Goal: Task Accomplishment & Management: Manage account settings

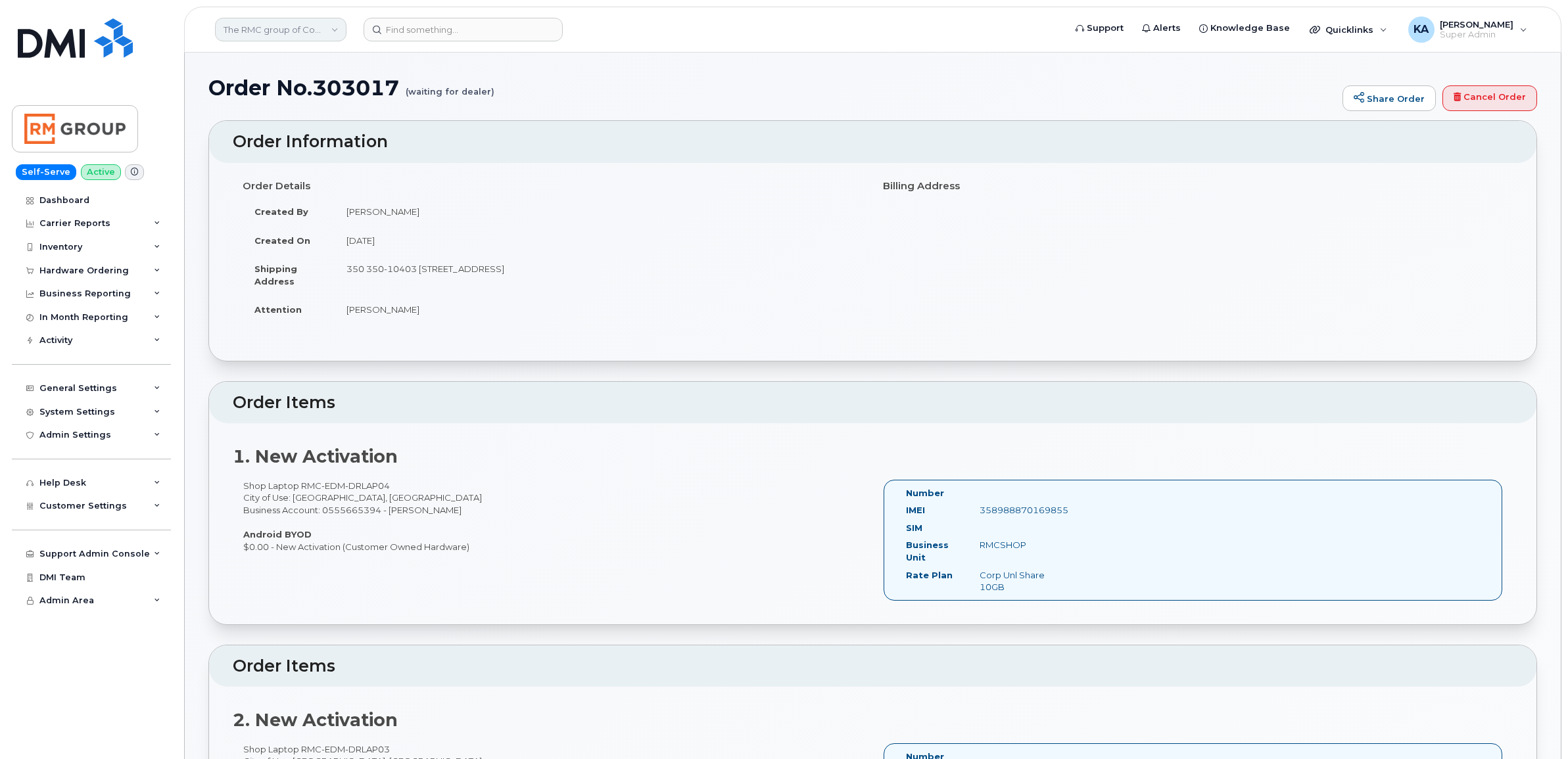
scroll to position [82, 0]
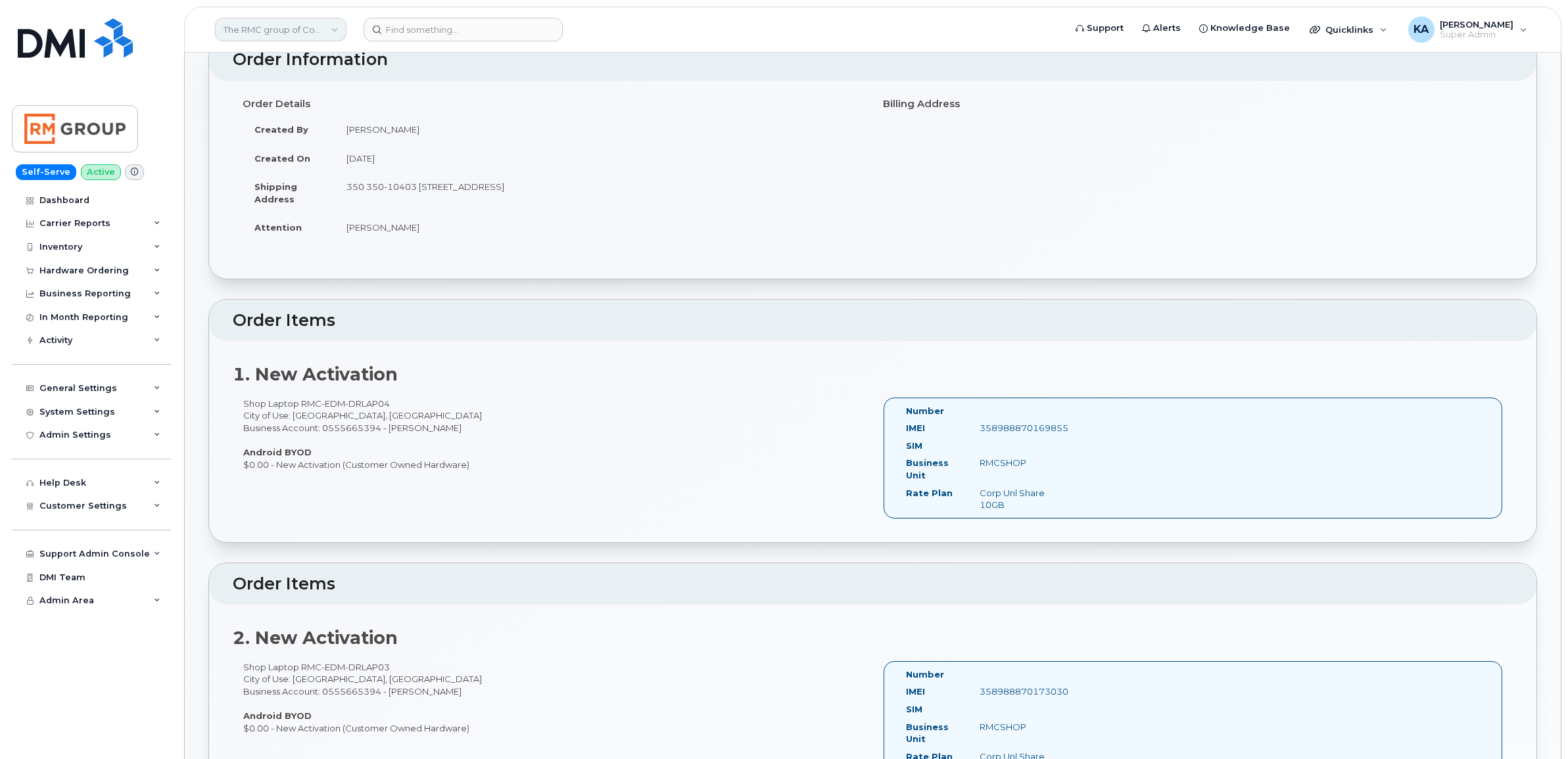
click at [284, 38] on link "The RMC group of Companies" at bounding box center [281, 30] width 131 height 24
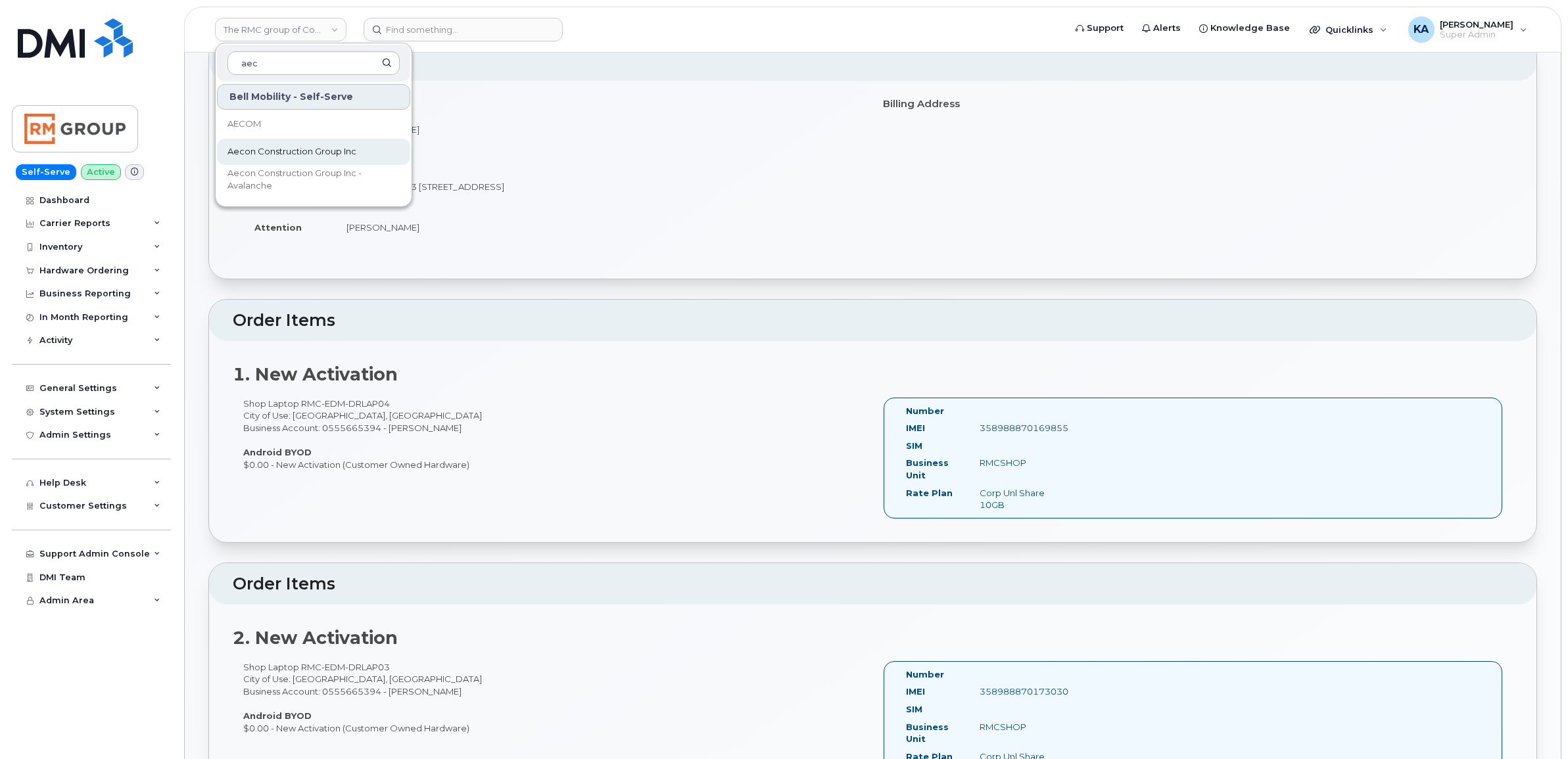
type input "aec"
click at [277, 149] on span "Aecon Construction Group Inc" at bounding box center [291, 152] width 129 height 13
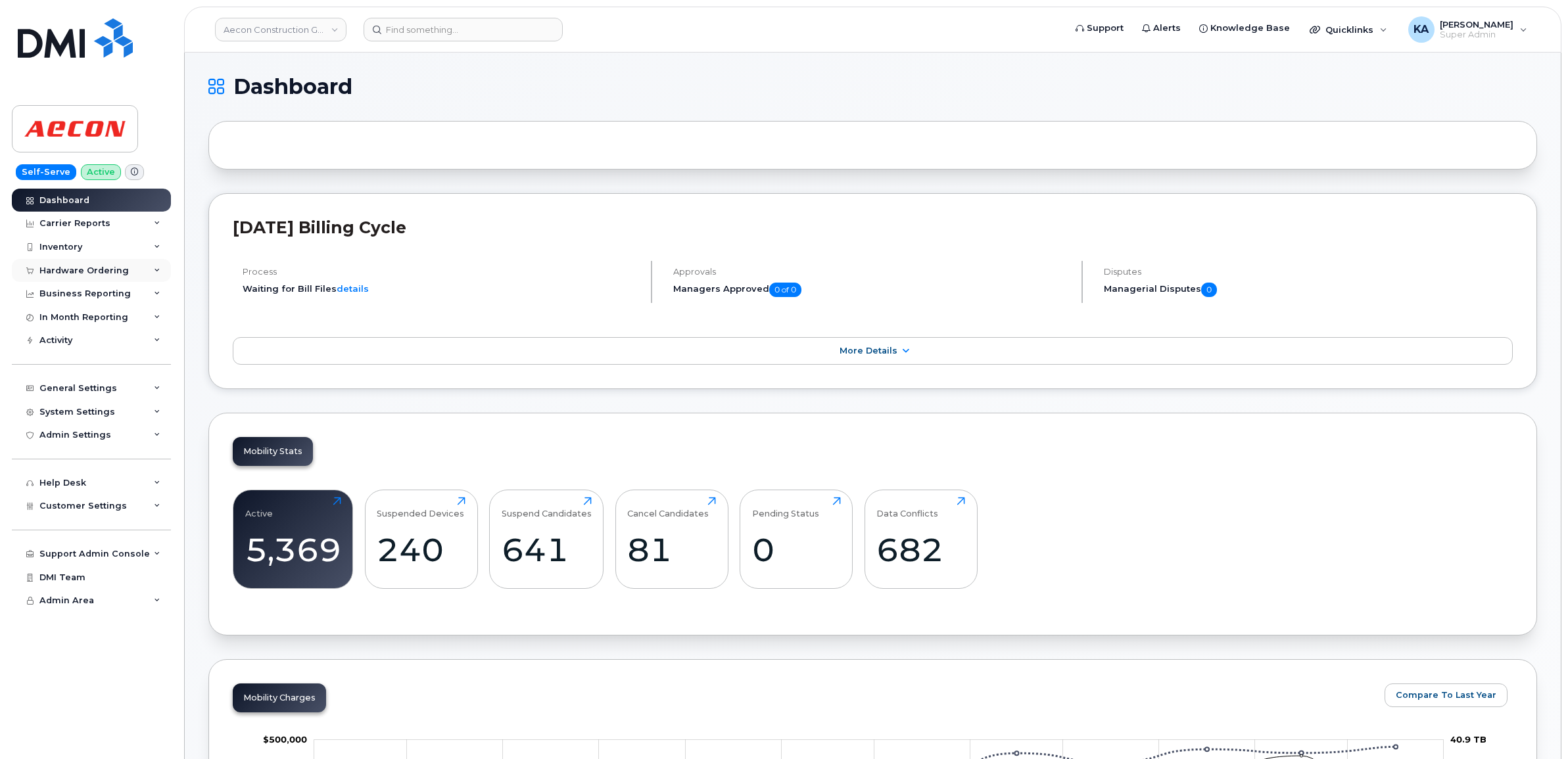
click at [90, 264] on div "Hardware Ordering" at bounding box center [91, 271] width 159 height 24
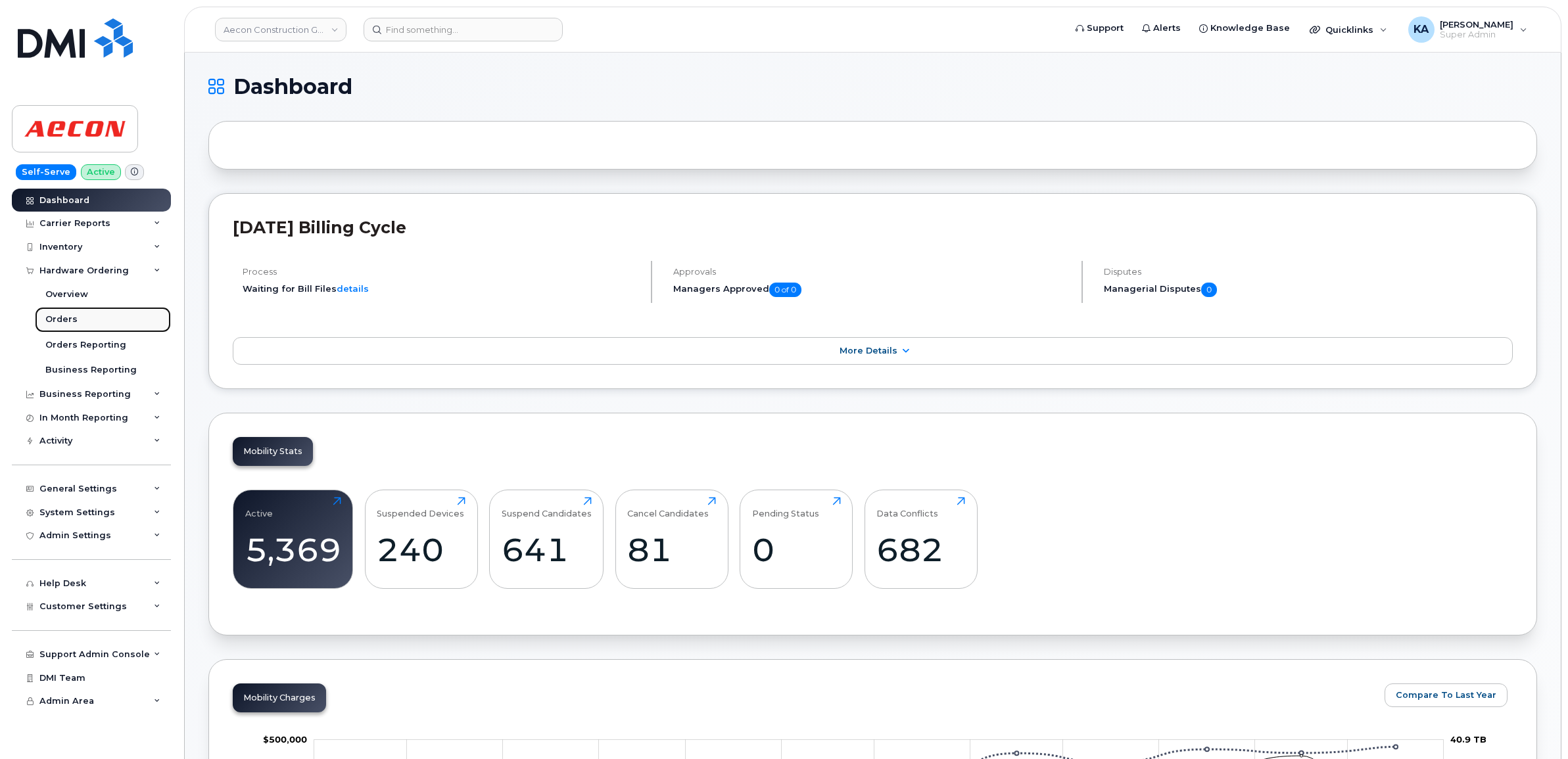
click at [60, 320] on div "Orders" at bounding box center [62, 319] width 32 height 12
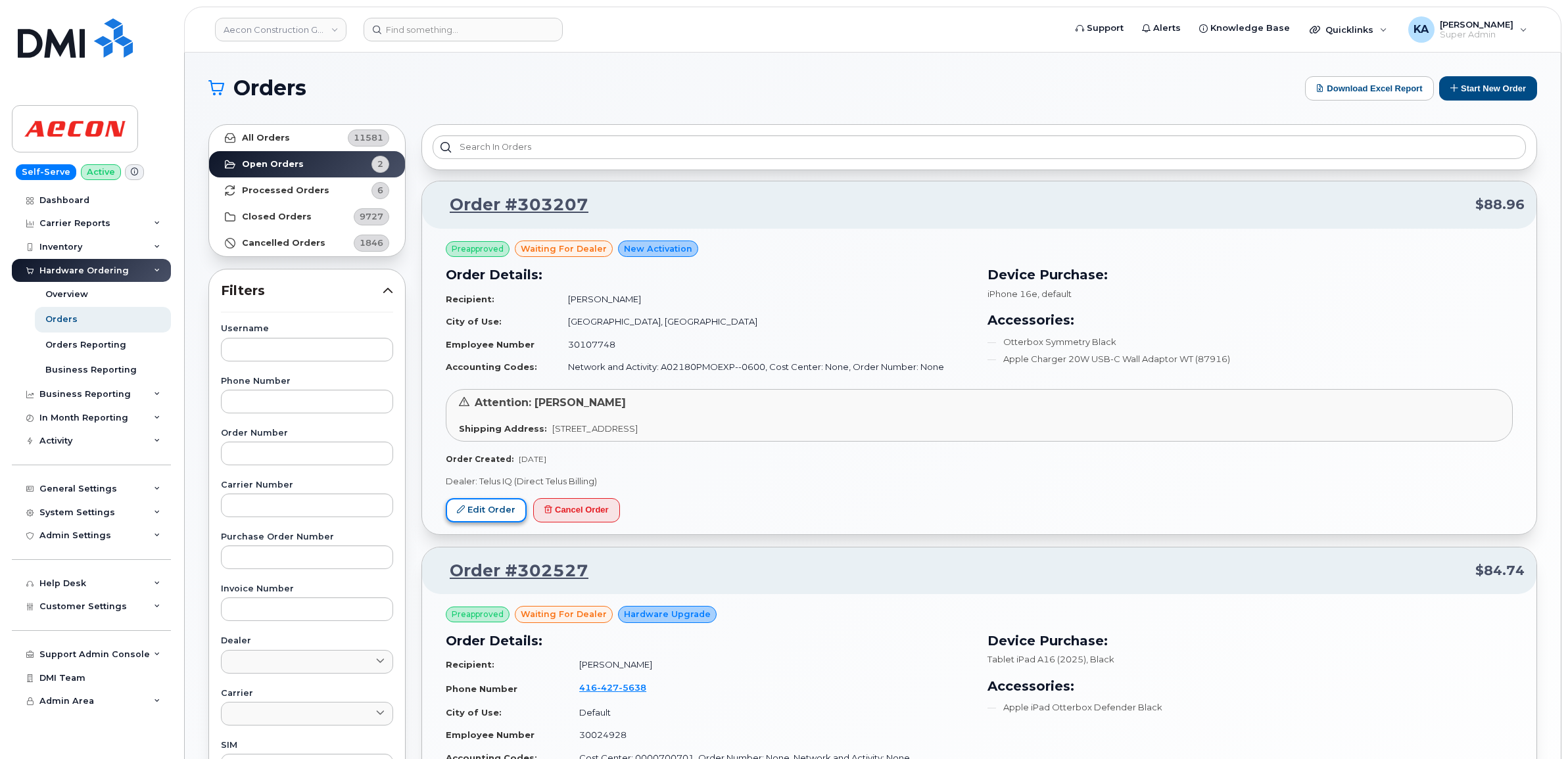
click at [493, 507] on link "Edit Order" at bounding box center [486, 510] width 81 height 25
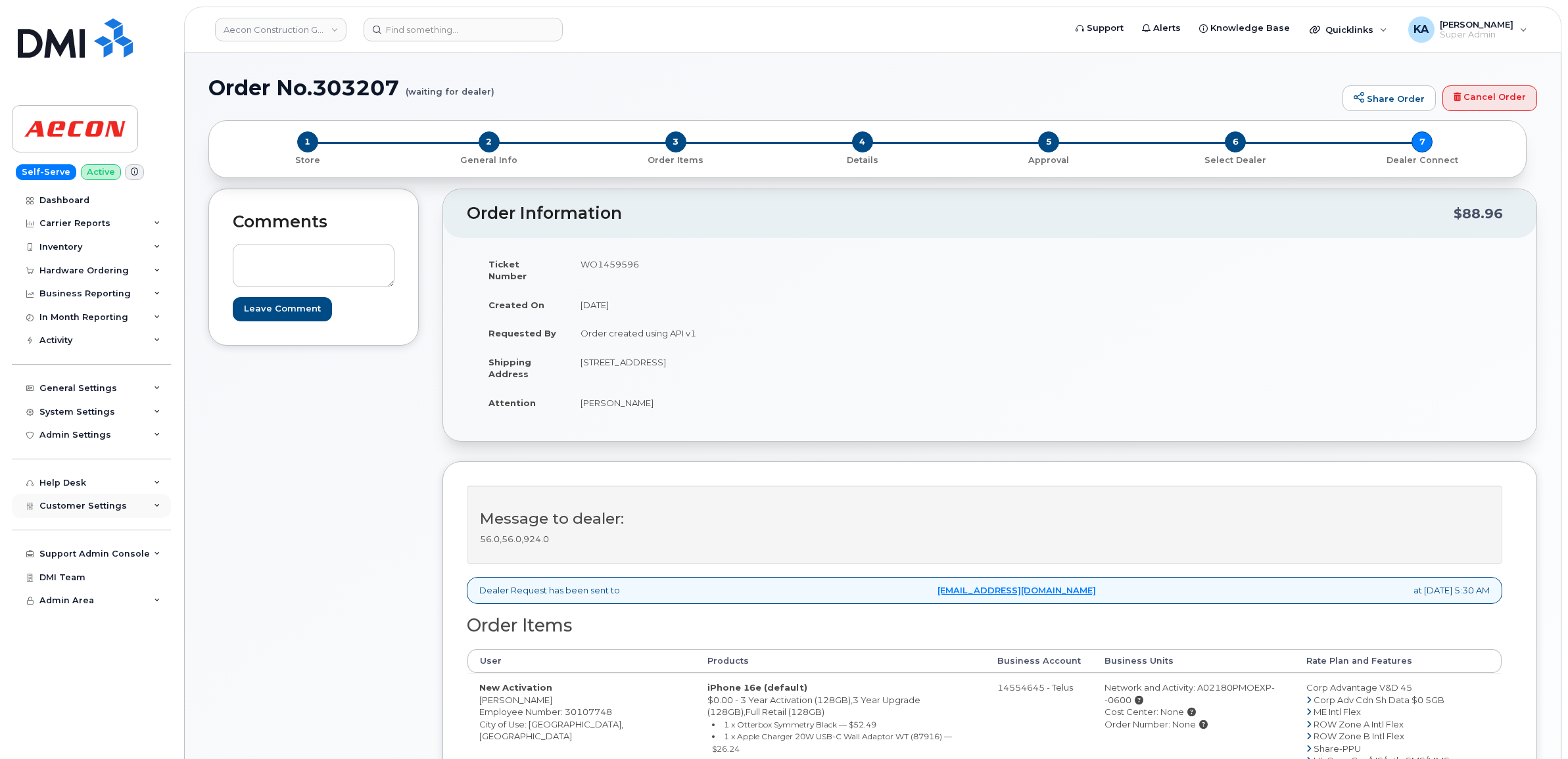
click at [58, 507] on span "Customer Settings" at bounding box center [83, 505] width 87 height 10
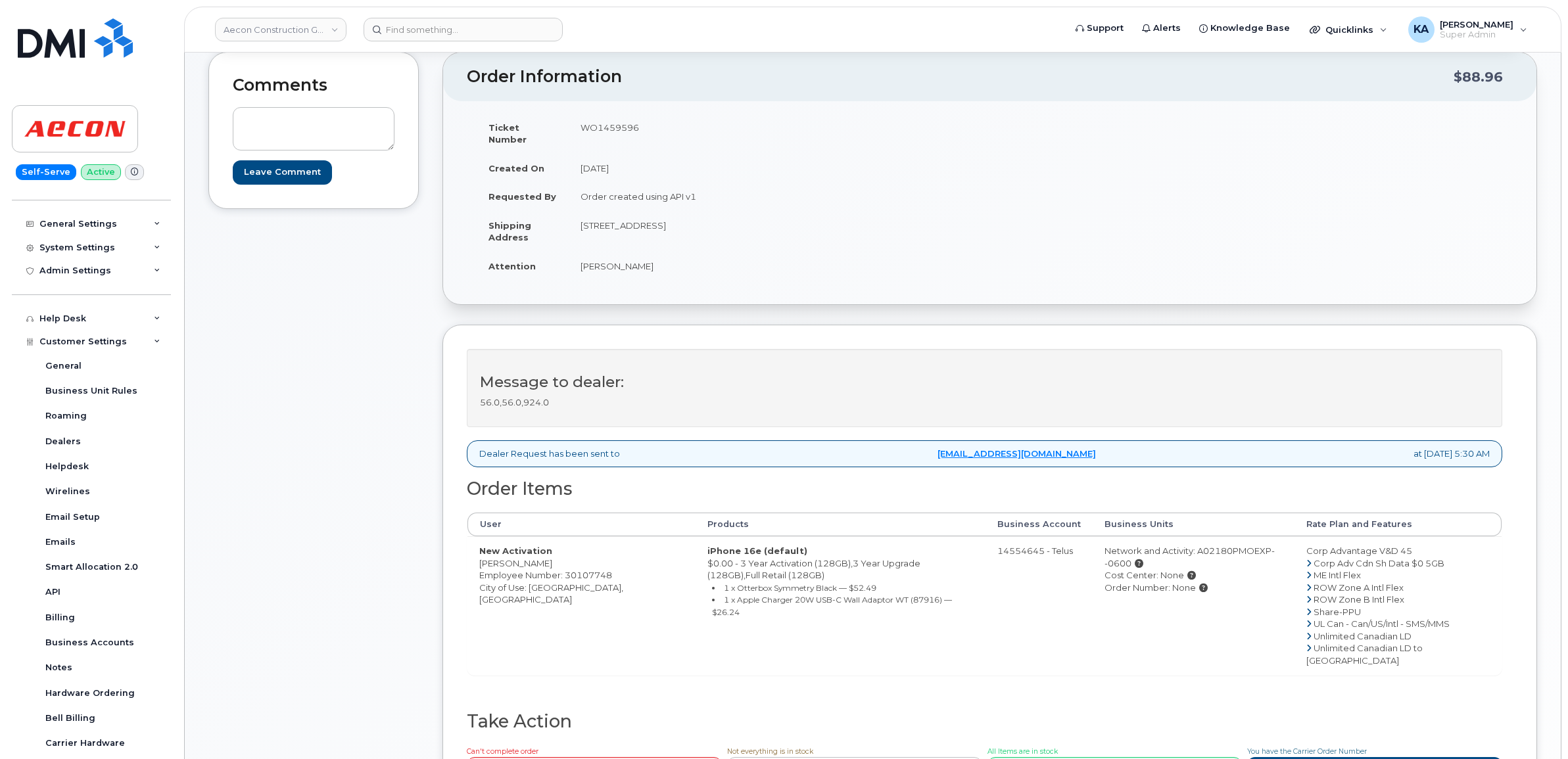
scroll to position [164, 0]
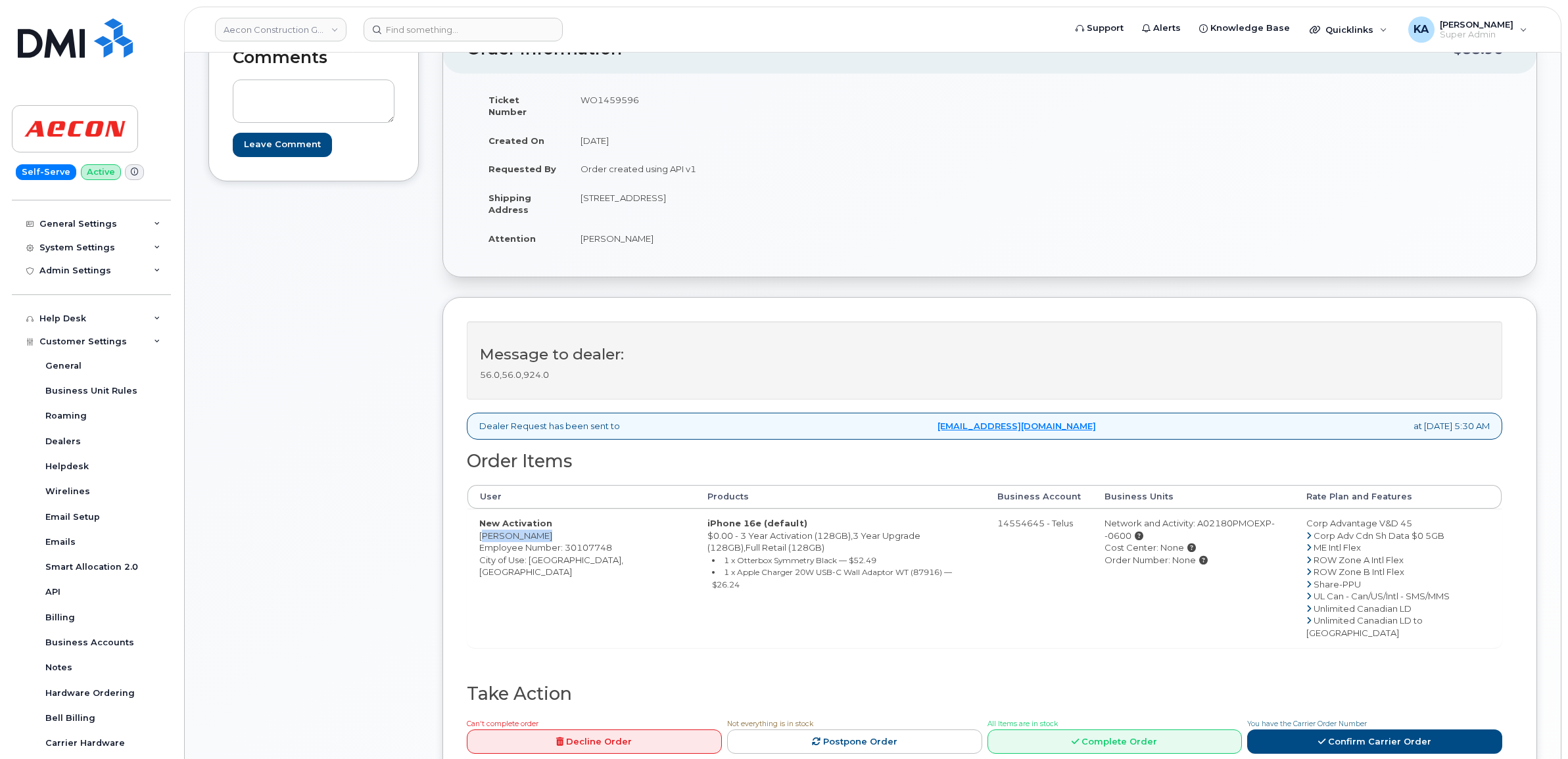
drag, startPoint x: 477, startPoint y: 524, endPoint x: 533, endPoint y: 528, distance: 56.1
click at [533, 528] on td "New Activation Brian Ferrie Employee Number: 30107748 City of Use: Oshawa, Onta…" at bounding box center [581, 578] width 228 height 138
copy td "Brian Ferrie"
click at [593, 97] on td "WO1459596" at bounding box center [774, 106] width 411 height 41
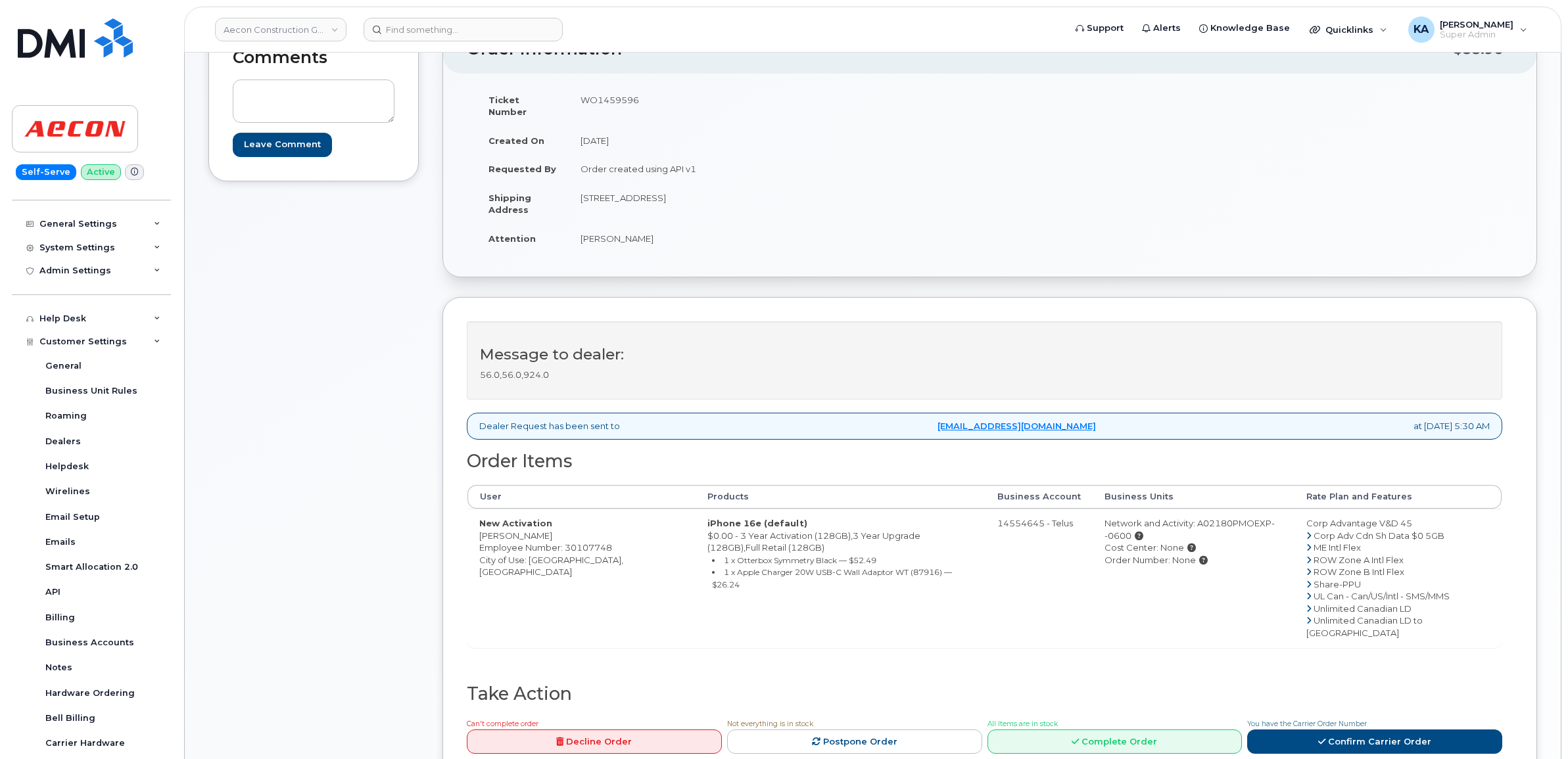
copy td "WO1459596"
drag, startPoint x: 574, startPoint y: 228, endPoint x: 634, endPoint y: 228, distance: 60.0
click at [634, 228] on td "[PERSON_NAME]" at bounding box center [774, 238] width 411 height 29
copy td "[PERSON_NAME]"
drag, startPoint x: 576, startPoint y: 188, endPoint x: 654, endPoint y: 197, distance: 78.5
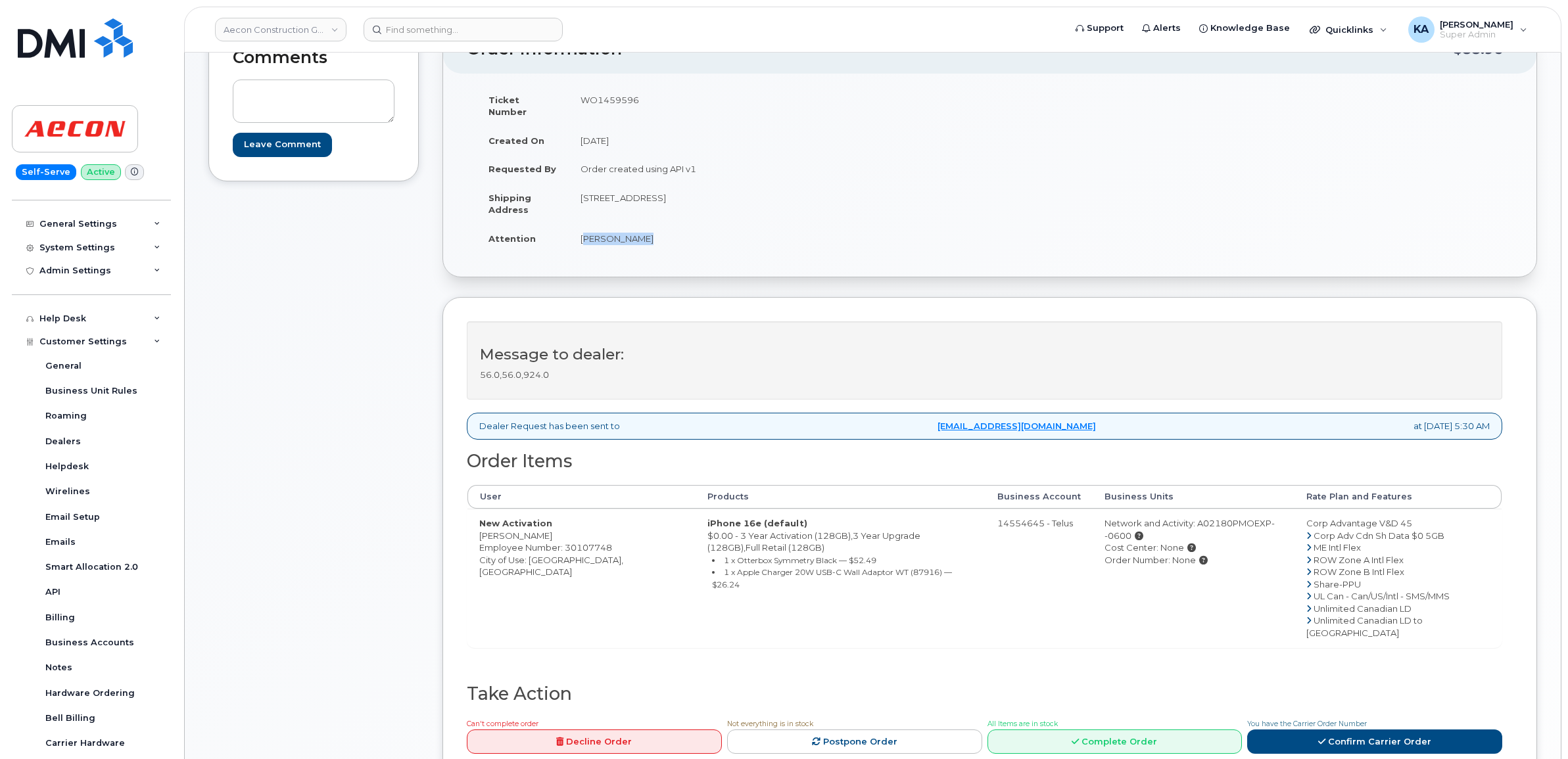
click at [654, 197] on td "[STREET_ADDRESS]" at bounding box center [774, 204] width 411 height 41
copy td "1635 Tricont Ave"
click at [679, 188] on td "[STREET_ADDRESS]" at bounding box center [774, 204] width 411 height 41
copy td "Whitby"
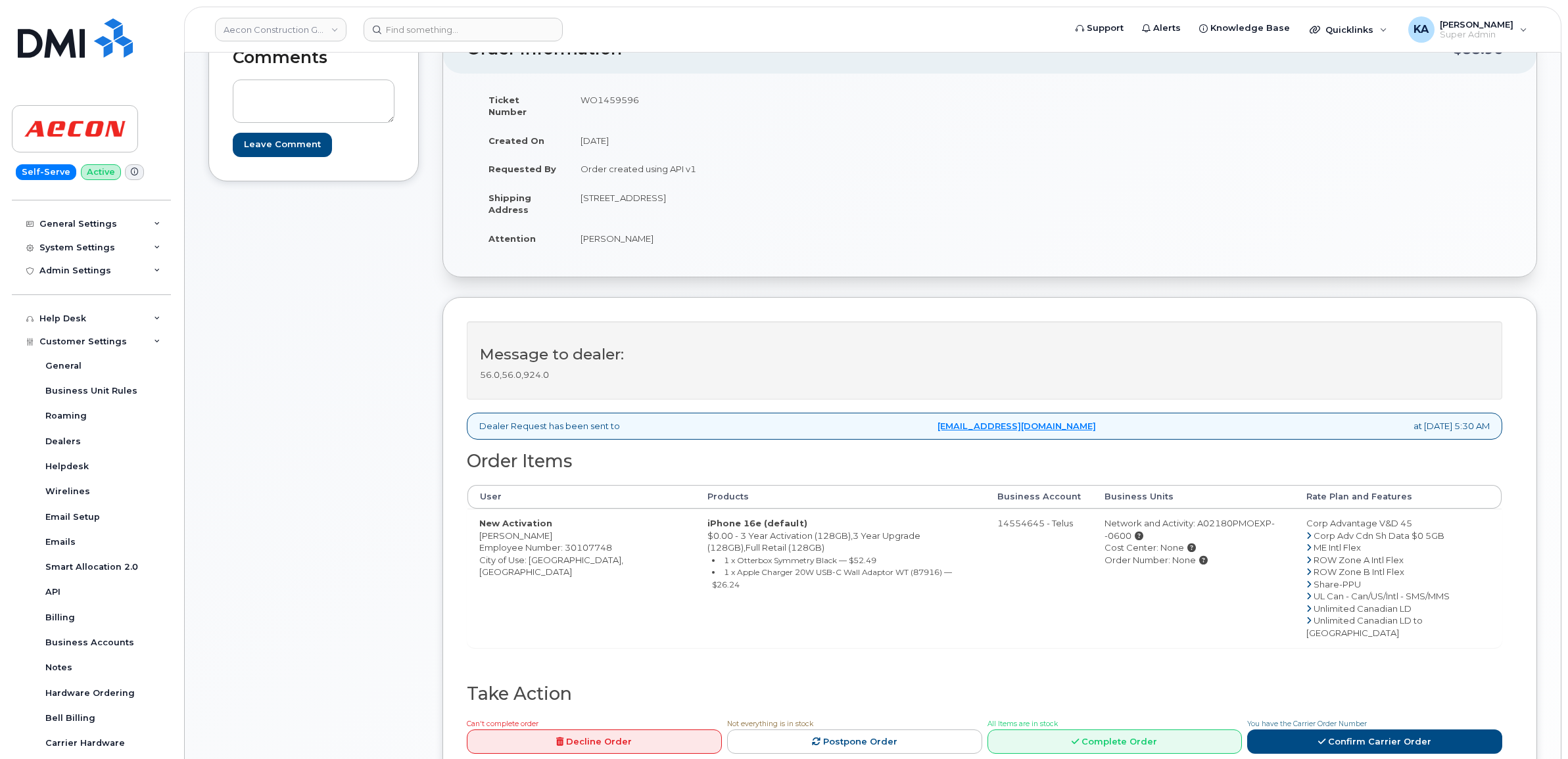
drag, startPoint x: 783, startPoint y: 184, endPoint x: 826, endPoint y: 187, distance: 43.1
click at [826, 187] on td "[STREET_ADDRESS]" at bounding box center [774, 204] width 411 height 41
copy td "L1N 7N5"
click at [1329, 729] on link "Confirm Carrier Order" at bounding box center [1374, 741] width 255 height 25
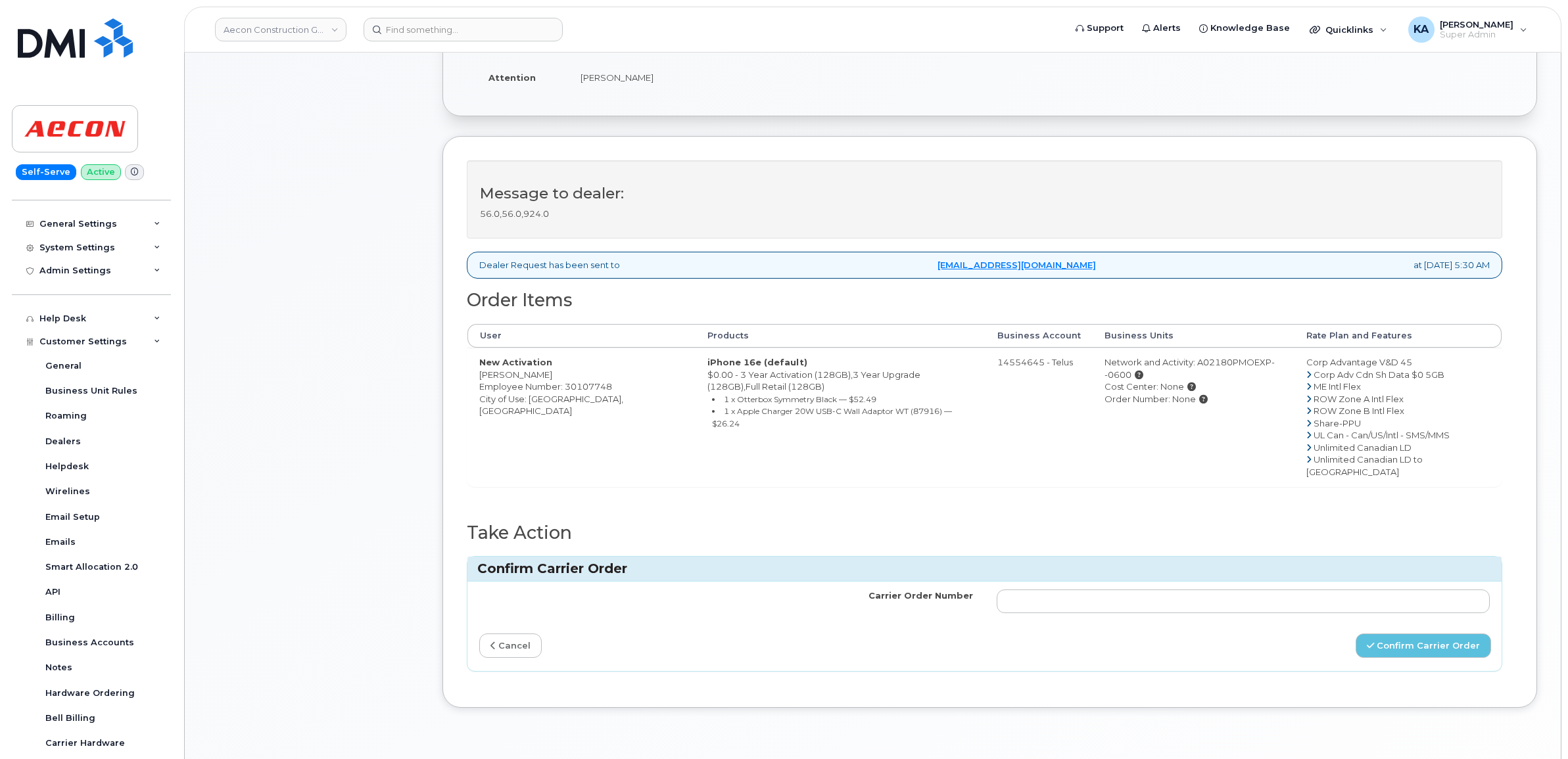
scroll to position [328, 0]
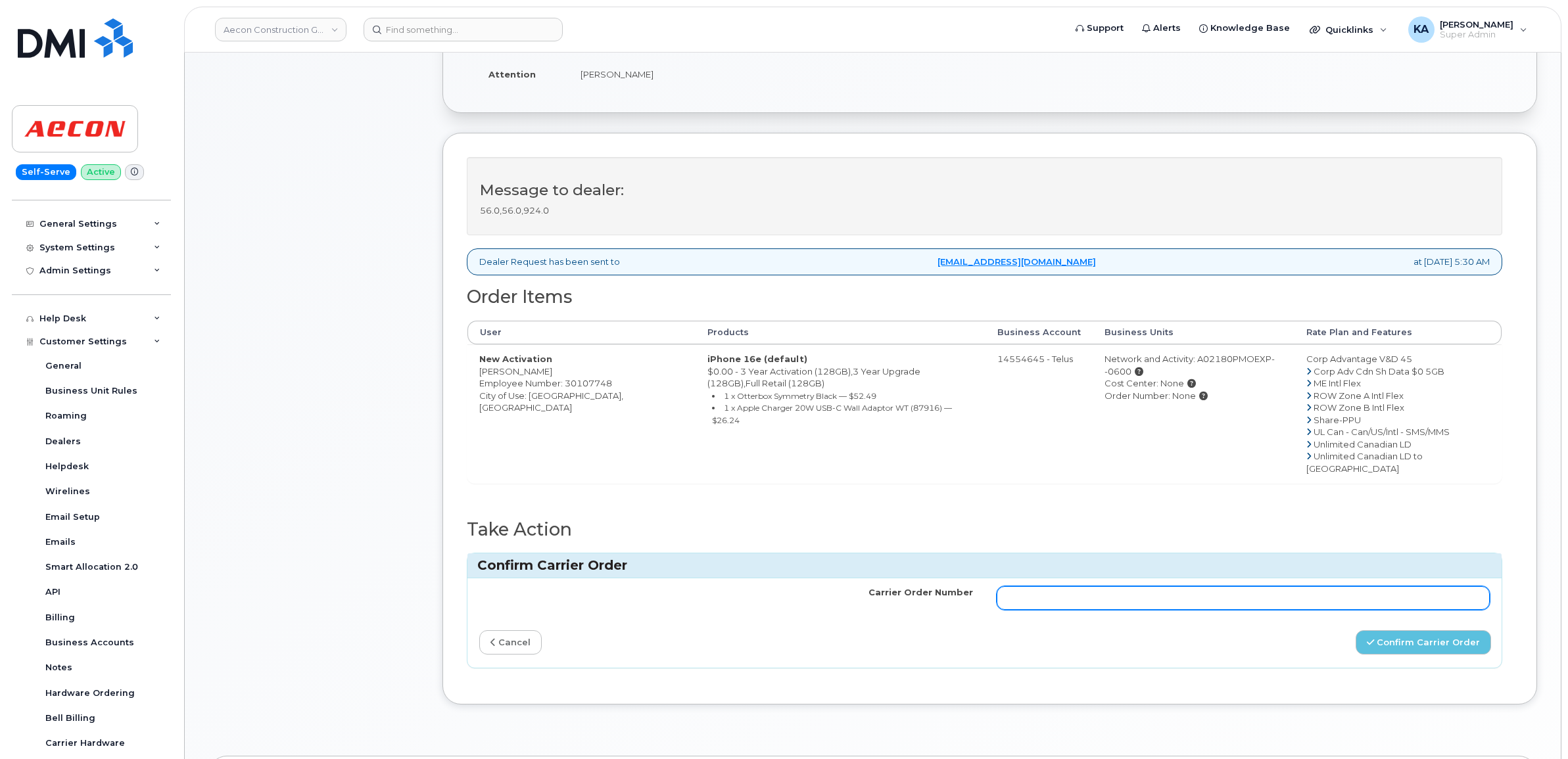
click at [1092, 586] on input "Carrier Order Number" at bounding box center [1243, 598] width 494 height 24
paste input "TL60038954"
type input "TL60038954"
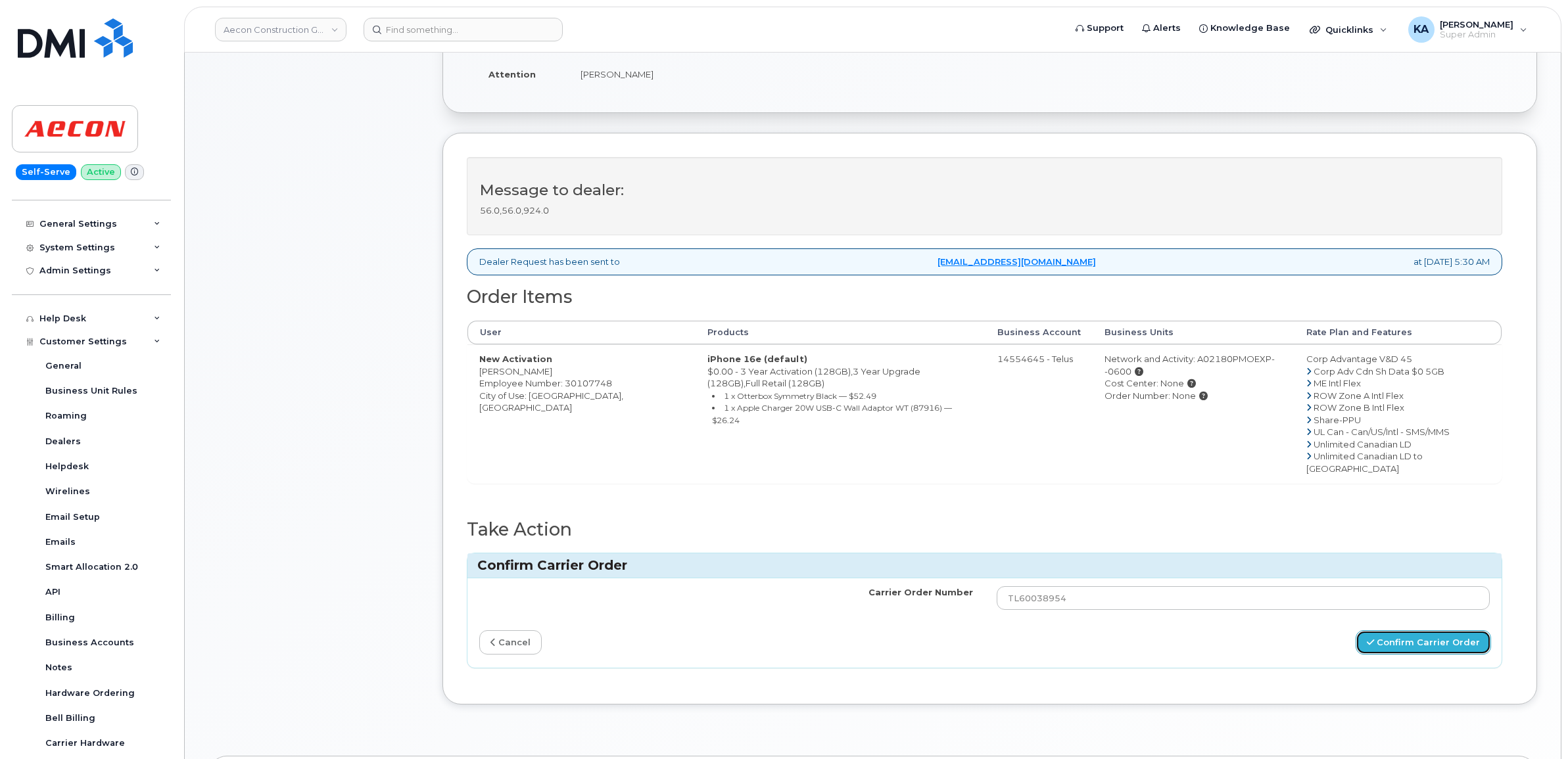
click at [1385, 630] on button "Confirm Carrier Order" at bounding box center [1423, 642] width 136 height 25
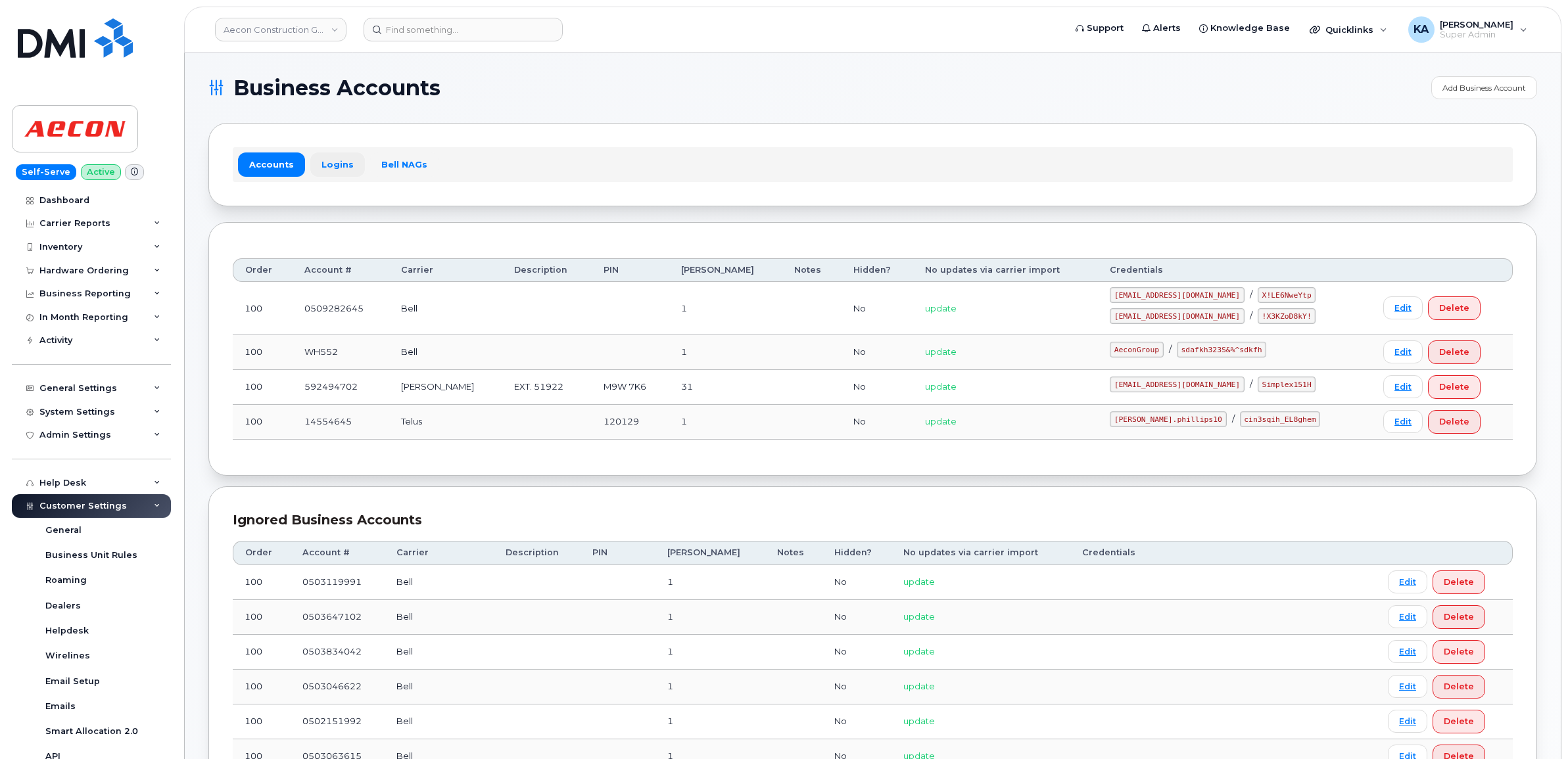
click at [334, 169] on link "Logins" at bounding box center [338, 164] width 55 height 24
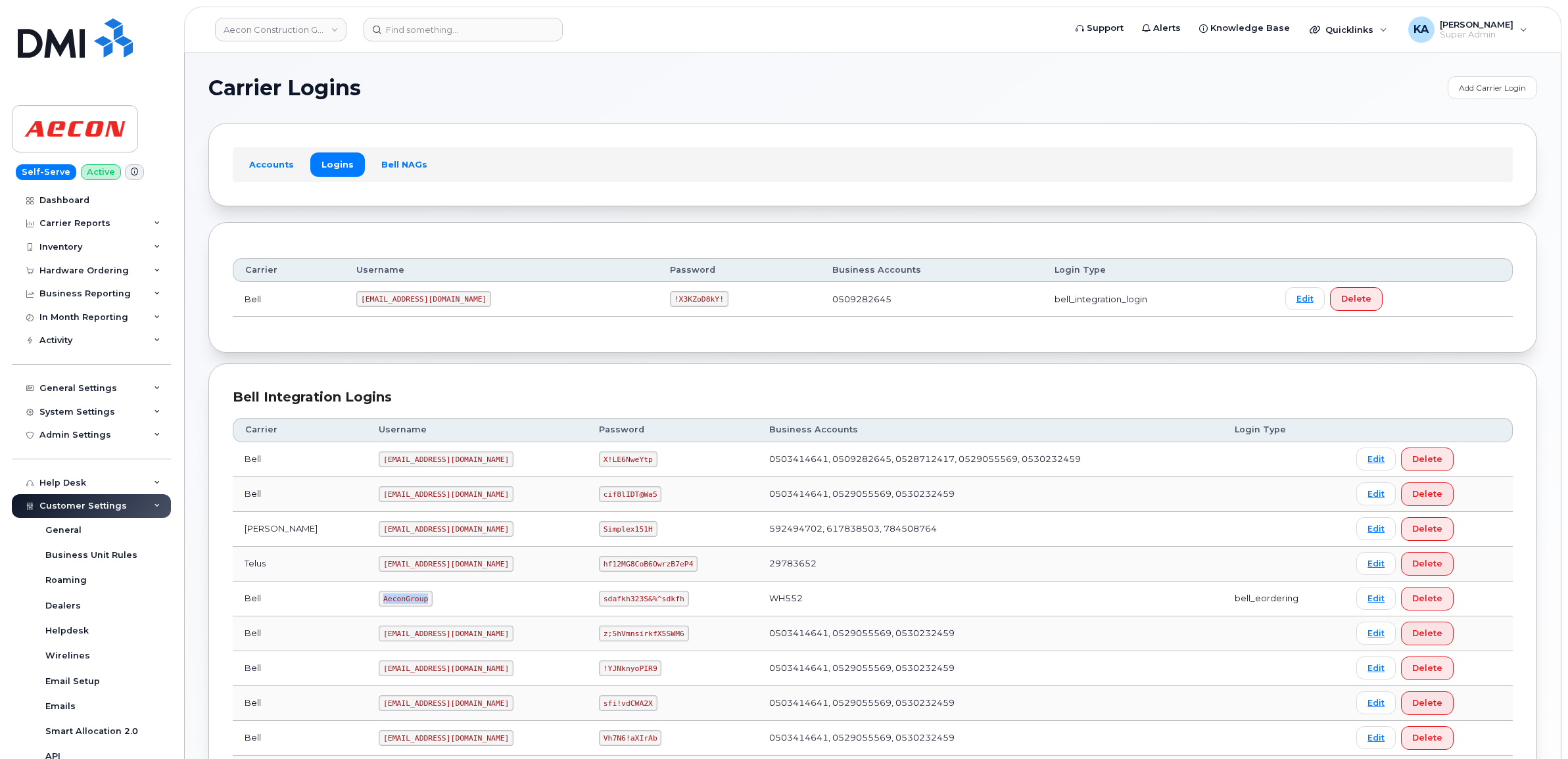
drag, startPoint x: 323, startPoint y: 599, endPoint x: 375, endPoint y: 606, distance: 52.5
click at [373, 609] on td "AeconGroup" at bounding box center [477, 599] width 220 height 35
copy code "AeconGroup"
drag, startPoint x: 577, startPoint y: 599, endPoint x: 653, endPoint y: 618, distance: 78.3
click at [653, 616] on td "sdafkh323S&%^sdkfh" at bounding box center [672, 599] width 170 height 35
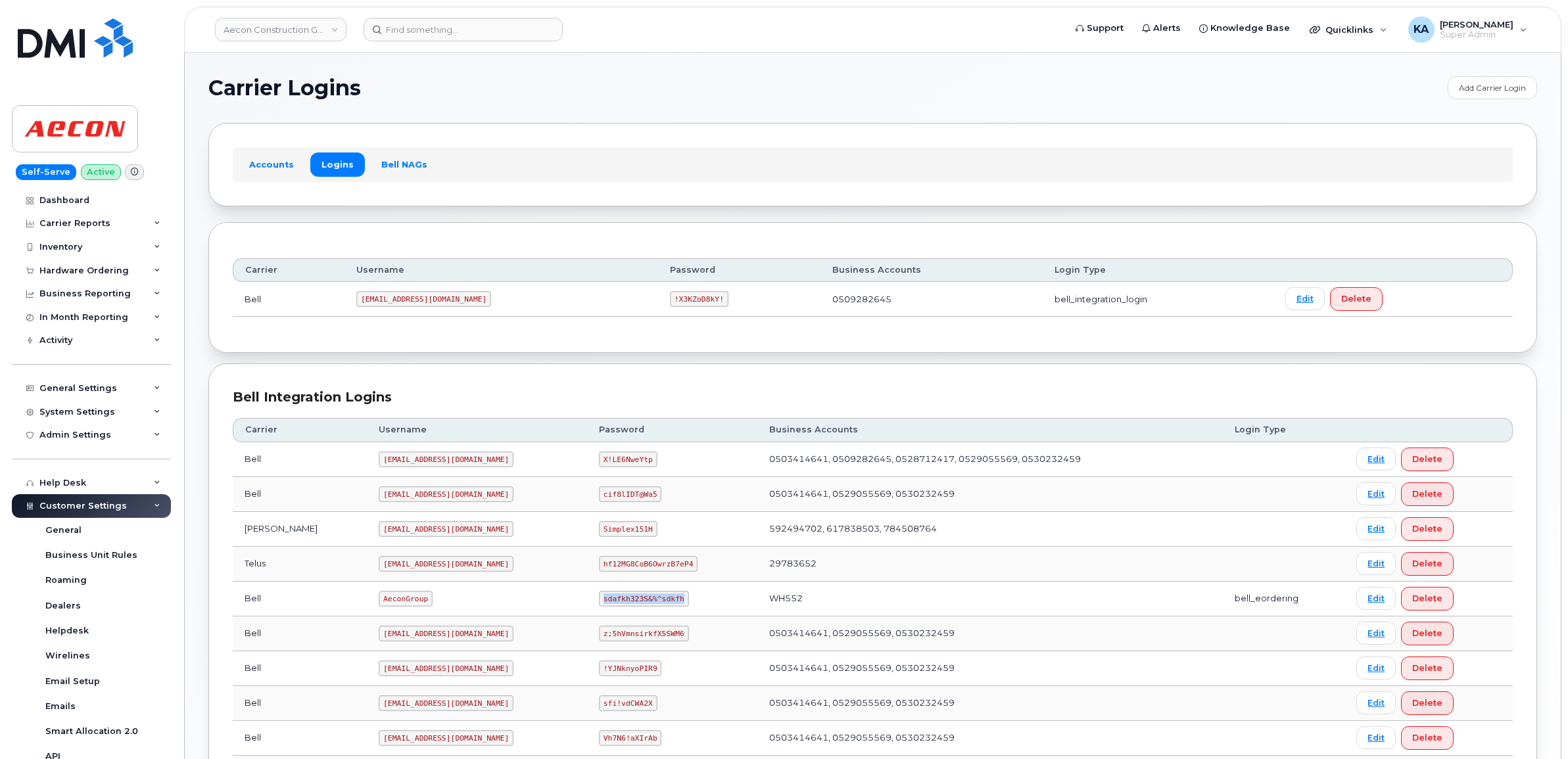
copy code "sdafkh323S&%^sdkfh"
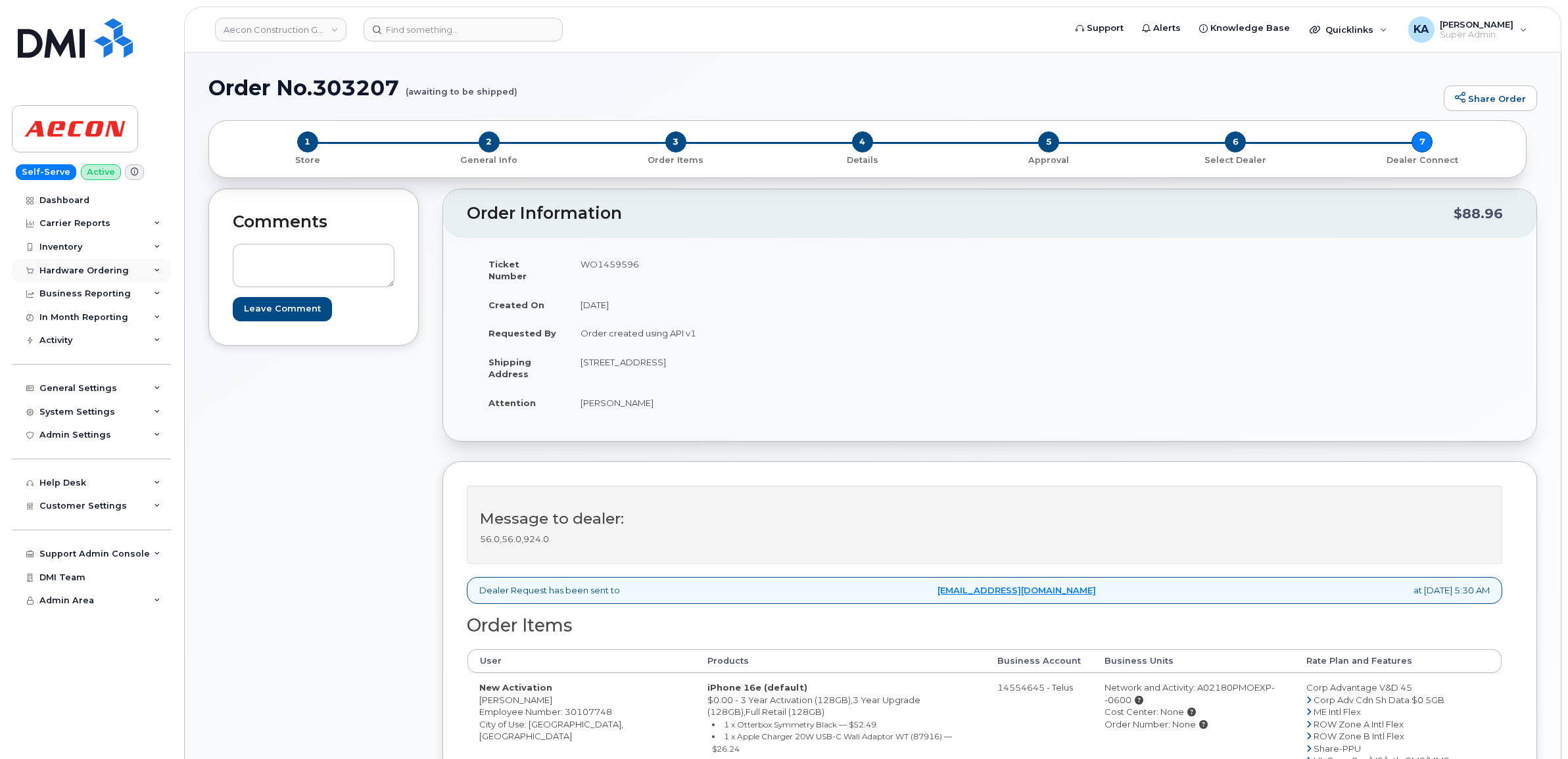
click at [100, 273] on div "Hardware Ordering" at bounding box center [84, 271] width 89 height 11
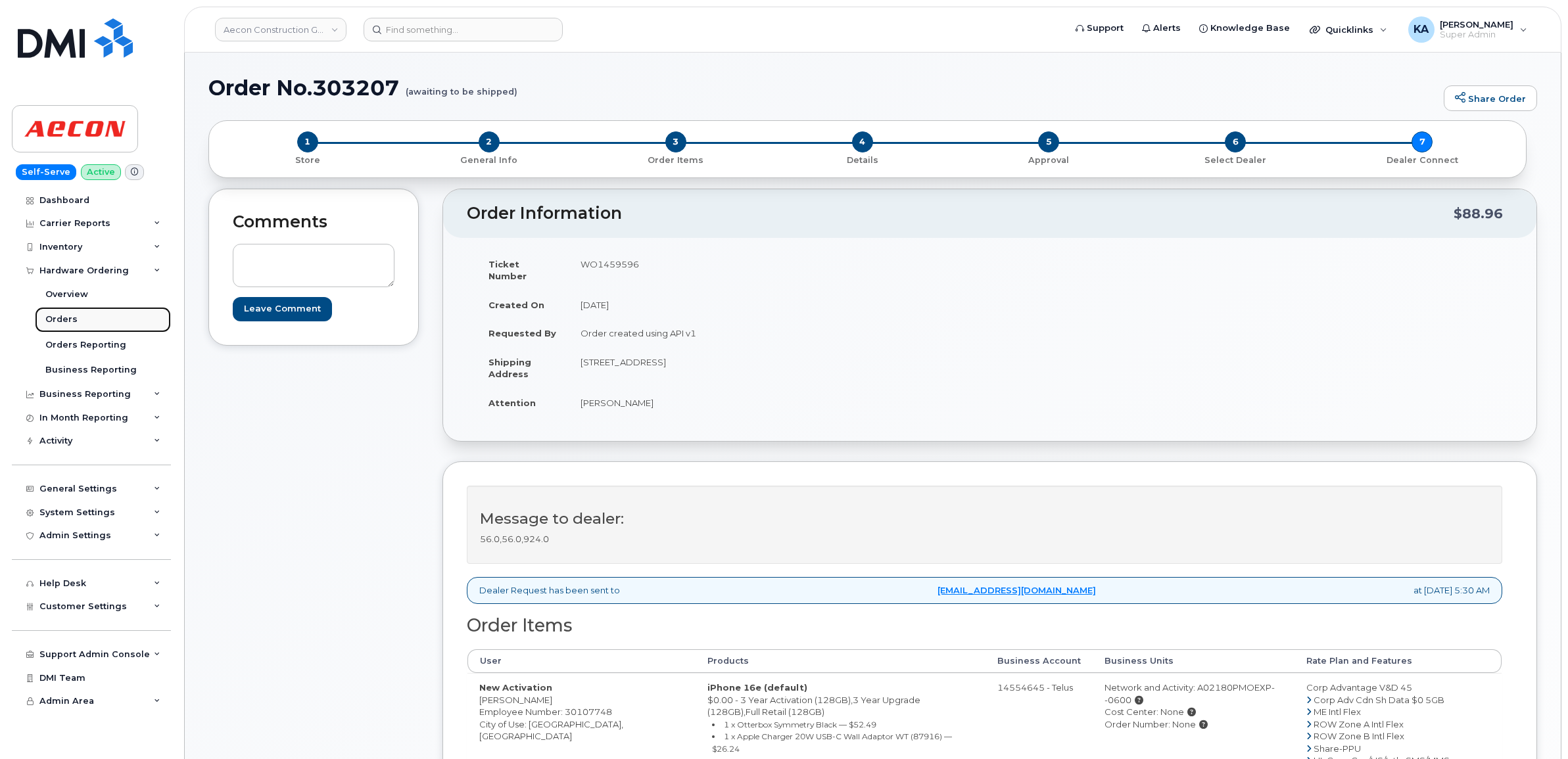
click at [63, 319] on div "Orders" at bounding box center [62, 319] width 32 height 12
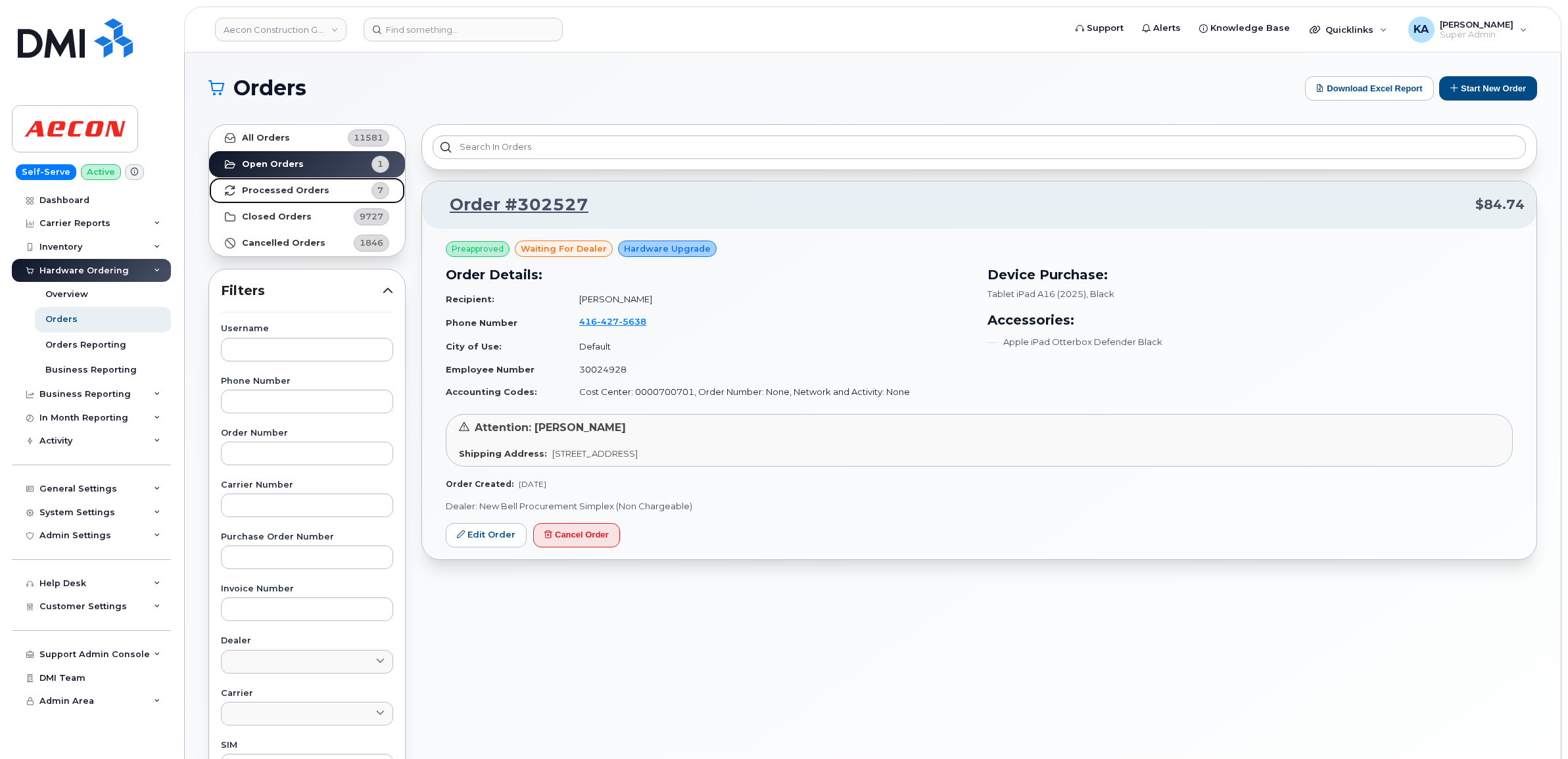
click at [270, 192] on strong "Processed Orders" at bounding box center [285, 190] width 87 height 11
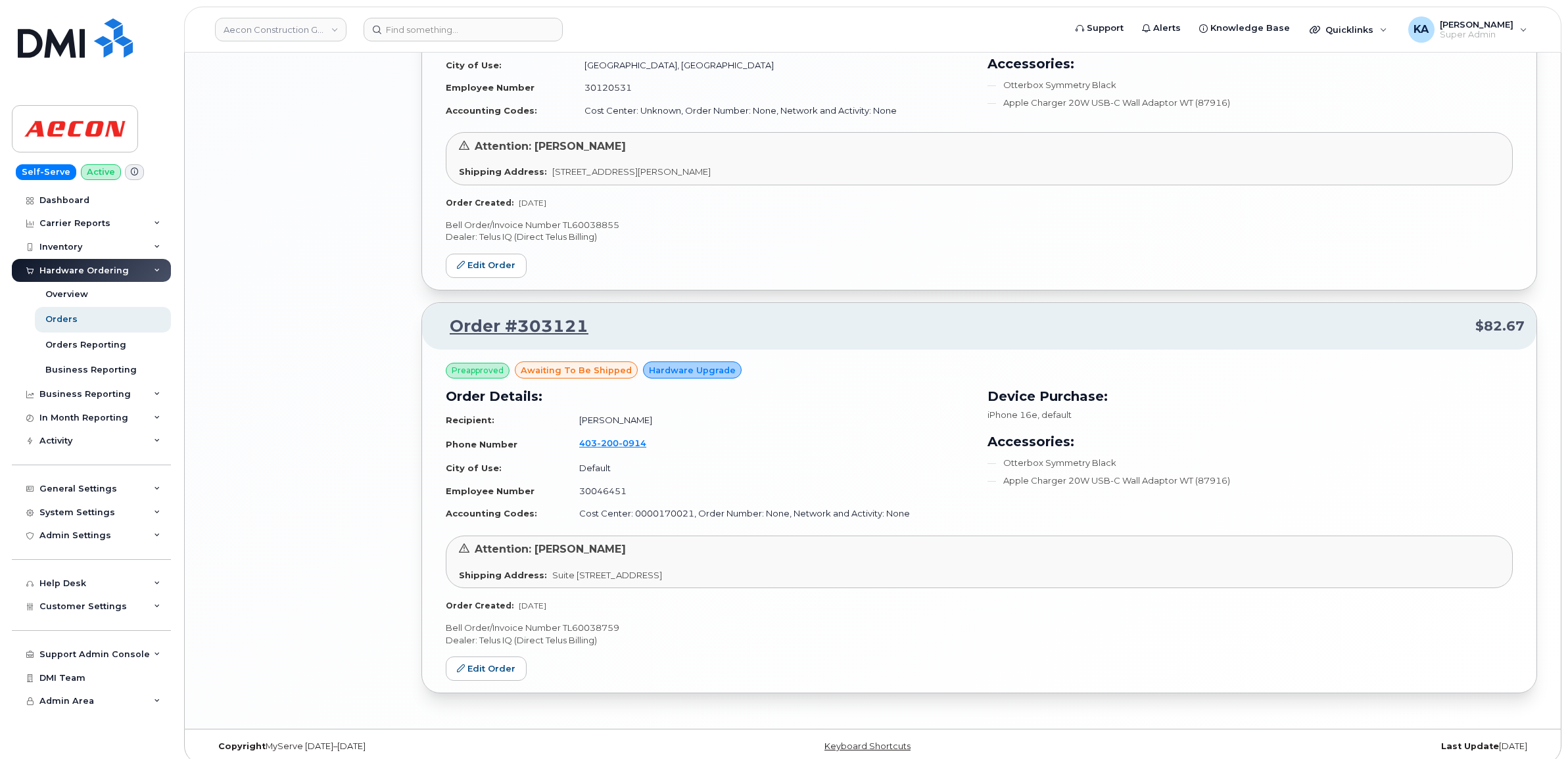
scroll to position [2212, 0]
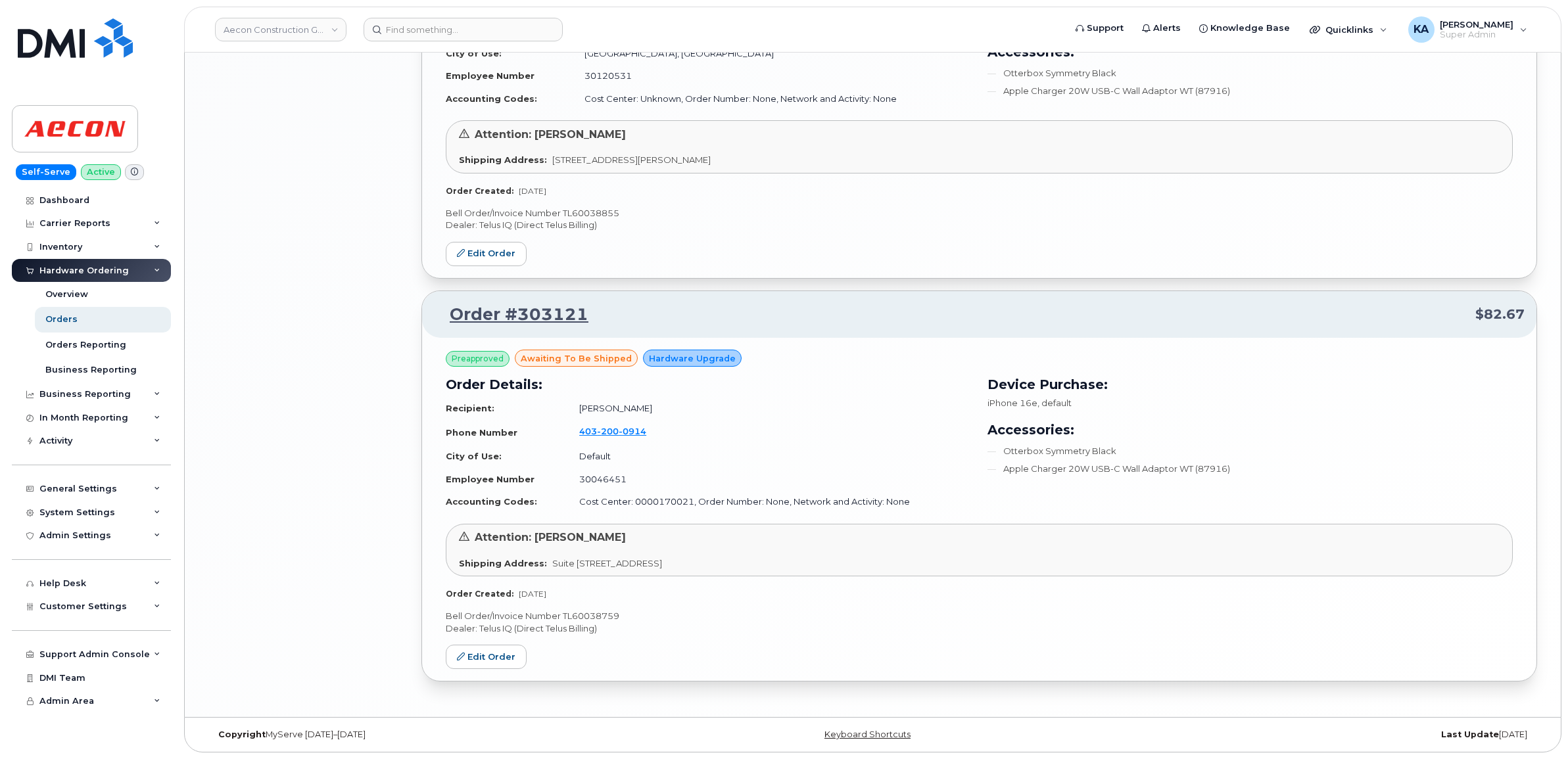
click at [599, 616] on p "Bell Order/Invoice Number TL60038759" at bounding box center [979, 616] width 1067 height 13
copy p "TL60038759"
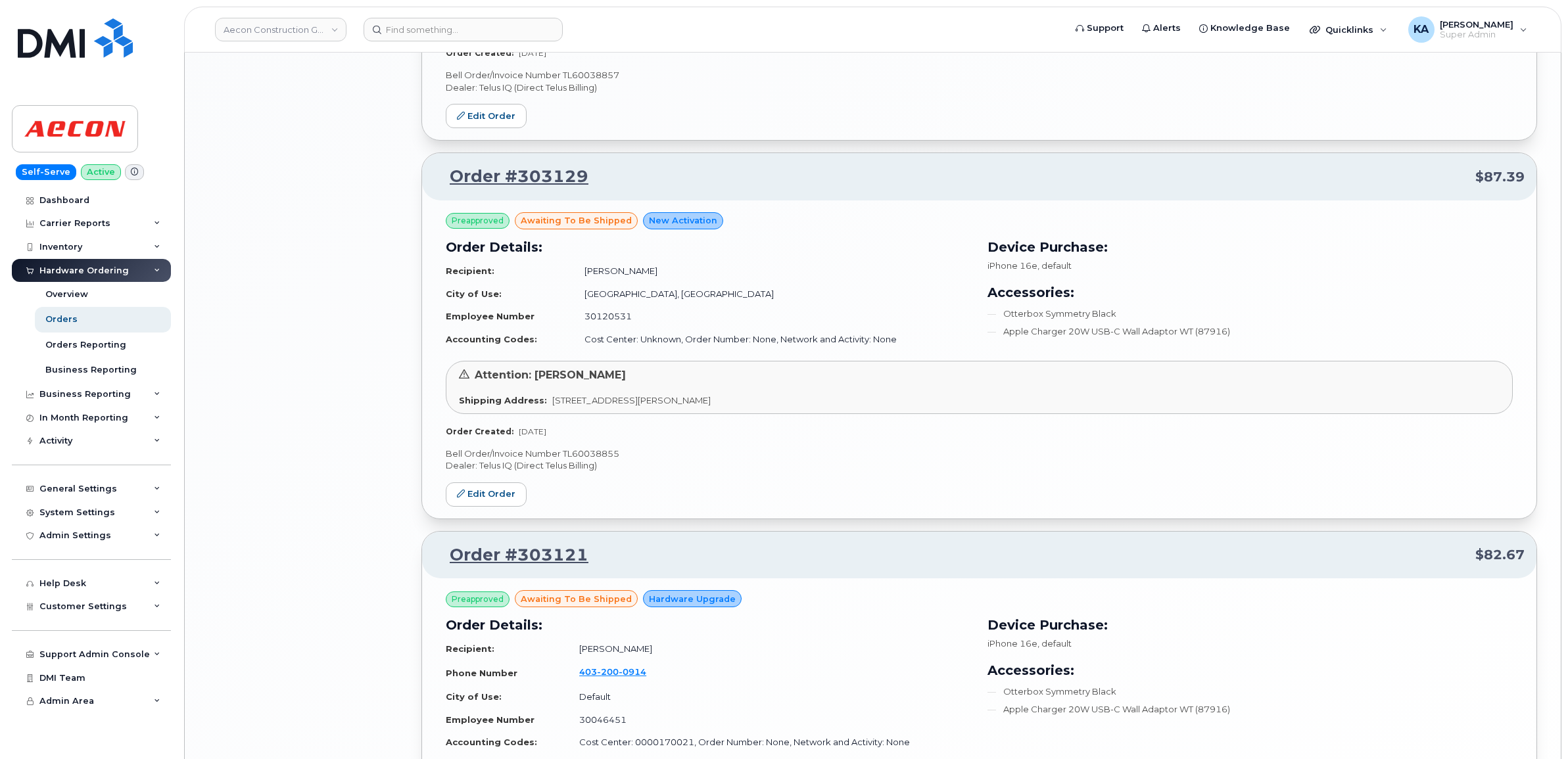
scroll to position [1966, 0]
click at [602, 454] on p "Bell Order/Invoice Number TL60038855" at bounding box center [979, 455] width 1067 height 13
copy p "TL60038855"
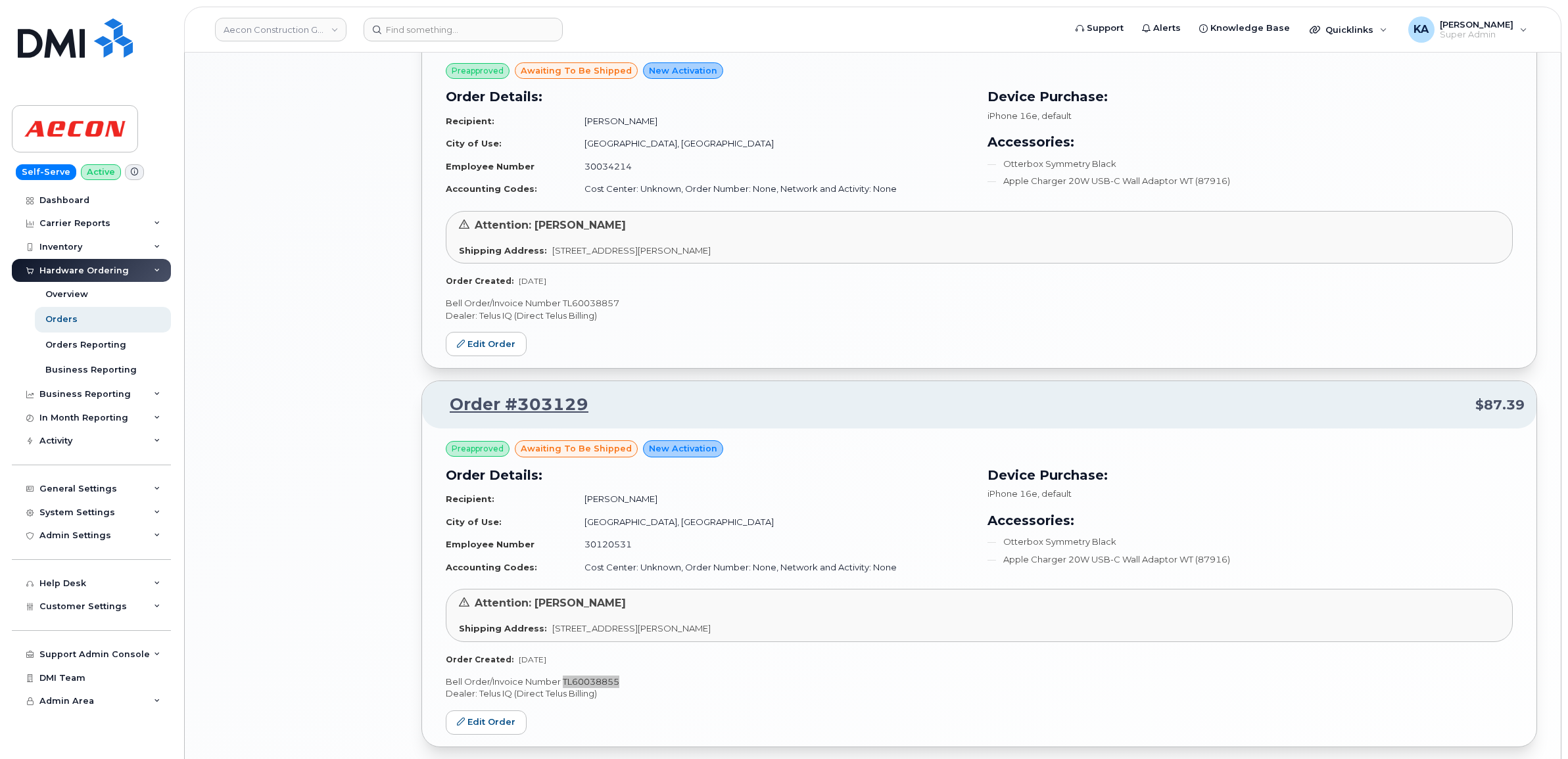
scroll to position [1637, 0]
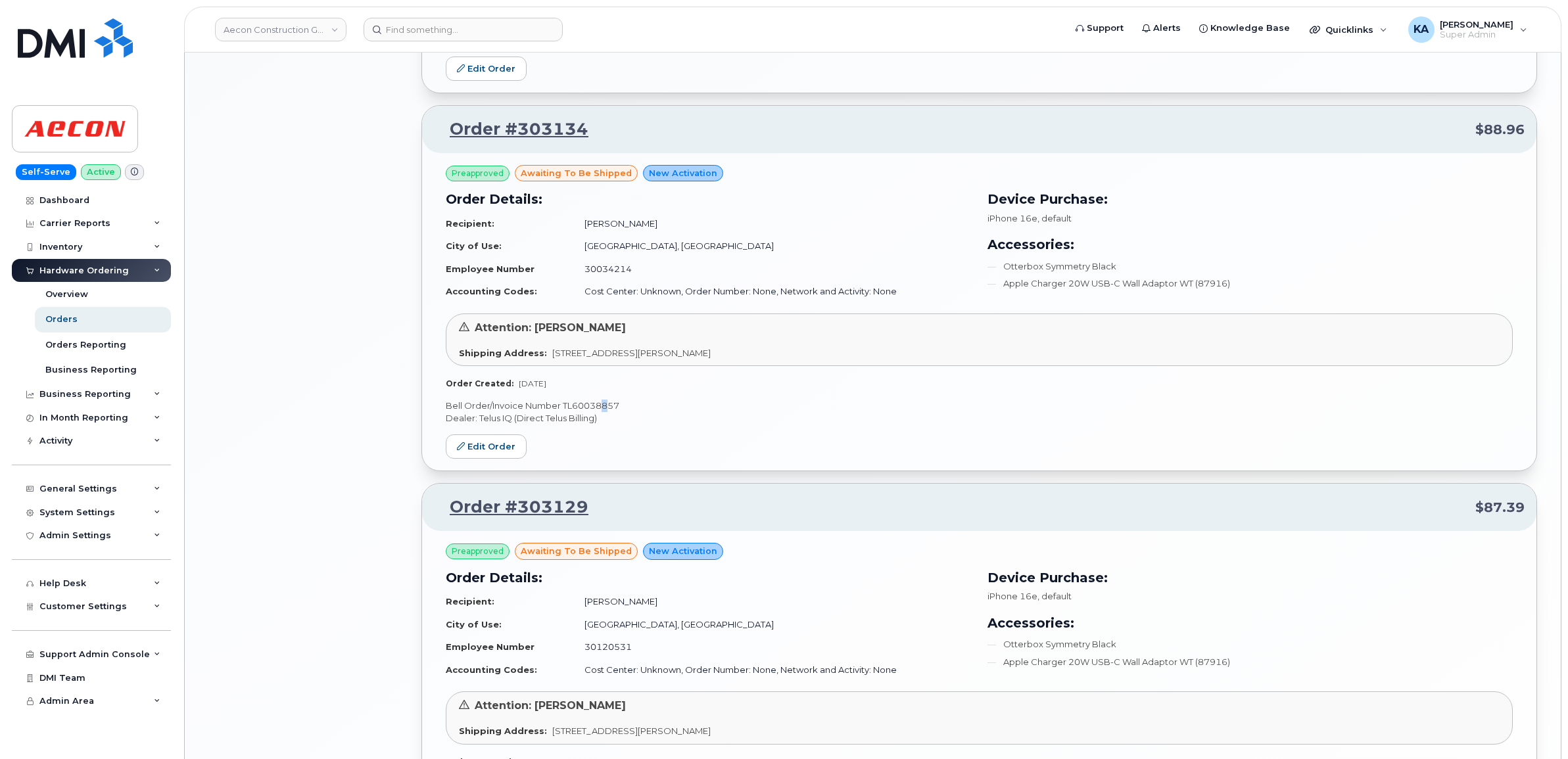
click at [605, 408] on p "Bell Order/Invoice Number TL60038857" at bounding box center [979, 406] width 1067 height 13
copy p "8"
click at [589, 406] on p "Bell Order/Invoice Number TL60038857" at bounding box center [979, 406] width 1067 height 13
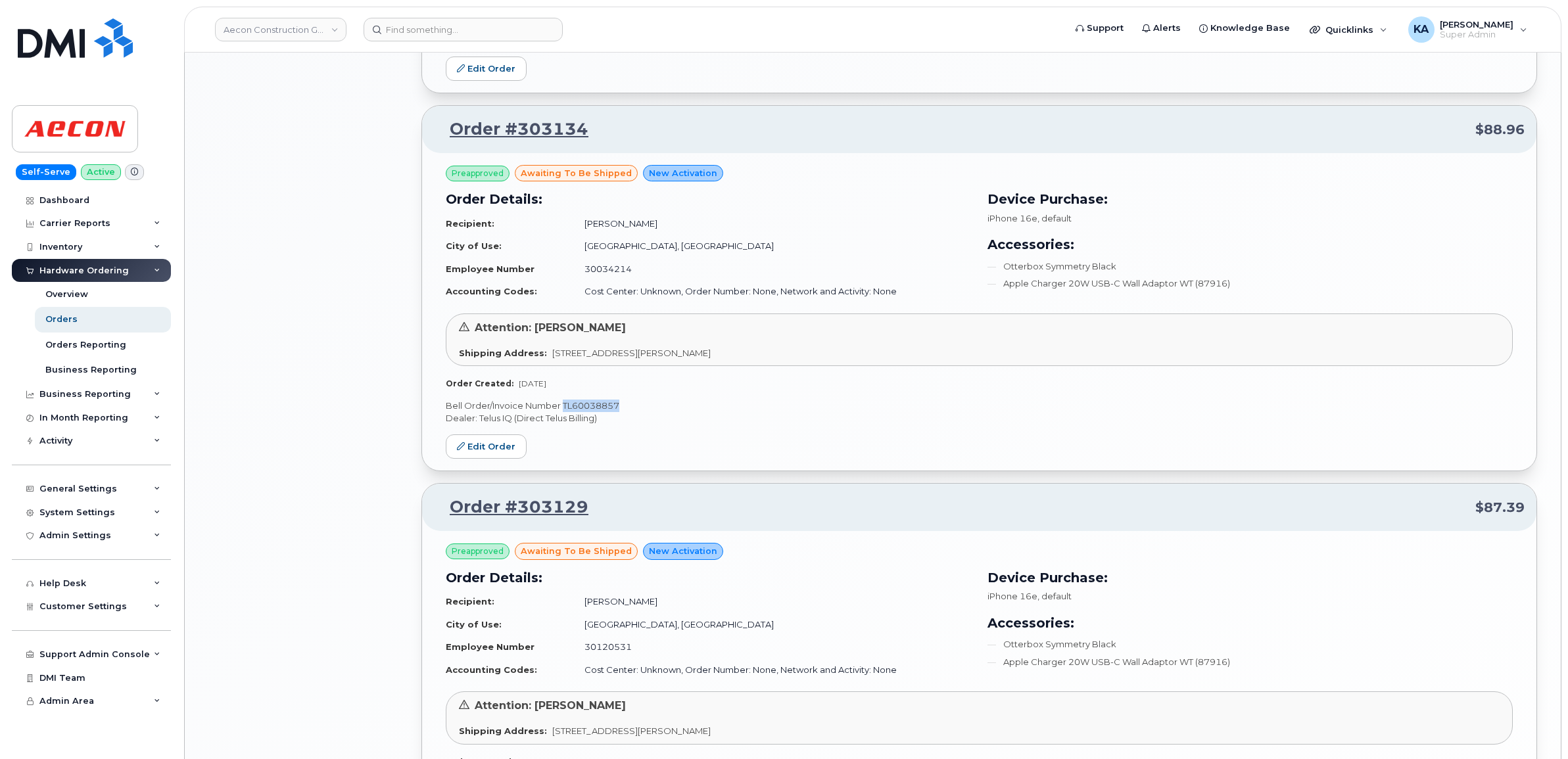
copy p "TL60038857"
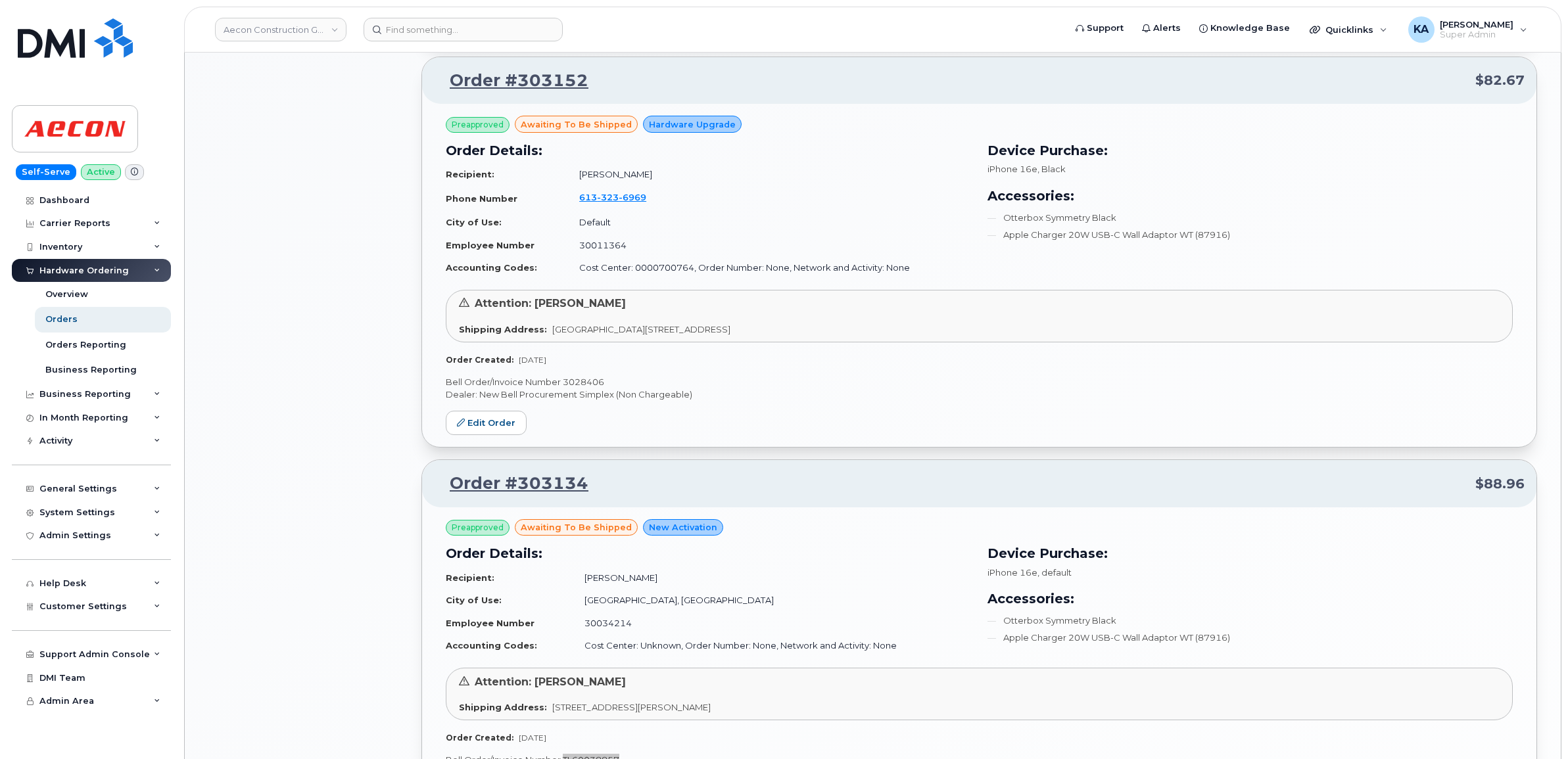
scroll to position [1226, 0]
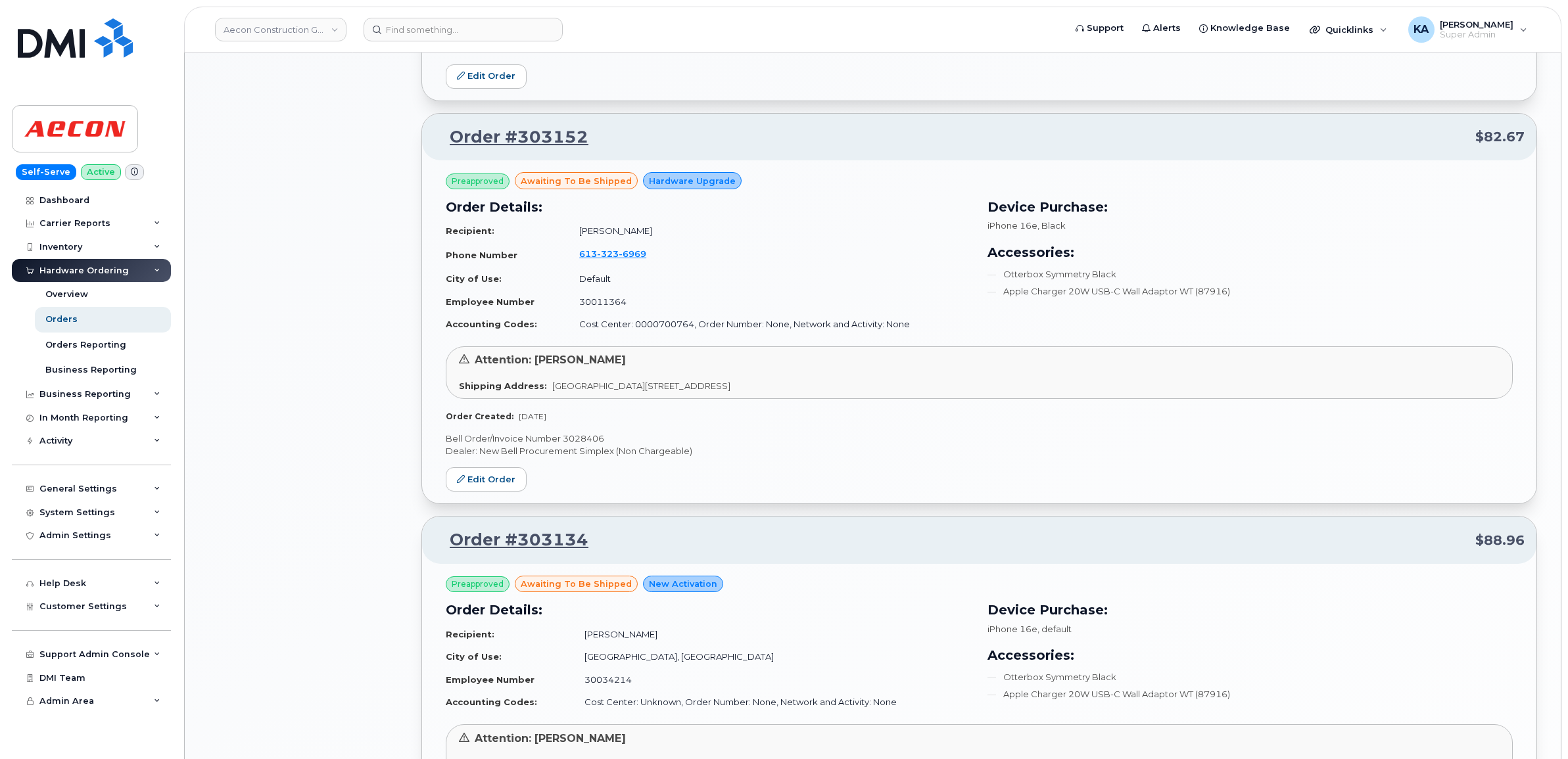
click at [577, 439] on p "Bell Order/Invoice Number 3028406" at bounding box center [979, 439] width 1067 height 13
copy p "3028406"
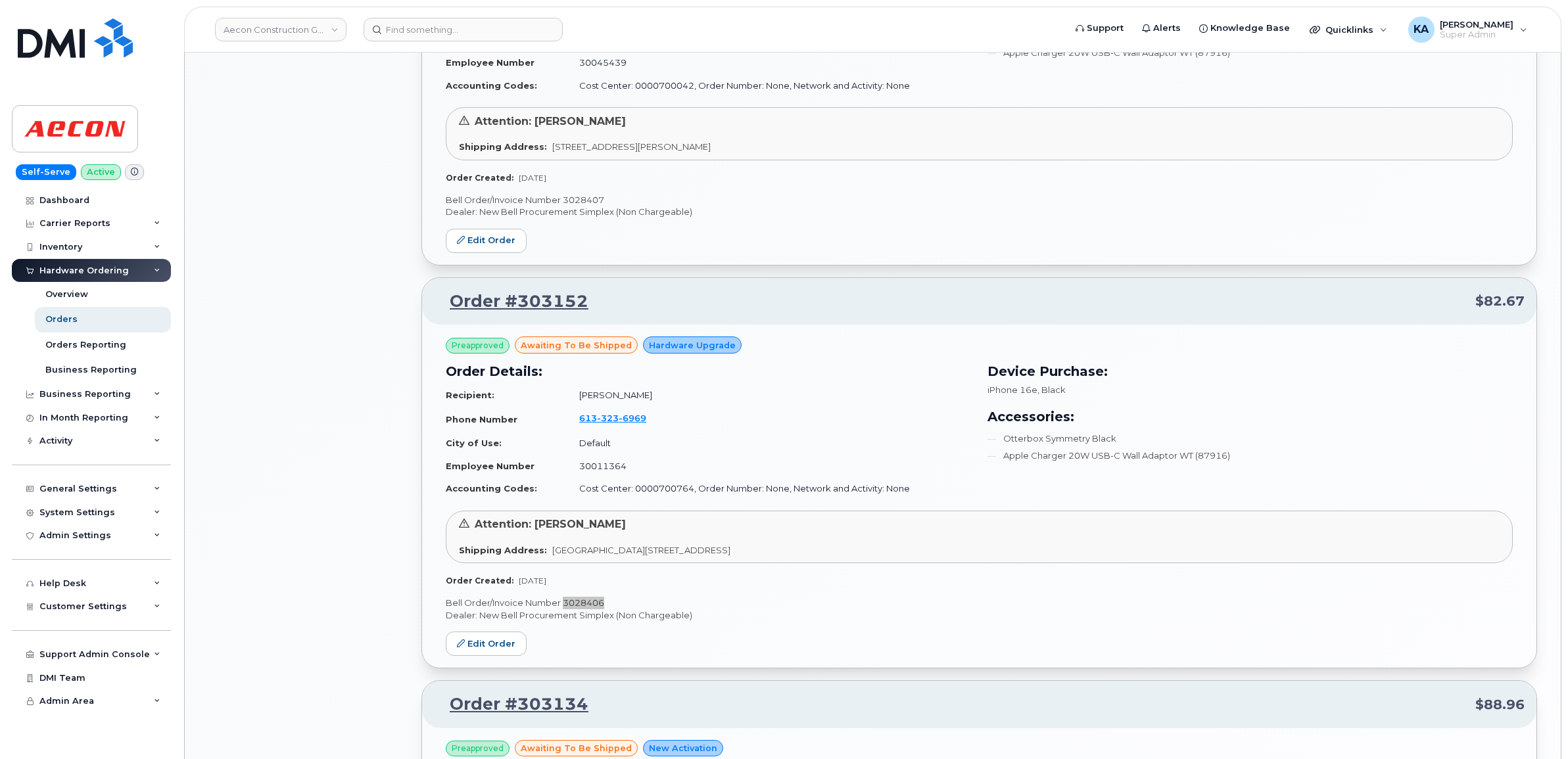
scroll to position [898, 0]
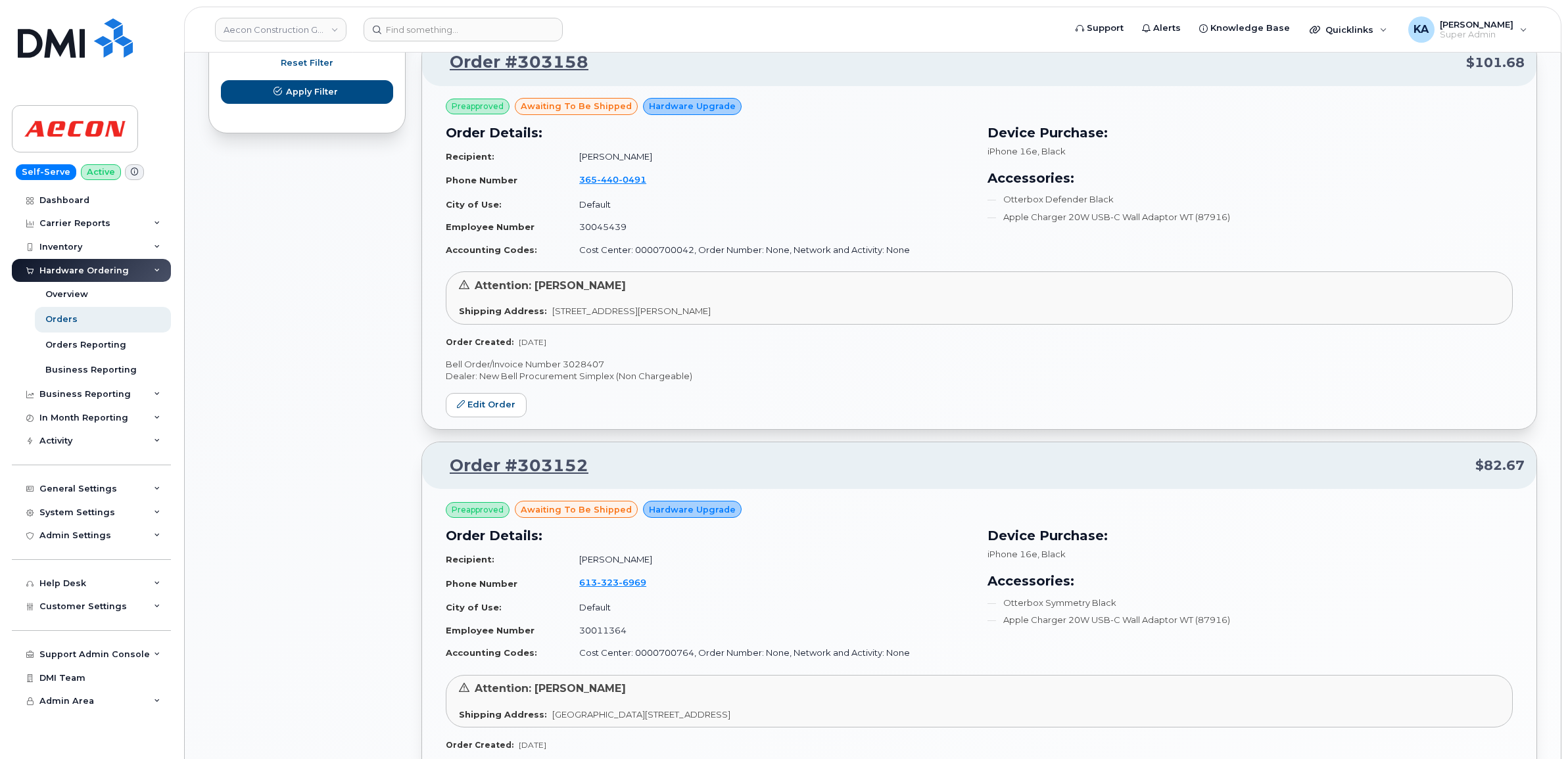
click at [582, 365] on p "Bell Order/Invoice Number 3028407" at bounding box center [979, 364] width 1067 height 13
copy p "3028407"
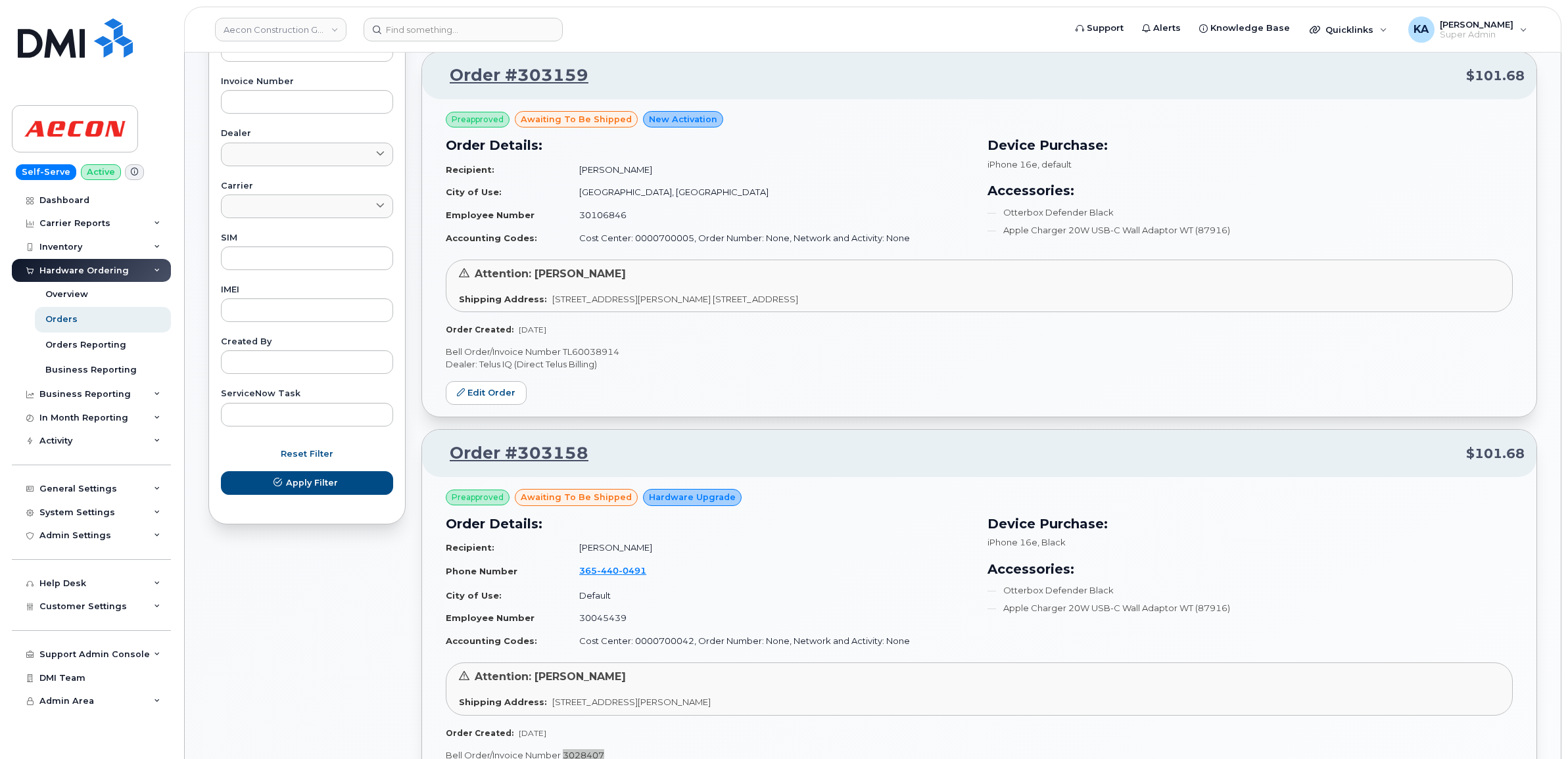
scroll to position [488, 0]
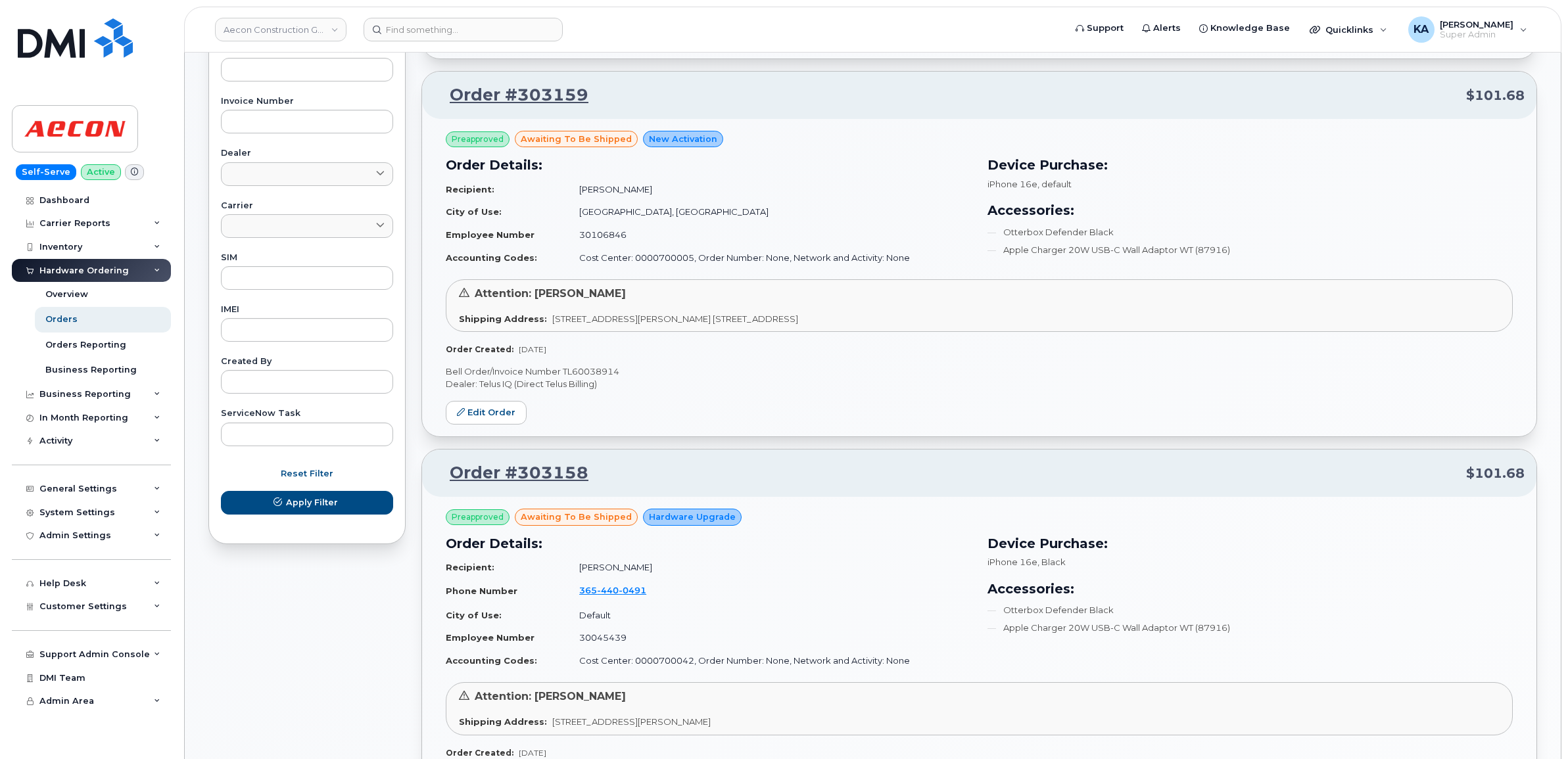
click at [597, 372] on p "Bell Order/Invoice Number TL60038914" at bounding box center [979, 372] width 1067 height 13
copy p "TL60038914"
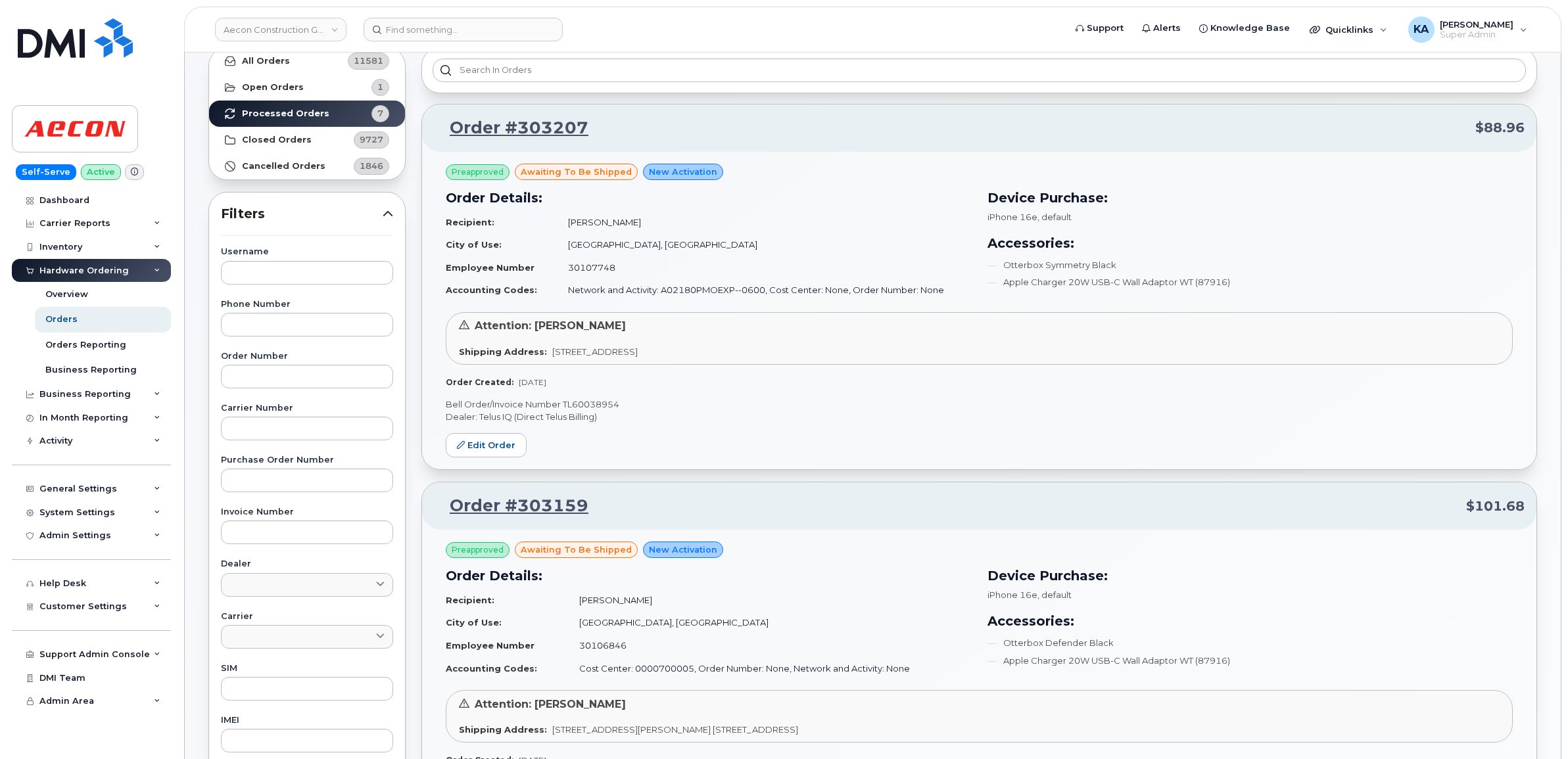
scroll to position [0, 0]
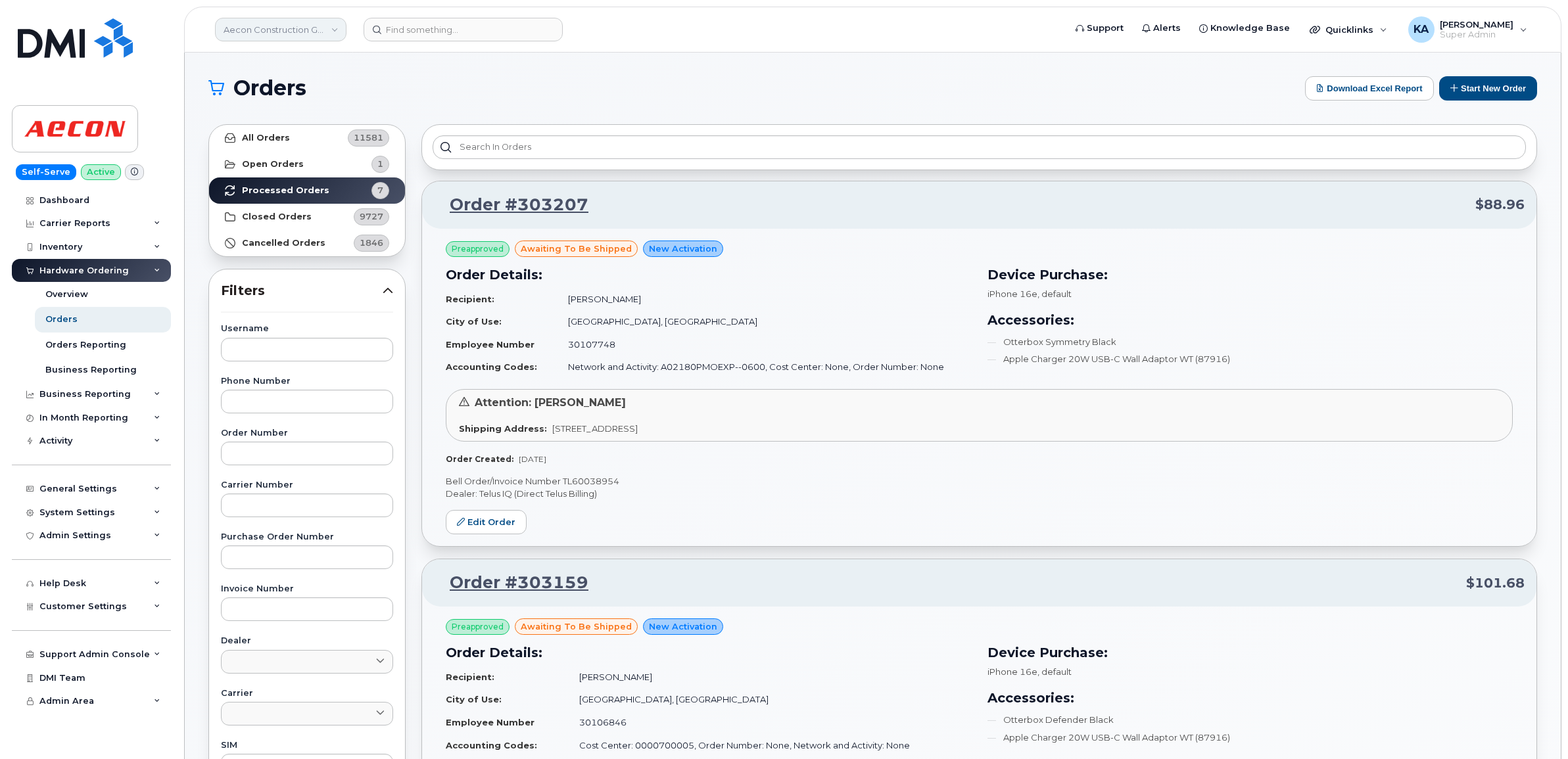
click at [267, 28] on link "Aecon Construction Group Inc" at bounding box center [281, 30] width 131 height 24
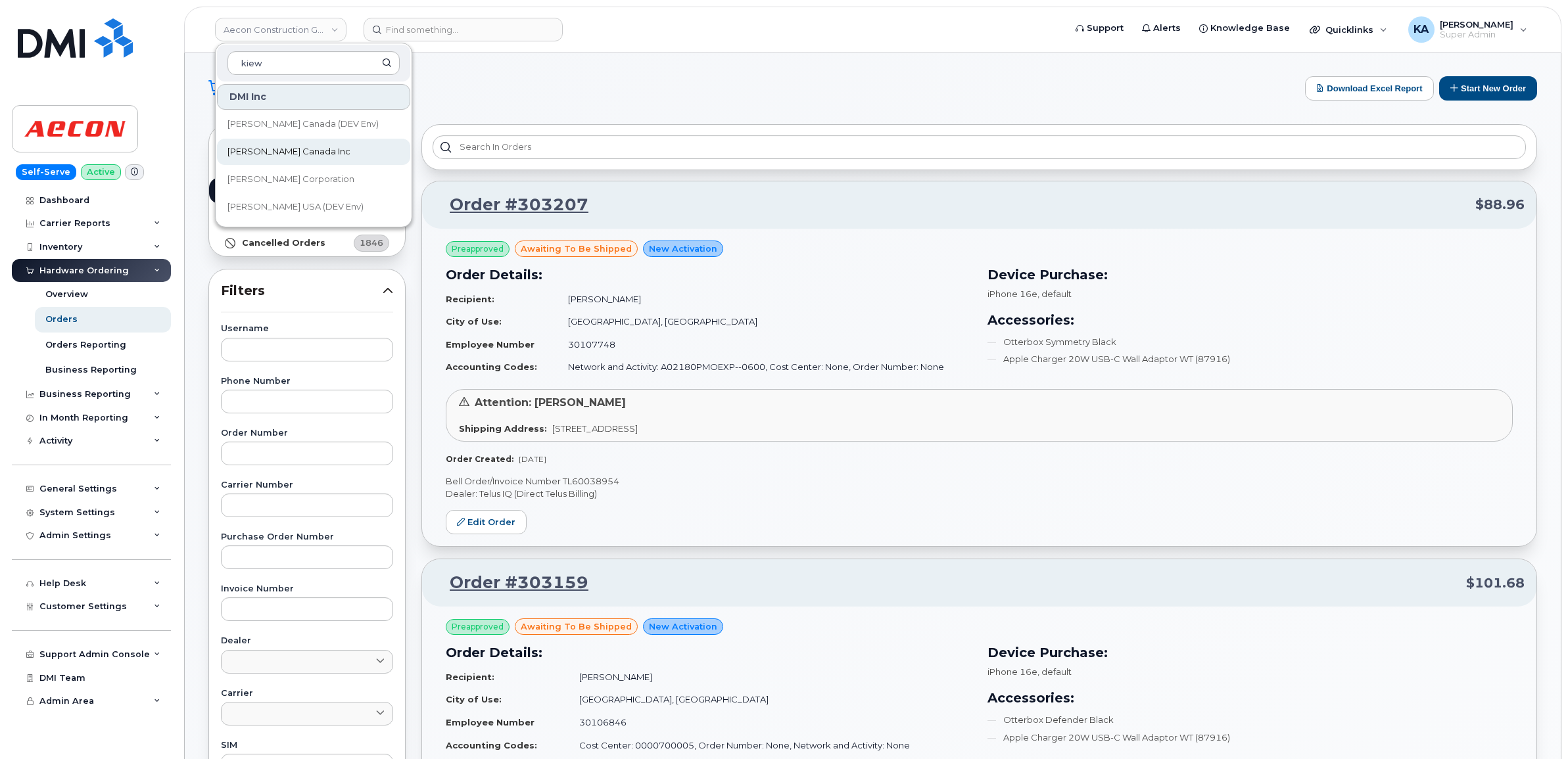
type input "kiew"
click at [242, 153] on span "[PERSON_NAME] Canada Inc" at bounding box center [288, 152] width 123 height 13
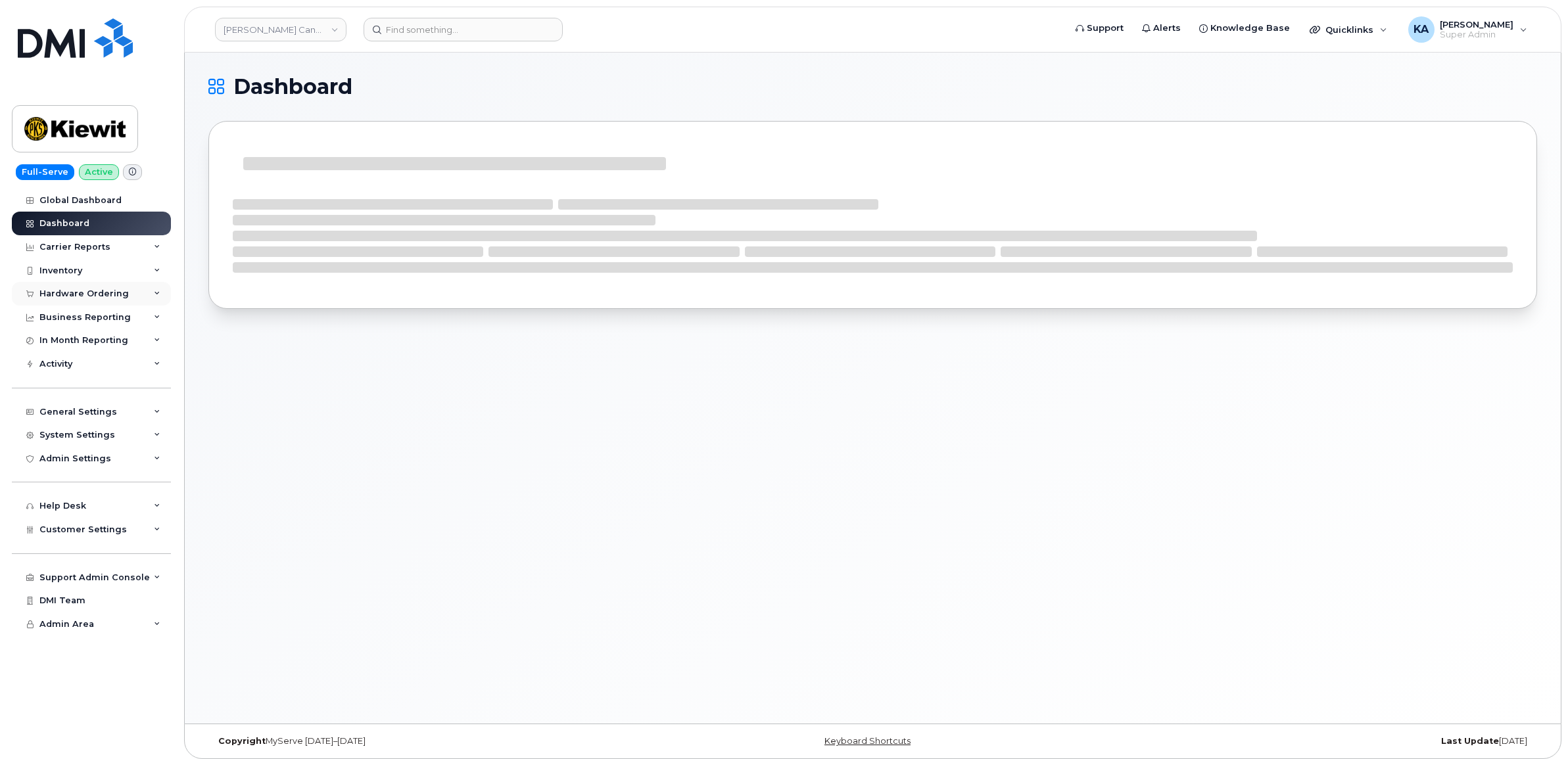
click at [54, 294] on div "Hardware Ordering" at bounding box center [84, 293] width 89 height 11
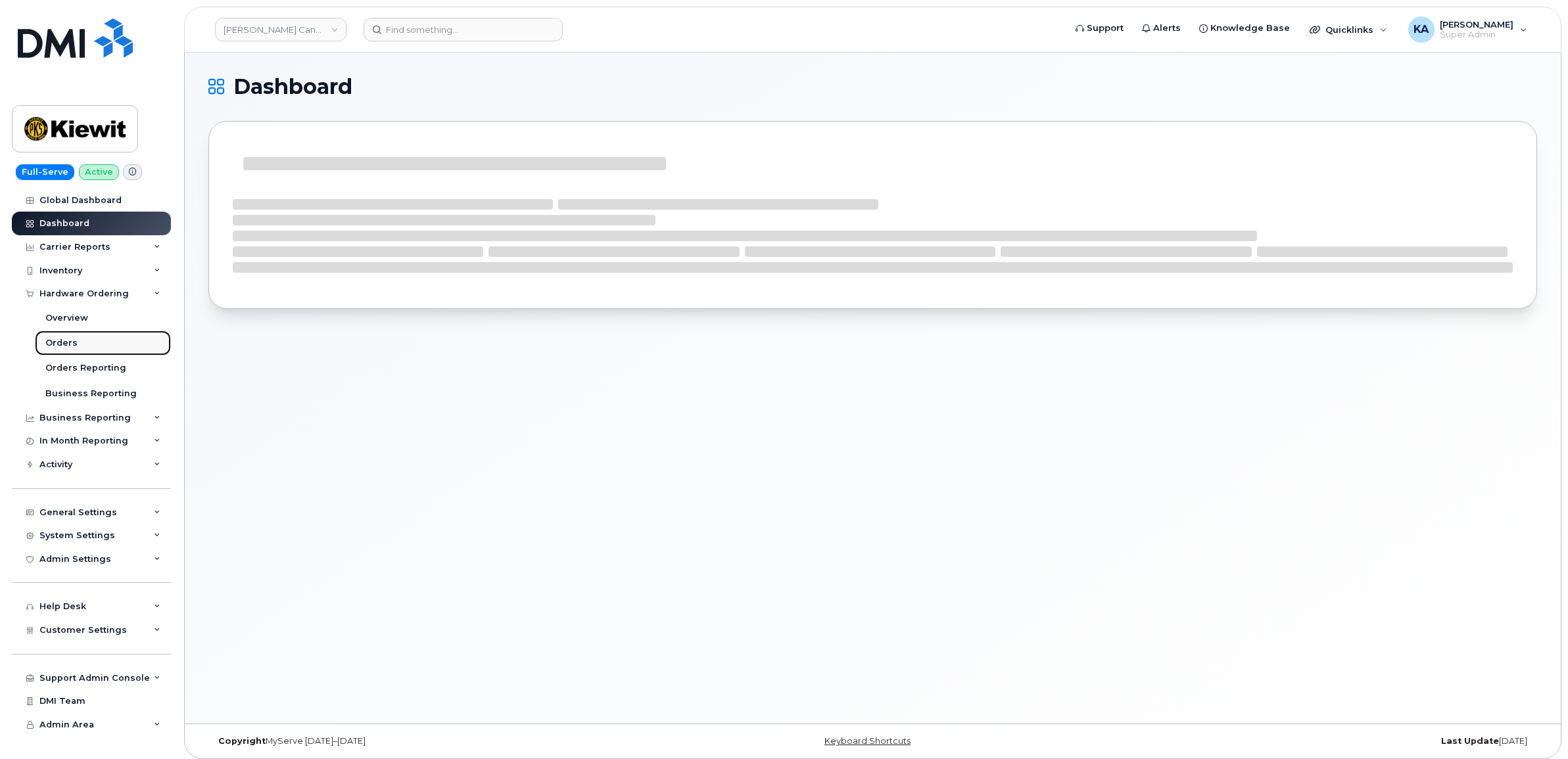
click at [56, 342] on div "Orders" at bounding box center [62, 343] width 32 height 12
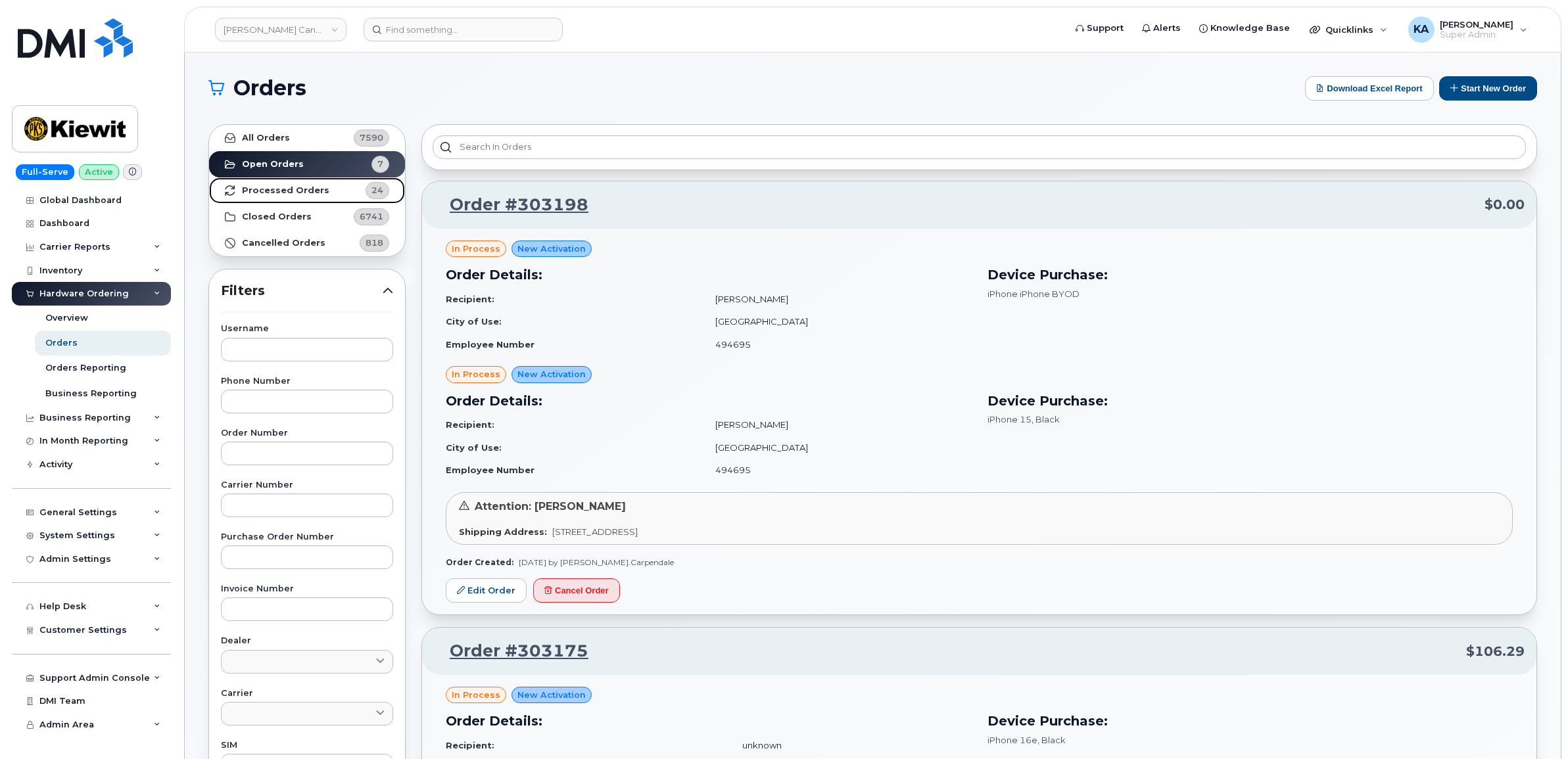
click at [276, 187] on strong "Processed Orders" at bounding box center [285, 190] width 87 height 11
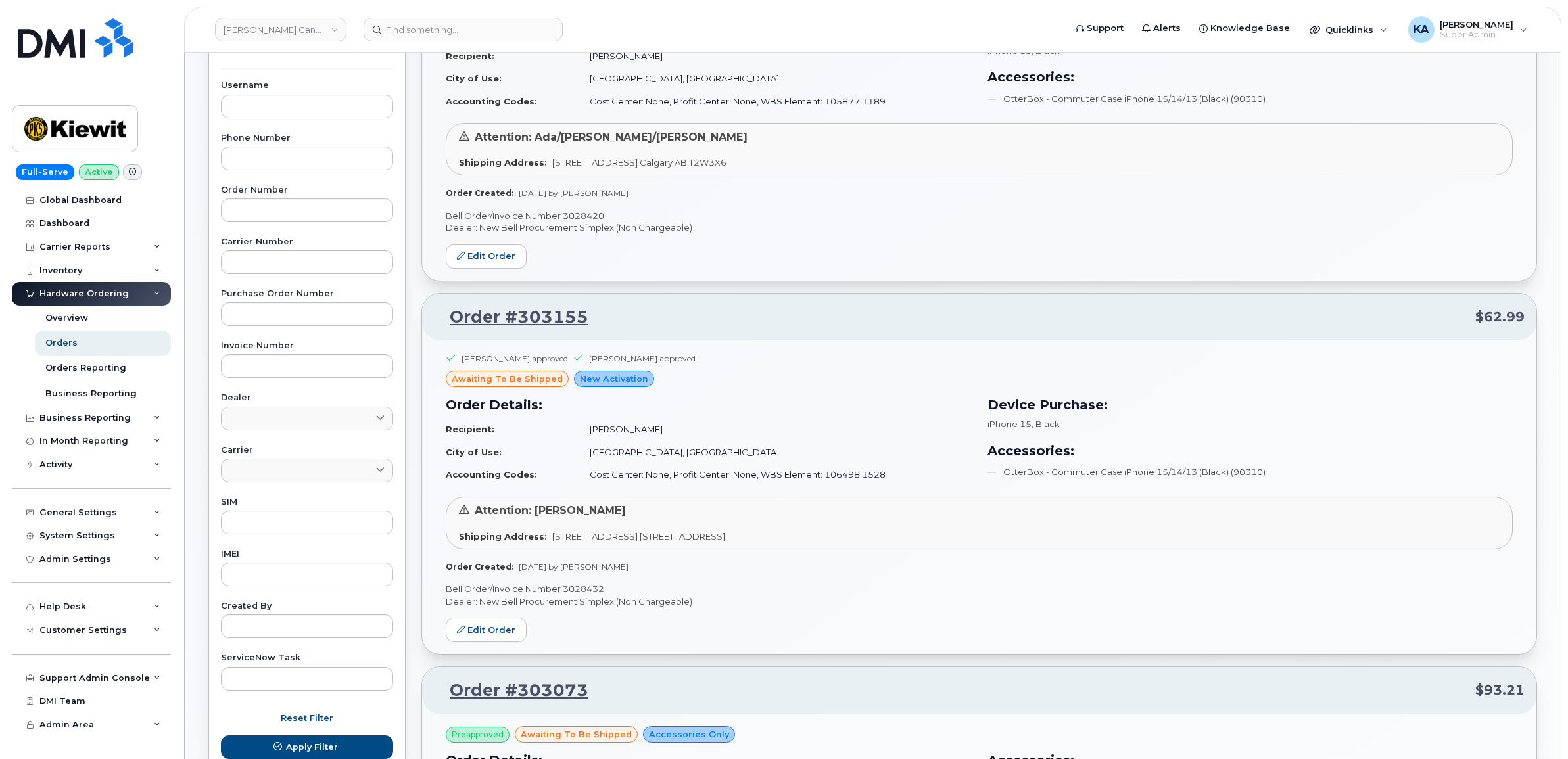
scroll to position [247, 0]
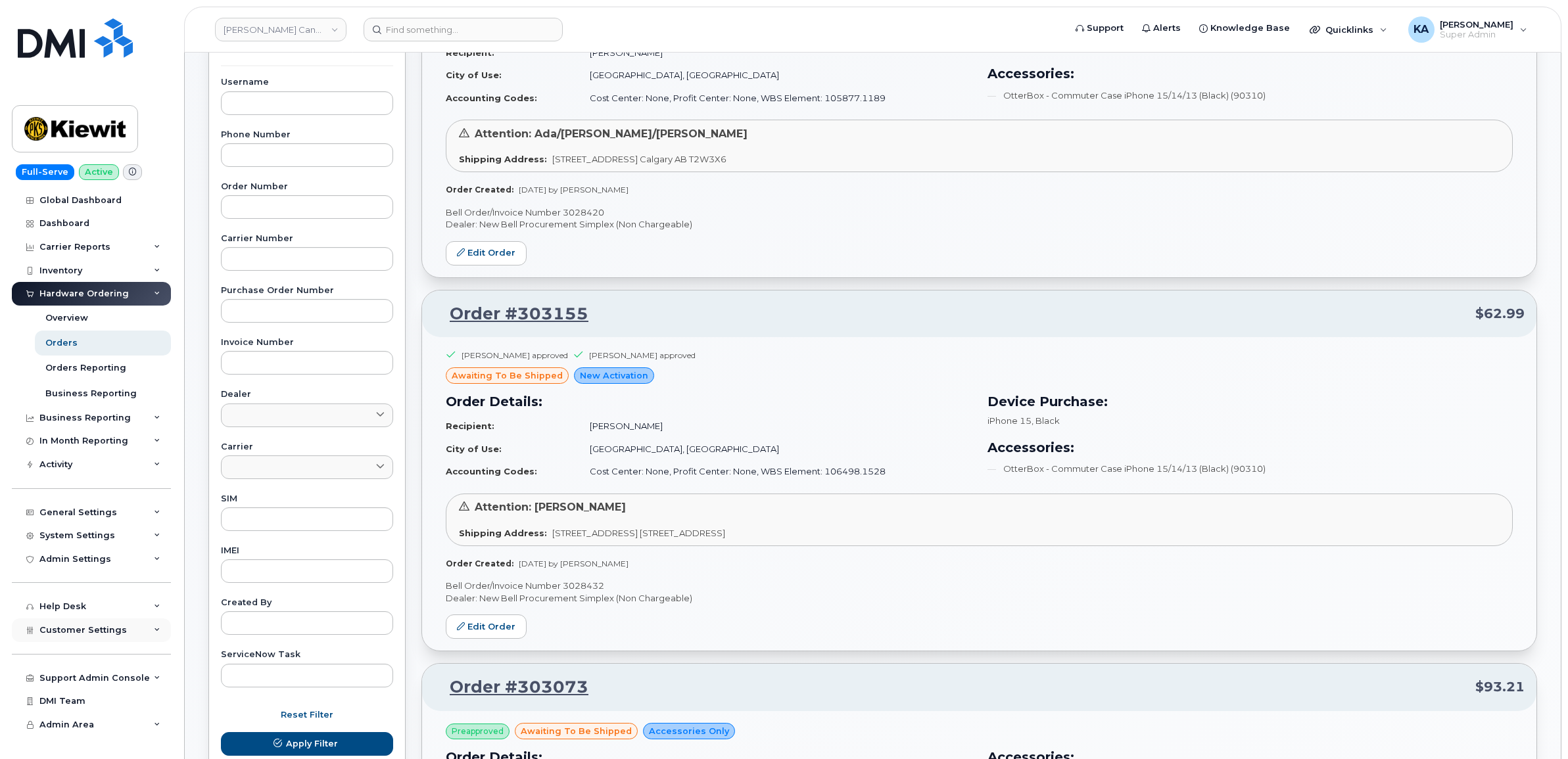
click at [58, 632] on span "Customer Settings" at bounding box center [83, 630] width 87 height 10
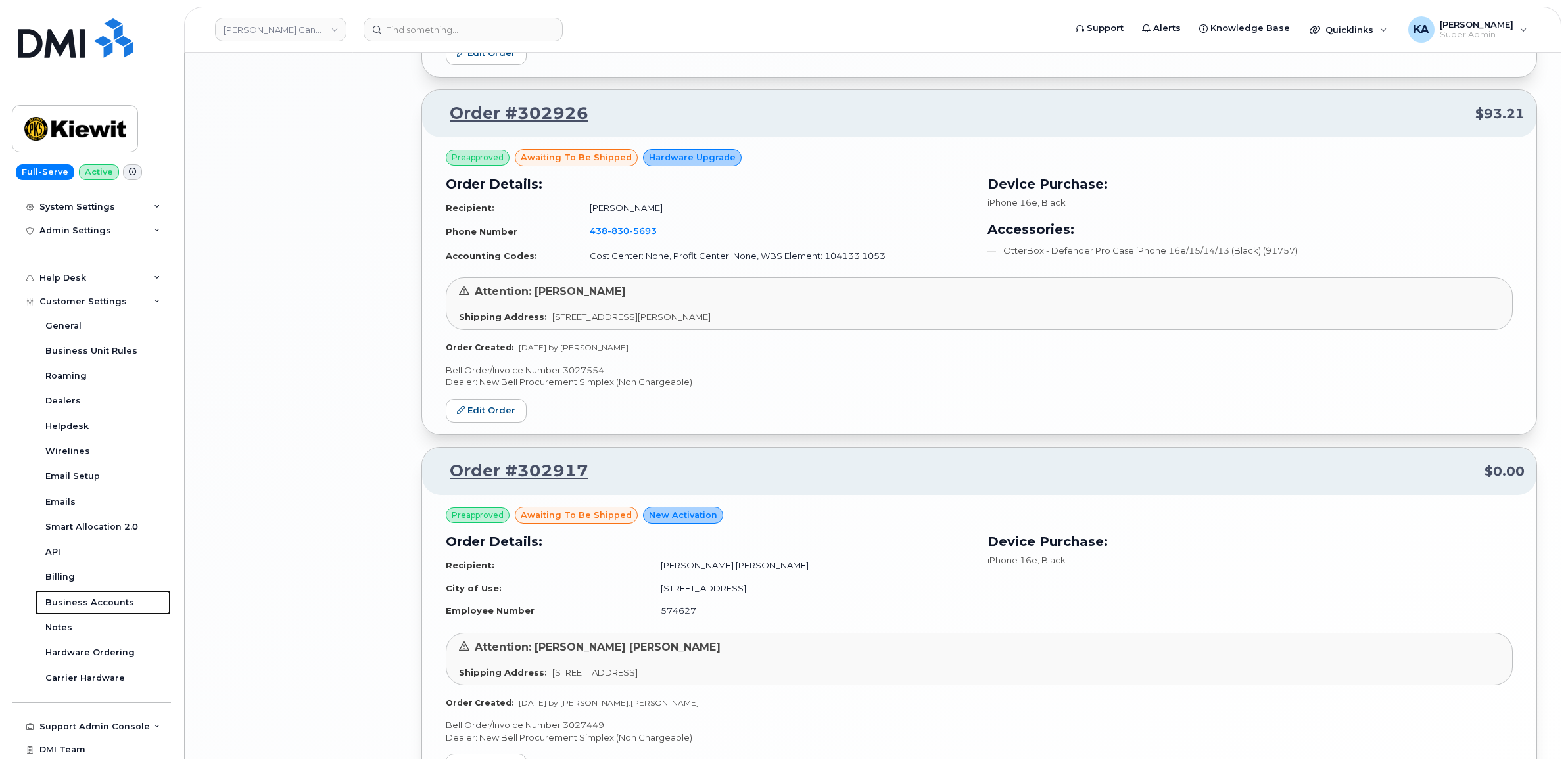
scroll to position [2412, 0]
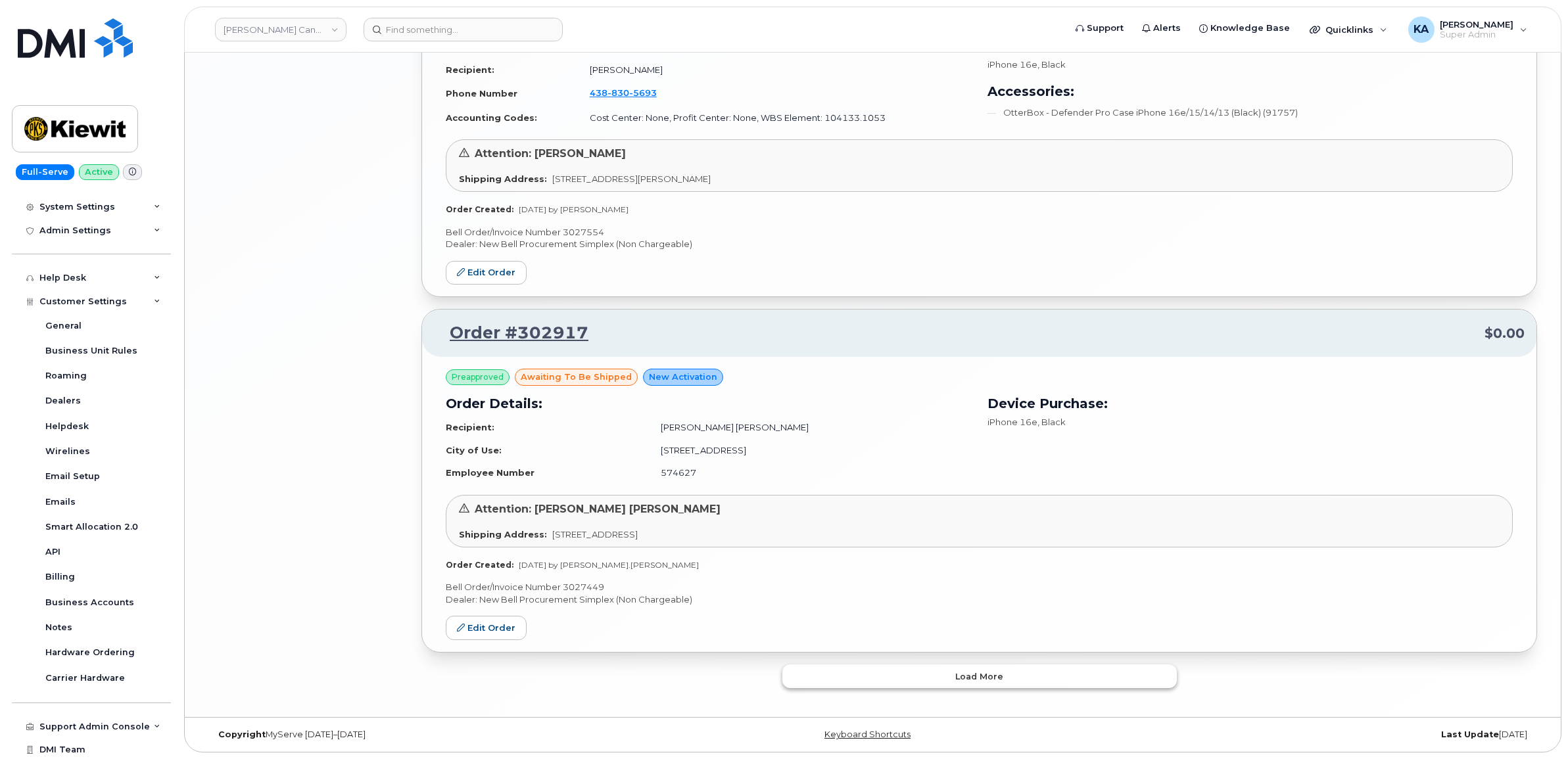
click at [806, 679] on button "Load more" at bounding box center [979, 676] width 394 height 24
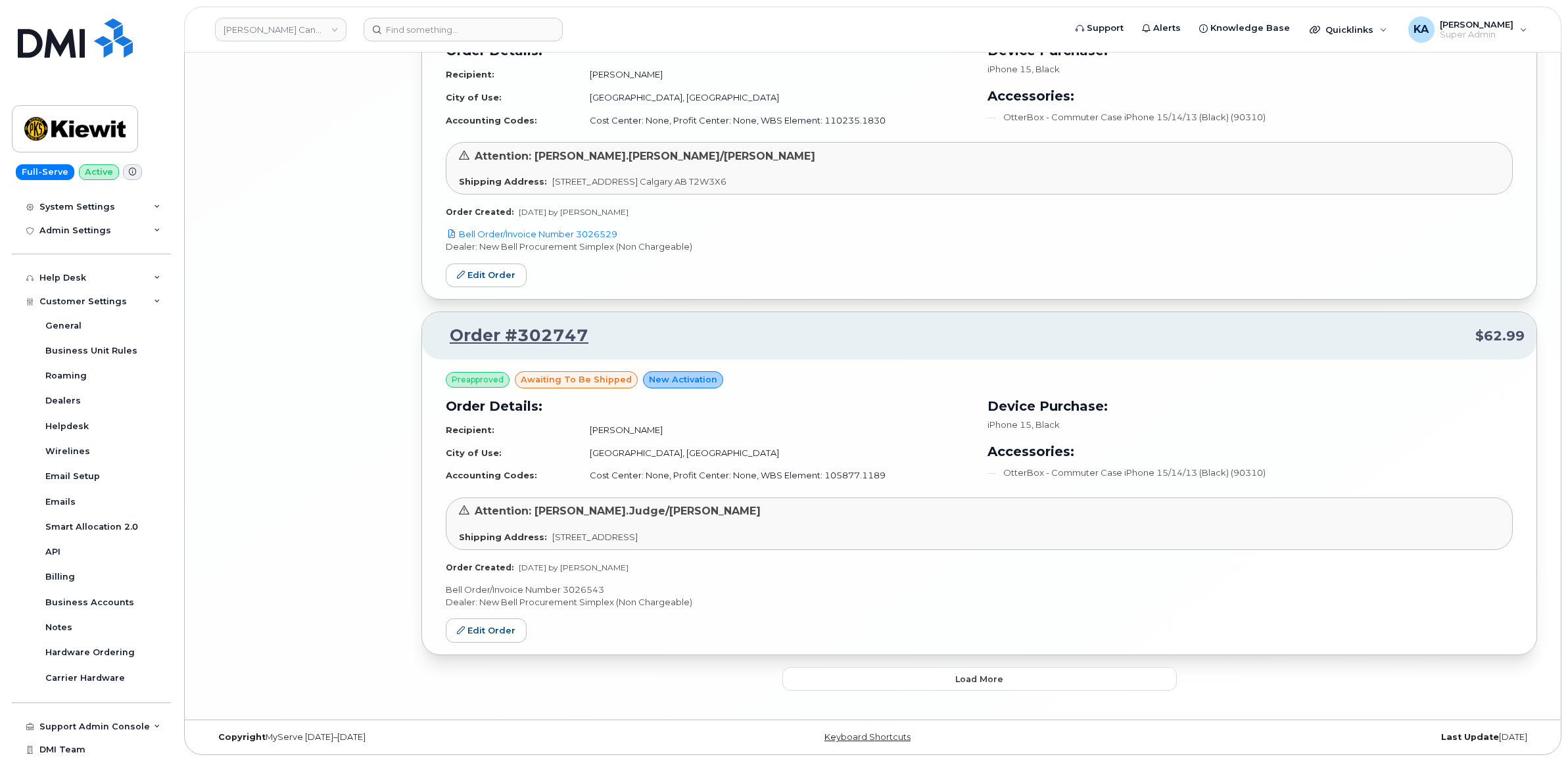
scroll to position [5296, 0]
click at [828, 678] on button "Load more" at bounding box center [979, 676] width 394 height 24
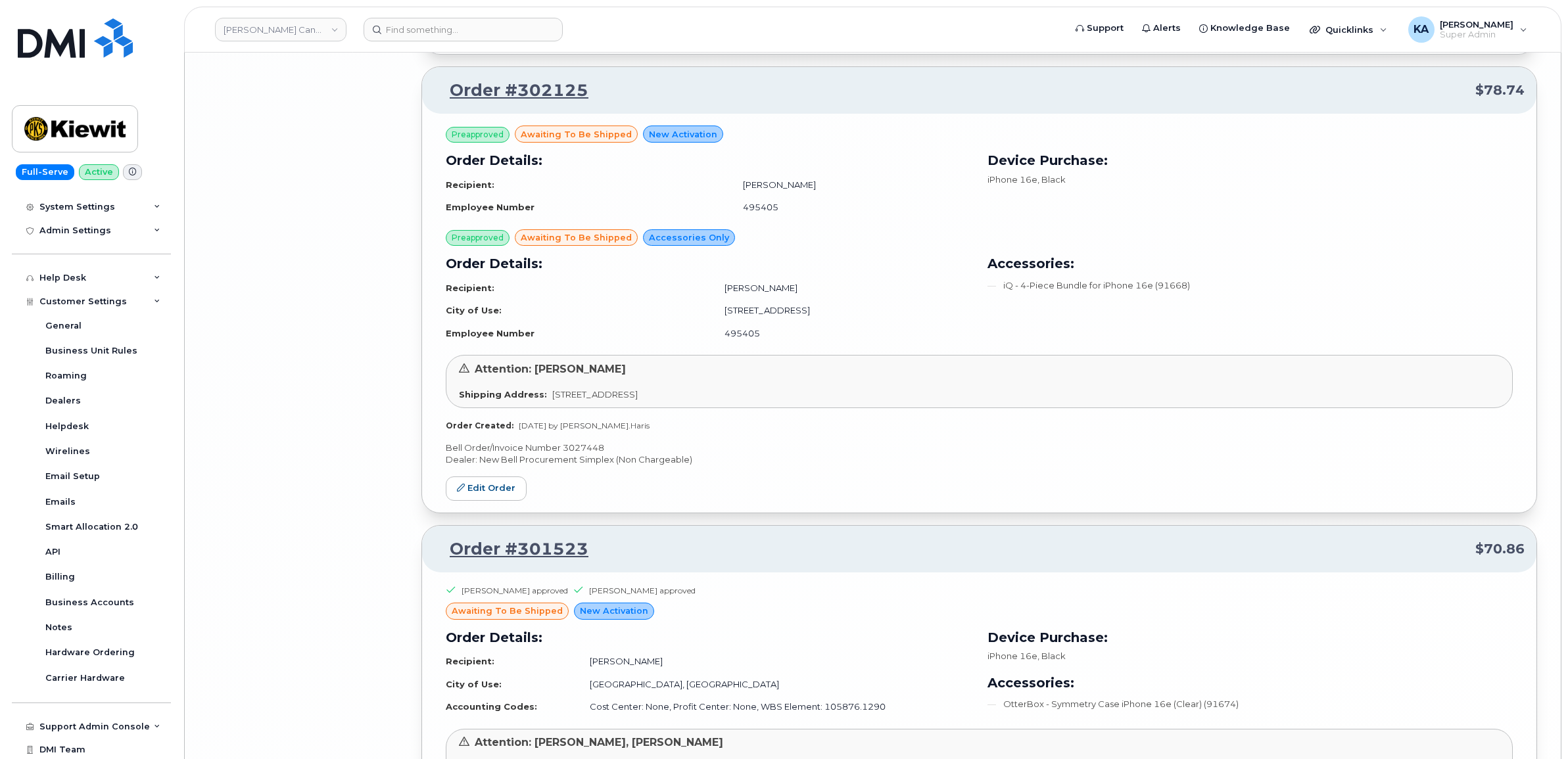
scroll to position [7682, 0]
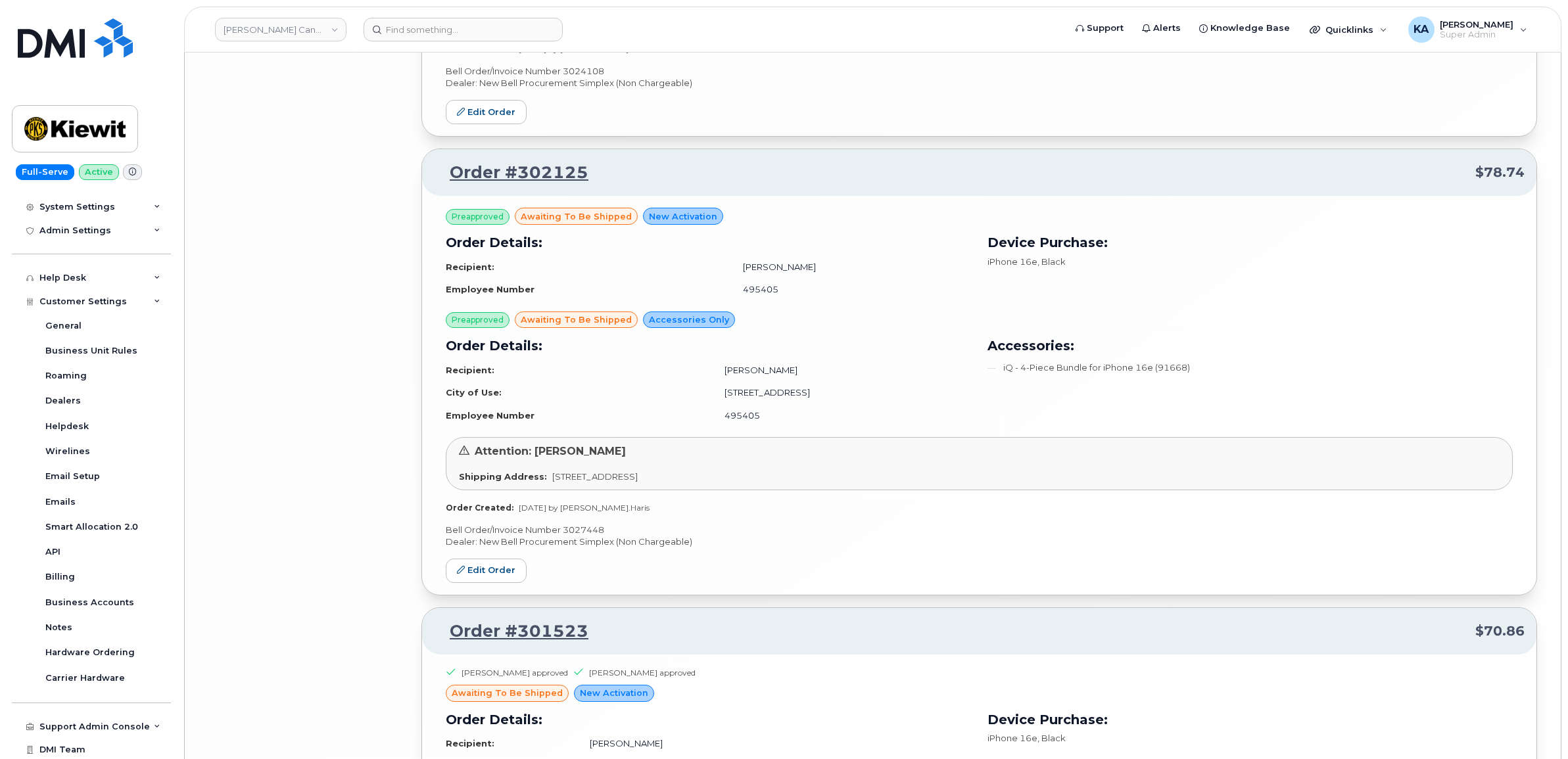
click at [579, 536] on p "Bell Order/Invoice Number 3027448" at bounding box center [979, 530] width 1067 height 13
copy p "3027448"
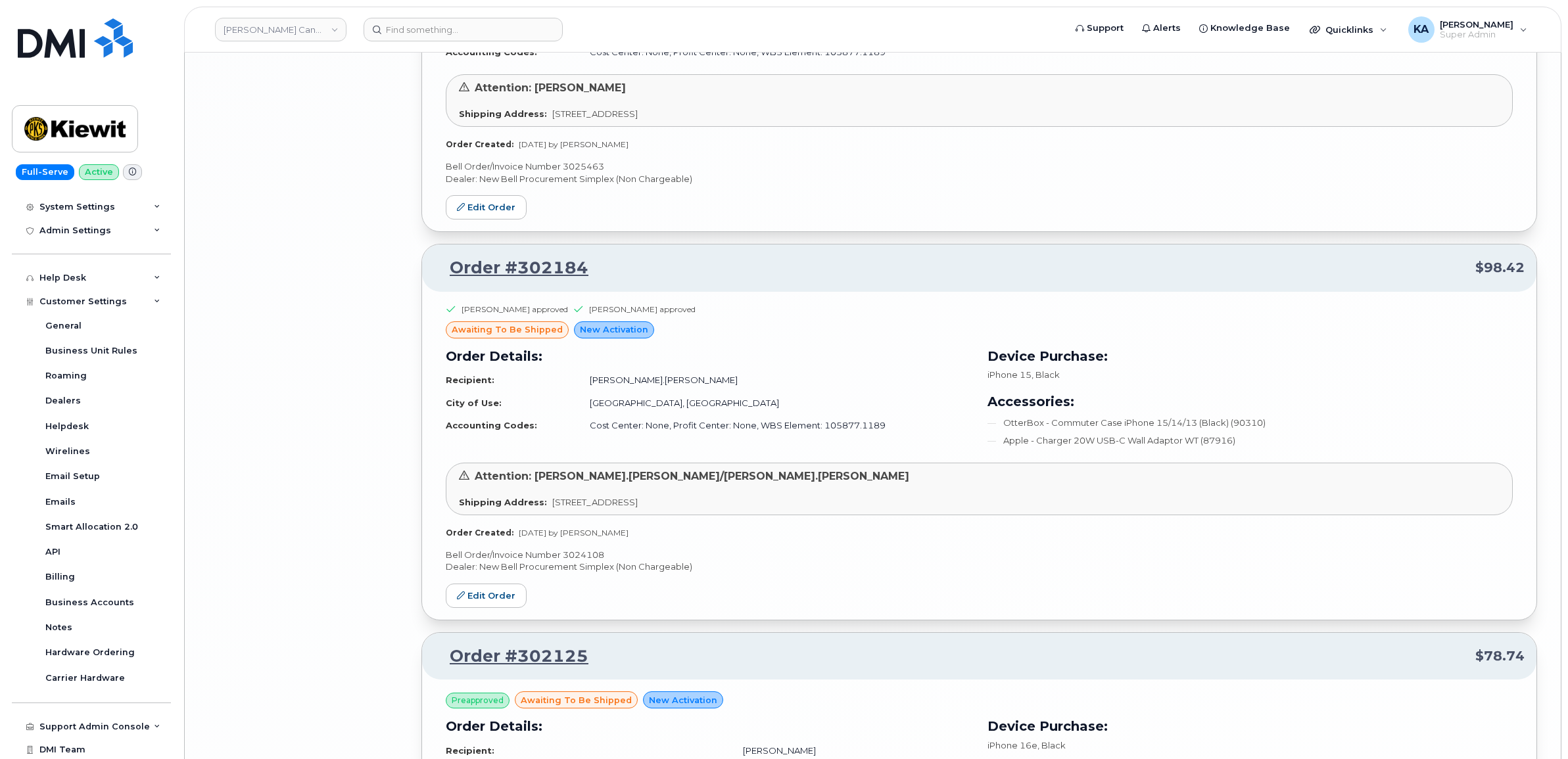
scroll to position [7189, 0]
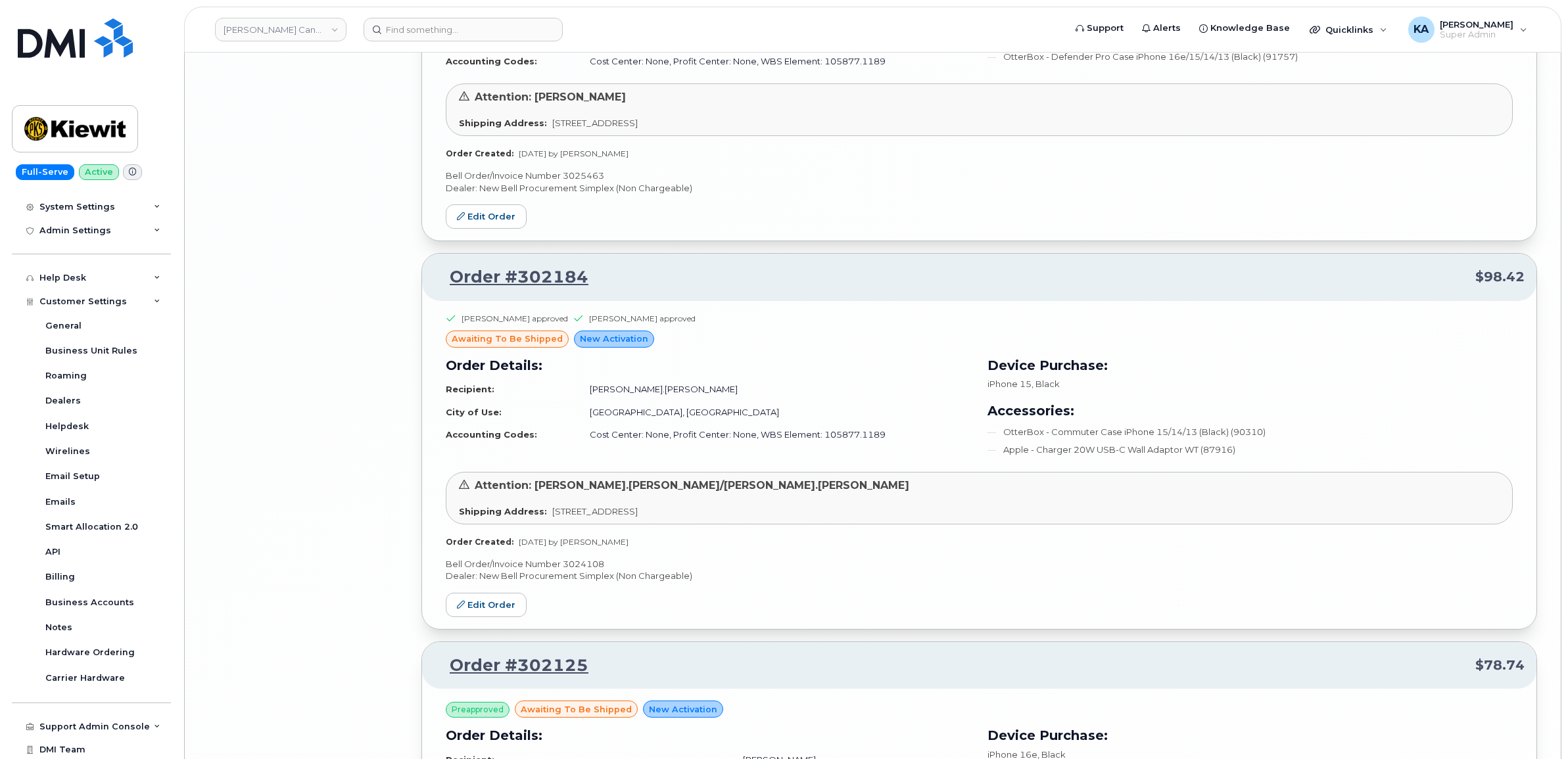
click at [581, 570] on p "Bell Order/Invoice Number 3024108" at bounding box center [979, 564] width 1067 height 13
copy p "3024108"
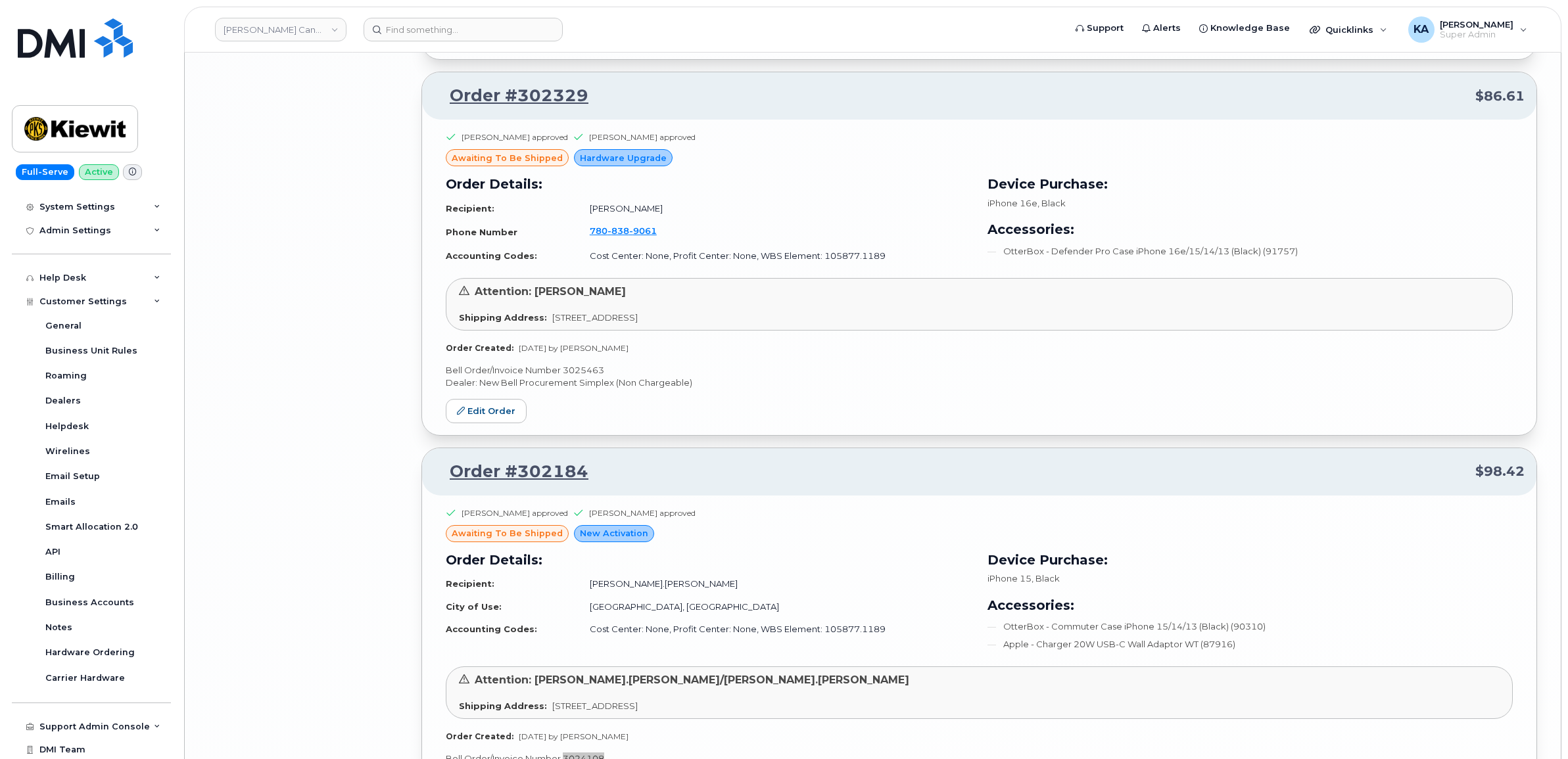
scroll to position [6943, 0]
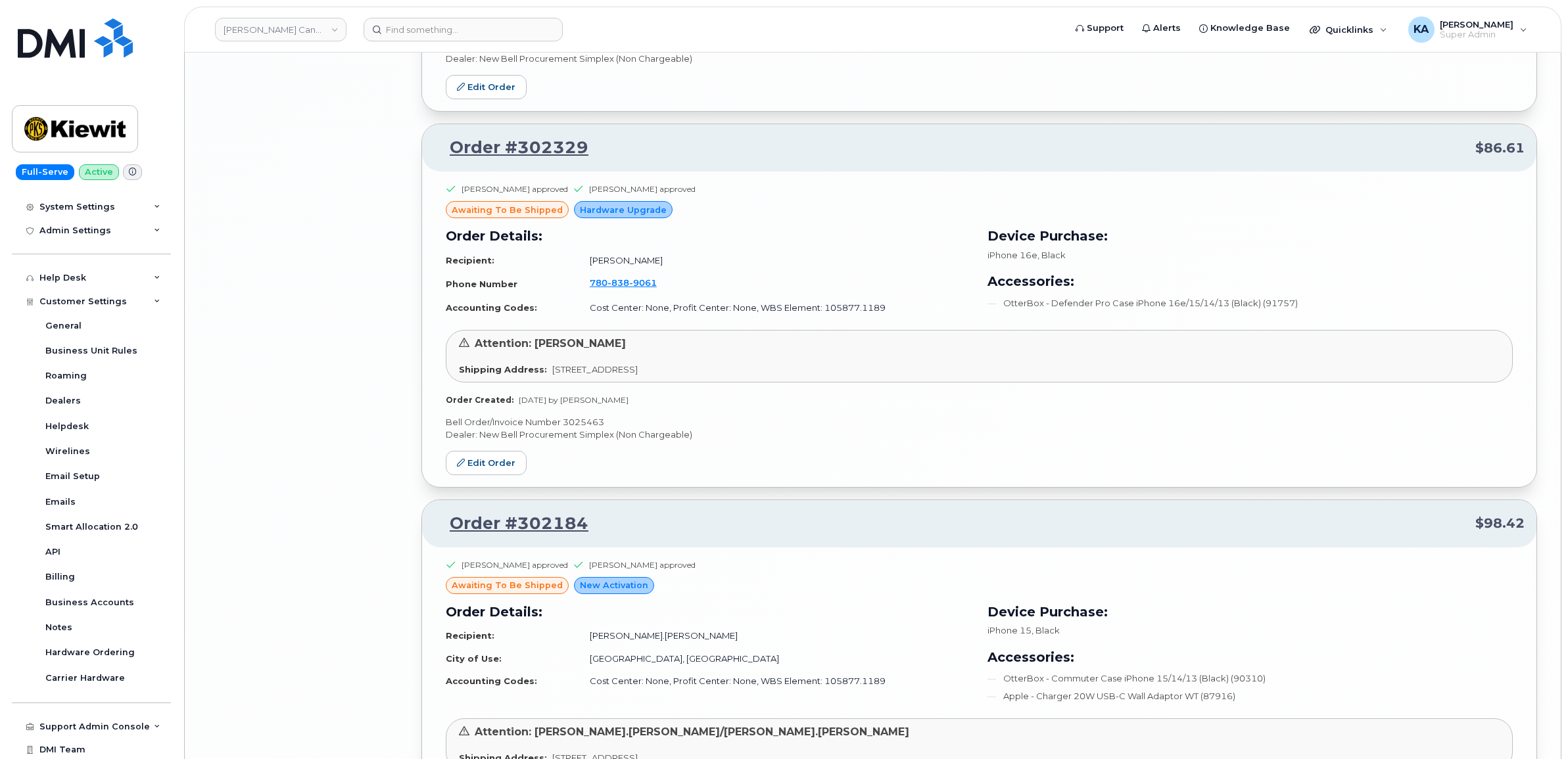
click at [587, 428] on p "Bell Order/Invoice Number 3025463" at bounding box center [979, 422] width 1067 height 13
copy p "3025463"
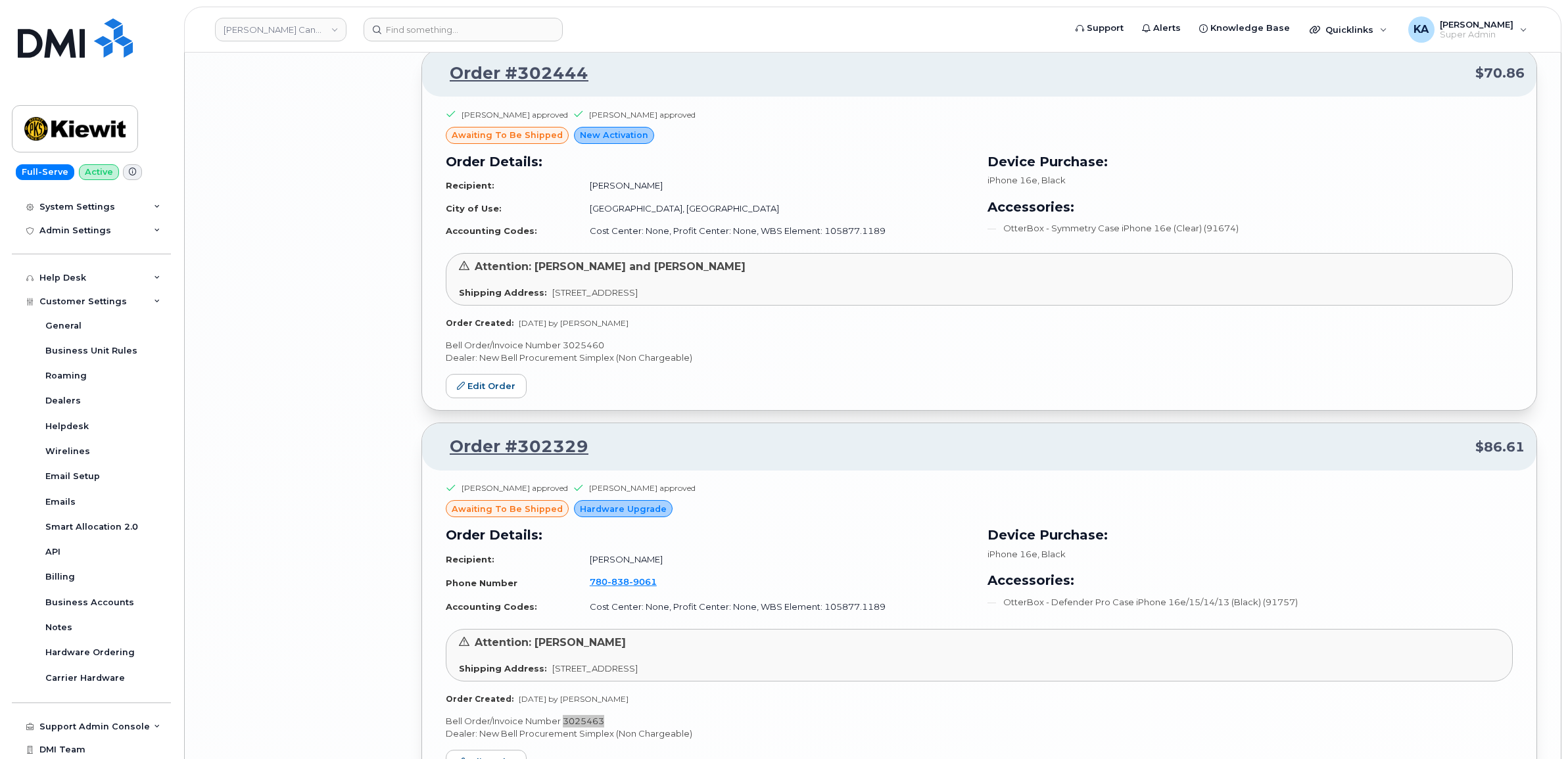
scroll to position [6615, 0]
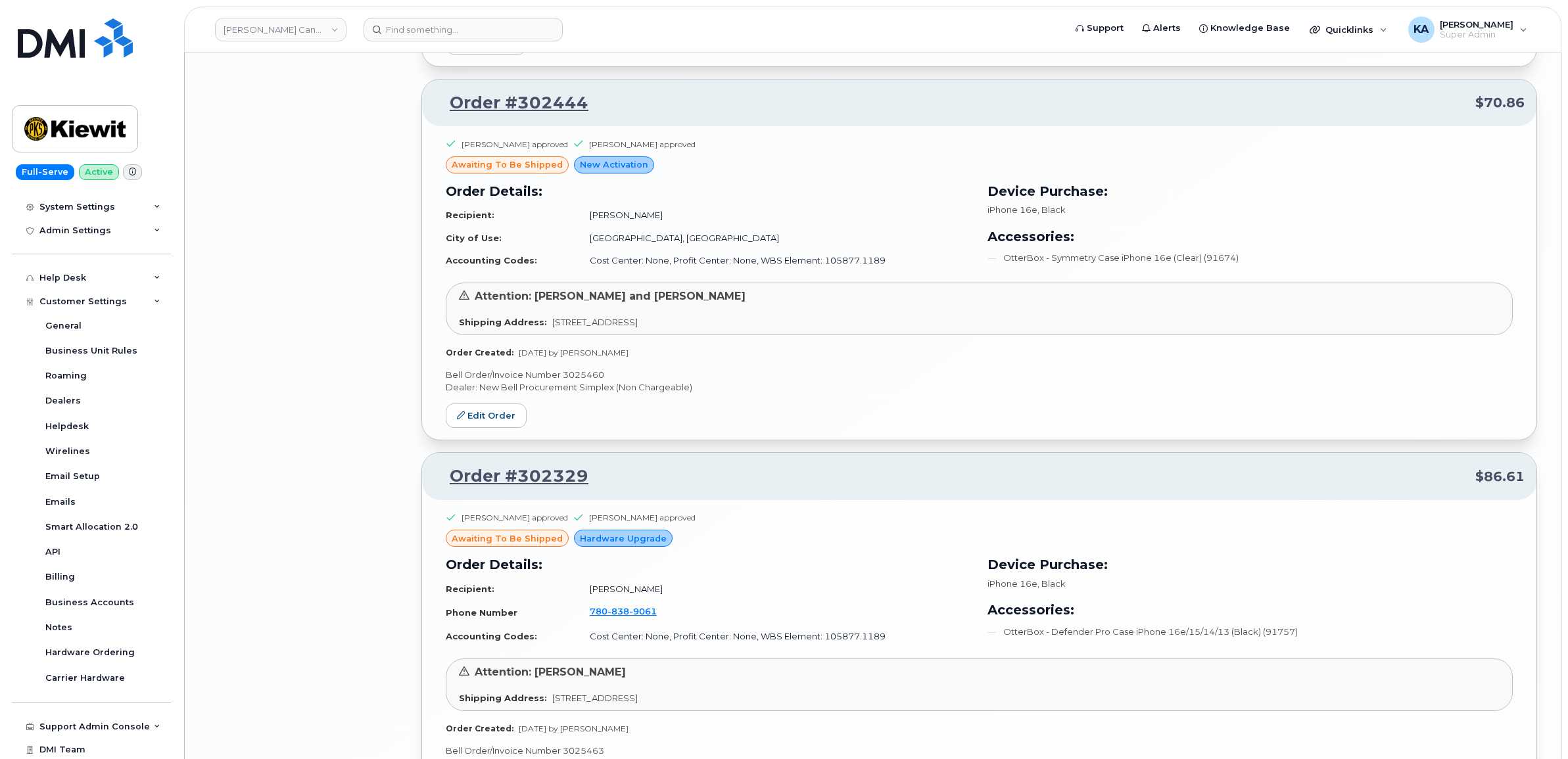
click at [589, 381] on p "Bell Order/Invoice Number 3025460" at bounding box center [979, 375] width 1067 height 13
copy p "3025460"
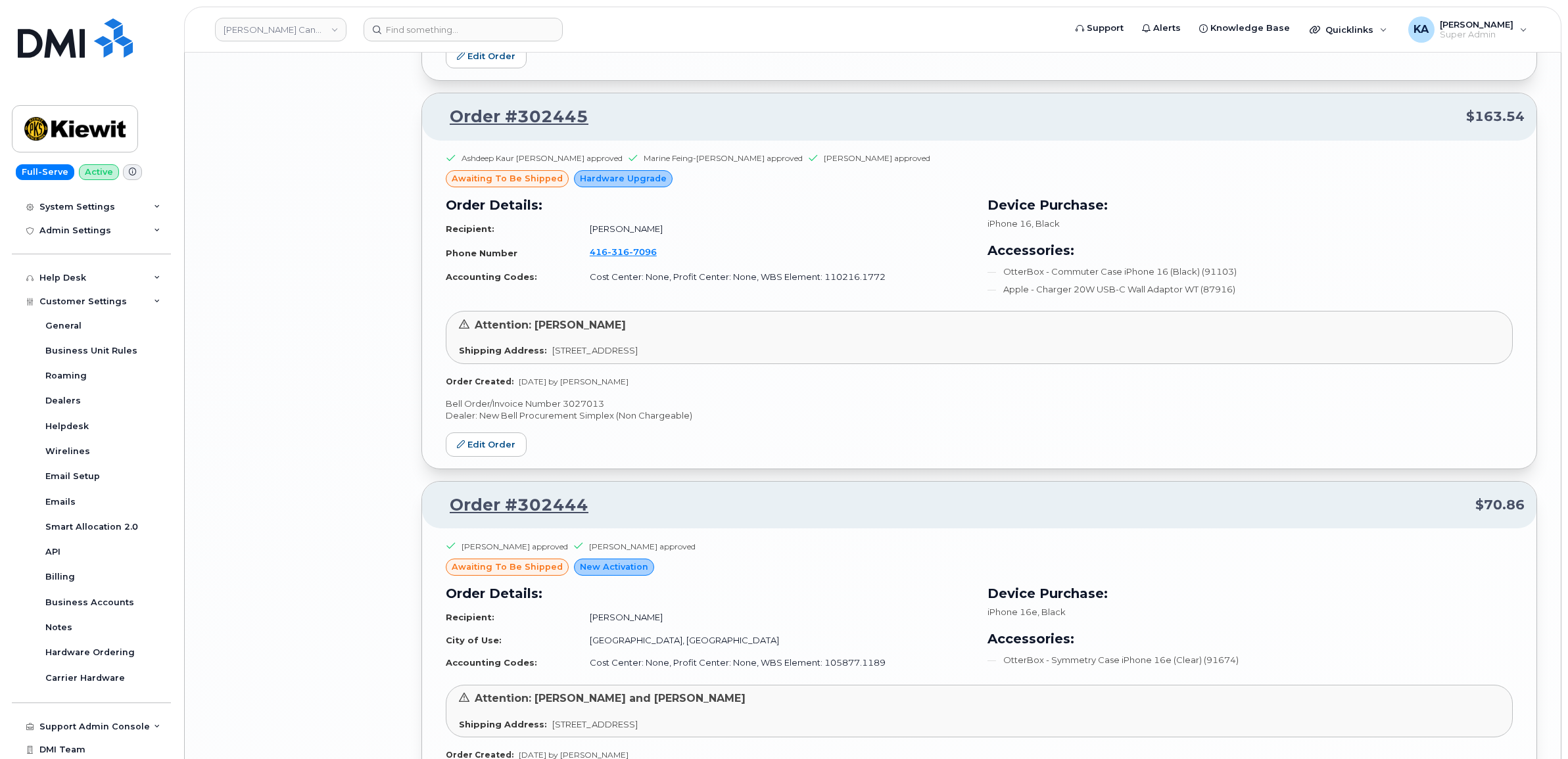
scroll to position [6203, 0]
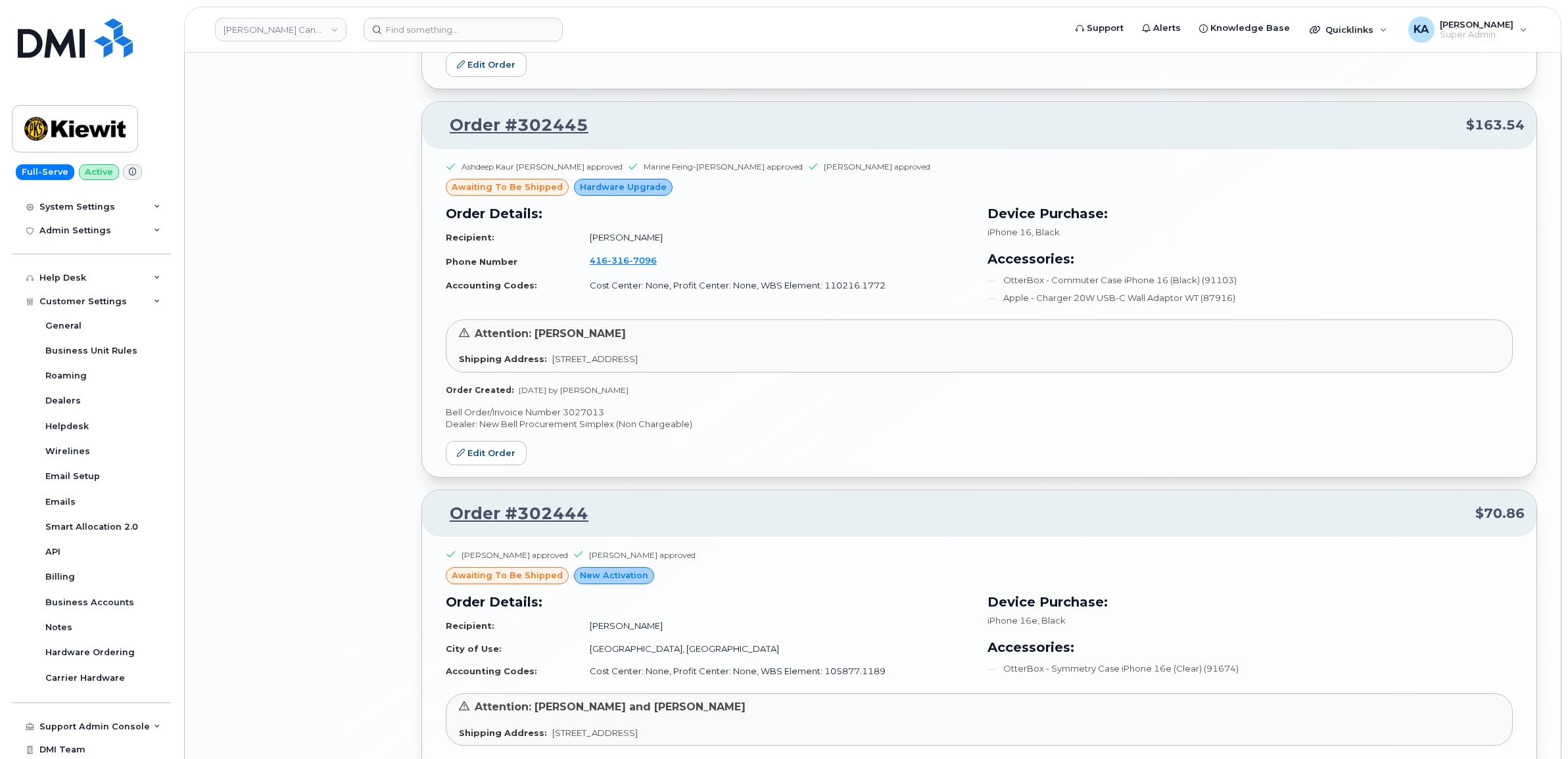
click at [577, 418] on p "Bell Order/Invoice Number 3027013" at bounding box center [979, 413] width 1067 height 13
copy p "3027013"
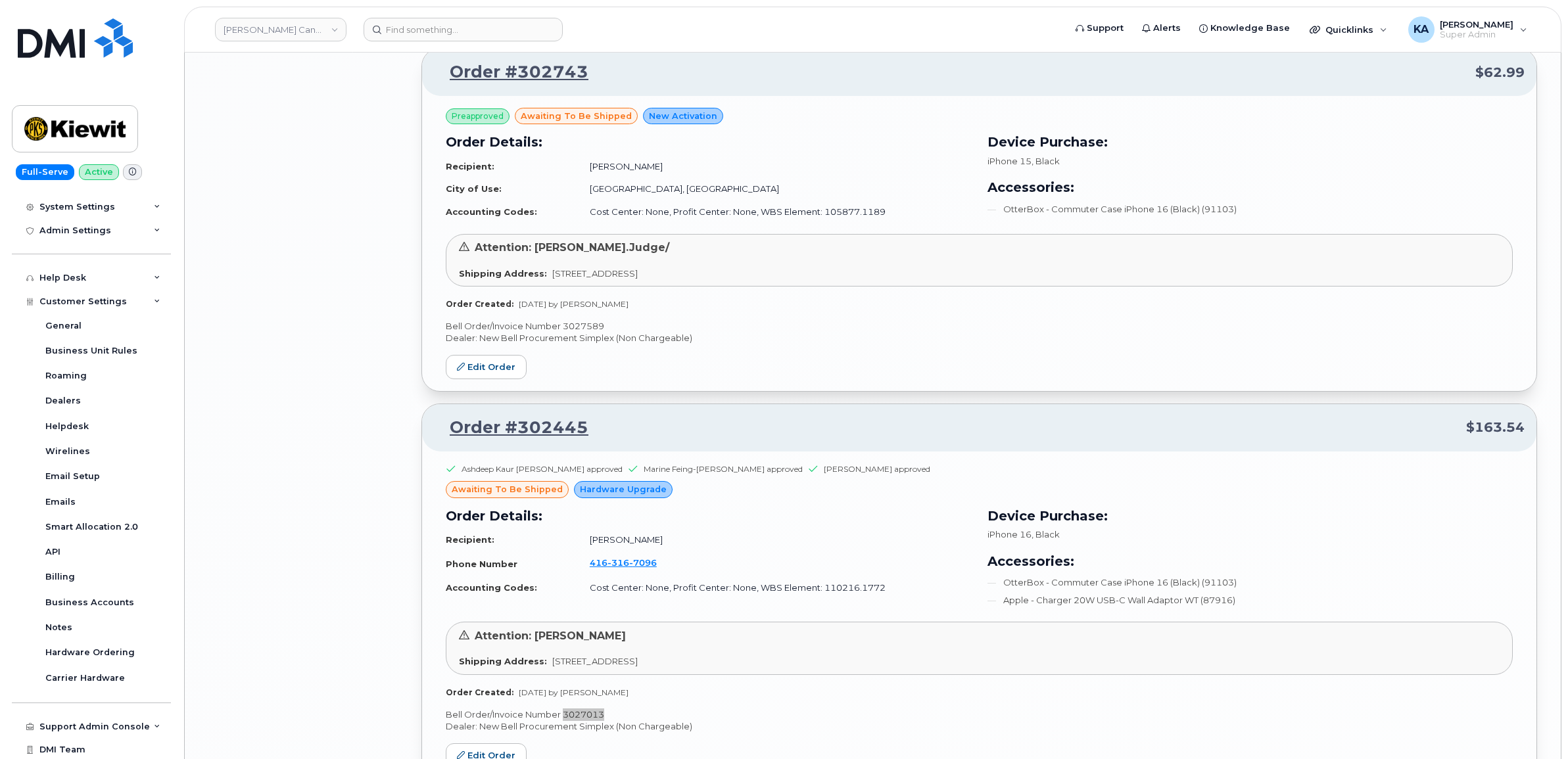
scroll to position [5875, 0]
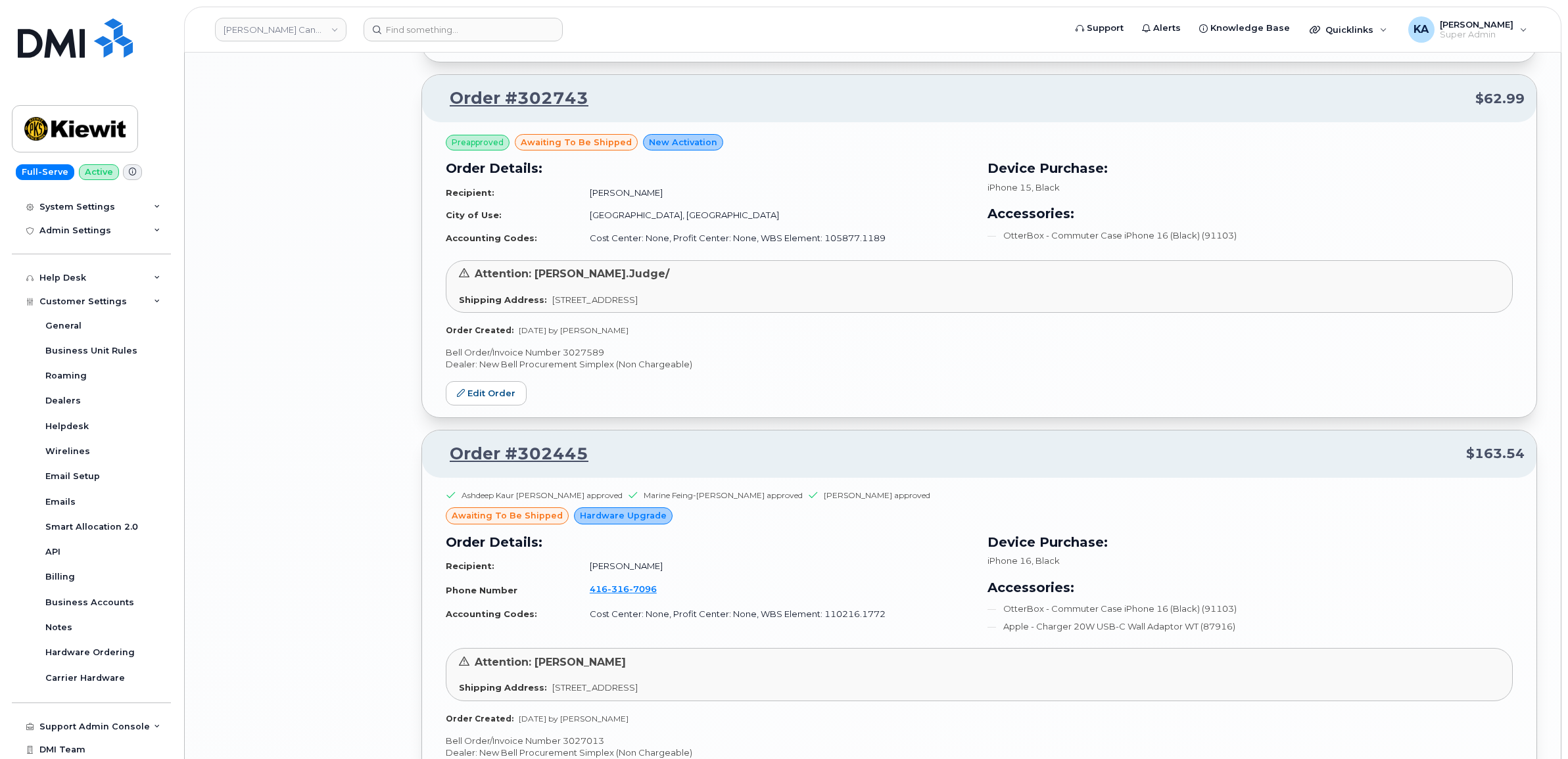
click at [584, 358] on p "Bell Order/Invoice Number 3027589" at bounding box center [979, 353] width 1067 height 13
copy p "3027589"
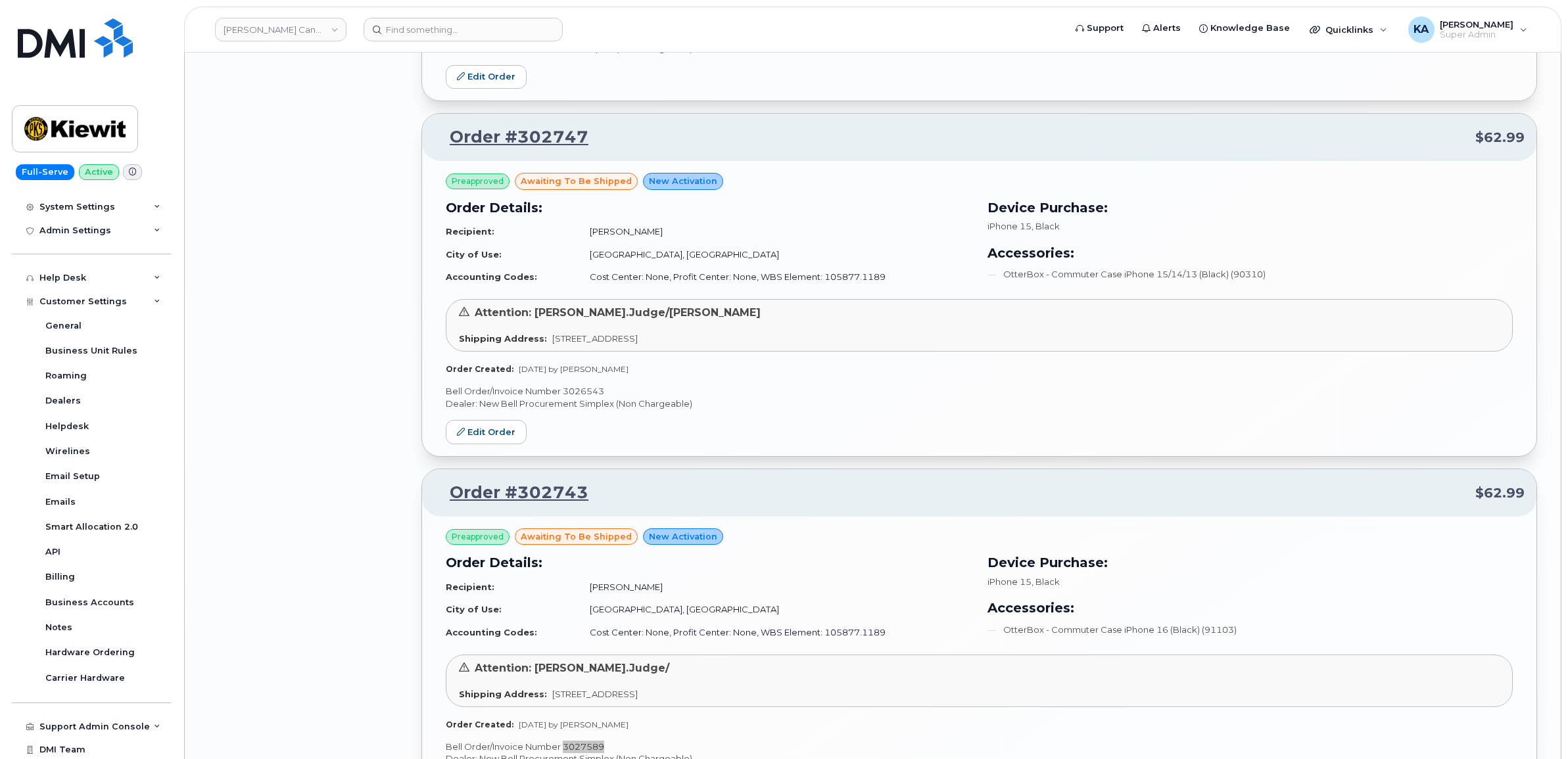
scroll to position [5465, 0]
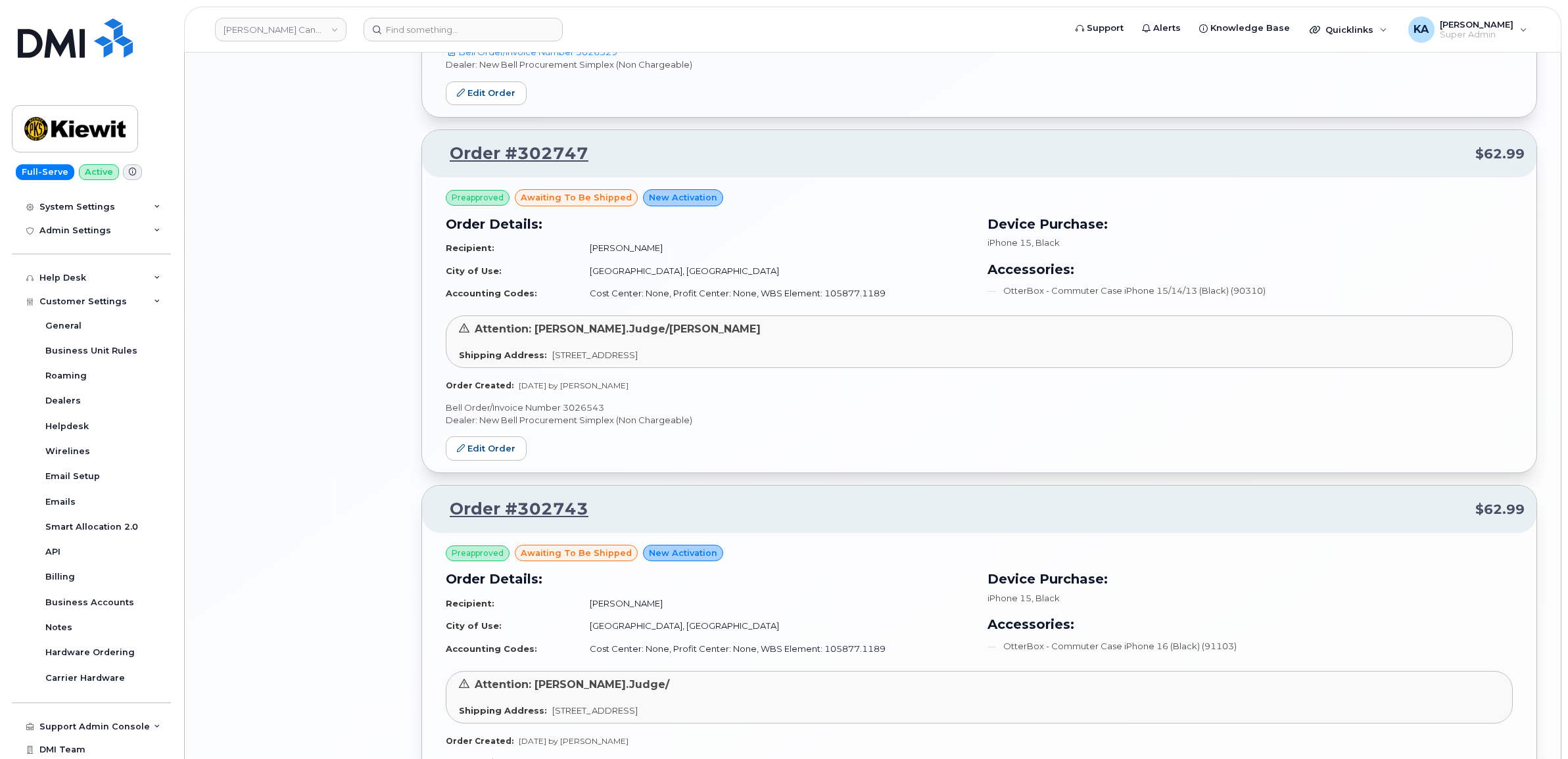
click at [587, 414] on p "Bell Order/Invoice Number 3026543" at bounding box center [979, 408] width 1067 height 13
copy p "3026543"
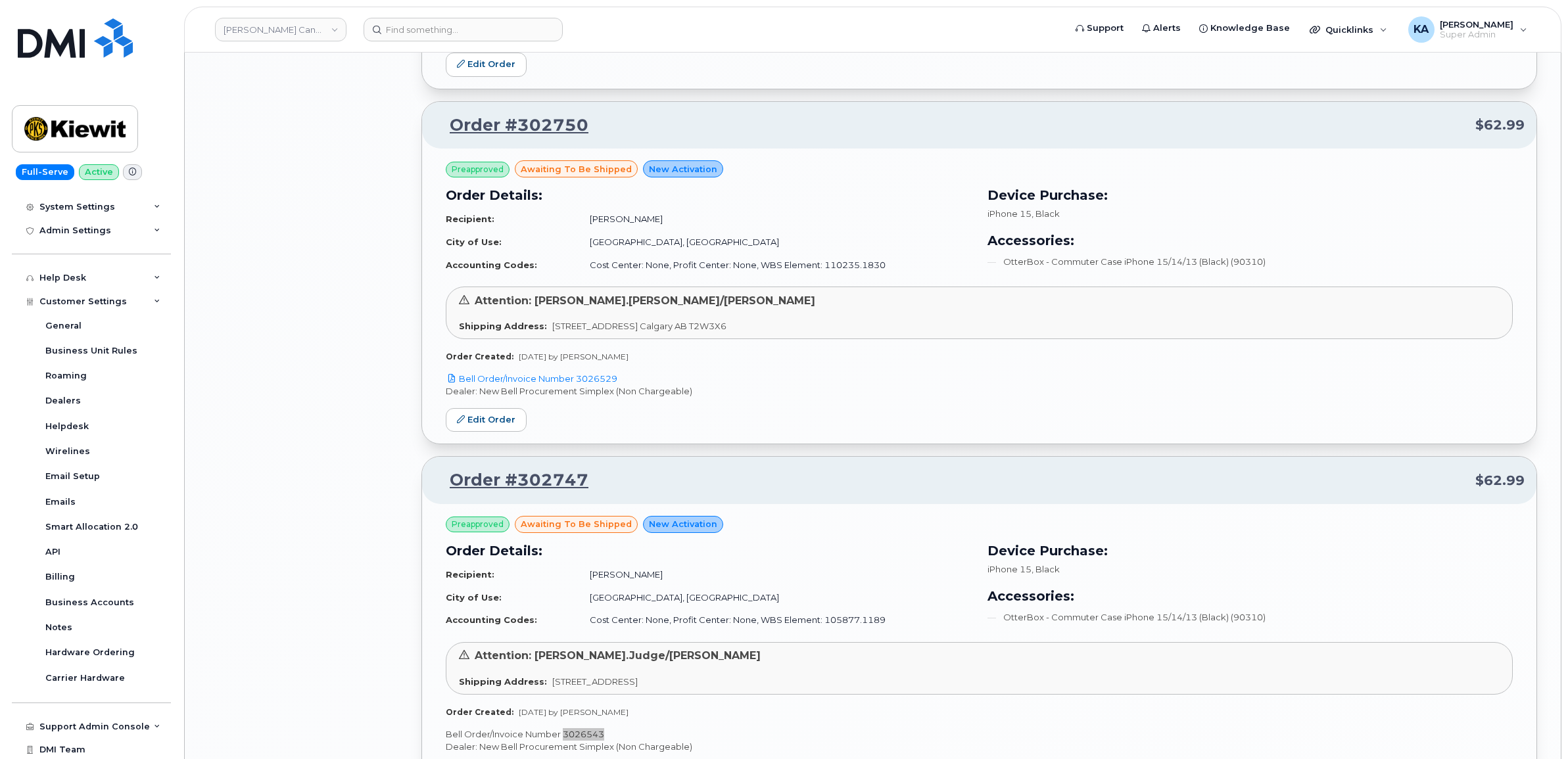
scroll to position [5136, 0]
drag, startPoint x: 625, startPoint y: 385, endPoint x: 580, endPoint y: 385, distance: 45.0
click at [580, 385] on p "Bell Order/Invoice Number 3026529" at bounding box center [979, 381] width 1067 height 13
copy link "3026529"
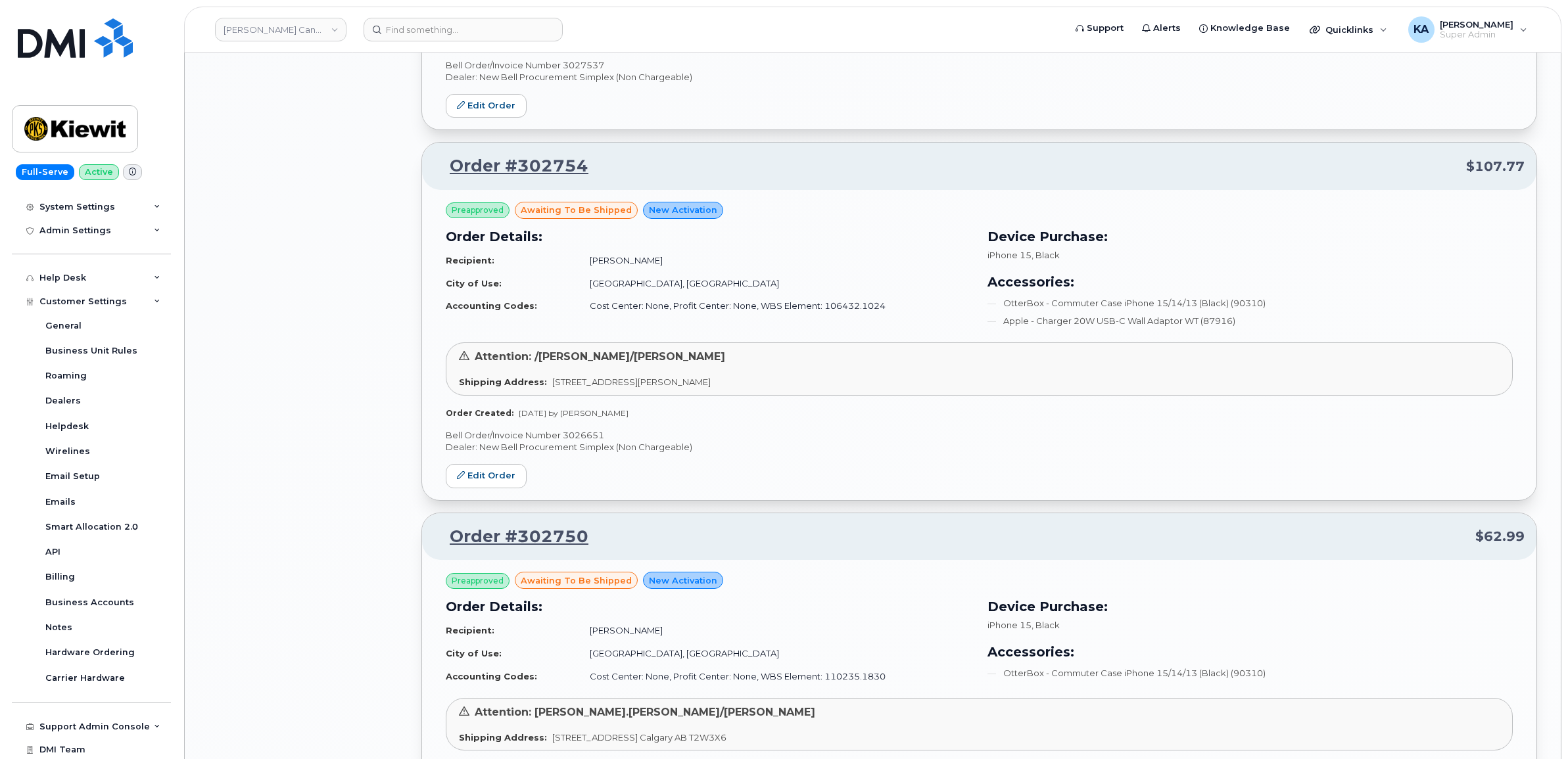
scroll to position [4725, 0]
click at [582, 441] on p "Bell Order/Invoice Number 3026651" at bounding box center [979, 436] width 1067 height 13
copy p "3026651"
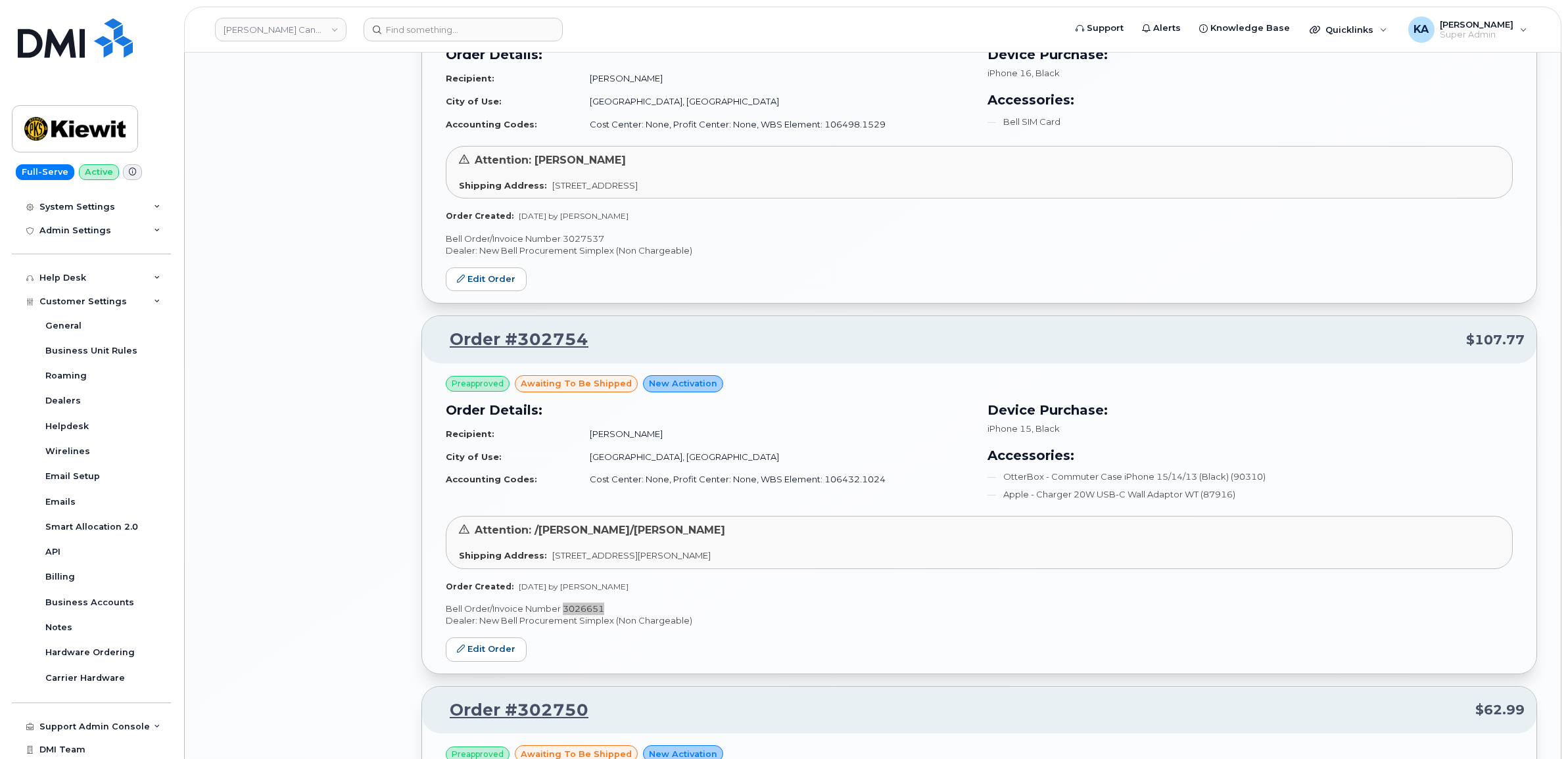
scroll to position [4480, 0]
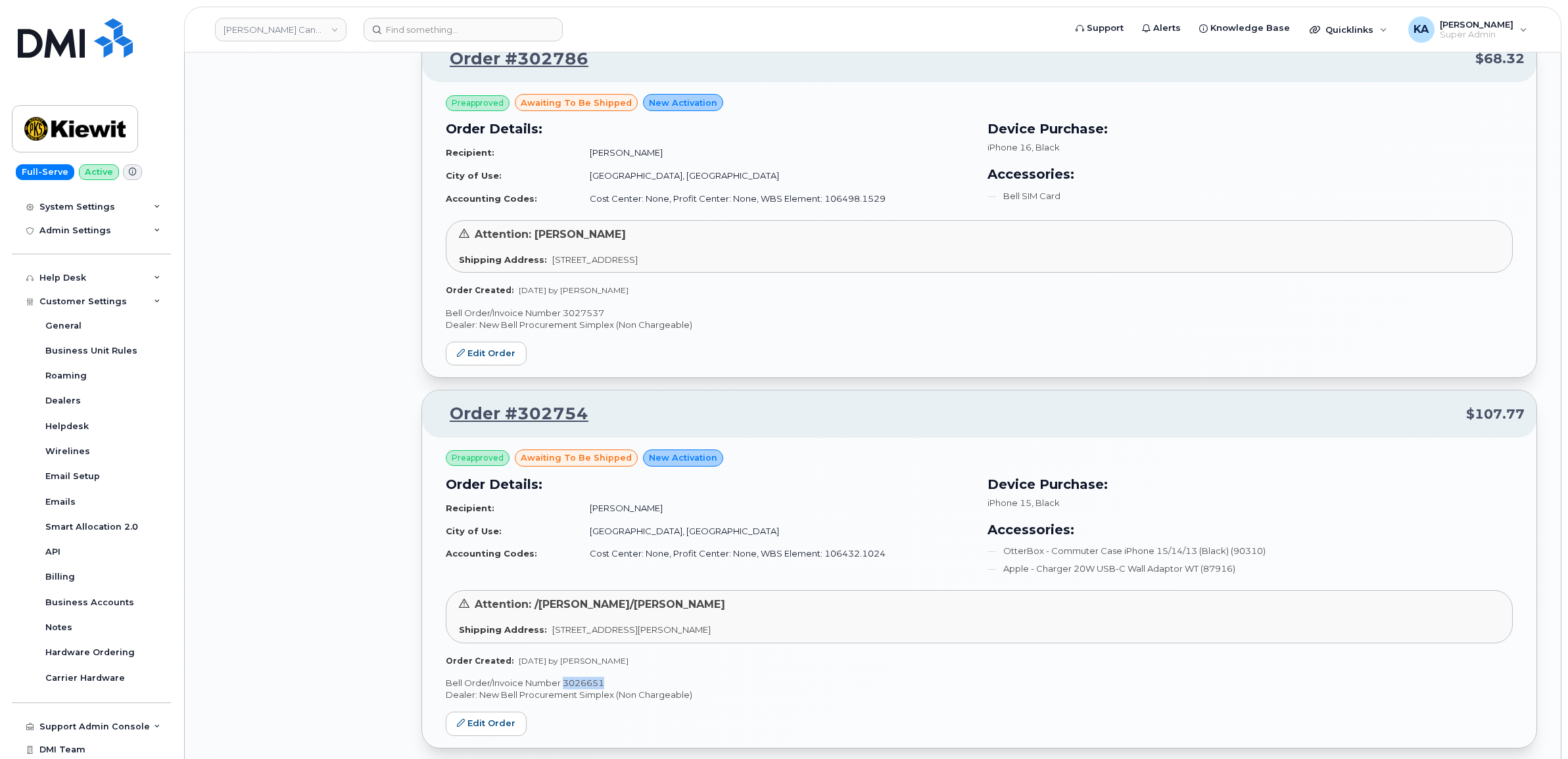
click at [583, 316] on p "Bell Order/Invoice Number 3027537" at bounding box center [979, 313] width 1067 height 13
copy p "3027537"
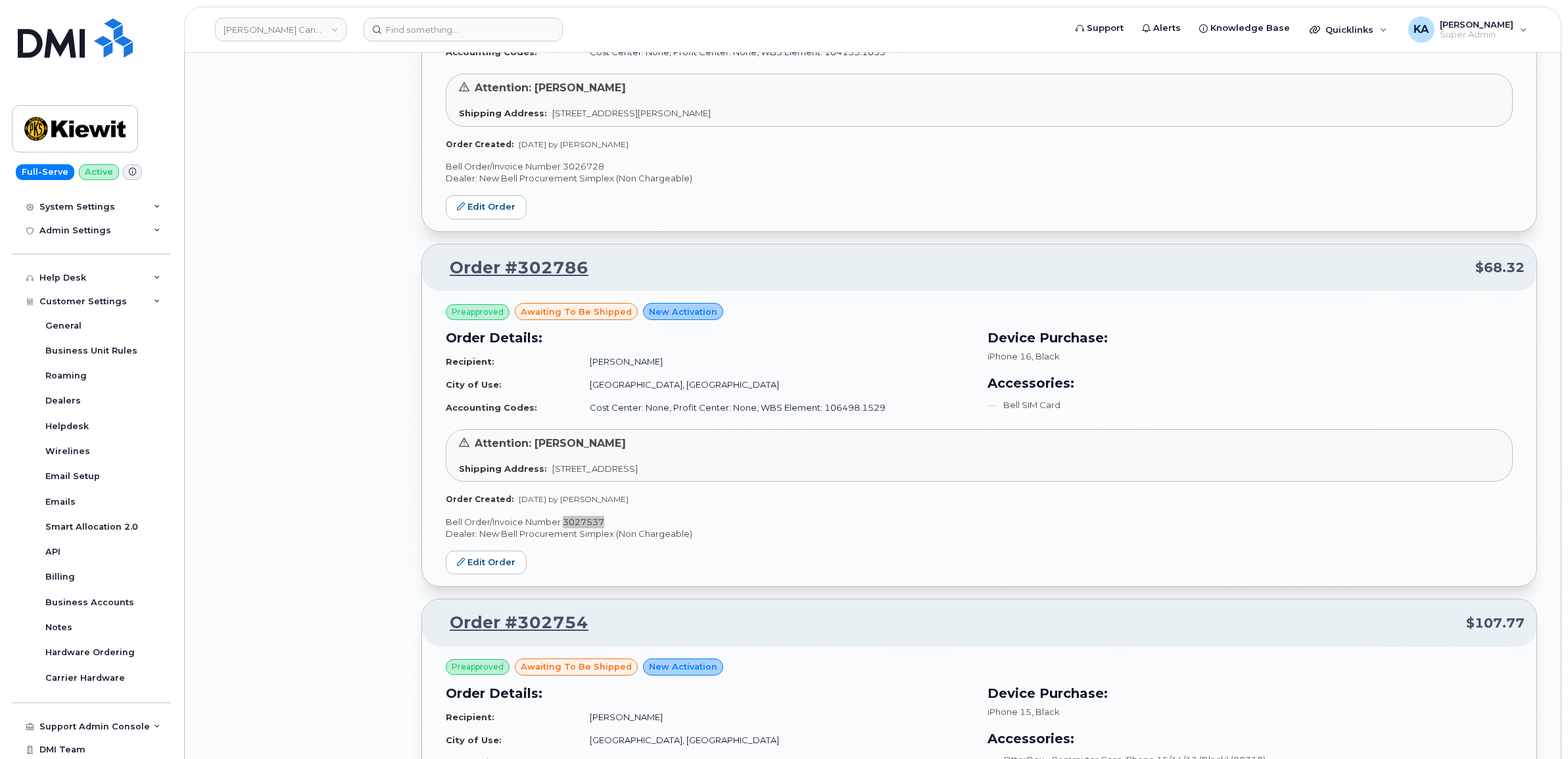
scroll to position [4151, 0]
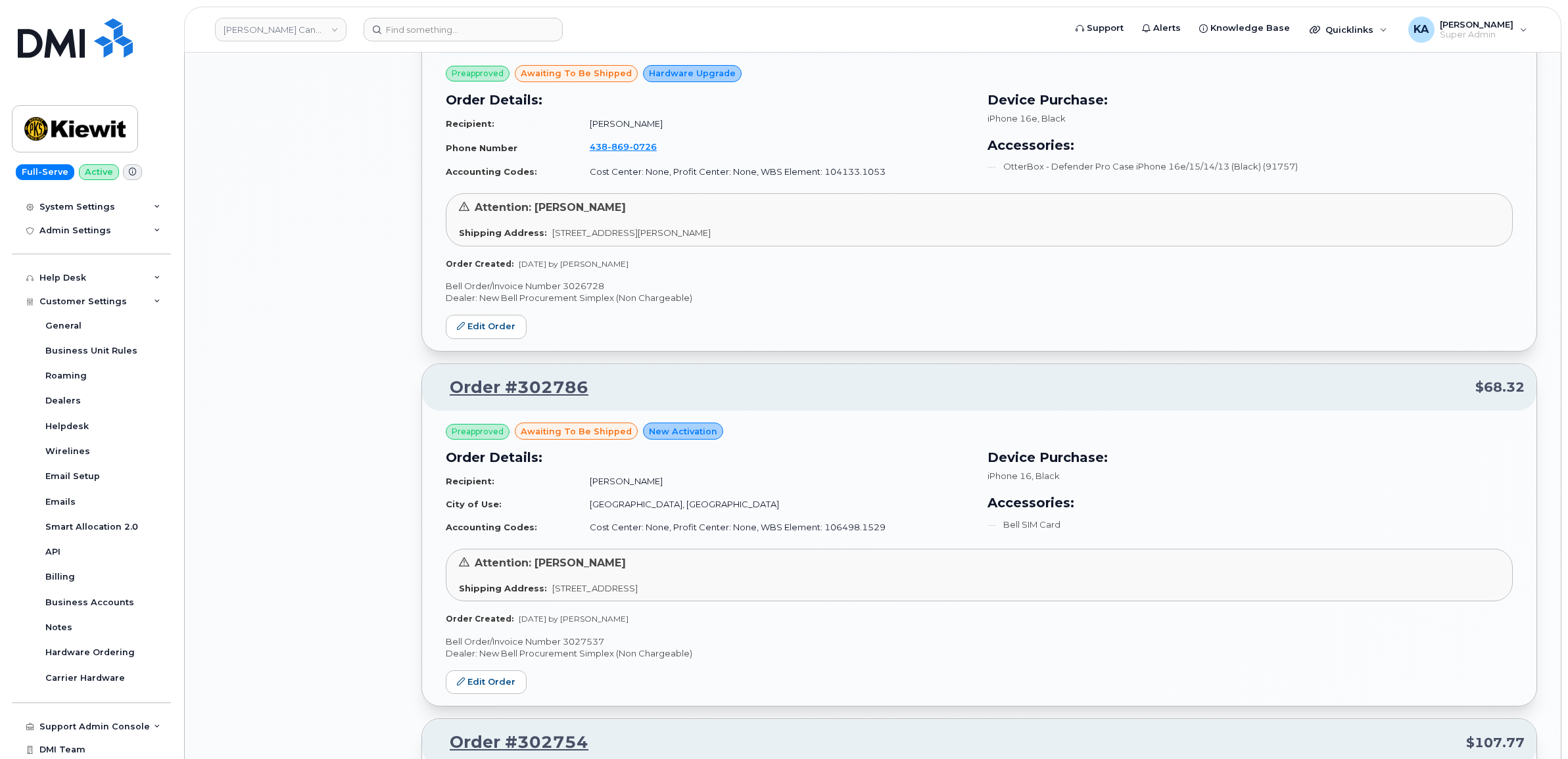
click at [572, 287] on p "Bell Order/Invoice Number 3026728" at bounding box center [979, 286] width 1067 height 13
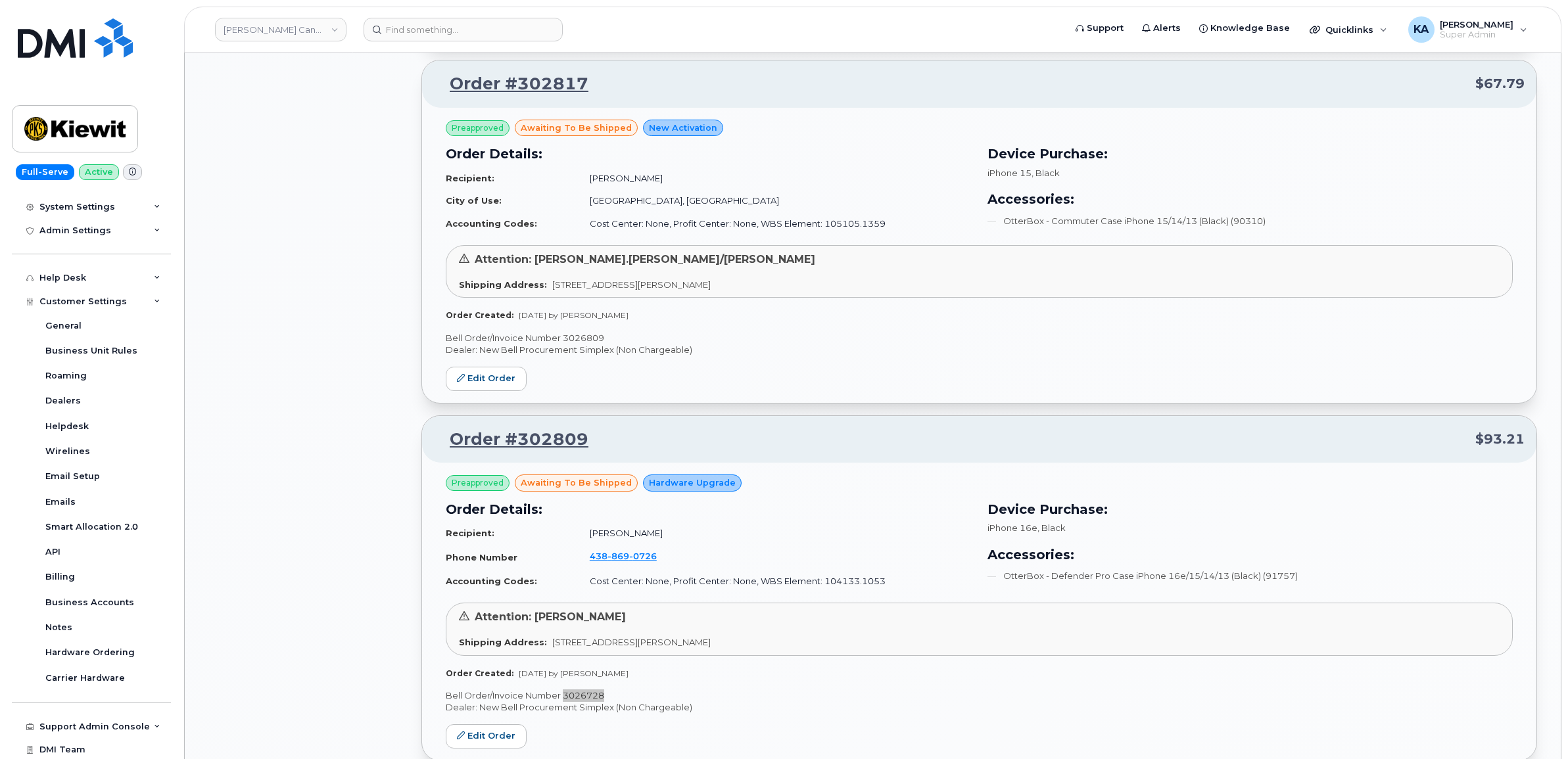
scroll to position [3740, 0]
click at [579, 342] on p "Bell Order/Invoice Number 3026809" at bounding box center [979, 339] width 1067 height 13
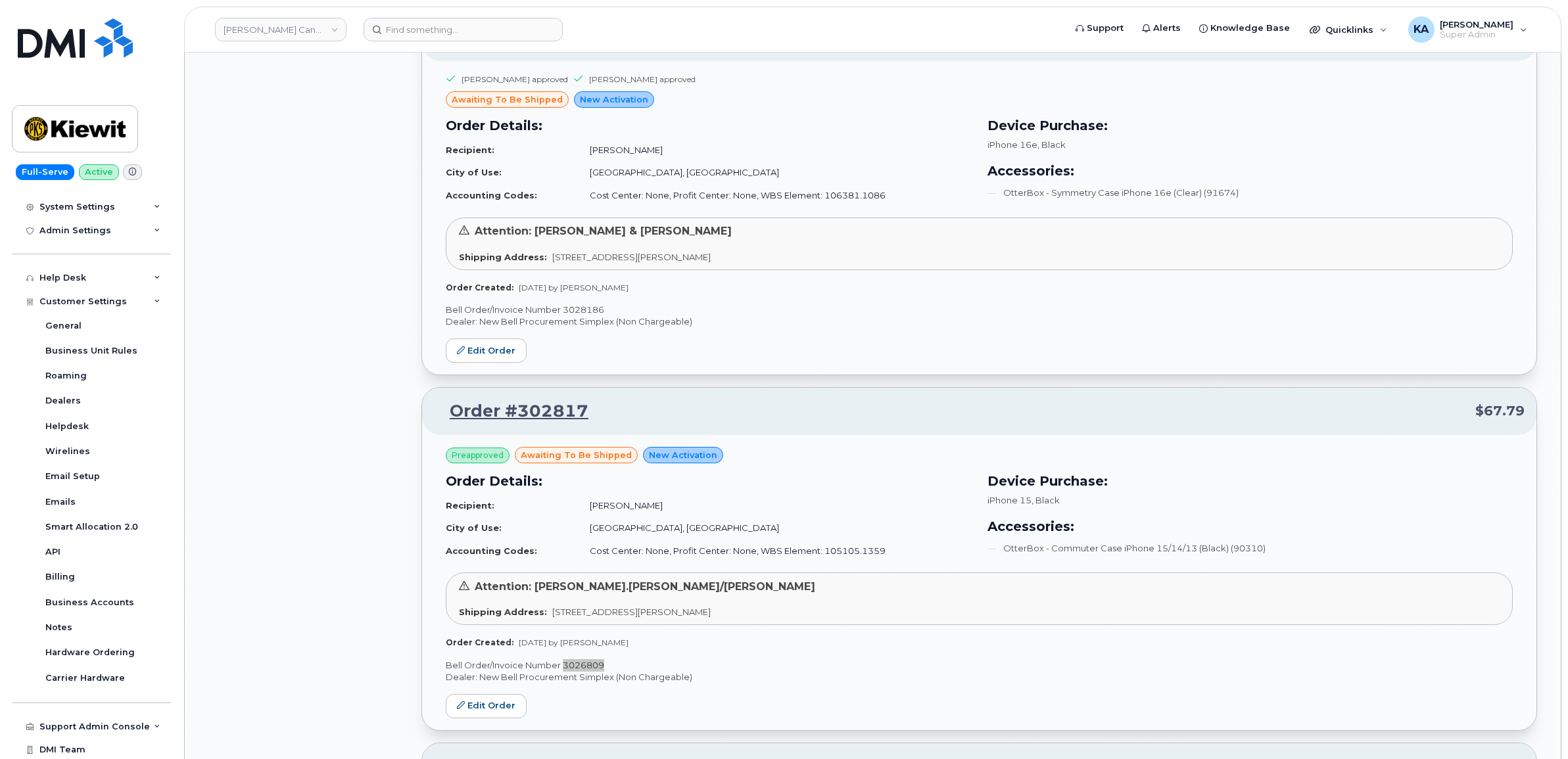
scroll to position [3330, 0]
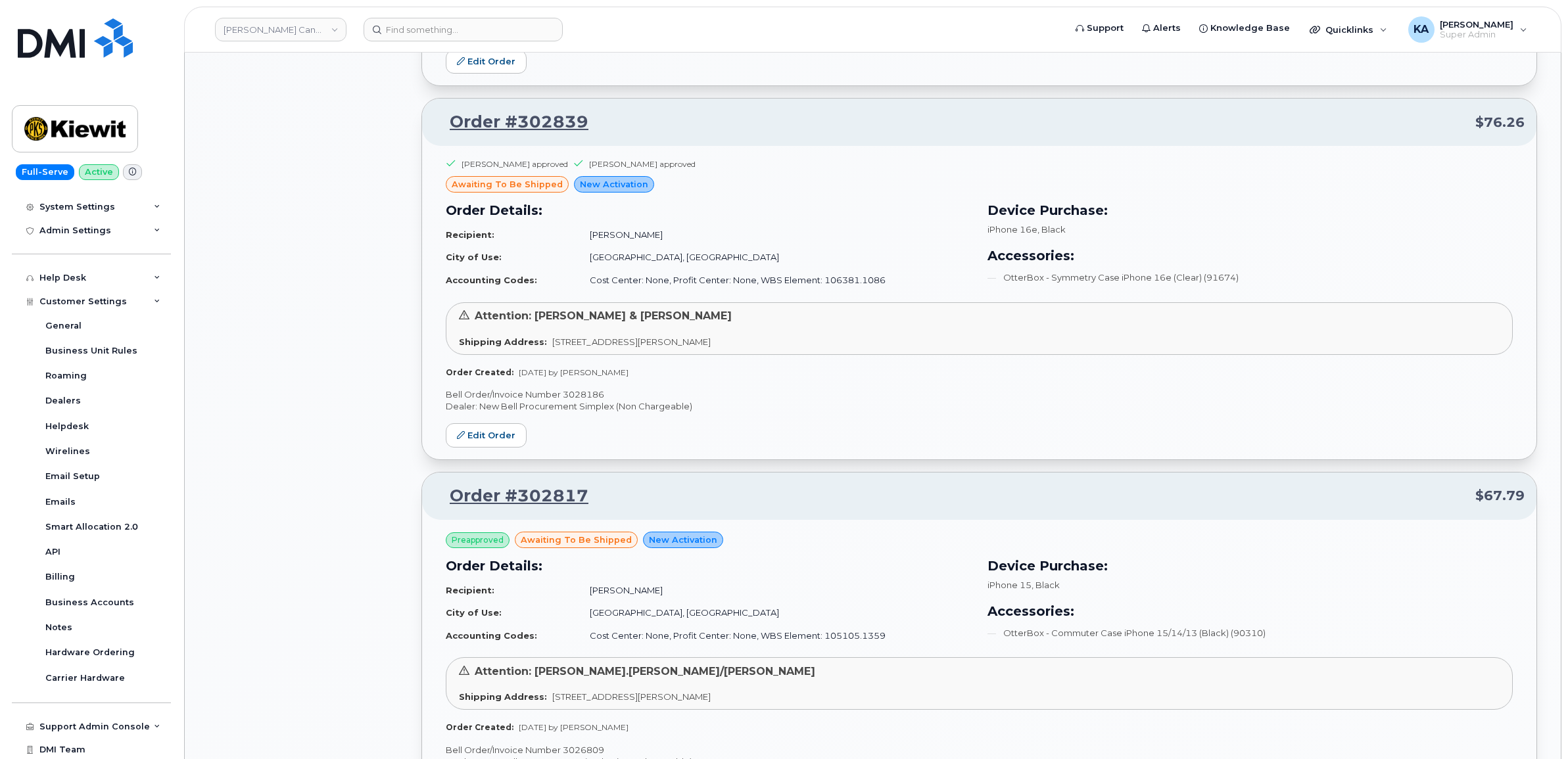
click at [585, 396] on p "Bell Order/Invoice Number 3028186" at bounding box center [979, 394] width 1067 height 13
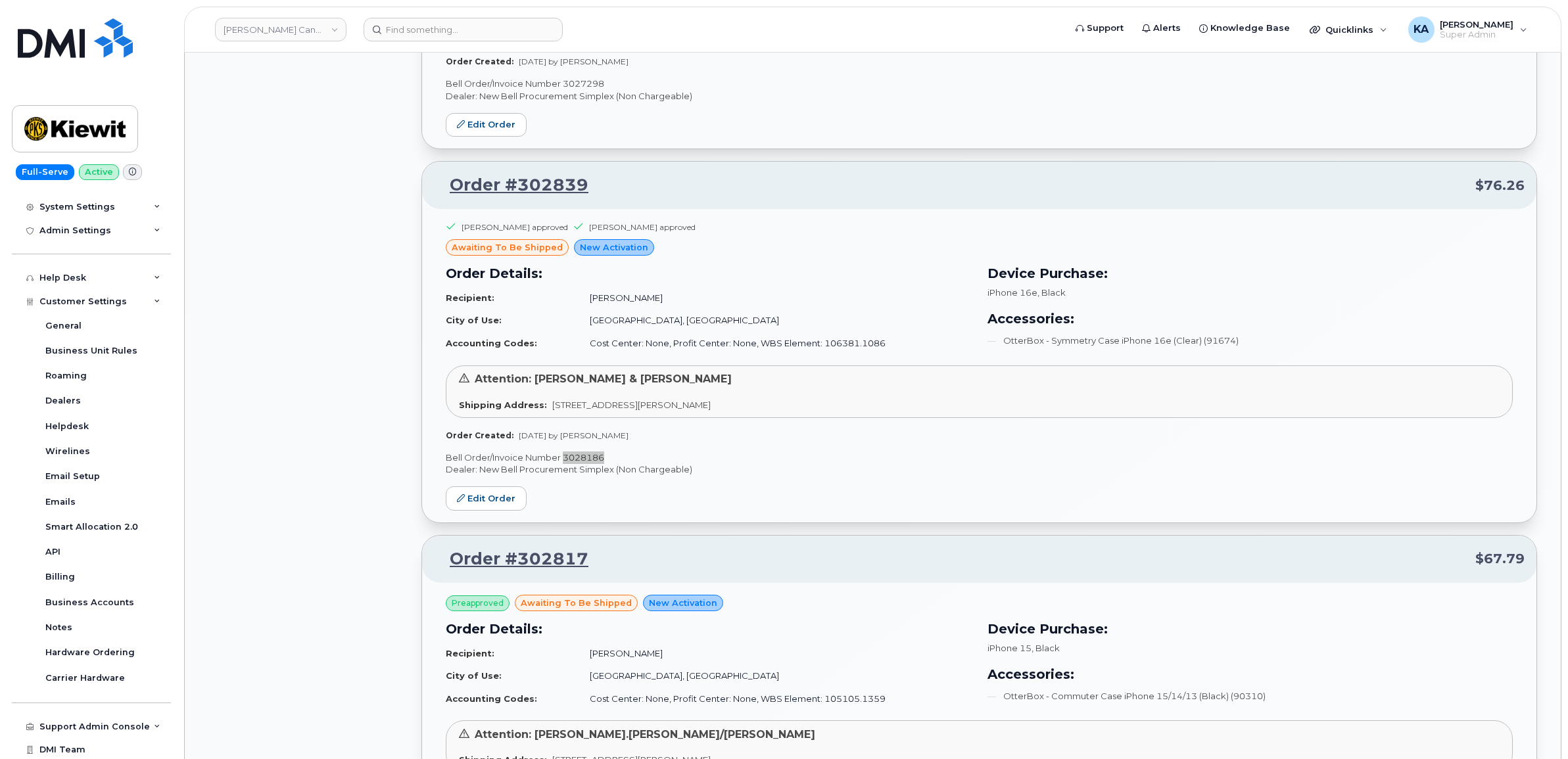
scroll to position [3001, 0]
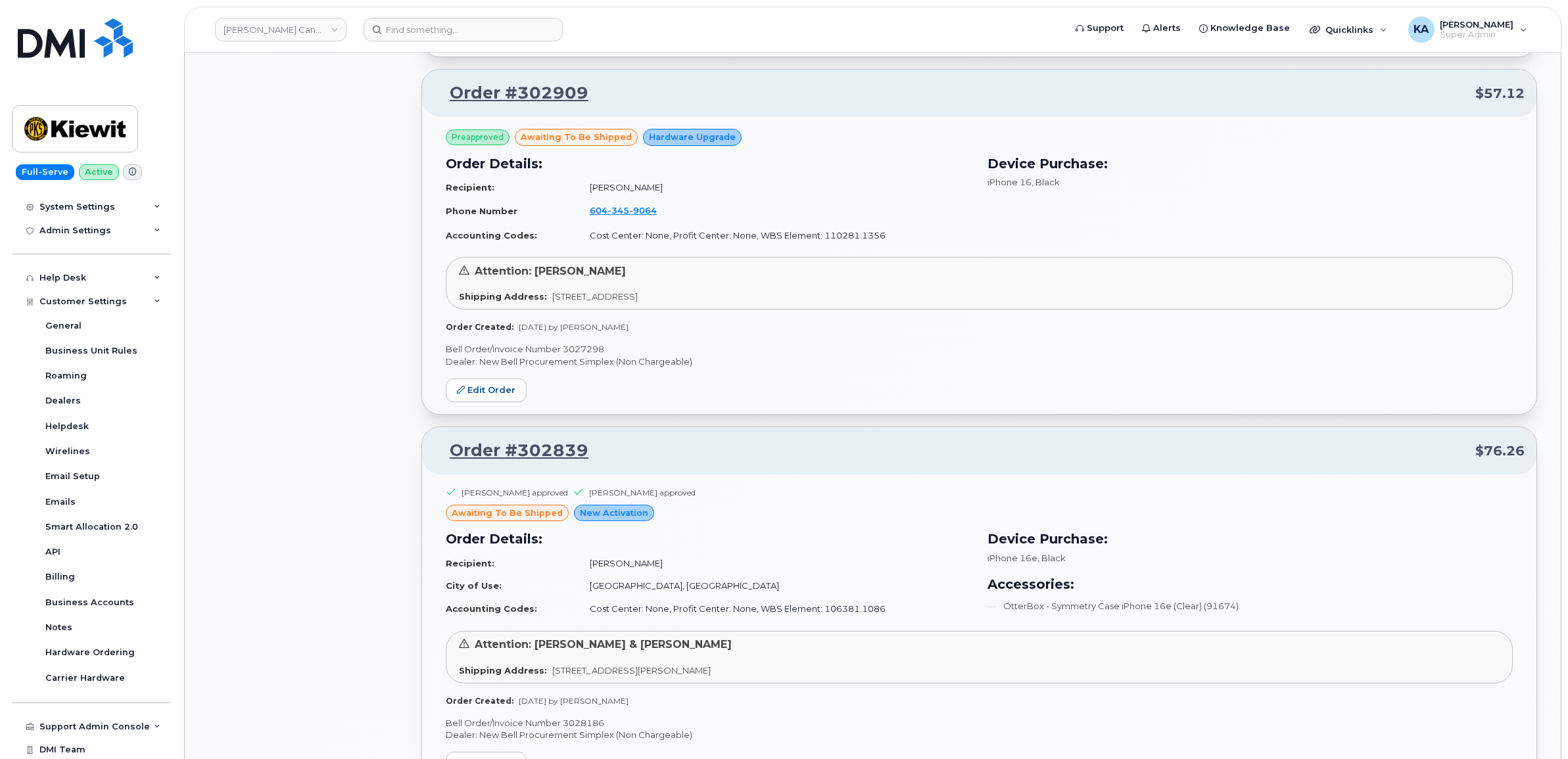
click at [586, 351] on p "Bell Order/Invoice Number 3027298" at bounding box center [979, 349] width 1067 height 13
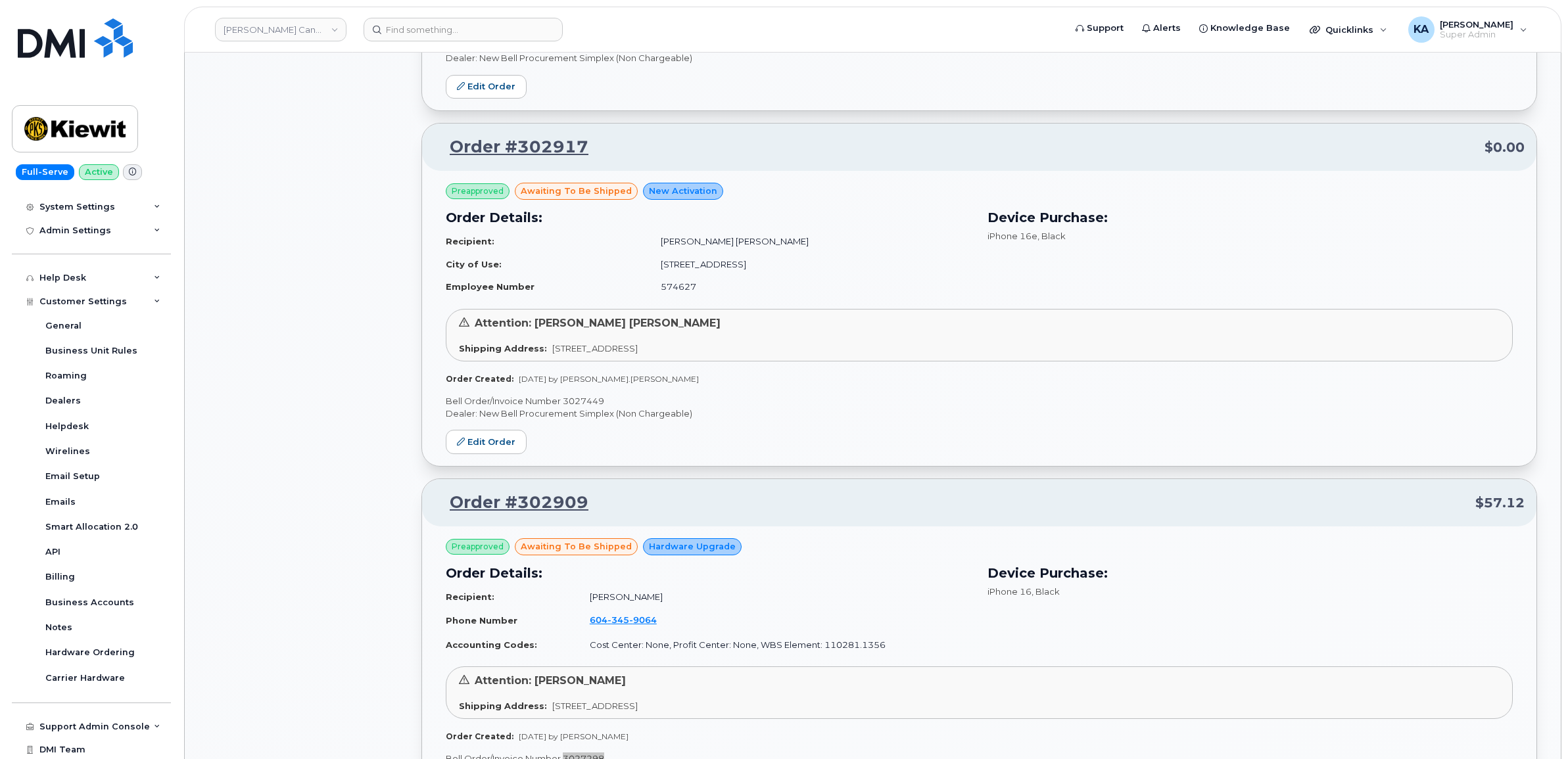
scroll to position [2590, 0]
click at [592, 404] on p "Bell Order/Invoice Number 3027449" at bounding box center [979, 403] width 1067 height 13
click at [590, 404] on p "Bell Order/Invoice Number 3027449" at bounding box center [979, 403] width 1067 height 13
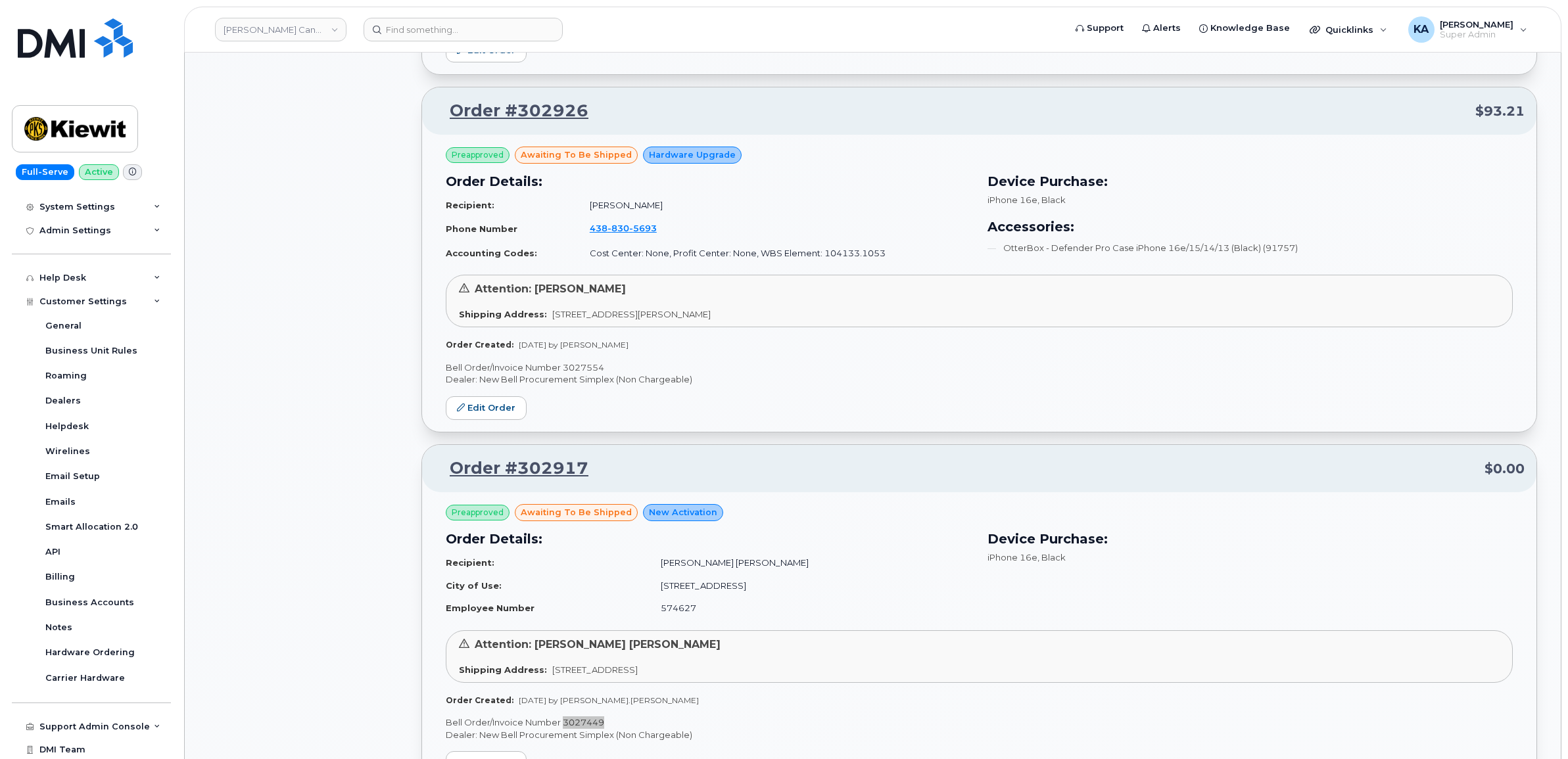
scroll to position [2262, 0]
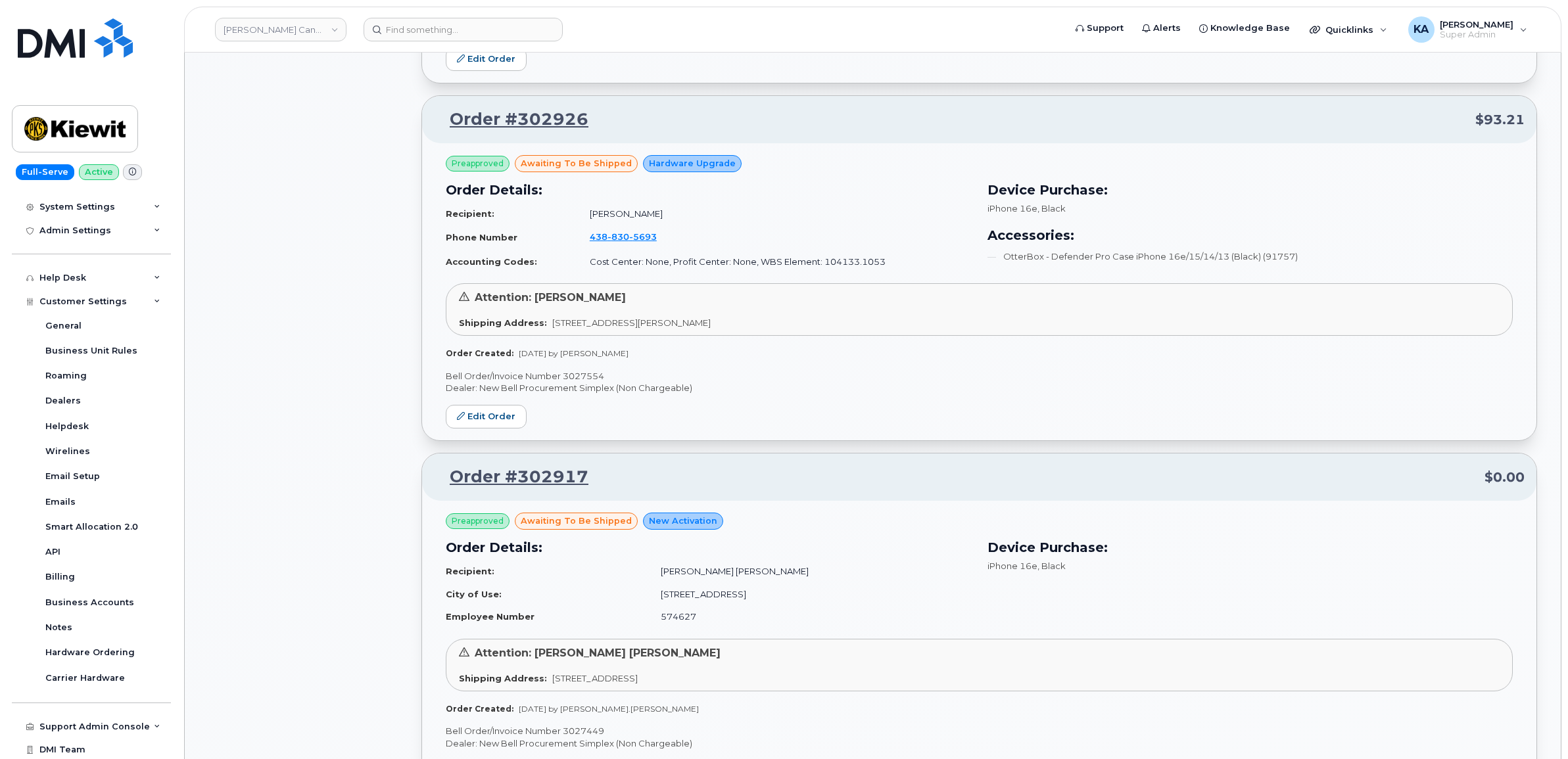
click at [592, 375] on p "Bell Order/Invoice Number 3027554" at bounding box center [979, 376] width 1067 height 13
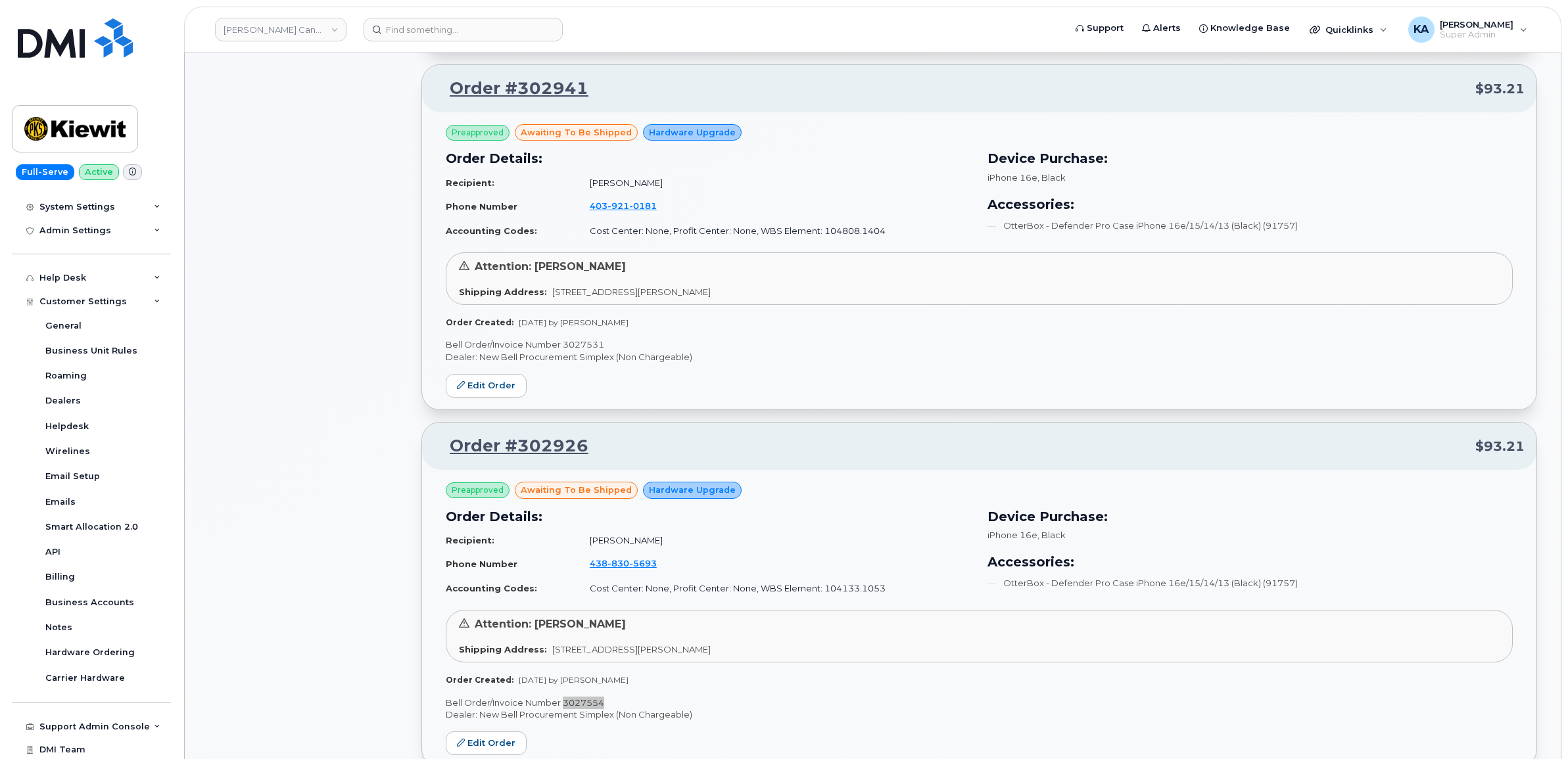
scroll to position [1933, 0]
click at [590, 347] on p "Bell Order/Invoice Number 3027531" at bounding box center [979, 346] width 1067 height 13
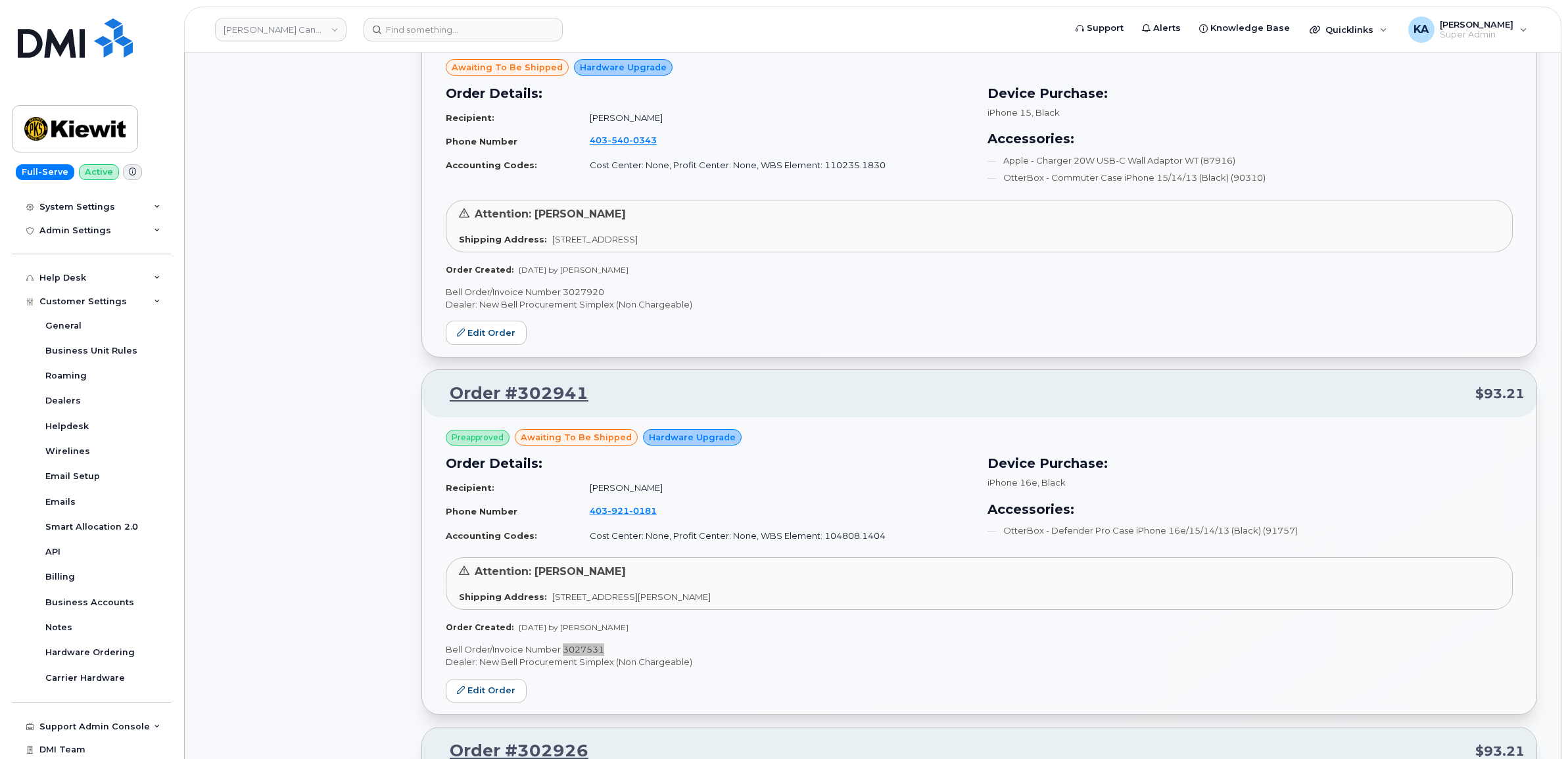
scroll to position [1605, 0]
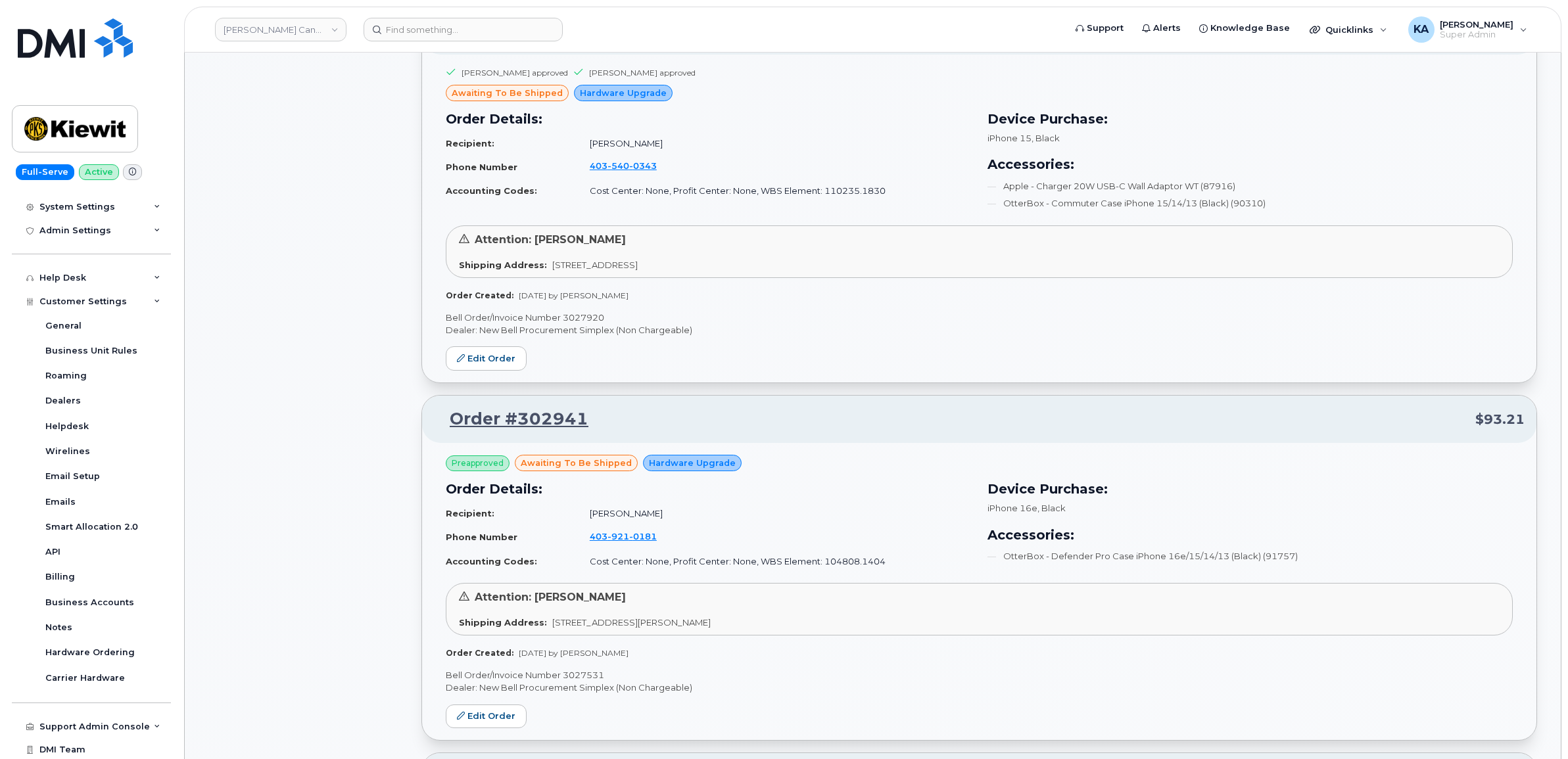
click at [580, 320] on p "Bell Order/Invoice Number 3027920" at bounding box center [979, 318] width 1067 height 13
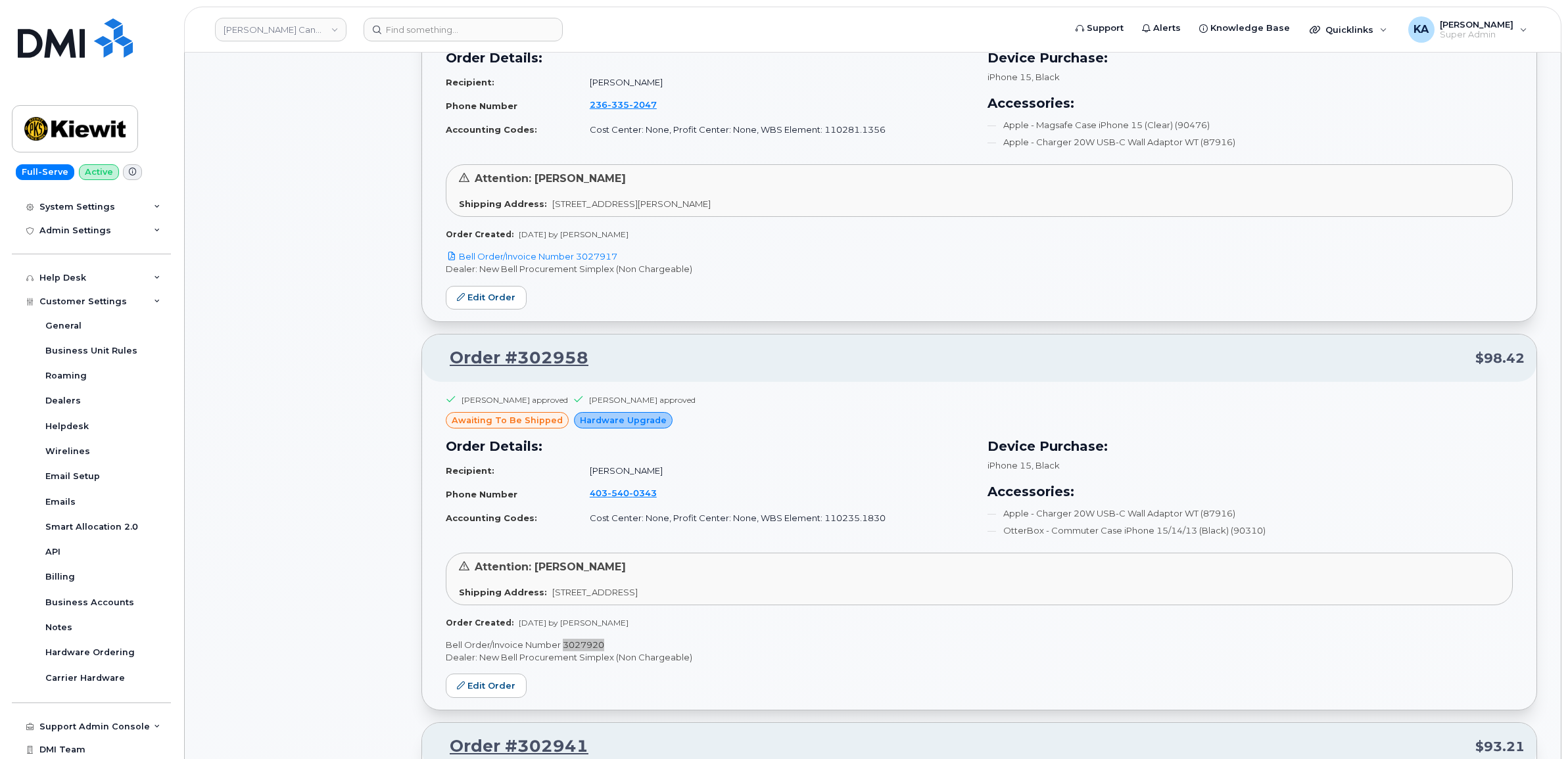
scroll to position [1276, 0]
drag, startPoint x: 622, startPoint y: 260, endPoint x: 579, endPoint y: 259, distance: 43.0
click at [579, 259] on p "Bell Order/Invoice Number 3027917" at bounding box center [979, 258] width 1067 height 13
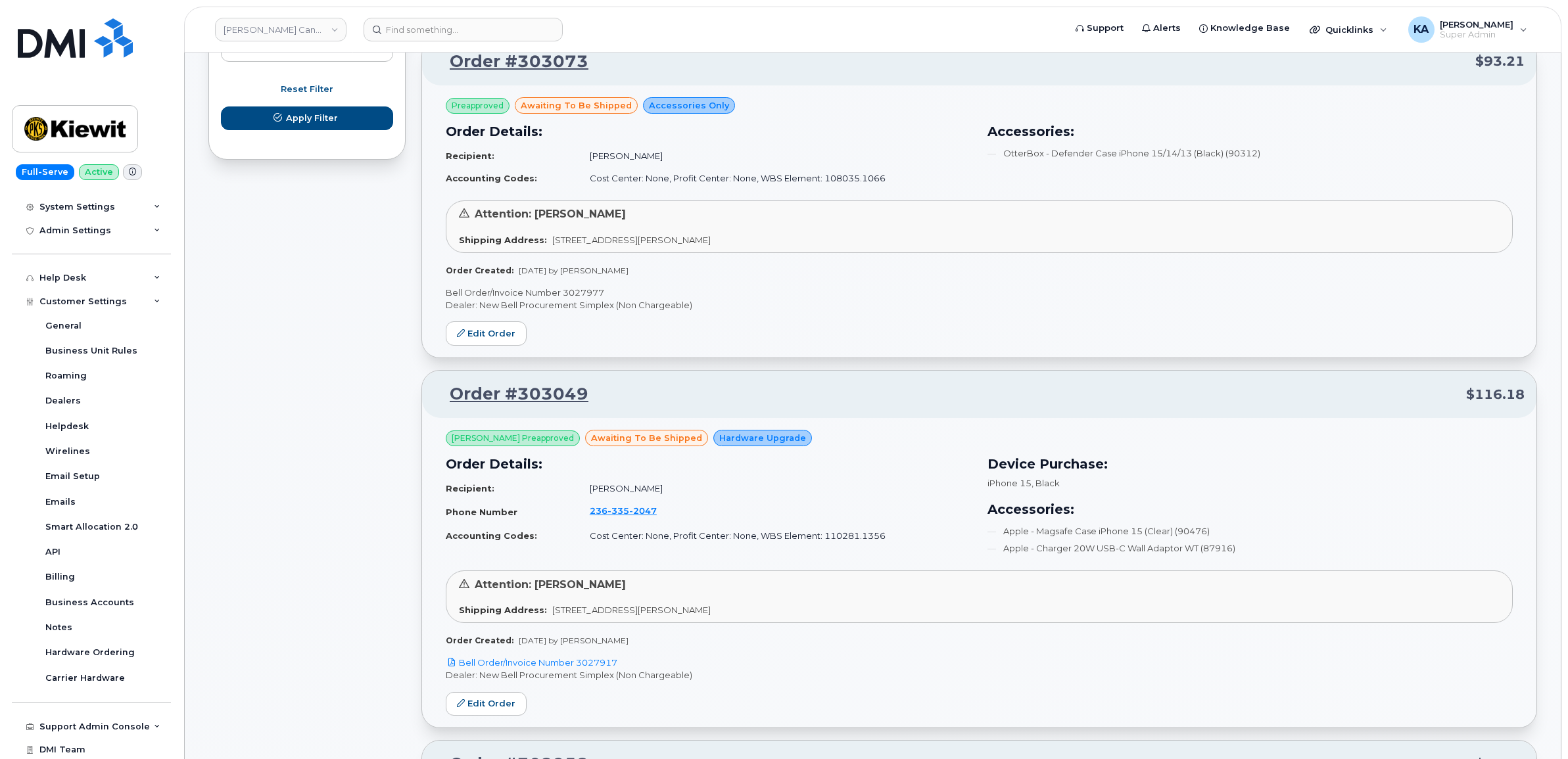
scroll to position [866, 0]
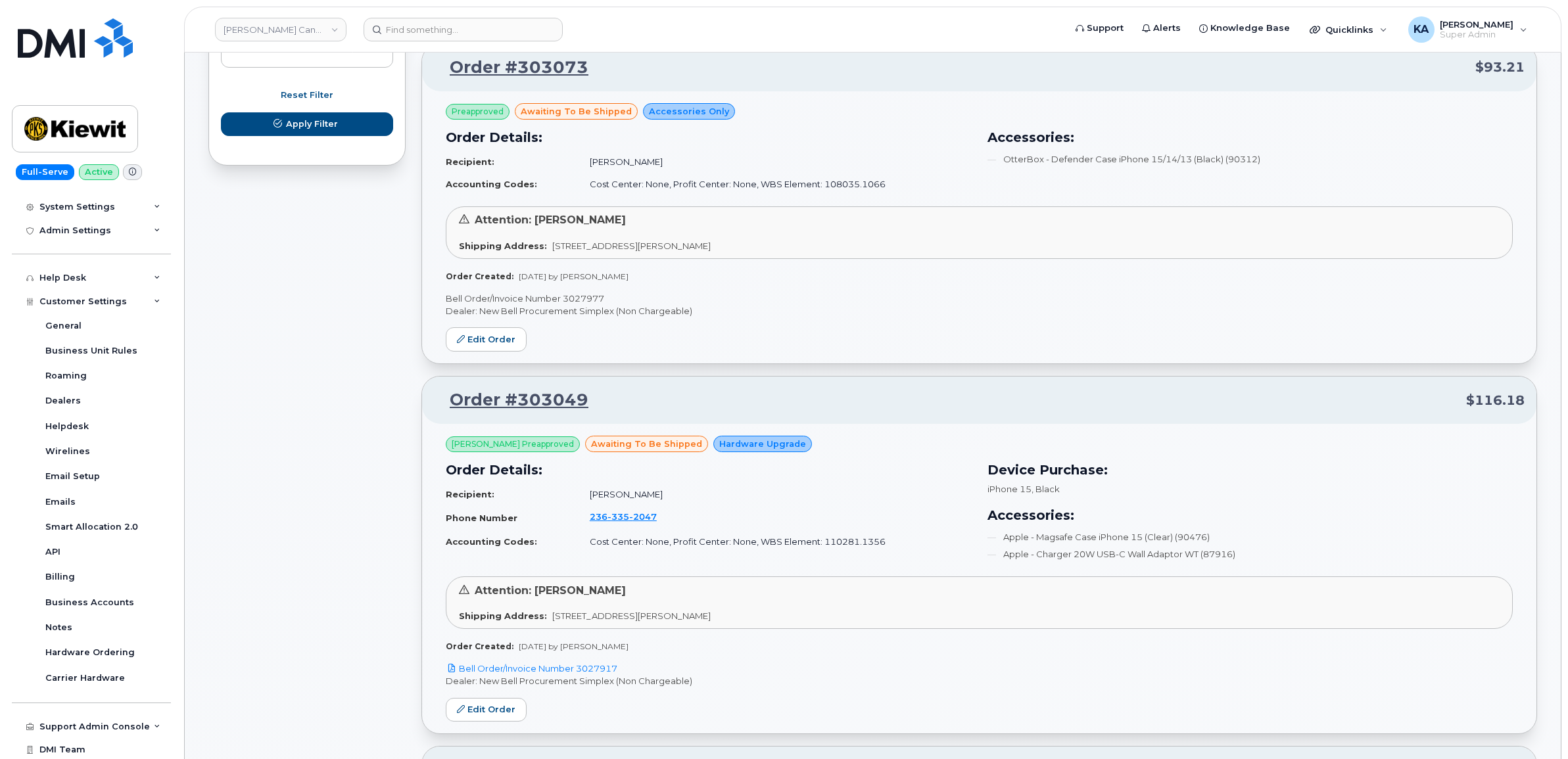
click at [581, 299] on p "Bell Order/Invoice Number 3027977" at bounding box center [979, 299] width 1067 height 13
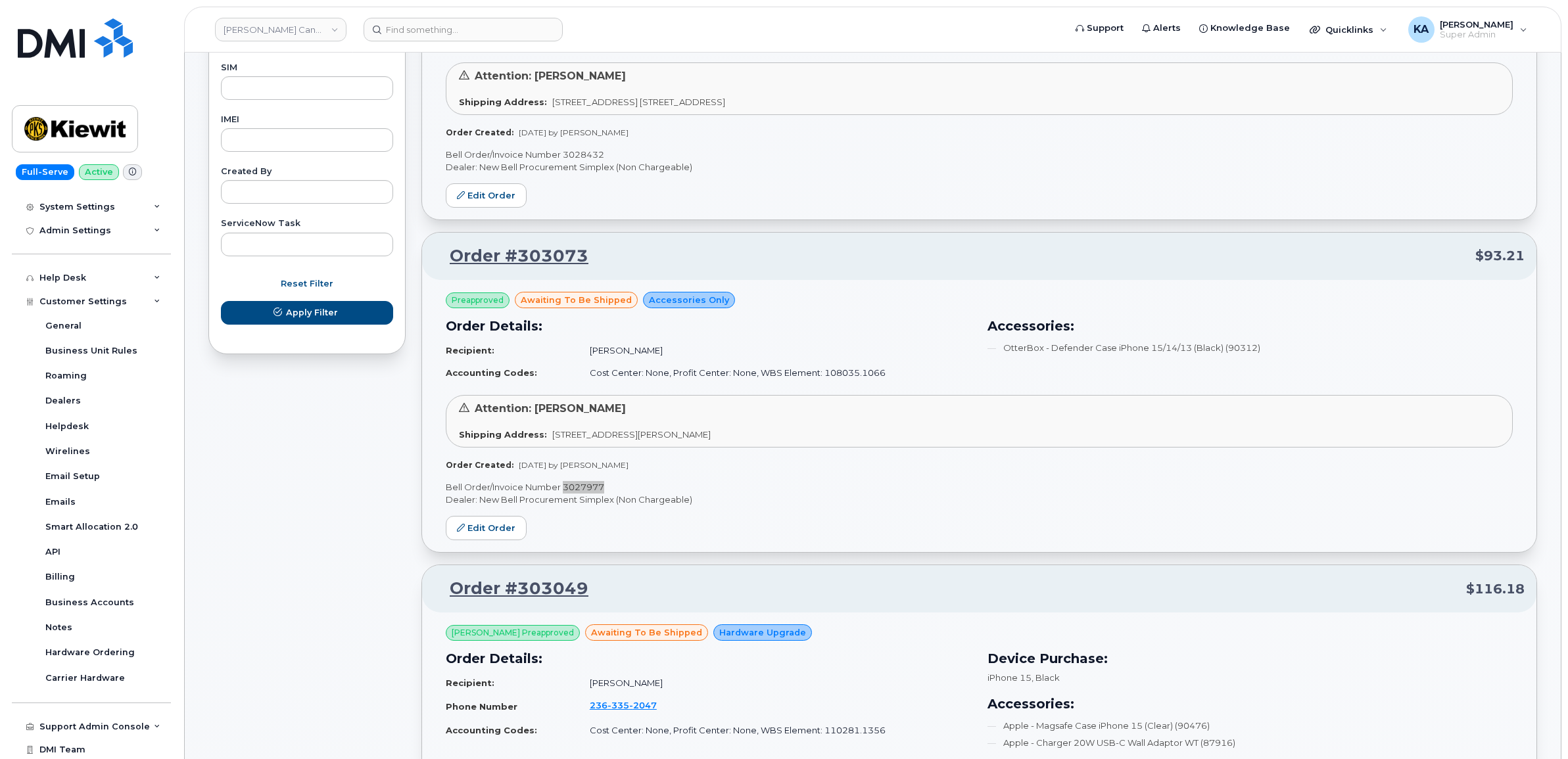
scroll to position [538, 0]
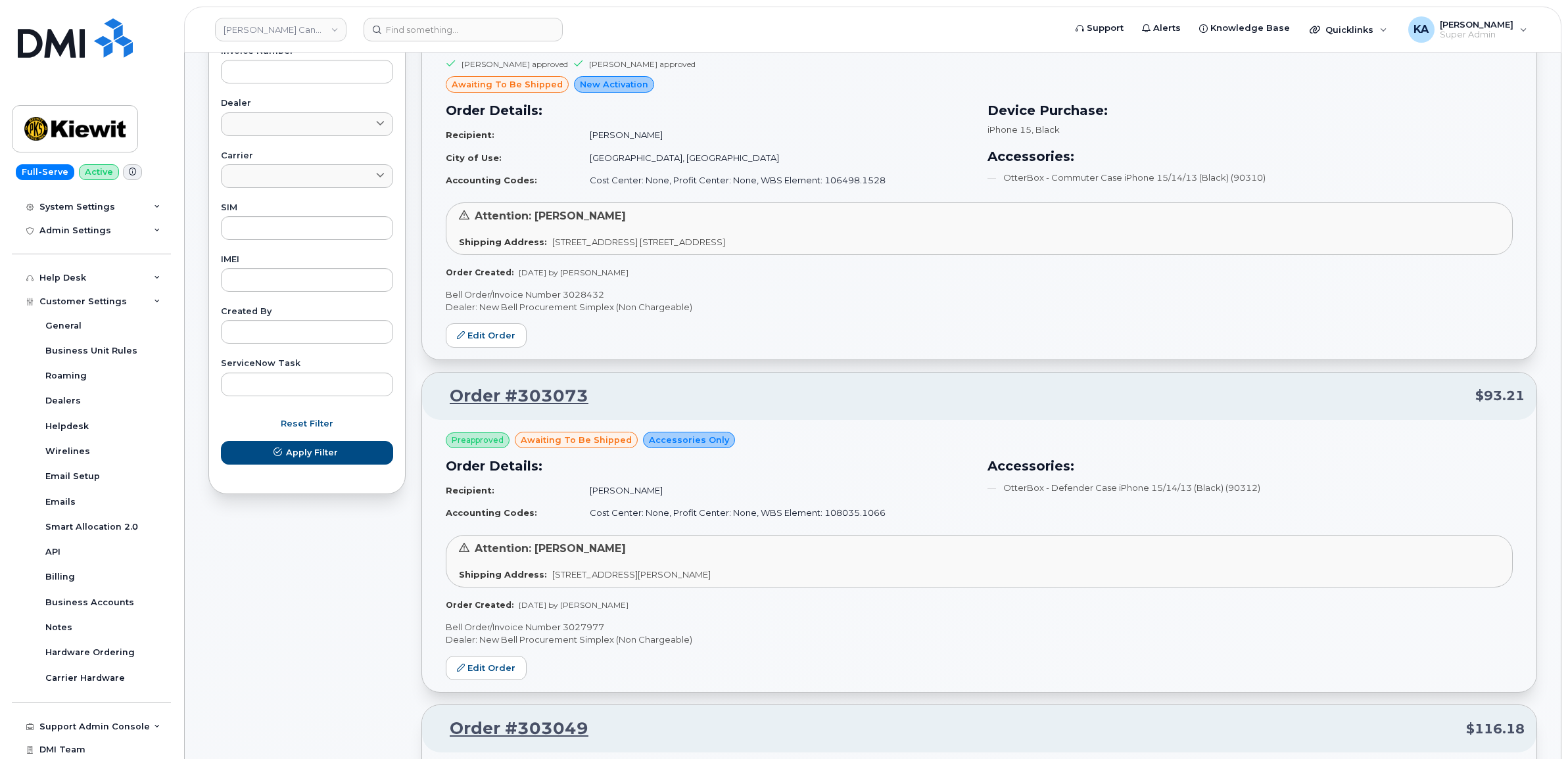
click at [587, 294] on p "Bell Order/Invoice Number 3028432" at bounding box center [979, 294] width 1067 height 13
click at [586, 294] on p "Bell Order/Invoice Number 3028432" at bounding box center [979, 294] width 1067 height 13
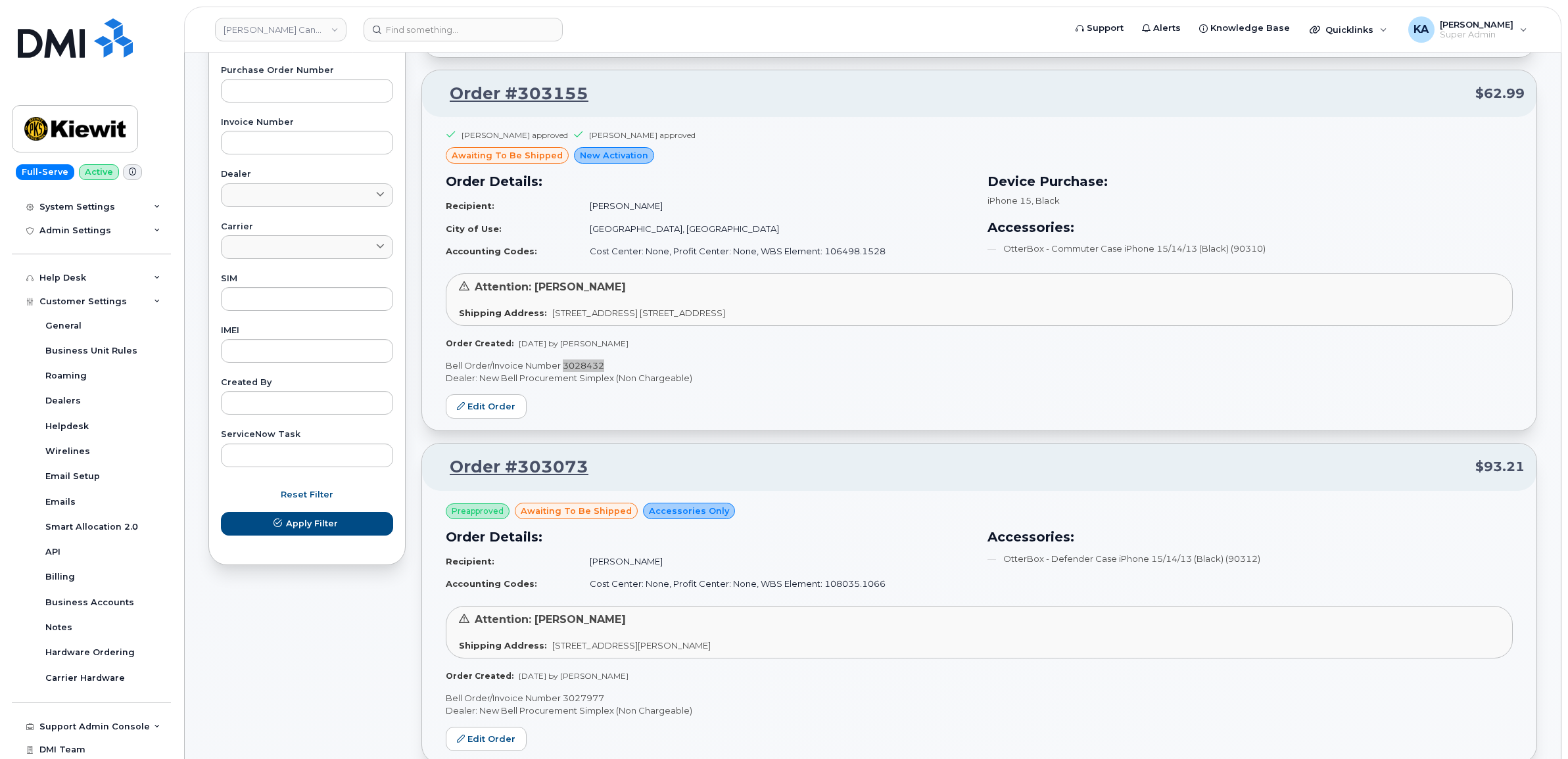
scroll to position [209, 0]
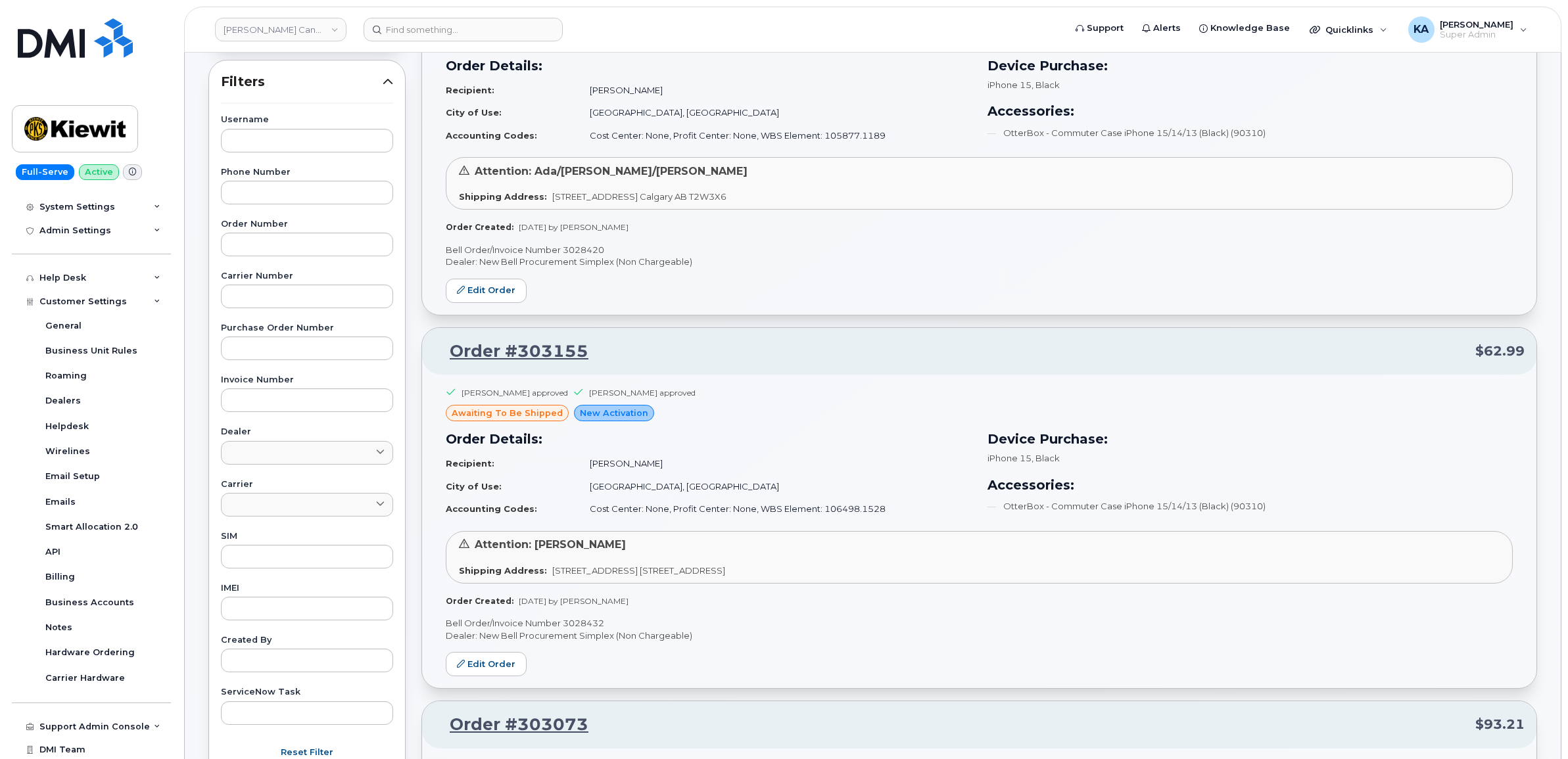
click at [590, 248] on p "Bell Order/Invoice Number 3028420" at bounding box center [979, 250] width 1067 height 13
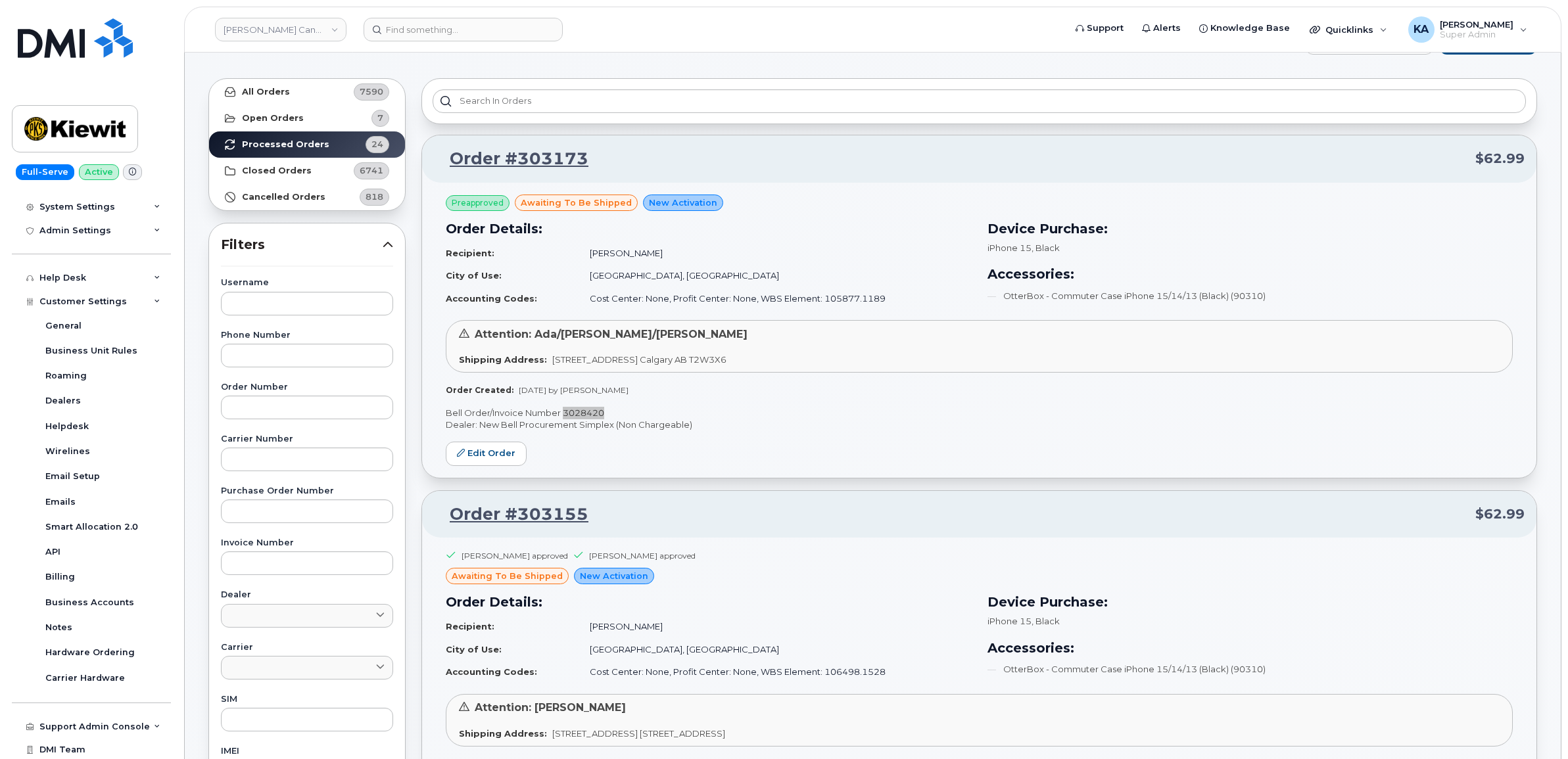
scroll to position [0, 0]
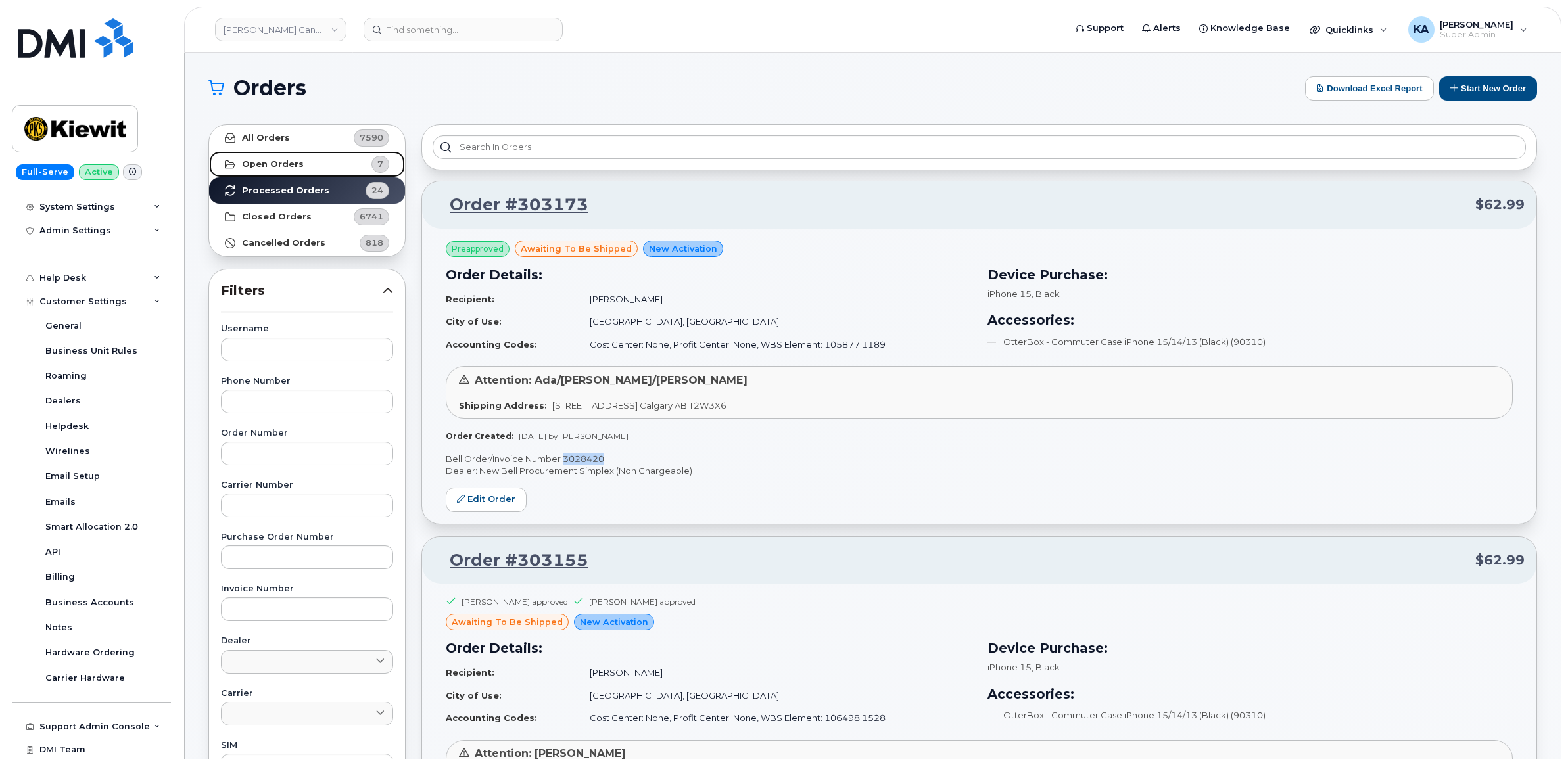
click at [271, 164] on strong "Open Orders" at bounding box center [273, 164] width 62 height 11
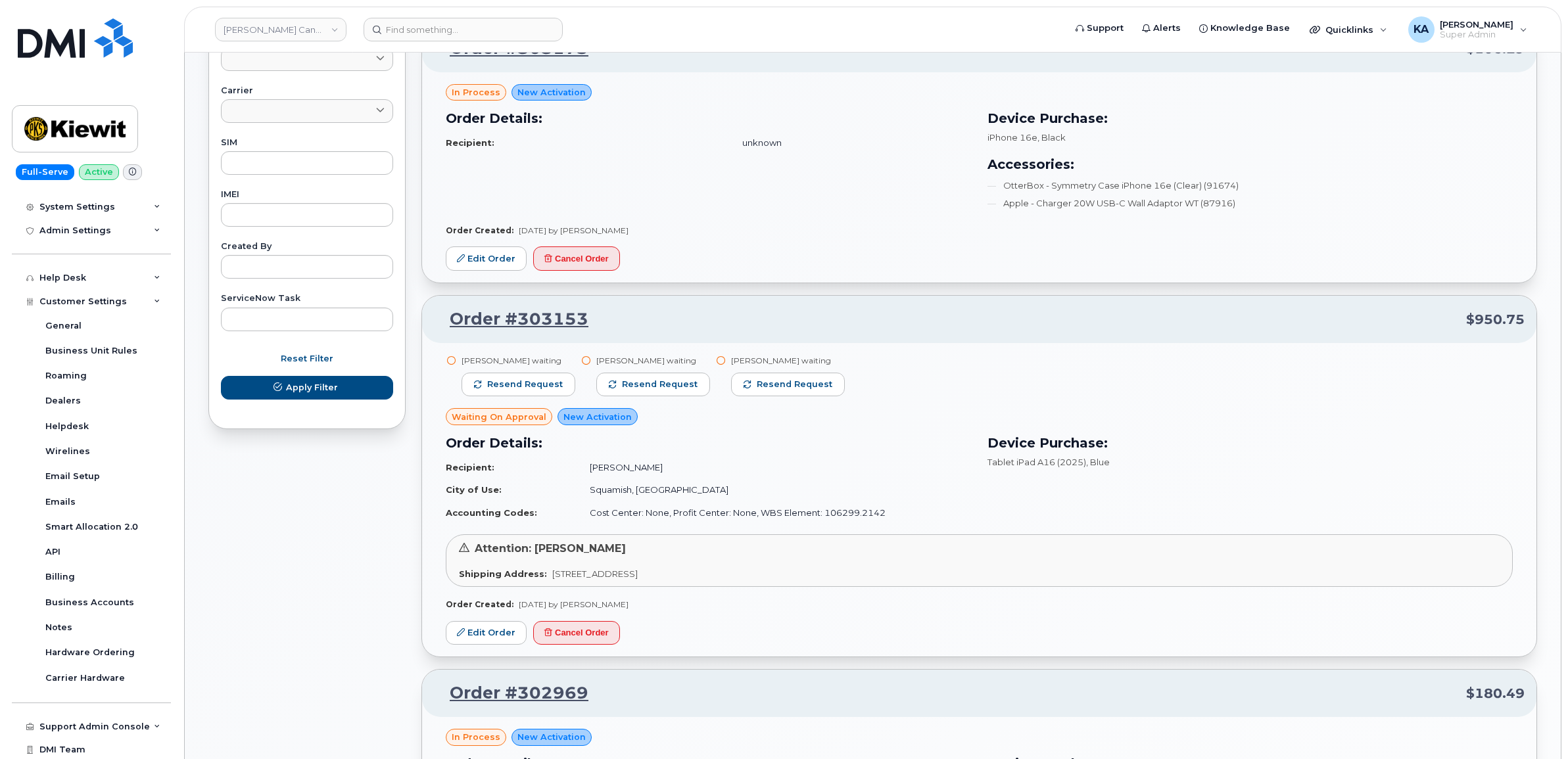
scroll to position [657, 0]
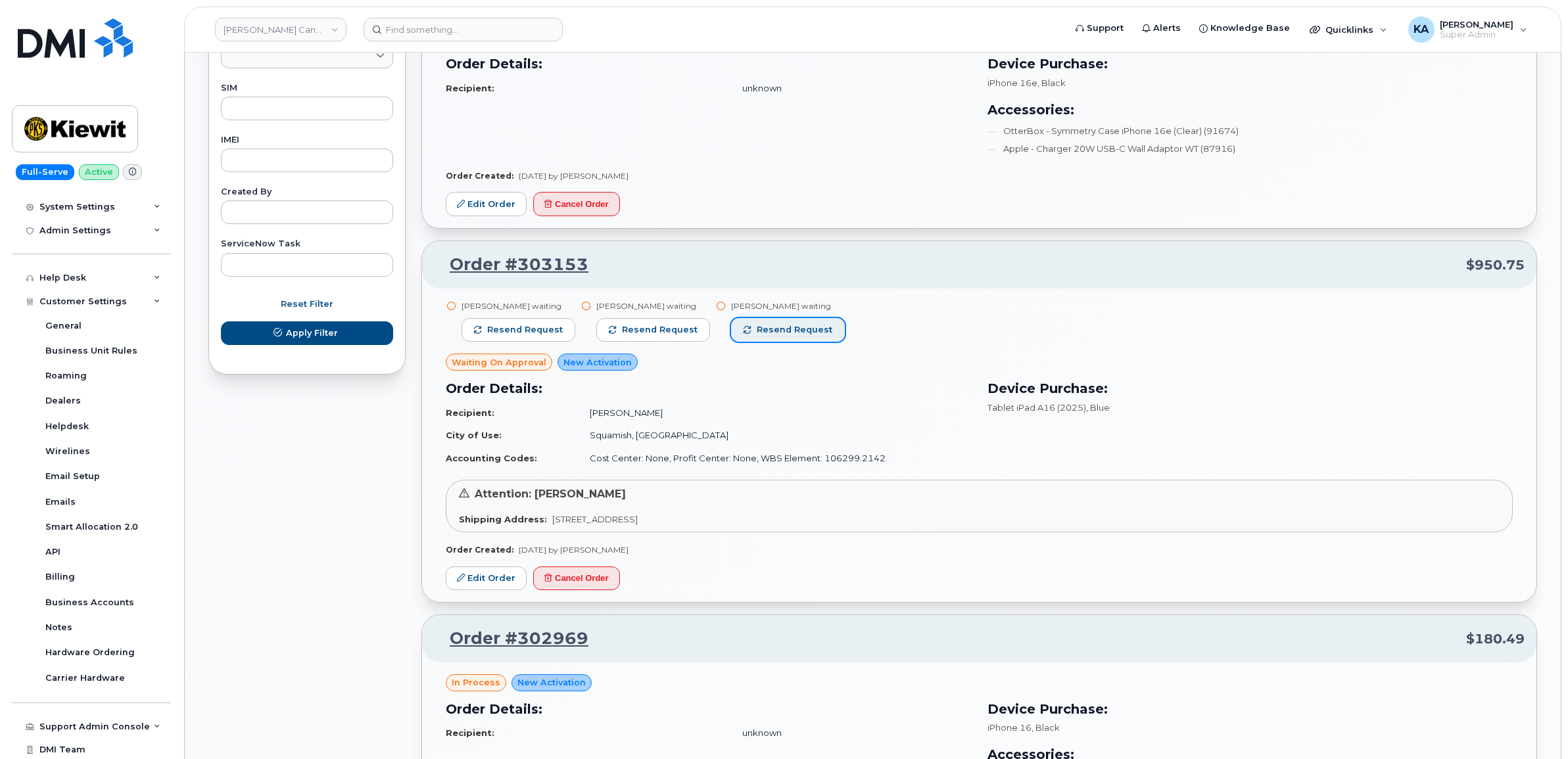
click at [757, 328] on span "Resend request" at bounding box center [795, 330] width 76 height 12
click at [664, 324] on button "Resend request" at bounding box center [653, 330] width 114 height 24
click at [508, 326] on span "Resend request" at bounding box center [525, 330] width 76 height 12
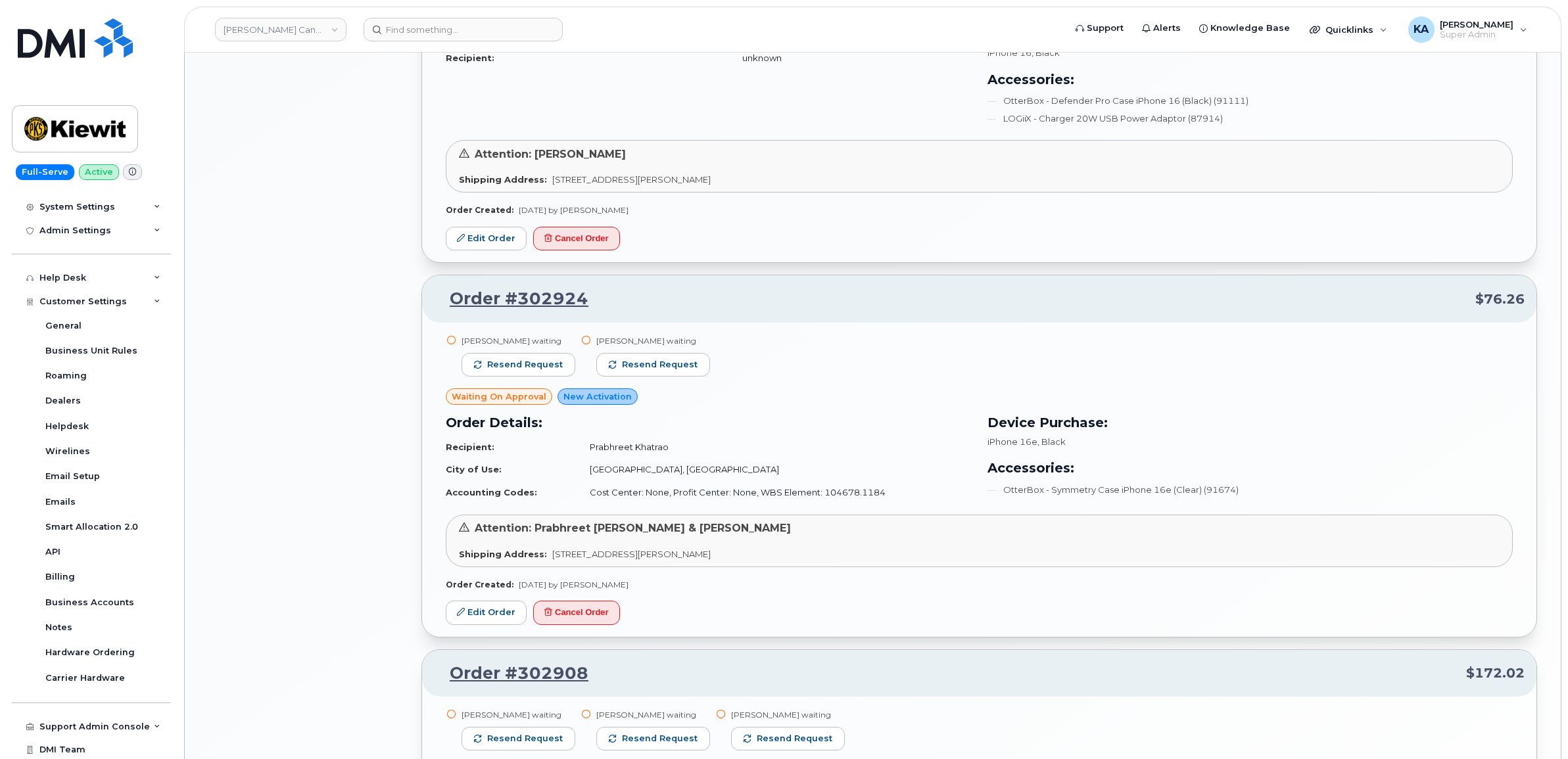
scroll to position [1396, 0]
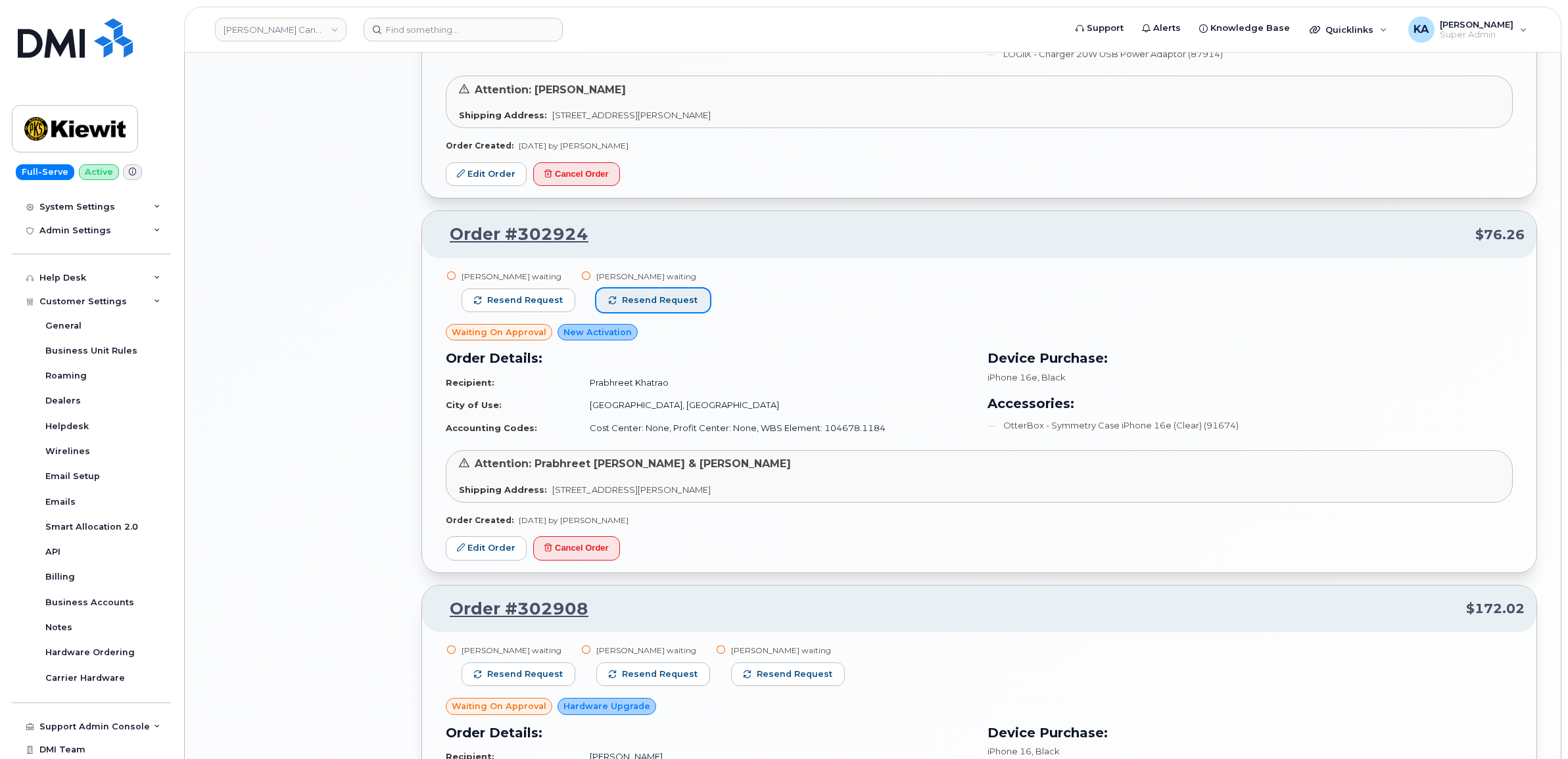
click at [651, 299] on span "Resend request" at bounding box center [660, 300] width 76 height 12
click at [538, 304] on span "Resend request" at bounding box center [525, 300] width 76 height 12
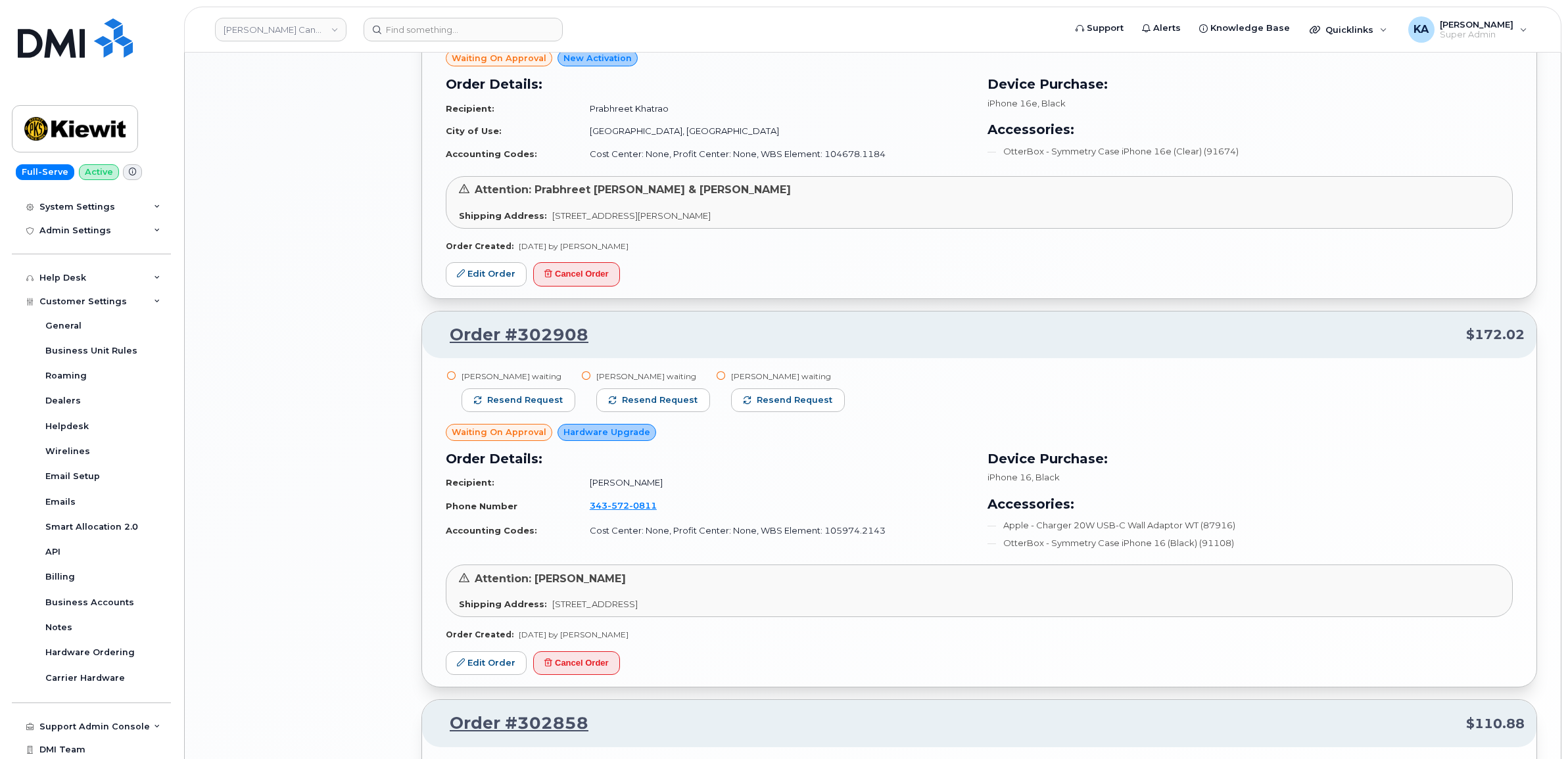
scroll to position [1725, 0]
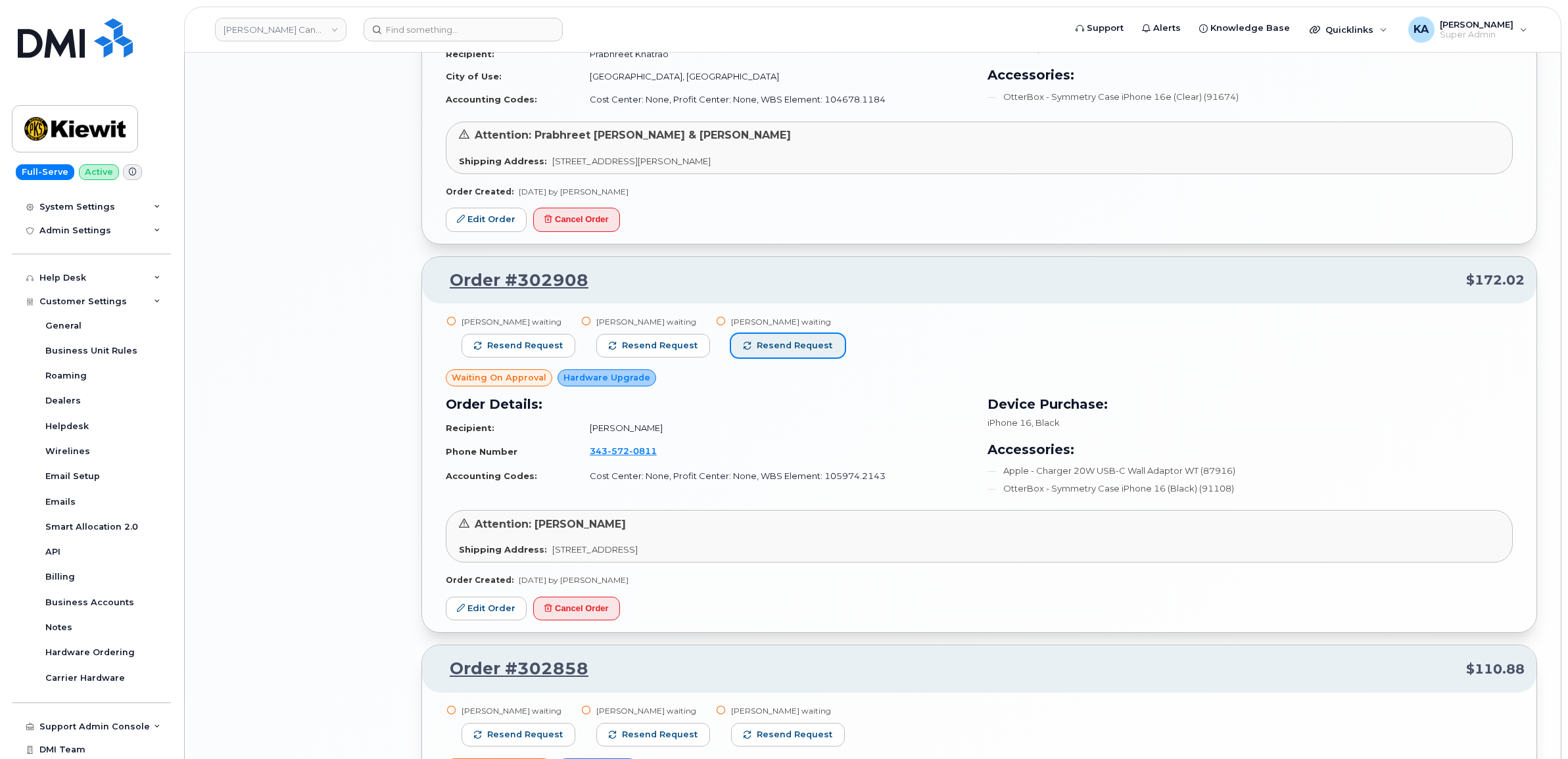
click at [762, 350] on span "Resend request" at bounding box center [795, 345] width 76 height 12
click at [650, 348] on span "Resend request" at bounding box center [660, 345] width 76 height 12
click at [527, 345] on span "Resend request" at bounding box center [525, 345] width 76 height 12
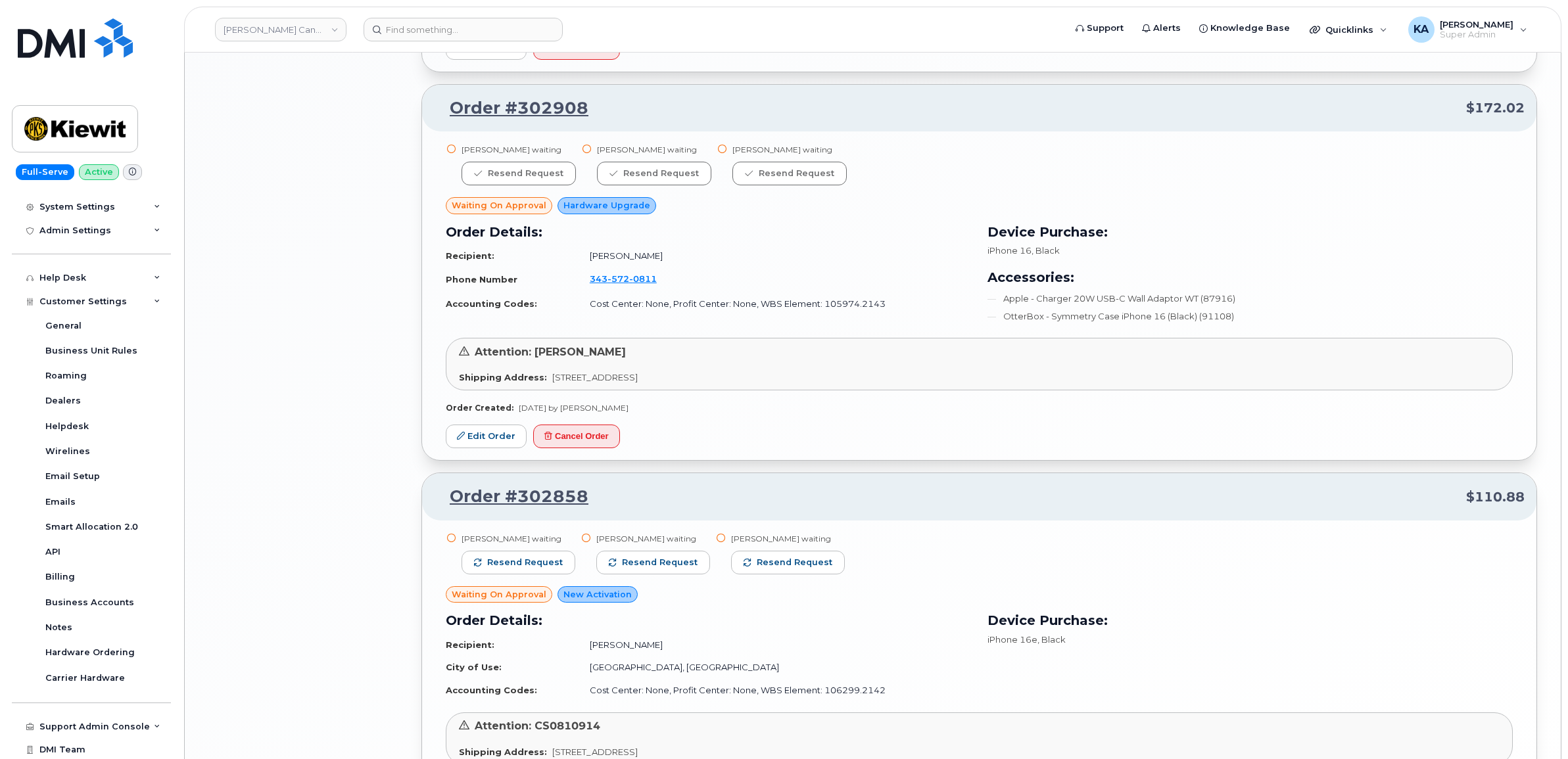
scroll to position [1971, 0]
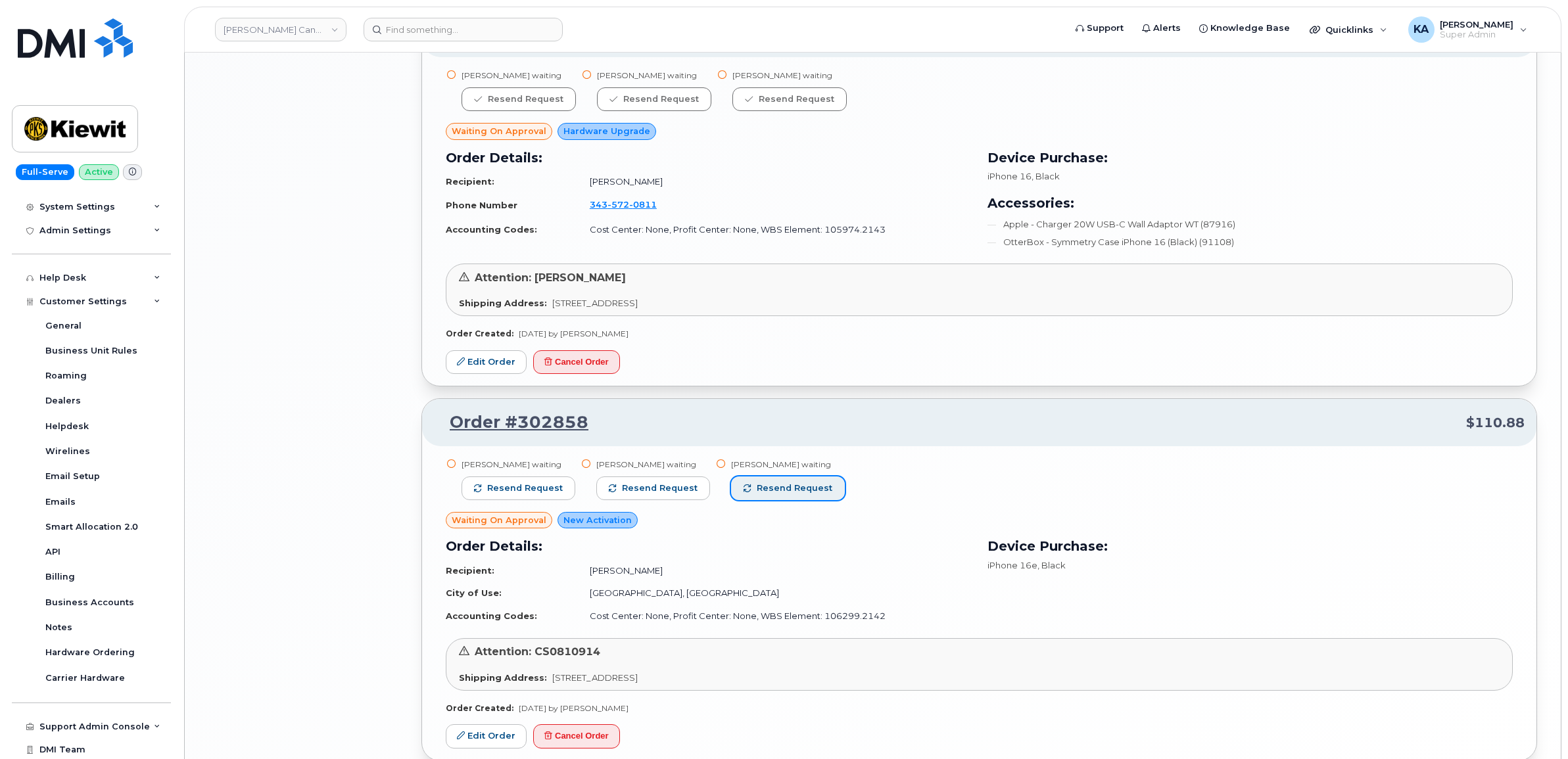
click at [771, 493] on span "Resend request" at bounding box center [795, 488] width 76 height 12
click at [672, 485] on button "Resend request" at bounding box center [653, 488] width 114 height 24
click at [537, 484] on button "Resend request" at bounding box center [518, 488] width 114 height 24
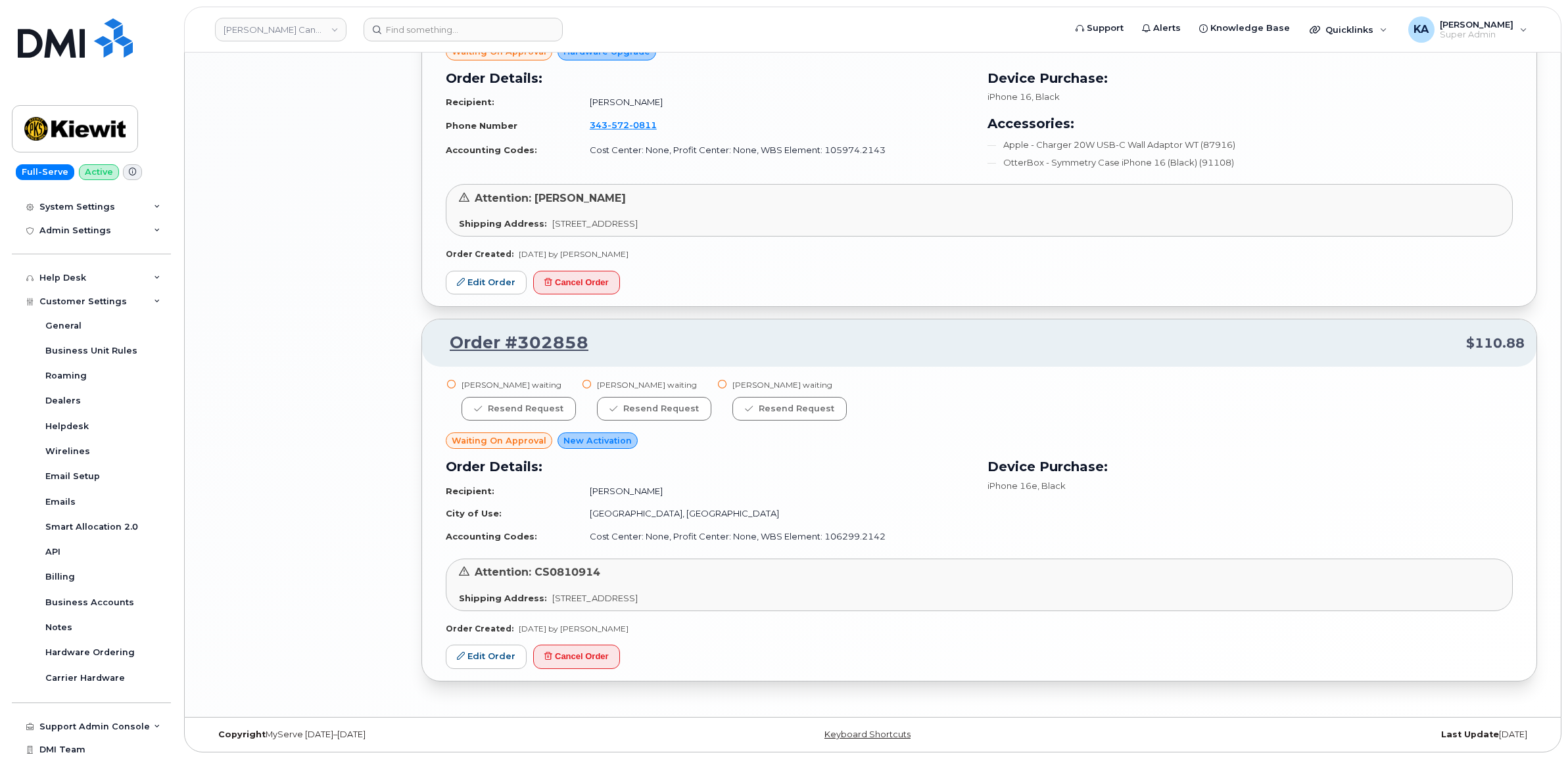
scroll to position [2055, 0]
click at [285, 27] on link "Kiewit Canada Inc" at bounding box center [281, 30] width 131 height 24
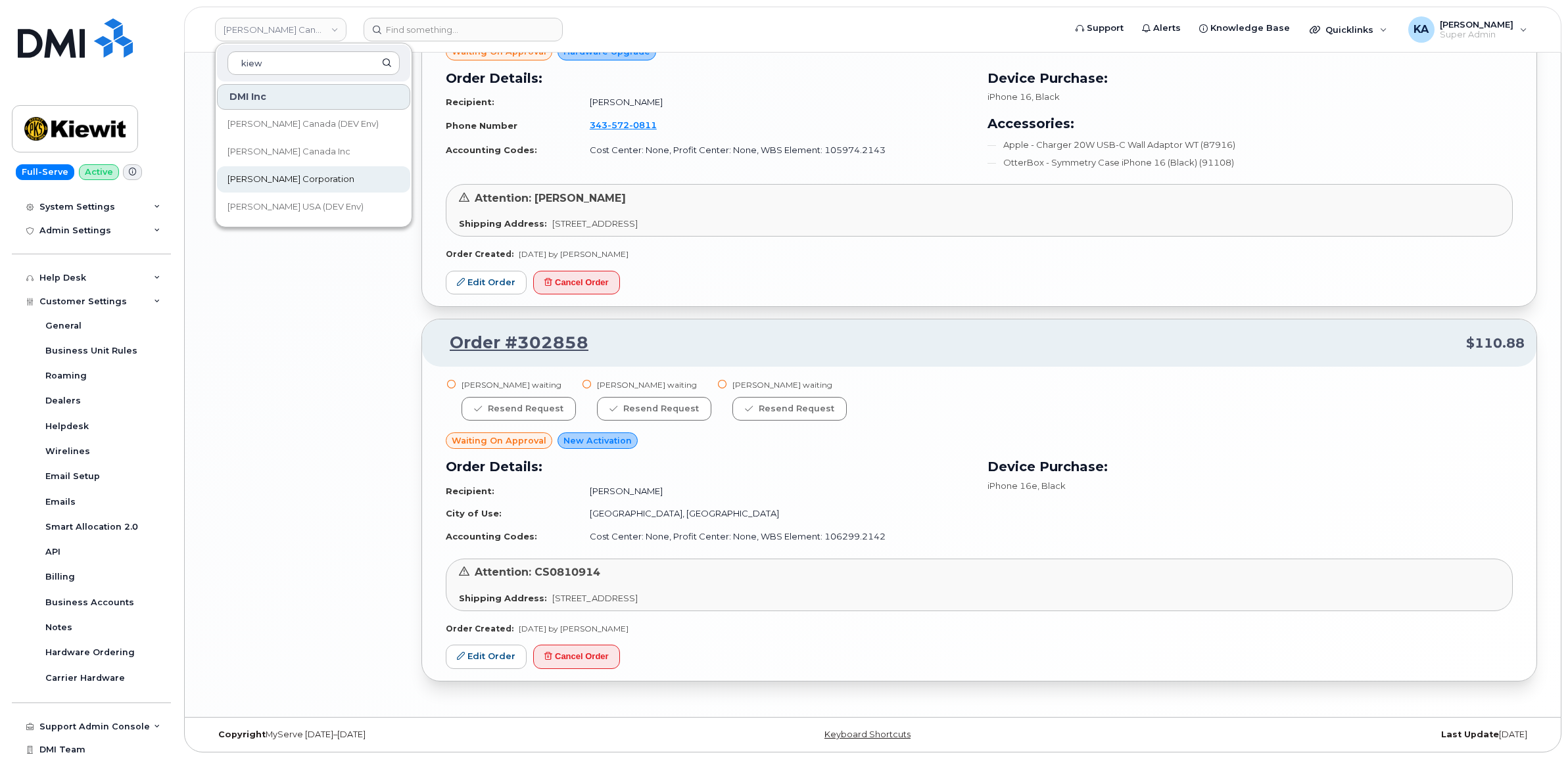
type input "kiew"
click at [257, 177] on span "Kiewit Corporation" at bounding box center [290, 179] width 127 height 13
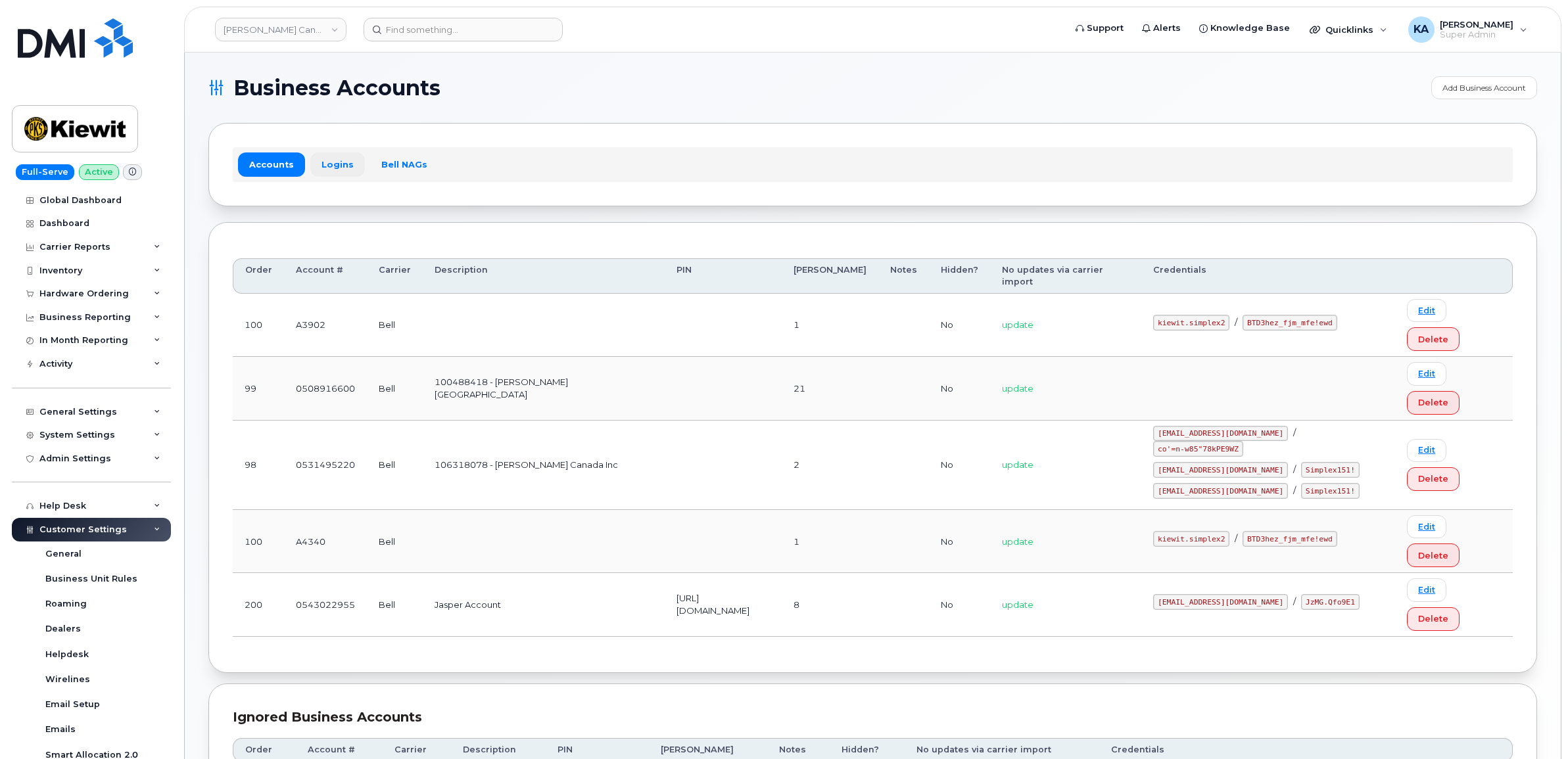
click at [339, 167] on link "Logins" at bounding box center [338, 164] width 55 height 24
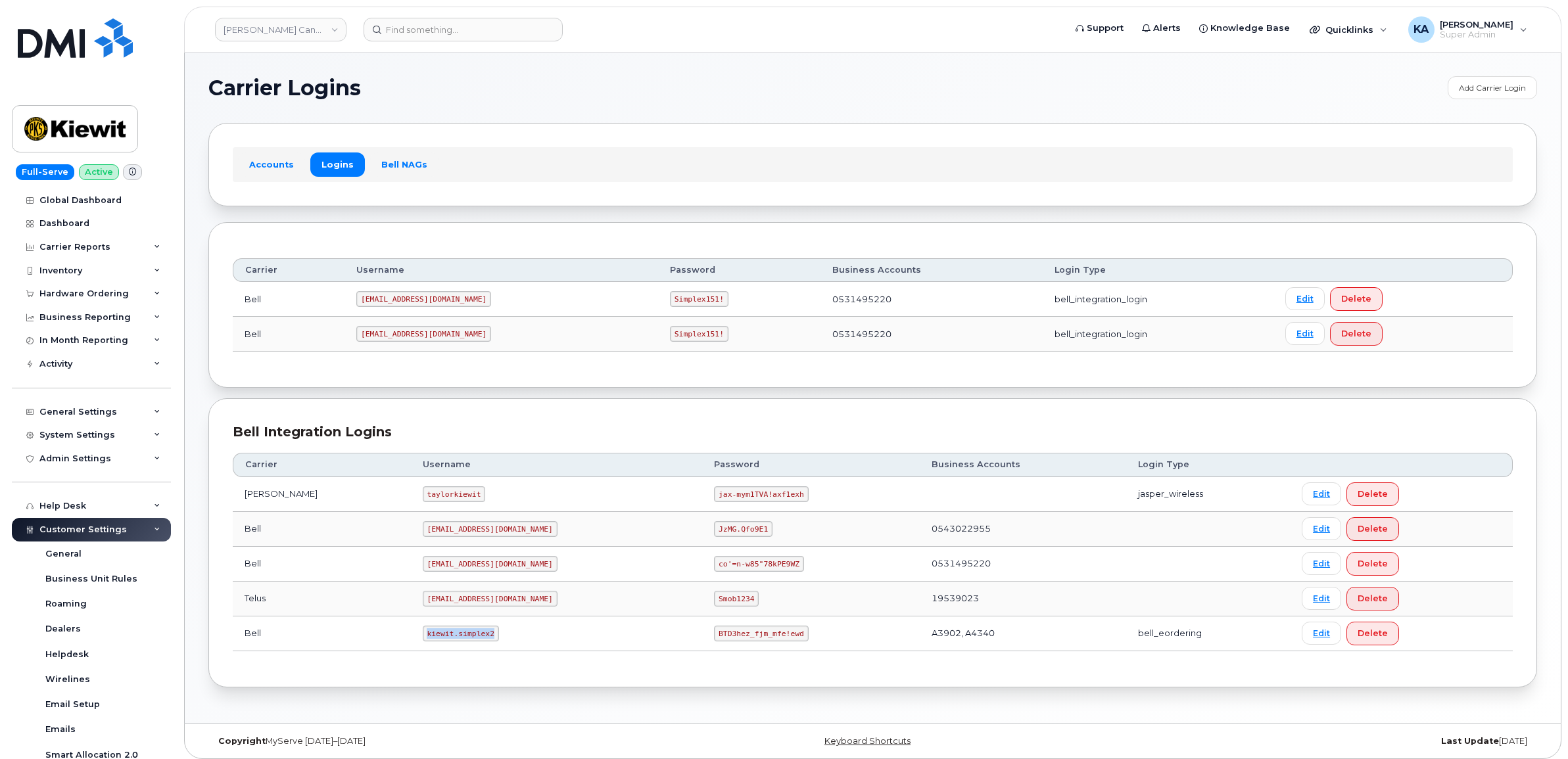
drag, startPoint x: 392, startPoint y: 637, endPoint x: 462, endPoint y: 649, distance: 71.0
click at [462, 649] on td "kiewit.simplex2" at bounding box center [556, 634] width 292 height 35
copy code "kiewit.simplex2"
drag, startPoint x: 652, startPoint y: 635, endPoint x: 743, endPoint y: 648, distance: 91.9
click at [743, 648] on td "BTD3hez_fjm_mfe!ewd" at bounding box center [810, 634] width 217 height 35
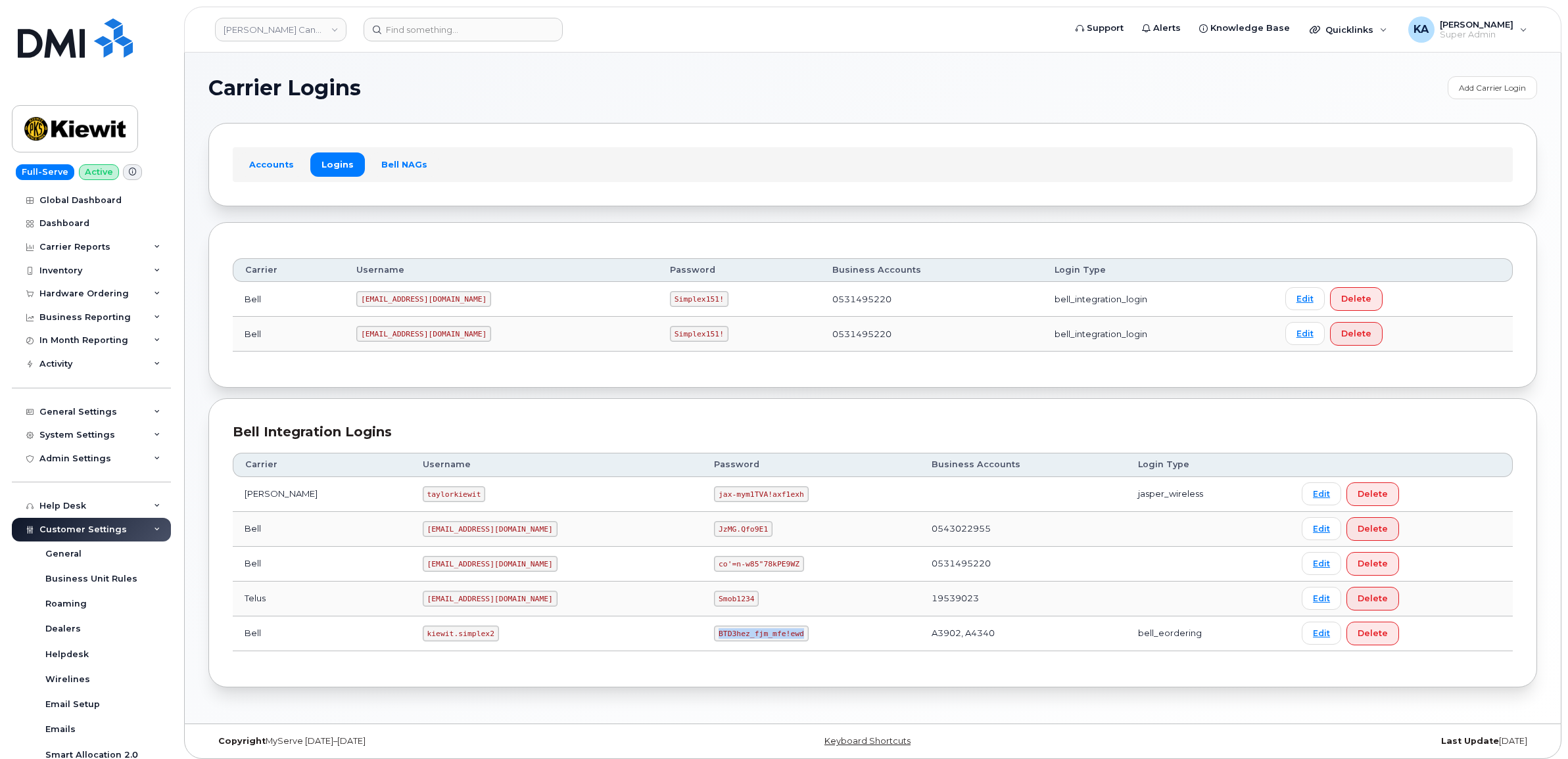
copy code "BTD3hez_fjm_mfe!ewd"
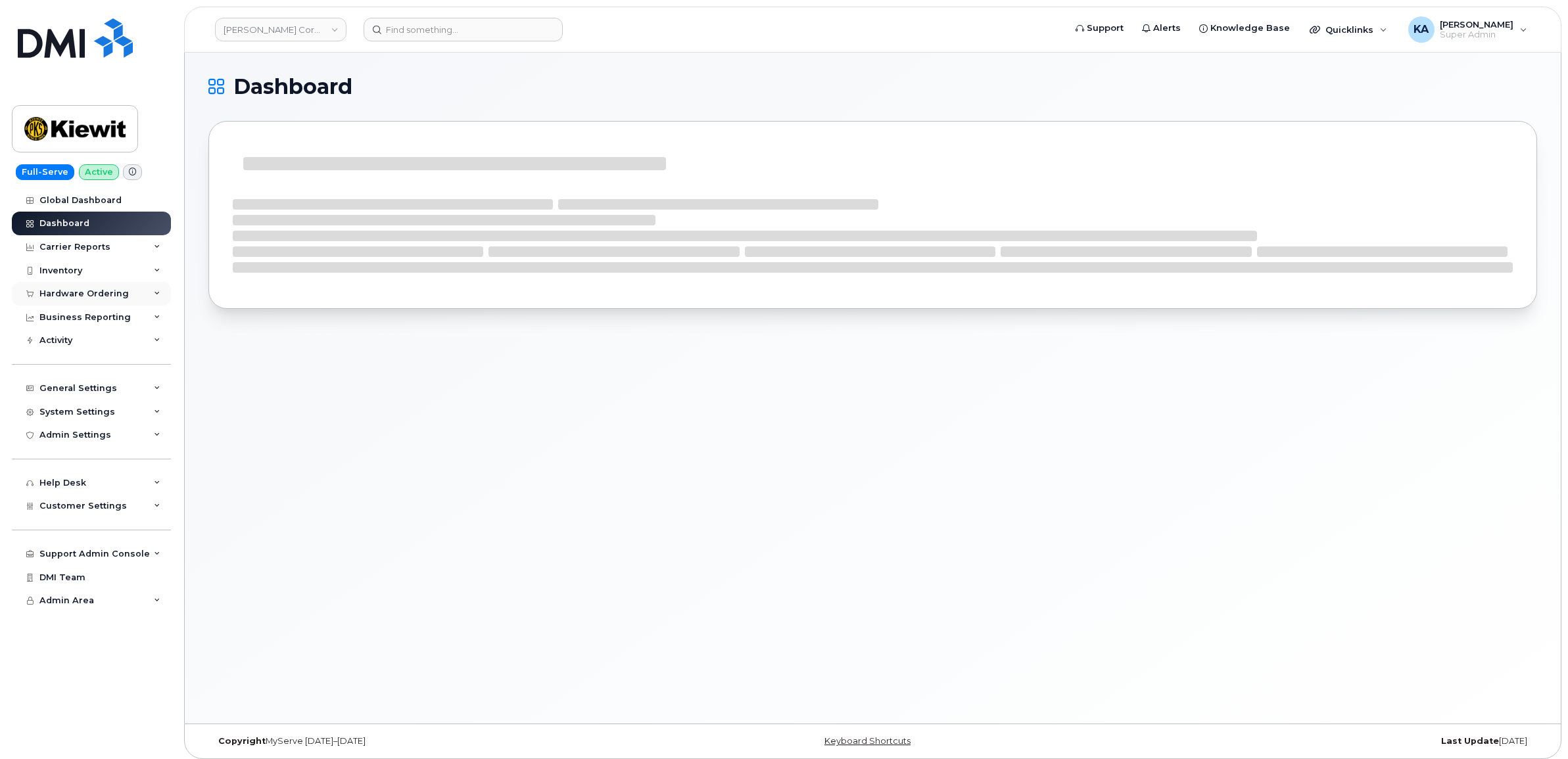
click at [96, 294] on div "Hardware Ordering" at bounding box center [84, 293] width 89 height 11
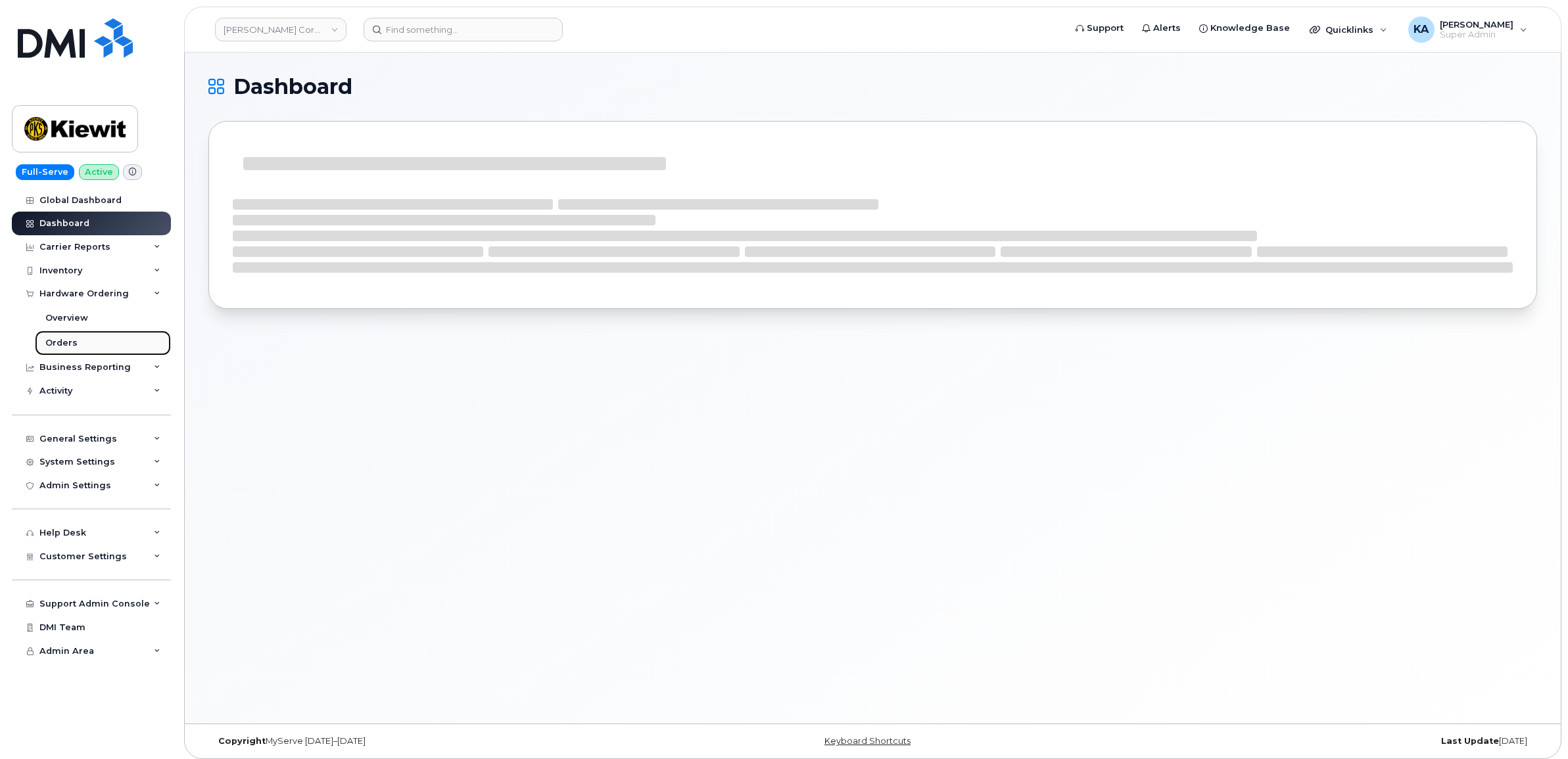
click at [65, 339] on div "Orders" at bounding box center [62, 343] width 32 height 12
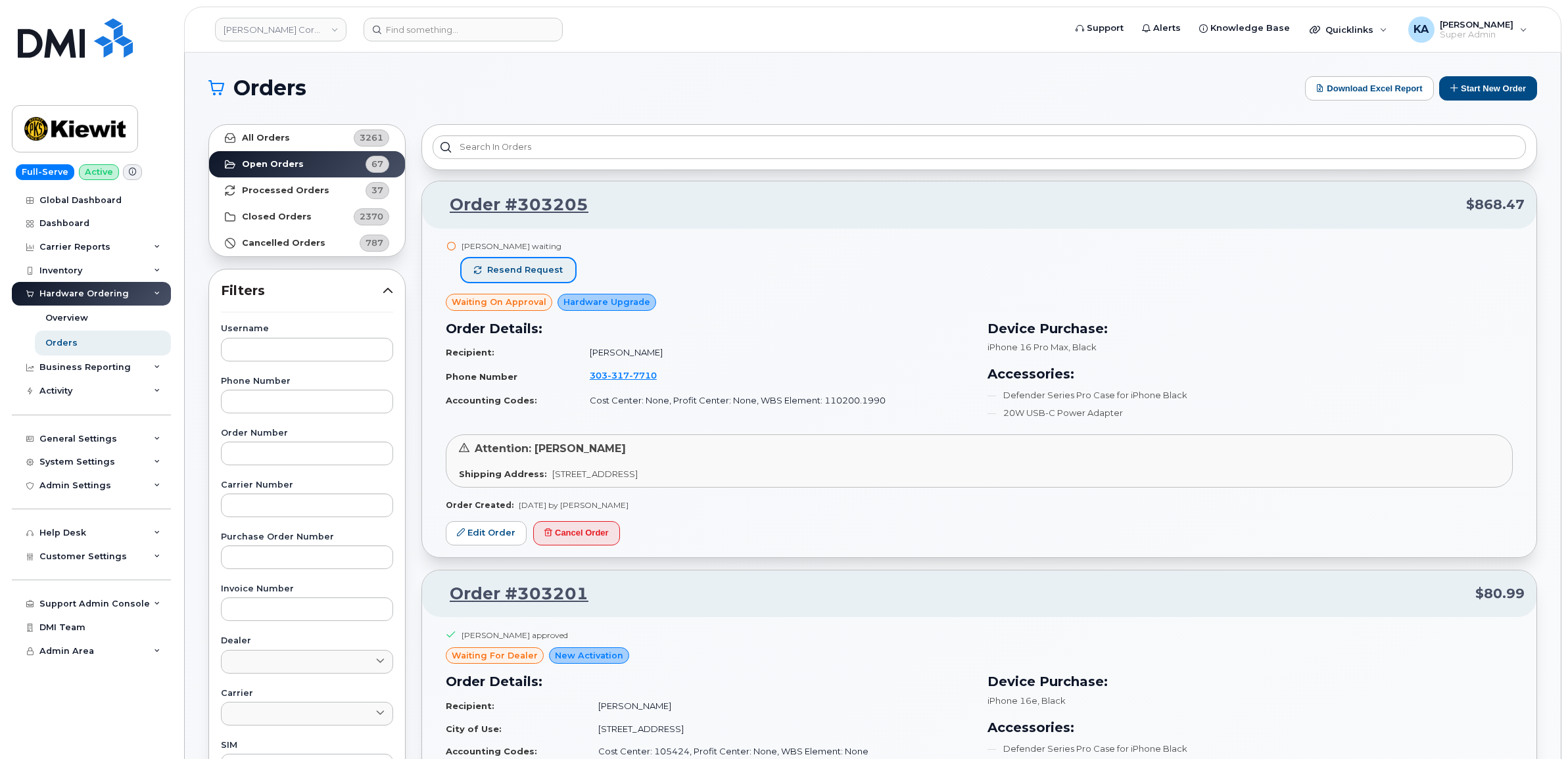
click at [527, 271] on span "Resend request" at bounding box center [525, 270] width 76 height 12
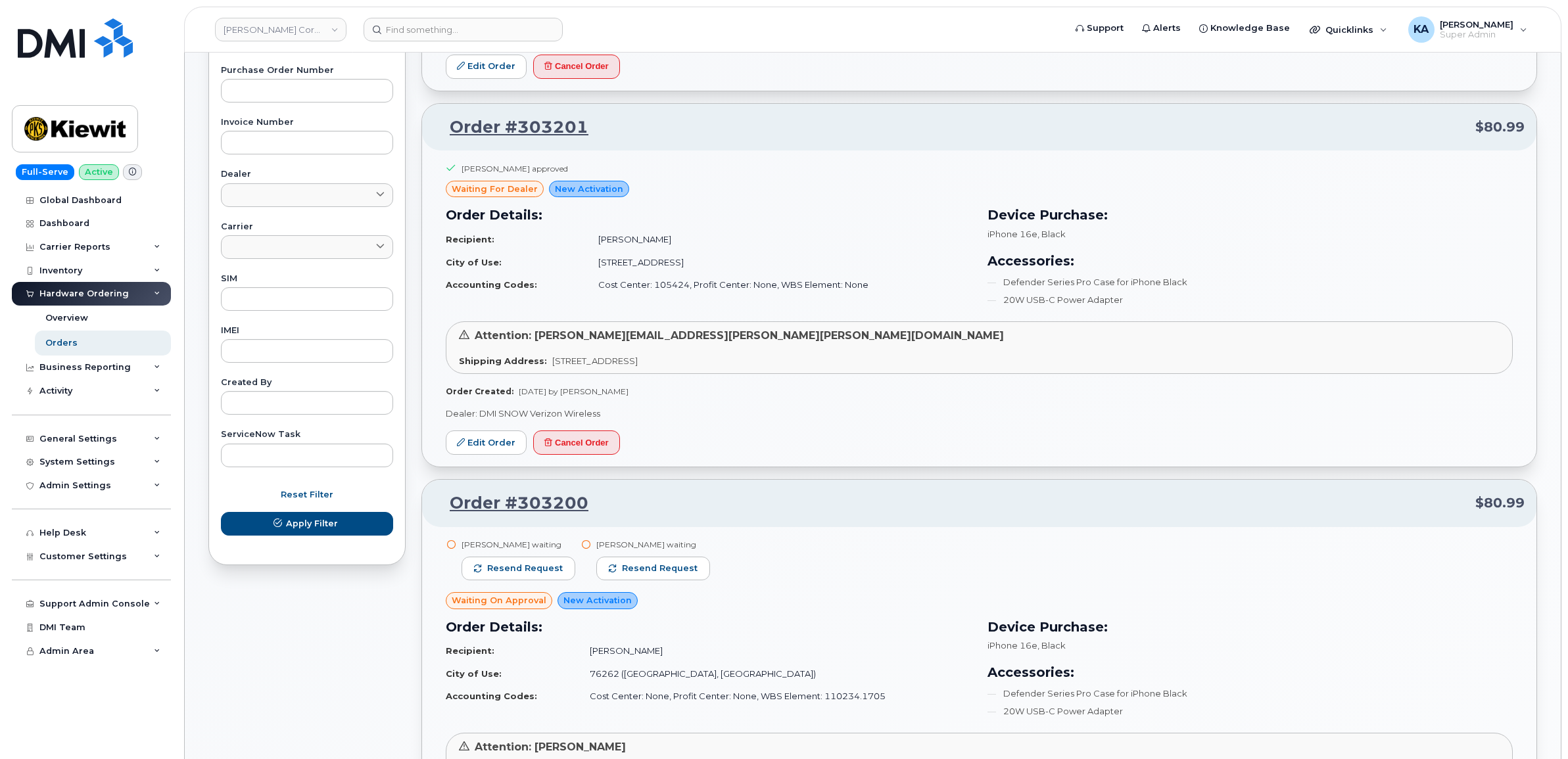
scroll to position [575, 0]
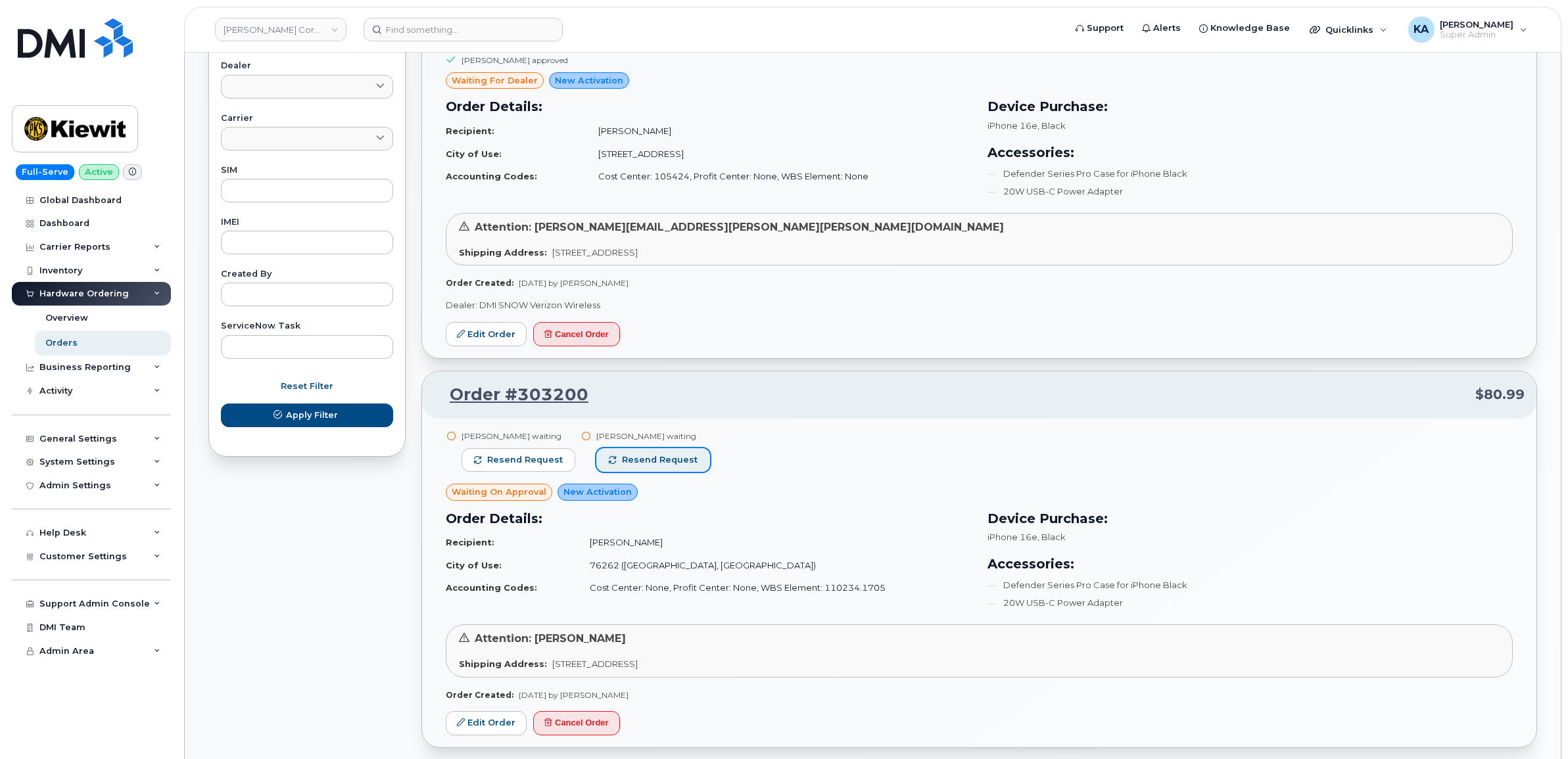
click at [660, 455] on span "Resend request" at bounding box center [660, 460] width 76 height 12
click at [544, 455] on span "Resend request" at bounding box center [525, 460] width 76 height 12
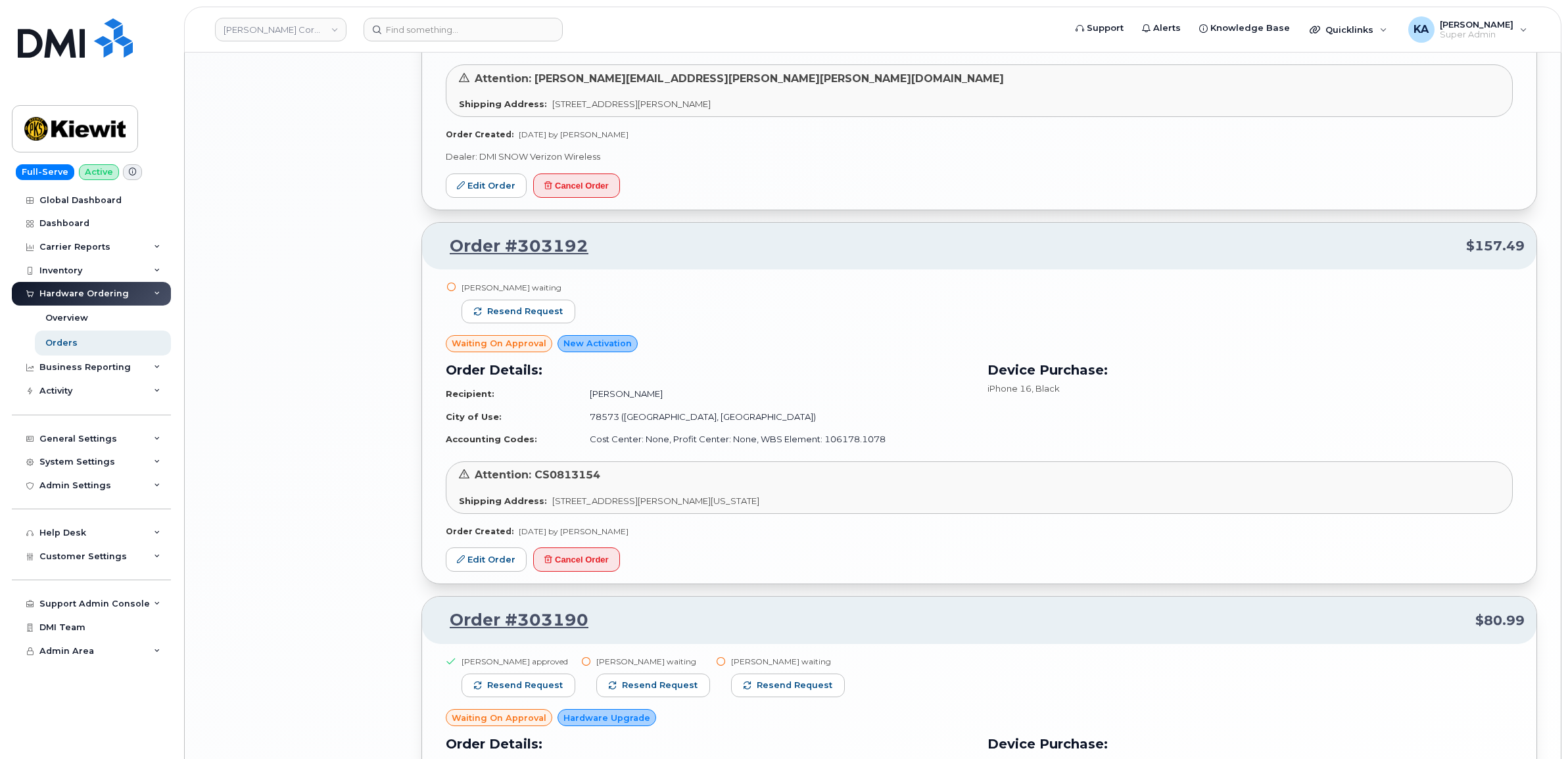
scroll to position [2217, 0]
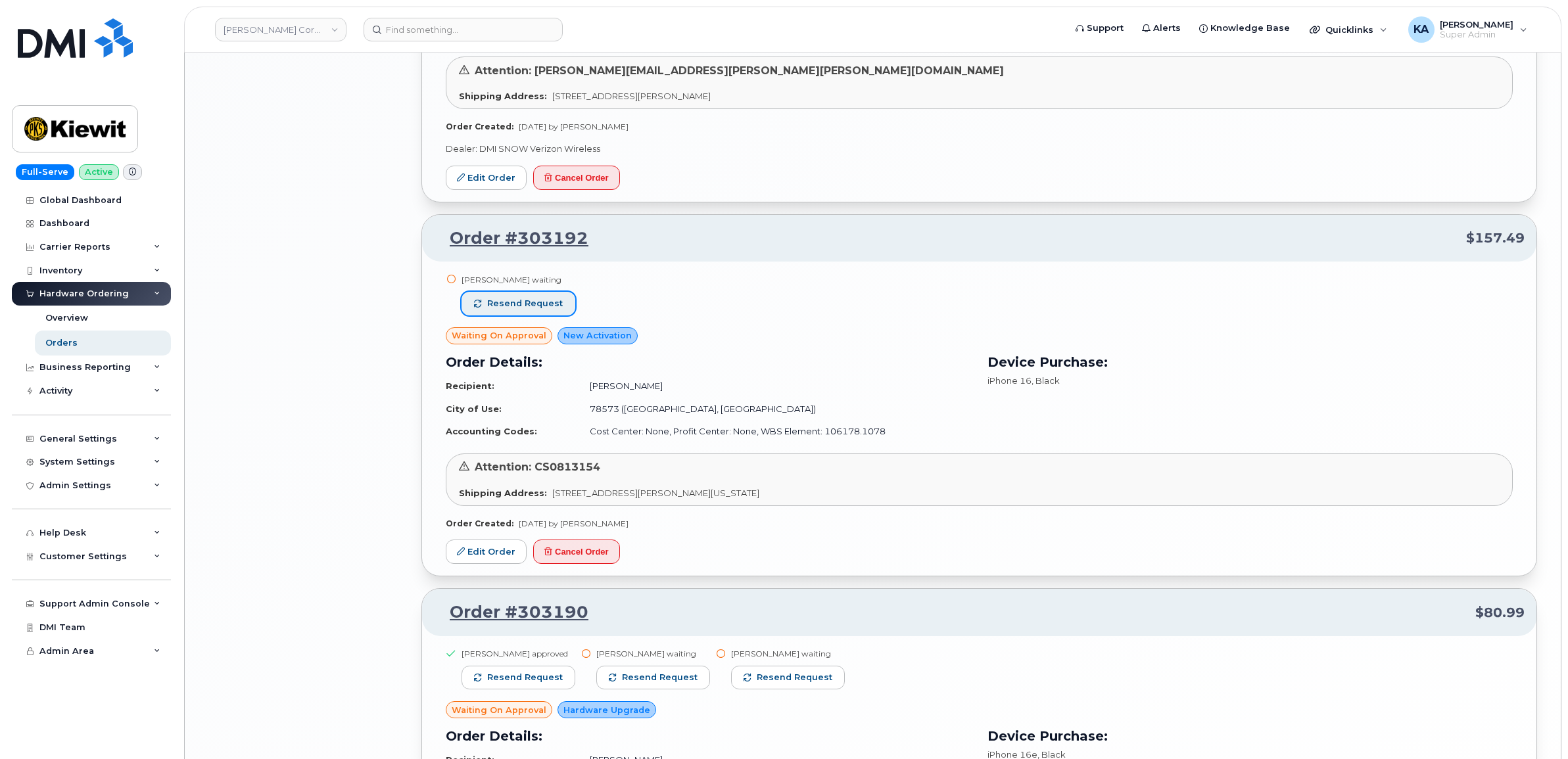
click at [525, 307] on span "Resend request" at bounding box center [525, 303] width 76 height 12
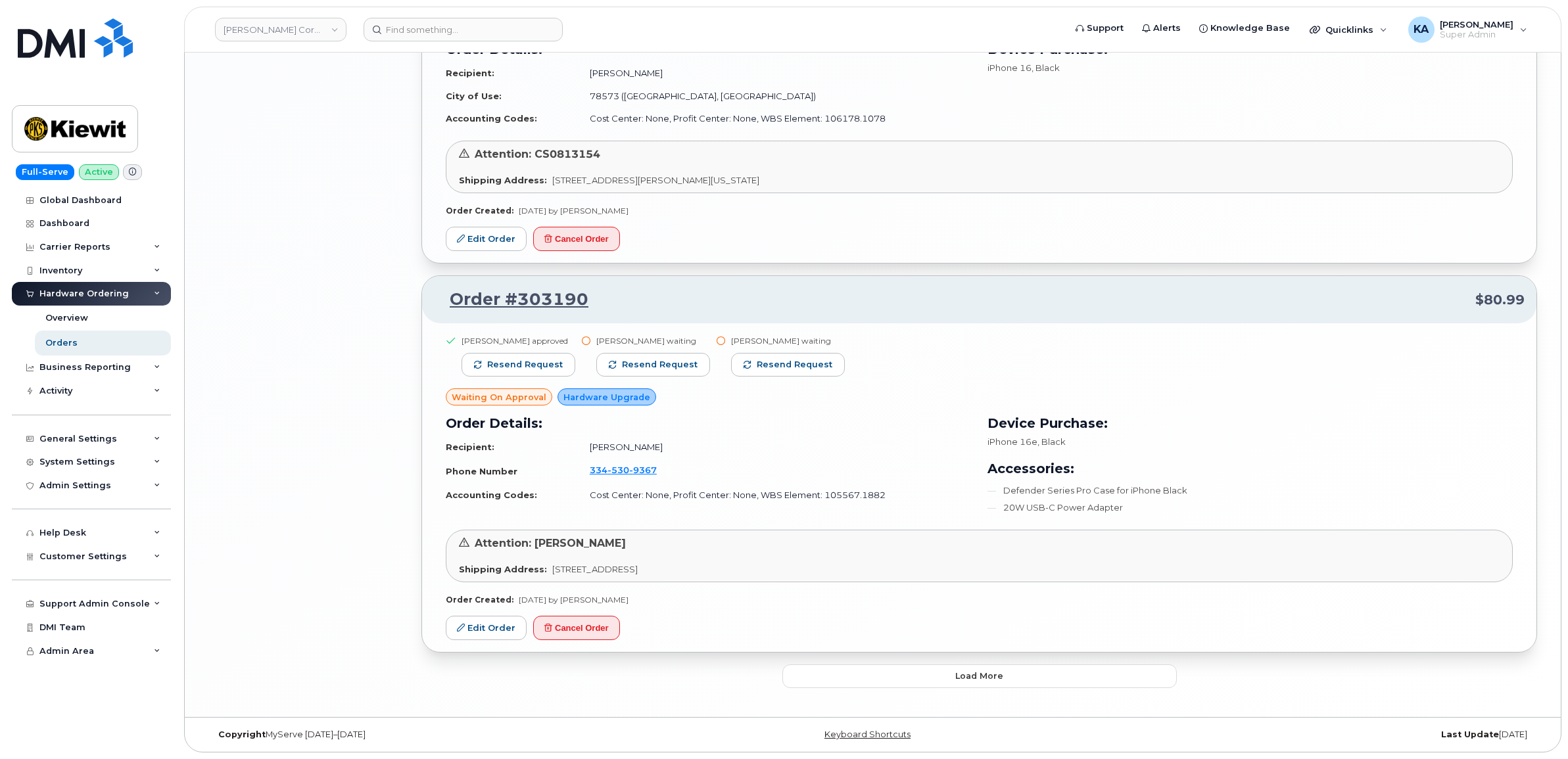
scroll to position [2534, 0]
click at [773, 368] on span "Resend request" at bounding box center [795, 364] width 76 height 12
click at [667, 370] on button "Resend request" at bounding box center [653, 365] width 114 height 24
click at [861, 670] on button "Load more" at bounding box center [979, 676] width 394 height 24
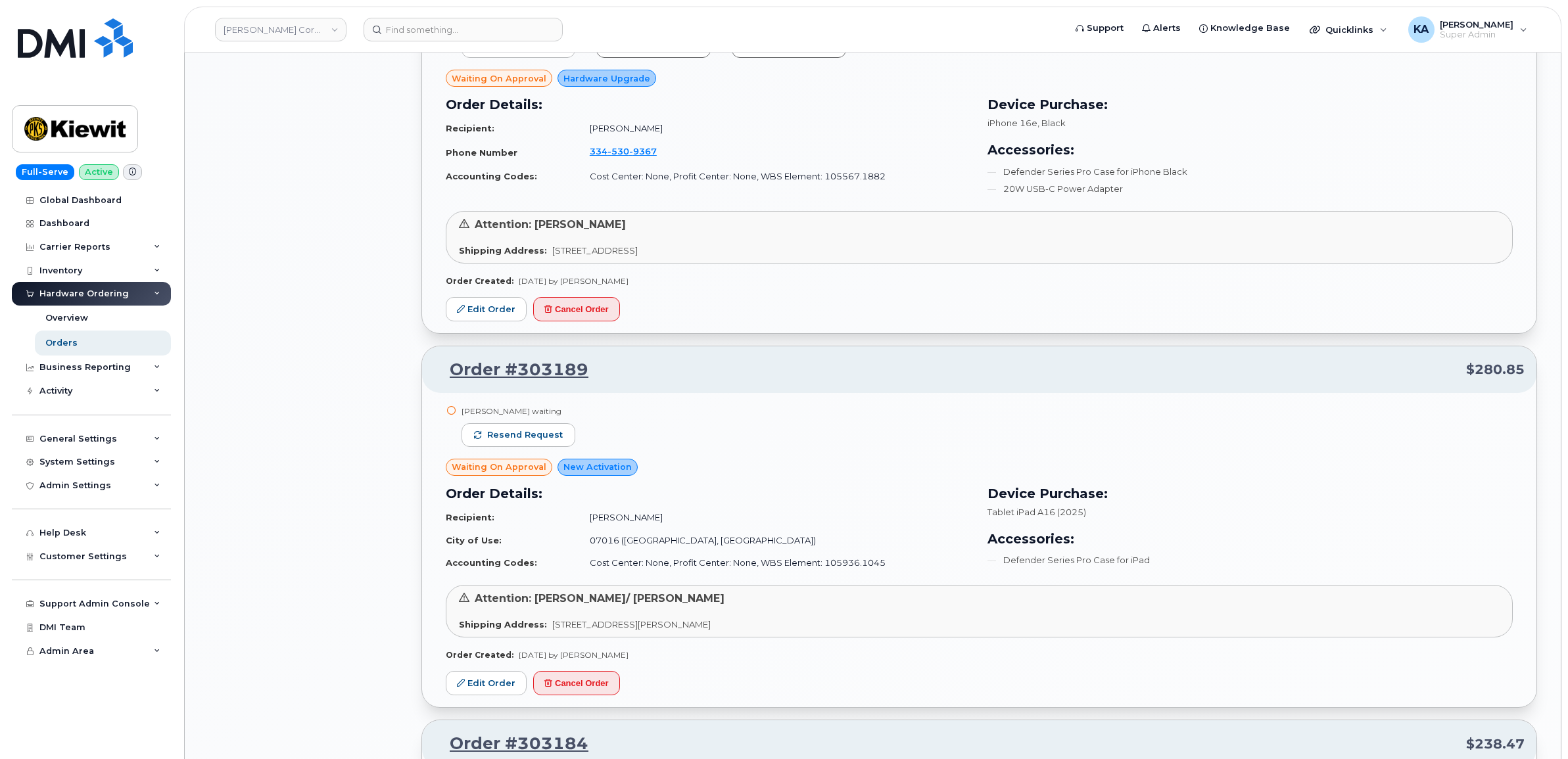
scroll to position [2862, 0]
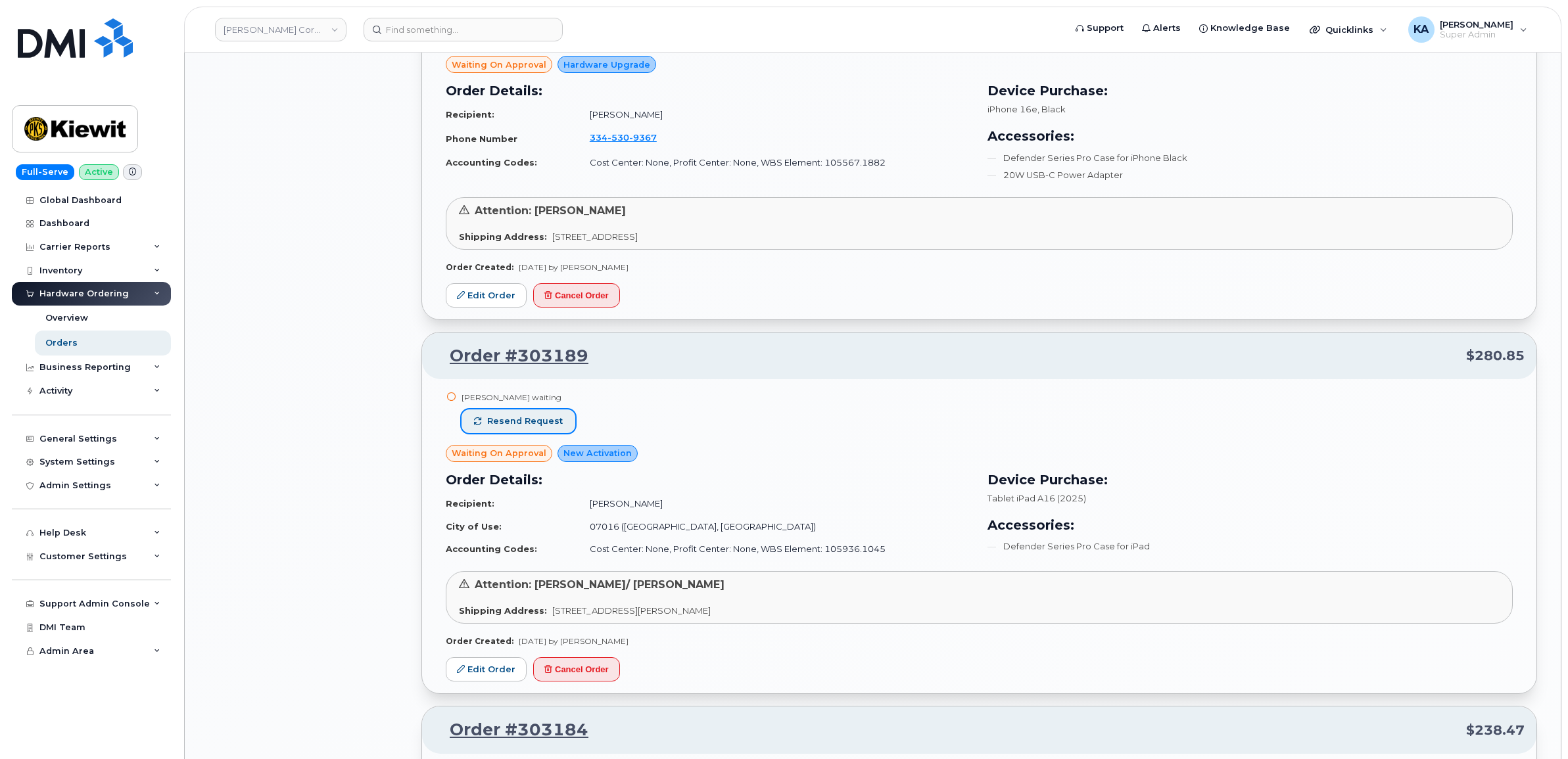
click at [548, 424] on span "Resend request" at bounding box center [525, 421] width 76 height 12
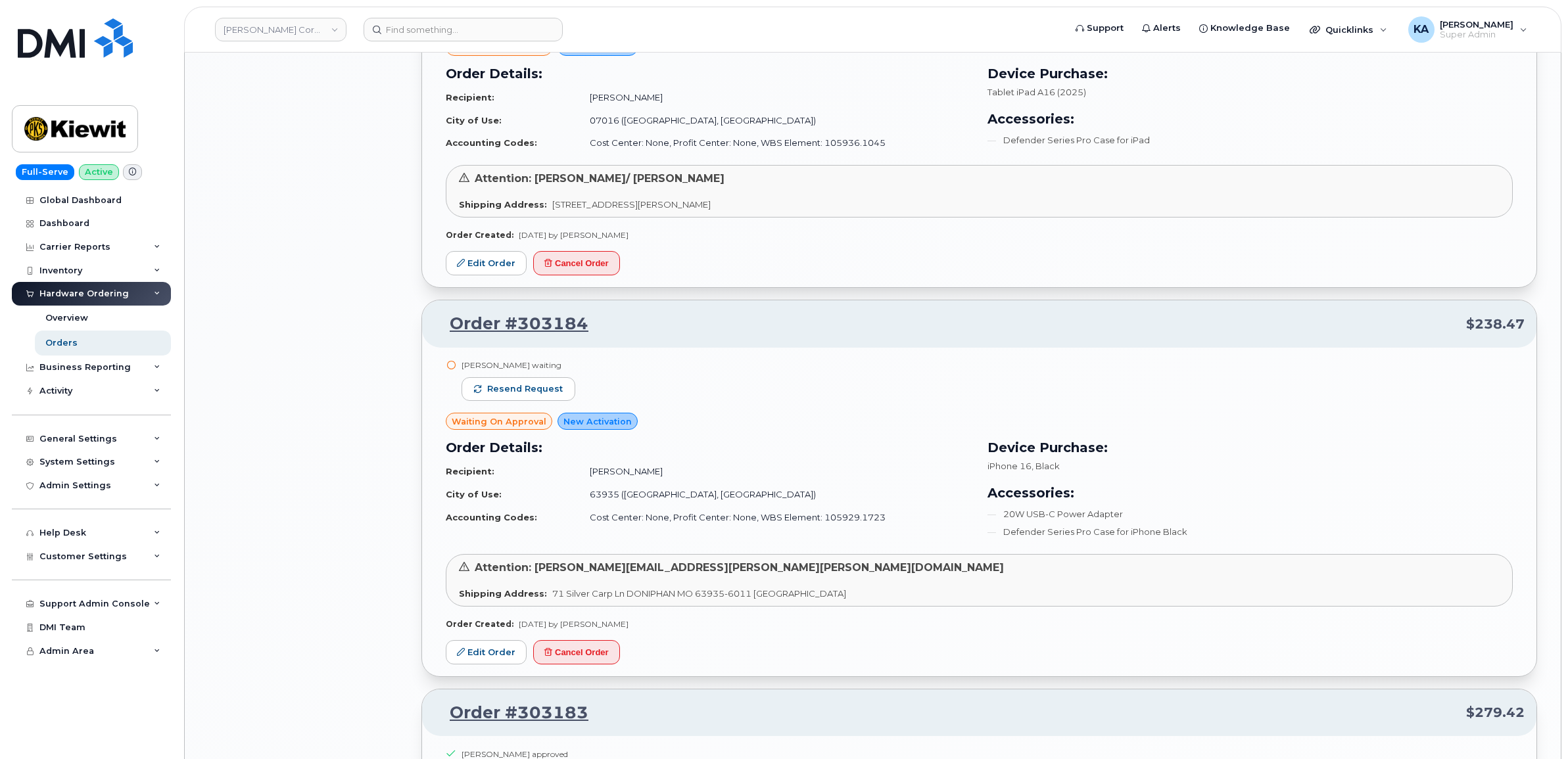
scroll to position [3273, 0]
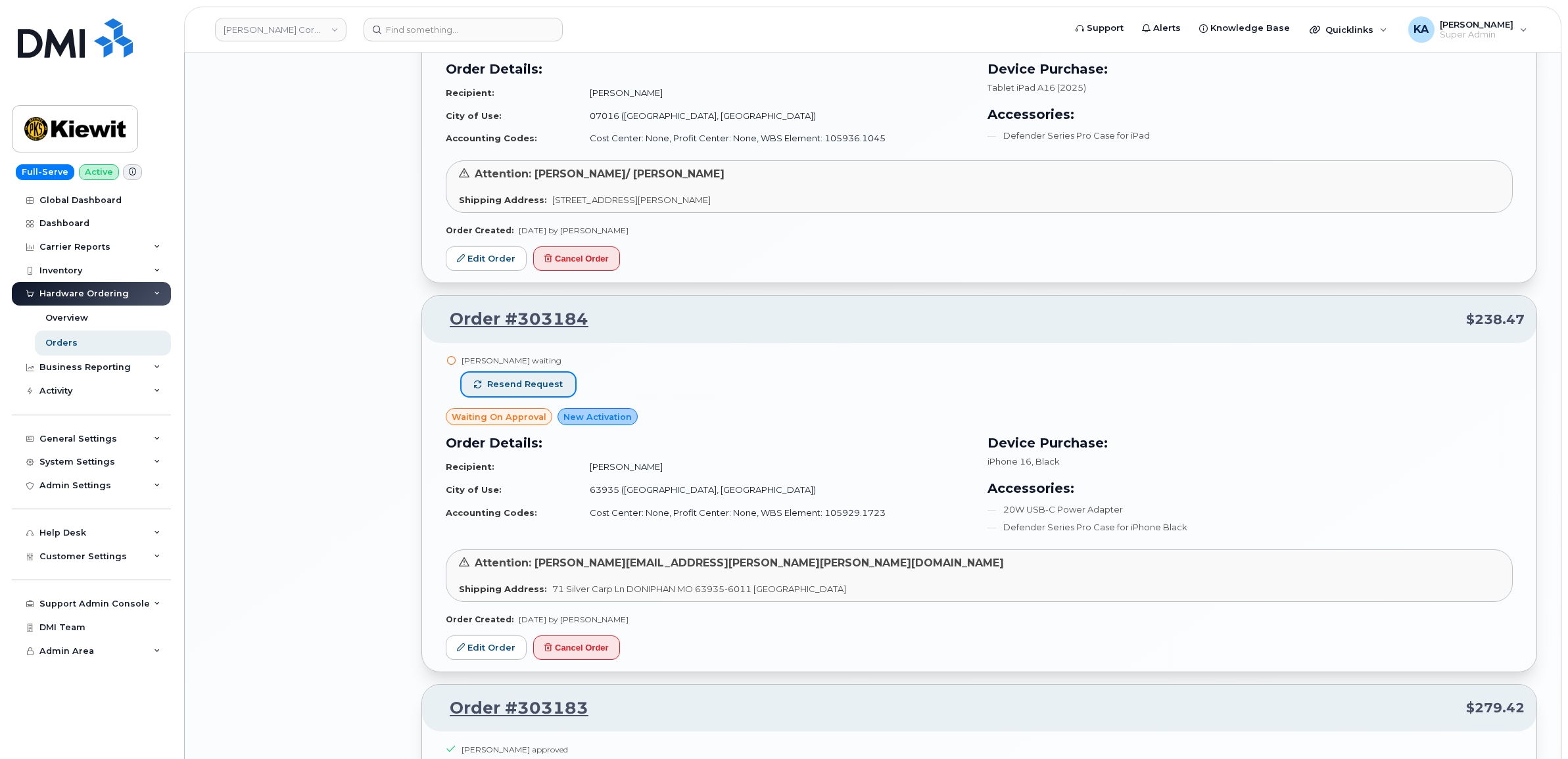
click at [544, 389] on span "Resend request" at bounding box center [525, 384] width 76 height 12
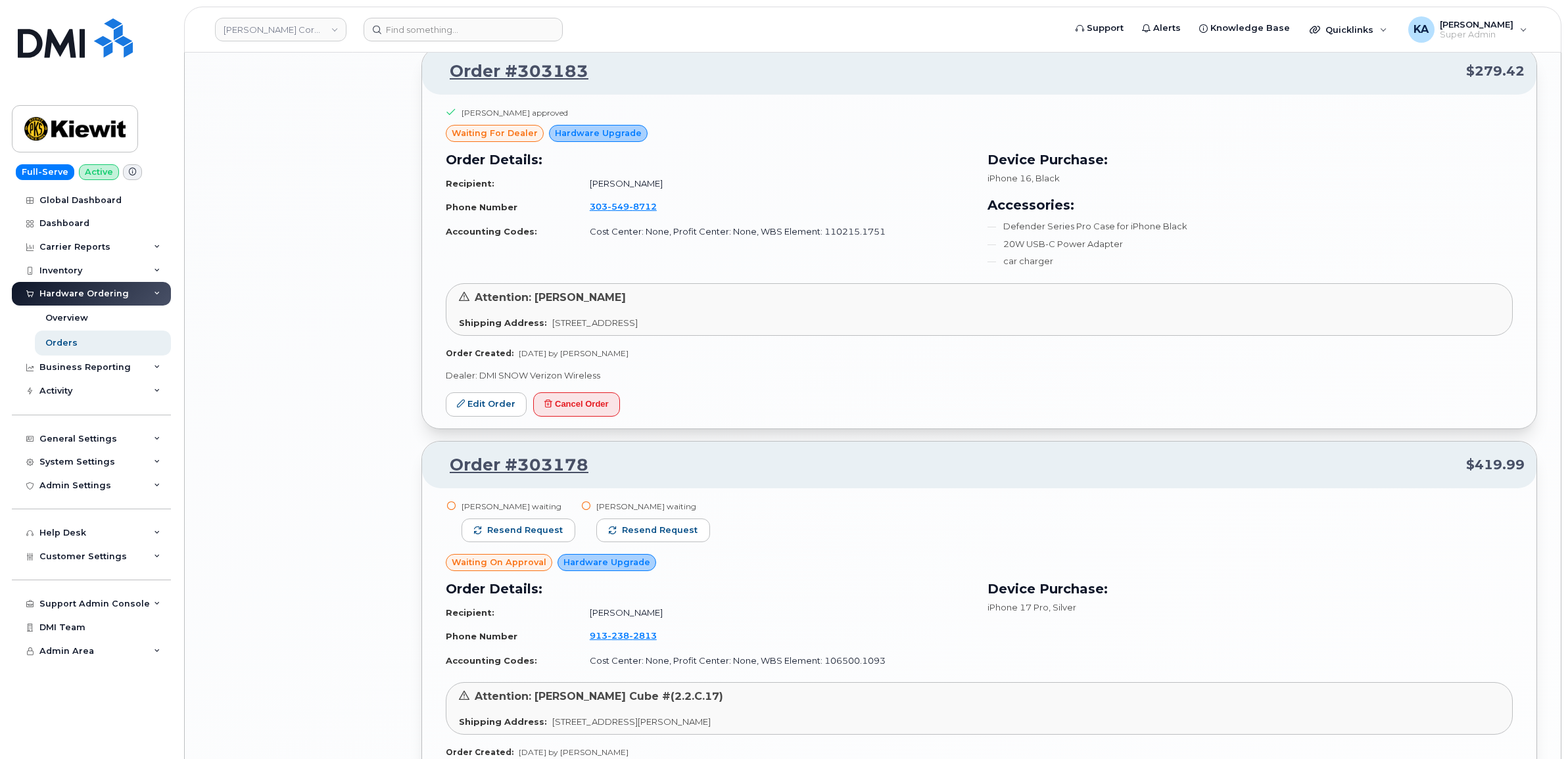
scroll to position [4012, 0]
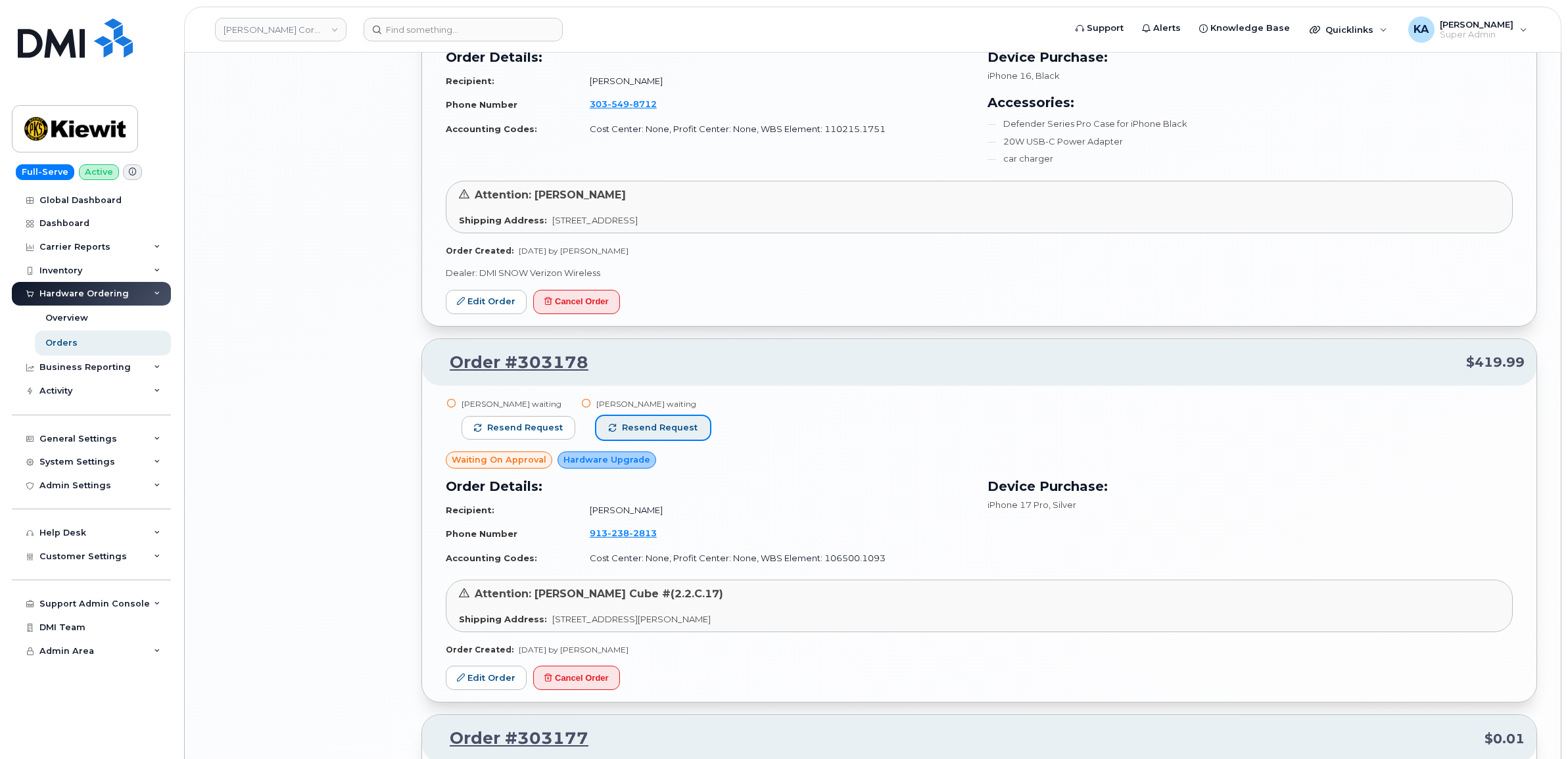
click at [660, 429] on span "Resend request" at bounding box center [660, 427] width 76 height 12
click at [554, 434] on span "Resend request" at bounding box center [525, 427] width 76 height 12
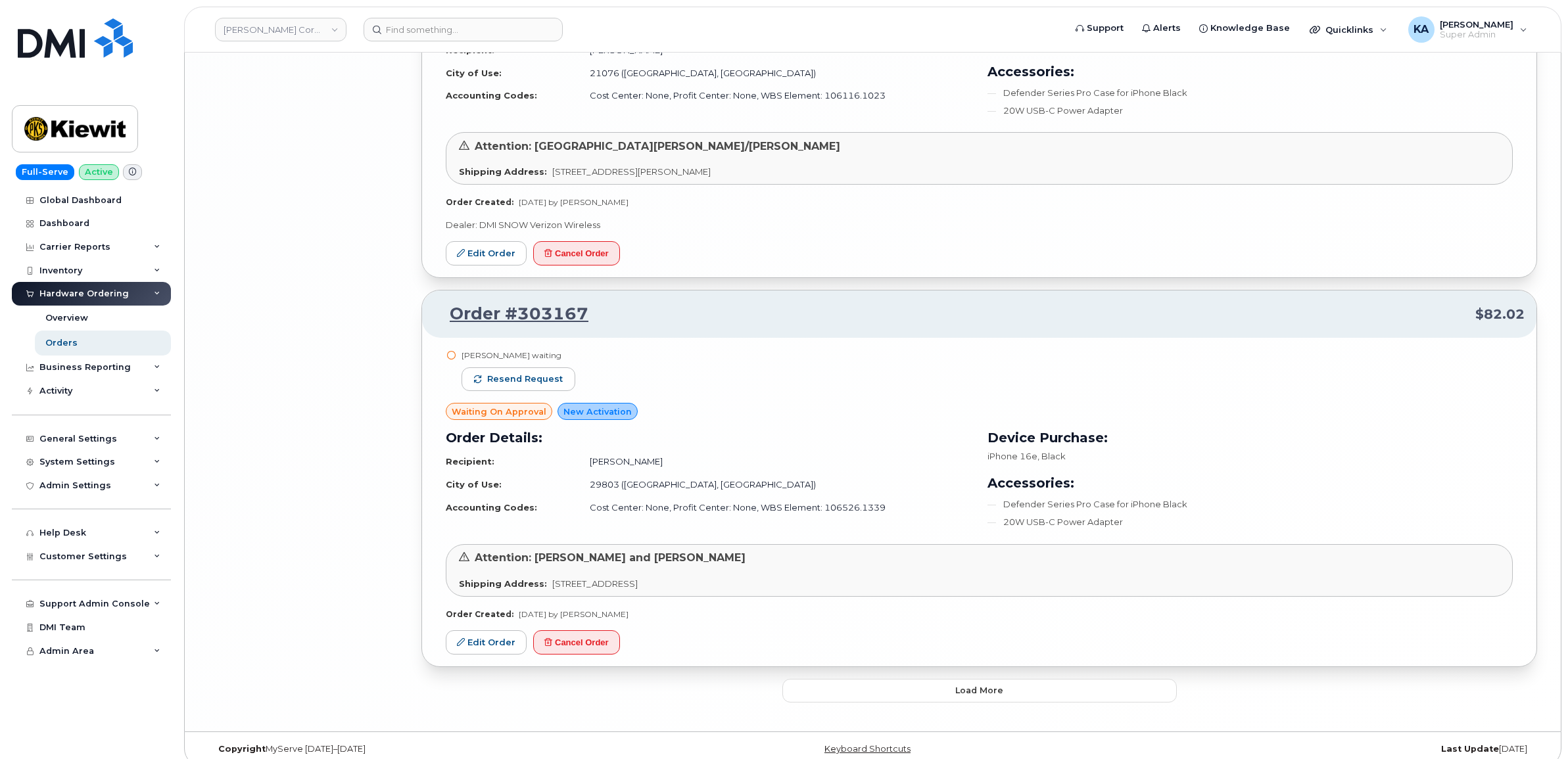
scroll to position [5572, 0]
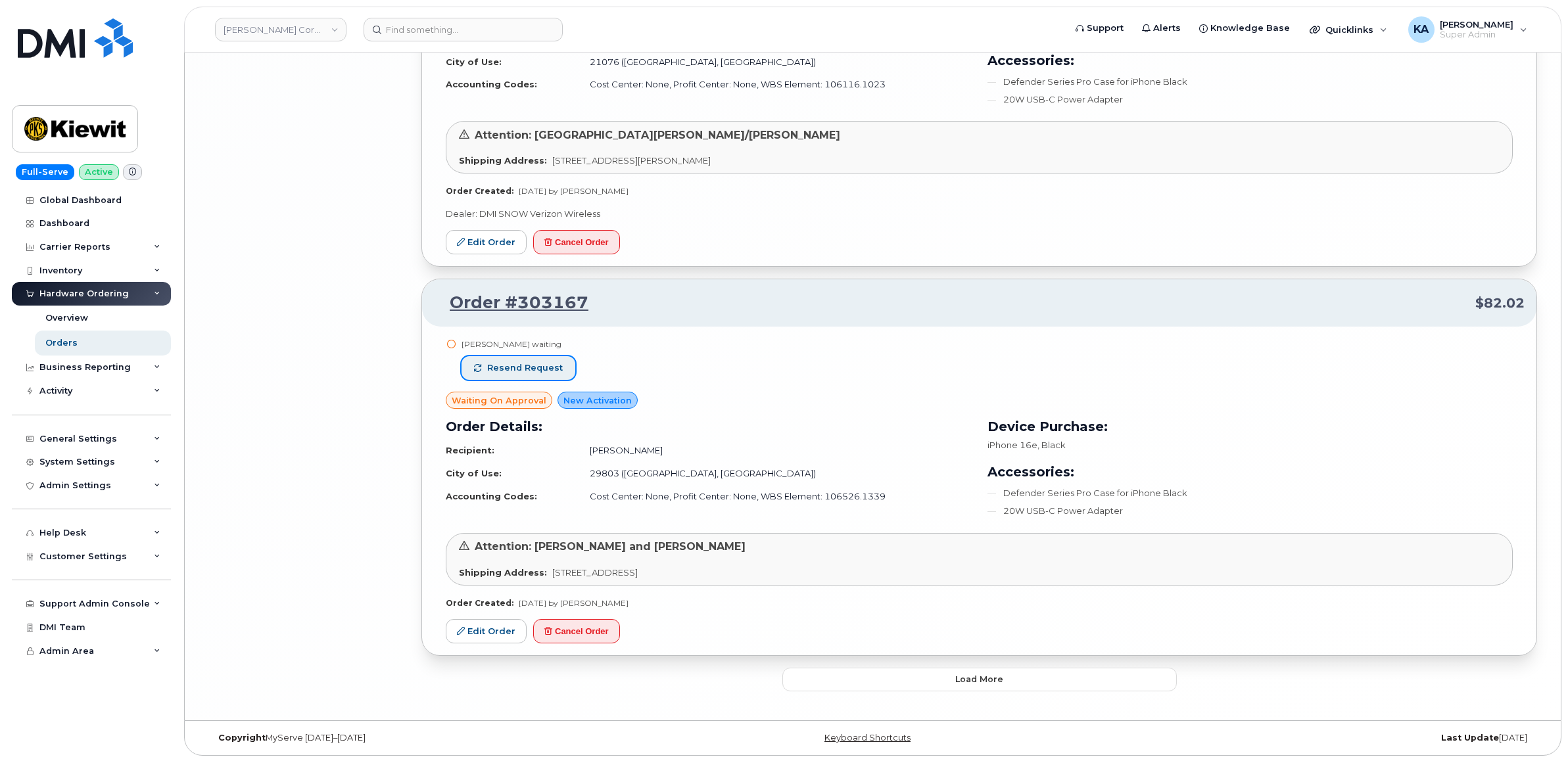
click at [536, 374] on span "Resend request" at bounding box center [525, 368] width 76 height 12
click at [790, 687] on button "Load more" at bounding box center [979, 680] width 394 height 24
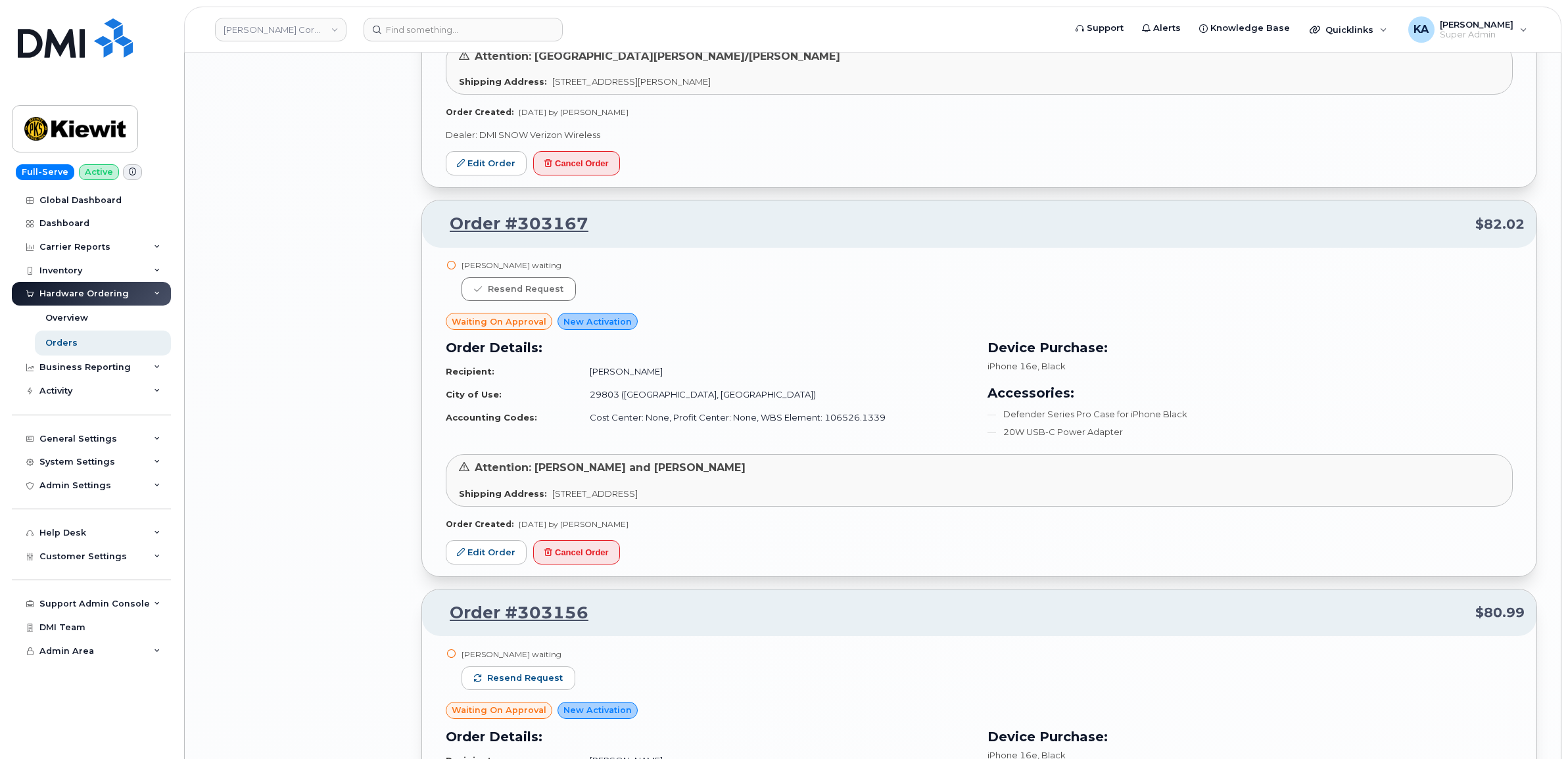
scroll to position [5983, 0]
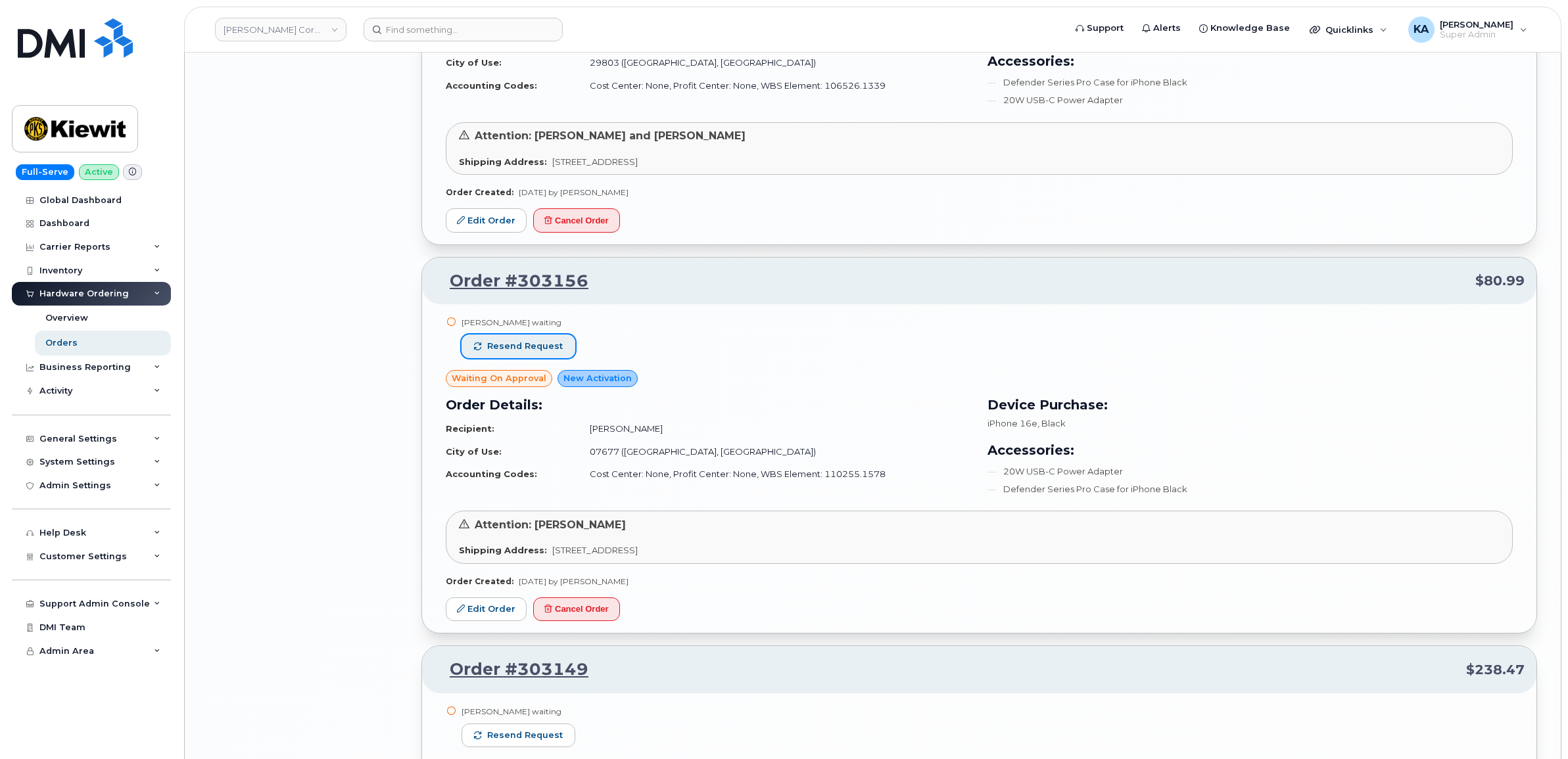
click at [544, 347] on span "Resend request" at bounding box center [525, 346] width 76 height 12
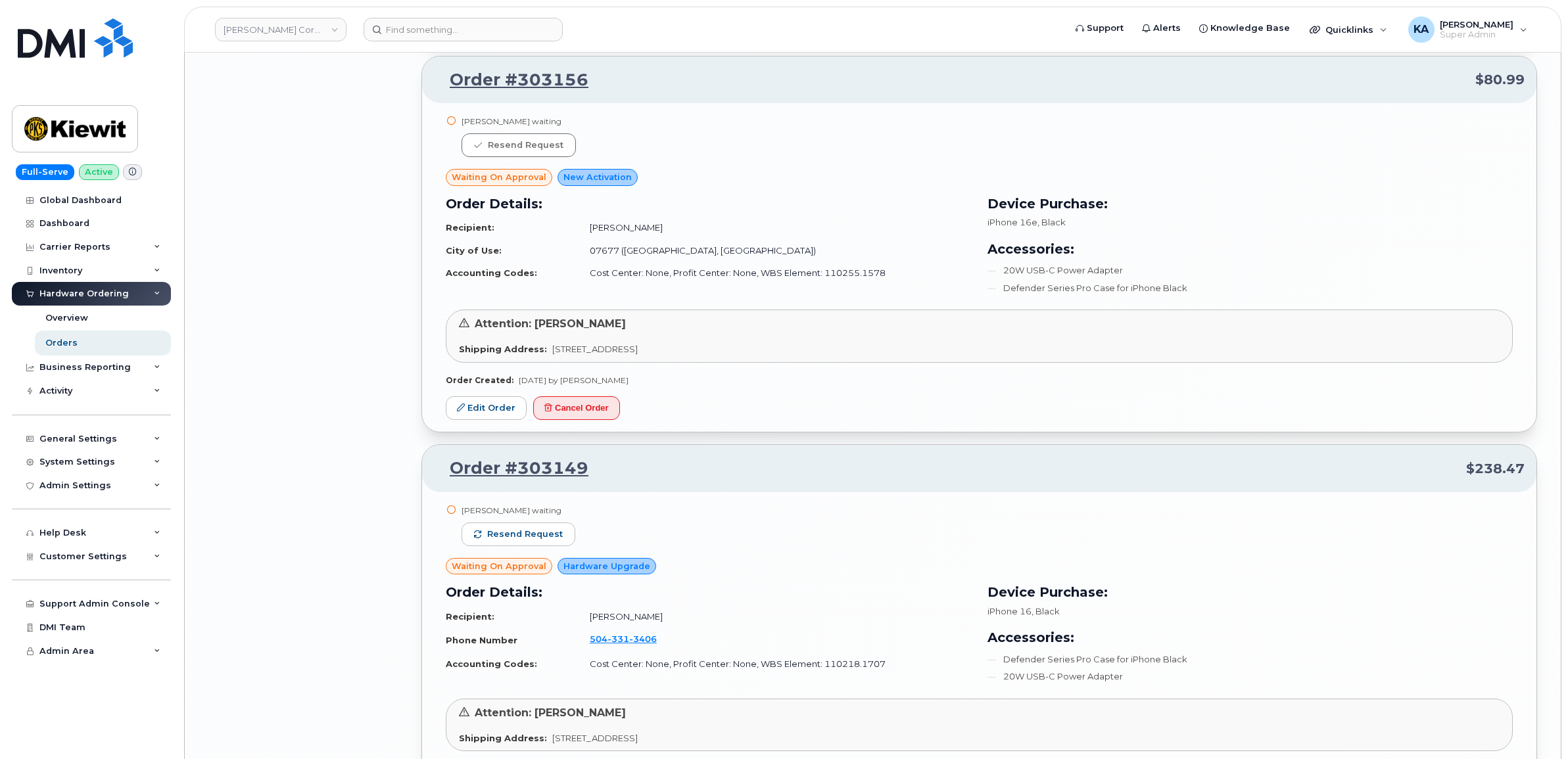
scroll to position [6229, 0]
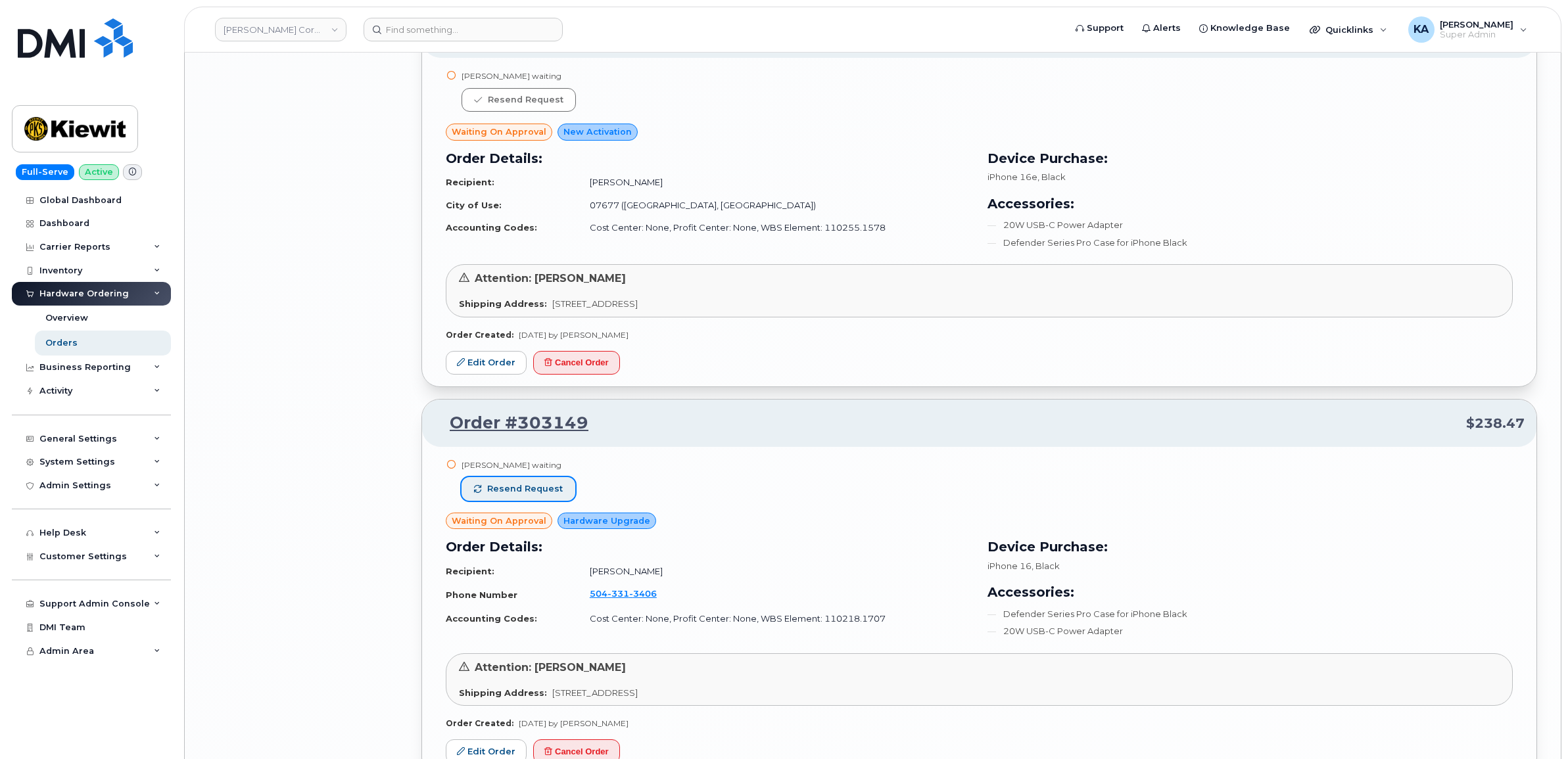
click at [563, 496] on button "Resend request" at bounding box center [518, 489] width 114 height 24
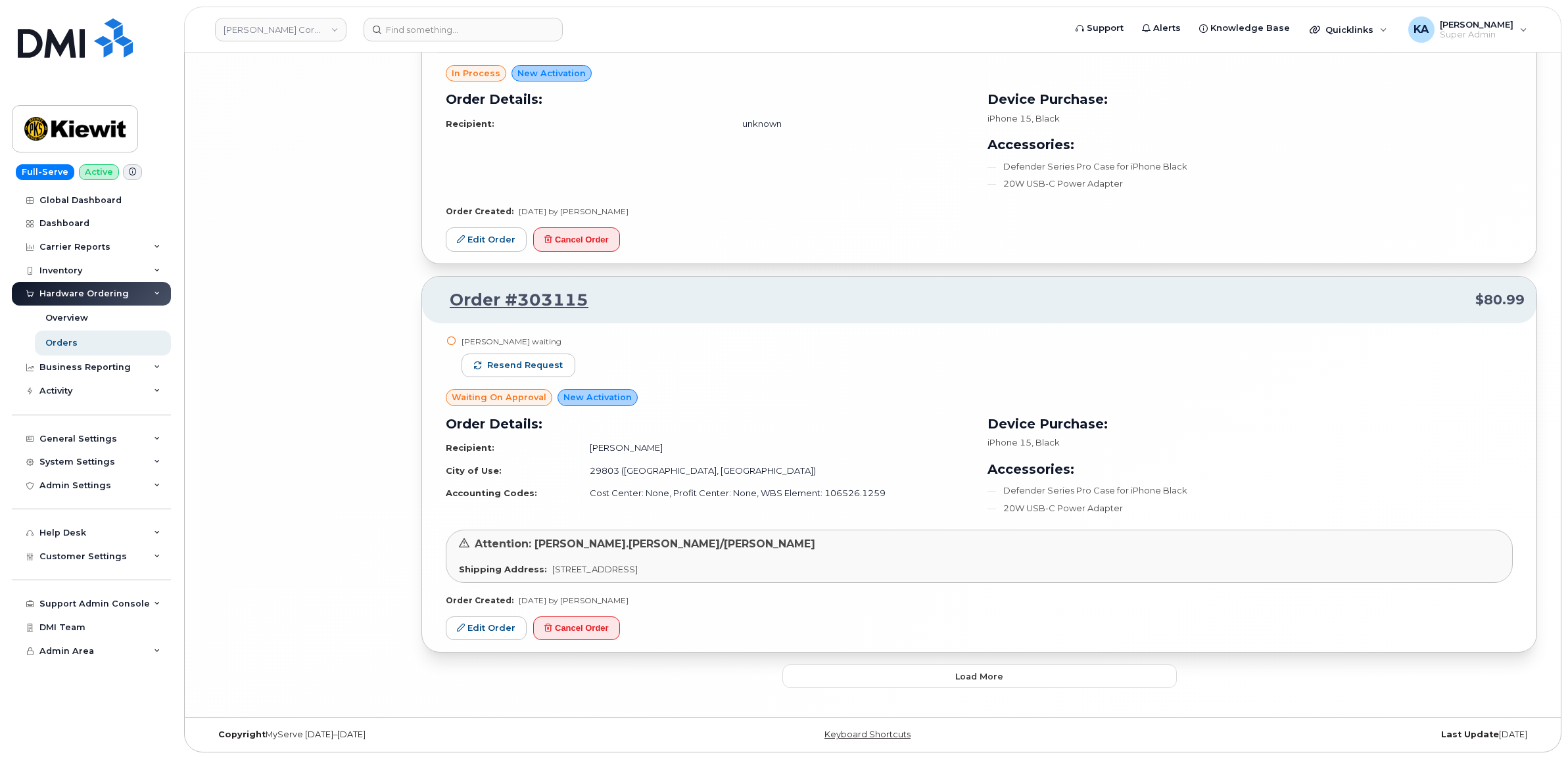
scroll to position [8500, 0]
click at [539, 360] on span "Resend request" at bounding box center [525, 365] width 76 height 12
click at [861, 674] on button "Load more" at bounding box center [979, 676] width 394 height 24
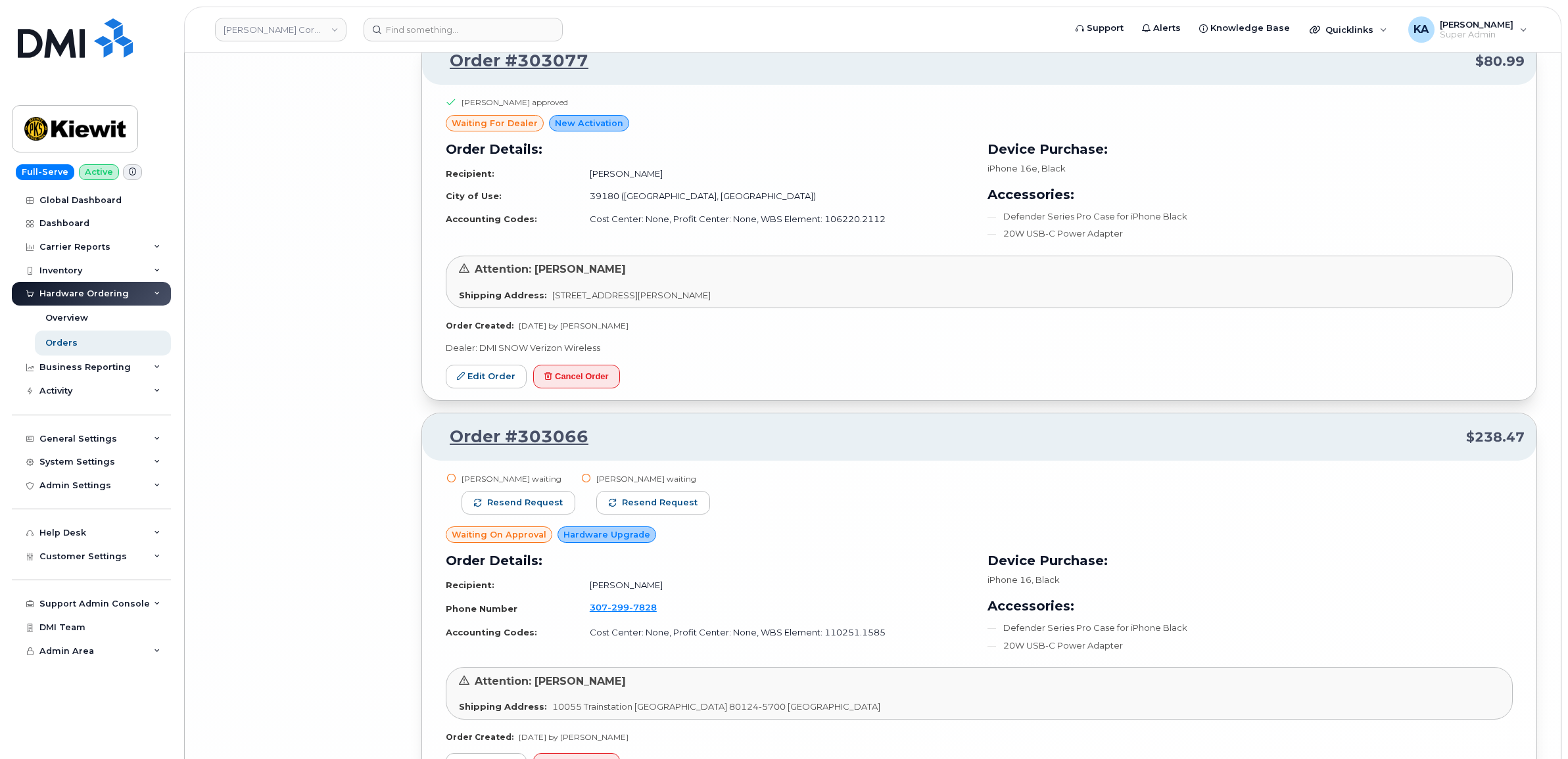
scroll to position [10963, 0]
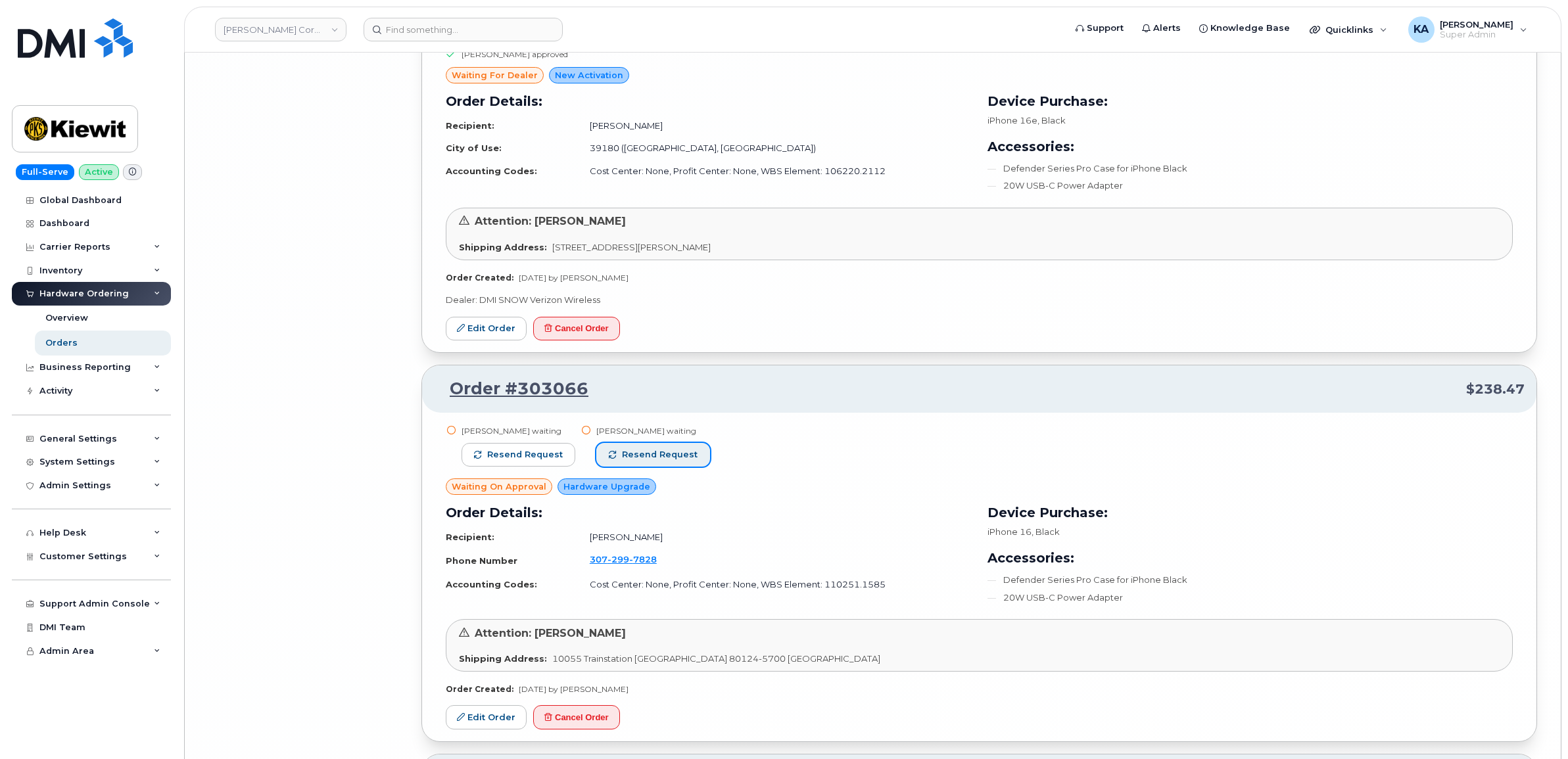
click at [662, 460] on span "Resend request" at bounding box center [660, 454] width 76 height 12
click at [541, 460] on span "Resend request" at bounding box center [525, 454] width 76 height 12
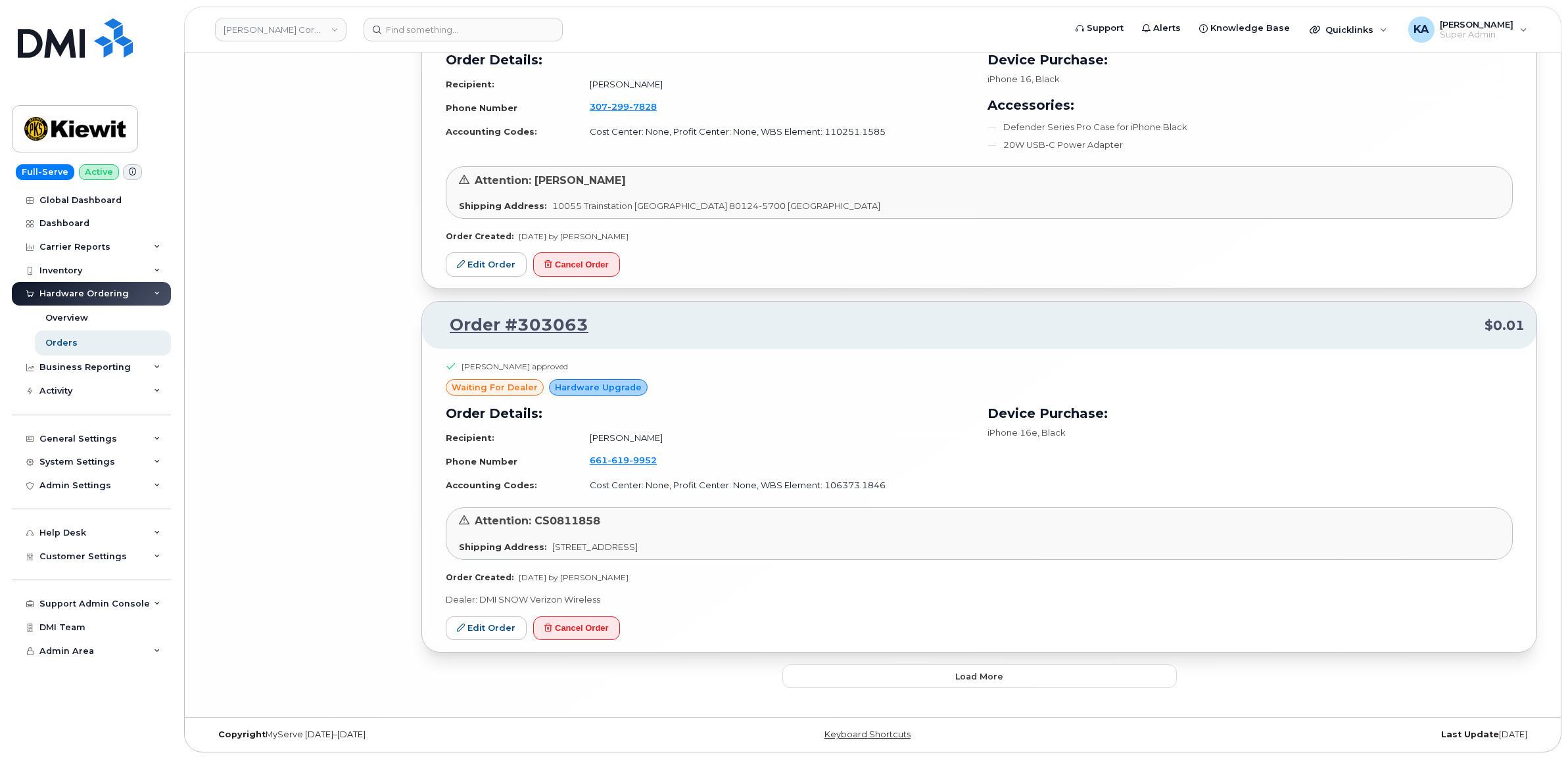
scroll to position [11429, 0]
click at [833, 670] on button "Load more" at bounding box center [979, 676] width 394 height 24
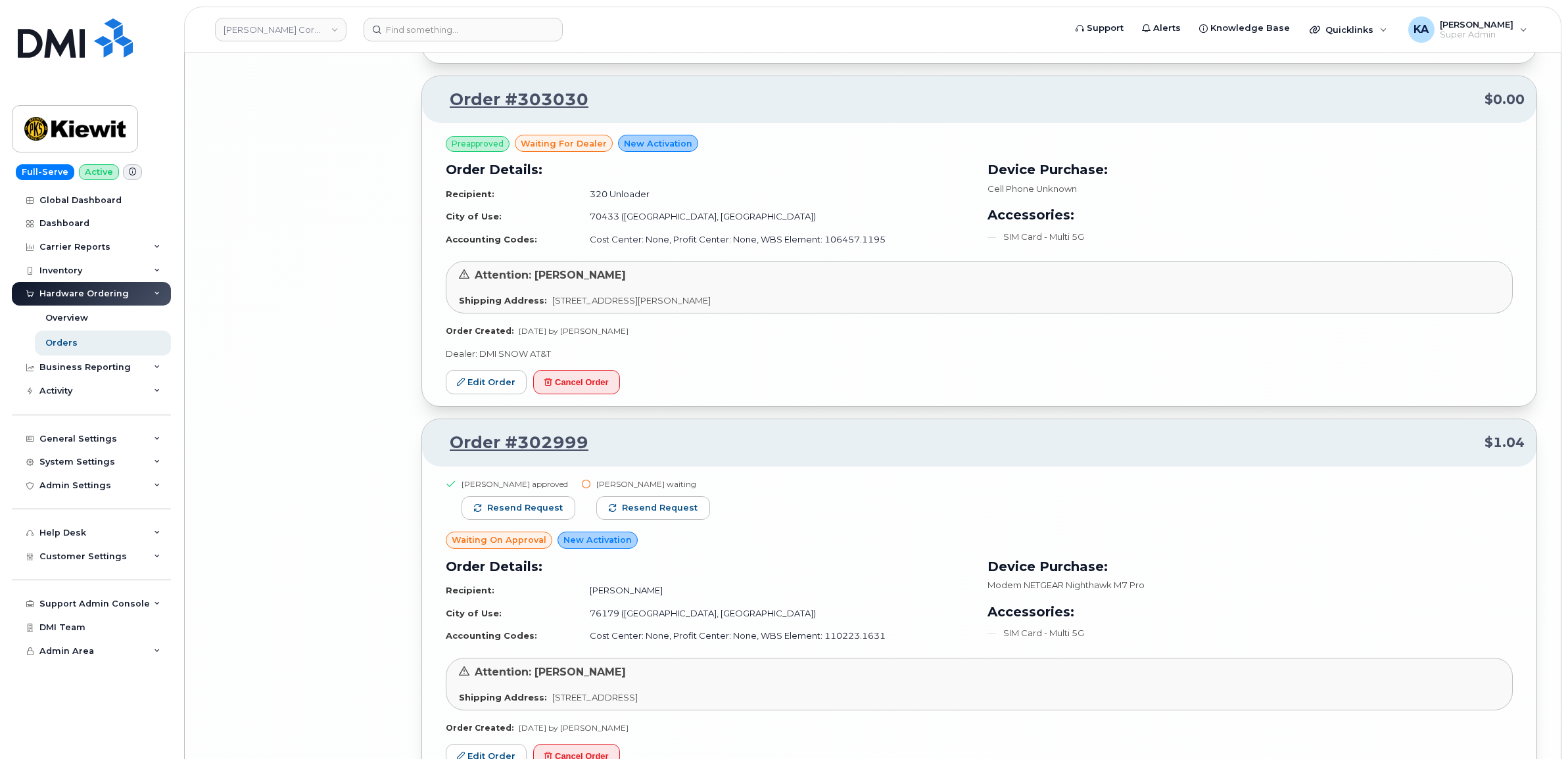
scroll to position [12414, 0]
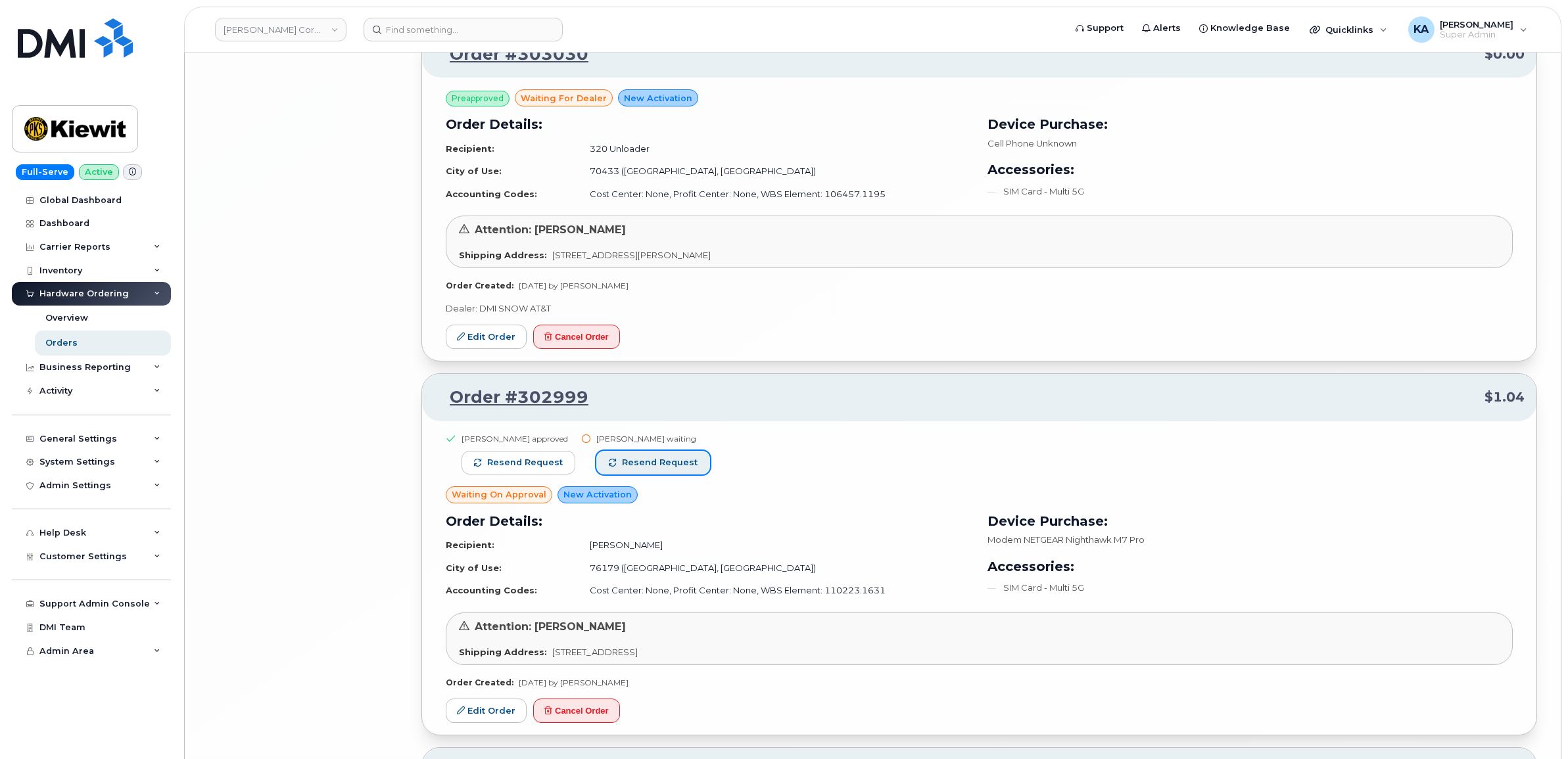
click at [665, 469] on span "Resend request" at bounding box center [660, 462] width 76 height 12
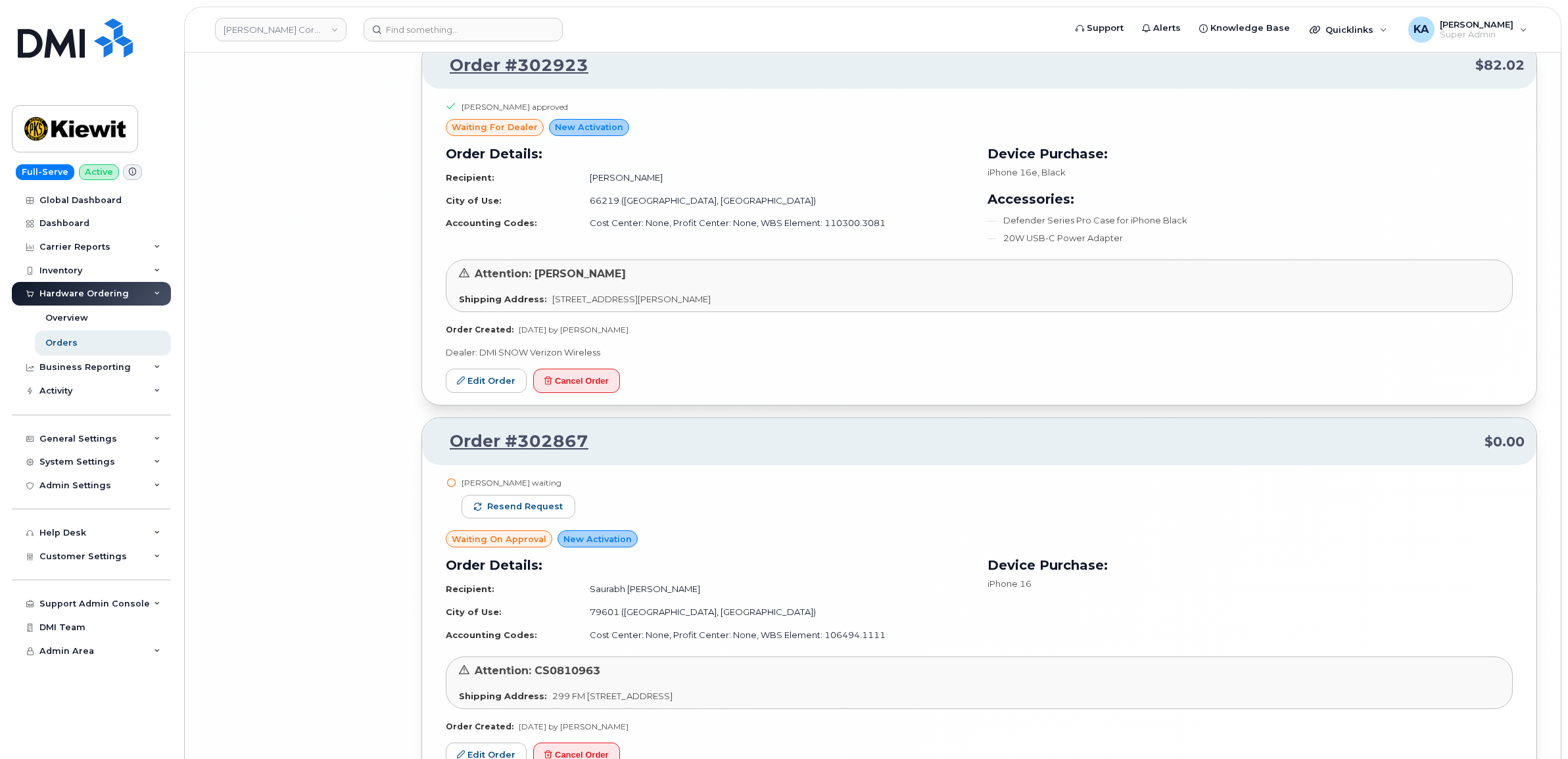
scroll to position [13974, 0]
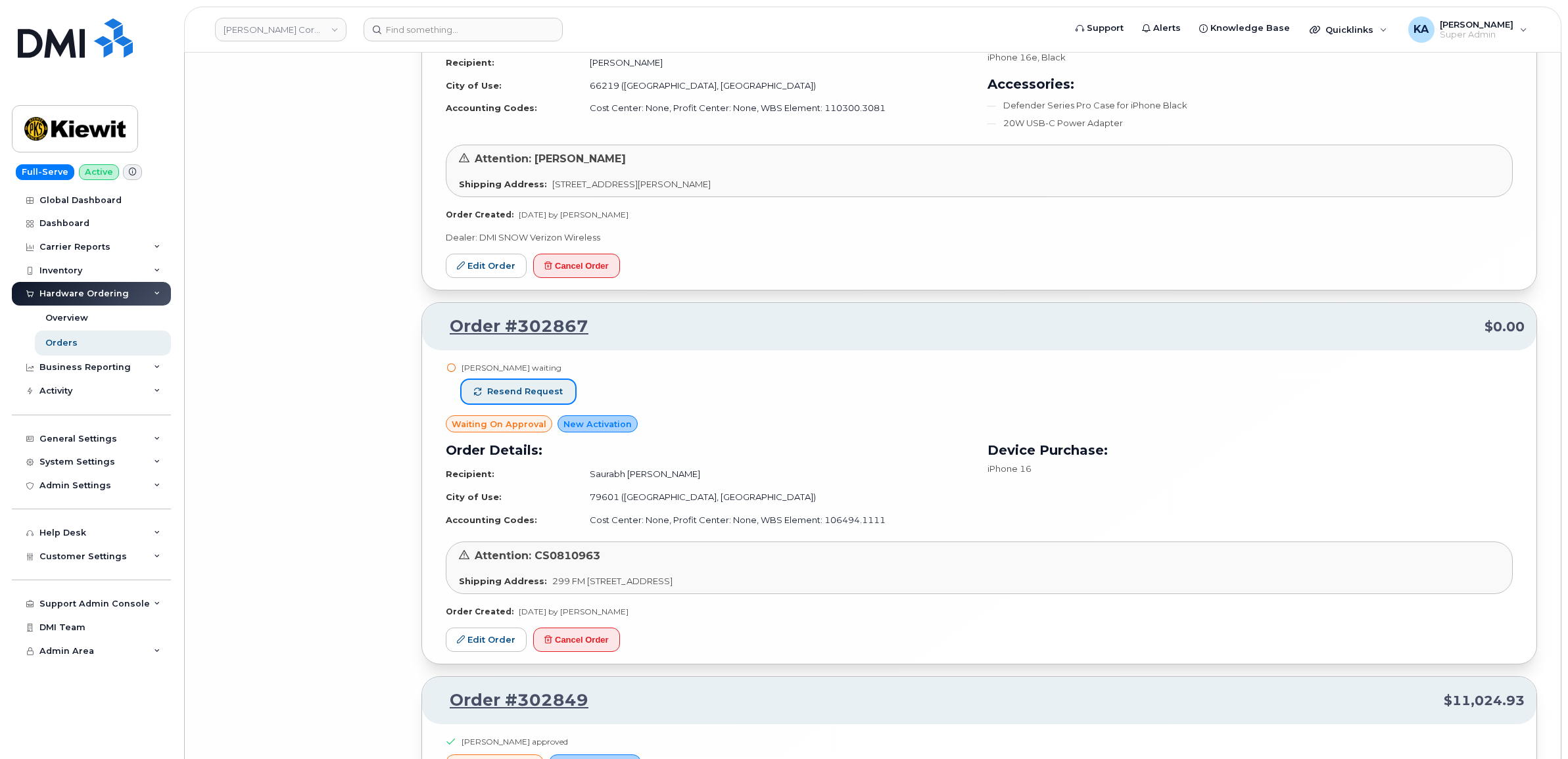
click at [534, 398] on span "Resend request" at bounding box center [525, 391] width 76 height 12
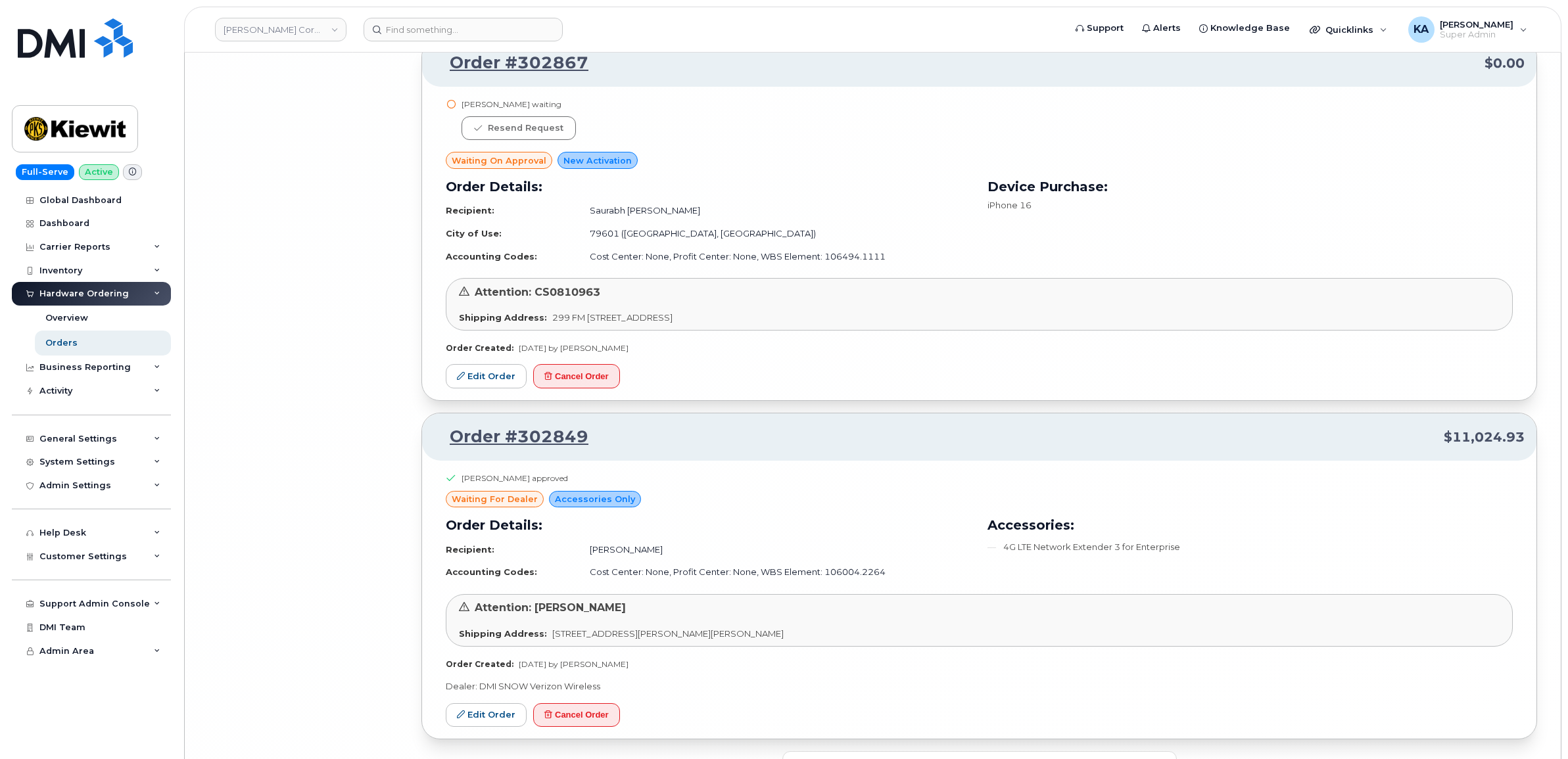
scroll to position [14339, 0]
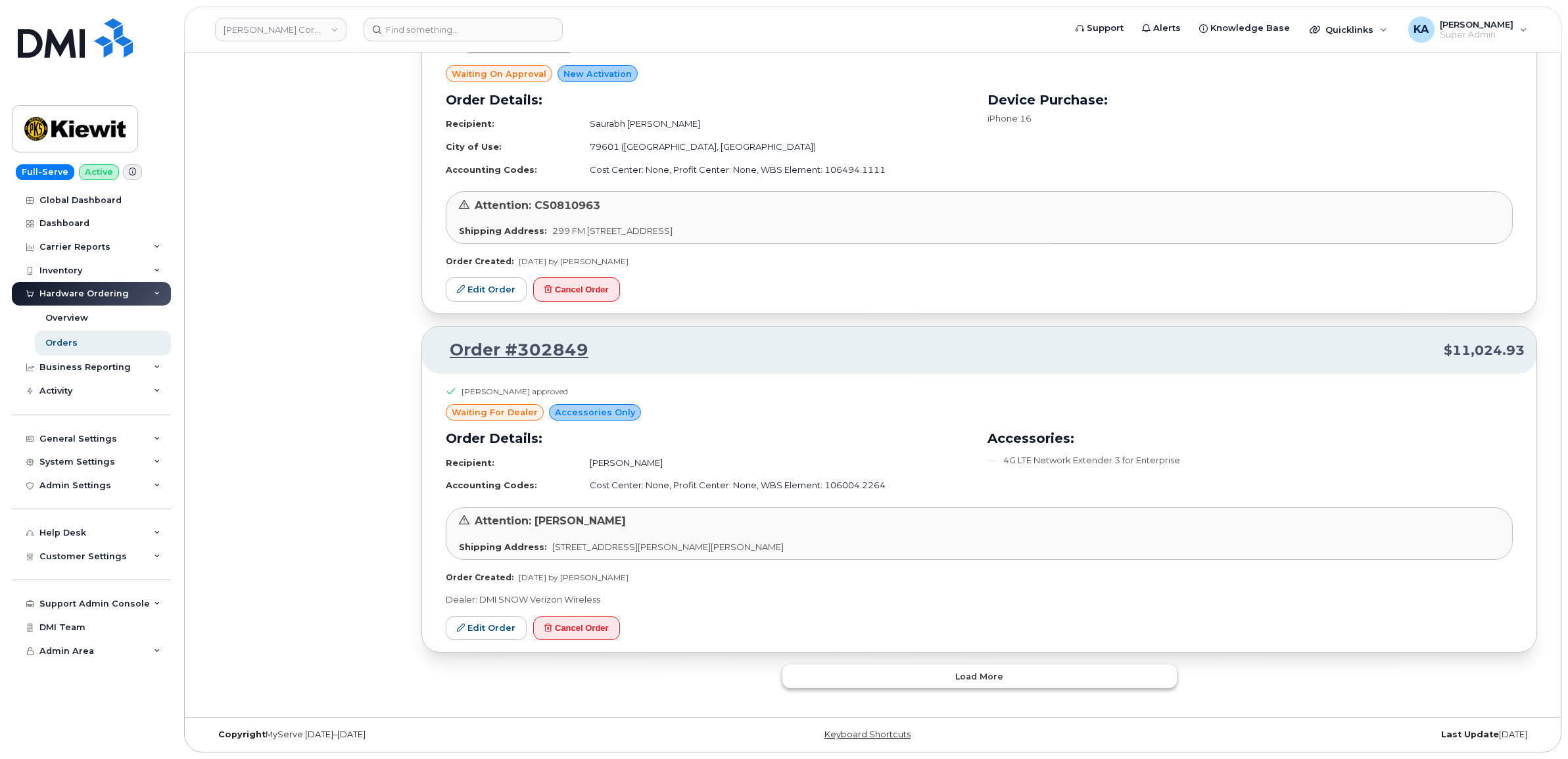
click at [823, 665] on button "Load more" at bounding box center [979, 676] width 394 height 24
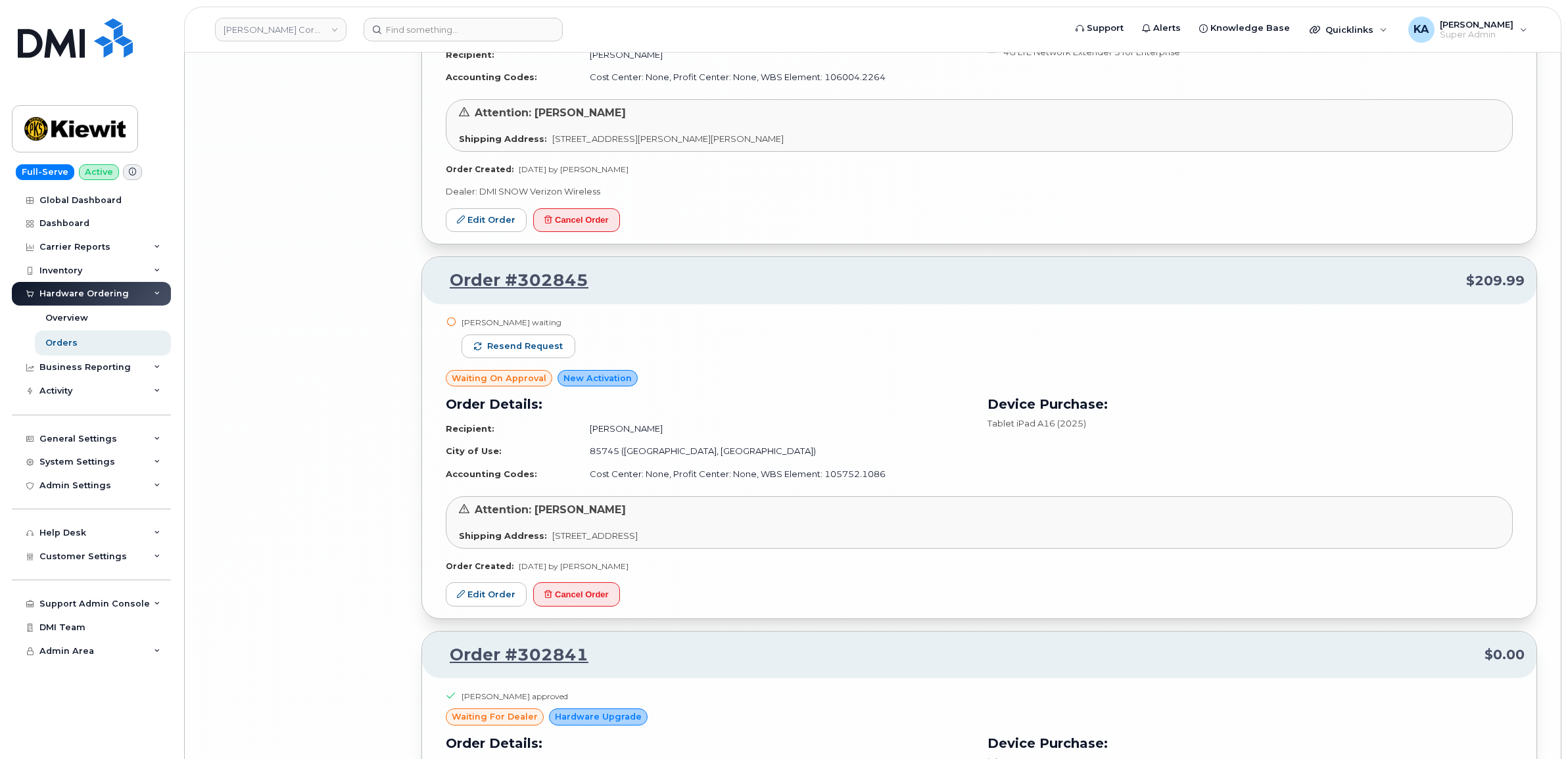
scroll to position [14750, 0]
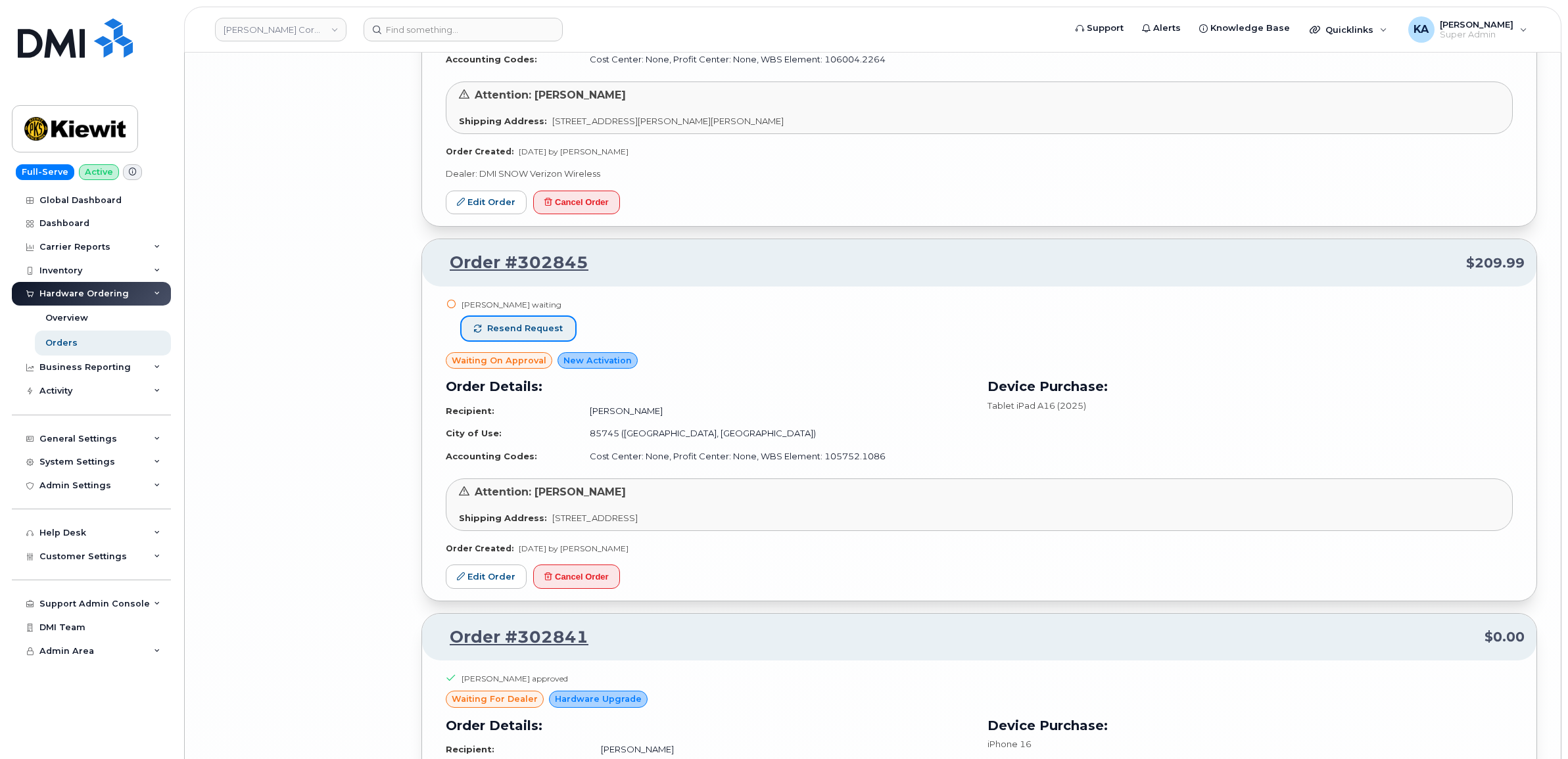
click at [542, 335] on span "Resend request" at bounding box center [525, 328] width 76 height 12
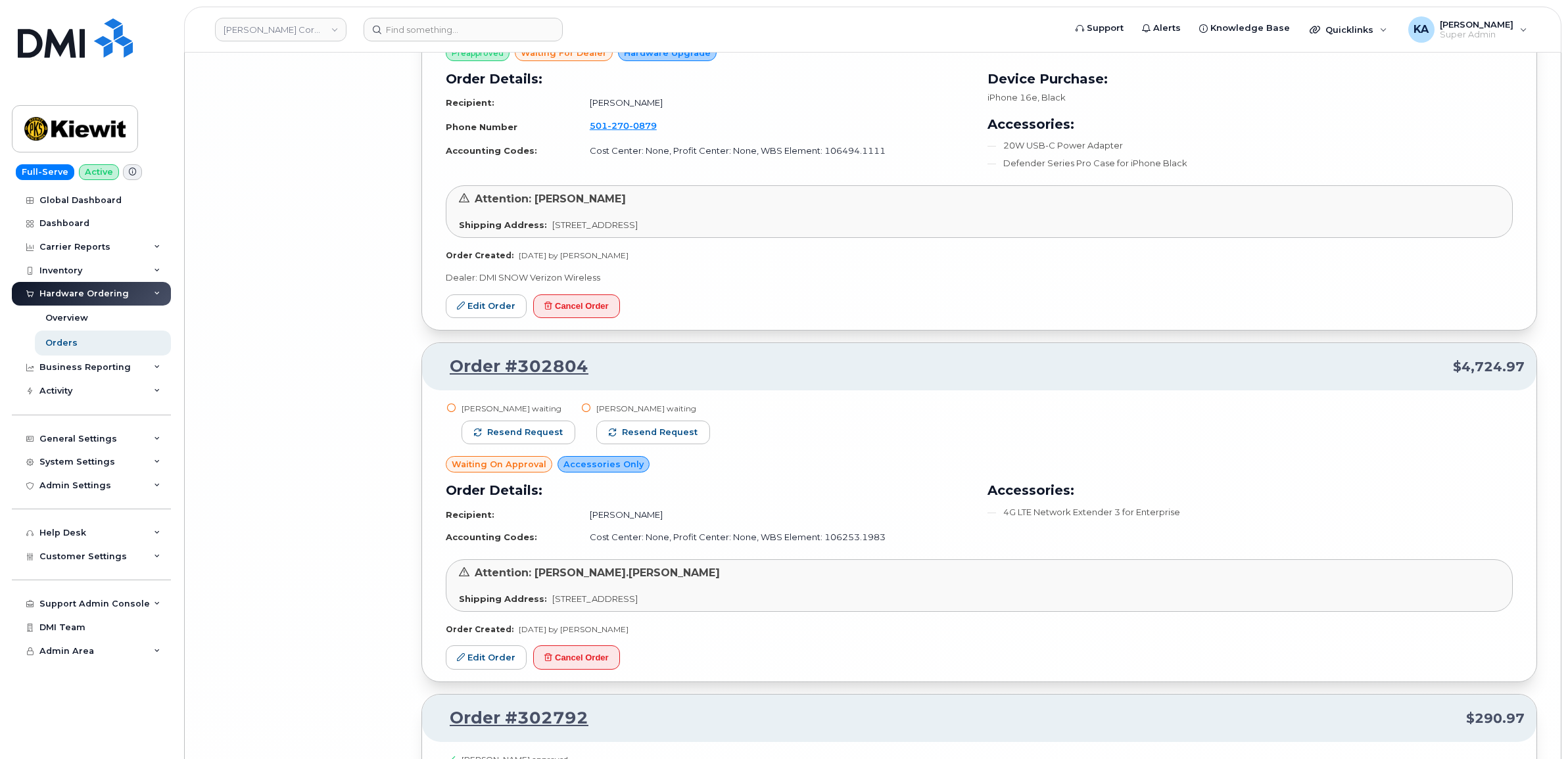
scroll to position [16557, 0]
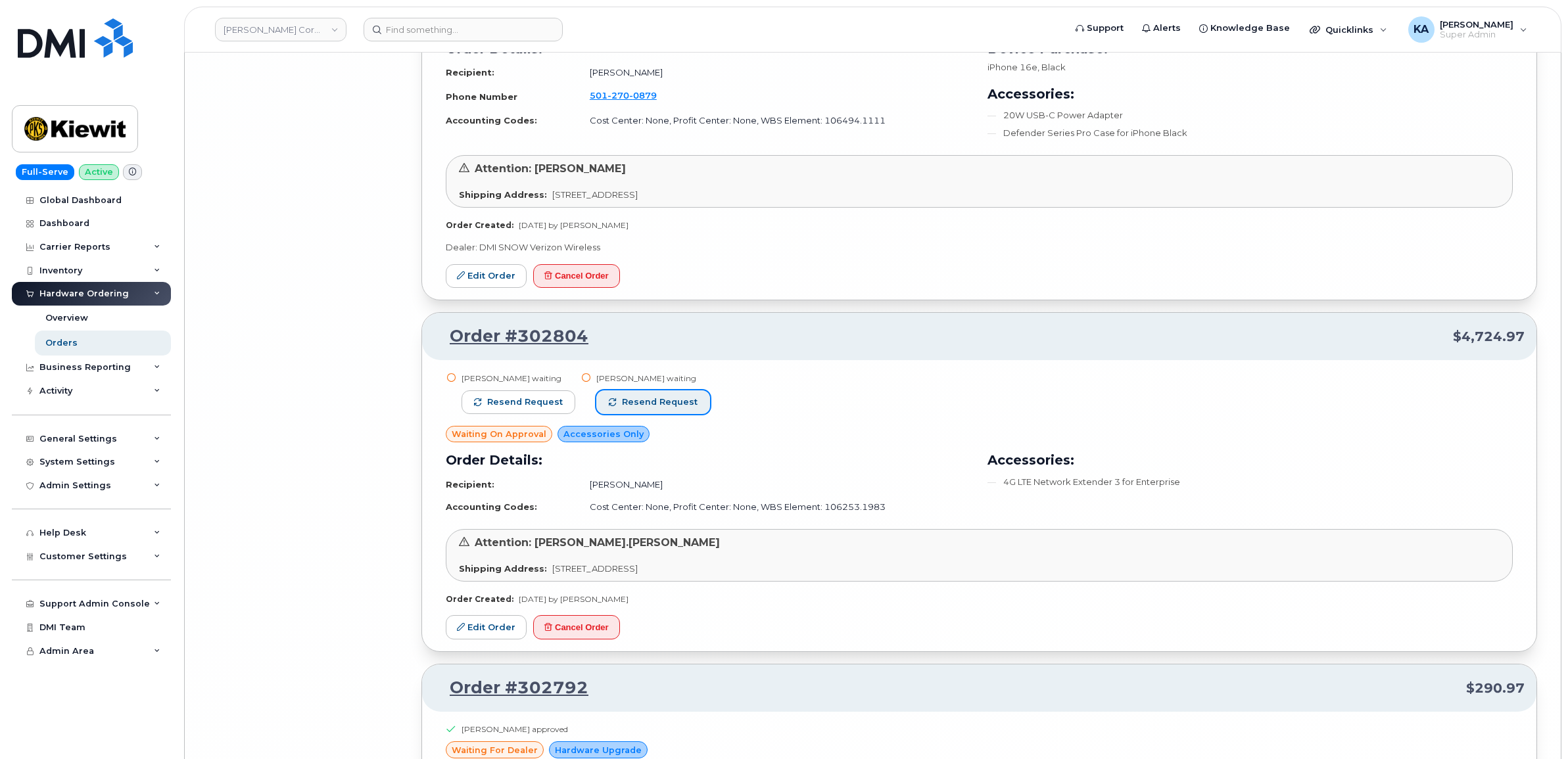
click at [671, 408] on span "Resend request" at bounding box center [660, 402] width 76 height 12
click at [544, 408] on span "Resend request" at bounding box center [525, 402] width 76 height 12
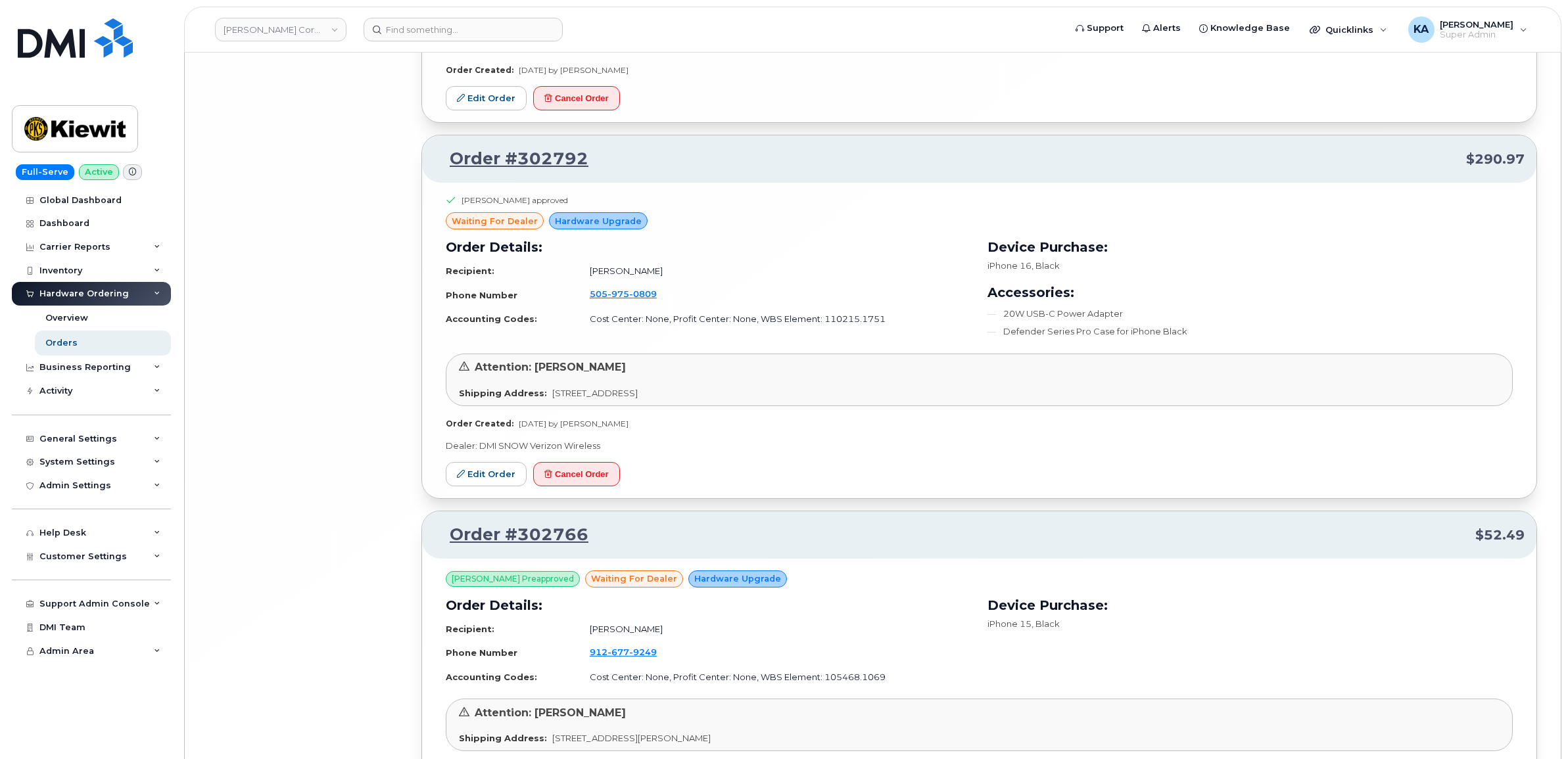
scroll to position [17295, 0]
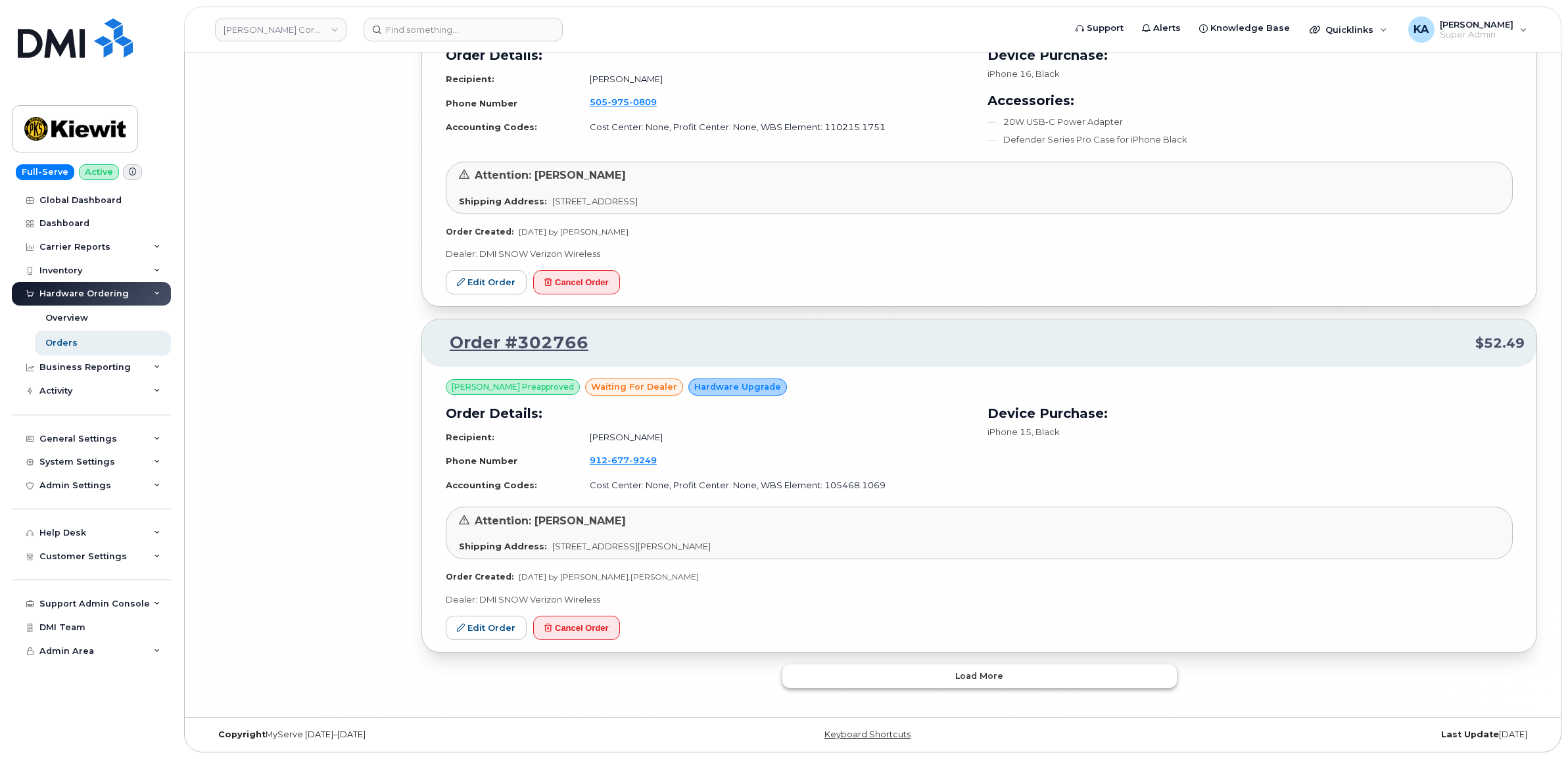
click at [829, 677] on button "Load more" at bounding box center [979, 676] width 394 height 24
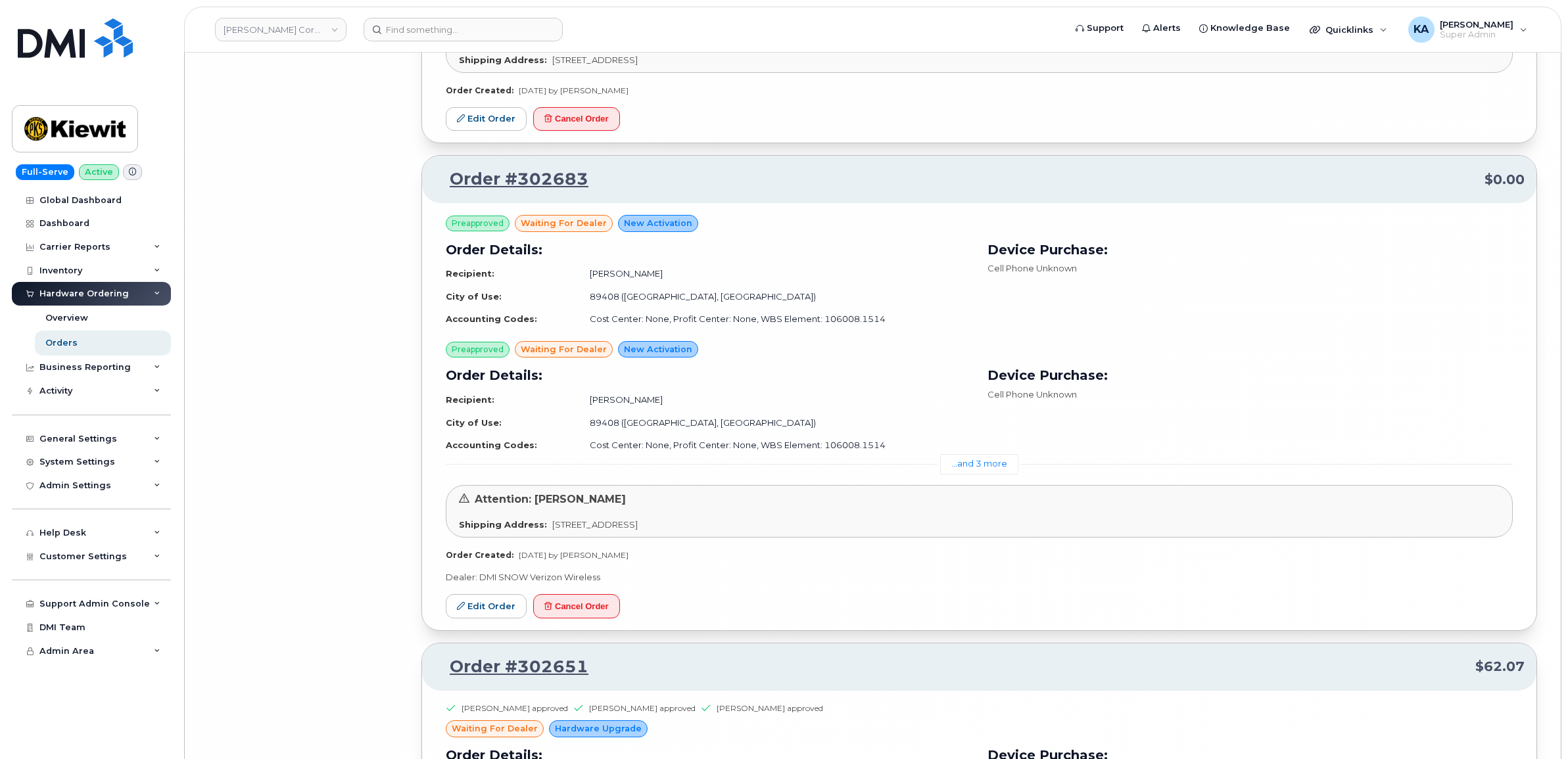
scroll to position [19102, 0]
click at [972, 472] on link "...and 3 more" at bounding box center [979, 462] width 78 height 20
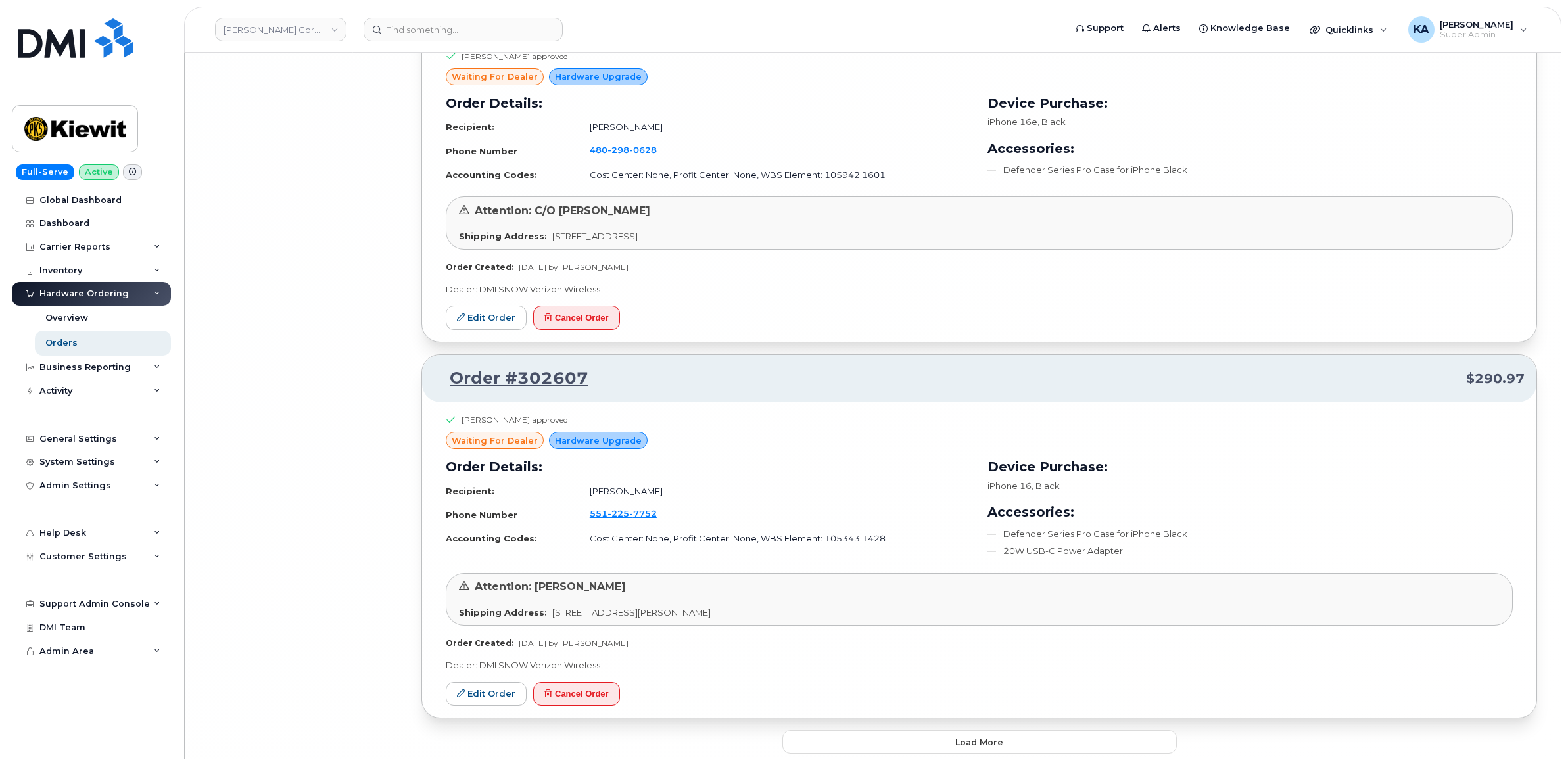
scroll to position [20560, 0]
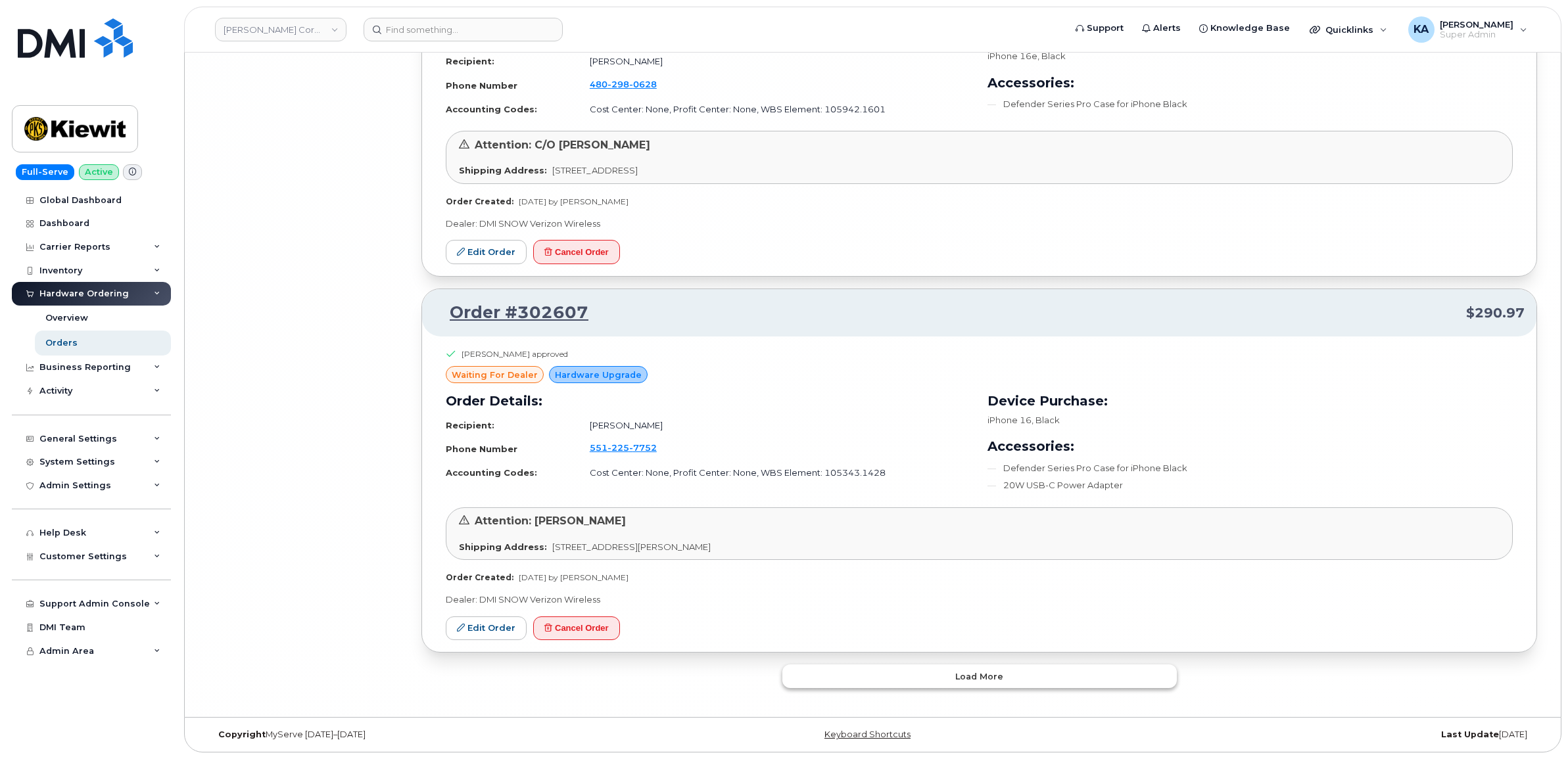
click at [868, 682] on button "Load more" at bounding box center [979, 676] width 394 height 24
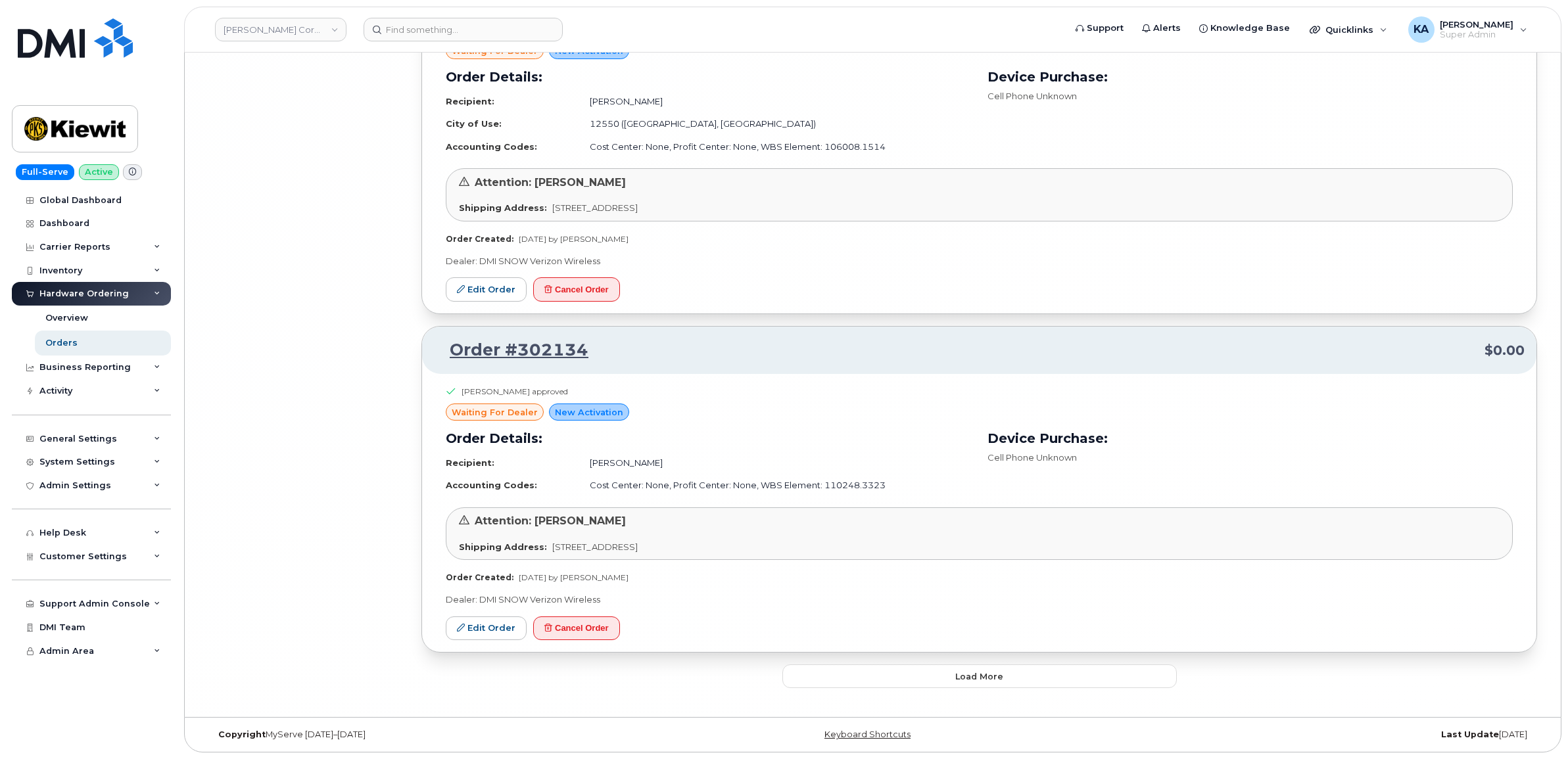
scroll to position [23609, 0]
click at [864, 675] on button "Load more" at bounding box center [979, 676] width 394 height 24
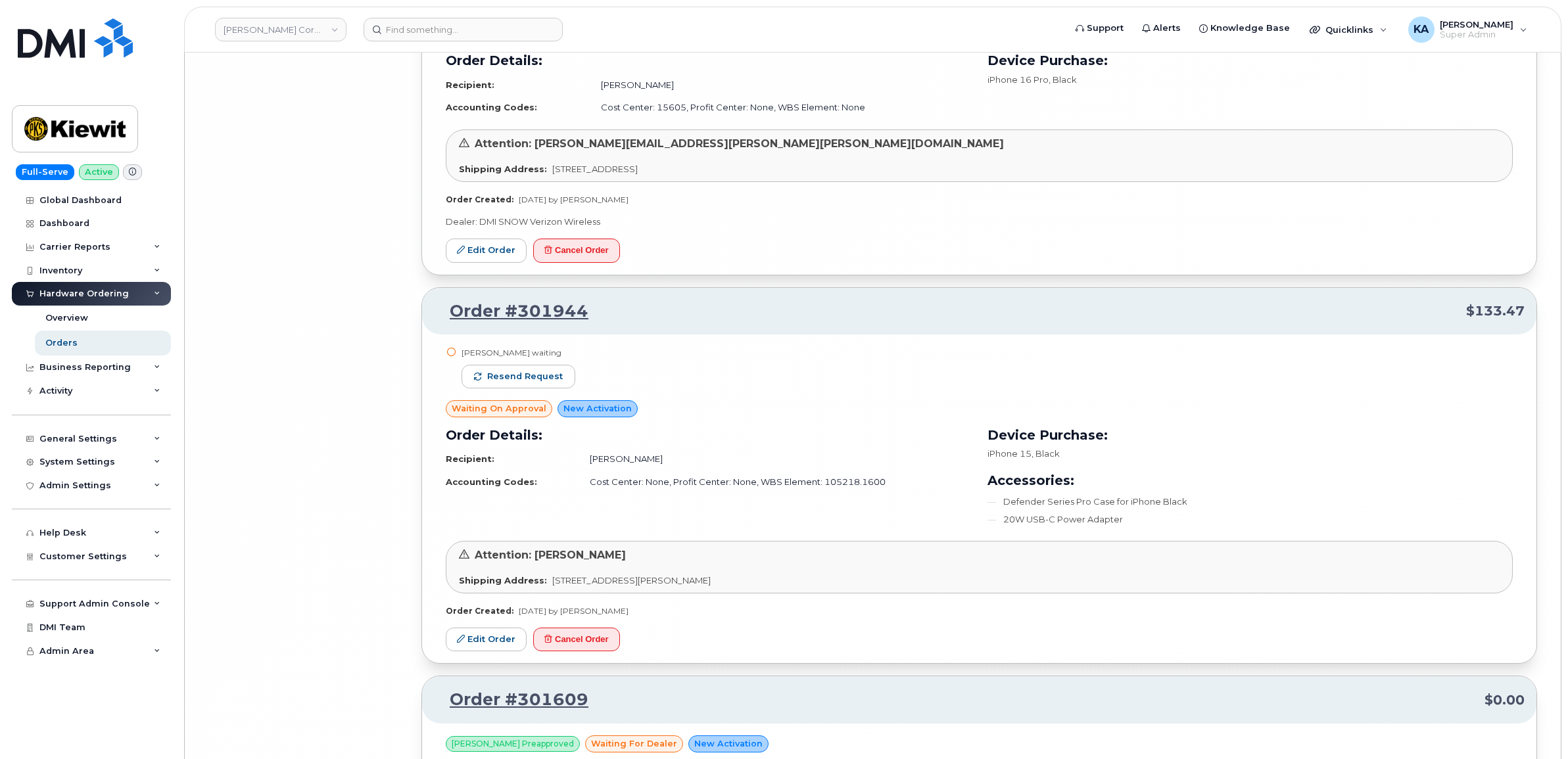
scroll to position [24348, 0]
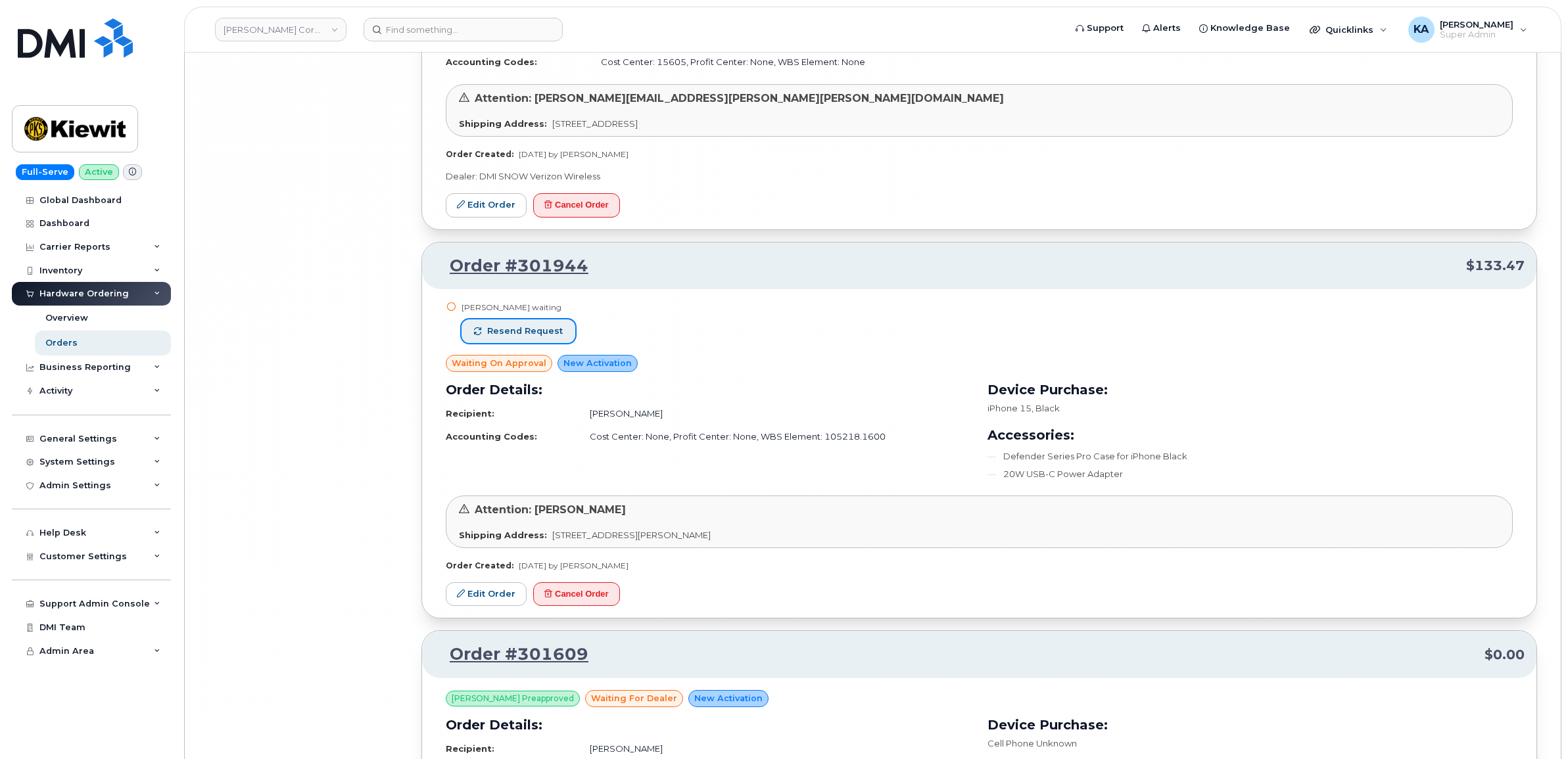
click at [510, 337] on span "Resend request" at bounding box center [525, 331] width 76 height 12
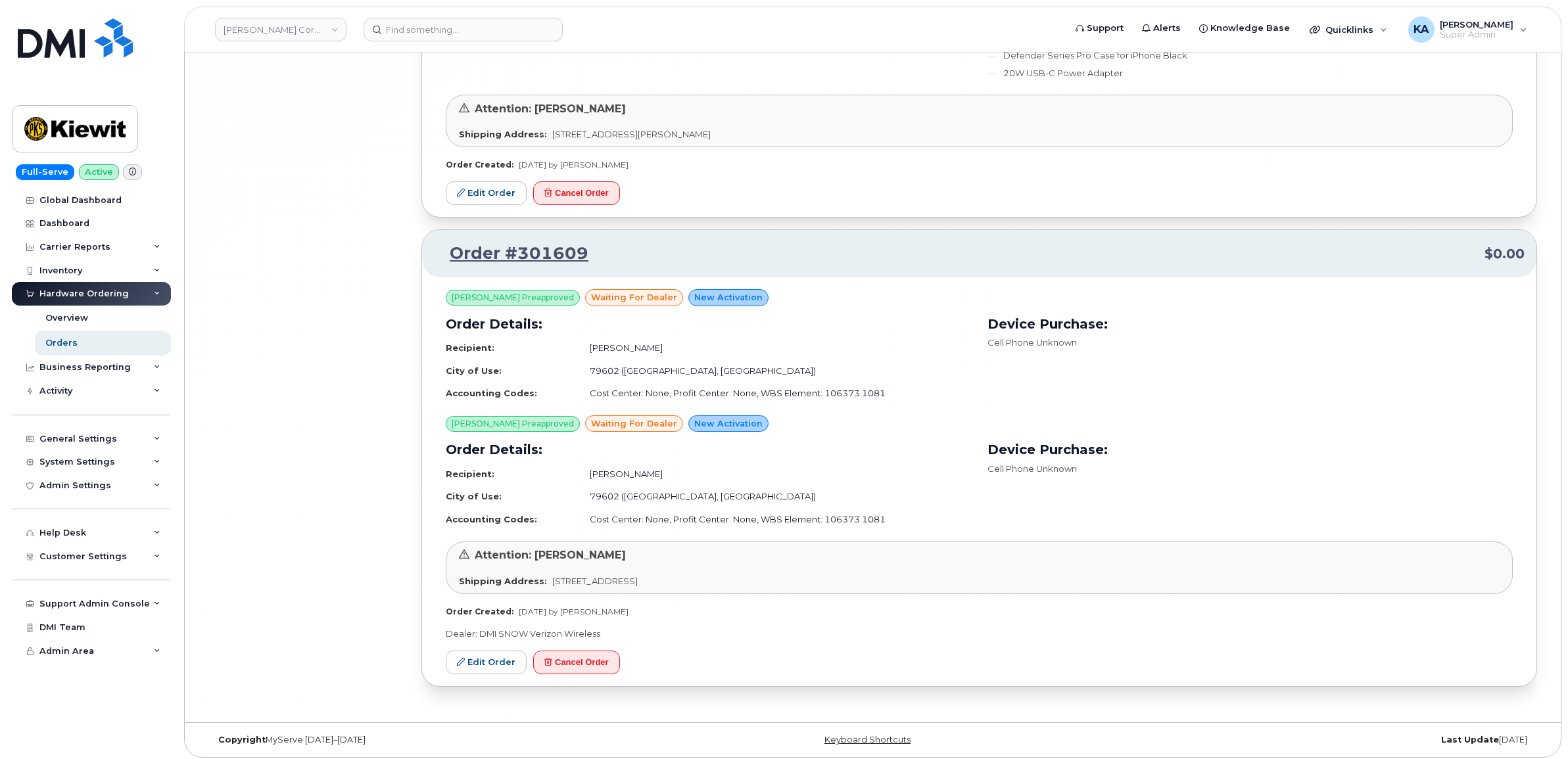
scroll to position [24778, 0]
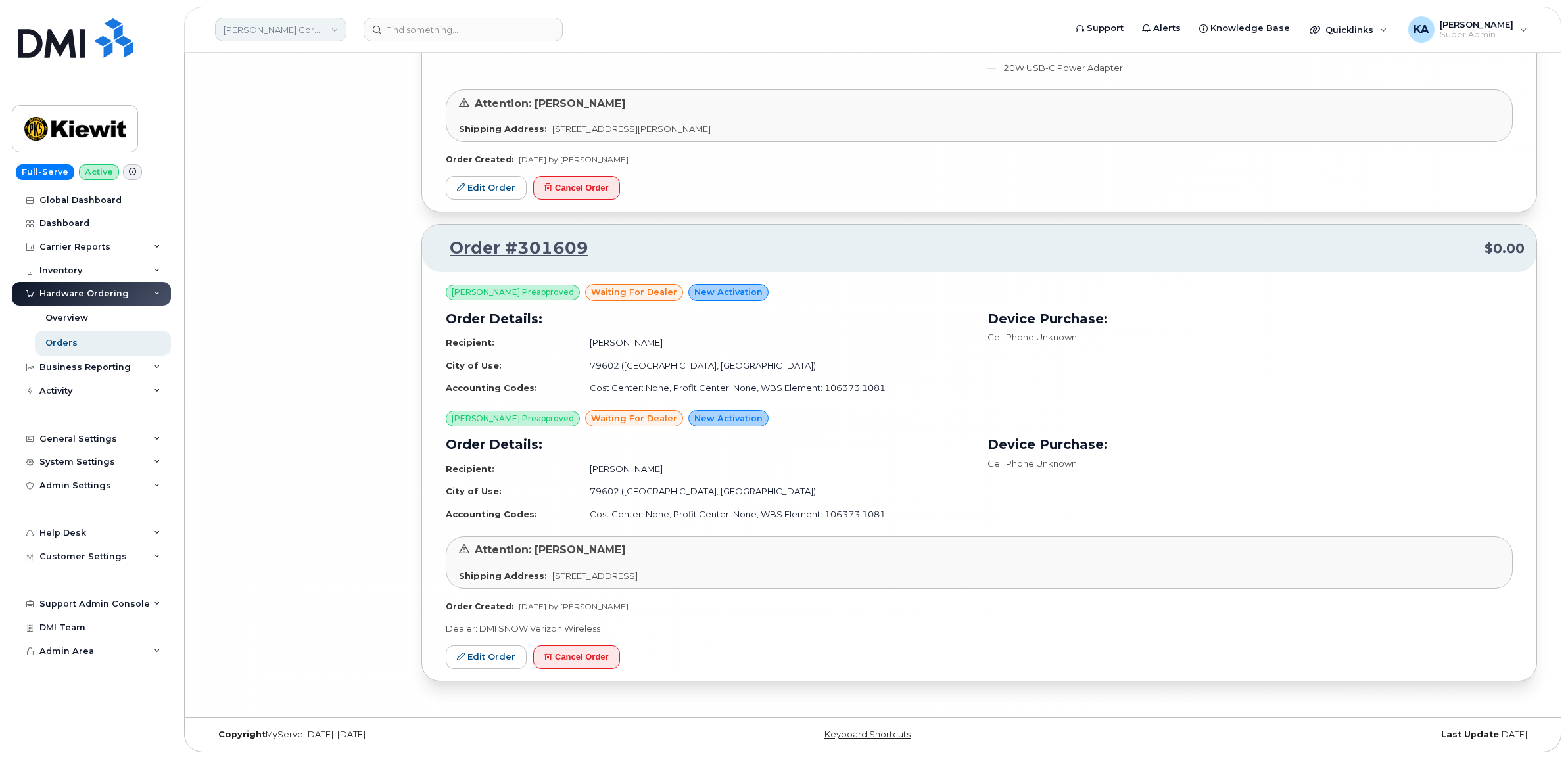
click at [278, 28] on link "Kiewit Corporation" at bounding box center [281, 30] width 131 height 24
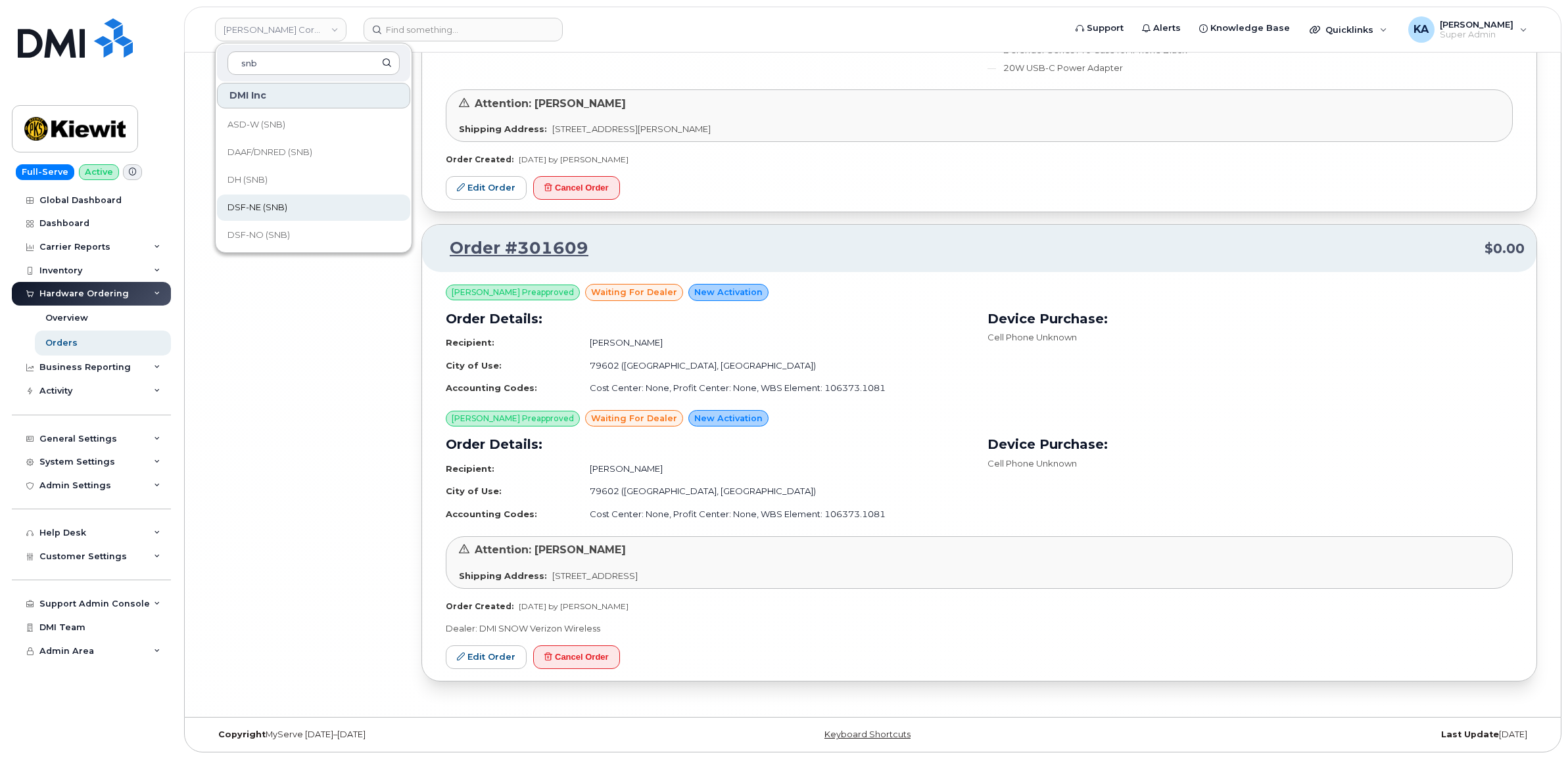
scroll to position [164, 0]
type input "snb"
click at [265, 238] on span "EECD (SNB)" at bounding box center [252, 235] width 51 height 13
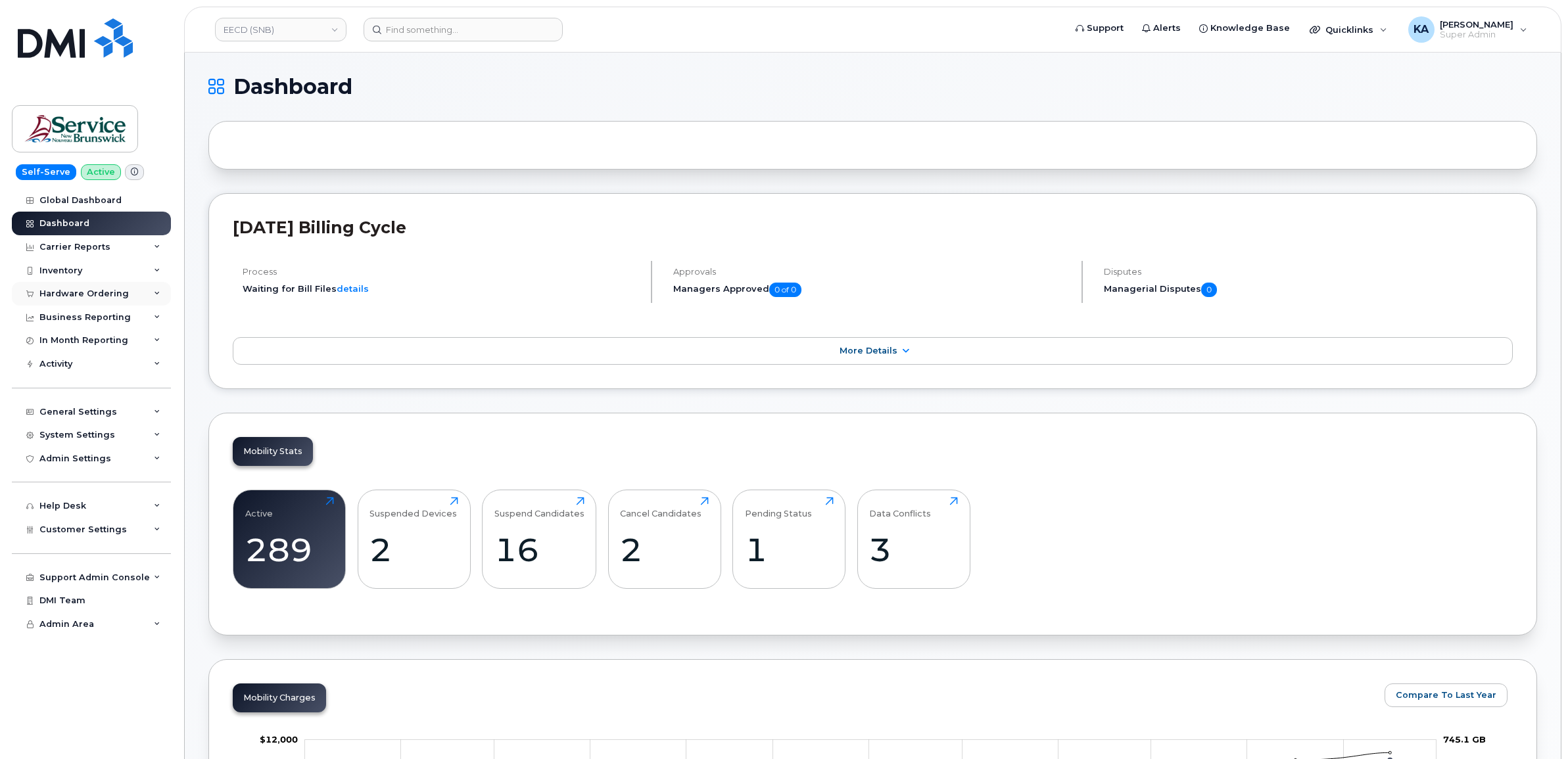
click at [97, 296] on div "Hardware Ordering" at bounding box center [84, 293] width 89 height 11
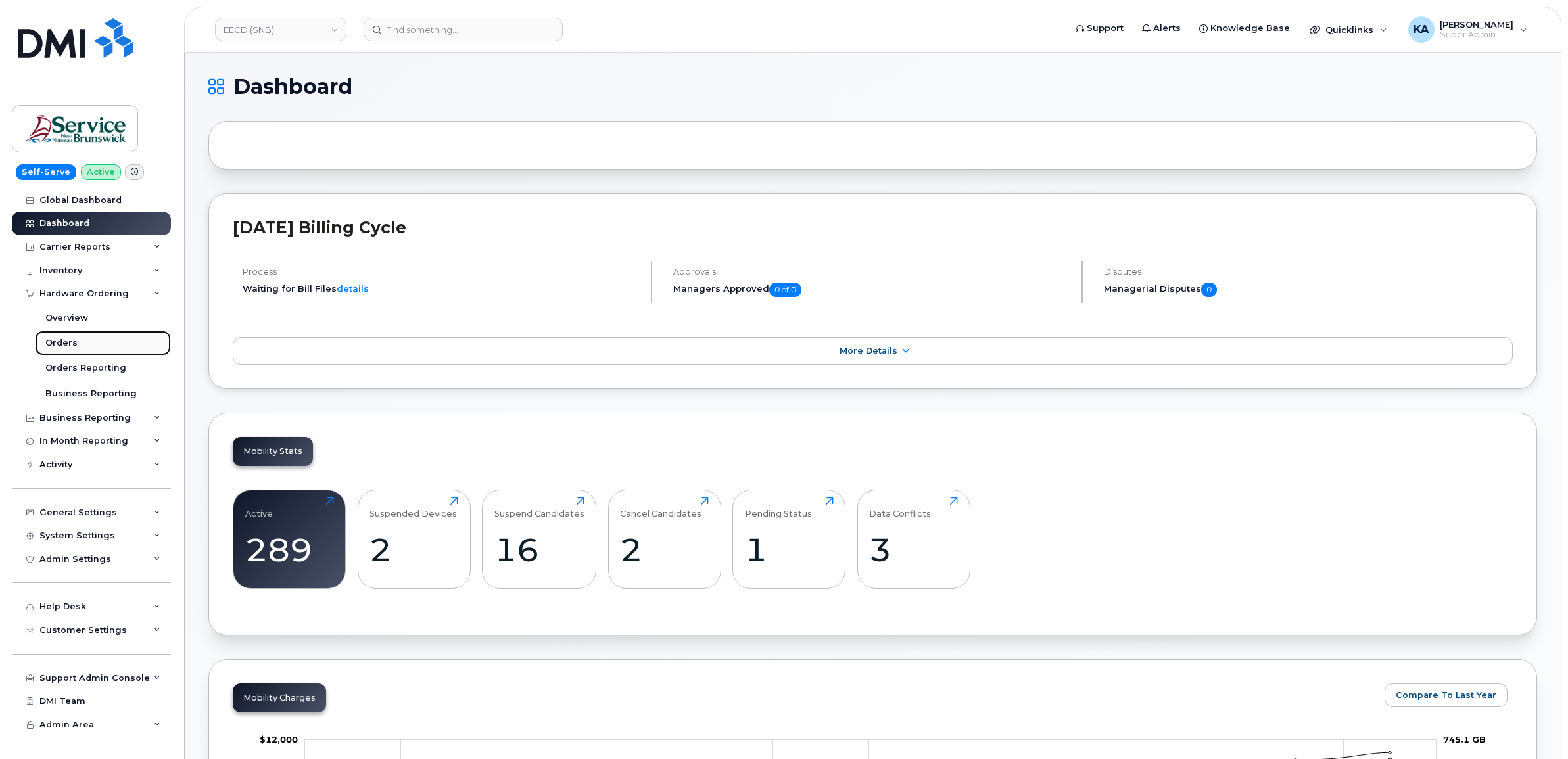
click at [63, 342] on div "Orders" at bounding box center [62, 343] width 32 height 12
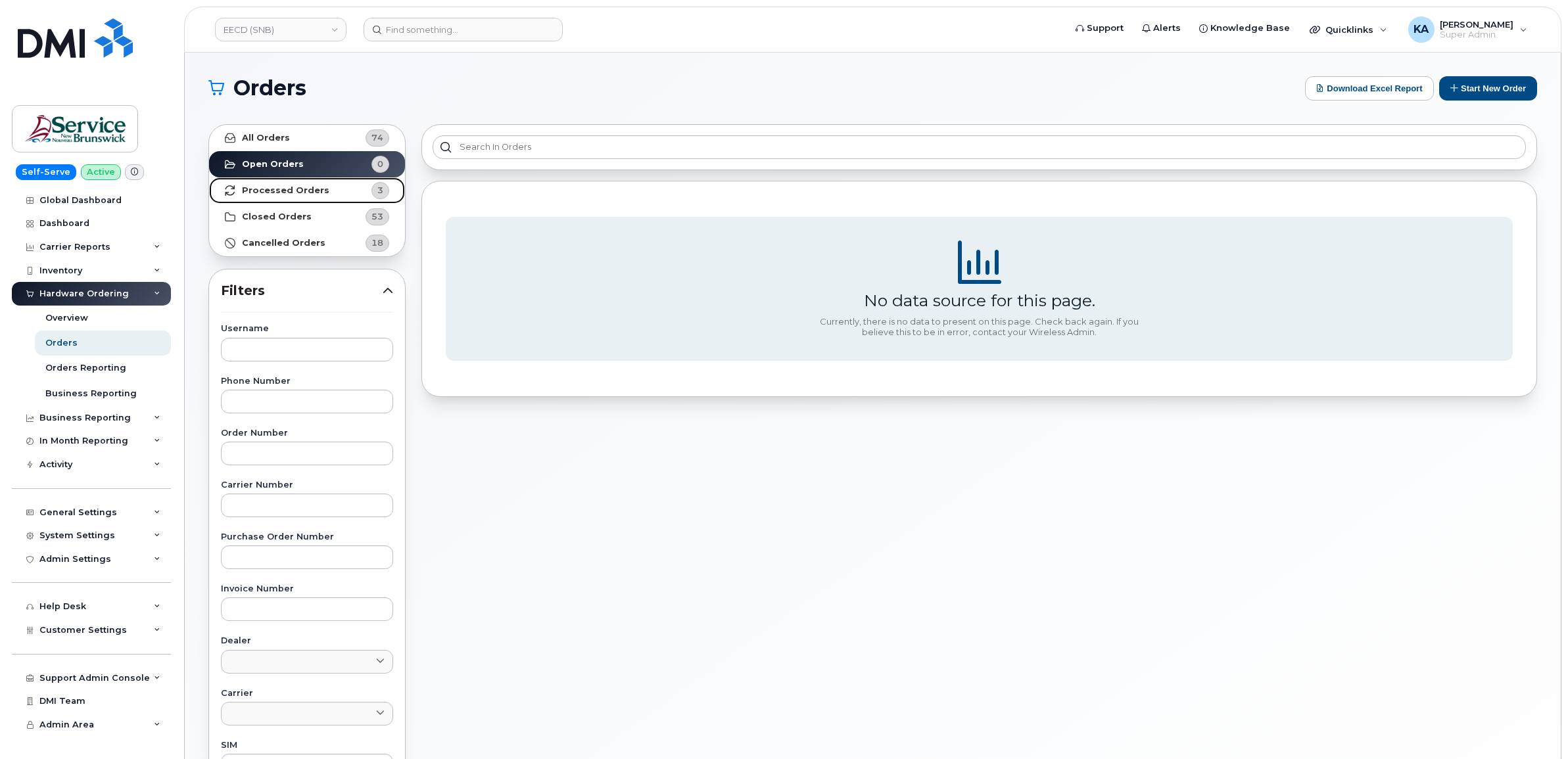
click at [270, 187] on strong "Processed Orders" at bounding box center [285, 190] width 87 height 11
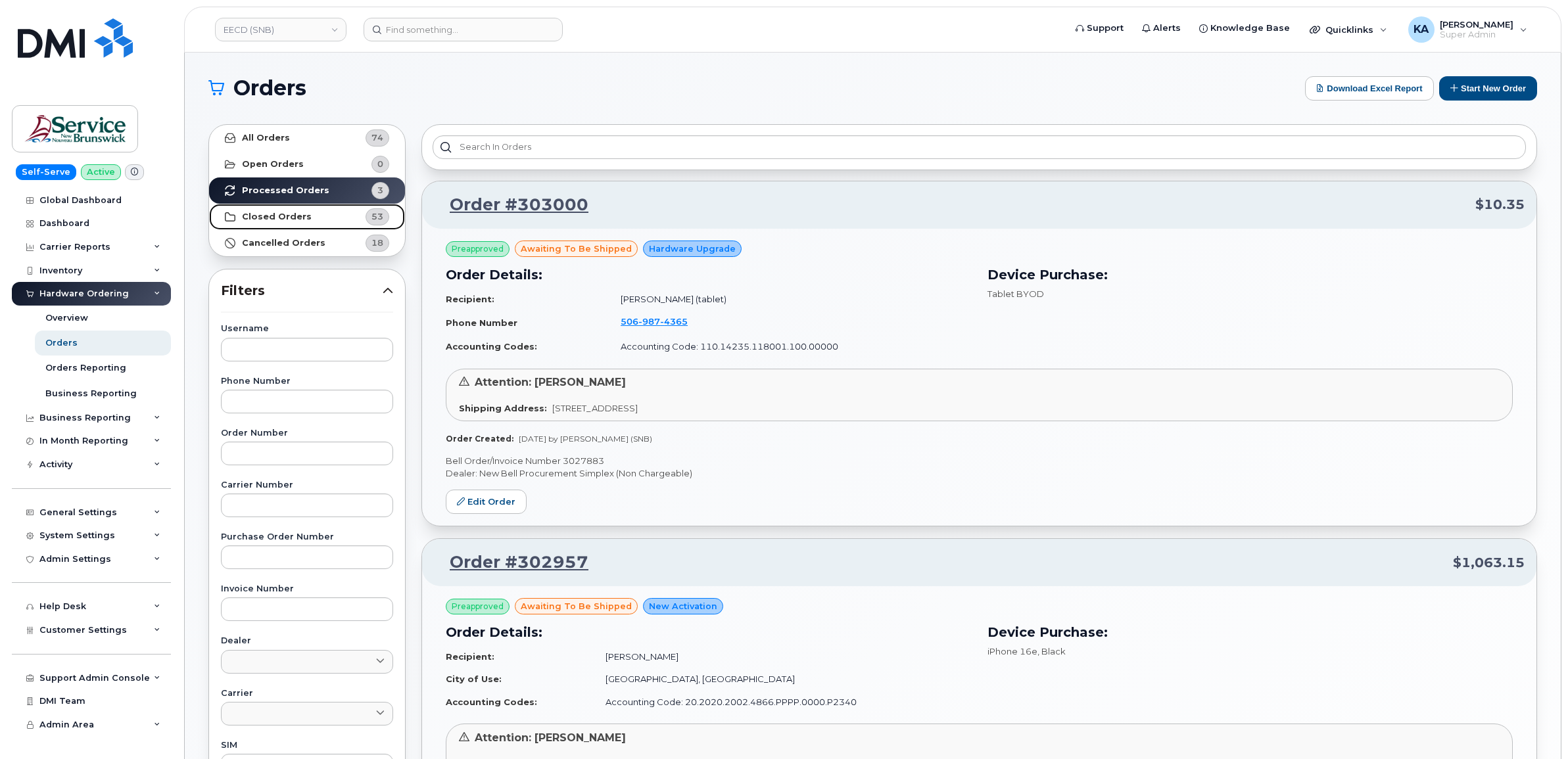
click at [278, 215] on strong "Closed Orders" at bounding box center [276, 216] width 70 height 11
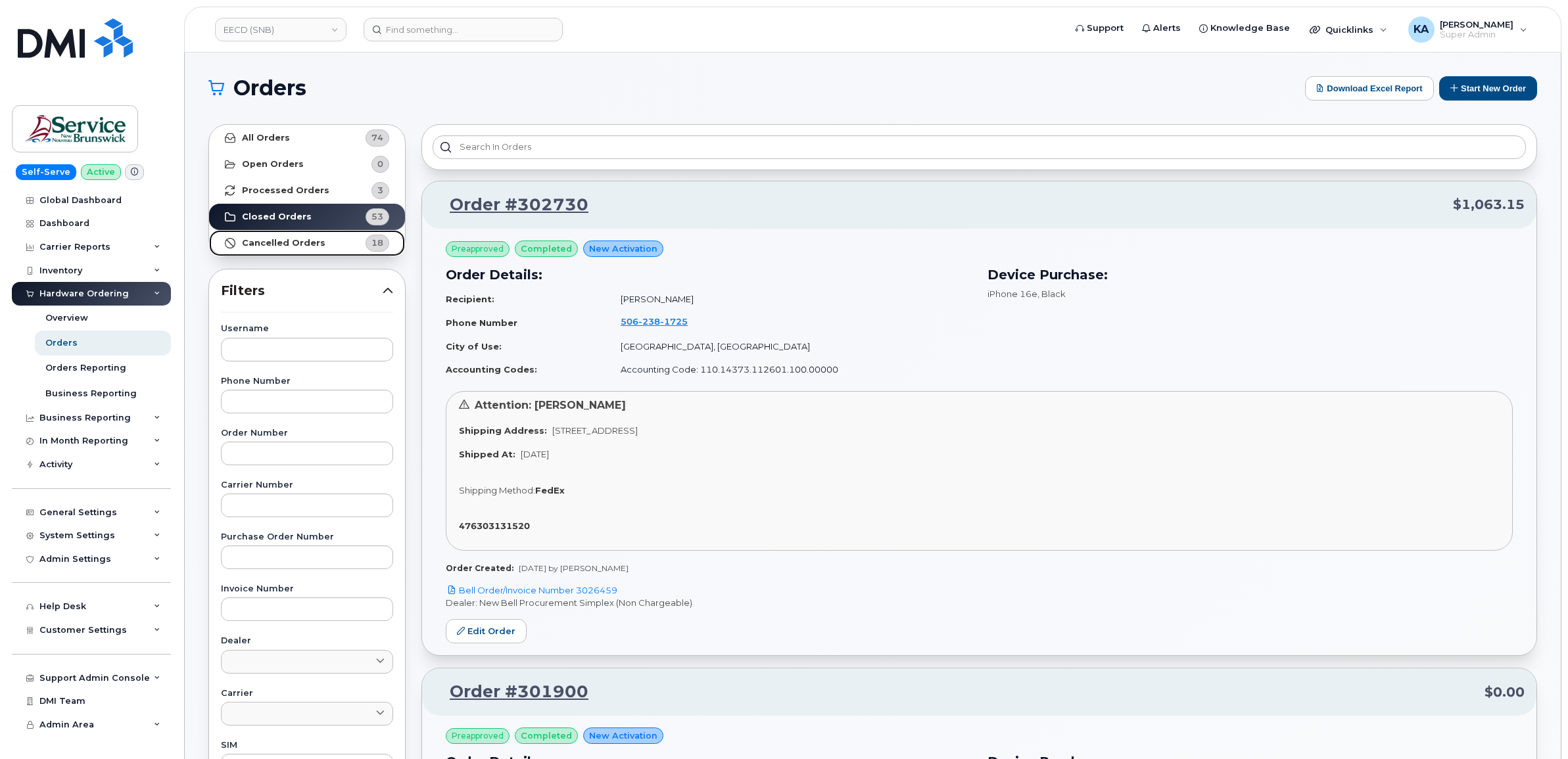
click at [281, 241] on strong "Cancelled Orders" at bounding box center [283, 242] width 84 height 11
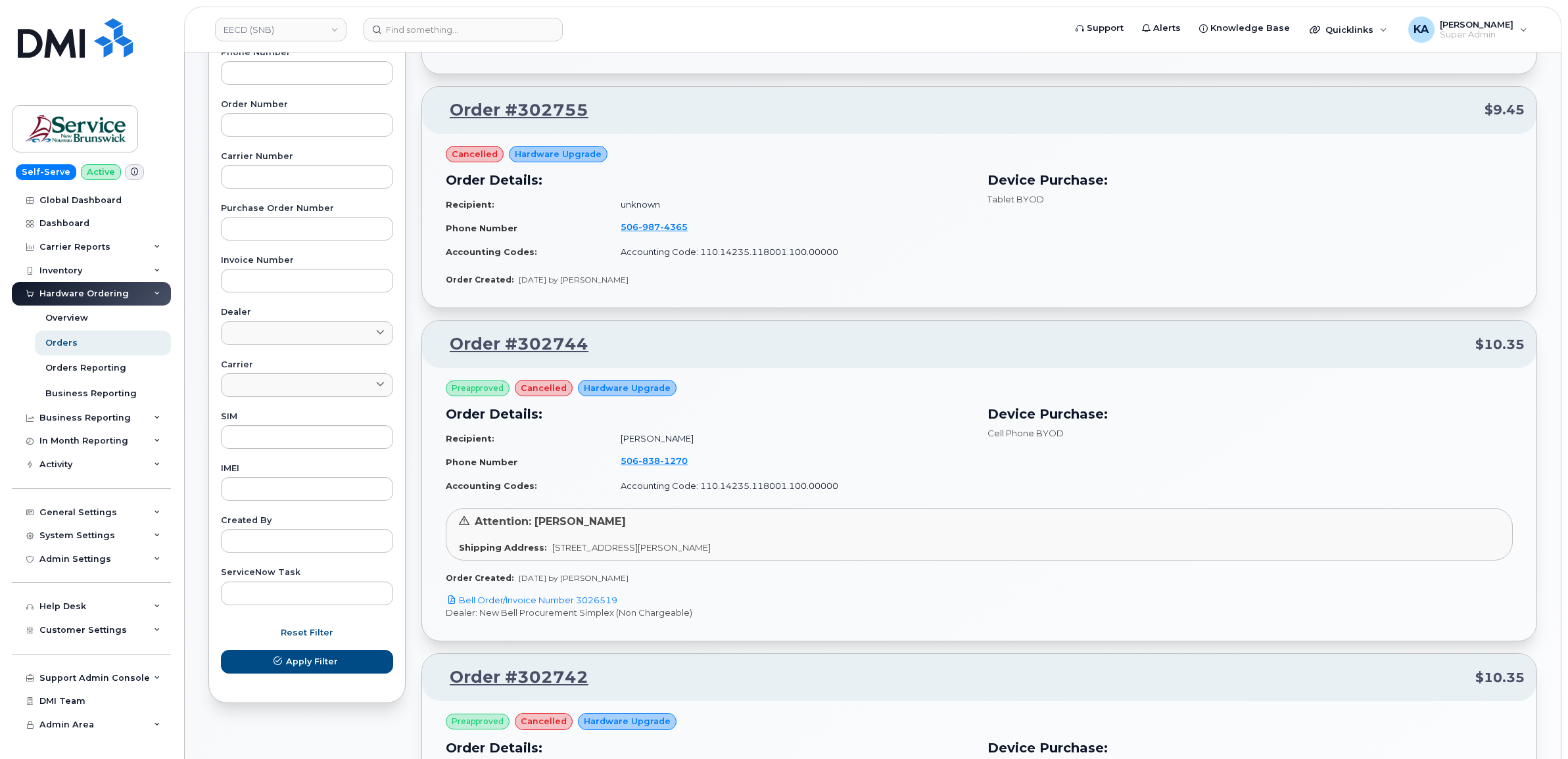
scroll to position [410, 0]
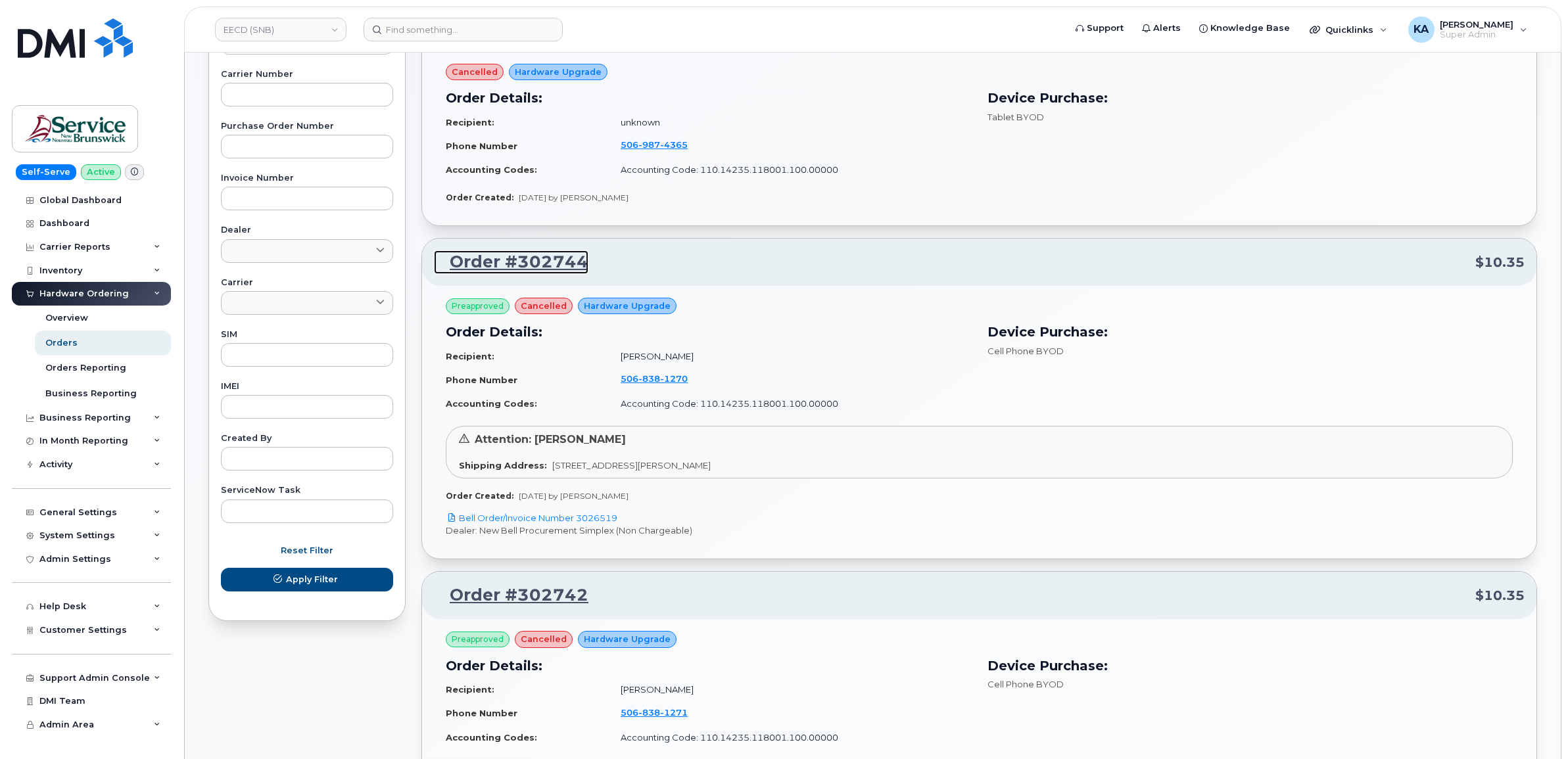
click at [536, 264] on link "Order #302744" at bounding box center [511, 262] width 155 height 24
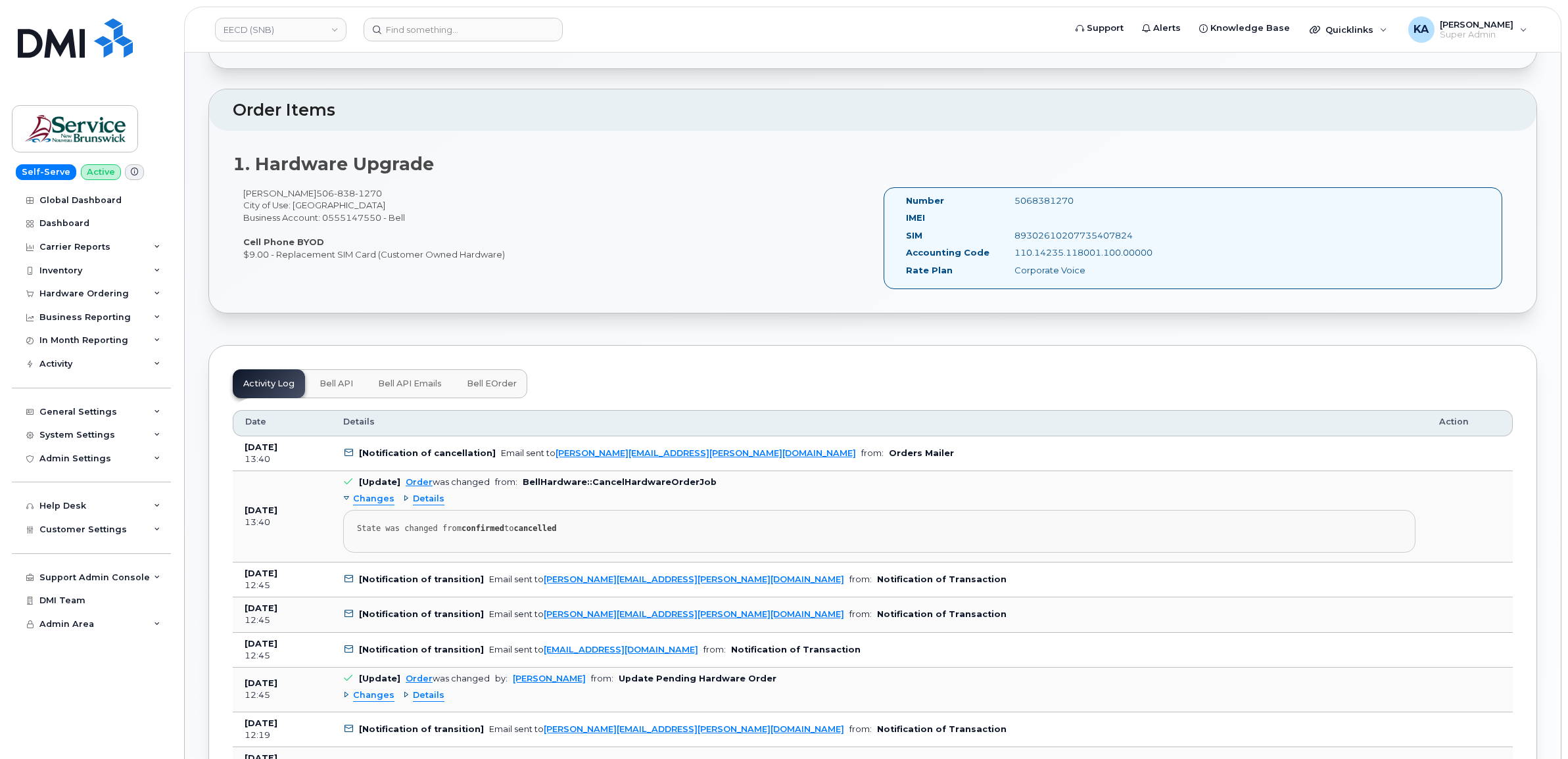
scroll to position [328, 0]
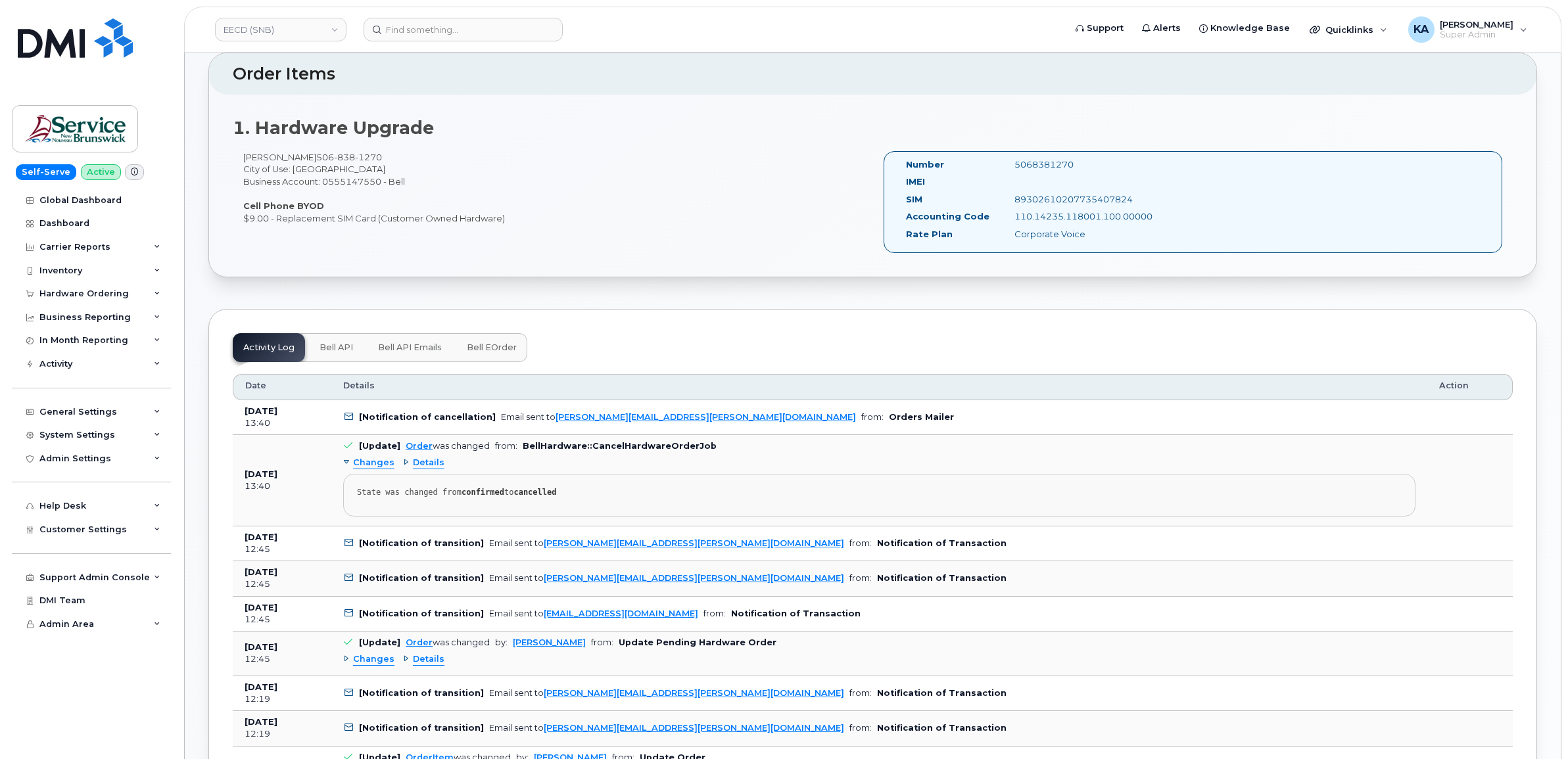
click at [342, 348] on span "Bell API" at bounding box center [336, 347] width 34 height 11
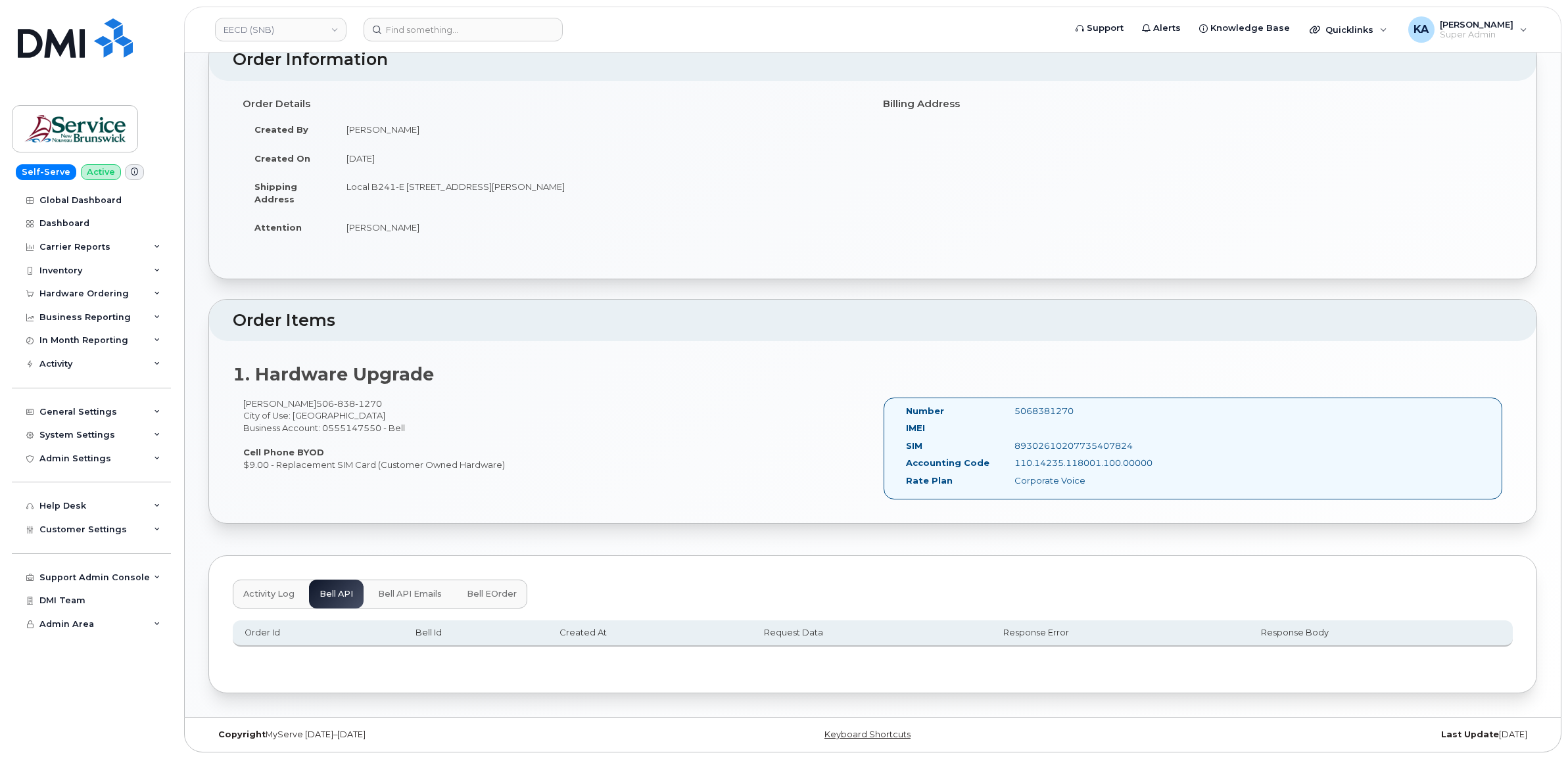
scroll to position [84, 0]
click at [257, 596] on span "Activity Log" at bounding box center [269, 594] width 51 height 11
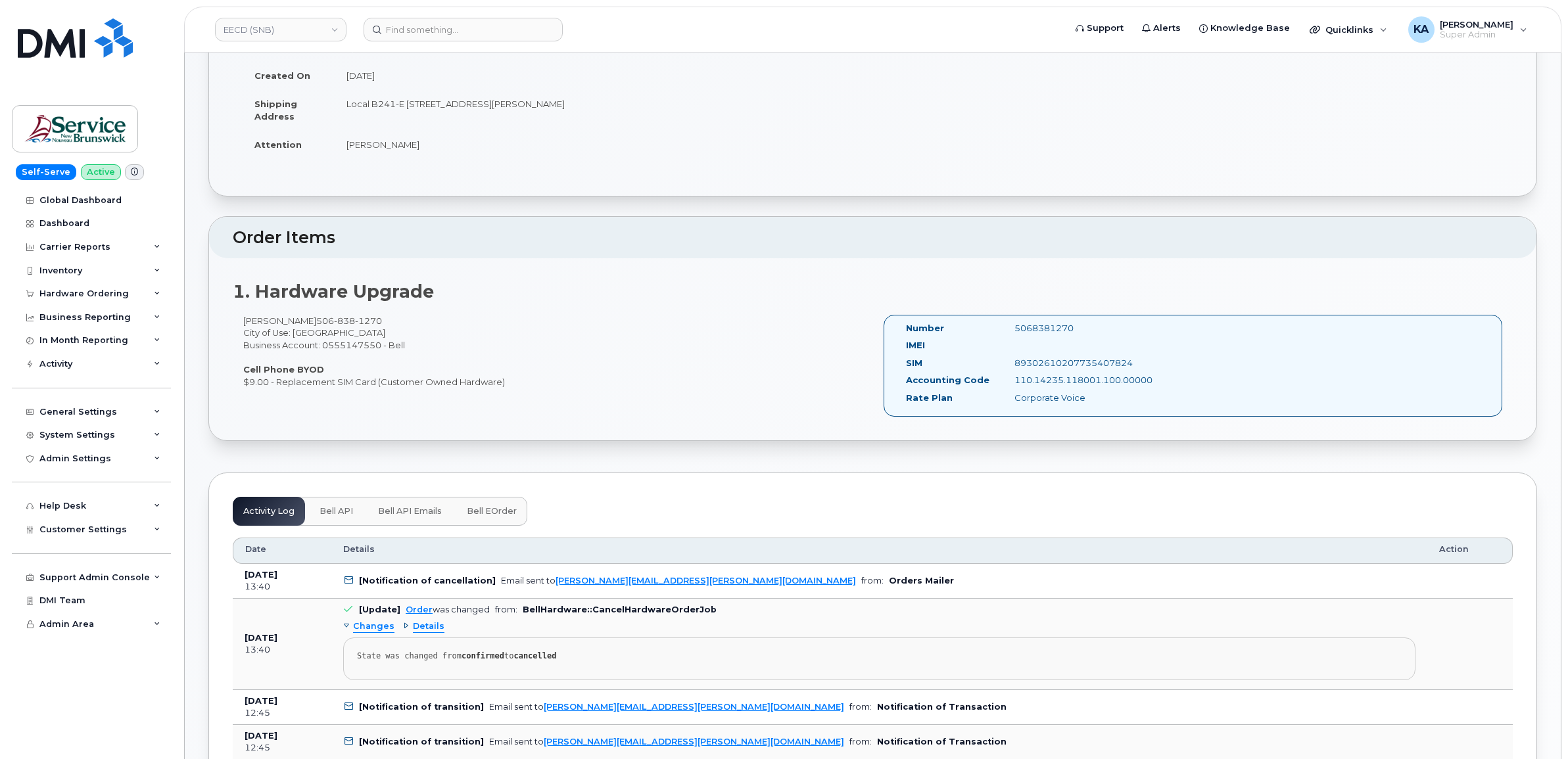
scroll to position [247, 0]
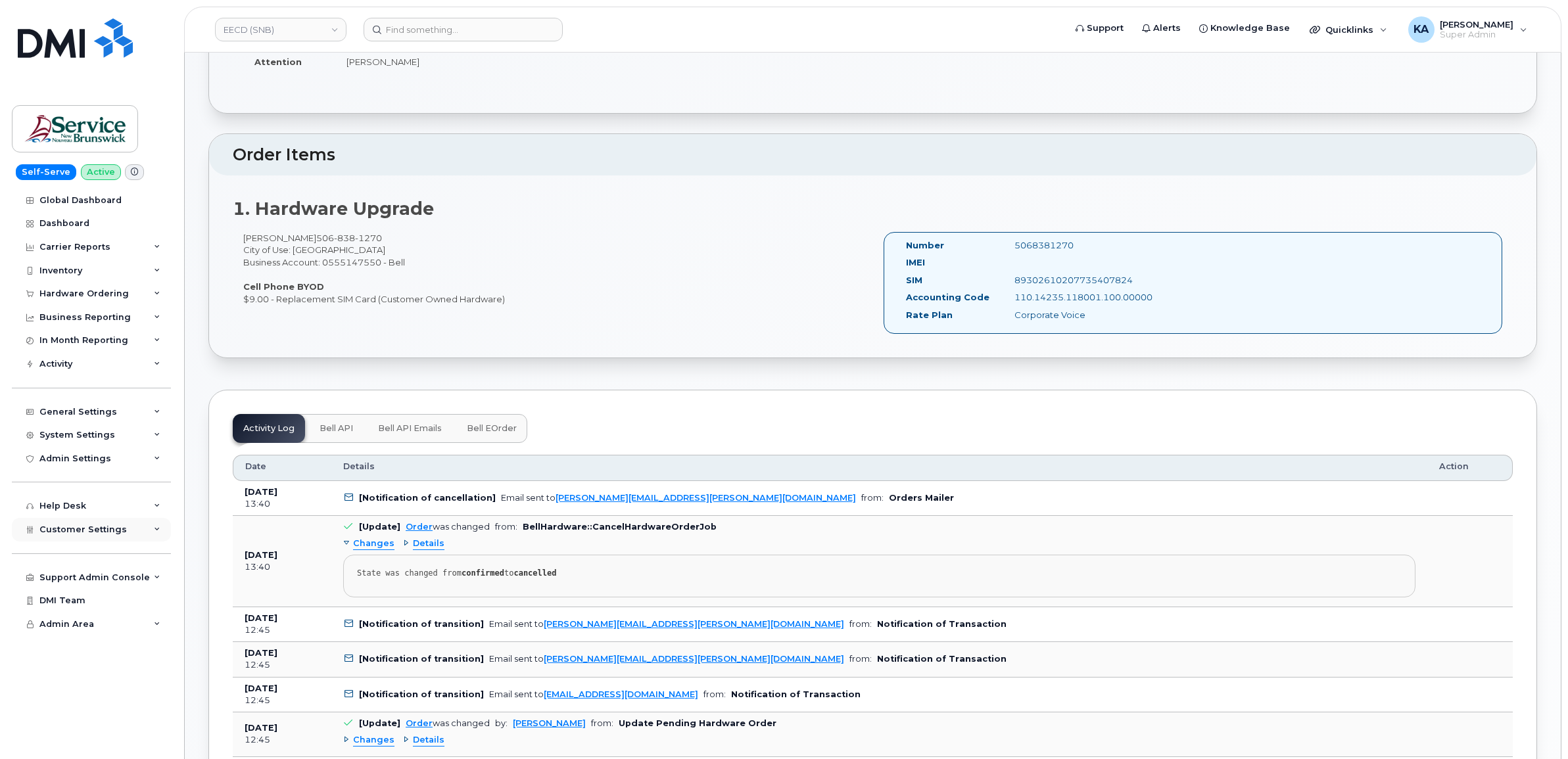
click at [74, 533] on span "Customer Settings" at bounding box center [83, 529] width 87 height 10
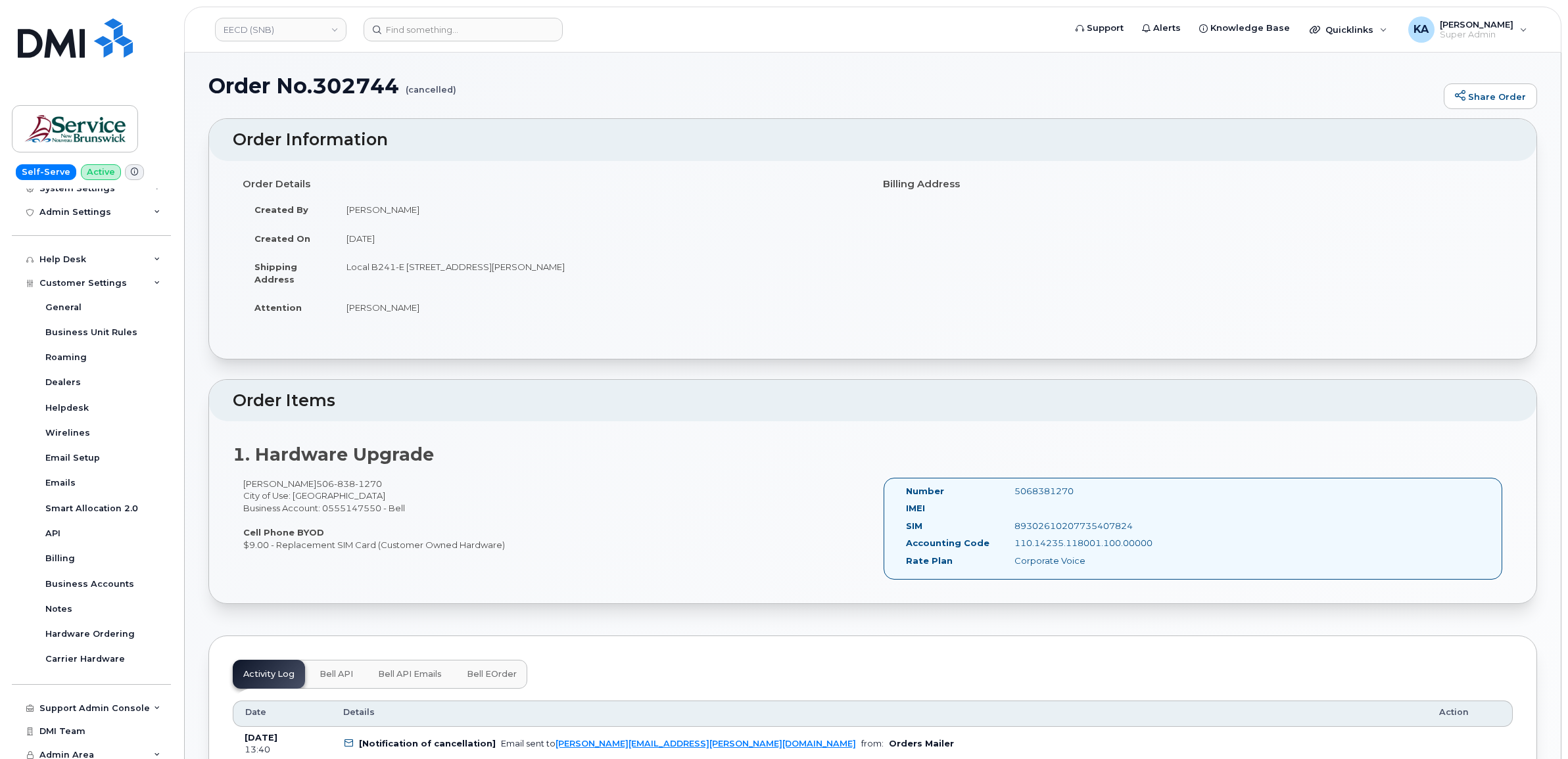
scroll to position [0, 0]
drag, startPoint x: 242, startPoint y: 485, endPoint x: 312, endPoint y: 490, distance: 70.2
click at [312, 490] on div "Genevieve Abud 506 838 1270 City of Use: Edmundston Business Account: 055514755…" at bounding box center [553, 516] width 641 height 73
copy div "Genevieve Abud"
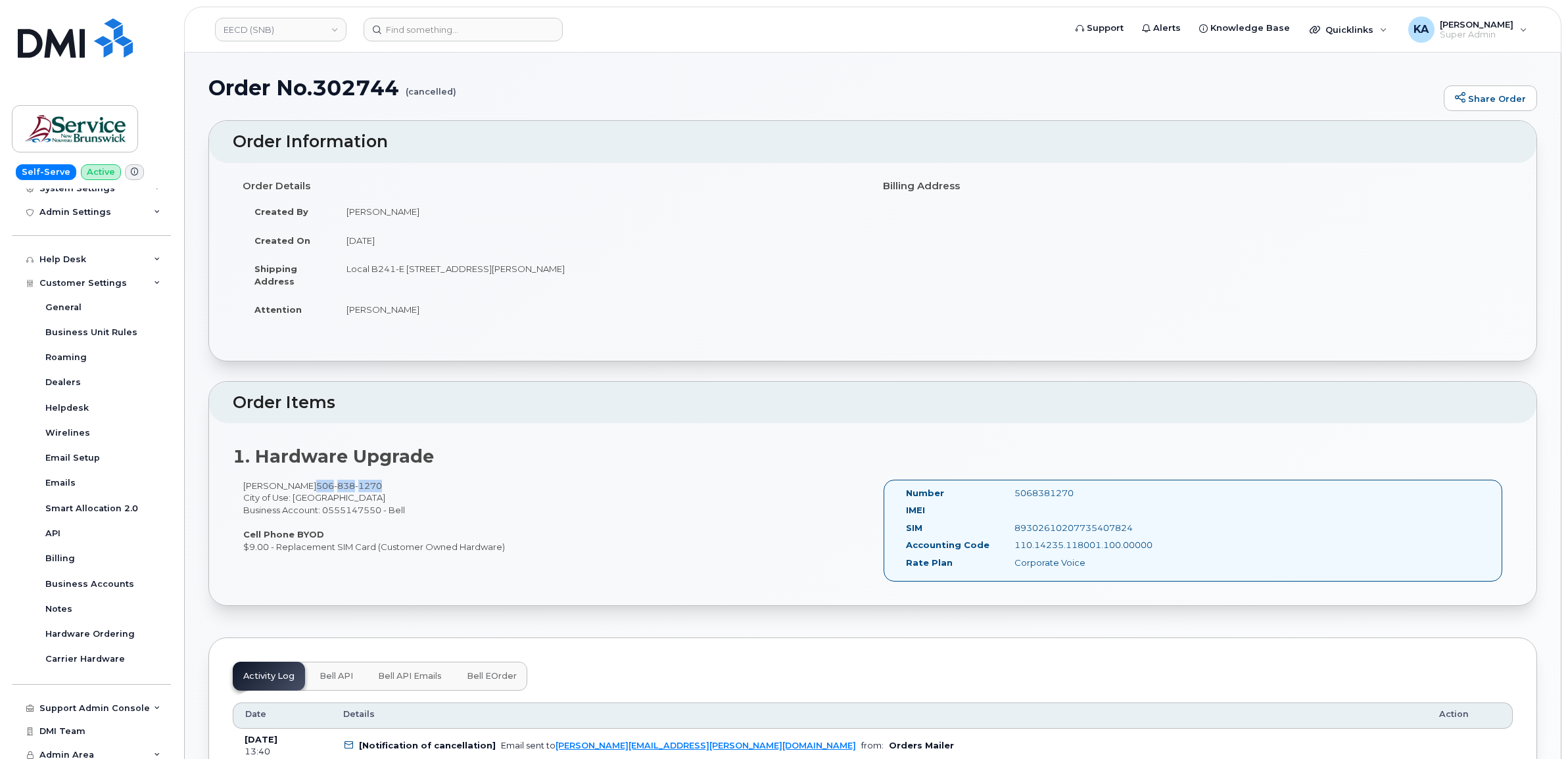
drag, startPoint x: 382, startPoint y: 486, endPoint x: 316, endPoint y: 489, distance: 66.1
click at [316, 489] on span "506 838 1270" at bounding box center [349, 485] width 65 height 11
copy span "506 838 1270"
drag, startPoint x: 238, startPoint y: 486, endPoint x: 312, endPoint y: 491, distance: 74.2
click at [312, 491] on div "Genevieve Abud 506 838 1270 City of Use: Edmundston Business Account: 055514755…" at bounding box center [553, 516] width 641 height 73
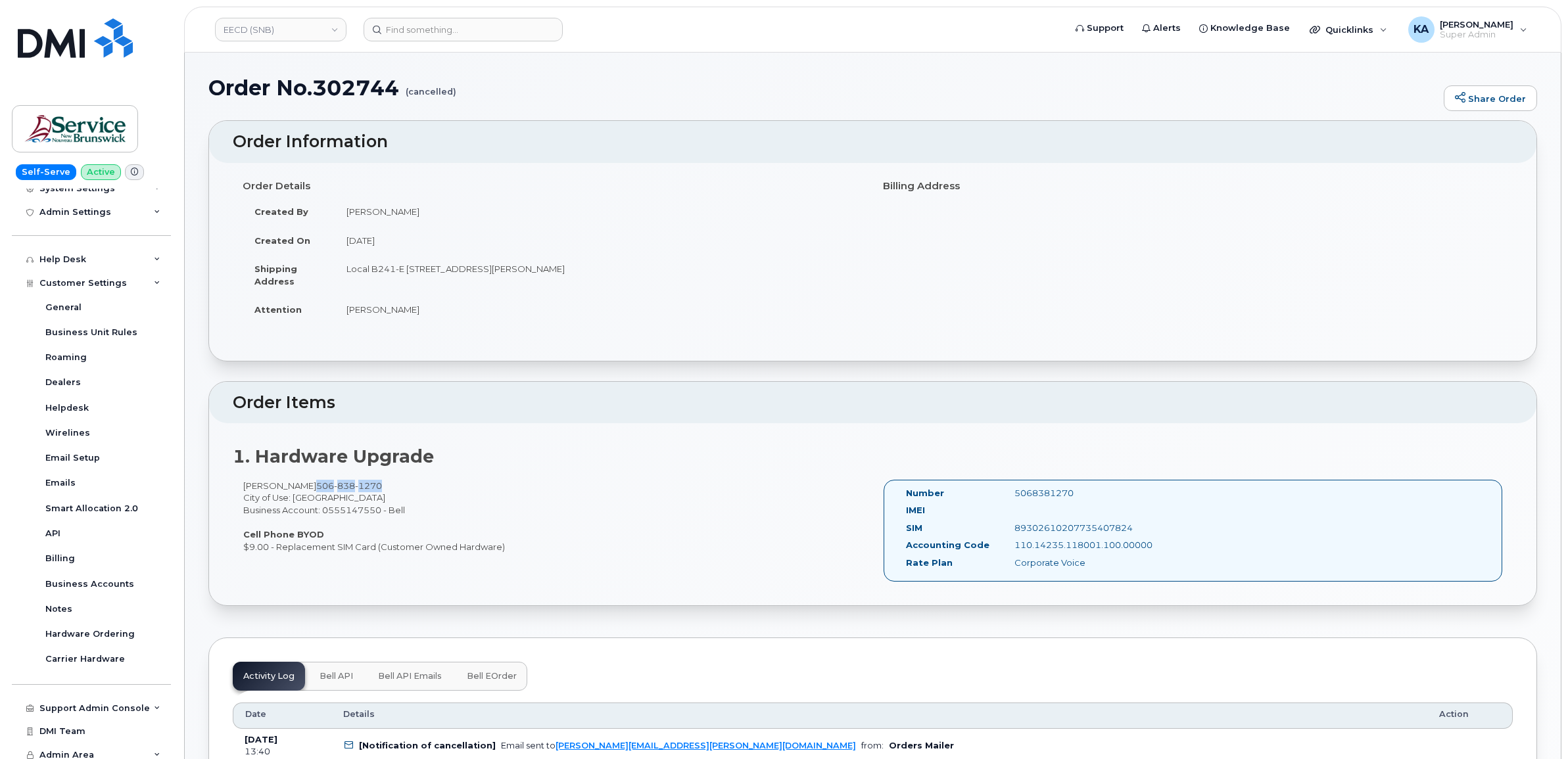
copy div "Genevieve Abud"
drag, startPoint x: 383, startPoint y: 484, endPoint x: 317, endPoint y: 486, distance: 66.0
click at [317, 486] on div "Genevieve Abud 506 838 1270 City of Use: Edmundston Business Account: 055514755…" at bounding box center [553, 516] width 641 height 73
copy span "506 838 1270"
drag, startPoint x: 342, startPoint y: 271, endPoint x: 474, endPoint y: 285, distance: 132.7
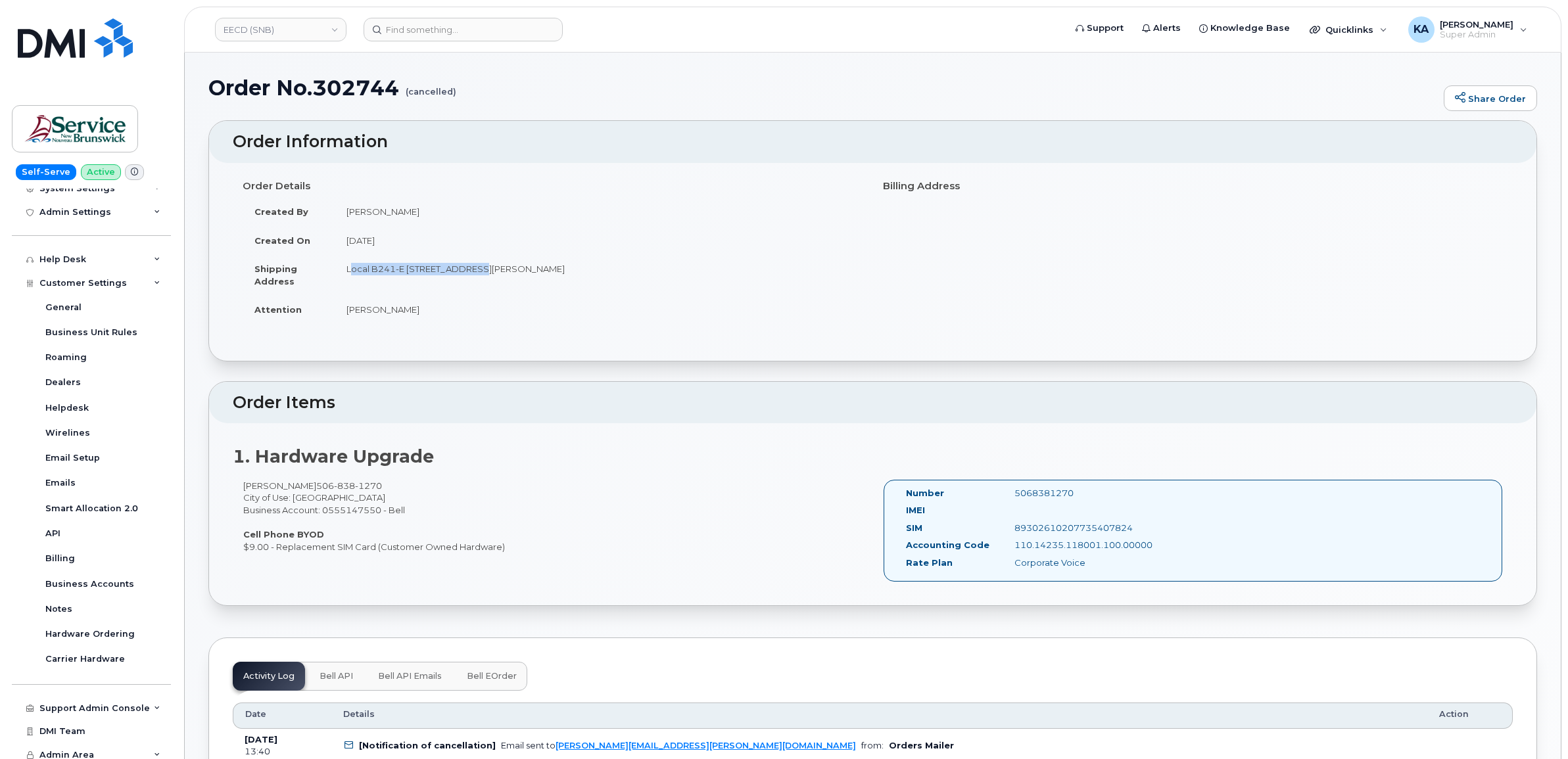
click at [474, 285] on td "Local B241-E 298 Rue Martin EDMUNDSTON NB E3V 5E5 CANADA" at bounding box center [599, 275] width 529 height 41
copy td "Local B241-E 298 Rue Martin"
drag, startPoint x: 560, startPoint y: 267, endPoint x: 597, endPoint y: 276, distance: 38.1
click at [597, 276] on td "Local B241-E 298 Rue Martin EDMUNDSTON NB E3V 5E5 CANADA" at bounding box center [599, 275] width 529 height 41
copy td "E3V 5E5"
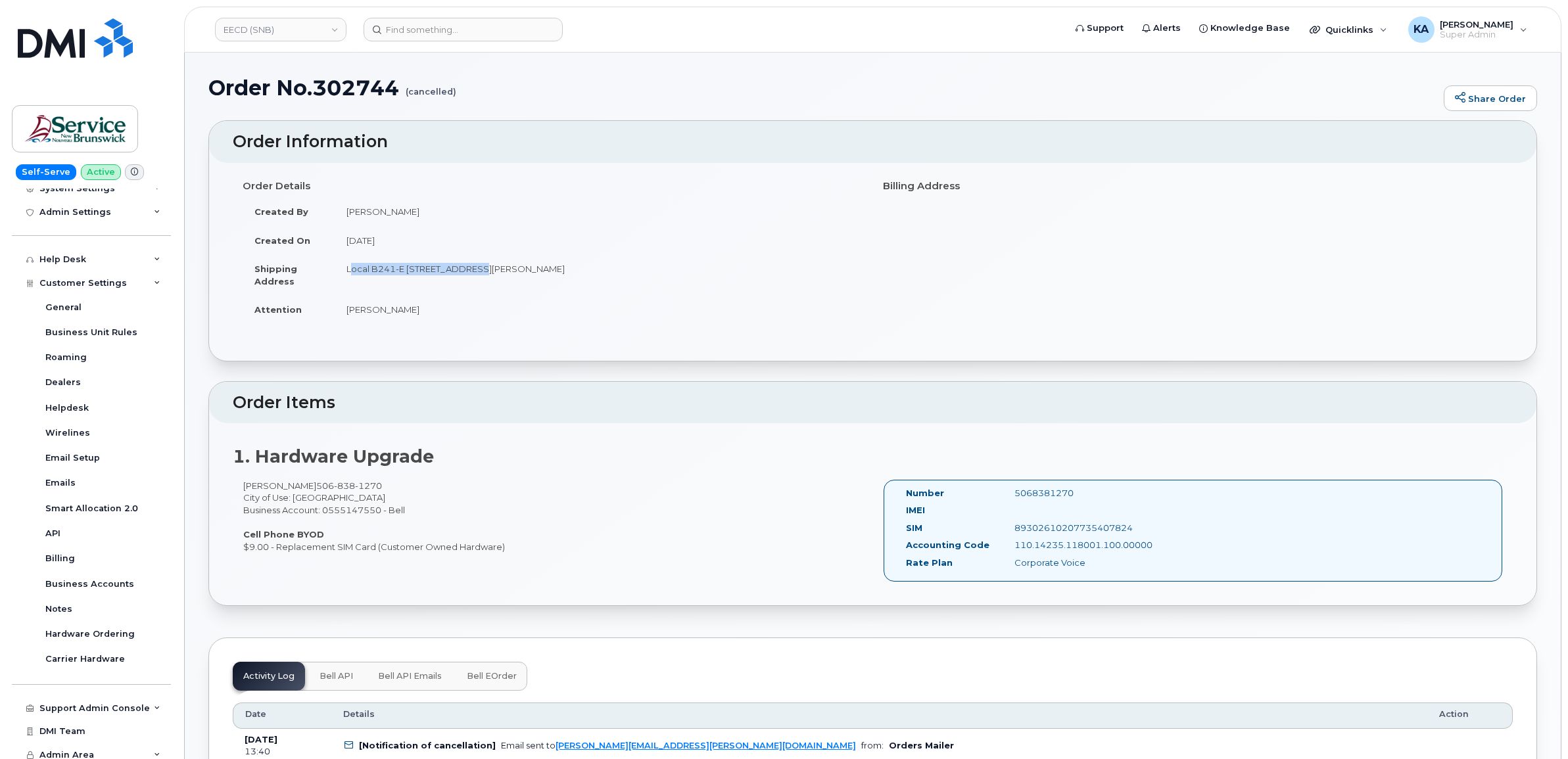
drag, startPoint x: 347, startPoint y: 310, endPoint x: 415, endPoint y: 312, distance: 68.0
click at [415, 312] on td "Geneviève Abud" at bounding box center [599, 309] width 529 height 29
copy td "Geneviève Abud"
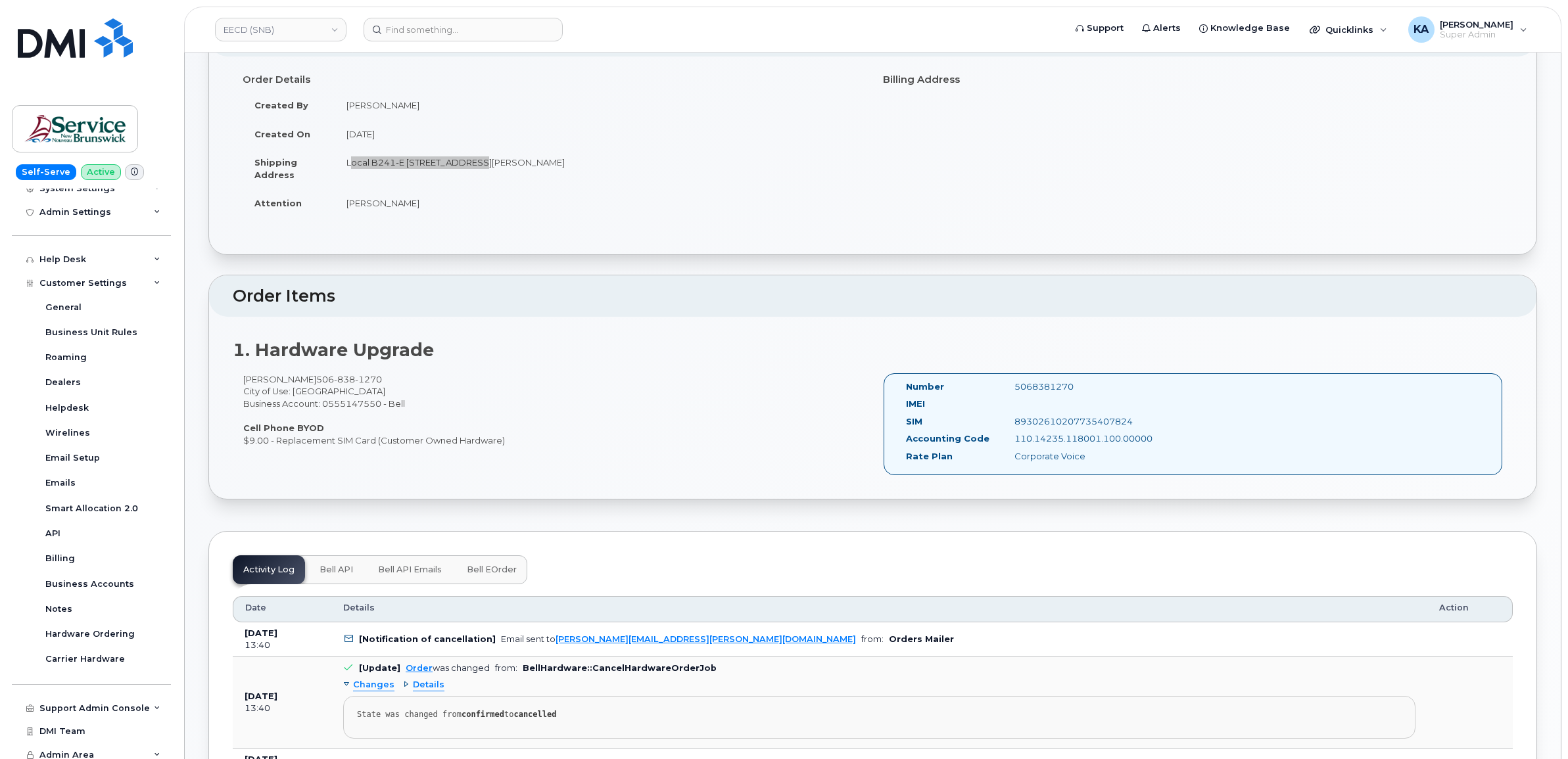
scroll to position [82, 0]
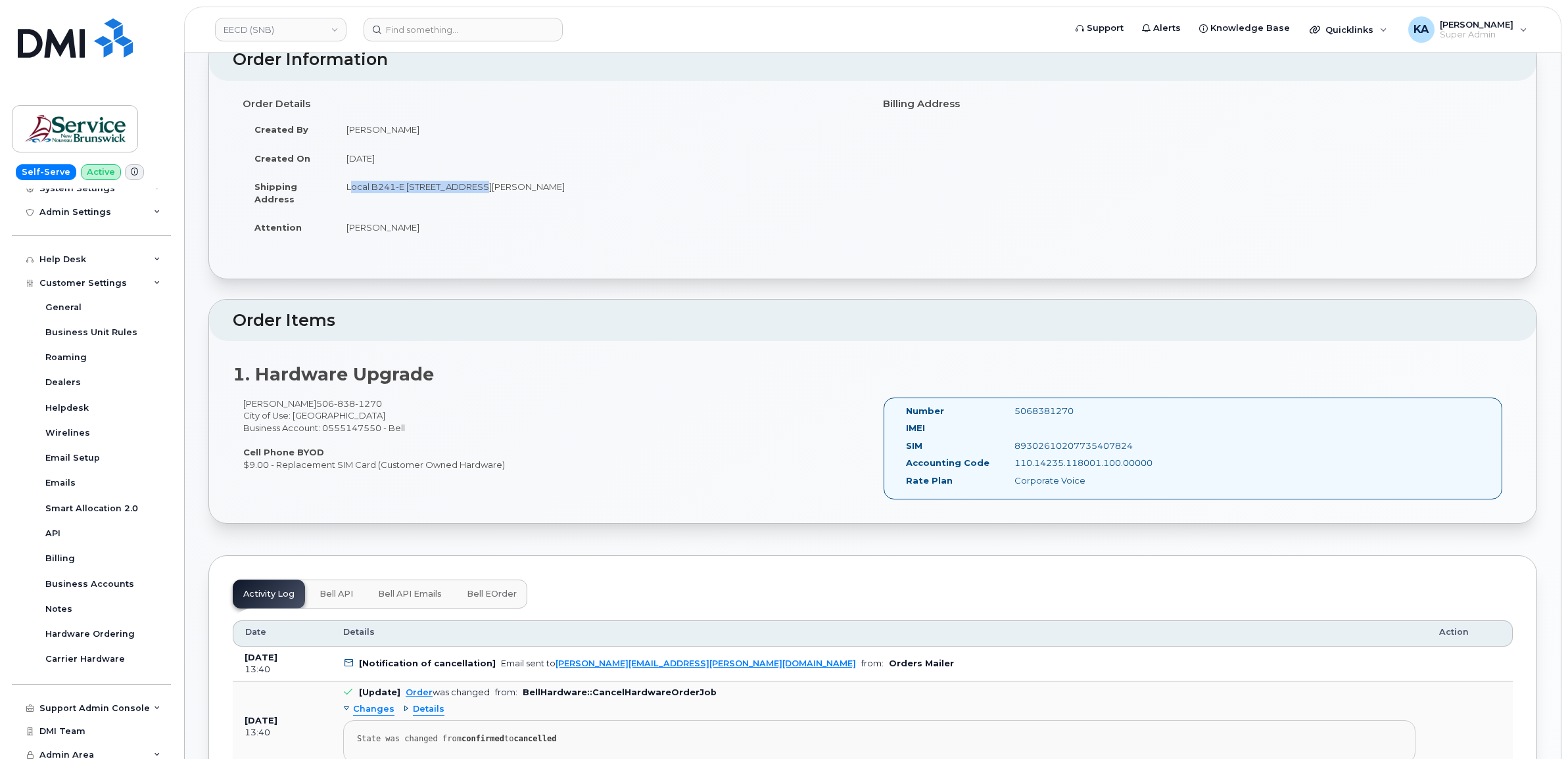
drag, startPoint x: 1155, startPoint y: 465, endPoint x: 1013, endPoint y: 465, distance: 142.0
click at [1013, 465] on div "Number 5068381270 IMEI SIM 89302610207735407824 Accounting Code 110.14235.11800…" at bounding box center [1193, 448] width 619 height 102
copy div "110.14235.118001.100.00000"
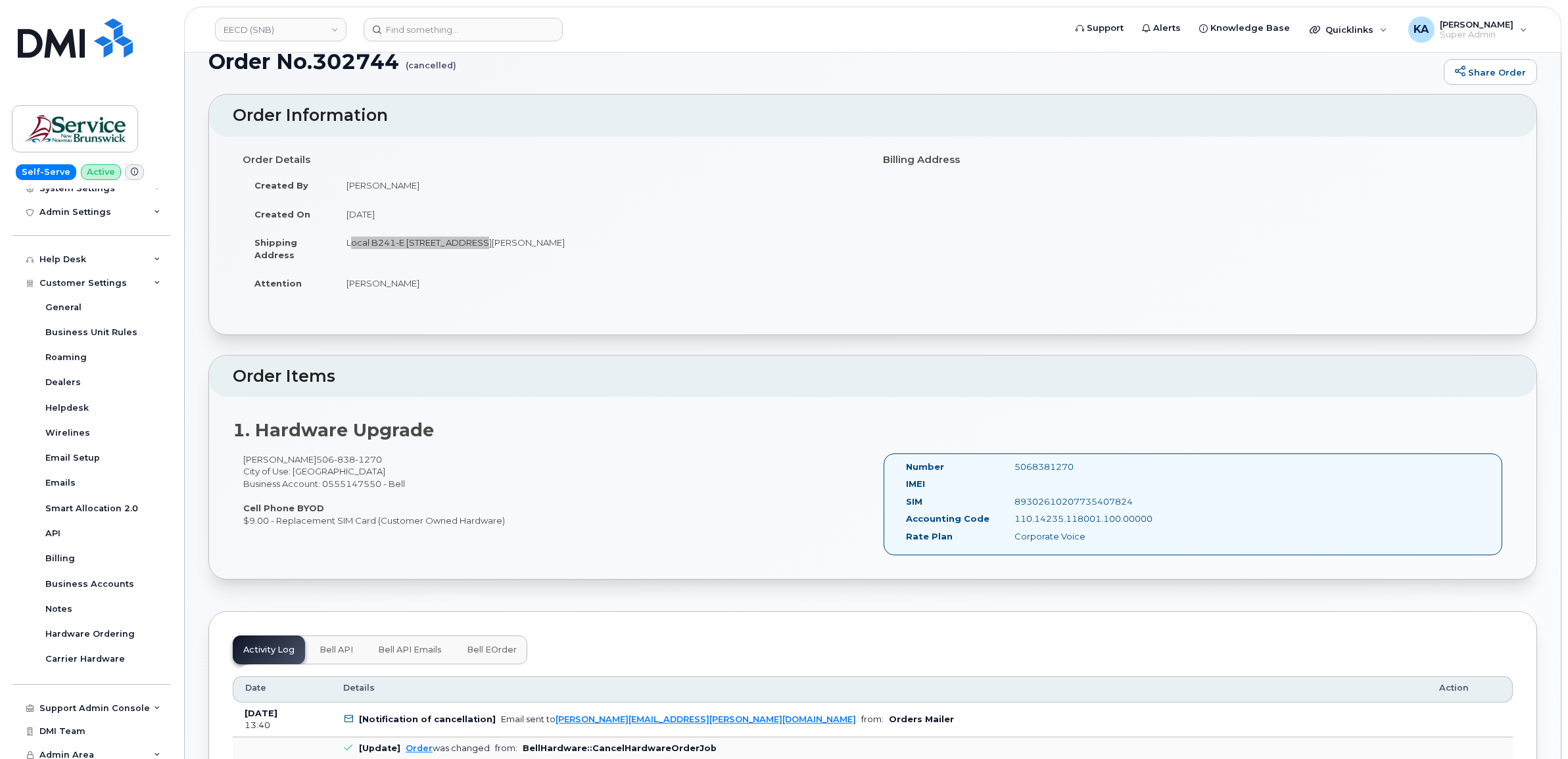
scroll to position [0, 0]
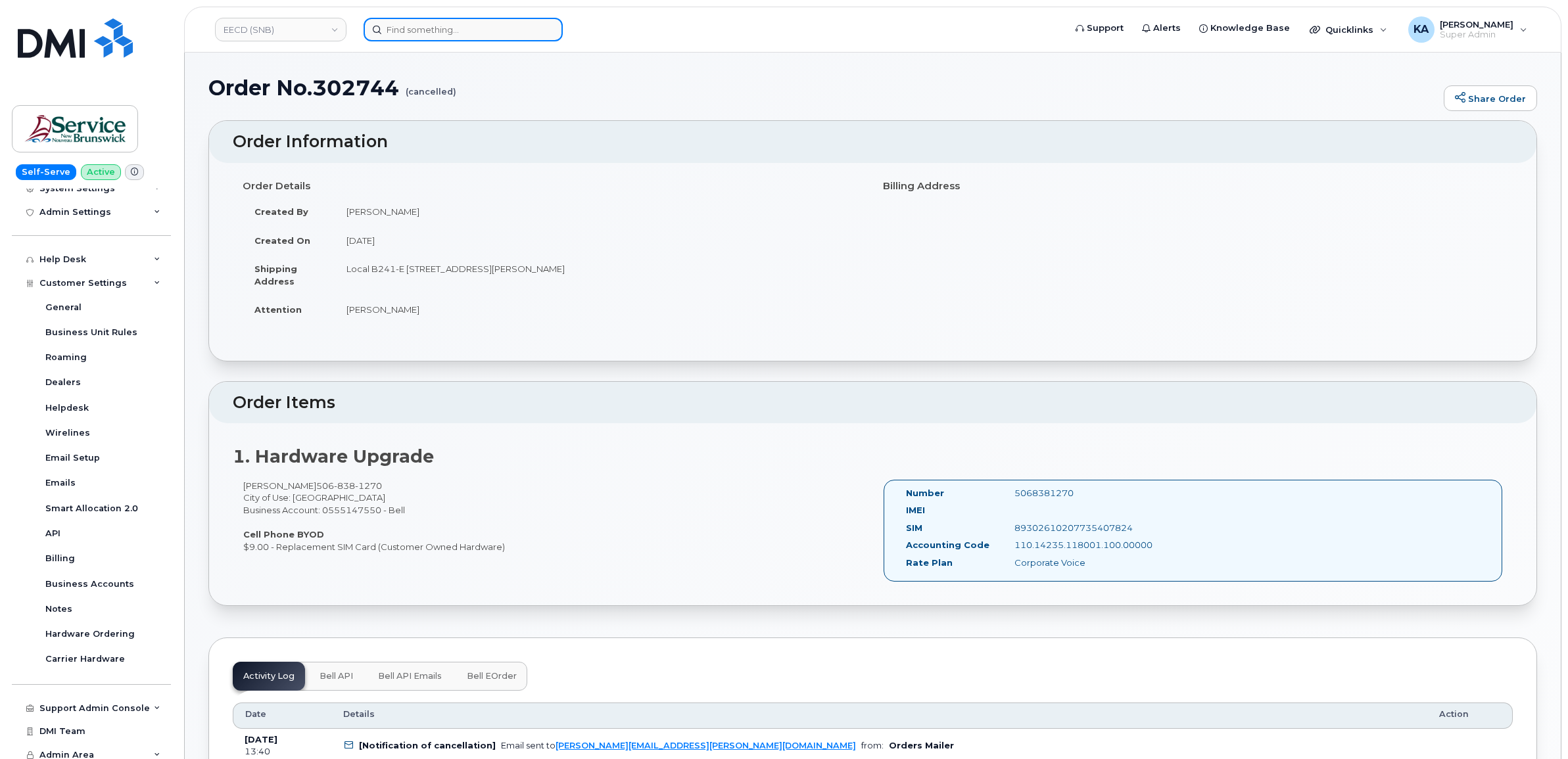
click at [416, 31] on input at bounding box center [463, 30] width 199 height 24
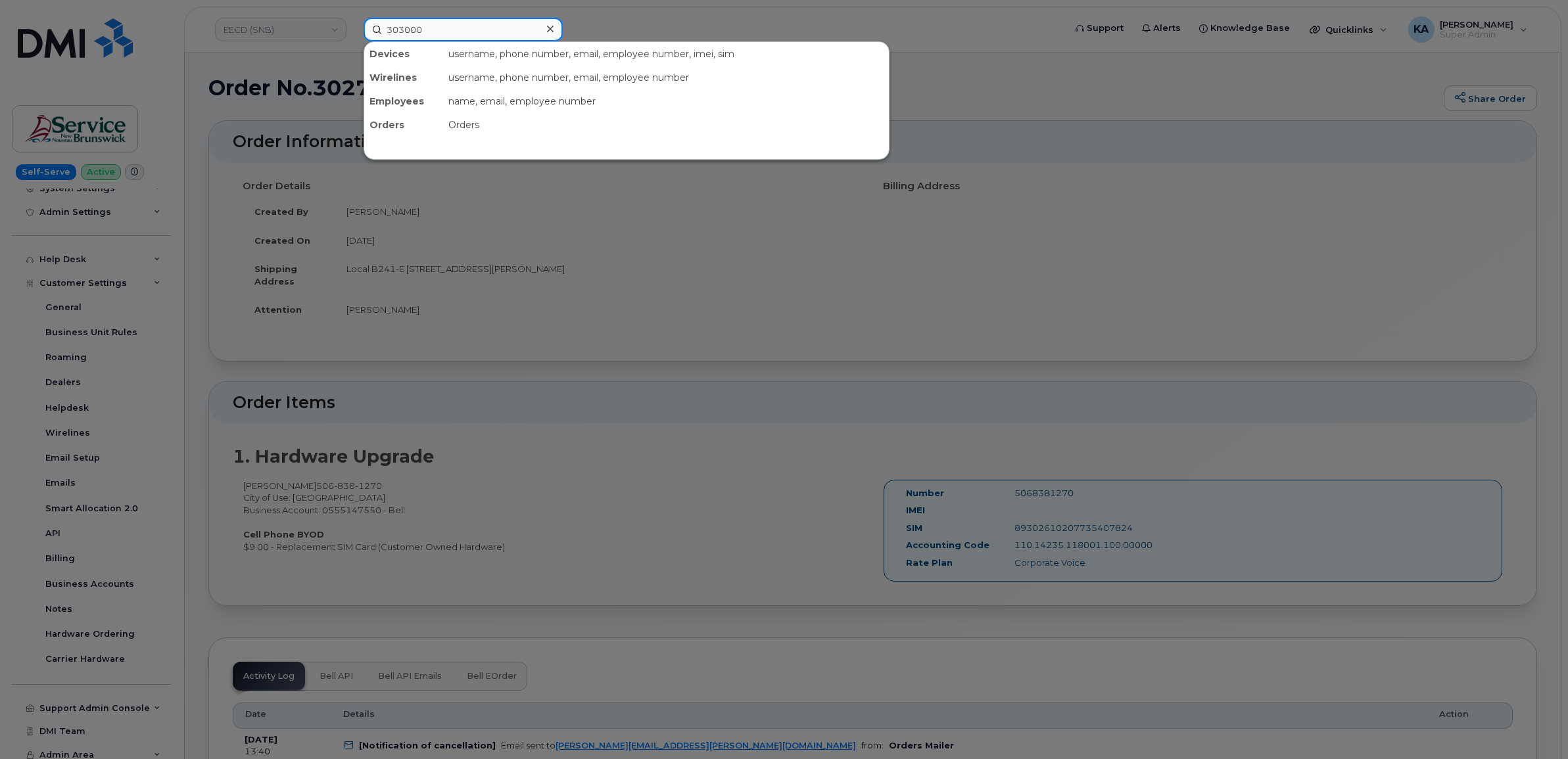
type input "303000"
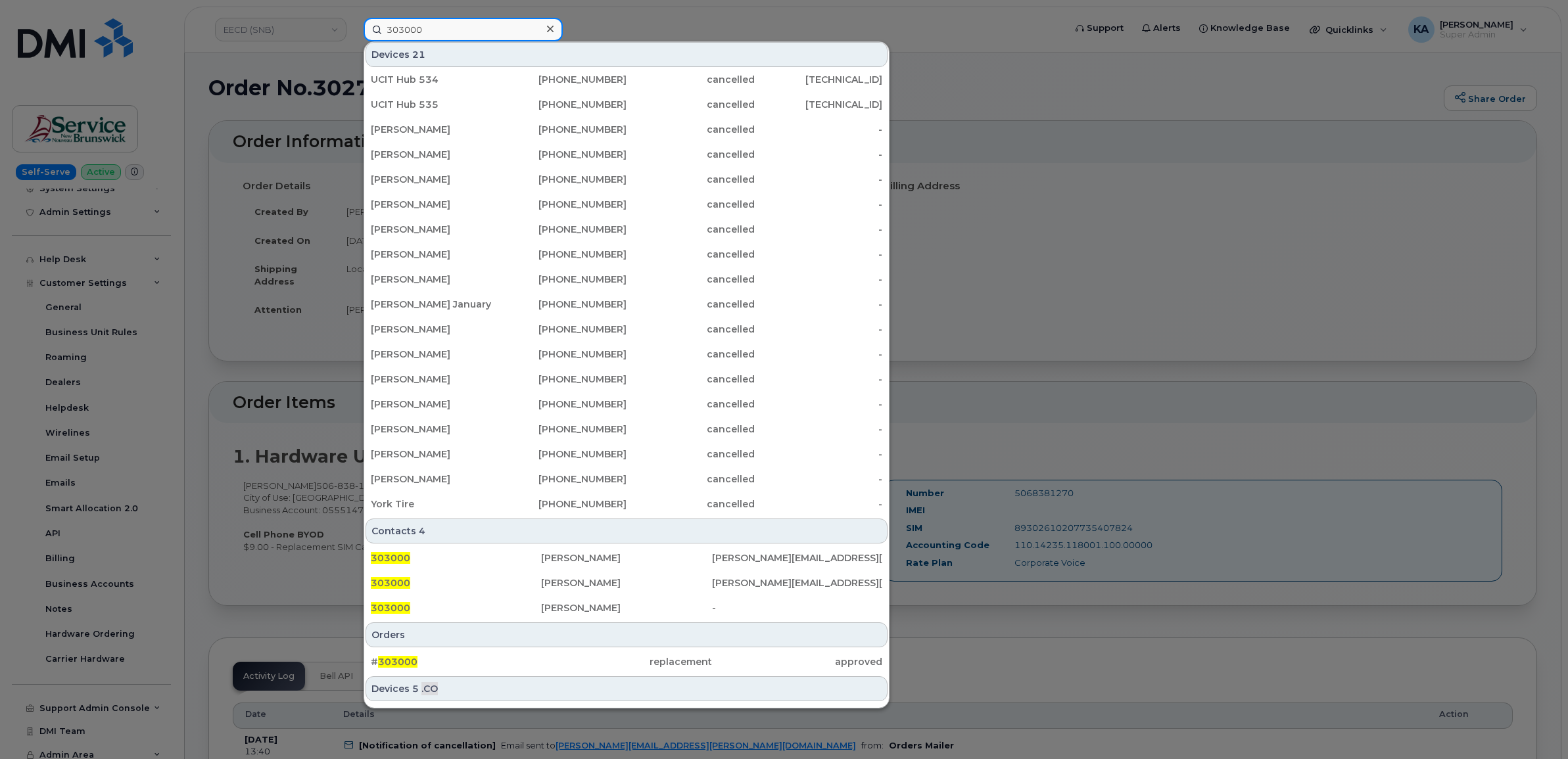
scroll to position [82, 0]
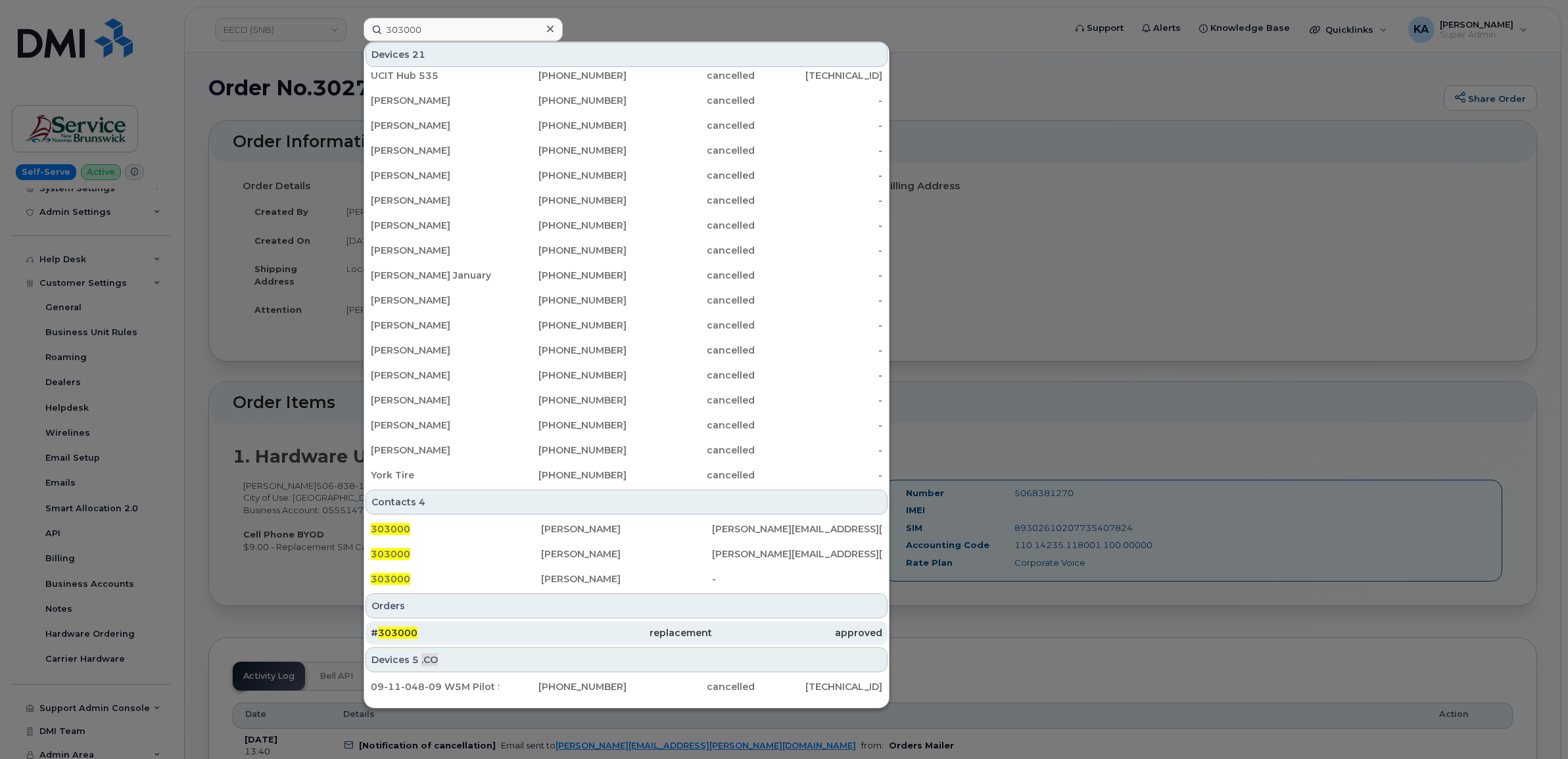
click at [406, 632] on span "303000" at bounding box center [398, 632] width 39 height 12
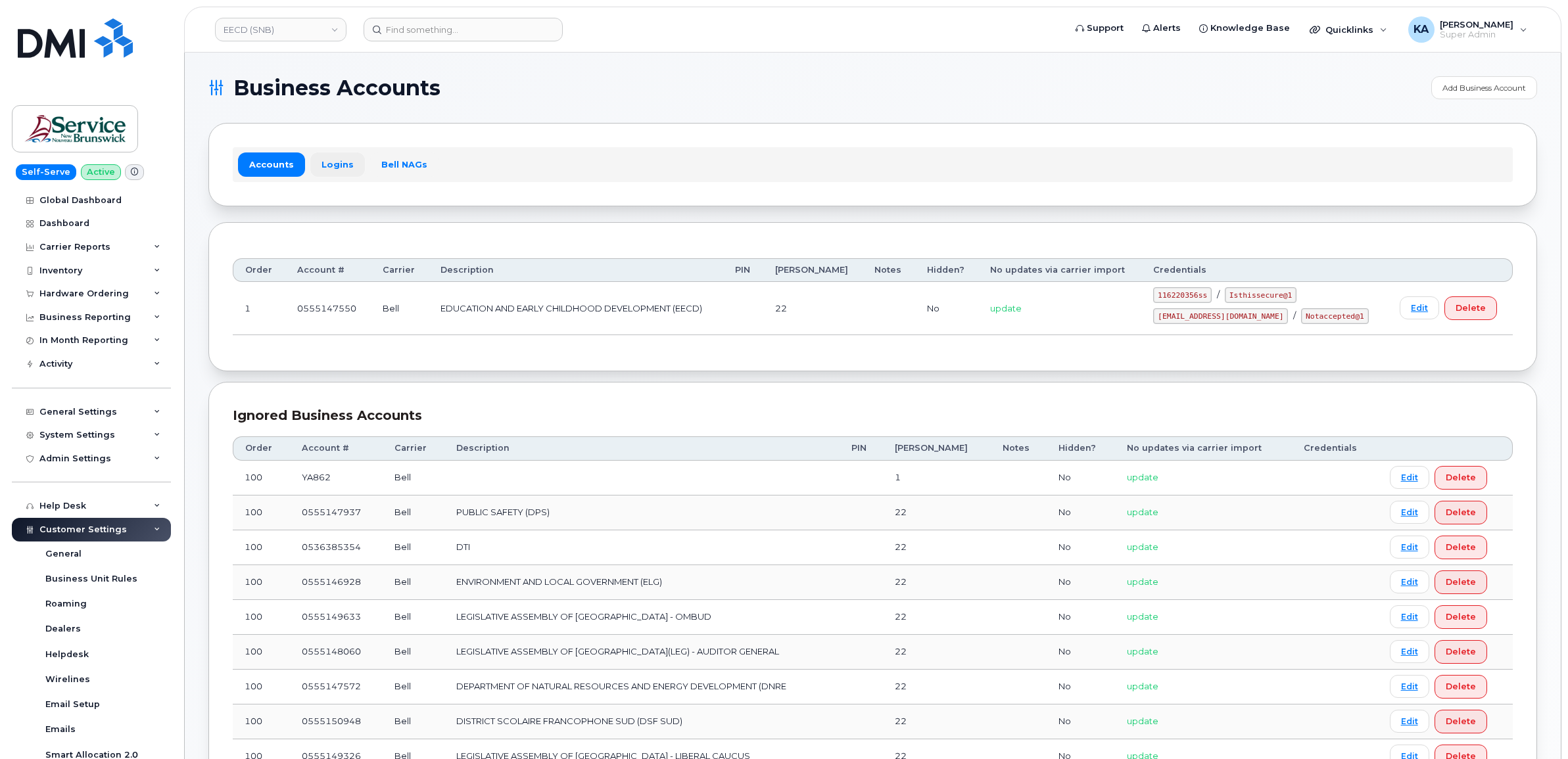
click at [329, 158] on link "Logins" at bounding box center [338, 164] width 55 height 24
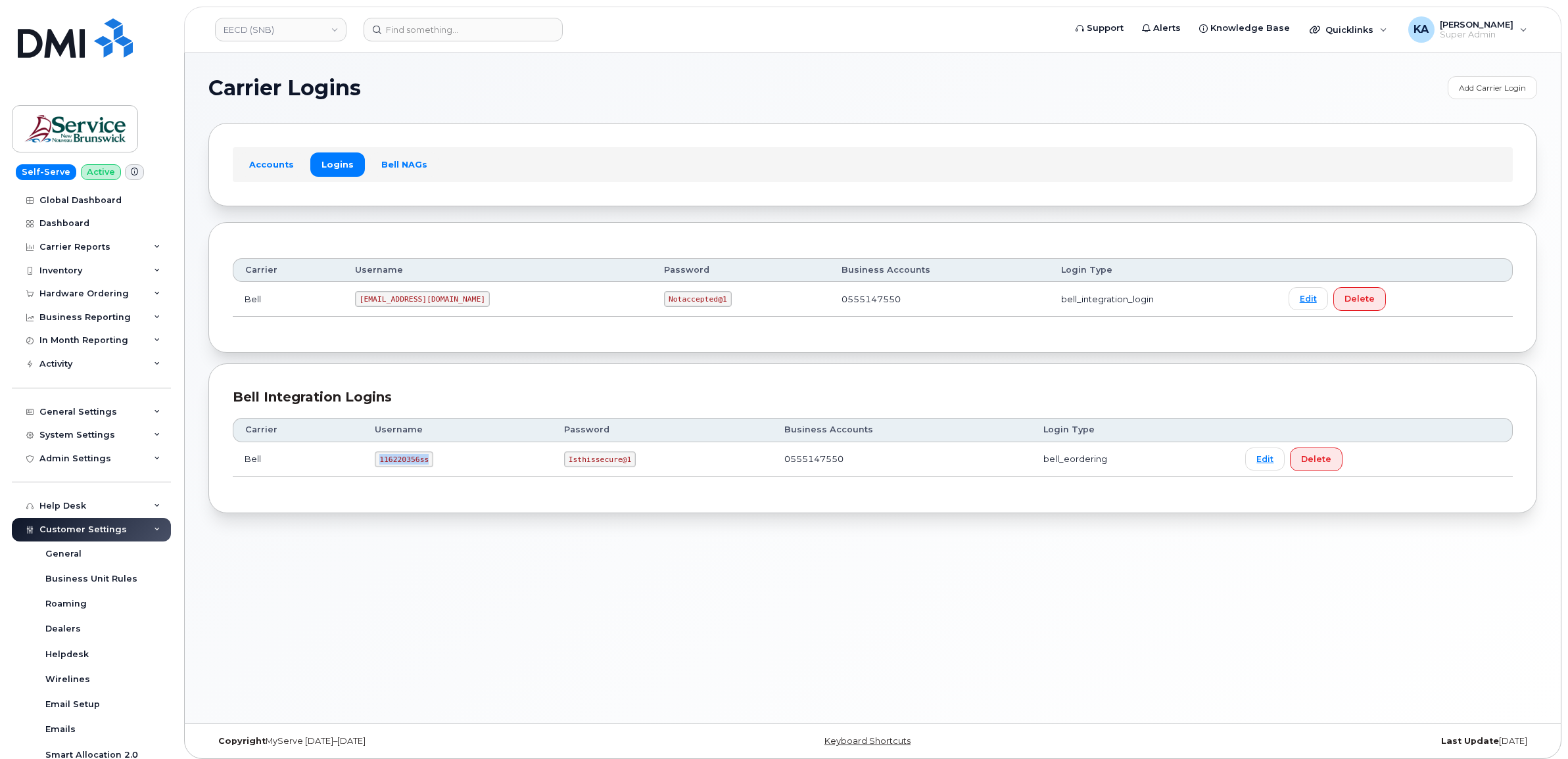
drag, startPoint x: 375, startPoint y: 463, endPoint x: 425, endPoint y: 463, distance: 50.0
click at [425, 463] on code "116220356ss" at bounding box center [404, 459] width 58 height 15
copy code "116220356ss"
drag, startPoint x: 565, startPoint y: 462, endPoint x: 628, endPoint y: 469, distance: 63.4
click at [628, 469] on td "Isthissecure@1" at bounding box center [662, 460] width 220 height 35
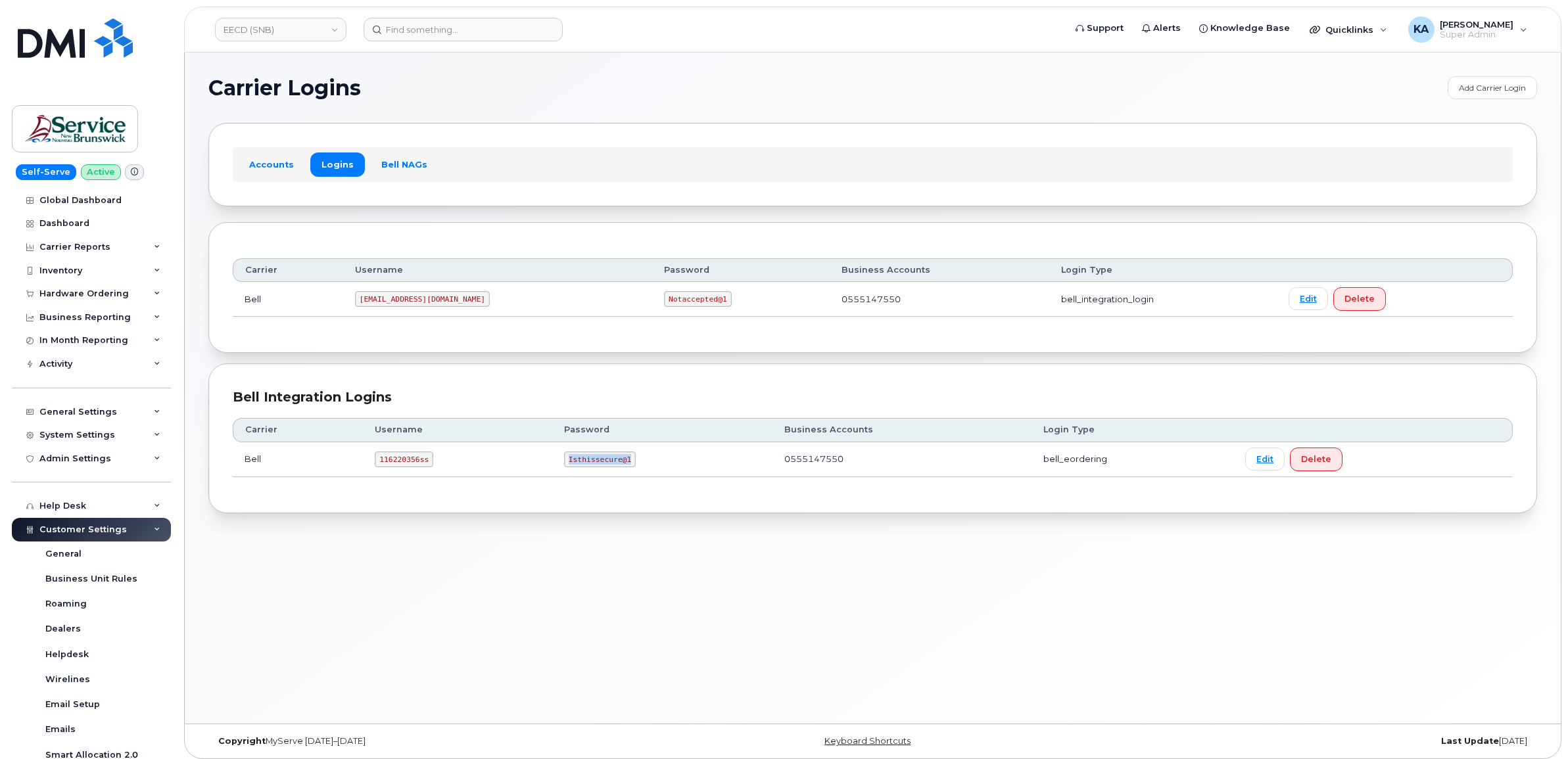
copy code "Isthissecure@1"
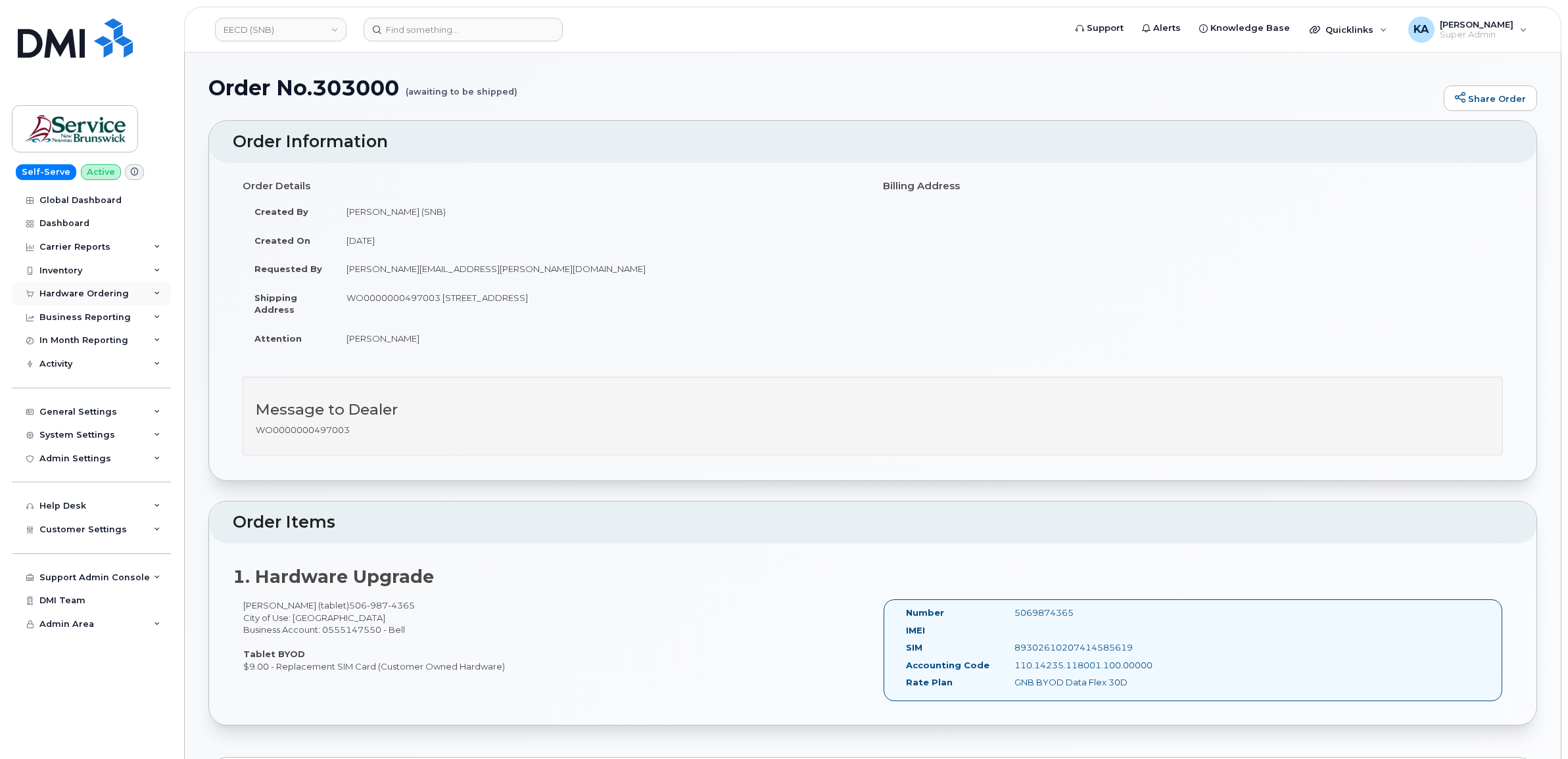
click at [72, 294] on div "Hardware Ordering" at bounding box center [84, 293] width 89 height 11
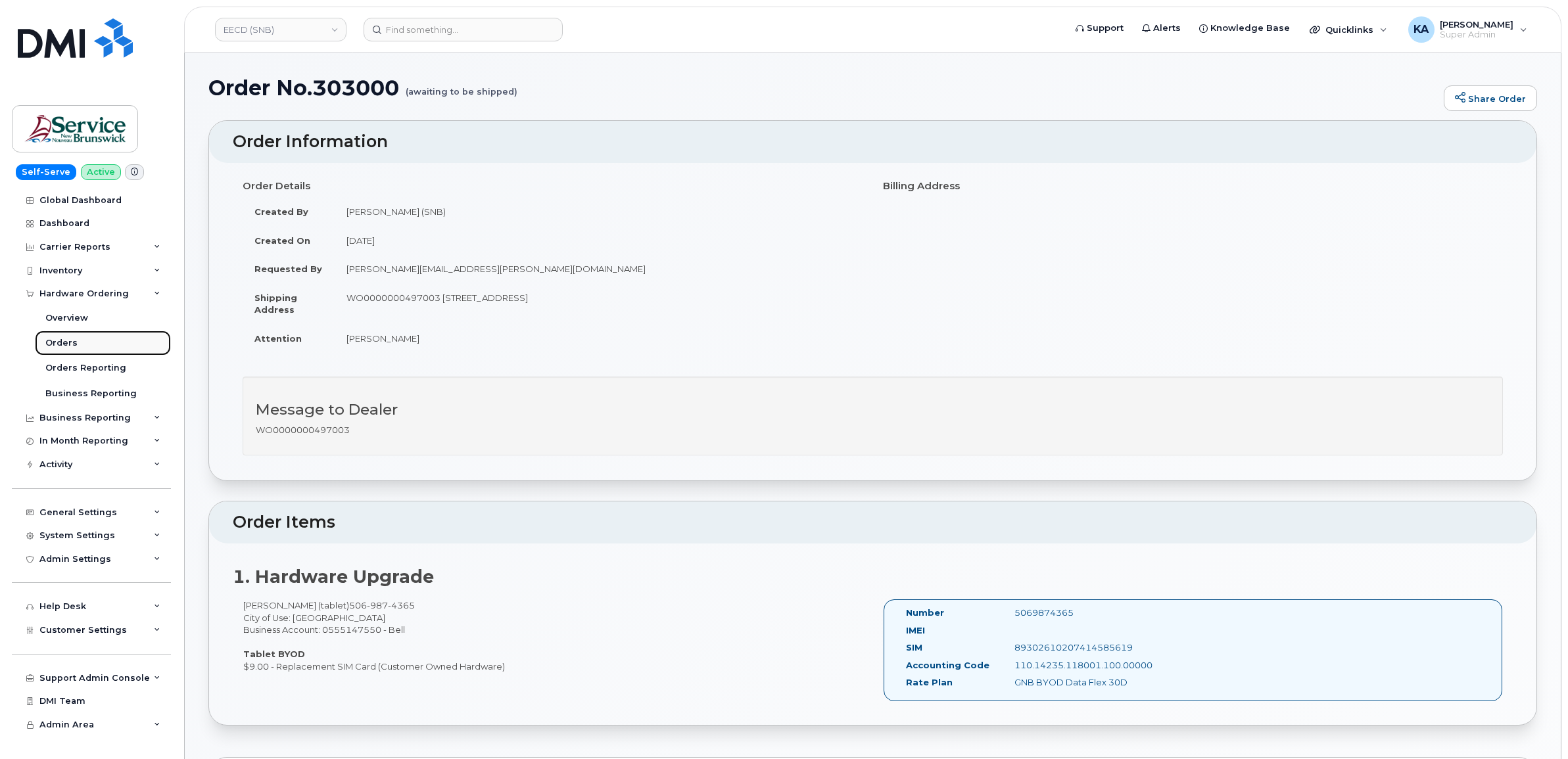
click at [61, 346] on div "Orders" at bounding box center [62, 343] width 32 height 12
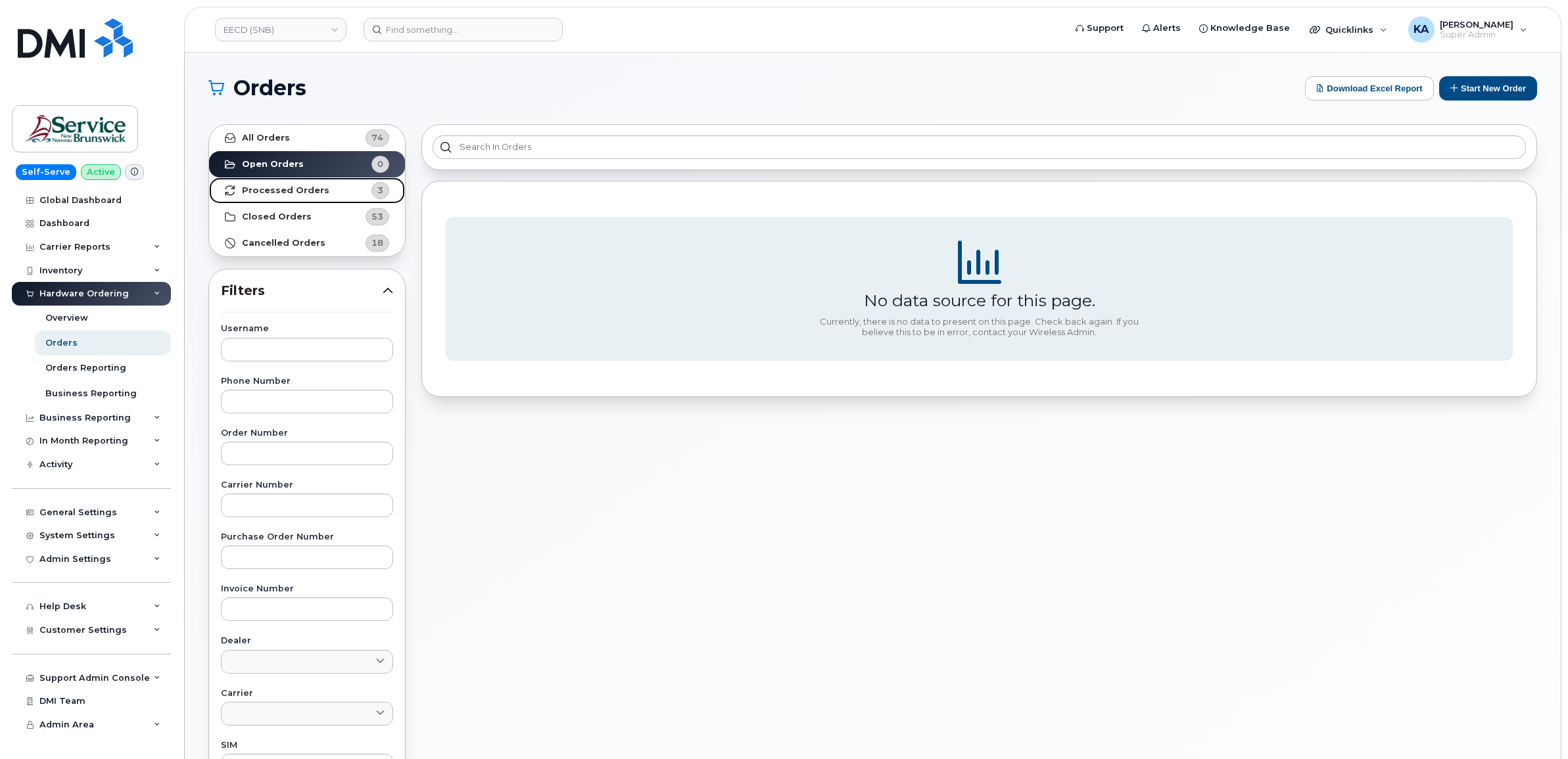
click at [277, 183] on link "Processed Orders 3" at bounding box center [307, 190] width 196 height 26
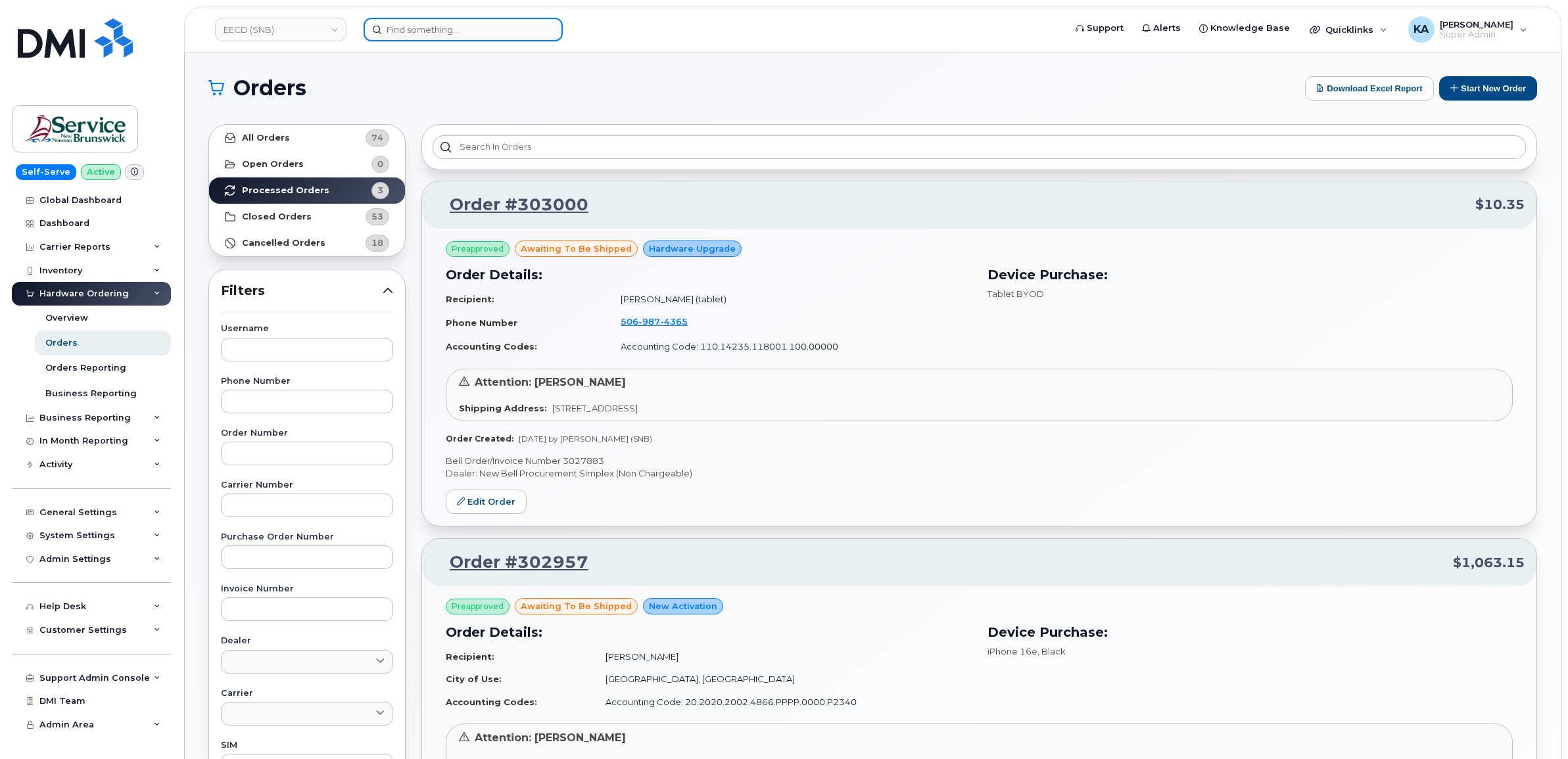
click at [456, 30] on input at bounding box center [463, 30] width 199 height 24
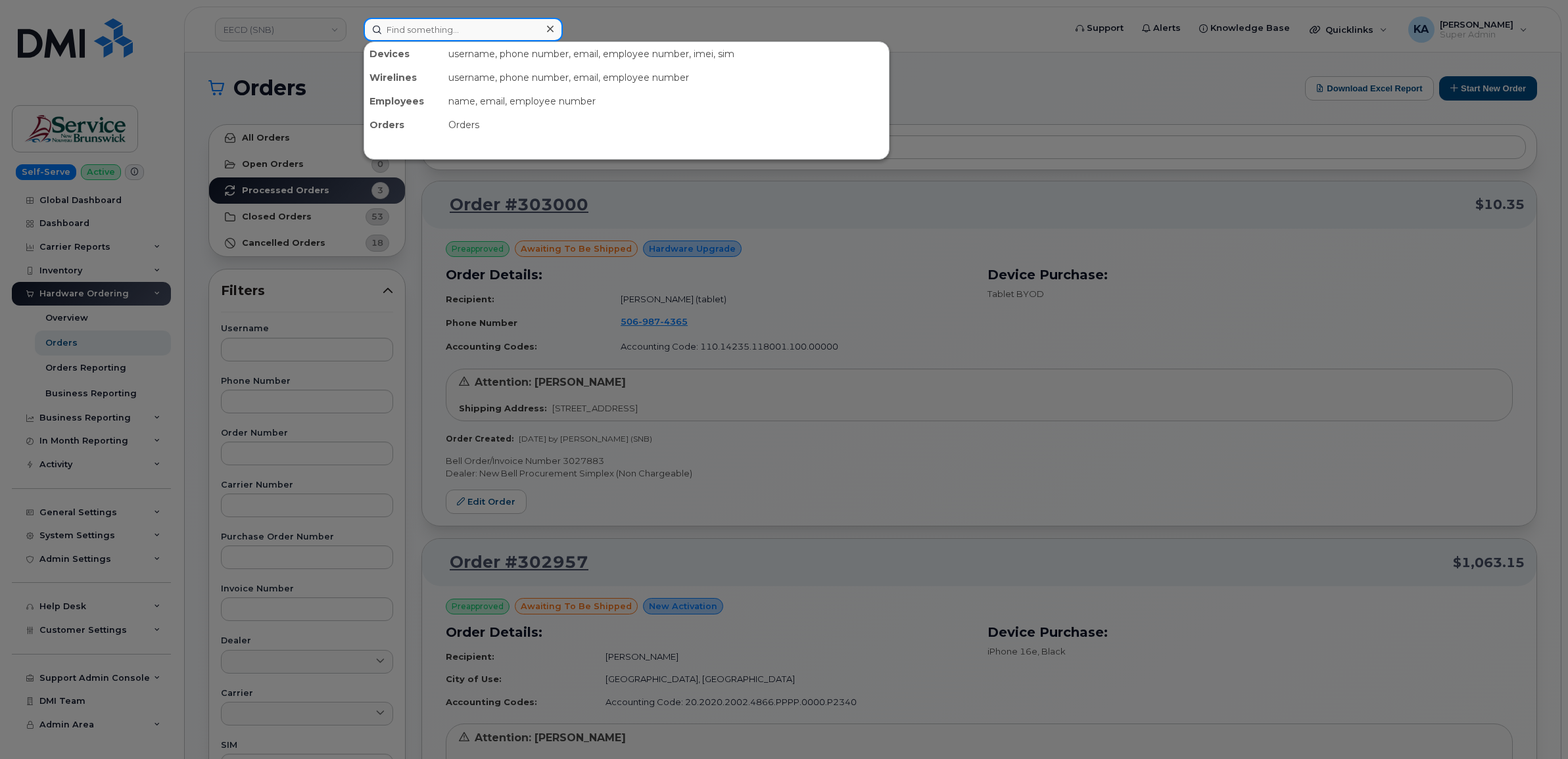
paste input "9029434856"
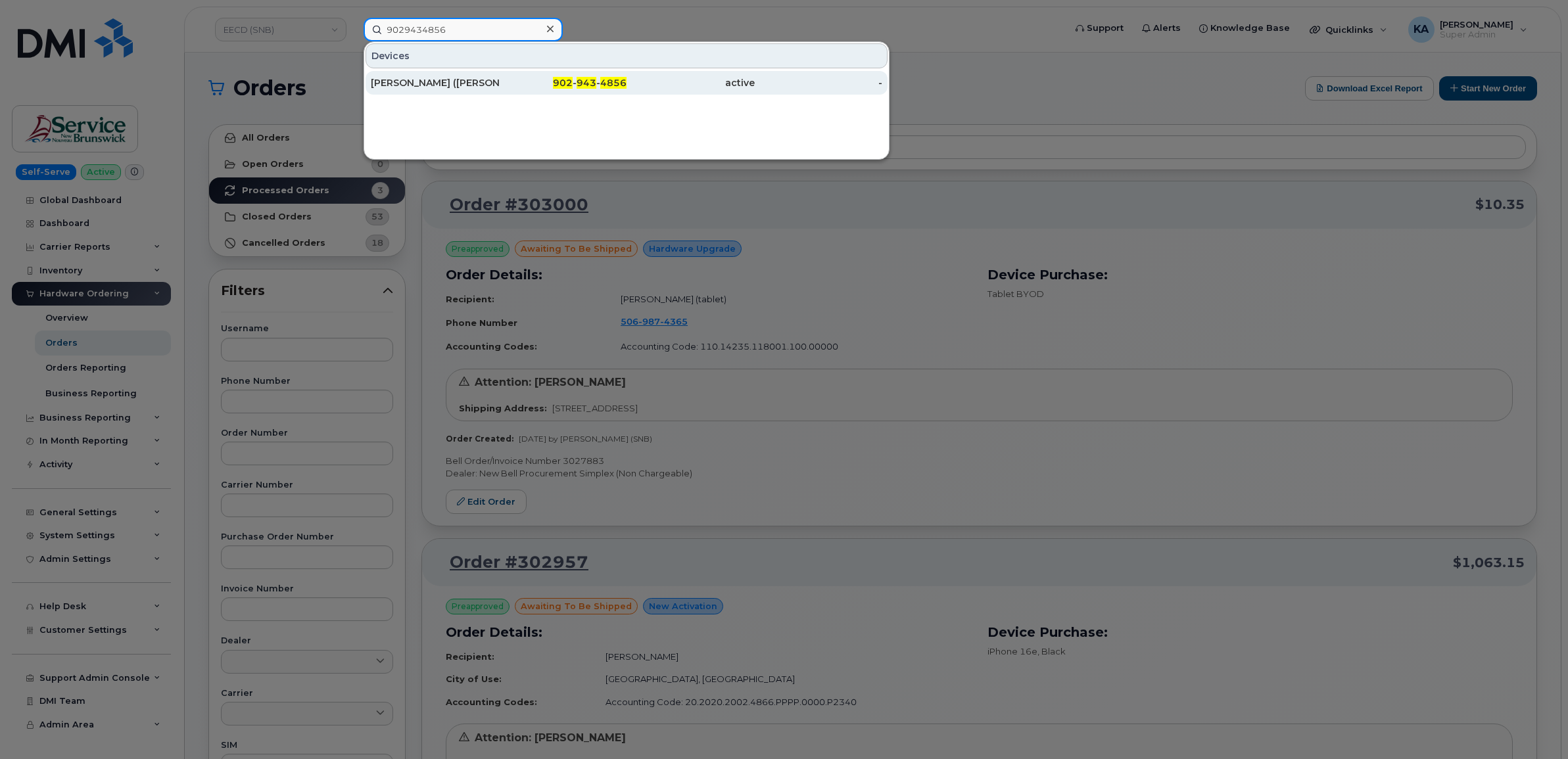
type input "9029434856"
click at [428, 80] on div "[PERSON_NAME] ([PERSON_NAME])" at bounding box center [435, 82] width 128 height 13
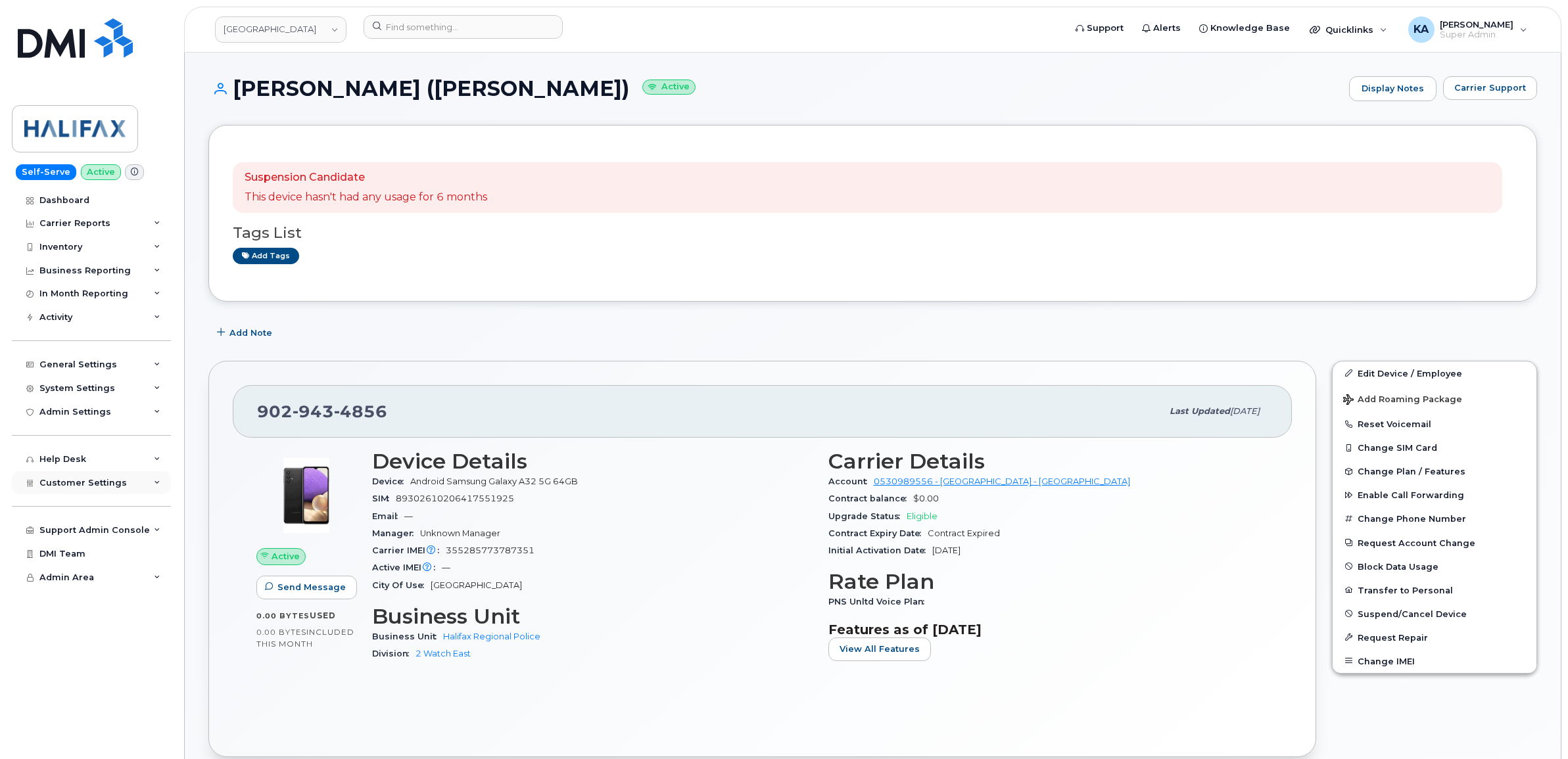
click at [64, 486] on span "Customer Settings" at bounding box center [83, 483] width 87 height 10
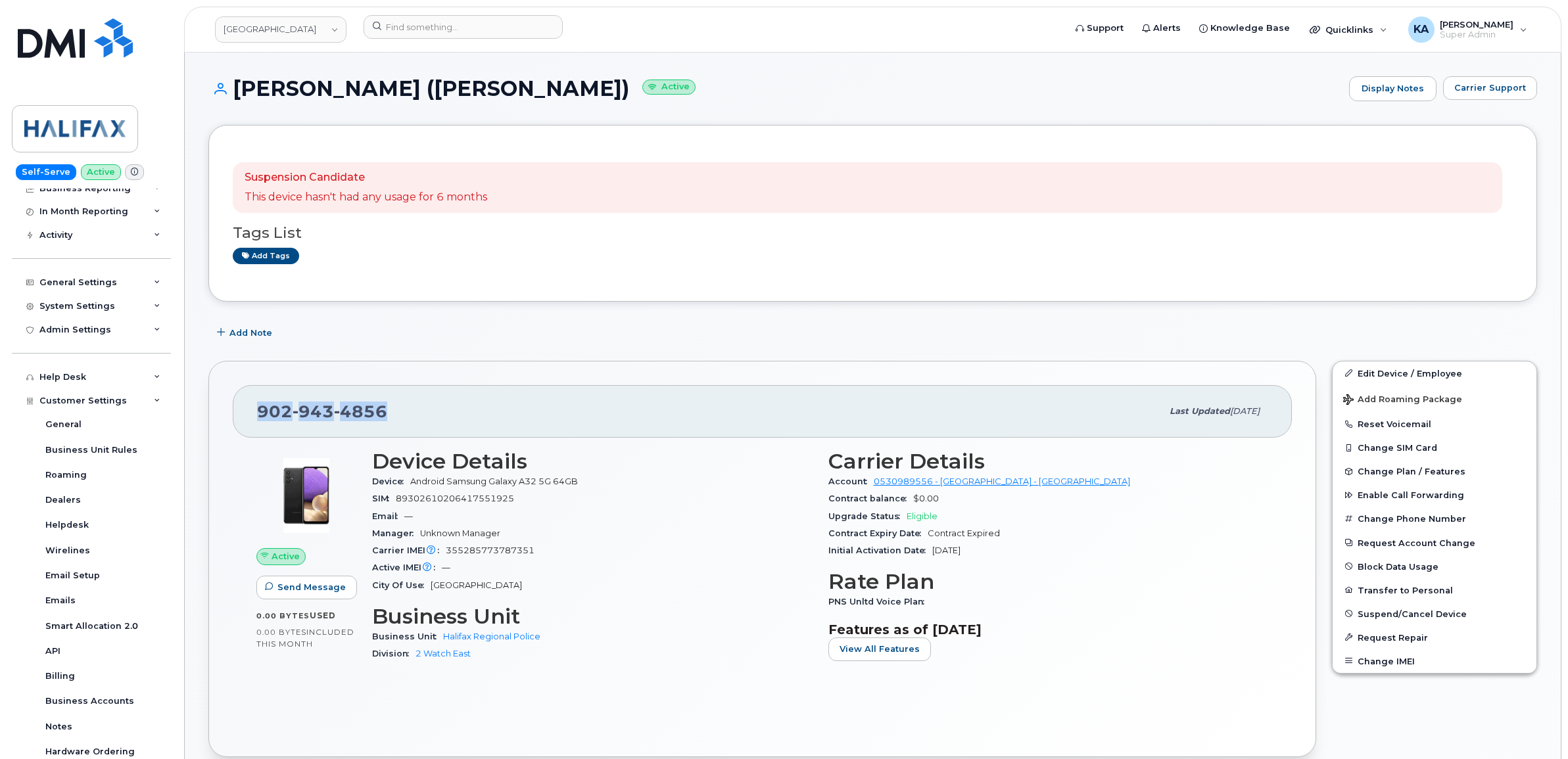
drag, startPoint x: 386, startPoint y: 410, endPoint x: 261, endPoint y: 410, distance: 125.0
click at [261, 410] on div "[PHONE_NUMBER]" at bounding box center [709, 411] width 904 height 27
copy span "[PHONE_NUMBER]"
drag, startPoint x: 227, startPoint y: 469, endPoint x: 229, endPoint y: 458, distance: 11.2
click at [227, 469] on div "[PHONE_NUMBER] Last updated [DATE] Active Send Message 0.00 Bytes  used 0.00 By…" at bounding box center [761, 559] width 1107 height 396
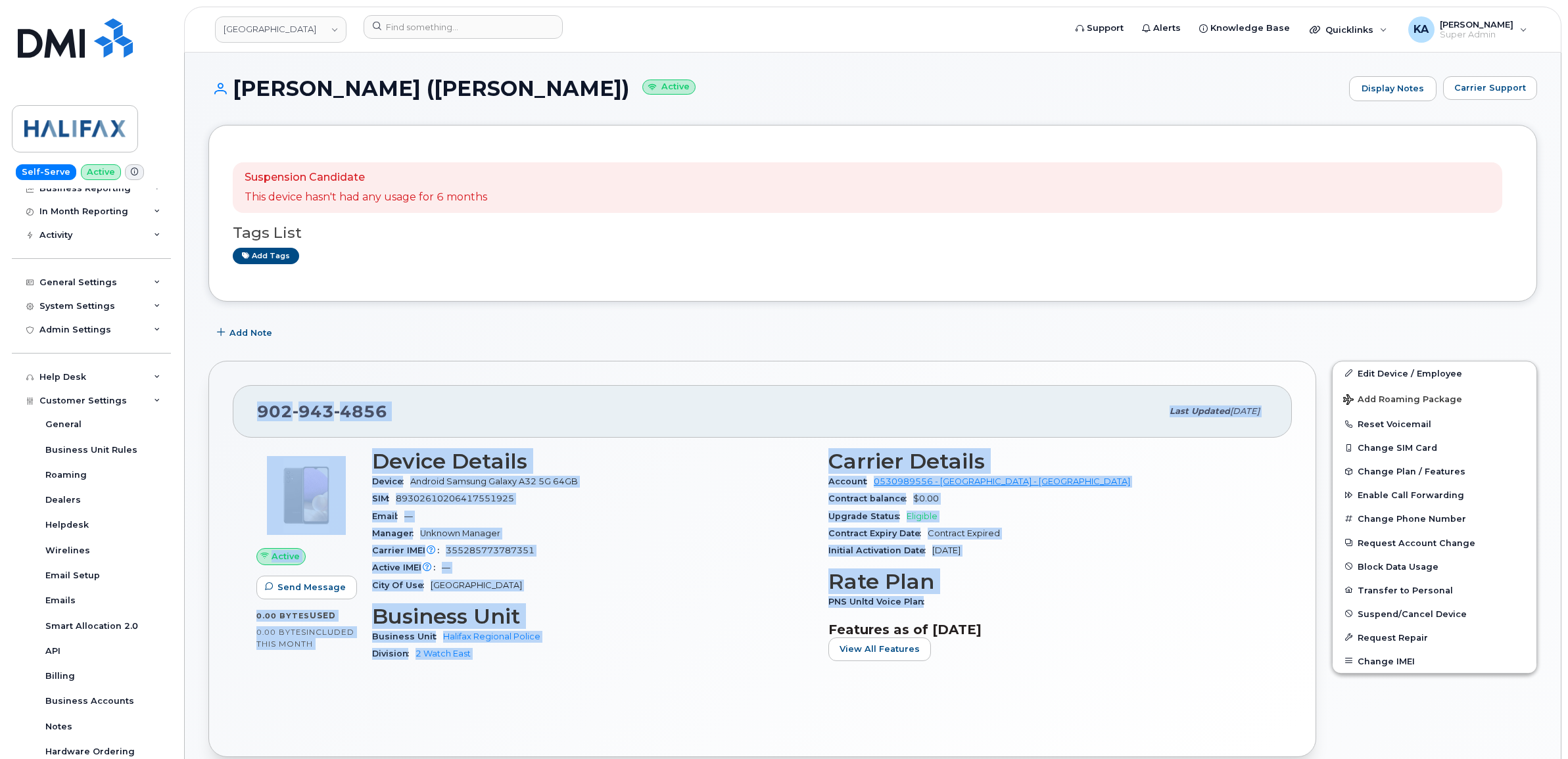
drag, startPoint x: 252, startPoint y: 412, endPoint x: 1016, endPoint y: 599, distance: 786.6
click at [1016, 599] on div "[PHONE_NUMBER] Last updated [DATE] Active Send Message 0.00 Bytes  used 0.00 By…" at bounding box center [761, 559] width 1107 height 396
copy div "[PHONE_NUMBER] Last updated [DATE] Active Send Message 0.00 Bytes  used 0.00 By…"
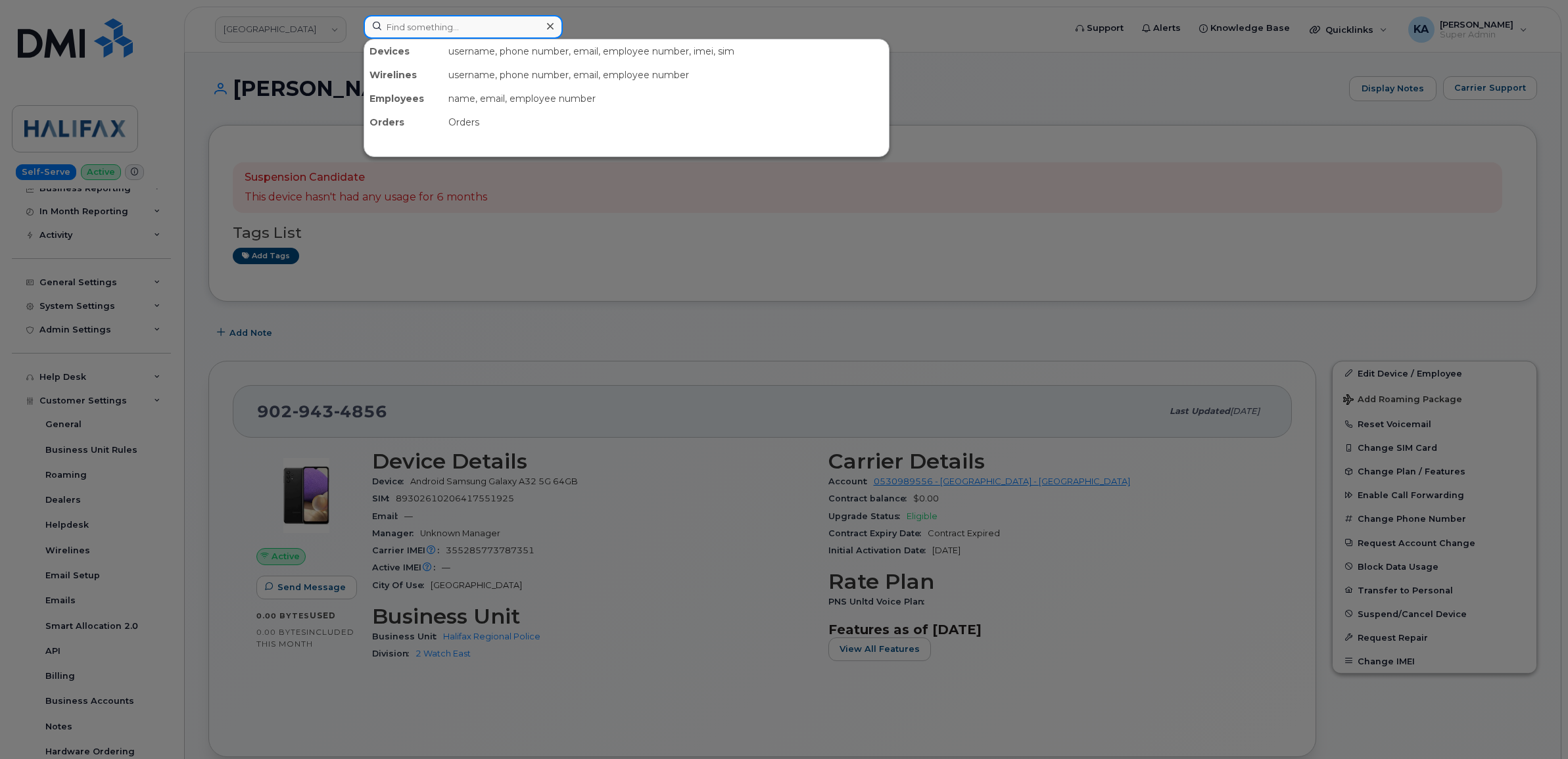
click at [450, 34] on input at bounding box center [463, 27] width 199 height 24
paste input "5062602021"
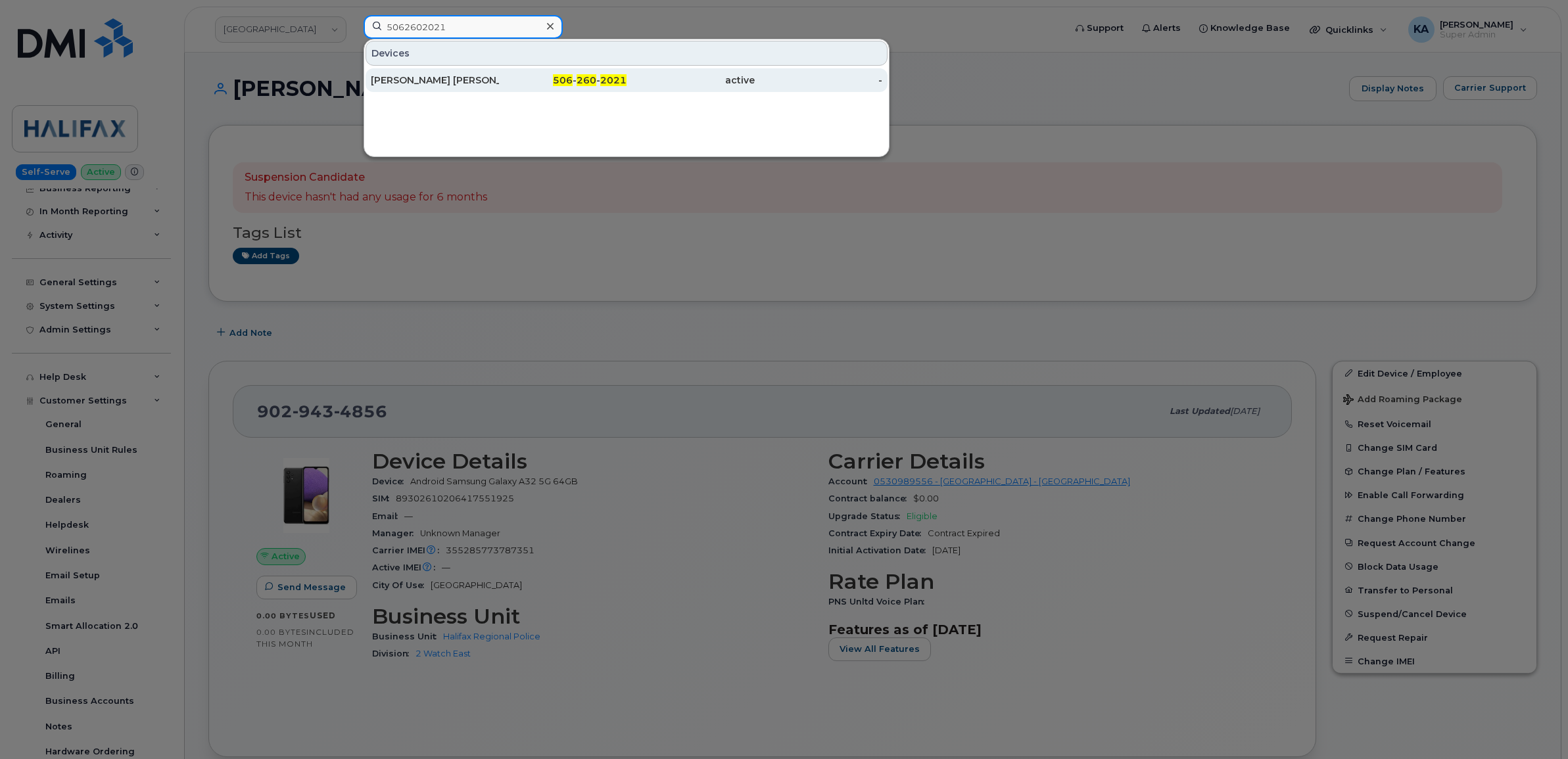
type input "5062602021"
click at [422, 74] on div "[PERSON_NAME] [PERSON_NAME]" at bounding box center [435, 80] width 128 height 13
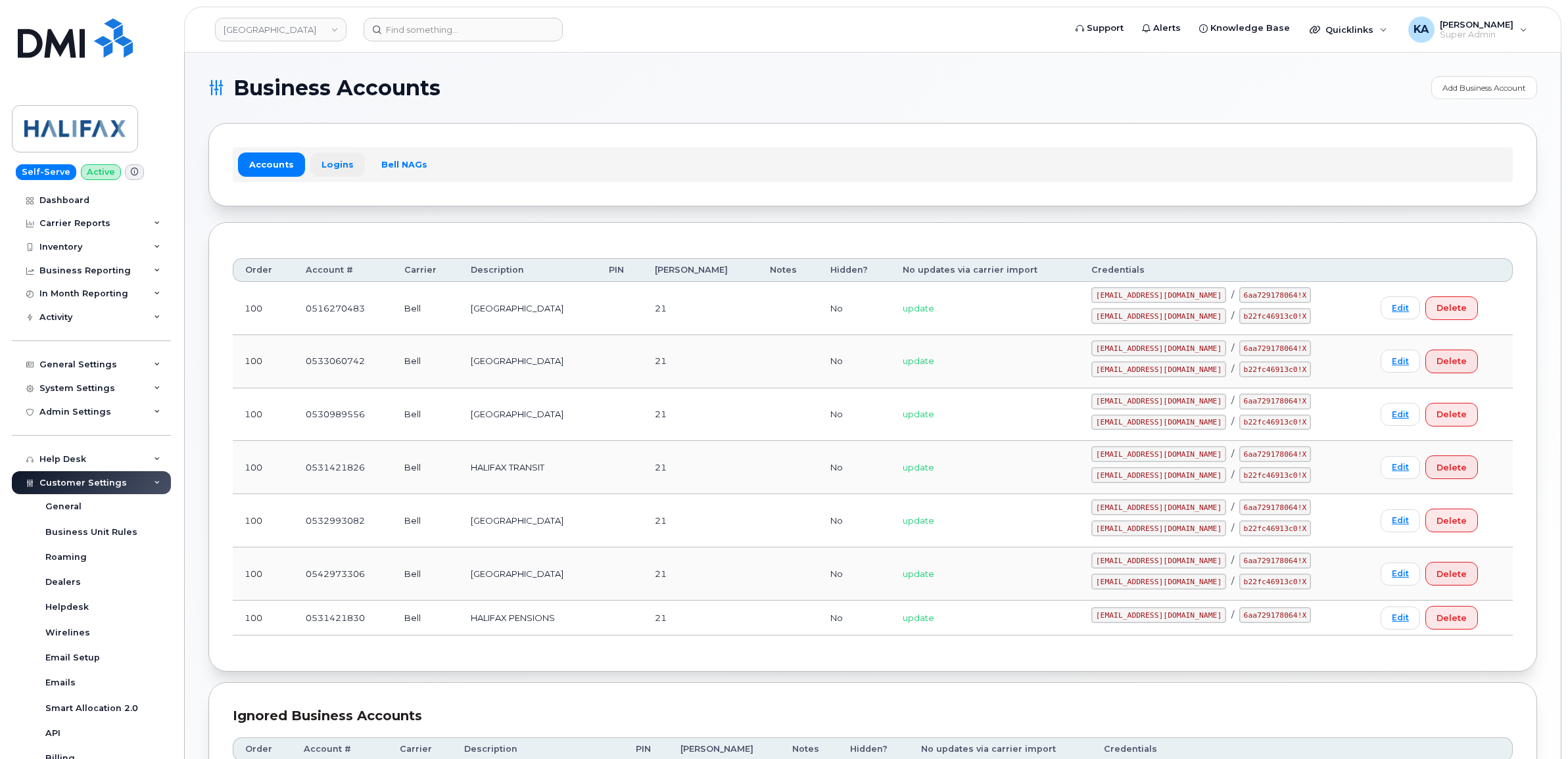
click at [322, 161] on link "Logins" at bounding box center [338, 164] width 55 height 24
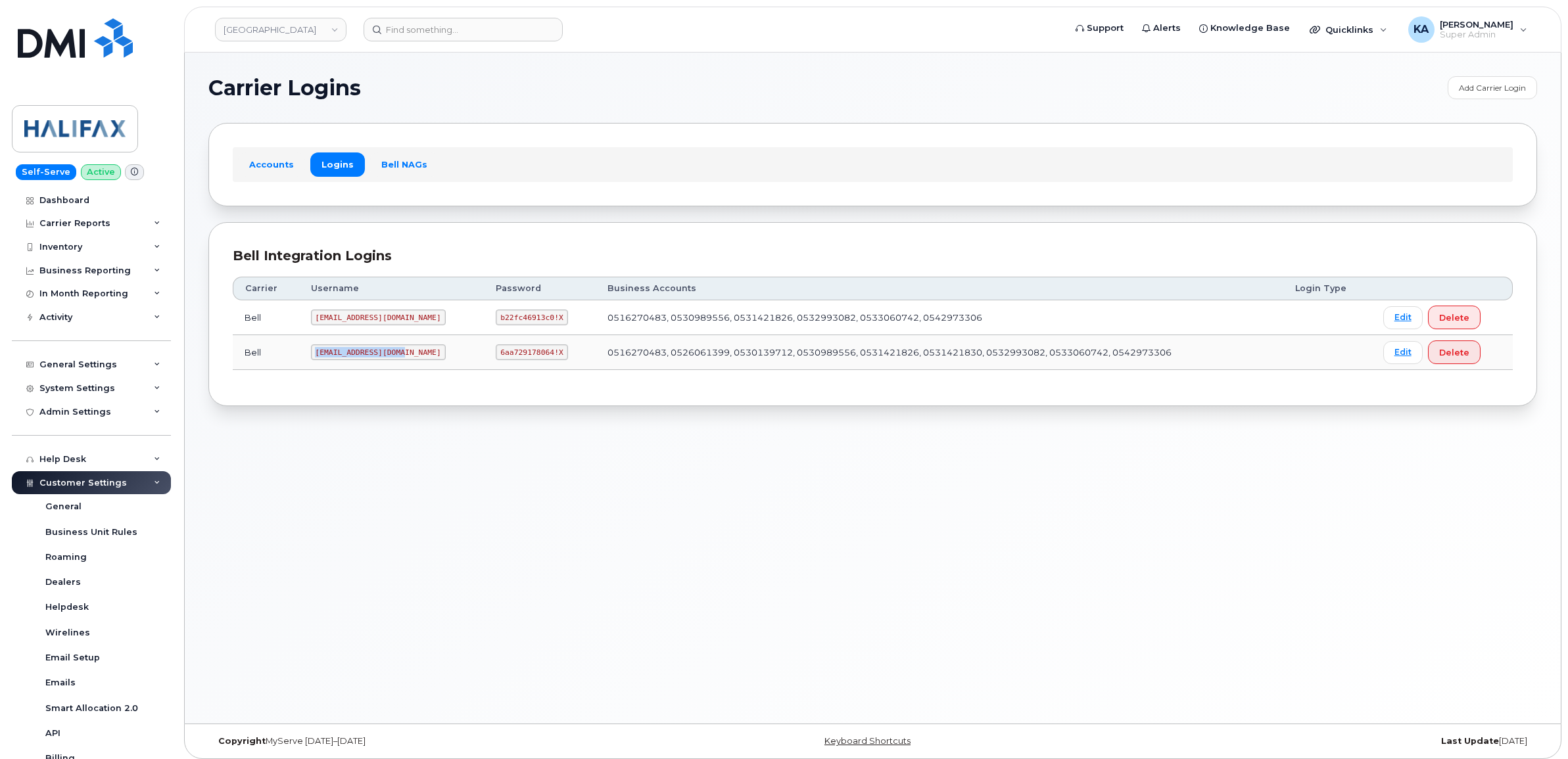
drag, startPoint x: 314, startPoint y: 356, endPoint x: 397, endPoint y: 363, distance: 83.3
click at [397, 363] on td "[EMAIL_ADDRESS][DOMAIN_NAME]" at bounding box center [392, 353] width 186 height 35
copy code "[EMAIL_ADDRESS][DOMAIN_NAME]"
drag, startPoint x: 469, startPoint y: 357, endPoint x: 532, endPoint y: 366, distance: 63.6
click at [532, 366] on td "6aa729178064!X" at bounding box center [539, 353] width 112 height 35
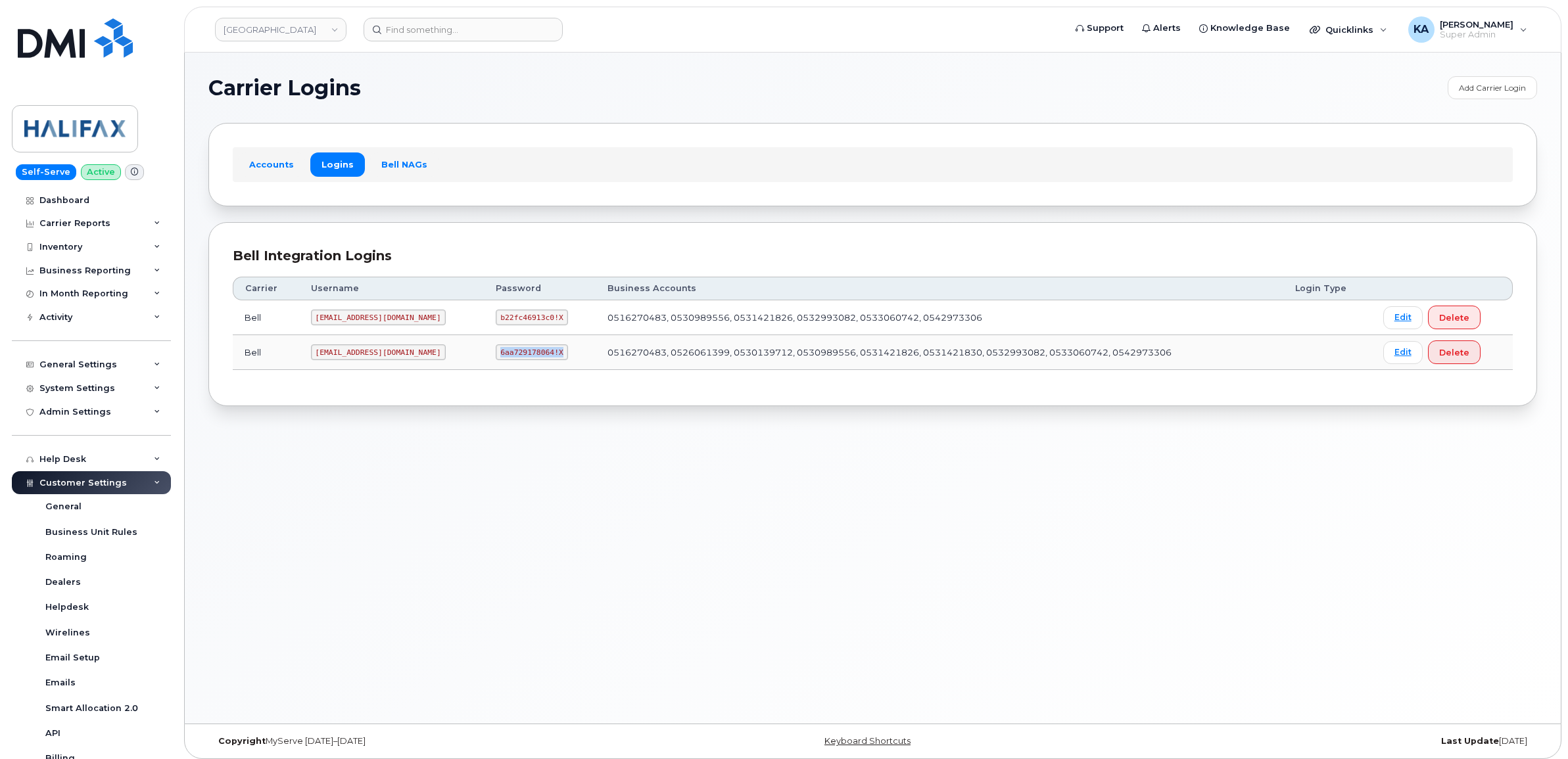
copy code "6aa729178064!X"
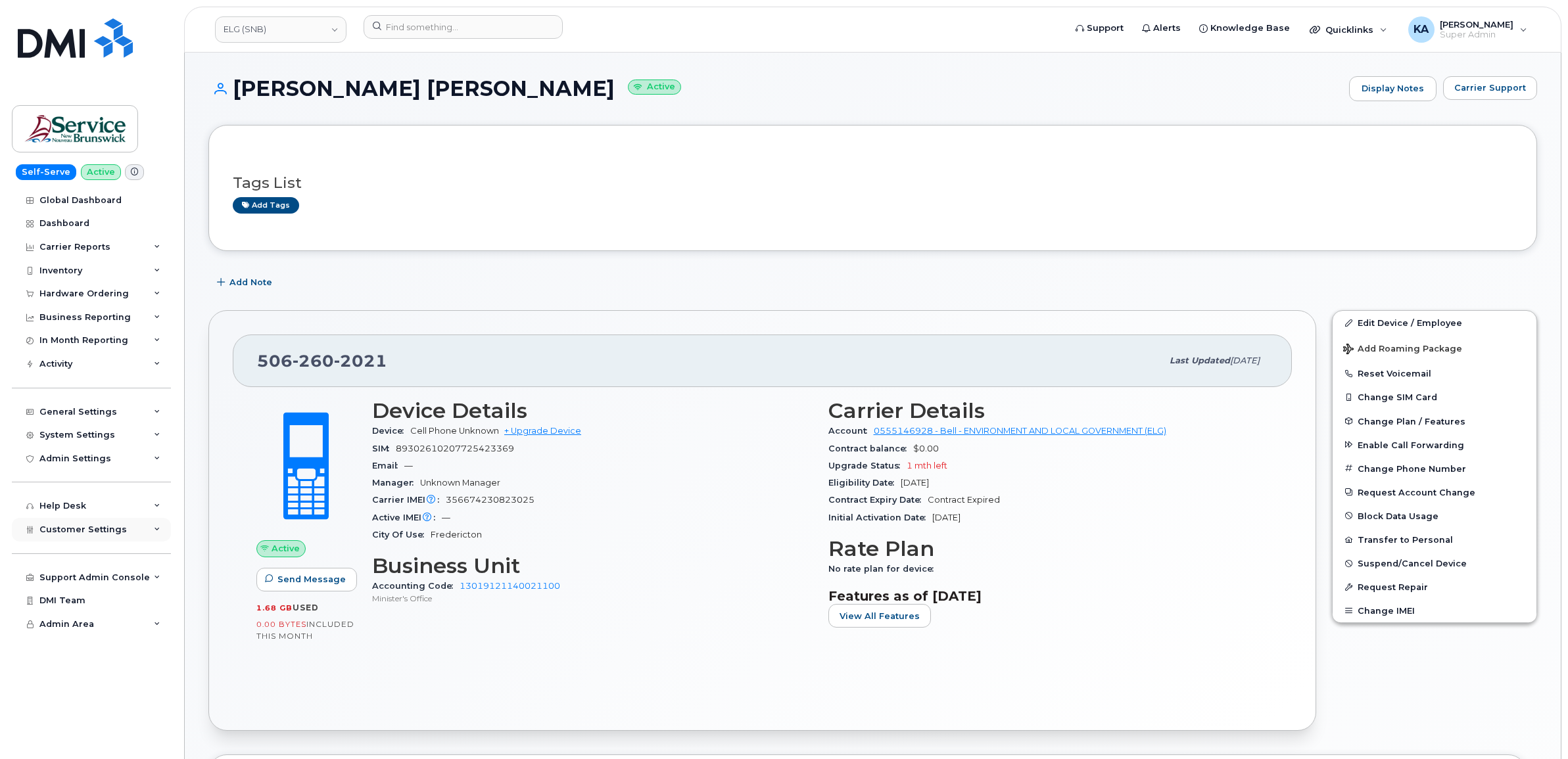
click at [57, 534] on span "Customer Settings" at bounding box center [83, 529] width 87 height 10
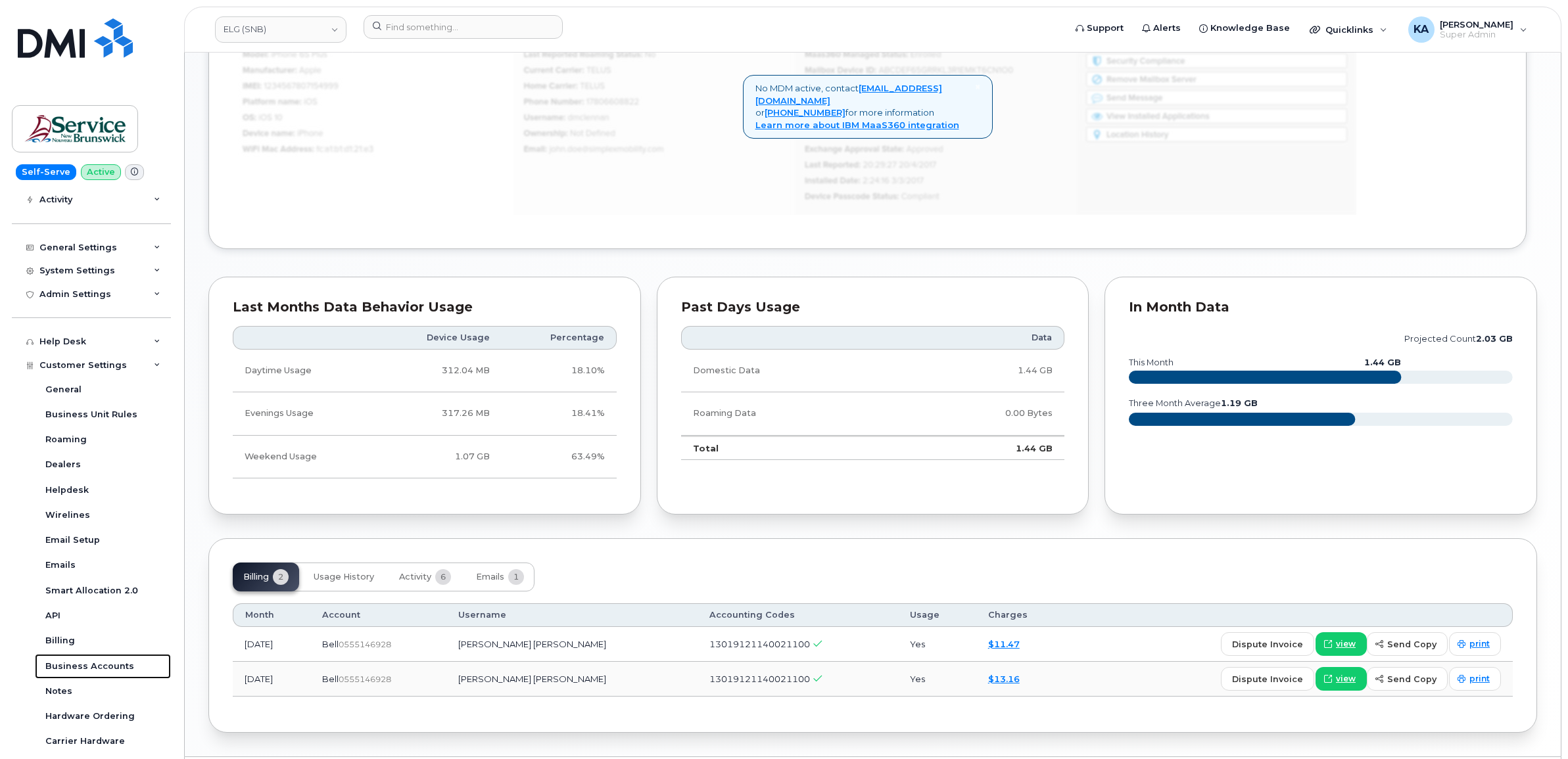
scroll to position [822, 0]
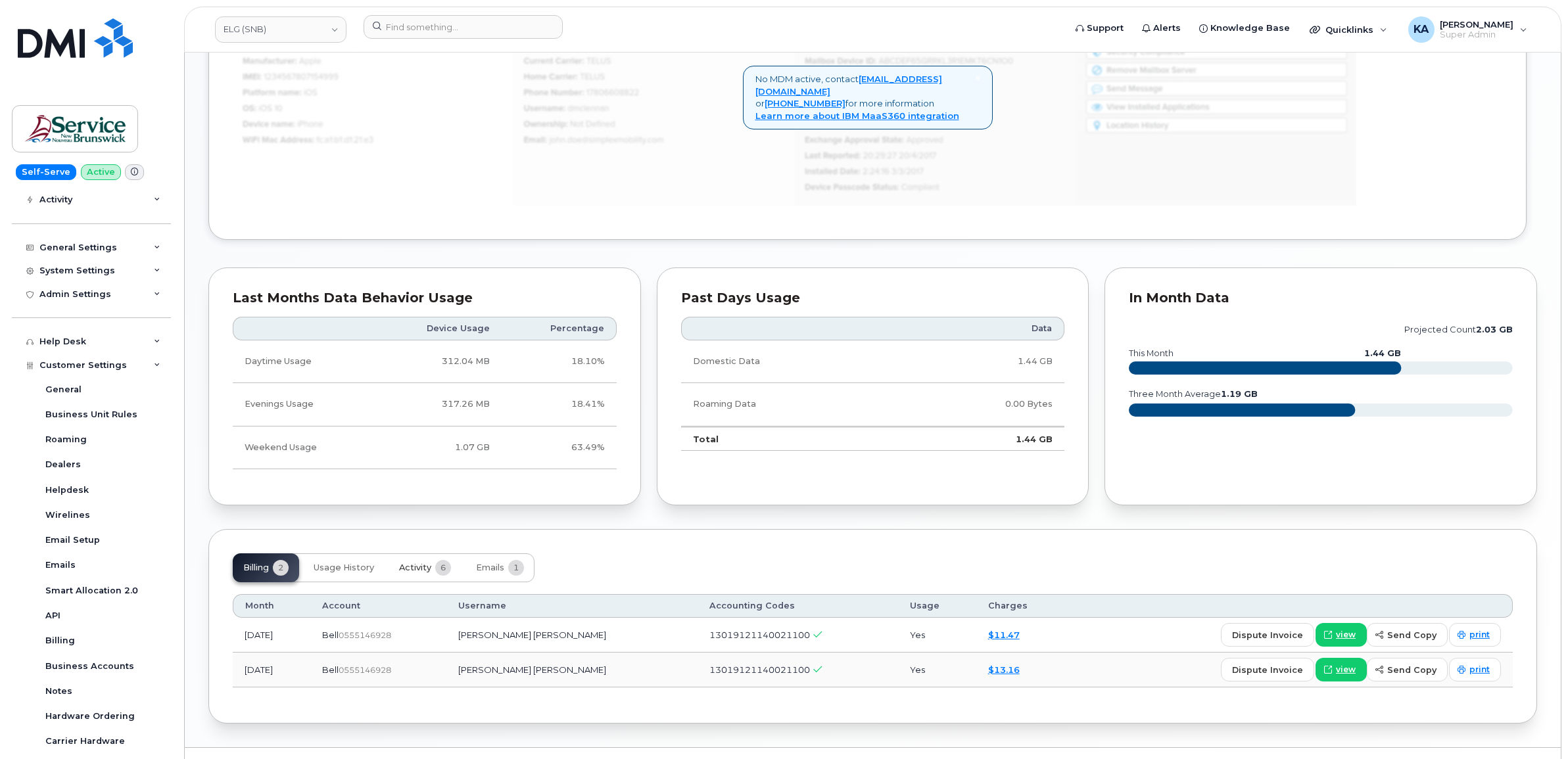
click at [404, 566] on span "Activity" at bounding box center [415, 567] width 32 height 11
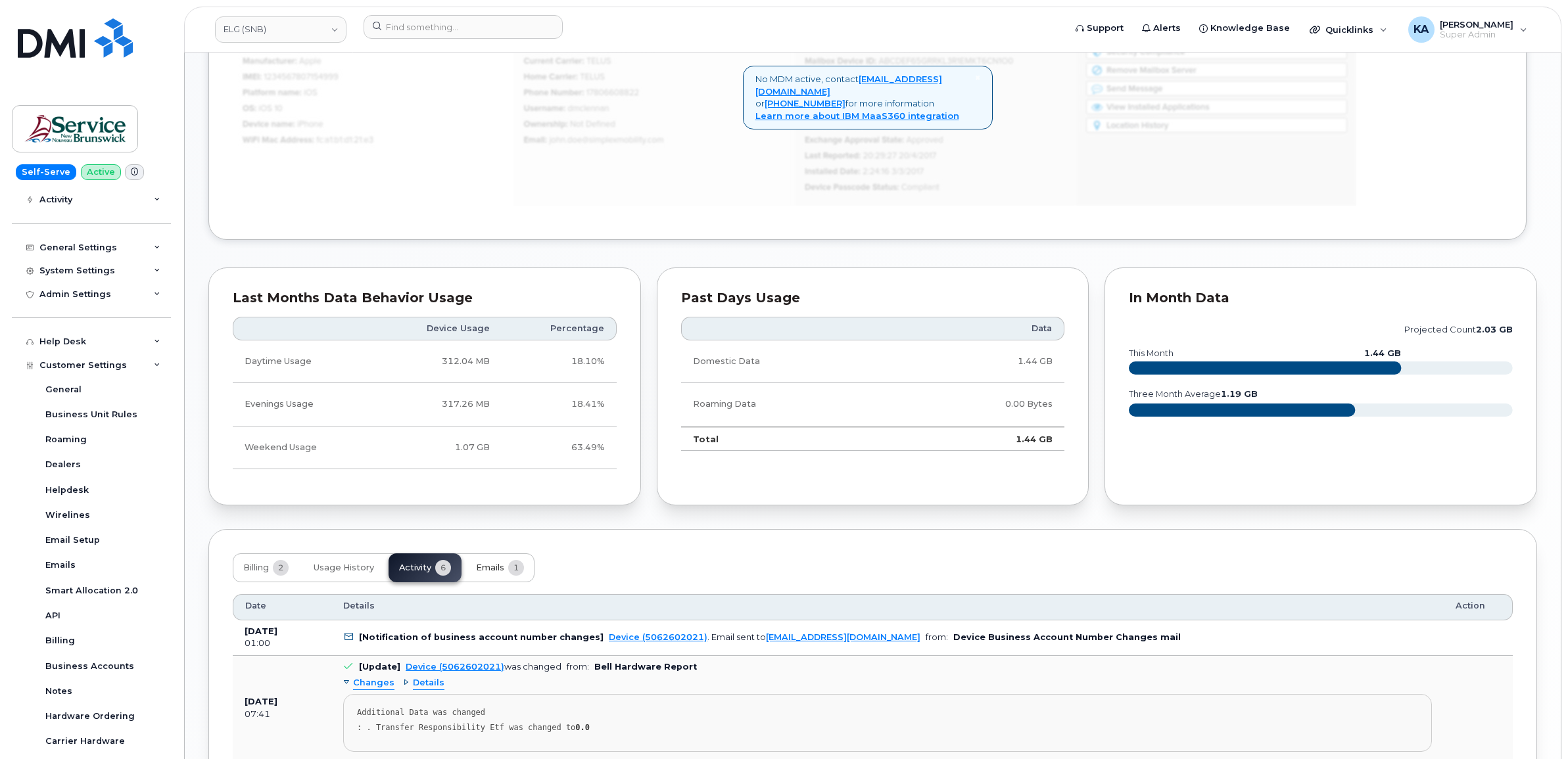
click at [491, 566] on span "Emails" at bounding box center [490, 567] width 28 height 11
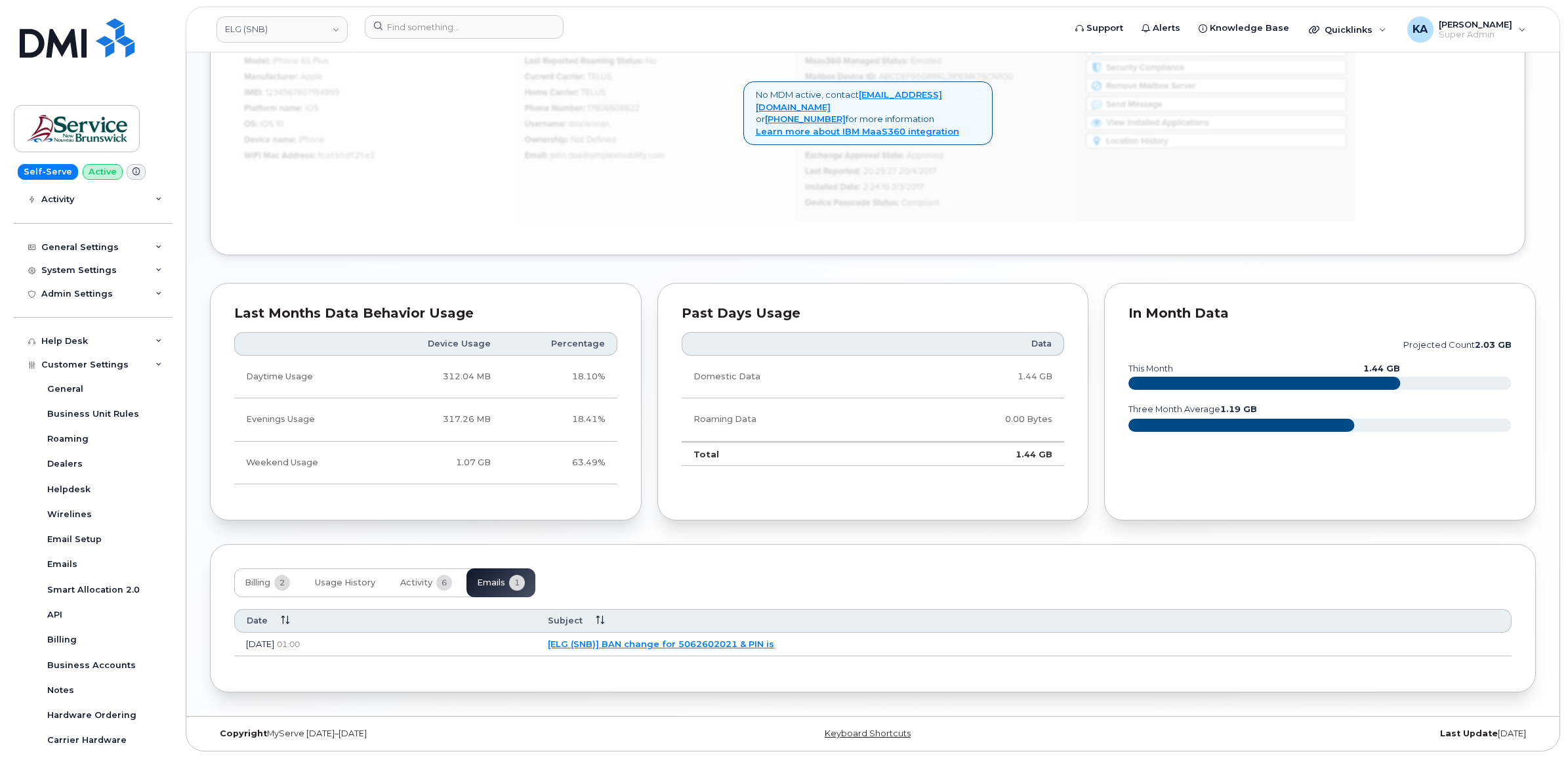
scroll to position [807, 0]
click at [696, 646] on link "[ELG (SNB)] BAN change for 5062602021 & PIN is" at bounding box center [659, 644] width 227 height 11
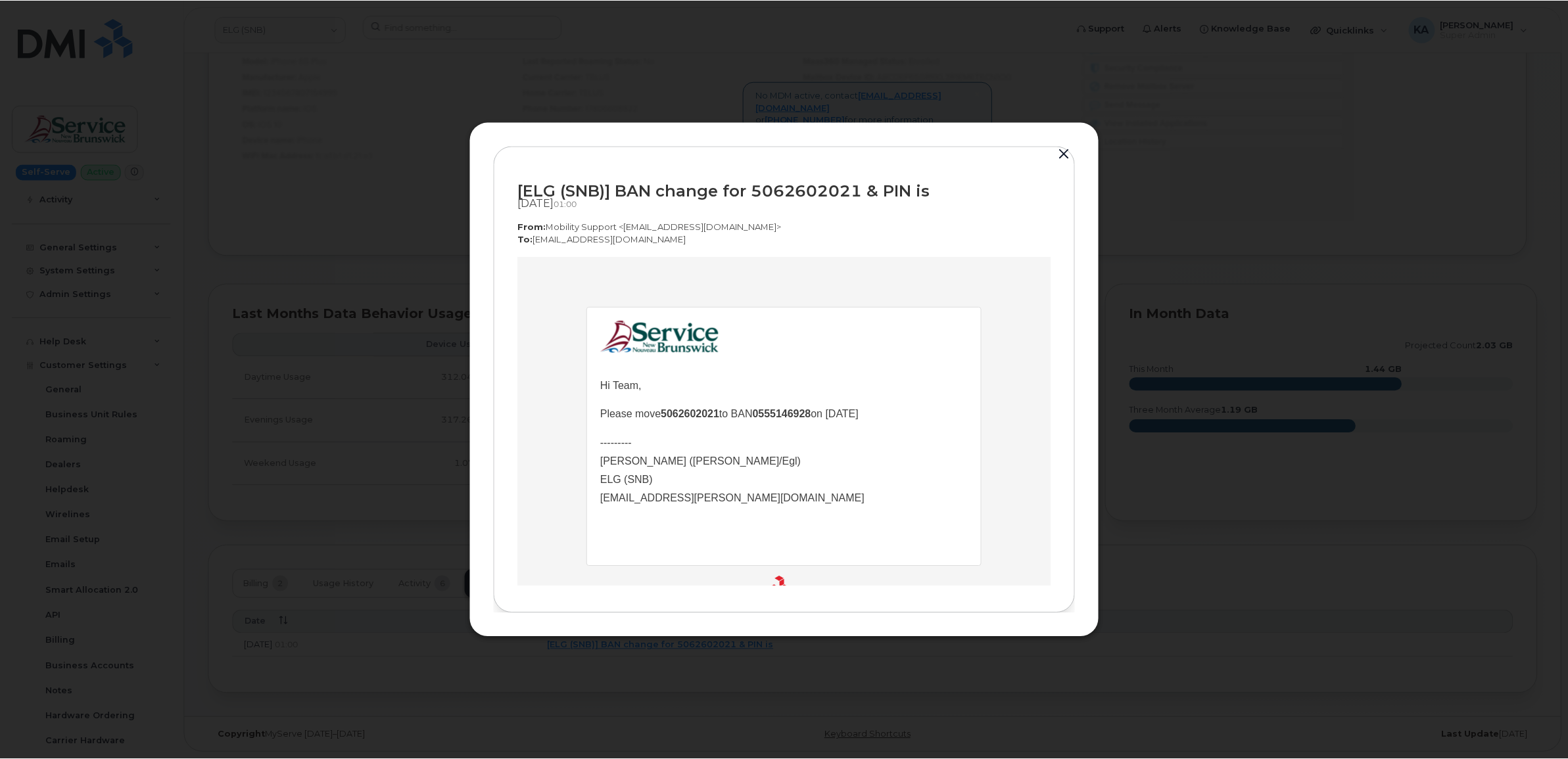
scroll to position [0, 0]
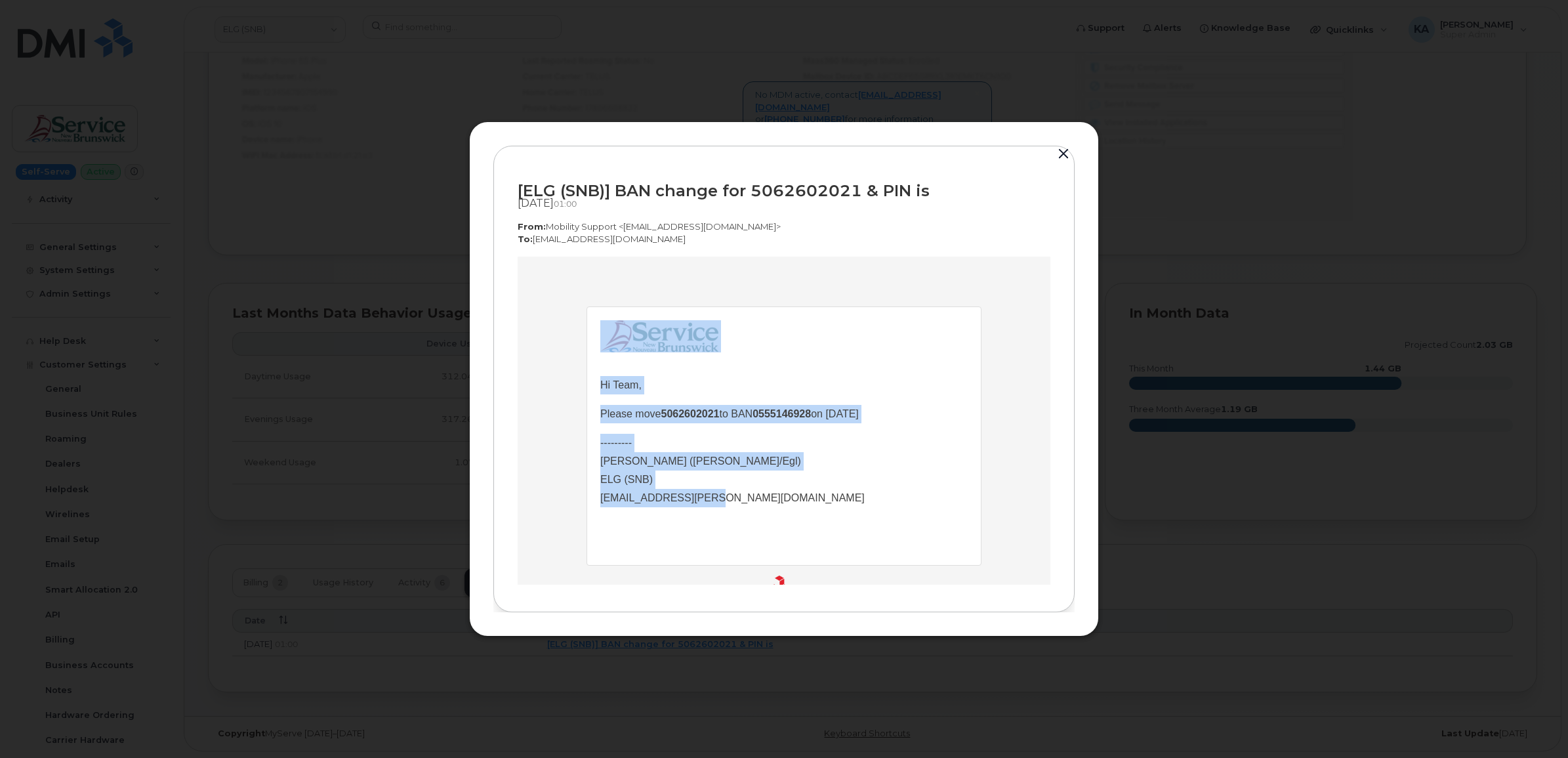
drag, startPoint x: 589, startPoint y: 383, endPoint x: 723, endPoint y: 497, distance: 175.9
click at [723, 497] on td "Hi Team, Please move 5062602021 to BAN 0555146928 on [DATE] --------- [PERSON_N…" at bounding box center [784, 435] width 394 height 258
copy td "Hi Team, Please move 5062602021 to BAN 0555146928 on [DATE] --------- [GEOGRAPH…"
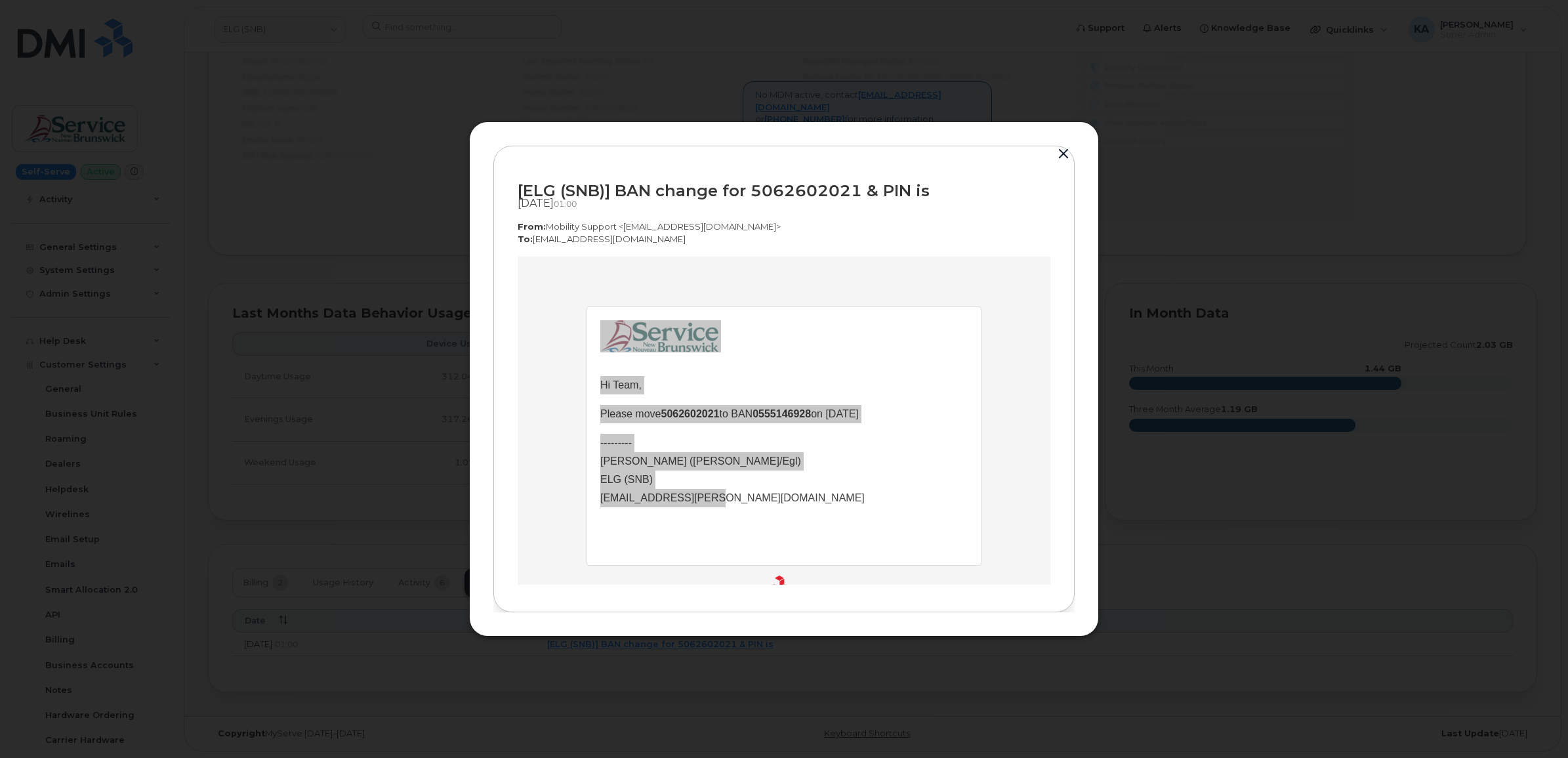
click at [1066, 152] on button "button" at bounding box center [1063, 154] width 20 height 18
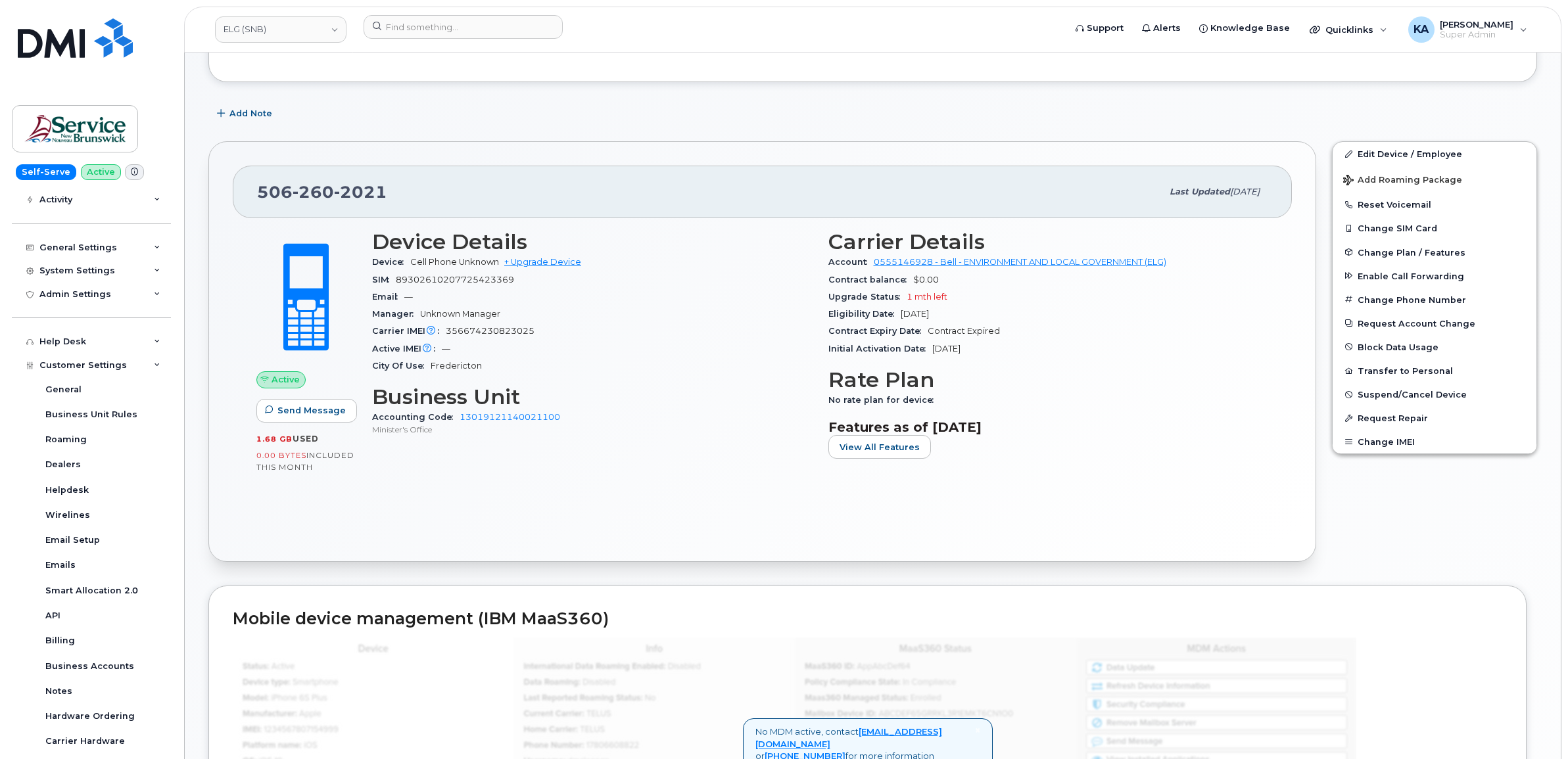
scroll to position [151, 0]
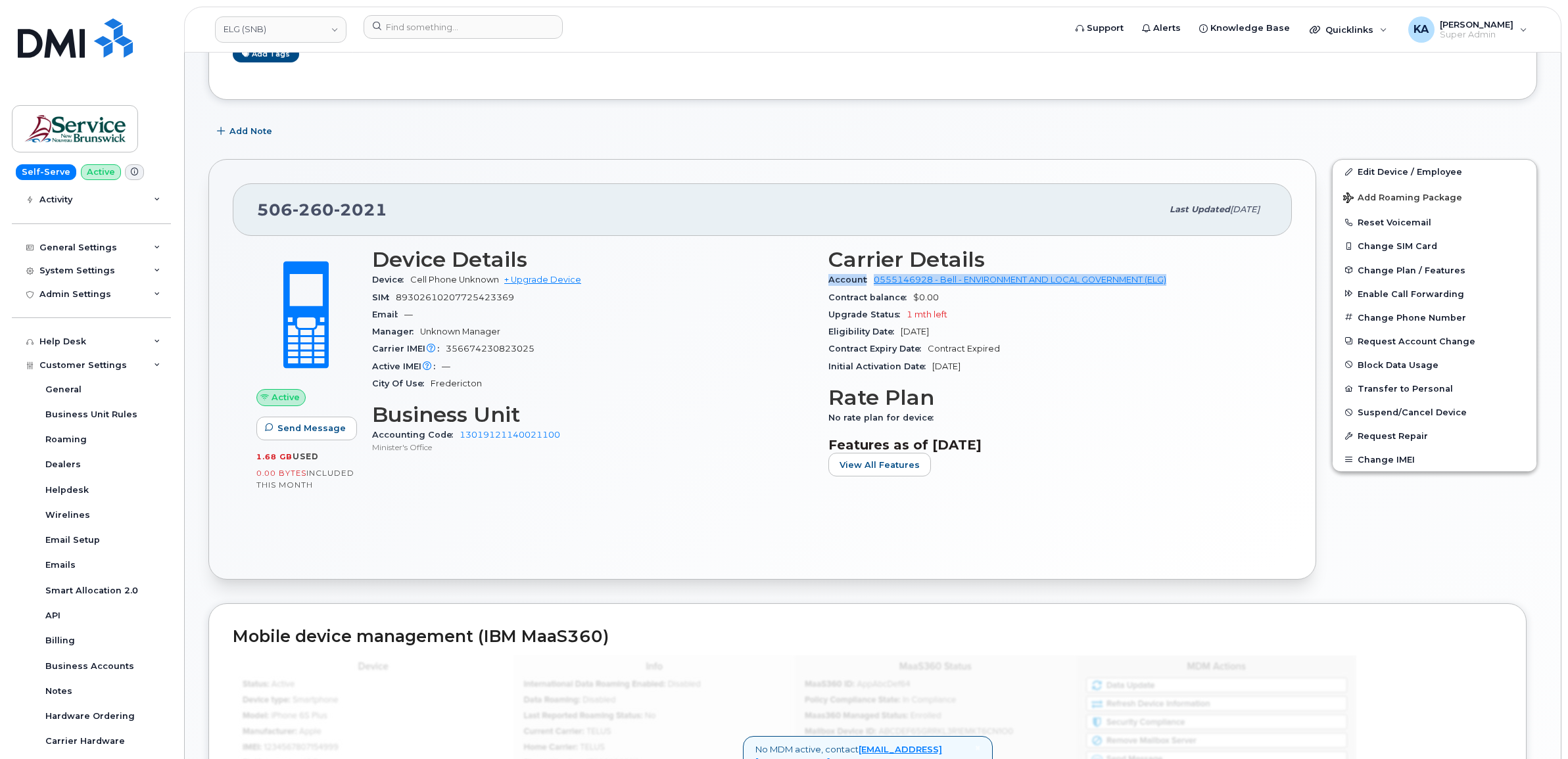
drag, startPoint x: 825, startPoint y: 280, endPoint x: 1176, endPoint y: 287, distance: 351.1
click at [1176, 287] on div "Carrier Details Account 0555146928 - Bell - ENVIRONMENT AND LOCAL GOVERNMENT (E…" at bounding box center [1048, 367] width 456 height 255
copy div "Account 0555146928 - Bell - ENVIRONMENT AND LOCAL GOVERNMENT (ELG)"
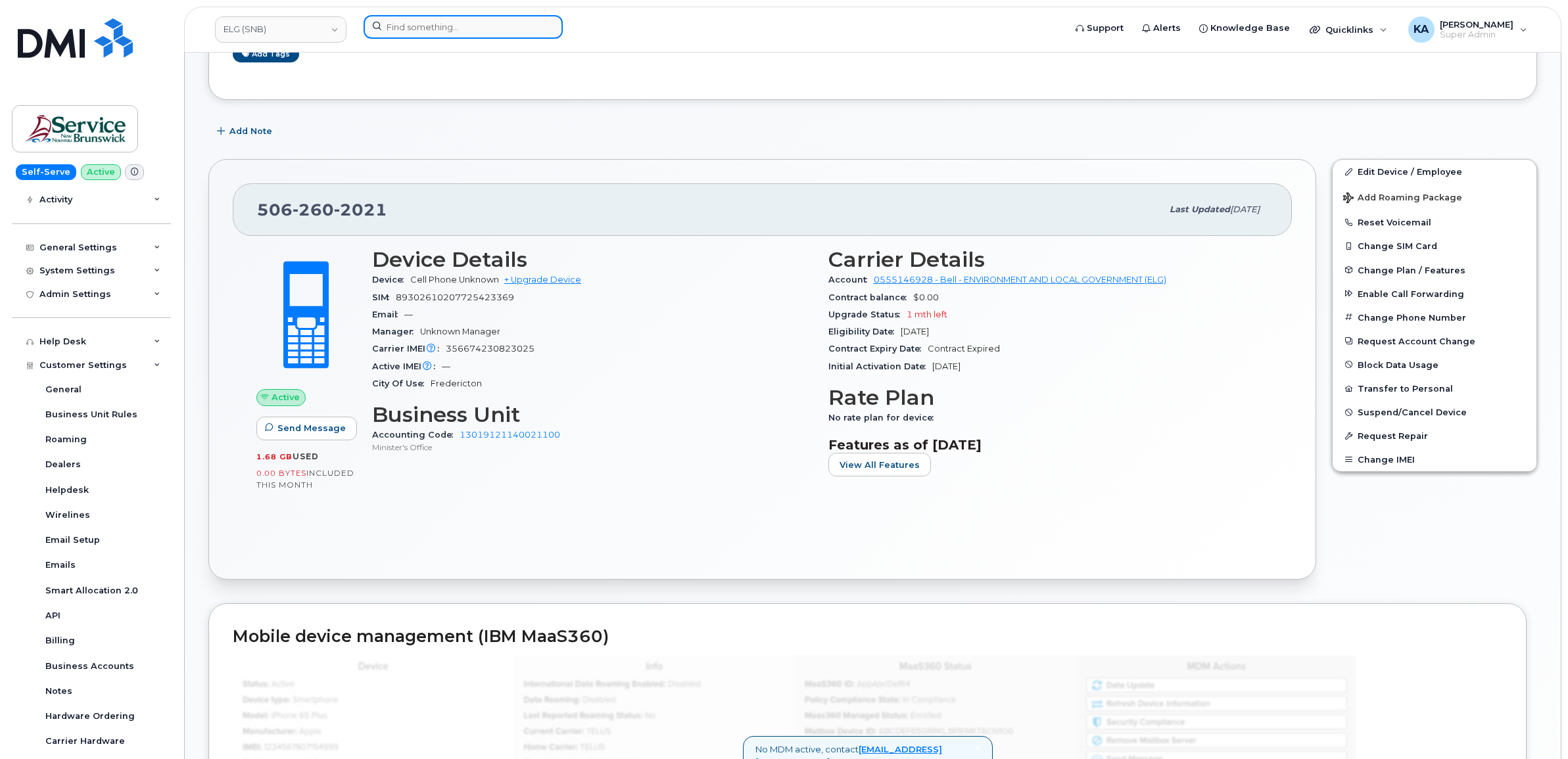
click at [435, 25] on input at bounding box center [463, 27] width 199 height 24
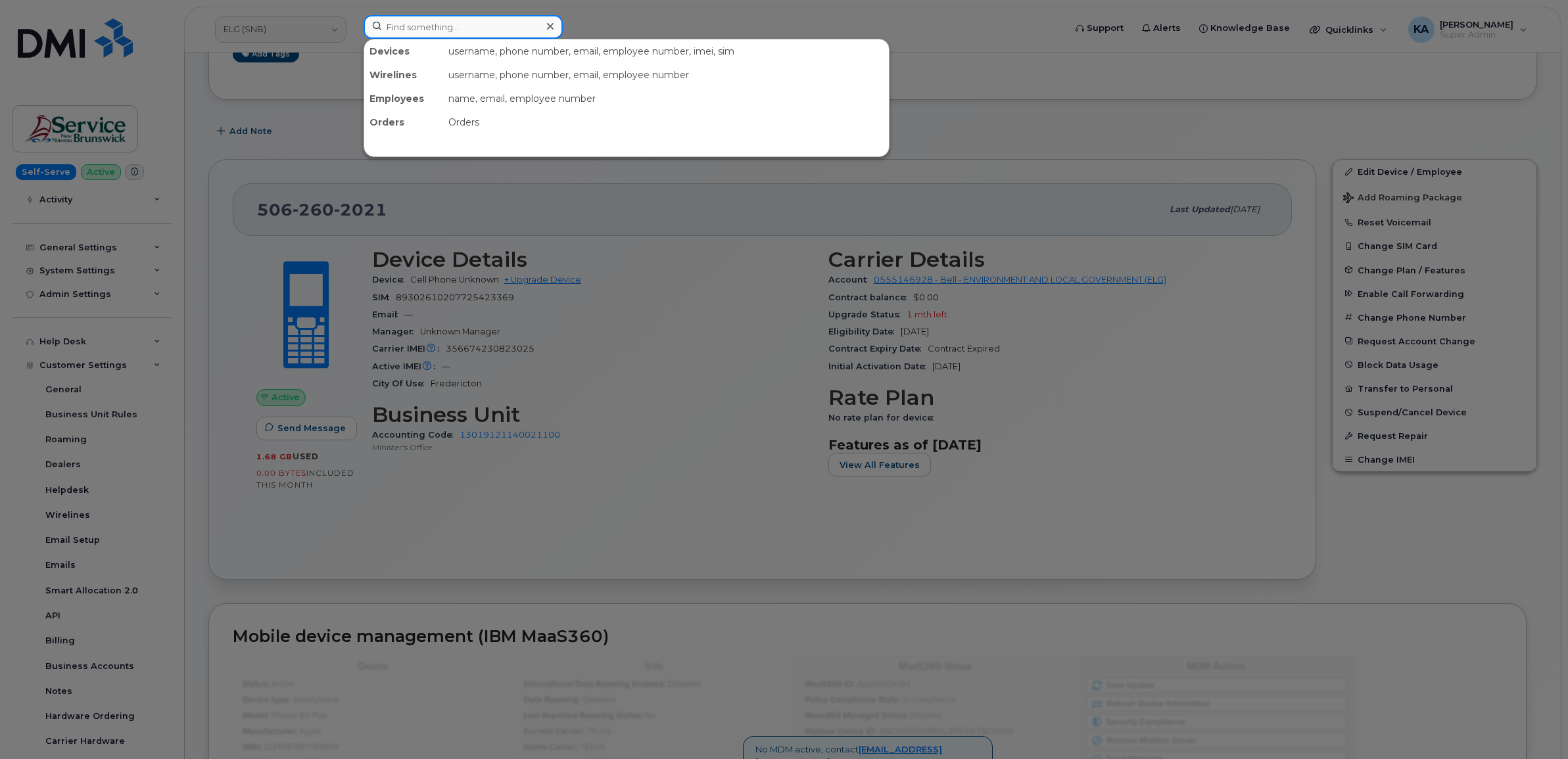
paste input "5064765028"
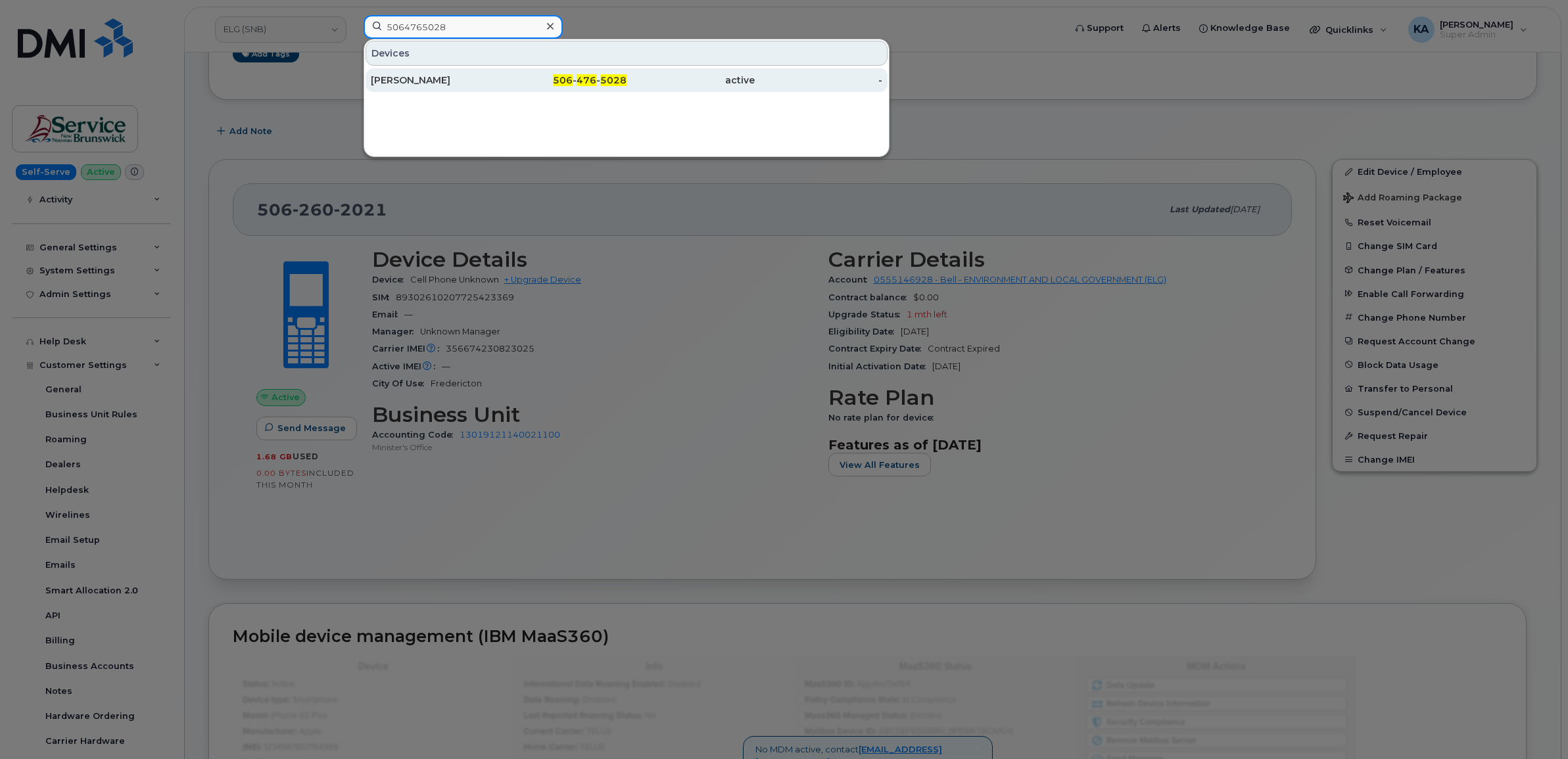
type input "5064765028"
click at [411, 79] on div "[PERSON_NAME]" at bounding box center [435, 80] width 128 height 13
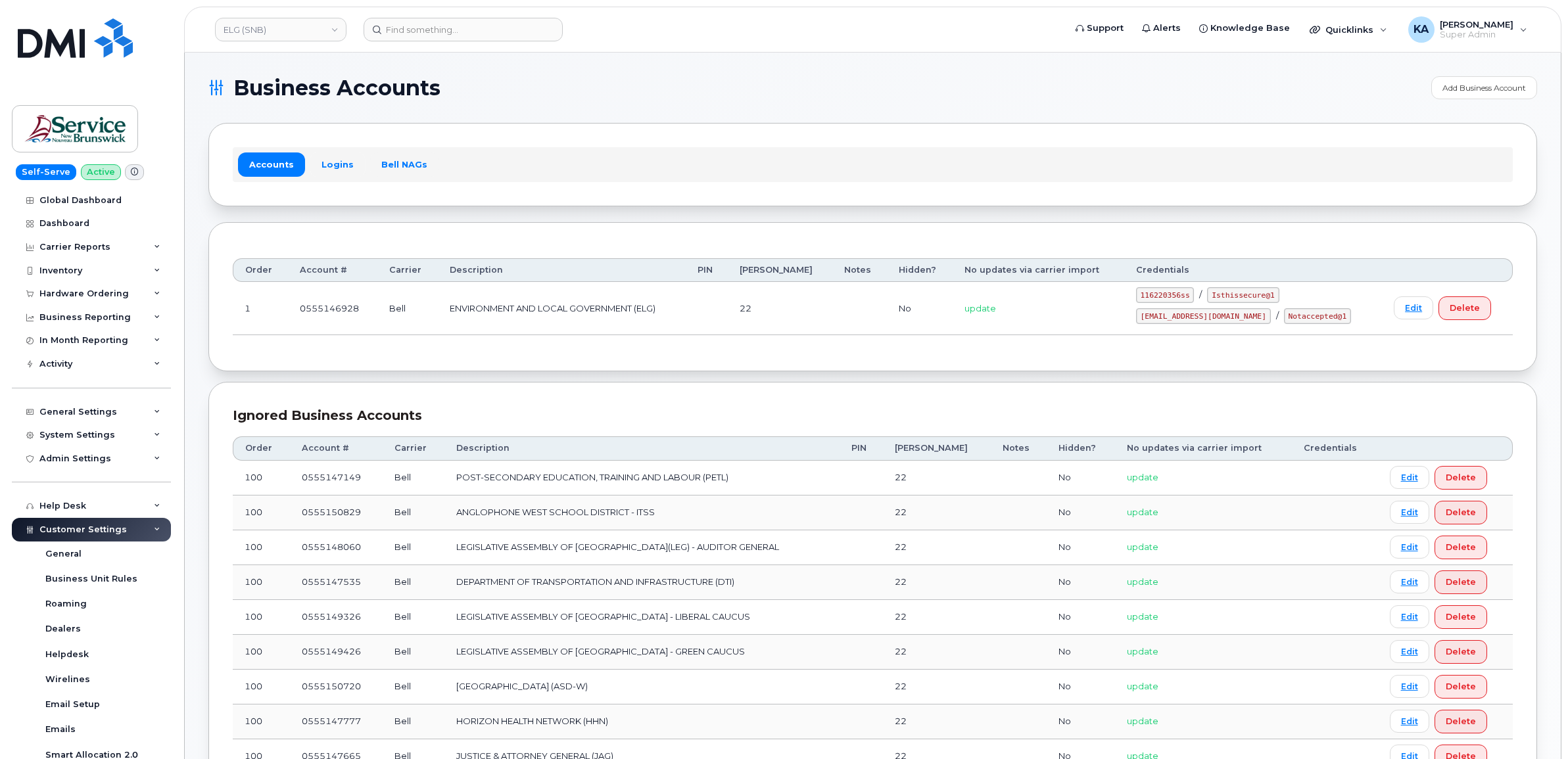
drag, startPoint x: 328, startPoint y: 167, endPoint x: 449, endPoint y: 419, distance: 279.5
click at [328, 167] on link "Logins" at bounding box center [338, 164] width 55 height 24
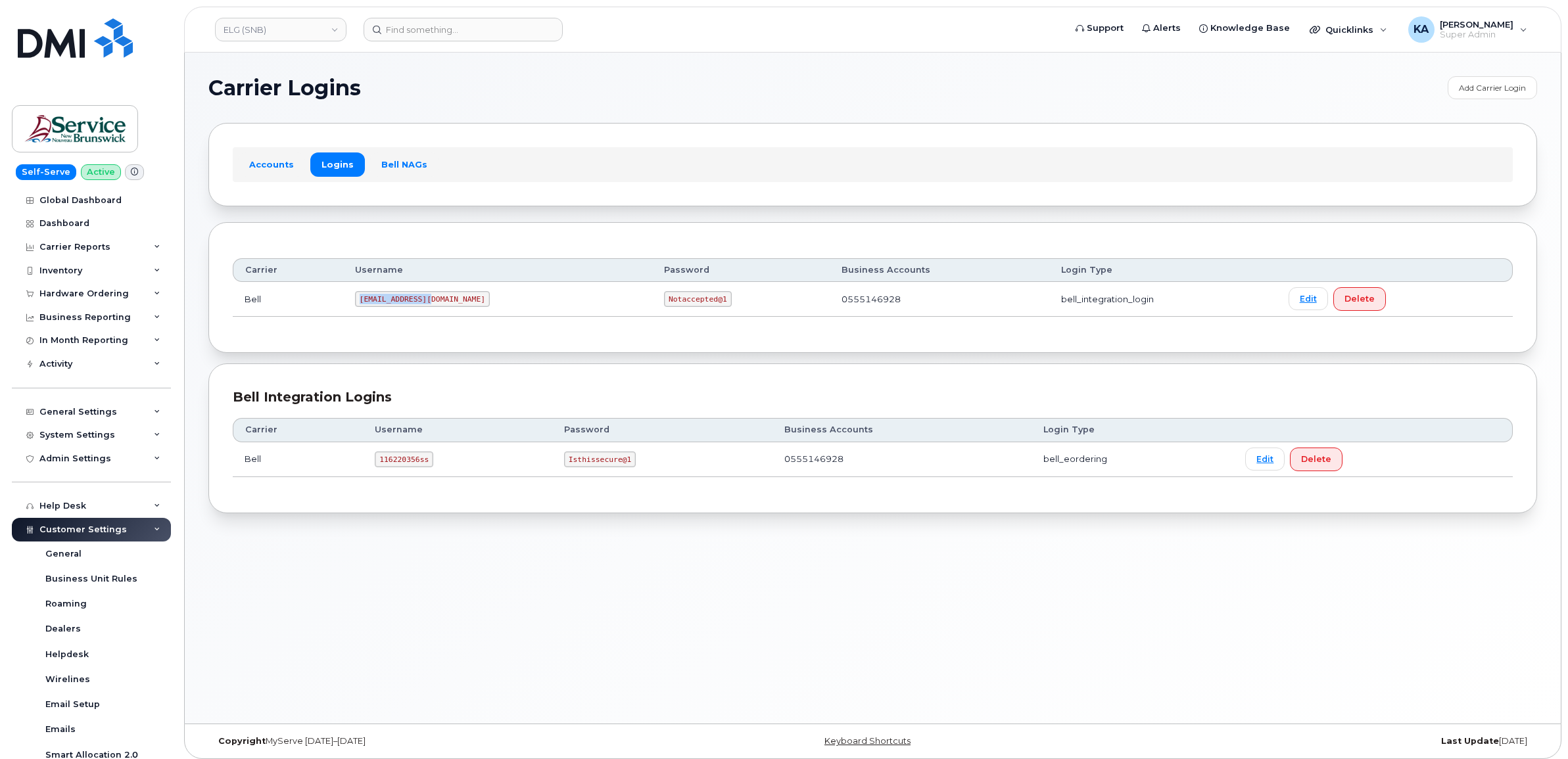
drag, startPoint x: 366, startPoint y: 303, endPoint x: 444, endPoint y: 310, distance: 78.3
click at [444, 310] on td "[EMAIL_ADDRESS][DOMAIN_NAME]" at bounding box center [497, 299] width 309 height 35
copy code "[EMAIL_ADDRESS][DOMAIN_NAME]"
drag, startPoint x: 580, startPoint y: 299, endPoint x: 651, endPoint y: 309, distance: 71.7
click at [652, 309] on td "Notaccepted@1" at bounding box center [740, 299] width 177 height 35
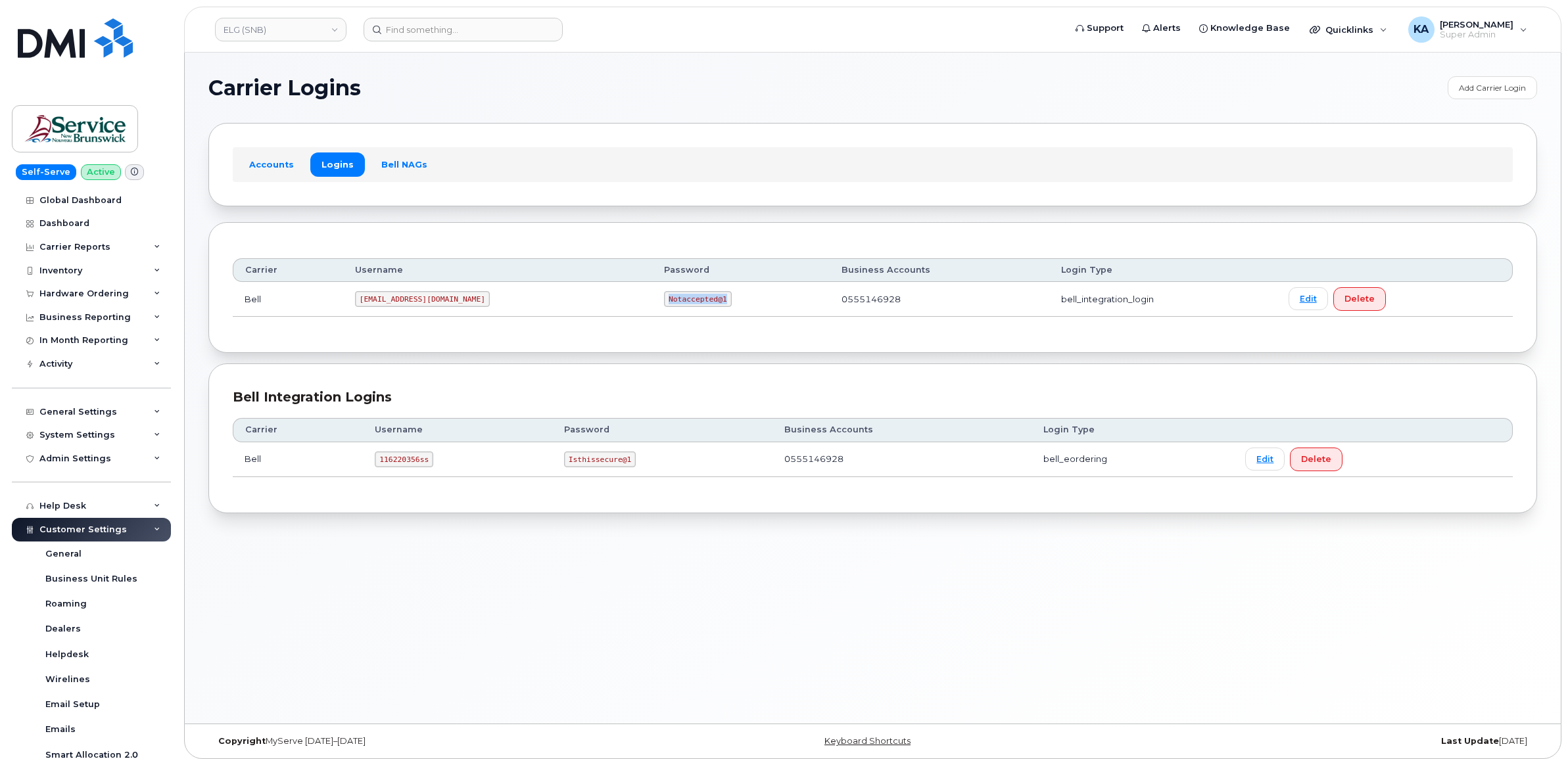
copy code "Notaccepted@1"
drag, startPoint x: 378, startPoint y: 462, endPoint x: 451, endPoint y: 472, distance: 73.7
click at [451, 472] on td "116220356ss" at bounding box center [457, 460] width 189 height 35
copy code "116220356ss"
drag, startPoint x: 563, startPoint y: 464, endPoint x: 625, endPoint y: 473, distance: 62.6
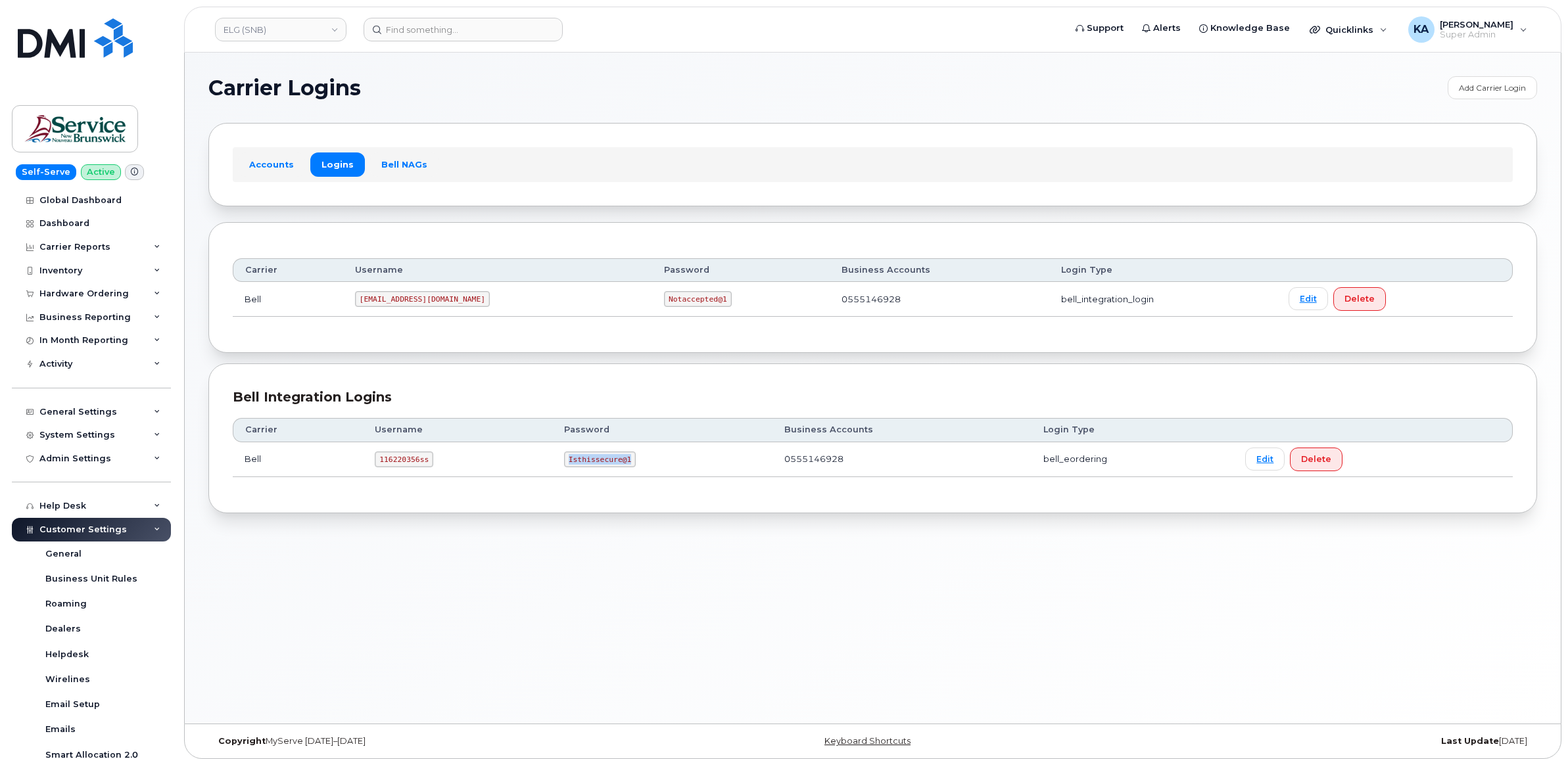
click at [625, 473] on td "Isthissecure@1" at bounding box center [662, 460] width 220 height 35
copy code "Isthissecure@1"
click at [285, 34] on link "ELG (SNB)" at bounding box center [281, 30] width 131 height 24
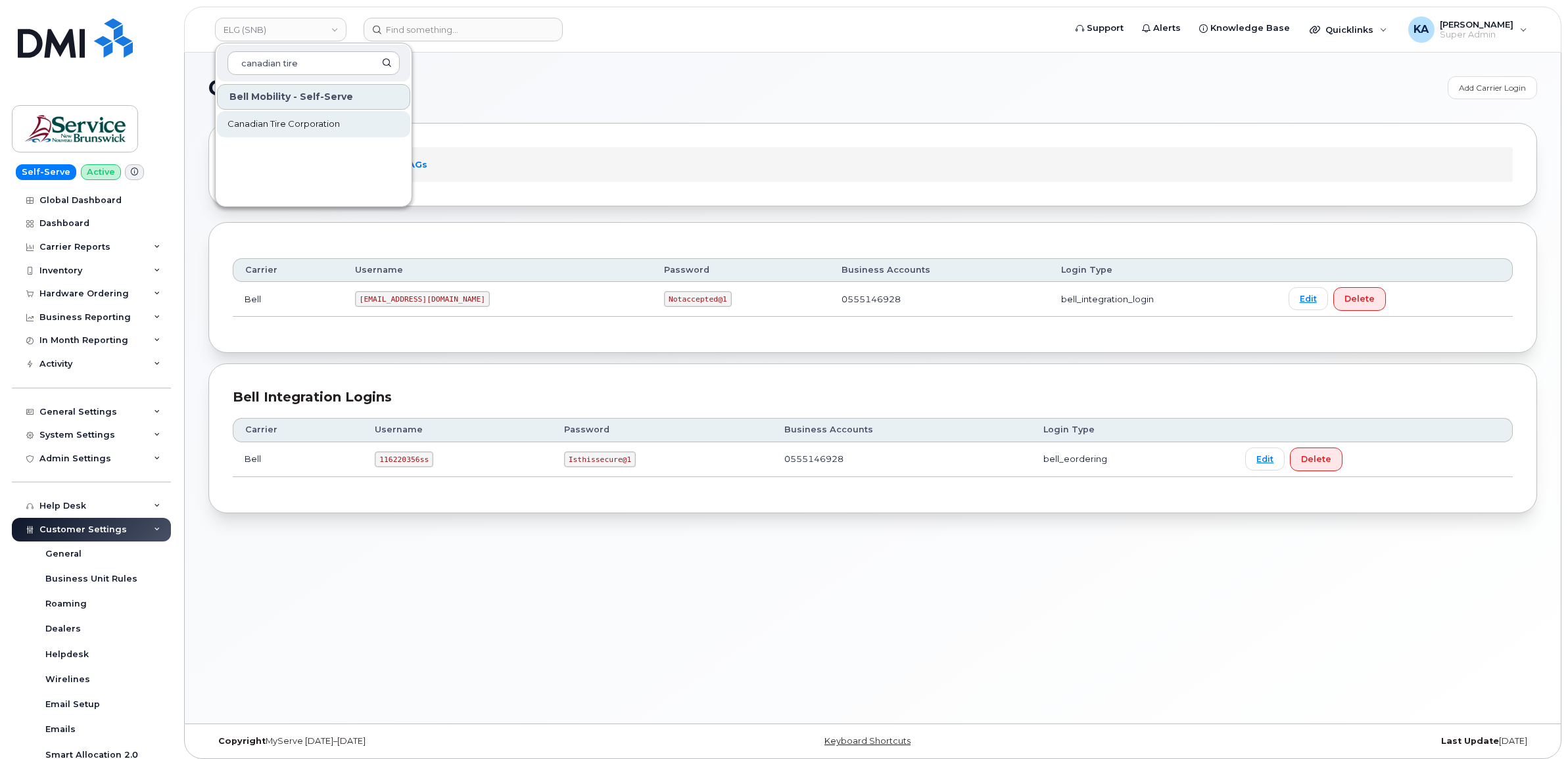
type input "canadian tire"
click at [264, 128] on span "Canadian Tire Corporation" at bounding box center [283, 124] width 113 height 13
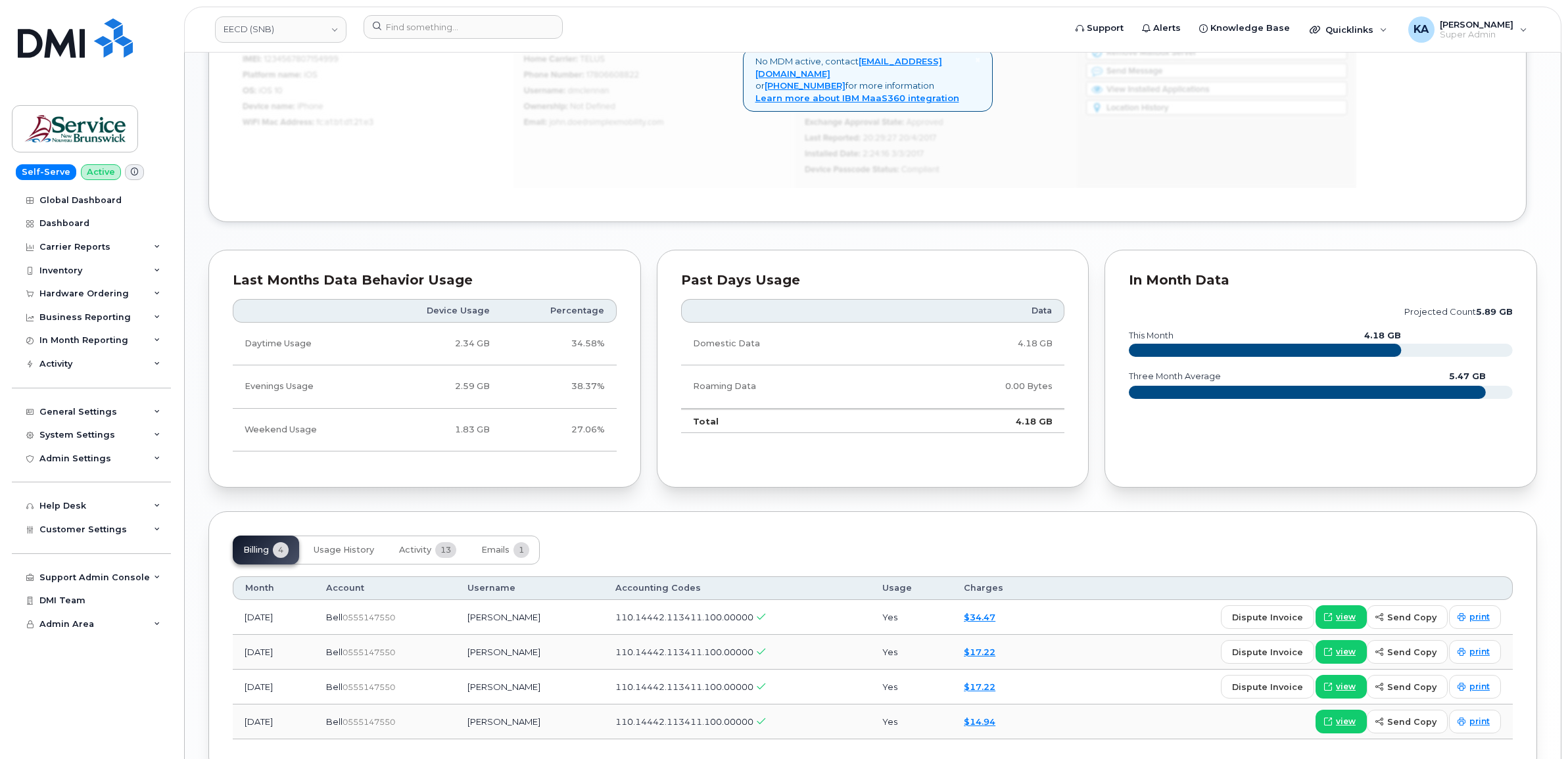
scroll to position [984, 0]
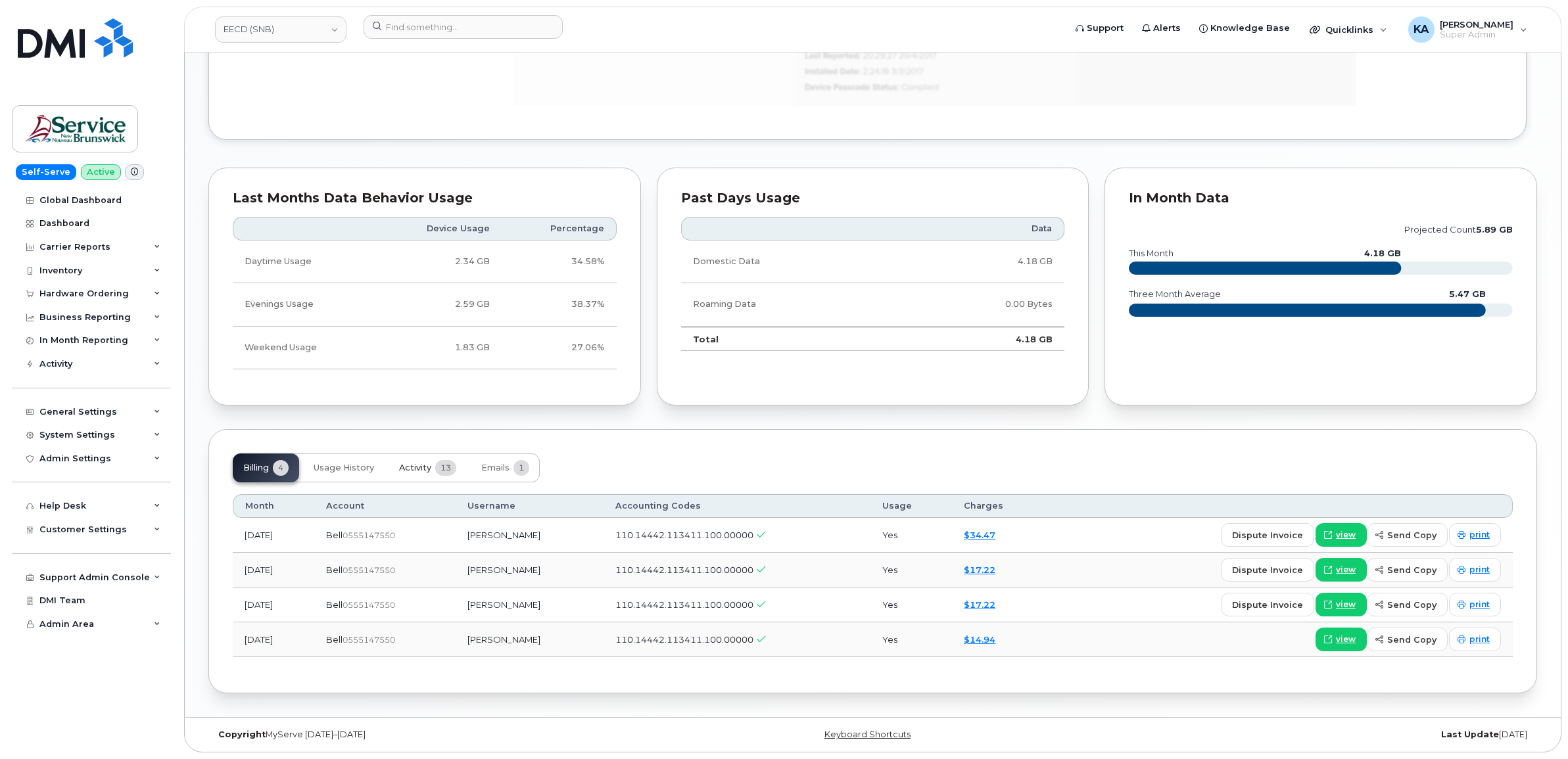
click at [409, 468] on span "Activity" at bounding box center [415, 467] width 32 height 11
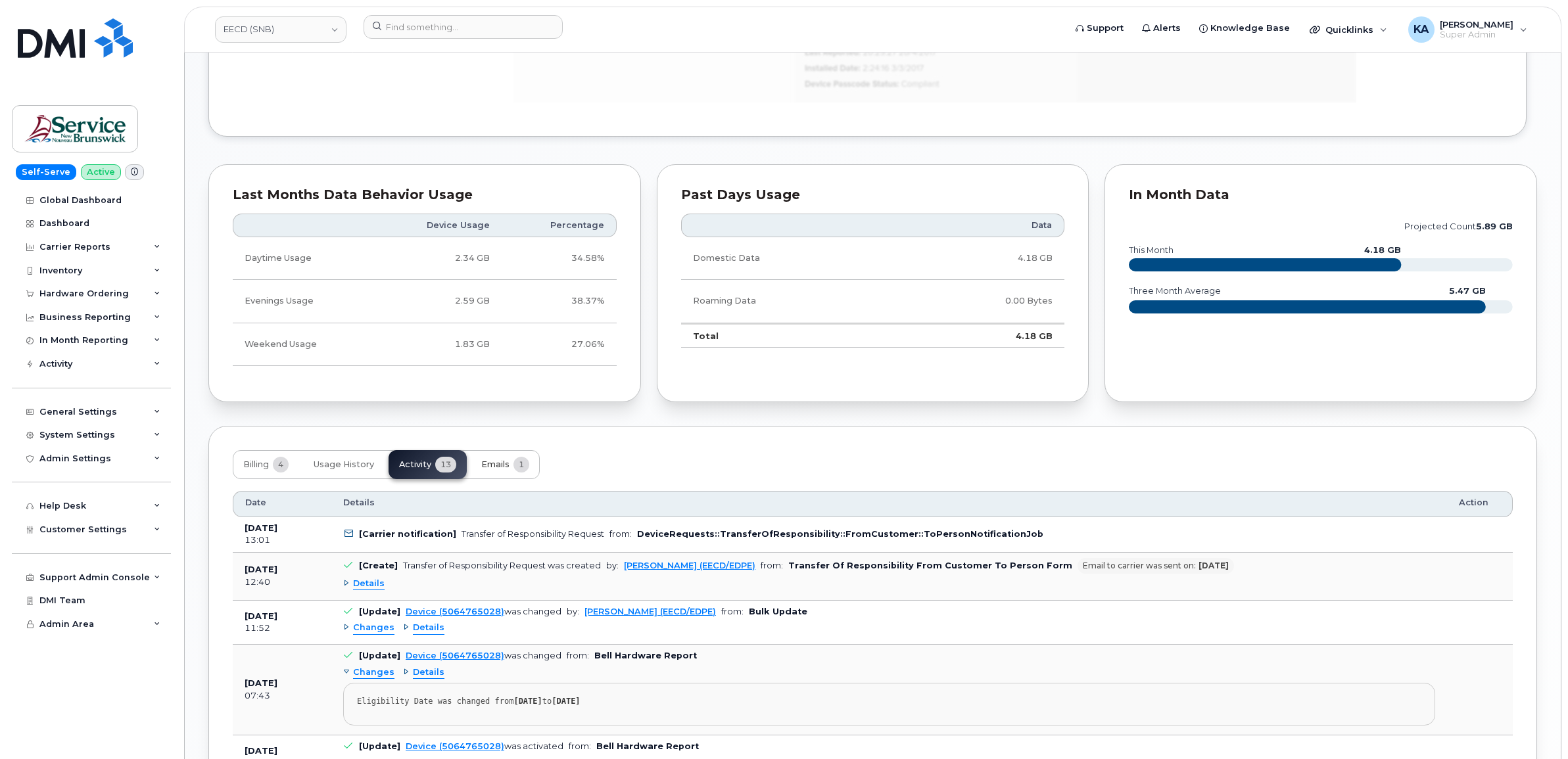
click at [498, 464] on span "Emails" at bounding box center [495, 464] width 28 height 11
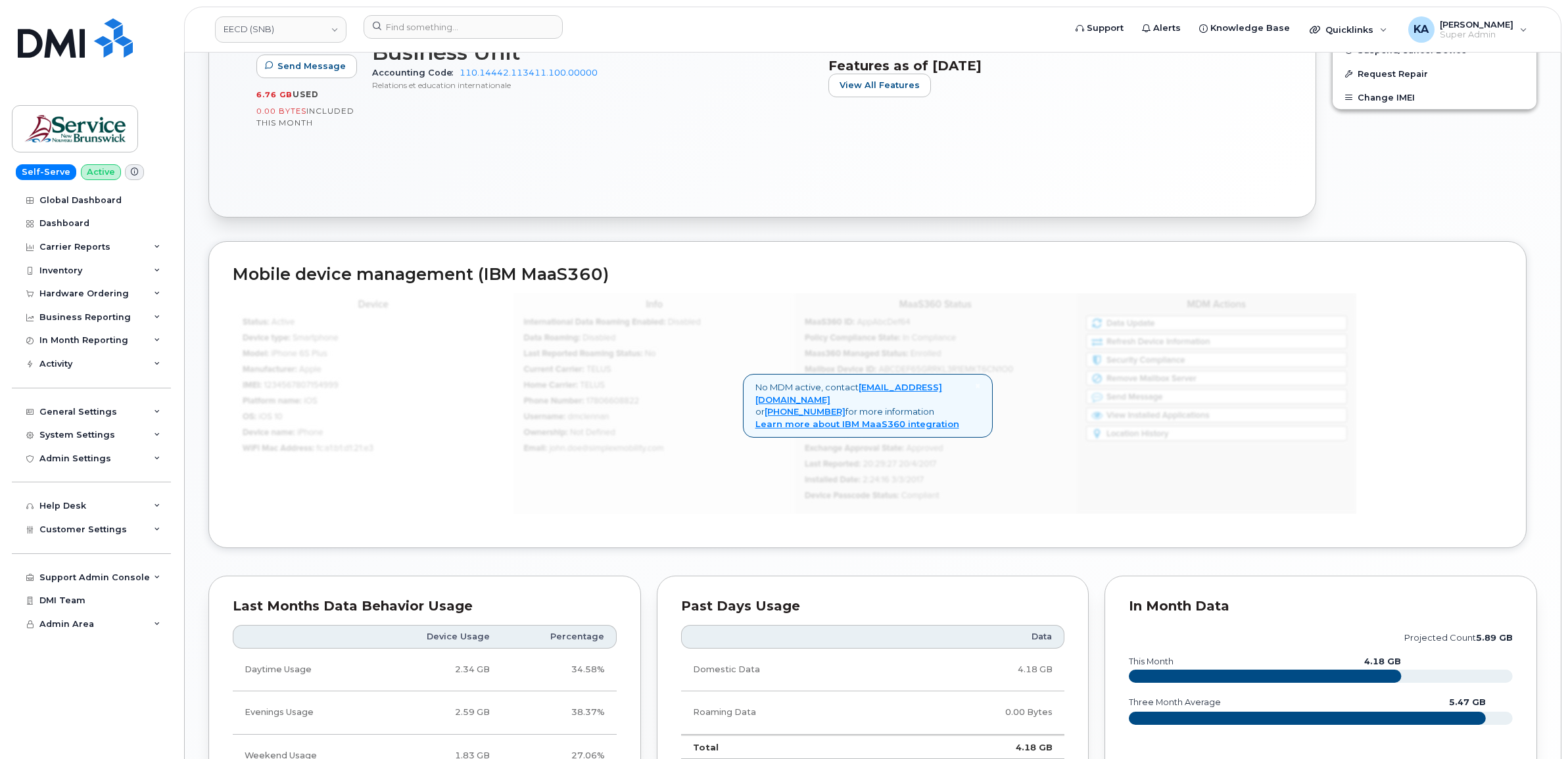
scroll to position [845, 0]
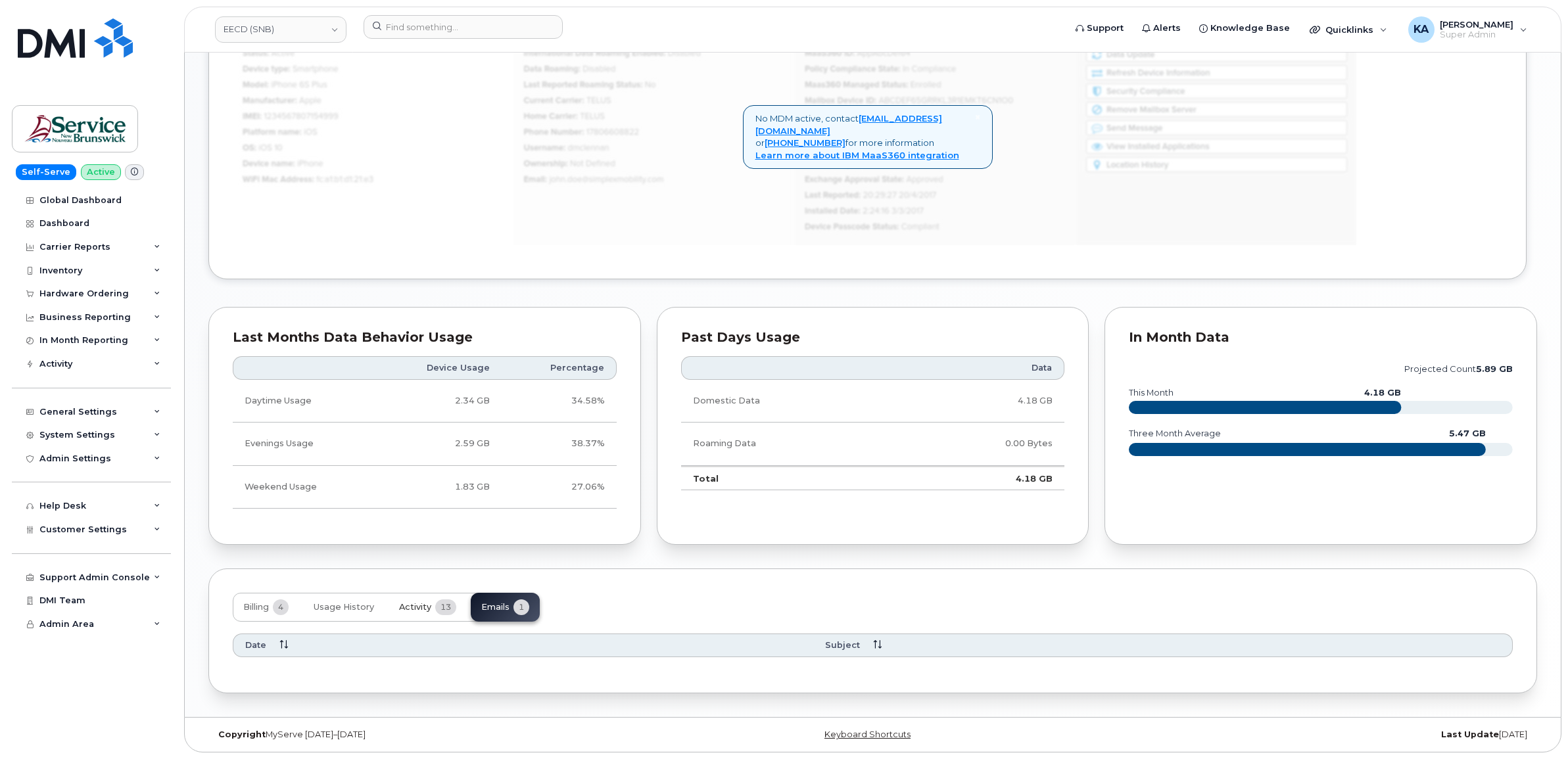
click at [416, 604] on span "Activity" at bounding box center [415, 606] width 32 height 11
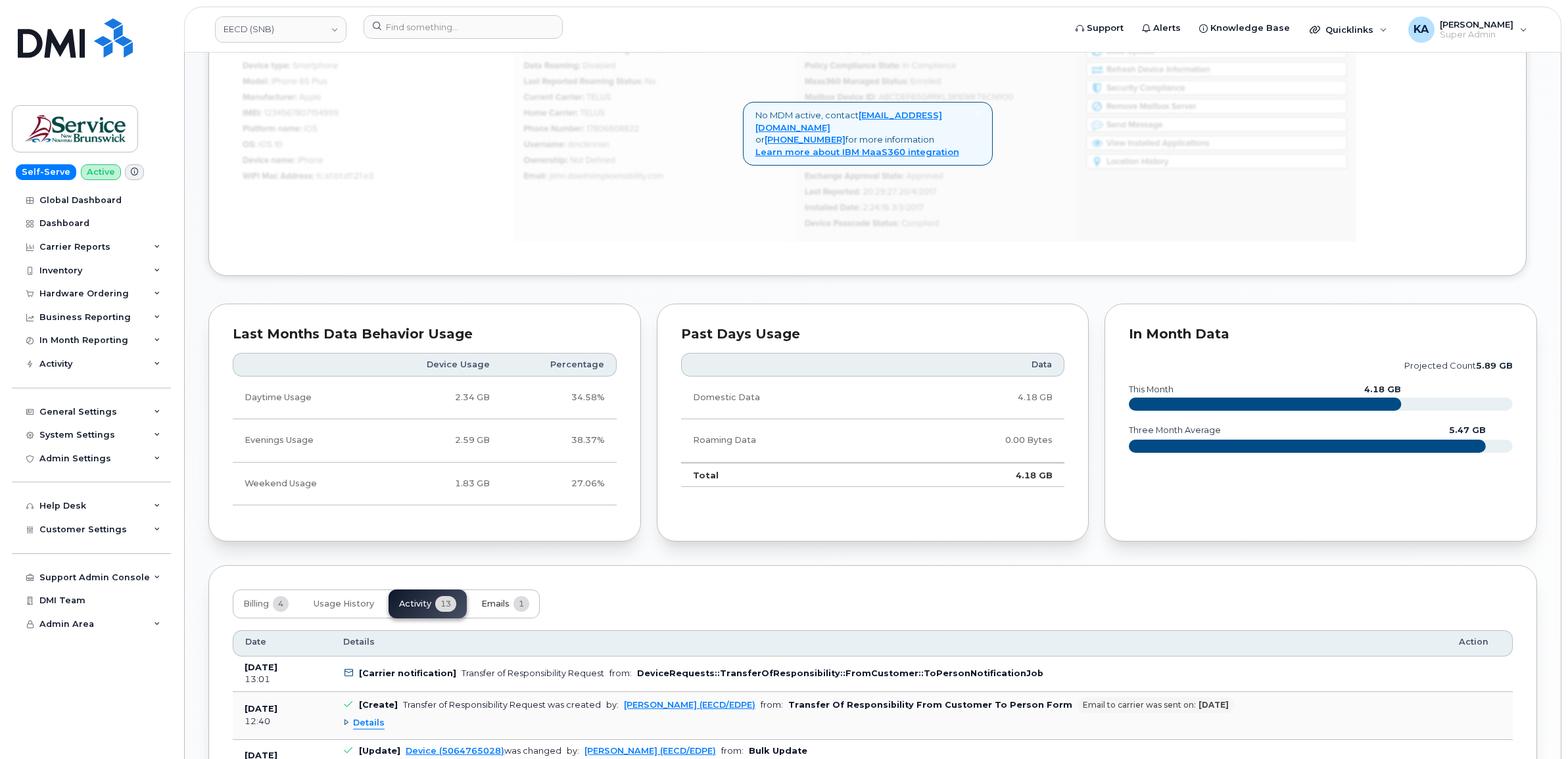
click at [494, 602] on span "Emails" at bounding box center [495, 604] width 28 height 11
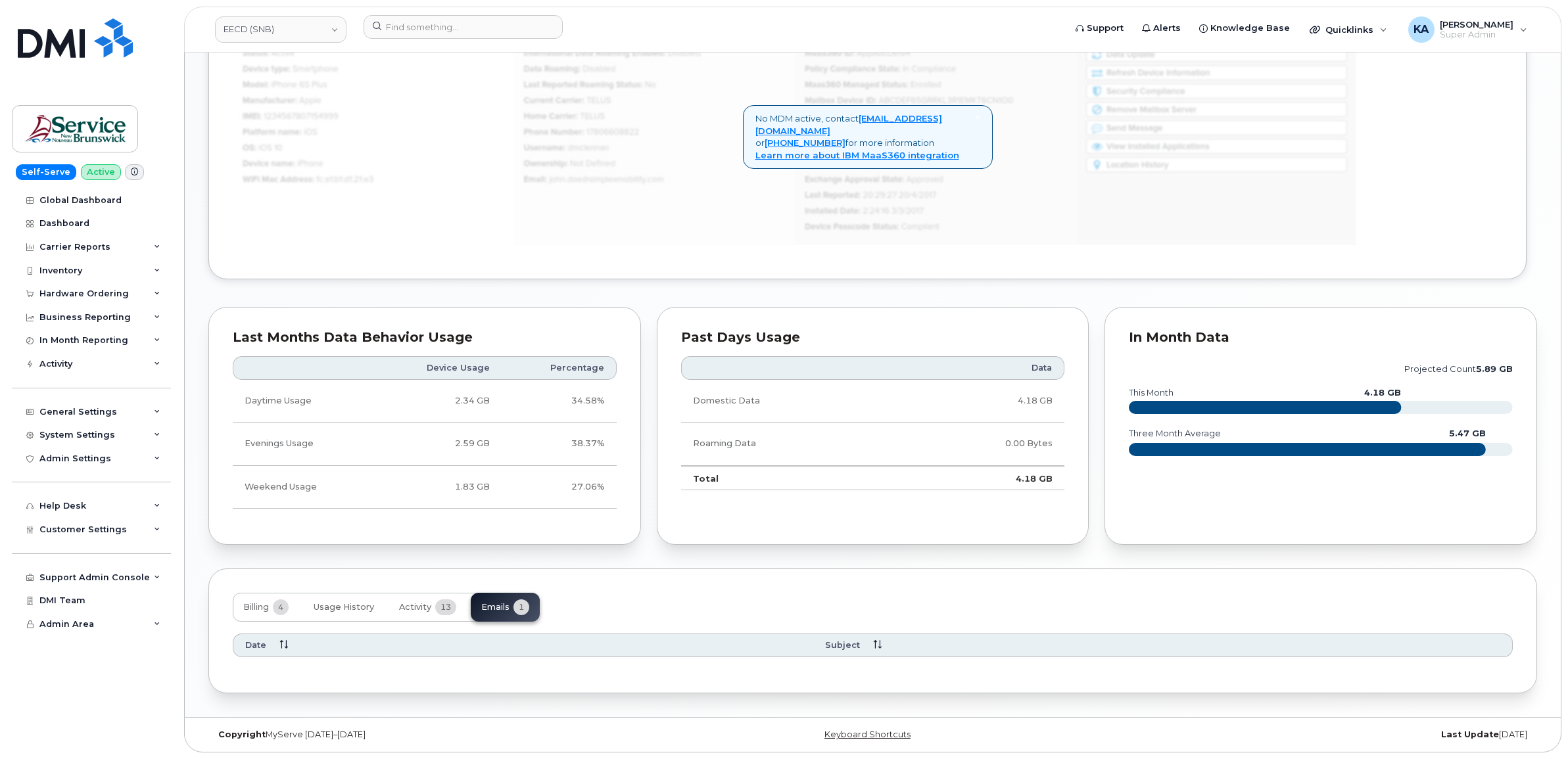
click at [328, 640] on div "Date" at bounding box center [523, 645] width 556 height 12
drag, startPoint x: 501, startPoint y: 645, endPoint x: 510, endPoint y: 647, distance: 9.2
click at [505, 646] on div "Date" at bounding box center [523, 645] width 556 height 12
click at [734, 654] on th "Date" at bounding box center [522, 645] width 580 height 24
click at [849, 646] on span "Subject" at bounding box center [842, 645] width 35 height 12
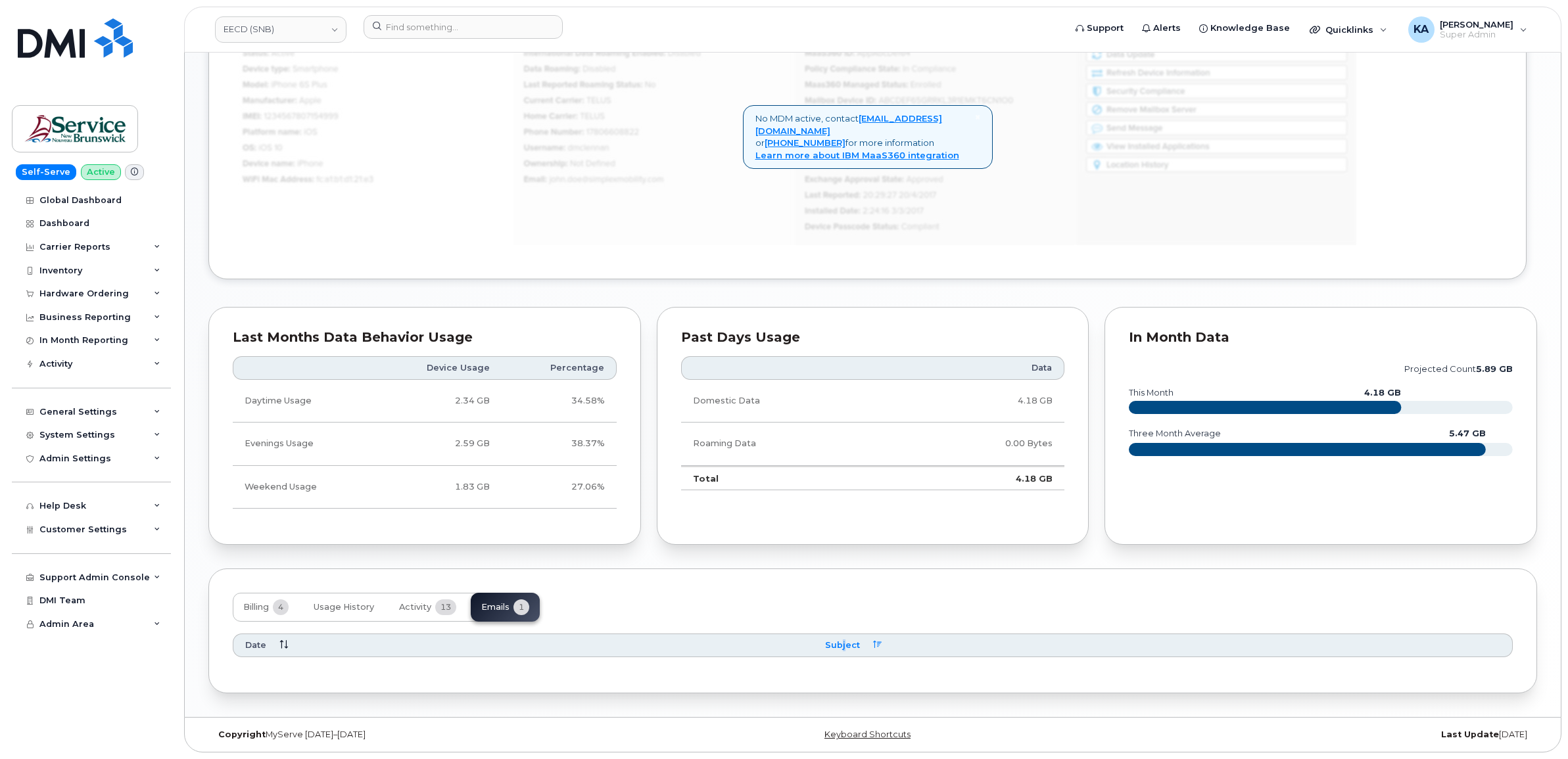
click at [849, 646] on span "Subject" at bounding box center [842, 645] width 35 height 12
click at [353, 603] on span "Usage History" at bounding box center [344, 606] width 60 height 11
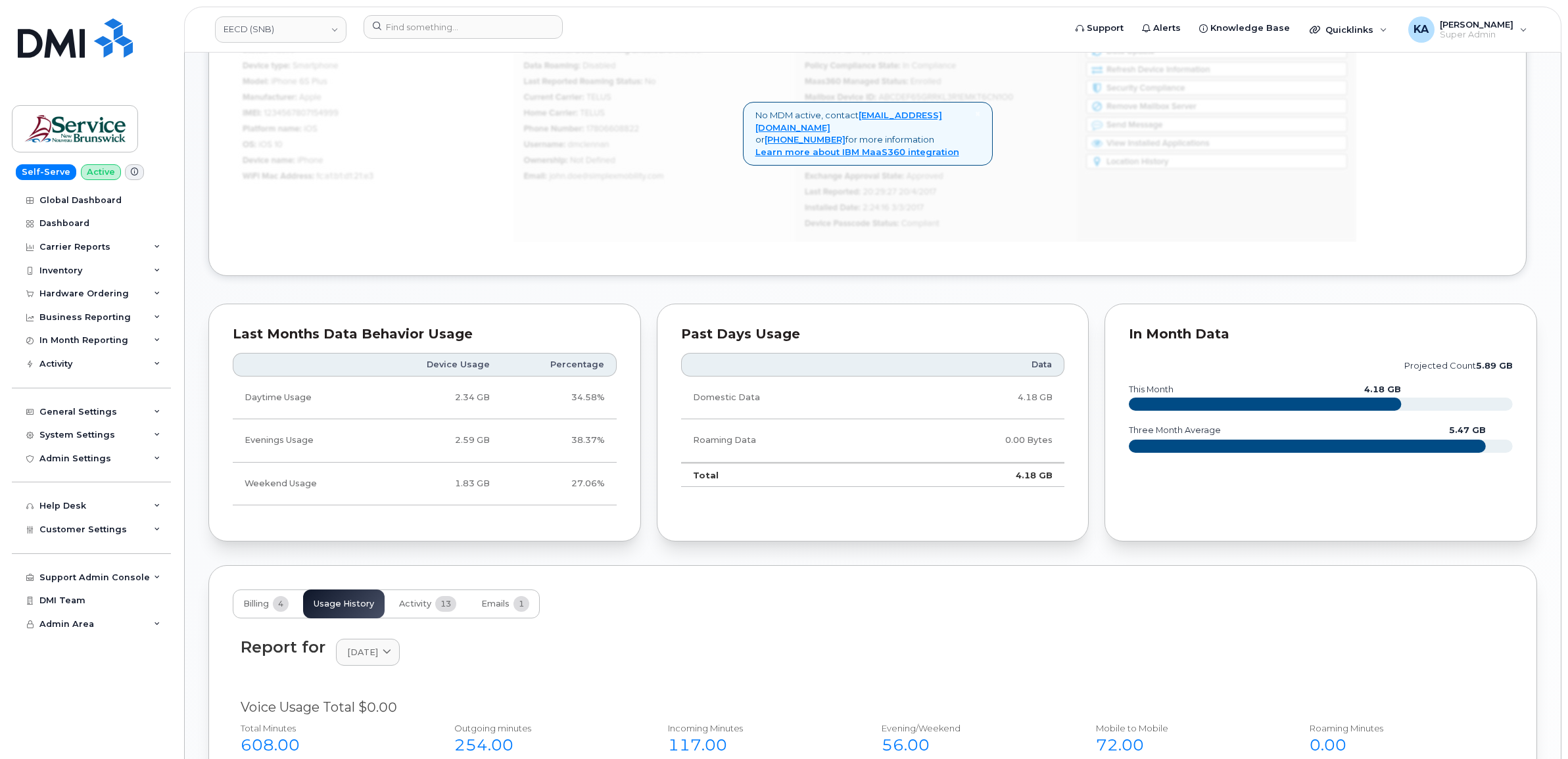
scroll to position [1009, 0]
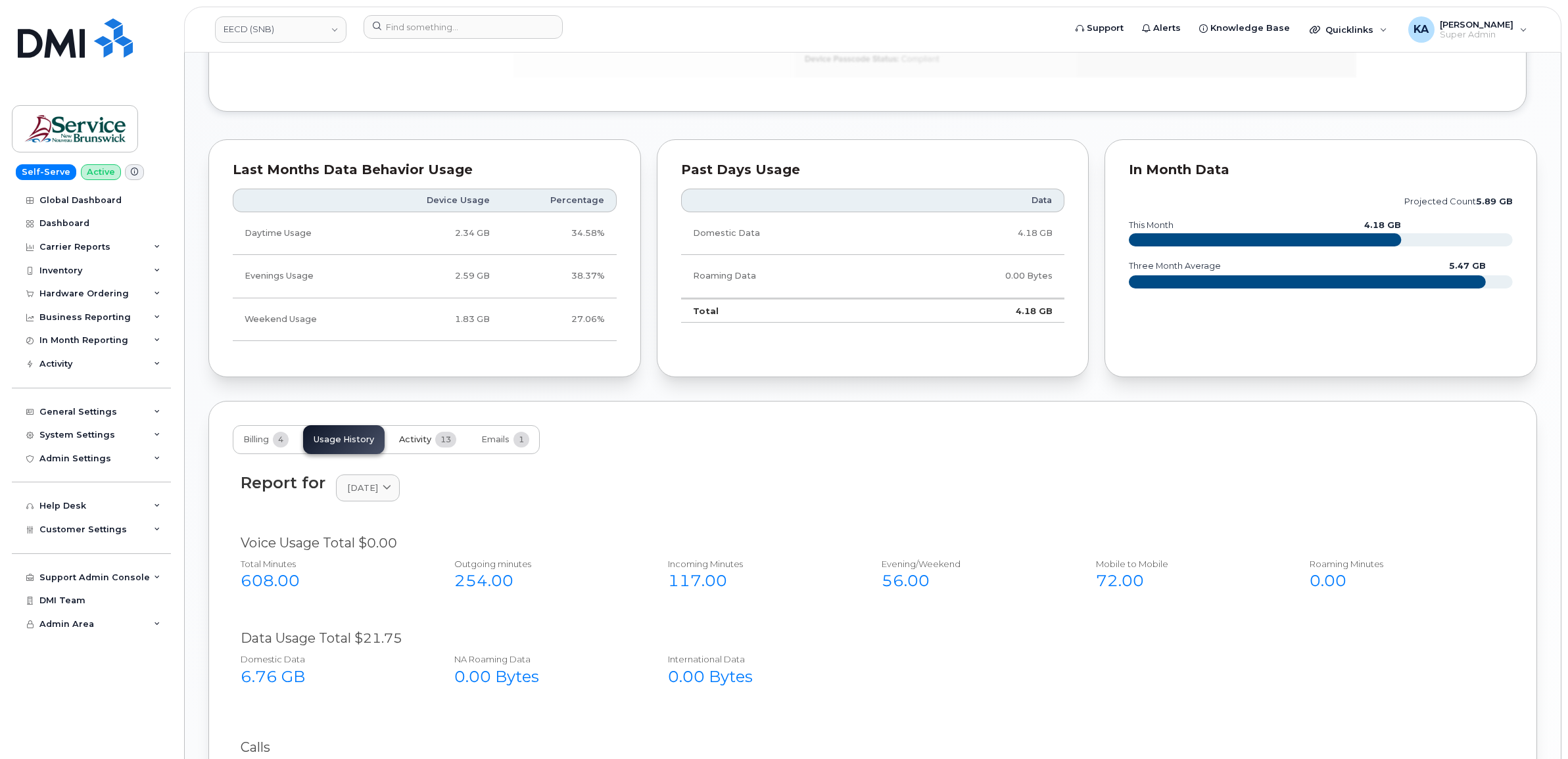
click at [429, 438] on span "Activity" at bounding box center [415, 439] width 32 height 11
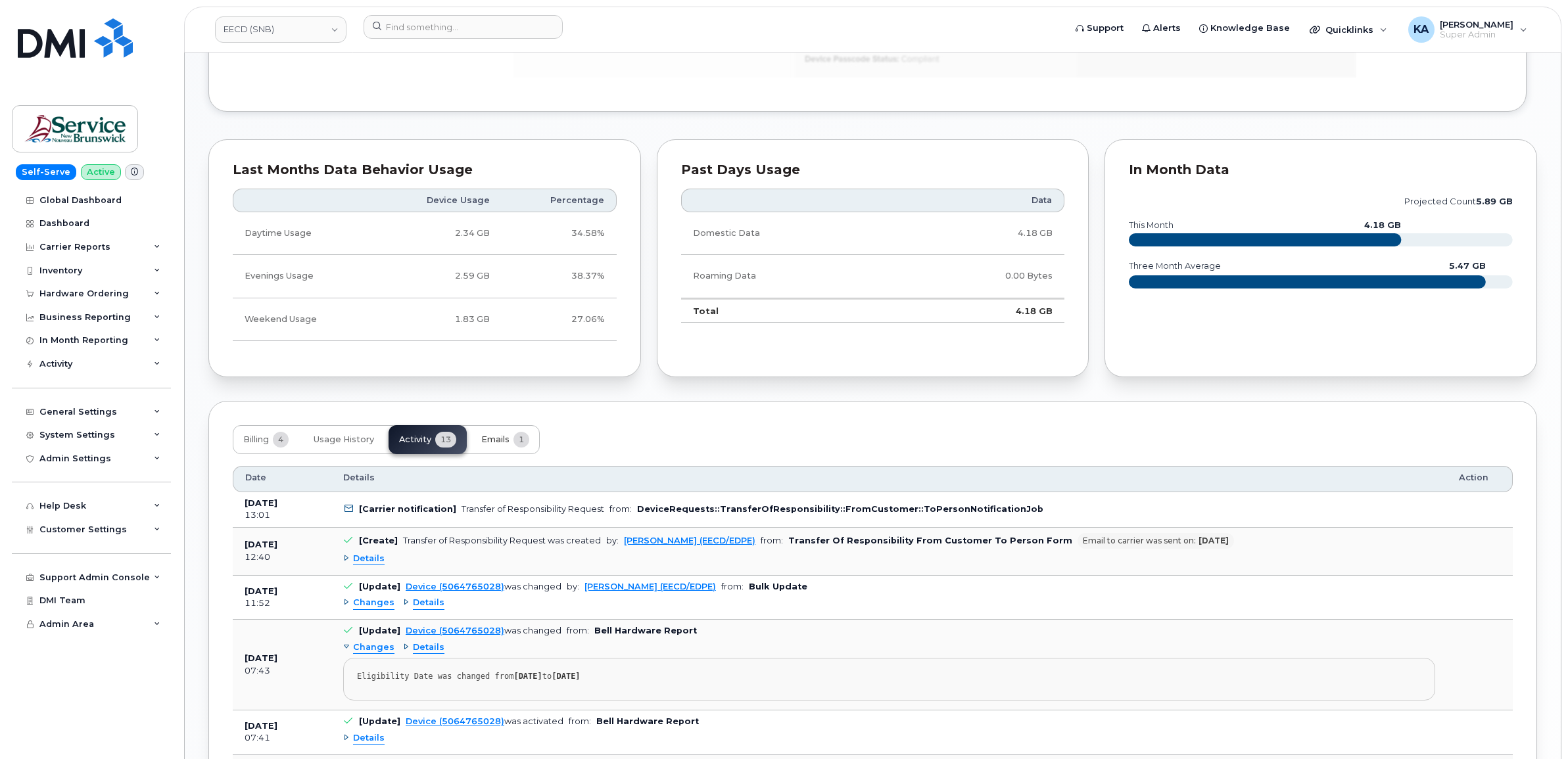
click at [497, 438] on span "Emails" at bounding box center [495, 439] width 28 height 11
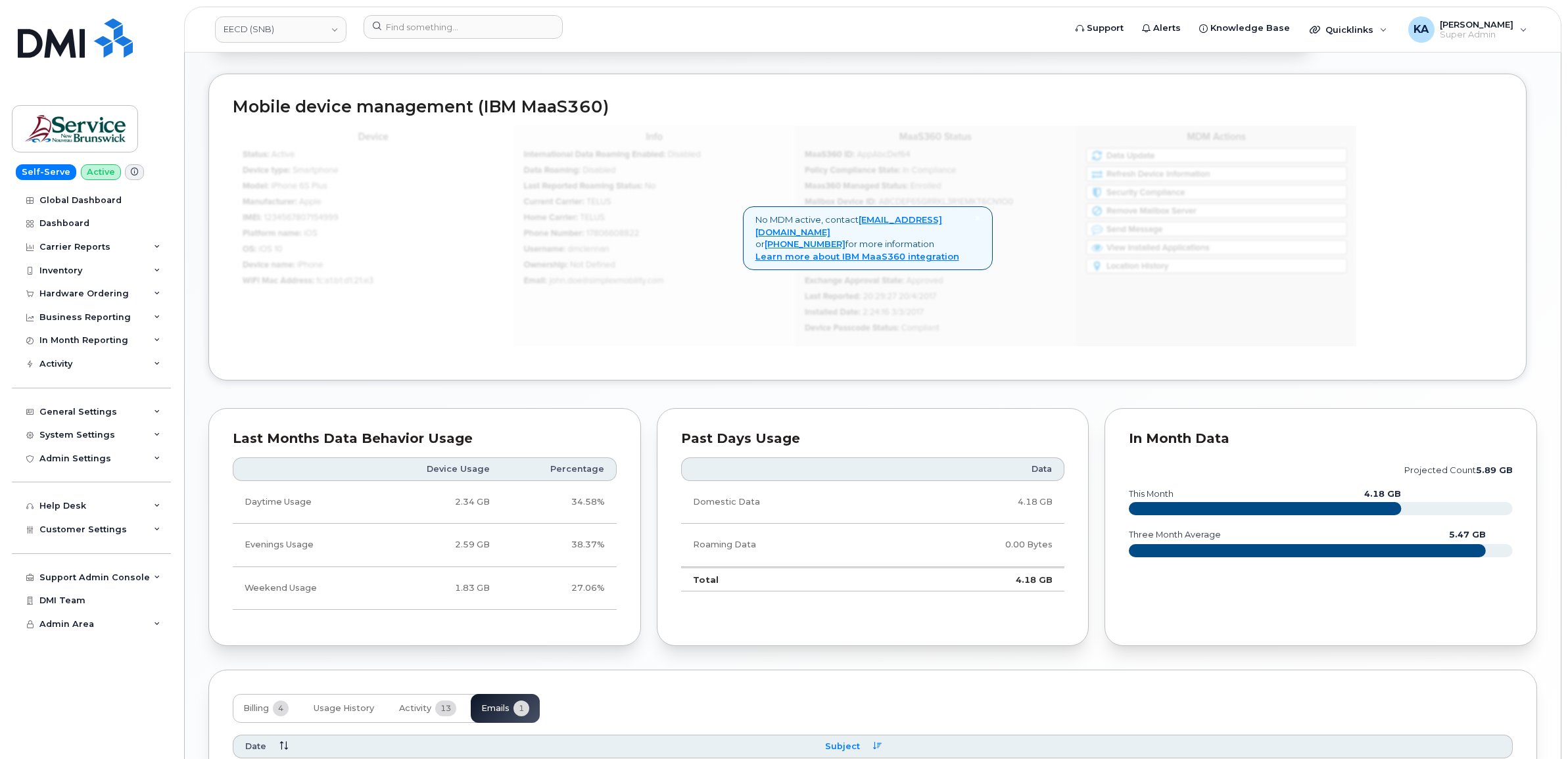
scroll to position [845, 0]
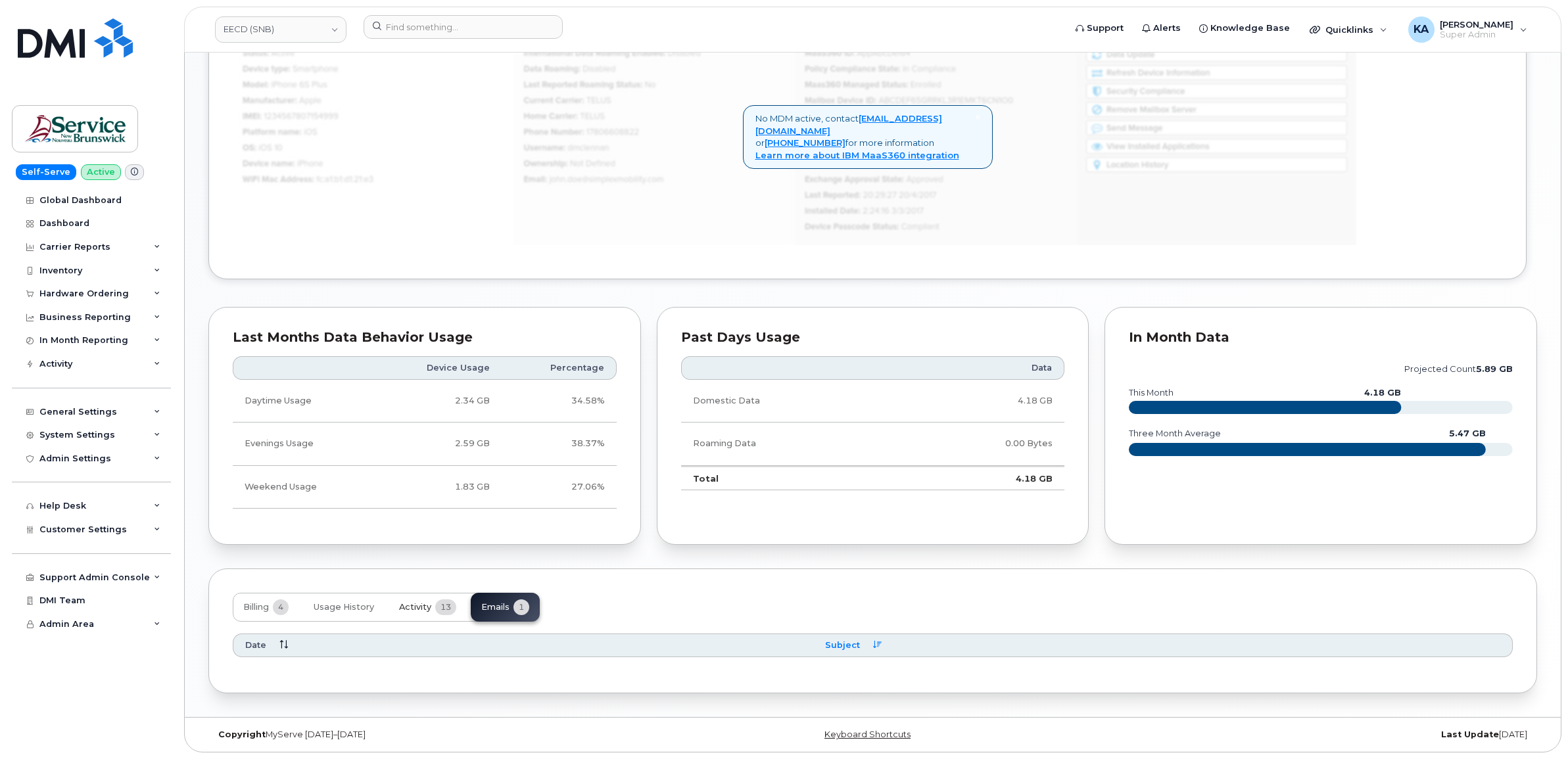
click at [428, 608] on span "Activity" at bounding box center [415, 606] width 32 height 11
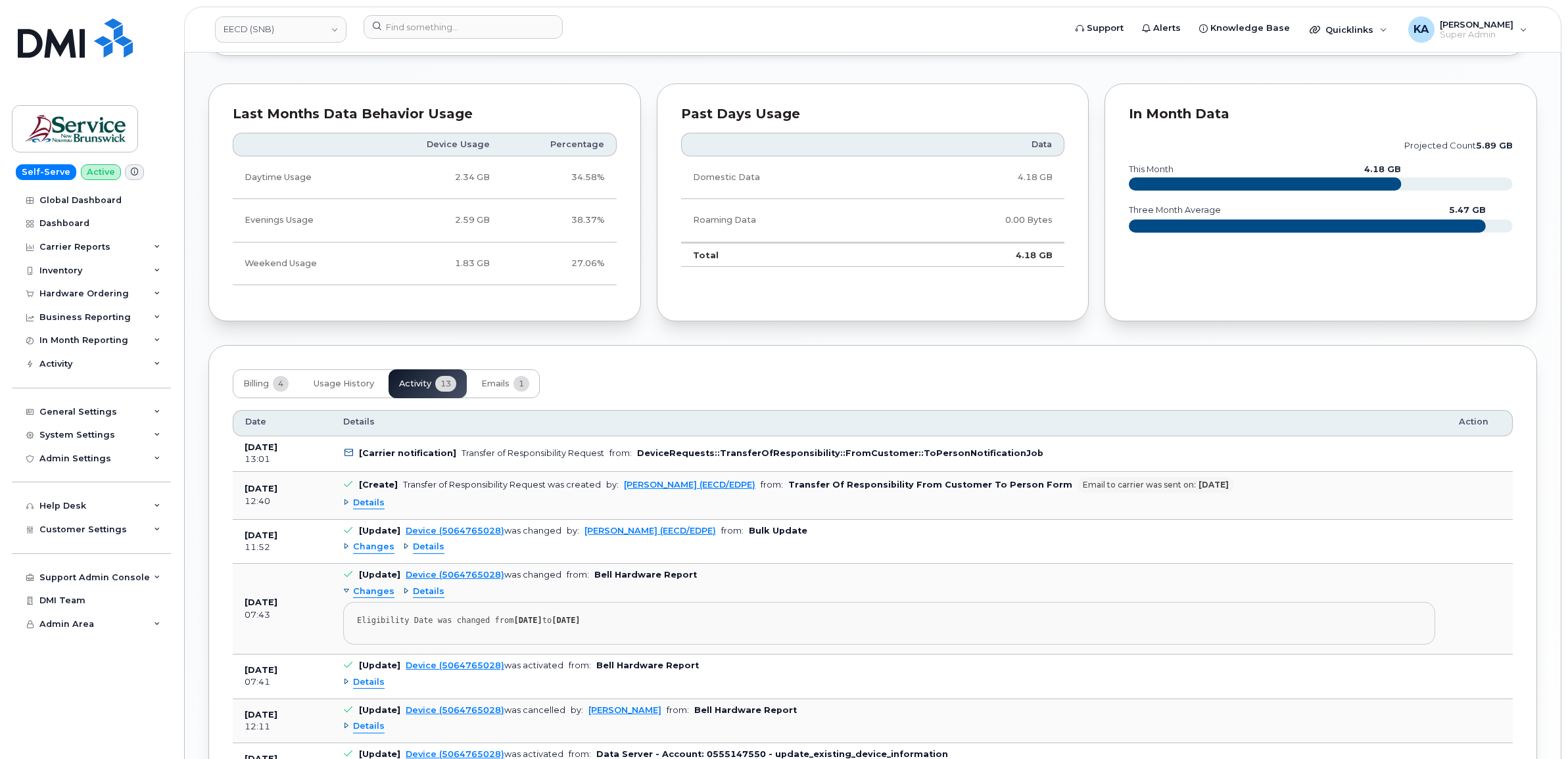
scroll to position [1091, 0]
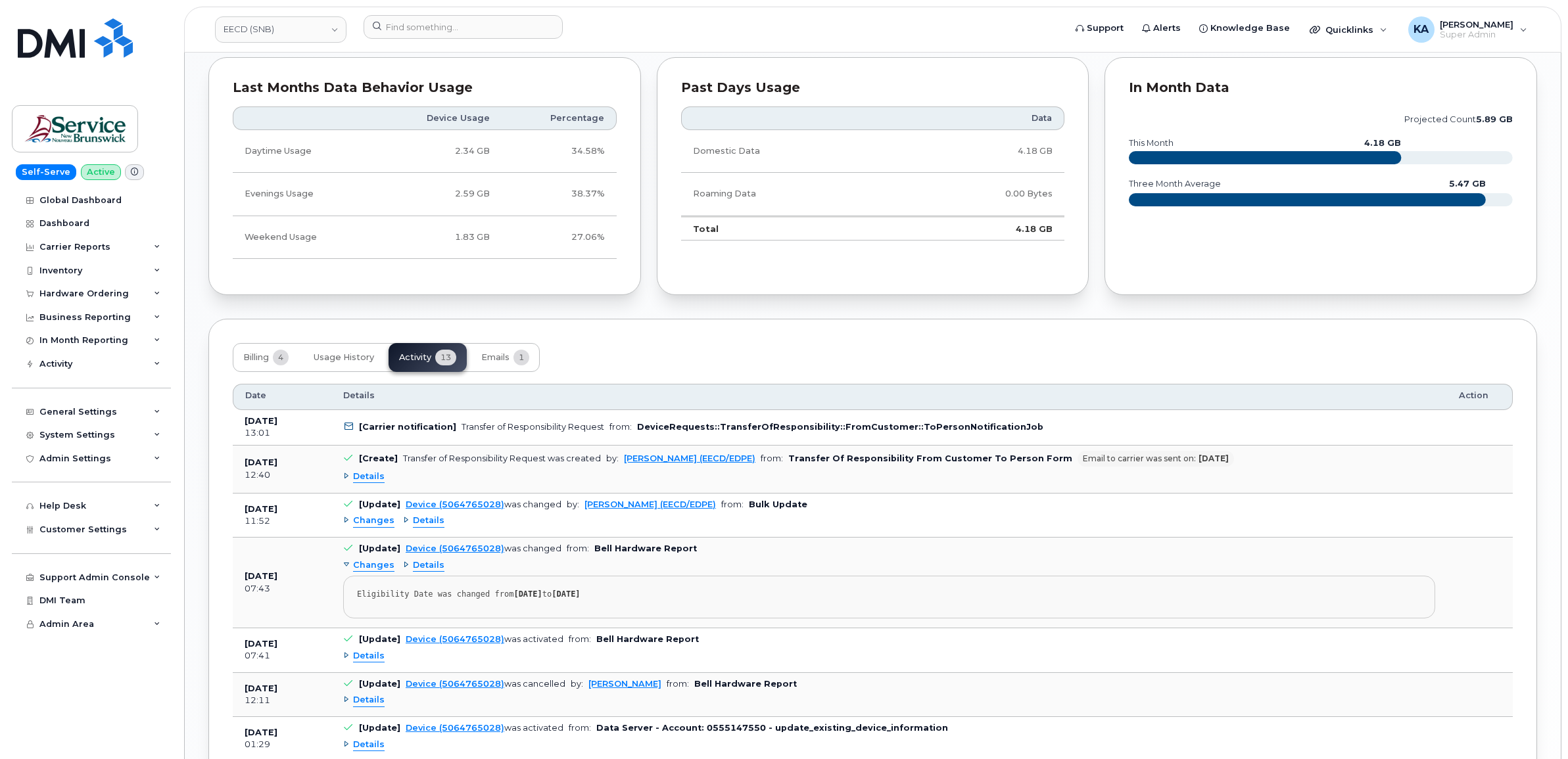
click at [371, 481] on span "Details" at bounding box center [368, 476] width 32 height 13
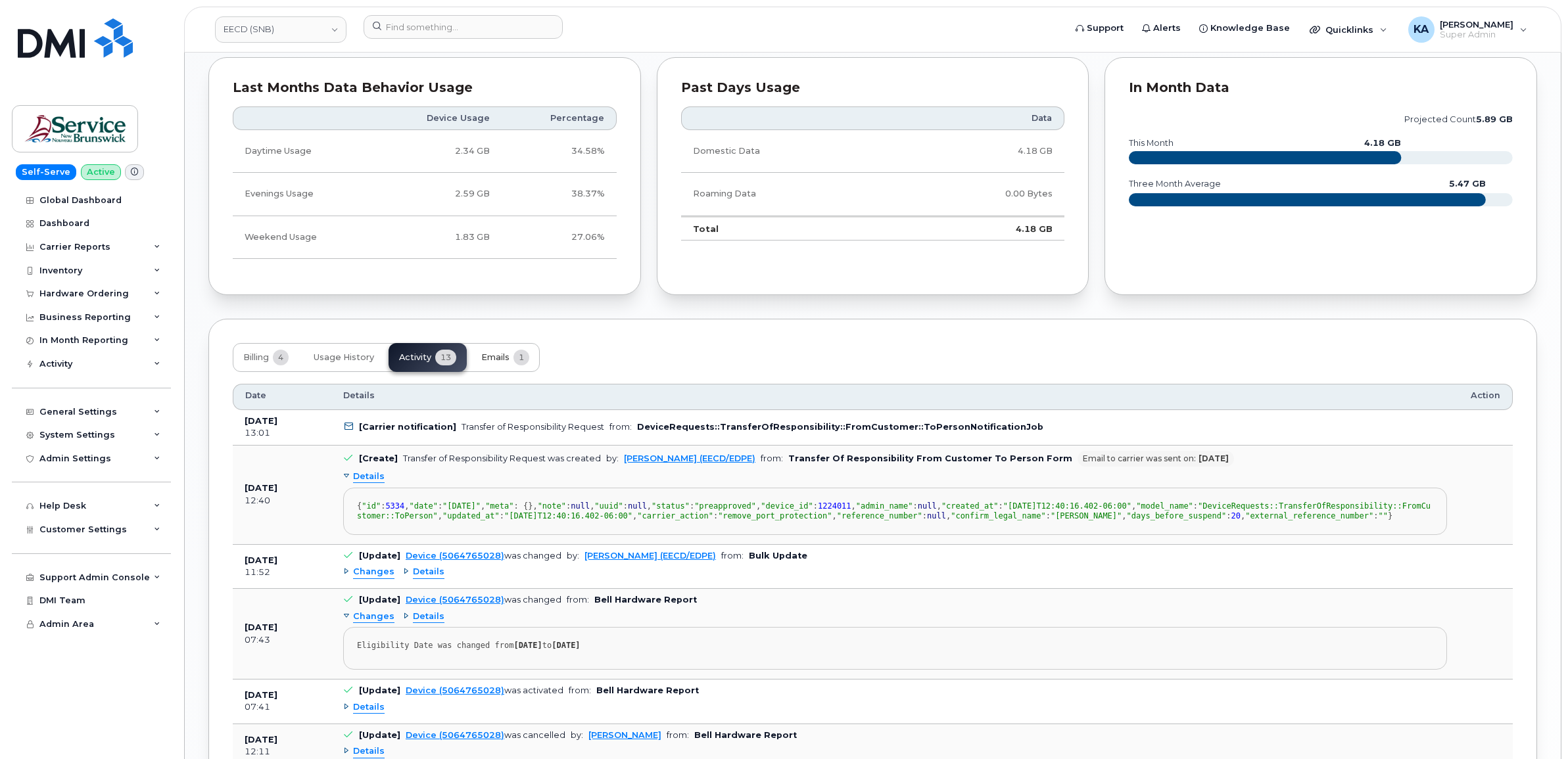
click at [497, 359] on span "Emails" at bounding box center [495, 357] width 28 height 11
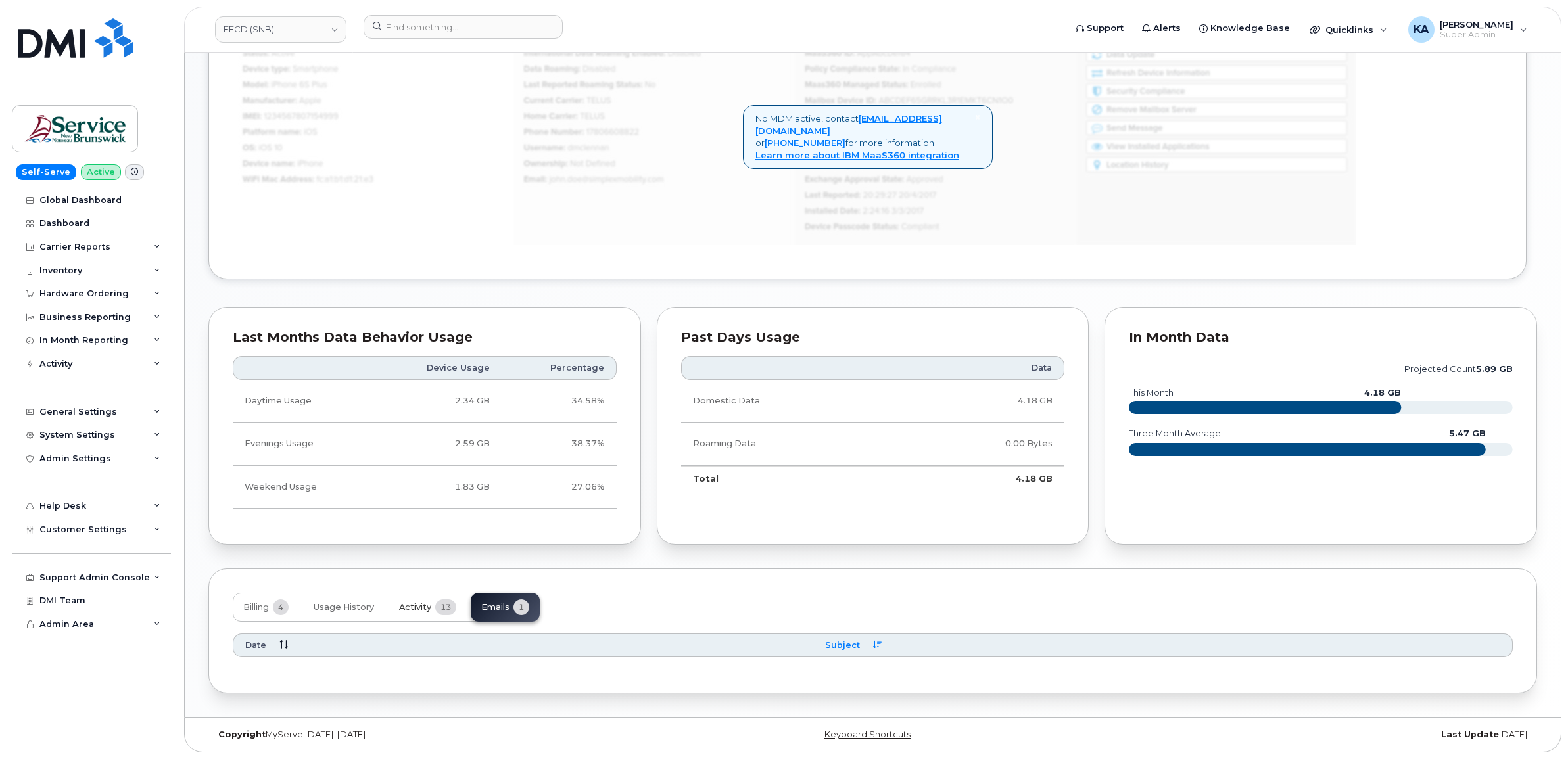
click at [424, 606] on span "Activity" at bounding box center [415, 606] width 32 height 11
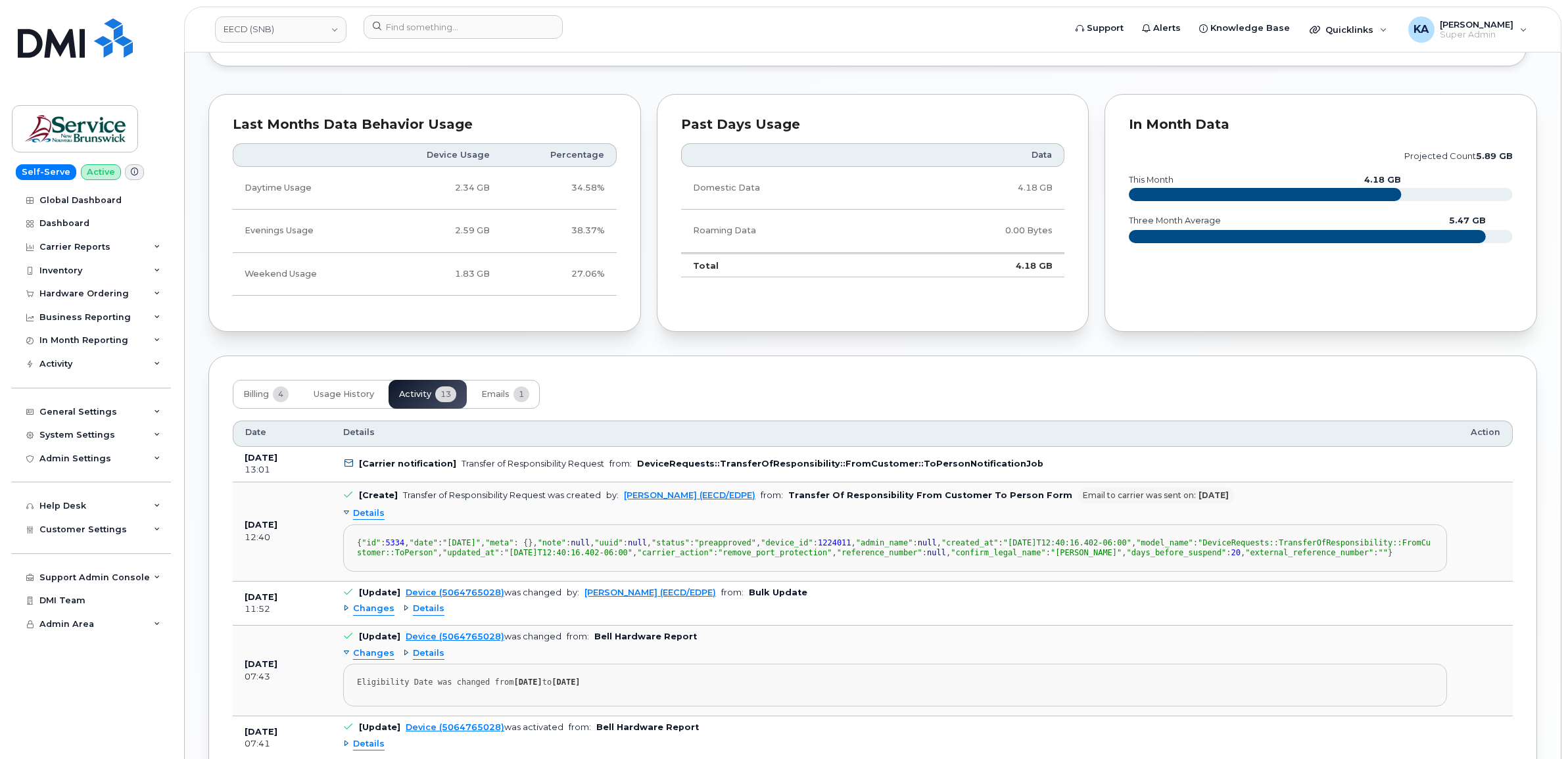
scroll to position [1091, 0]
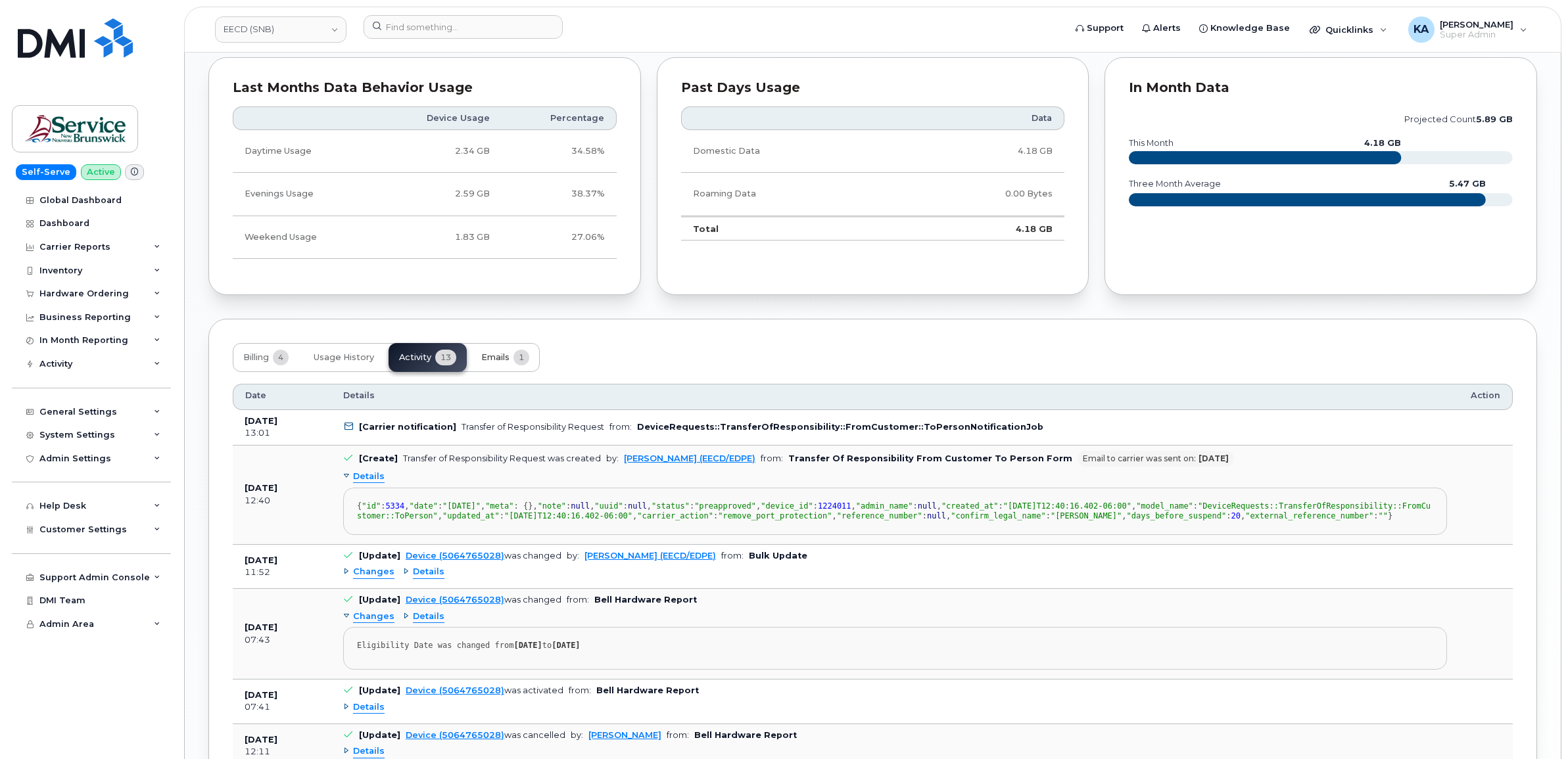
click at [511, 358] on button "Emails 1" at bounding box center [505, 357] width 69 height 29
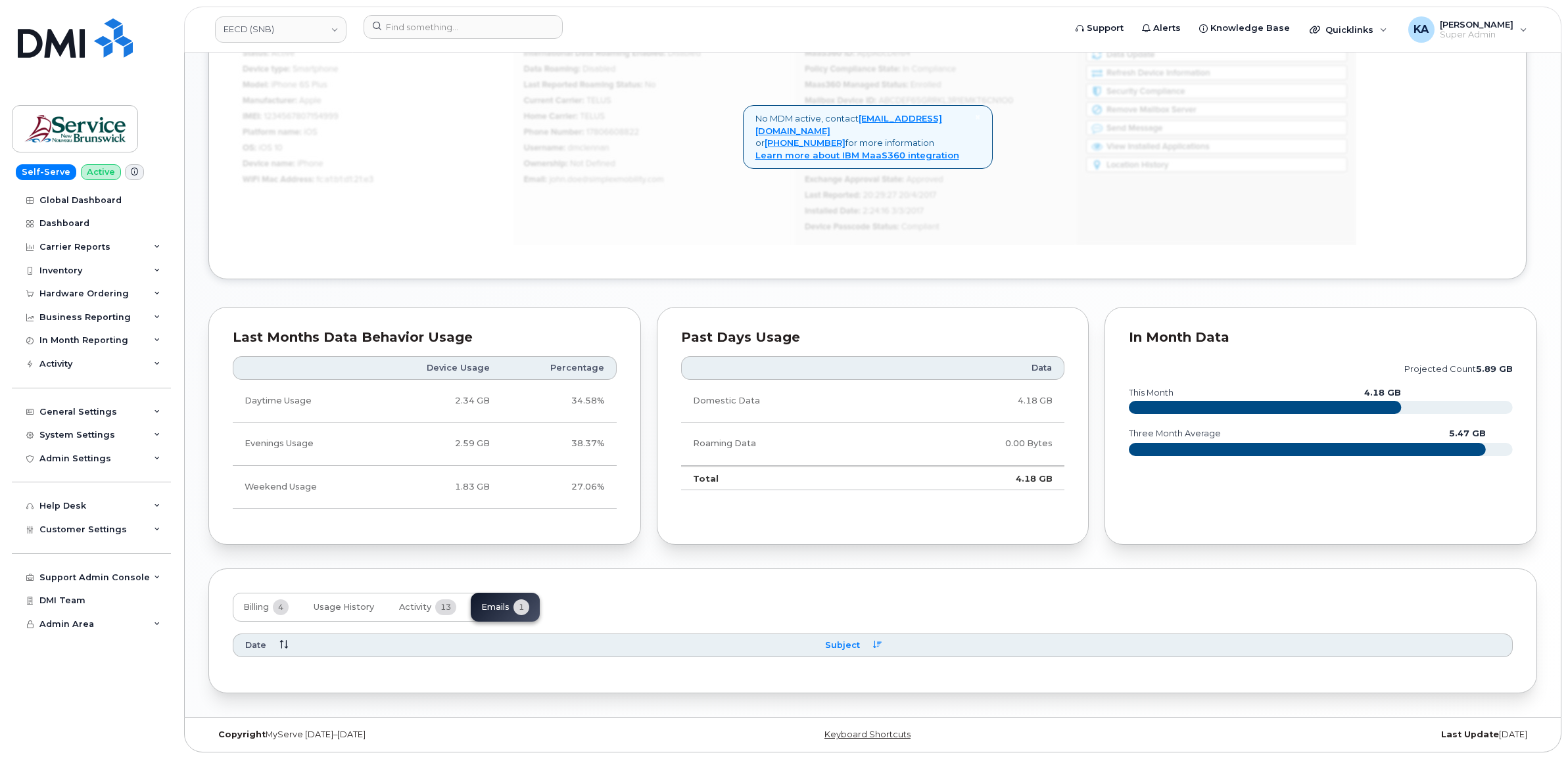
click at [878, 644] on icon at bounding box center [877, 644] width 8 height 8
click at [853, 644] on span "Subject" at bounding box center [842, 645] width 35 height 12
click at [842, 644] on span "Subject" at bounding box center [842, 645] width 35 height 12
click at [276, 640] on div "Date" at bounding box center [523, 645] width 556 height 12
click at [283, 642] on icon at bounding box center [283, 644] width 8 height 8
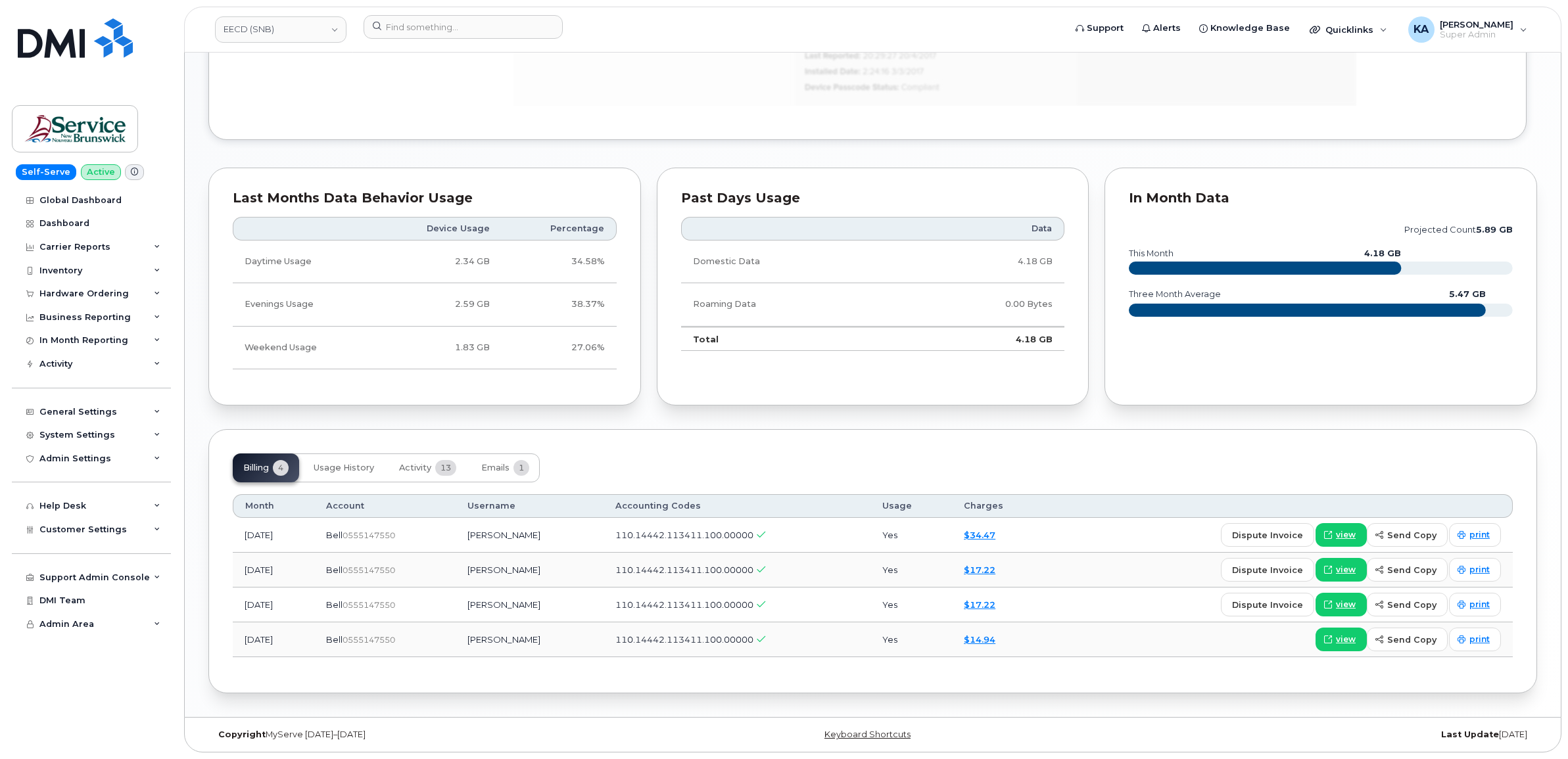
scroll to position [984, 0]
click at [497, 469] on span "Emails" at bounding box center [495, 467] width 28 height 11
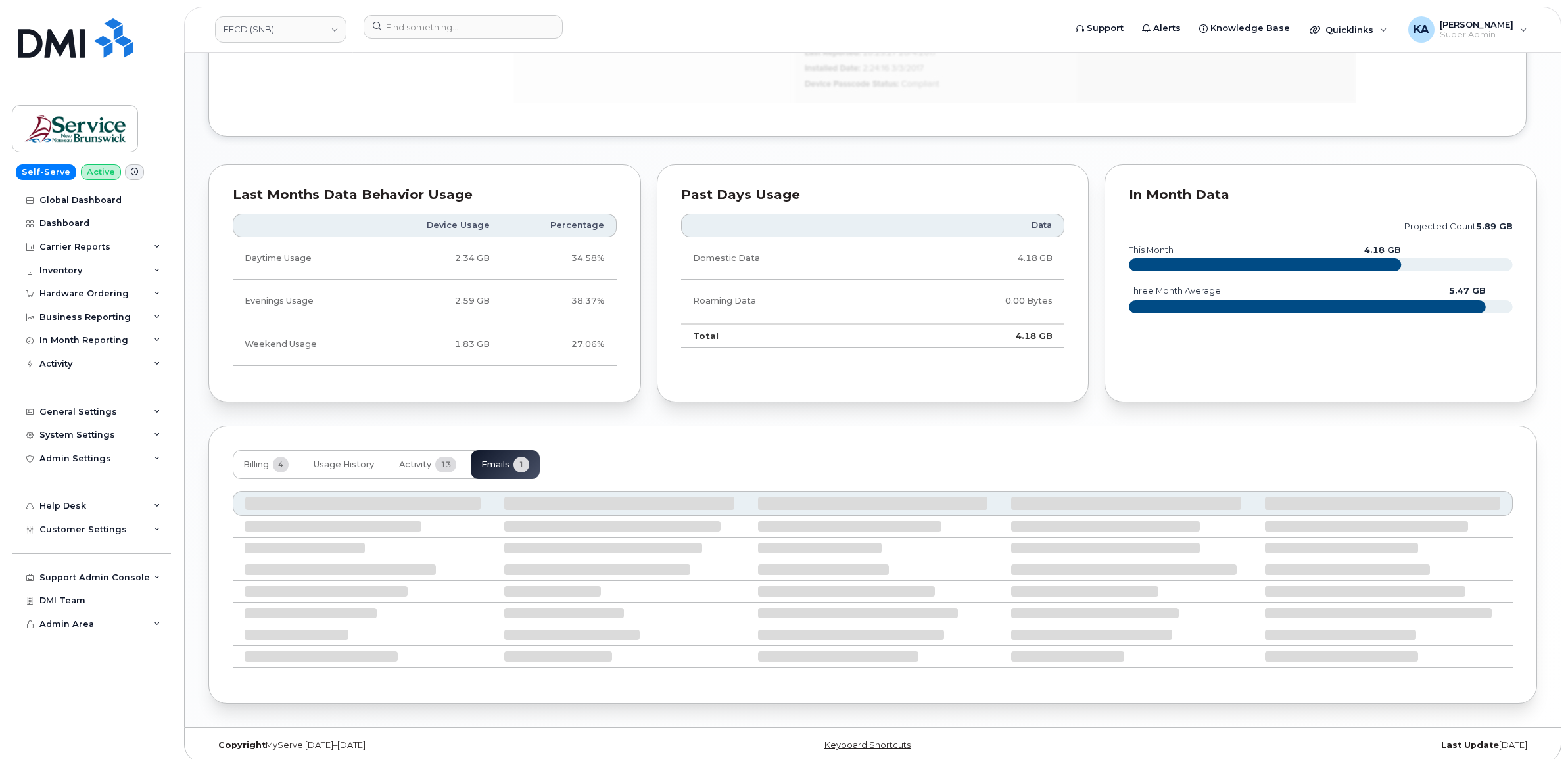
scroll to position [845, 0]
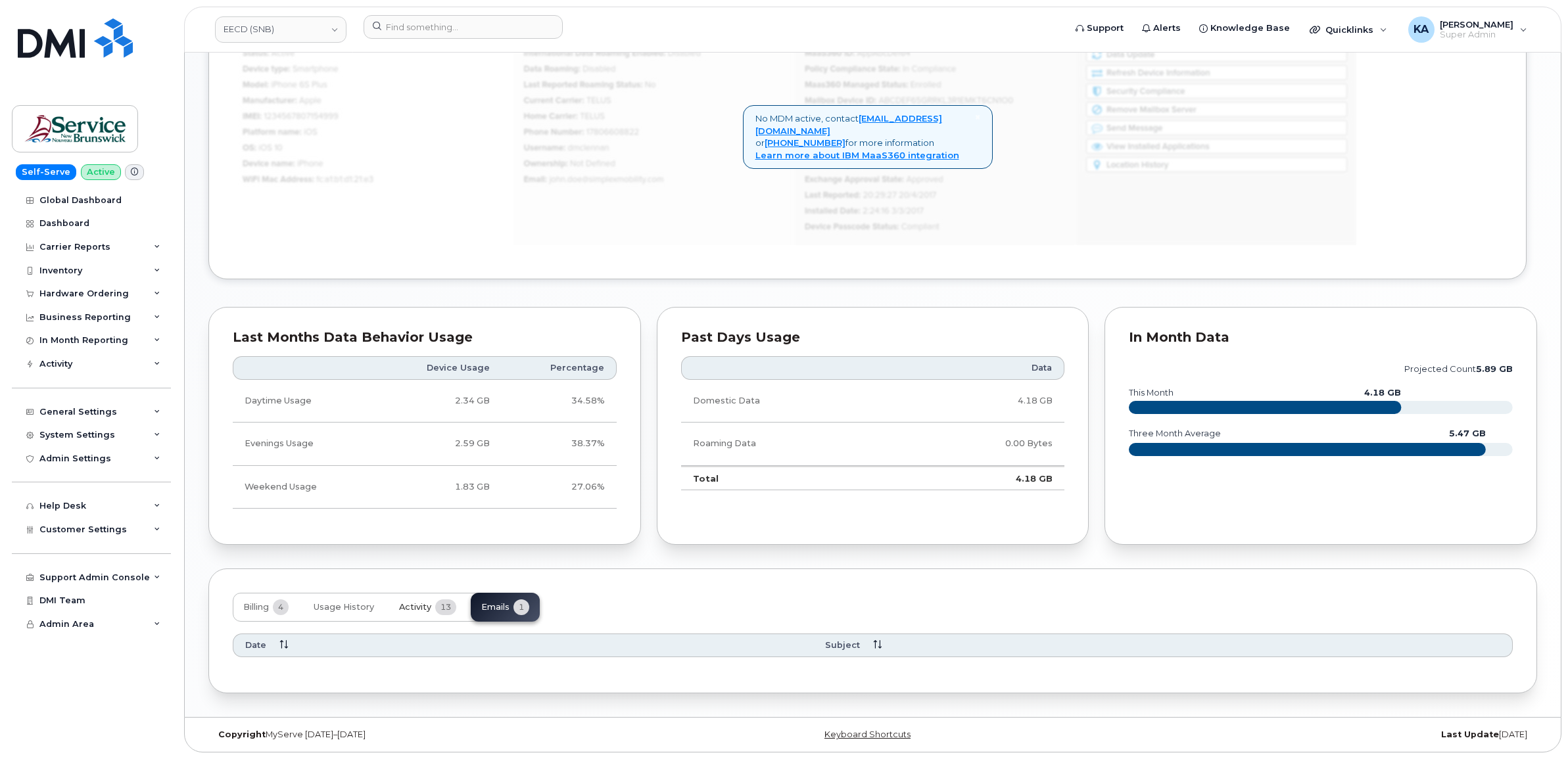
click at [414, 608] on span "Activity" at bounding box center [415, 606] width 32 height 11
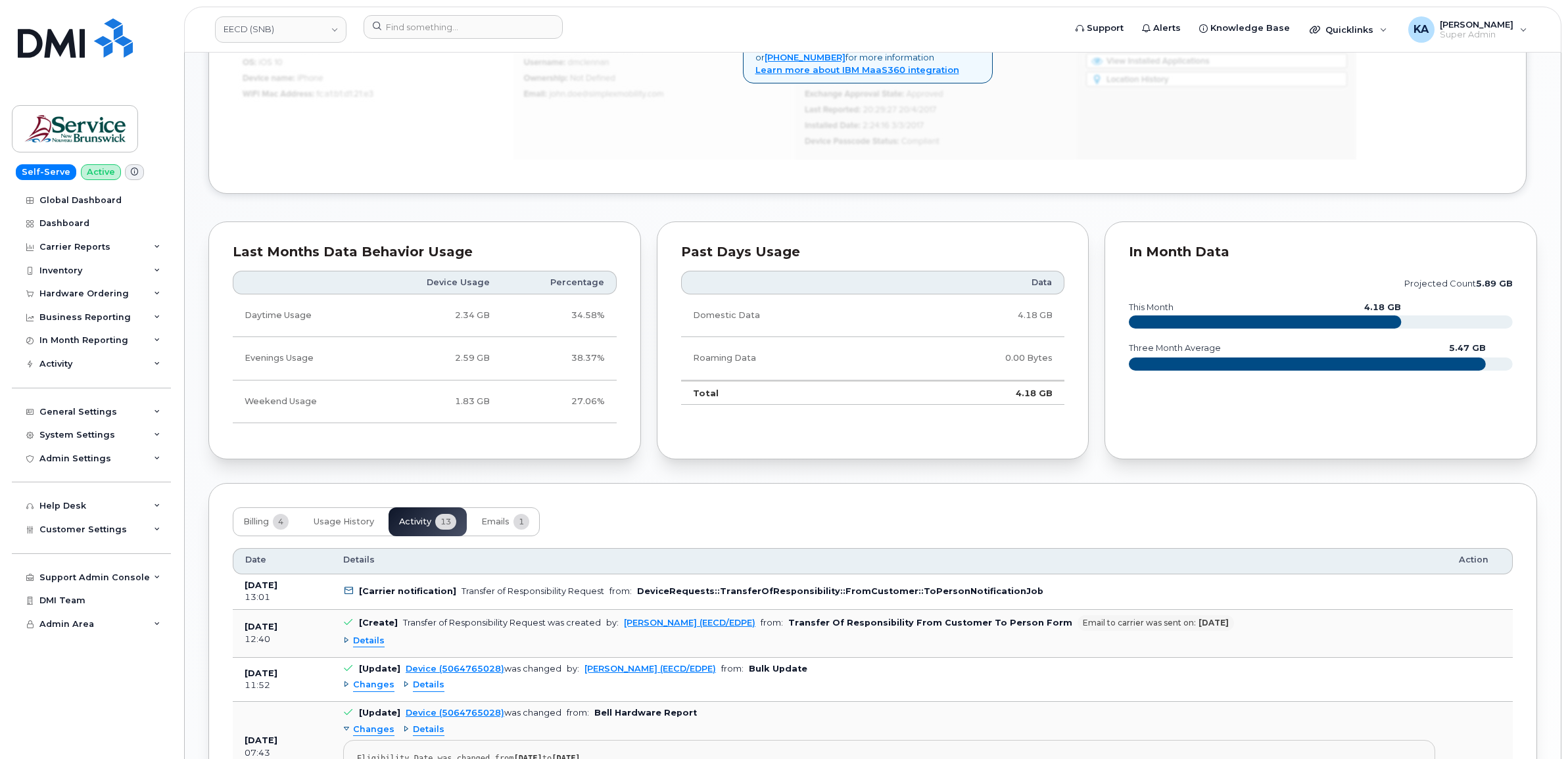
scroll to position [1009, 0]
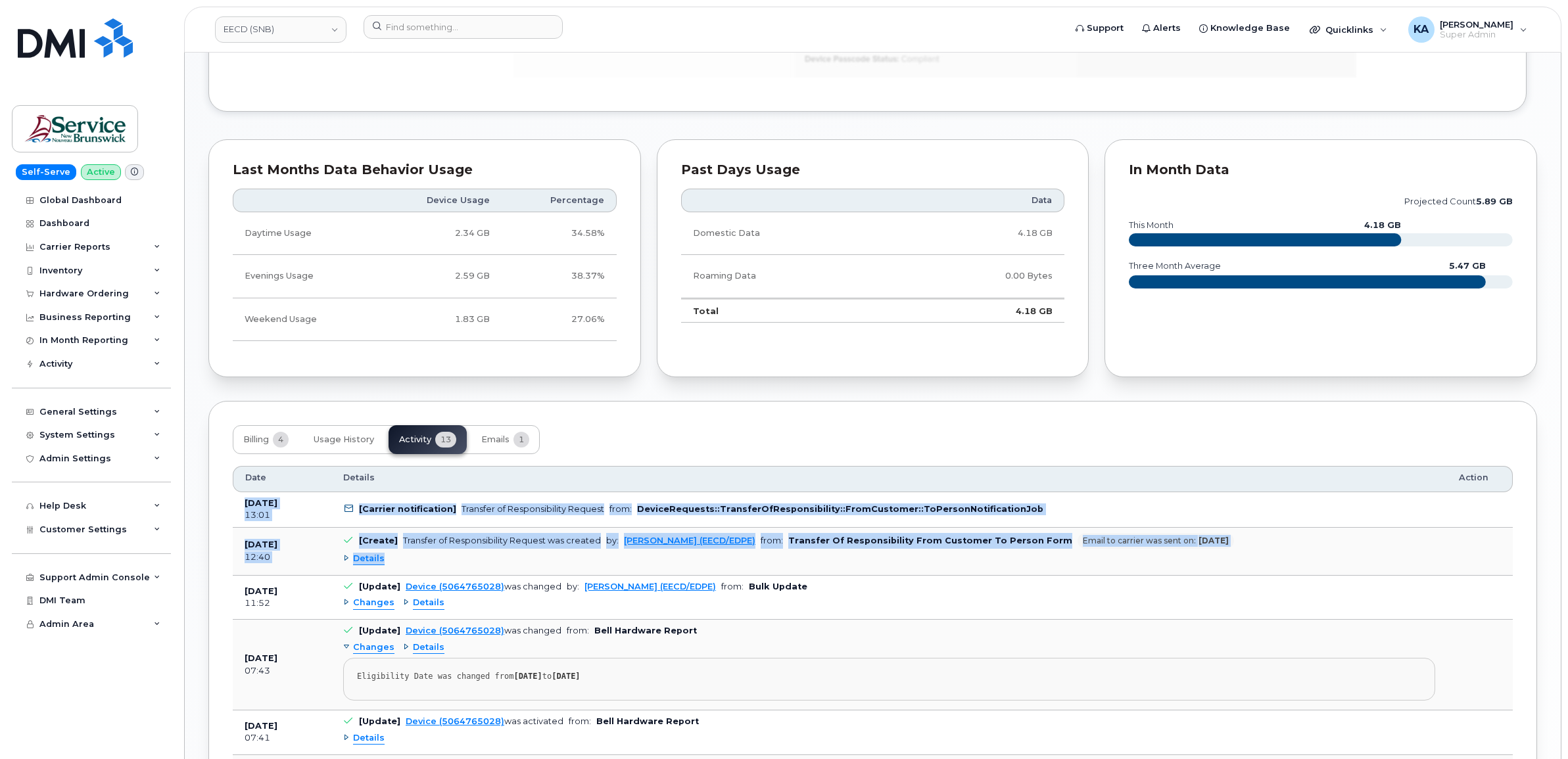
drag, startPoint x: 240, startPoint y: 503, endPoint x: 931, endPoint y: 569, distance: 694.1
drag, startPoint x: 931, startPoint y: 569, endPoint x: 921, endPoint y: 545, distance: 26.0
copy tbody "Oct 09, 2025 13:01 [Carrier notification] Transfer of Responsibility Request fr…"
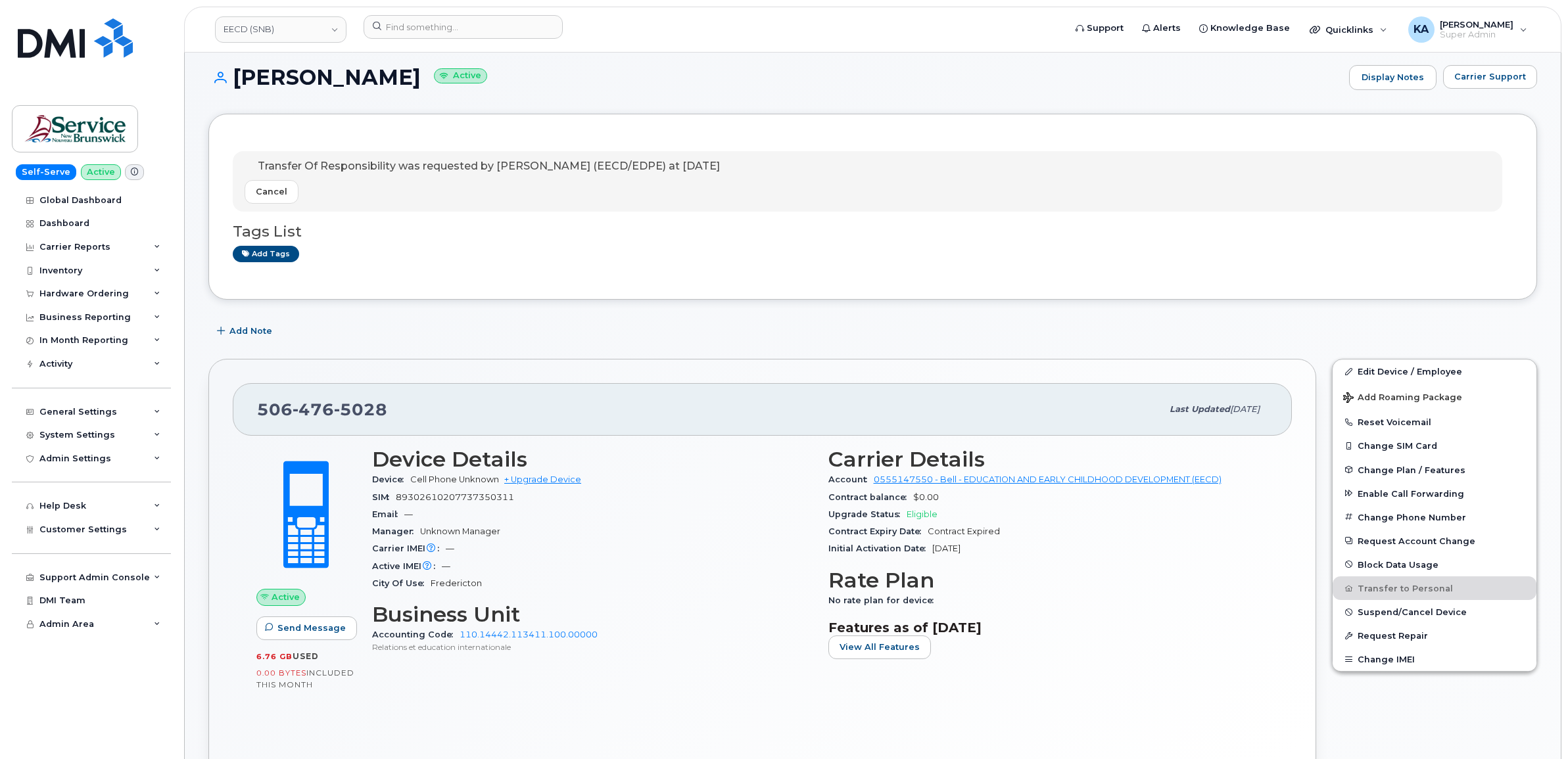
scroll to position [0, 0]
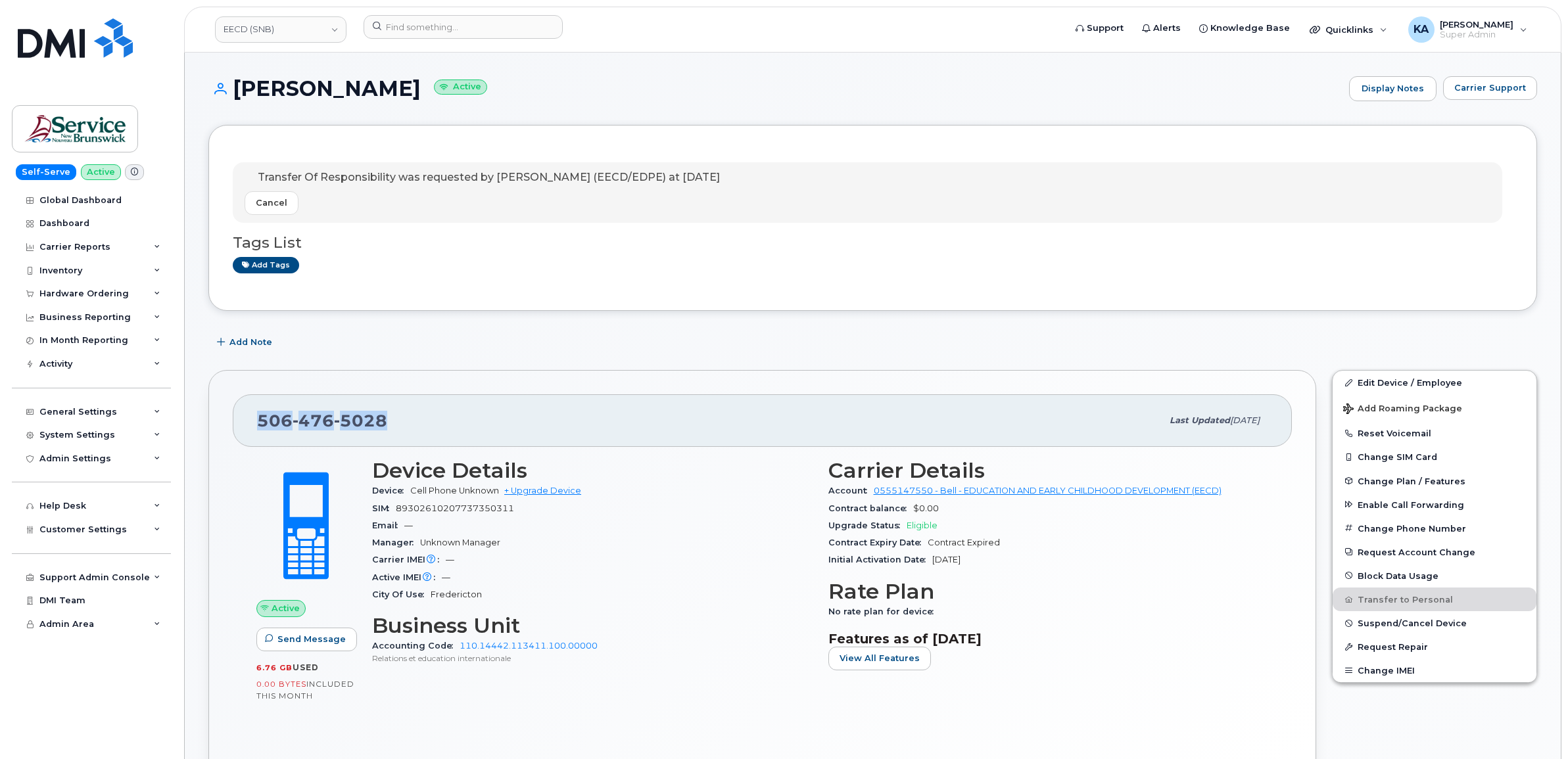
drag, startPoint x: 391, startPoint y: 424, endPoint x: 257, endPoint y: 422, distance: 134.0
click at [257, 422] on div "506 476 5028 Last updated Sep 11, 2025" at bounding box center [762, 420] width 1059 height 53
copy span "506 476 5028"
click at [459, 27] on input at bounding box center [463, 27] width 199 height 24
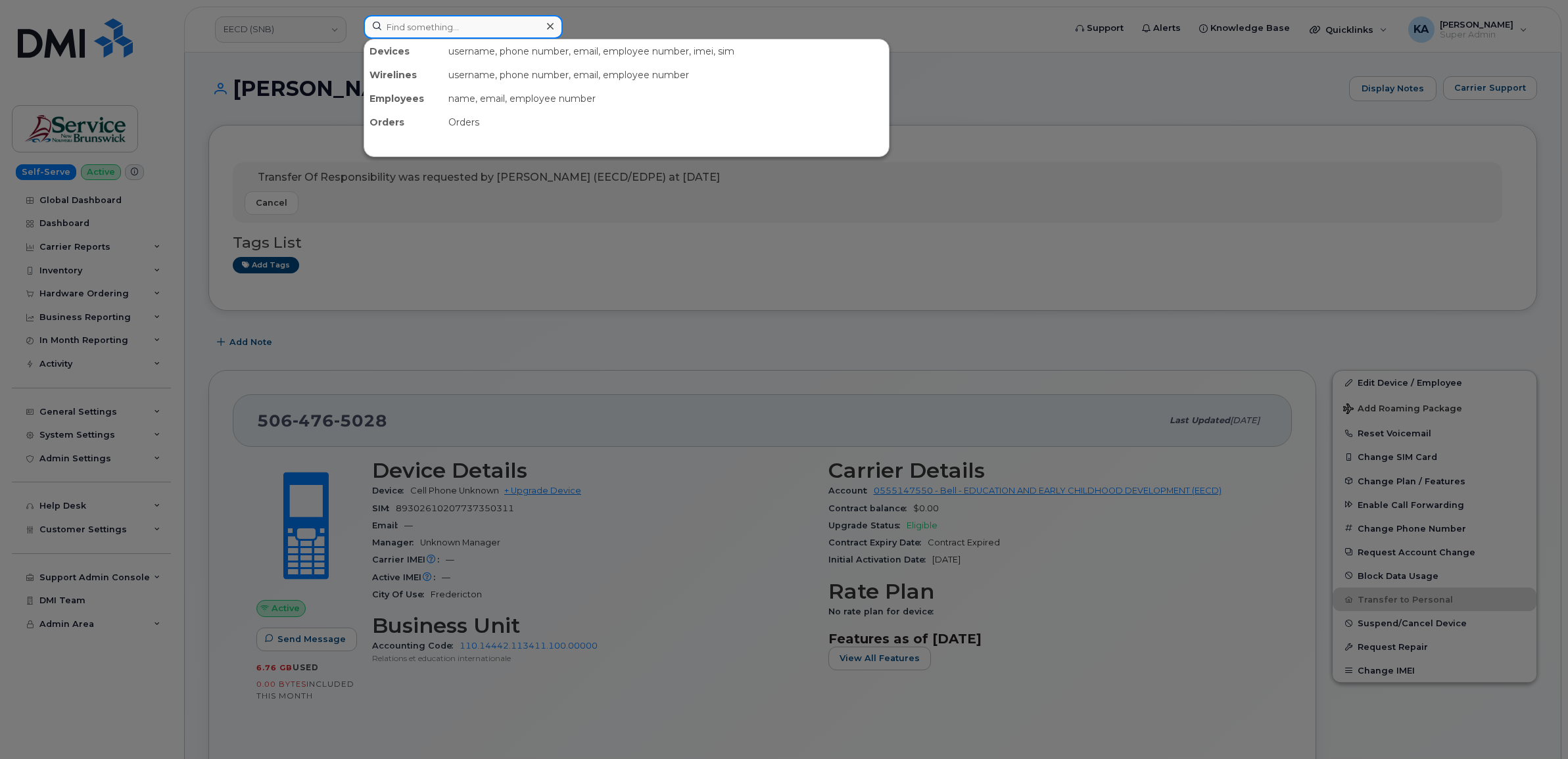
paste input "7789889579"
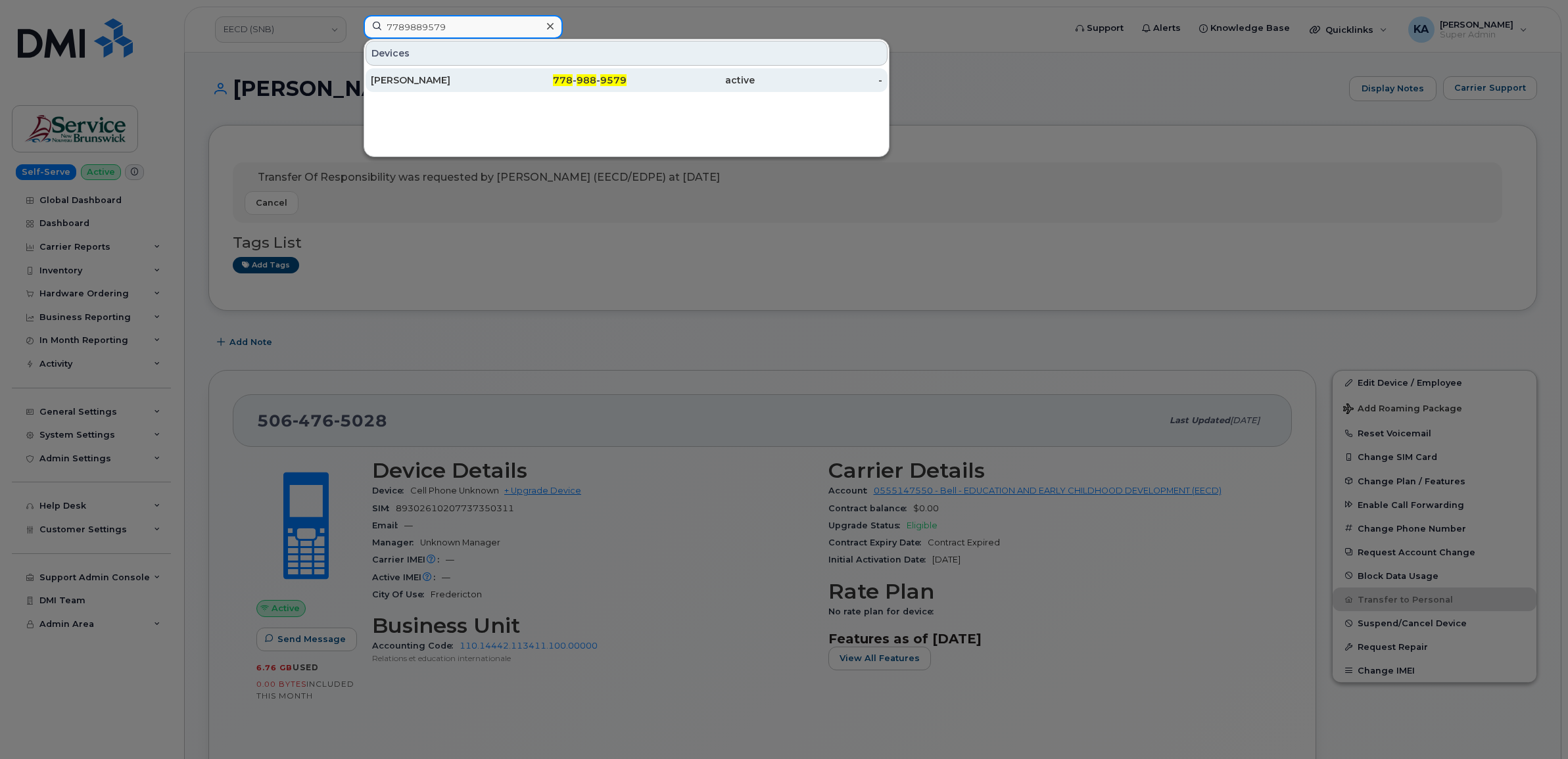
type input "7789889579"
click at [409, 77] on div "Kate Marotto" at bounding box center [435, 80] width 128 height 13
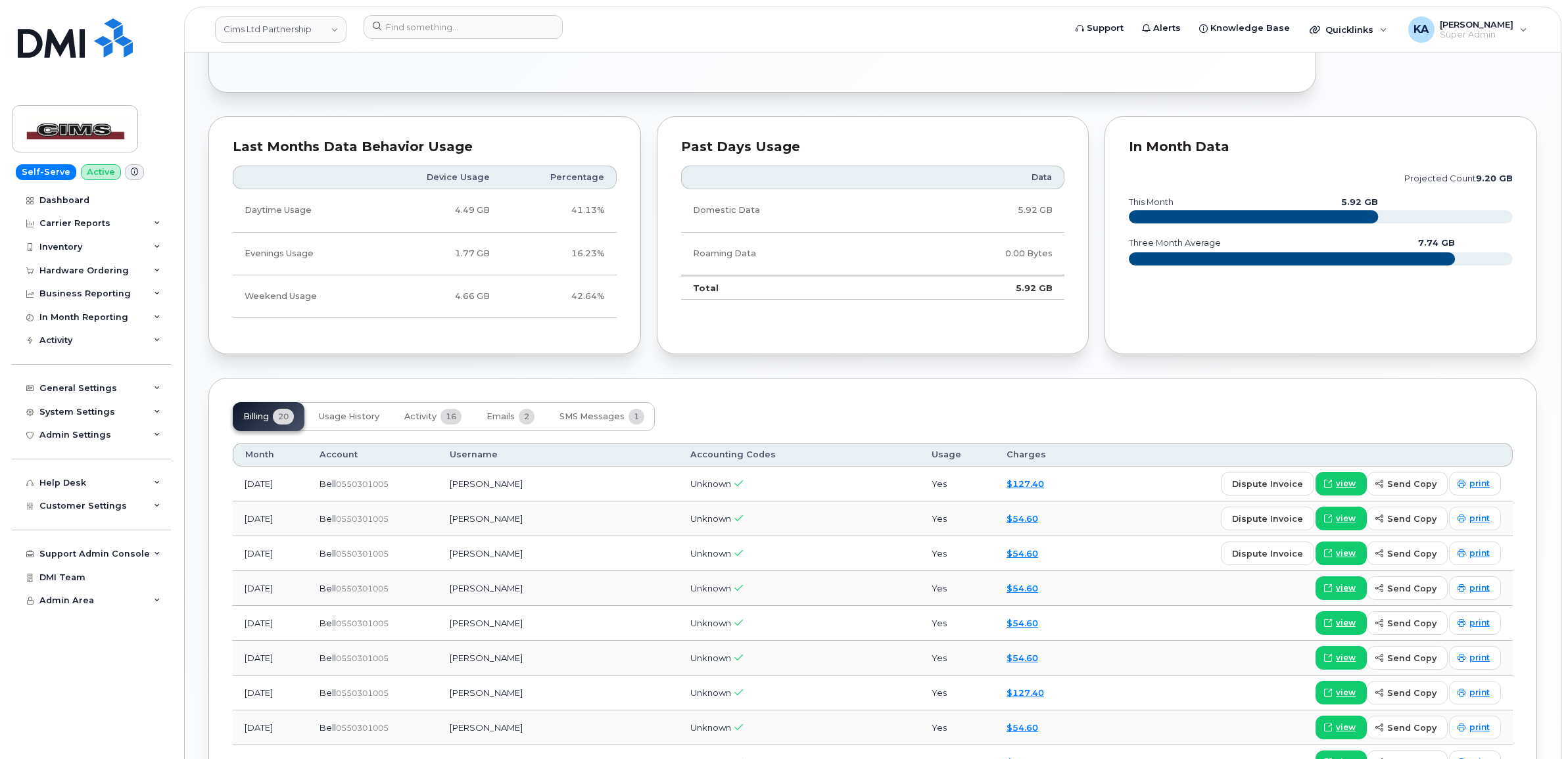
scroll to position [822, 0]
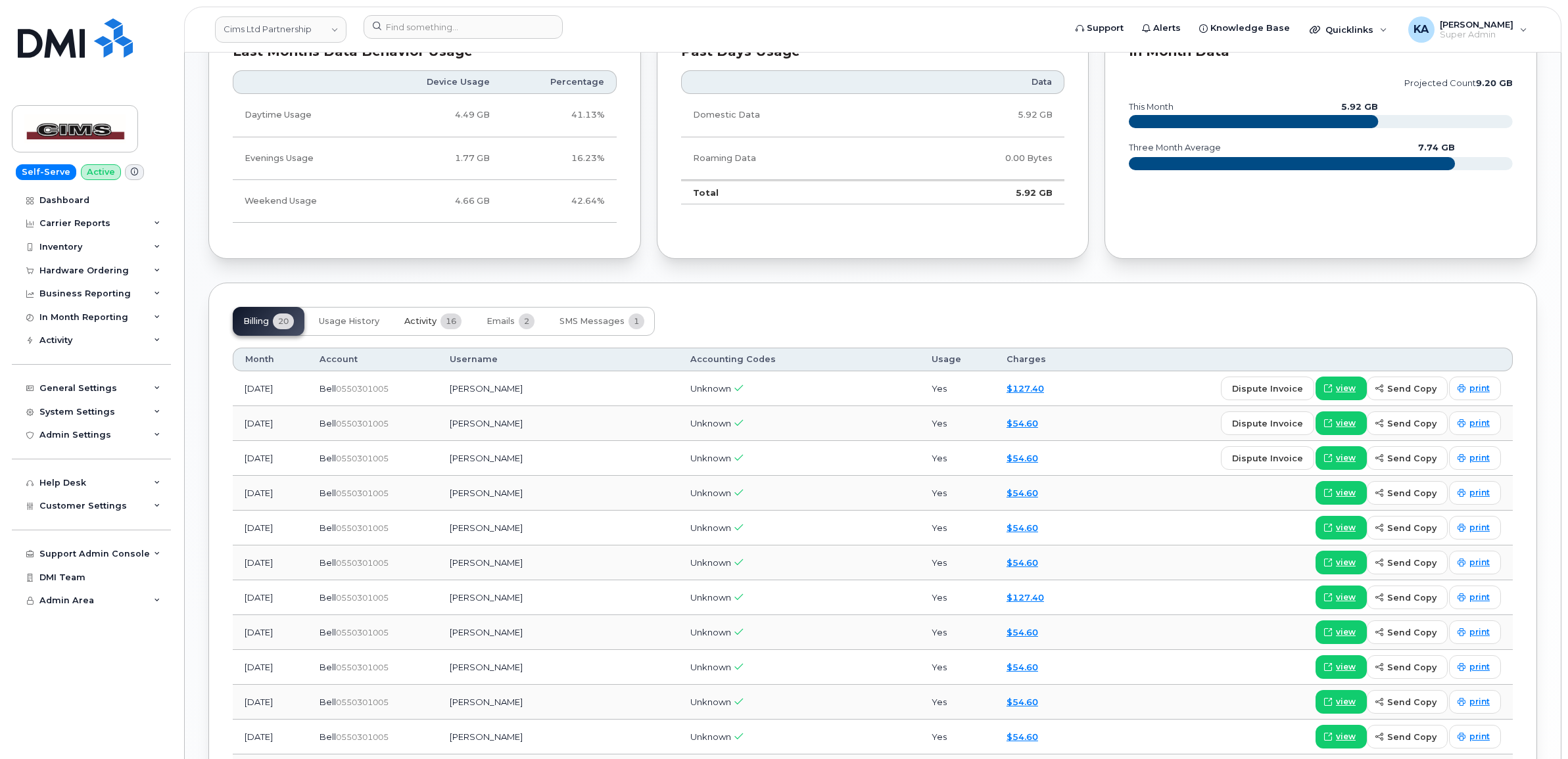
click at [411, 317] on button "Activity 16" at bounding box center [432, 321] width 78 height 29
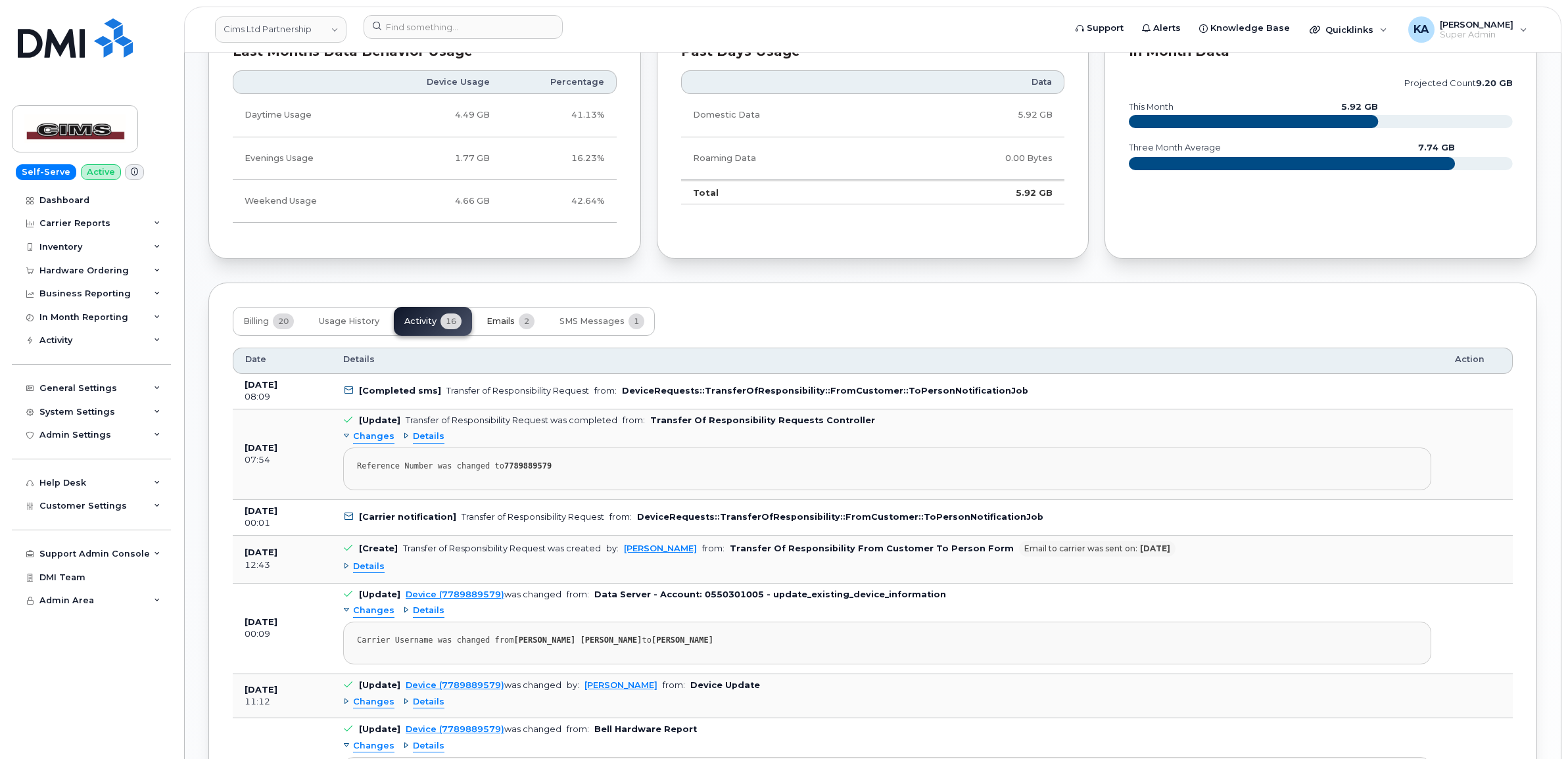
click at [505, 319] on span "Emails" at bounding box center [501, 321] width 28 height 11
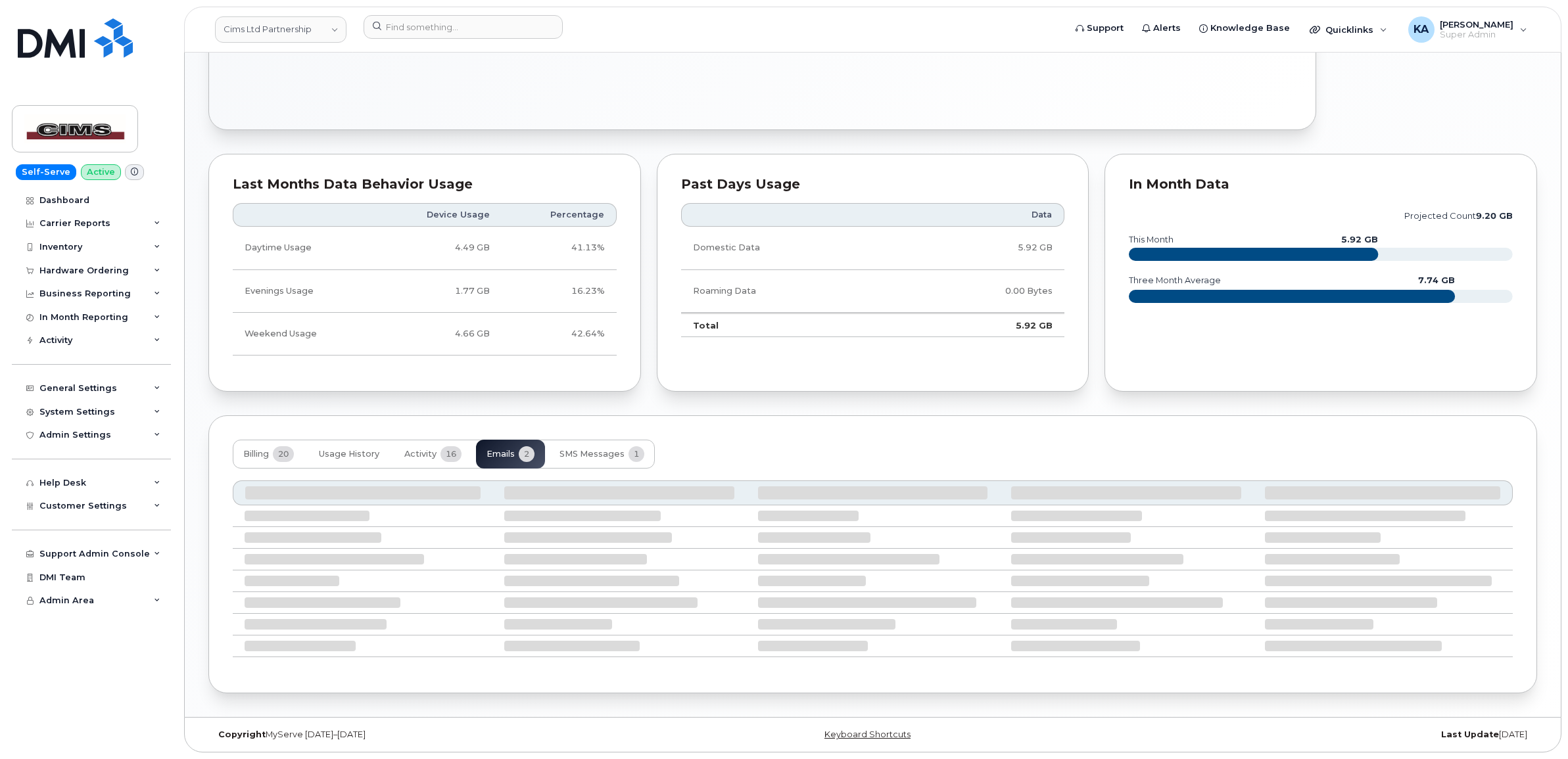
scroll to position [539, 0]
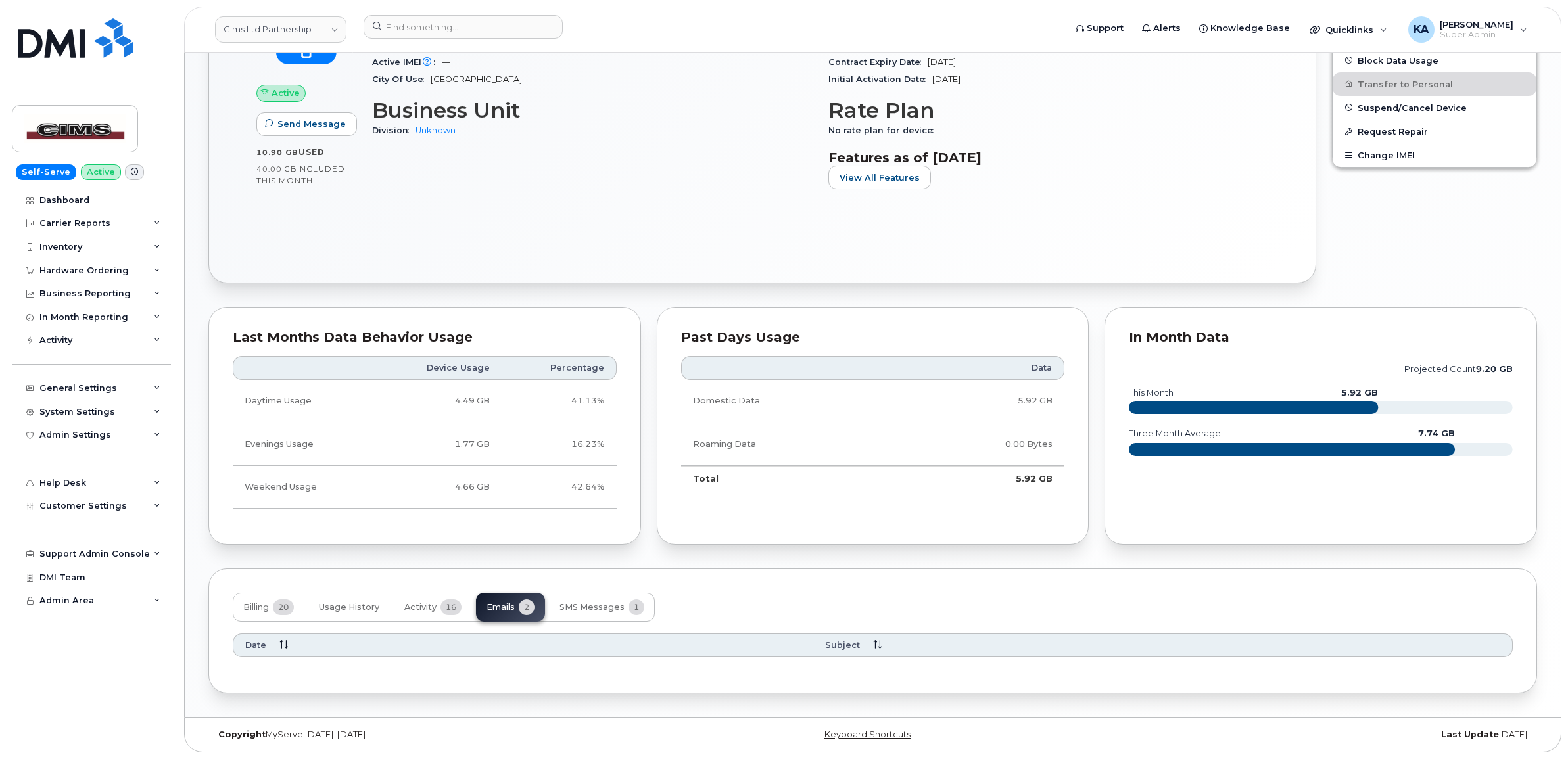
click at [882, 642] on icon at bounding box center [877, 644] width 8 height 8
click at [837, 642] on span "Subject" at bounding box center [842, 645] width 35 height 12
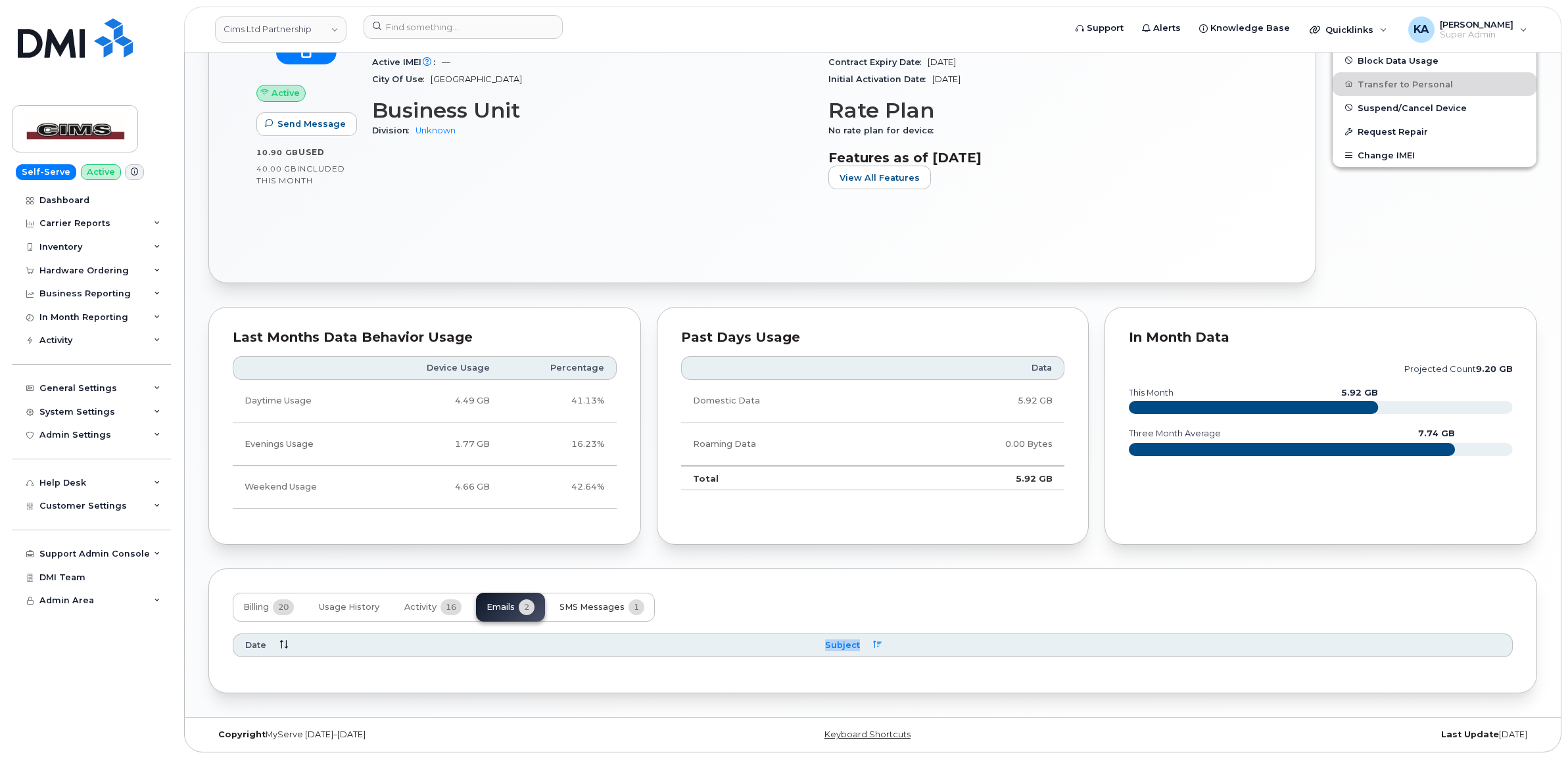
click at [586, 606] on span "SMS Messages" at bounding box center [592, 606] width 65 height 11
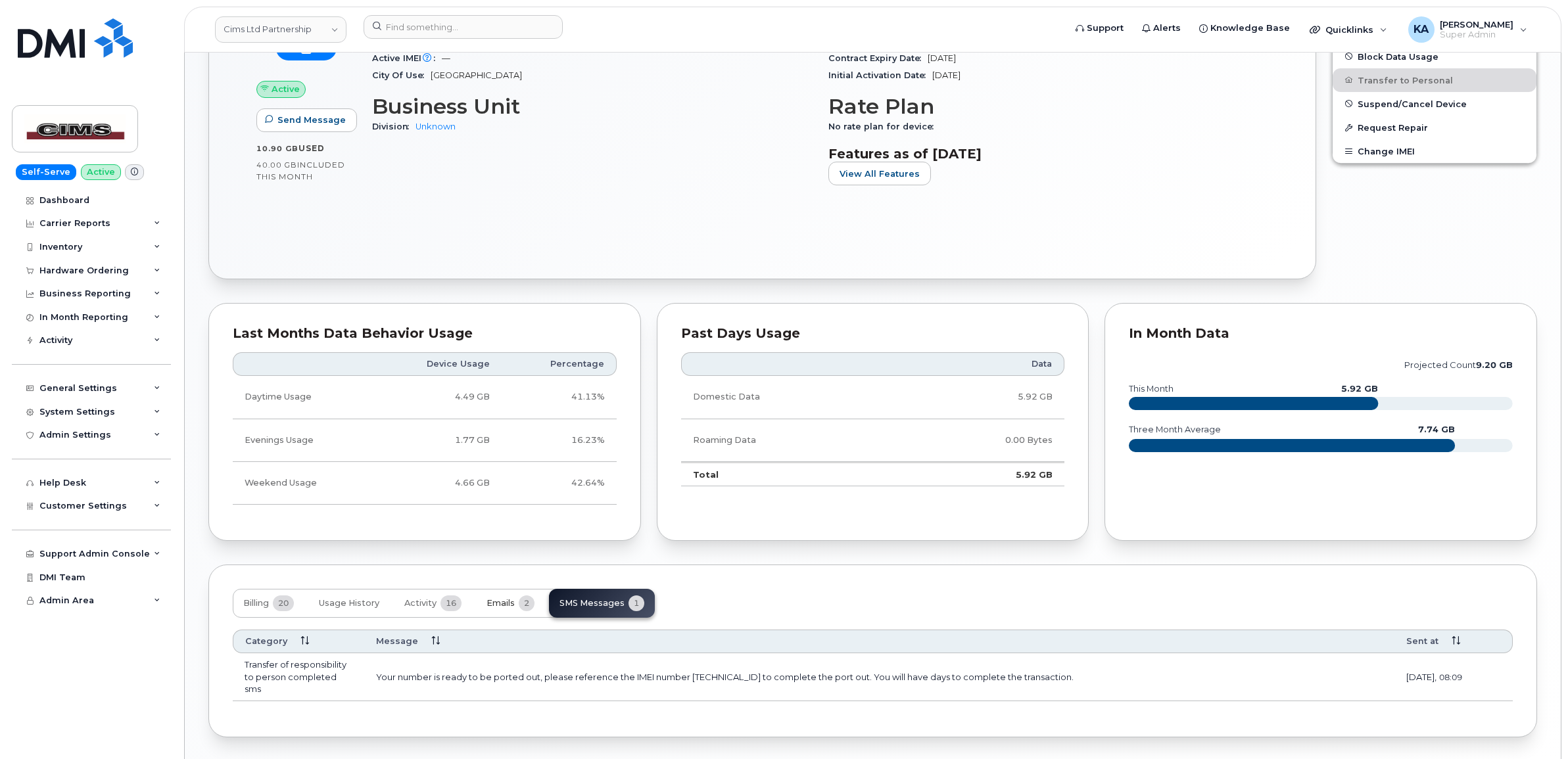
click at [507, 604] on span "Emails" at bounding box center [501, 603] width 28 height 11
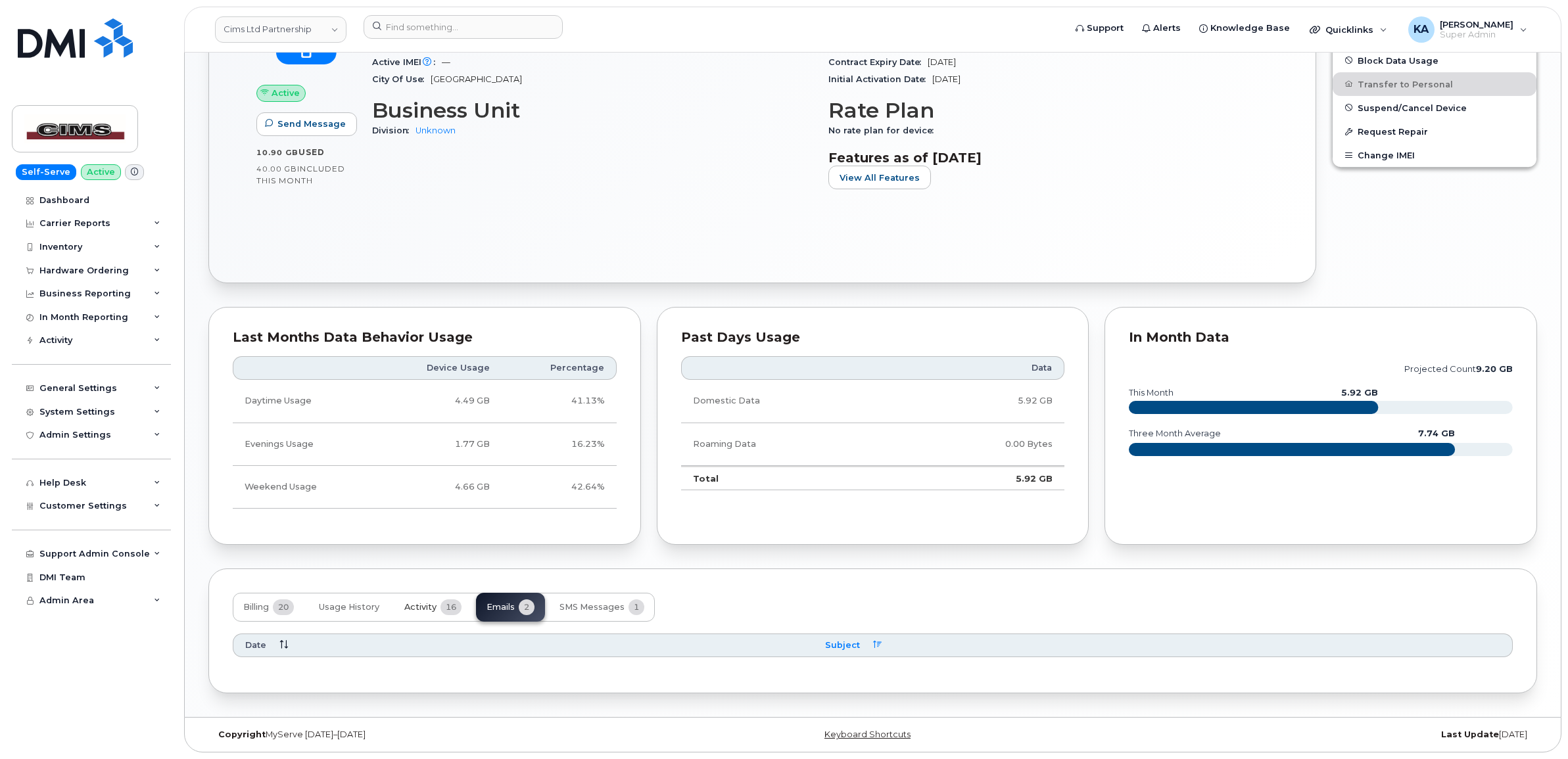
click at [426, 602] on span "Activity" at bounding box center [420, 606] width 32 height 11
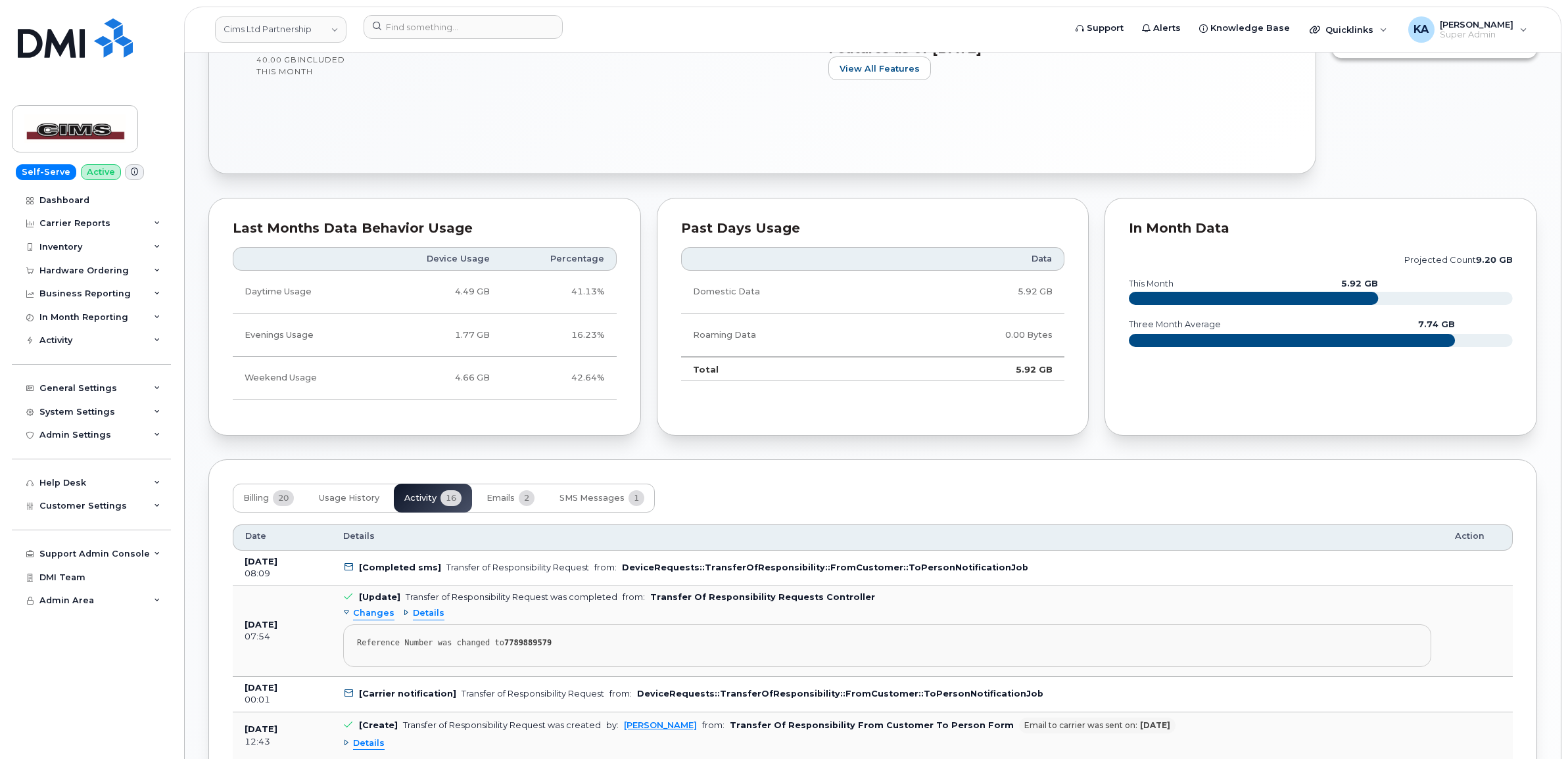
scroll to position [786, 0]
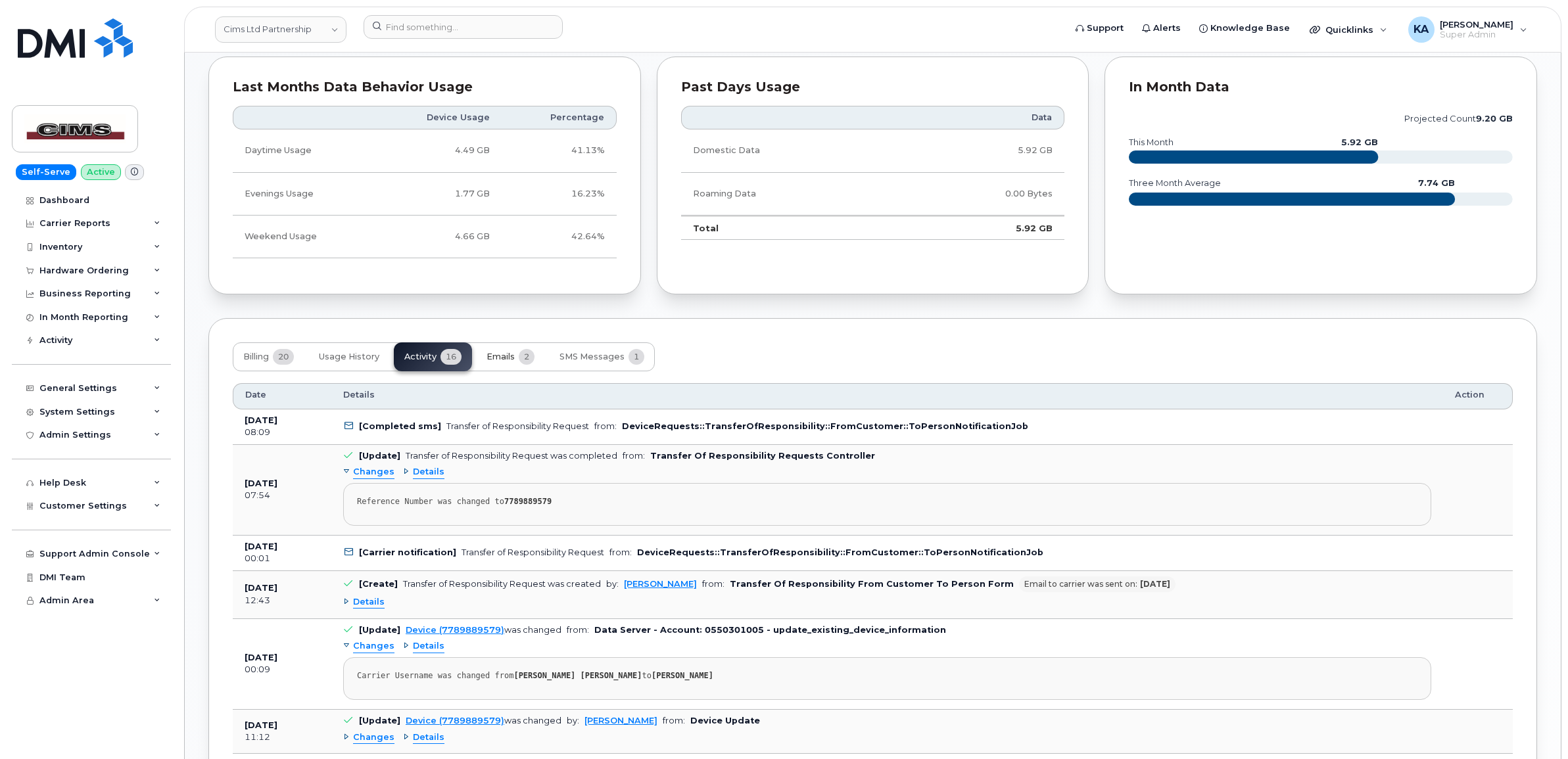
click at [507, 353] on span "Emails" at bounding box center [501, 356] width 28 height 11
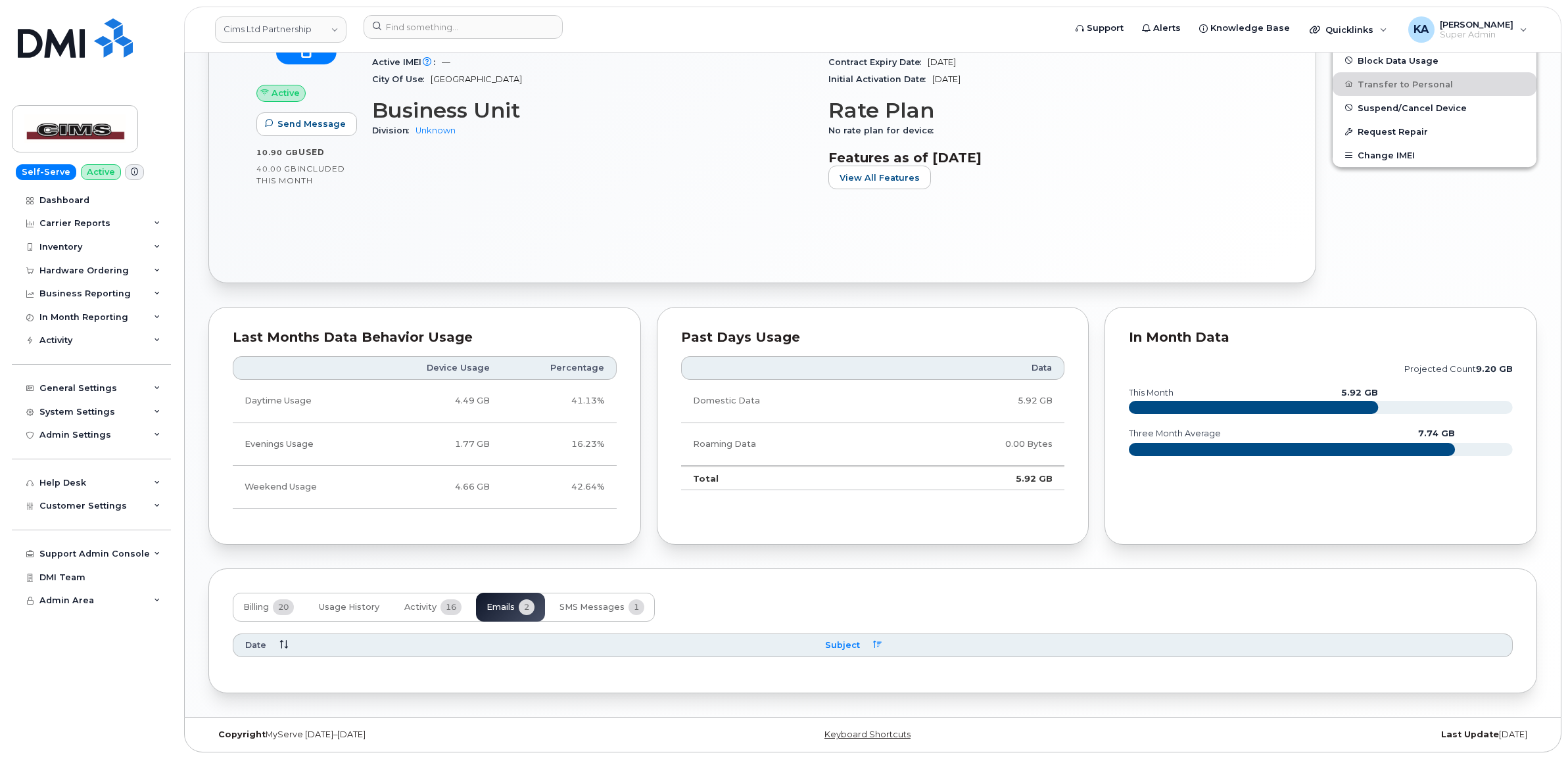
scroll to position [539, 0]
click at [585, 602] on span "SMS Messages" at bounding box center [592, 606] width 65 height 11
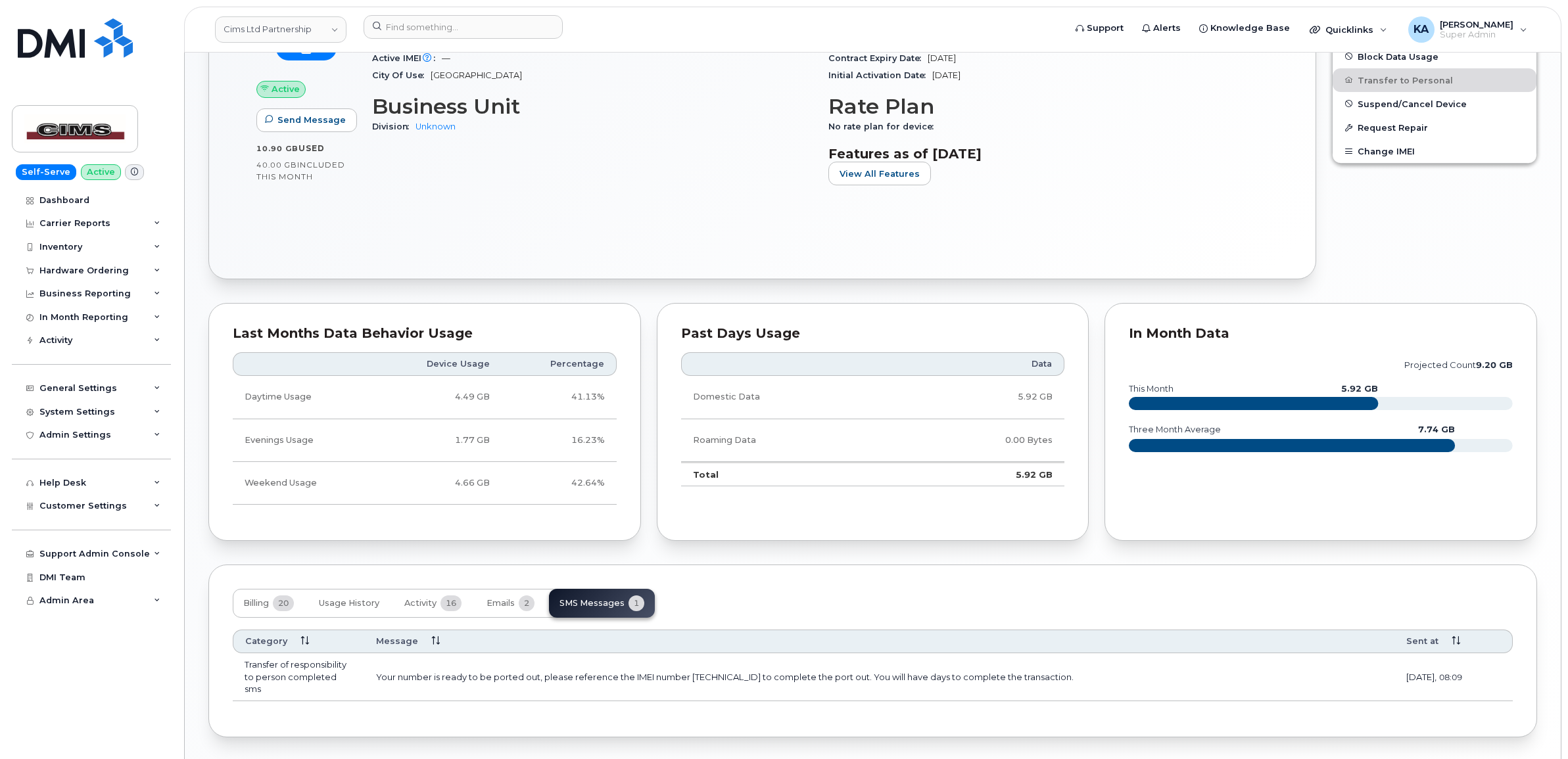
drag, startPoint x: 1103, startPoint y: 678, endPoint x: 232, endPoint y: 661, distance: 871.2
click at [233, 661] on tr "Transfer of responsibility to person completed sms Your number is ready to be p…" at bounding box center [873, 677] width 1280 height 48
copy tr "Transfer of responsibility to person completed sms Your number is ready to be p…"
click at [420, 604] on span "Activity" at bounding box center [420, 603] width 32 height 11
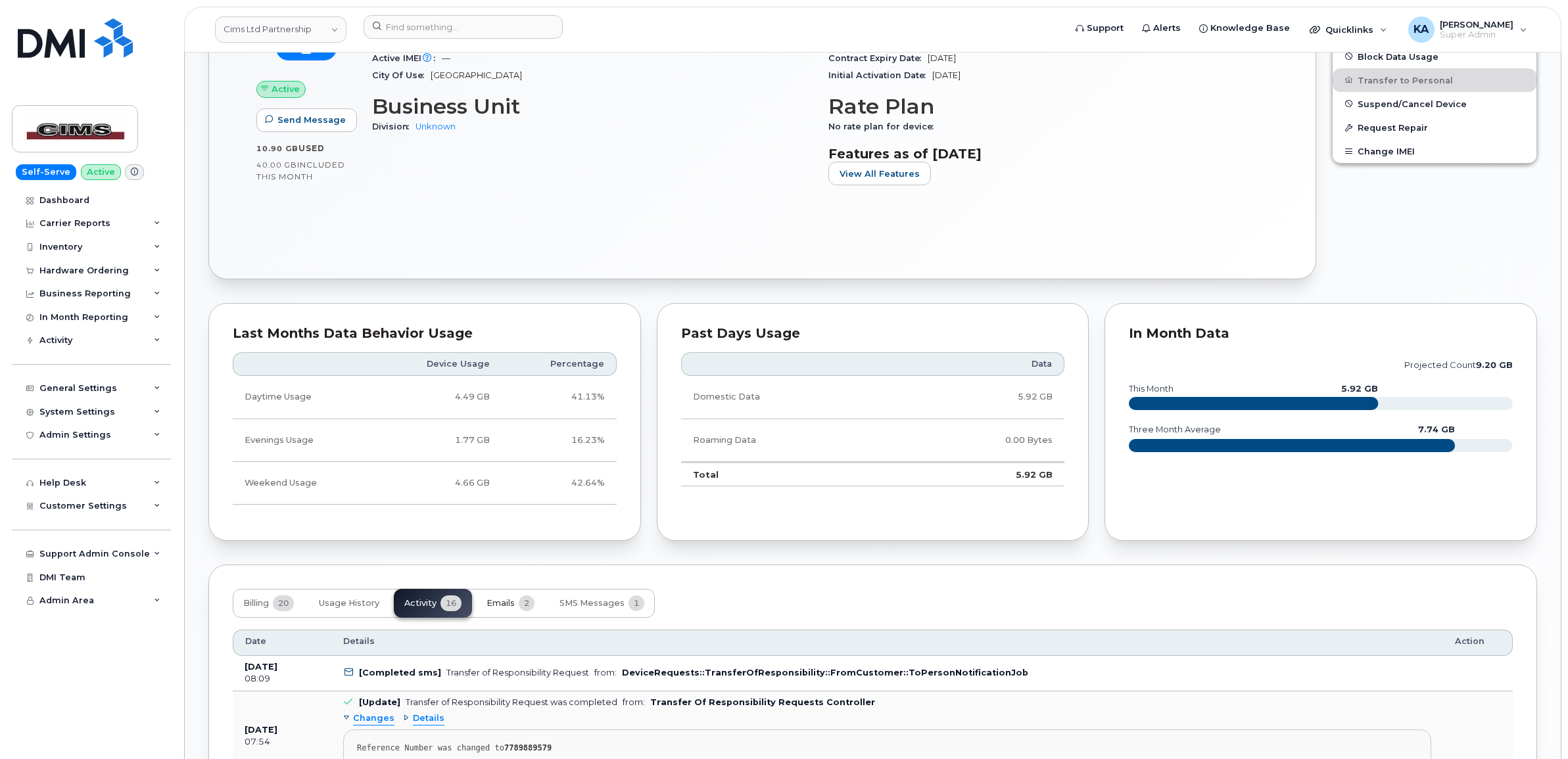
click at [508, 604] on span "Emails" at bounding box center [501, 603] width 28 height 11
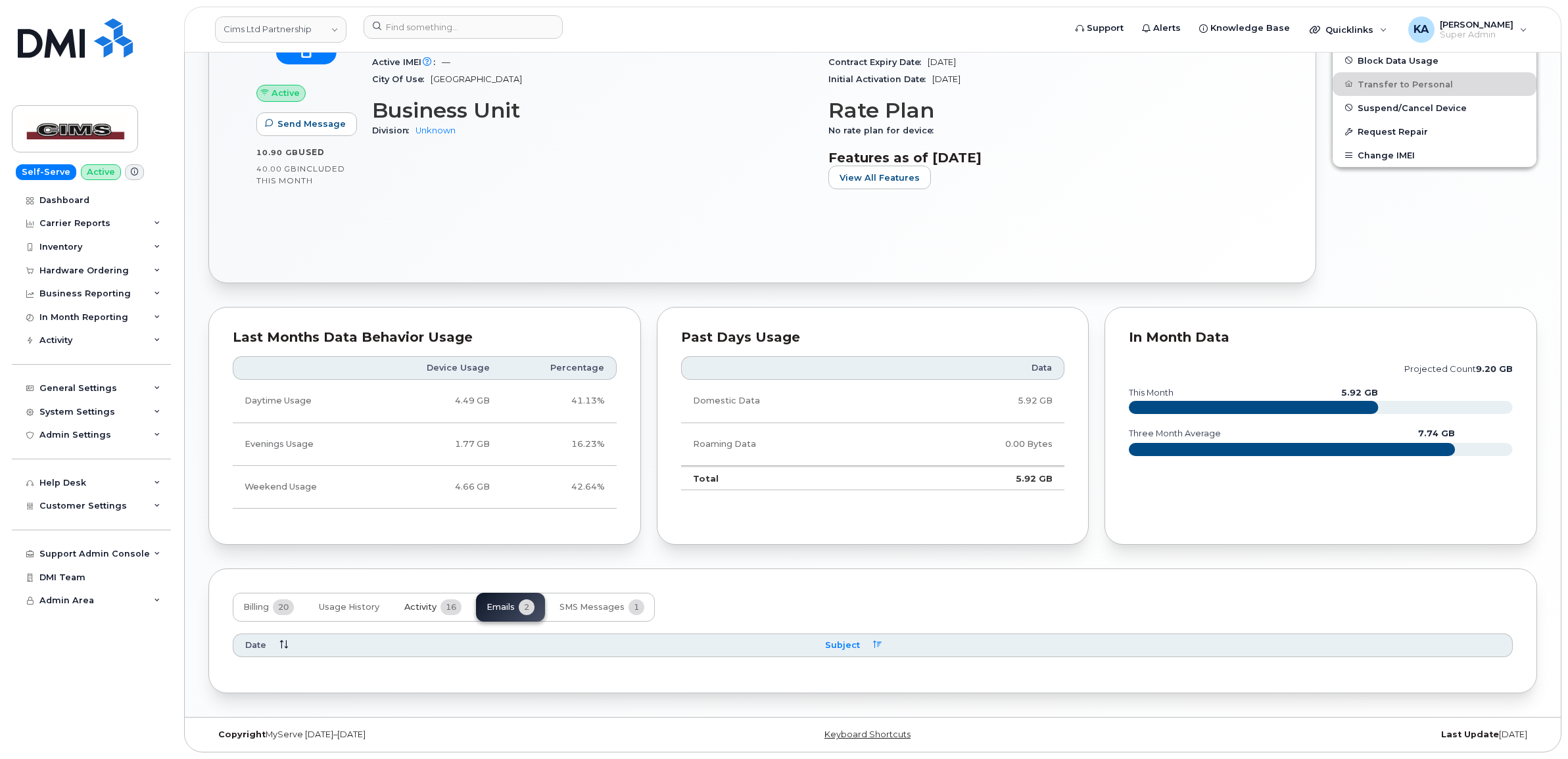
click at [437, 605] on span "Activity" at bounding box center [420, 606] width 32 height 11
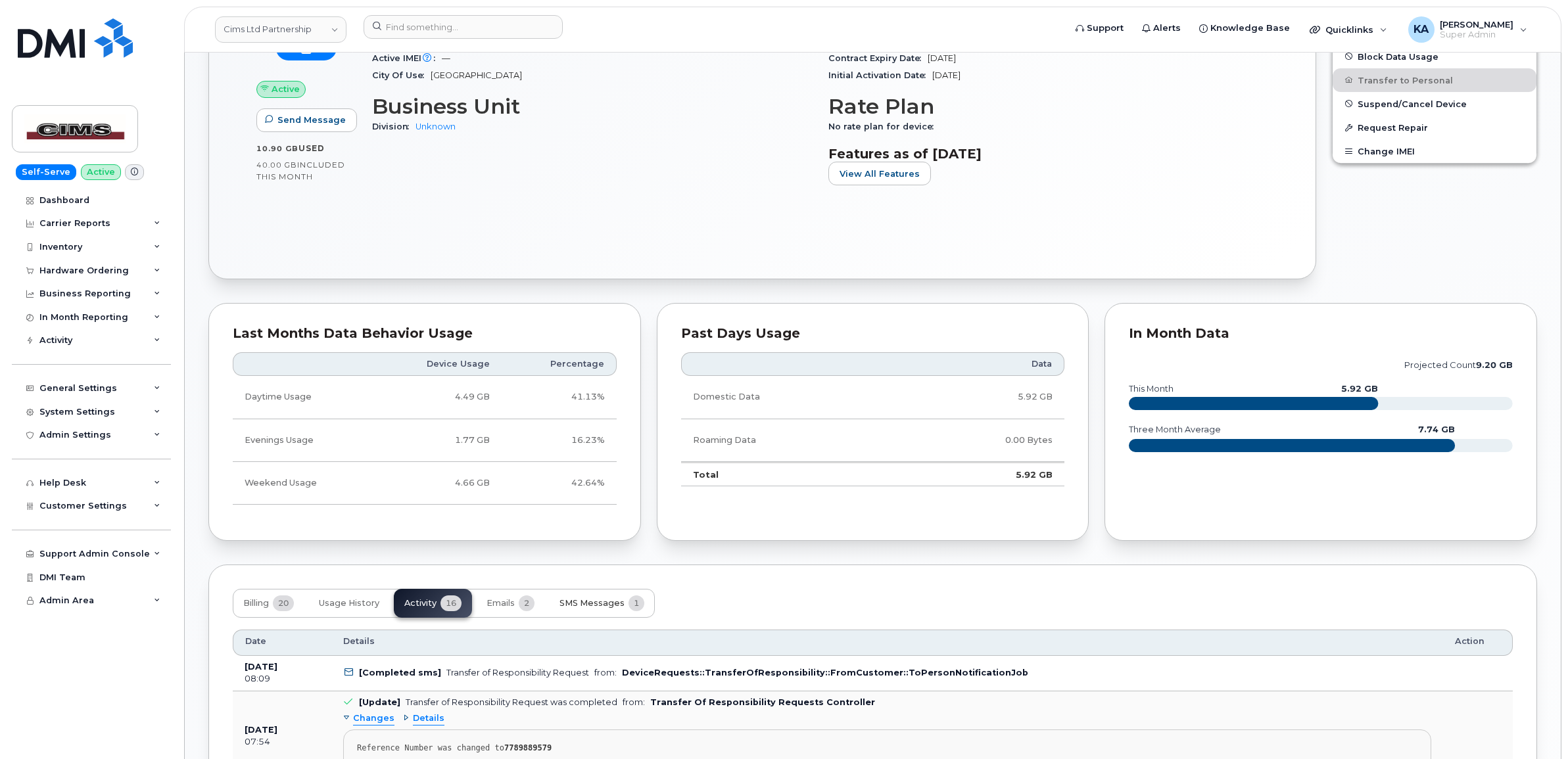
click at [595, 599] on button "SMS Messages 1" at bounding box center [602, 603] width 106 height 29
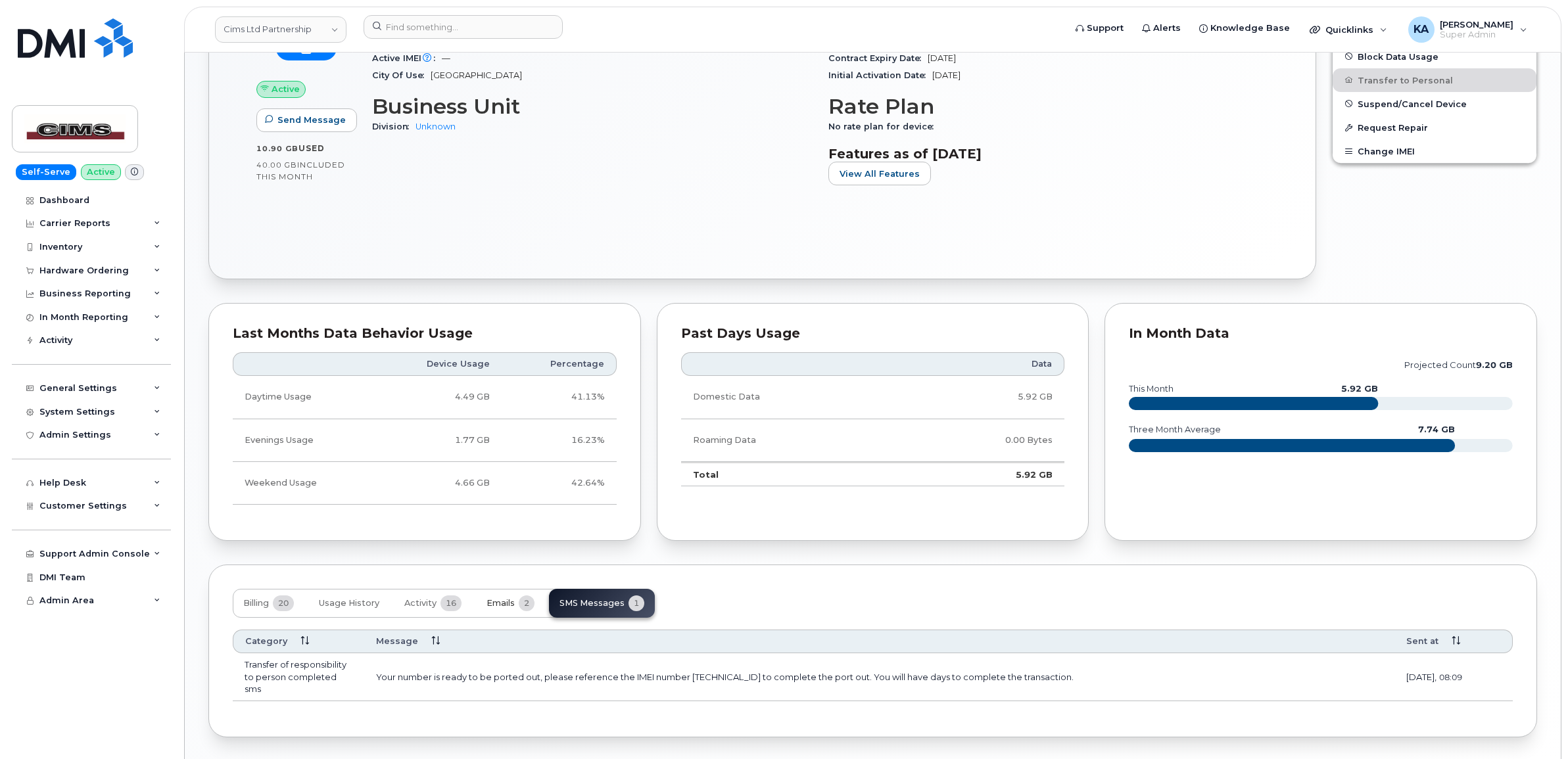
click at [513, 605] on span "Emails" at bounding box center [501, 603] width 28 height 11
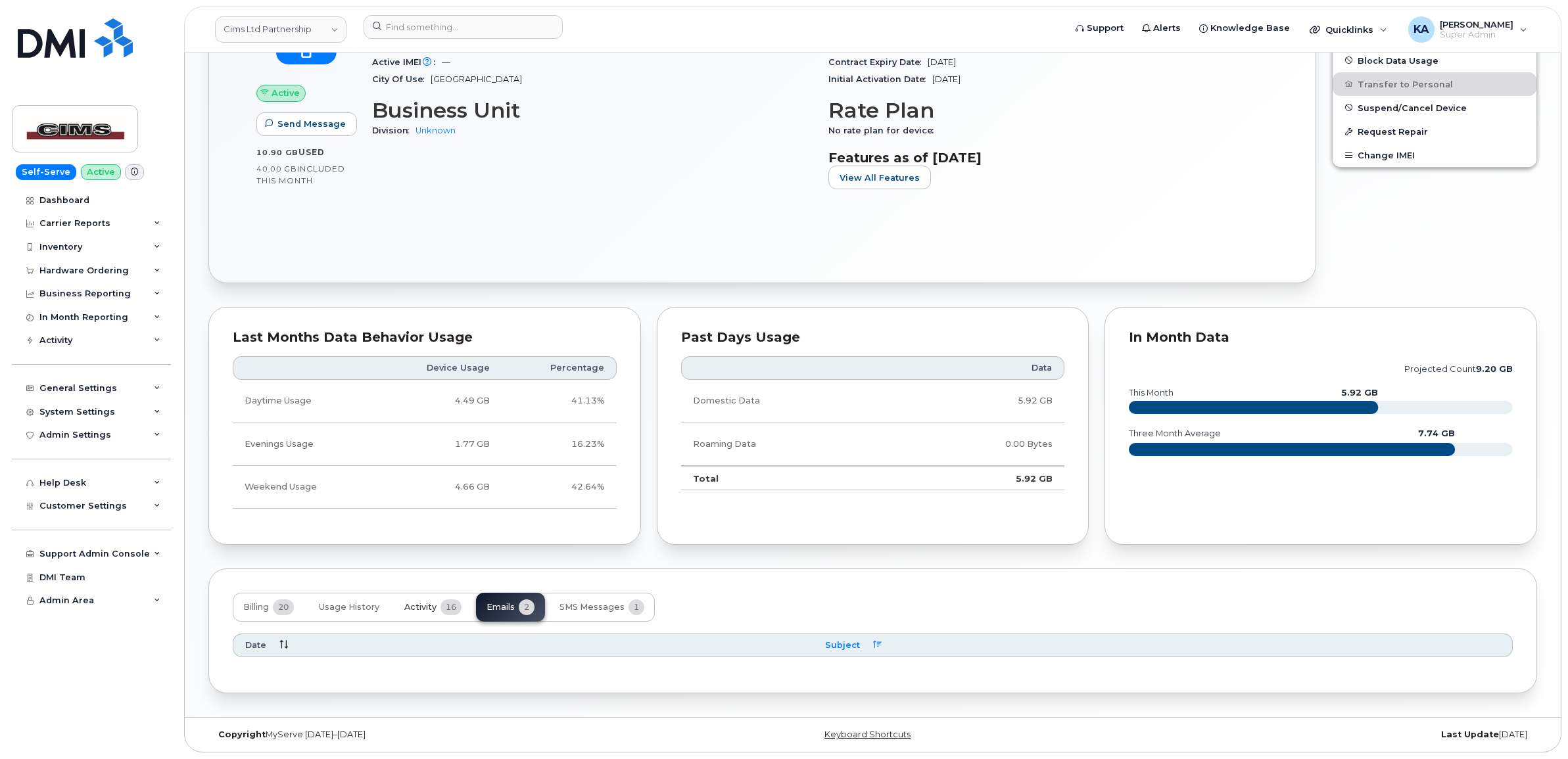
click at [425, 606] on span "Activity" at bounding box center [420, 606] width 32 height 11
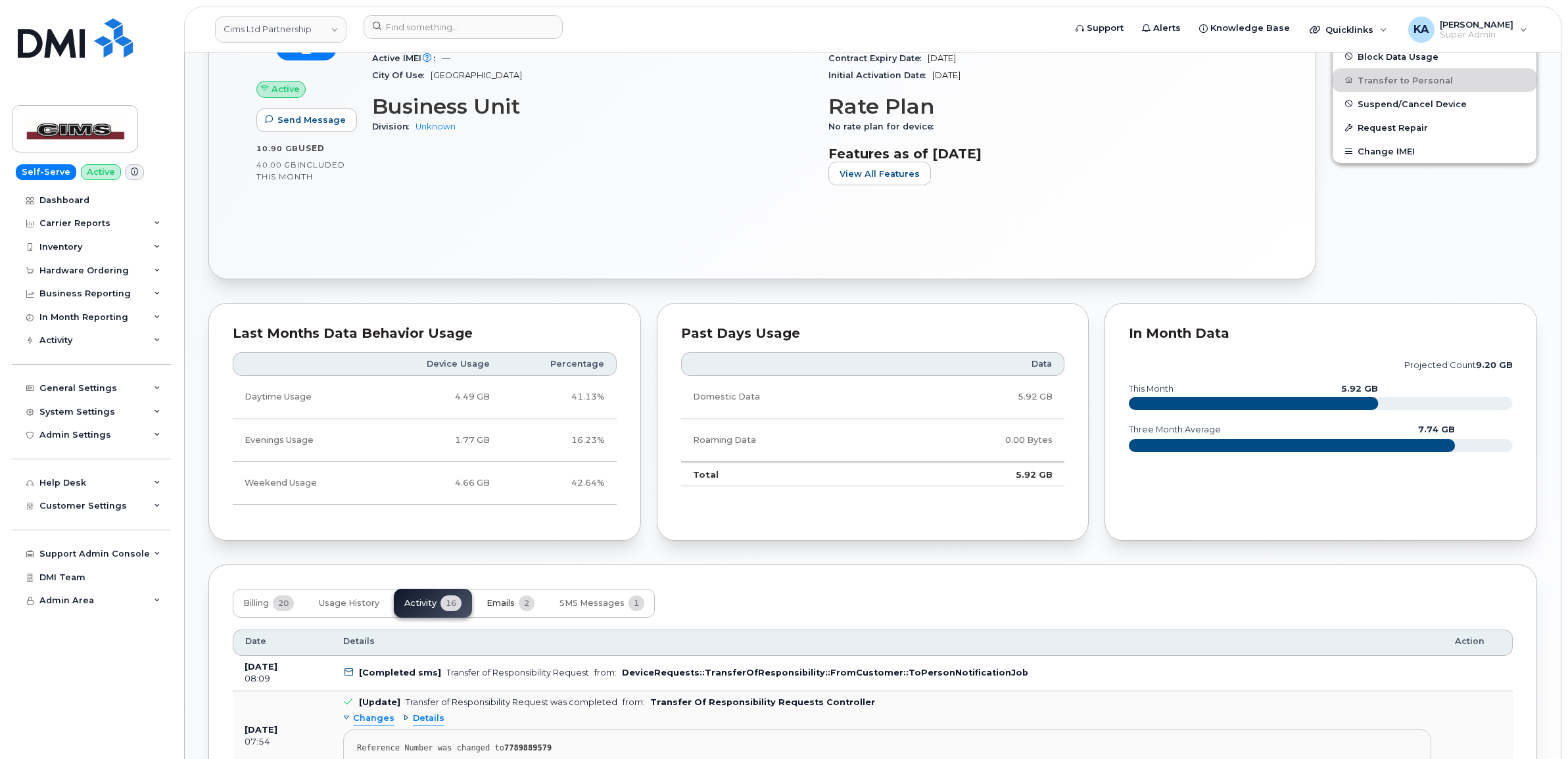
click at [510, 603] on span "Emails" at bounding box center [501, 603] width 28 height 11
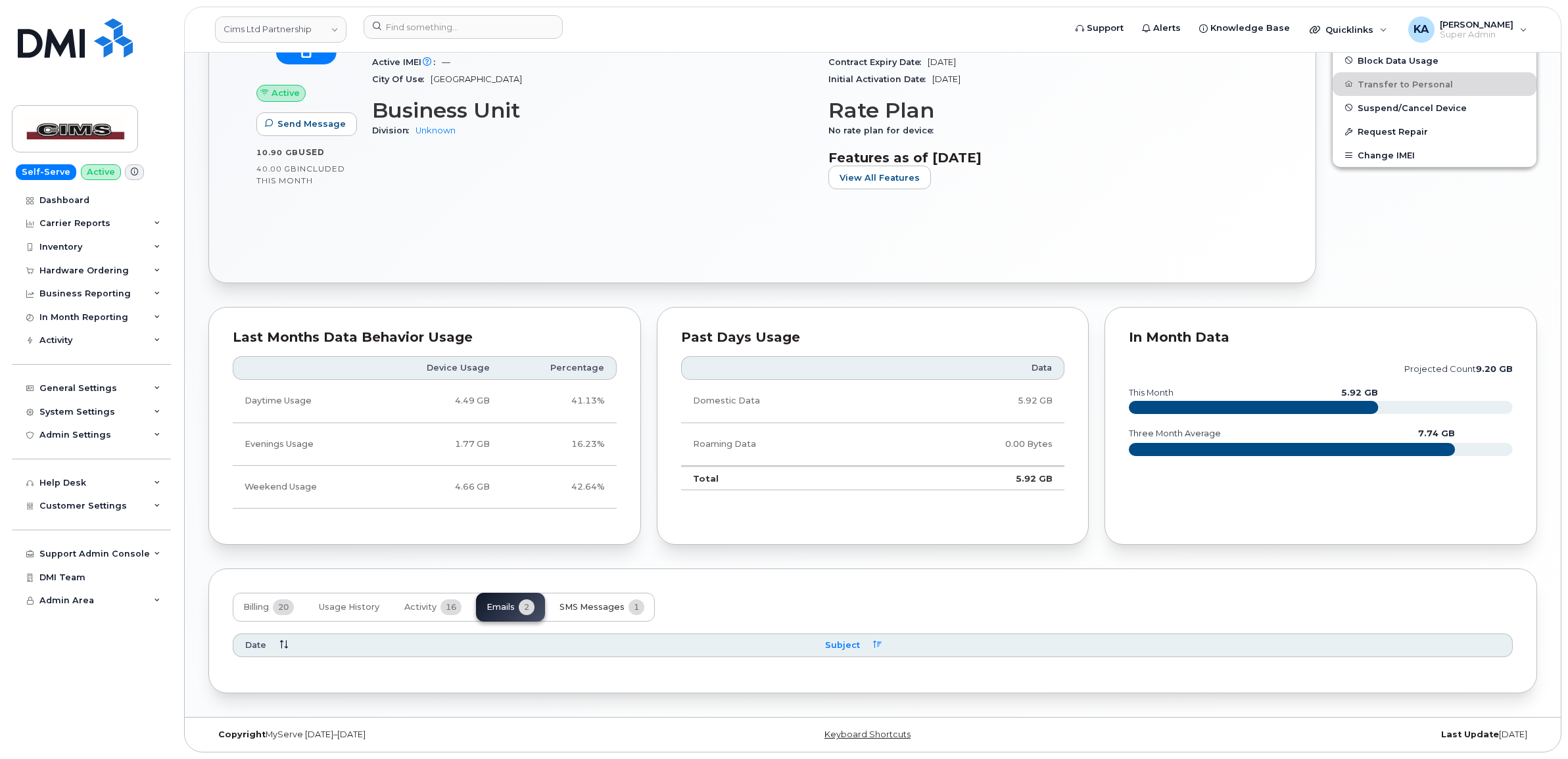
click at [596, 604] on span "SMS Messages" at bounding box center [592, 606] width 65 height 11
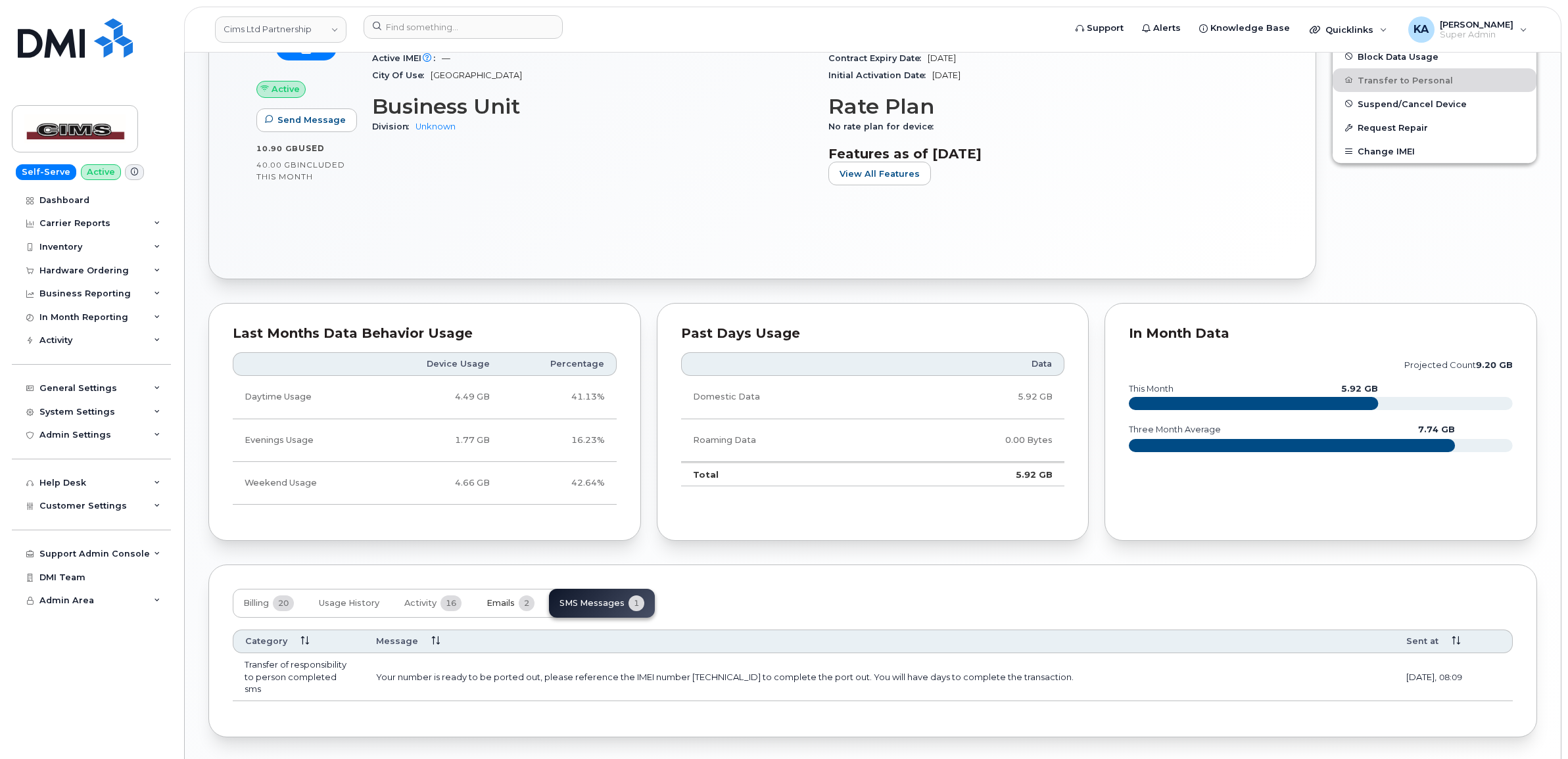
click at [511, 609] on span "Emails" at bounding box center [501, 603] width 28 height 11
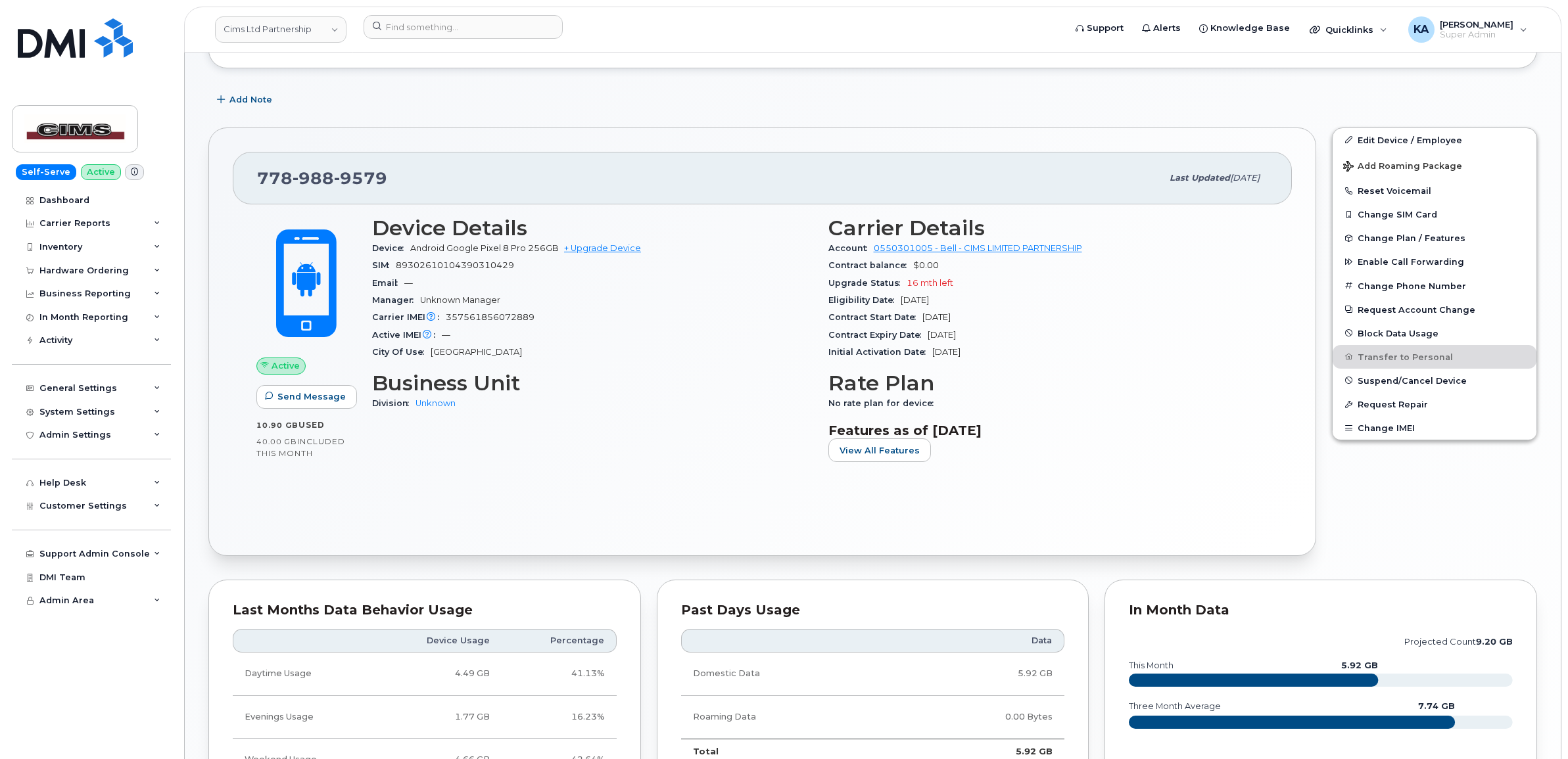
scroll to position [129, 0]
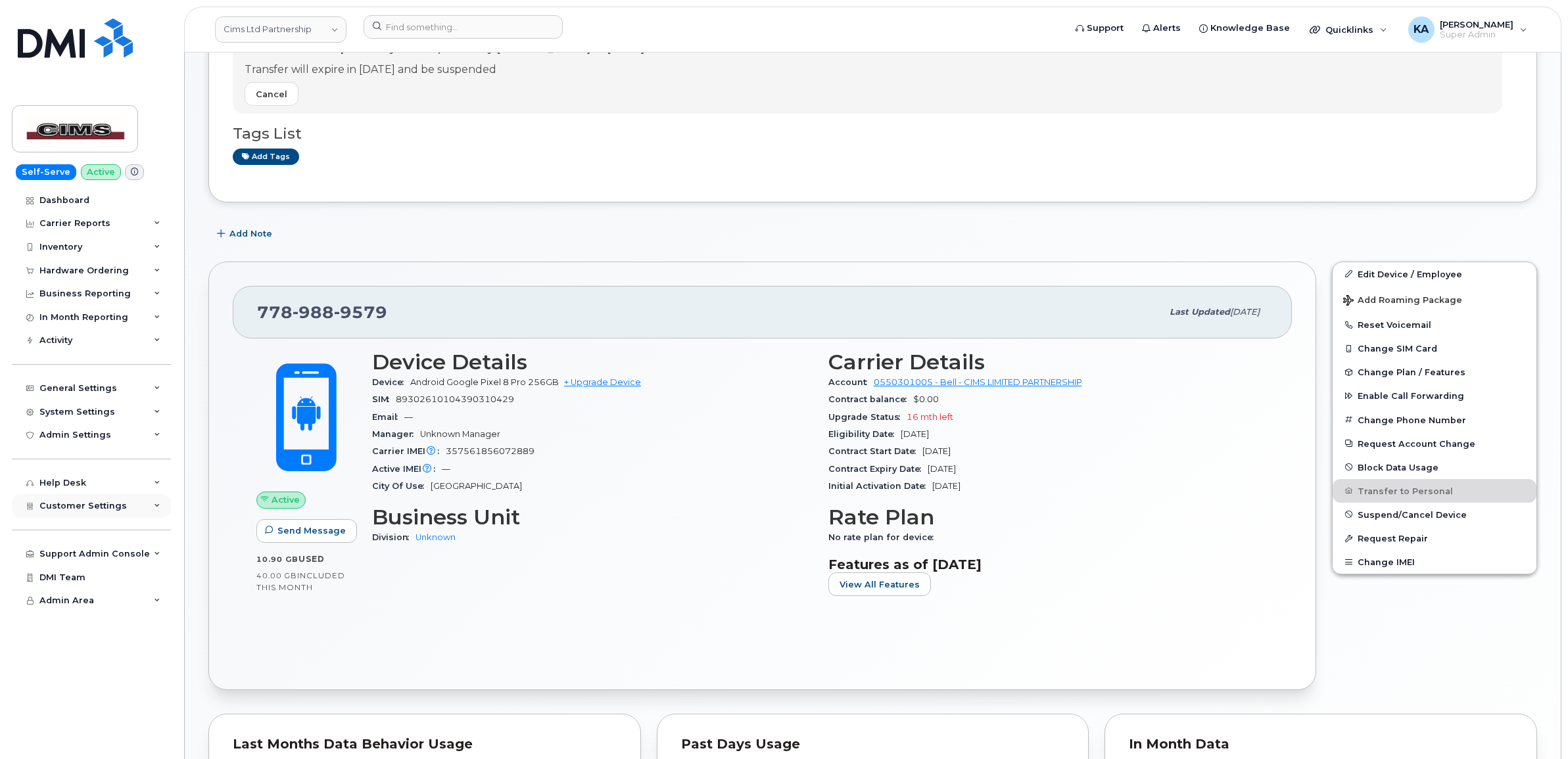
click at [86, 506] on span "Customer Settings" at bounding box center [83, 505] width 87 height 10
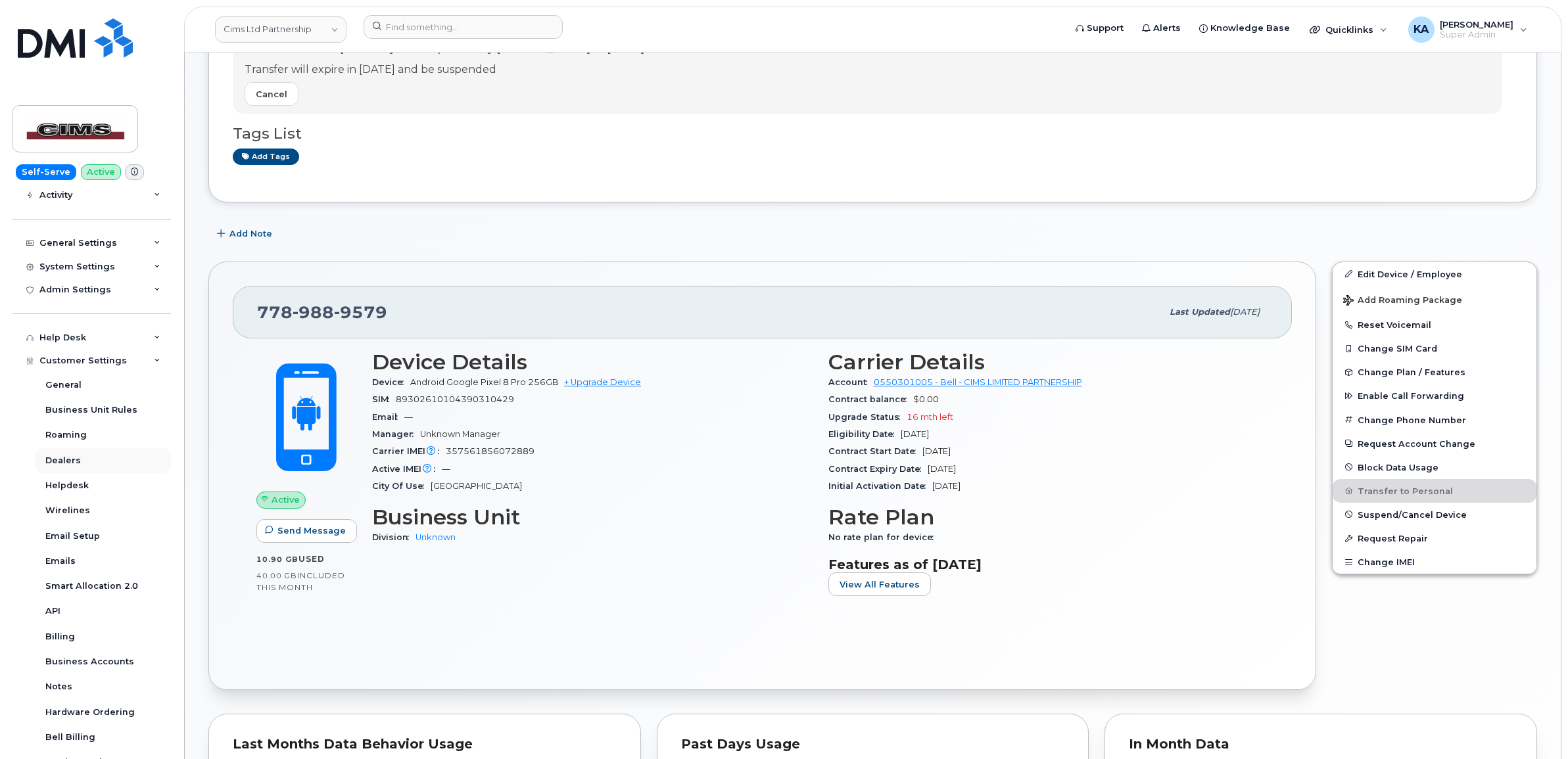
scroll to position [164, 0]
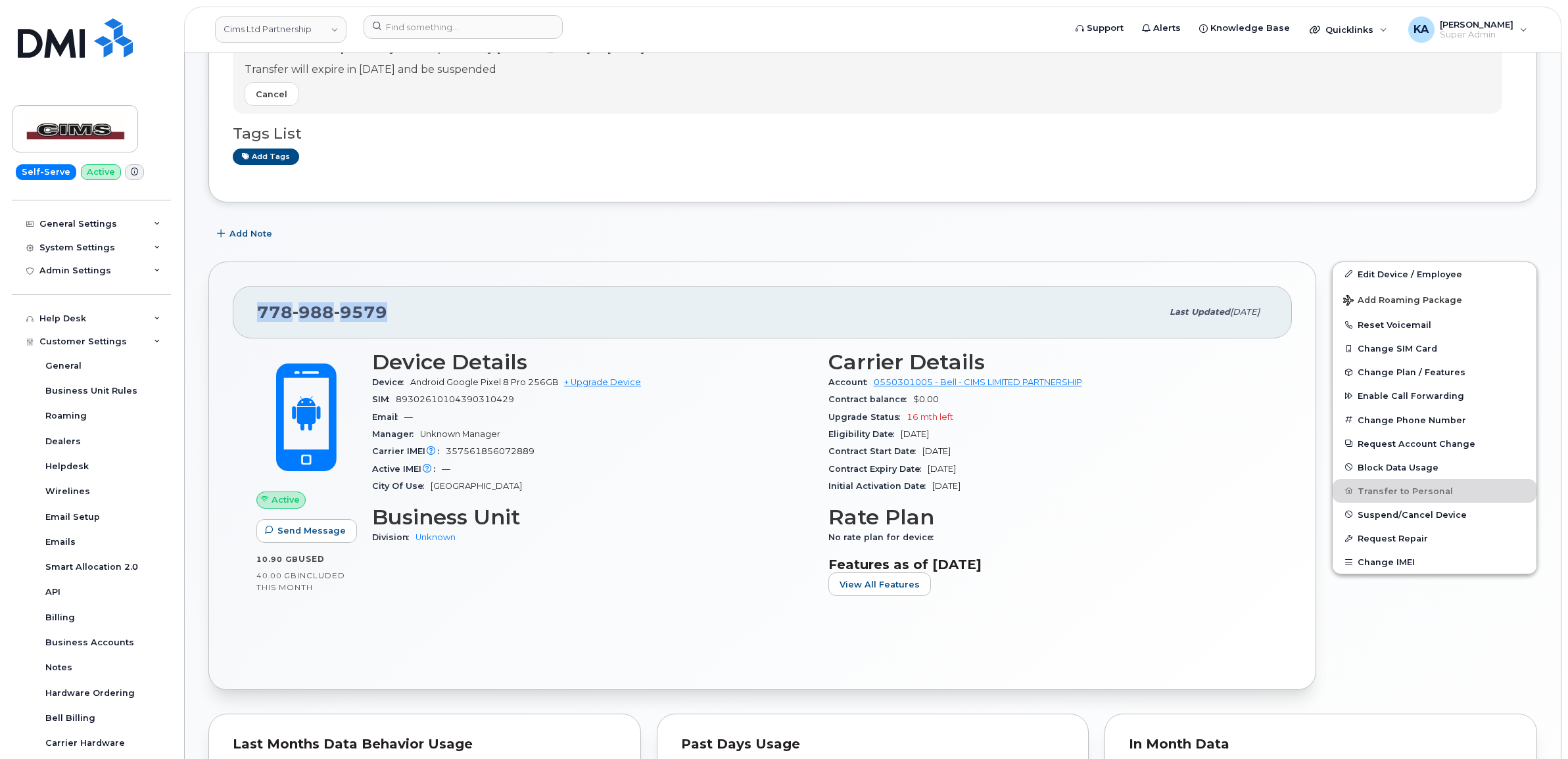
drag, startPoint x: 388, startPoint y: 312, endPoint x: 257, endPoint y: 313, distance: 131.0
click at [257, 313] on div "[PHONE_NUMBER]" at bounding box center [709, 311] width 904 height 27
copy span "[PHONE_NUMBER]"
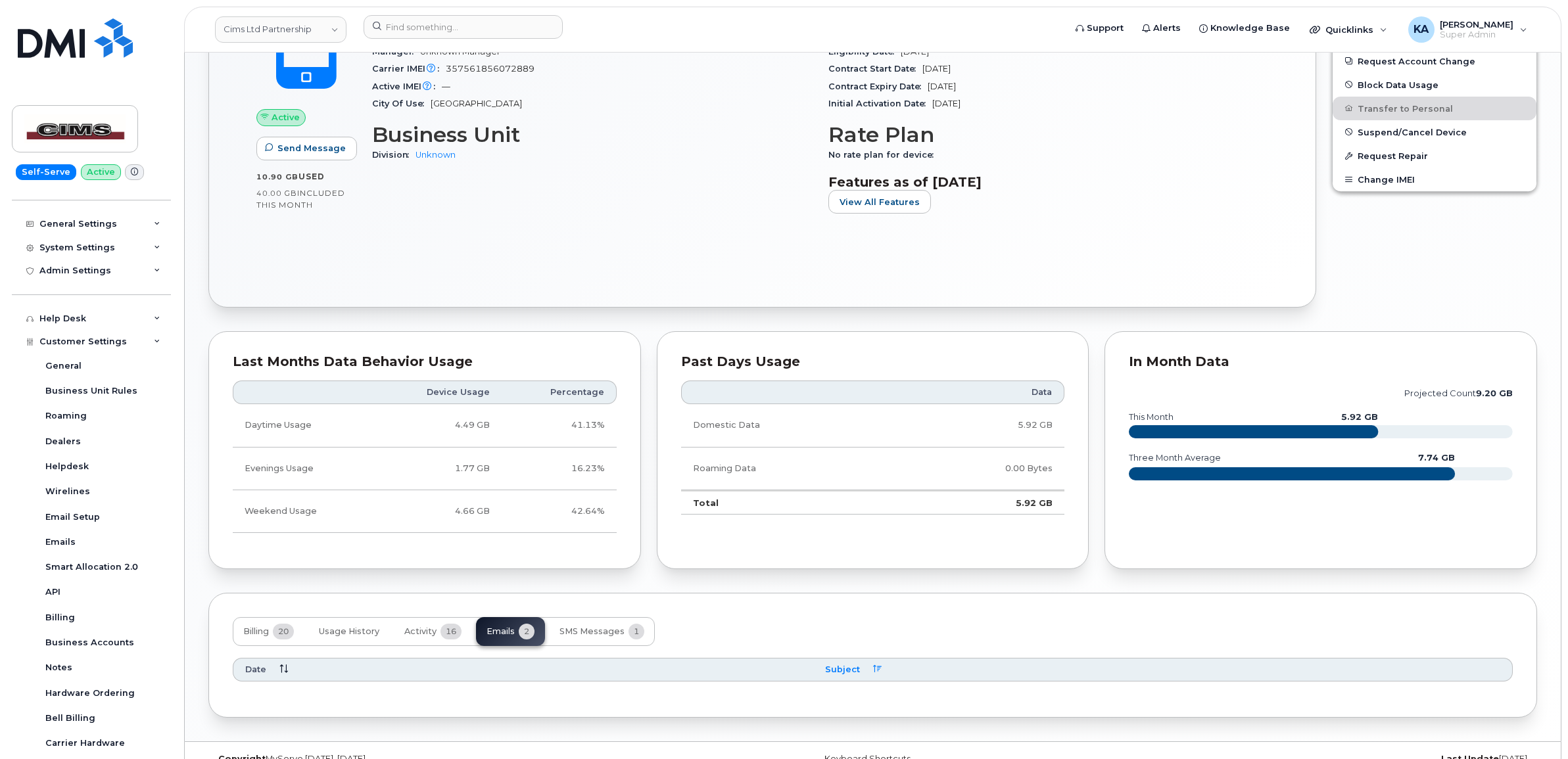
scroll to position [539, 0]
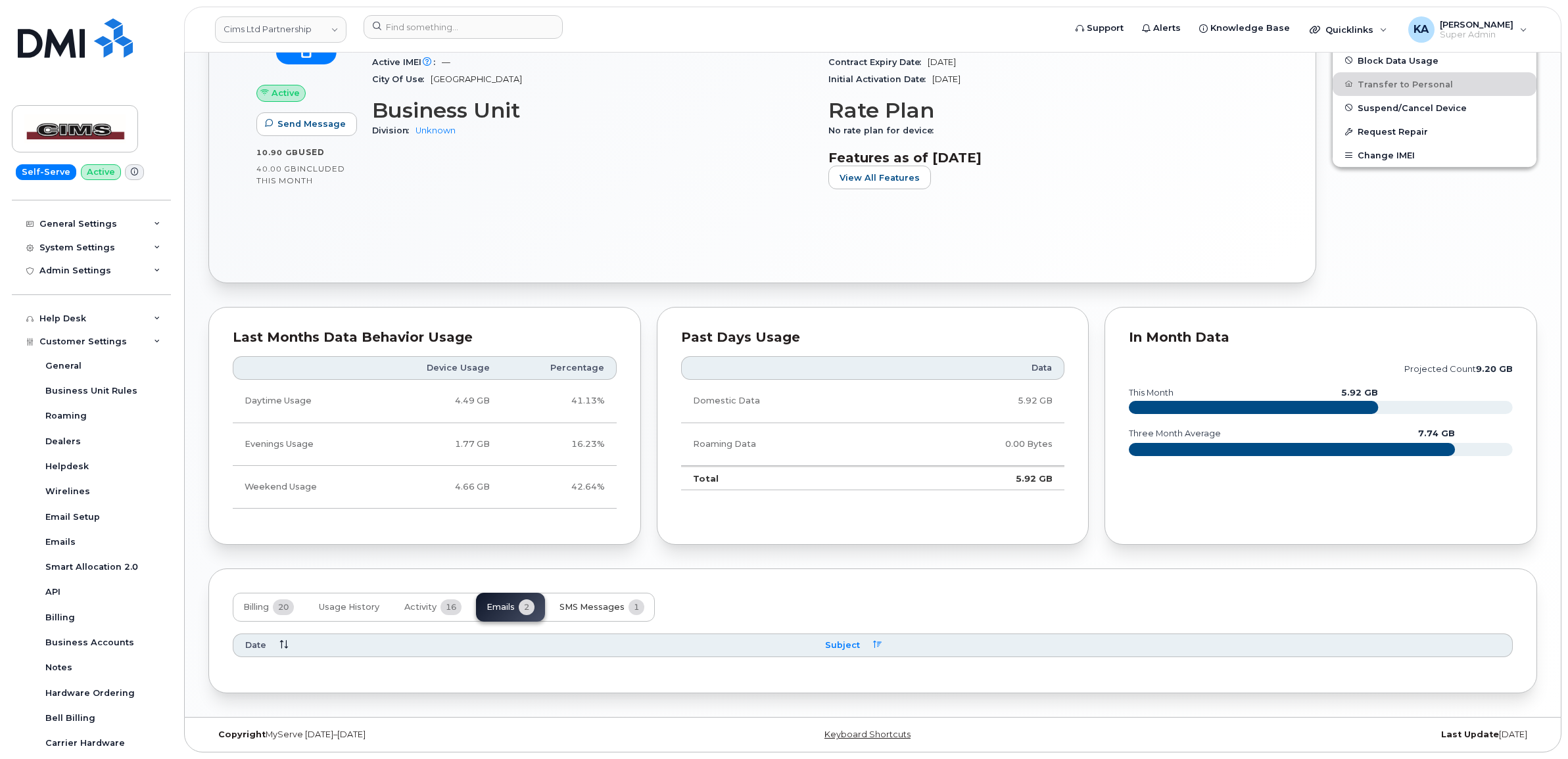
drag, startPoint x: 585, startPoint y: 601, endPoint x: 574, endPoint y: 593, distance: 13.6
click at [585, 602] on span "SMS Messages" at bounding box center [592, 606] width 65 height 11
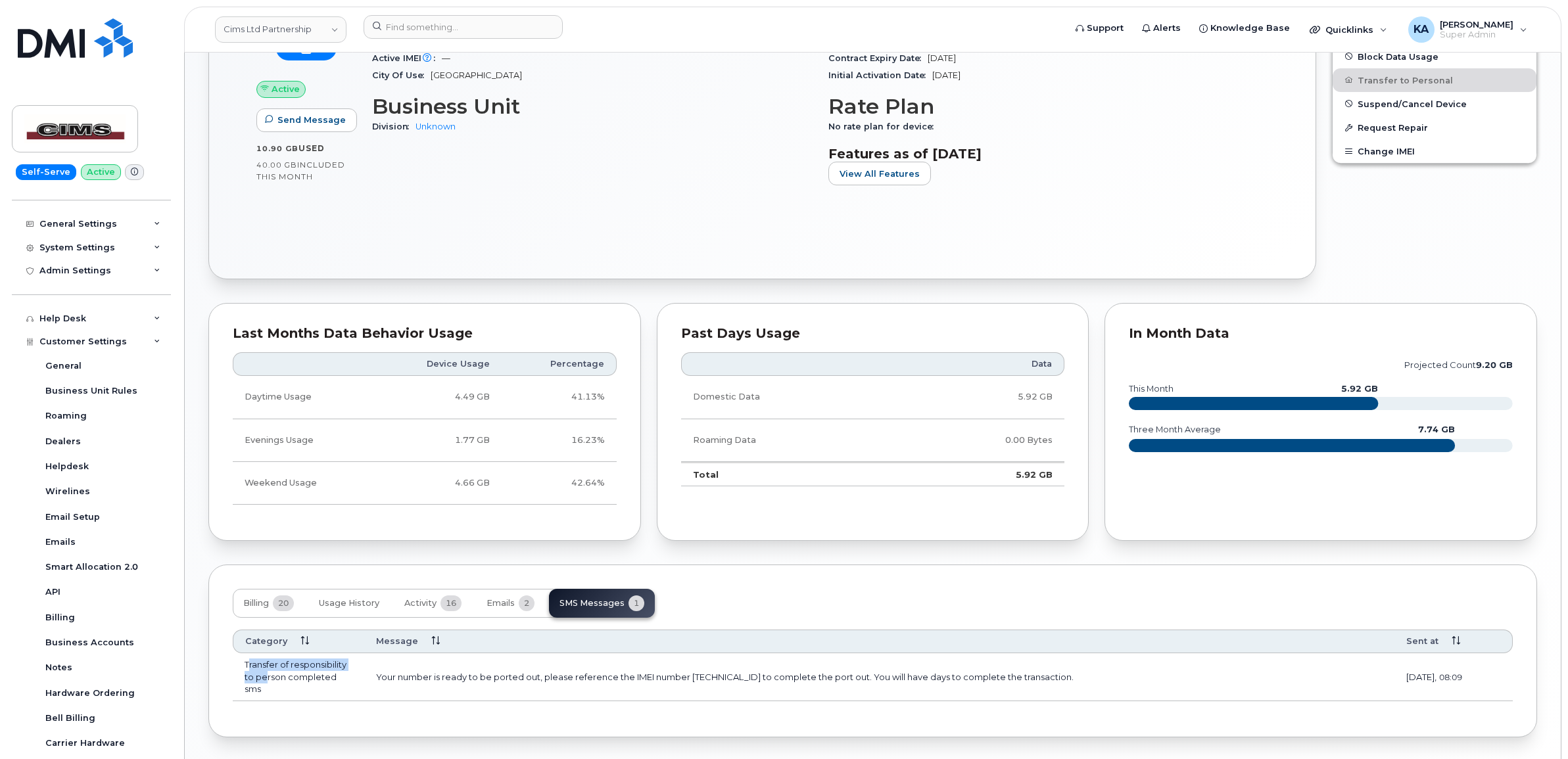
drag, startPoint x: 247, startPoint y: 666, endPoint x: 265, endPoint y: 684, distance: 25.5
click at [266, 685] on td "Transfer of responsibility to person completed sms" at bounding box center [298, 677] width 131 height 48
drag, startPoint x: 265, startPoint y: 684, endPoint x: 237, endPoint y: 670, distance: 31.3
click at [236, 670] on td "Transfer of responsibility to person completed sms" at bounding box center [298, 677] width 131 height 48
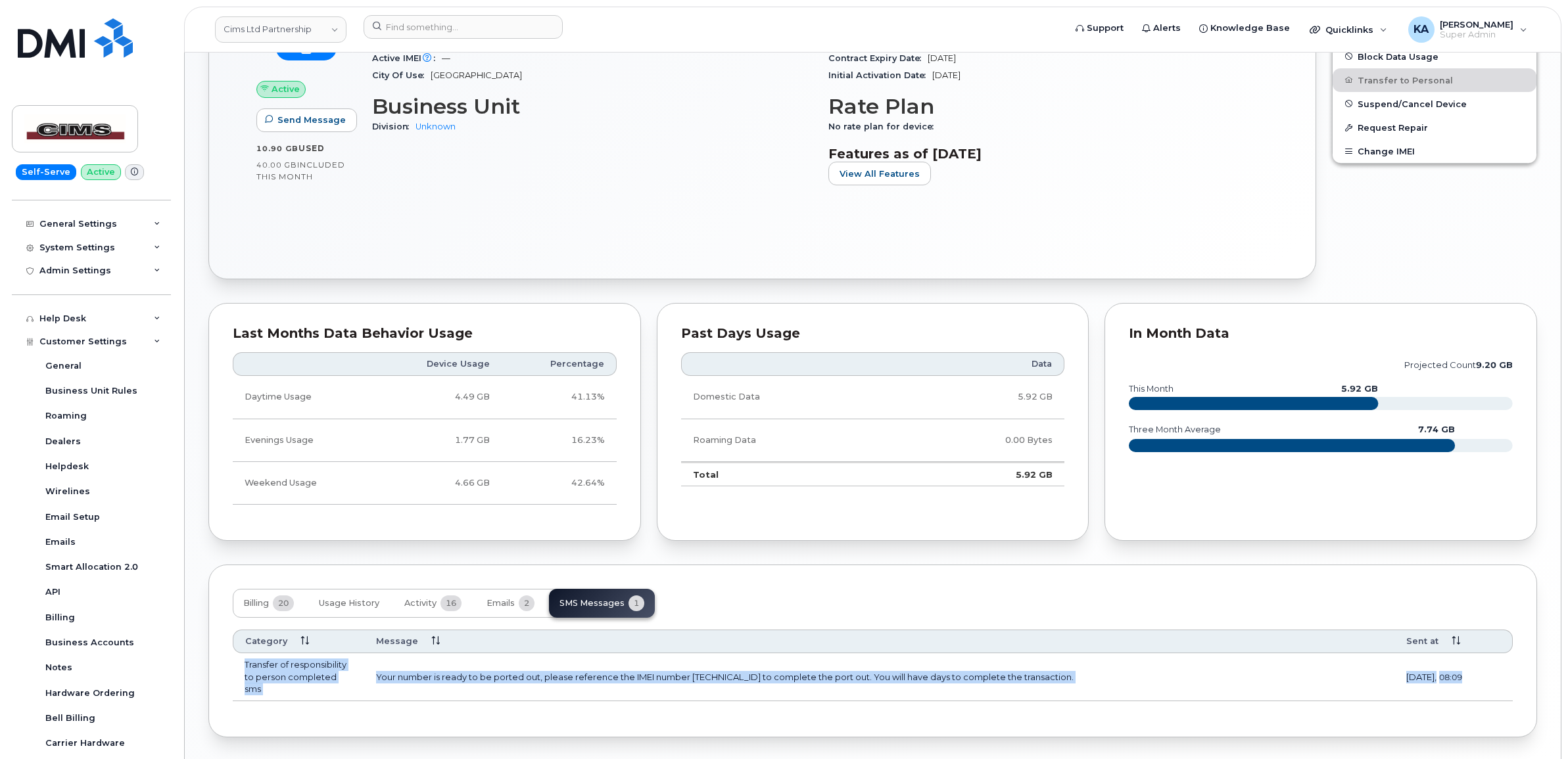
drag, startPoint x: 240, startPoint y: 667, endPoint x: 1492, endPoint y: 690, distance: 1252.2
click at [1492, 690] on tr "Transfer of responsibility to person completed sms Your number is ready to be p…" at bounding box center [873, 677] width 1280 height 48
copy tr "Transfer of responsibility to person completed sms Your number is ready to be p…"
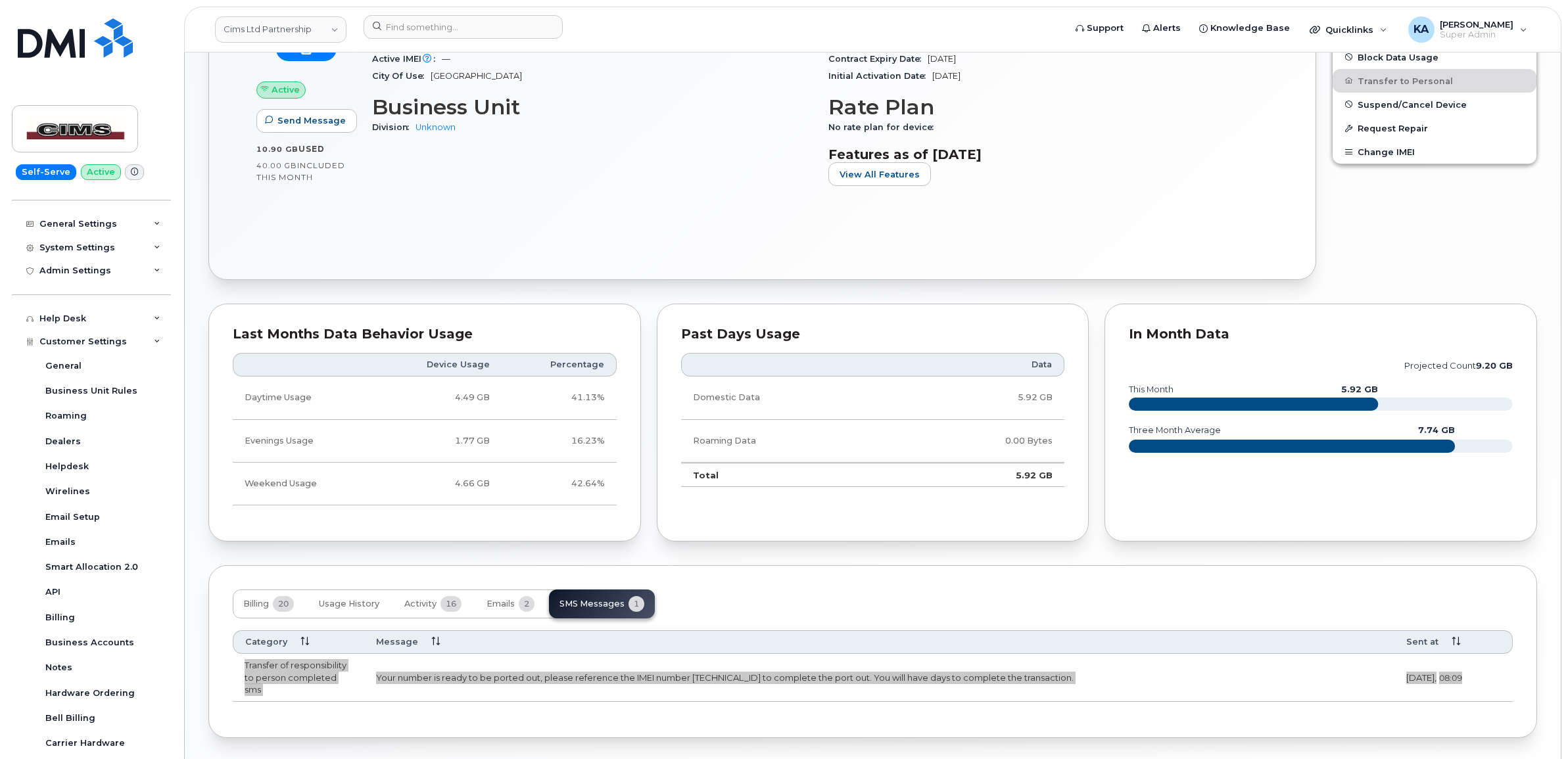
scroll to position [587, 0]
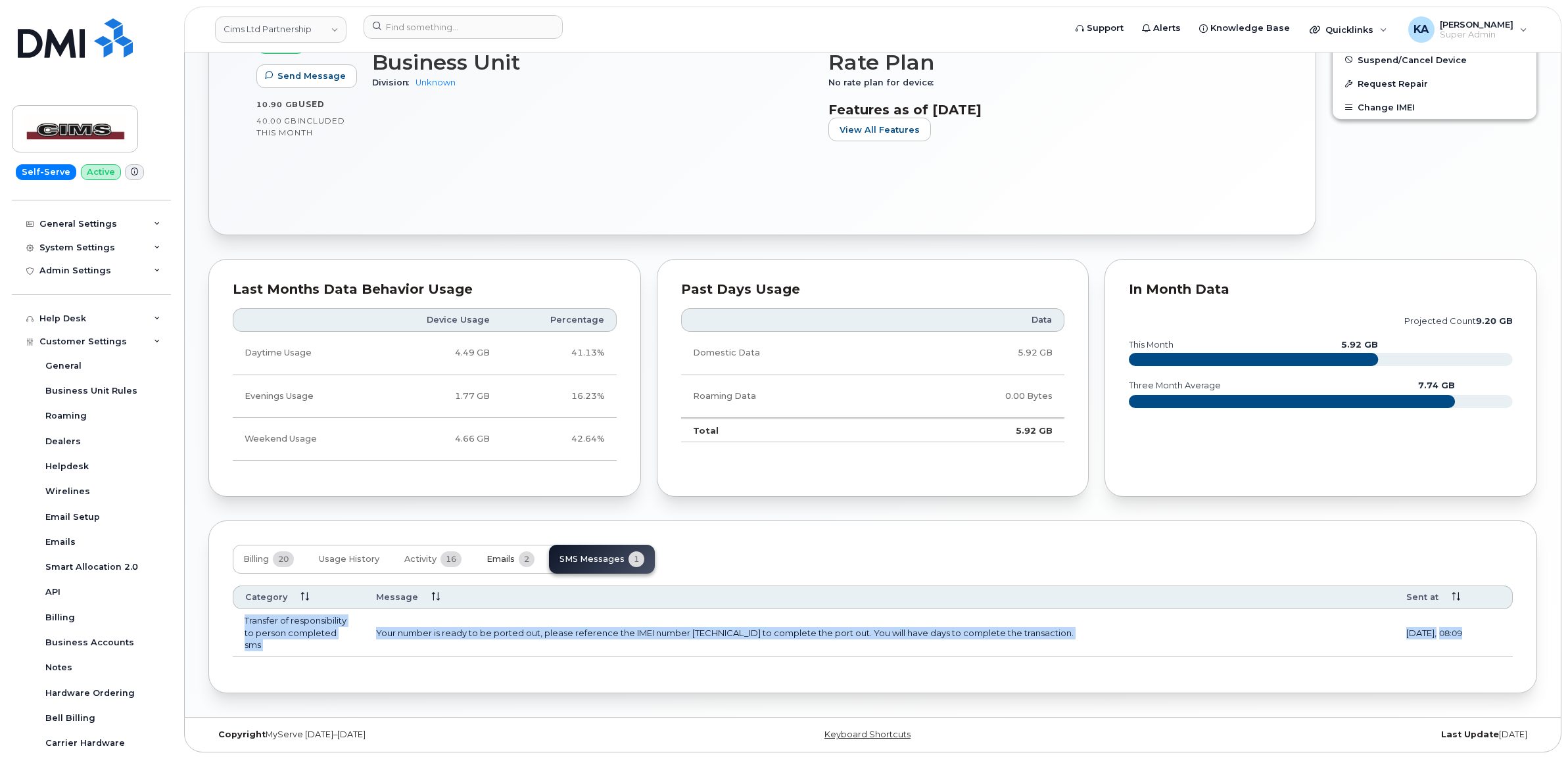
click at [509, 557] on span "Emails" at bounding box center [501, 559] width 28 height 11
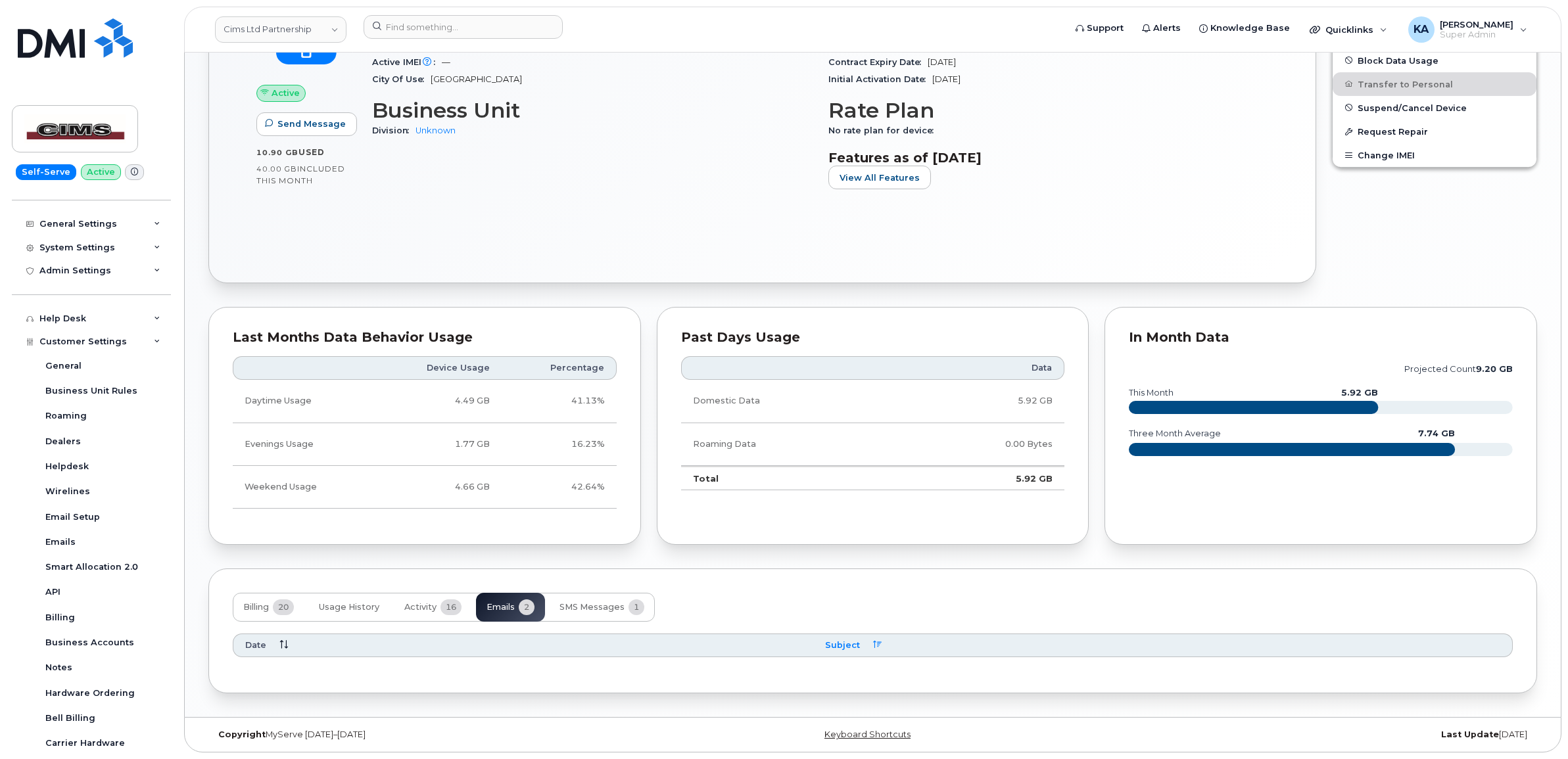
scroll to position [539, 0]
click at [415, 28] on input at bounding box center [463, 27] width 199 height 24
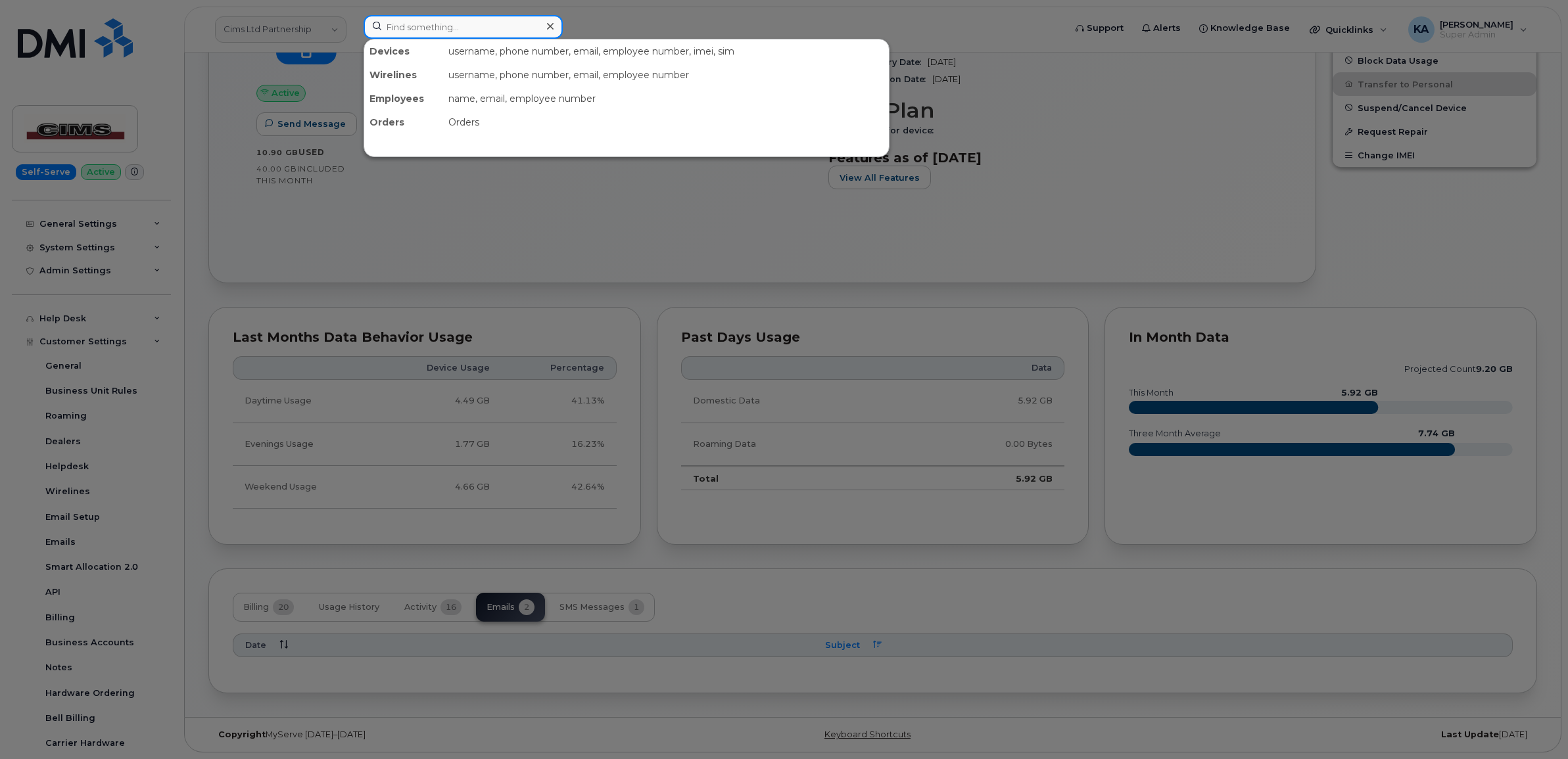
paste input "5142291557"
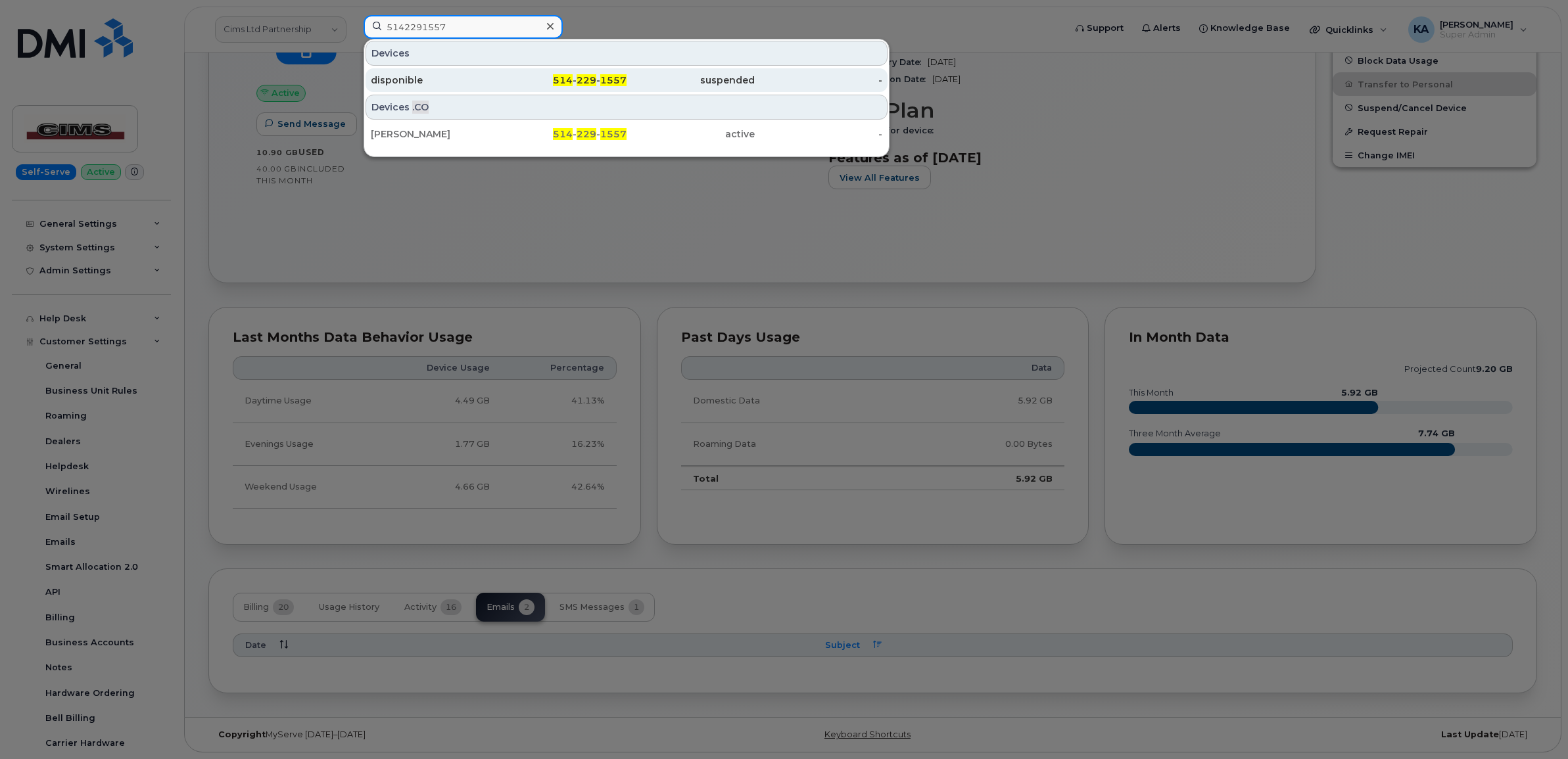
type input "5142291557"
click at [403, 80] on div "disponible" at bounding box center [435, 80] width 128 height 13
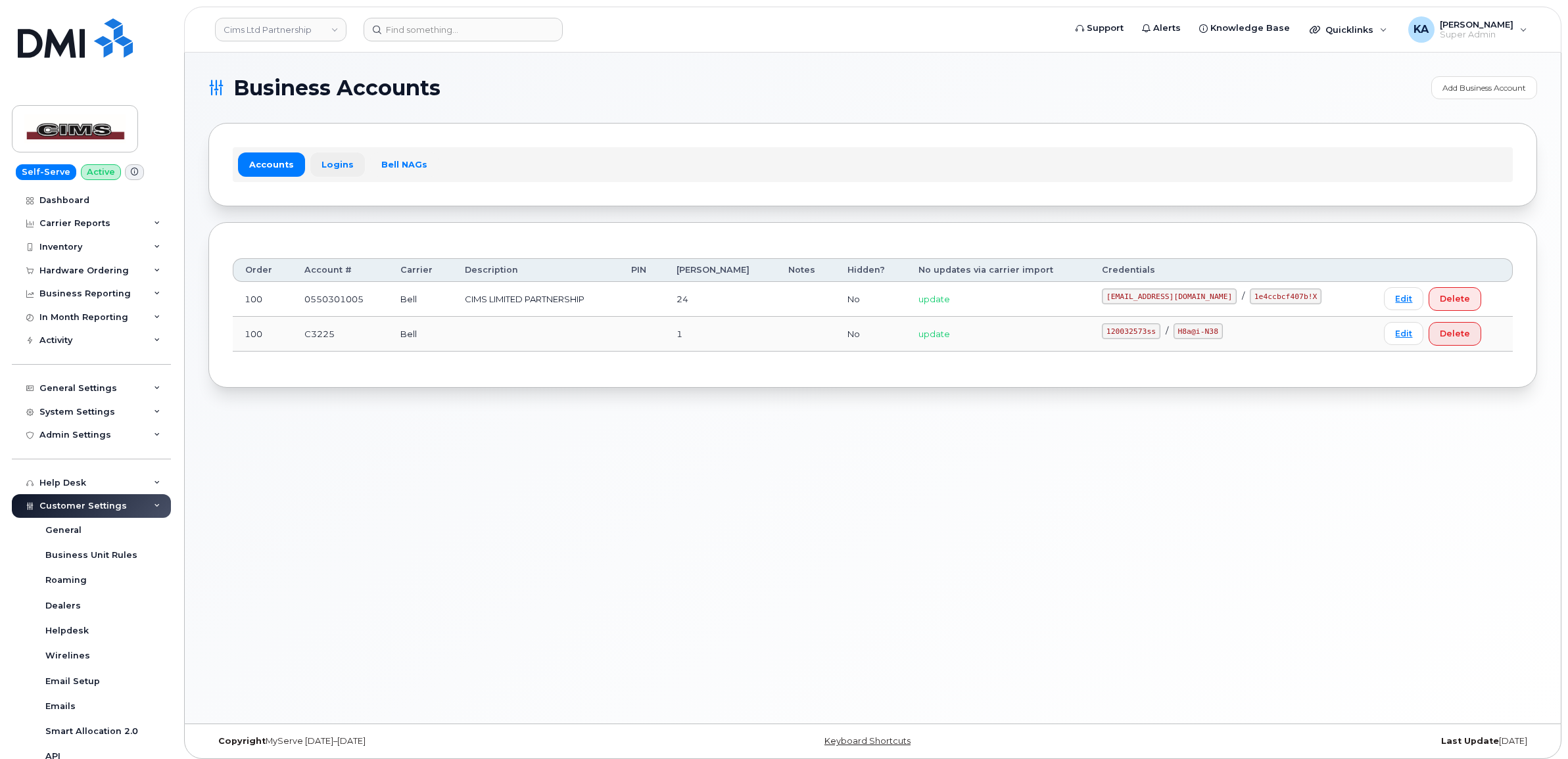
click at [327, 162] on link "Logins" at bounding box center [338, 164] width 55 height 24
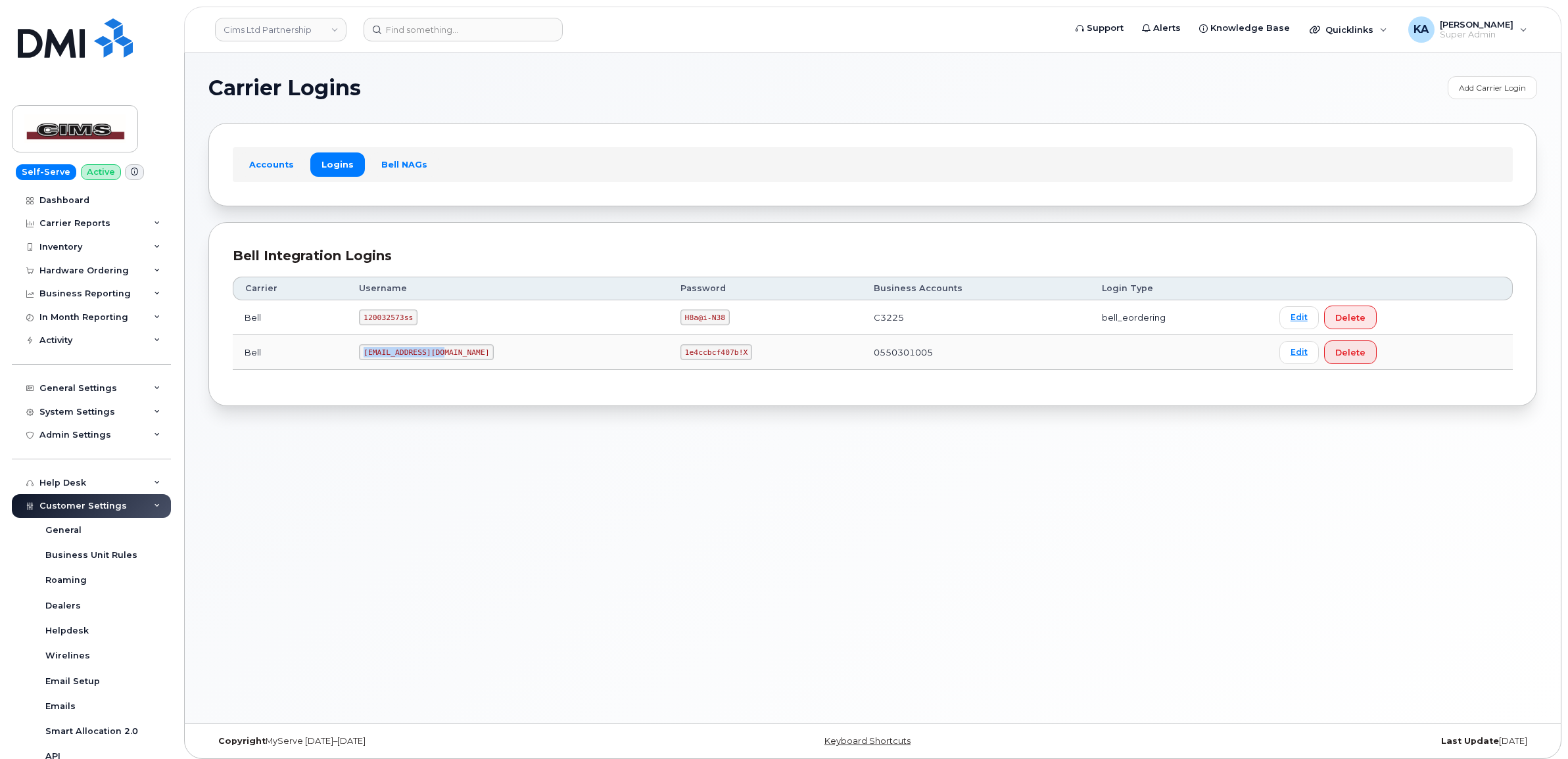
drag, startPoint x: 369, startPoint y: 357, endPoint x: 442, endPoint y: 365, distance: 73.4
click at [442, 365] on td "[EMAIL_ADDRESS][DOMAIN_NAME]" at bounding box center [508, 353] width 321 height 35
copy code "[EMAIL_ADDRESS][DOMAIN_NAME]"
drag, startPoint x: 613, startPoint y: 356, endPoint x: 681, endPoint y: 369, distance: 69.2
click at [681, 369] on td "1e4ccbcf407b!X" at bounding box center [765, 353] width 193 height 35
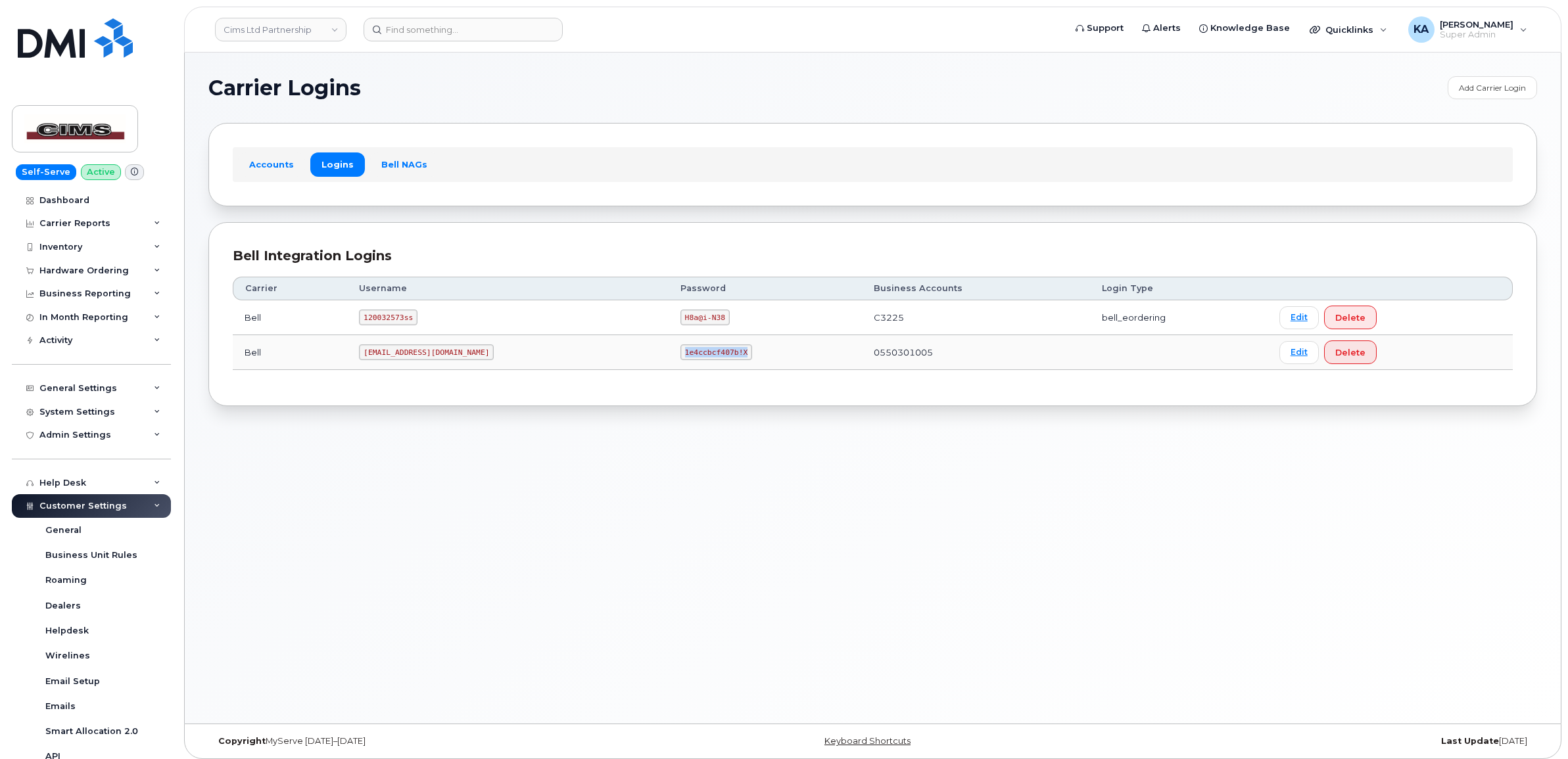
copy code "1e4ccbcf407b!X"
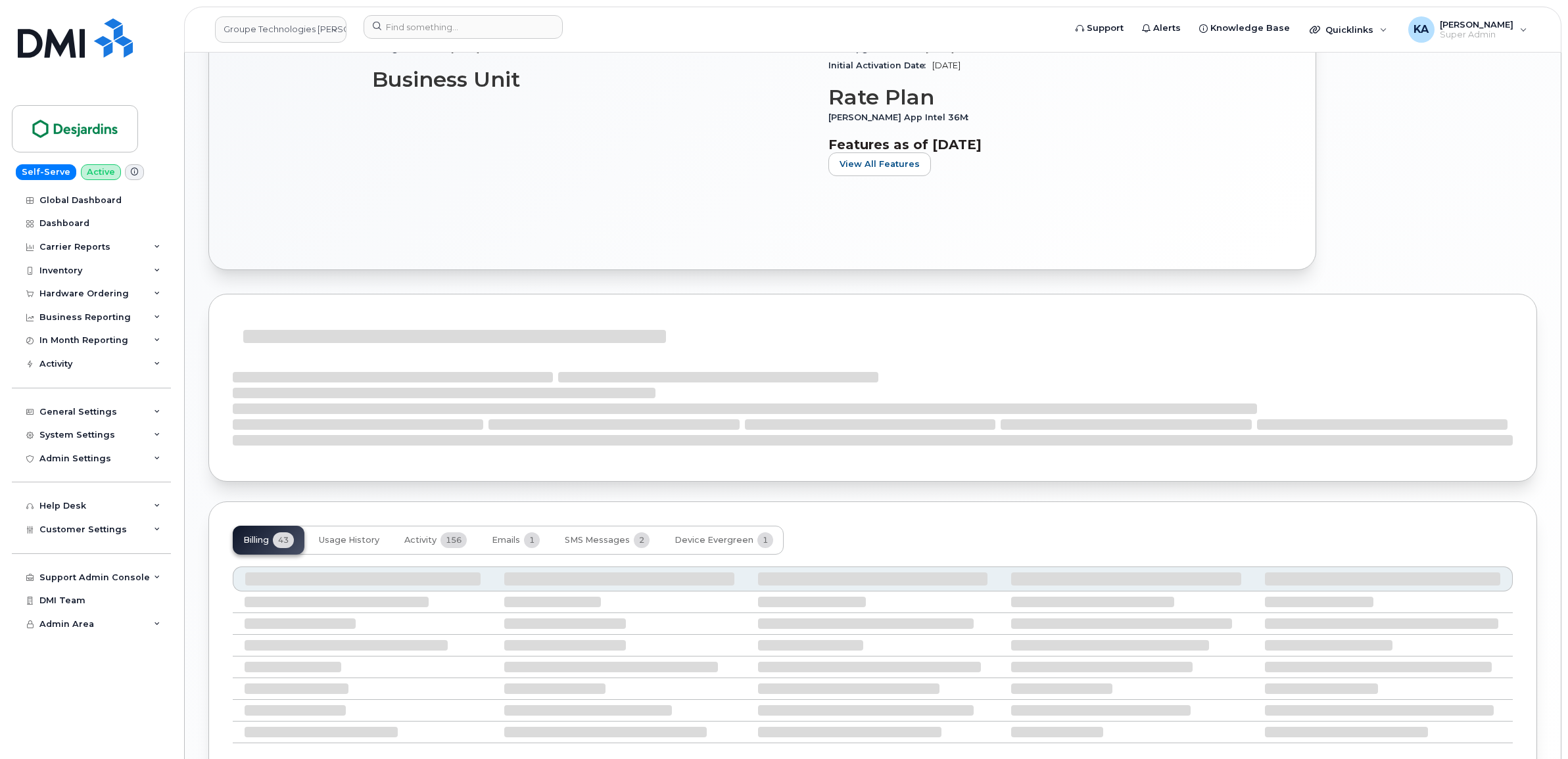
scroll to position [789, 0]
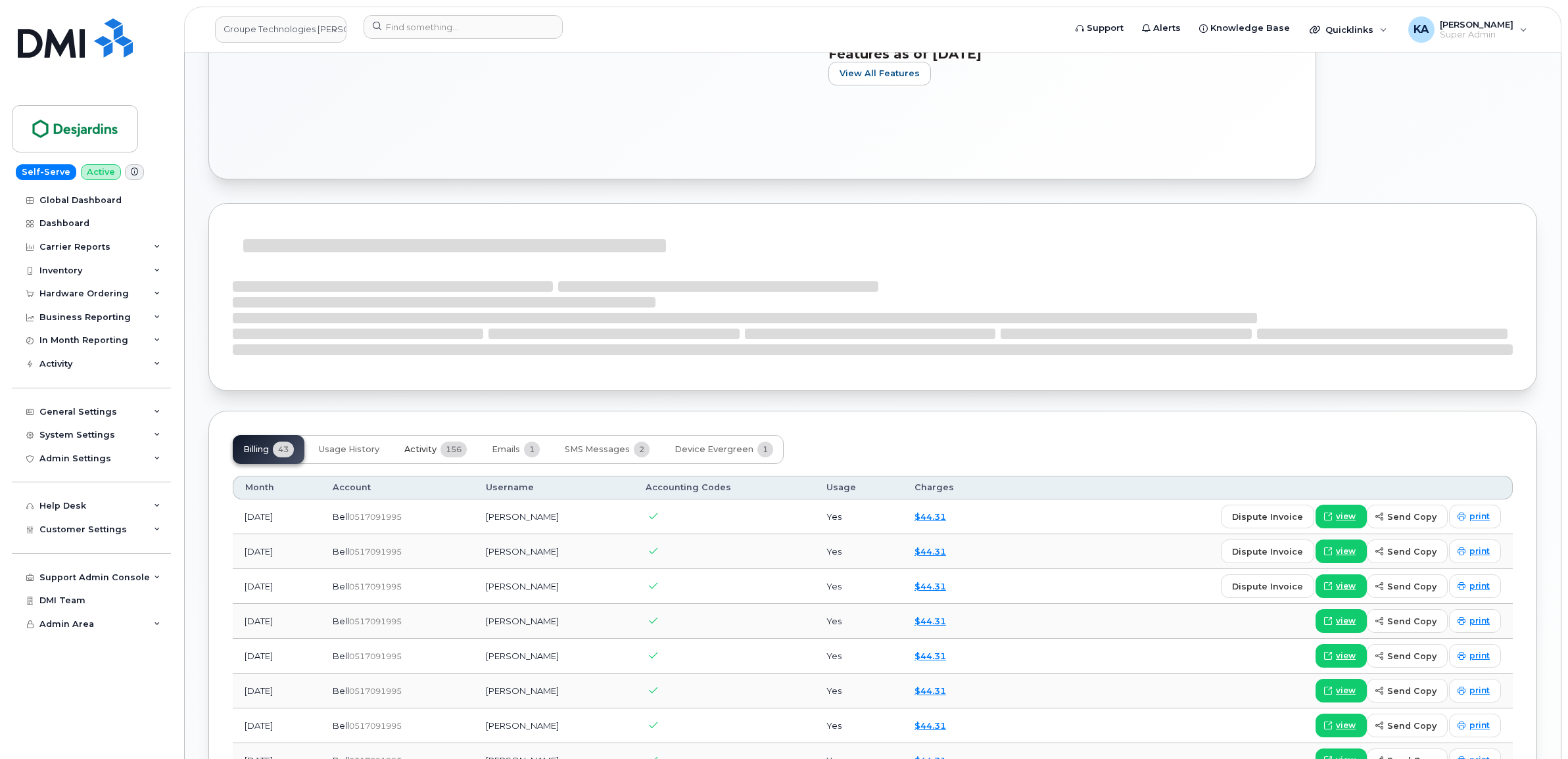
click at [423, 450] on span "Activity" at bounding box center [420, 449] width 32 height 11
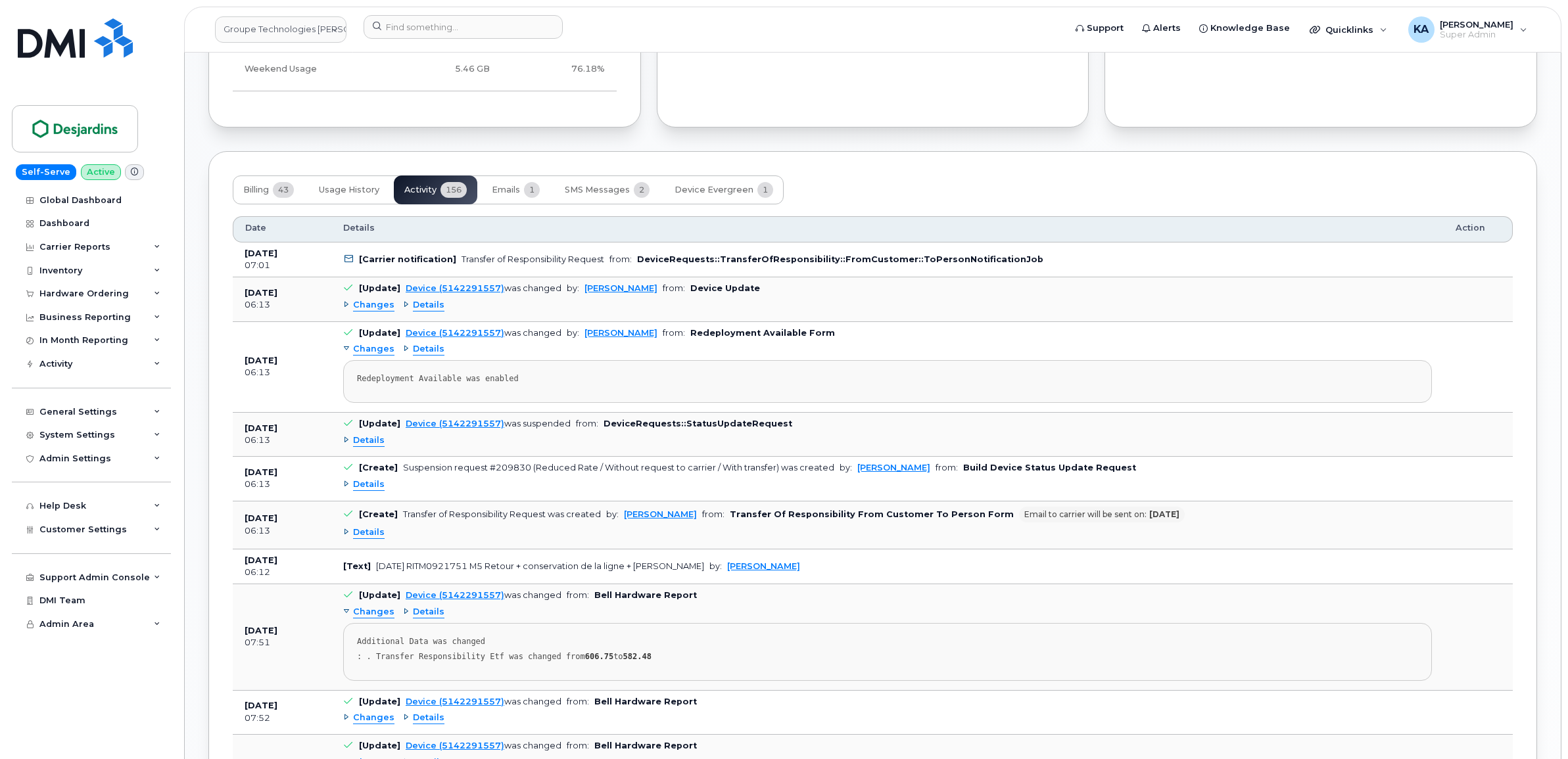
scroll to position [1117, 0]
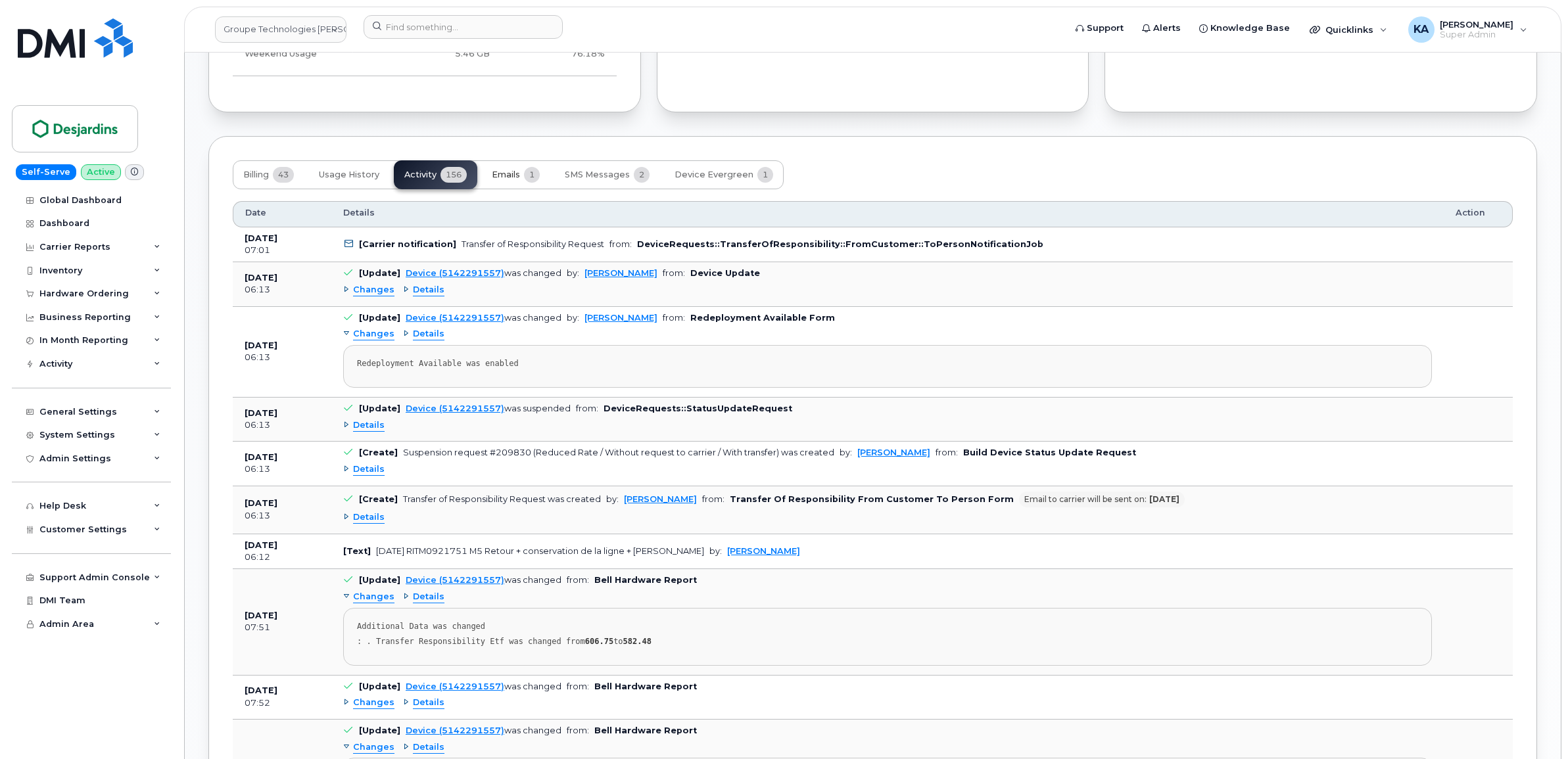
click at [513, 177] on span "Emails" at bounding box center [506, 174] width 28 height 11
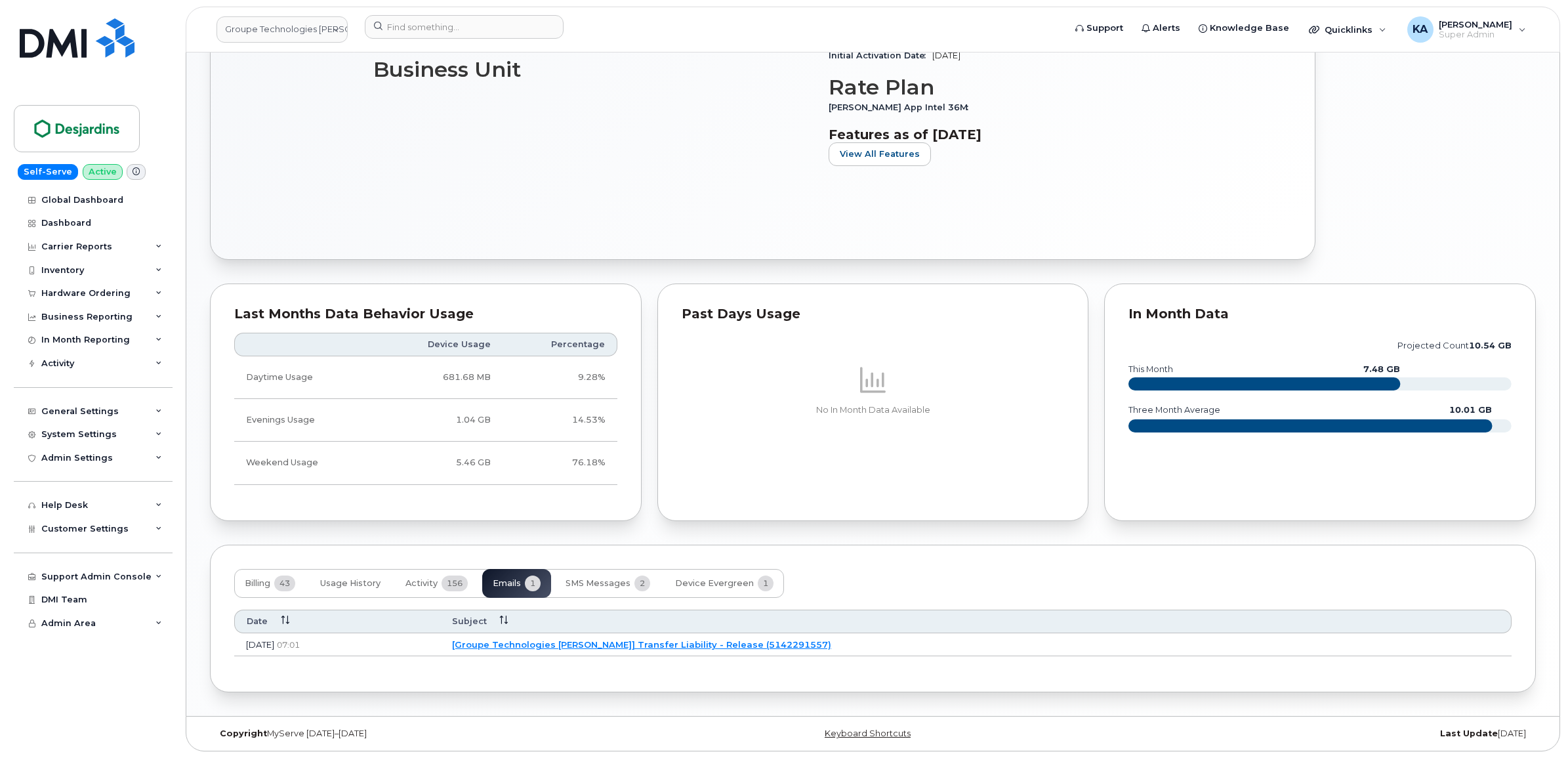
scroll to position [710, 0]
click at [602, 641] on link "[Groupe Technologies [PERSON_NAME]] Transfer Liability - Release (5142291557)" at bounding box center [639, 644] width 379 height 11
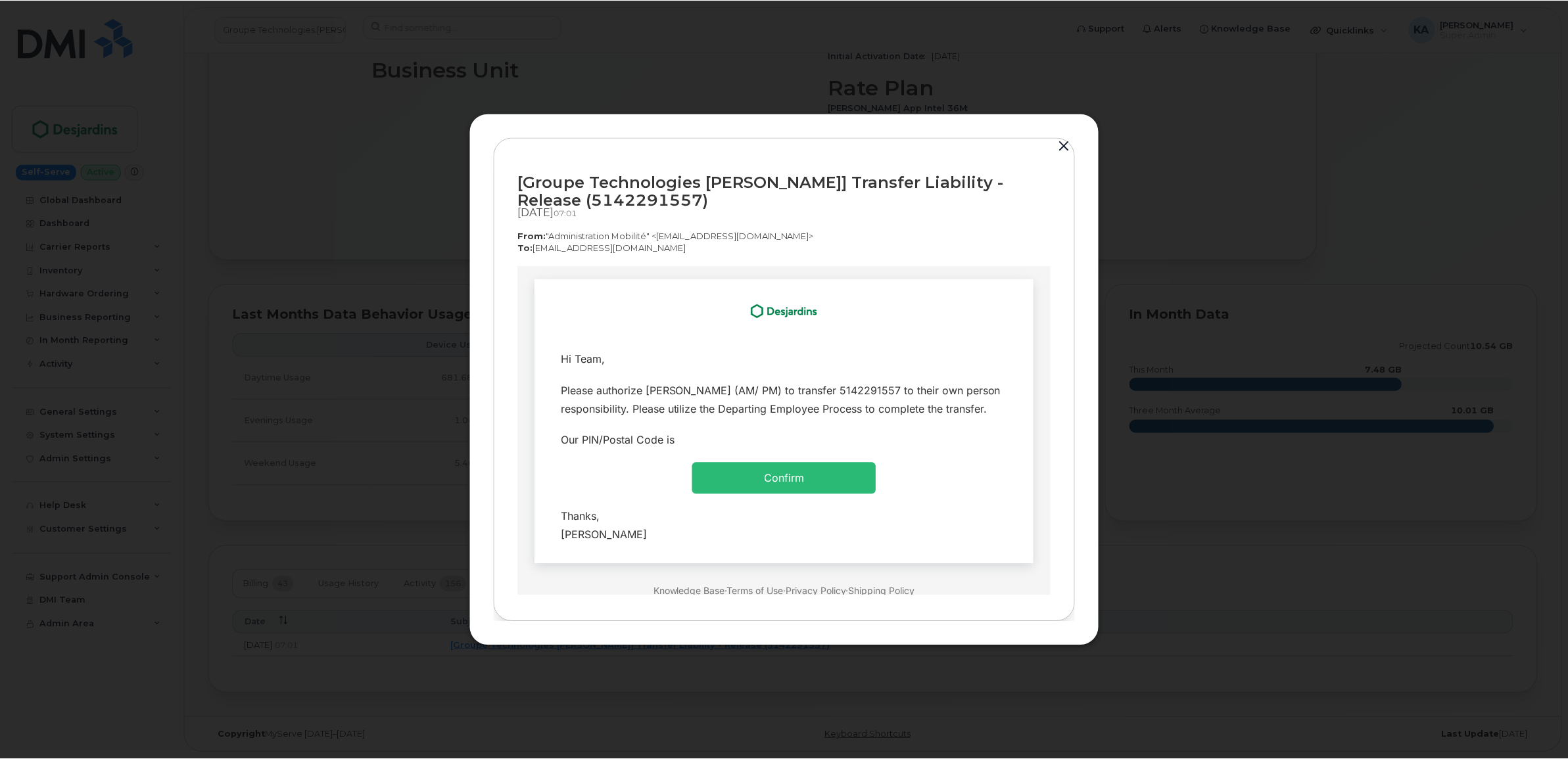
scroll to position [0, 0]
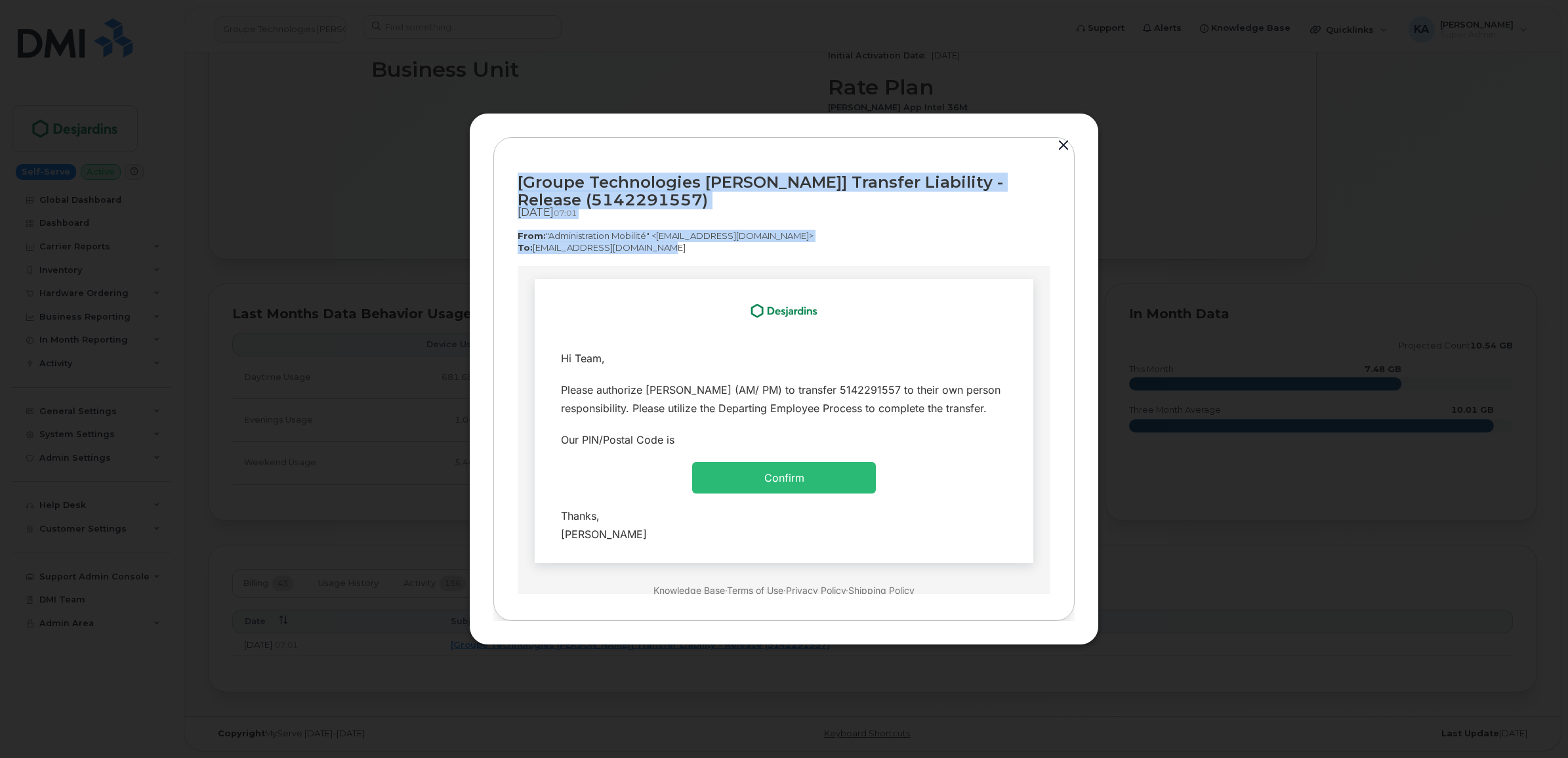
drag, startPoint x: 516, startPoint y: 178, endPoint x: 667, endPoint y: 250, distance: 167.3
click at [667, 250] on div "[Groupe Technologies [PERSON_NAME]] Transfer Liability - Release (5142291557) […" at bounding box center [784, 379] width 581 height 484
copy div "[Groupe Technologies [PERSON_NAME]] Transfer Liability - Release (5142291557) […"
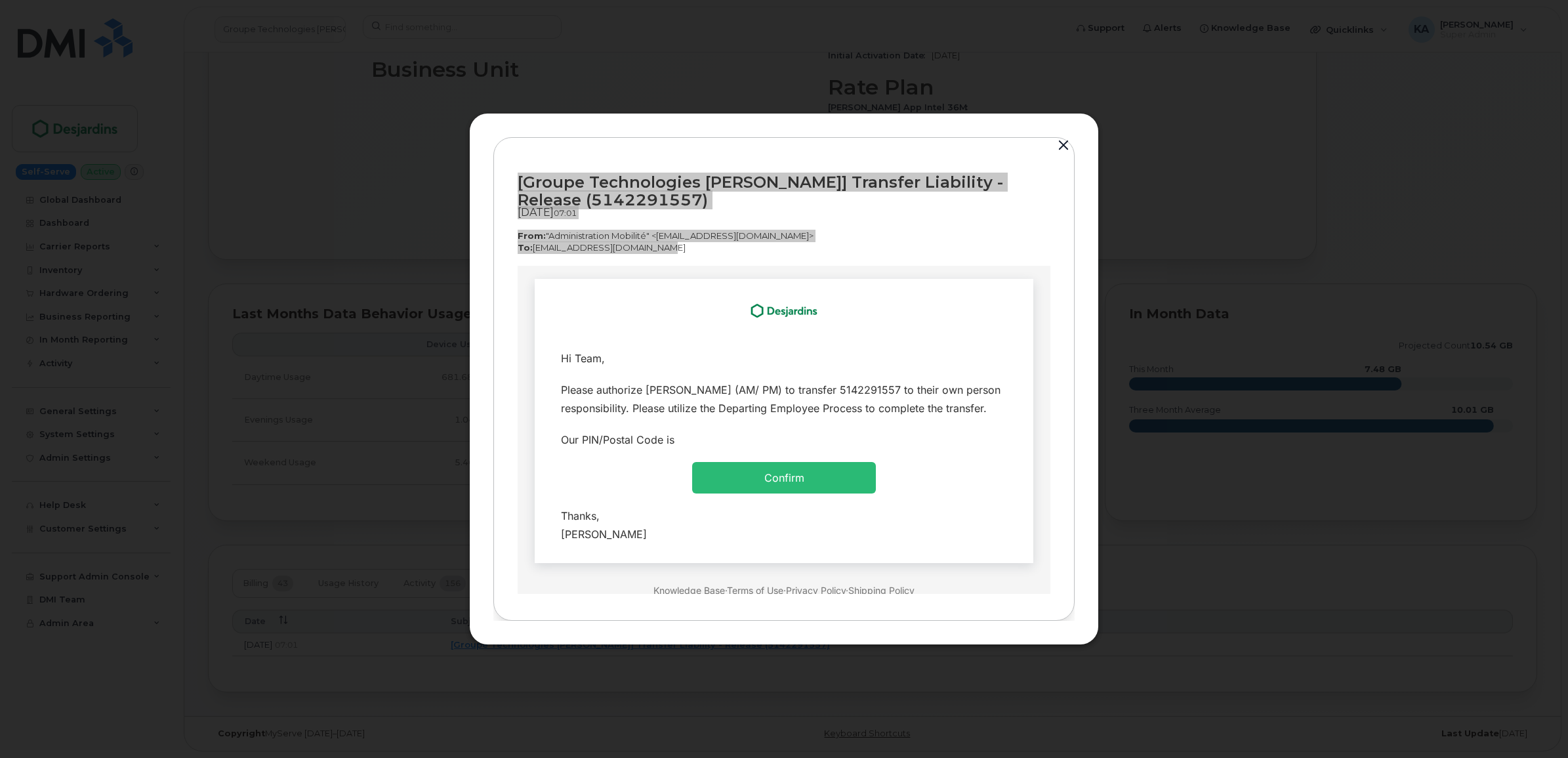
drag, startPoint x: 553, startPoint y: 357, endPoint x: 666, endPoint y: 547, distance: 221.1
click at [666, 547] on tbody "Hi Team, Please authorize [PERSON_NAME] (AM/ PM) to transfer 5142291557 to thei…" at bounding box center [784, 445] width 479 height 207
copy tbody "Hi Team, Please authorize [PERSON_NAME] (AM/ PM) to transfer 5142291557 to thei…"
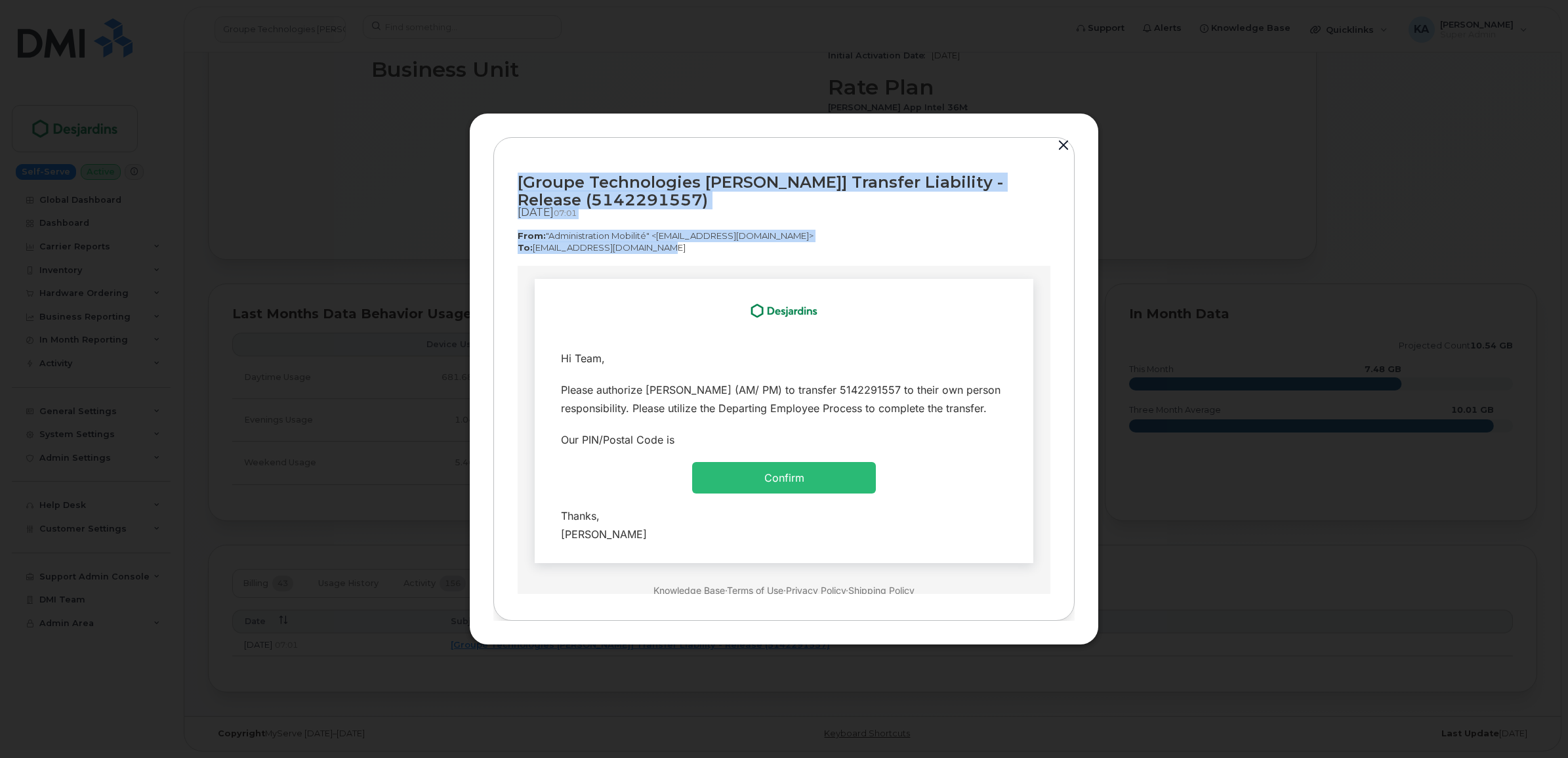
click at [1063, 142] on button "button" at bounding box center [1063, 145] width 20 height 18
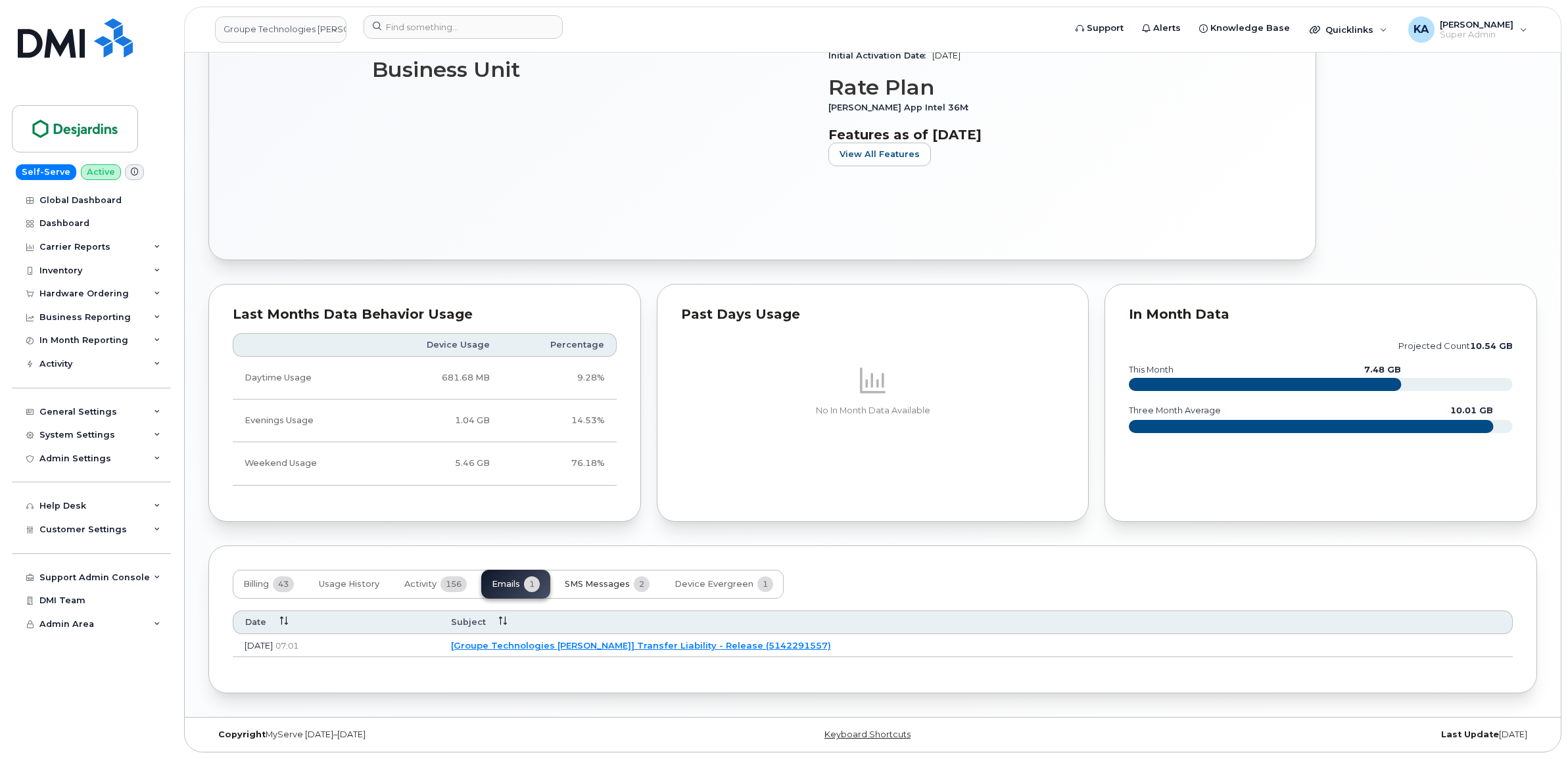
click at [592, 580] on span "SMS Messages" at bounding box center [597, 584] width 65 height 11
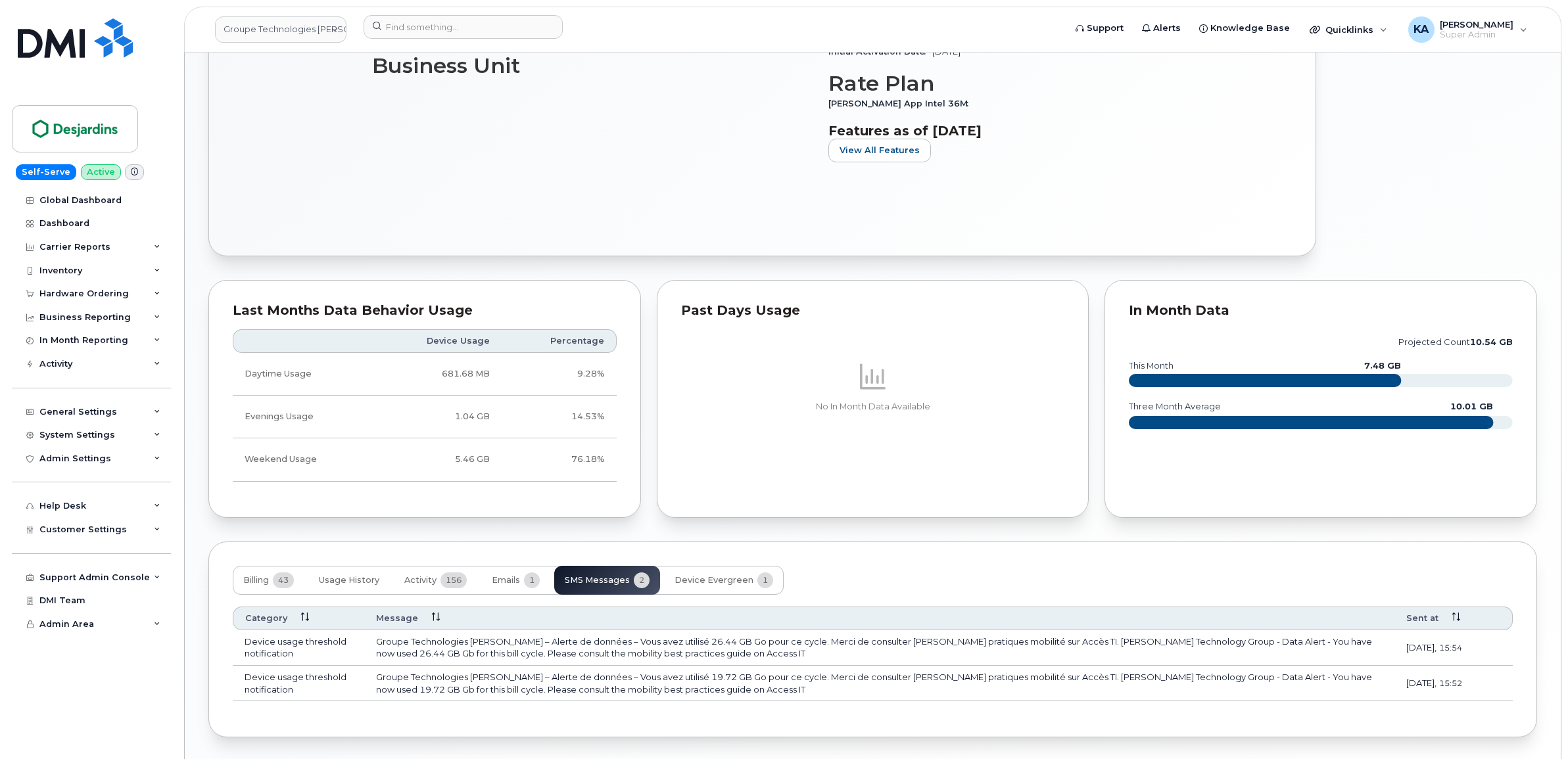
scroll to position [760, 0]
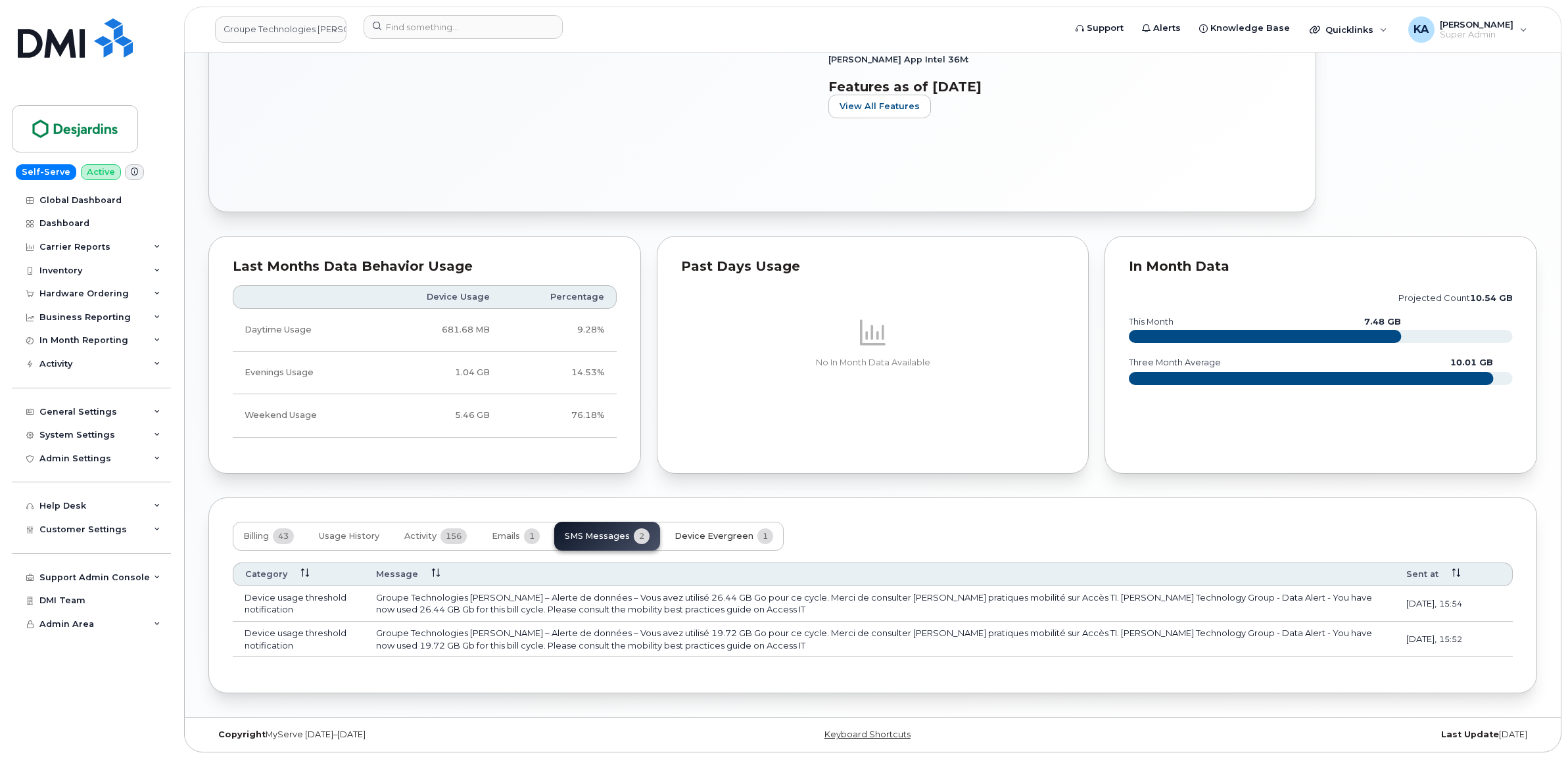
click at [713, 533] on span "Device Evergreen" at bounding box center [714, 536] width 79 height 11
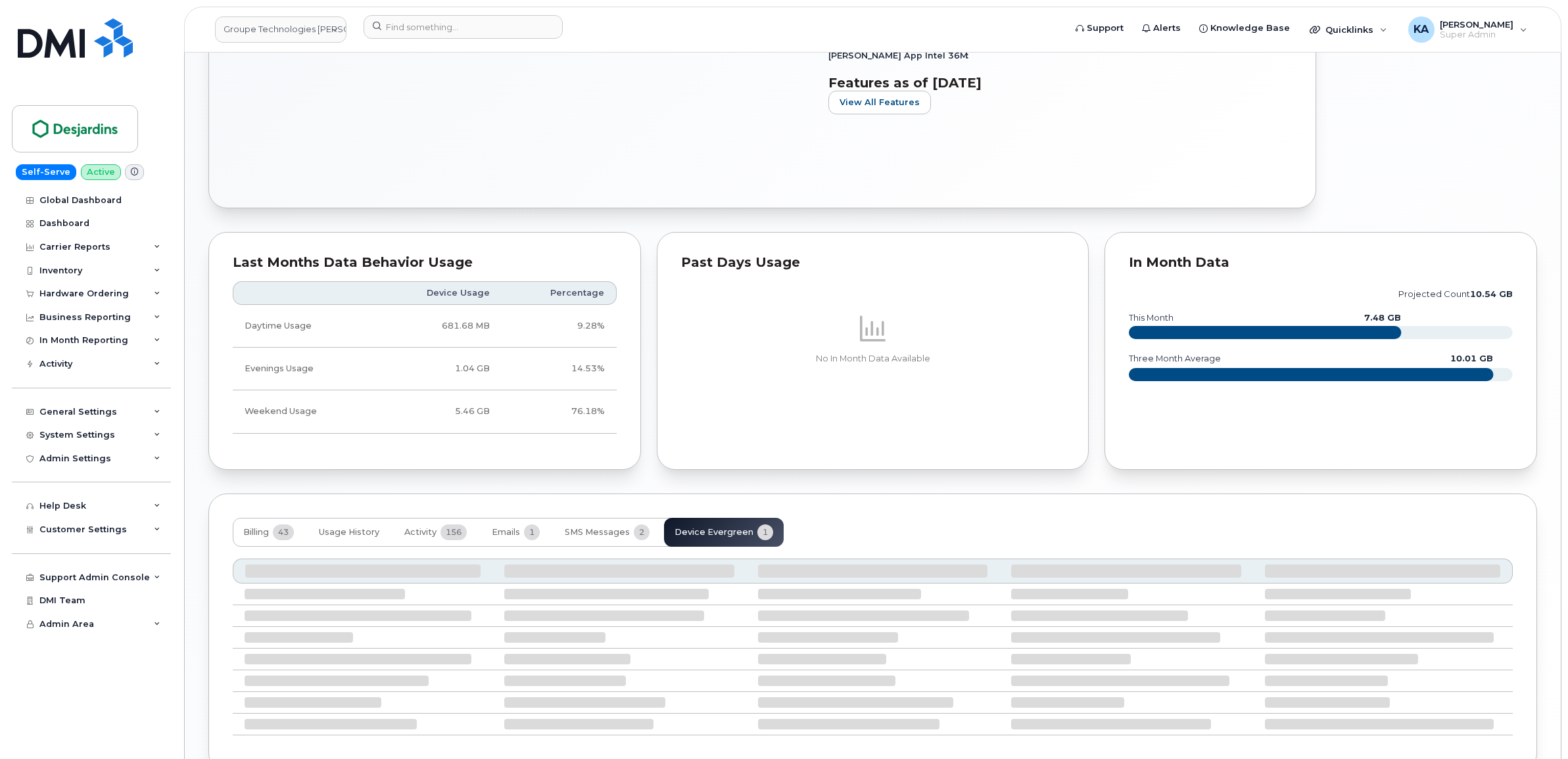
scroll to position [711, 0]
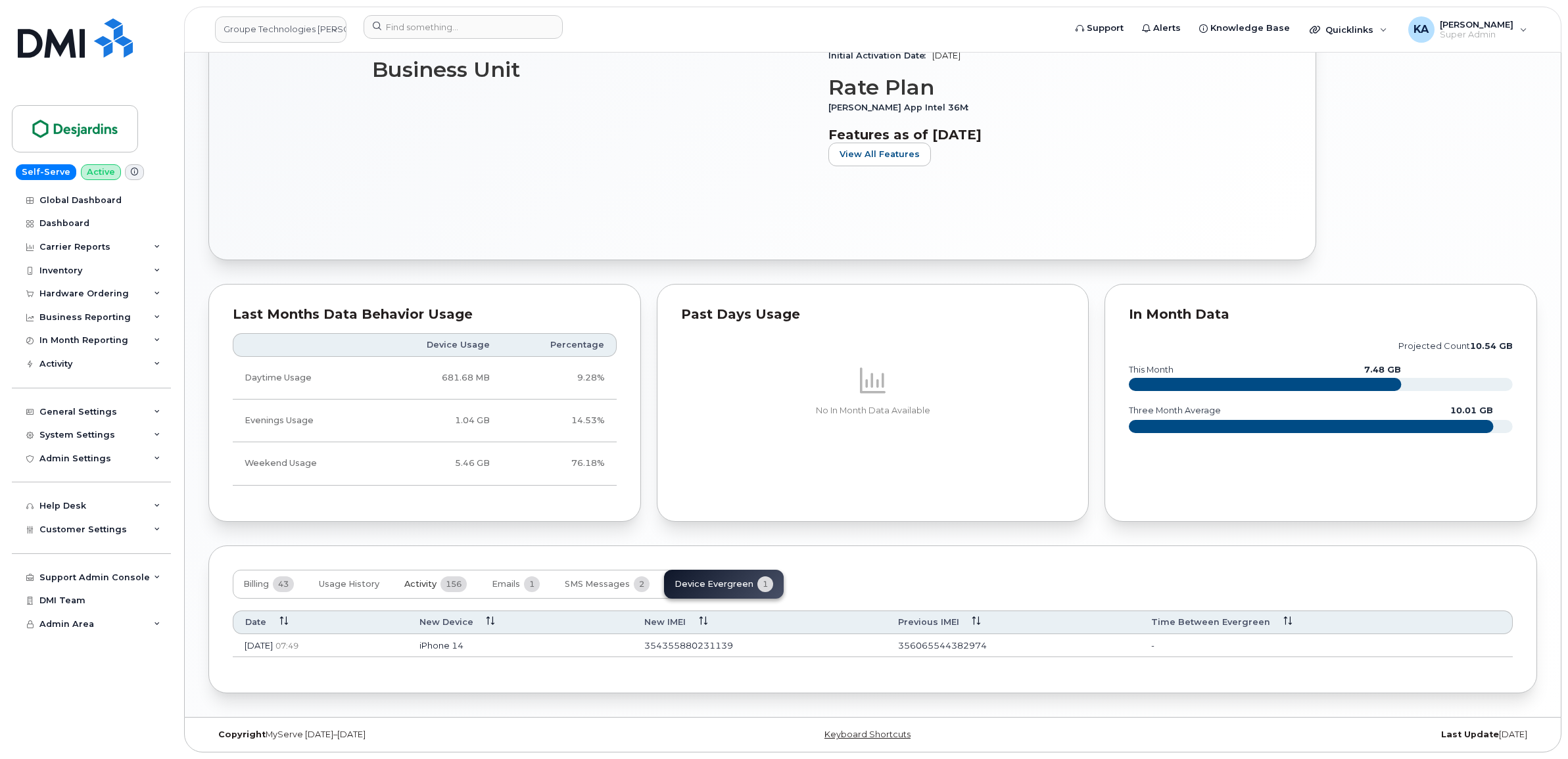
click at [437, 582] on span "Activity" at bounding box center [420, 584] width 32 height 11
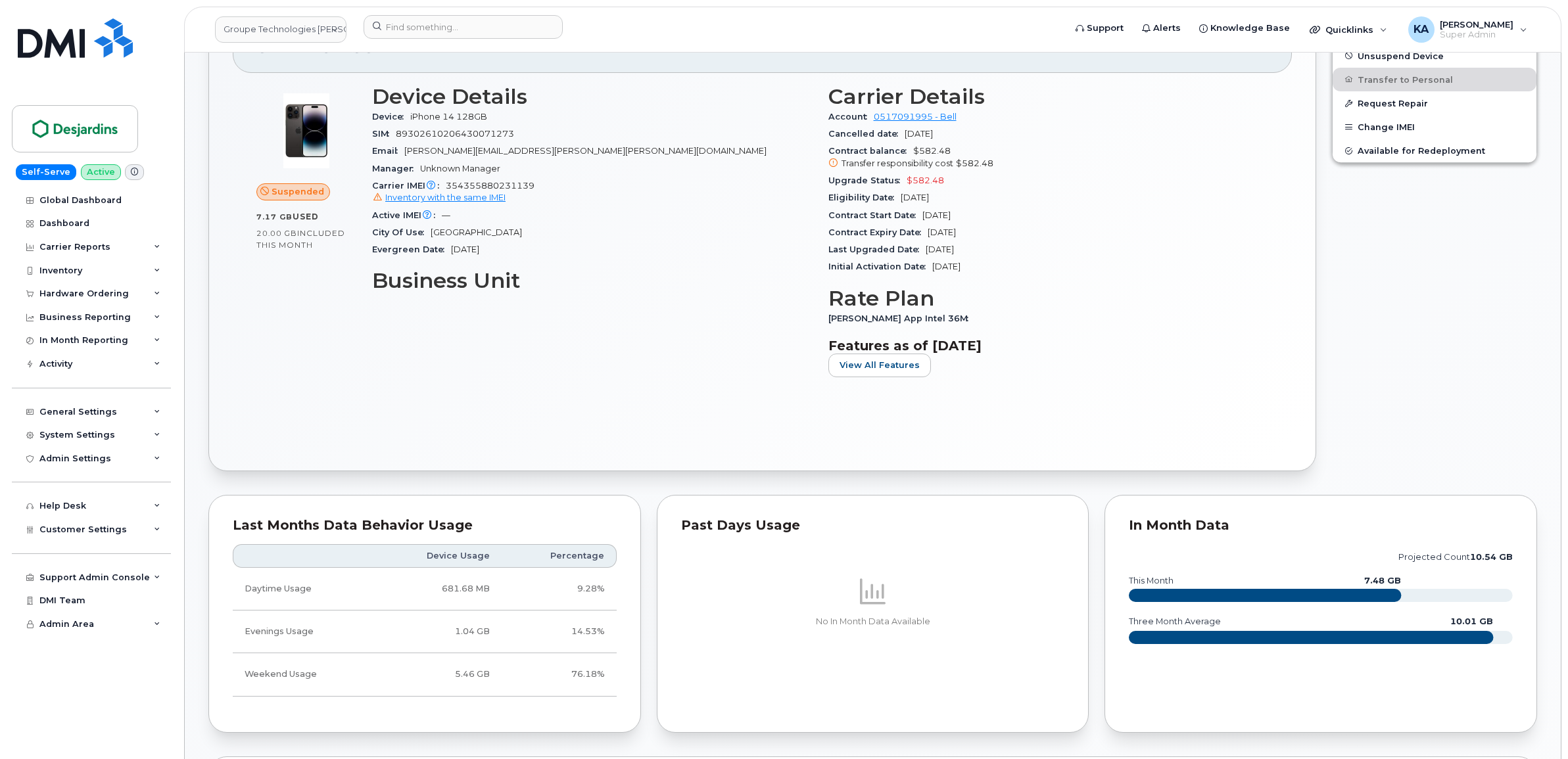
scroll to position [465, 0]
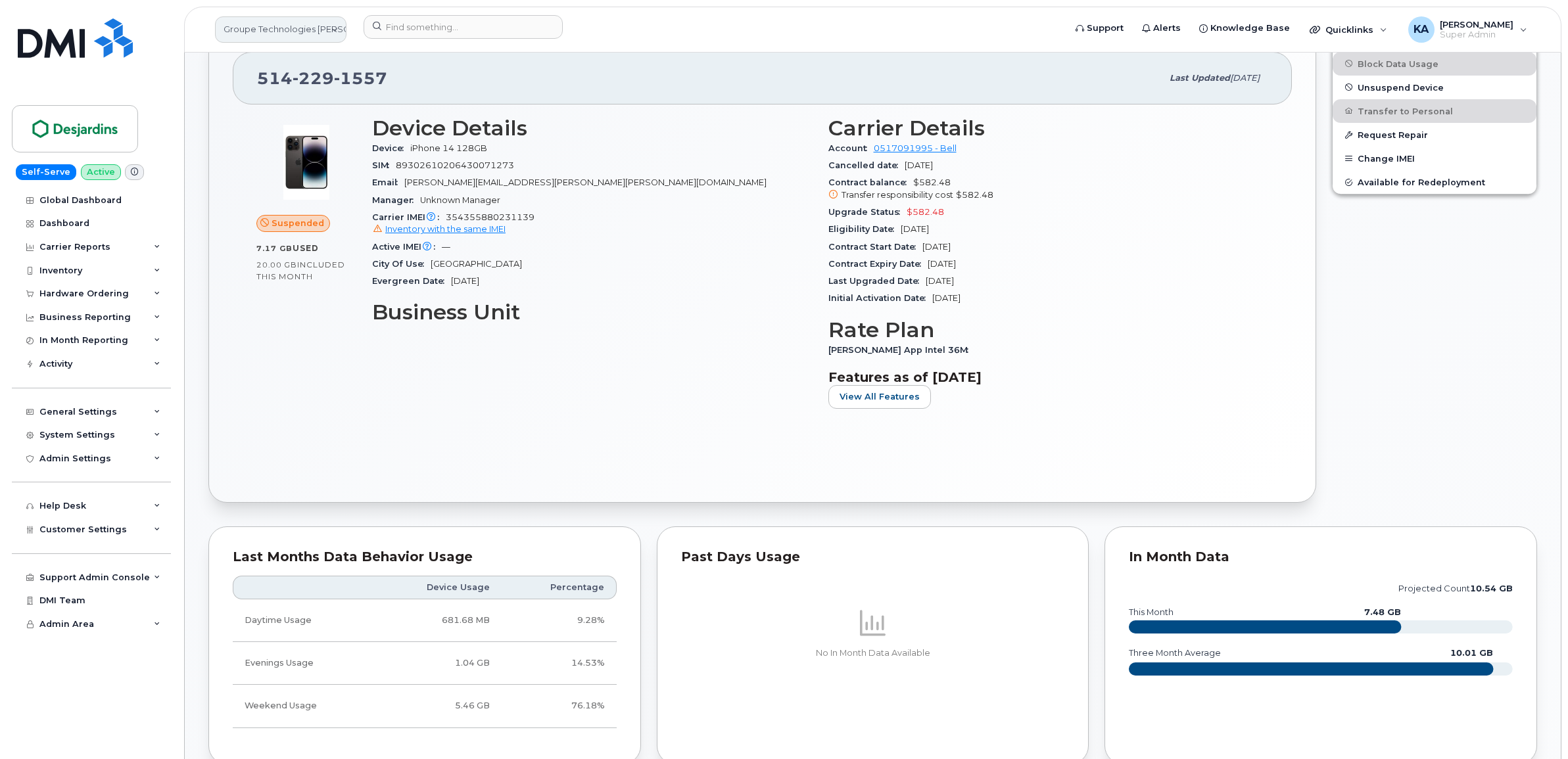
click at [290, 28] on link "Groupe Technologies [PERSON_NAME]" at bounding box center [281, 29] width 131 height 26
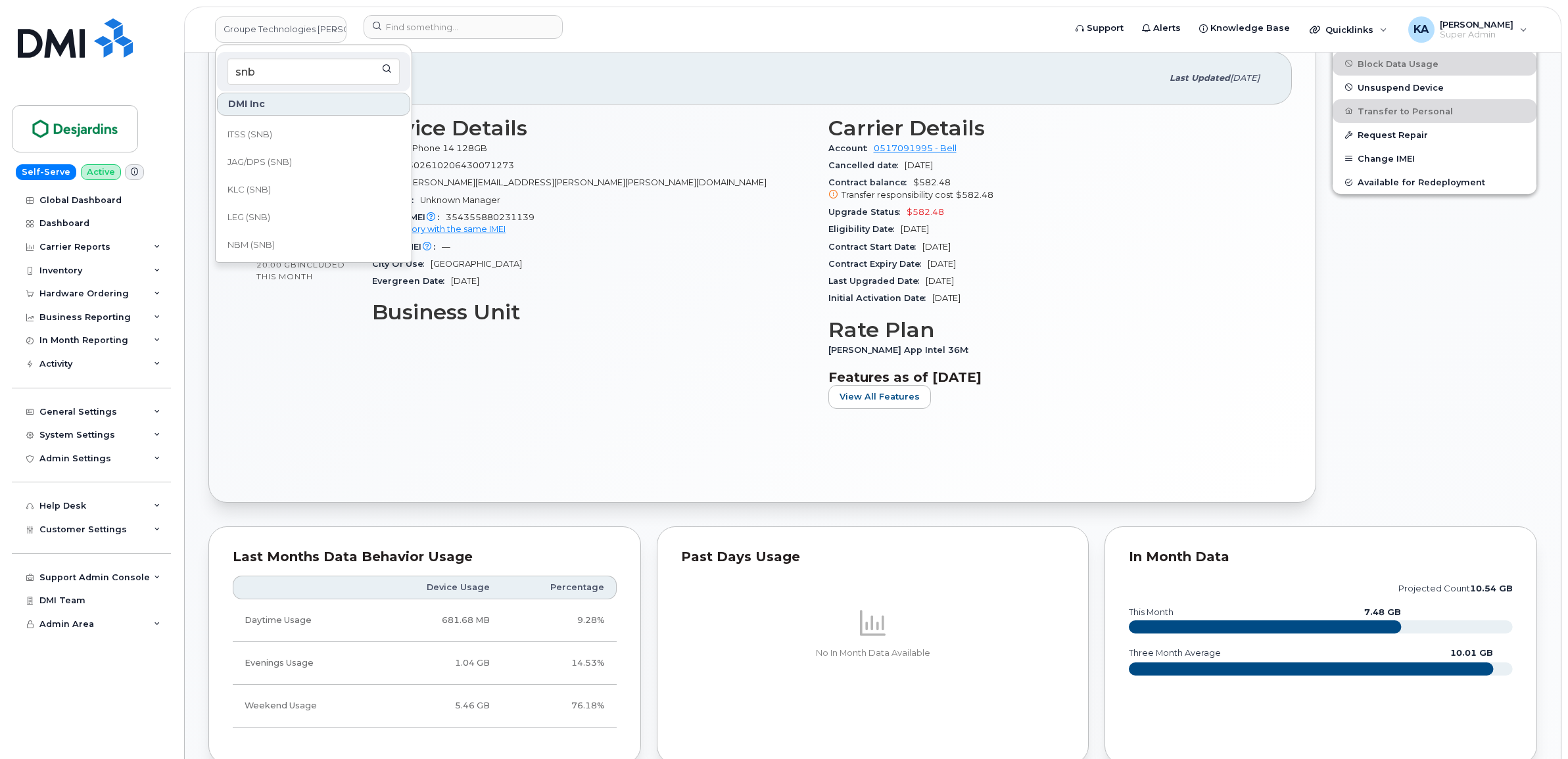
scroll to position [493, 0]
type input "snb"
click at [267, 218] on span "PETL (SNB)" at bounding box center [250, 218] width 46 height 13
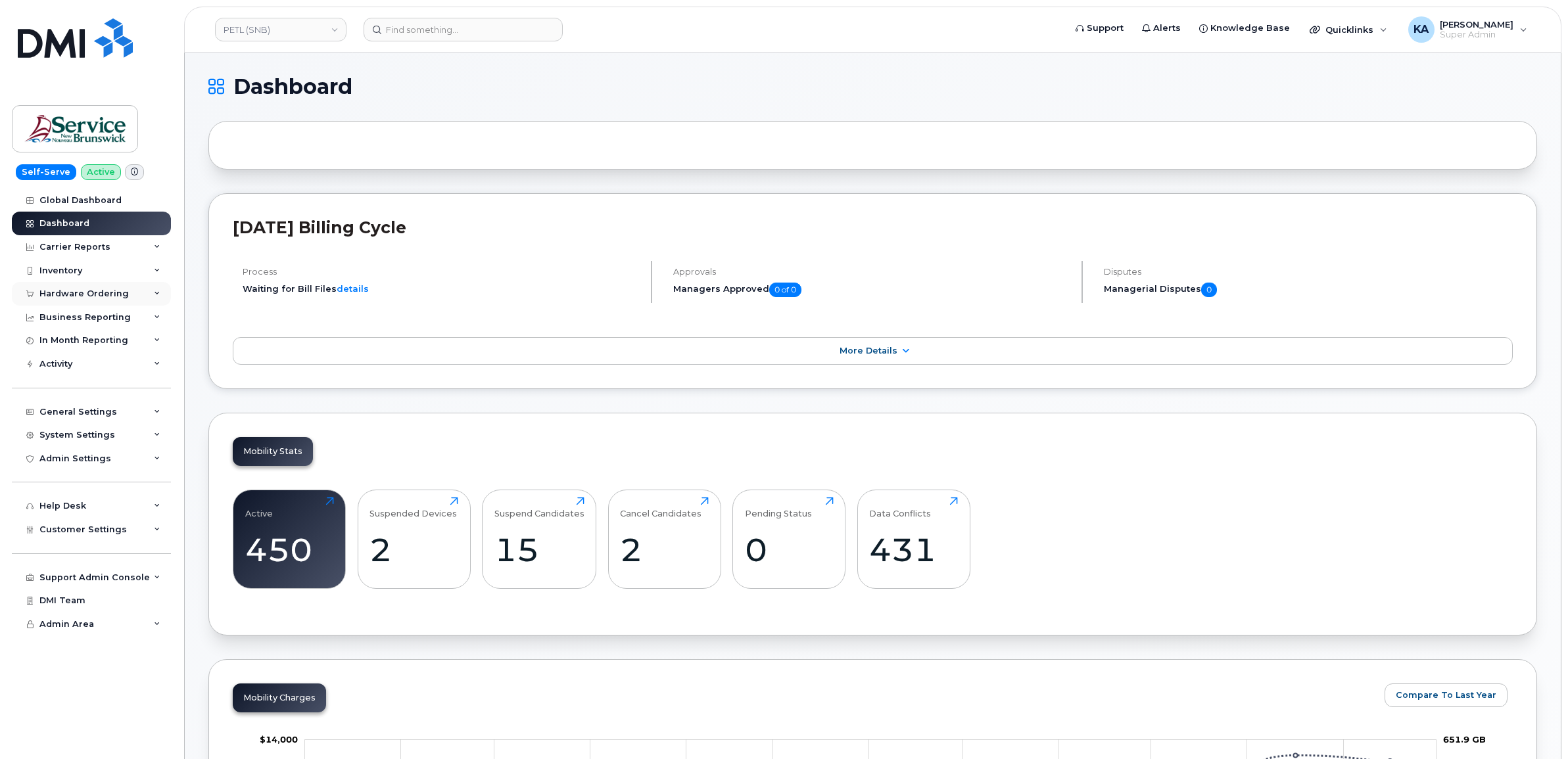
click at [89, 294] on div "Hardware Ordering" at bounding box center [84, 293] width 89 height 11
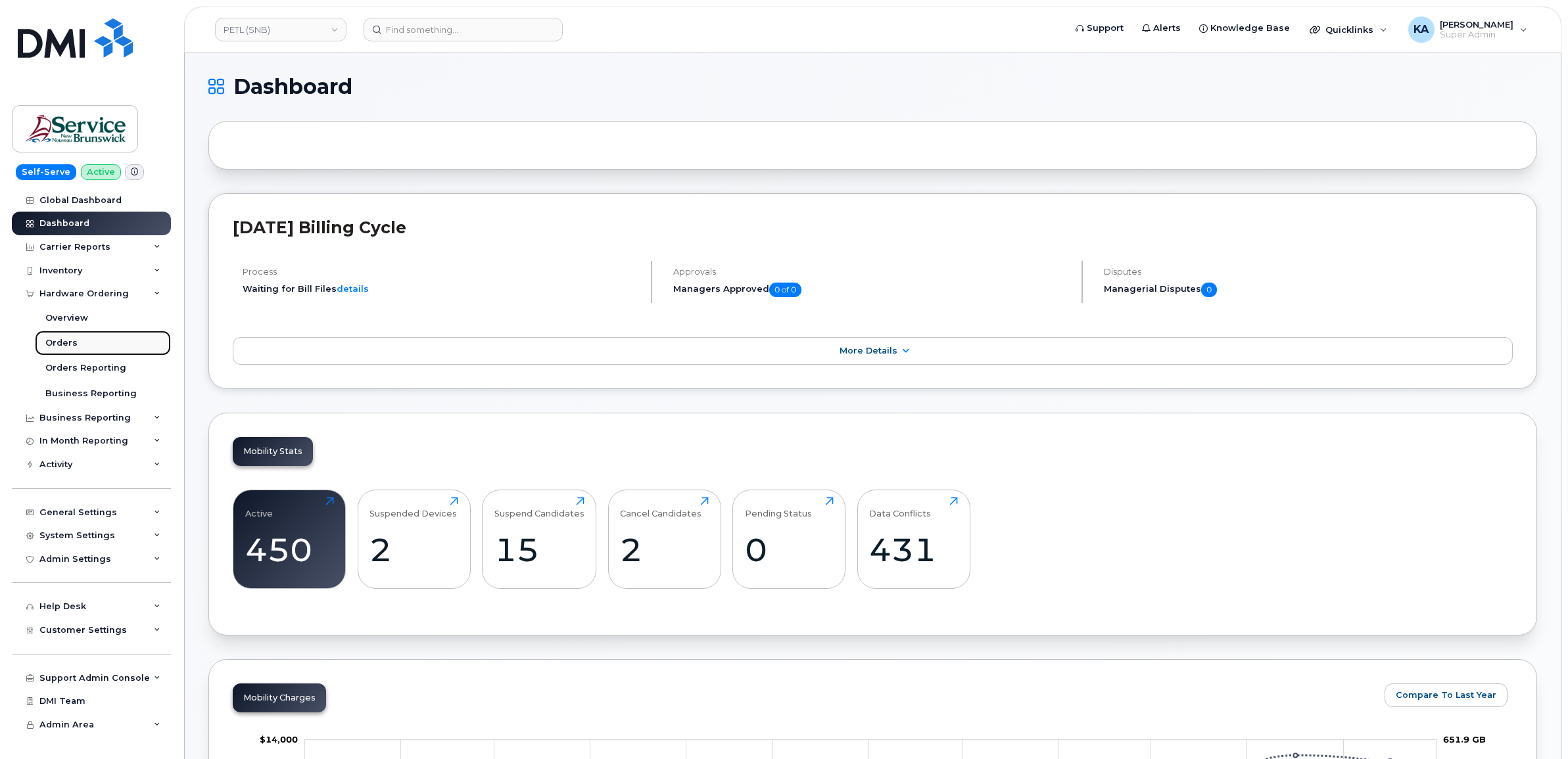
click at [60, 342] on div "Orders" at bounding box center [62, 343] width 32 height 12
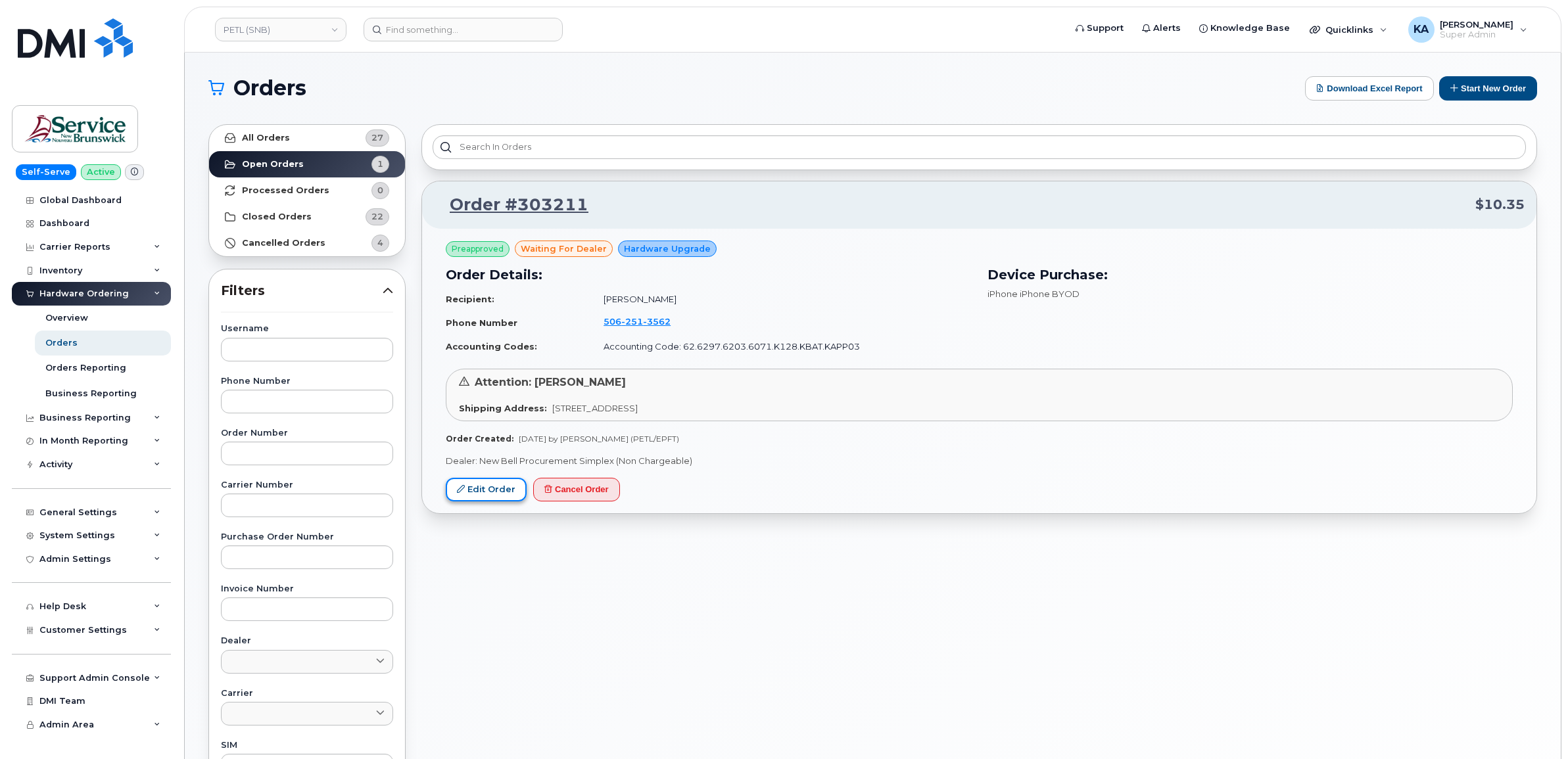
click at [490, 484] on link "Edit Order" at bounding box center [486, 490] width 81 height 25
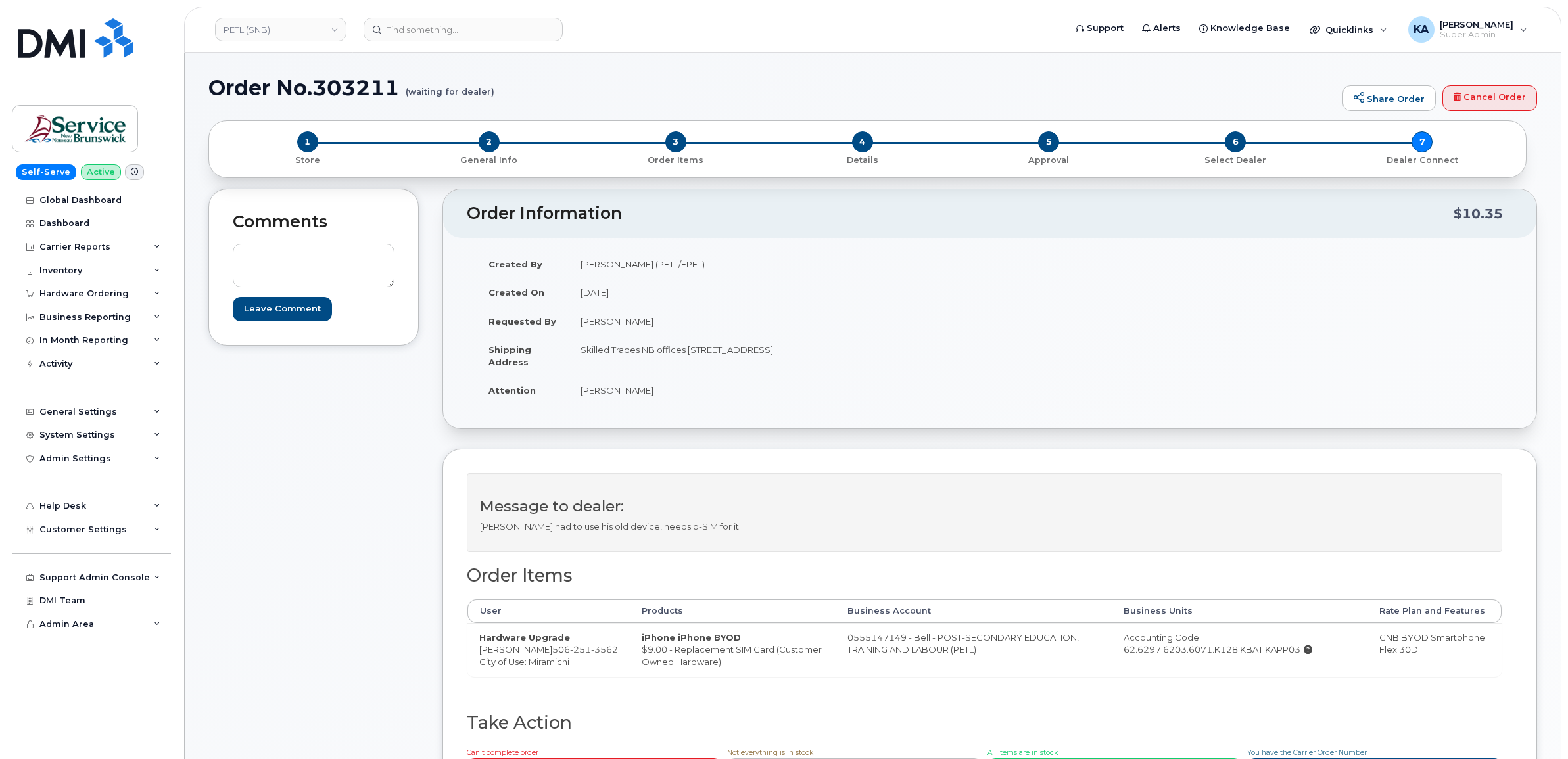
scroll to position [82, 0]
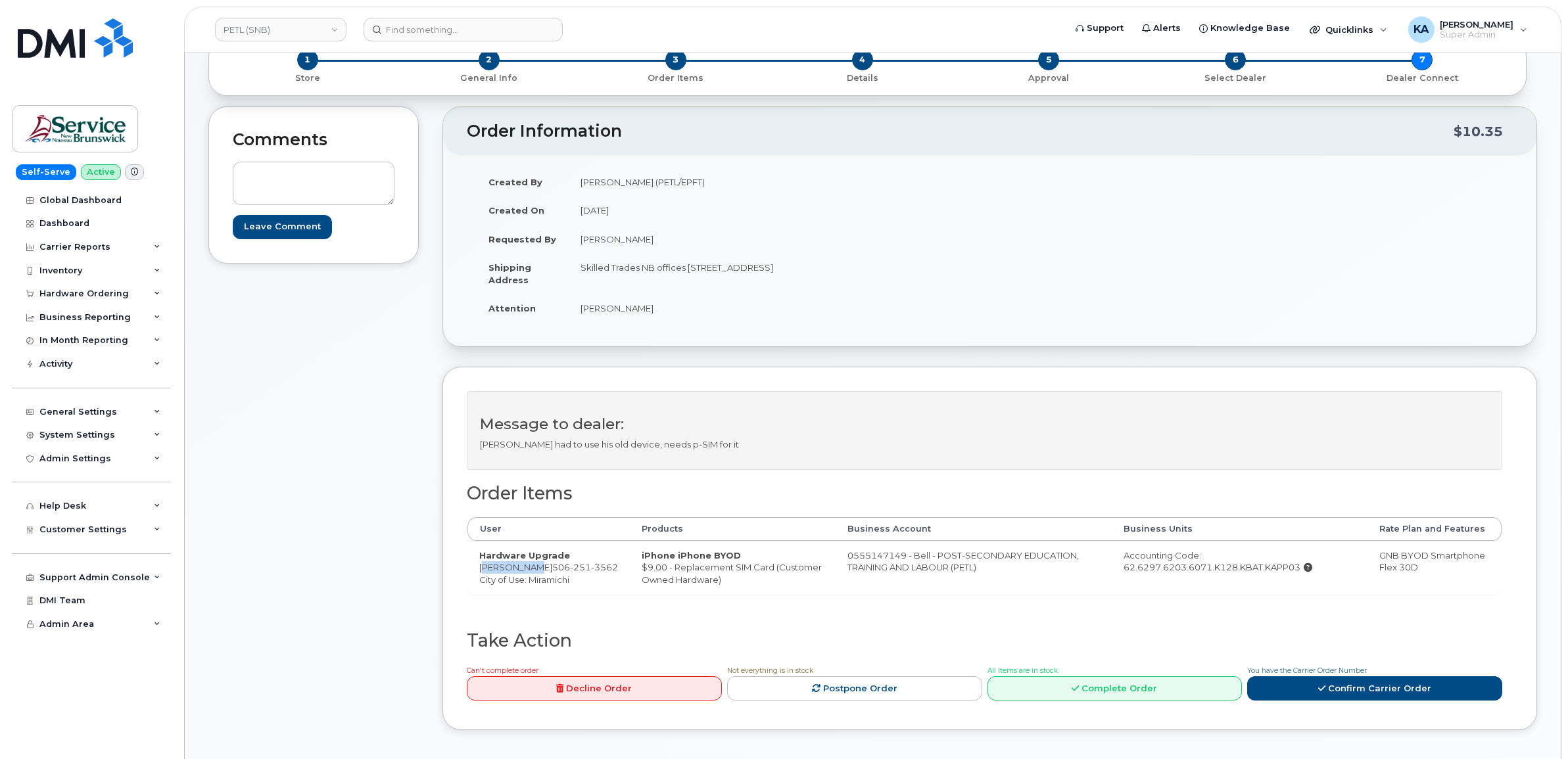
drag, startPoint x: 478, startPoint y: 569, endPoint x: 534, endPoint y: 571, distance: 56.0
click at [534, 571] on td "Hardware Upgrade [PERSON_NAME] [PHONE_NUMBER] City of Use: [GEOGRAPHIC_DATA]" at bounding box center [548, 567] width 162 height 53
copy td "[PERSON_NAME]"
click at [552, 569] on span "[PHONE_NUMBER]" at bounding box center [584, 566] width 65 height 11
drag, startPoint x: 536, startPoint y: 566, endPoint x: 541, endPoint y: 580, distance: 14.9
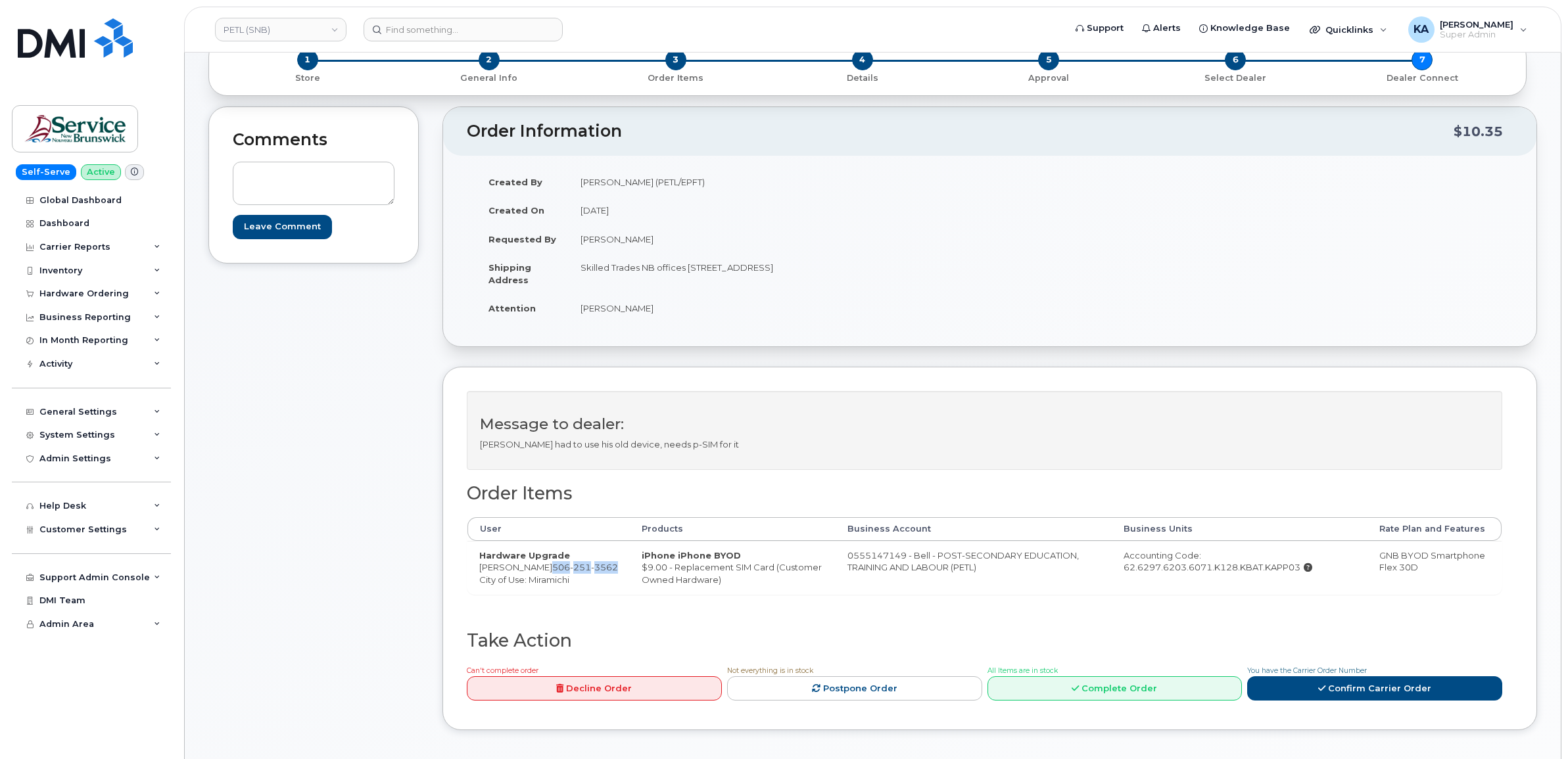
click at [541, 580] on td "Hardware Upgrade [PERSON_NAME] [PHONE_NUMBER] City of Use: [GEOGRAPHIC_DATA]" at bounding box center [548, 567] width 162 height 53
copy span "[PHONE_NUMBER]"
drag, startPoint x: 572, startPoint y: 267, endPoint x: 761, endPoint y: 289, distance: 190.3
click at [761, 289] on td "Skilled Trades NB offices [STREET_ADDRESS]" at bounding box center [774, 273] width 411 height 41
copy td "Skilled Trades NB offices [STREET_ADDRESS]"
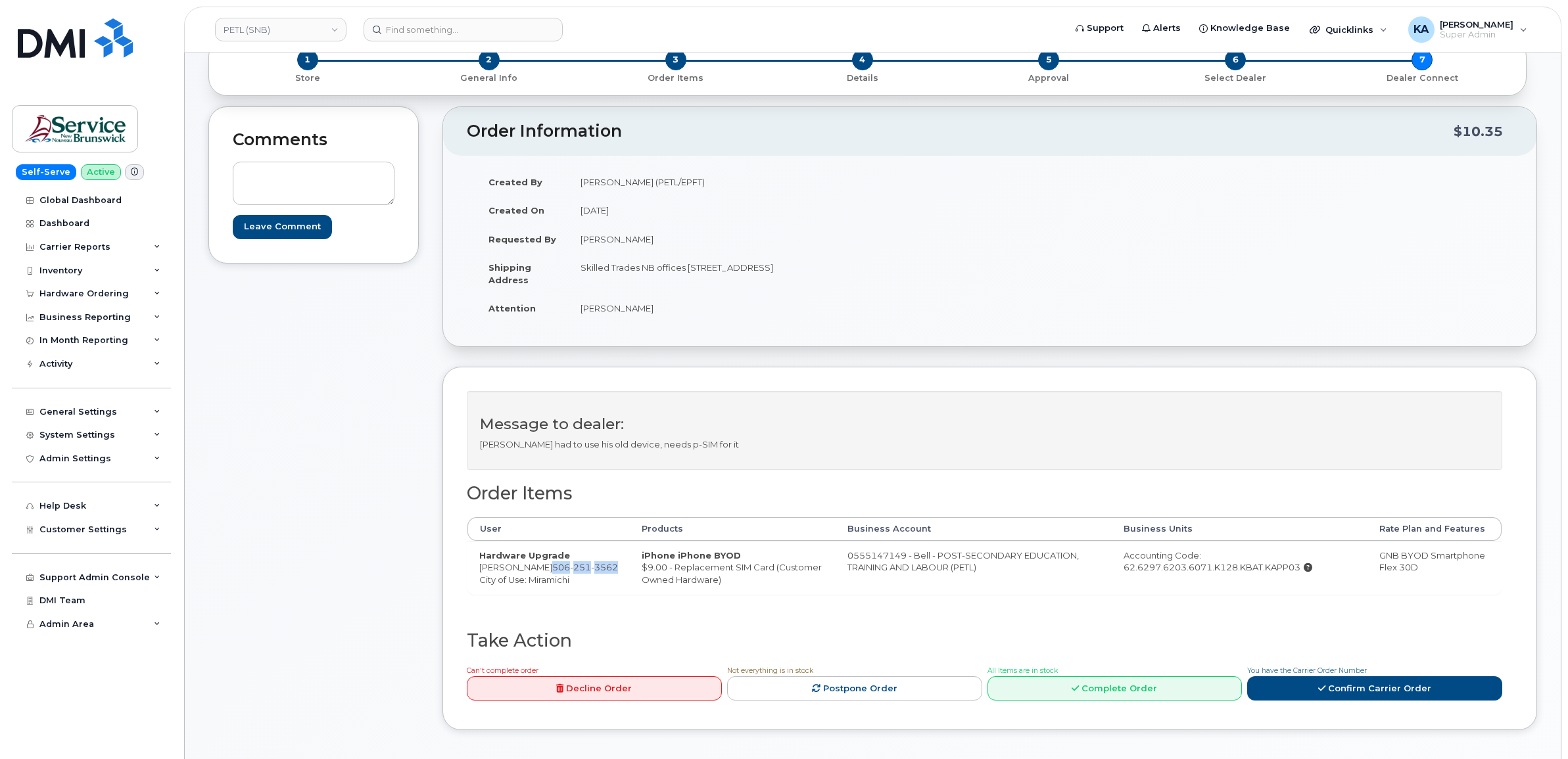
drag, startPoint x: 826, startPoint y: 265, endPoint x: 866, endPoint y: 267, distance: 40.0
click at [866, 267] on td "Skilled Trades NB offices [STREET_ADDRESS]" at bounding box center [774, 273] width 411 height 41
copy td "E1N 0C6"
drag, startPoint x: 575, startPoint y: 309, endPoint x: 648, endPoint y: 312, distance: 73.1
click at [648, 312] on td "[PERSON_NAME]" at bounding box center [774, 308] width 411 height 29
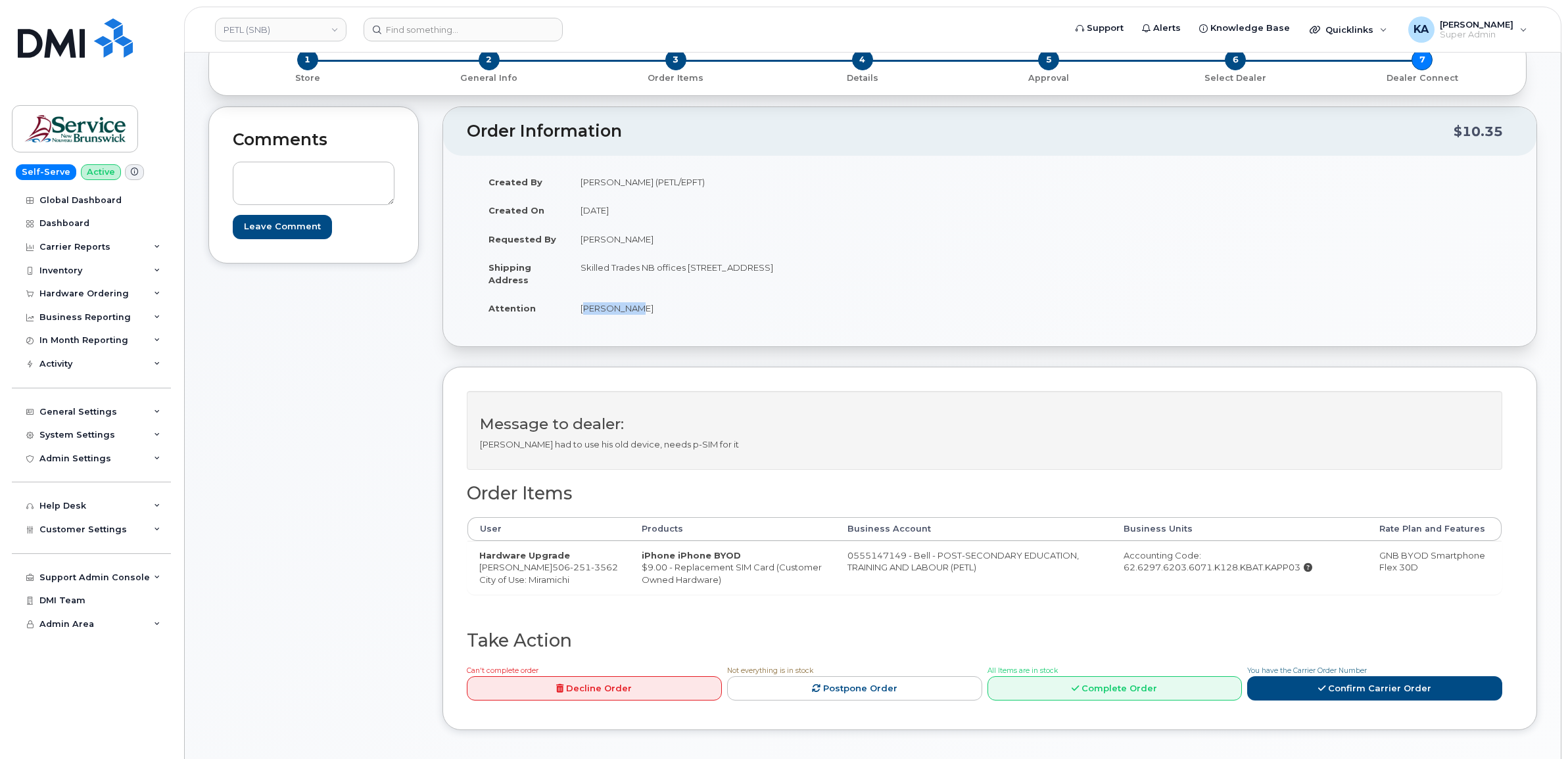
copy td "[PERSON_NAME]"
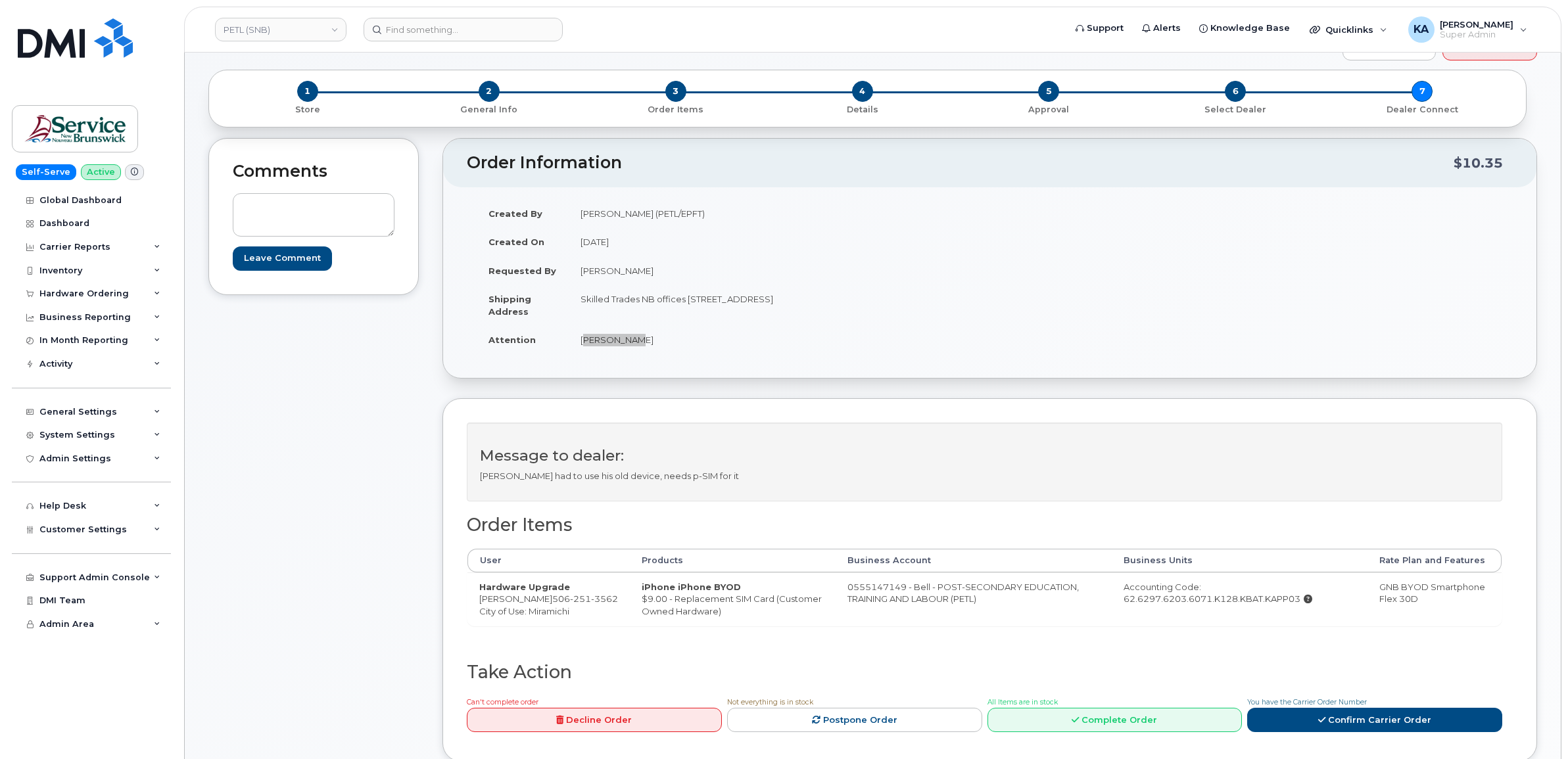
scroll to position [0, 0]
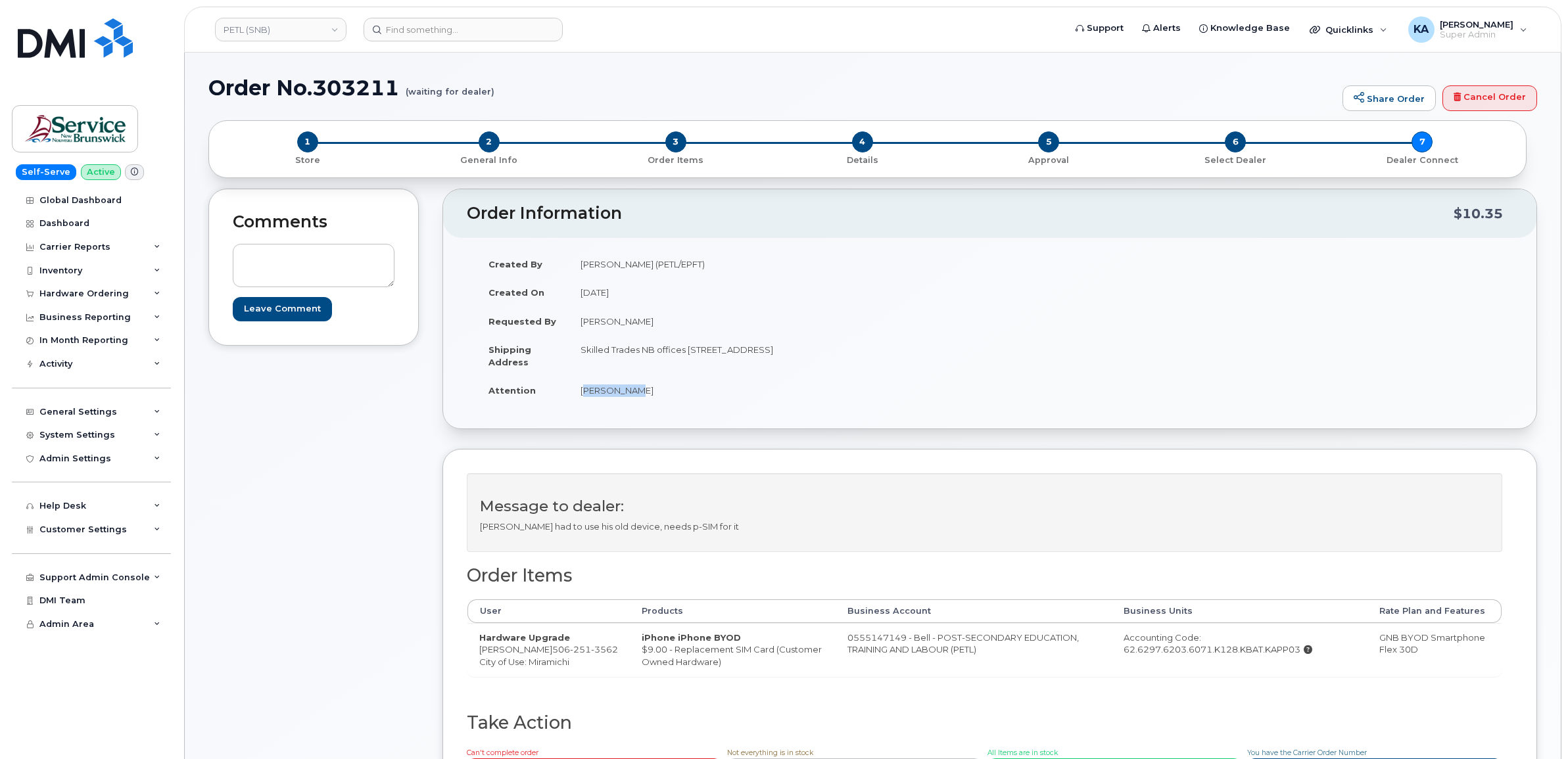
drag, startPoint x: 1113, startPoint y: 652, endPoint x: 1289, endPoint y: 661, distance: 176.2
click at [1289, 661] on td "Accounting Code: 62.6297.6203.6071.K128.KBAT.KAPP03" at bounding box center [1240, 649] width 256 height 53
copy div "62.6297.6203.6071.K128.KBAT.KAPP03"
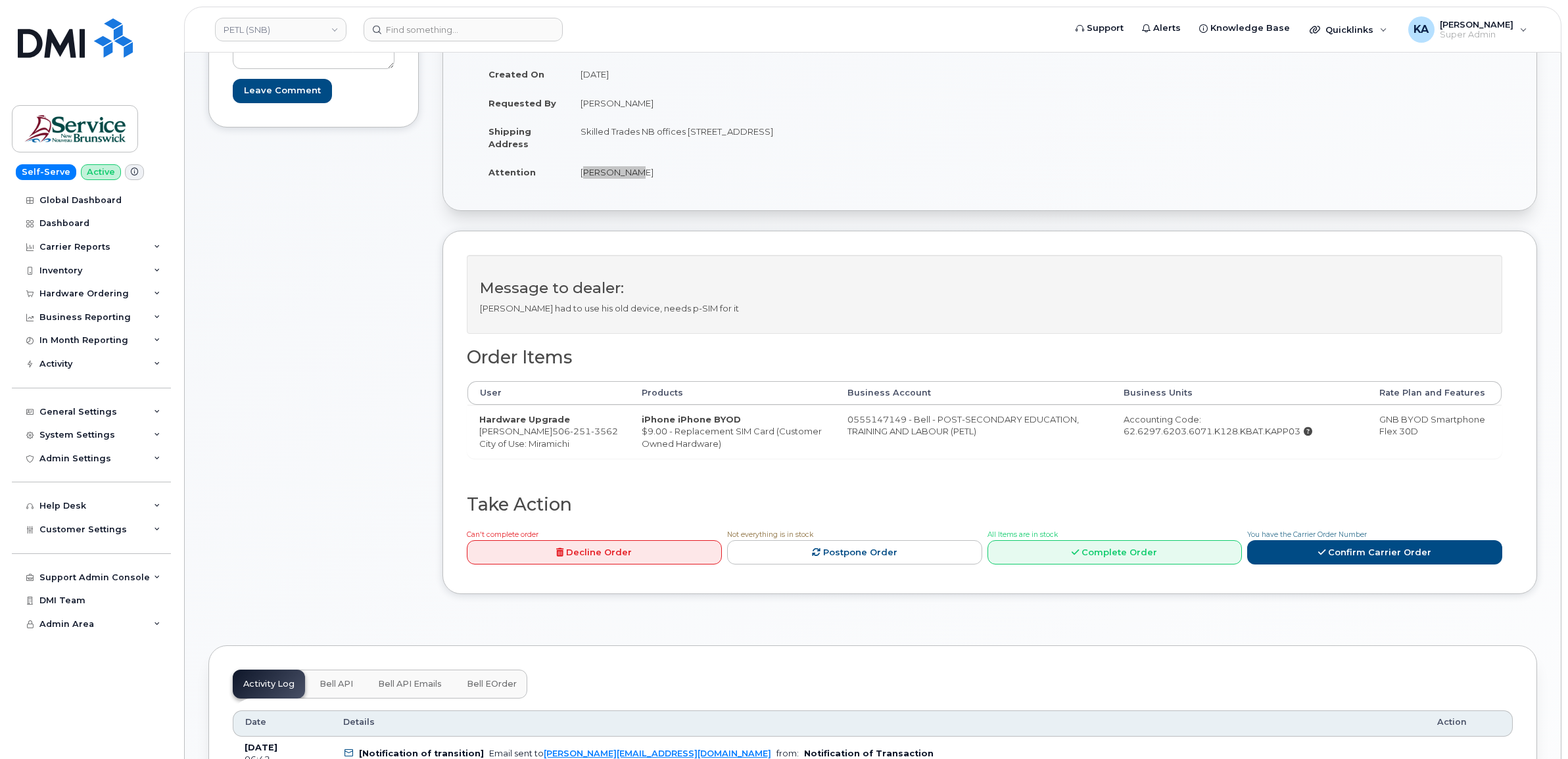
scroll to position [247, 0]
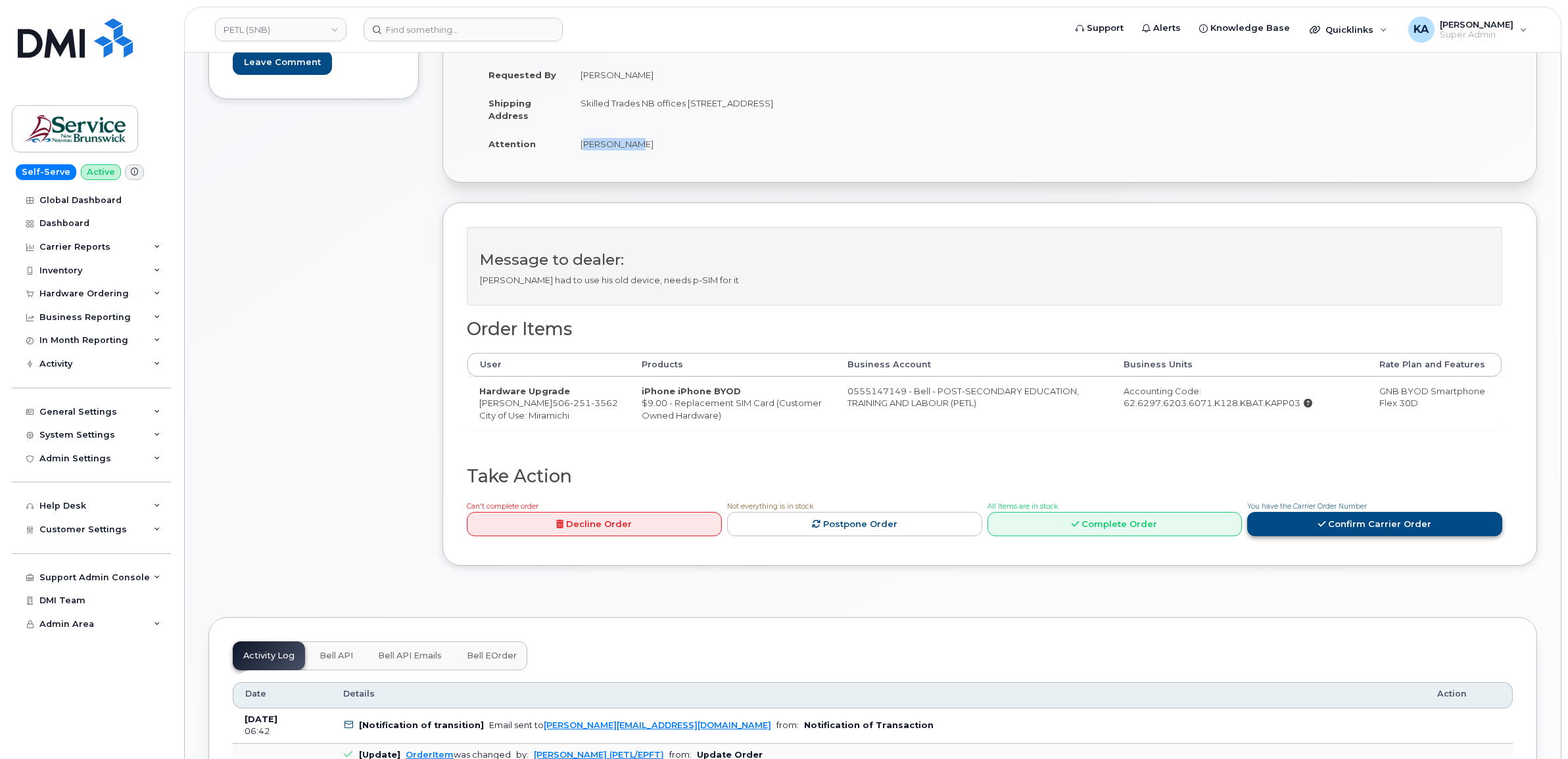
click at [1290, 536] on link "Confirm Carrier Order" at bounding box center [1374, 524] width 255 height 25
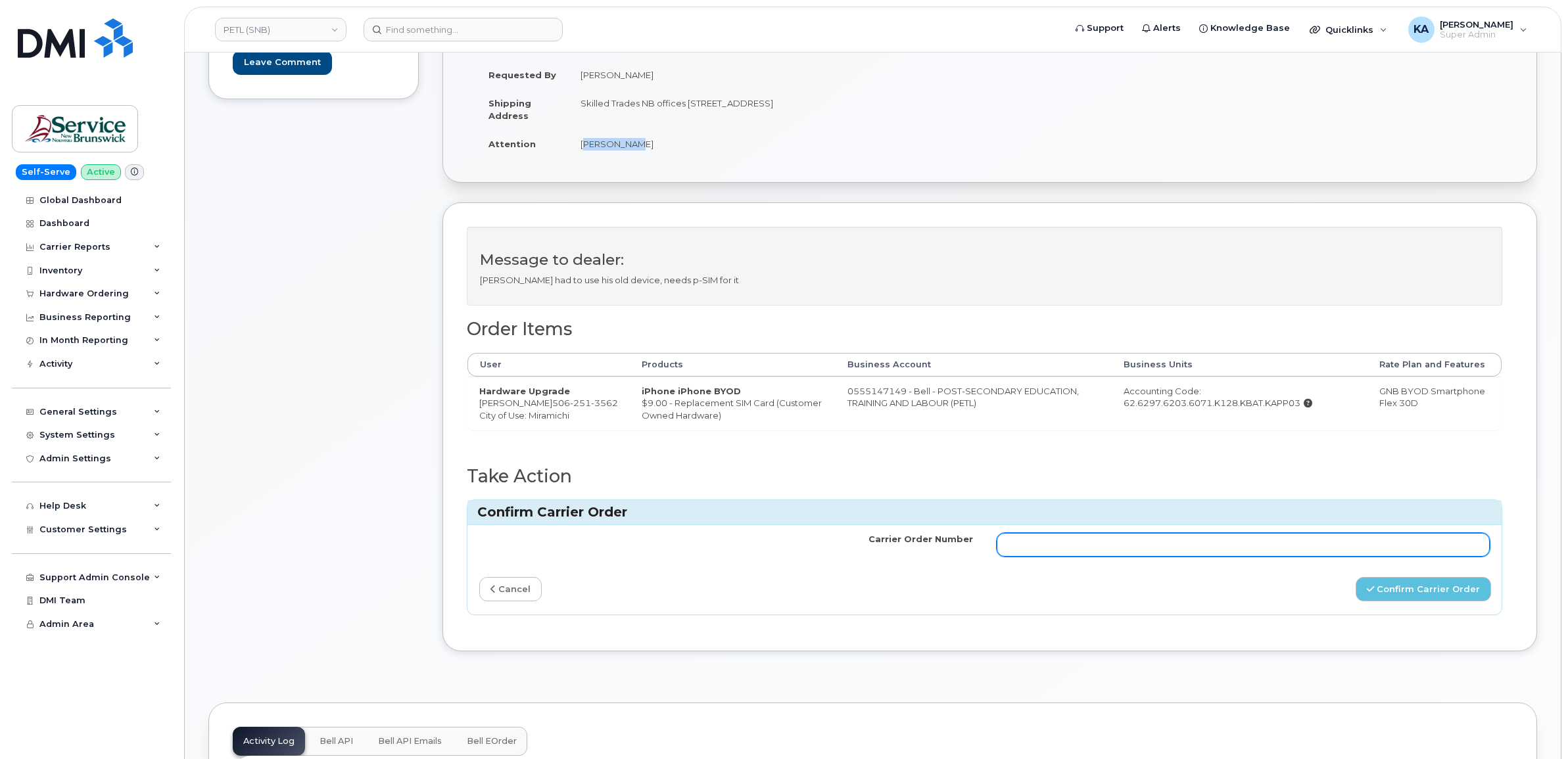
click at [1239, 557] on input "Carrier Order Number" at bounding box center [1243, 545] width 494 height 24
paste input "3028553"
type input "3028553"
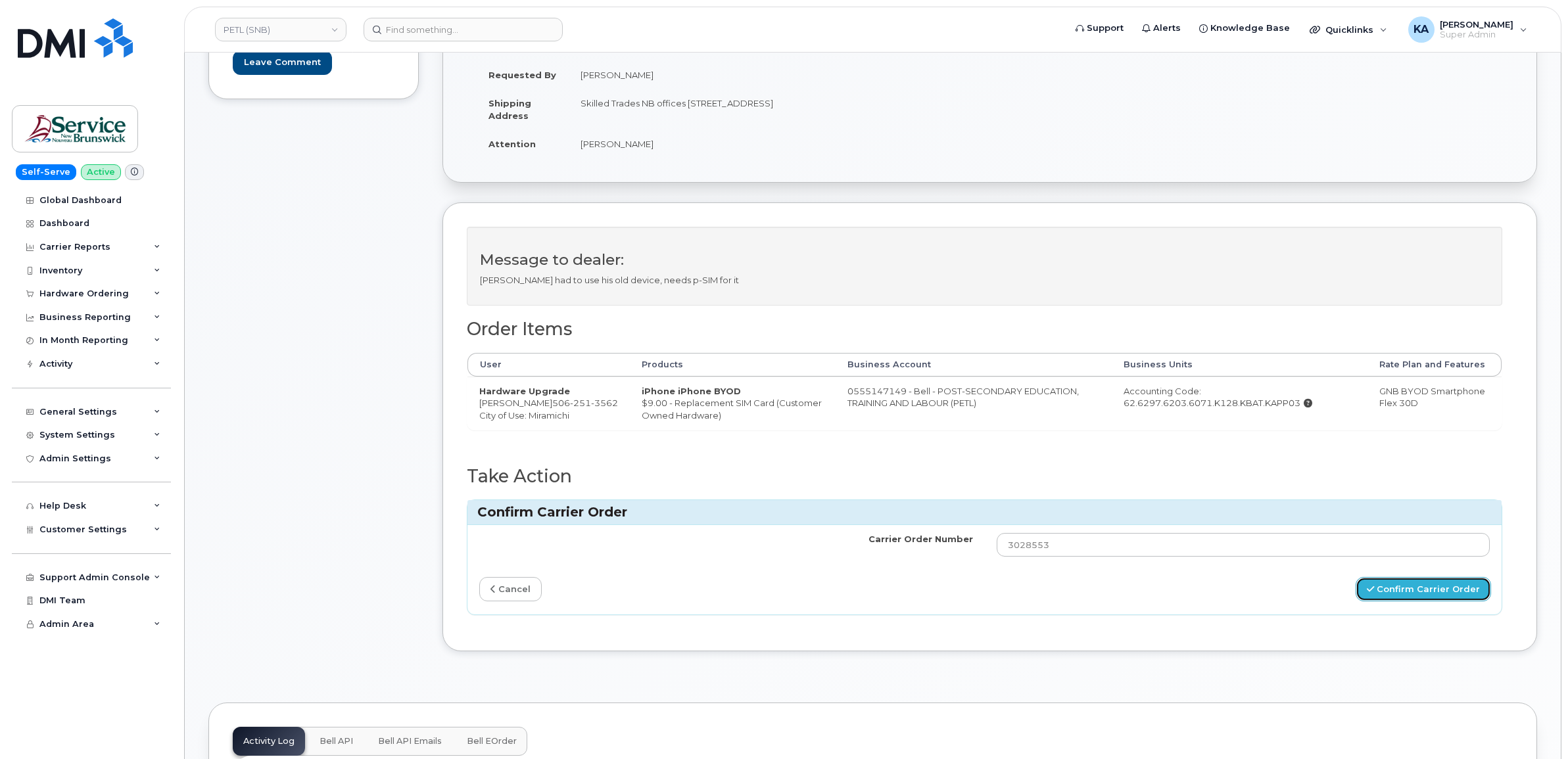
click at [1389, 598] on button "Confirm Carrier Order" at bounding box center [1423, 589] width 136 height 25
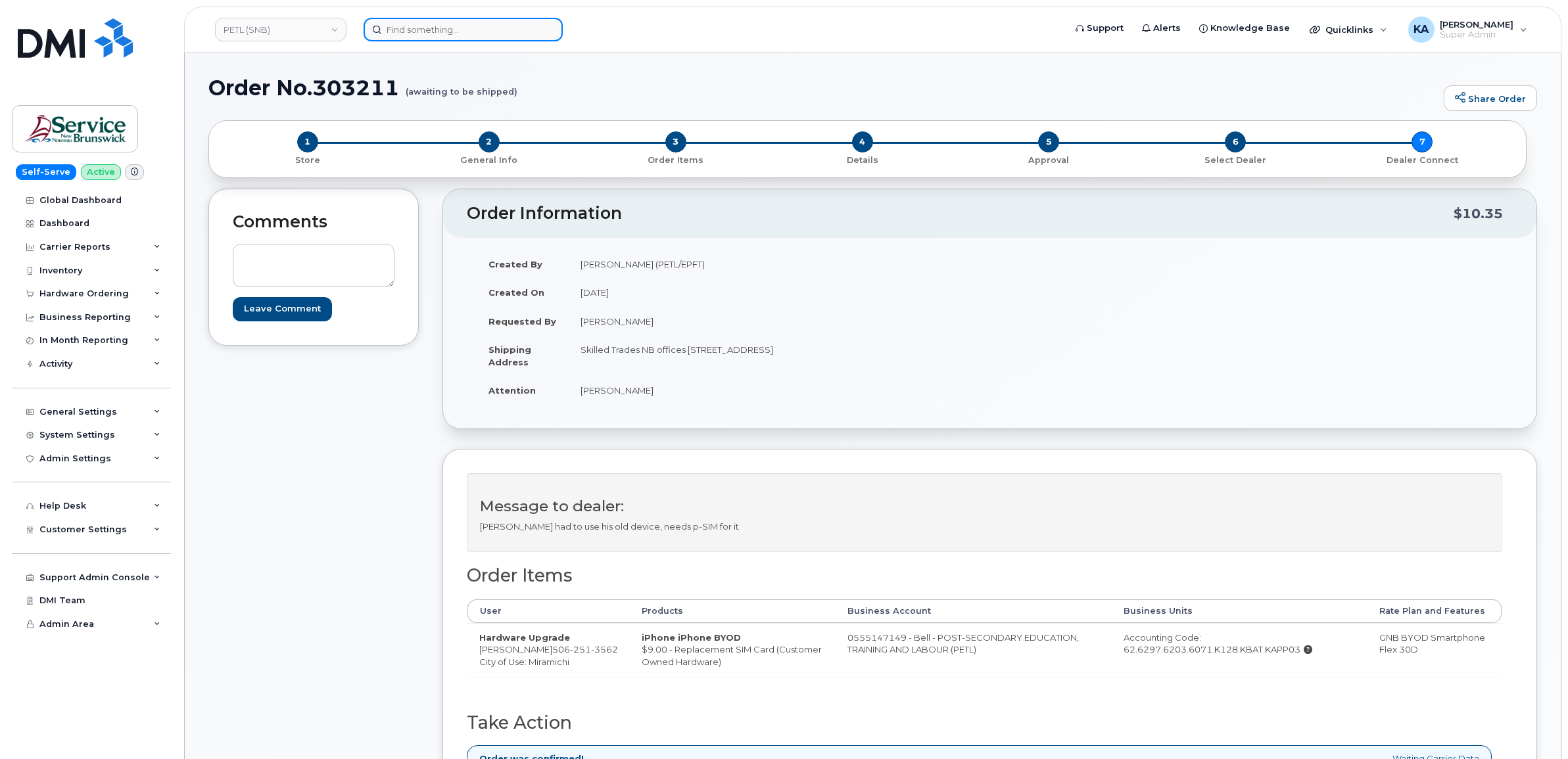
click at [418, 33] on input at bounding box center [463, 30] width 199 height 24
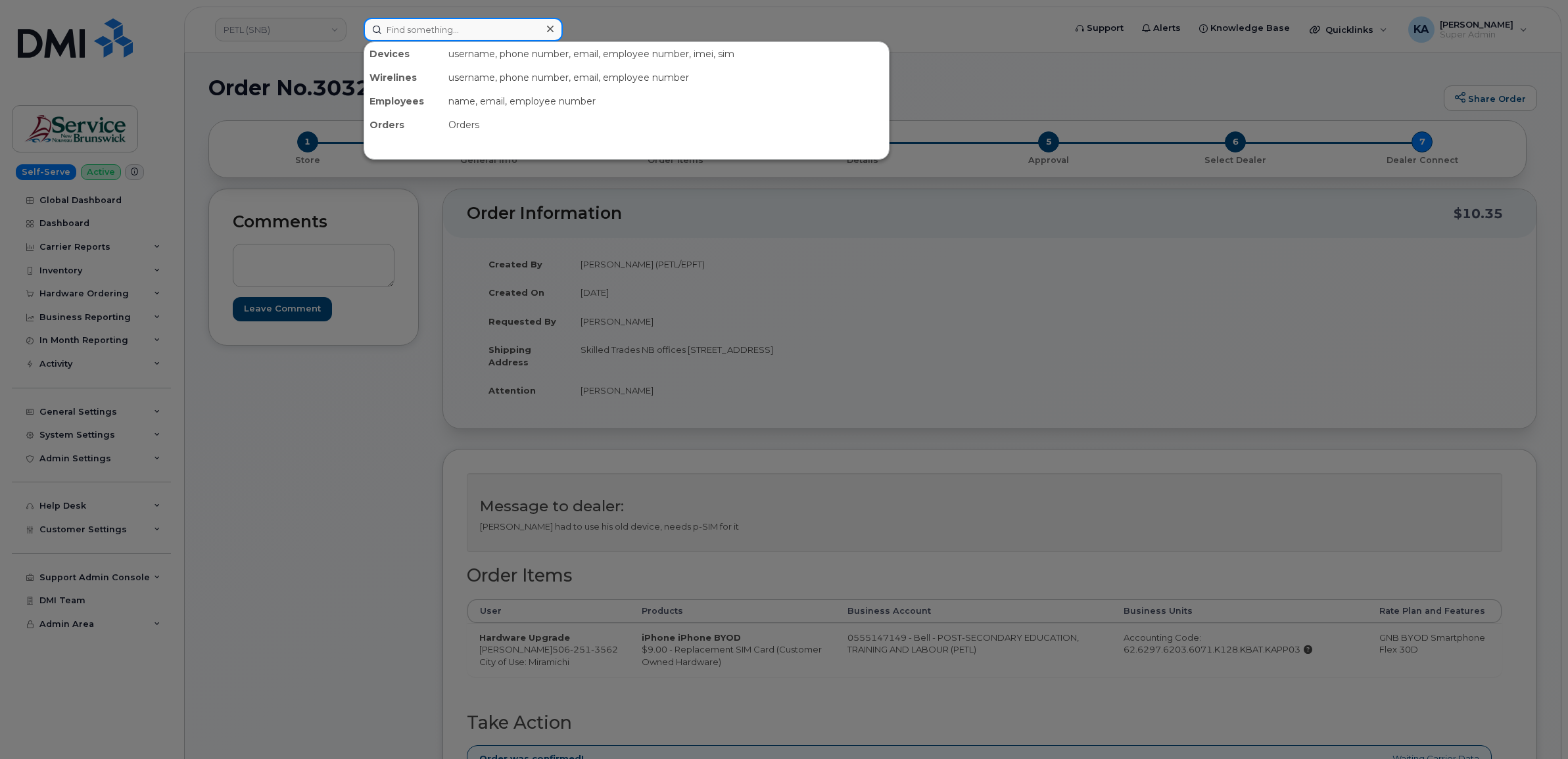
paste input "[PHONE_NUMBER] [PERSON_NAME] iPhone Active"
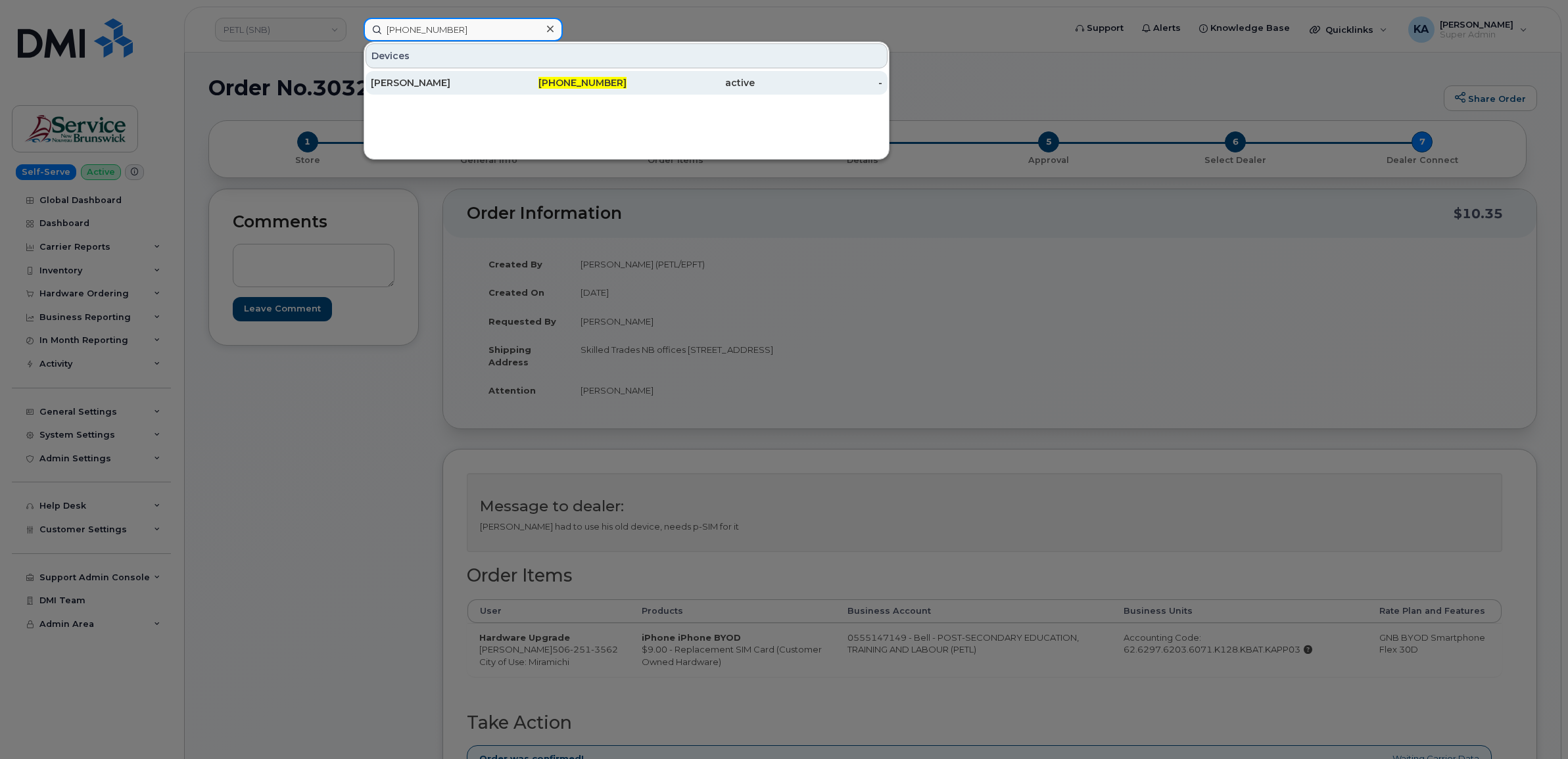
type input "[PHONE_NUMBER]"
click at [420, 83] on div "[PERSON_NAME]" at bounding box center [435, 82] width 128 height 13
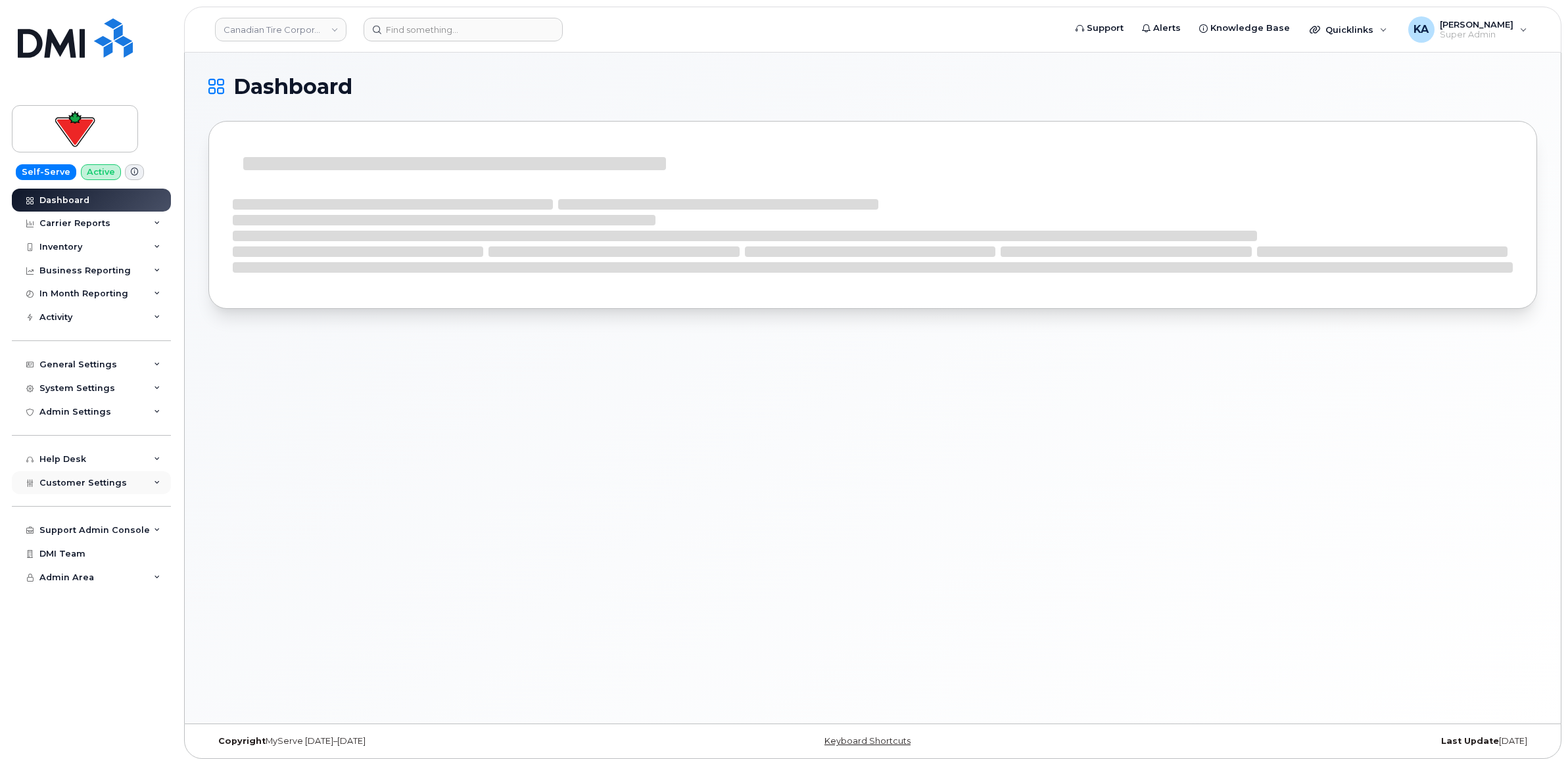
click at [56, 486] on span "Customer Settings" at bounding box center [83, 483] width 87 height 10
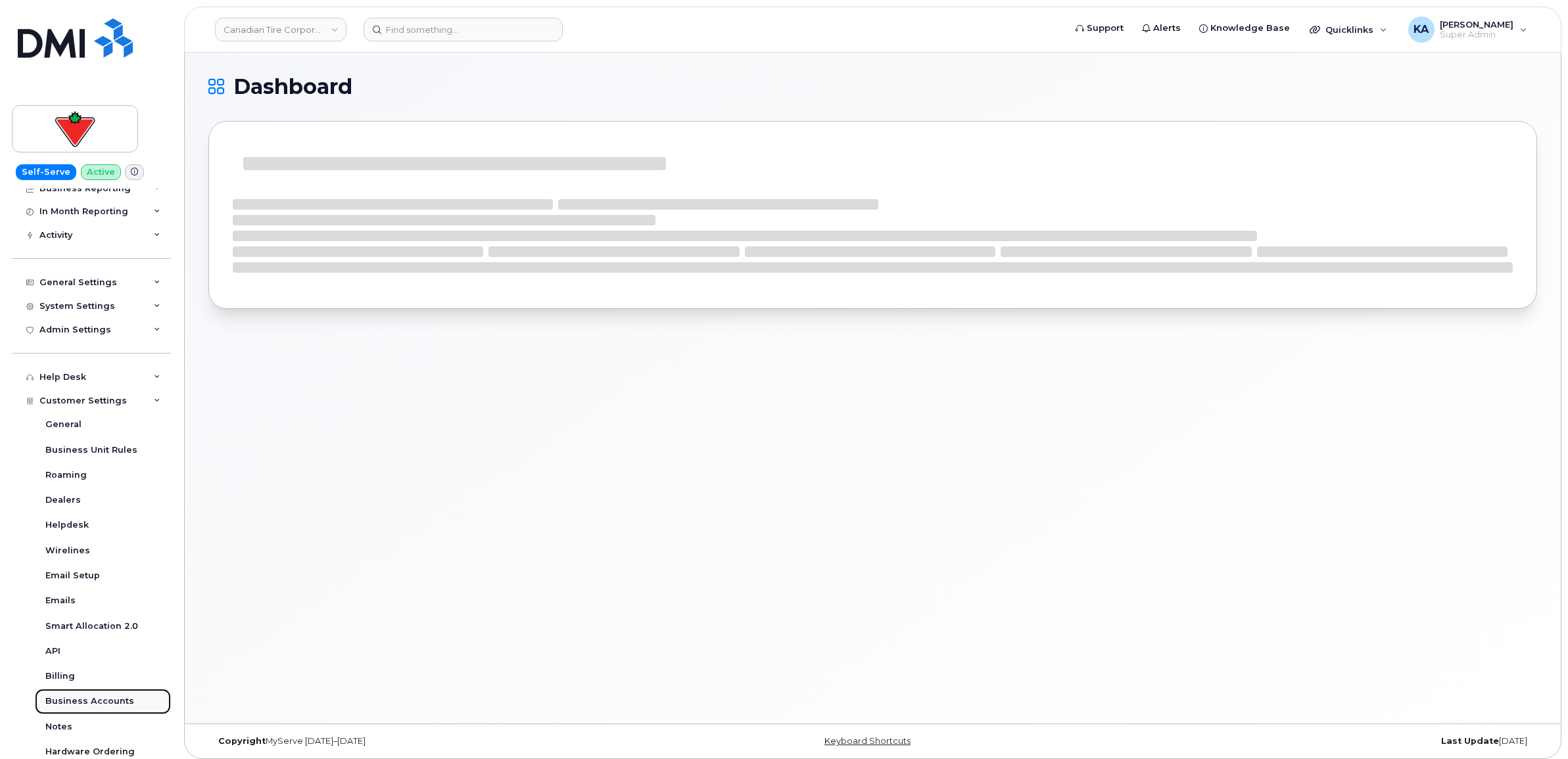
click at [63, 704] on div "Business Accounts" at bounding box center [90, 701] width 89 height 12
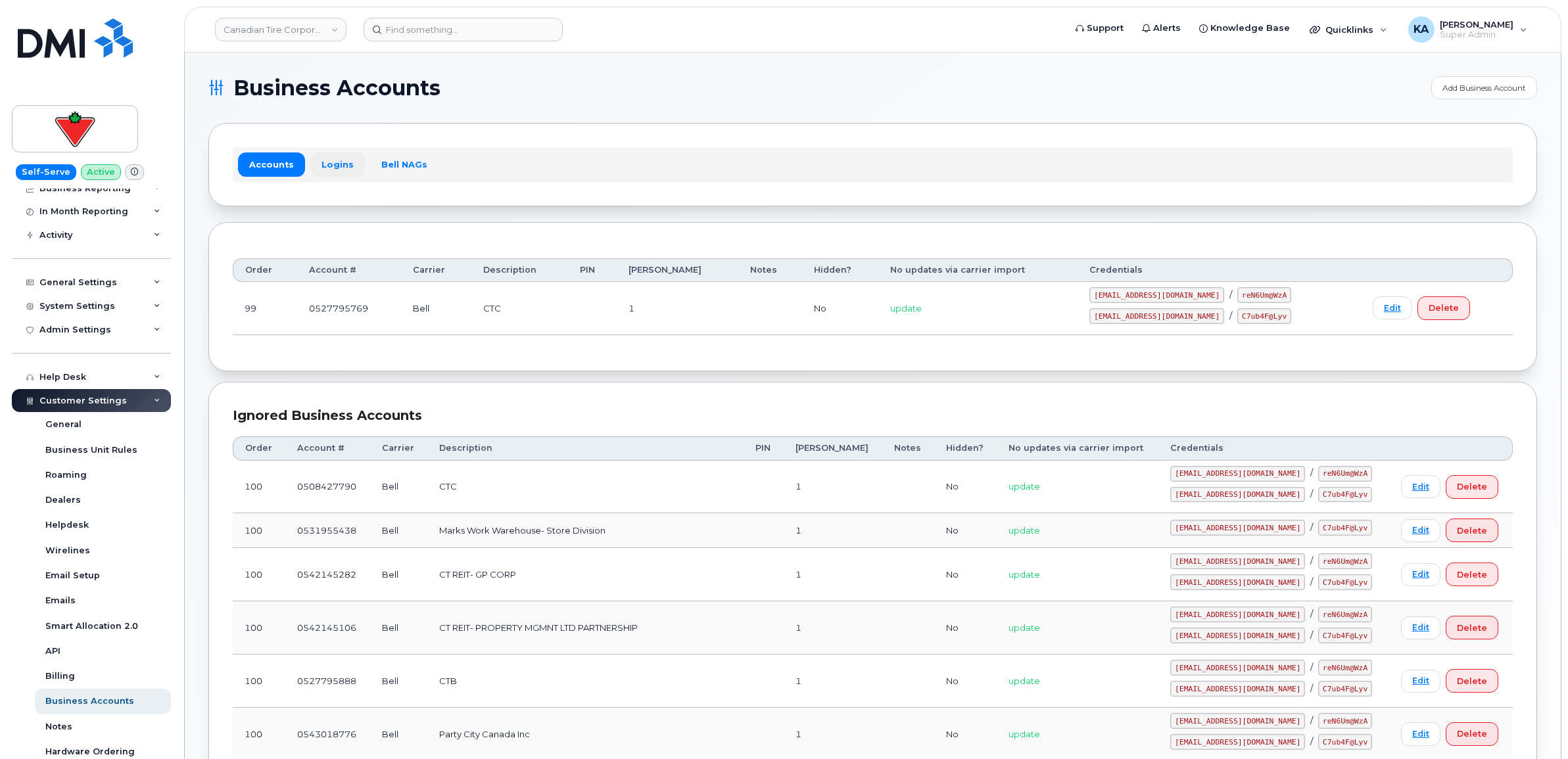
click at [326, 163] on link "Logins" at bounding box center [338, 164] width 55 height 24
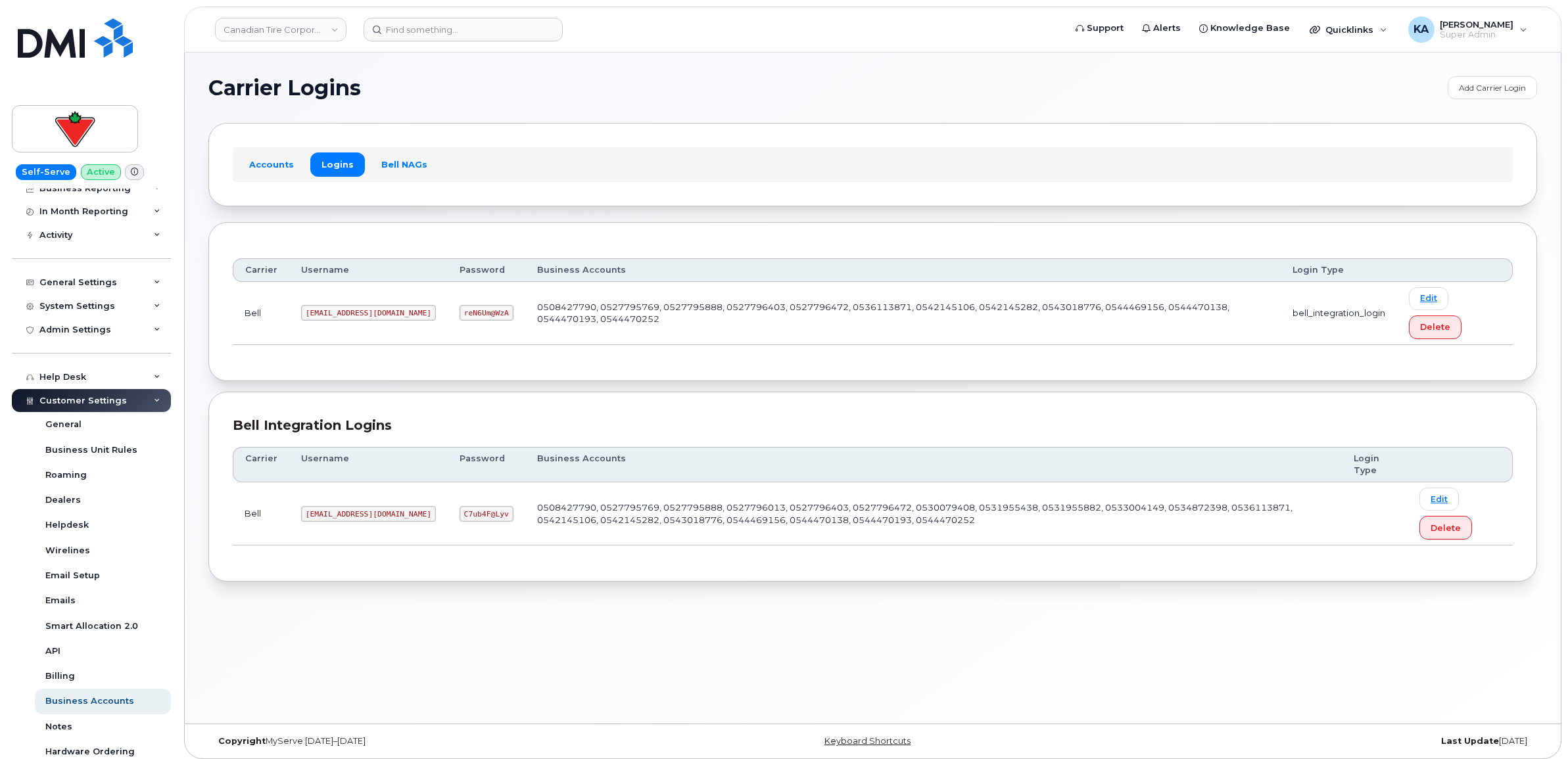
drag, startPoint x: 299, startPoint y: 314, endPoint x: 440, endPoint y: 323, distance: 141.3
click at [440, 323] on td "1CanadianTireCorporation@myserve.ca" at bounding box center [368, 313] width 158 height 63
copy code "1CanadianTireCorporation@myserve.ca"
drag, startPoint x: 478, startPoint y: 316, endPoint x: 523, endPoint y: 325, distance: 45.9
click at [523, 325] on td "reN6Um@WzA" at bounding box center [487, 313] width 77 height 63
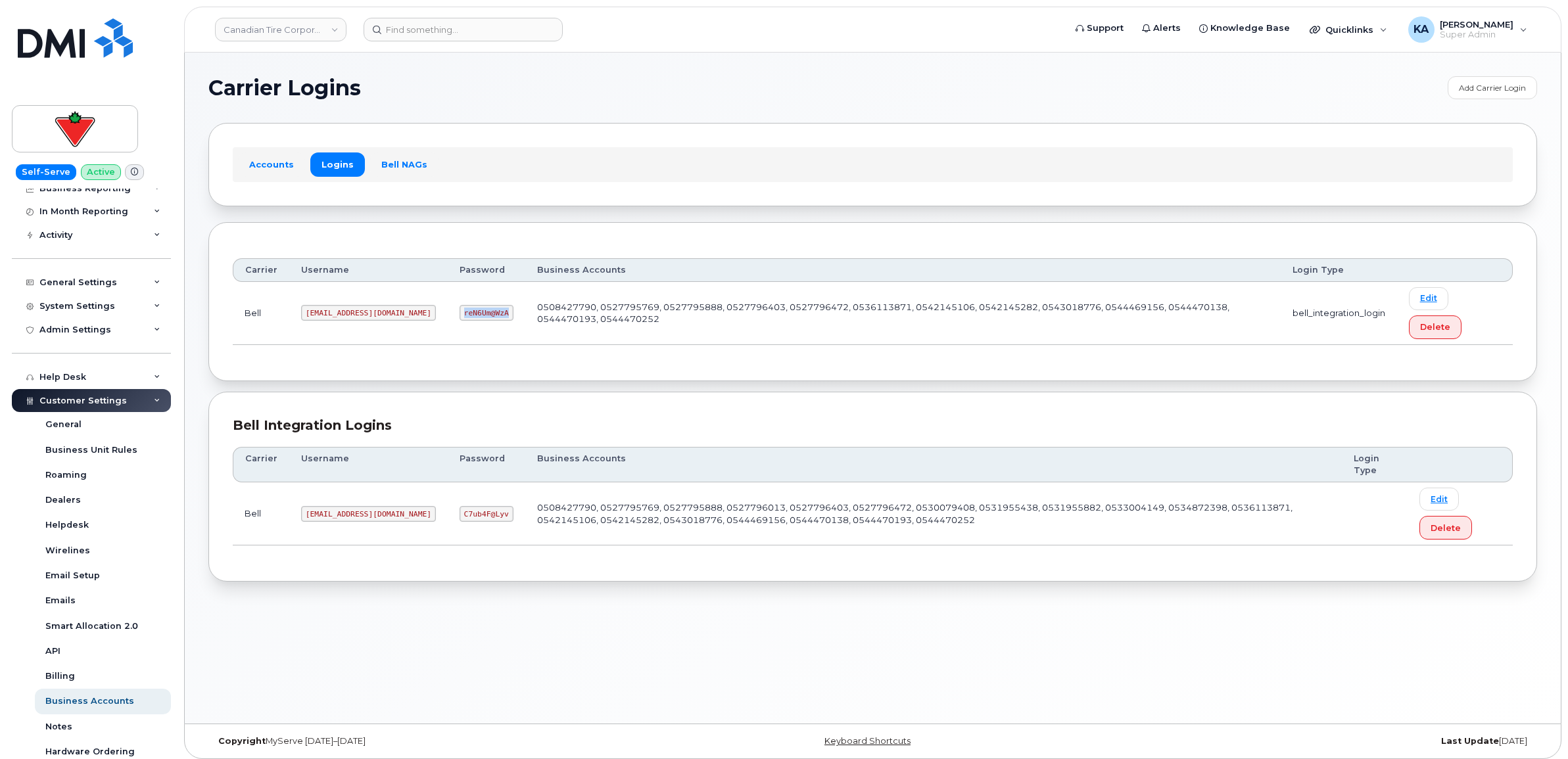
copy code "reN6Um@WzA"
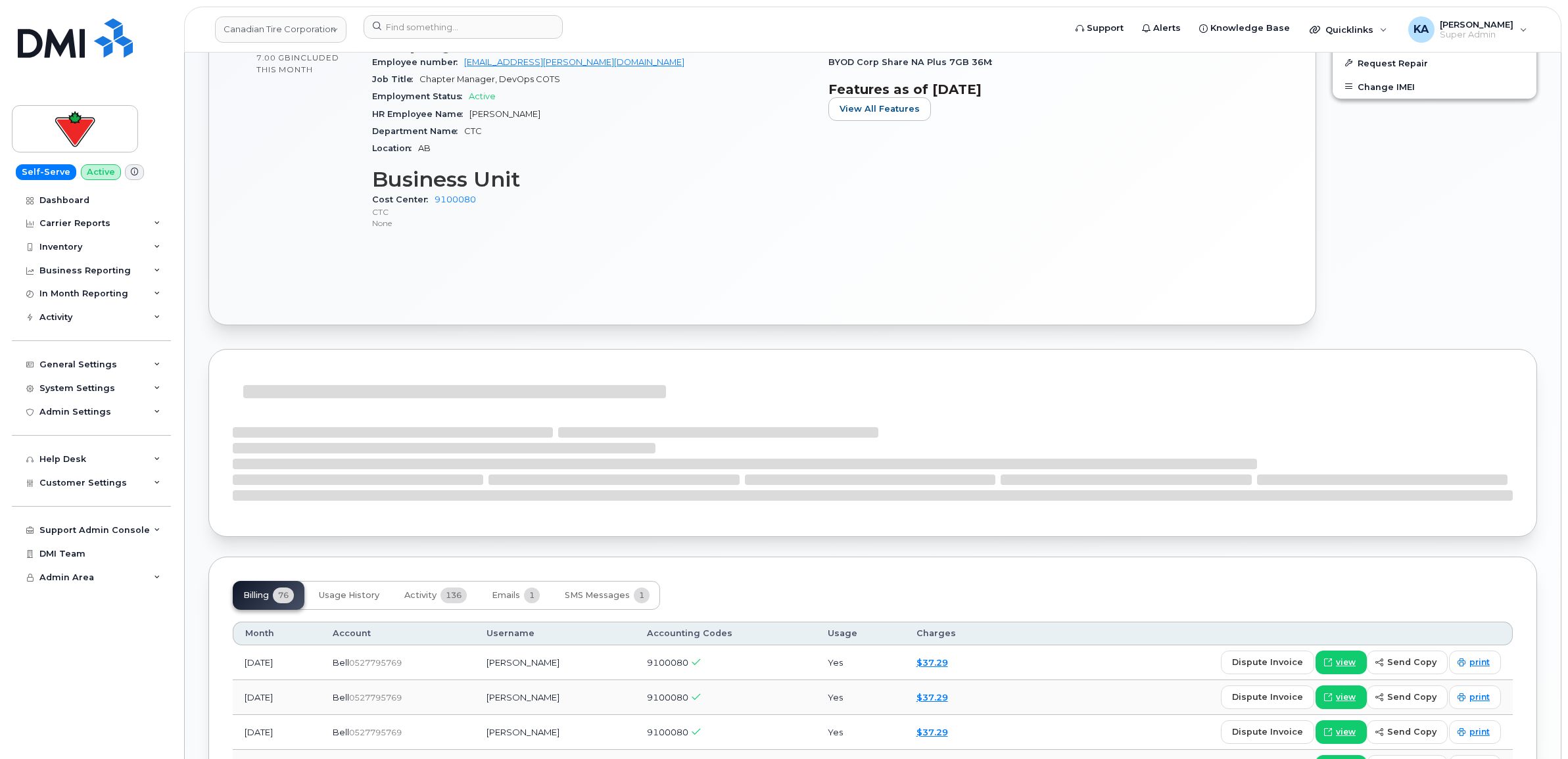
scroll to position [1055, 0]
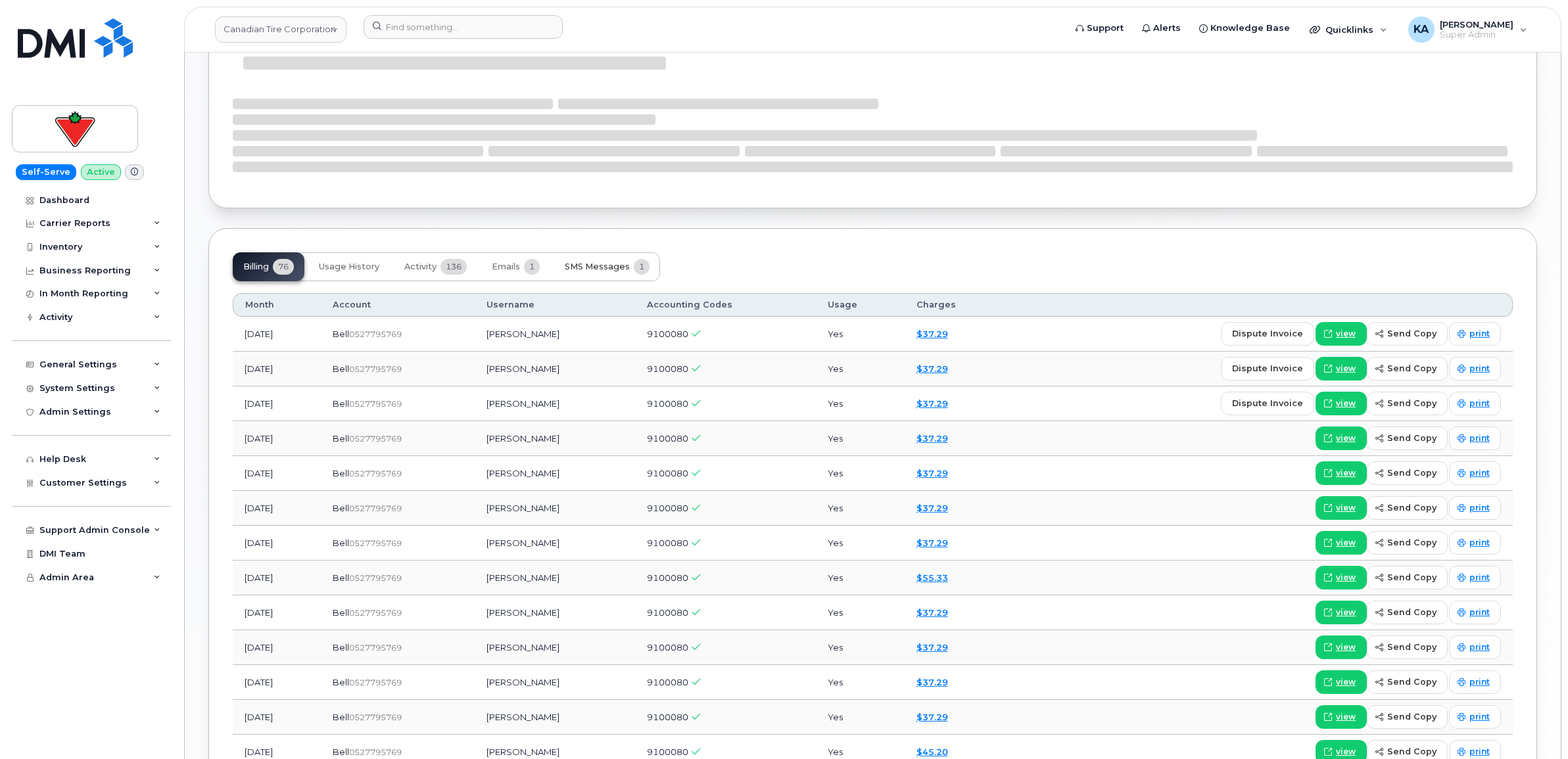
click at [589, 261] on button "SMS Messages 1" at bounding box center [607, 266] width 106 height 29
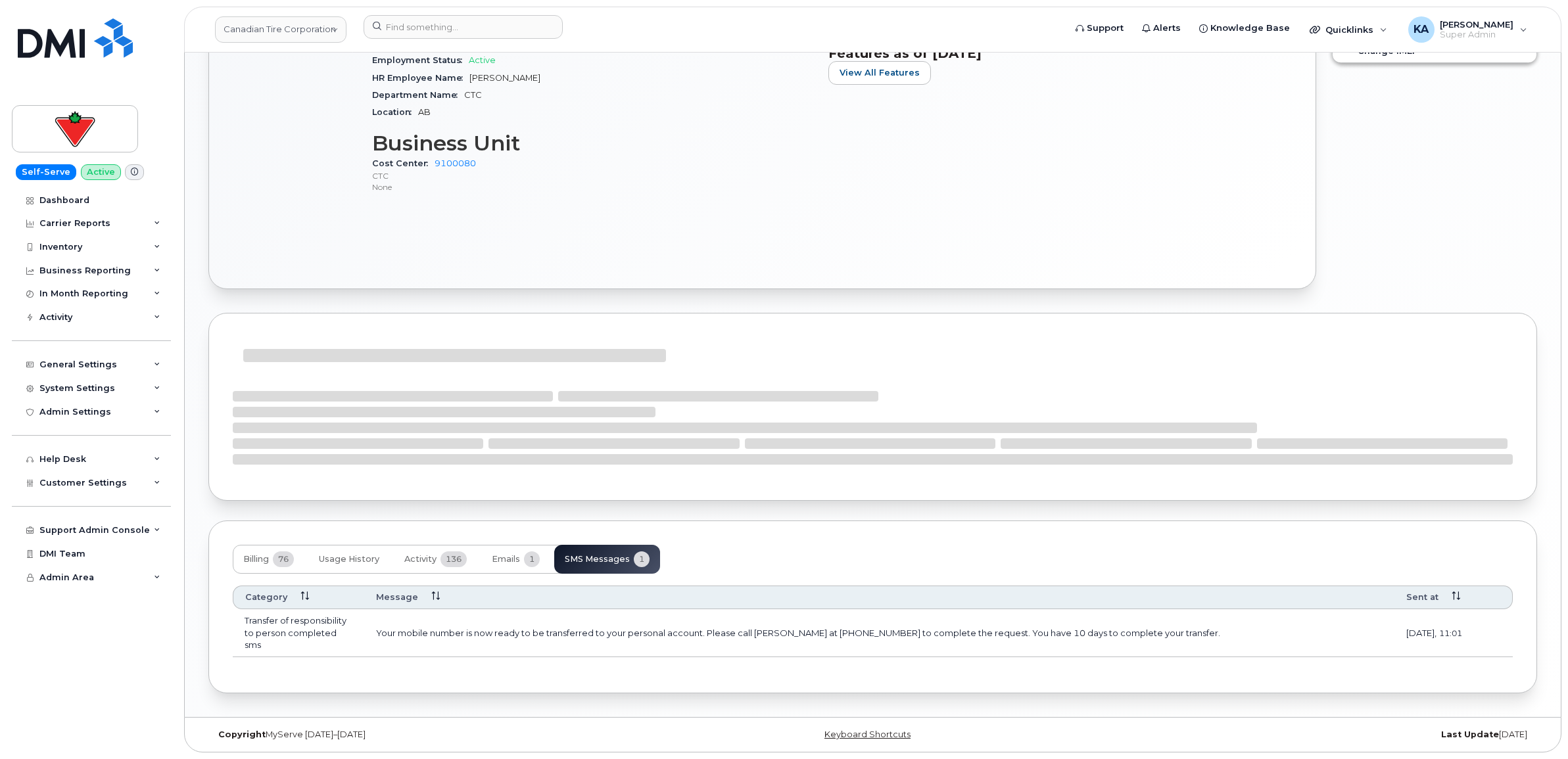
scroll to position [820, 0]
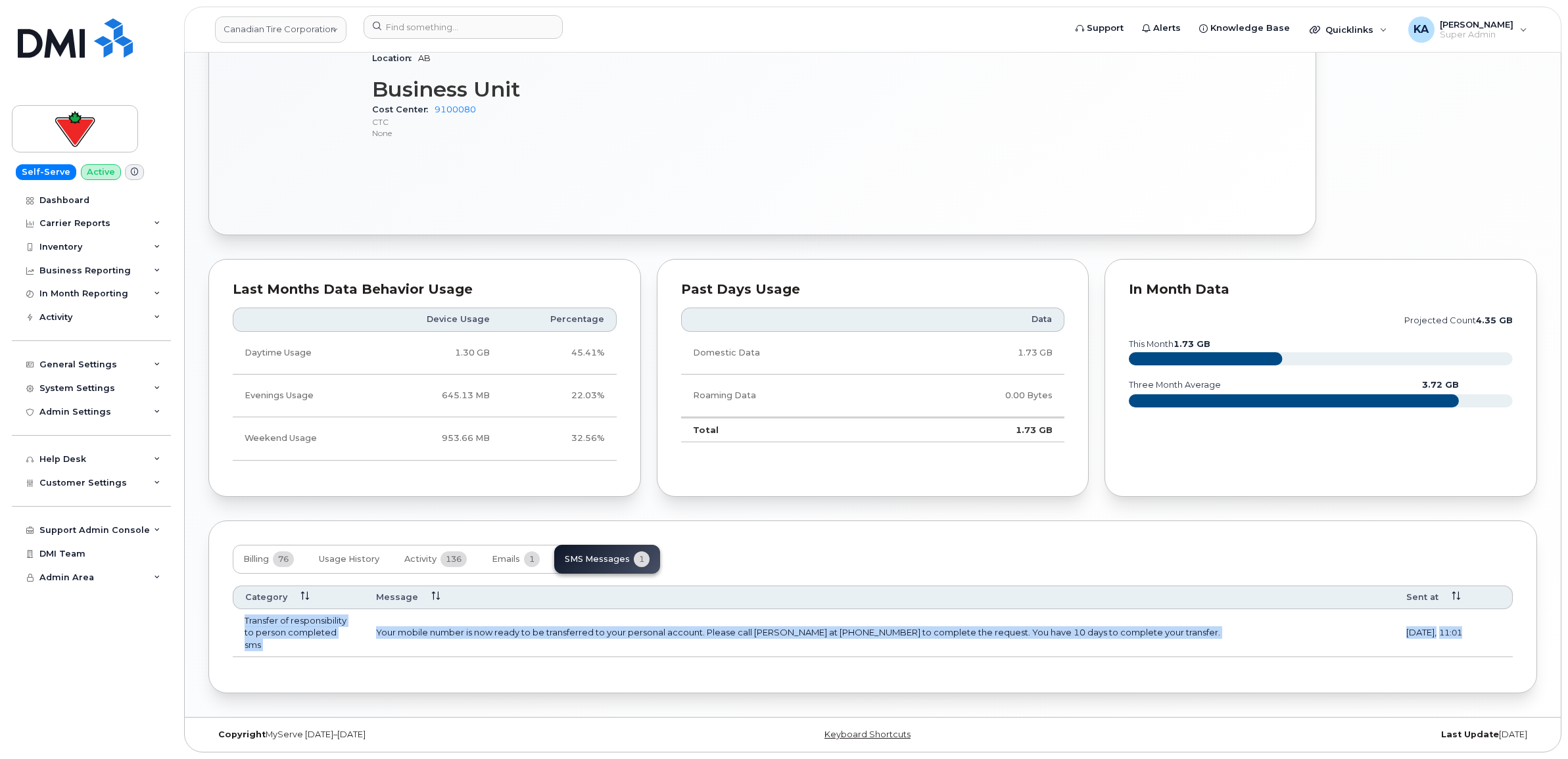
drag, startPoint x: 241, startPoint y: 620, endPoint x: 1496, endPoint y: 641, distance: 1255.2
click at [1496, 641] on tr "Transfer of responsibility to person completed sms Your mobile number is now re…" at bounding box center [873, 633] width 1280 height 48
copy tr "Transfer of responsibility to person completed sms Your mobile number is now re…"
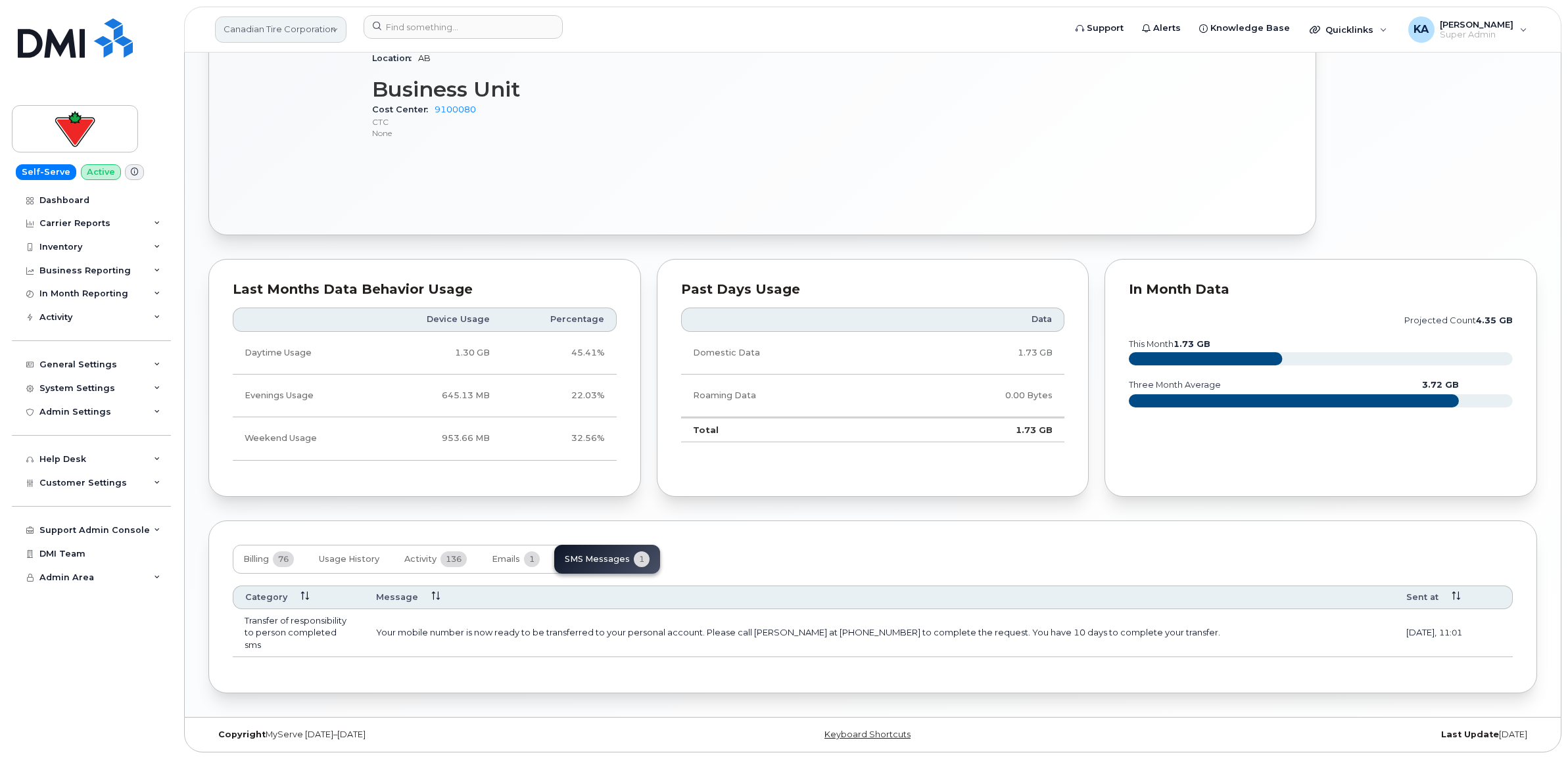
click at [265, 33] on link "Canadian Tire Corporation" at bounding box center [281, 29] width 131 height 26
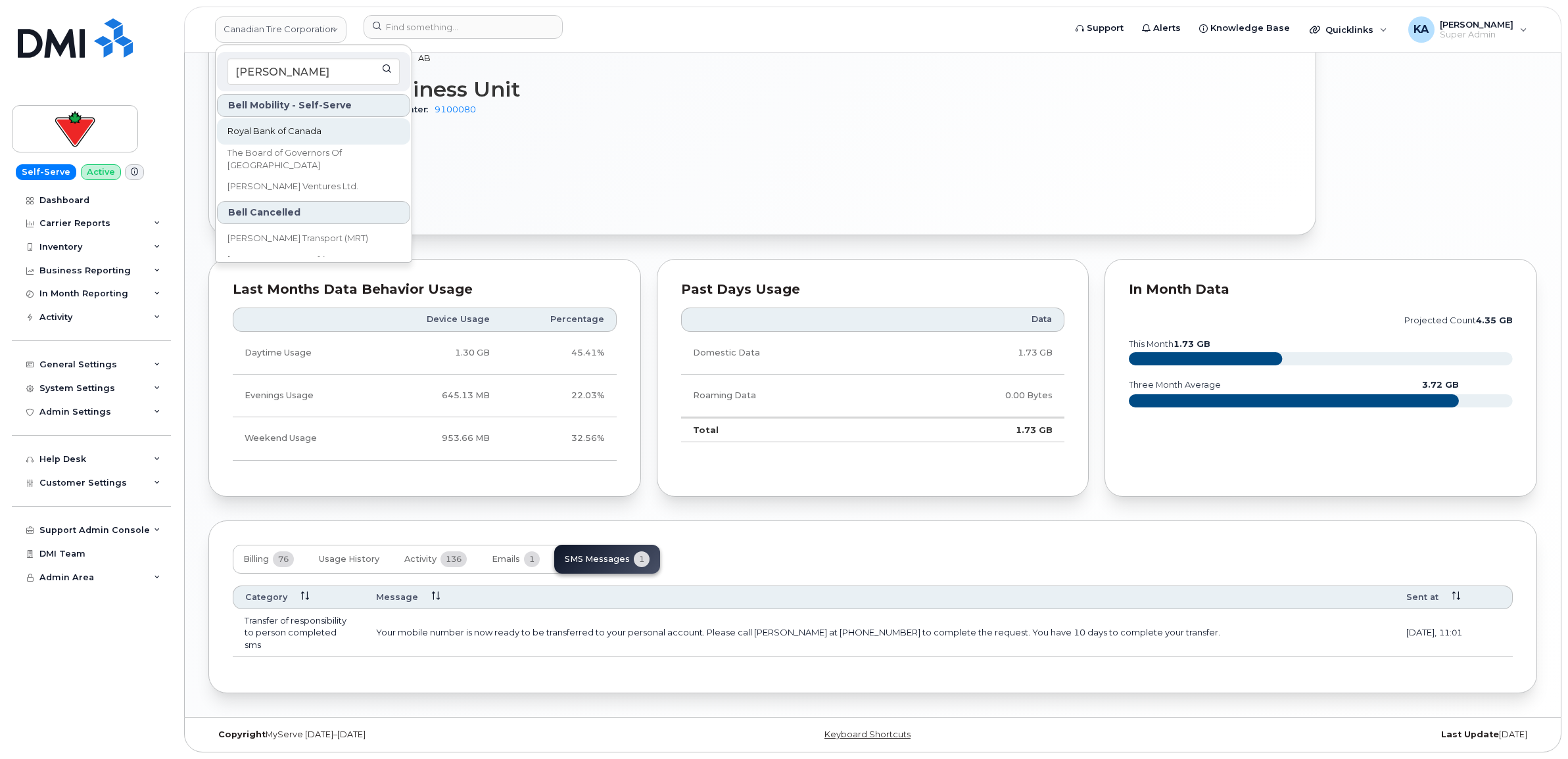
type input "roy"
click at [257, 130] on span "Royal Bank of Canada" at bounding box center [274, 131] width 94 height 13
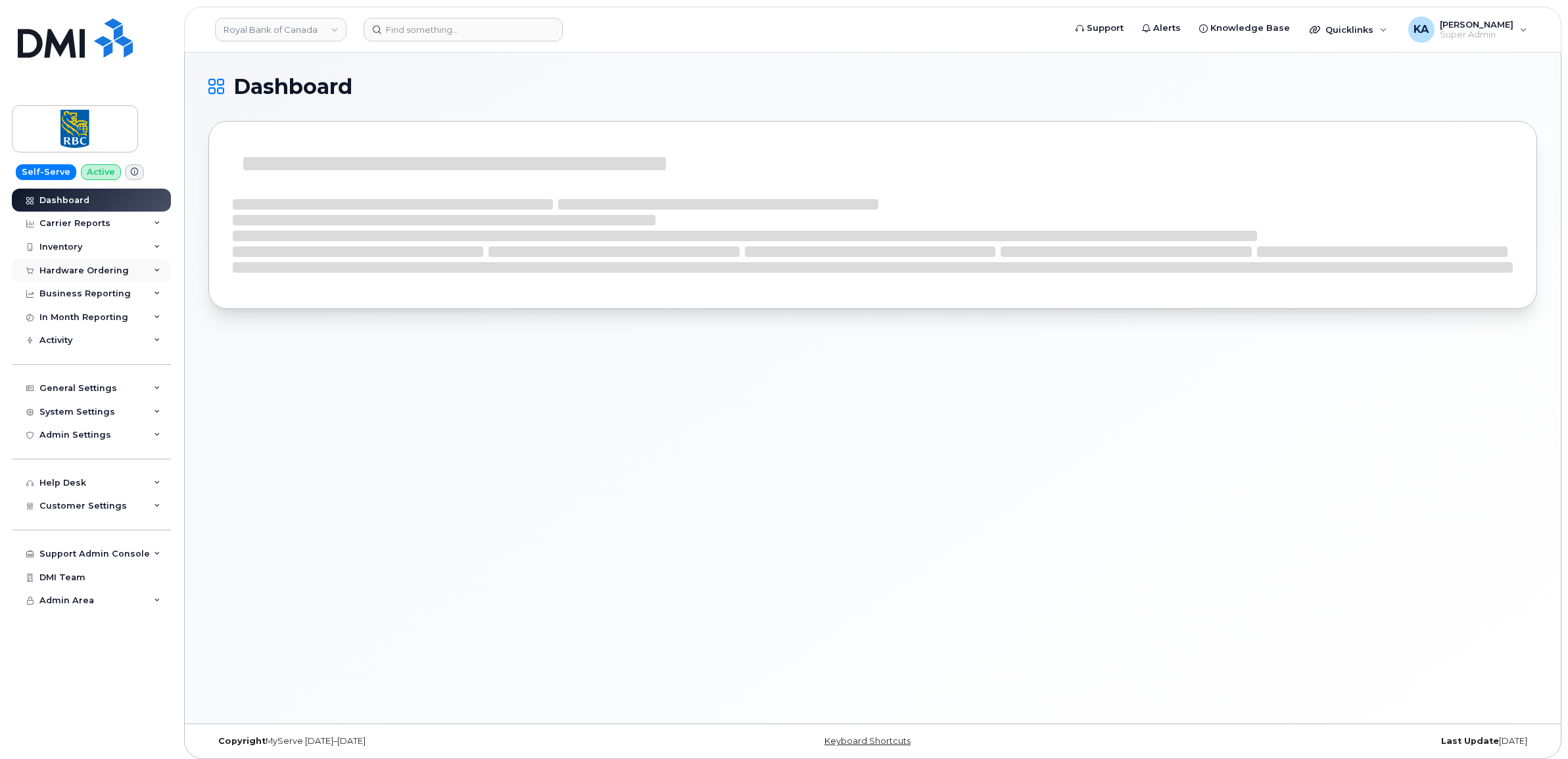
click at [74, 271] on div "Hardware Ordering" at bounding box center [84, 271] width 89 height 11
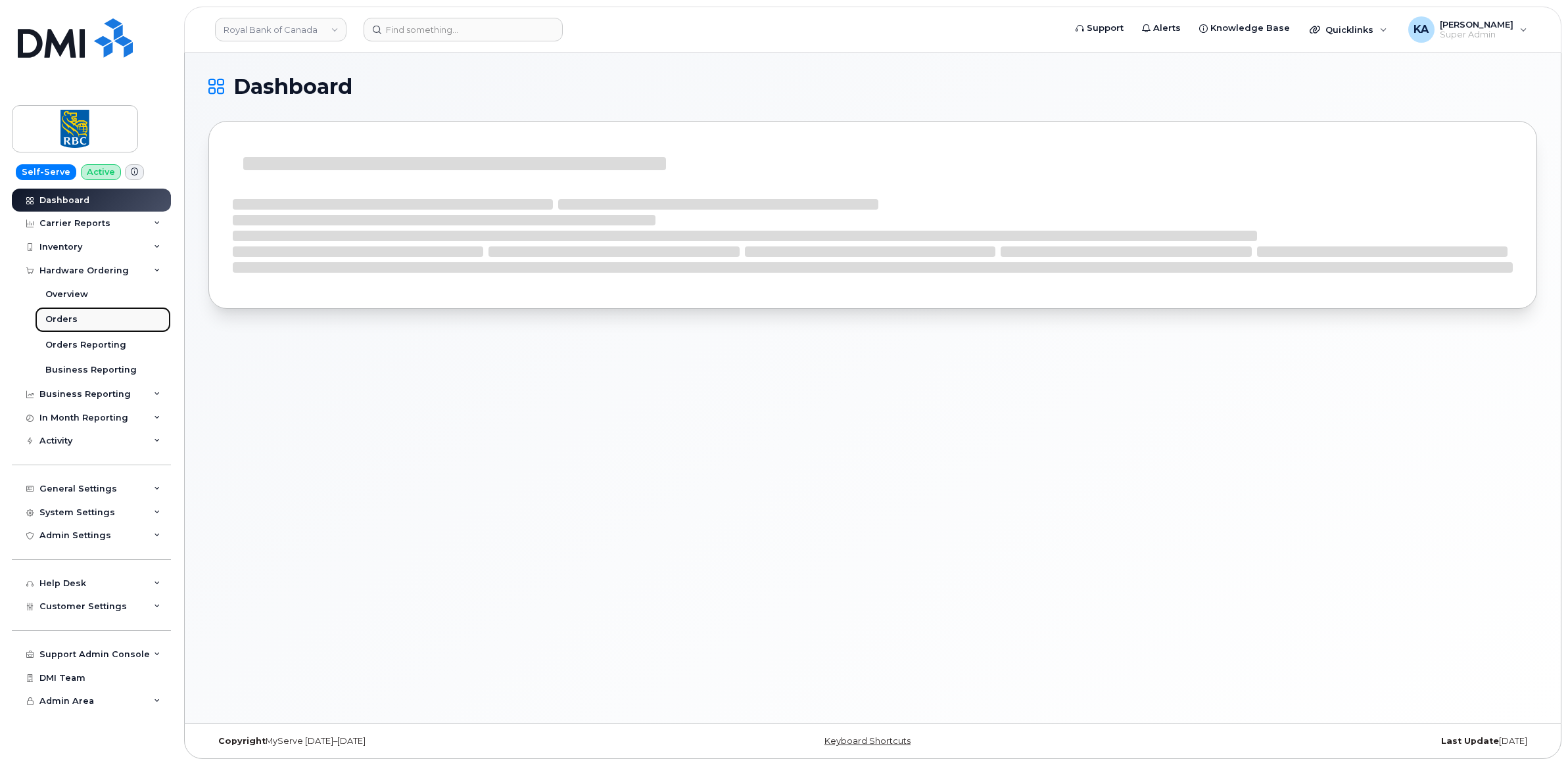
click at [58, 314] on link "Orders" at bounding box center [103, 320] width 136 height 25
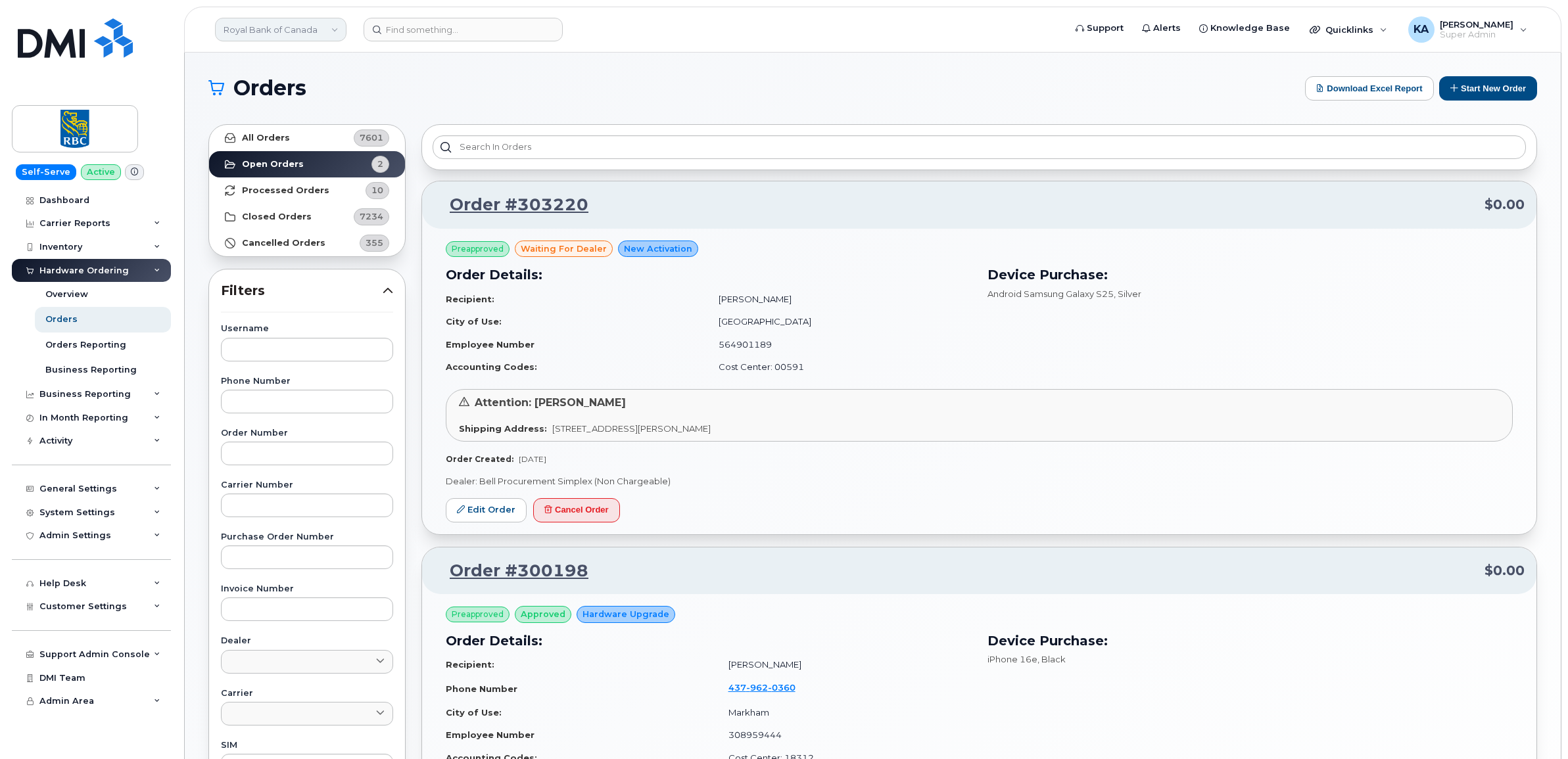
drag, startPoint x: 255, startPoint y: 30, endPoint x: 271, endPoint y: 25, distance: 16.8
click at [255, 30] on link "Royal Bank of Canada" at bounding box center [281, 30] width 131 height 24
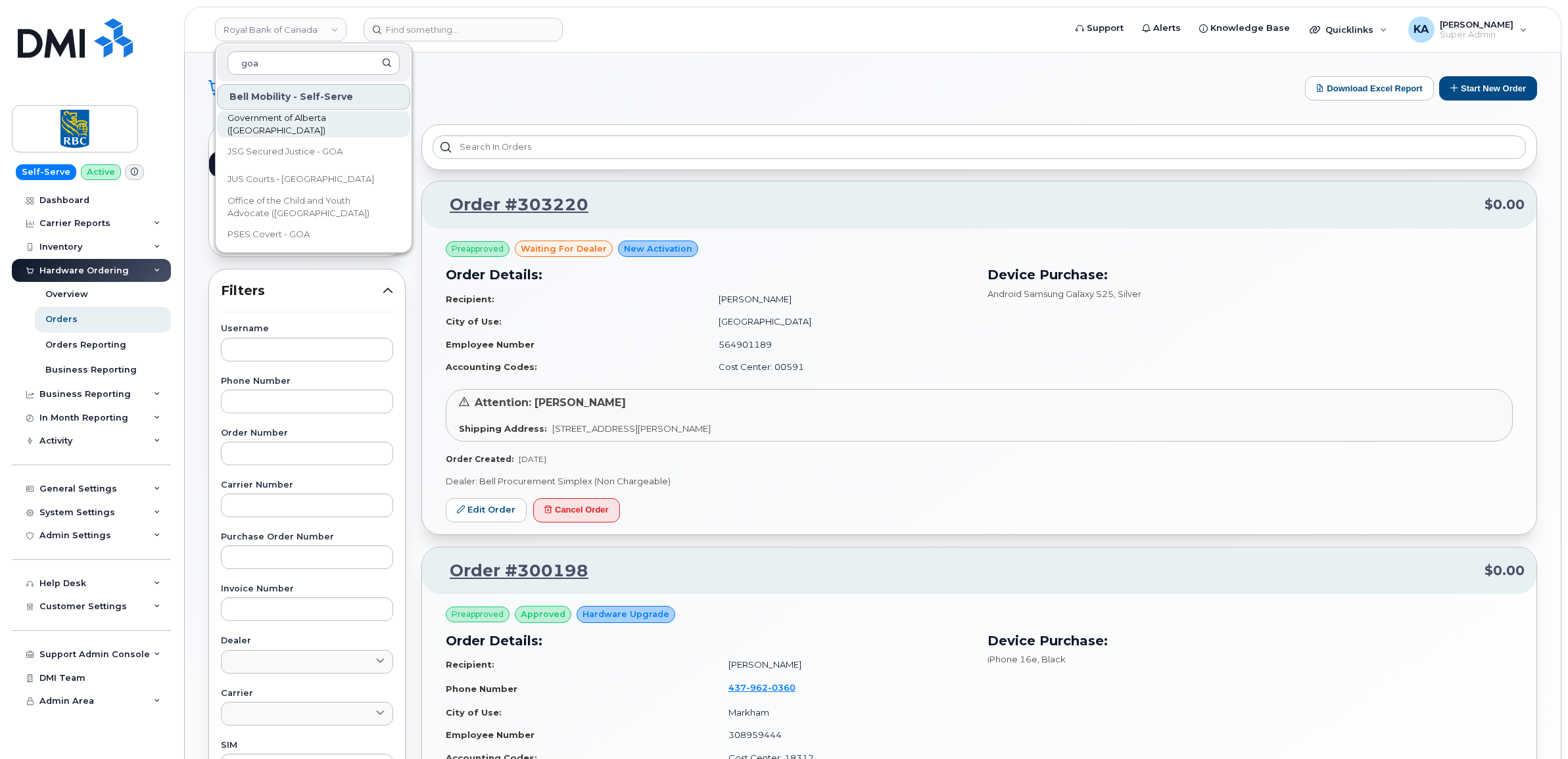
type input "goa"
click at [254, 123] on span "Government of Alberta ([GEOGRAPHIC_DATA])" at bounding box center [302, 124] width 151 height 25
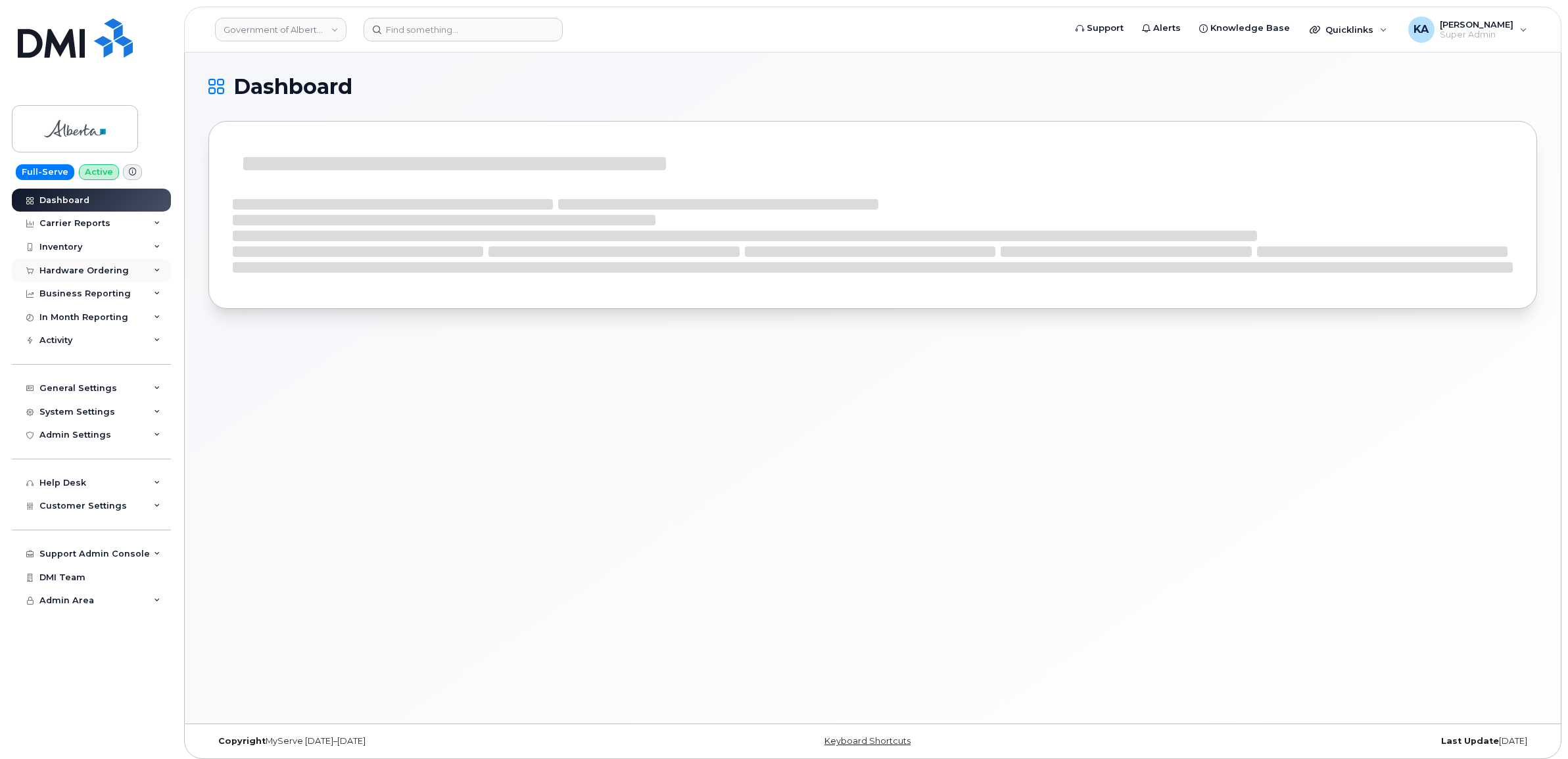
click at [81, 270] on div "Hardware Ordering" at bounding box center [84, 271] width 89 height 11
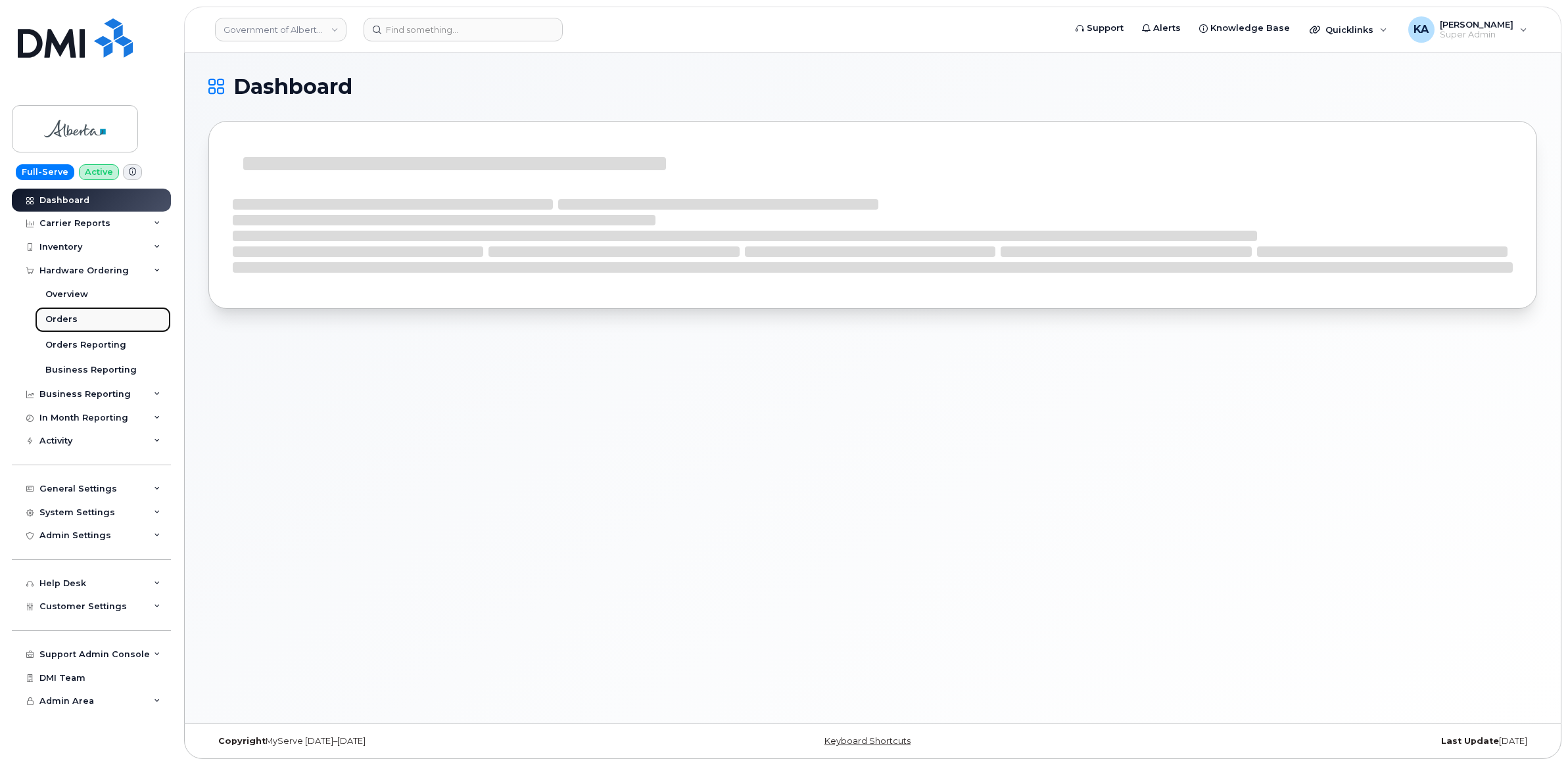
click at [55, 316] on div "Orders" at bounding box center [62, 319] width 32 height 12
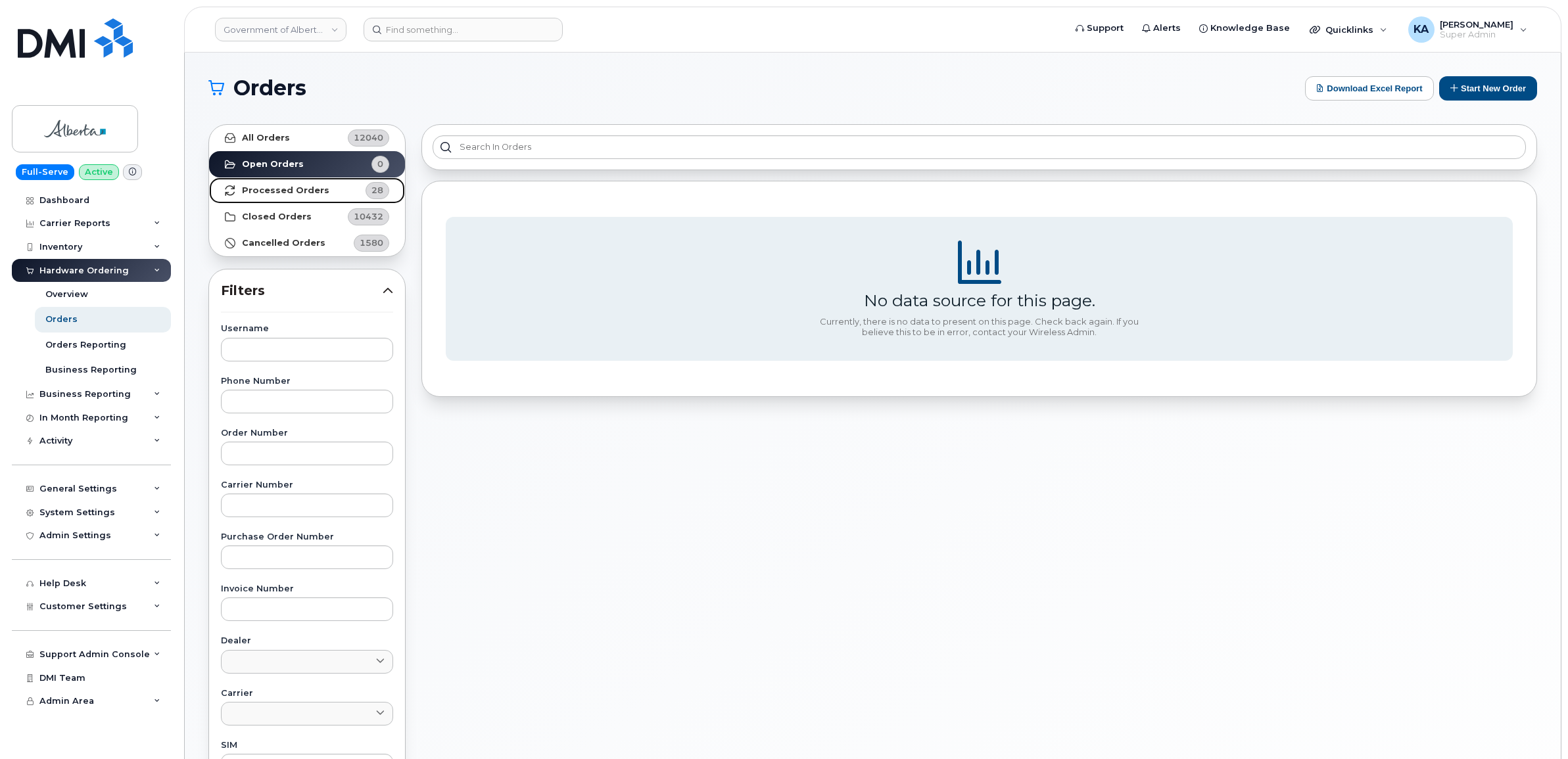
click at [251, 187] on strong "Processed Orders" at bounding box center [285, 190] width 87 height 11
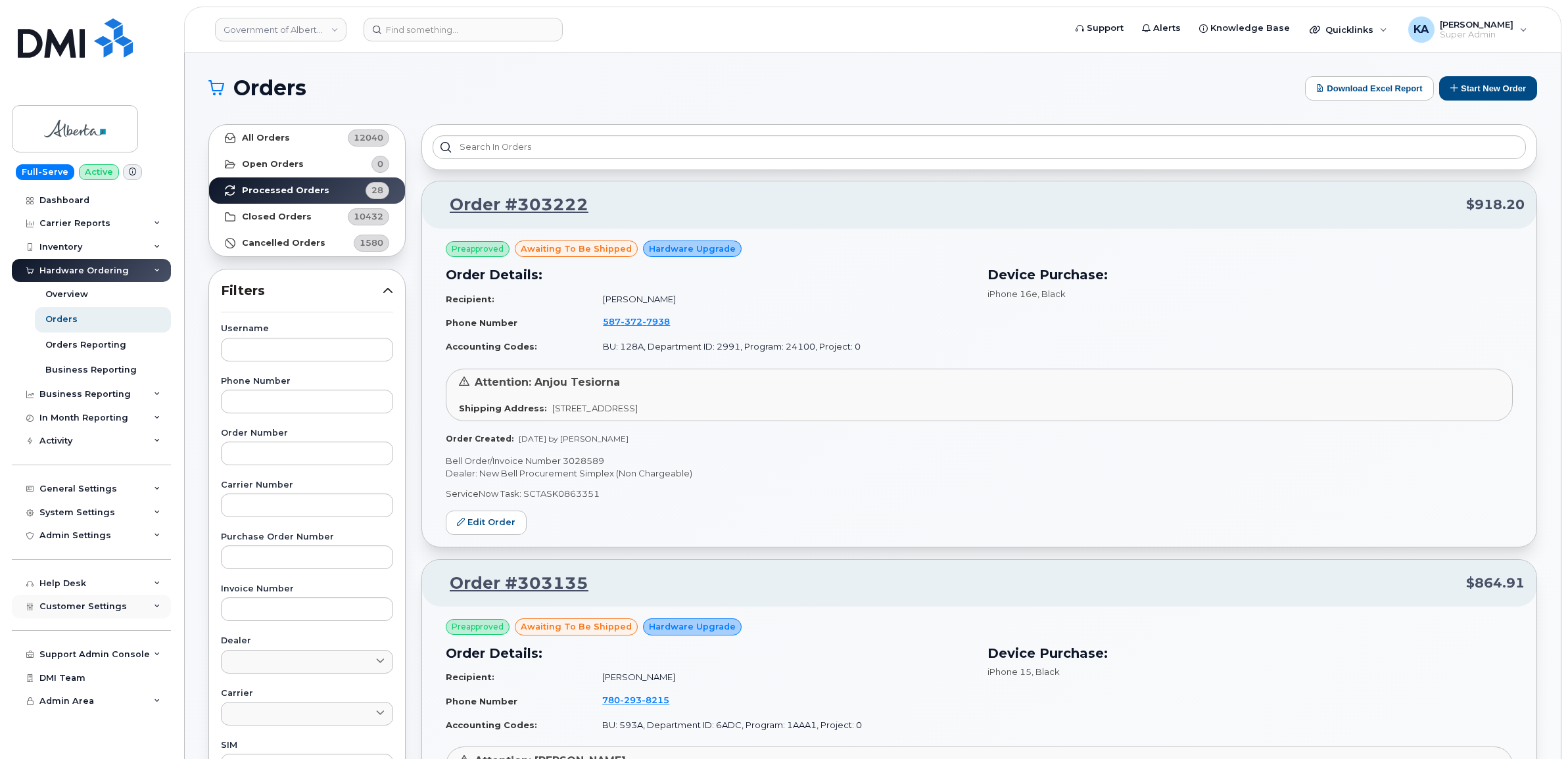
click at [67, 610] on span "Customer Settings" at bounding box center [83, 606] width 87 height 10
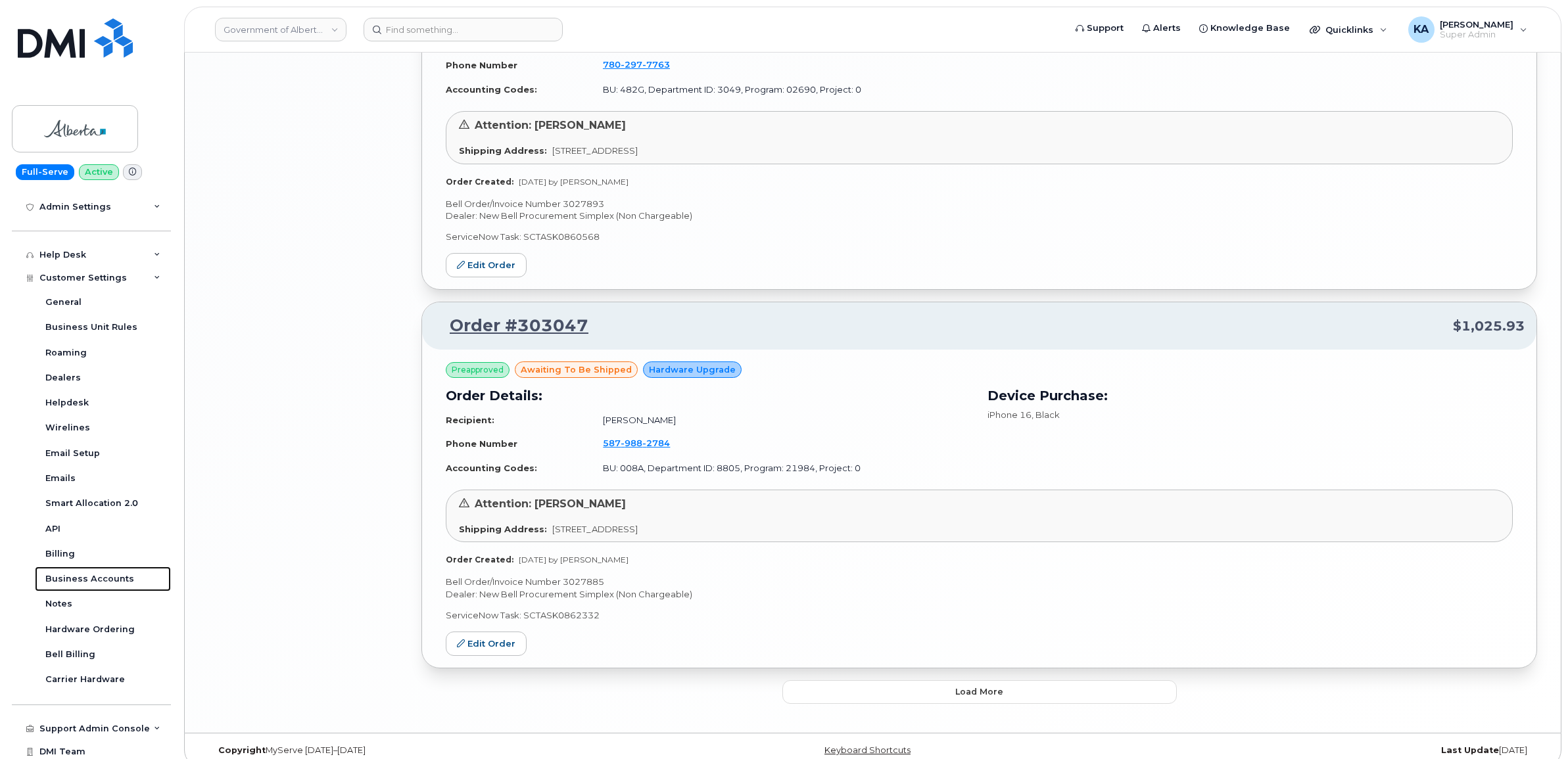
scroll to position [2669, 0]
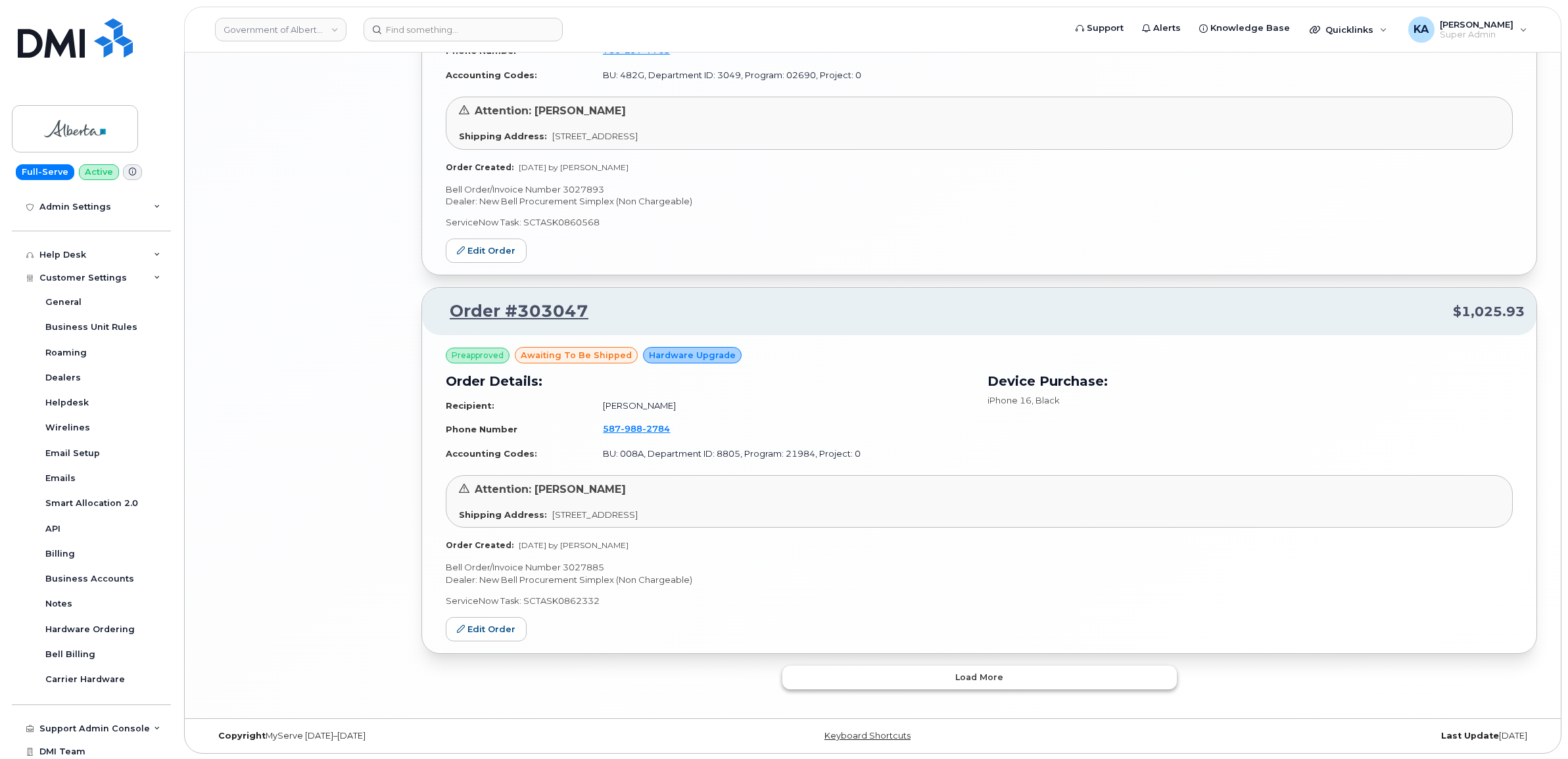
click at [833, 670] on button "Load more" at bounding box center [979, 677] width 394 height 24
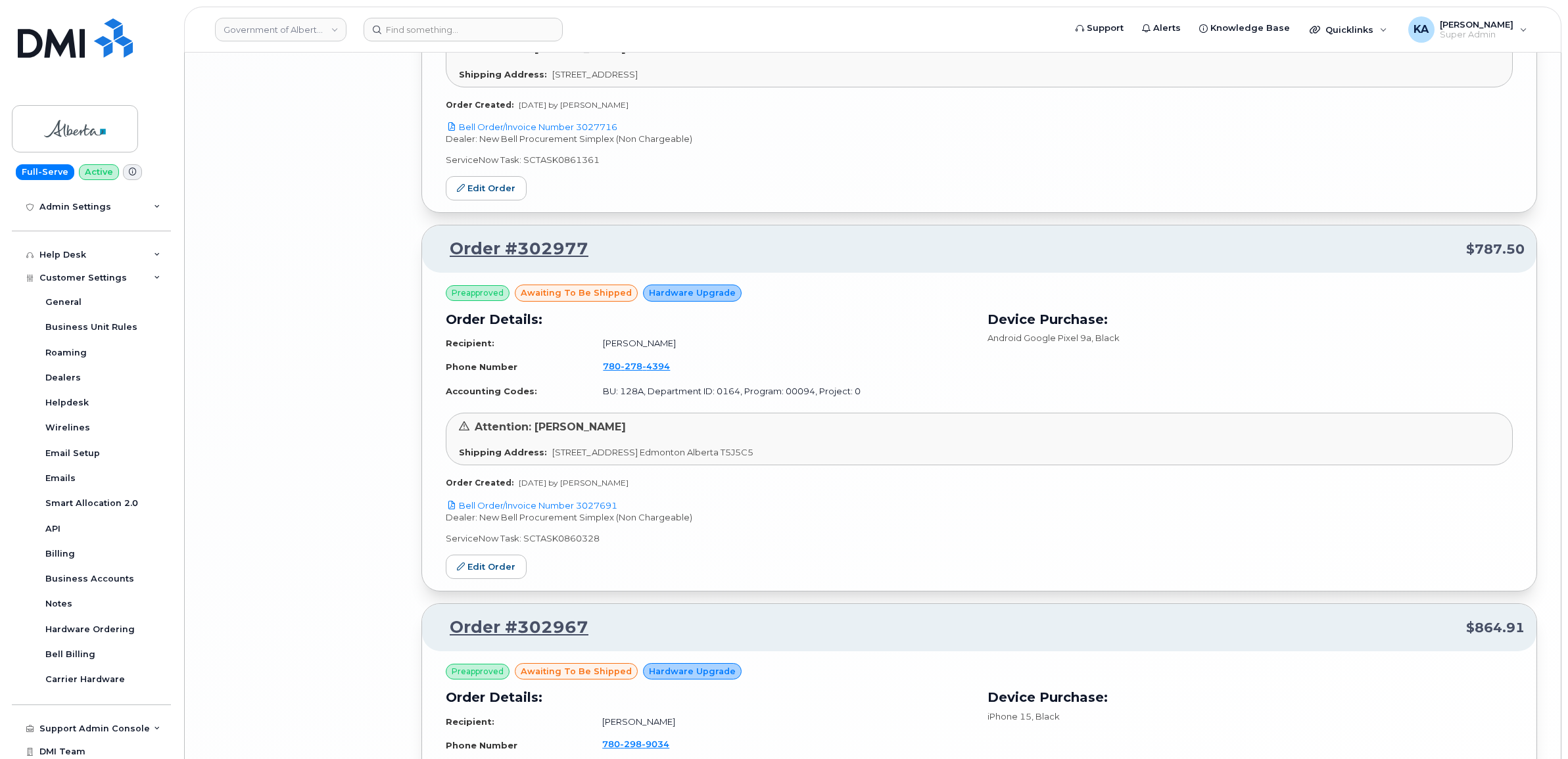
scroll to position [5696, 0]
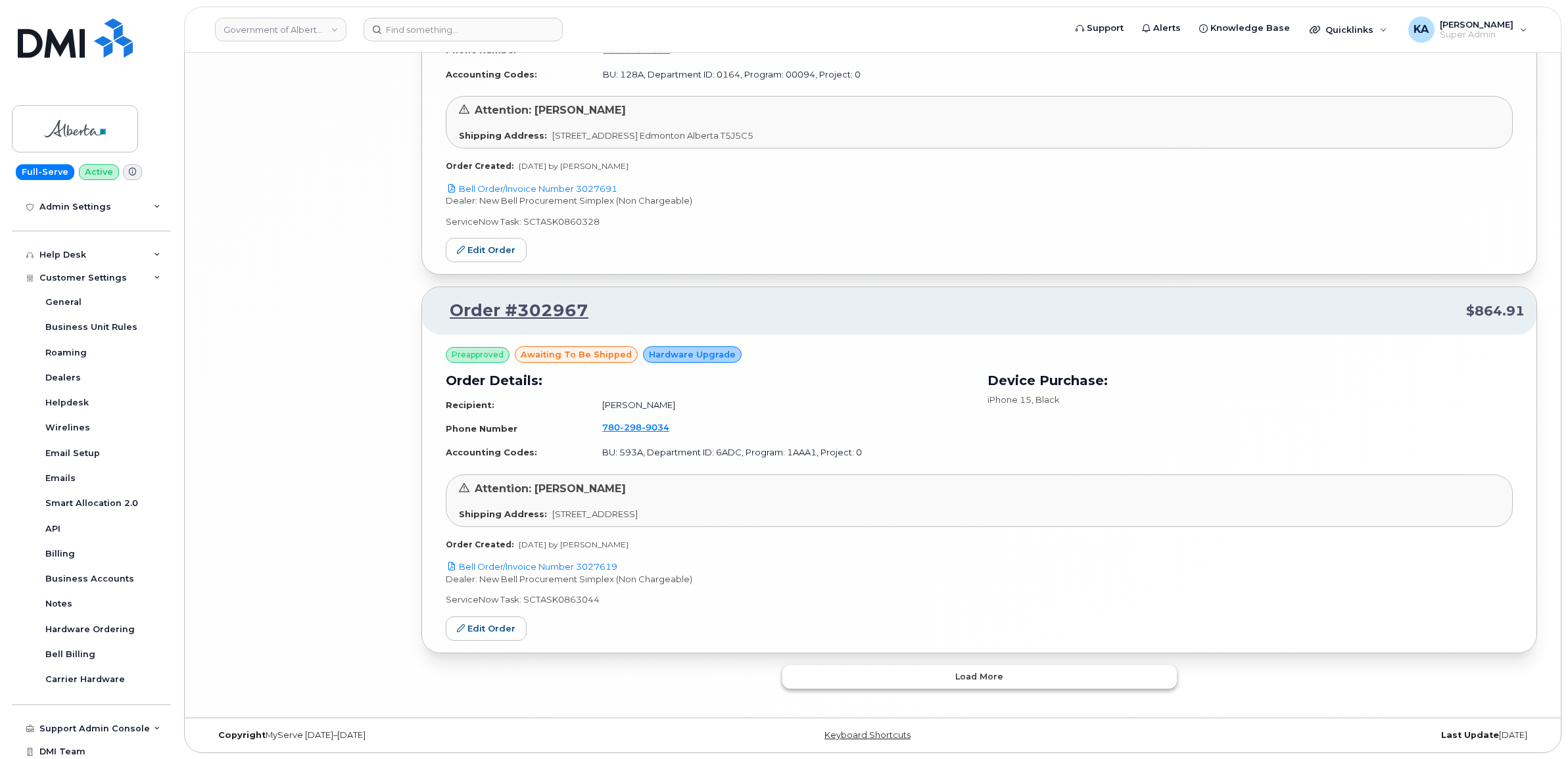
click at [878, 677] on button "Load more" at bounding box center [979, 677] width 394 height 24
click at [853, 668] on button "Load more" at bounding box center [979, 676] width 394 height 24
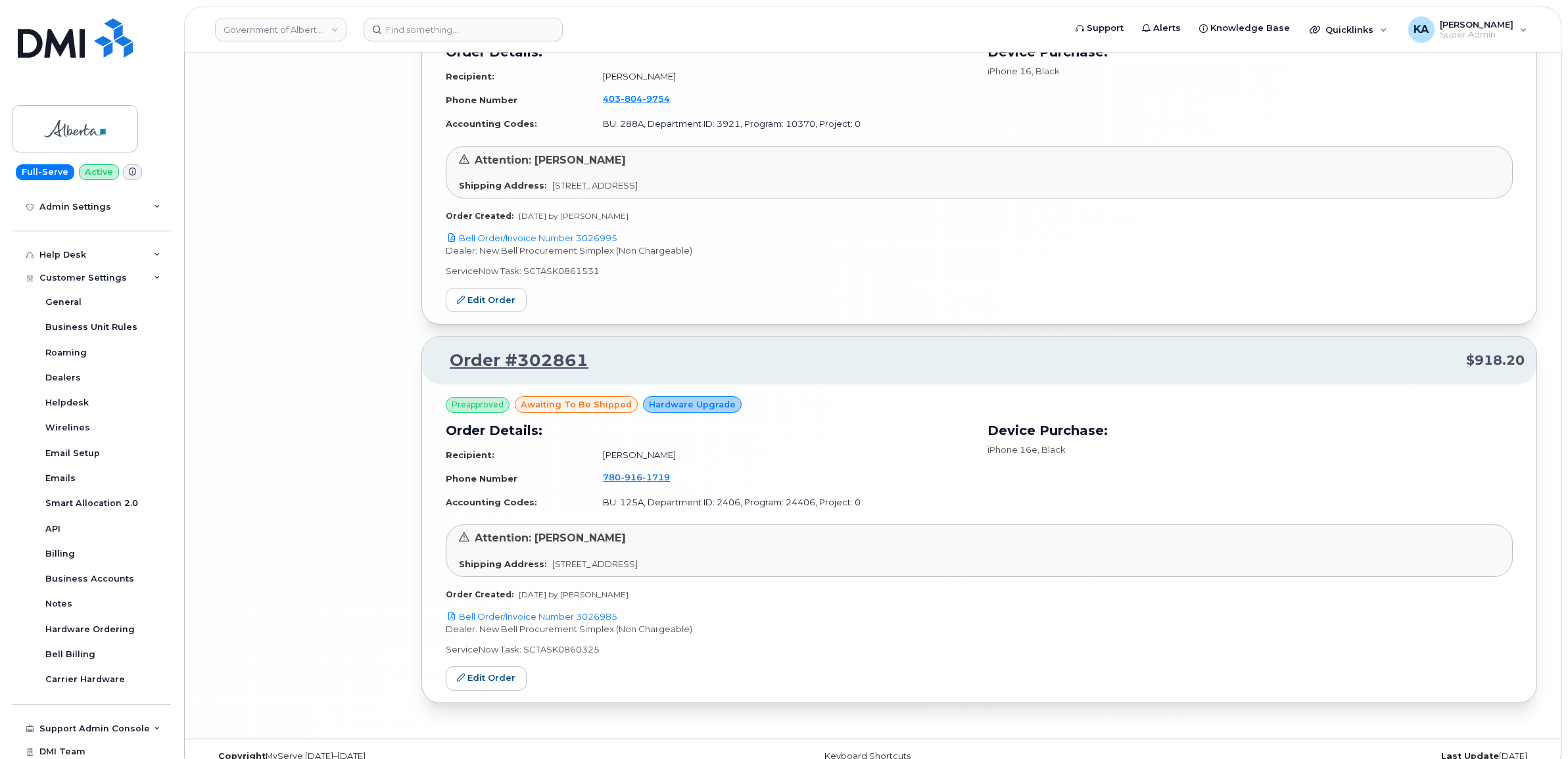
scroll to position [10158, 0]
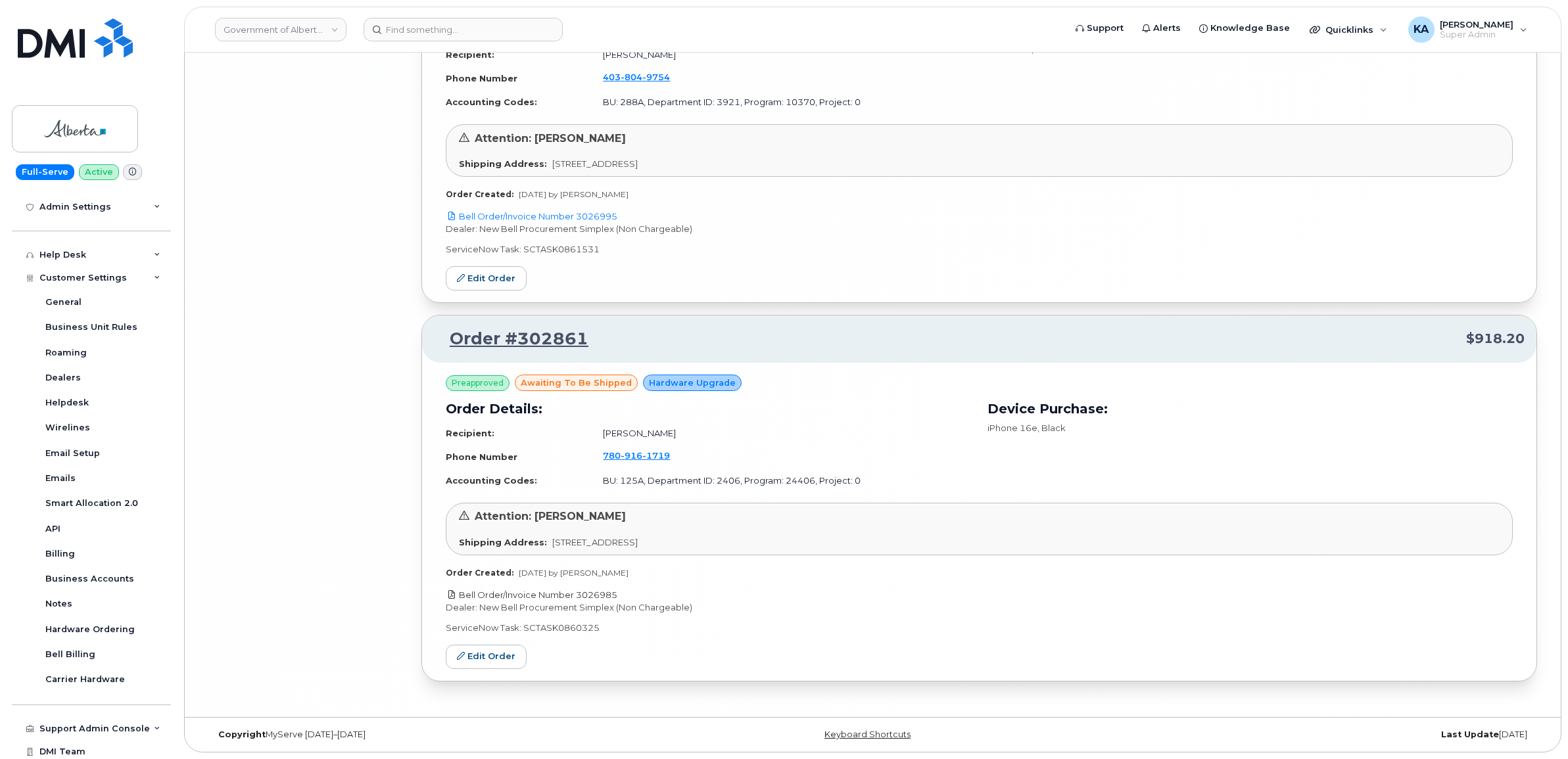
drag, startPoint x: 626, startPoint y: 592, endPoint x: 579, endPoint y: 596, distance: 47.2
click at [579, 596] on p "Bell Order/Invoice Number 3026985" at bounding box center [979, 595] width 1067 height 13
copy link "3026985"
click at [490, 656] on link "Edit Order" at bounding box center [486, 656] width 81 height 25
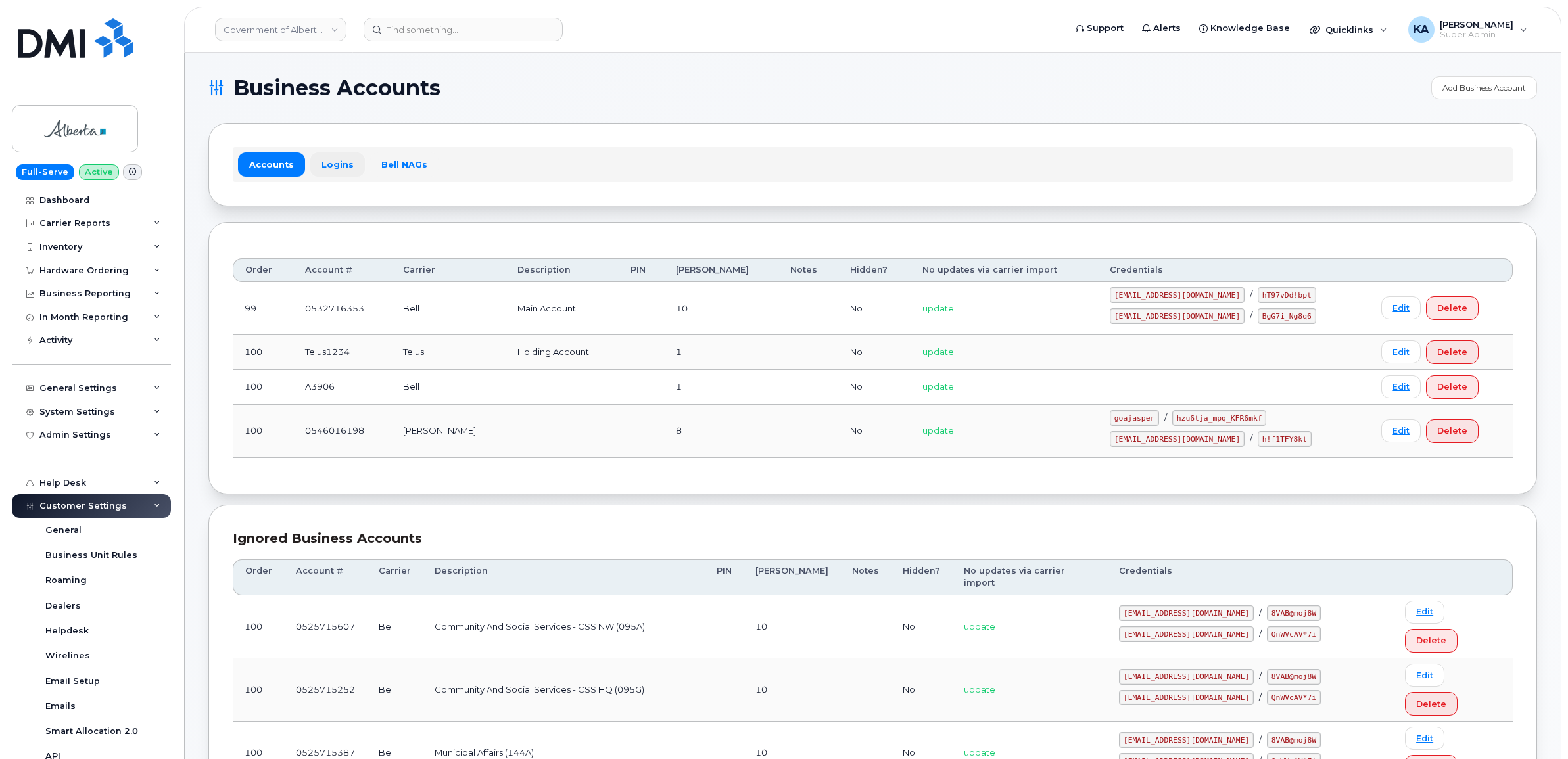
click at [321, 162] on link "Logins" at bounding box center [338, 164] width 55 height 24
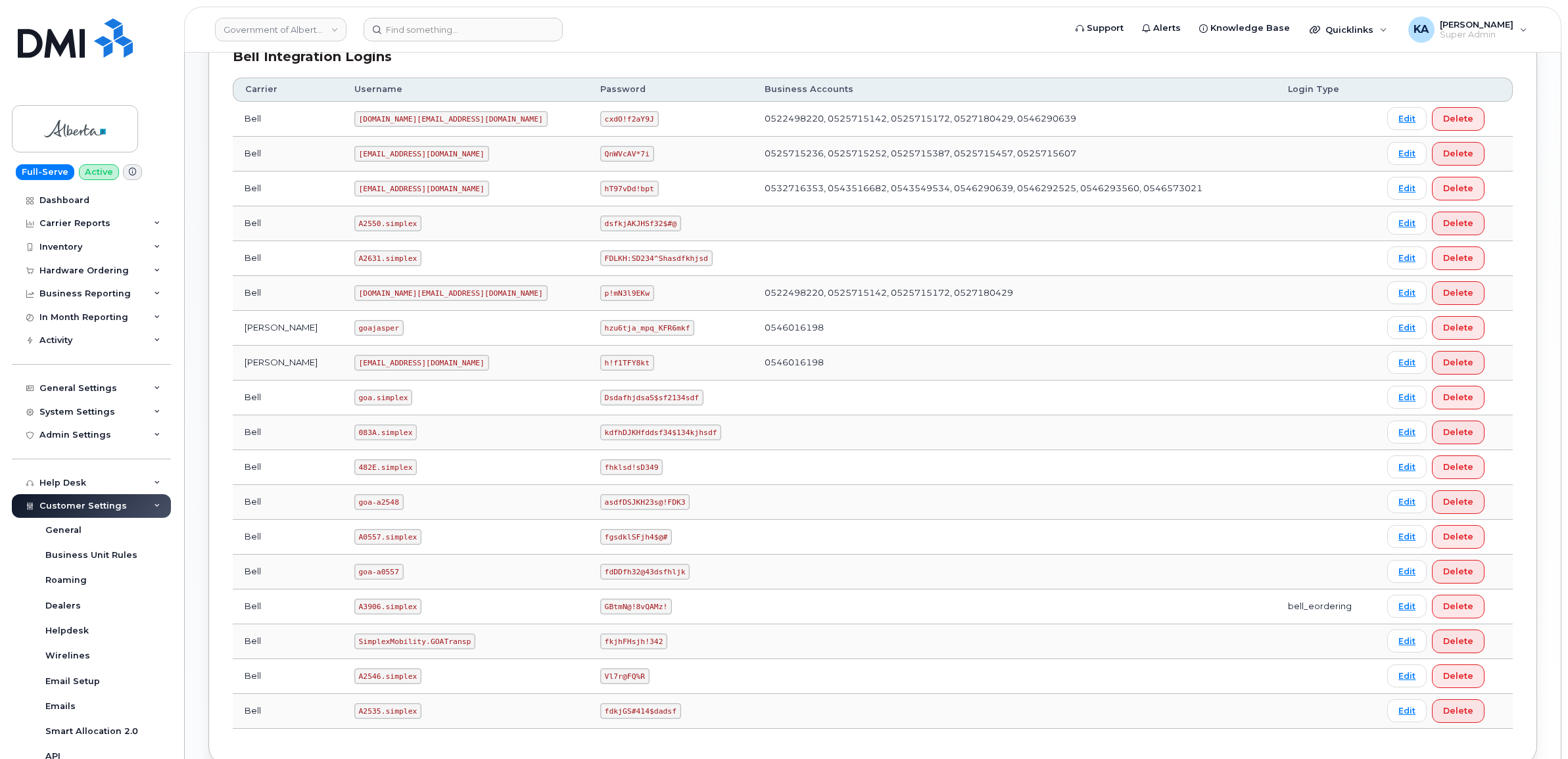
scroll to position [602, 0]
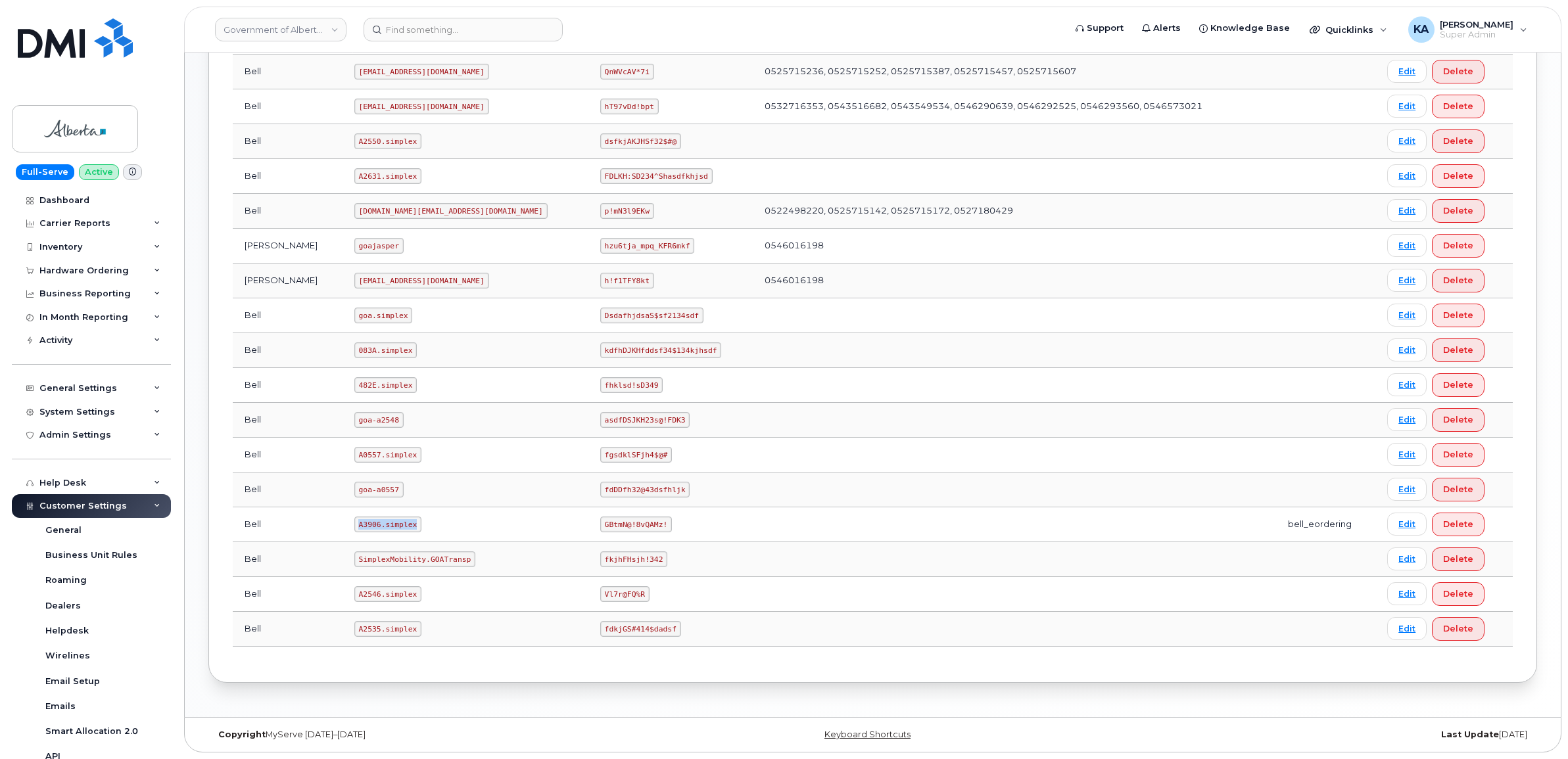
drag, startPoint x: 336, startPoint y: 524, endPoint x: 396, endPoint y: 531, distance: 60.4
click at [396, 531] on td "A3906.simplex" at bounding box center [465, 525] width 246 height 35
copy code "A3906.simplex"
drag, startPoint x: 508, startPoint y: 520, endPoint x: 572, endPoint y: 527, distance: 64.4
click at [589, 527] on td "GBtmN@!8vQAMz!" at bounding box center [671, 525] width 165 height 35
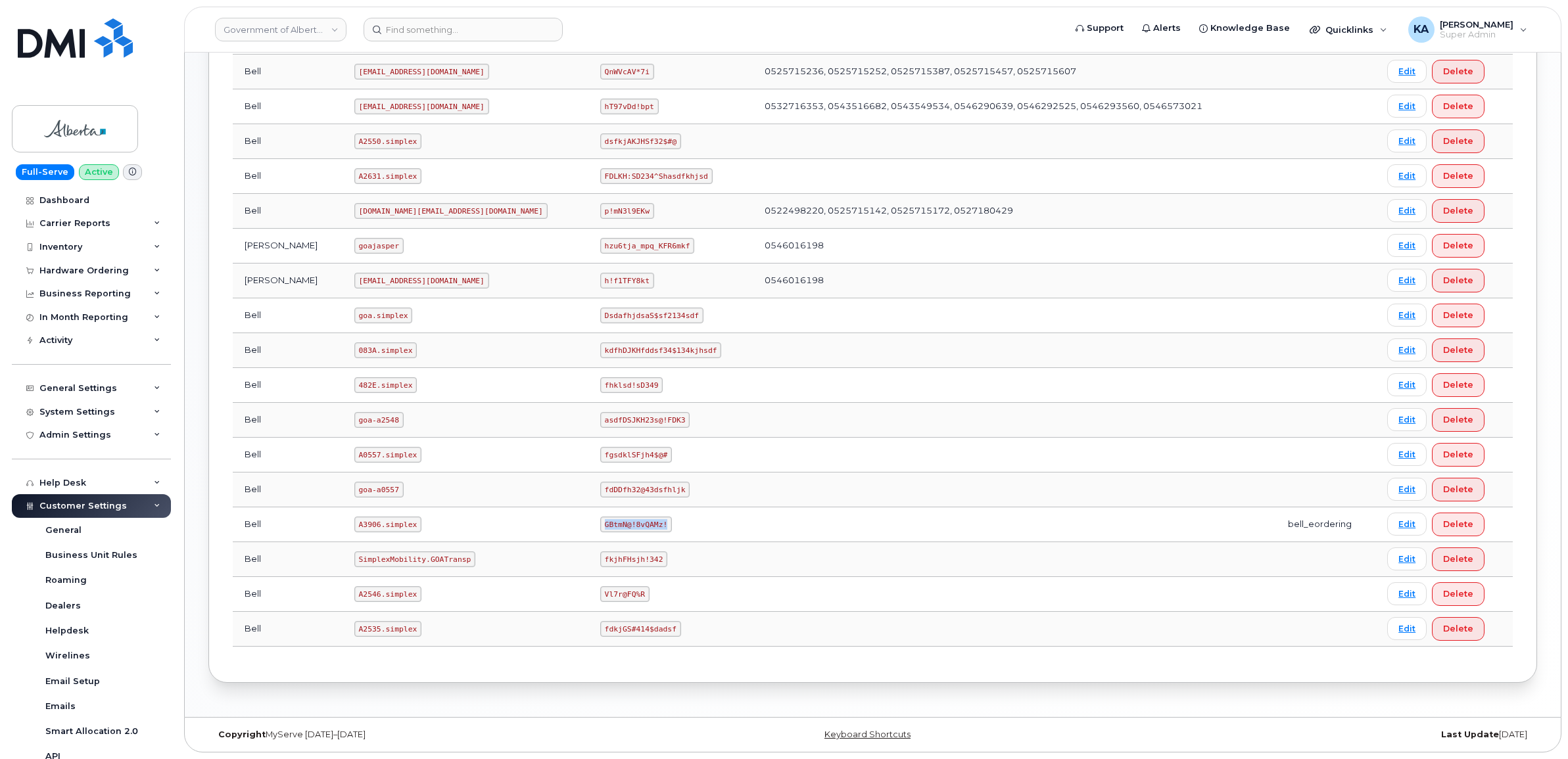
copy code "GBtmN@!8vQAMz!"
drag, startPoint x: 333, startPoint y: 523, endPoint x: 398, endPoint y: 530, distance: 65.4
click at [398, 530] on td "A3906.simplex" at bounding box center [465, 525] width 246 height 35
copy code "A3906.simplex"
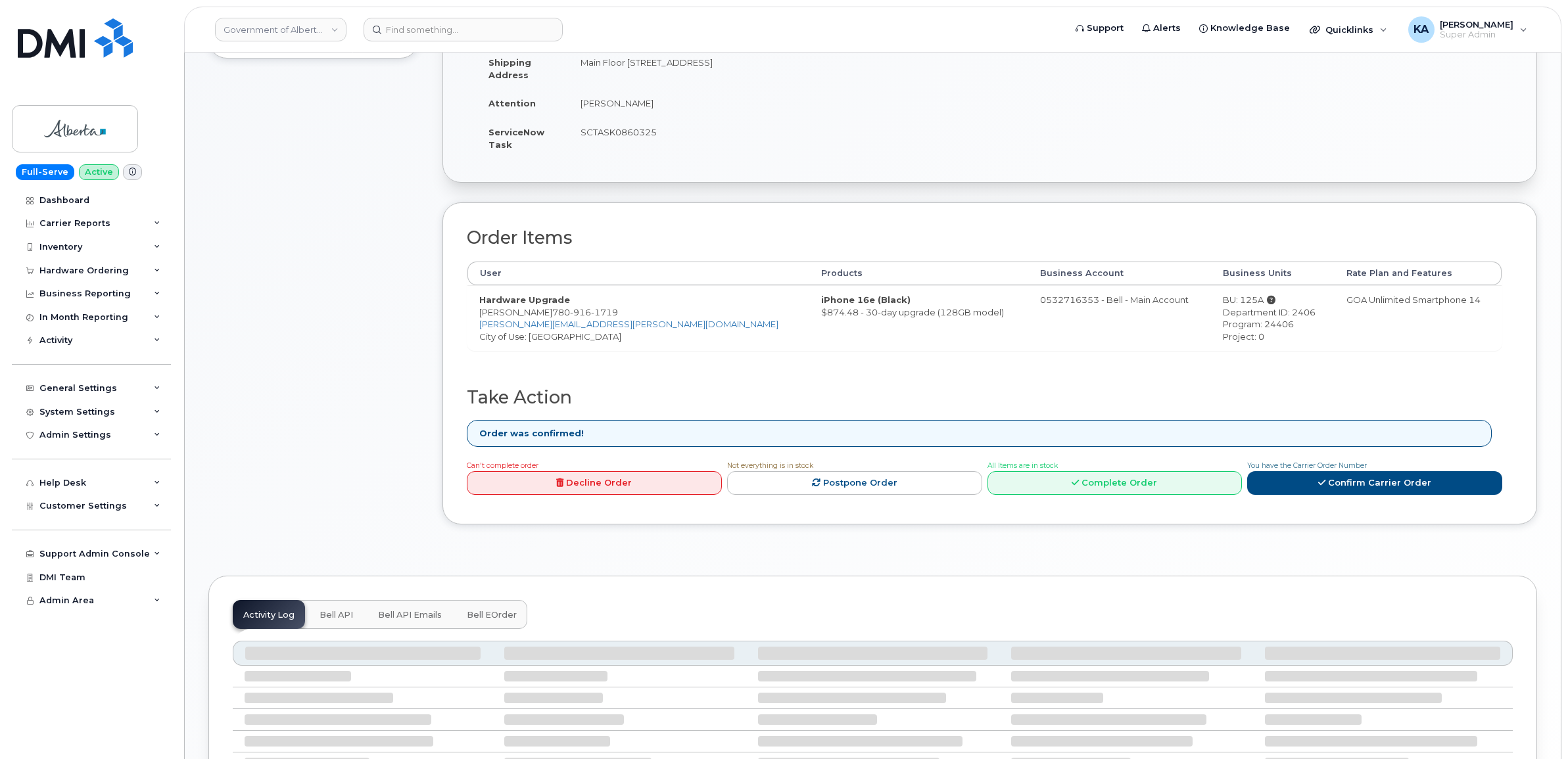
scroll to position [328, 0]
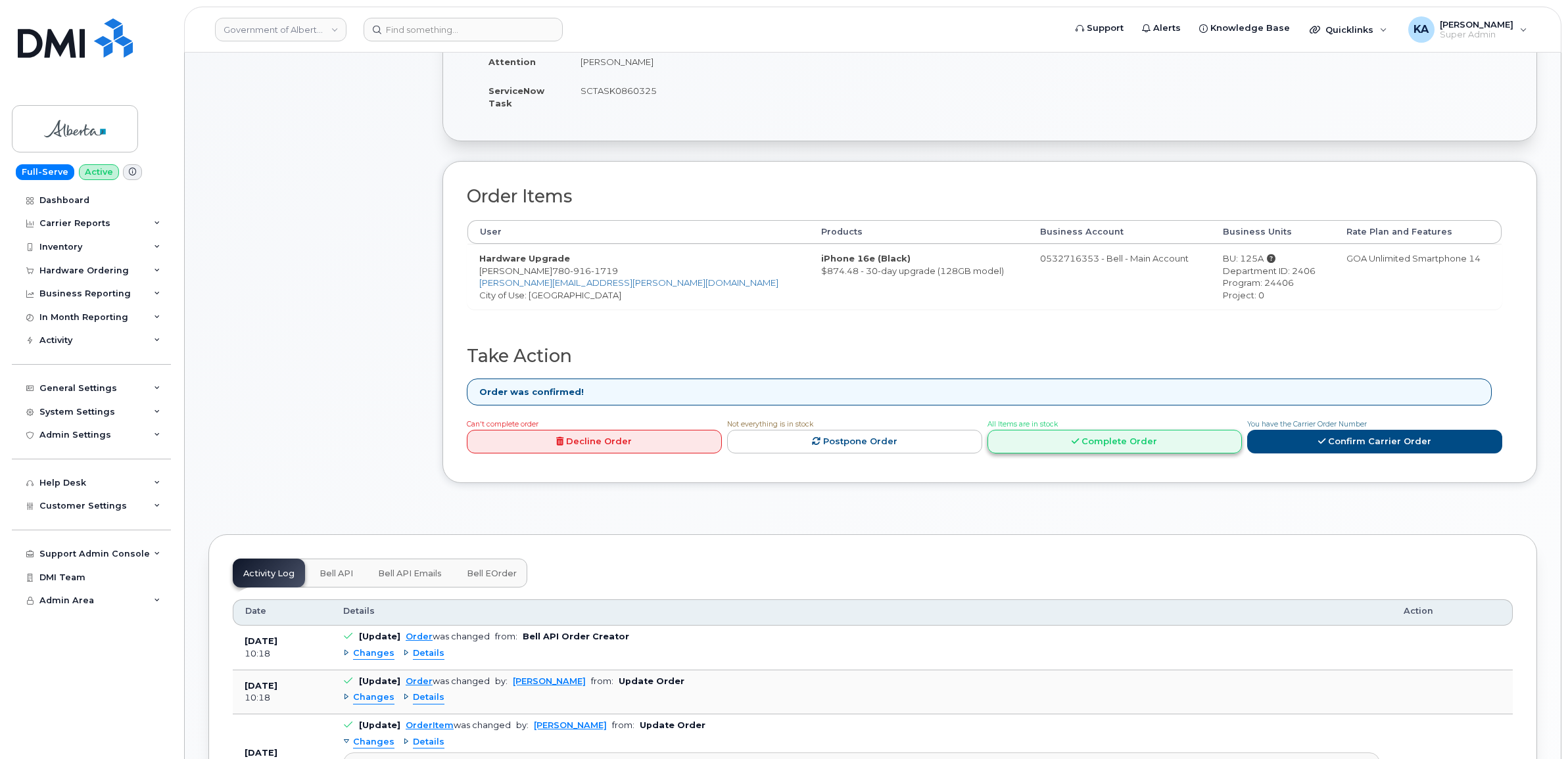
click at [1079, 441] on icon at bounding box center [1075, 441] width 7 height 8
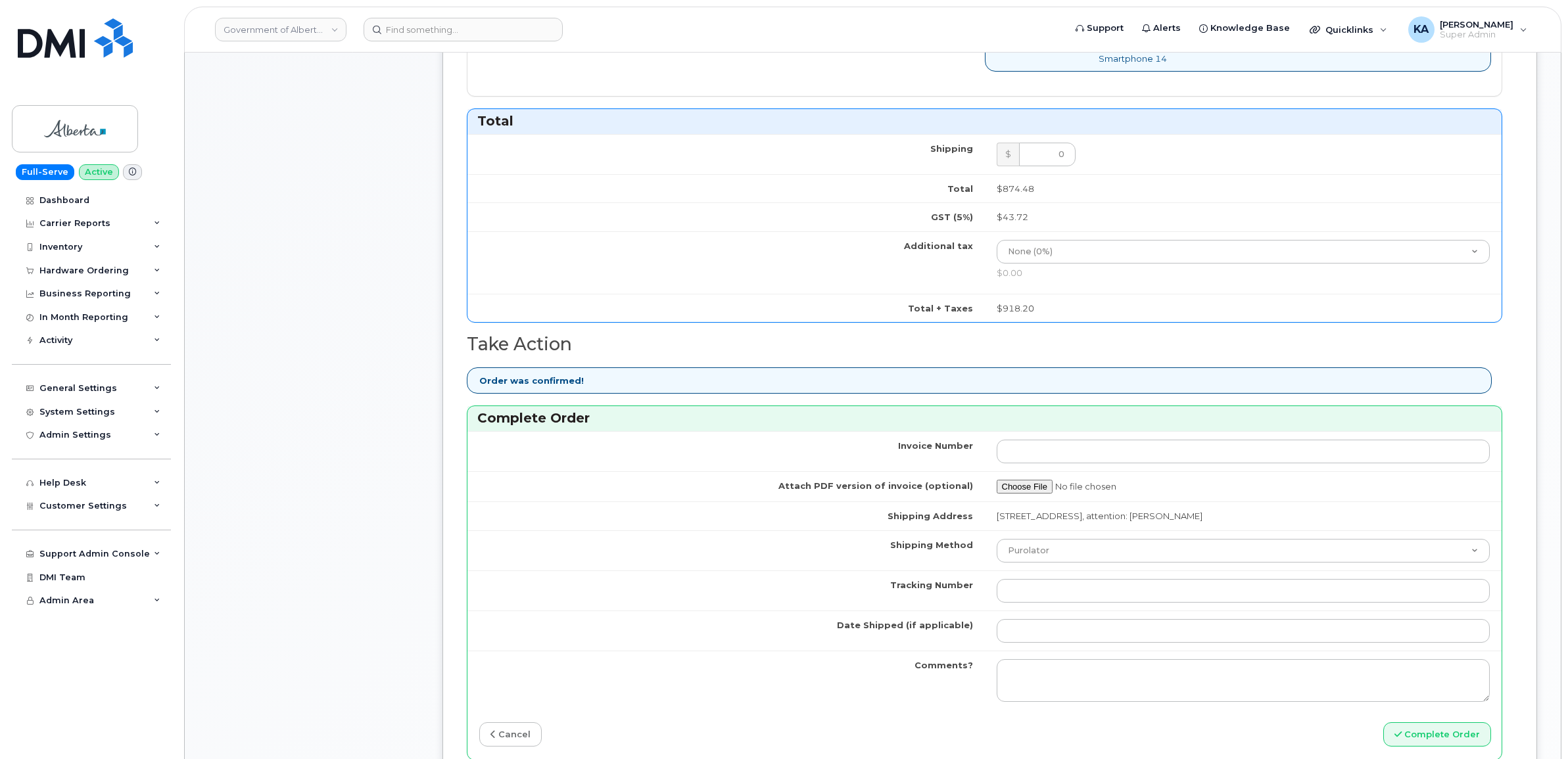
scroll to position [822, 0]
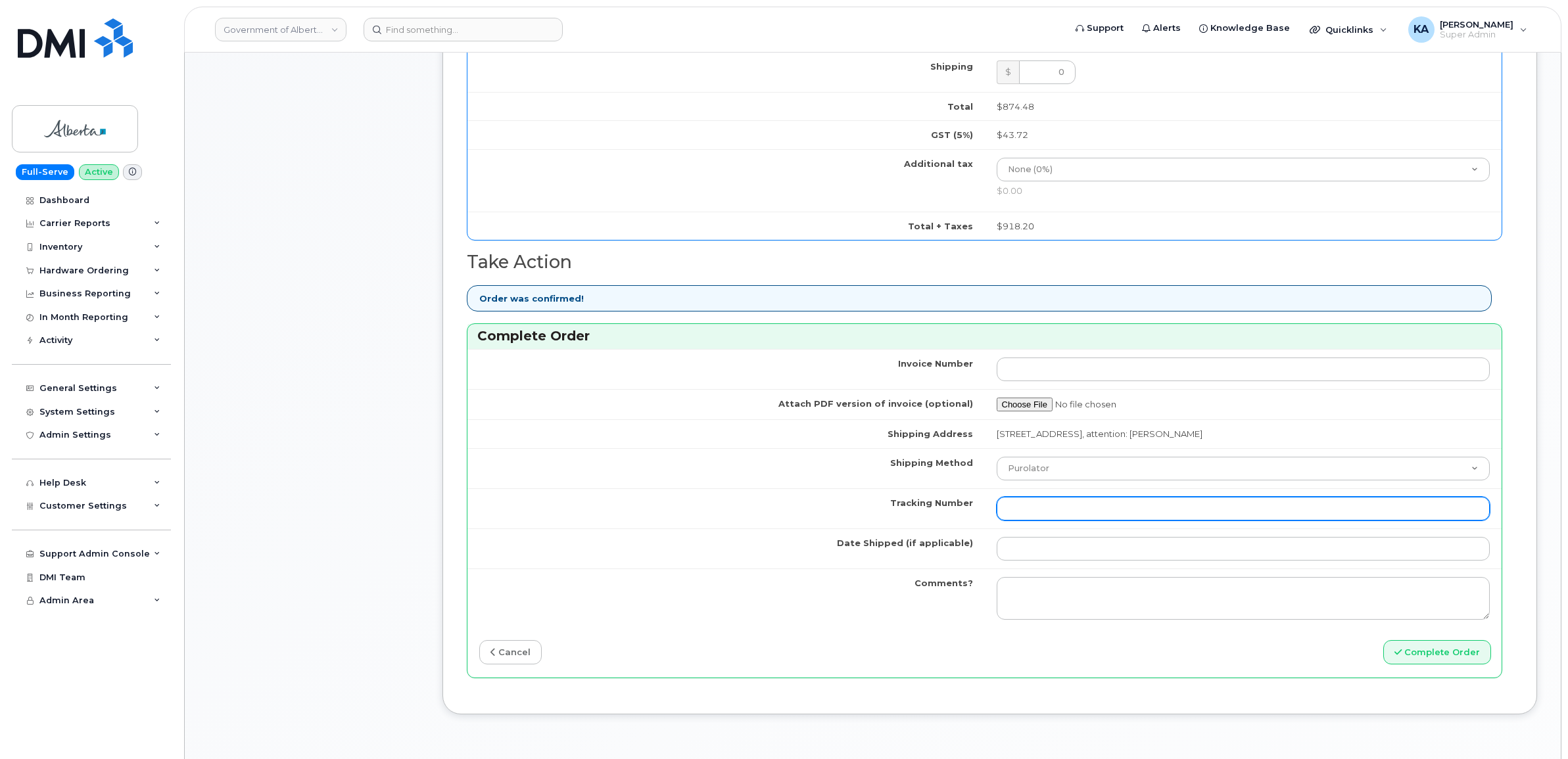
click at [1108, 518] on input "Tracking Number" at bounding box center [1243, 509] width 494 height 24
paste input "520097661554"
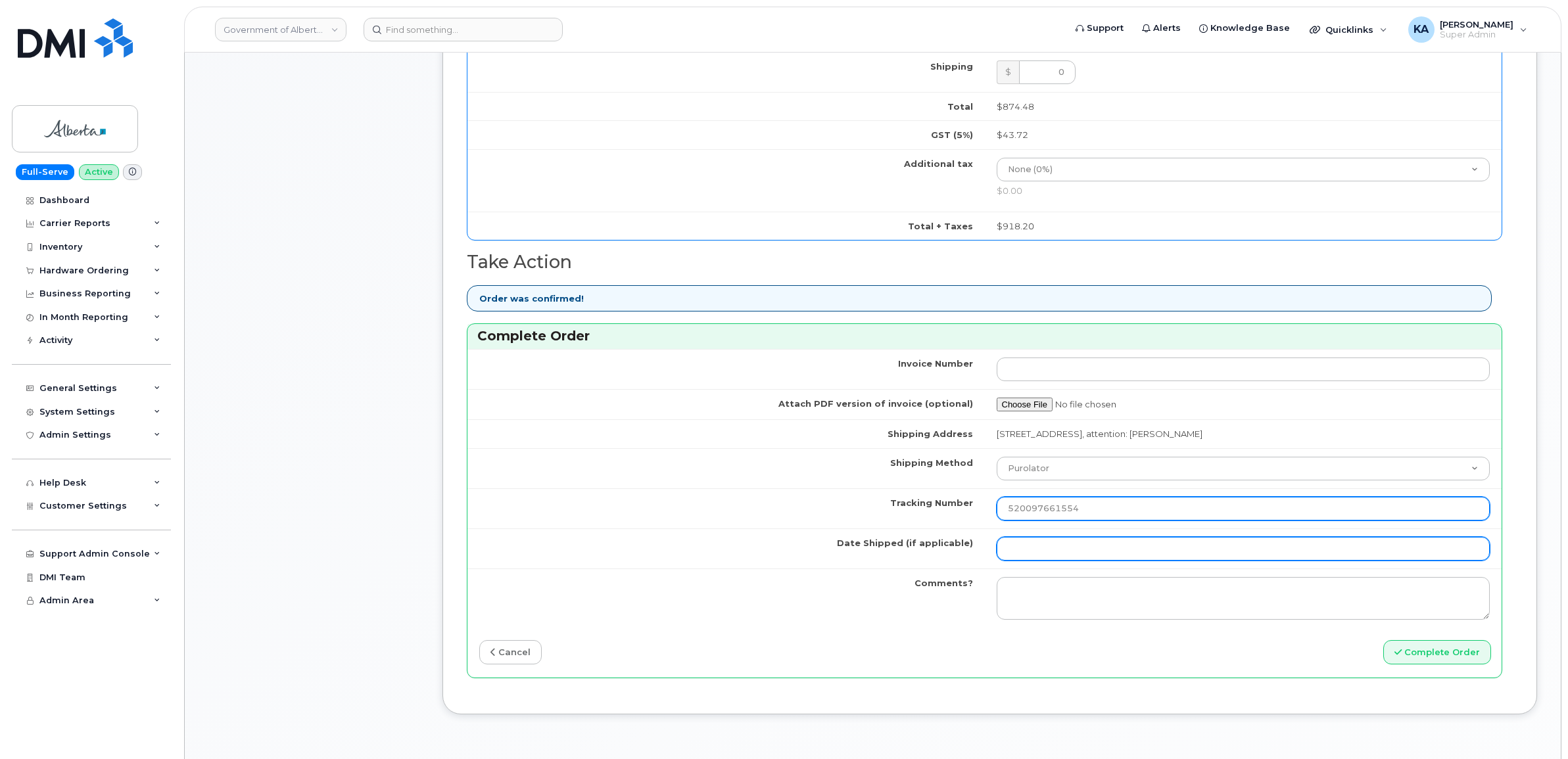
type input "520097661554"
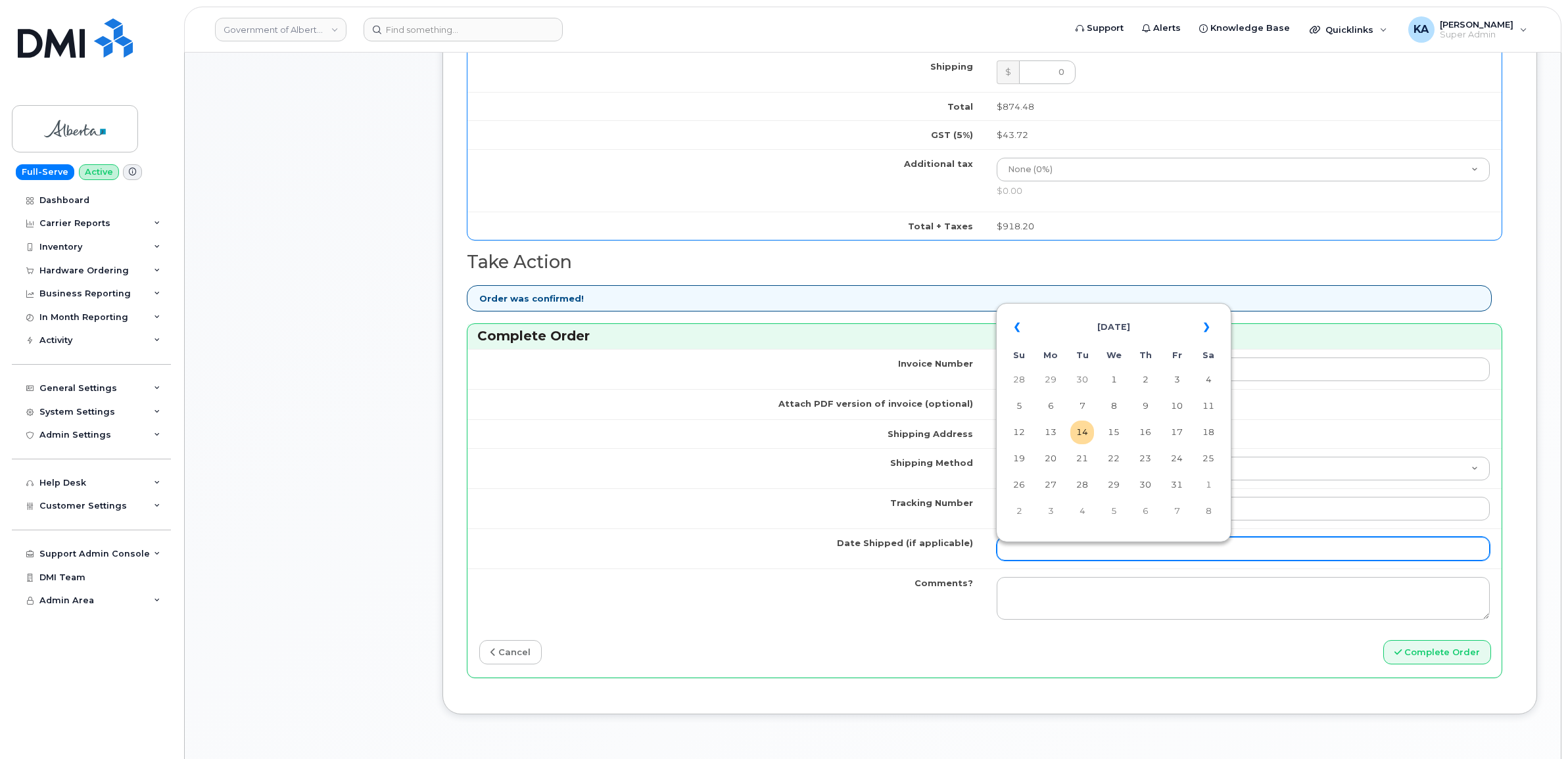
click at [1098, 554] on input "Date Shipped (if applicable)" at bounding box center [1243, 549] width 494 height 24
click at [1138, 307] on table "« [DATE] » Su Mo Tu We Th Fr Sa 28 29 30 1 2 3 4 5 6 7 8 9 10 11 12 13 14 15 16…" at bounding box center [1113, 419] width 229 height 225
click at [1145, 404] on td "9" at bounding box center [1145, 406] width 24 height 24
type input "[DATE]"
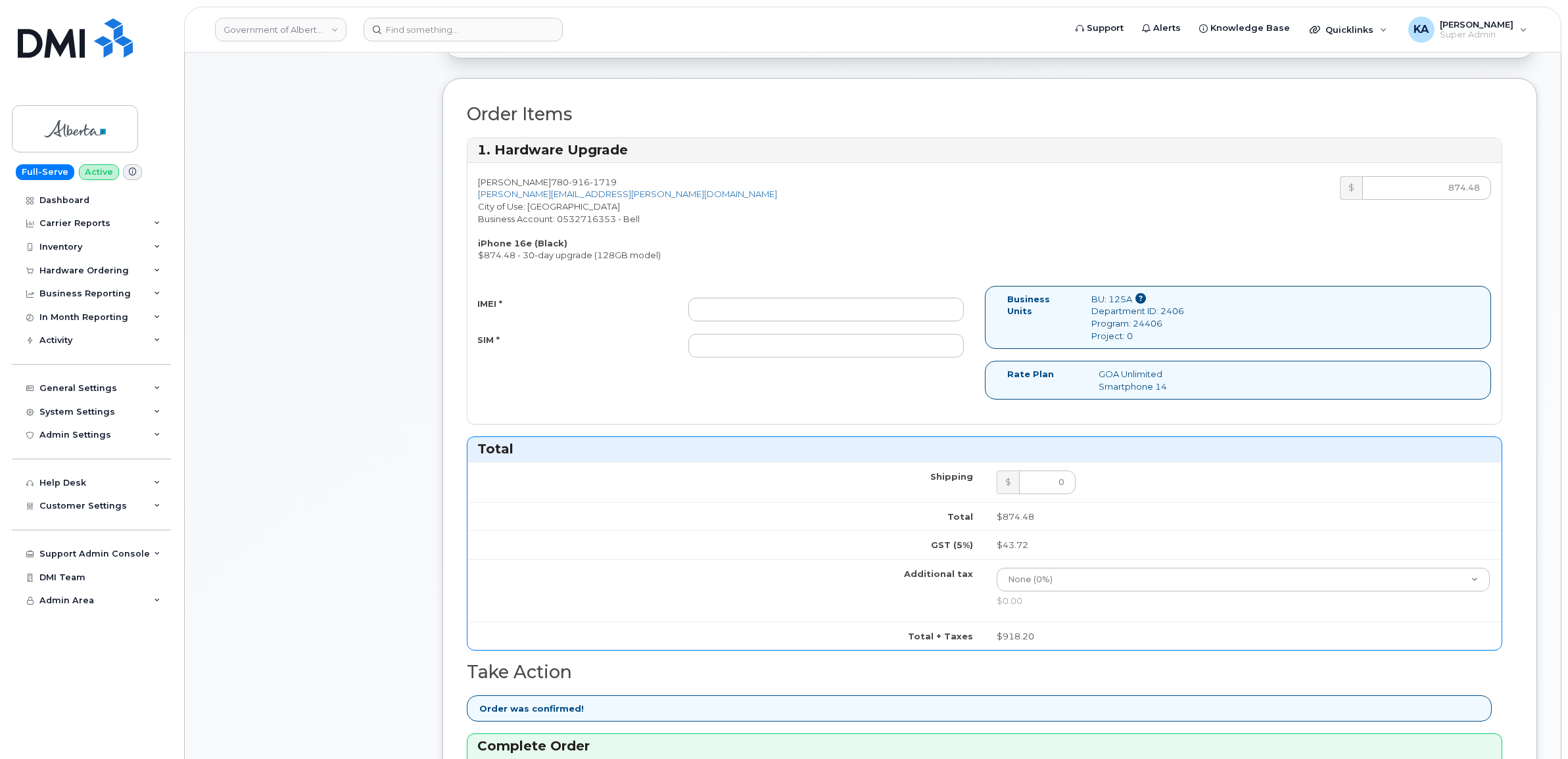
scroll to position [410, 0]
click at [884, 313] on input "IMEI *" at bounding box center [826, 310] width 276 height 24
paste input "354216331606883"
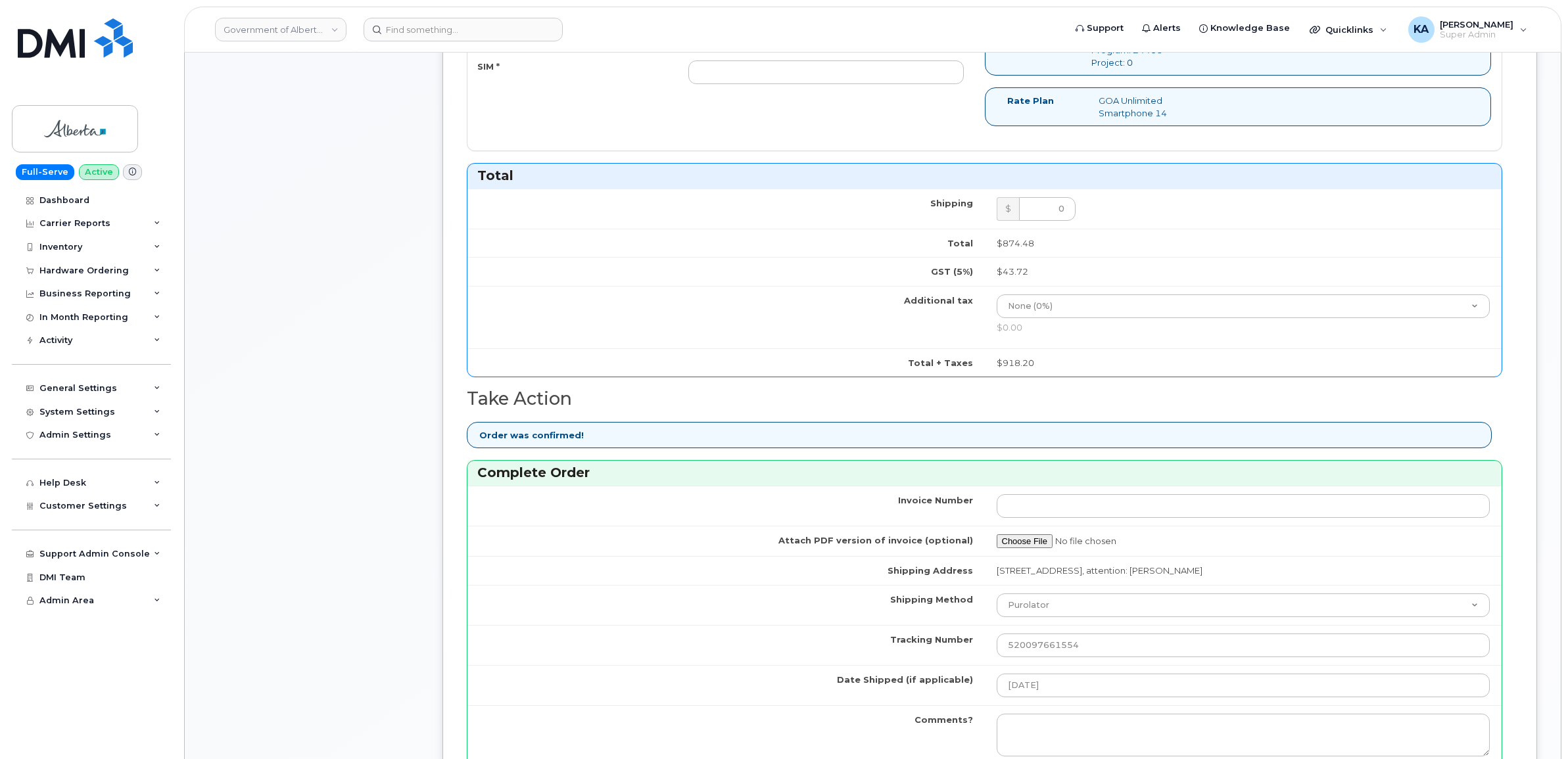
scroll to position [493, 0]
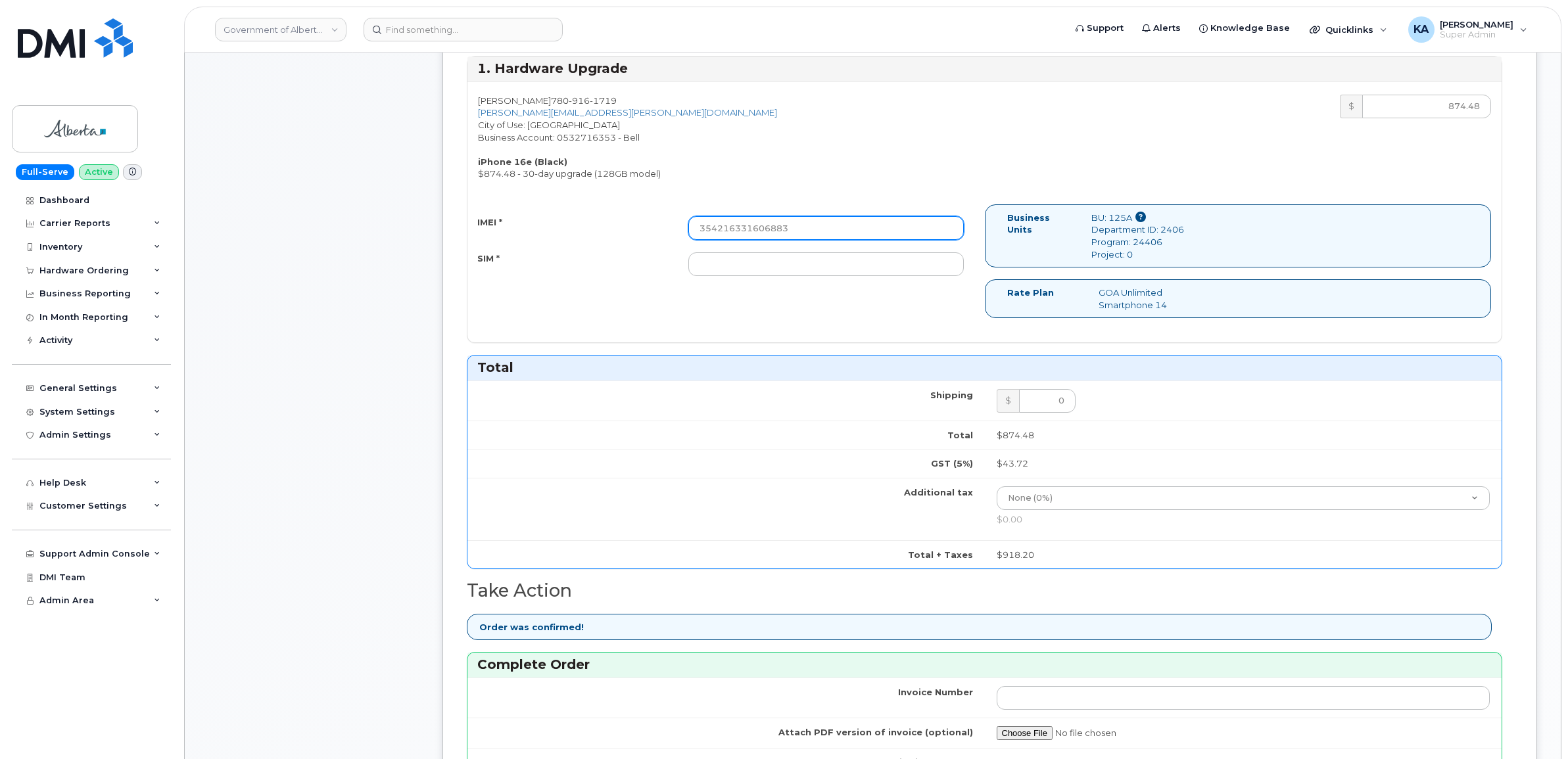
type input "354216331606883"
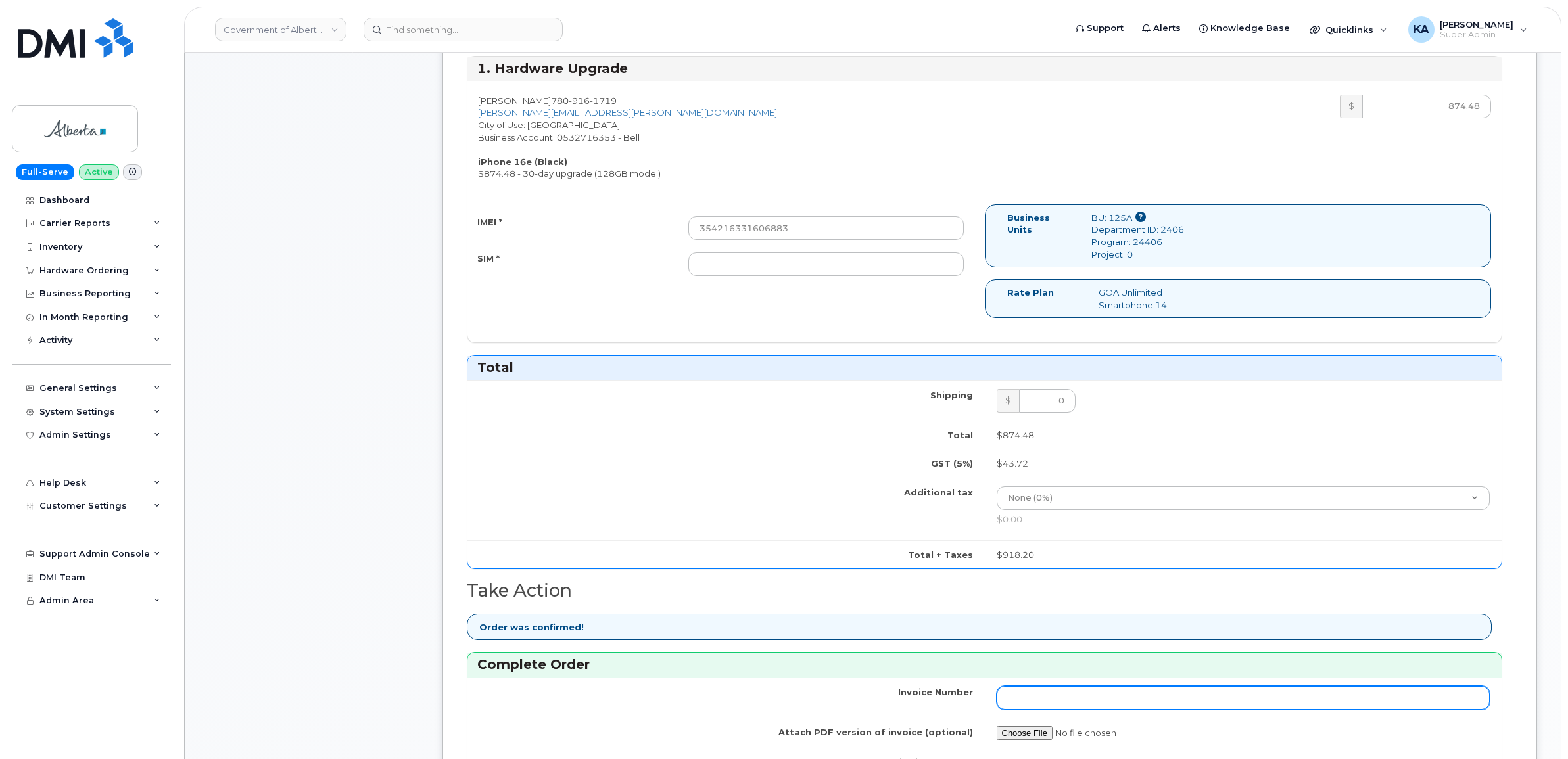
click at [1214, 701] on input "Invoice Number" at bounding box center [1243, 698] width 494 height 24
paste input "1306874660000010"
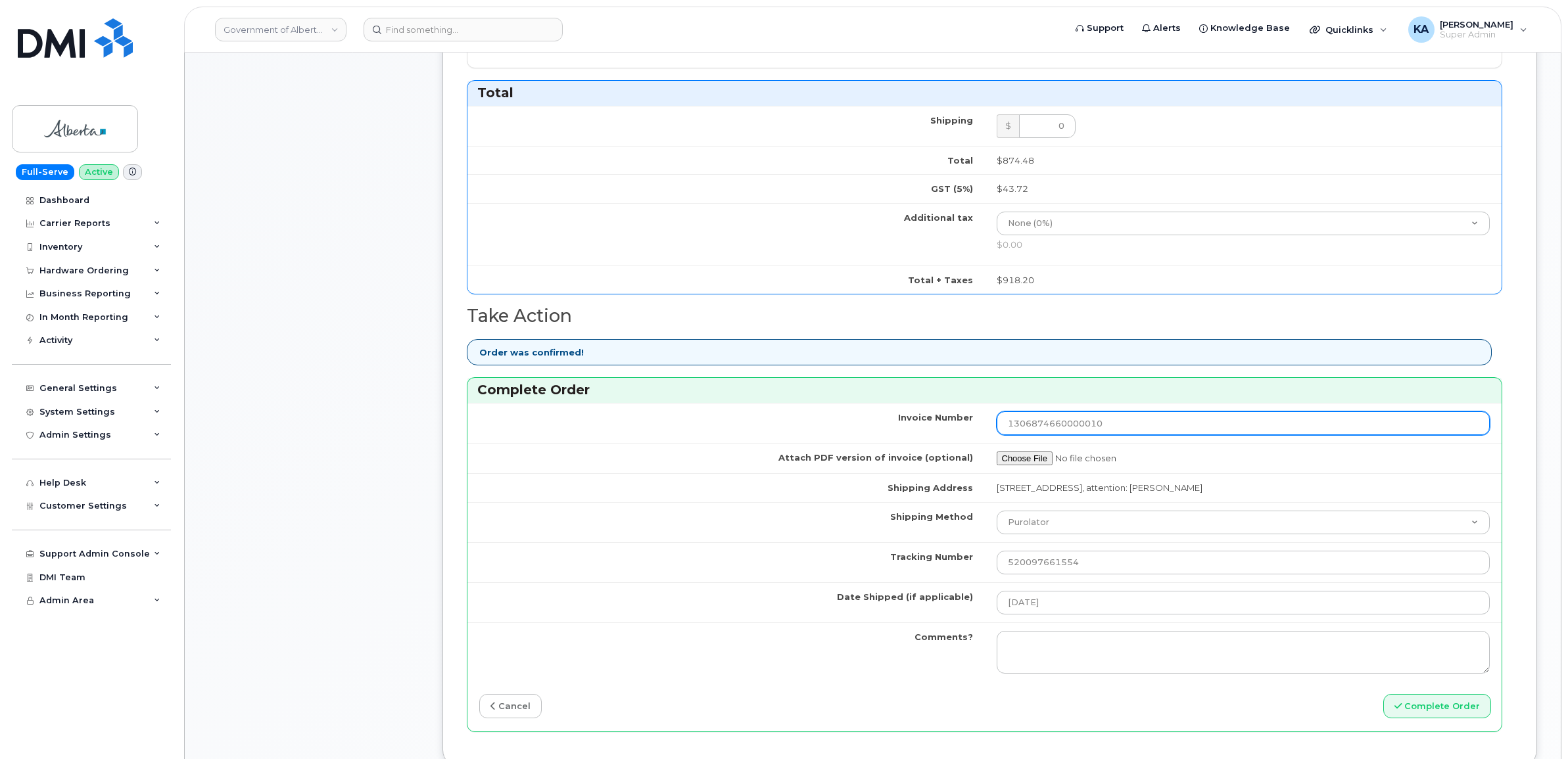
scroll to position [822, 0]
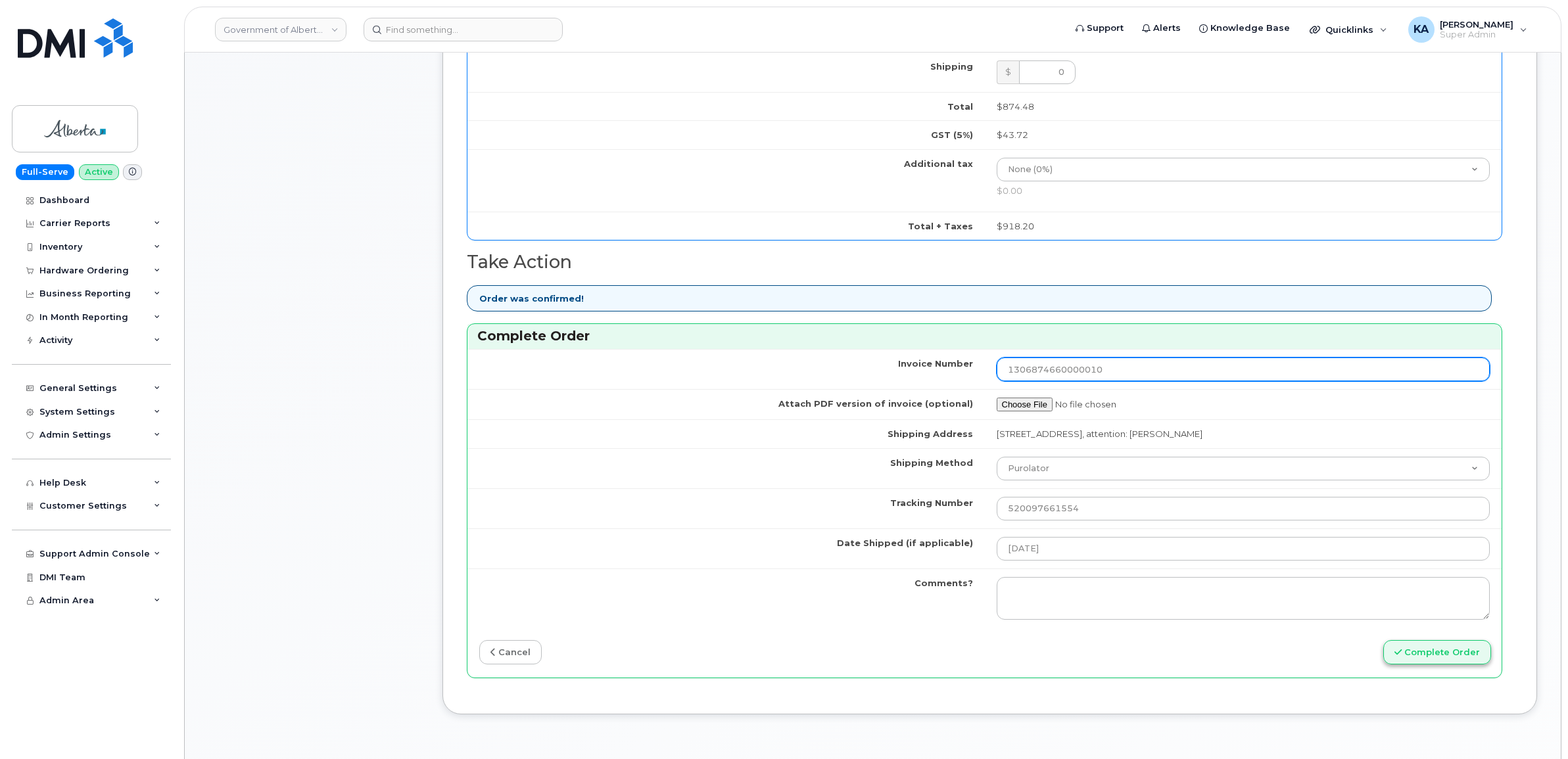
type input "1306874660000010"
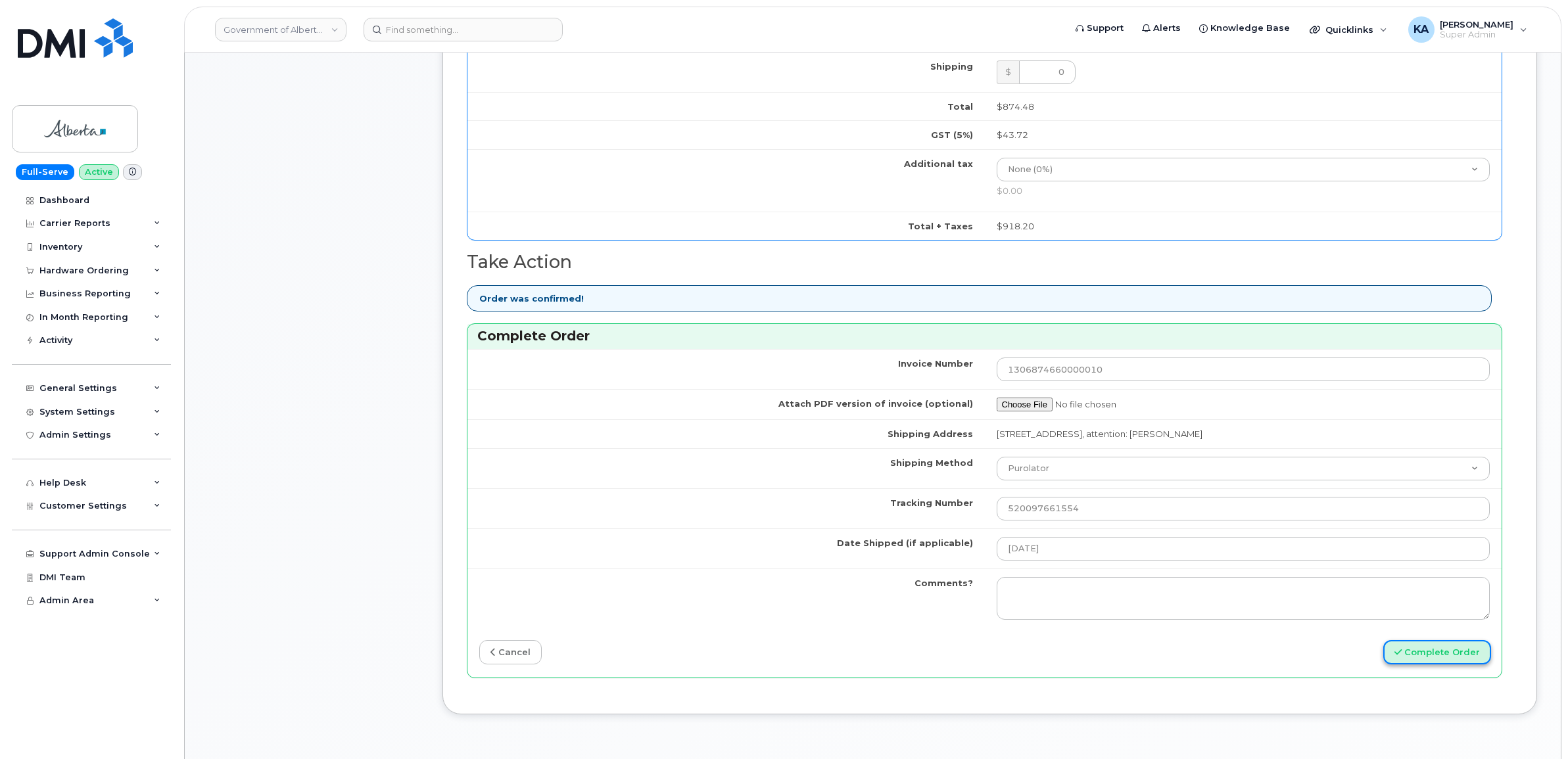
click at [1431, 651] on button "Complete Order" at bounding box center [1437, 652] width 108 height 25
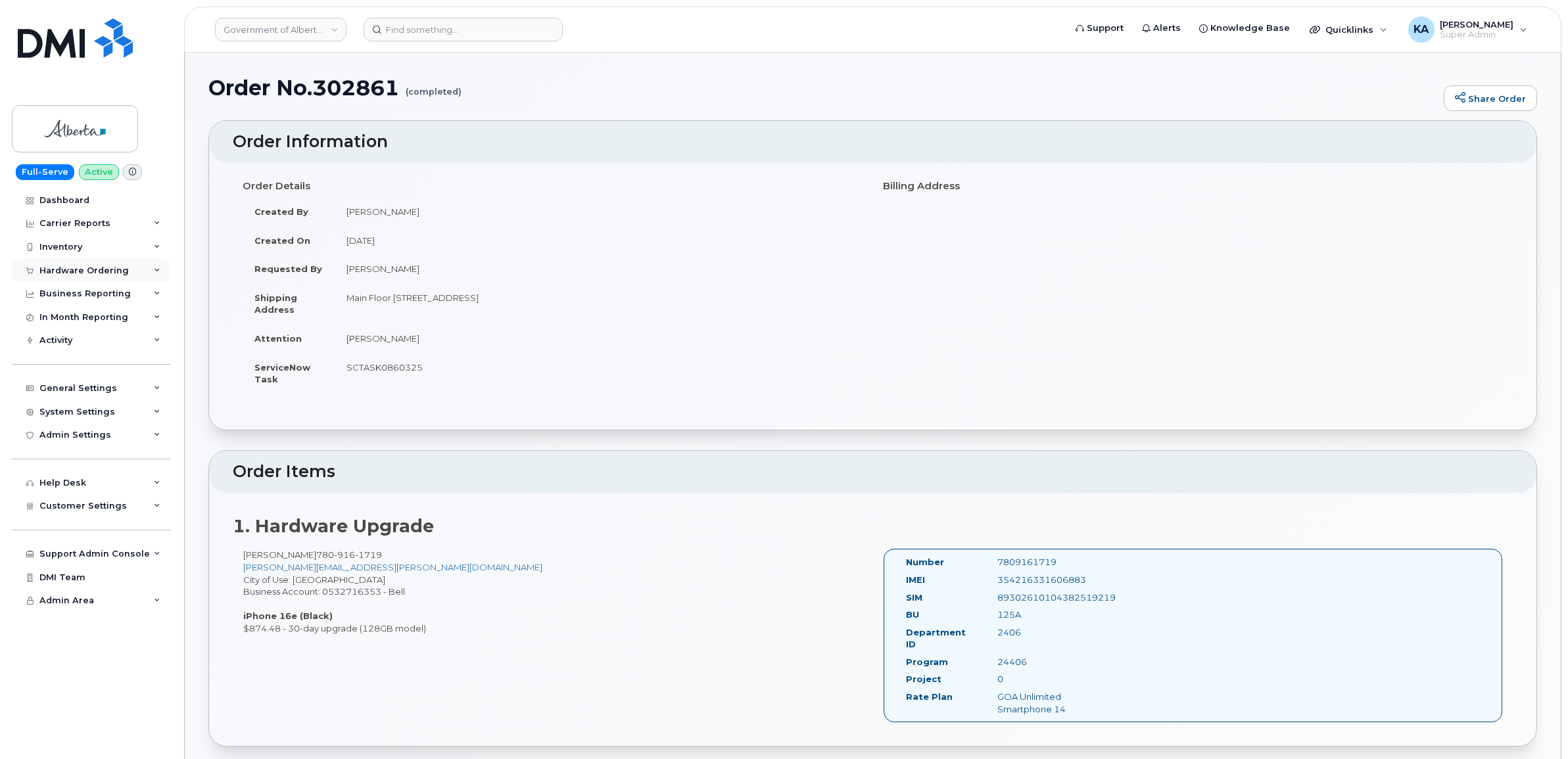
click at [86, 267] on div "Hardware Ordering" at bounding box center [84, 271] width 89 height 11
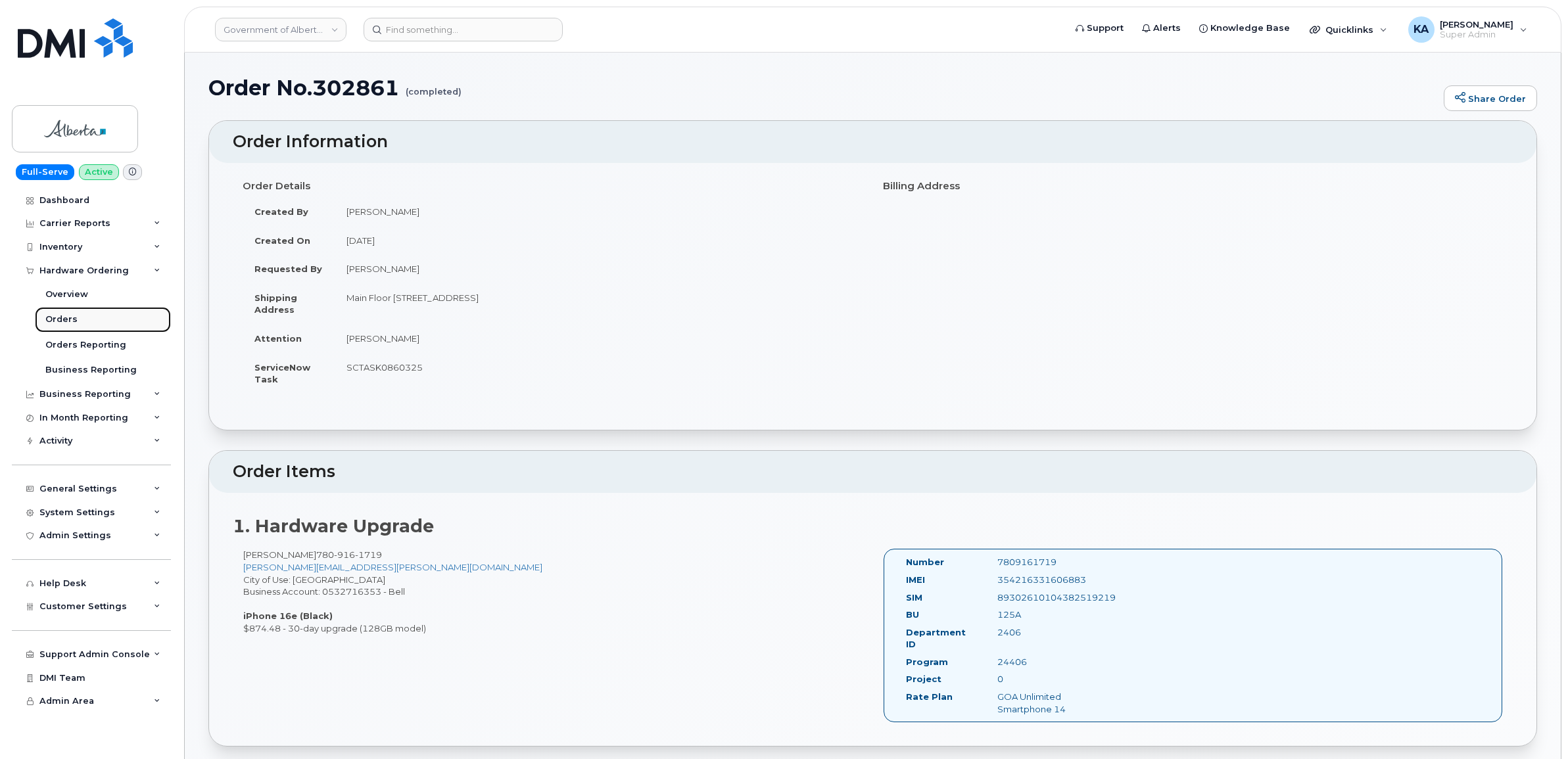
click at [61, 323] on div "Orders" at bounding box center [62, 319] width 32 height 12
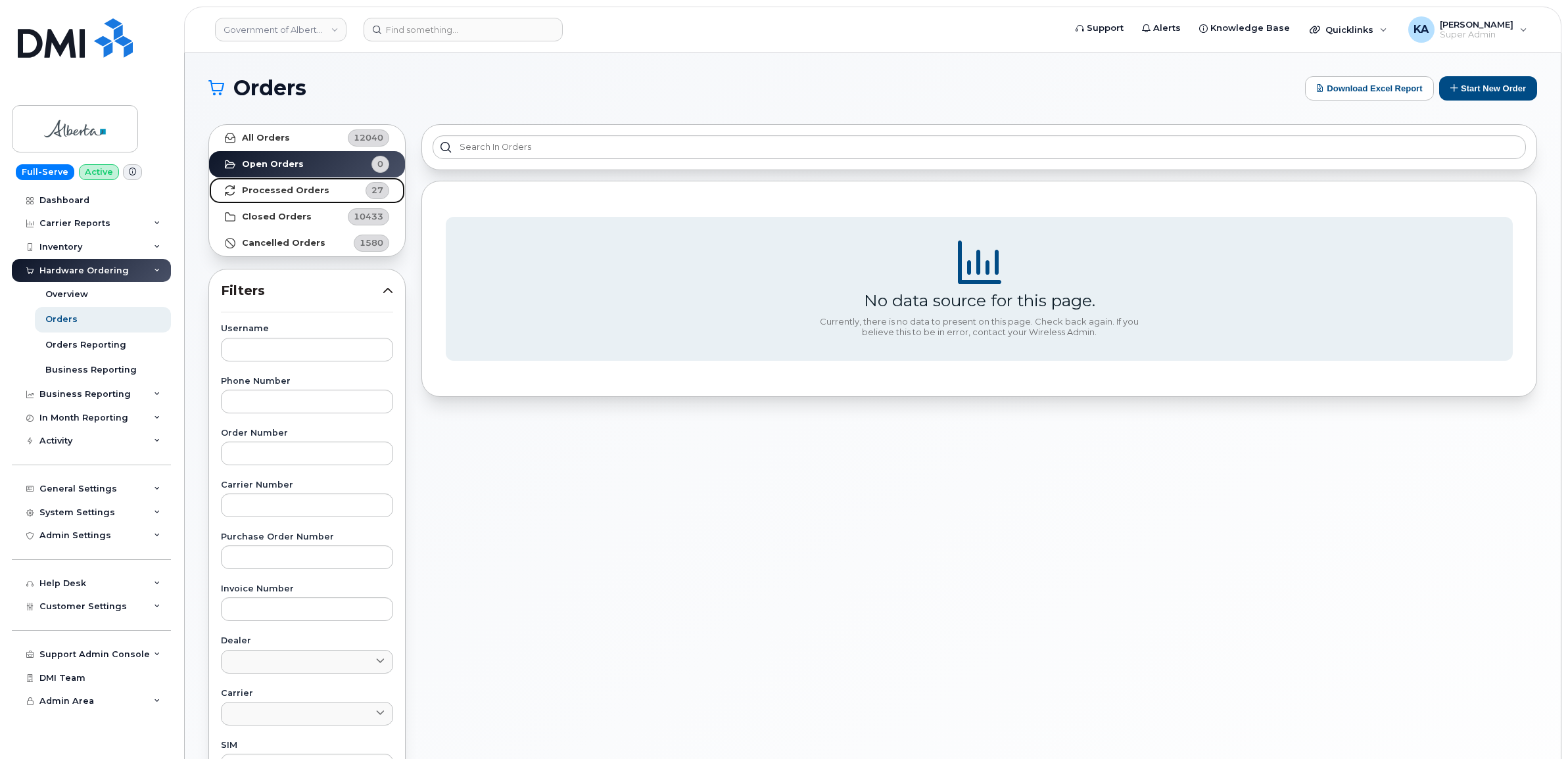
click at [273, 194] on strong "Processed Orders" at bounding box center [285, 190] width 87 height 11
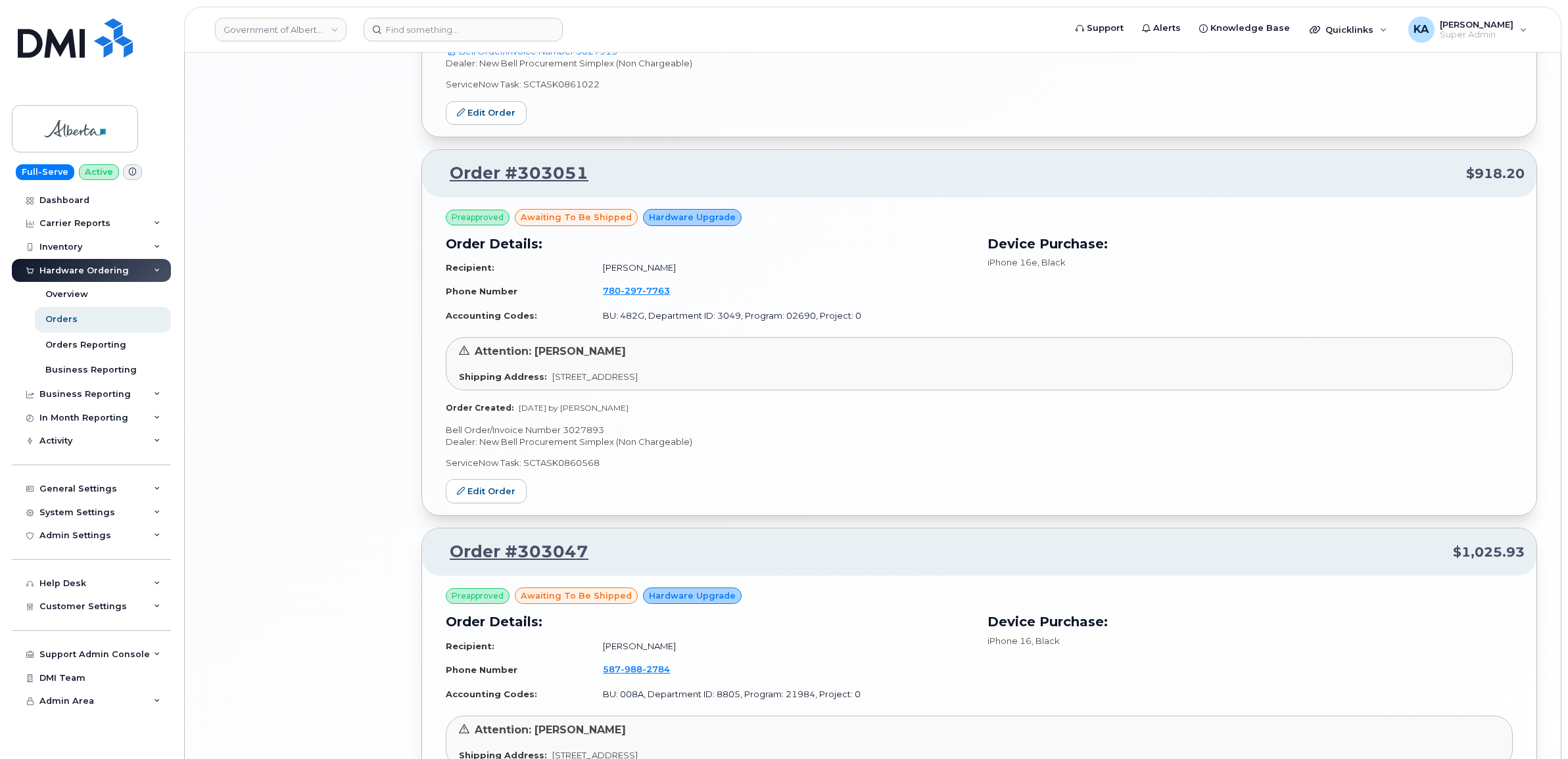
scroll to position [2669, 0]
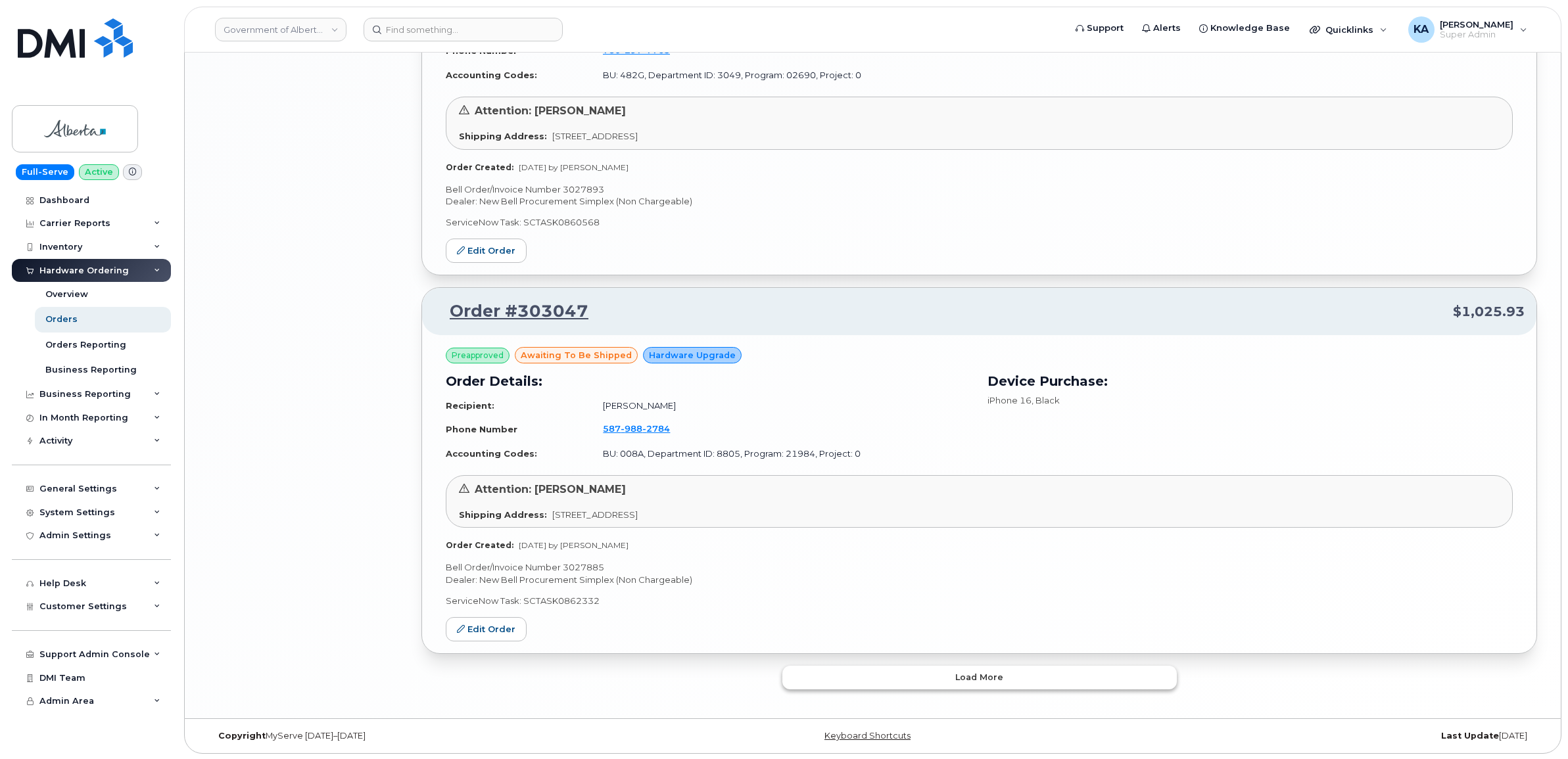
click at [905, 687] on button "Load more" at bounding box center [979, 677] width 394 height 24
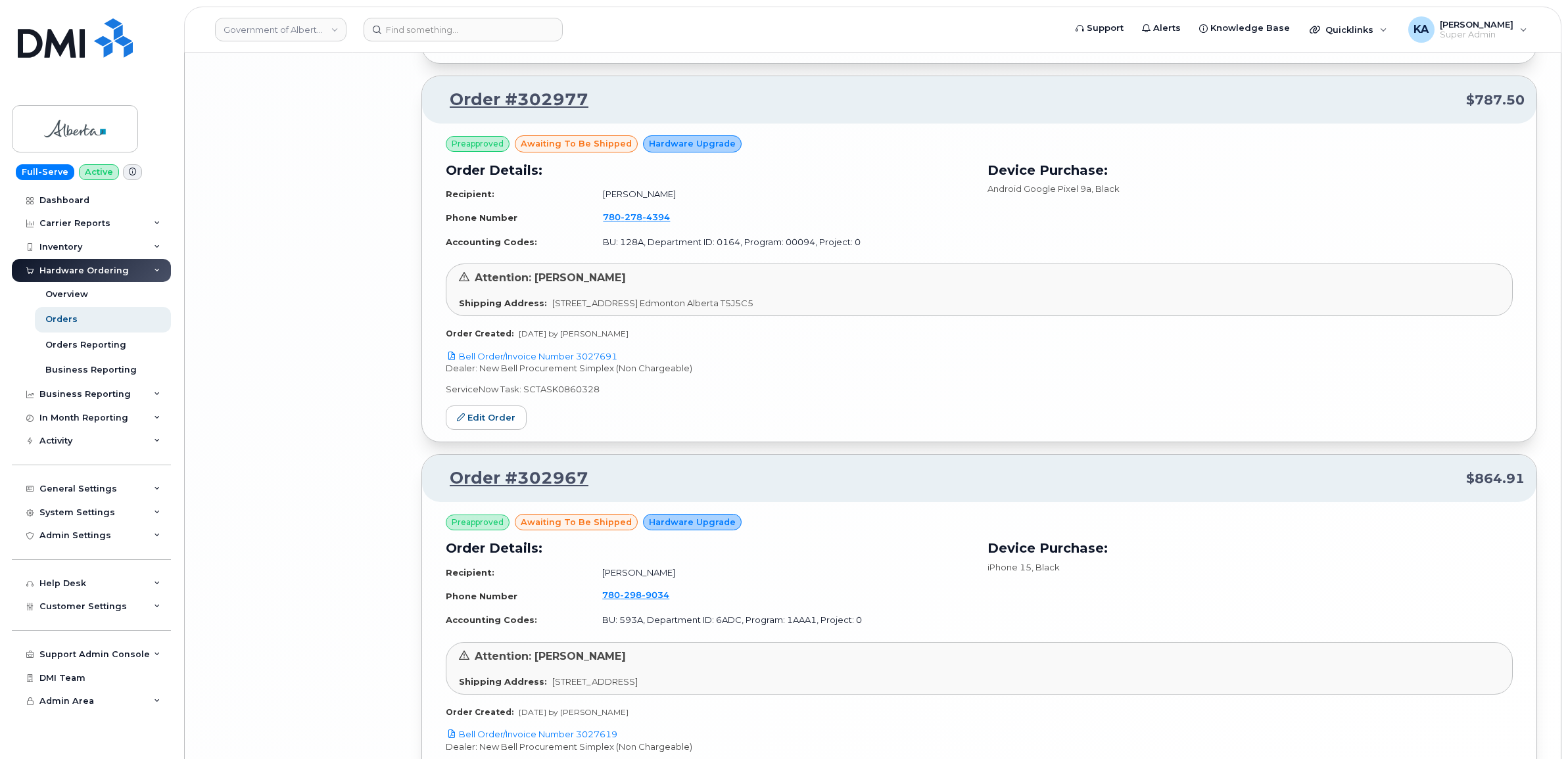
scroll to position [5696, 0]
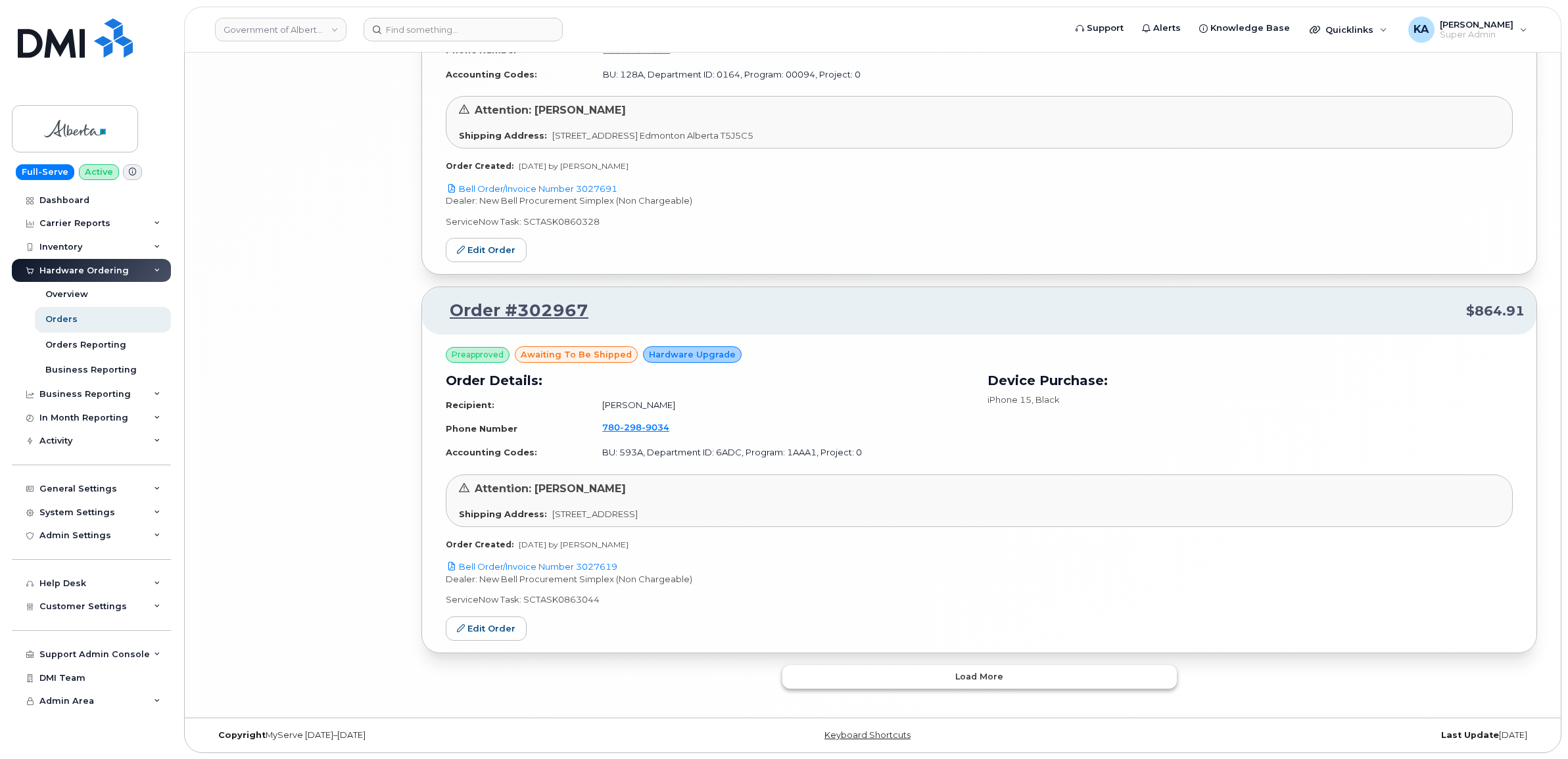
click at [880, 675] on button "Load more" at bounding box center [979, 677] width 394 height 24
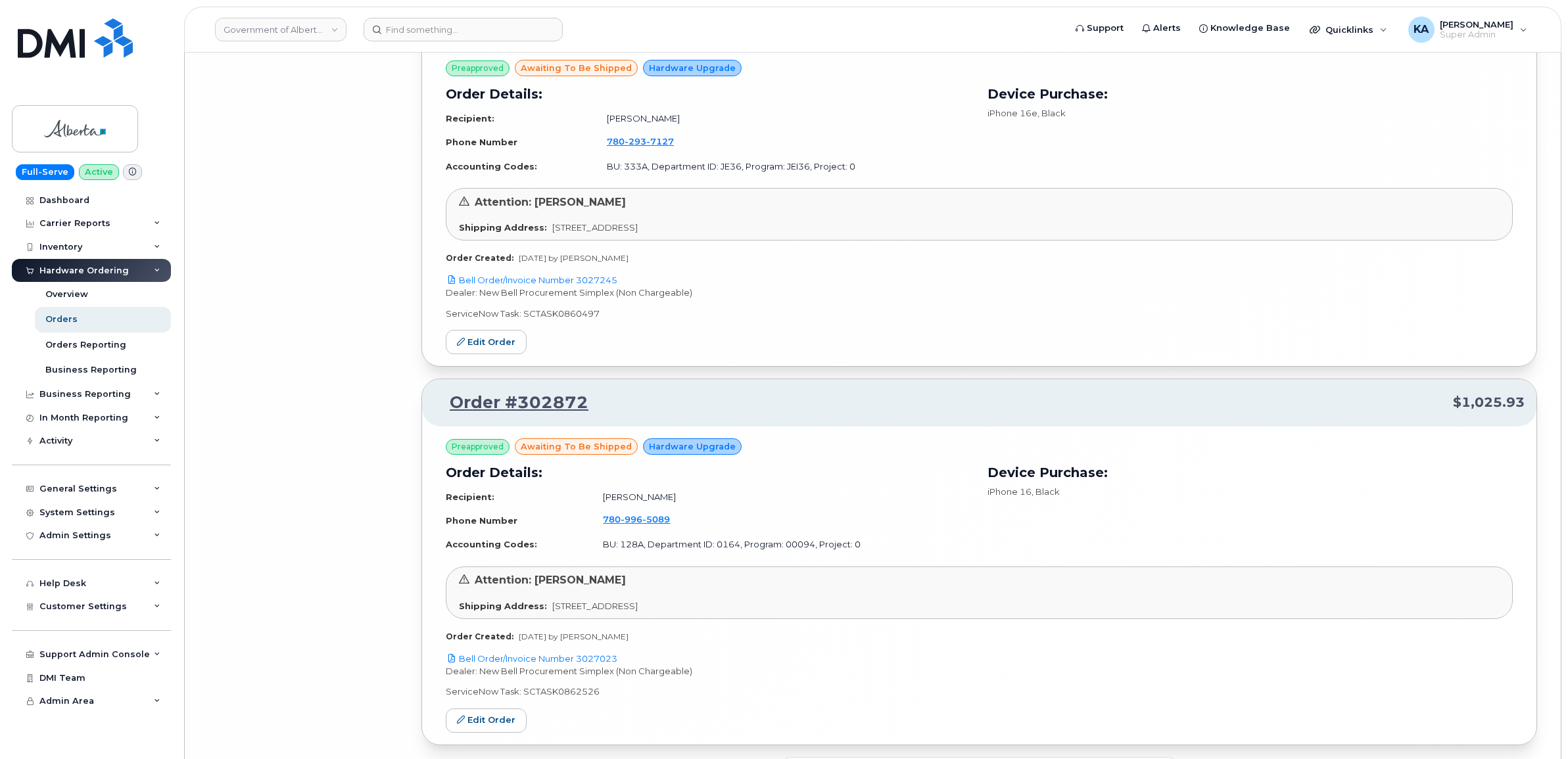
scroll to position [8673, 0]
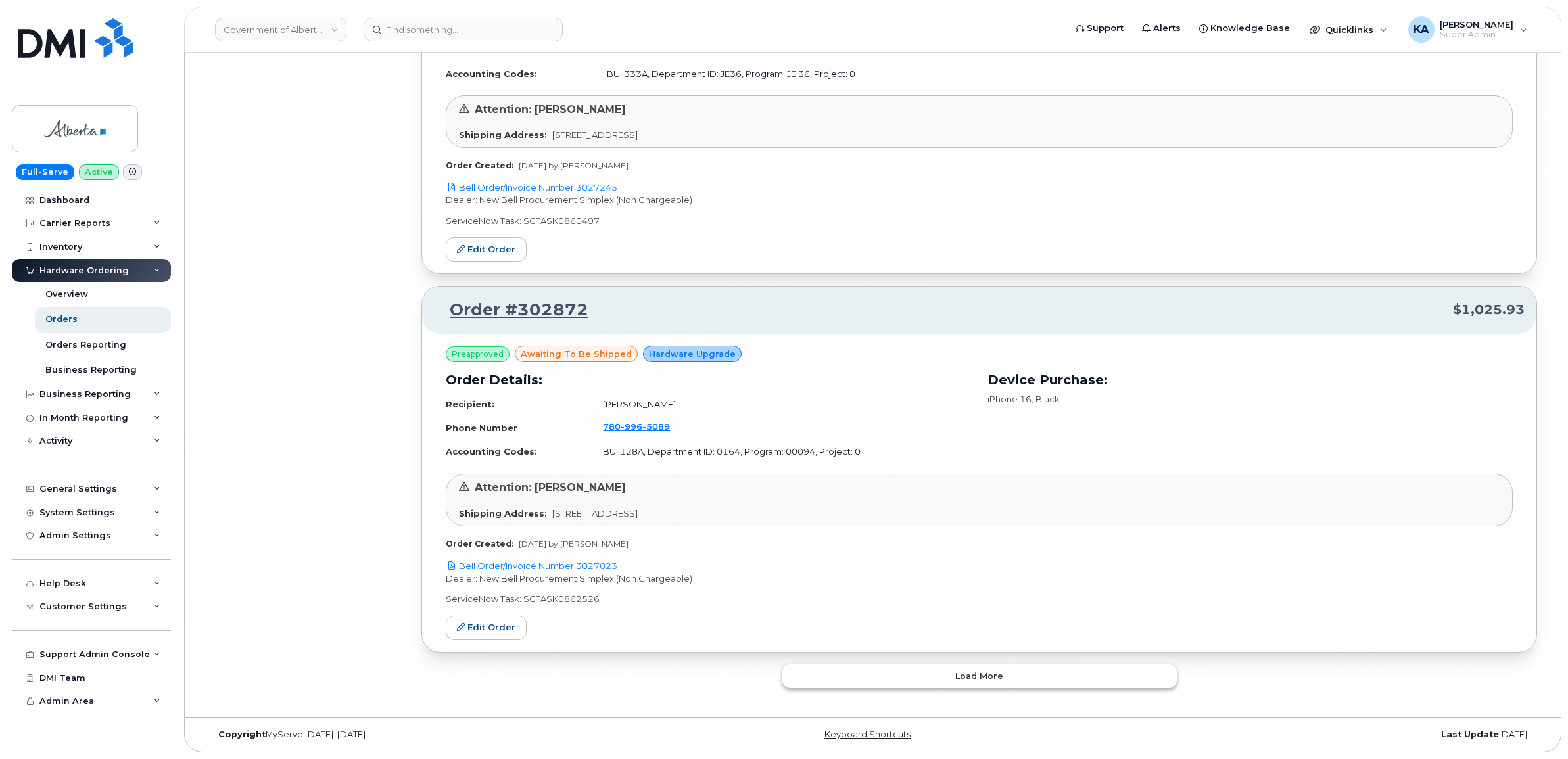
click at [811, 677] on button "Load more" at bounding box center [979, 676] width 394 height 24
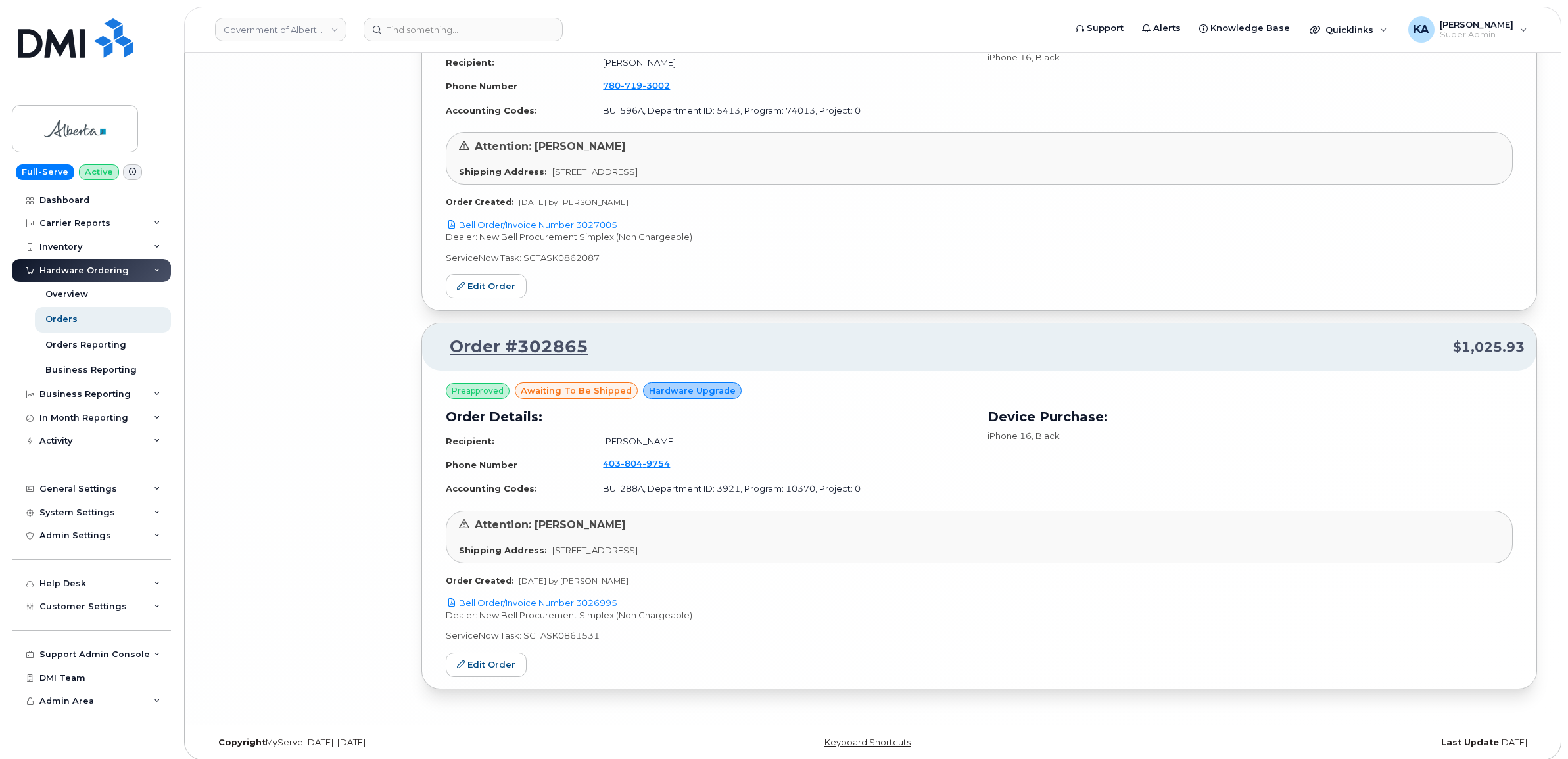
scroll to position [9780, 0]
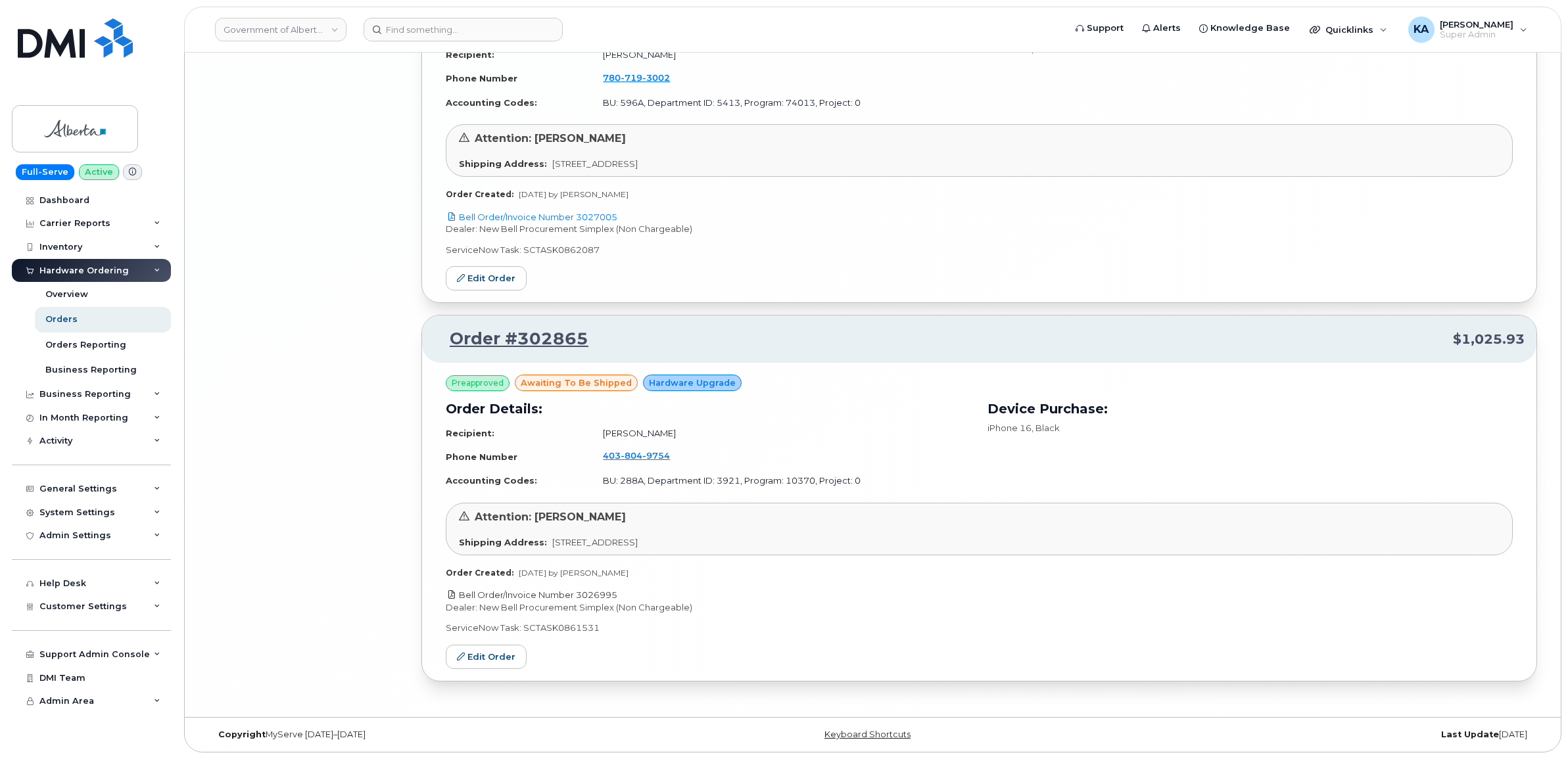
drag, startPoint x: 622, startPoint y: 592, endPoint x: 580, endPoint y: 596, distance: 42.2
click at [580, 596] on p "Bell Order/Invoice Number 3026995" at bounding box center [979, 595] width 1067 height 13
copy link "3026995"
drag, startPoint x: 493, startPoint y: 654, endPoint x: 528, endPoint y: 661, distance: 35.7
click at [493, 654] on link "Edit Order" at bounding box center [486, 656] width 81 height 25
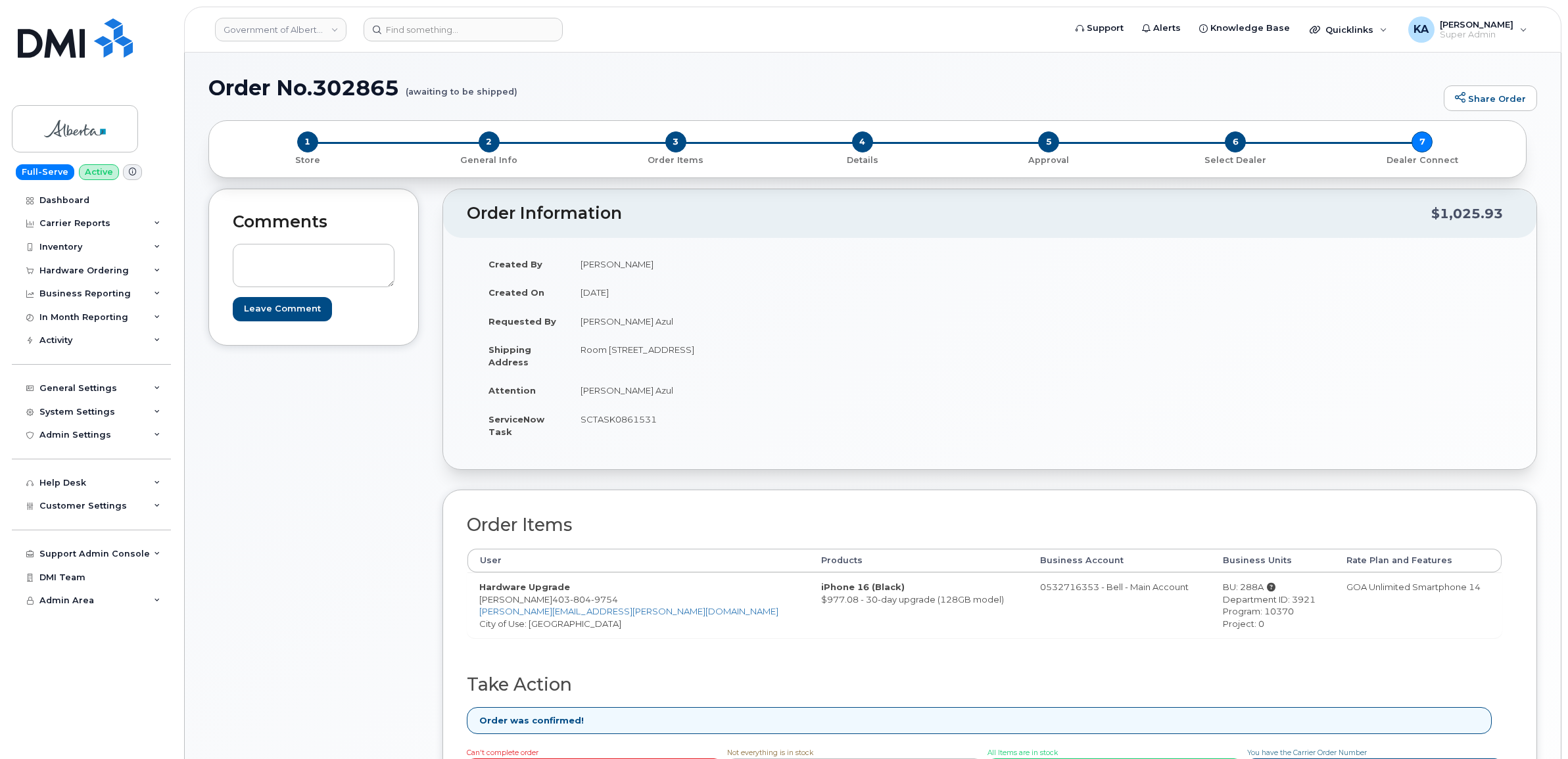
scroll to position [164, 0]
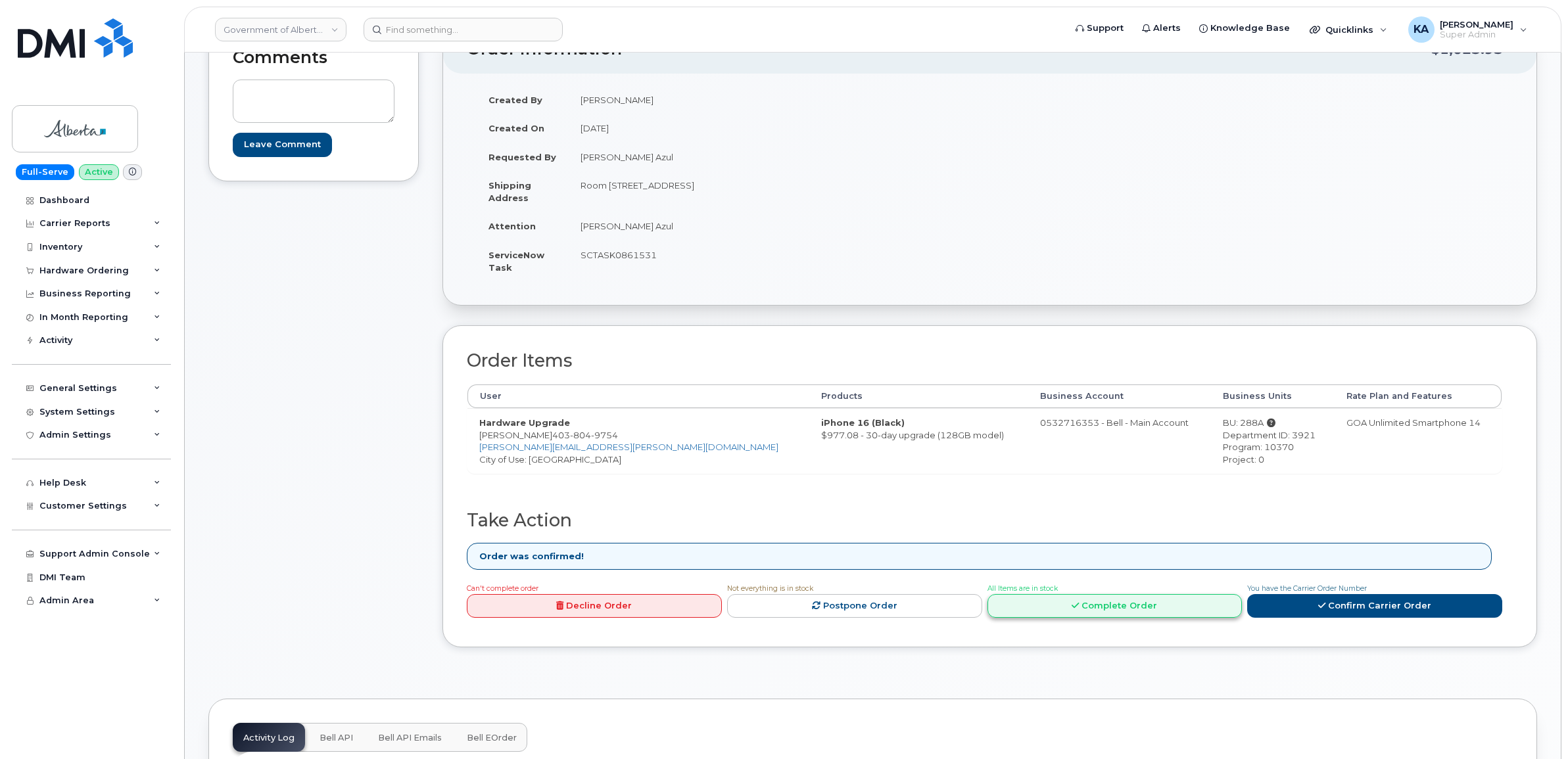
click at [1114, 612] on link "Complete Order" at bounding box center [1114, 606] width 255 height 25
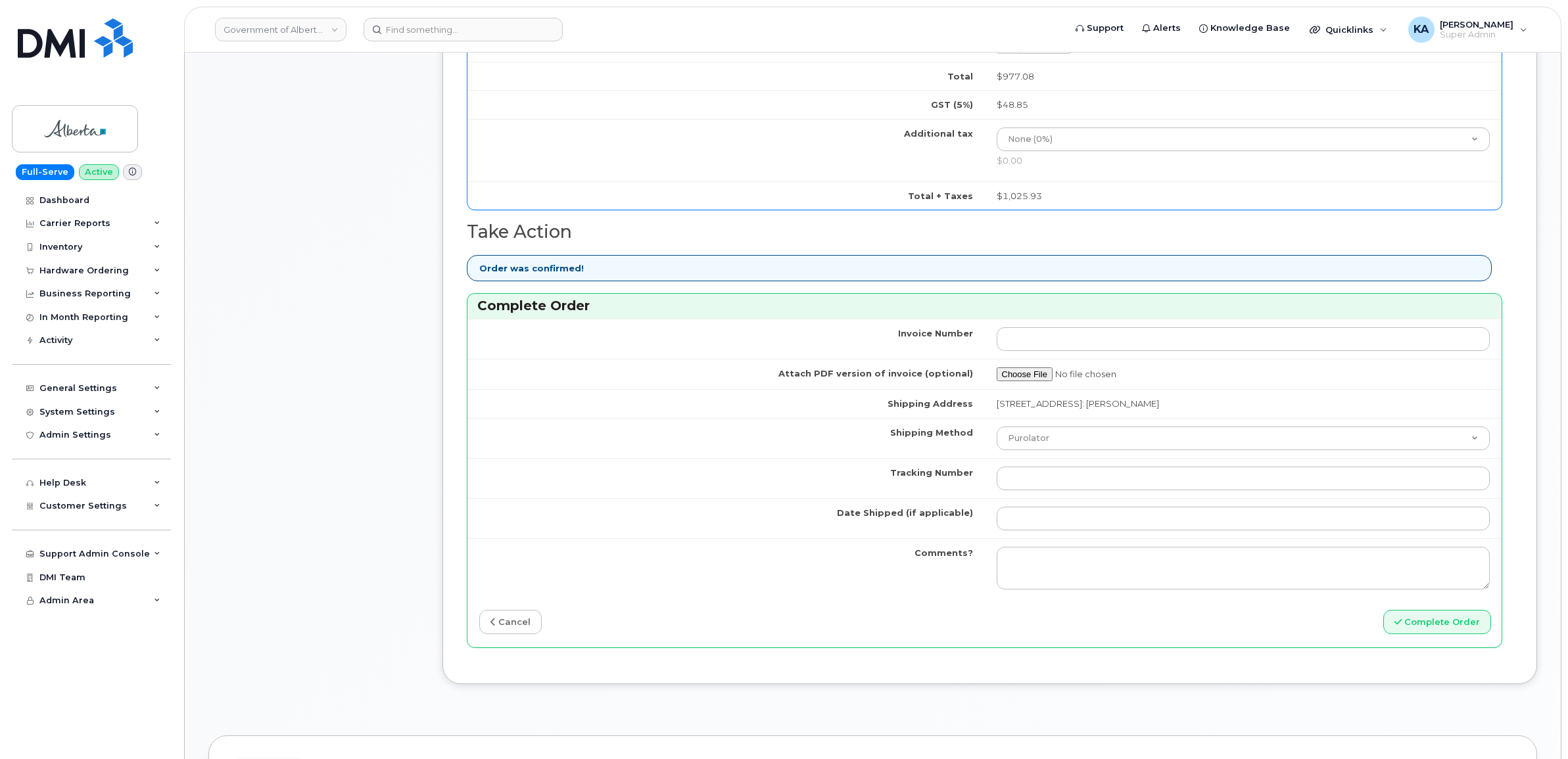
scroll to position [903, 0]
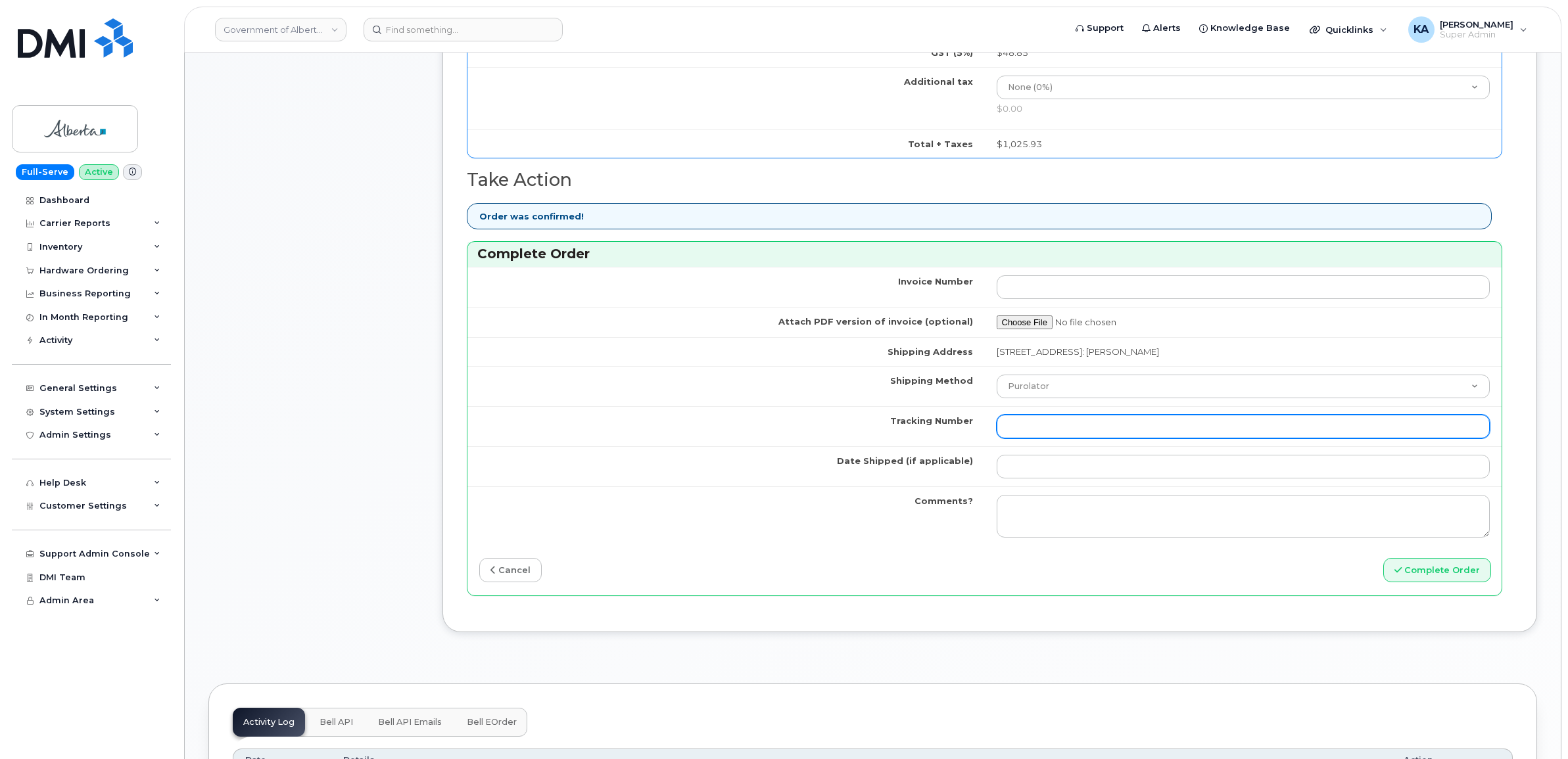
click at [1050, 430] on input "Tracking Number" at bounding box center [1243, 427] width 494 height 24
paste input "520097674060"
type input "520097674060"
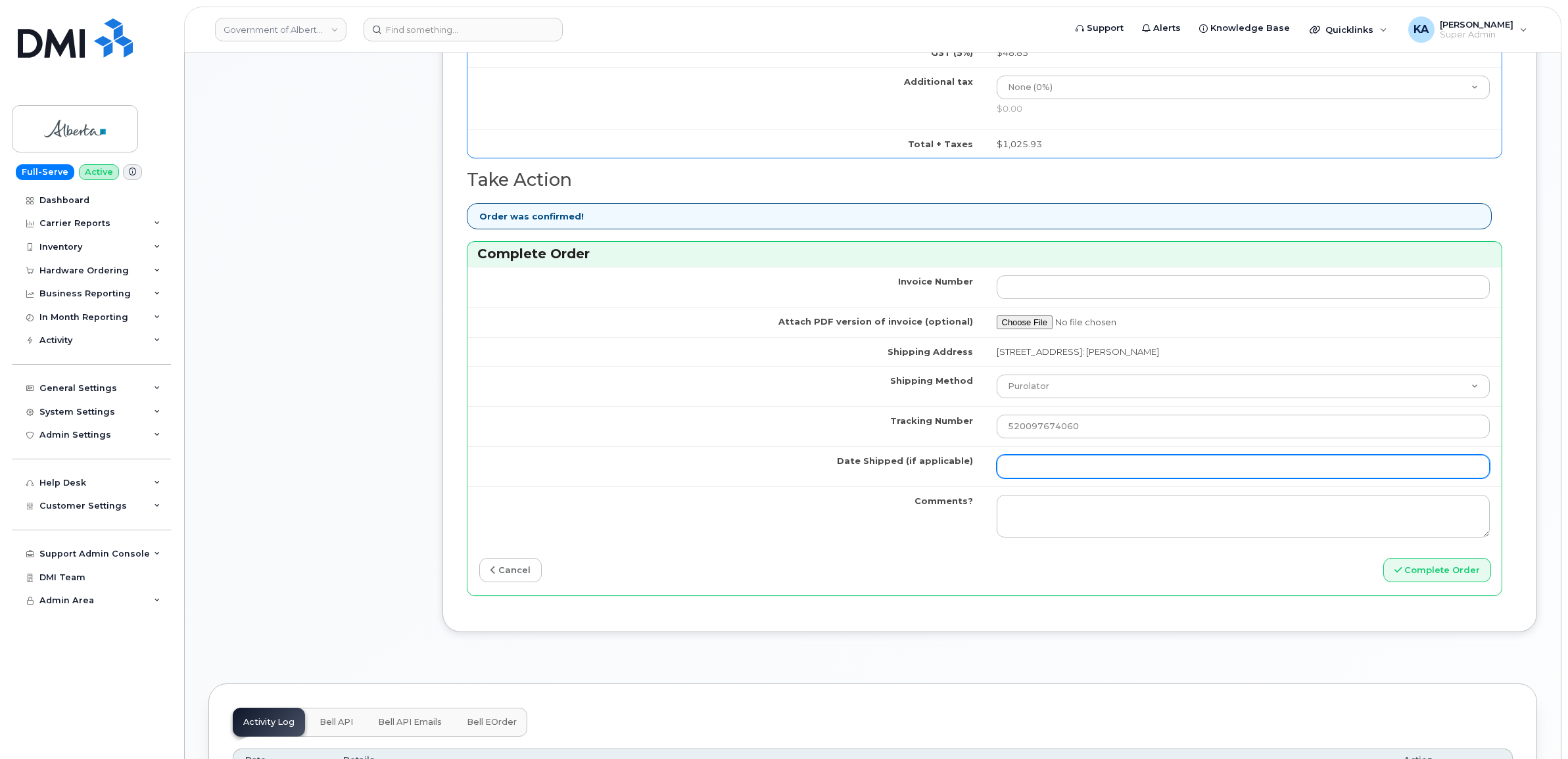
click at [1046, 471] on input "Date Shipped (if applicable)" at bounding box center [1243, 467] width 494 height 24
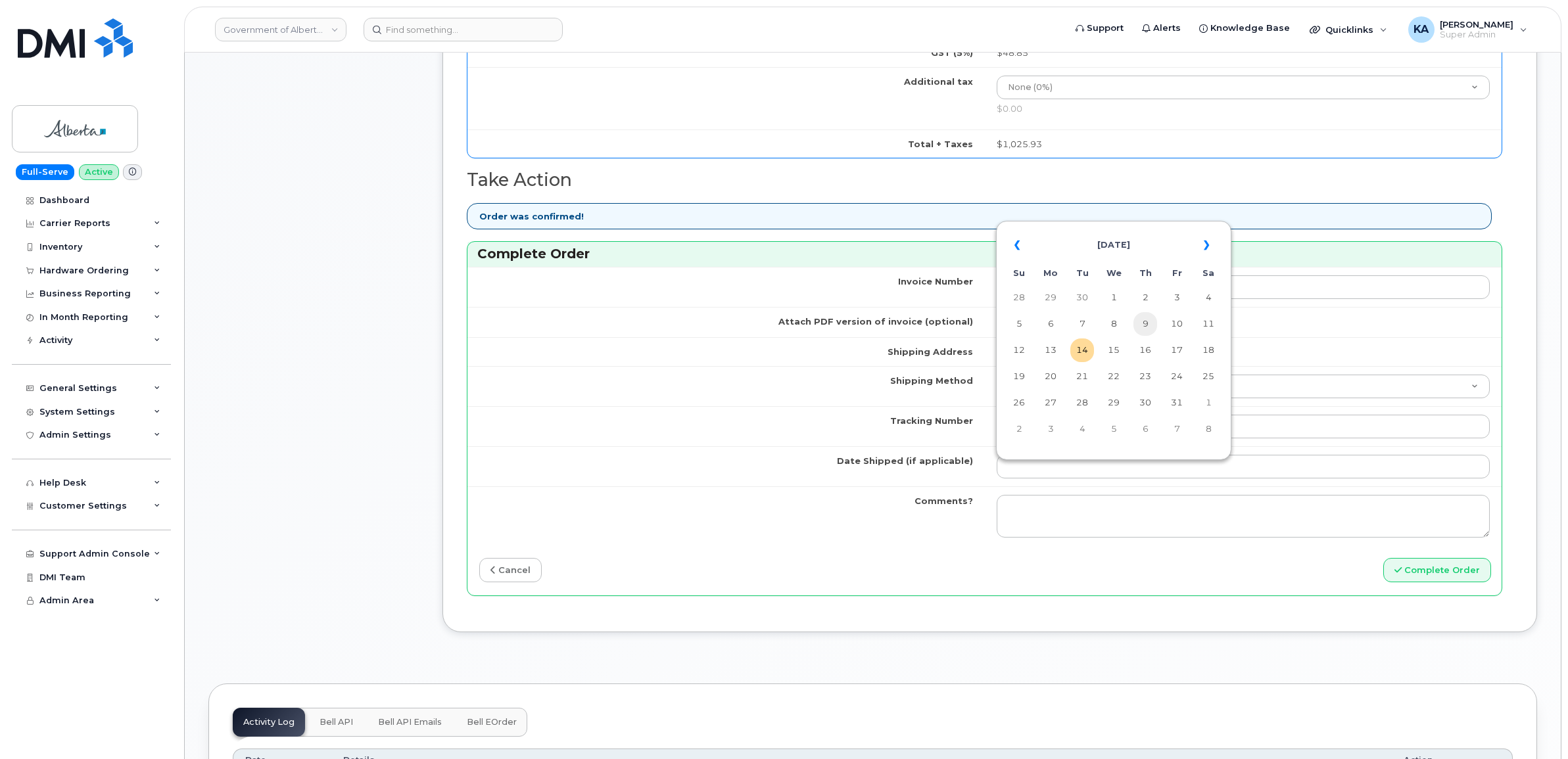
click at [1144, 322] on td "9" at bounding box center [1145, 324] width 24 height 24
type input "[DATE]"
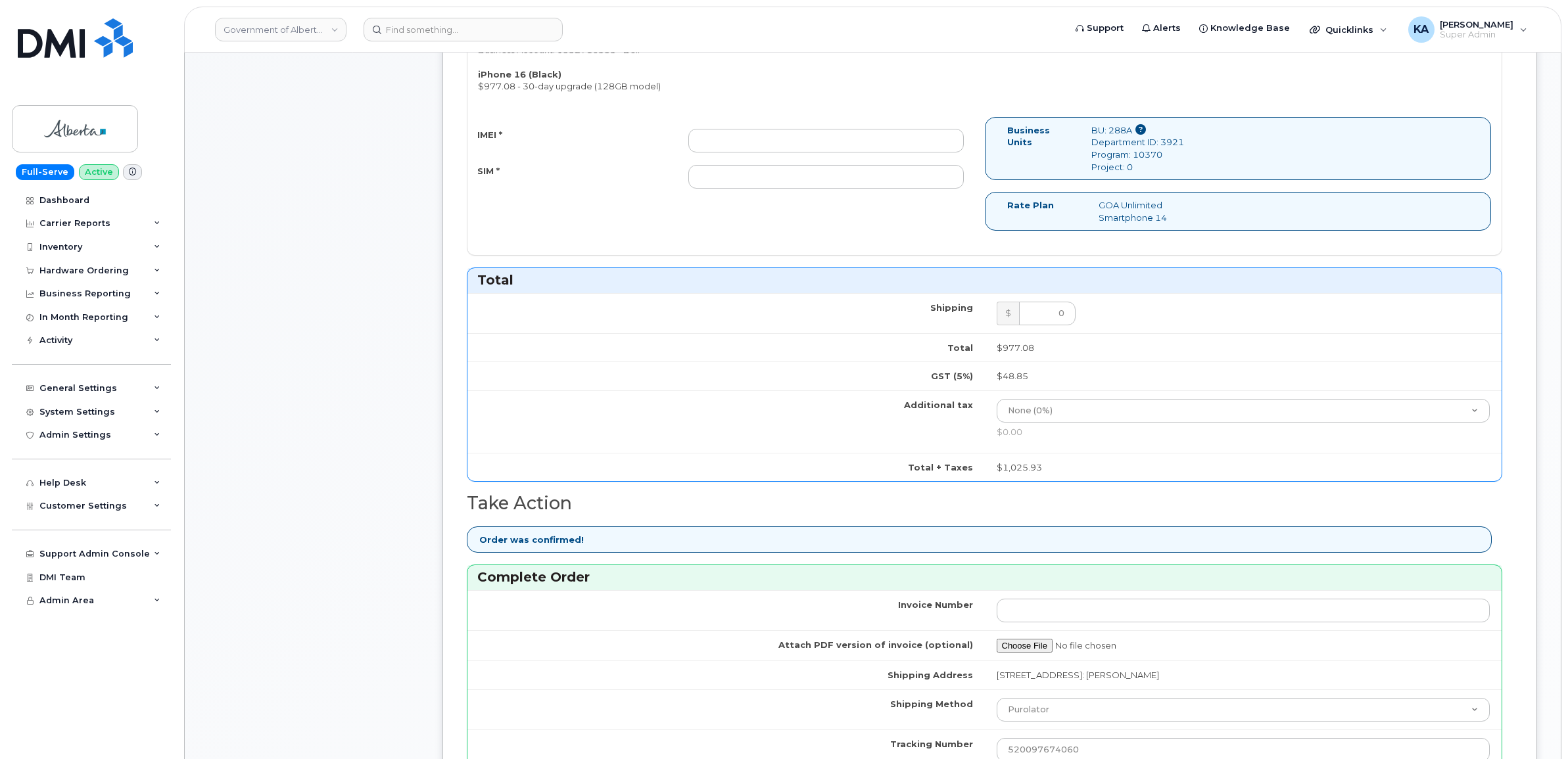
scroll to position [493, 0]
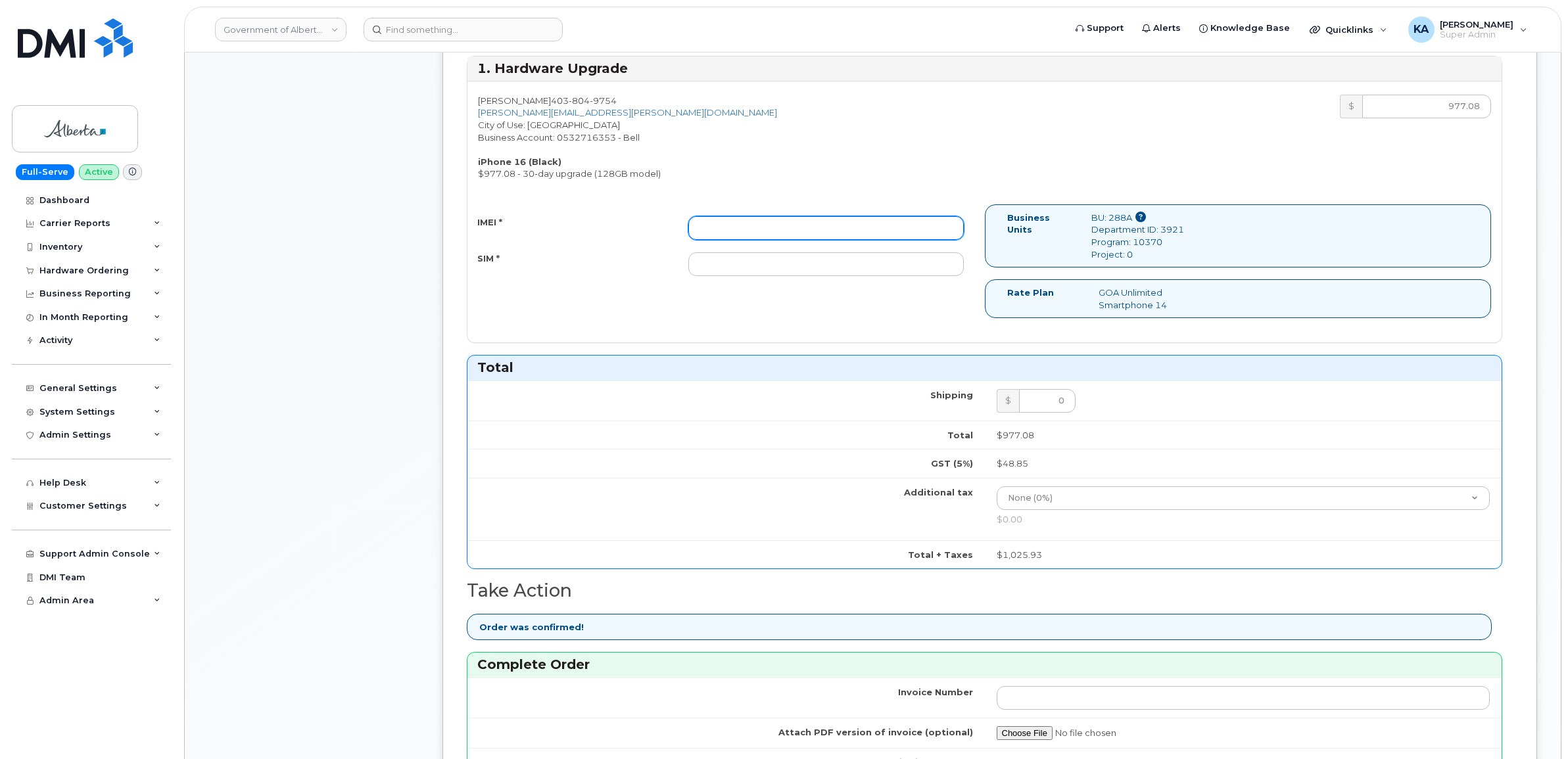
click at [829, 228] on input "IMEI *" at bounding box center [826, 228] width 276 height 24
paste input "355250940702063"
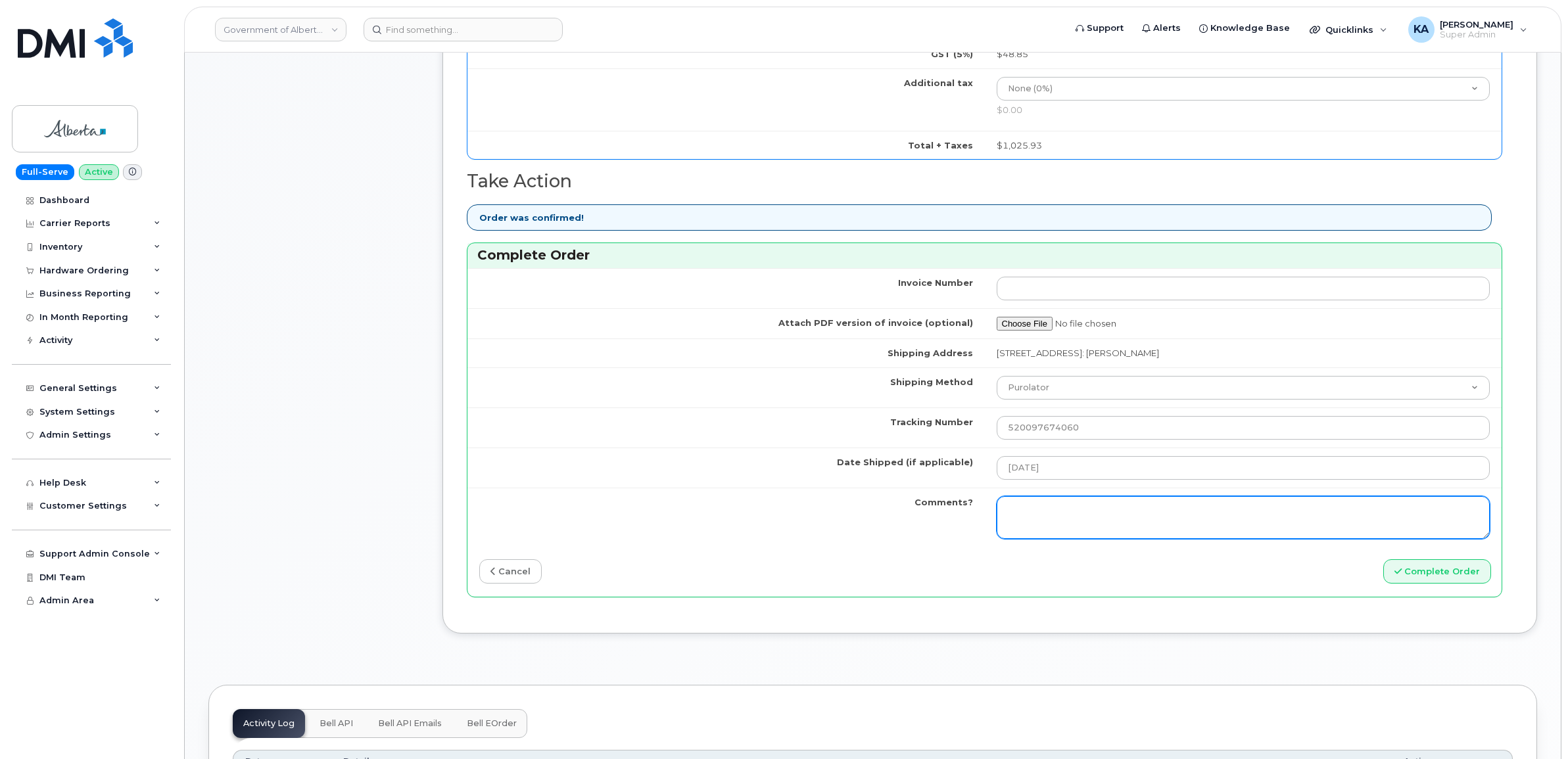
scroll to position [903, 0]
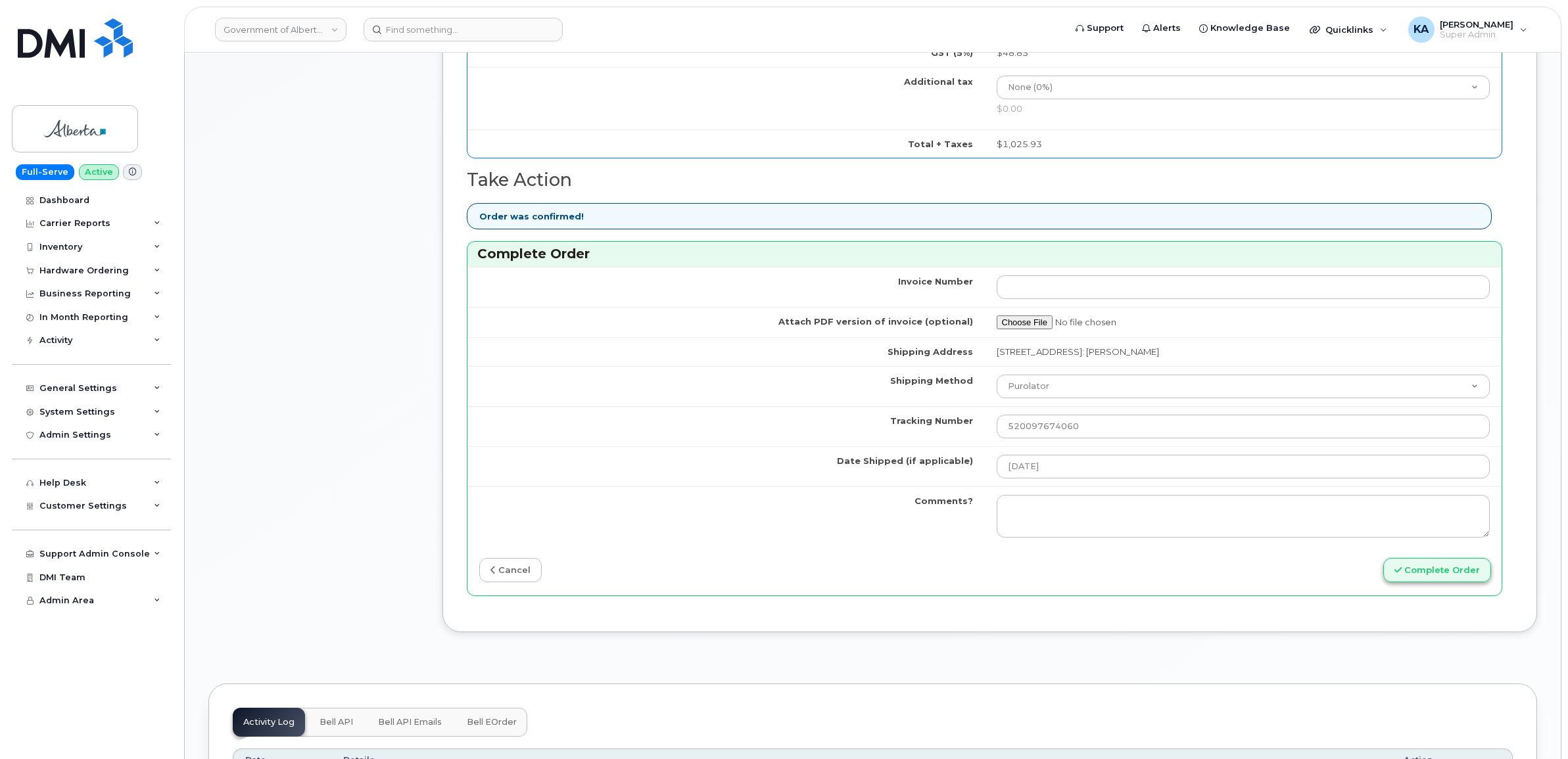
type input "355250940702063"
click at [1427, 570] on button "Complete Order" at bounding box center [1437, 570] width 108 height 25
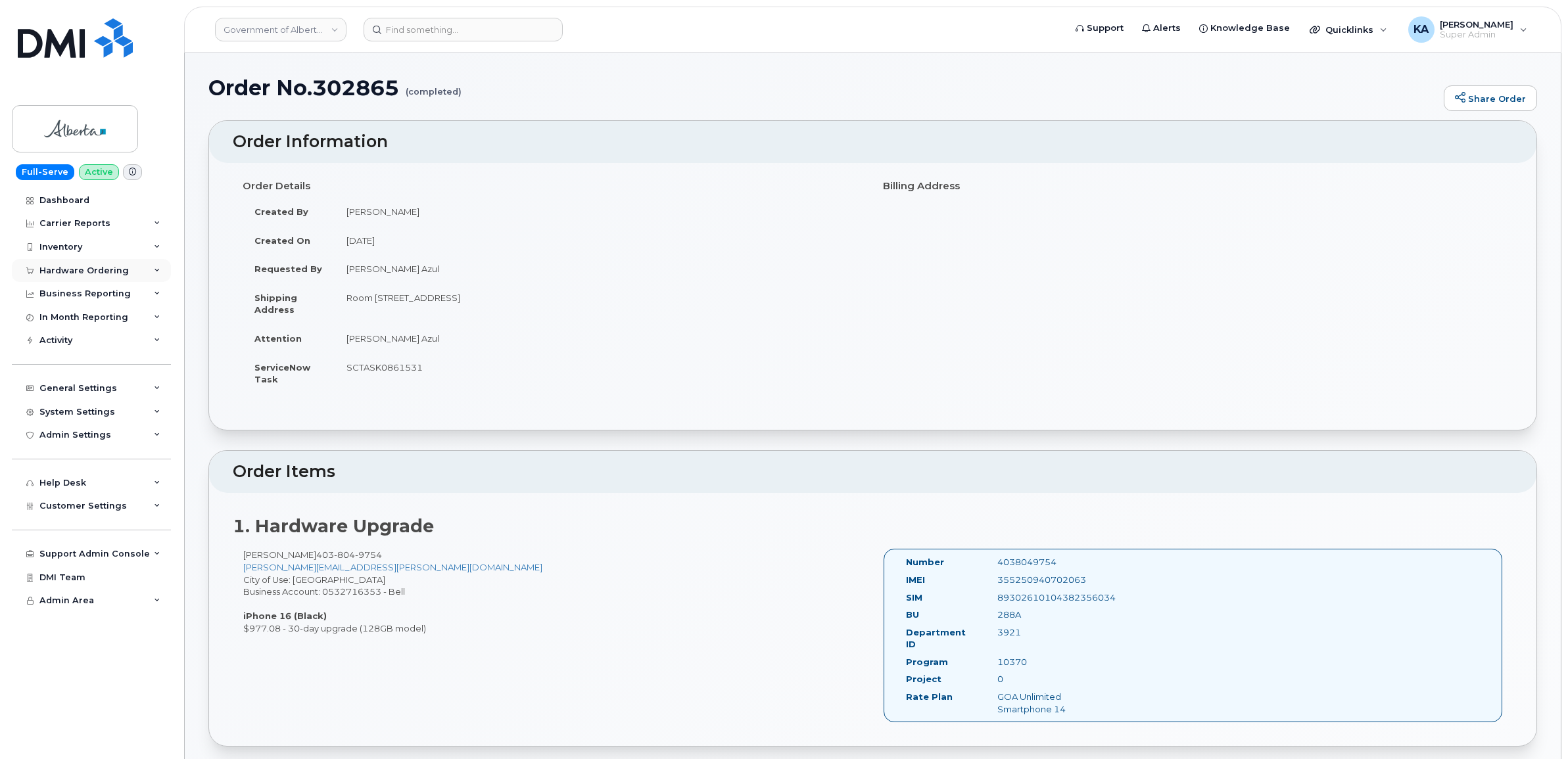
click at [72, 267] on div "Hardware Ordering" at bounding box center [84, 271] width 89 height 11
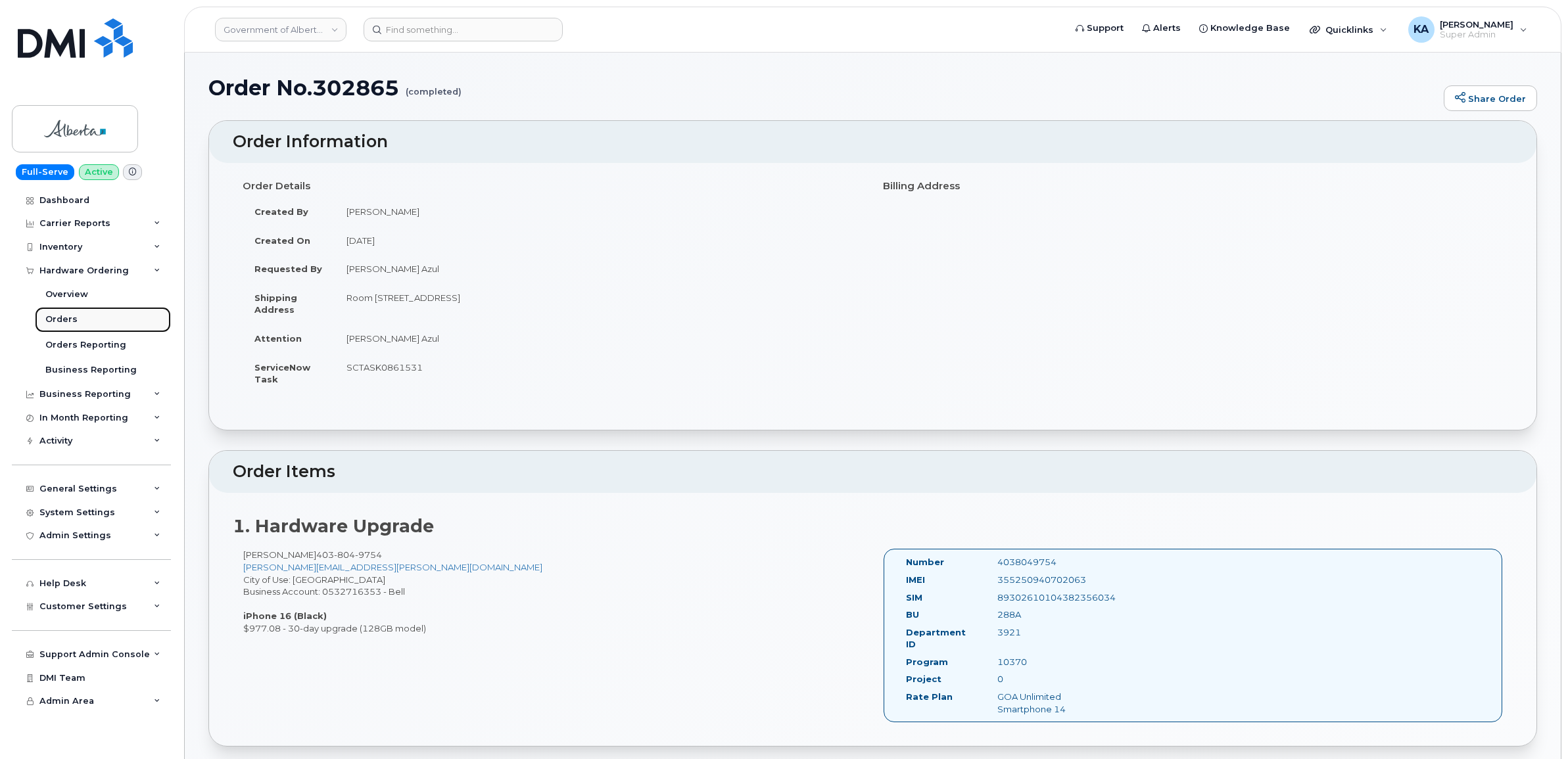
click at [55, 318] on div "Orders" at bounding box center [62, 319] width 32 height 12
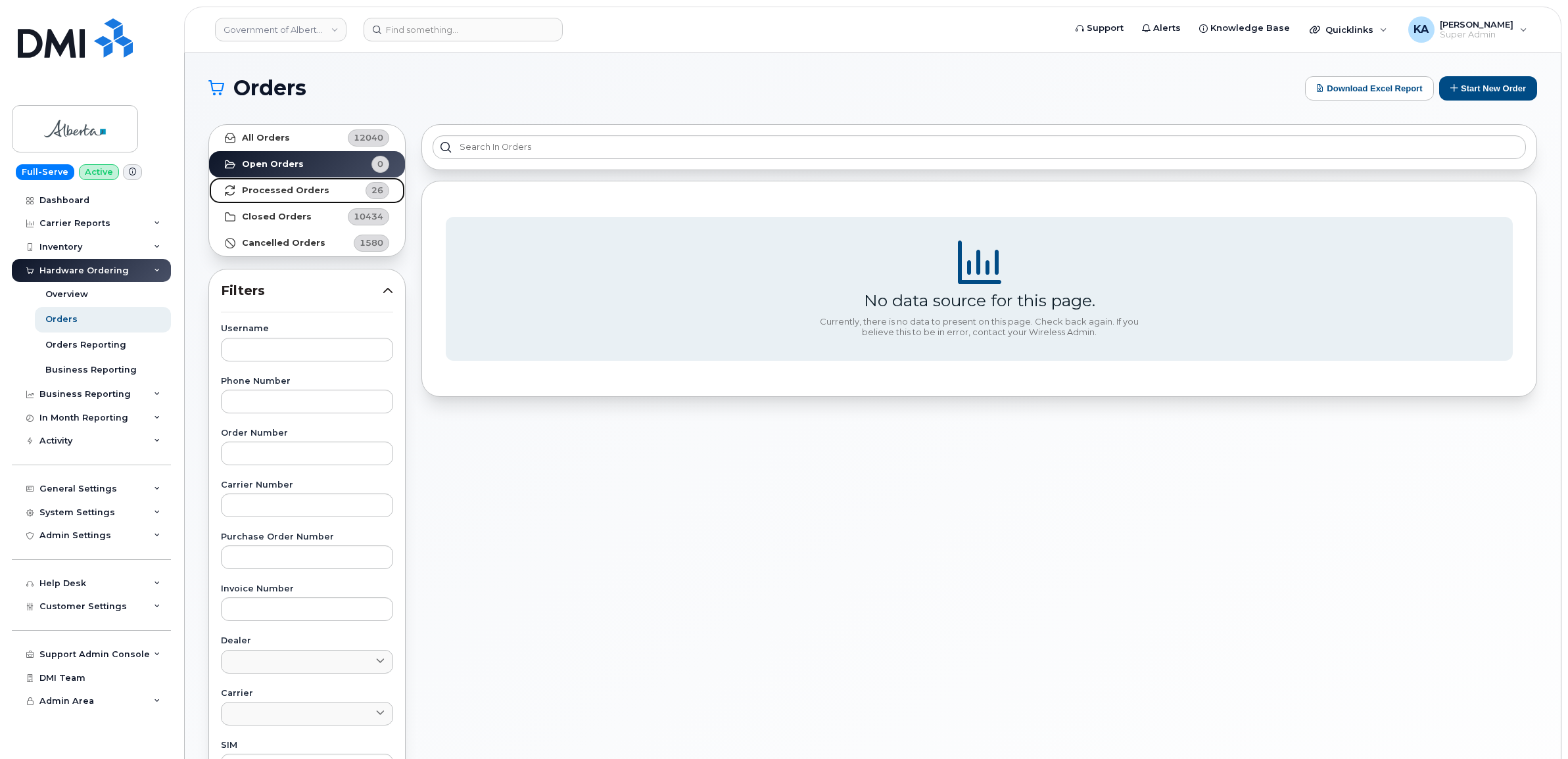
click at [279, 189] on strong "Processed Orders" at bounding box center [285, 190] width 87 height 11
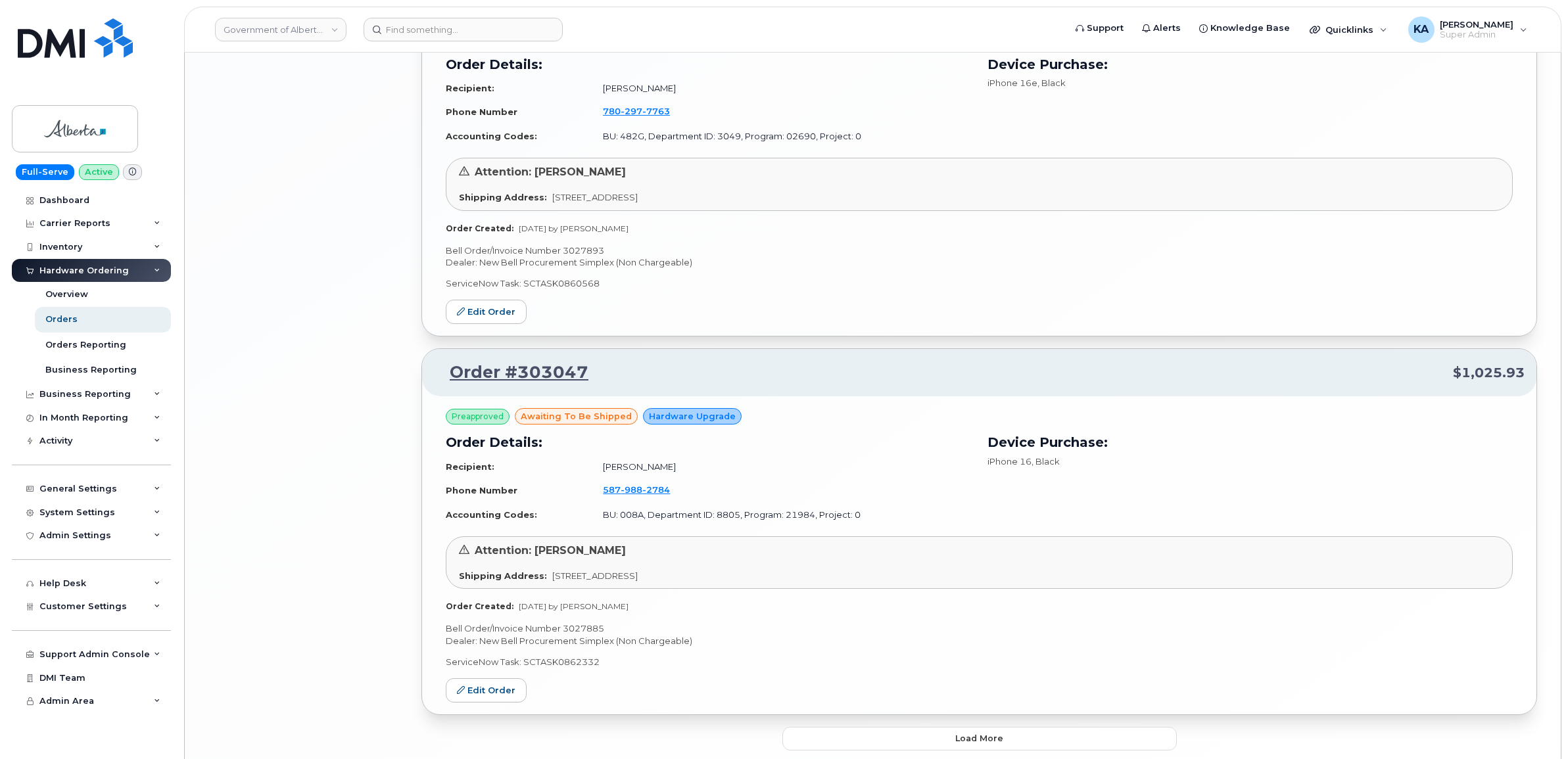
scroll to position [2669, 0]
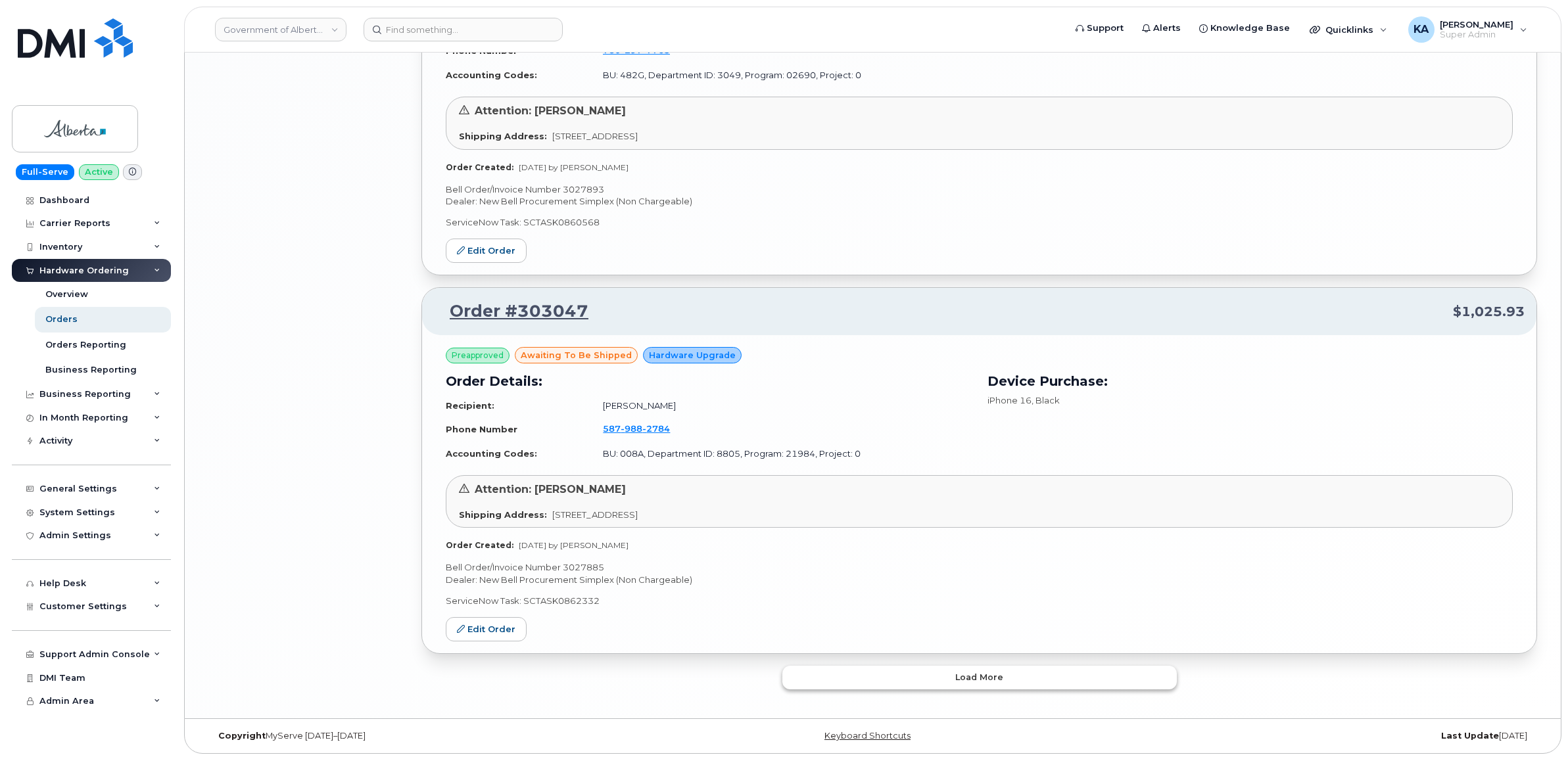
click at [837, 677] on button "Load more" at bounding box center [979, 677] width 394 height 24
click at [845, 680] on button "Load more" at bounding box center [979, 677] width 394 height 24
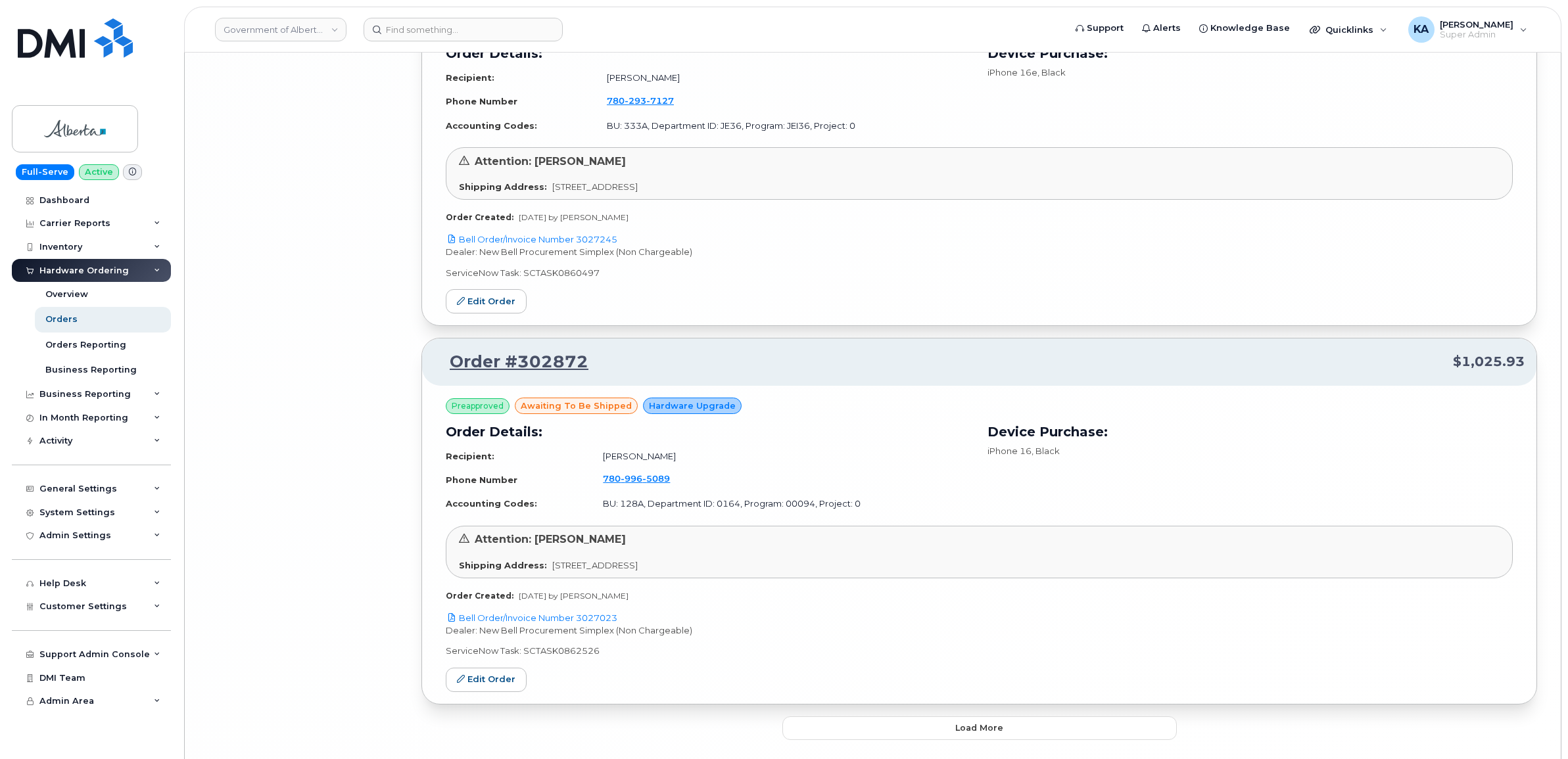
scroll to position [8673, 0]
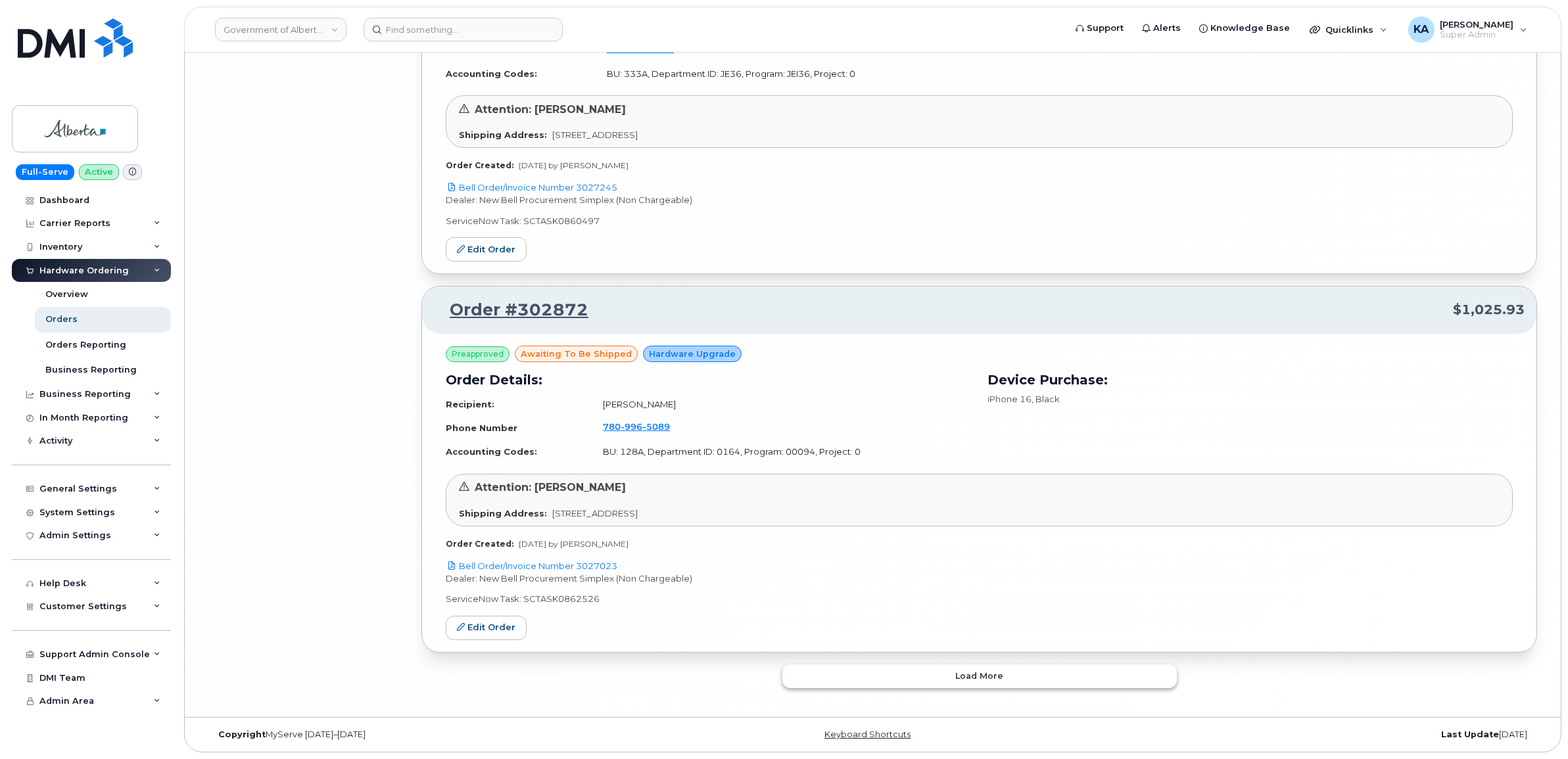
click at [837, 668] on button "Load more" at bounding box center [979, 676] width 394 height 24
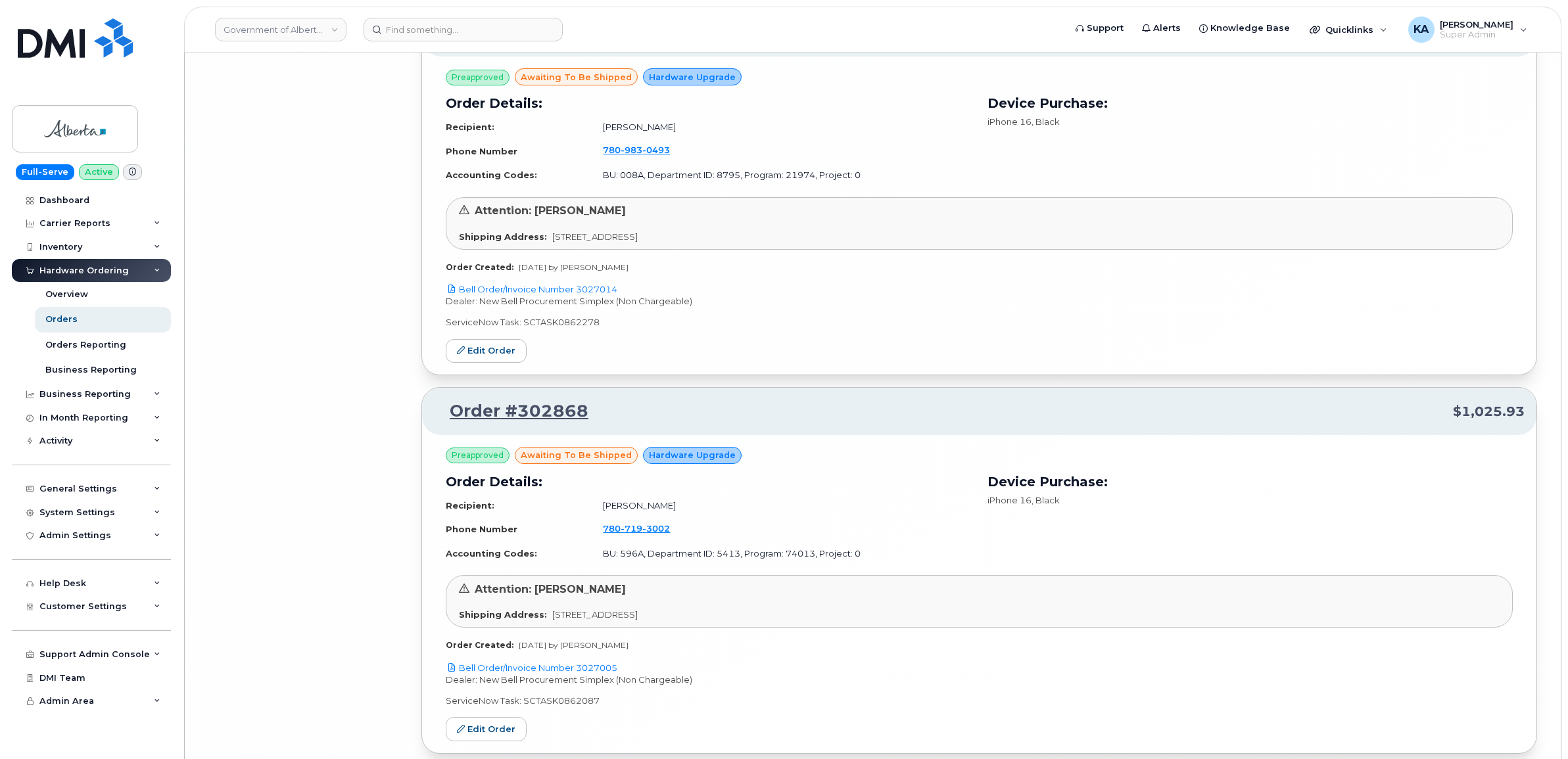
scroll to position [9401, 0]
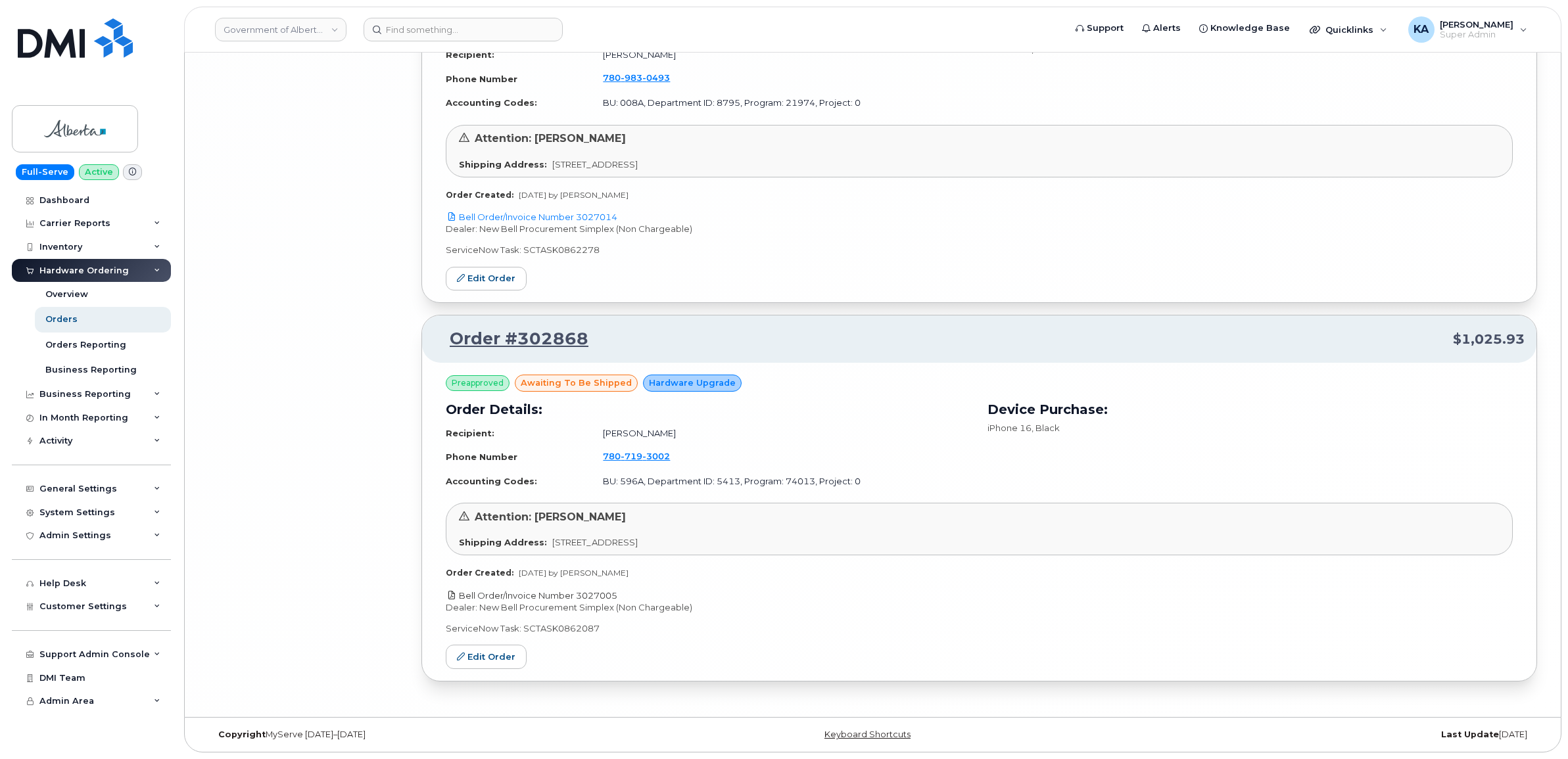
drag, startPoint x: 624, startPoint y: 592, endPoint x: 579, endPoint y: 593, distance: 45.0
click at [579, 593] on p "Bell Order/Invoice Number 3027005" at bounding box center [979, 596] width 1067 height 13
copy link "3027005"
click at [482, 654] on link "Edit Order" at bounding box center [486, 656] width 81 height 25
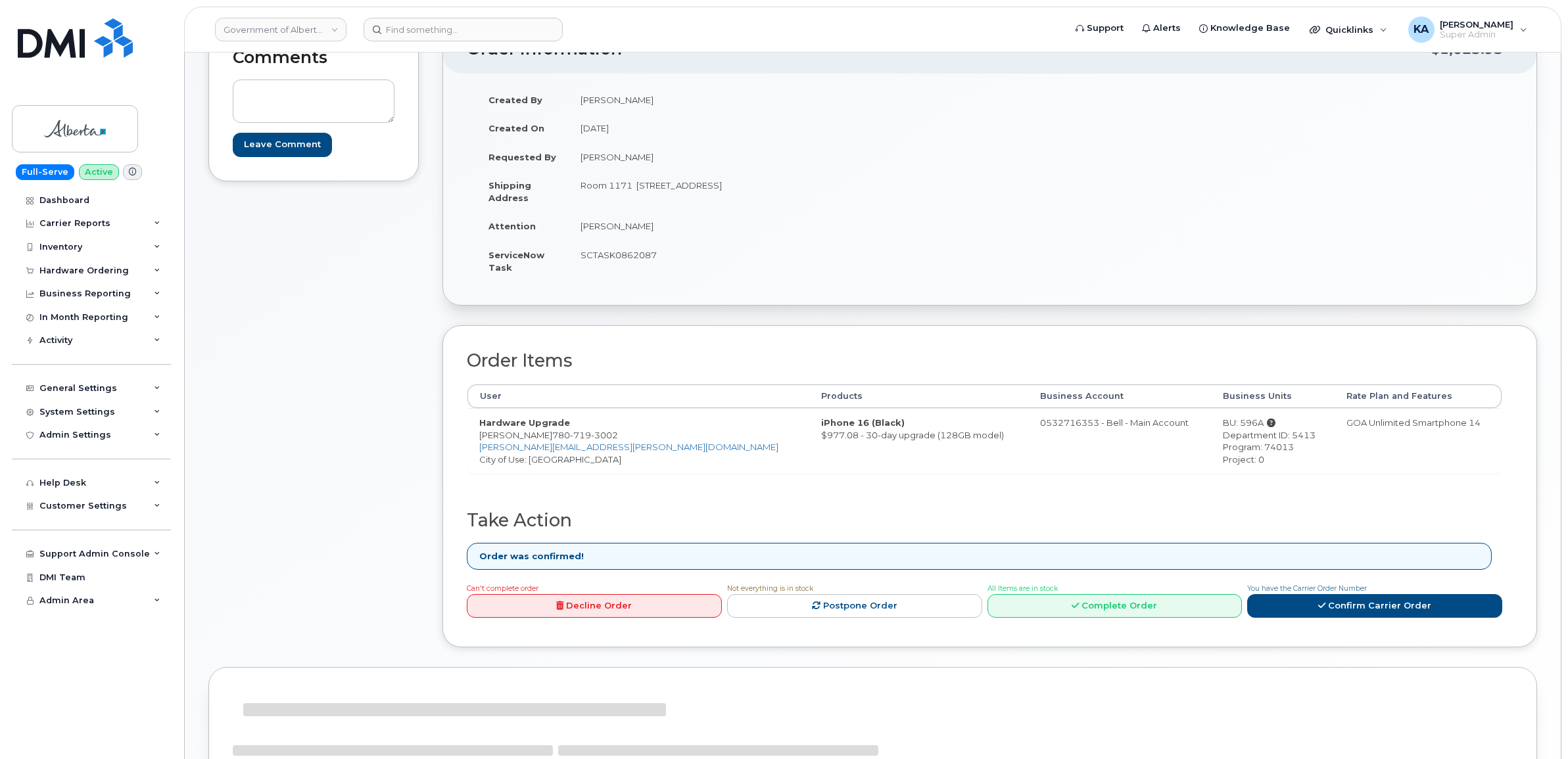
scroll to position [247, 0]
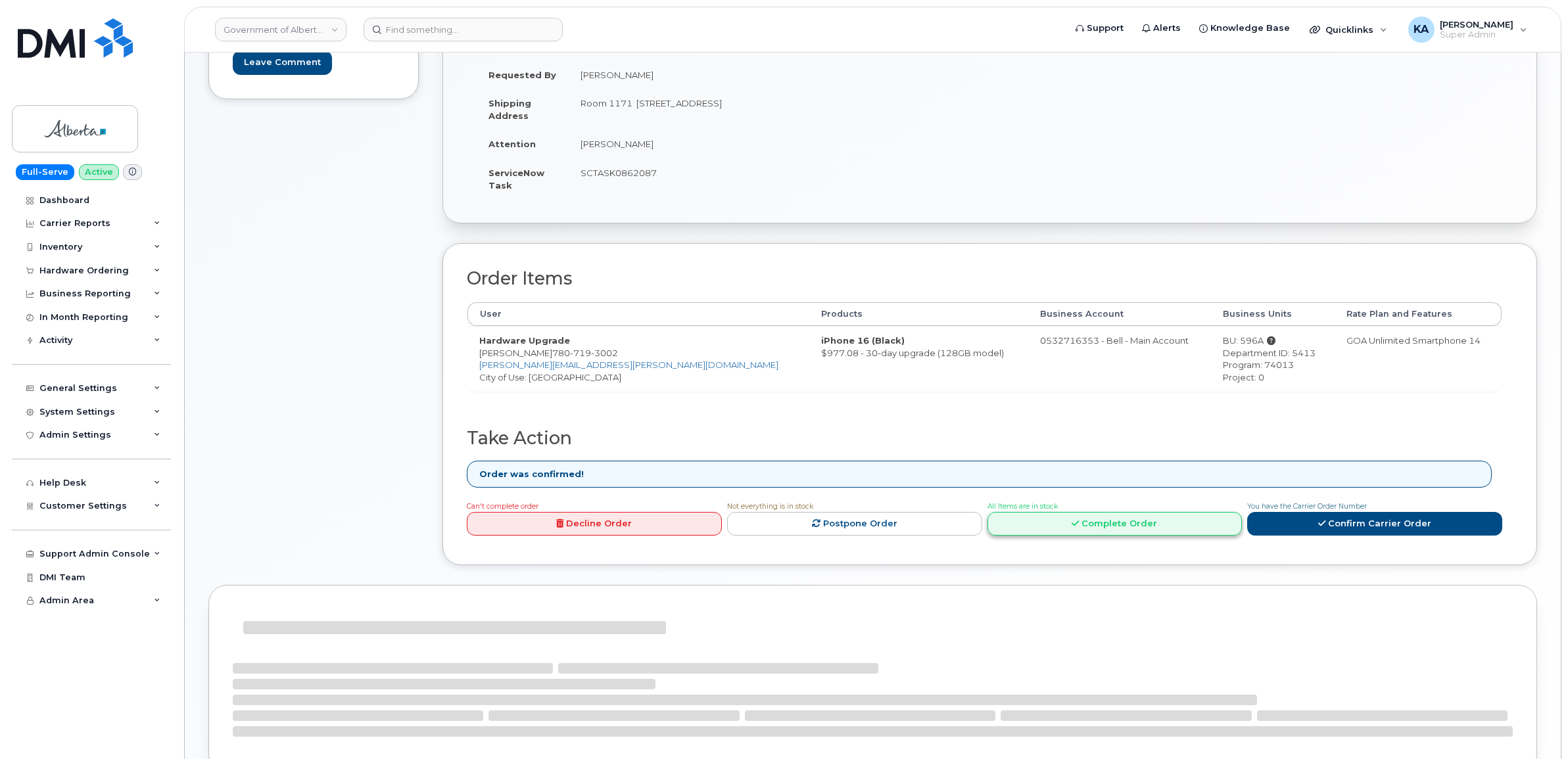
click at [1122, 521] on link "Complete Order" at bounding box center [1114, 524] width 255 height 25
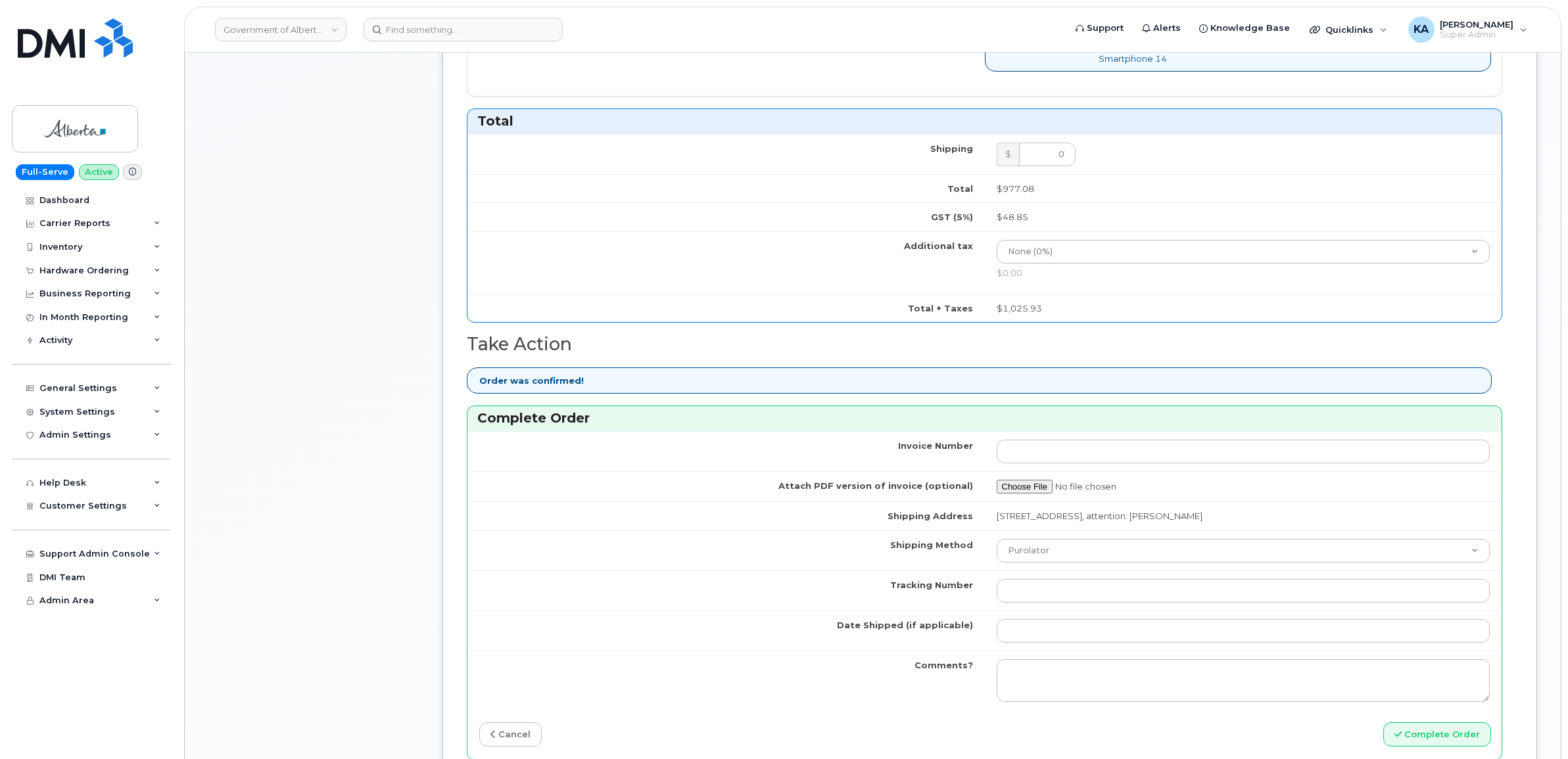
scroll to position [822, 0]
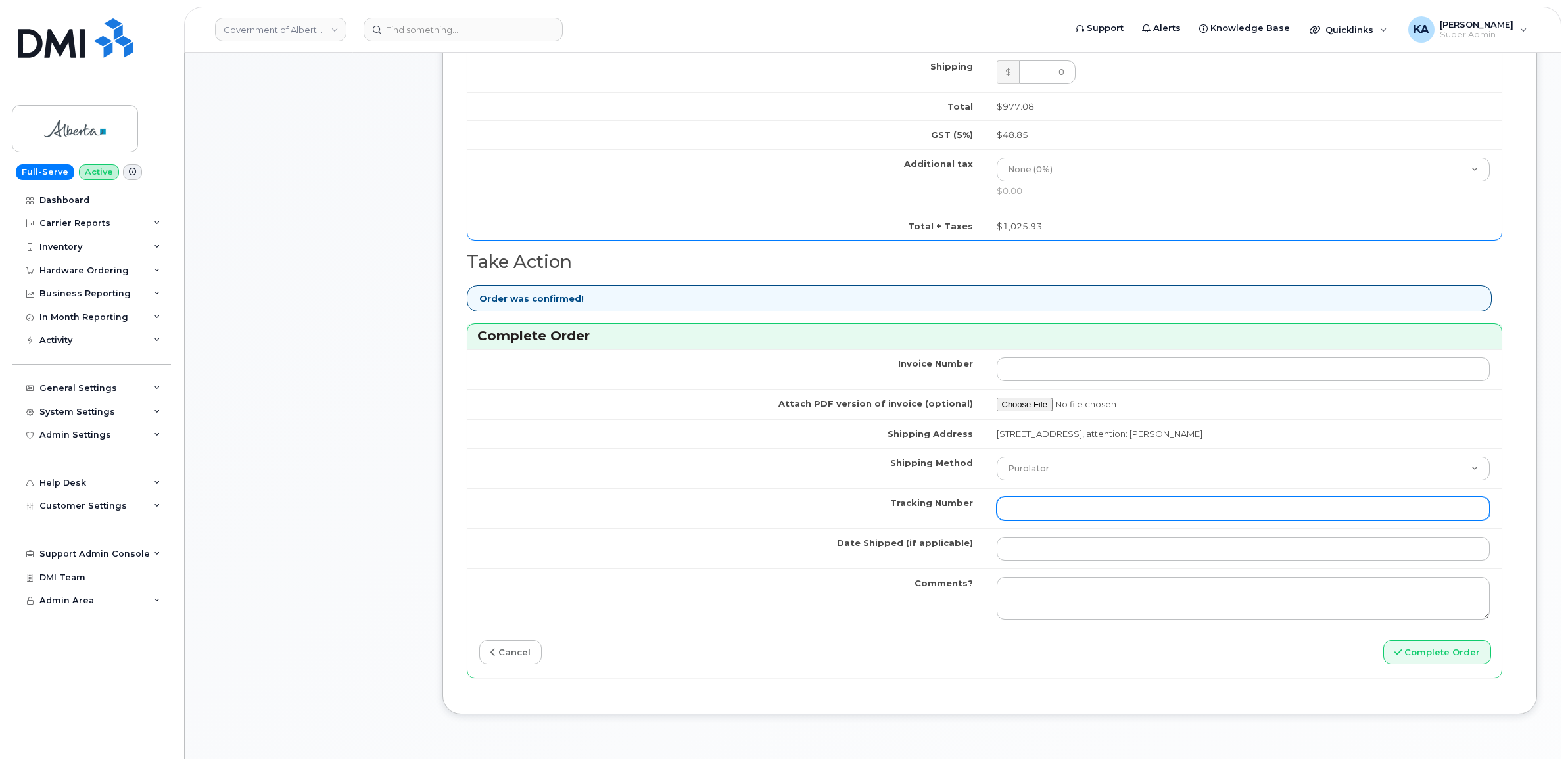
click at [1027, 517] on input "Tracking Number" at bounding box center [1243, 509] width 494 height 24
paste input "520097821281"
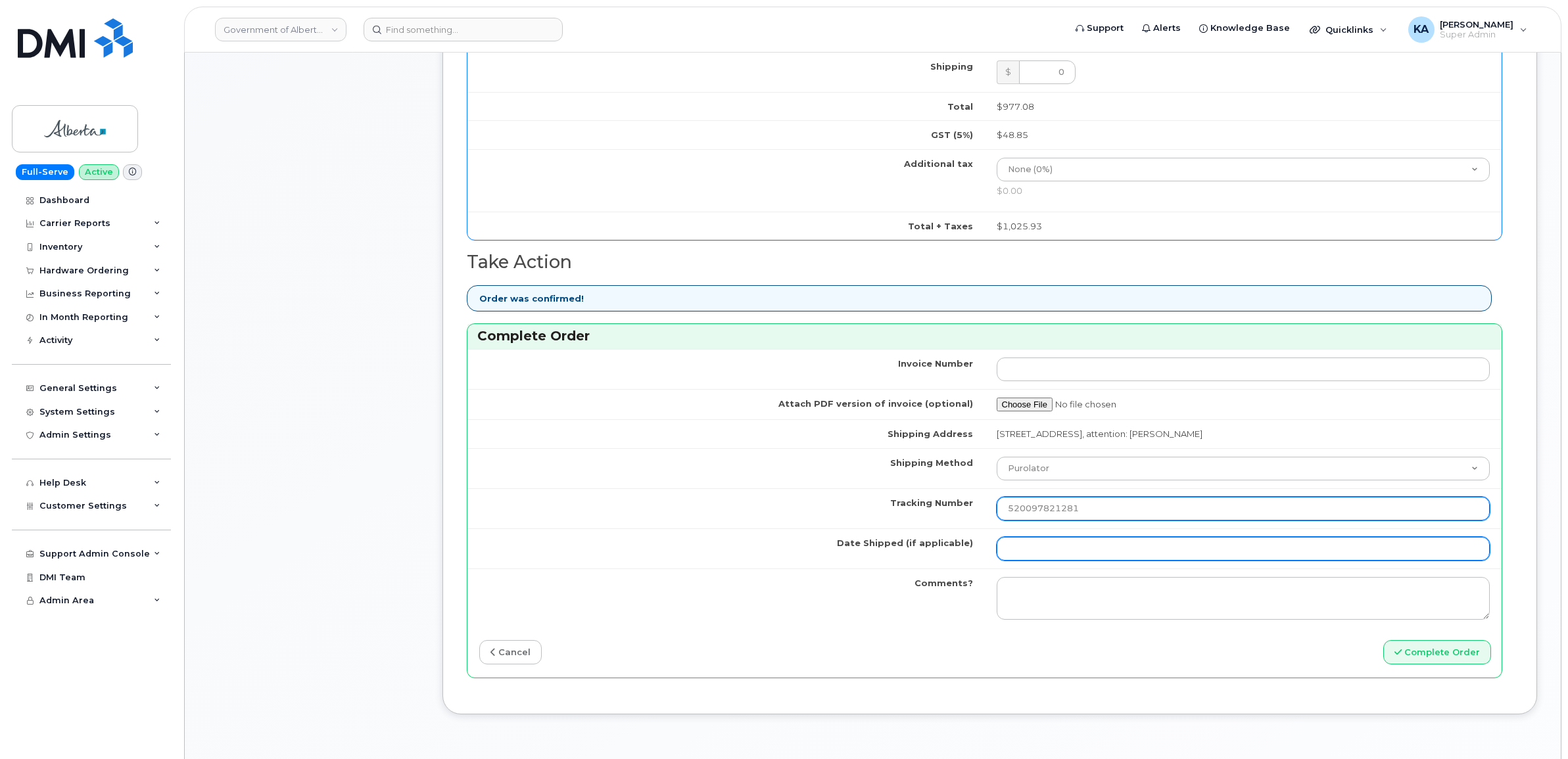
type input "520097821281"
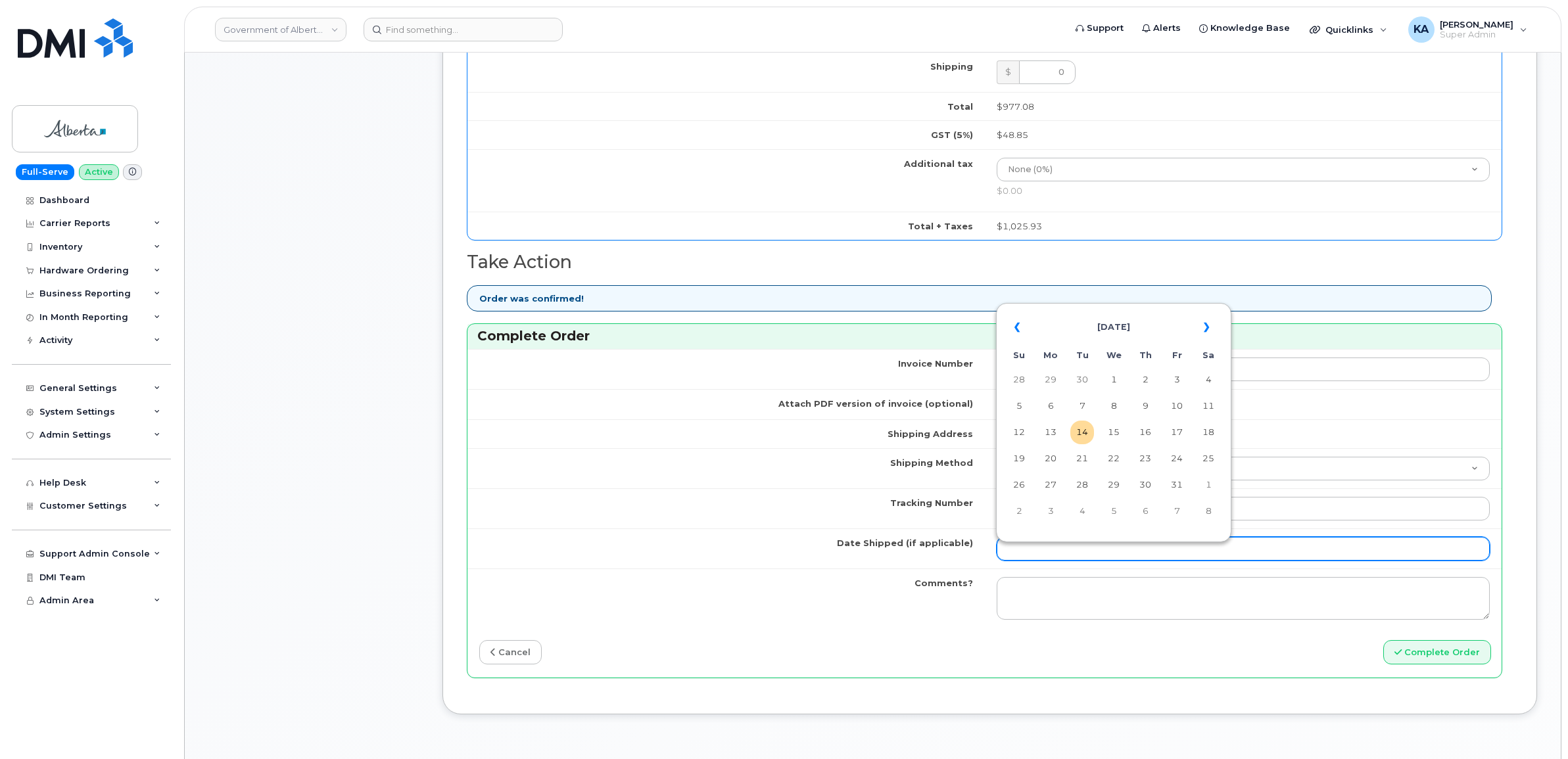
click at [1029, 554] on input "Date Shipped (if applicable)" at bounding box center [1243, 549] width 494 height 24
click at [1105, 309] on table "« [DATE] » Su Mo Tu We Th Fr Sa 28 29 30 1 2 3 4 5 6 7 8 9 10 11 12 13 14 15 16…" at bounding box center [1113, 419] width 229 height 225
click at [1147, 404] on td "9" at bounding box center [1145, 406] width 24 height 24
type input "[DATE]"
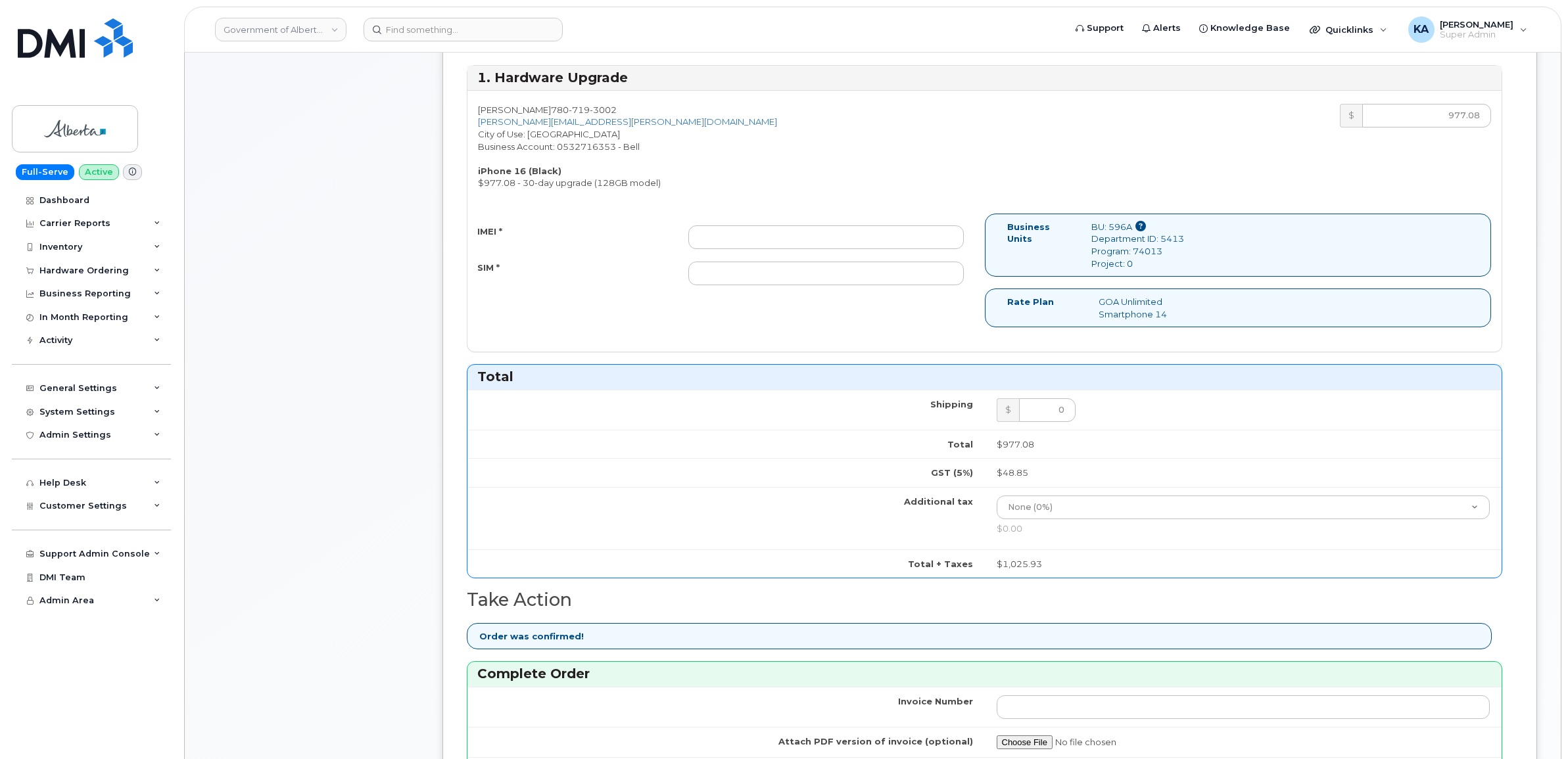
scroll to position [410, 0]
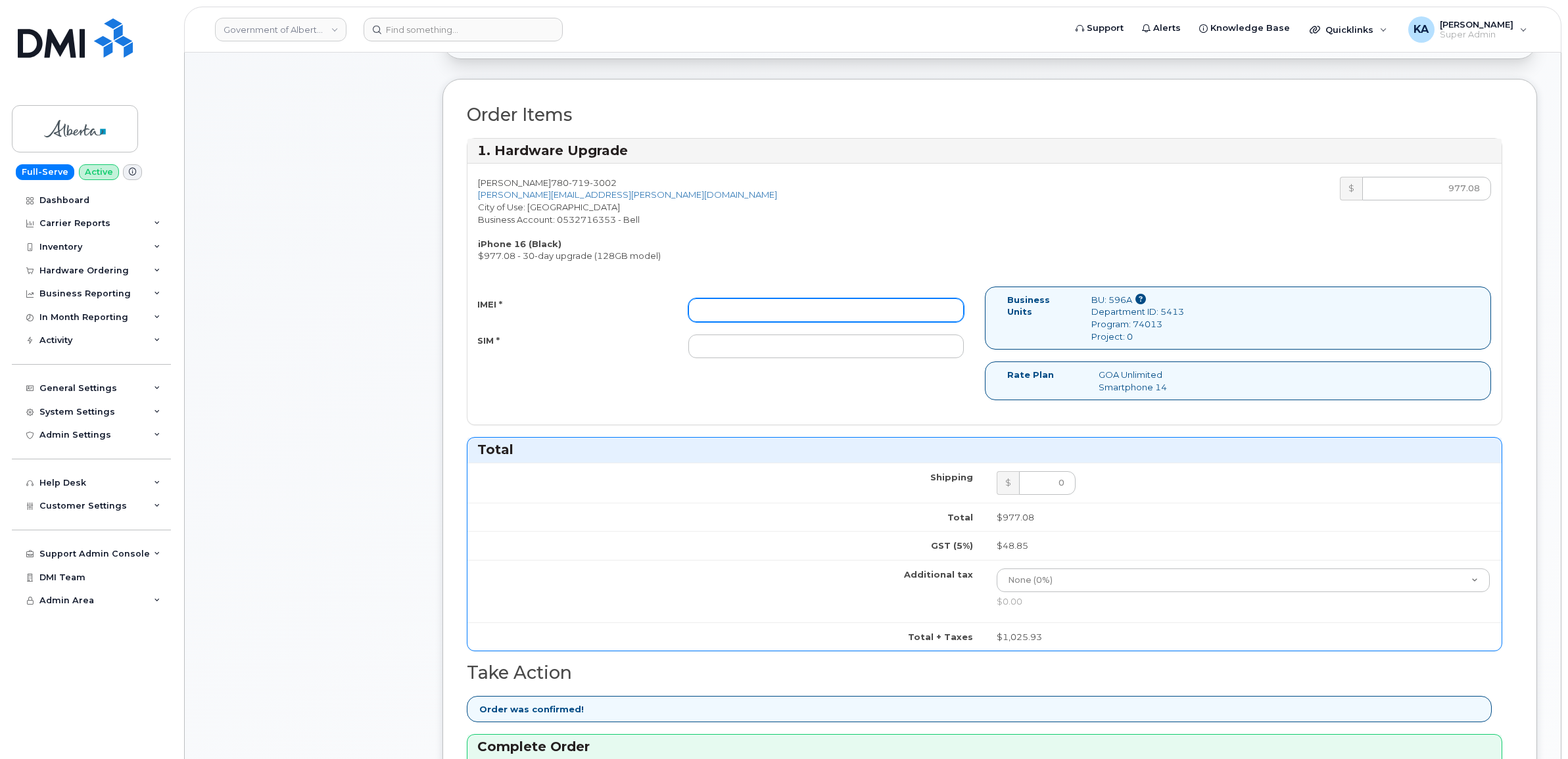
click at [913, 318] on input "IMEI *" at bounding box center [826, 310] width 276 height 24
paste input "355250940787130"
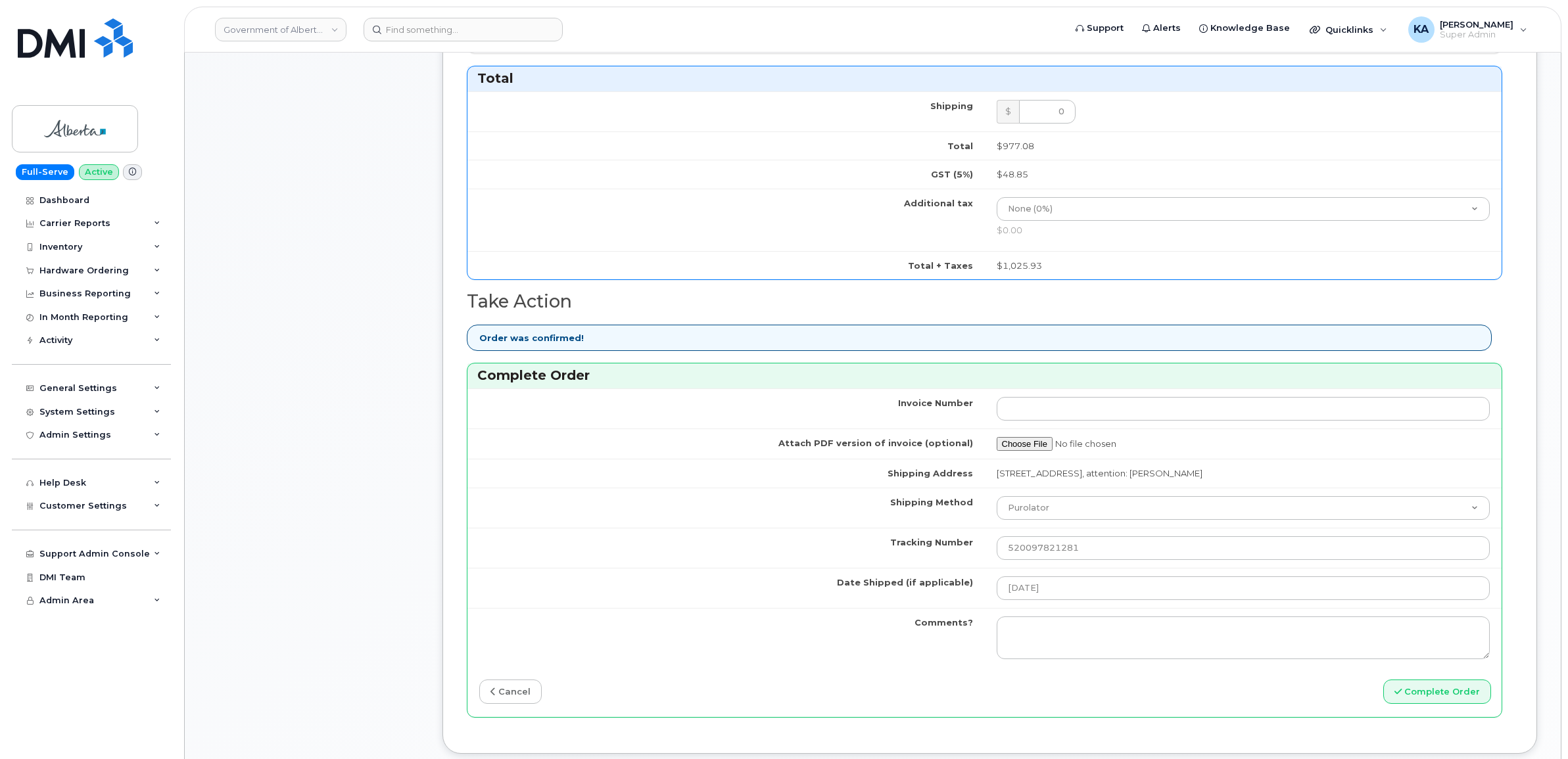
scroll to position [822, 0]
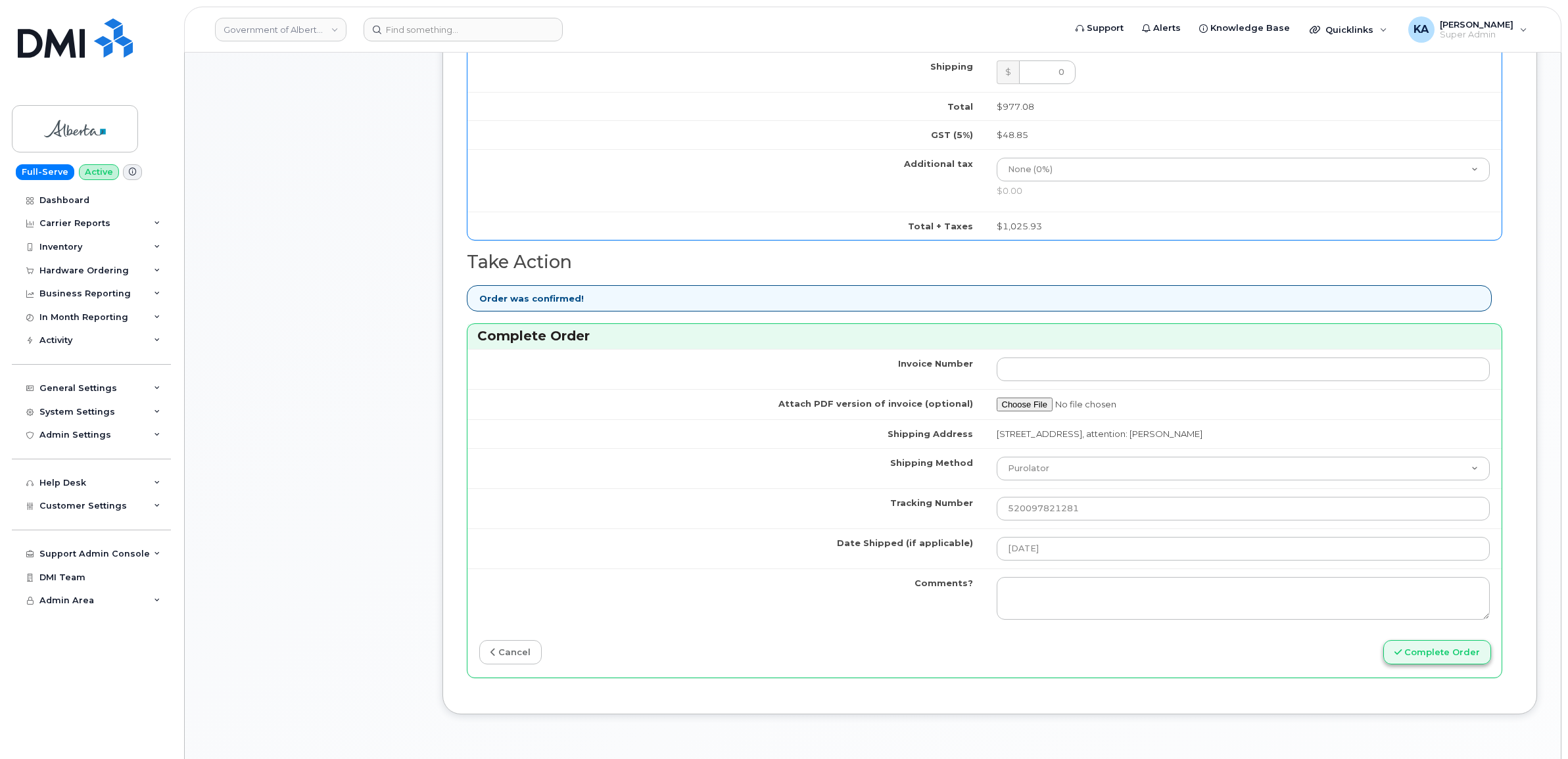
type input "355250940787130"
click at [1404, 656] on button "Complete Order" at bounding box center [1437, 652] width 108 height 25
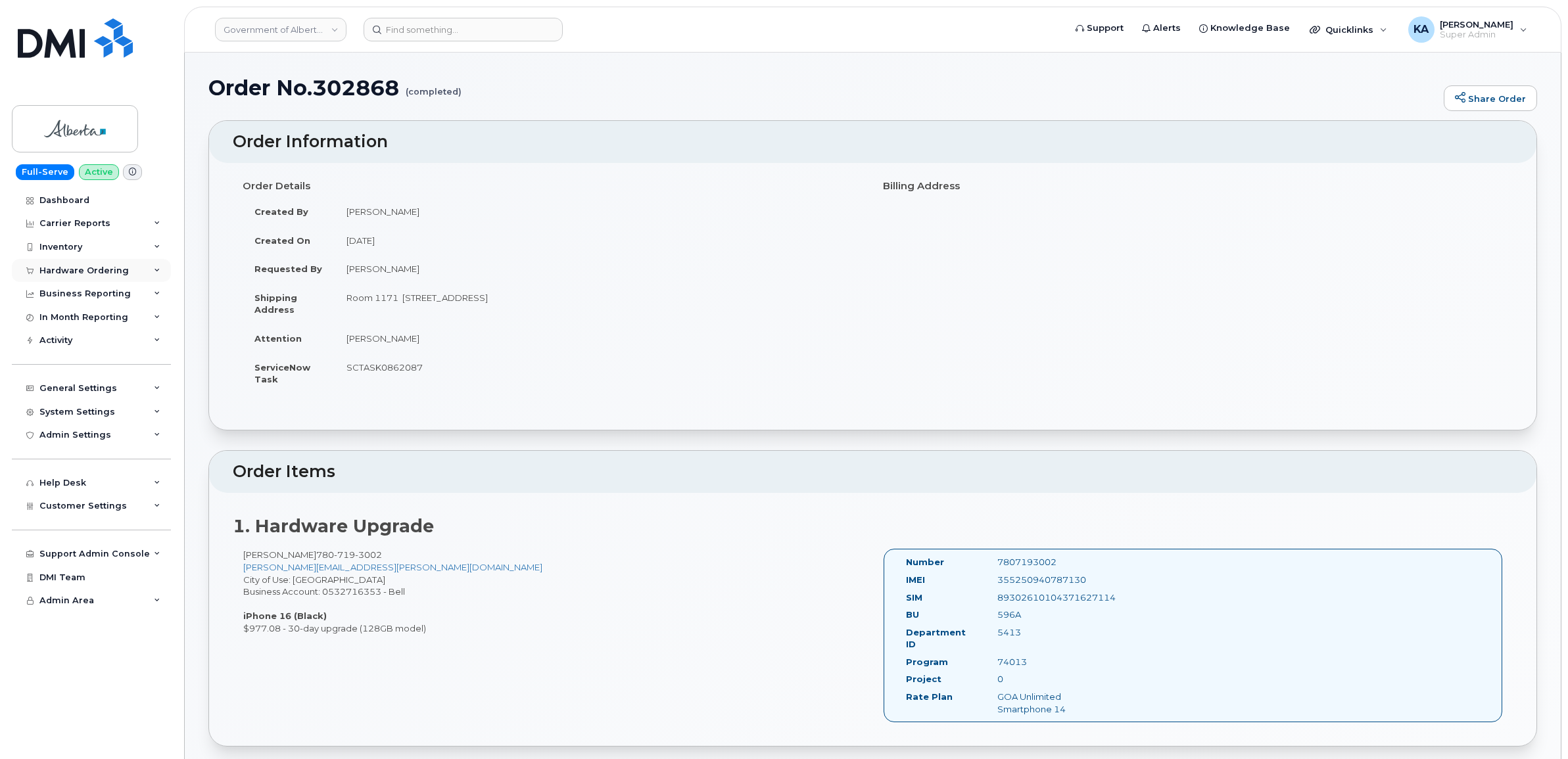
click at [71, 268] on div "Hardware Ordering" at bounding box center [84, 271] width 89 height 11
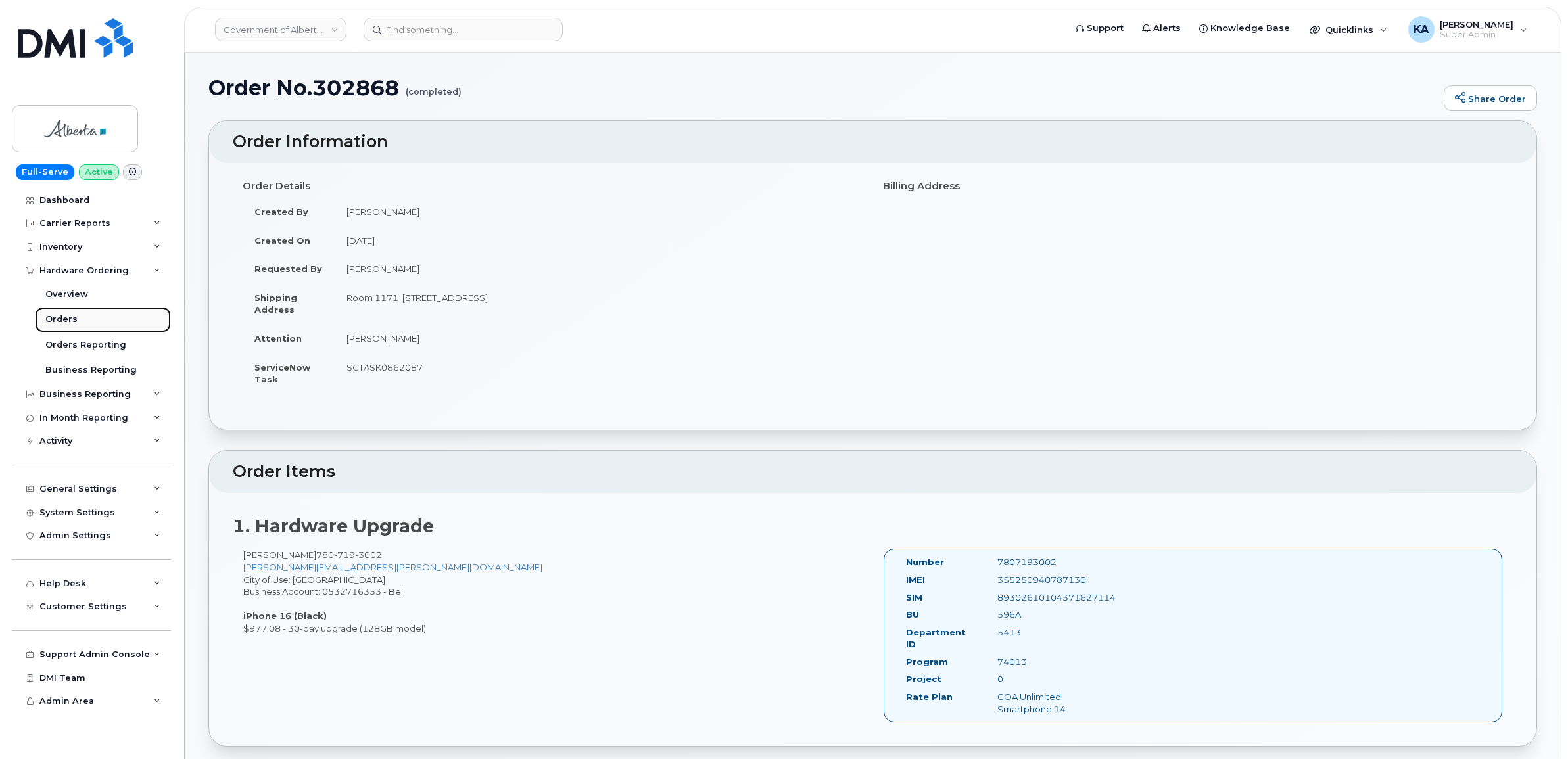
click at [51, 319] on div "Orders" at bounding box center [62, 319] width 32 height 12
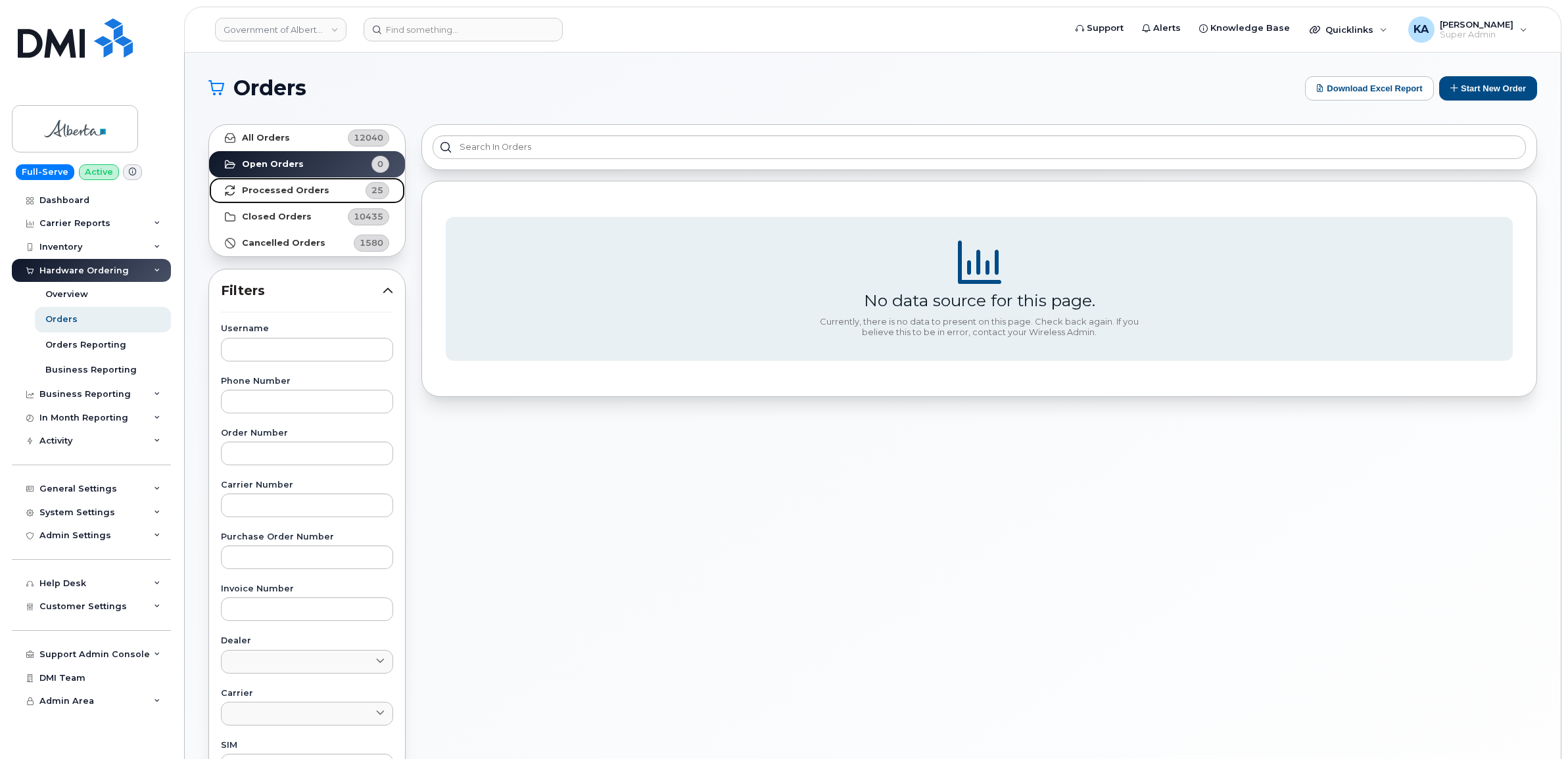
click at [309, 186] on strong "Processed Orders" at bounding box center [285, 190] width 87 height 11
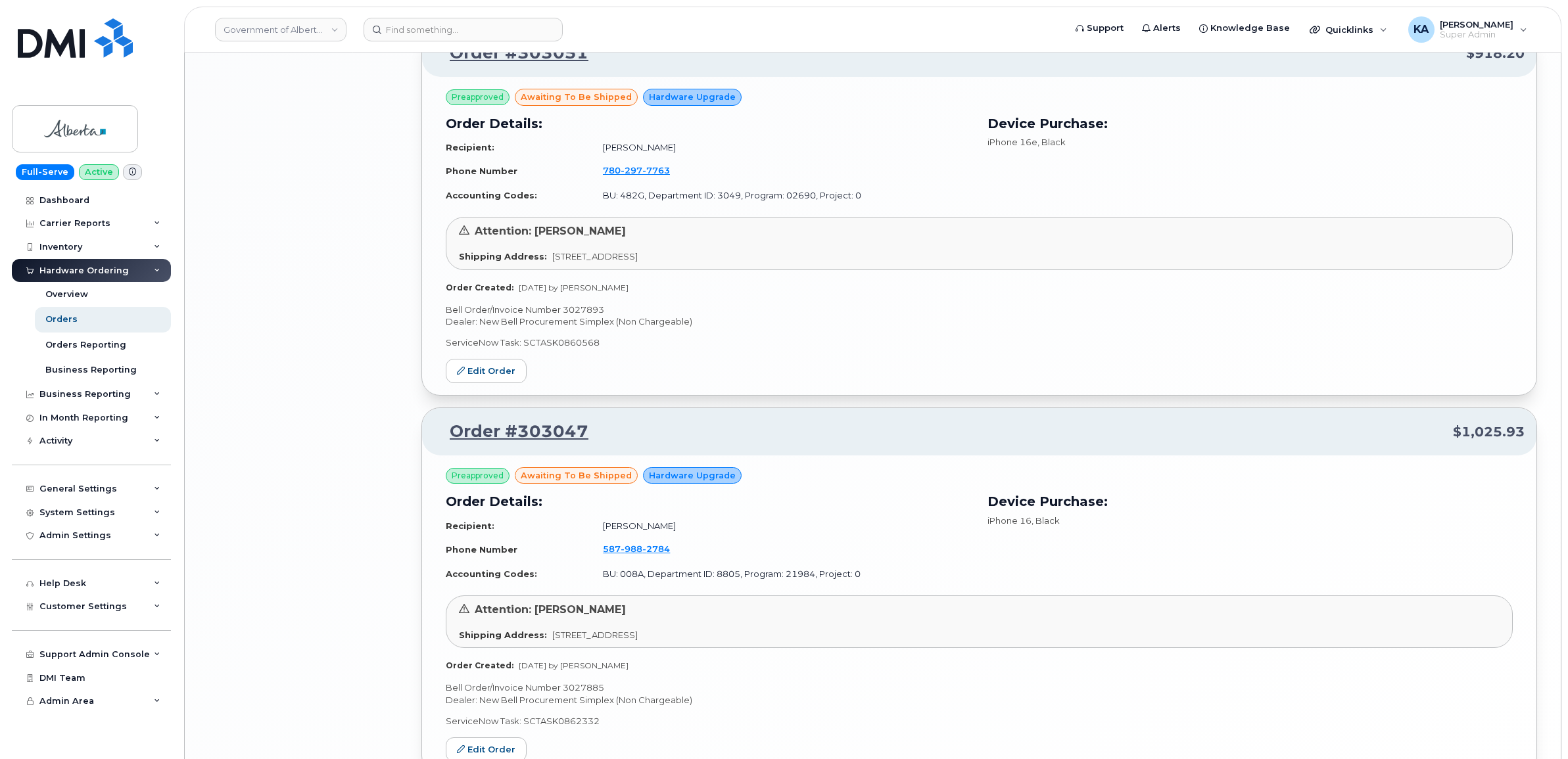
scroll to position [2669, 0]
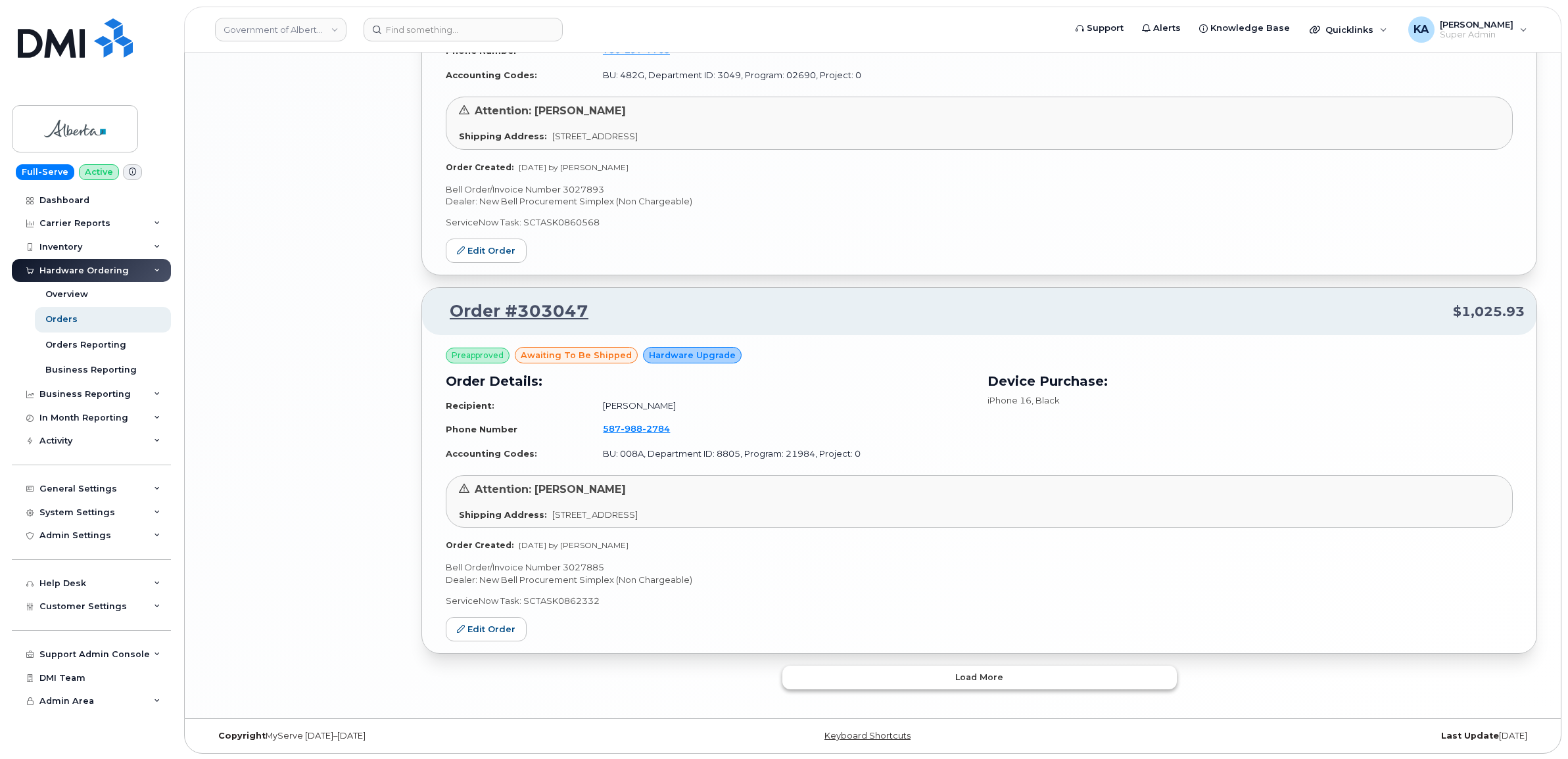
click at [875, 669] on button "Load more" at bounding box center [979, 677] width 394 height 24
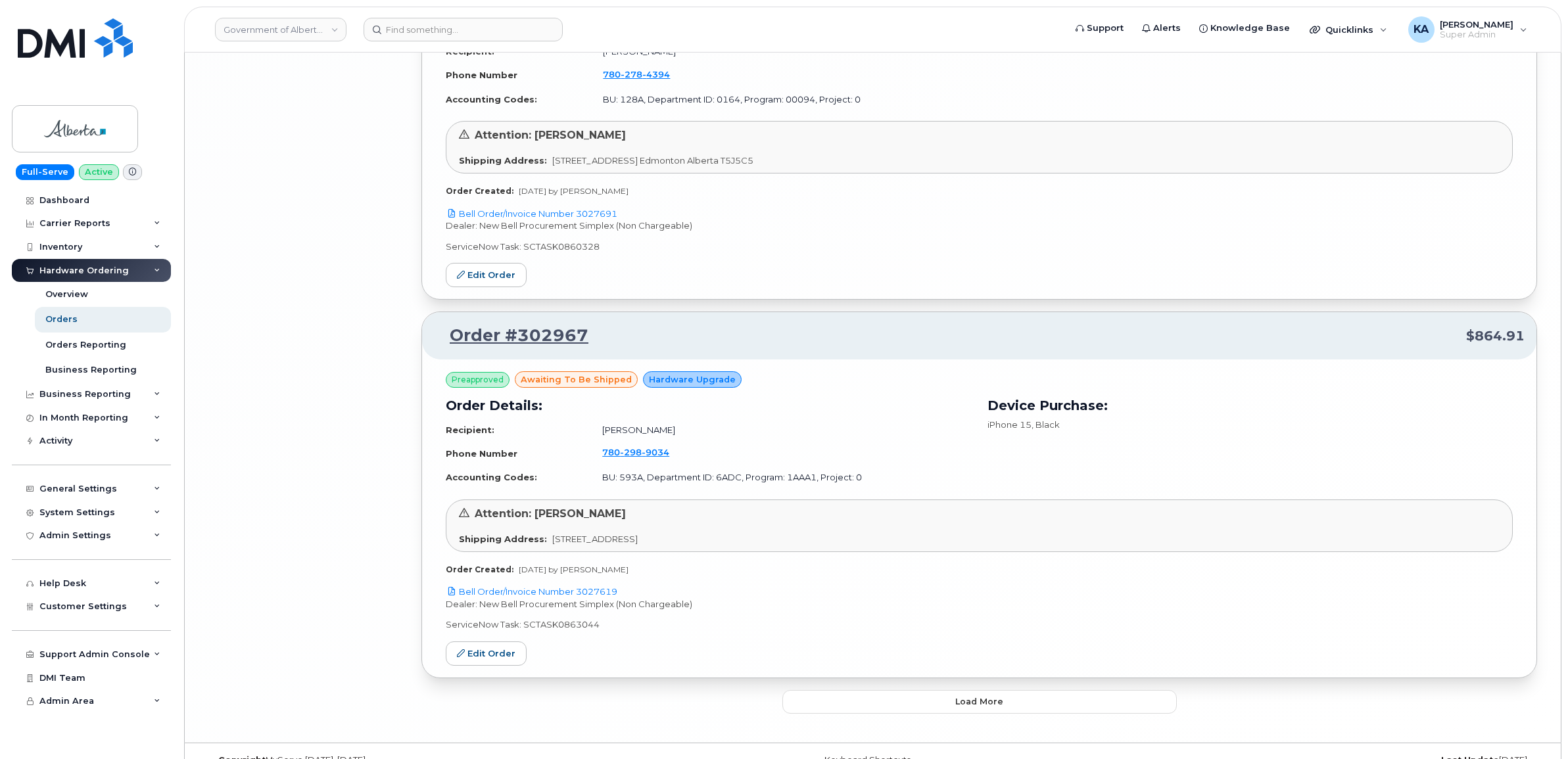
scroll to position [5696, 0]
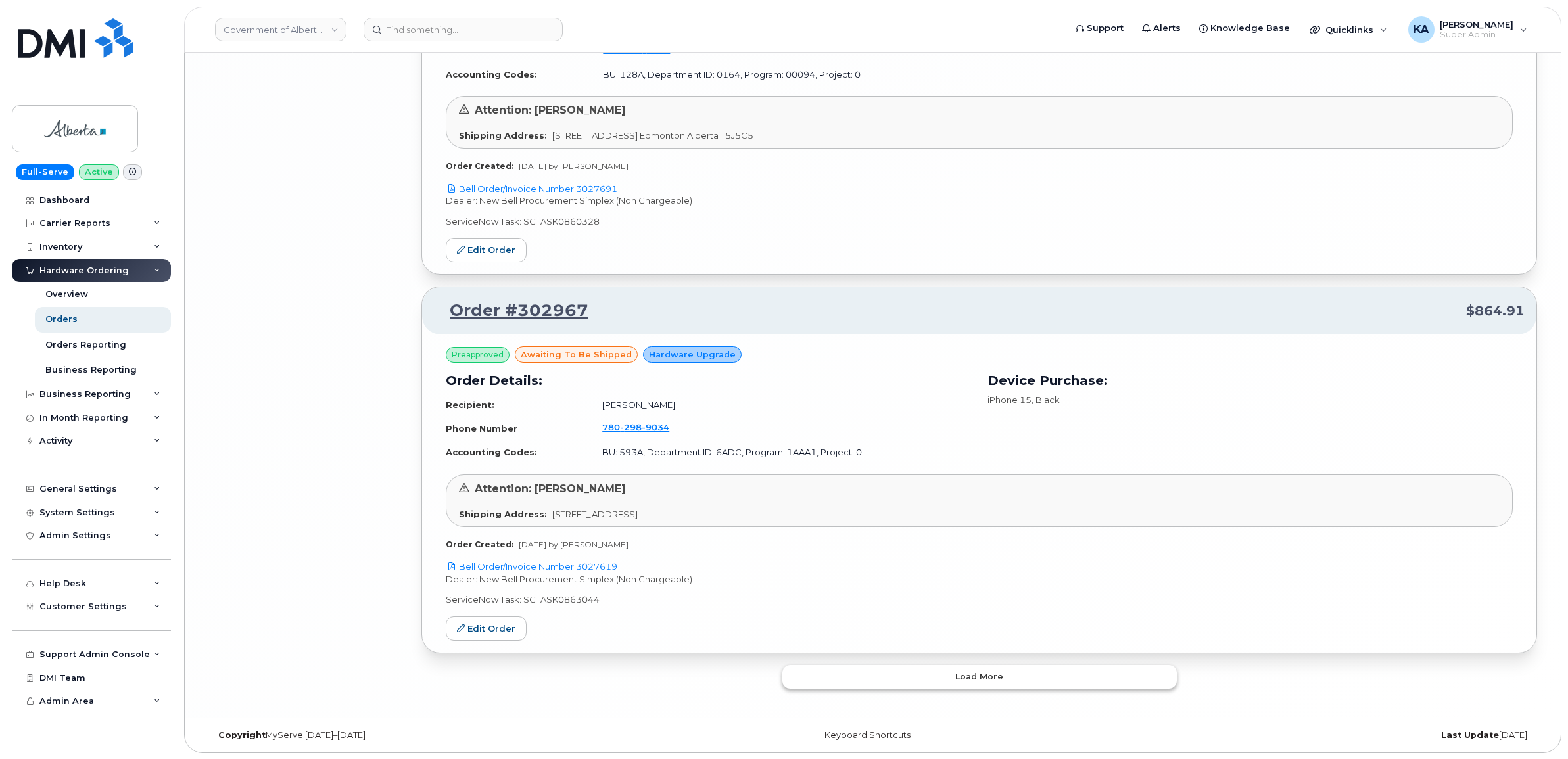
click at [866, 669] on button "Load more" at bounding box center [979, 677] width 394 height 24
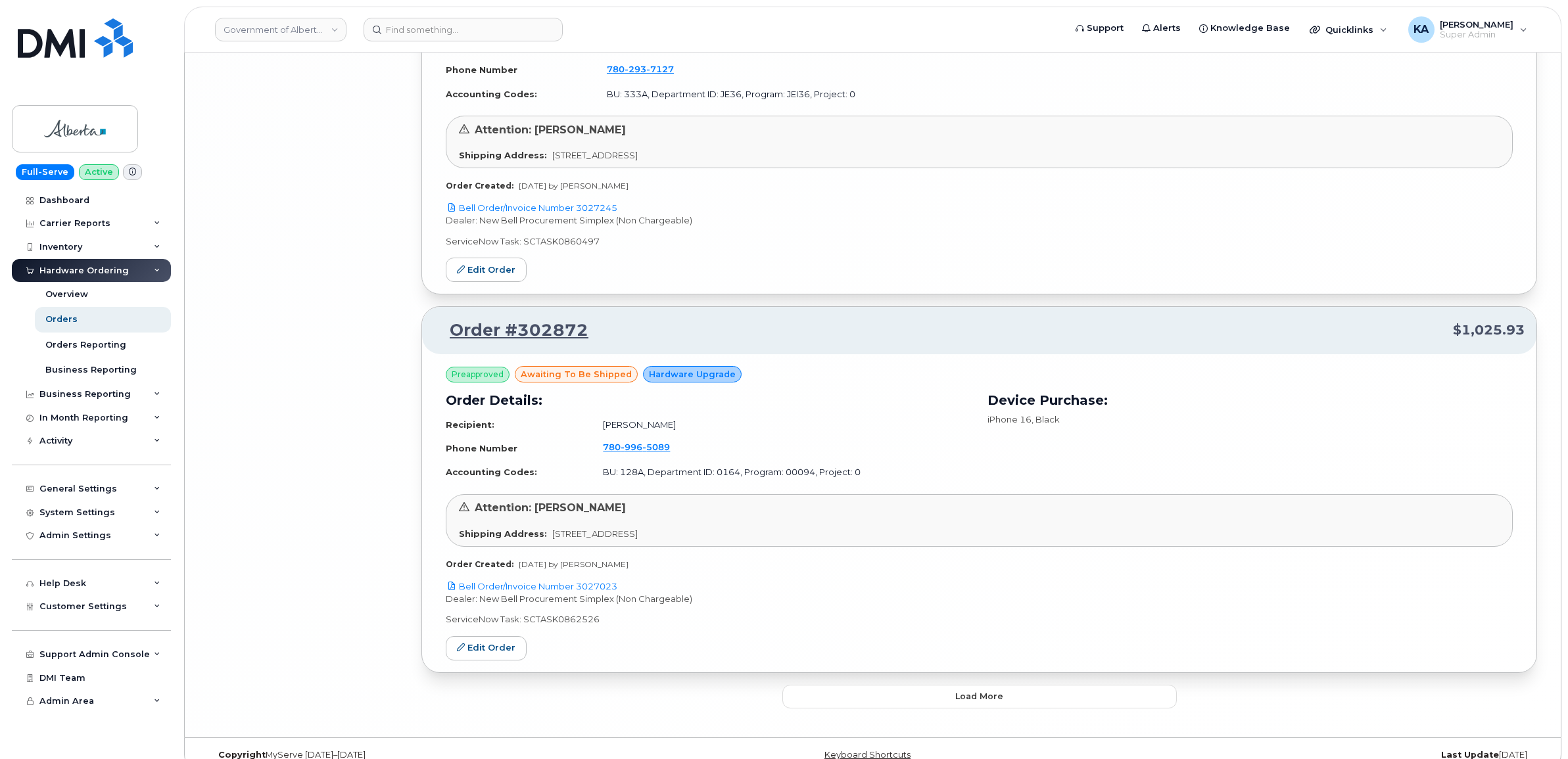
scroll to position [8673, 0]
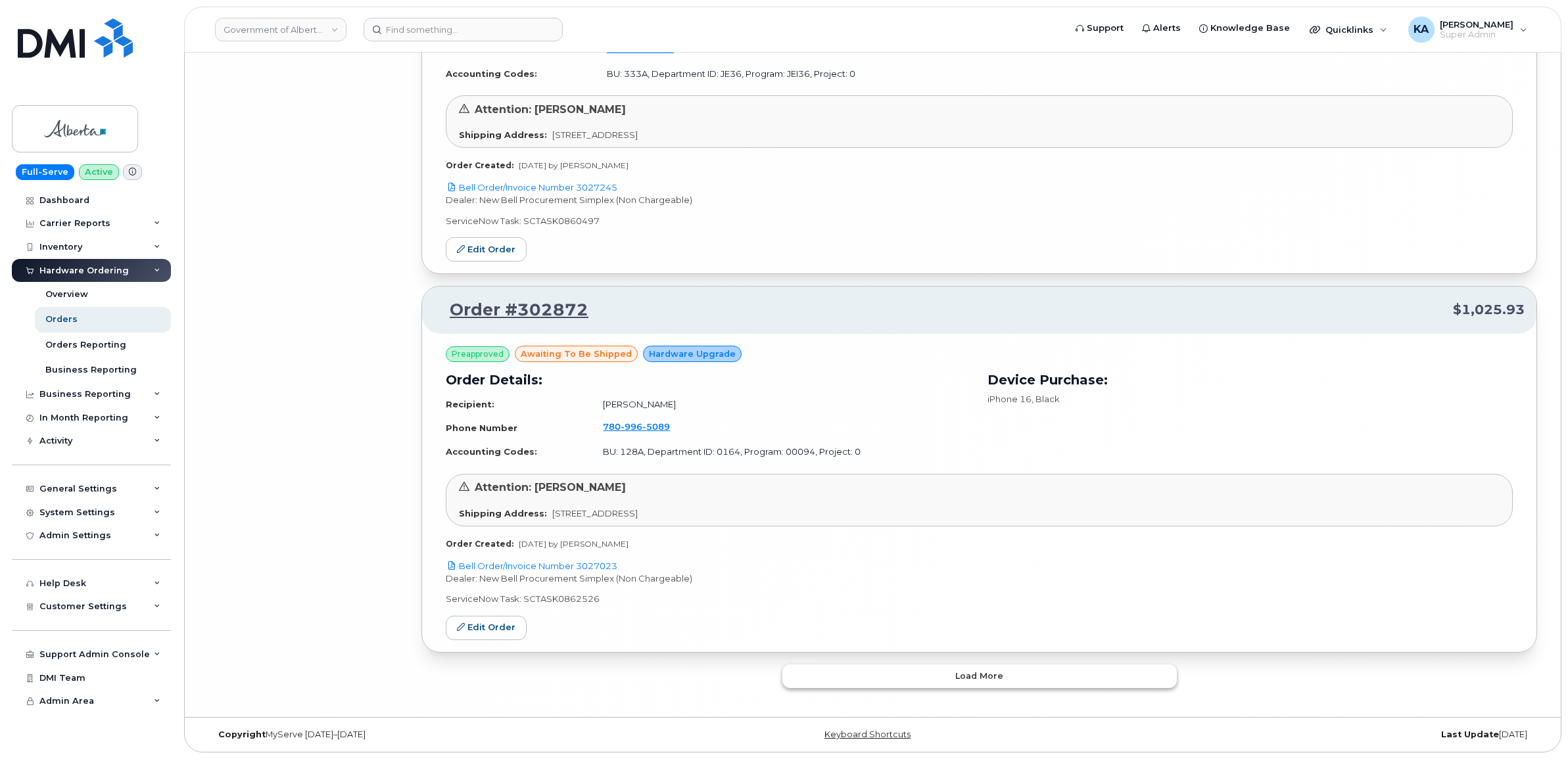
click at [848, 677] on button "Load more" at bounding box center [979, 676] width 394 height 24
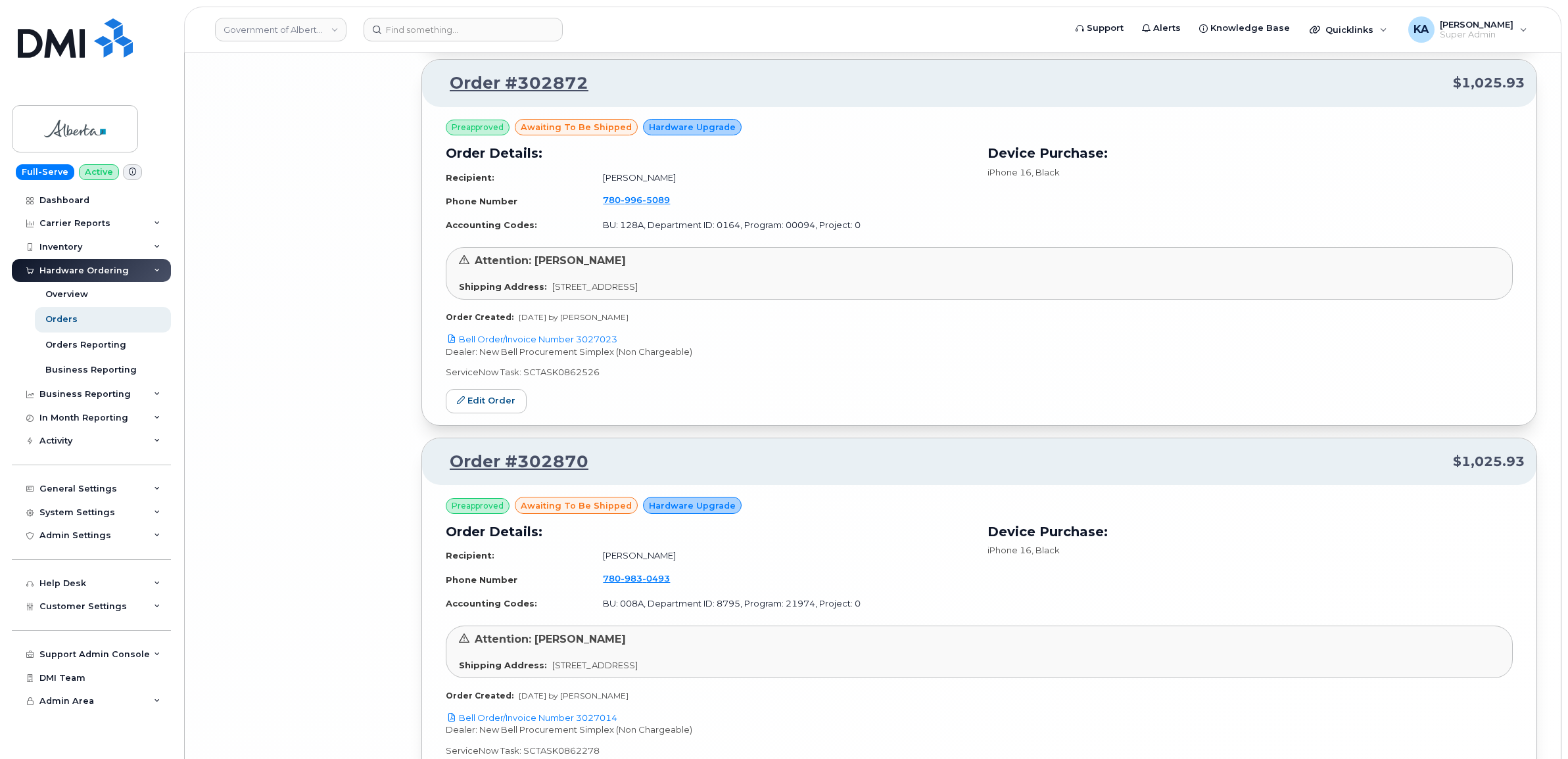
scroll to position [9024, 0]
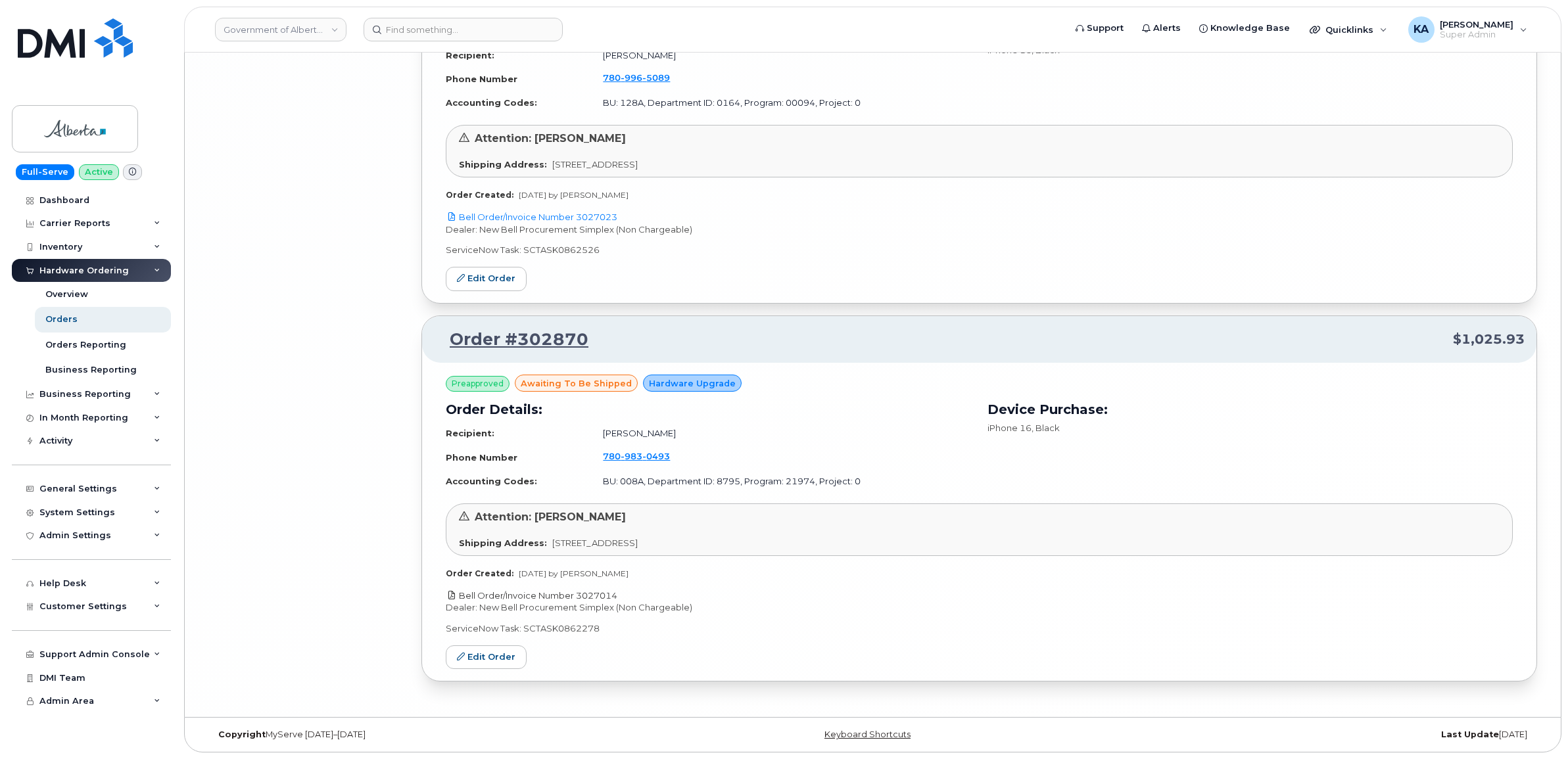
drag, startPoint x: 622, startPoint y: 592, endPoint x: 580, endPoint y: 593, distance: 42.0
click at [580, 593] on p "Bell Order/Invoice Number 3027014" at bounding box center [979, 596] width 1067 height 13
copy link "3027014"
click at [487, 656] on link "Edit Order" at bounding box center [486, 657] width 81 height 25
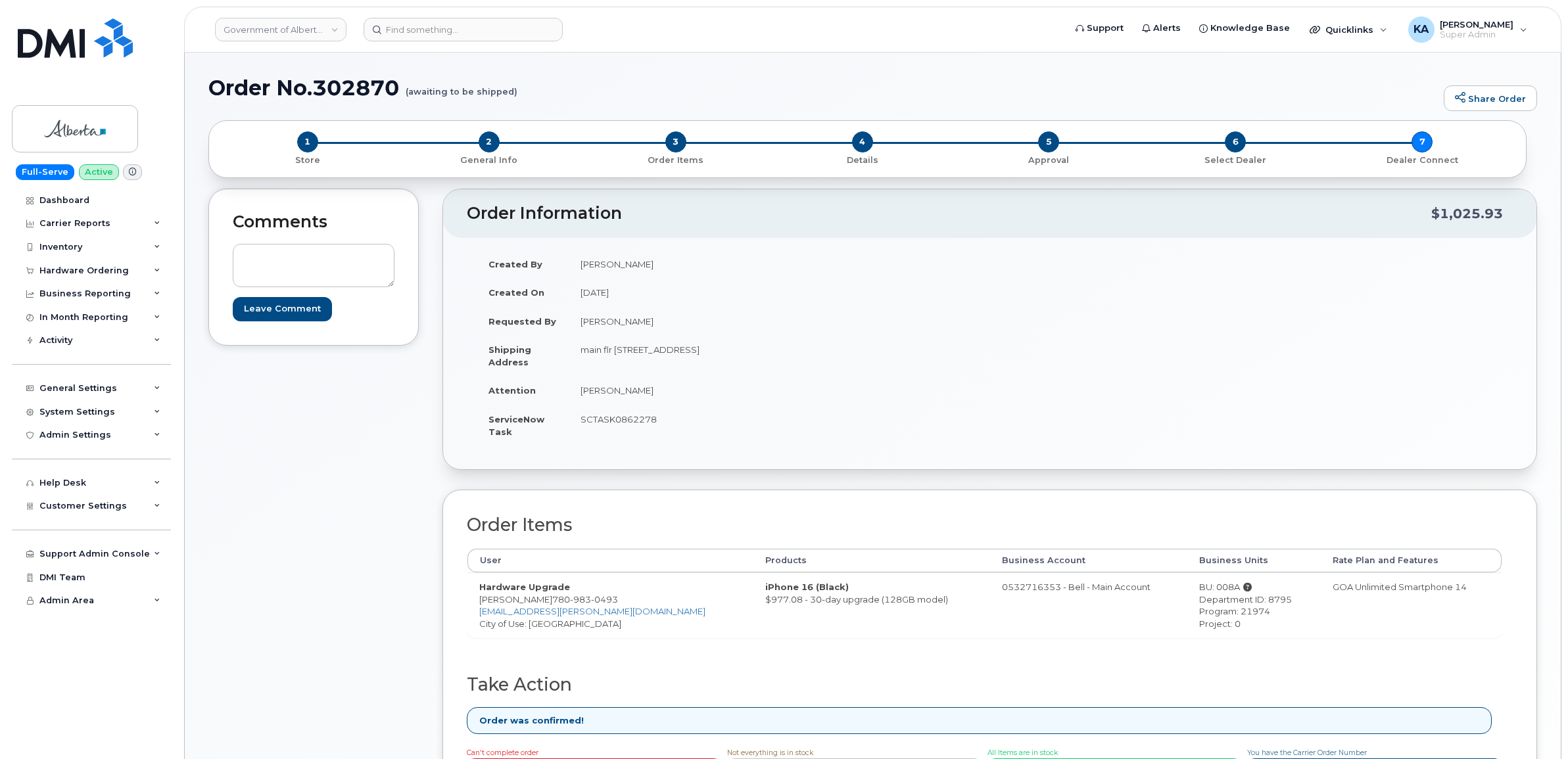
scroll to position [247, 0]
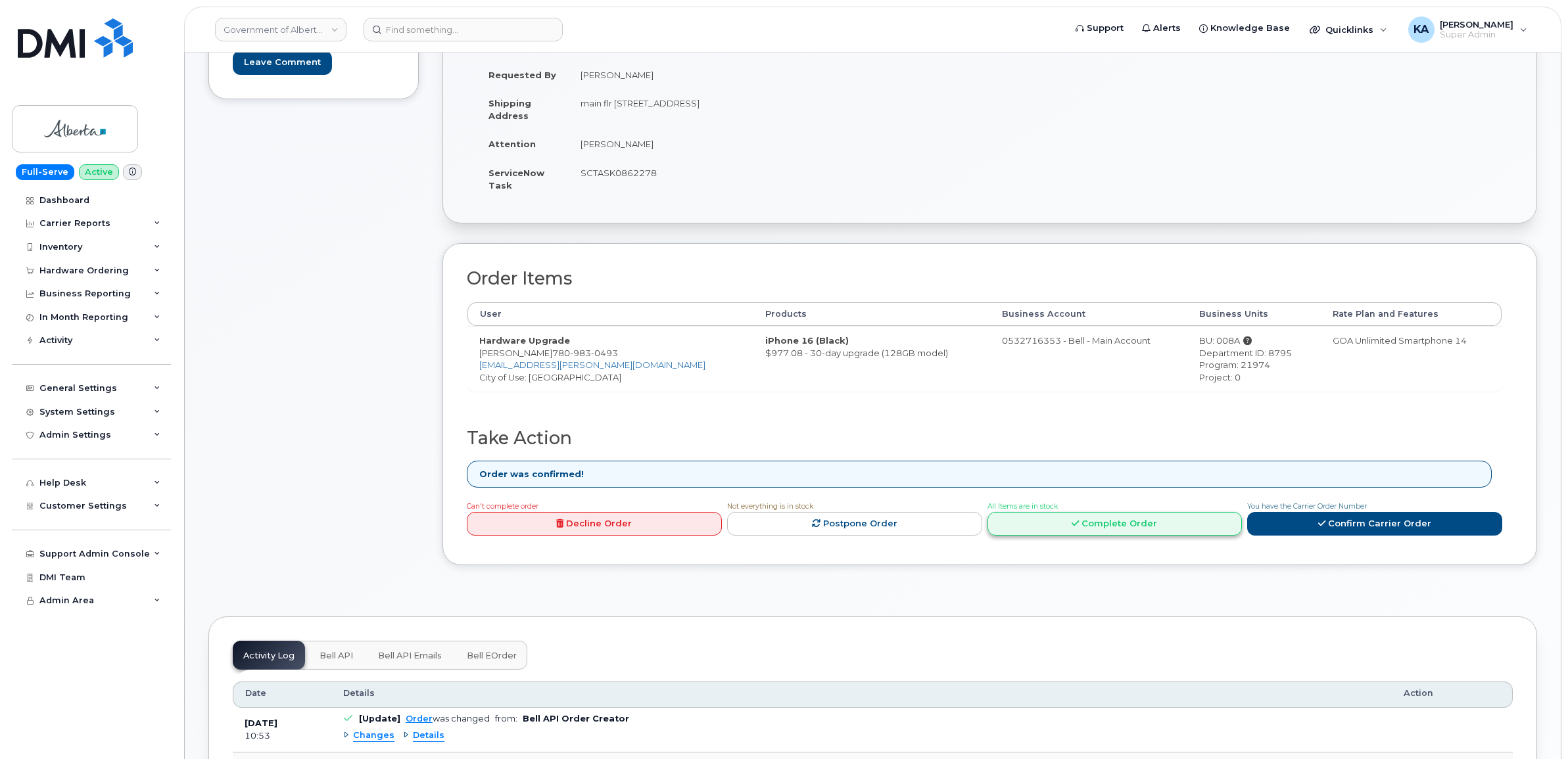
click at [1112, 524] on link "Complete Order" at bounding box center [1114, 524] width 255 height 25
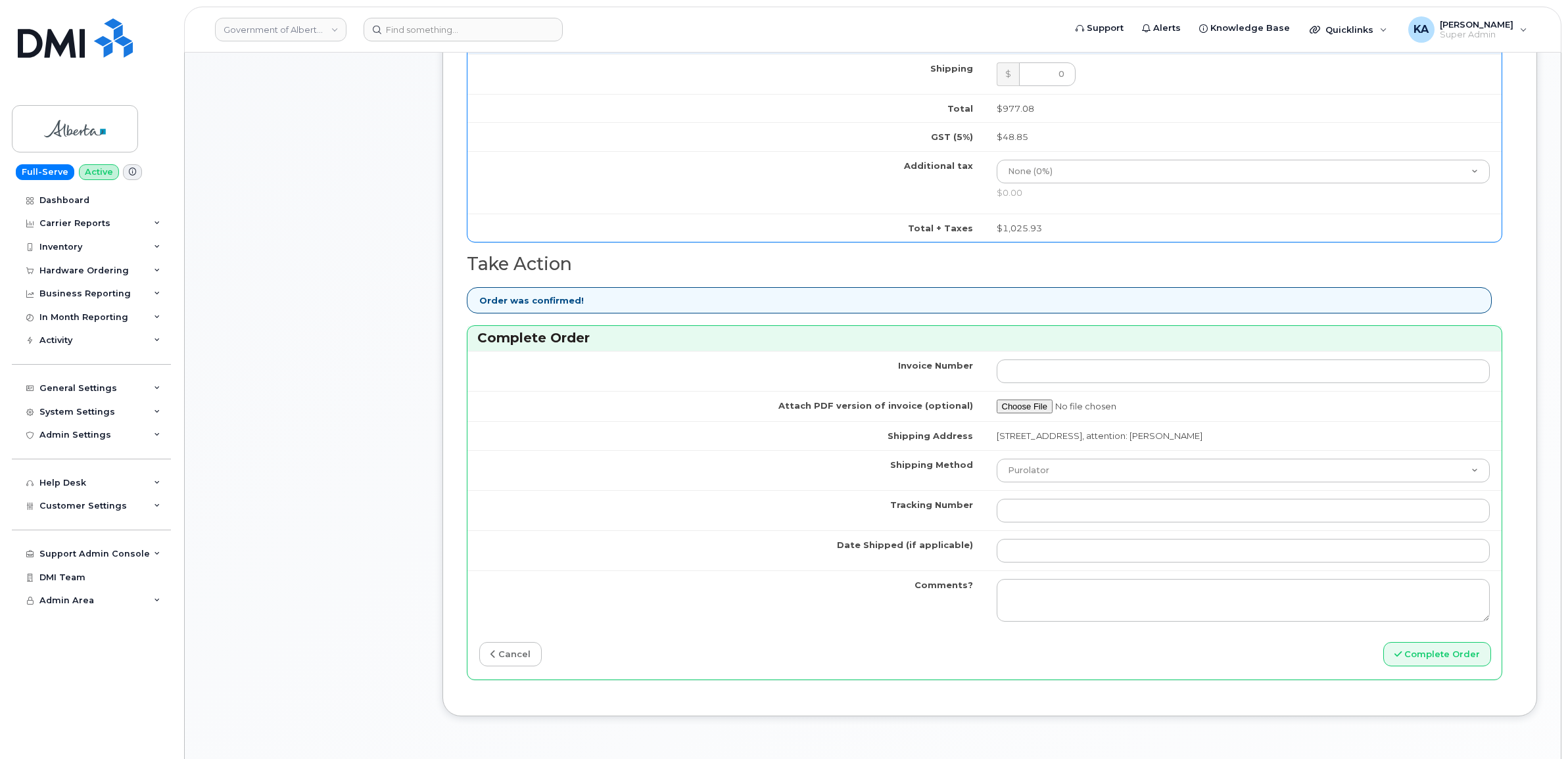
scroll to position [822, 0]
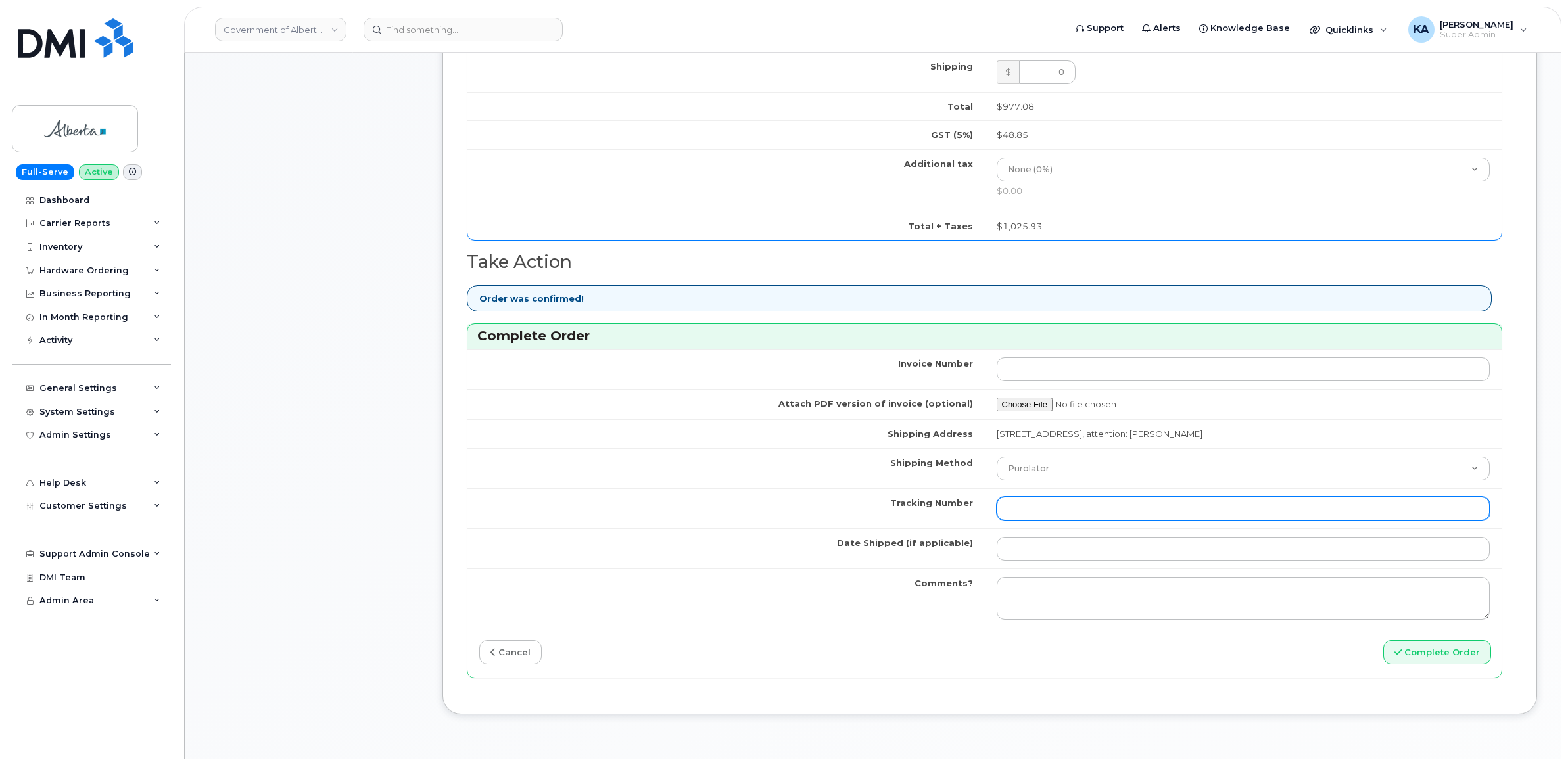
click at [1127, 517] on input "Tracking Number" at bounding box center [1243, 509] width 494 height 24
paste input "520097698895"
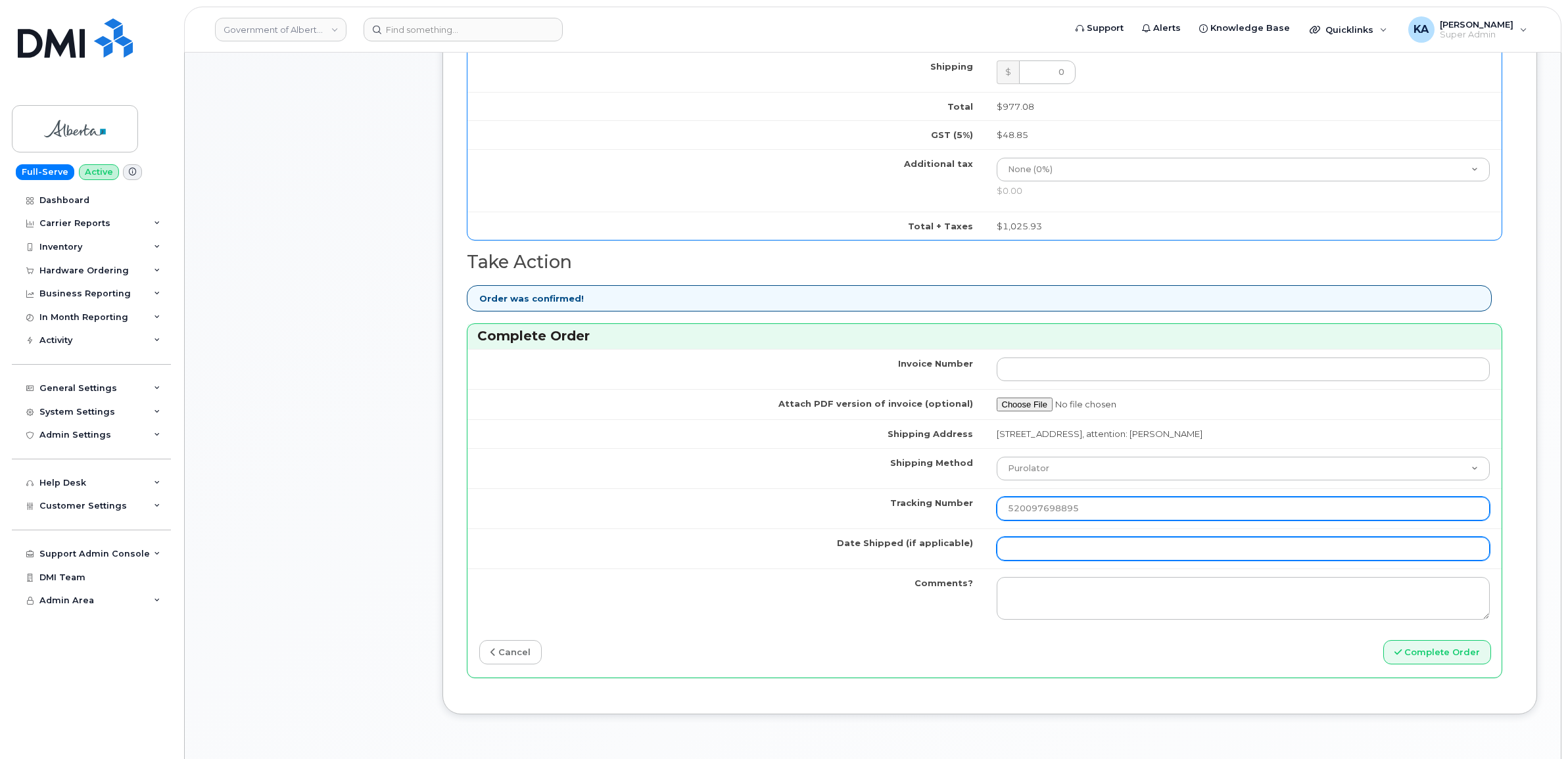
type input "520097698895"
click at [1119, 556] on input "Date Shipped (if applicable)" at bounding box center [1243, 549] width 494 height 24
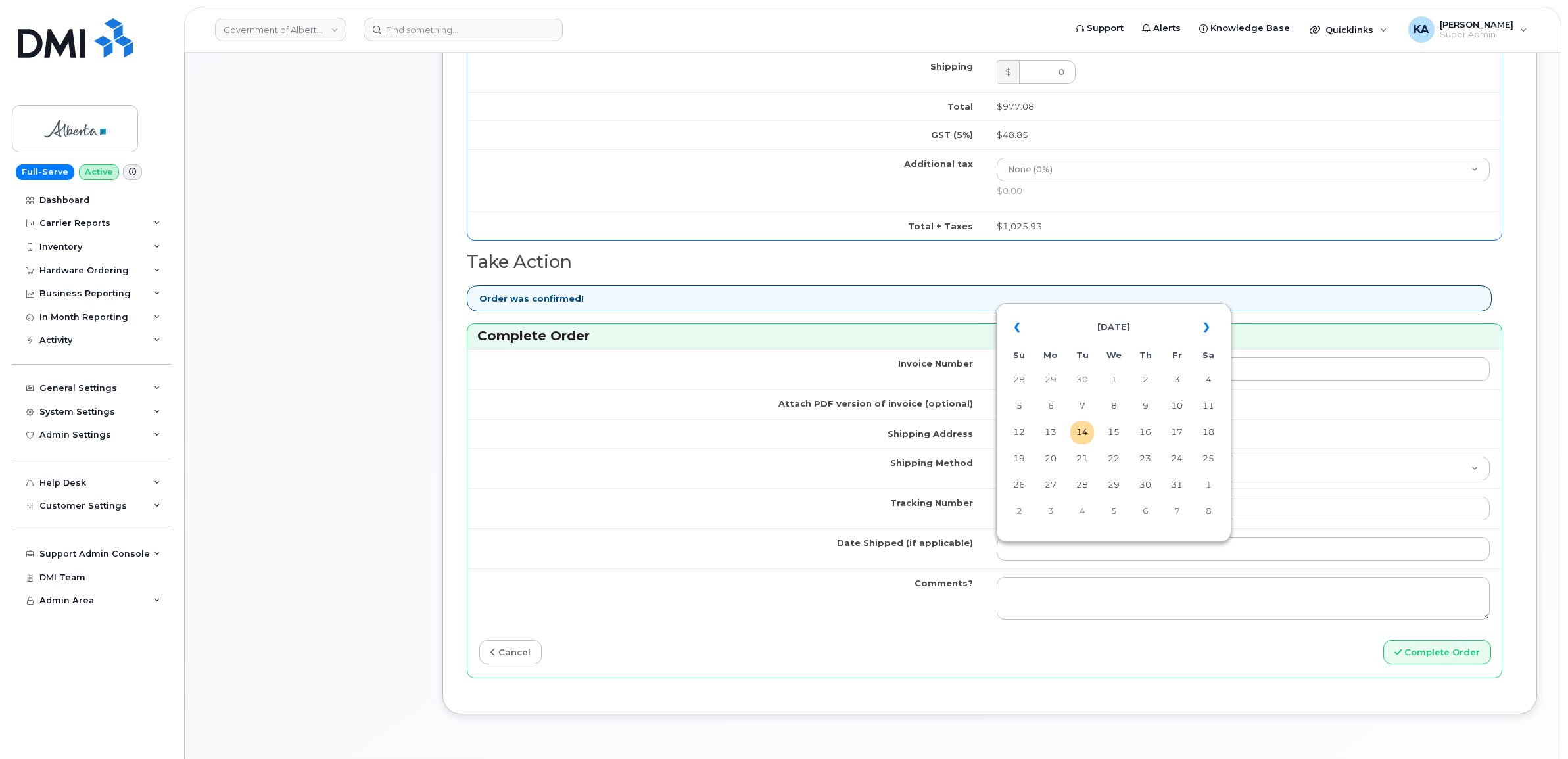
click at [1158, 310] on table "« October 2025 » Su Mo Tu We Th Fr Sa 28 29 30 1 2 3 4 5 6 7 8 9 10 11 12 13 14…" at bounding box center [1113, 419] width 229 height 225
click at [1145, 403] on td "9" at bounding box center [1145, 406] width 24 height 24
type input "[DATE]"
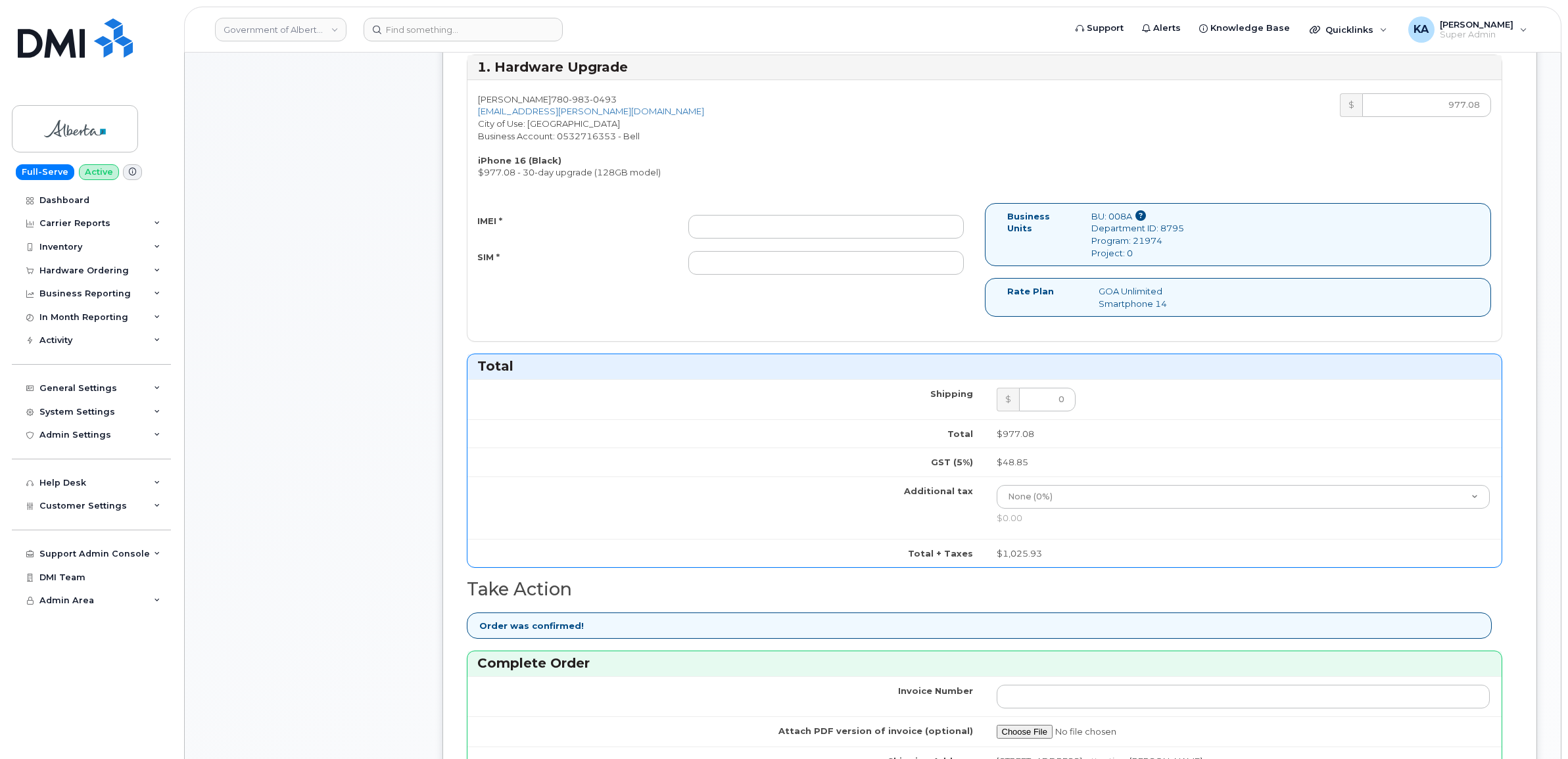
scroll to position [410, 0]
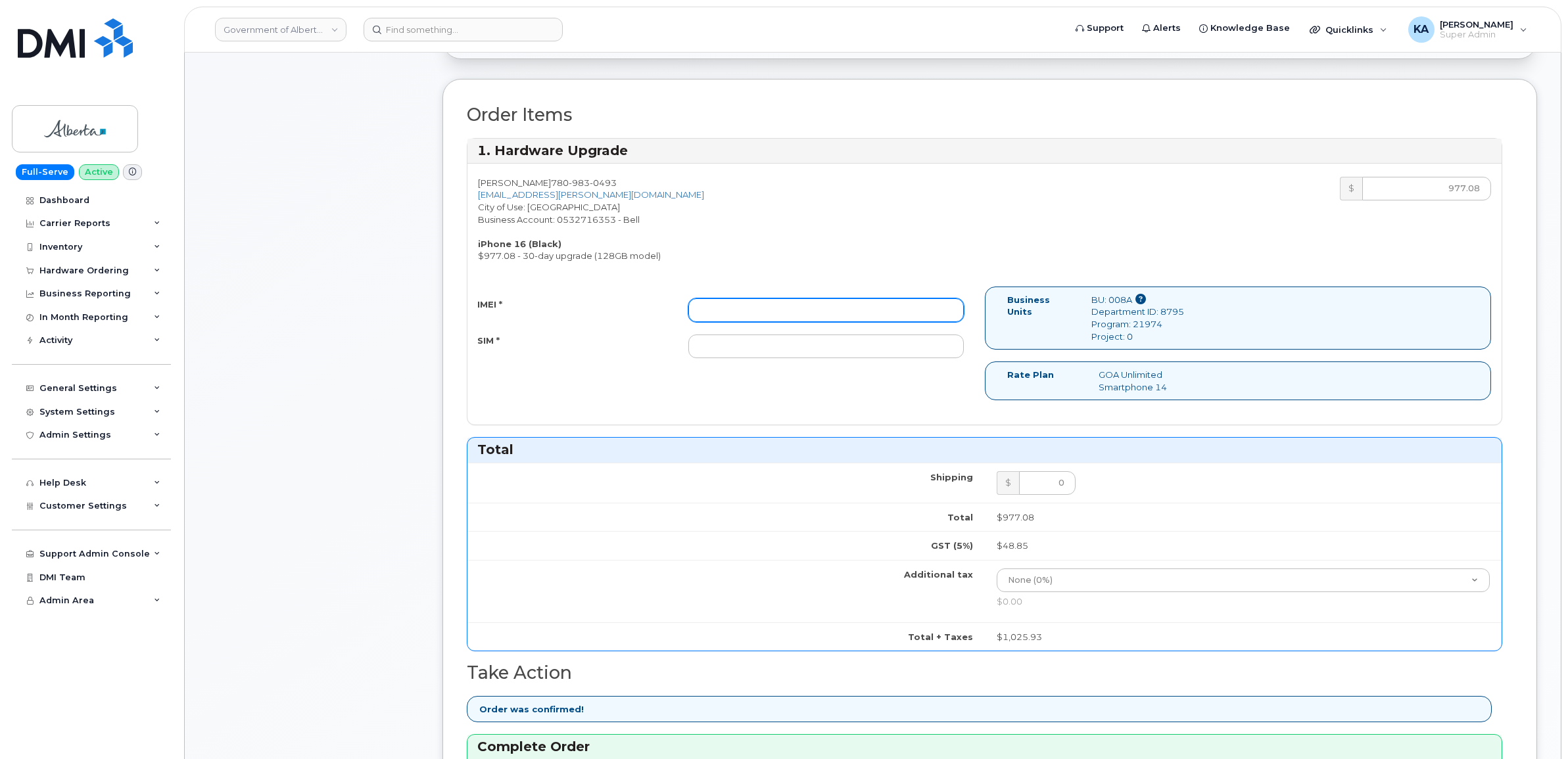
click at [920, 318] on input "IMEI *" at bounding box center [826, 310] width 276 height 24
paste input "355250940280714"
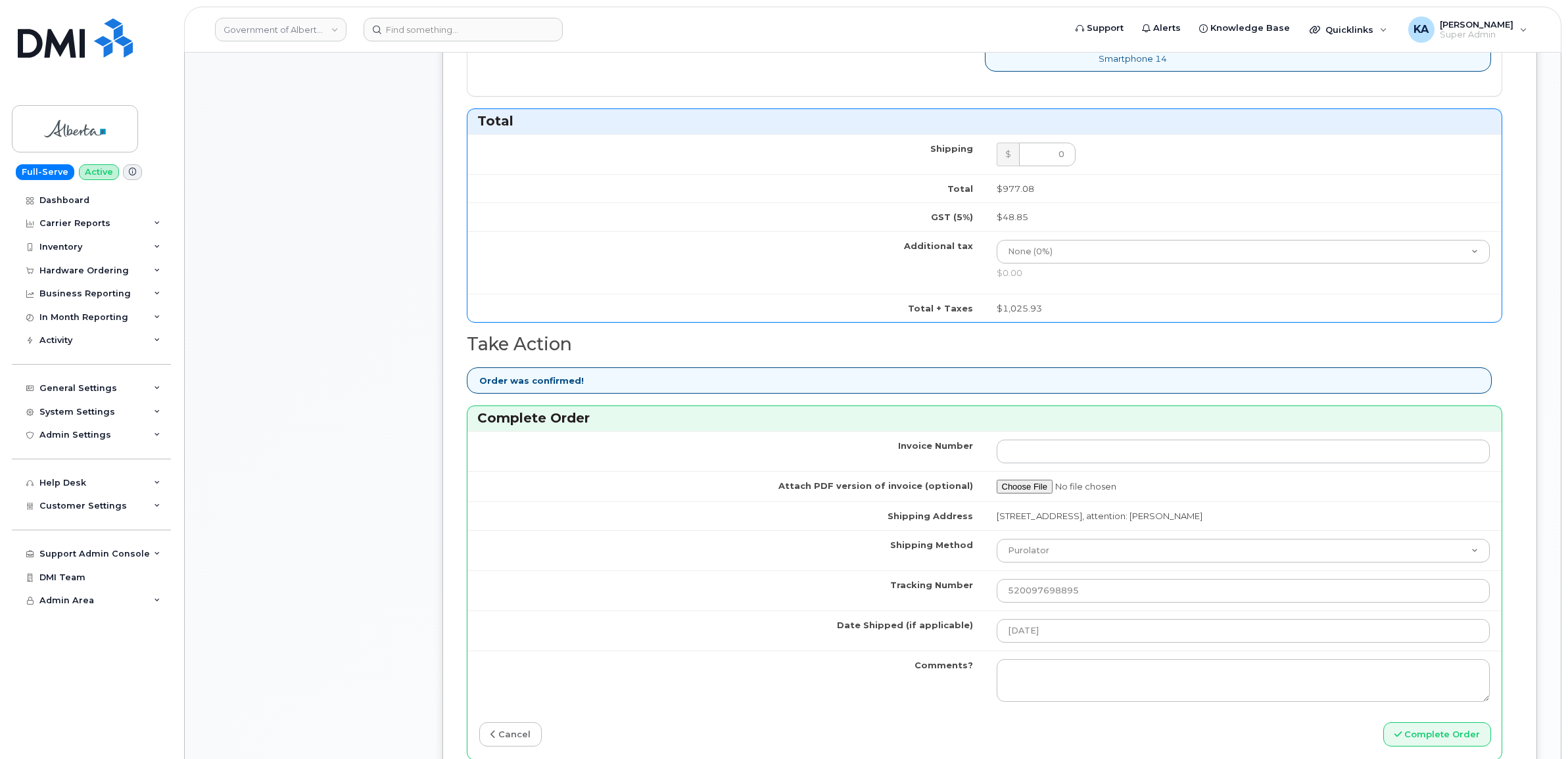
scroll to position [822, 0]
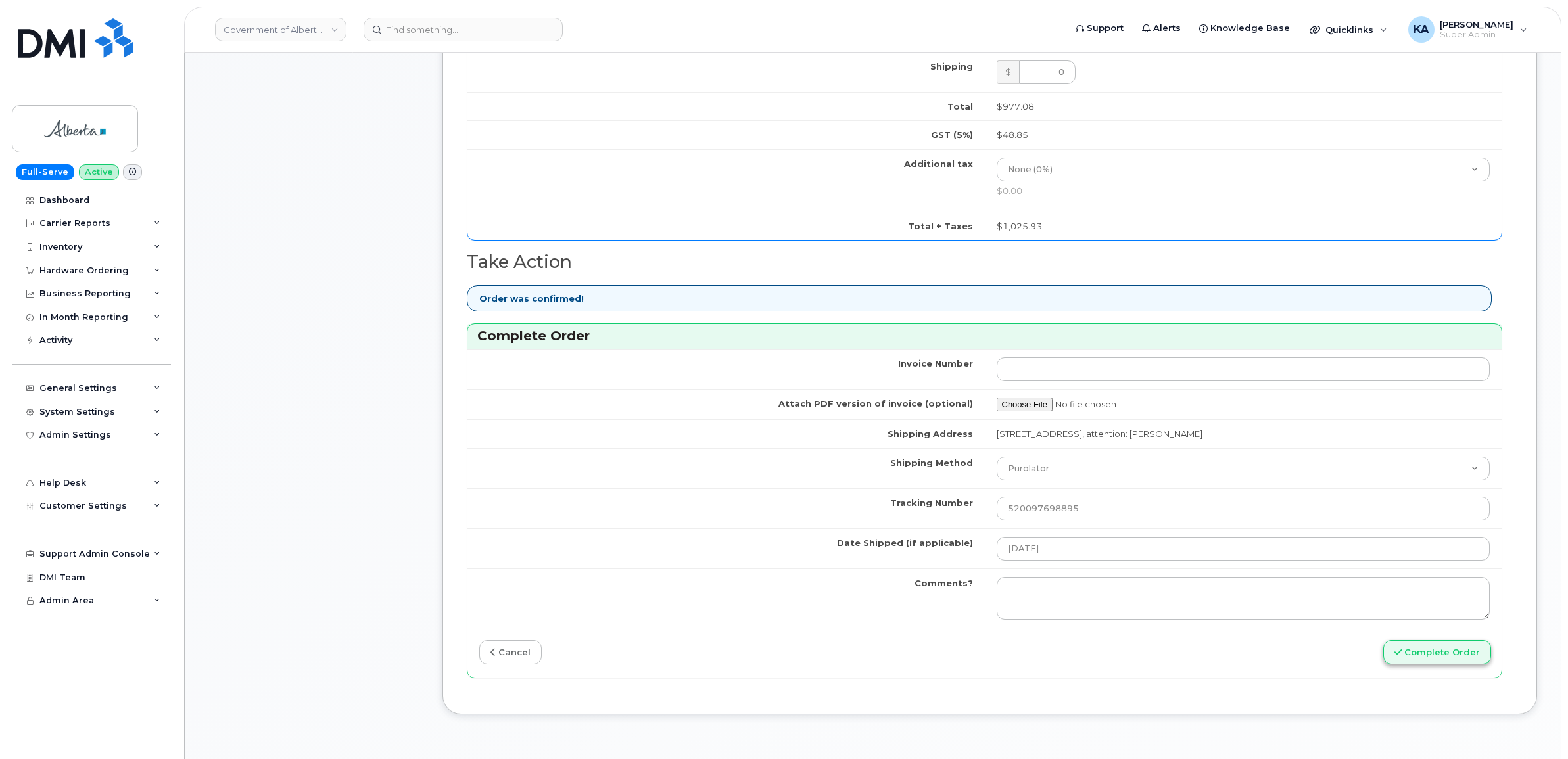
type input "355250940280714"
click at [1415, 652] on button "Complete Order" at bounding box center [1437, 652] width 108 height 25
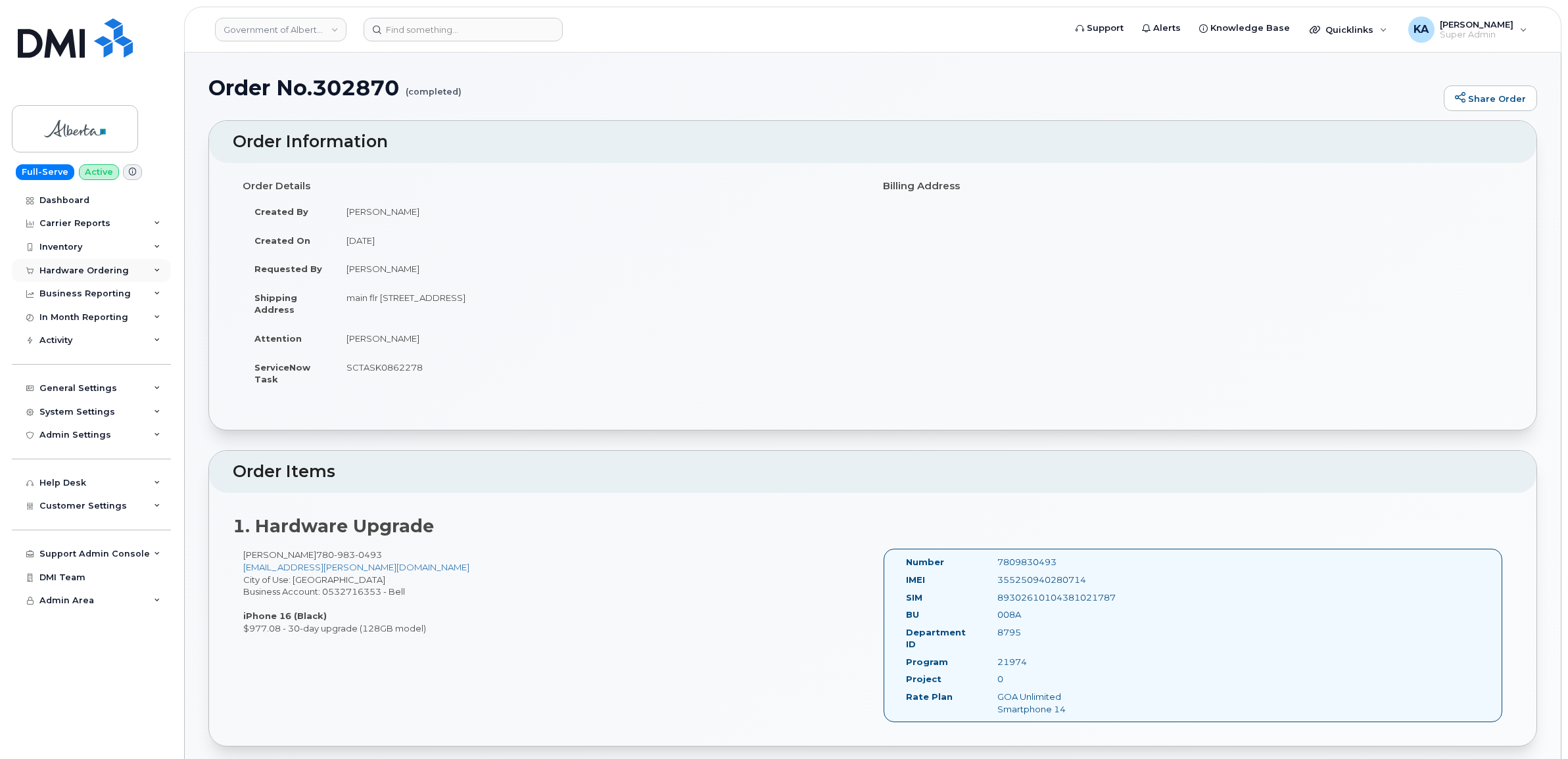
click at [75, 266] on div "Hardware Ordering" at bounding box center [84, 271] width 89 height 11
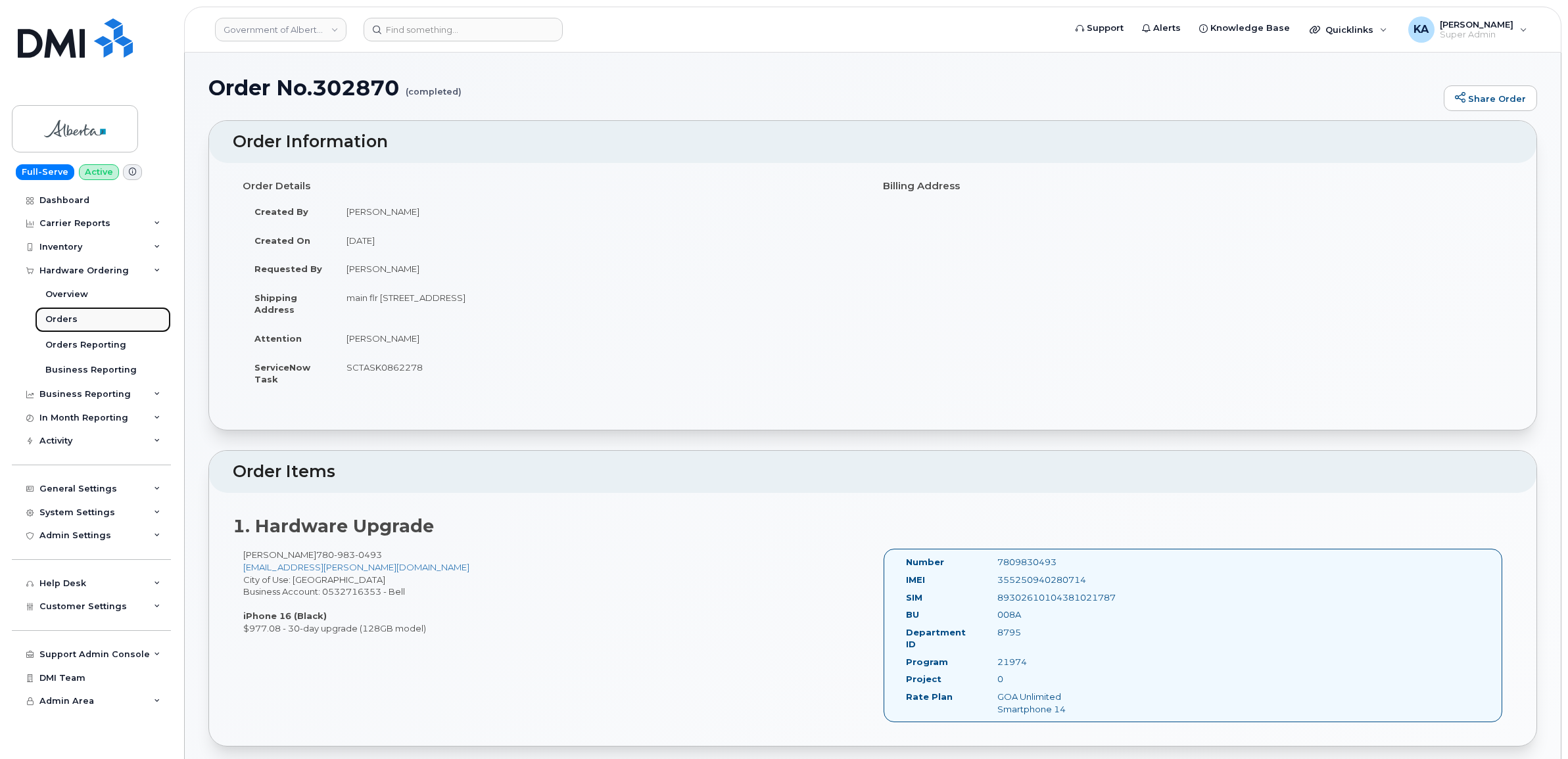
click at [57, 318] on div "Orders" at bounding box center [62, 319] width 32 height 12
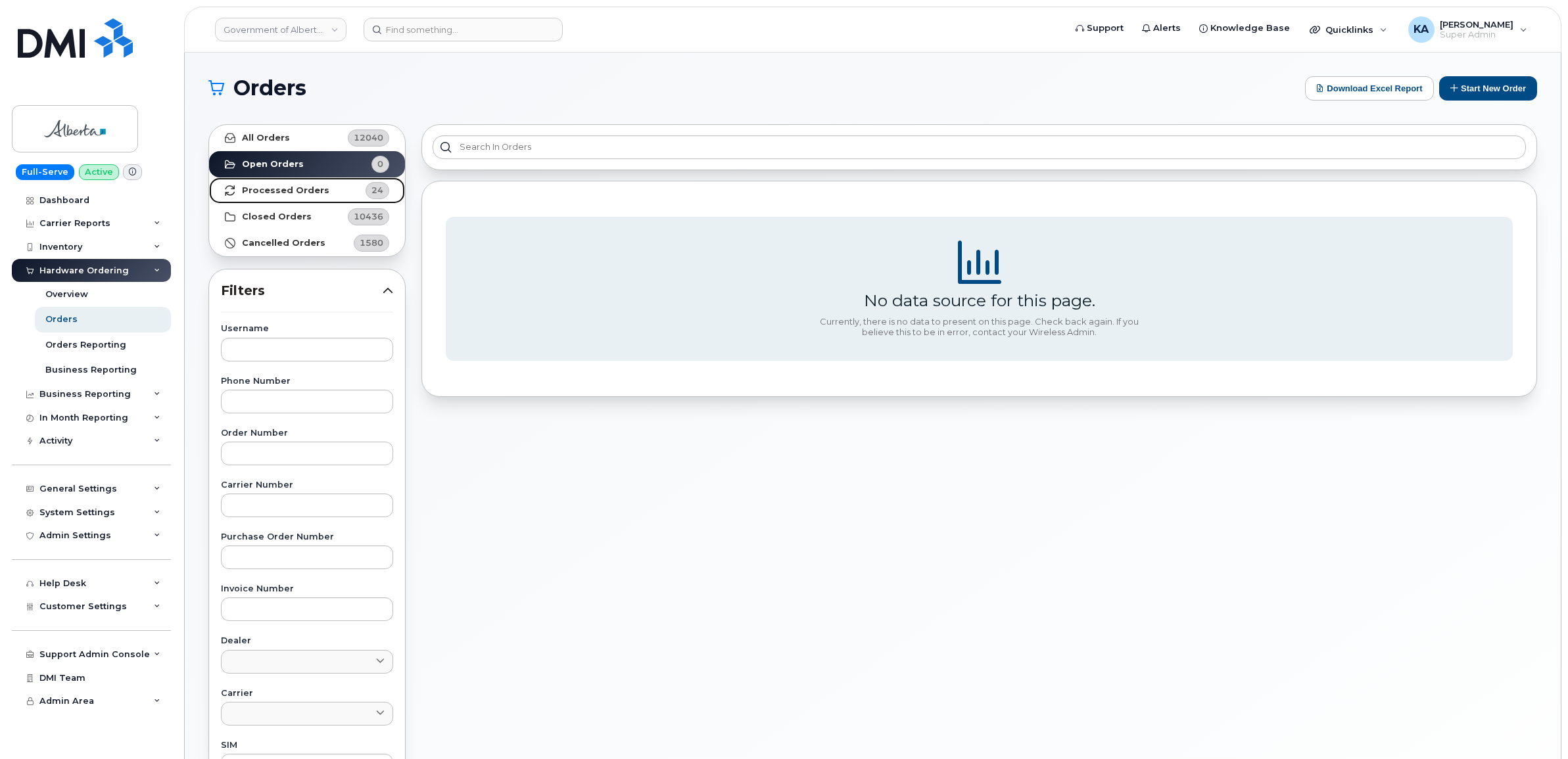
click at [293, 188] on strong "Processed Orders" at bounding box center [285, 190] width 87 height 11
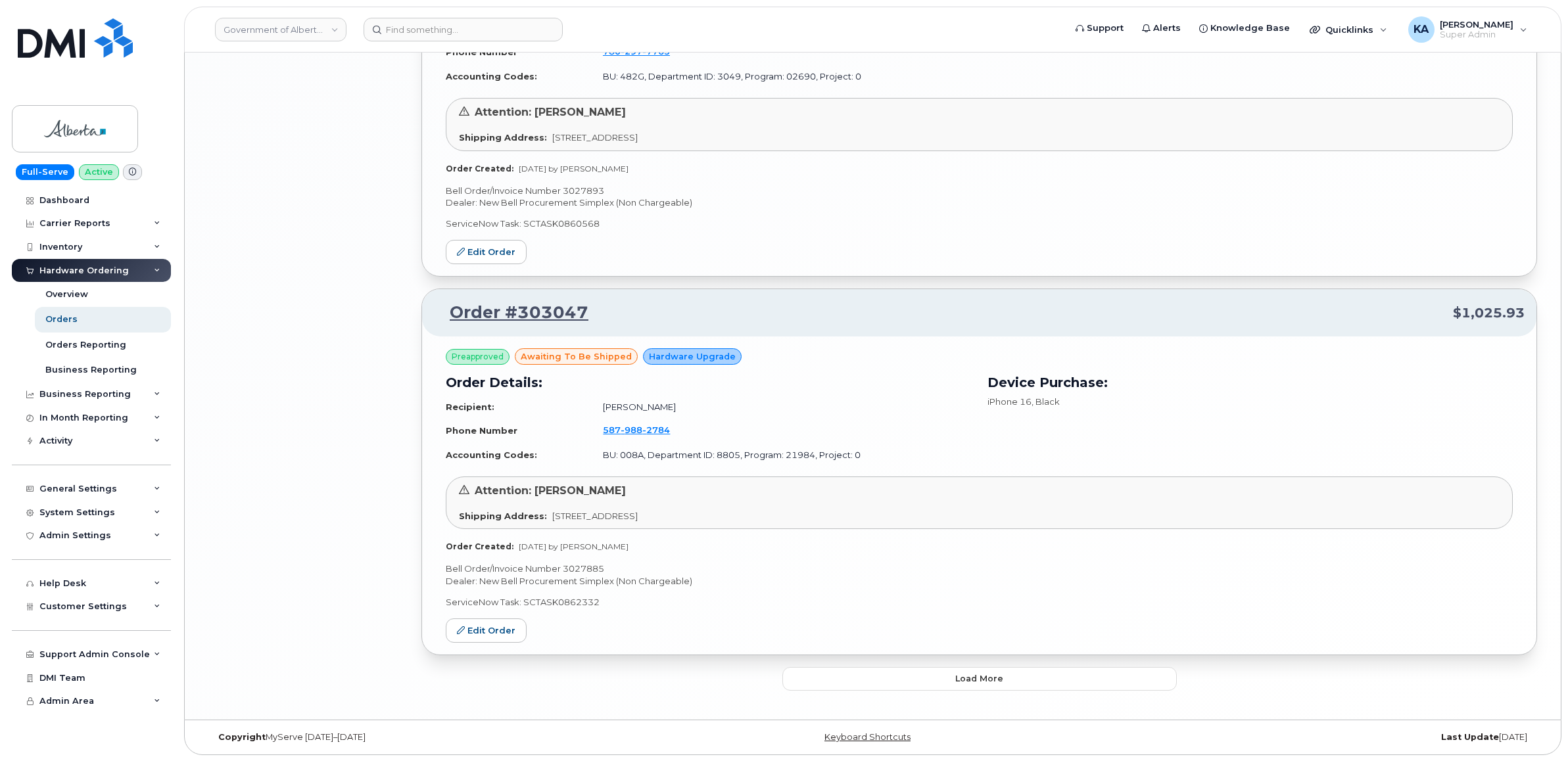
scroll to position [2669, 0]
click at [854, 674] on button "Load more" at bounding box center [979, 677] width 394 height 24
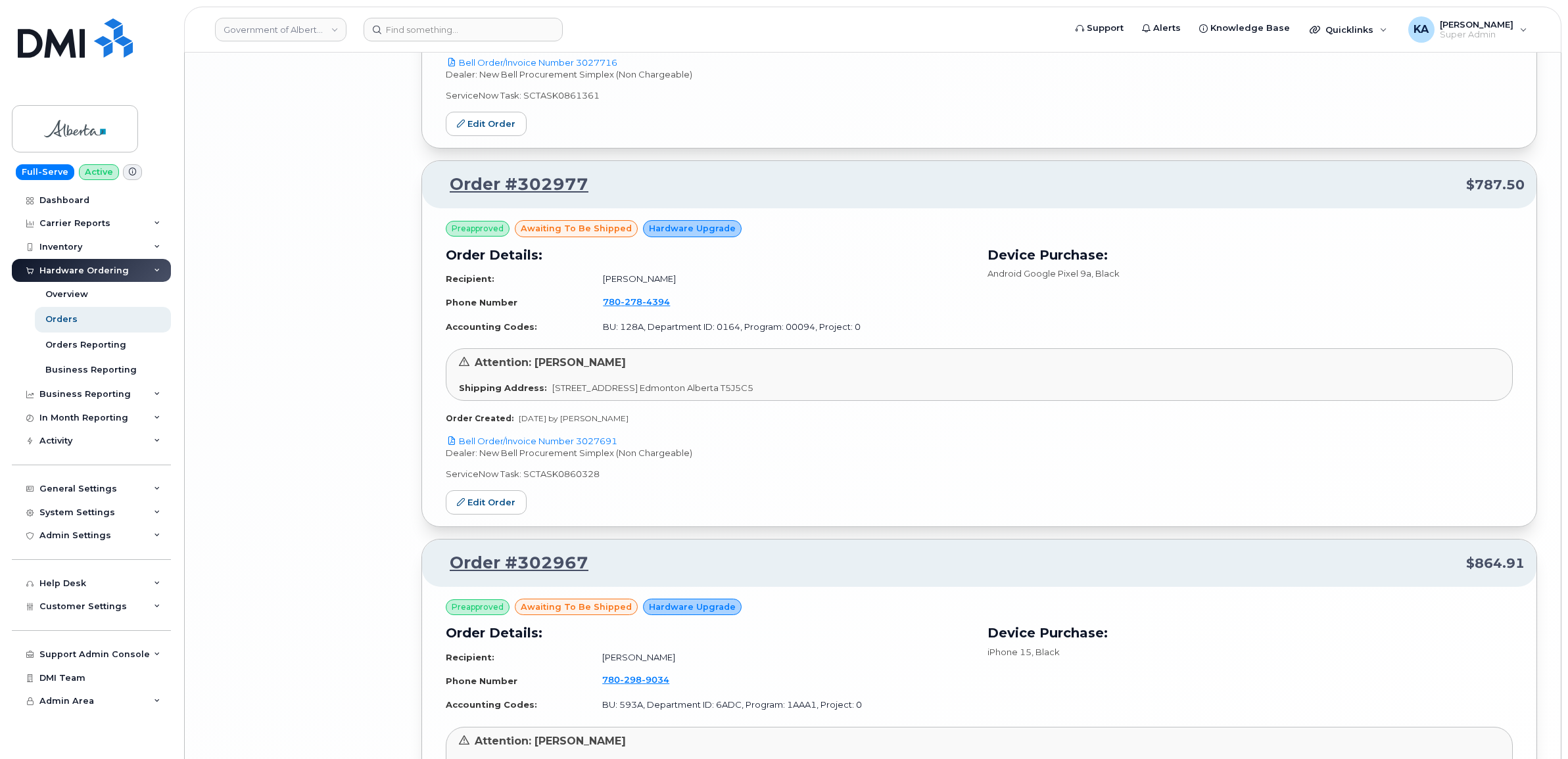
scroll to position [5696, 0]
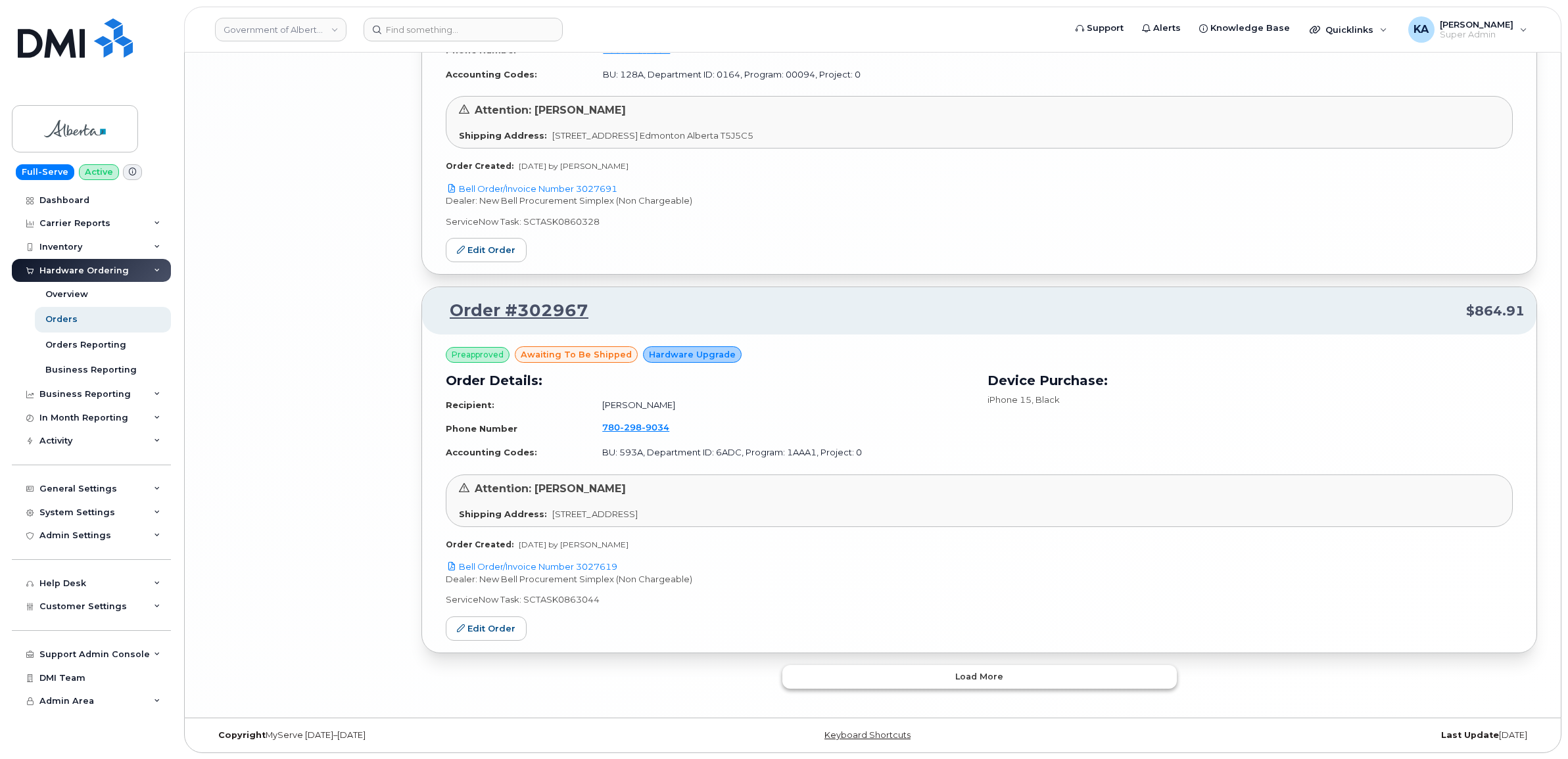
click at [860, 679] on button "Load more" at bounding box center [979, 677] width 394 height 24
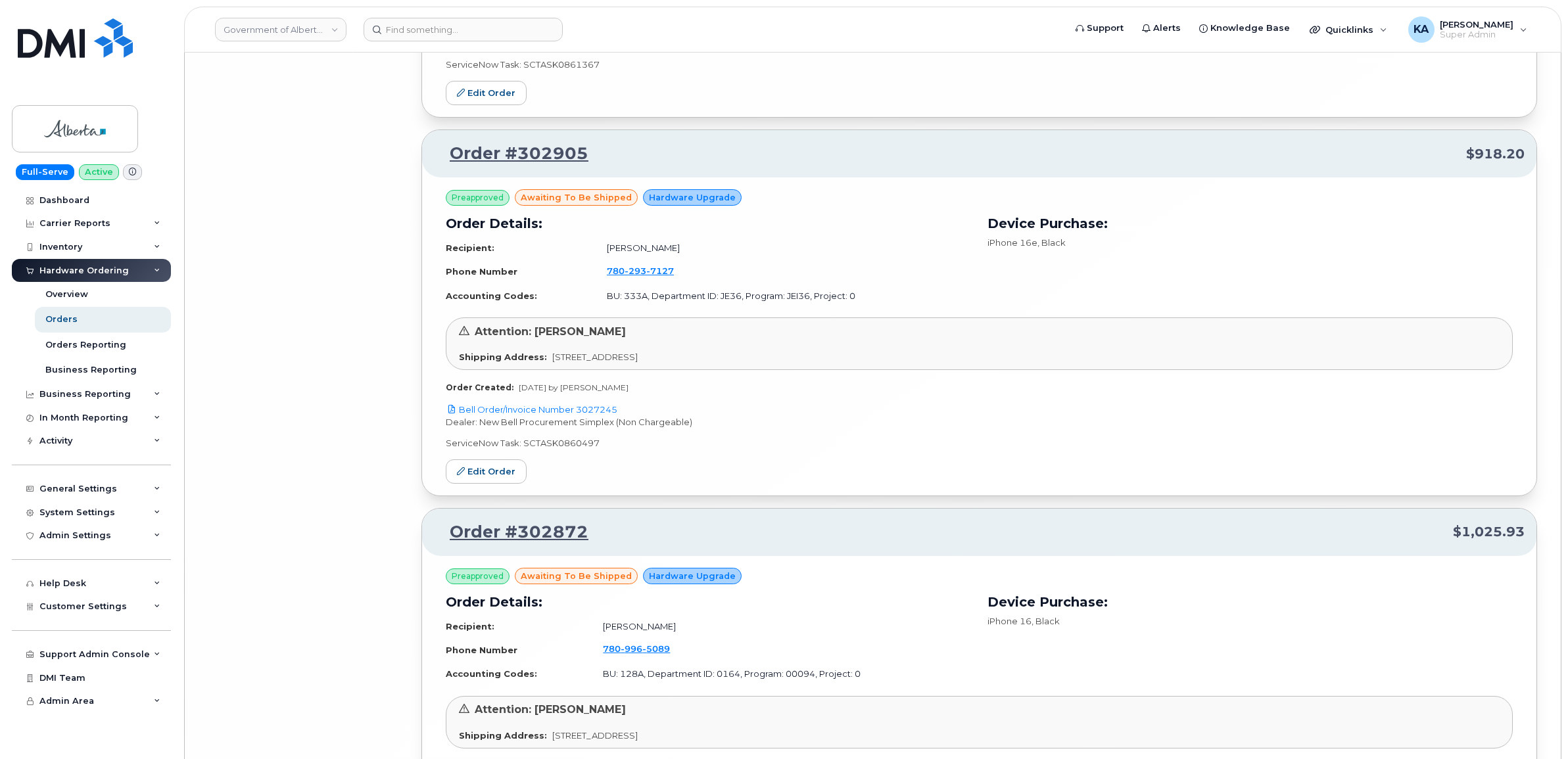
scroll to position [8644, 0]
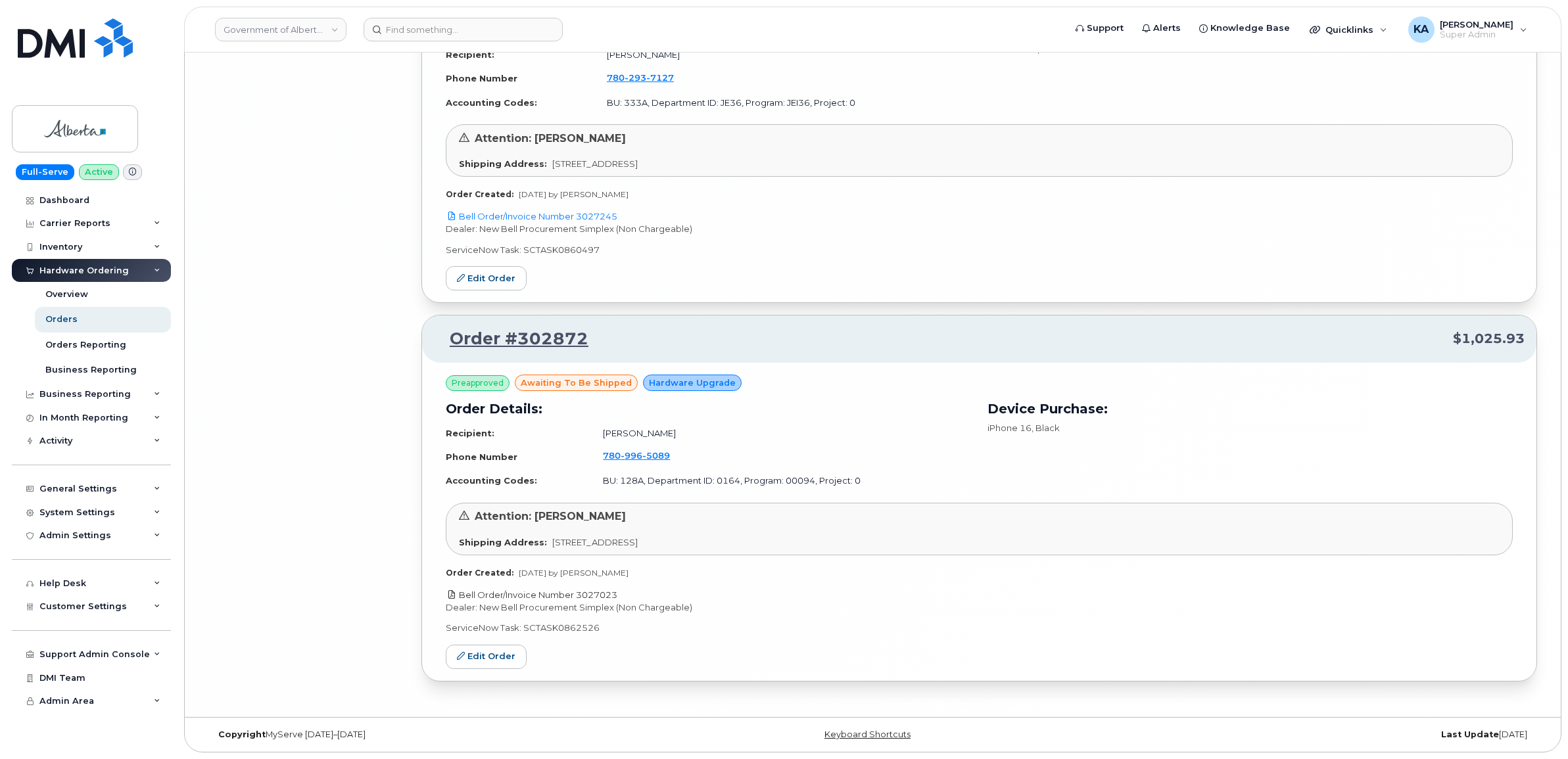
drag, startPoint x: 628, startPoint y: 591, endPoint x: 580, endPoint y: 590, distance: 48.0
click at [580, 590] on p "Bell Order/Invoice Number 3027023" at bounding box center [979, 595] width 1067 height 13
copy link "3027023"
click at [487, 654] on link "Edit Order" at bounding box center [486, 656] width 81 height 25
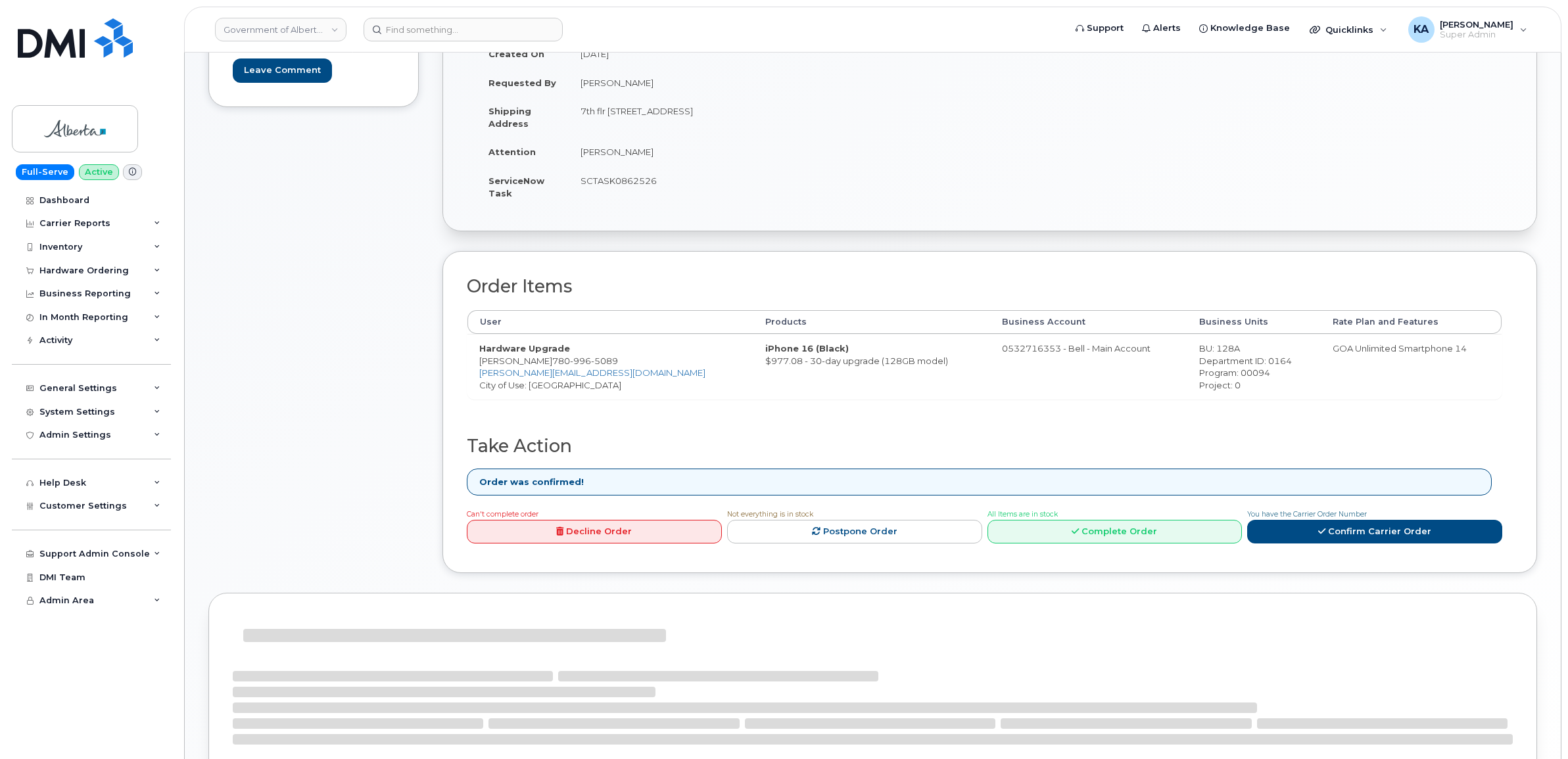
scroll to position [247, 0]
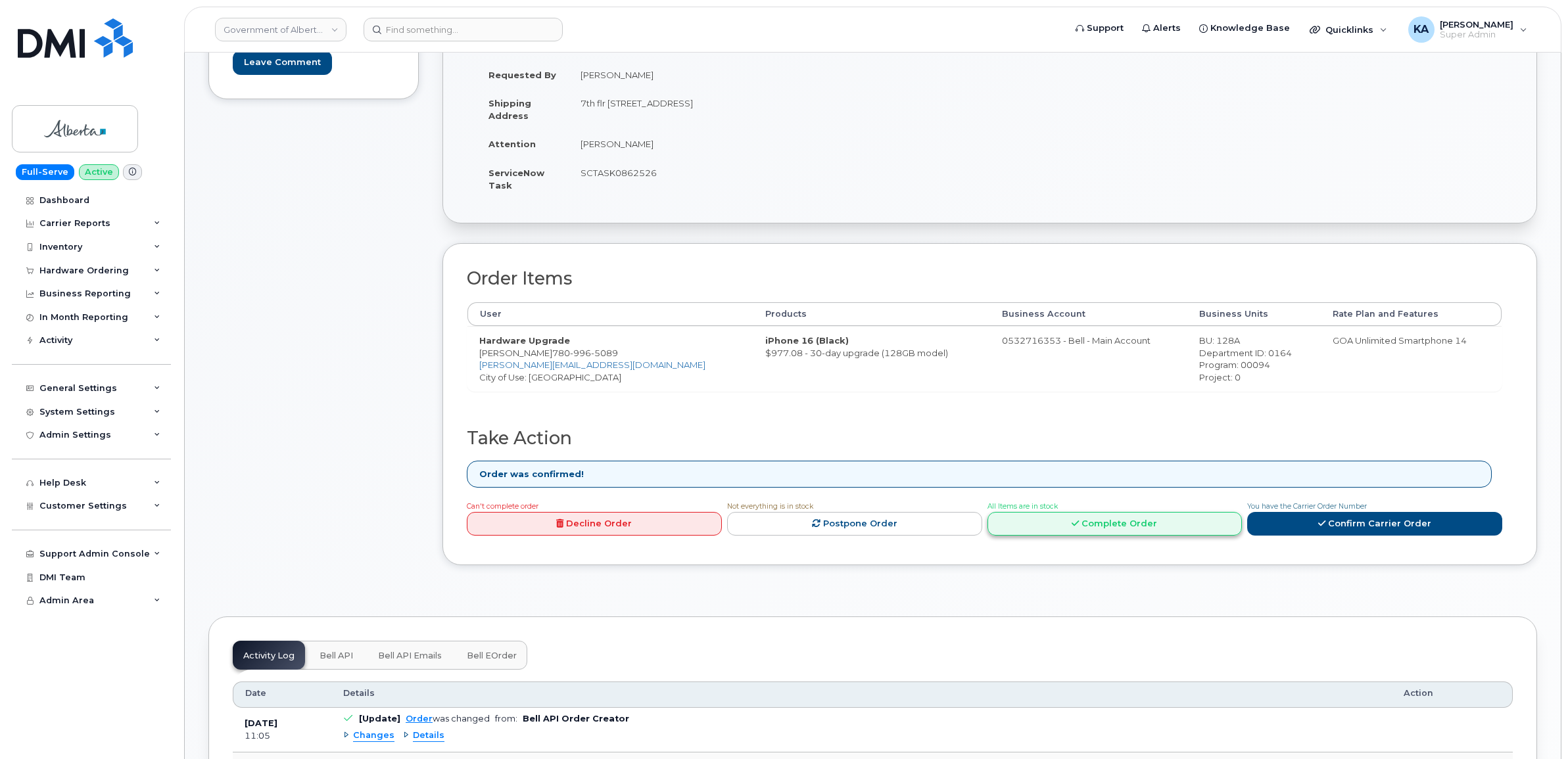
click at [1119, 526] on link "Complete Order" at bounding box center [1114, 524] width 255 height 25
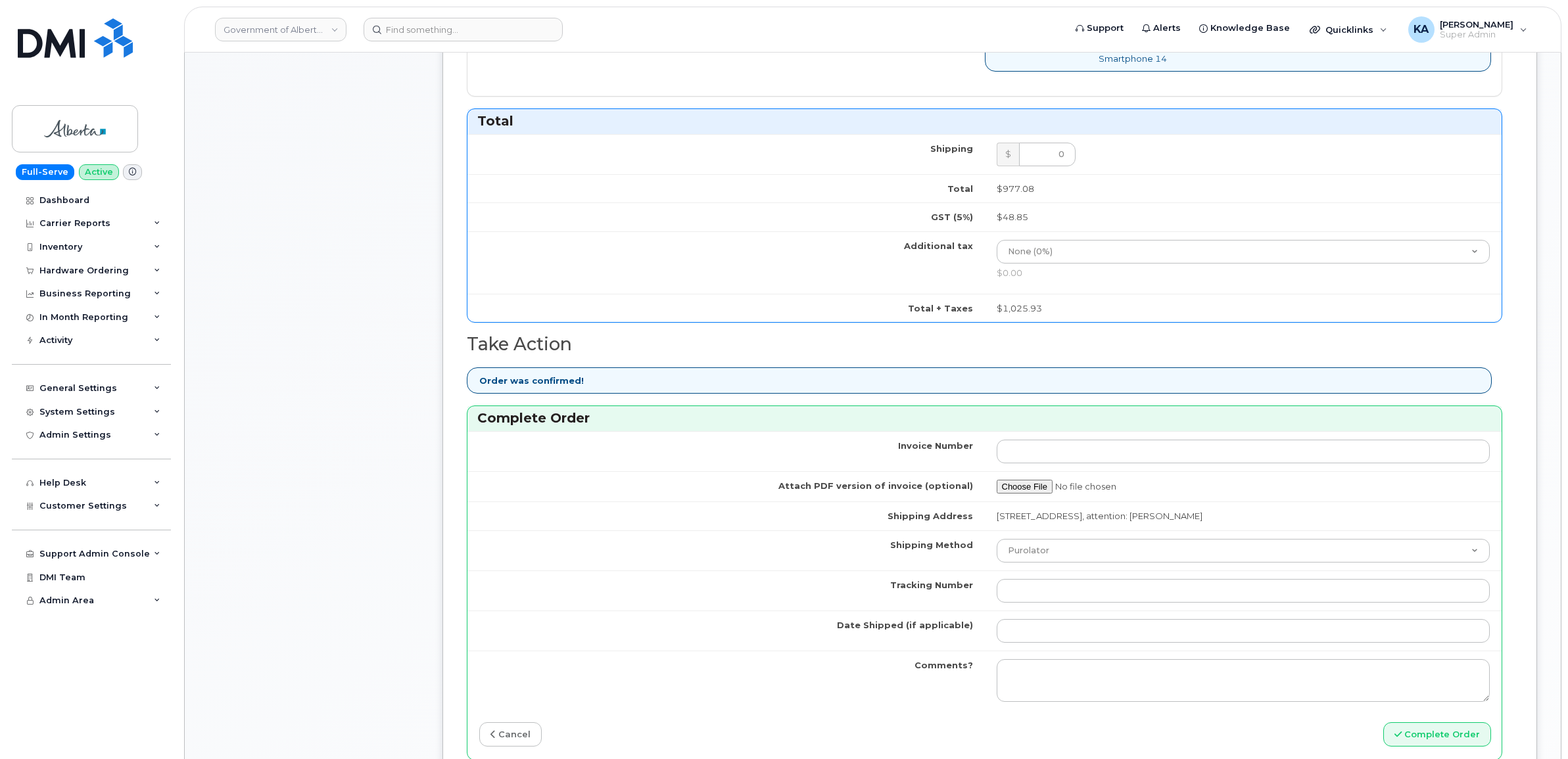
scroll to position [822, 0]
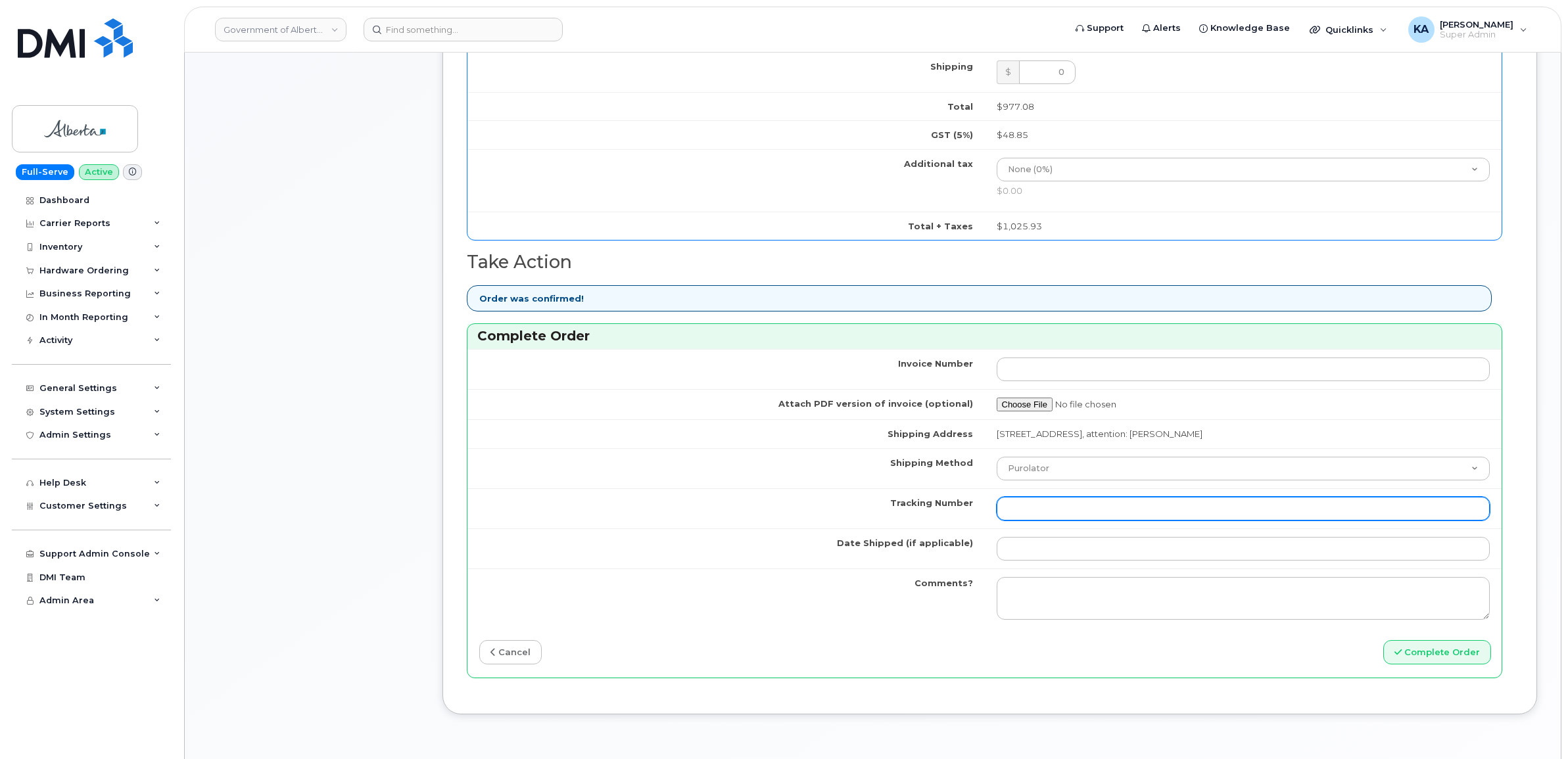
click at [1090, 512] on input "Tracking Number" at bounding box center [1243, 509] width 494 height 24
paste input "520097805888"
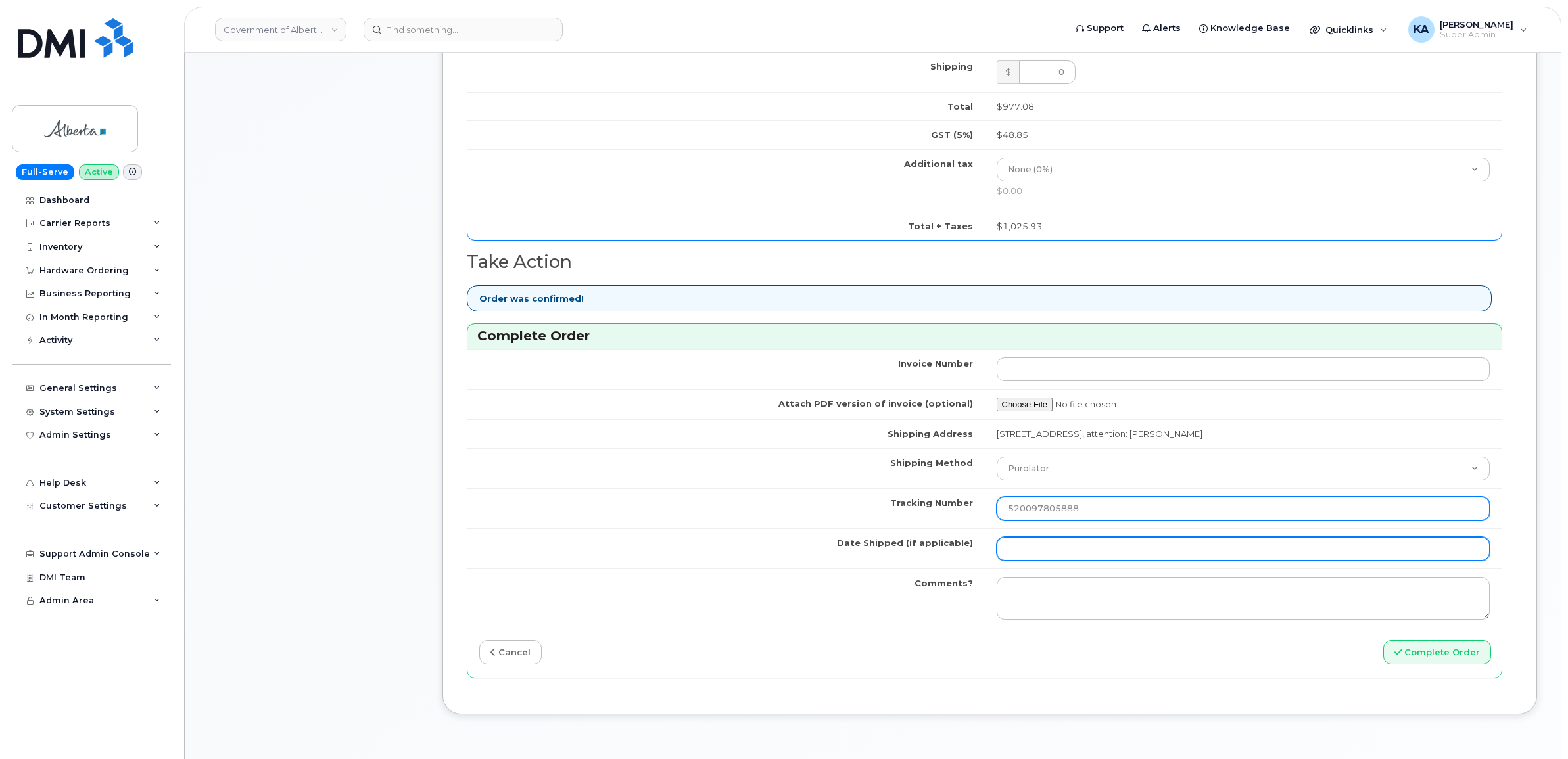
type input "520097805888"
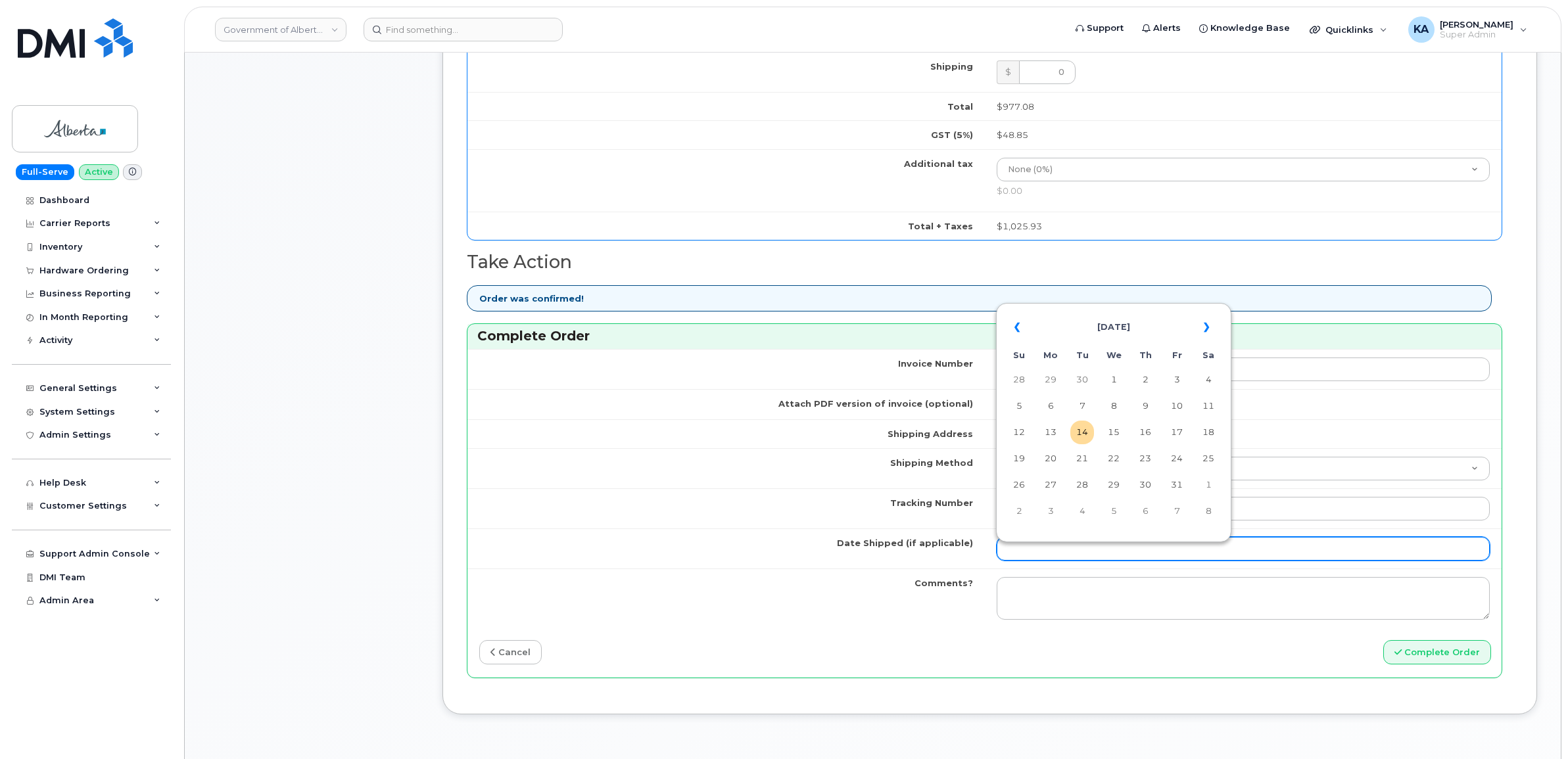
click at [1082, 557] on input "Date Shipped (if applicable)" at bounding box center [1243, 549] width 494 height 24
click at [1115, 309] on table "« October 2025 » Su Mo Tu We Th Fr Sa 28 29 30 1 2 3 4 5 6 7 8 9 10 11 12 13 14…" at bounding box center [1113, 419] width 229 height 225
click at [1148, 404] on td "9" at bounding box center [1145, 406] width 24 height 24
type input "[DATE]"
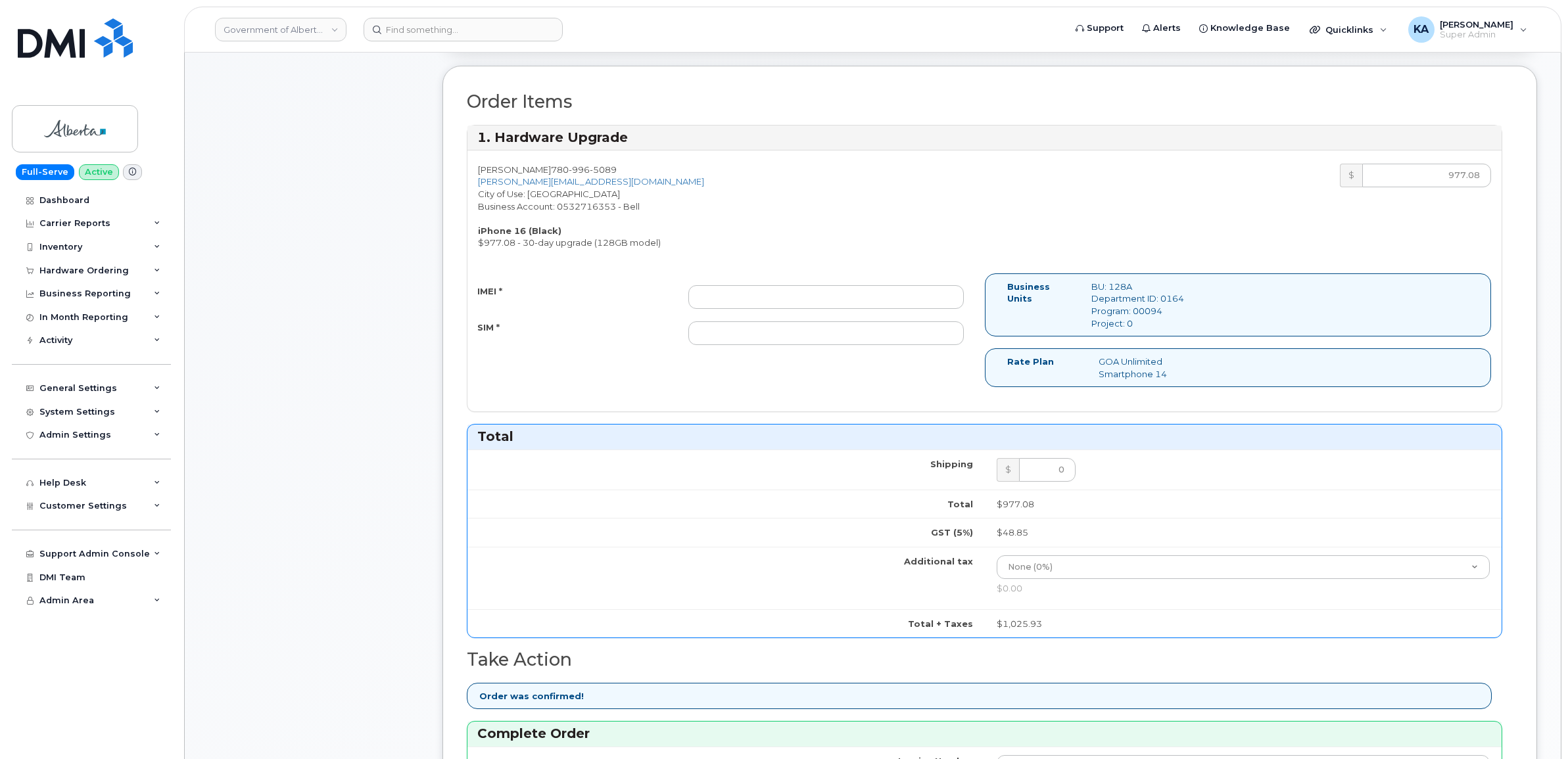
scroll to position [410, 0]
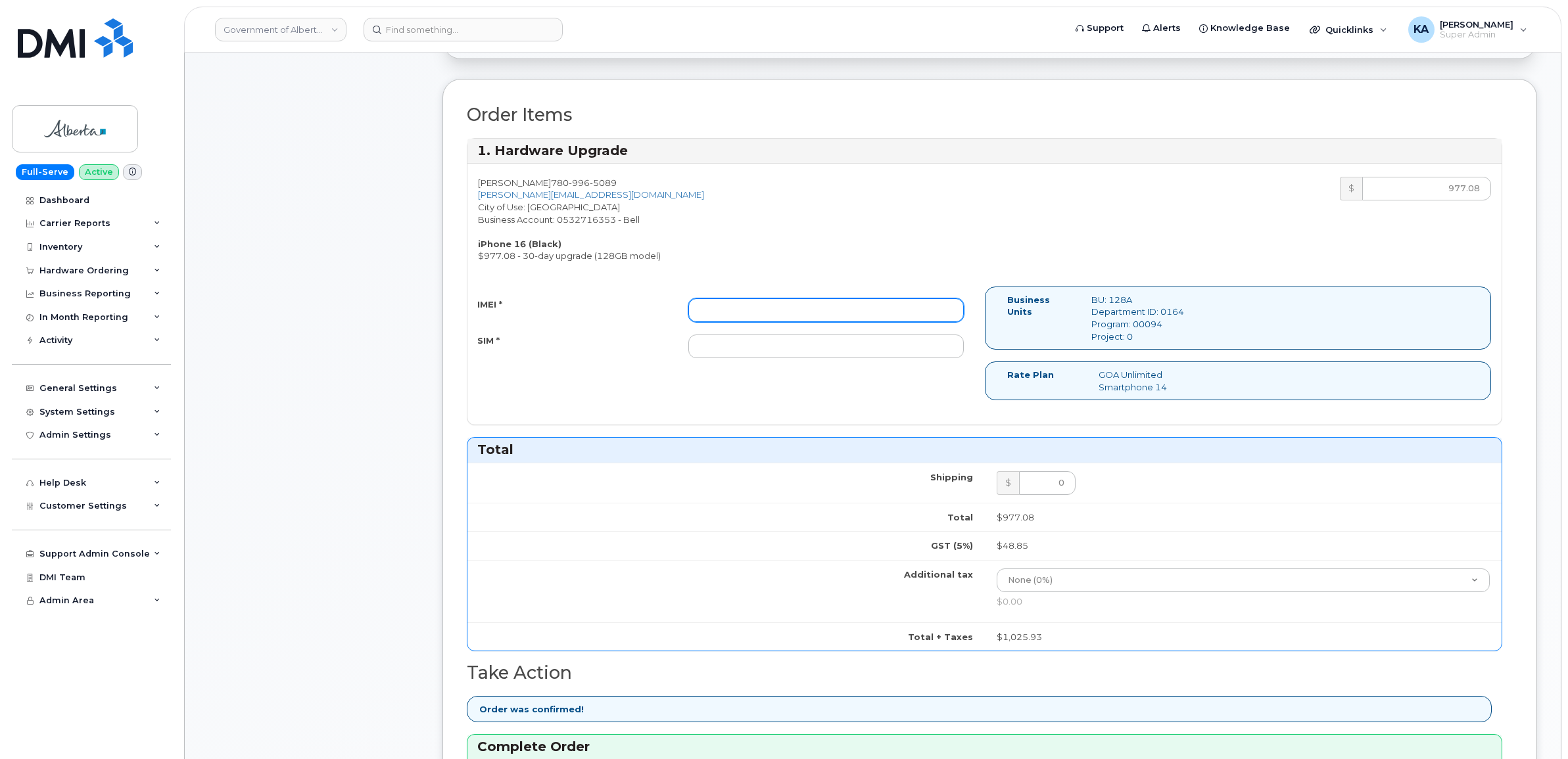
click at [849, 309] on input "IMEI *" at bounding box center [826, 310] width 276 height 24
paste input "355250940277397"
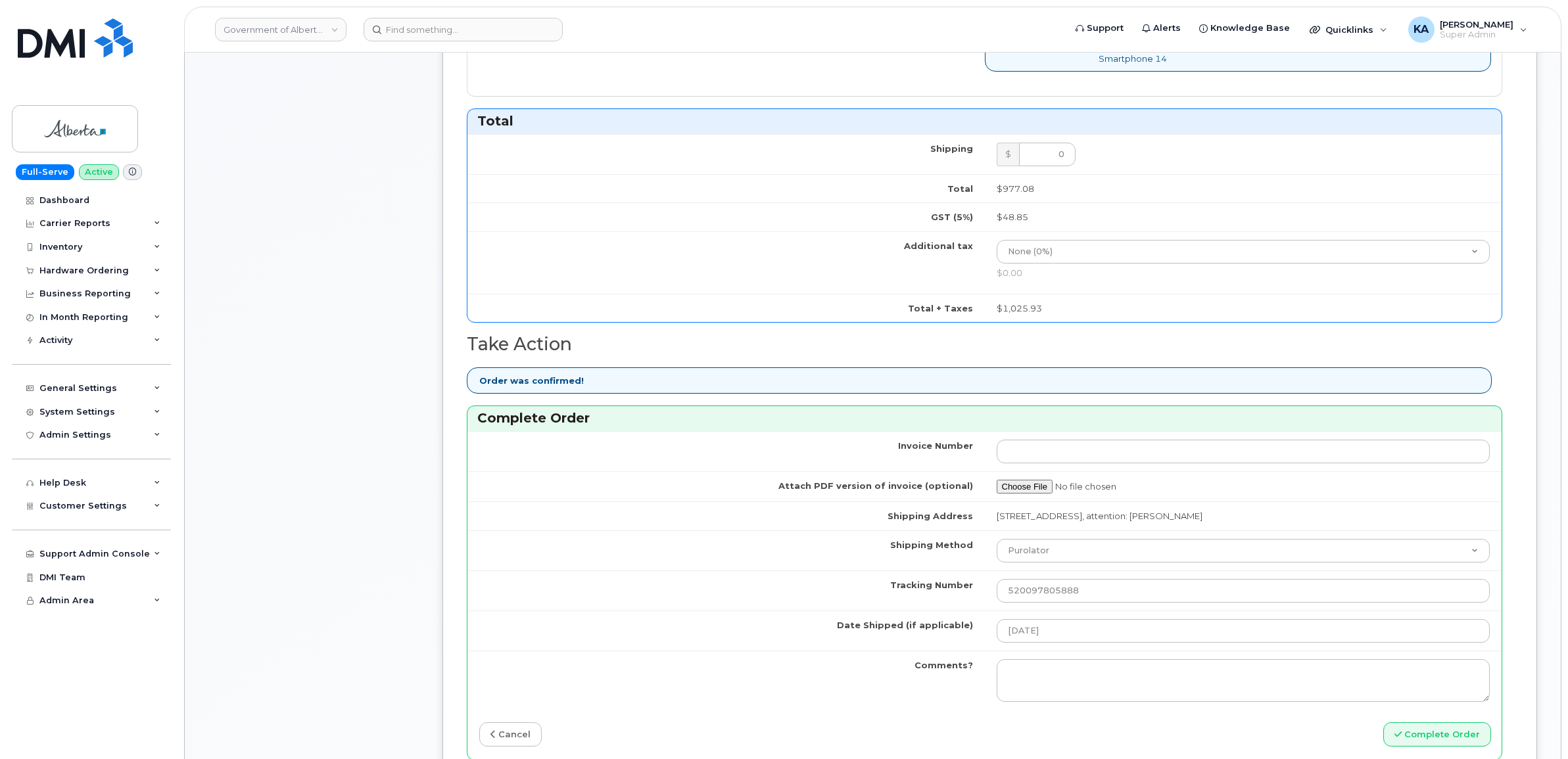
scroll to position [822, 0]
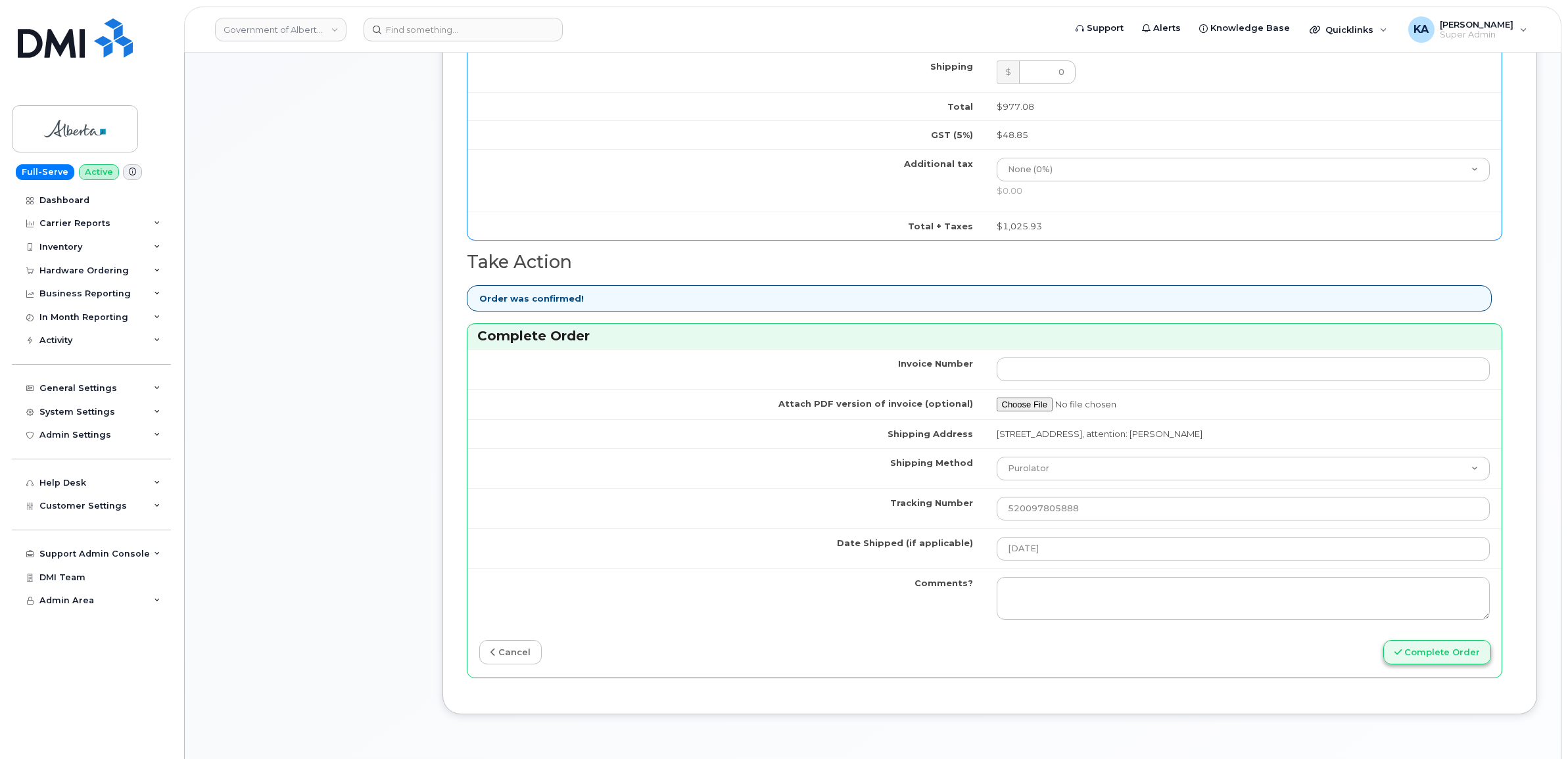
type input "355250940277397"
click at [1433, 659] on button "Complete Order" at bounding box center [1437, 652] width 108 height 25
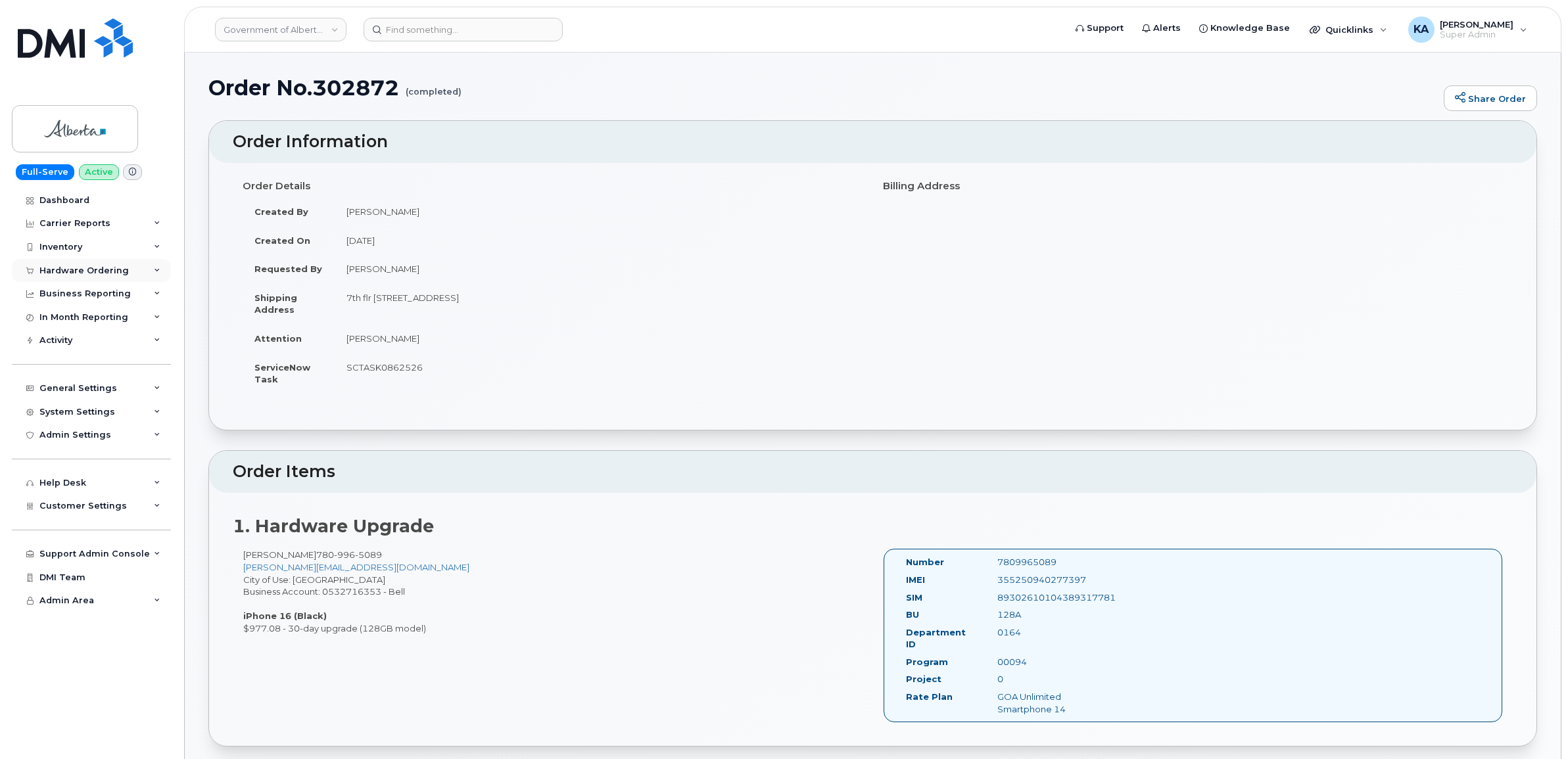
click at [60, 267] on div "Hardware Ordering" at bounding box center [84, 271] width 89 height 11
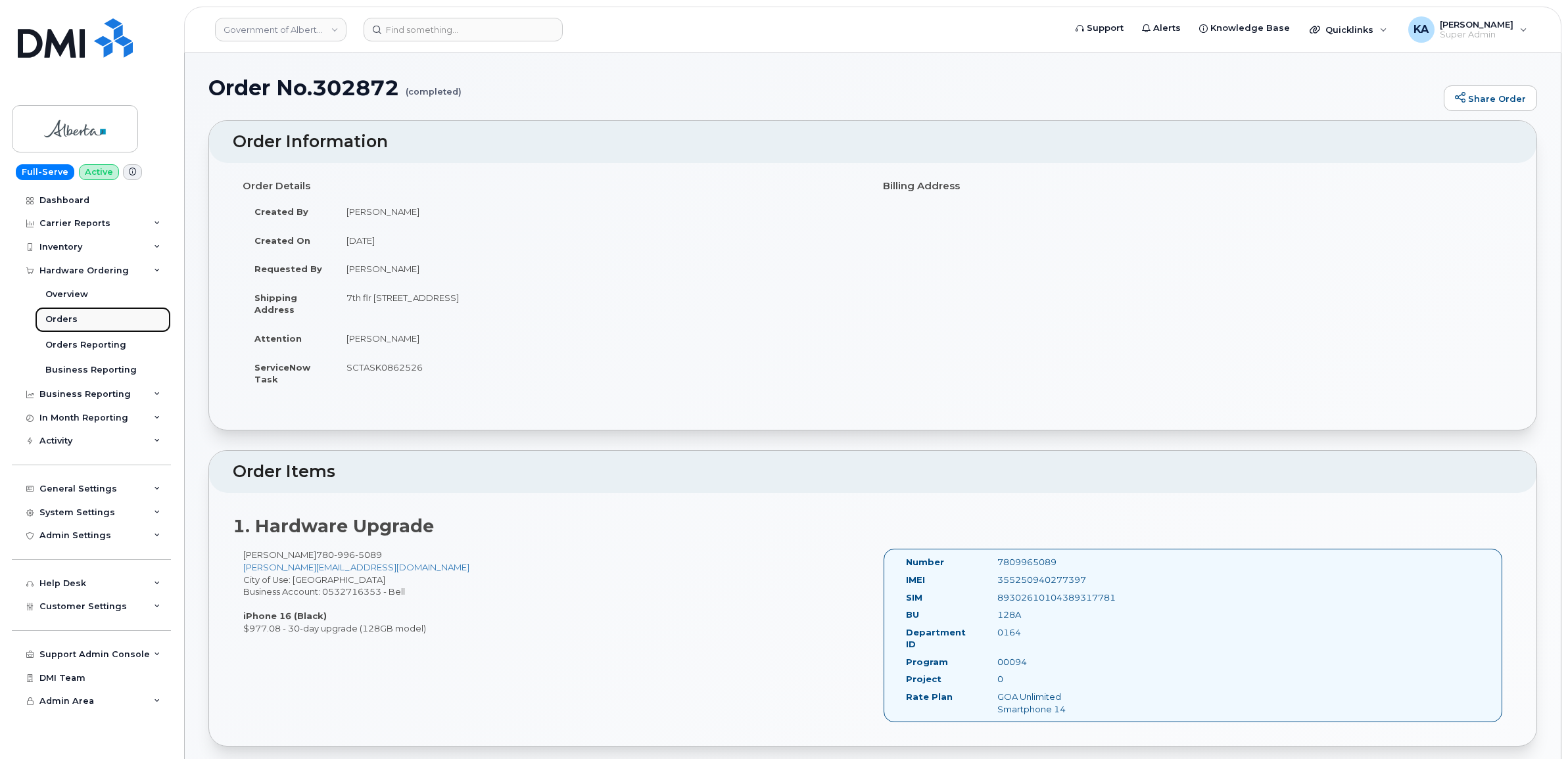
click at [55, 320] on div "Orders" at bounding box center [62, 319] width 32 height 12
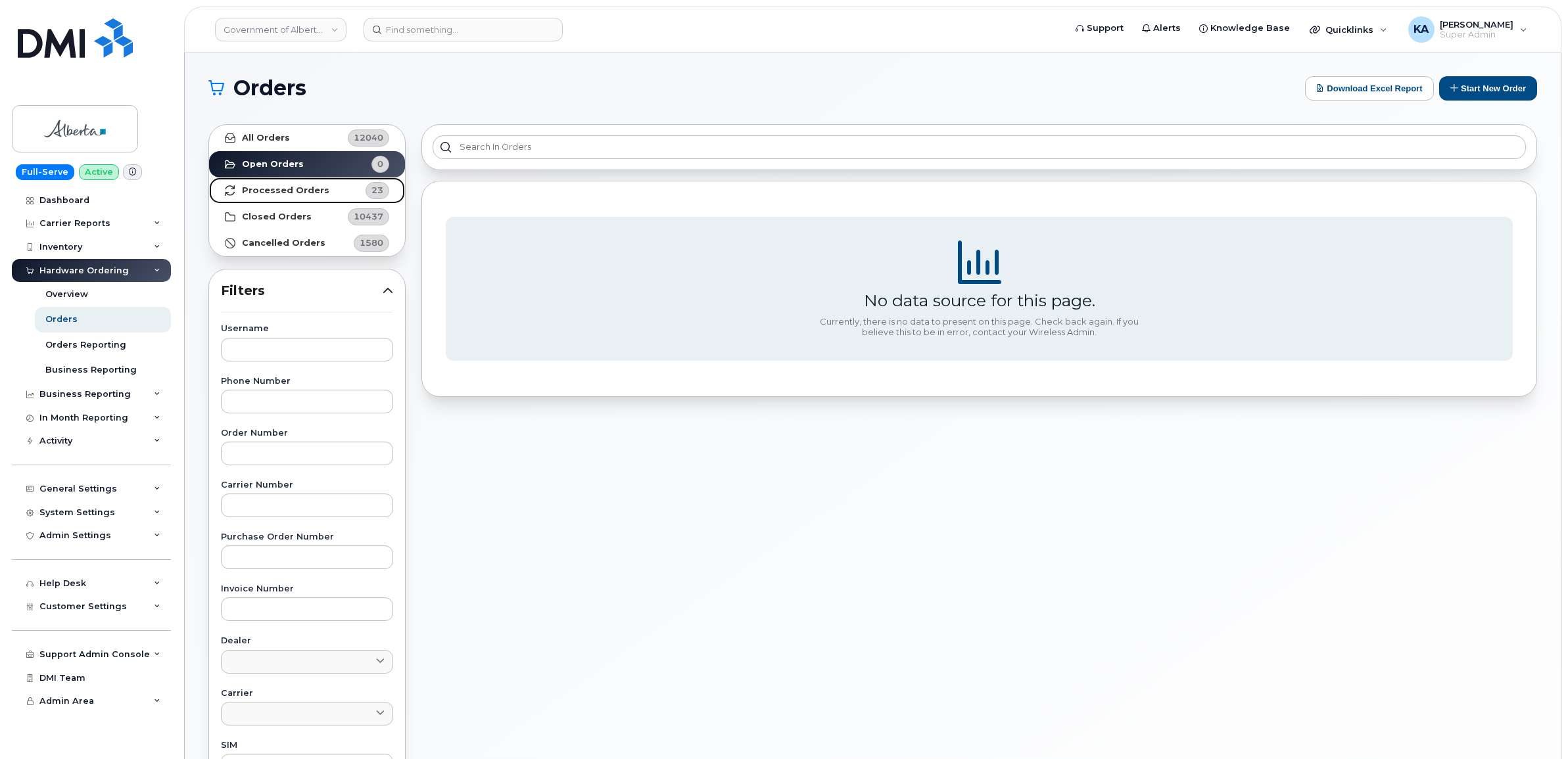
click at [306, 189] on strong "Processed Orders" at bounding box center [285, 190] width 87 height 11
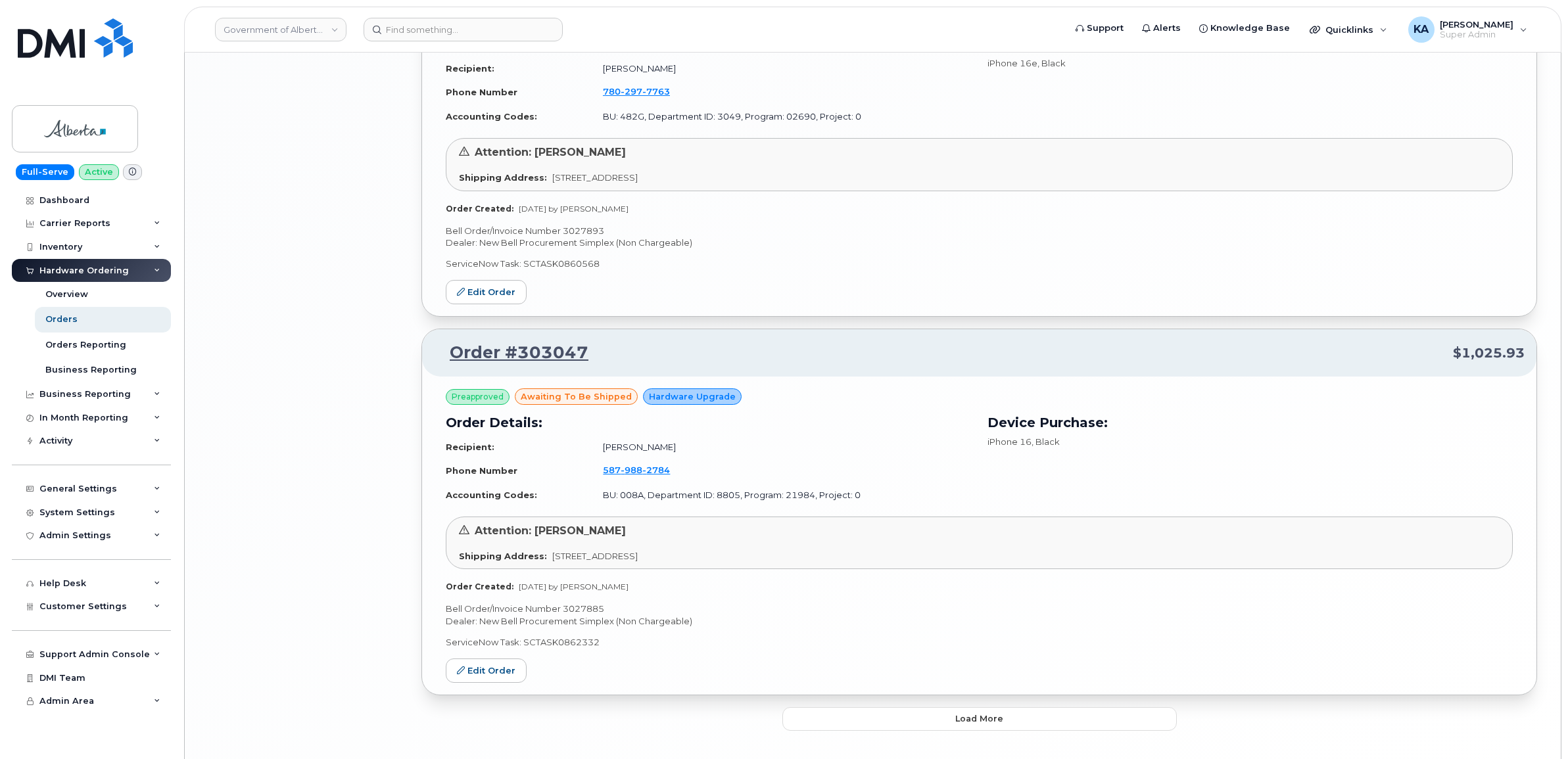
scroll to position [2669, 0]
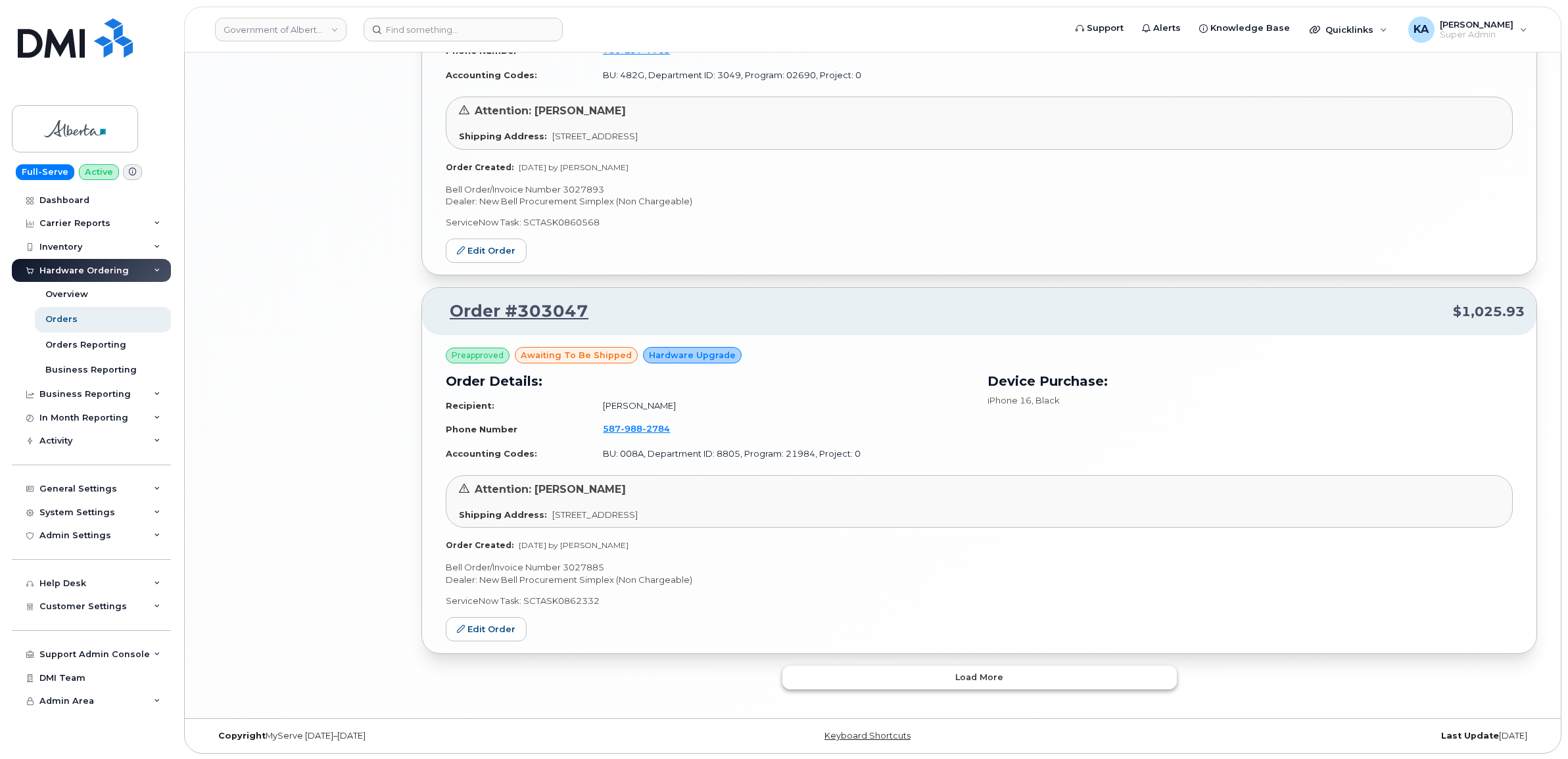
click at [854, 680] on button "Load more" at bounding box center [979, 677] width 394 height 24
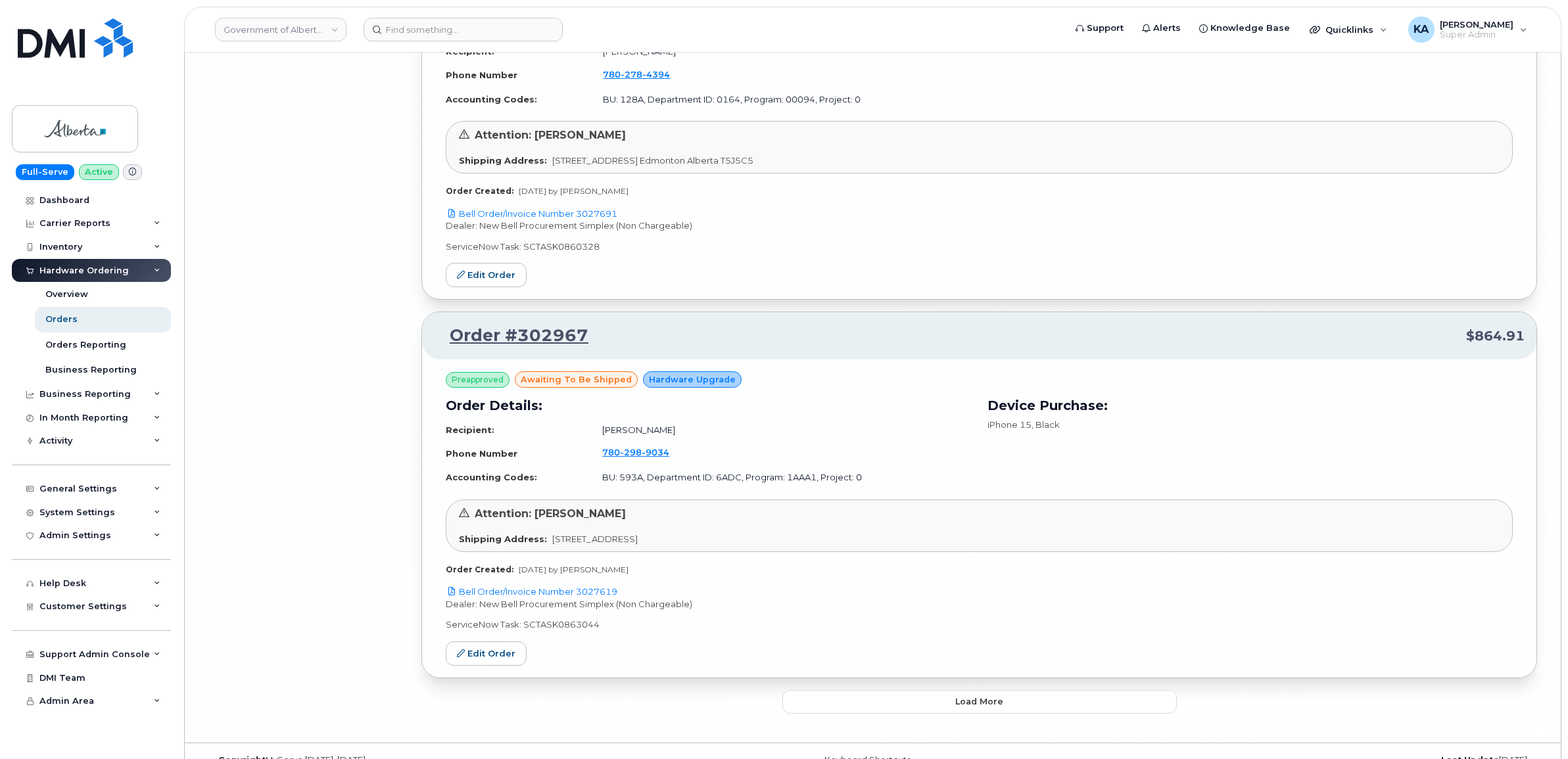
scroll to position [5696, 0]
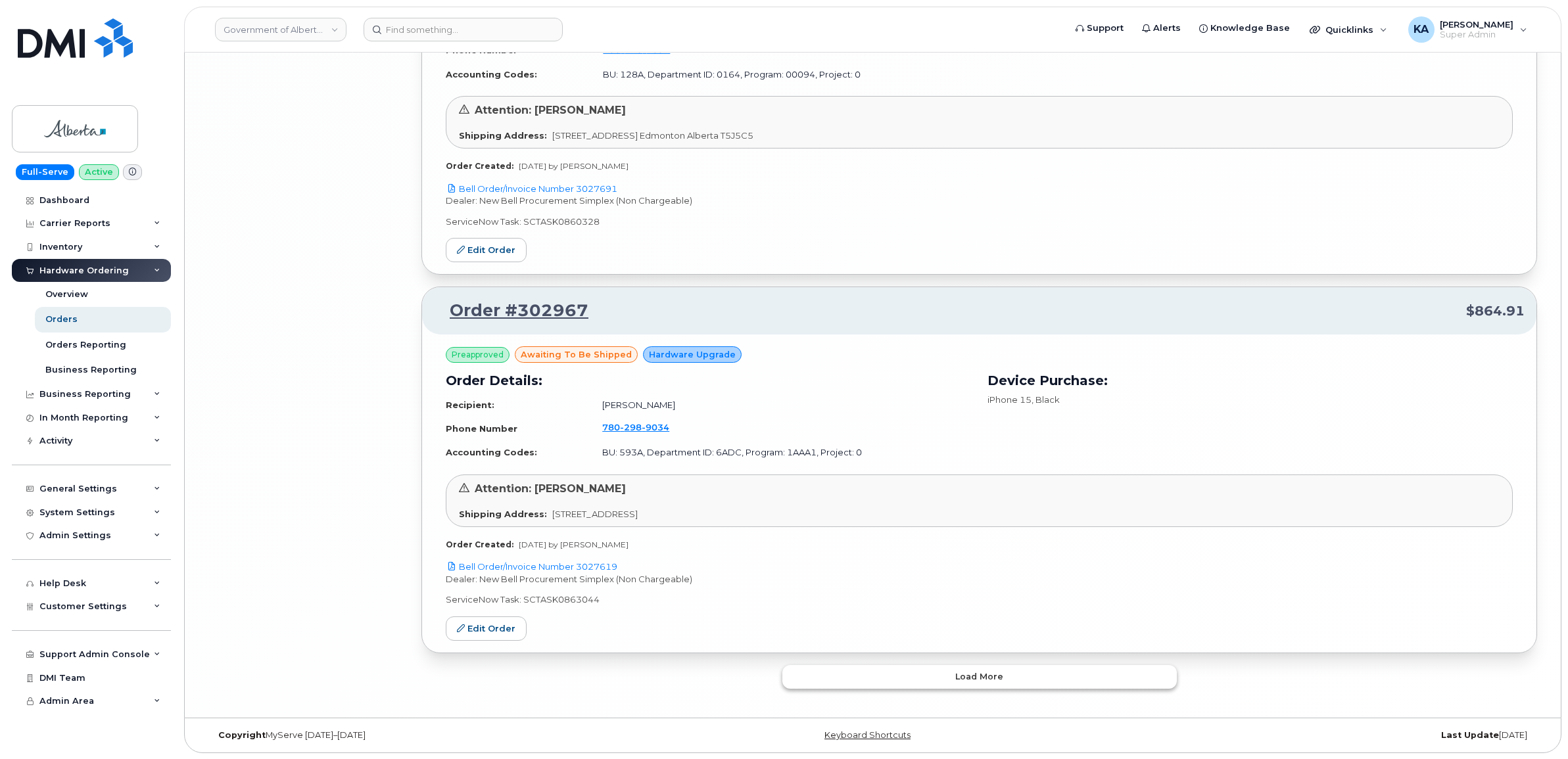
click at [866, 677] on button "Load more" at bounding box center [979, 677] width 394 height 24
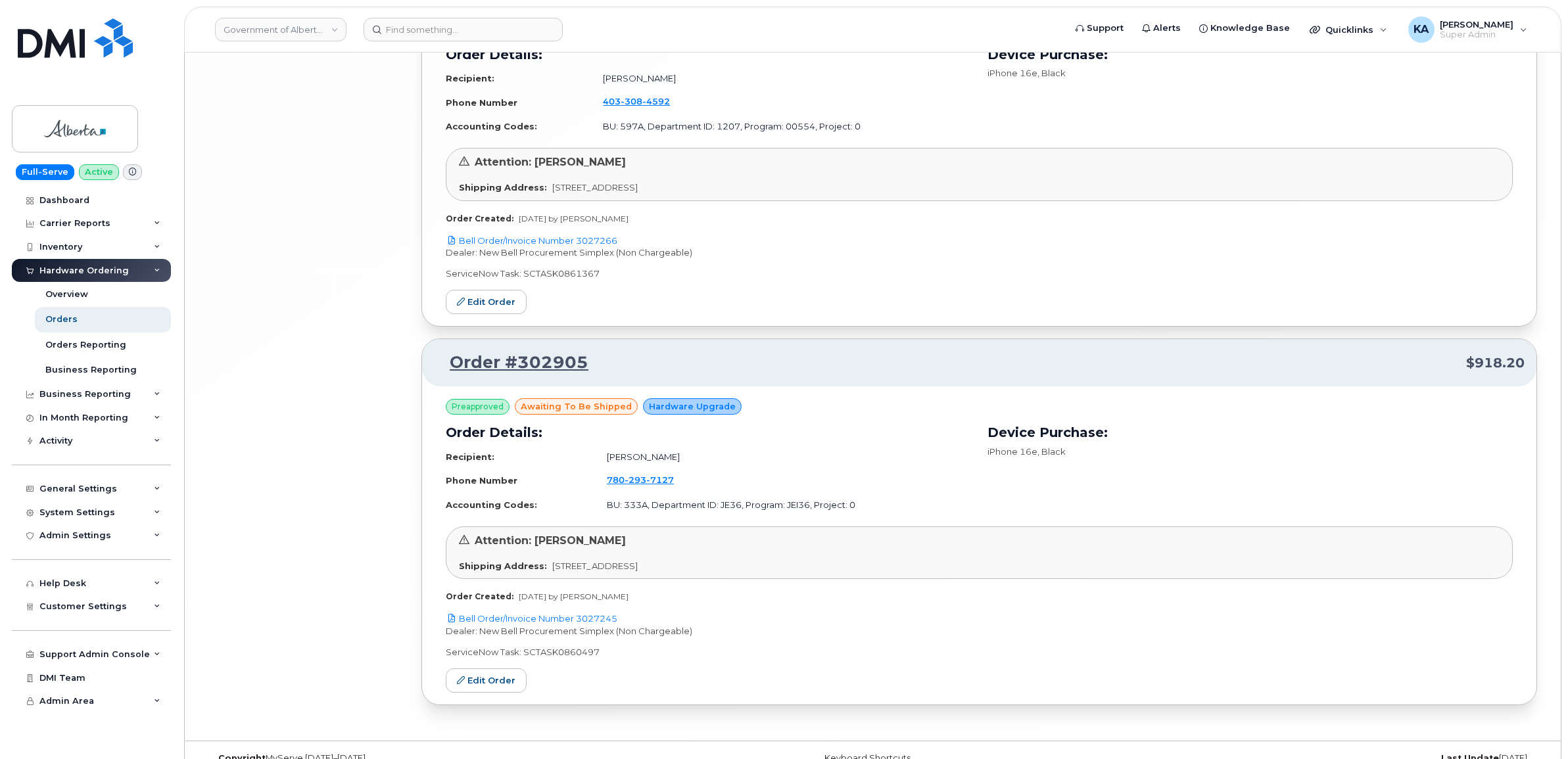
scroll to position [8267, 0]
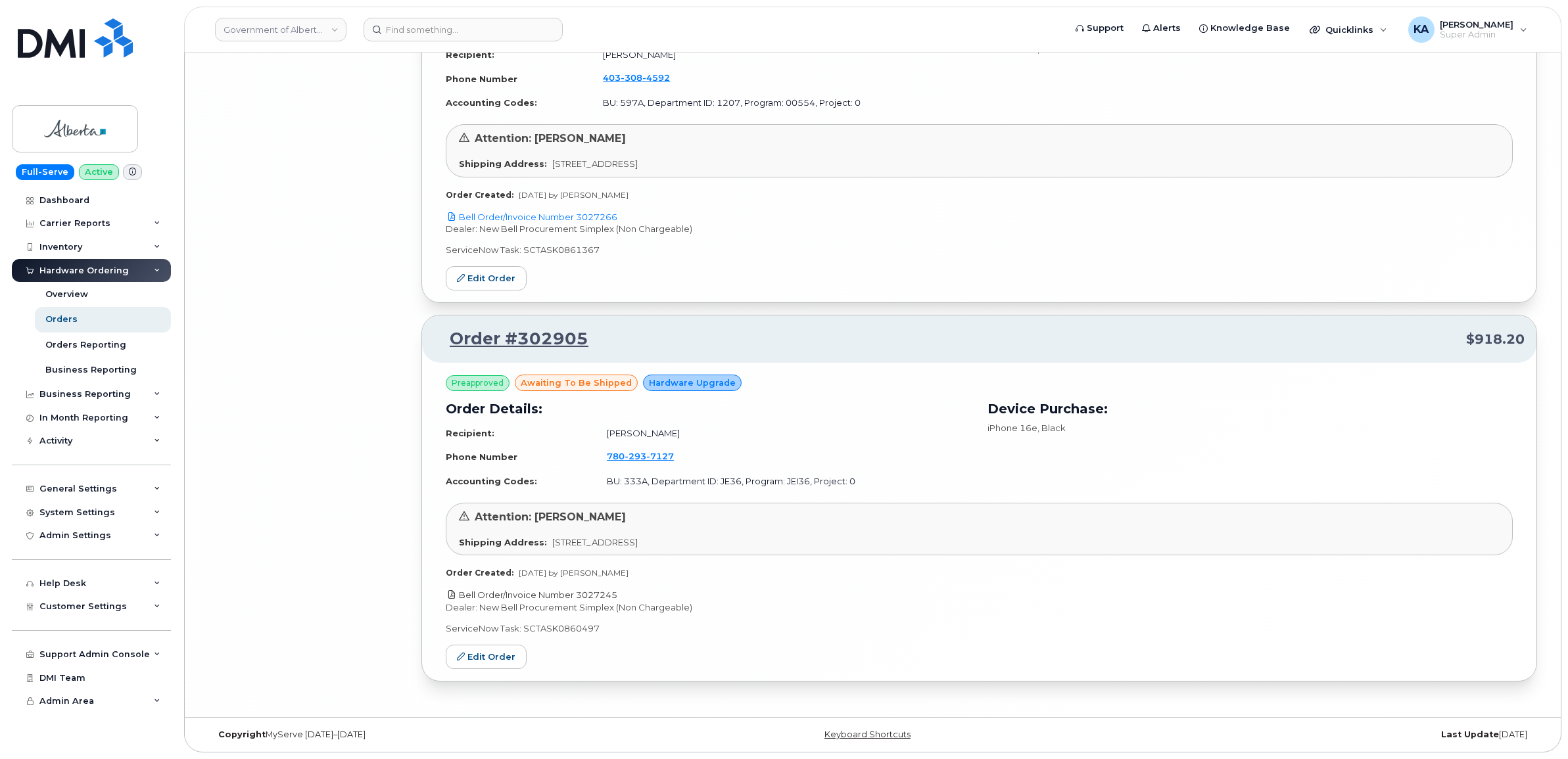
drag, startPoint x: 628, startPoint y: 590, endPoint x: 580, endPoint y: 595, distance: 48.3
click at [580, 595] on p "Bell Order/Invoice Number 3027245" at bounding box center [979, 595] width 1067 height 13
copy link "3027245"
click at [494, 651] on link "Edit Order" at bounding box center [486, 656] width 81 height 25
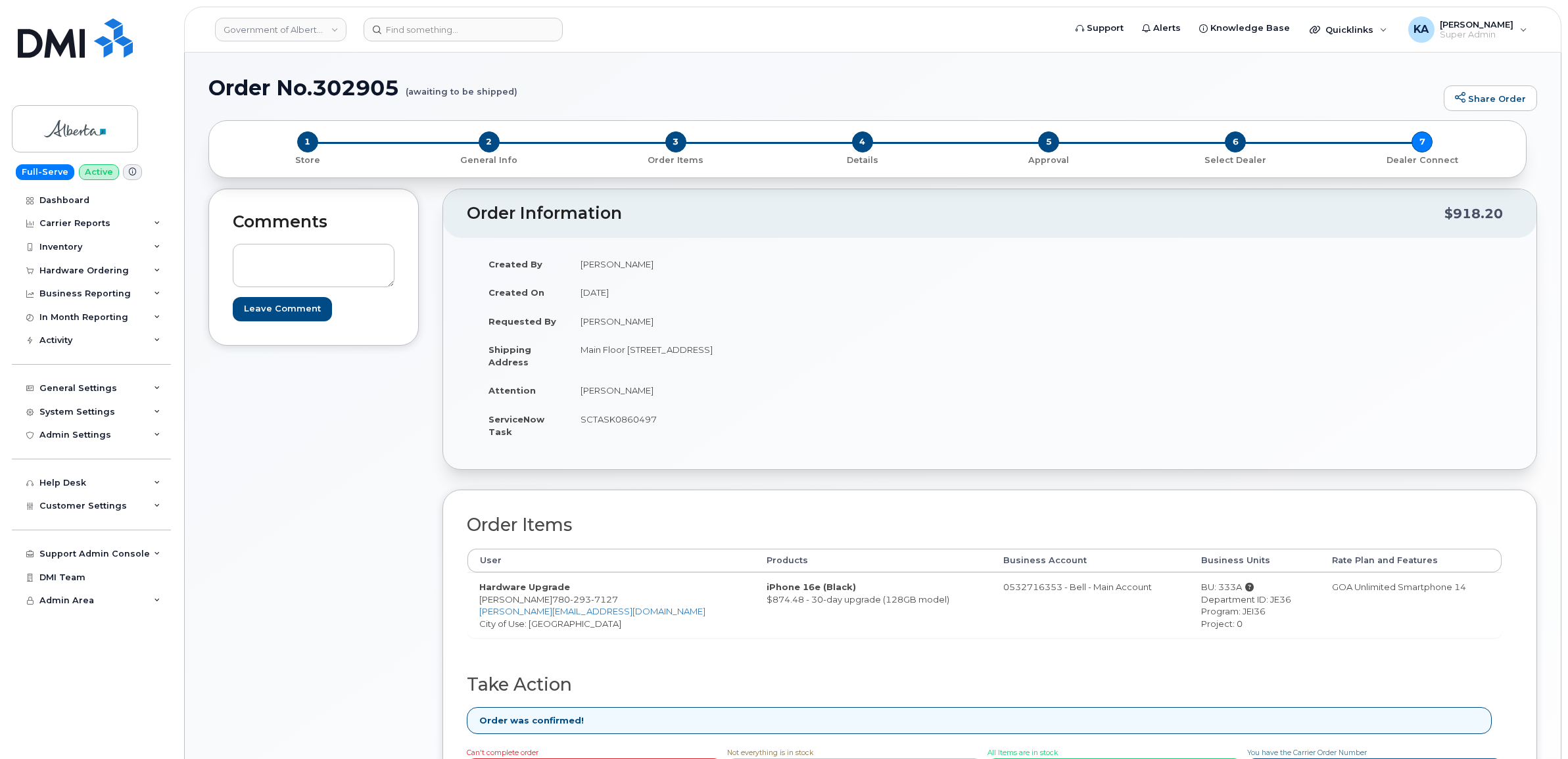
scroll to position [164, 0]
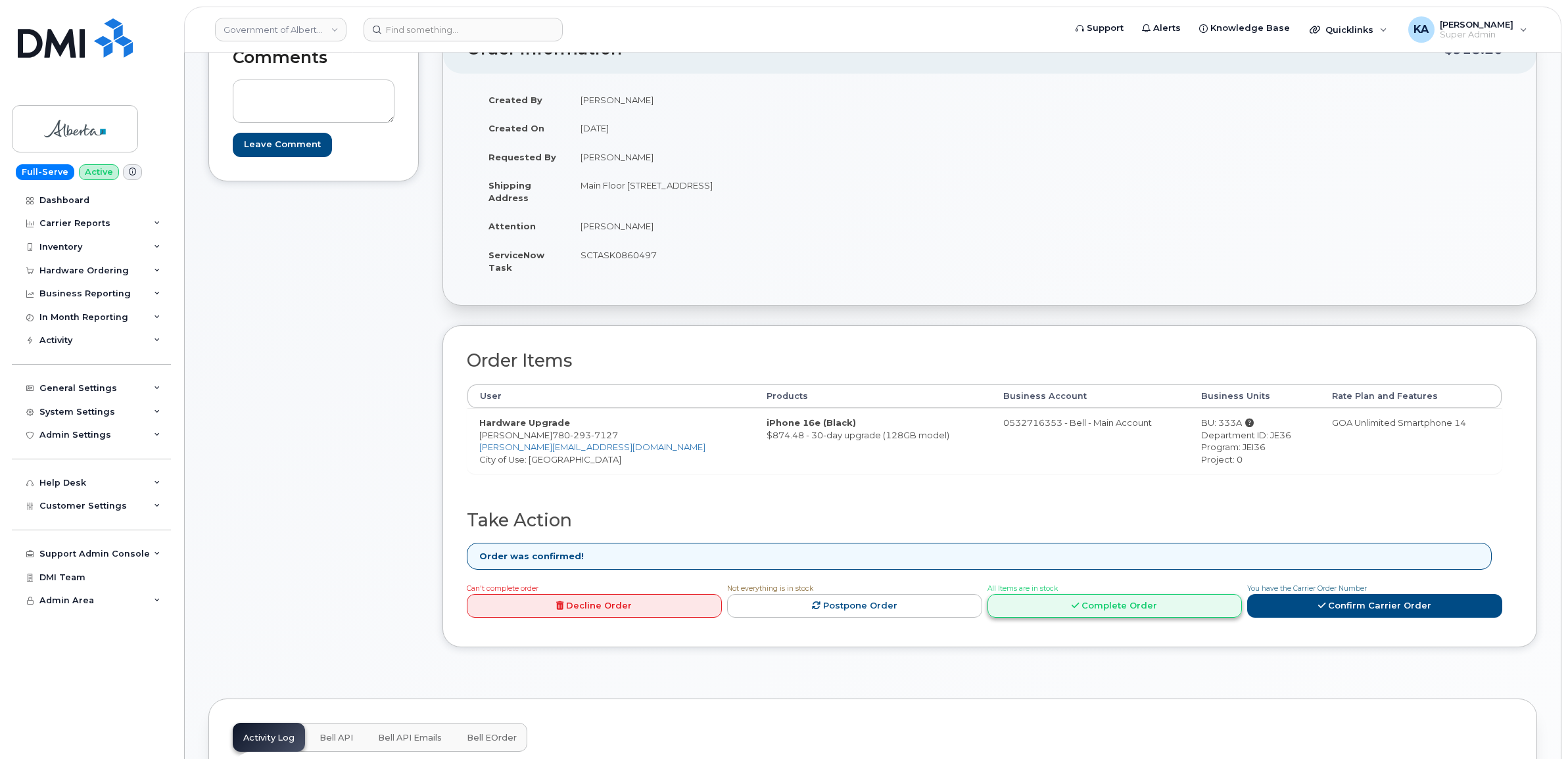
click at [1103, 612] on link "Complete Order" at bounding box center [1114, 606] width 255 height 25
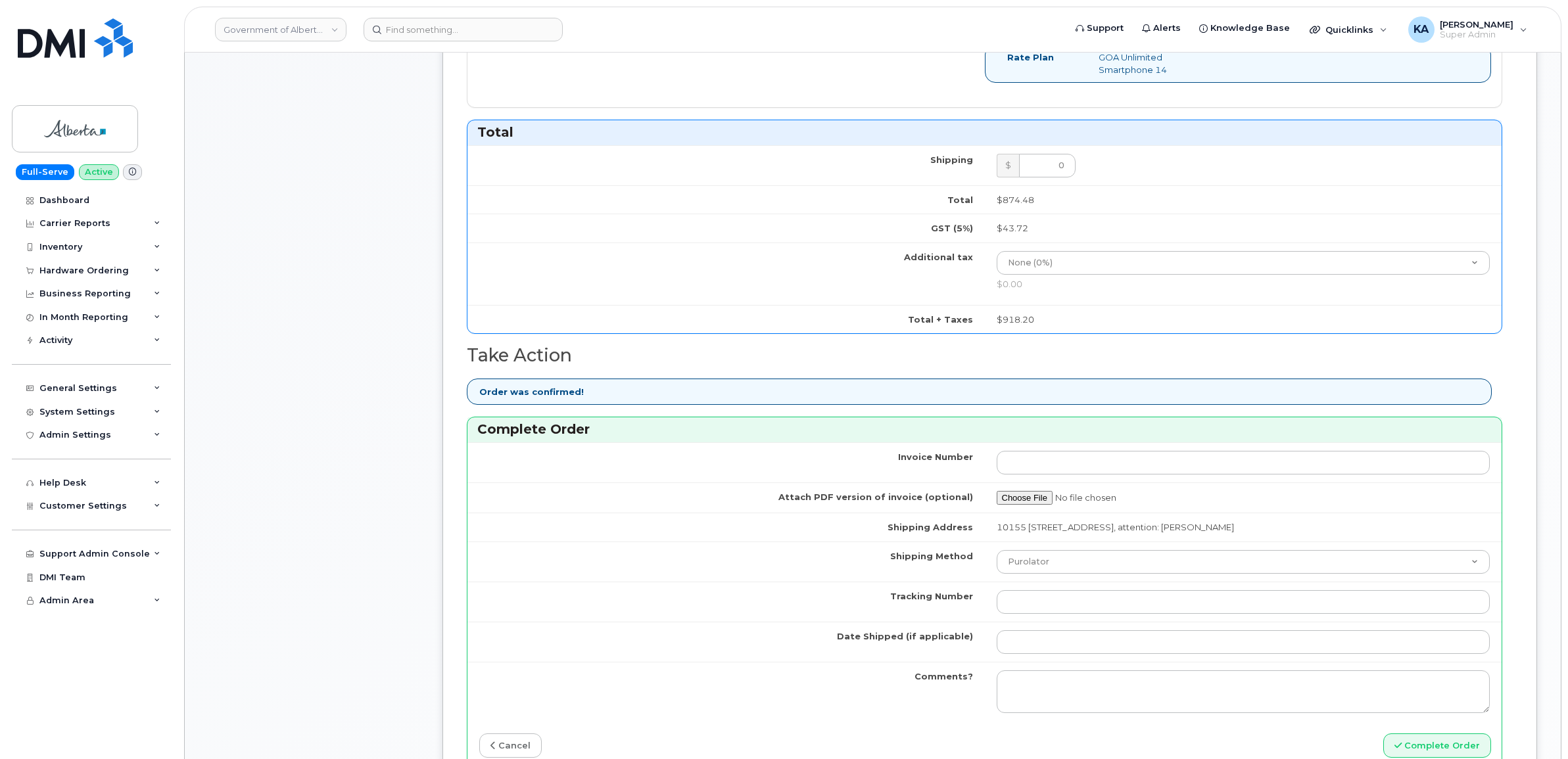
scroll to position [822, 0]
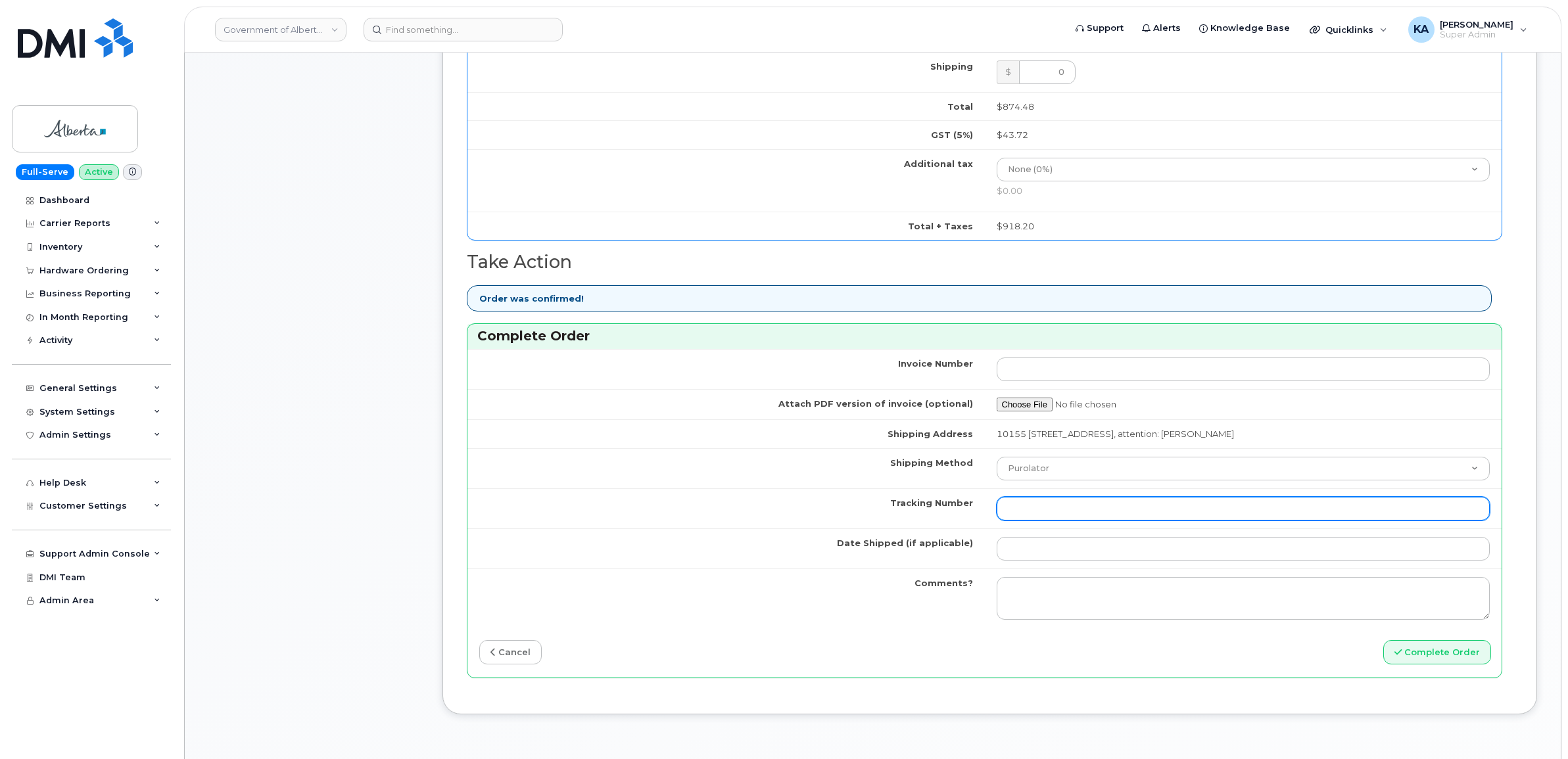
click at [1065, 514] on input "Tracking Number" at bounding box center [1243, 509] width 494 height 24
paste input "520097824160"
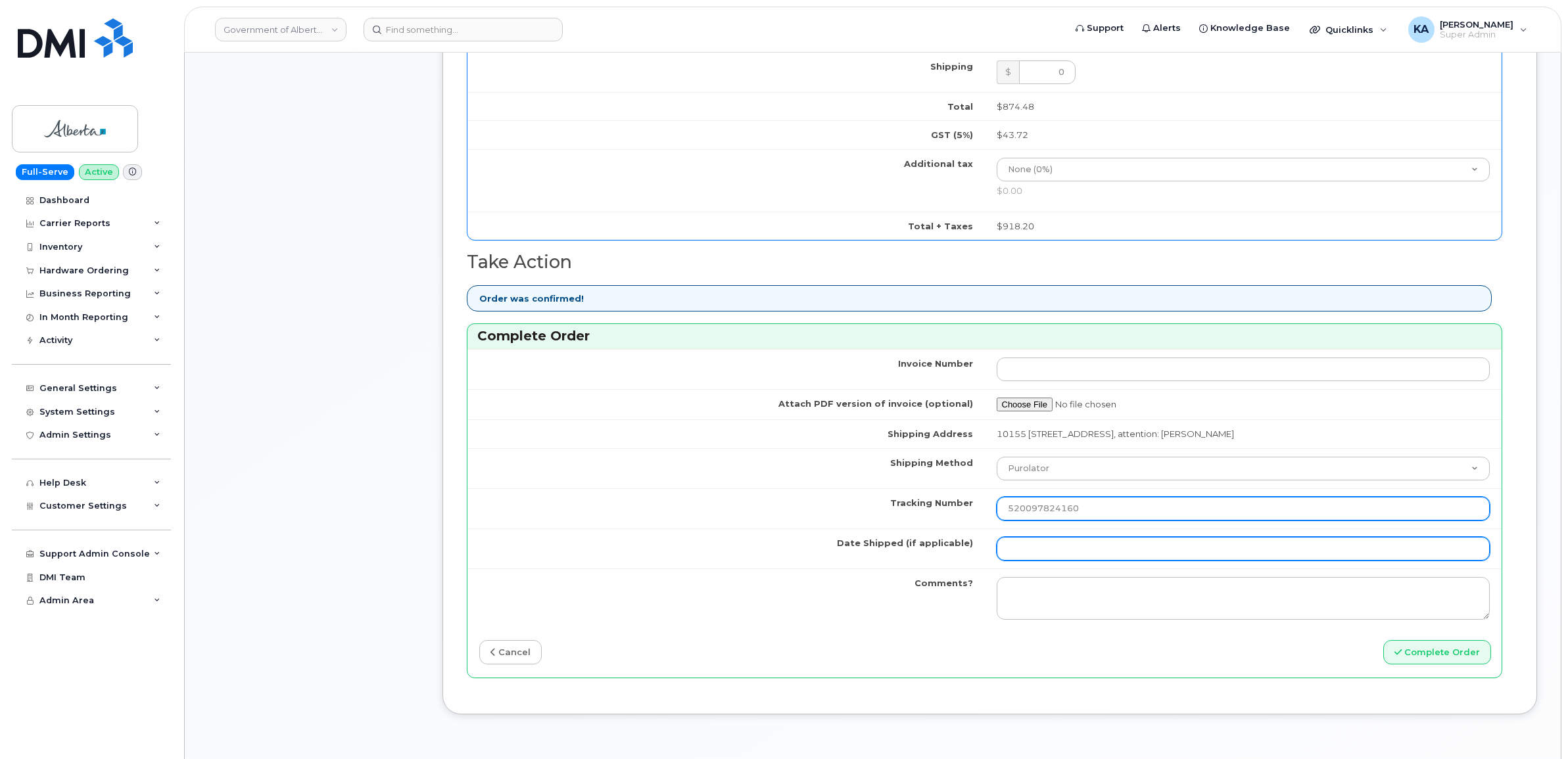
type input "520097824160"
click at [1069, 550] on input "Date Shipped (if applicable)" at bounding box center [1243, 549] width 494 height 24
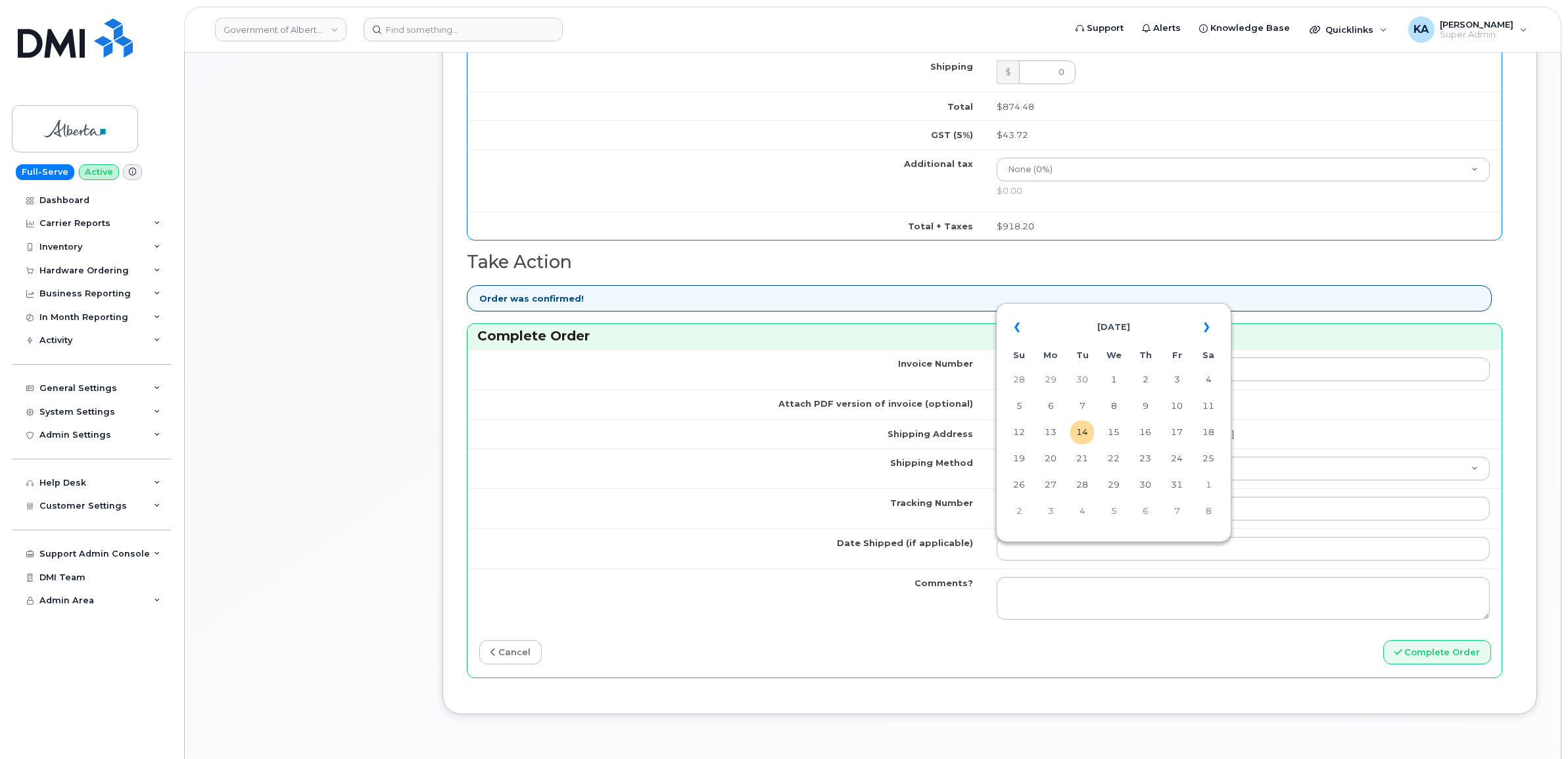
click at [1134, 309] on table "« [DATE] » Su Mo Tu We Th Fr Sa 28 29 30 1 2 3 4 5 6 7 8 9 10 11 12 13 14 15 16…" at bounding box center [1113, 419] width 229 height 225
click at [1147, 405] on td "9" at bounding box center [1145, 406] width 24 height 24
type input "[DATE]"
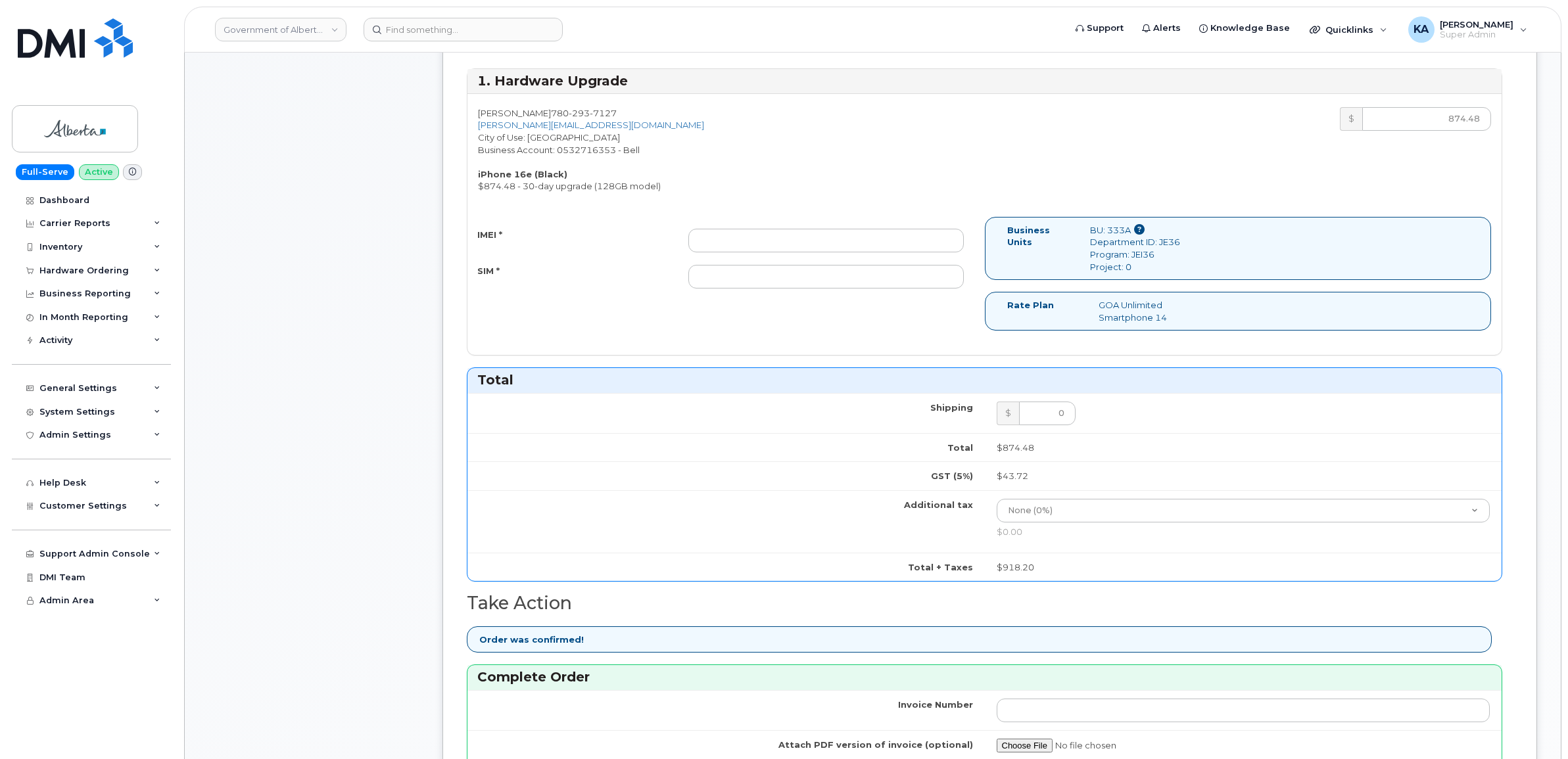
scroll to position [410, 0]
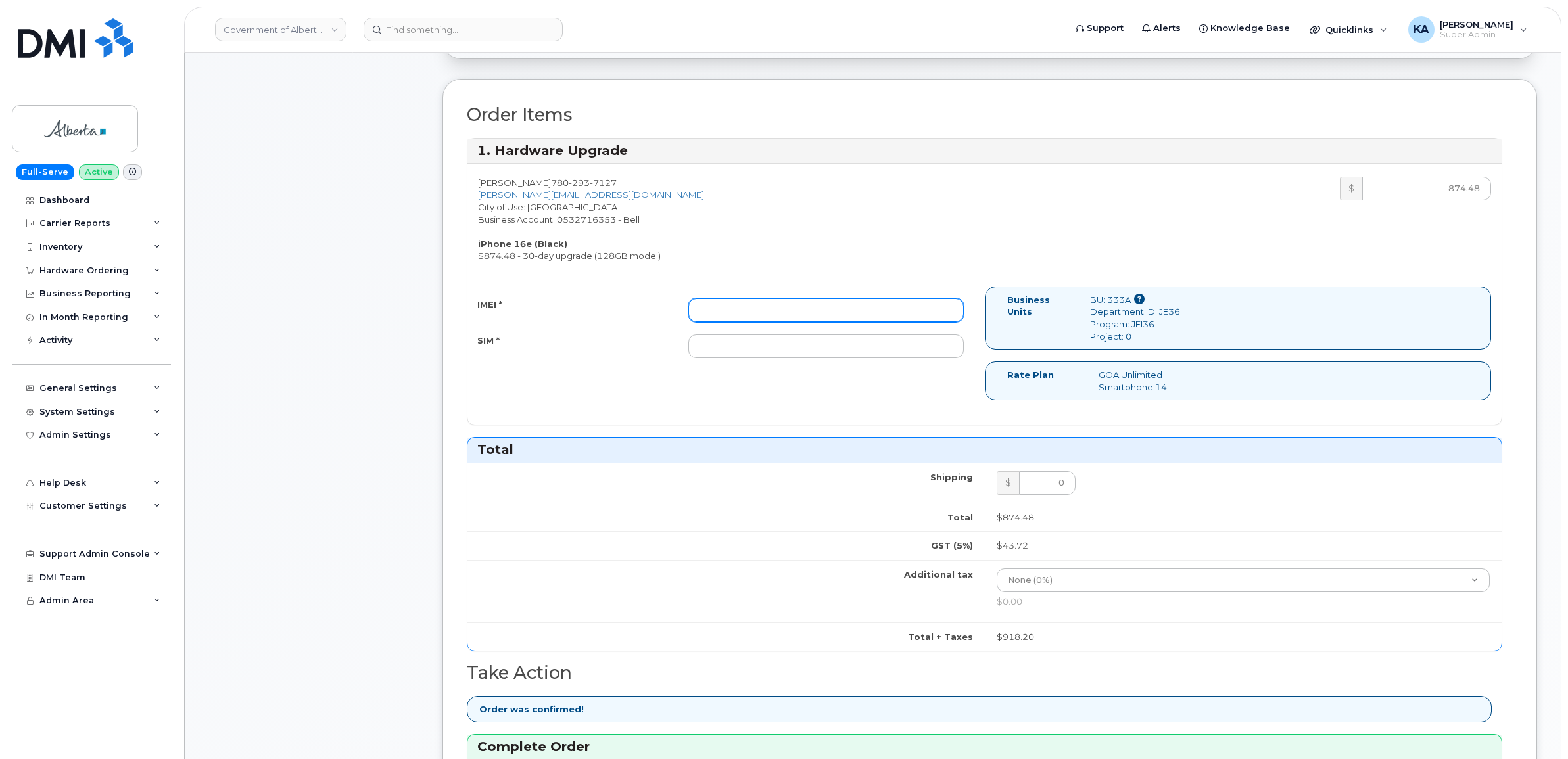
click at [790, 309] on input "IMEI *" at bounding box center [826, 310] width 276 height 24
paste input "354216331606016"
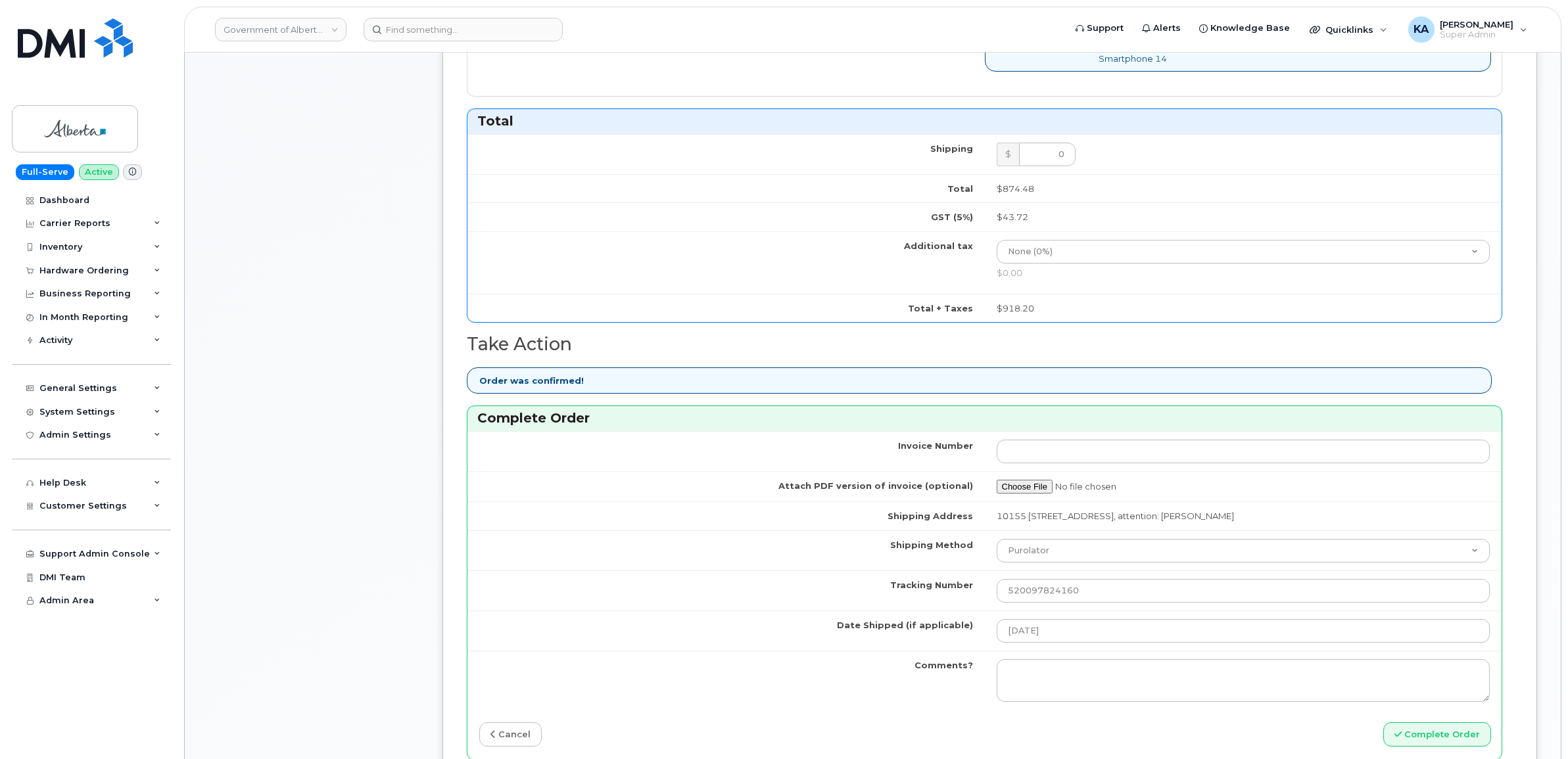
scroll to position [822, 0]
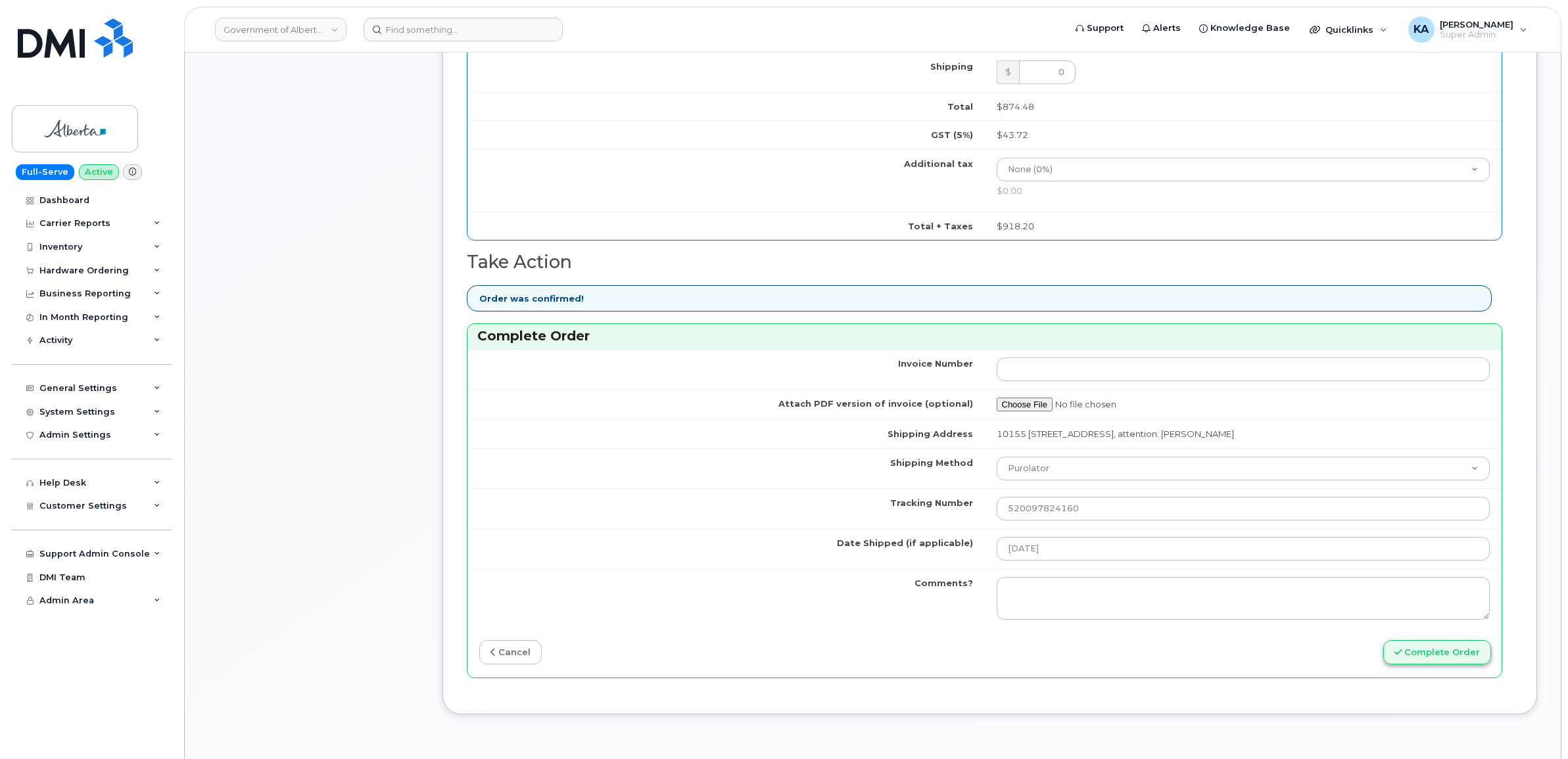
type input "354216331606016"
click at [1425, 660] on button "Complete Order" at bounding box center [1437, 652] width 108 height 25
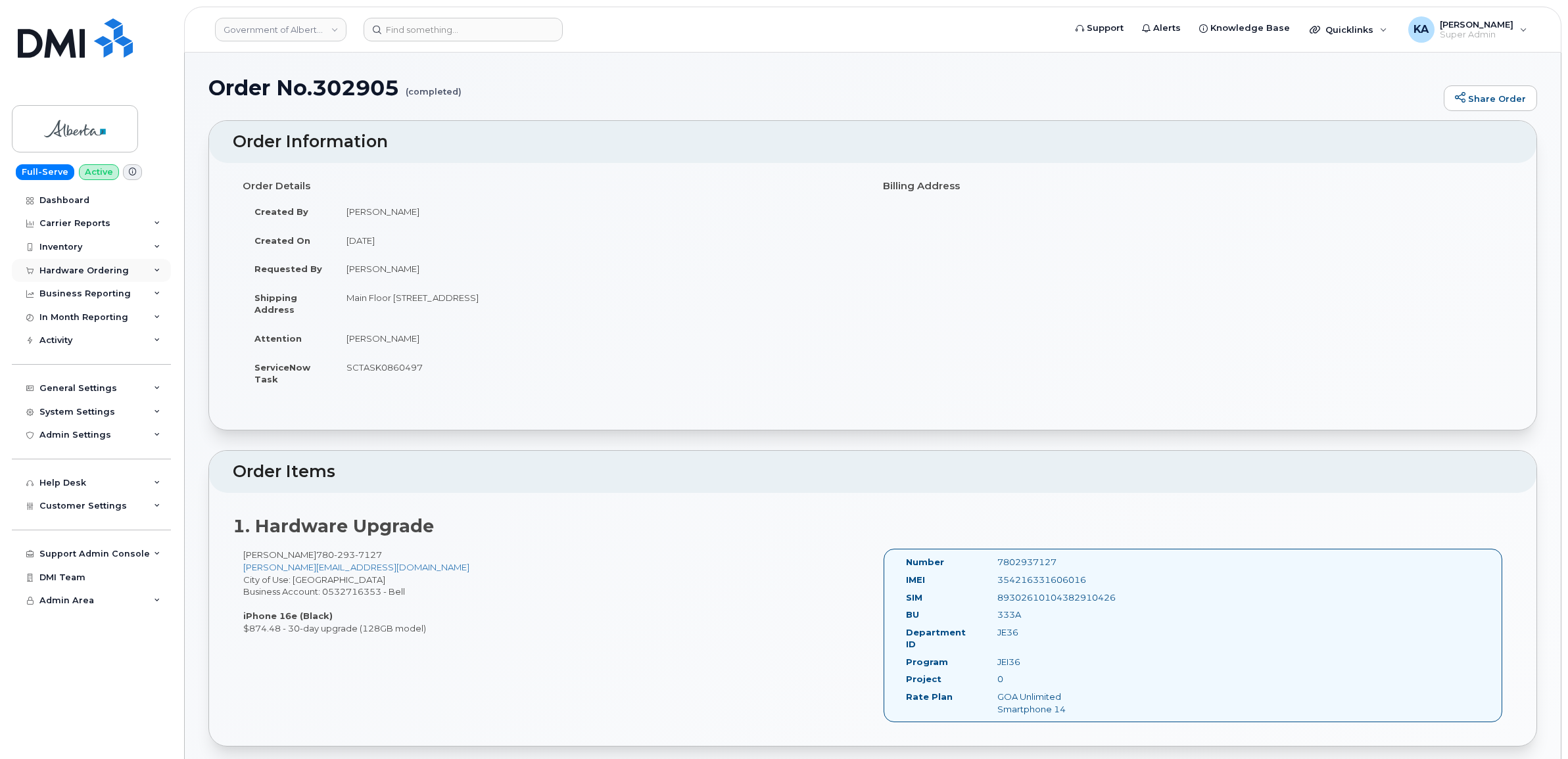
click at [56, 264] on div "Hardware Ordering" at bounding box center [91, 271] width 159 height 24
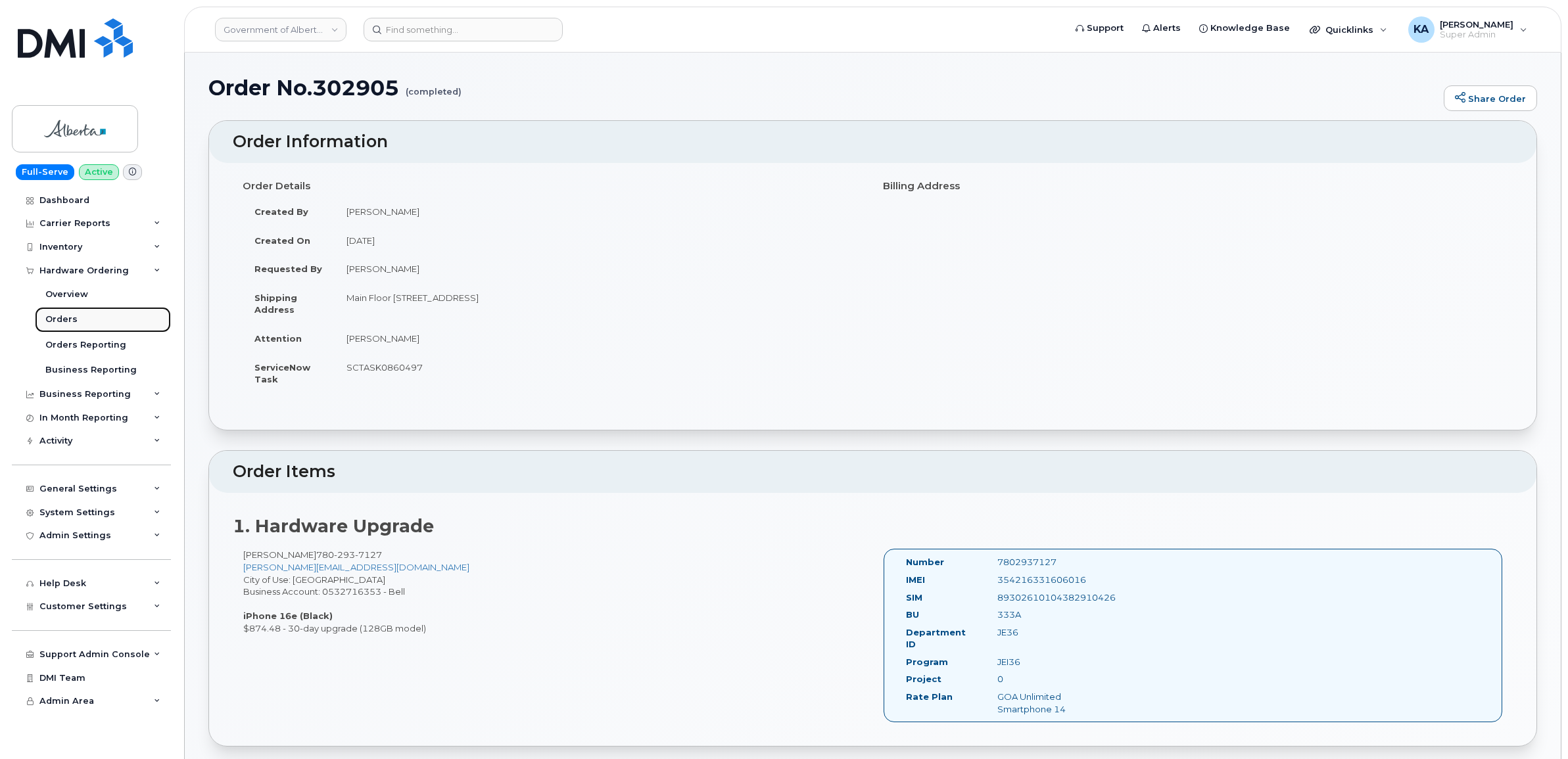
click at [47, 314] on link "Orders" at bounding box center [103, 320] width 136 height 25
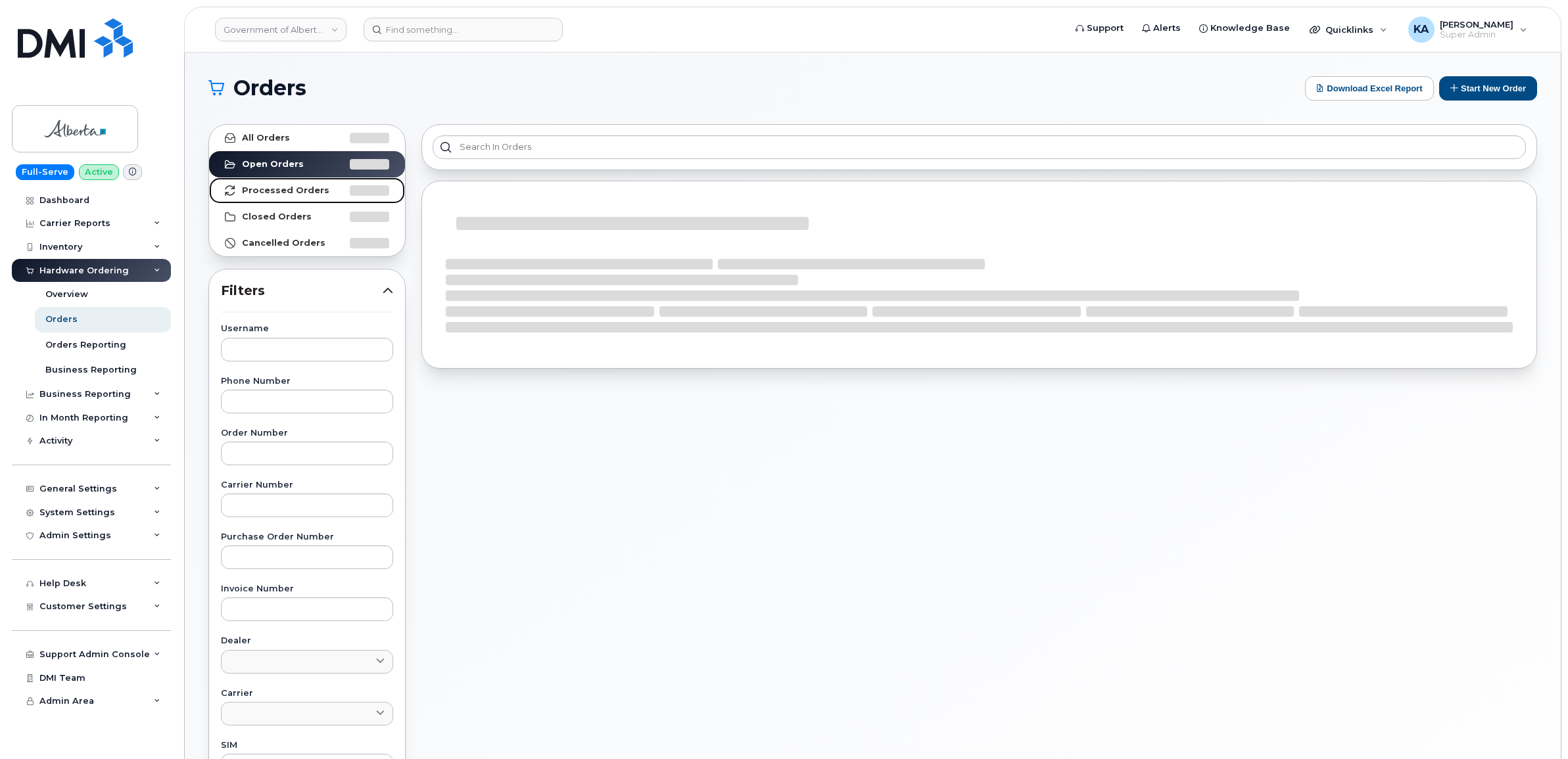
click at [297, 189] on strong "Processed Orders" at bounding box center [285, 190] width 87 height 11
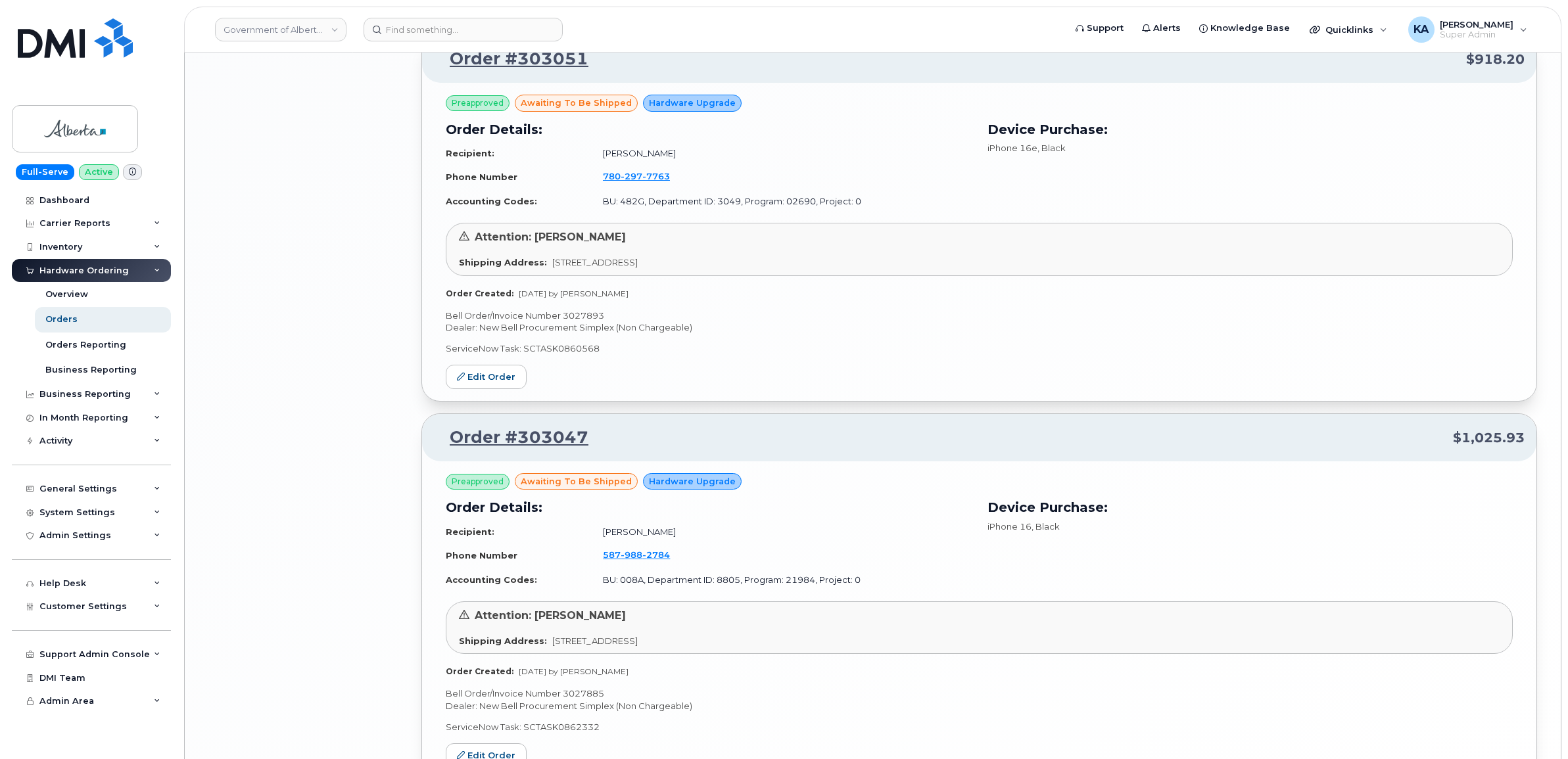
scroll to position [2669, 0]
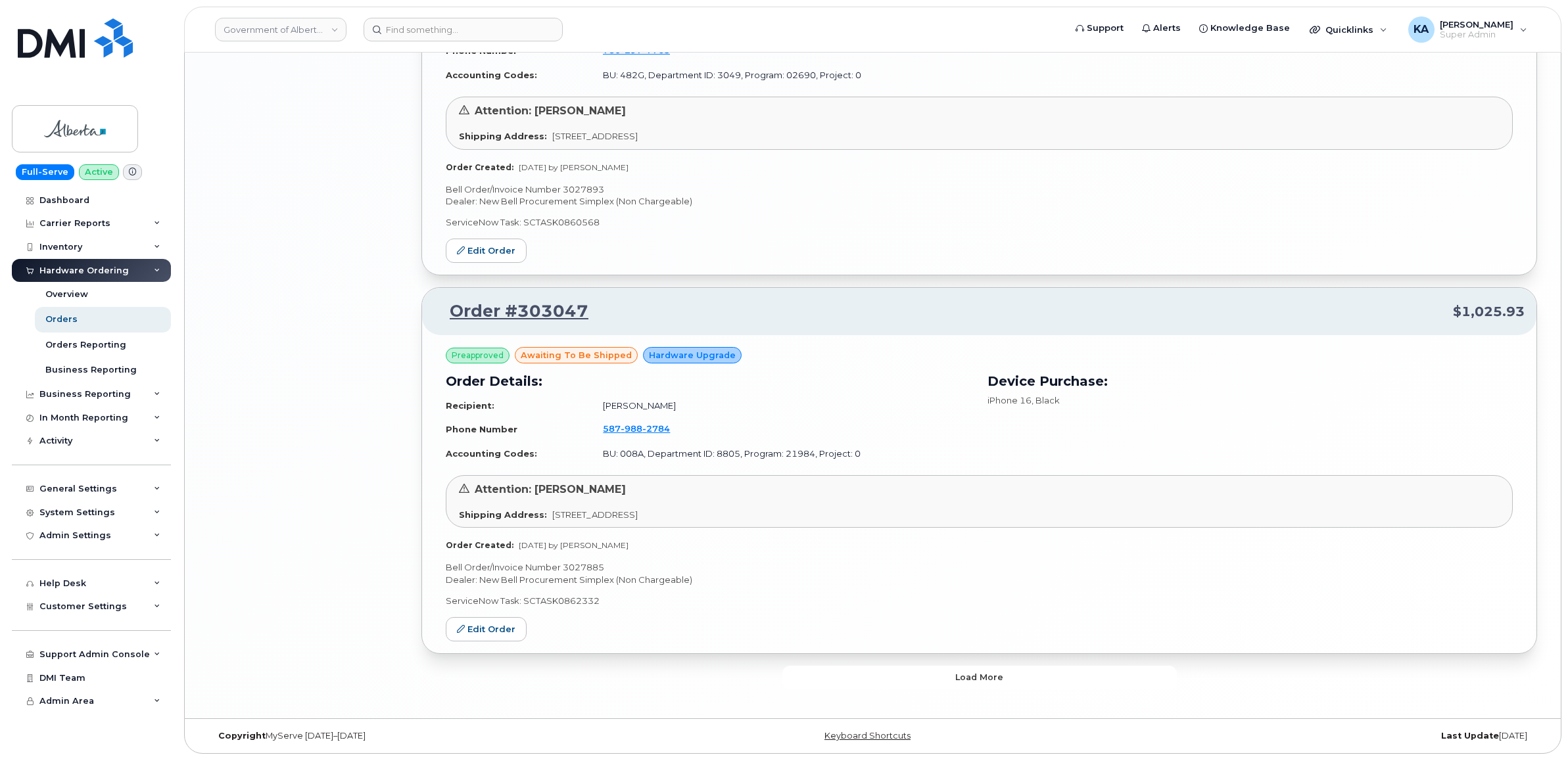
click at [915, 670] on button "Load more" at bounding box center [979, 677] width 394 height 24
click at [879, 677] on button "Load more" at bounding box center [979, 677] width 394 height 24
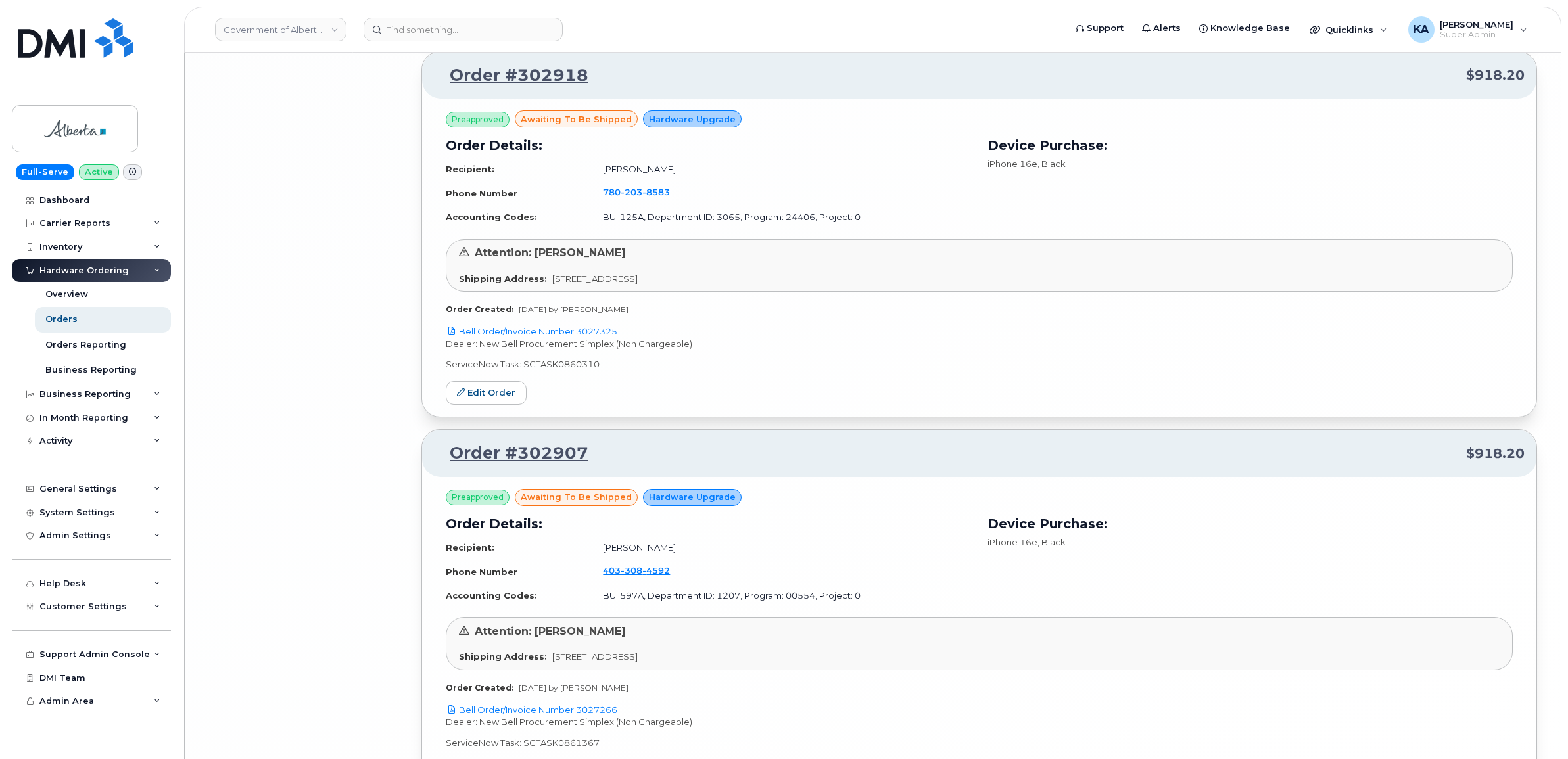
scroll to position [7888, 0]
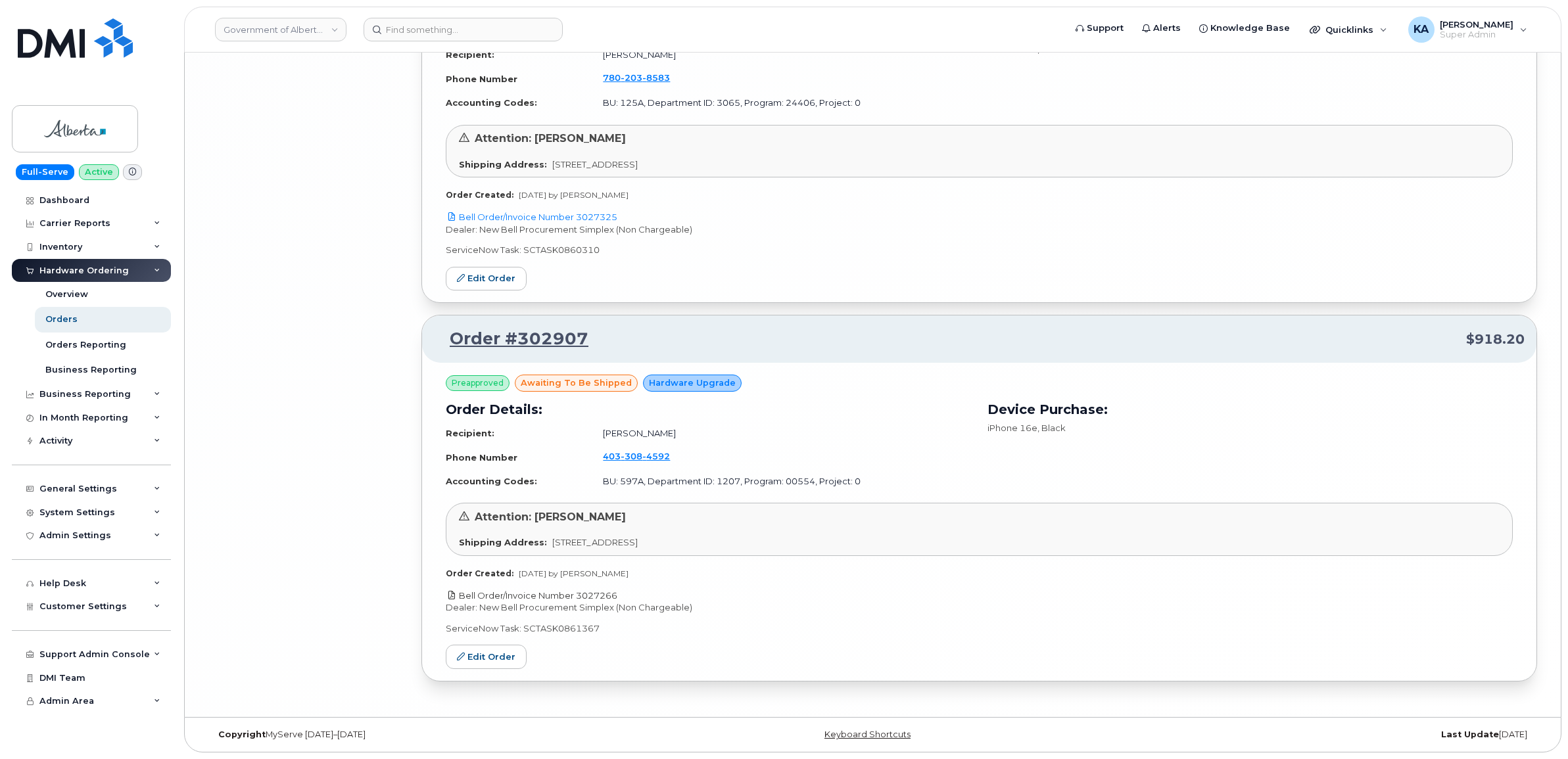
drag, startPoint x: 622, startPoint y: 591, endPoint x: 579, endPoint y: 596, distance: 43.3
click at [579, 596] on p "Bell Order/Invoice Number 3027266" at bounding box center [979, 596] width 1067 height 13
copy link "3027266"
drag, startPoint x: 498, startPoint y: 649, endPoint x: 517, endPoint y: 652, distance: 19.2
click at [498, 649] on link "Edit Order" at bounding box center [486, 656] width 81 height 25
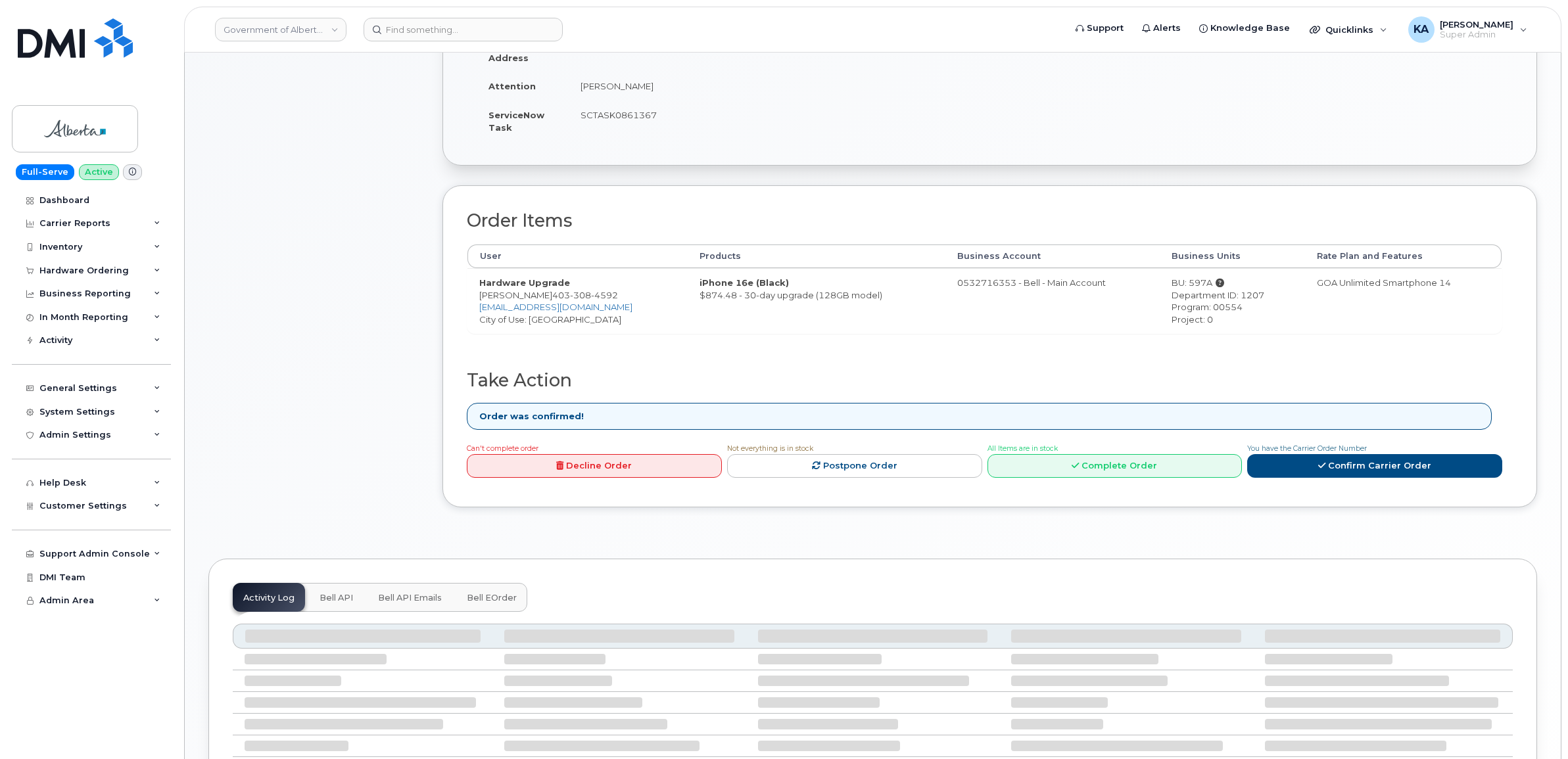
scroll to position [328, 0]
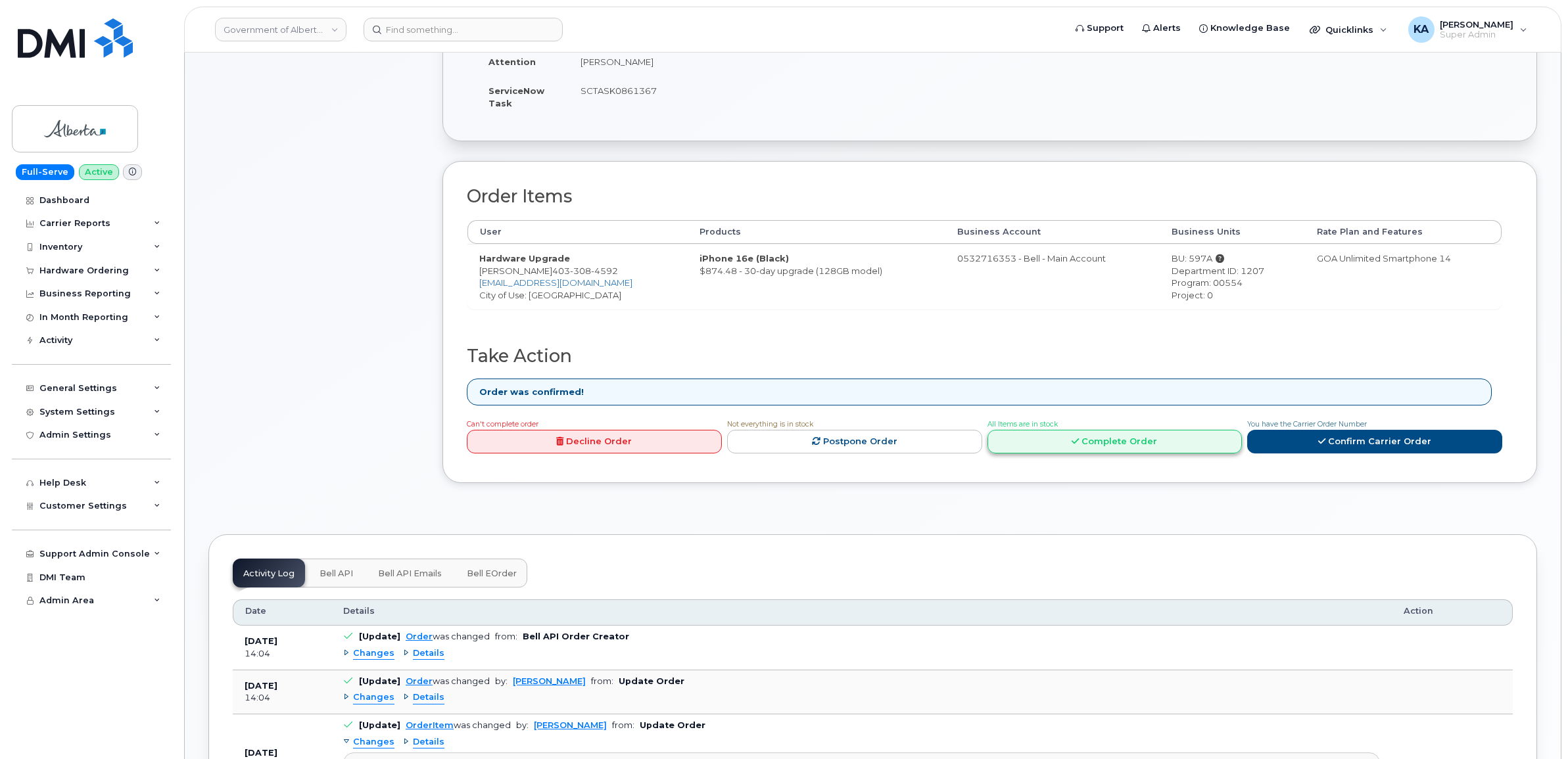
click at [1127, 448] on link "Complete Order" at bounding box center [1114, 441] width 255 height 25
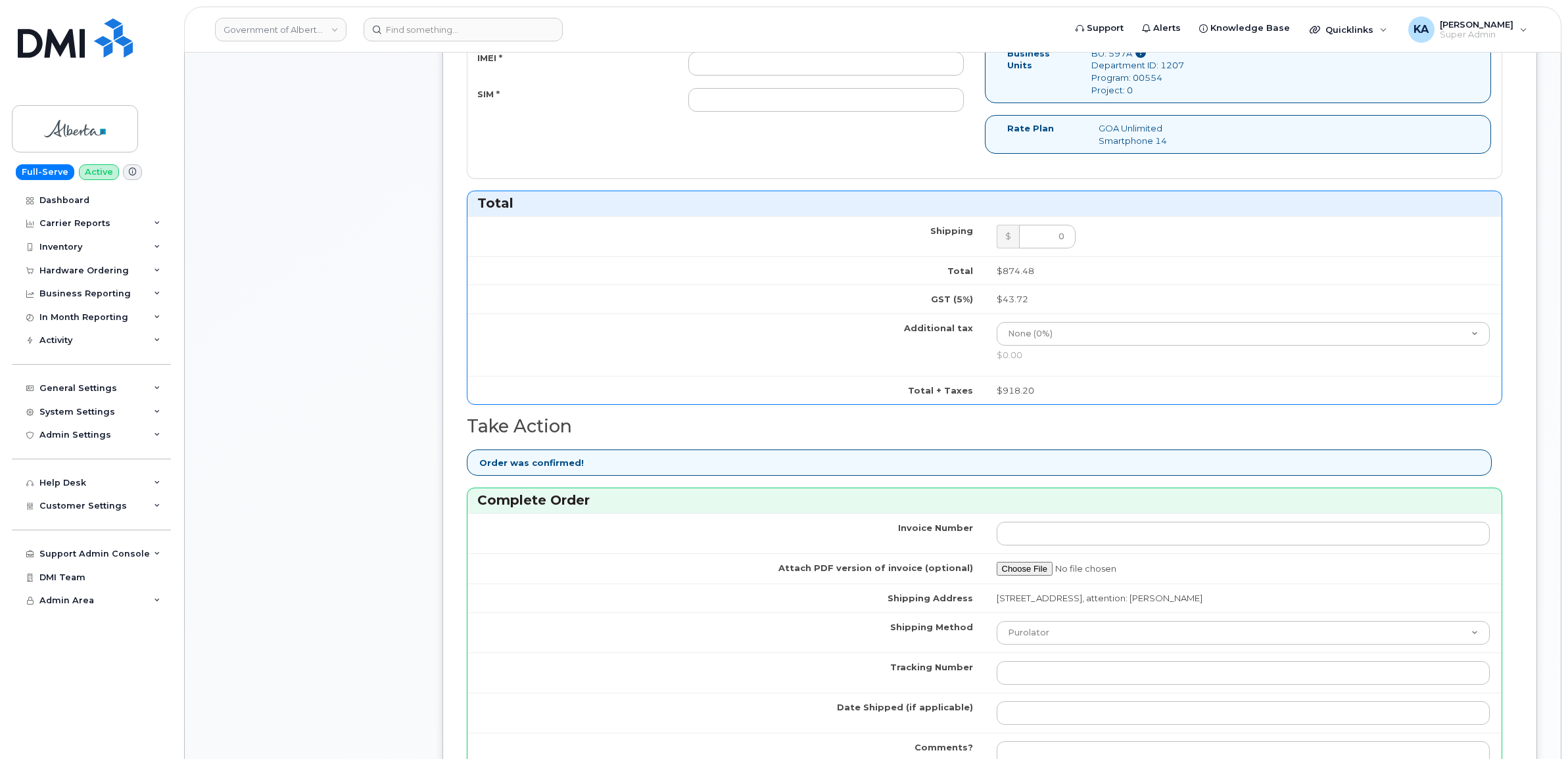
scroll to position [739, 0]
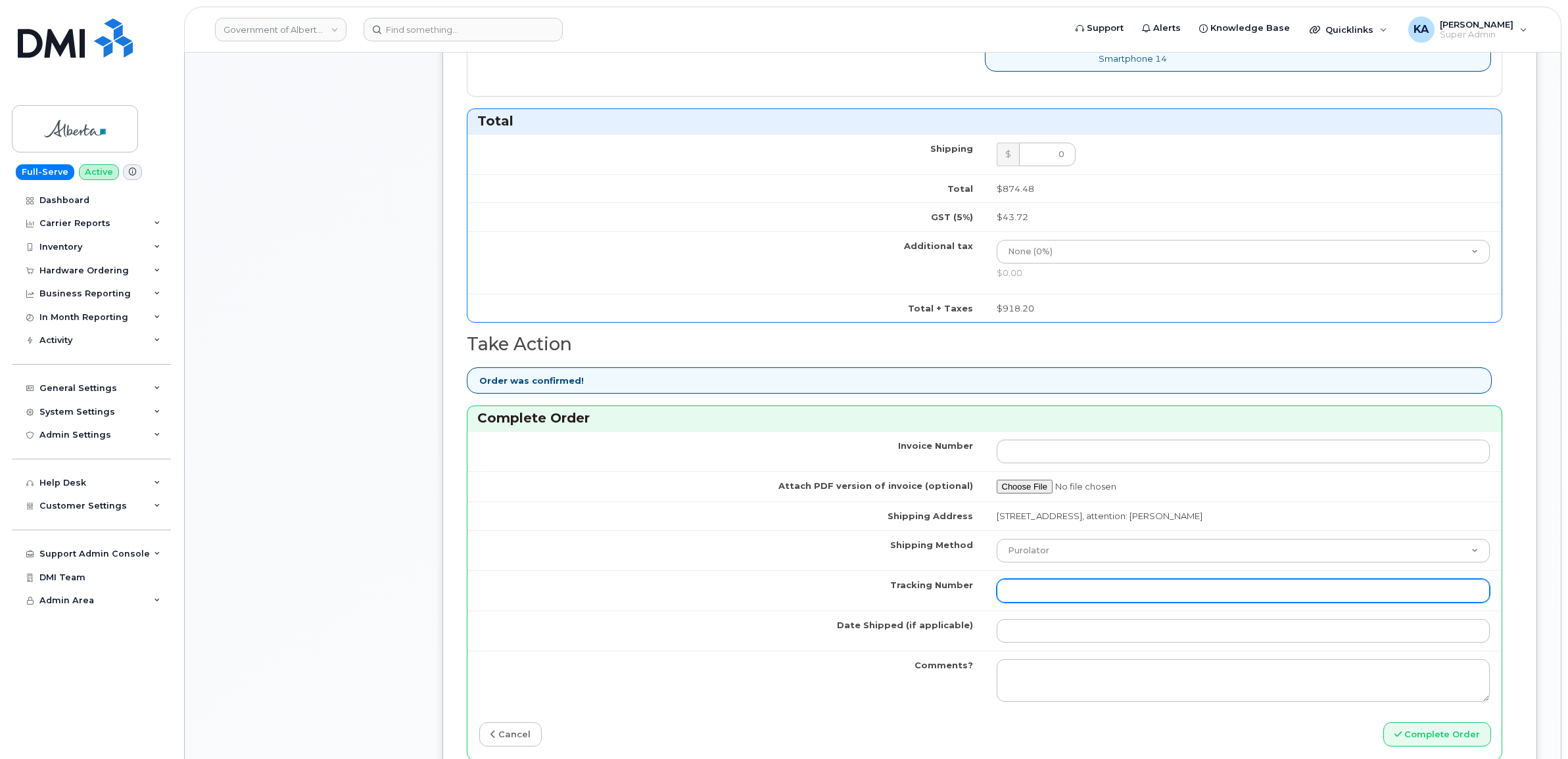
click at [1084, 592] on input "Tracking Number" at bounding box center [1243, 591] width 494 height 24
paste input "520097706151"
type input "520097706151"
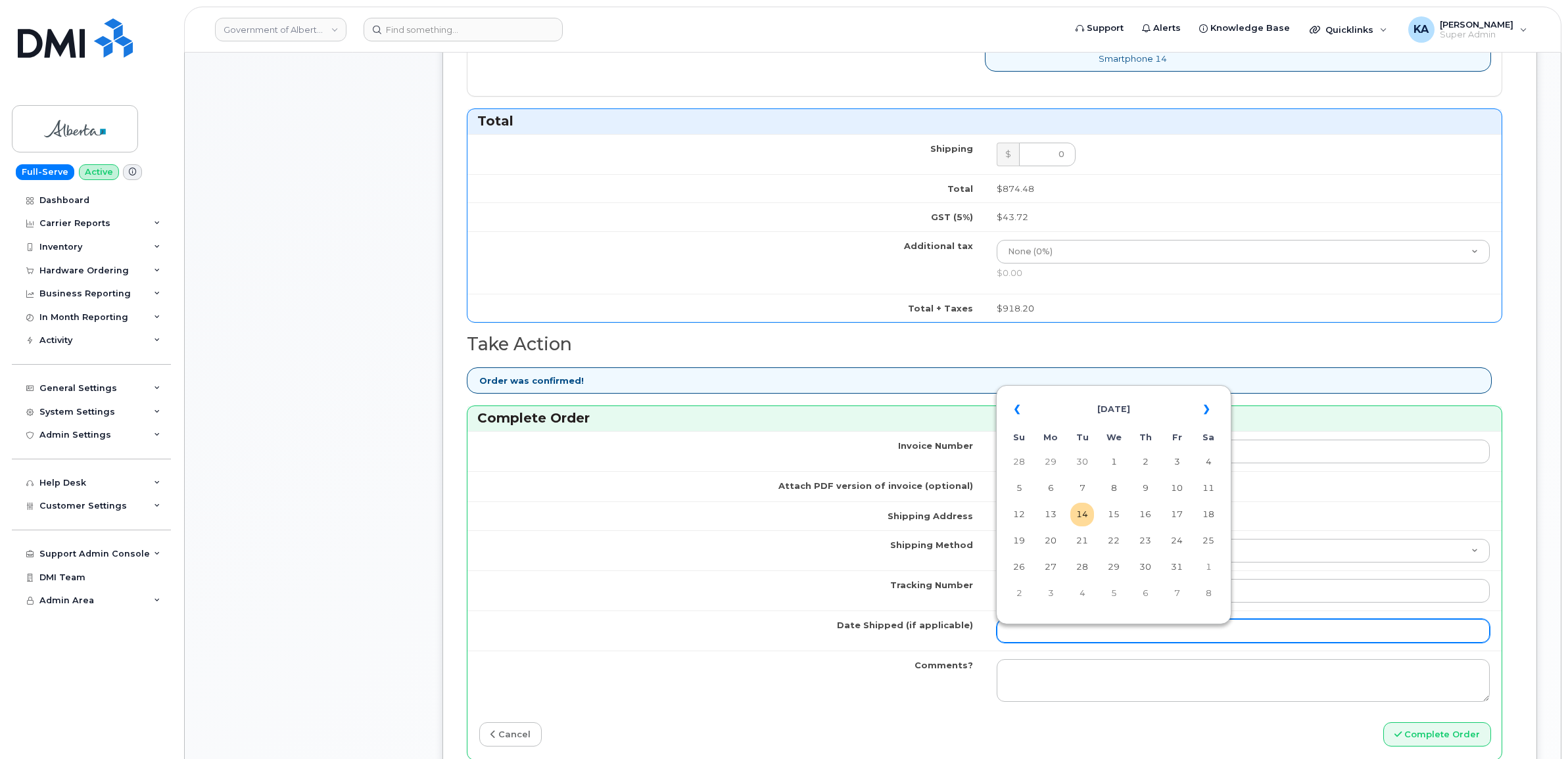
click at [1073, 637] on input "Date Shipped (if applicable)" at bounding box center [1243, 631] width 494 height 24
click at [1145, 391] on table "« October 2025 » Su Mo Tu We Th Fr Sa 28 29 30 1 2 3 4 5 6 7 8 9 10 11 12 13 14…" at bounding box center [1113, 500] width 229 height 225
click at [1148, 488] on td "9" at bounding box center [1145, 488] width 24 height 24
type input "[DATE]"
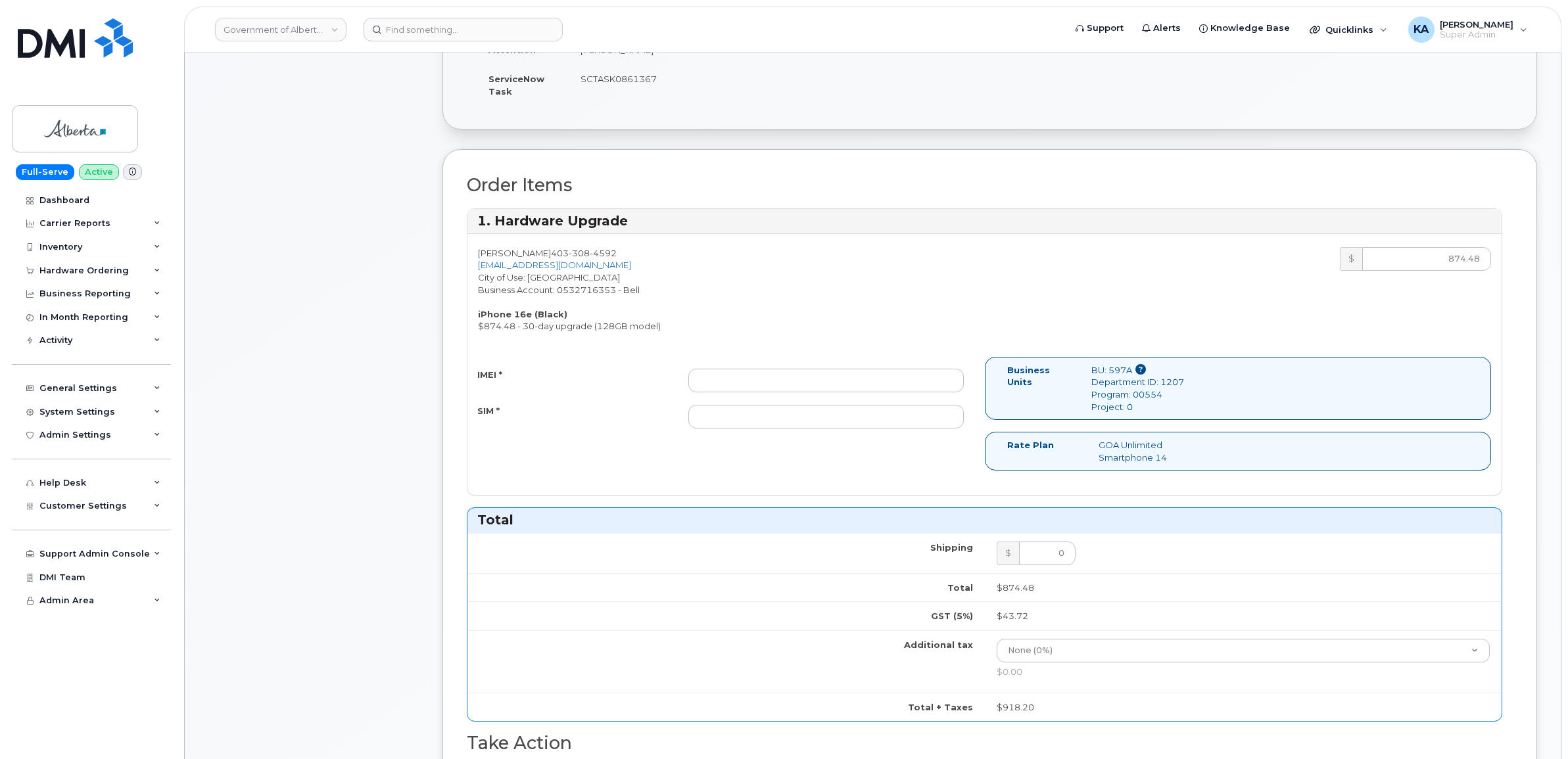
scroll to position [328, 0]
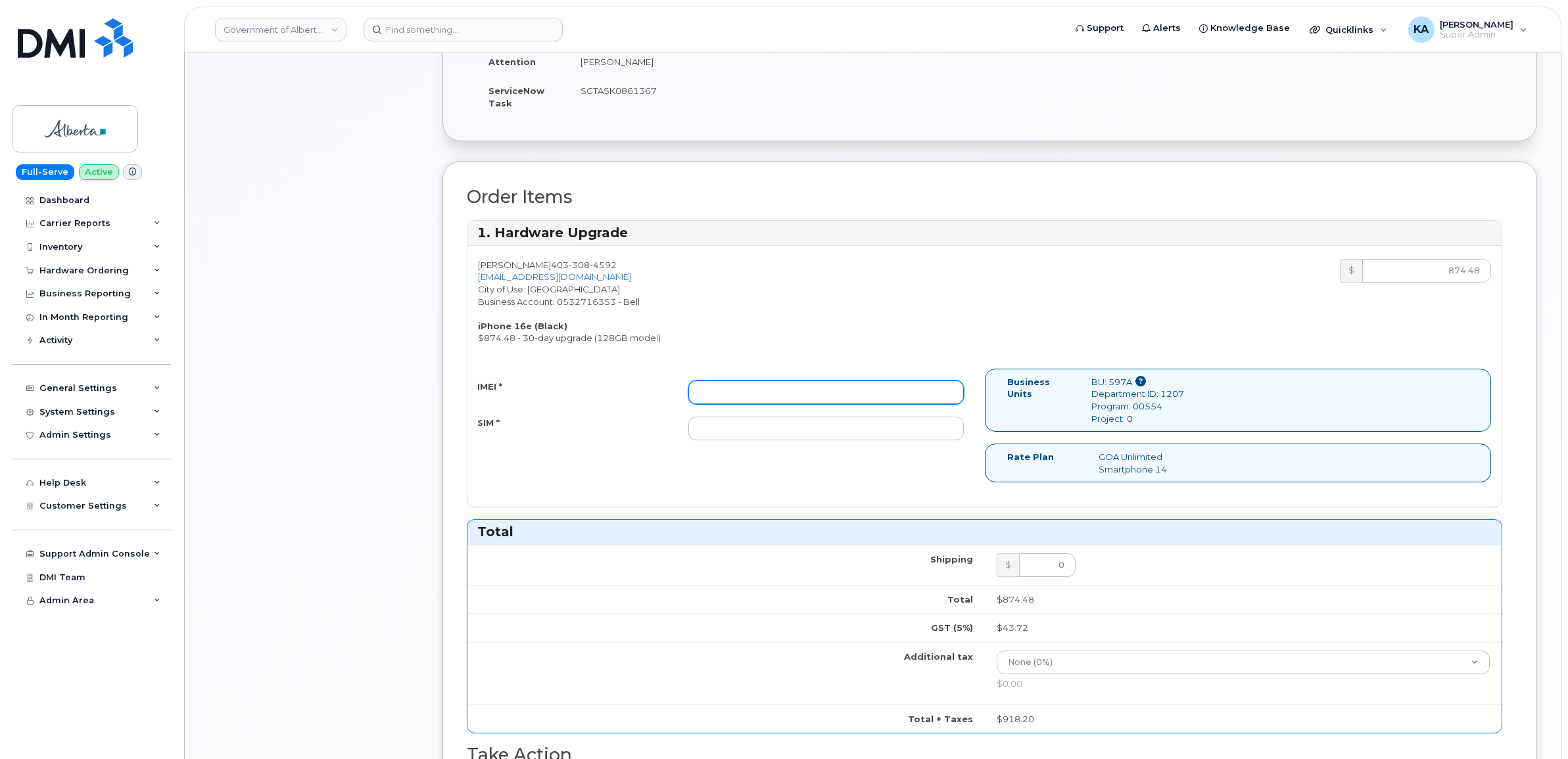
click at [887, 398] on input "IMEI *" at bounding box center [826, 392] width 276 height 24
paste input "354216331469365"
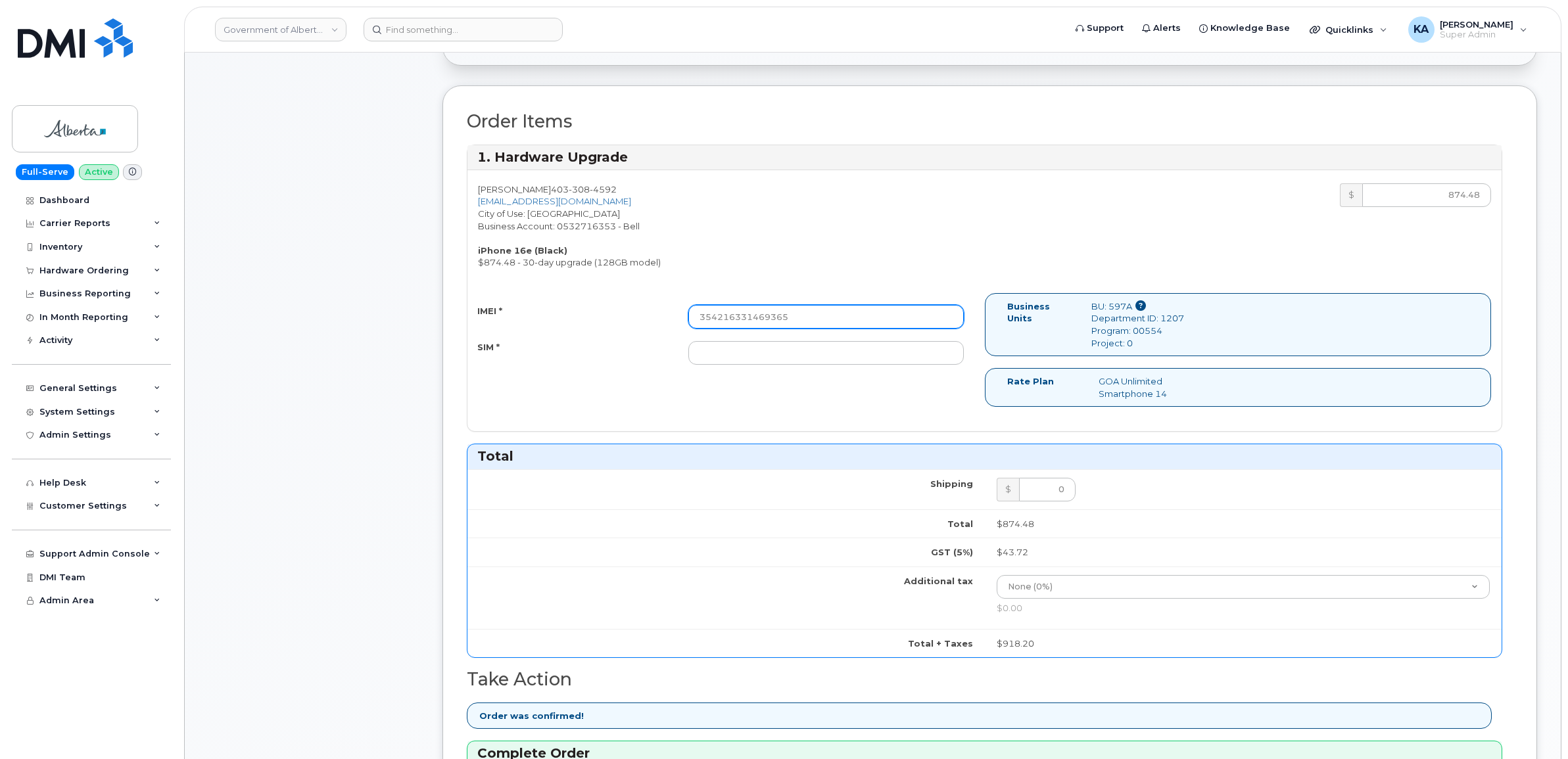
scroll to position [657, 0]
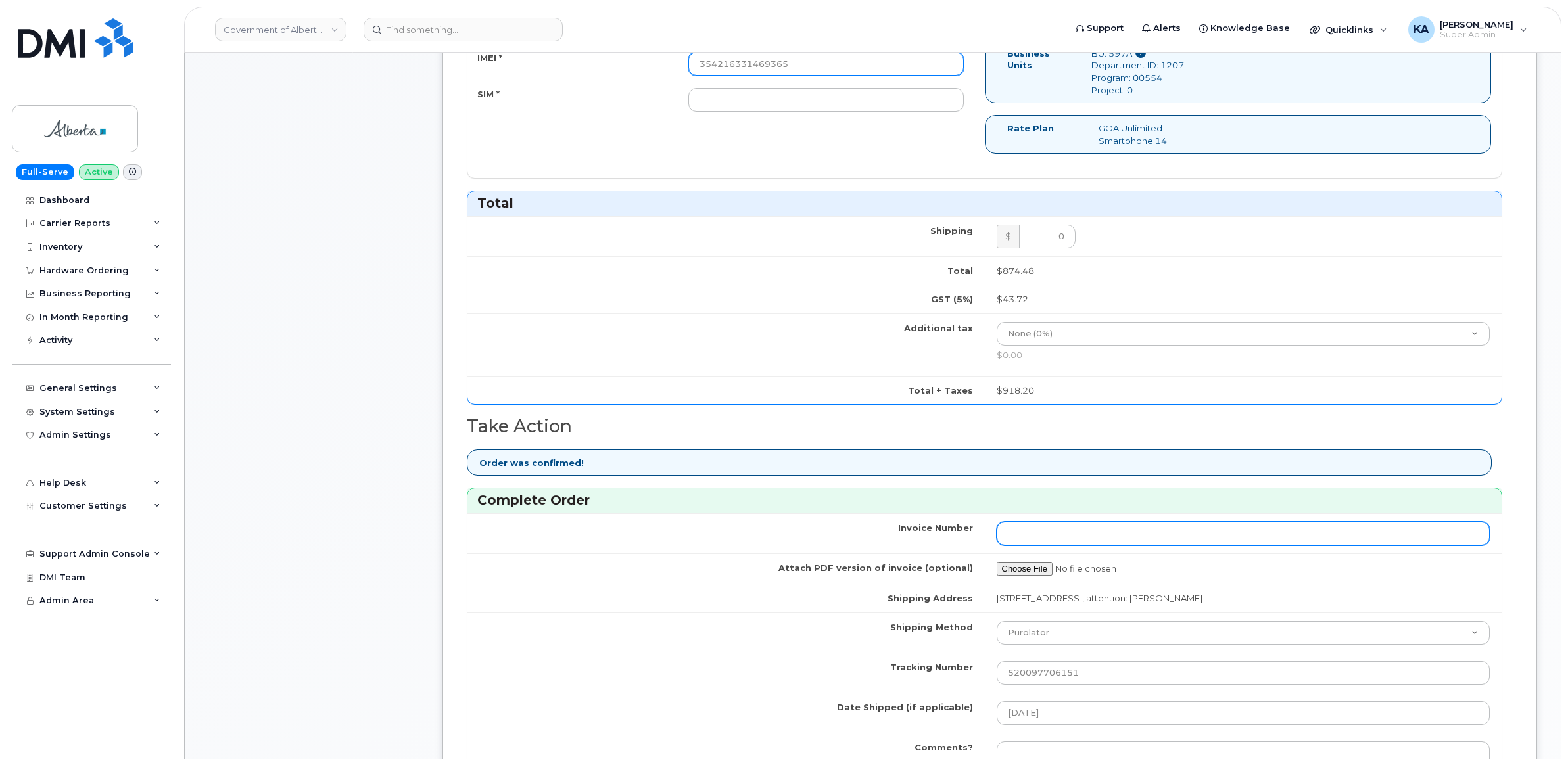
type input "354216331469365"
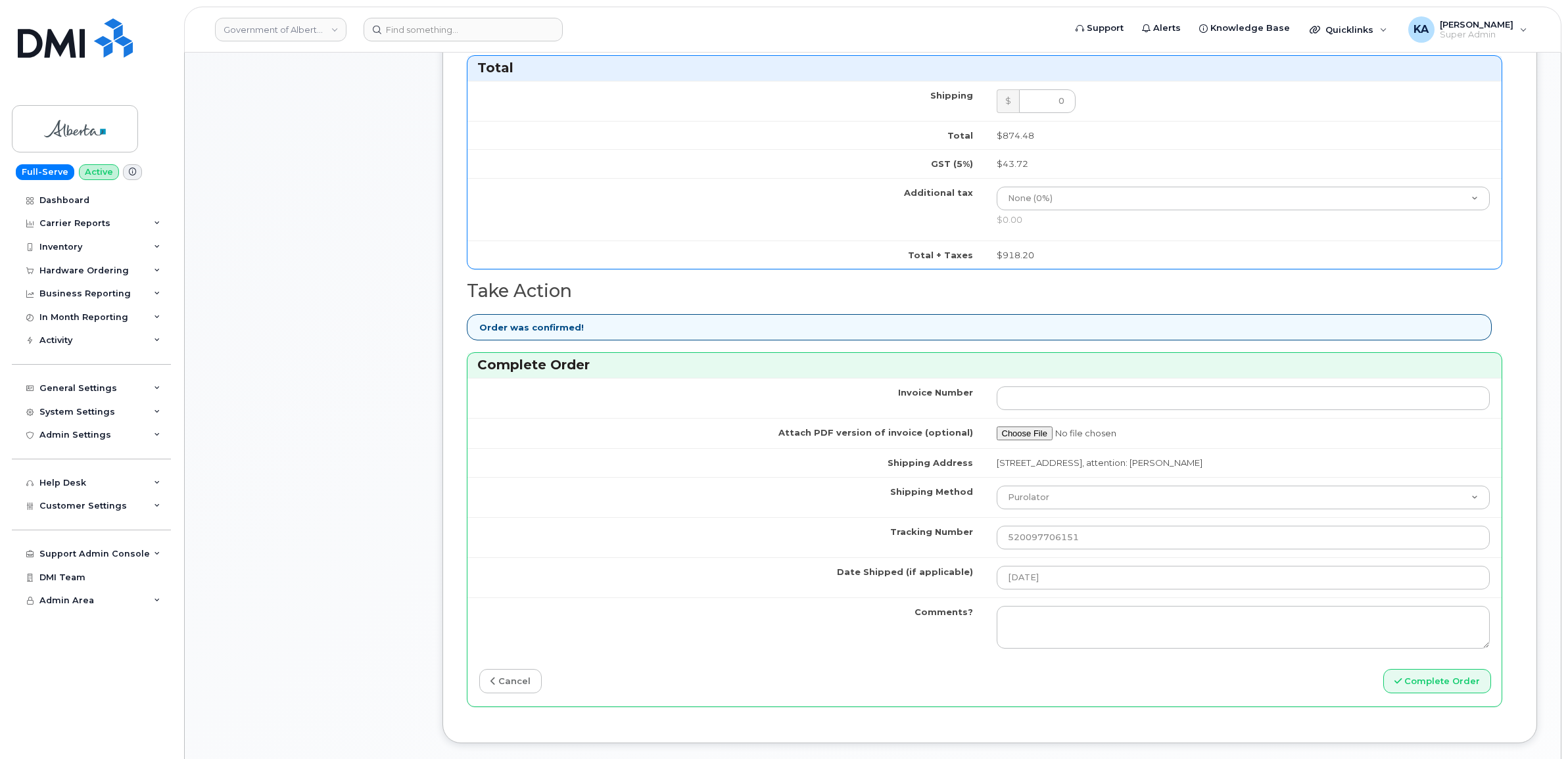
scroll to position [822, 0]
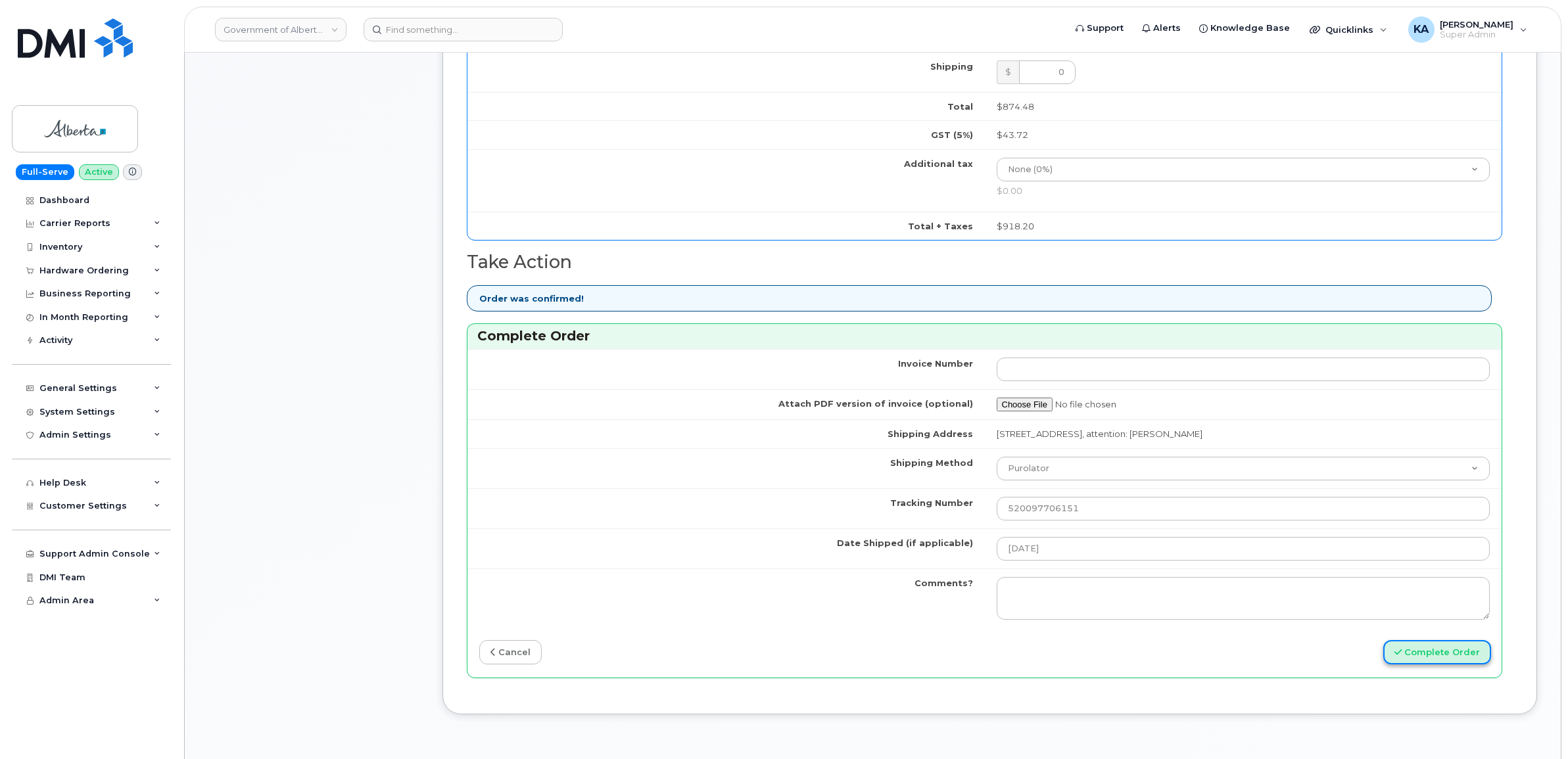
click at [1399, 652] on icon "submit" at bounding box center [1398, 652] width 7 height 8
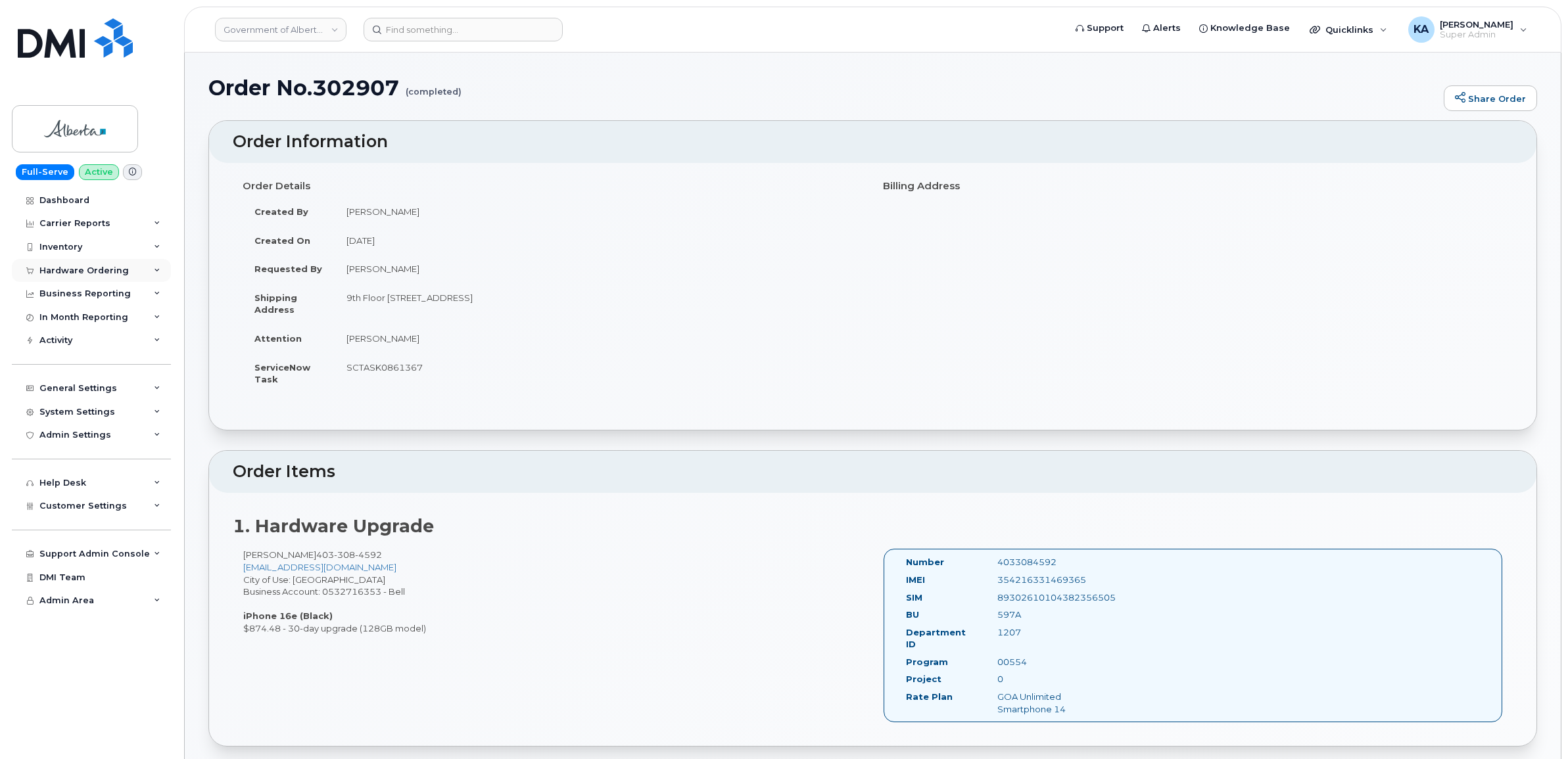
click at [69, 267] on div "Hardware Ordering" at bounding box center [84, 271] width 89 height 11
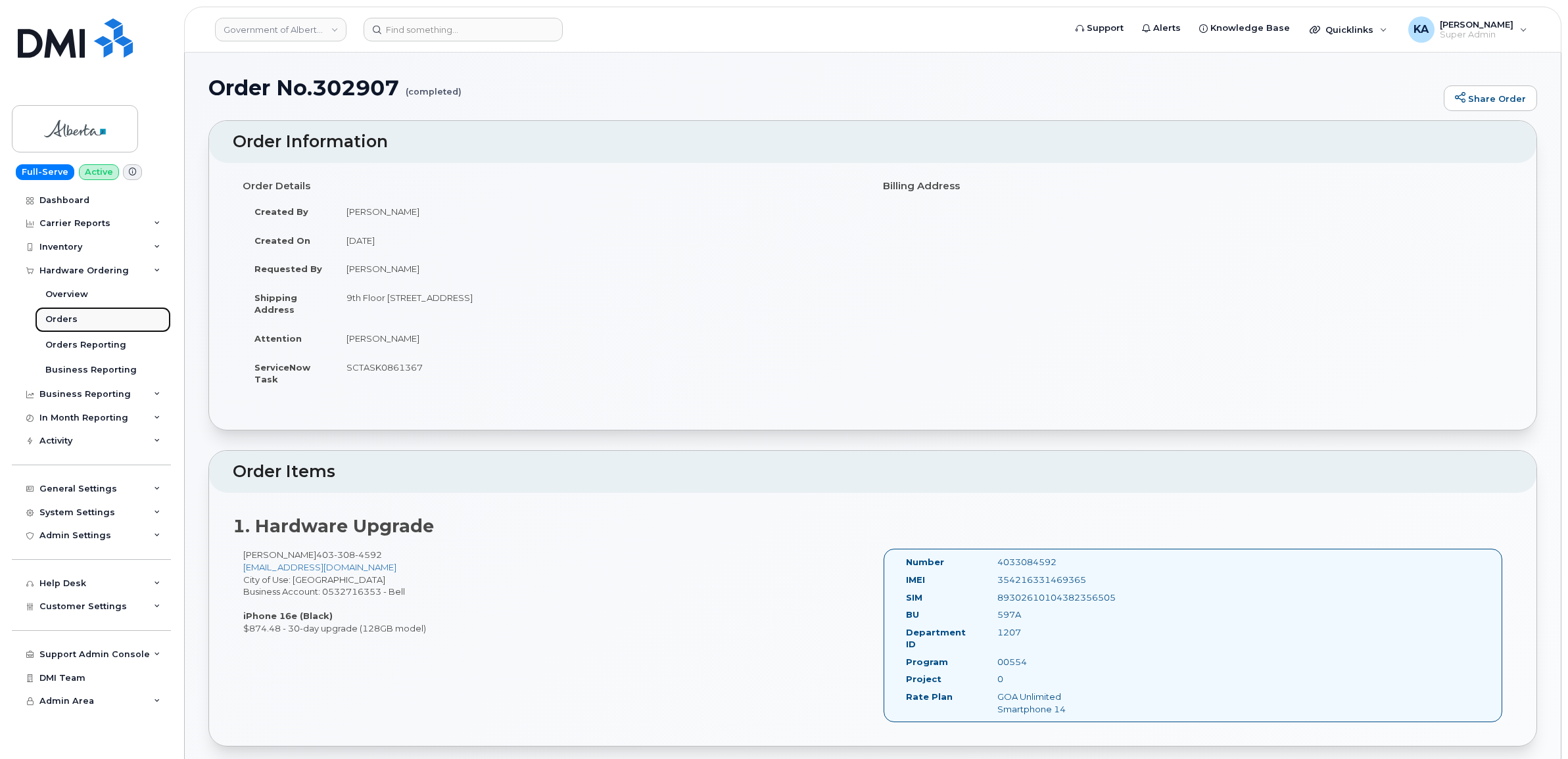
click at [53, 319] on div "Orders" at bounding box center [62, 319] width 32 height 12
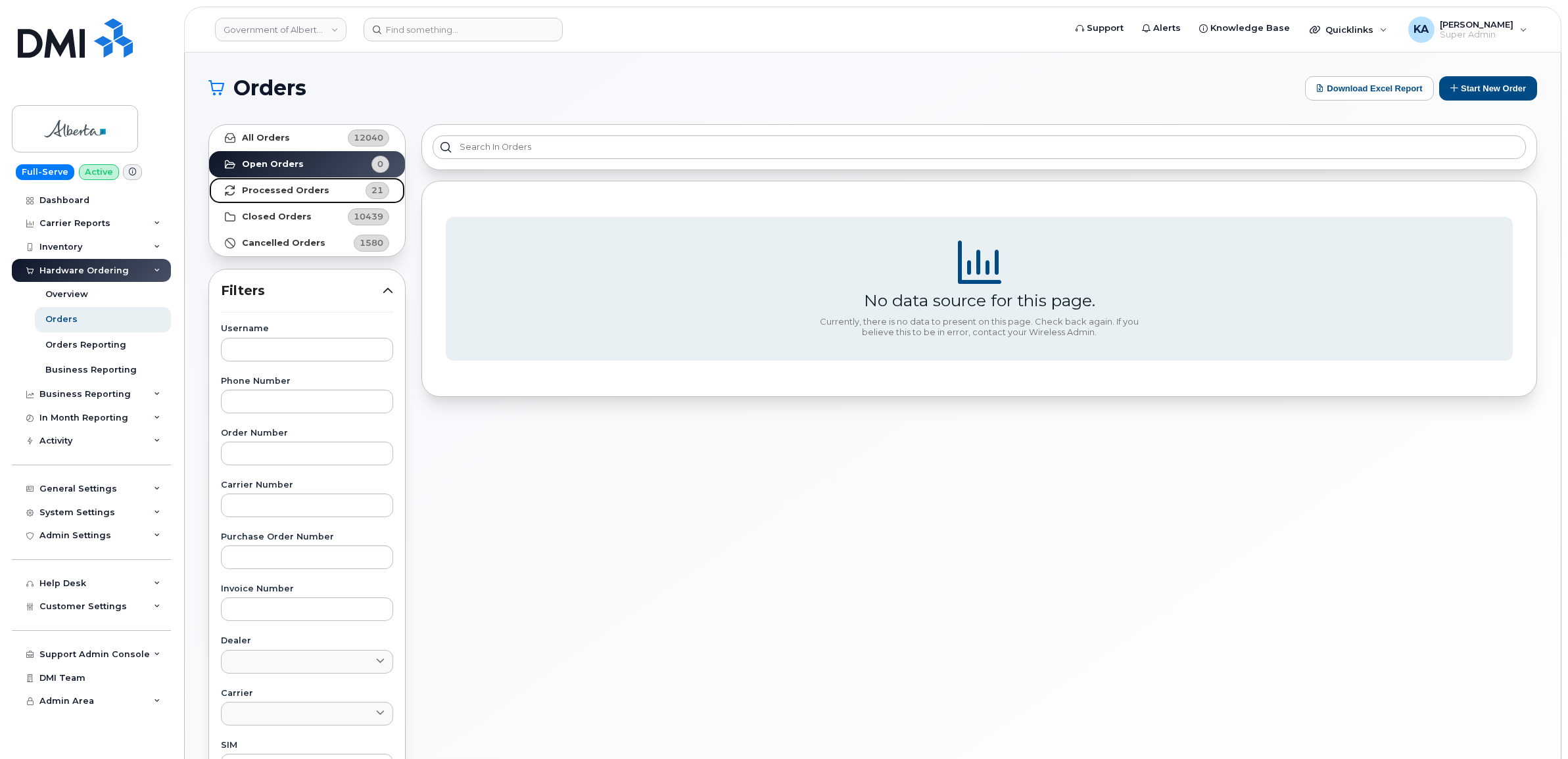
click at [297, 186] on strong "Processed Orders" at bounding box center [285, 190] width 87 height 11
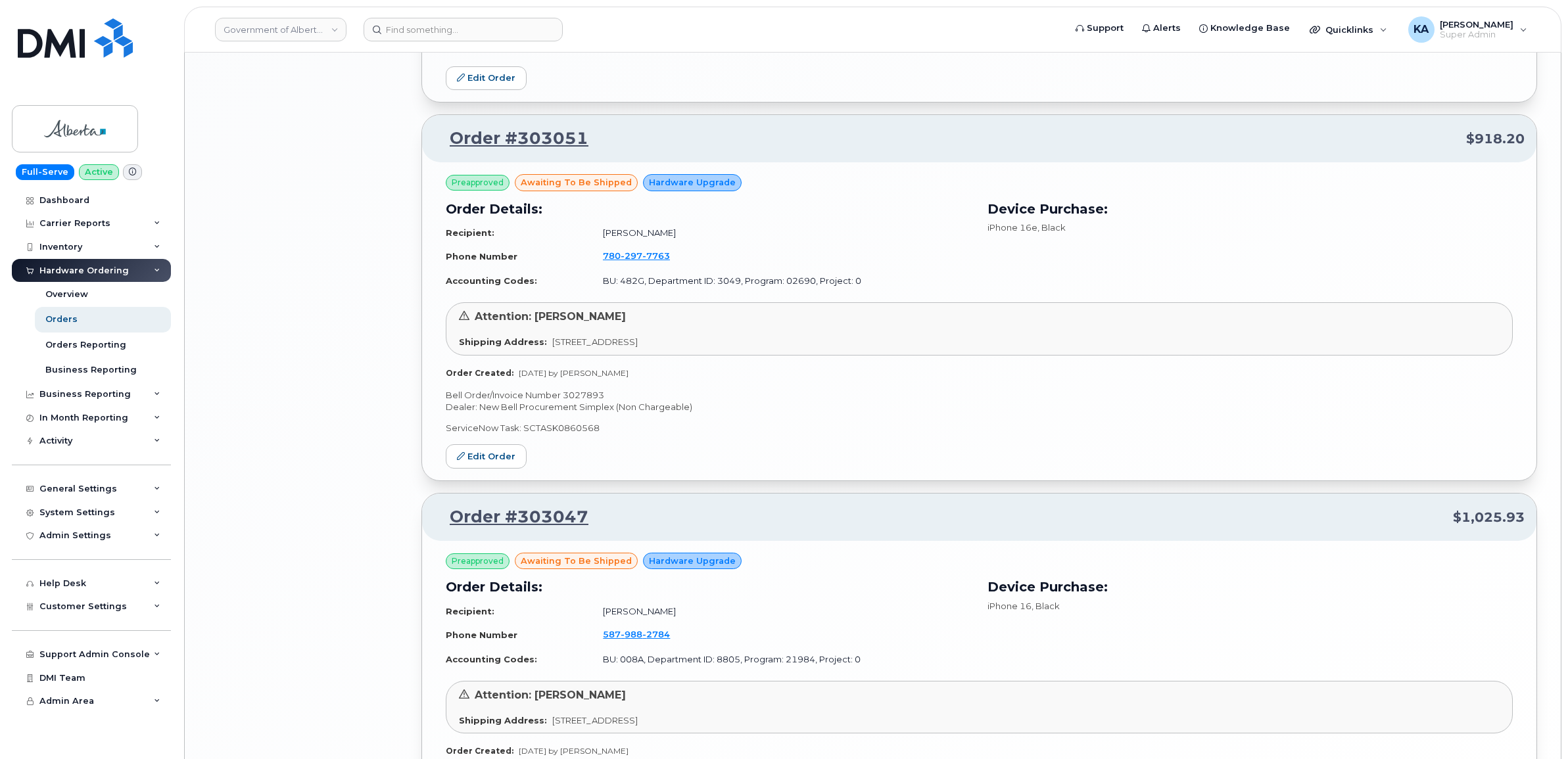
scroll to position [2669, 0]
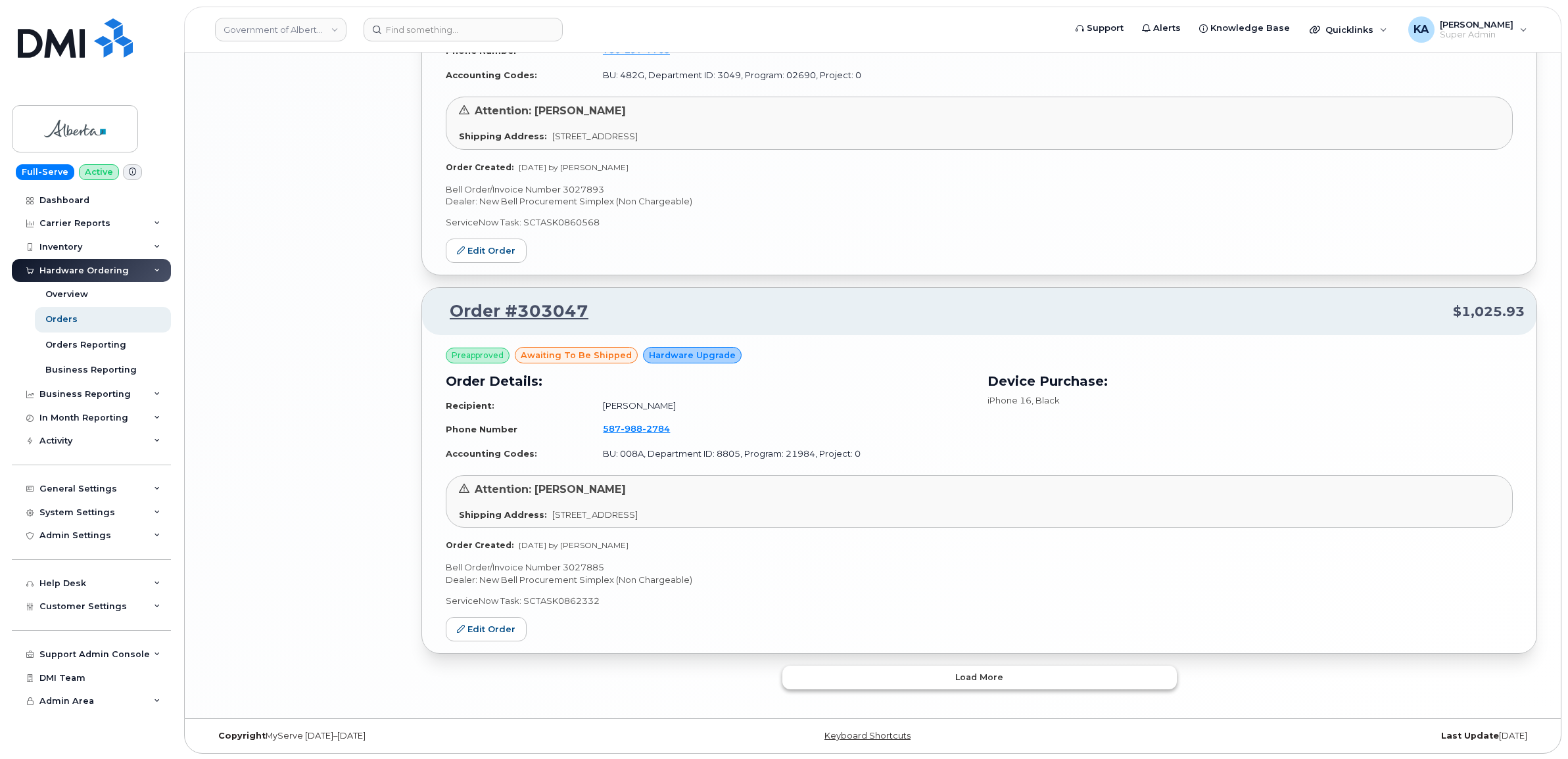
click at [882, 673] on button "Load more" at bounding box center [979, 677] width 394 height 24
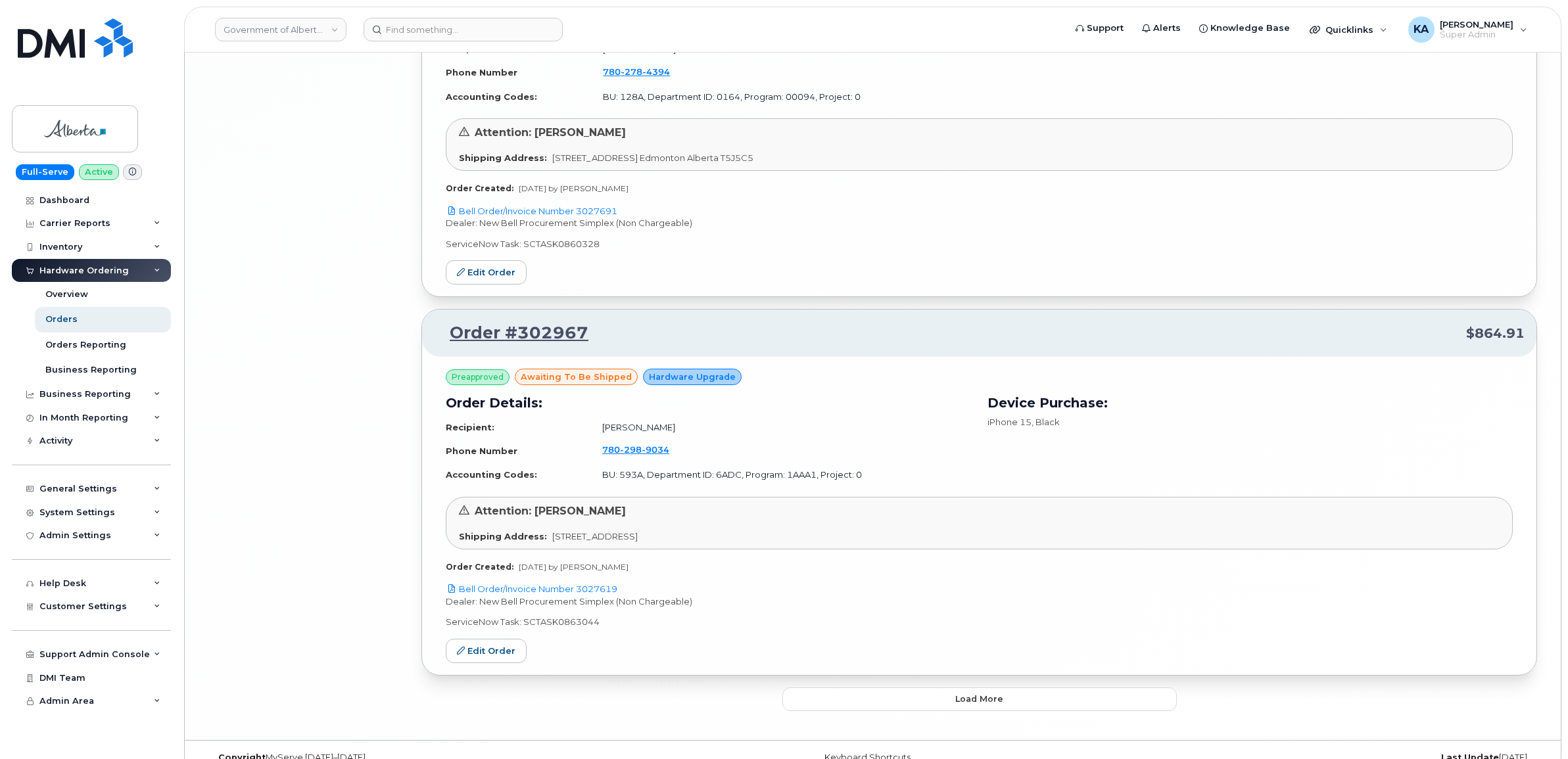
scroll to position [5696, 0]
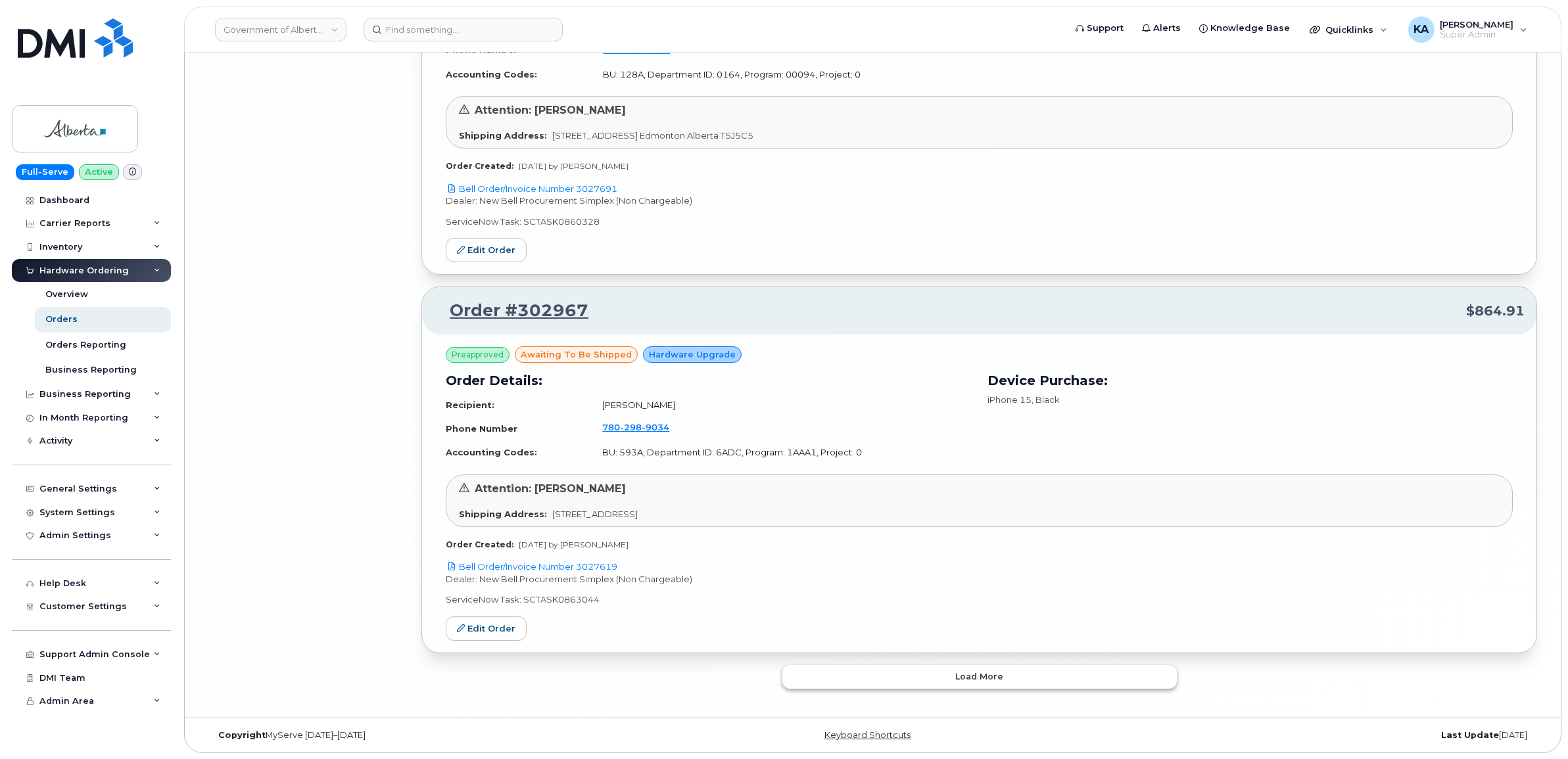
click at [882, 668] on button "Load more" at bounding box center [979, 677] width 394 height 24
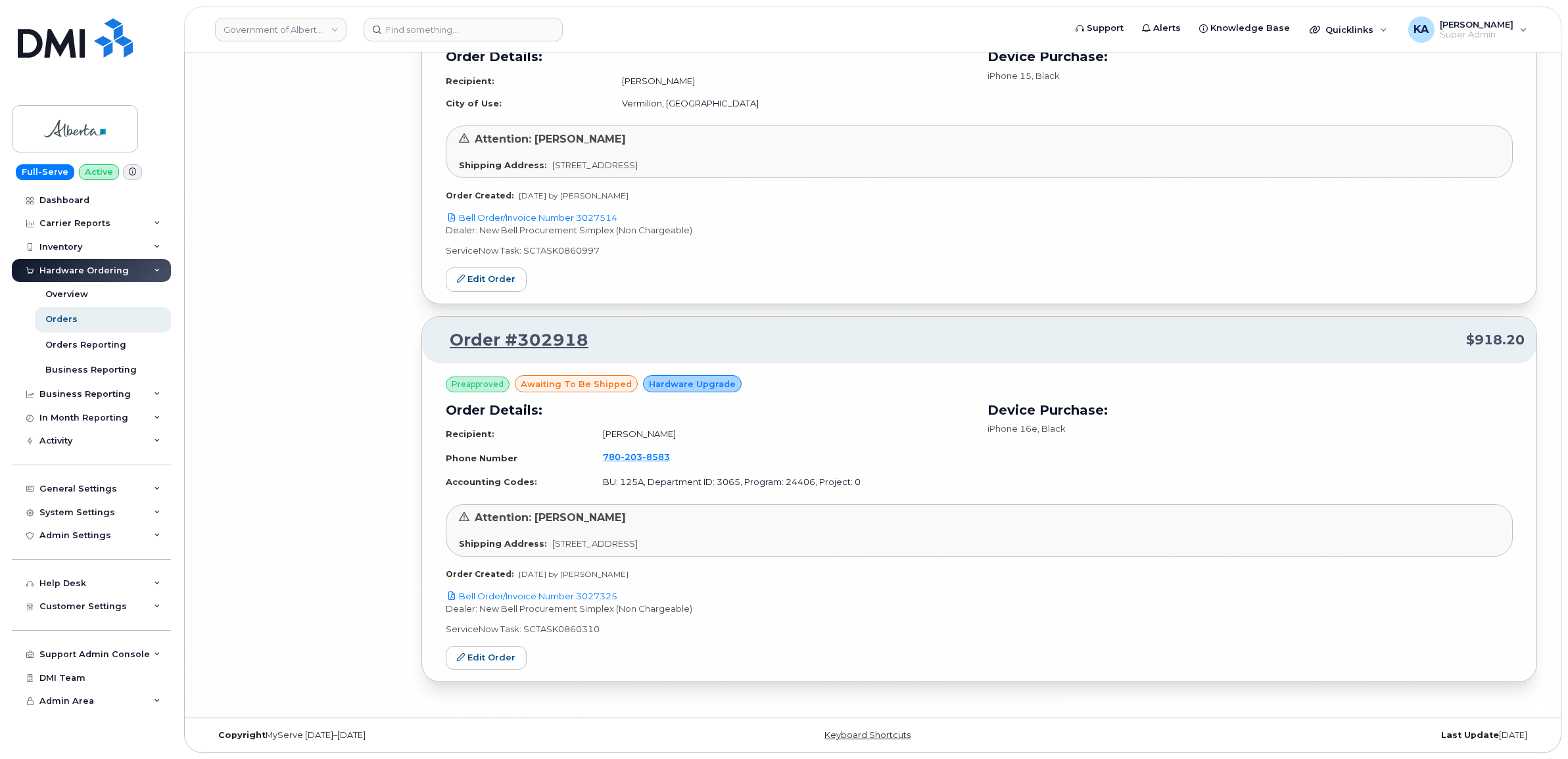
scroll to position [7510, 0]
drag, startPoint x: 632, startPoint y: 593, endPoint x: 579, endPoint y: 591, distance: 53.0
click at [579, 591] on p "Bell Order/Invoice Number 3027325" at bounding box center [979, 596] width 1067 height 13
copy link "3027325"
click at [482, 652] on link "Edit Order" at bounding box center [486, 657] width 81 height 25
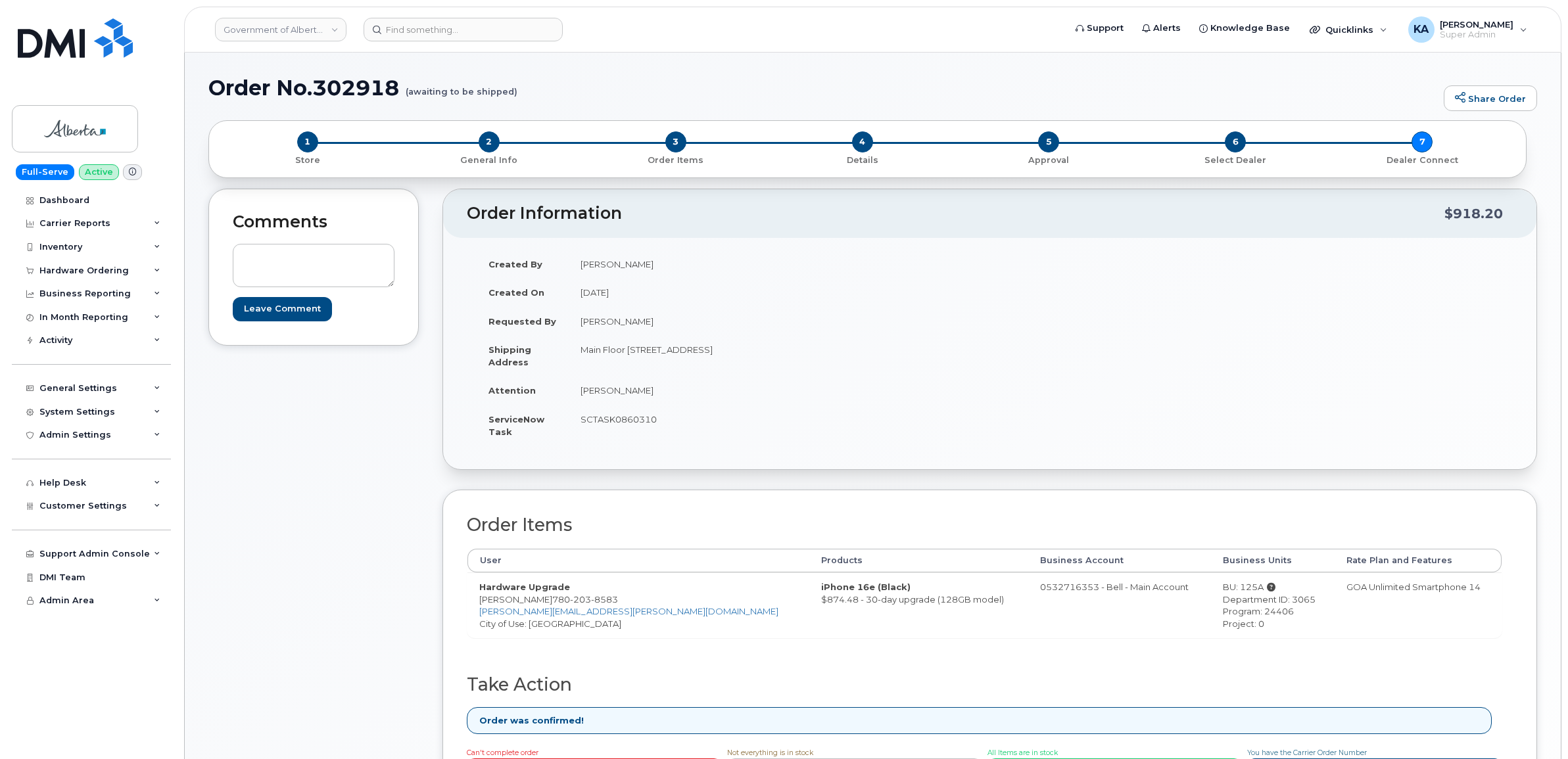
scroll to position [247, 0]
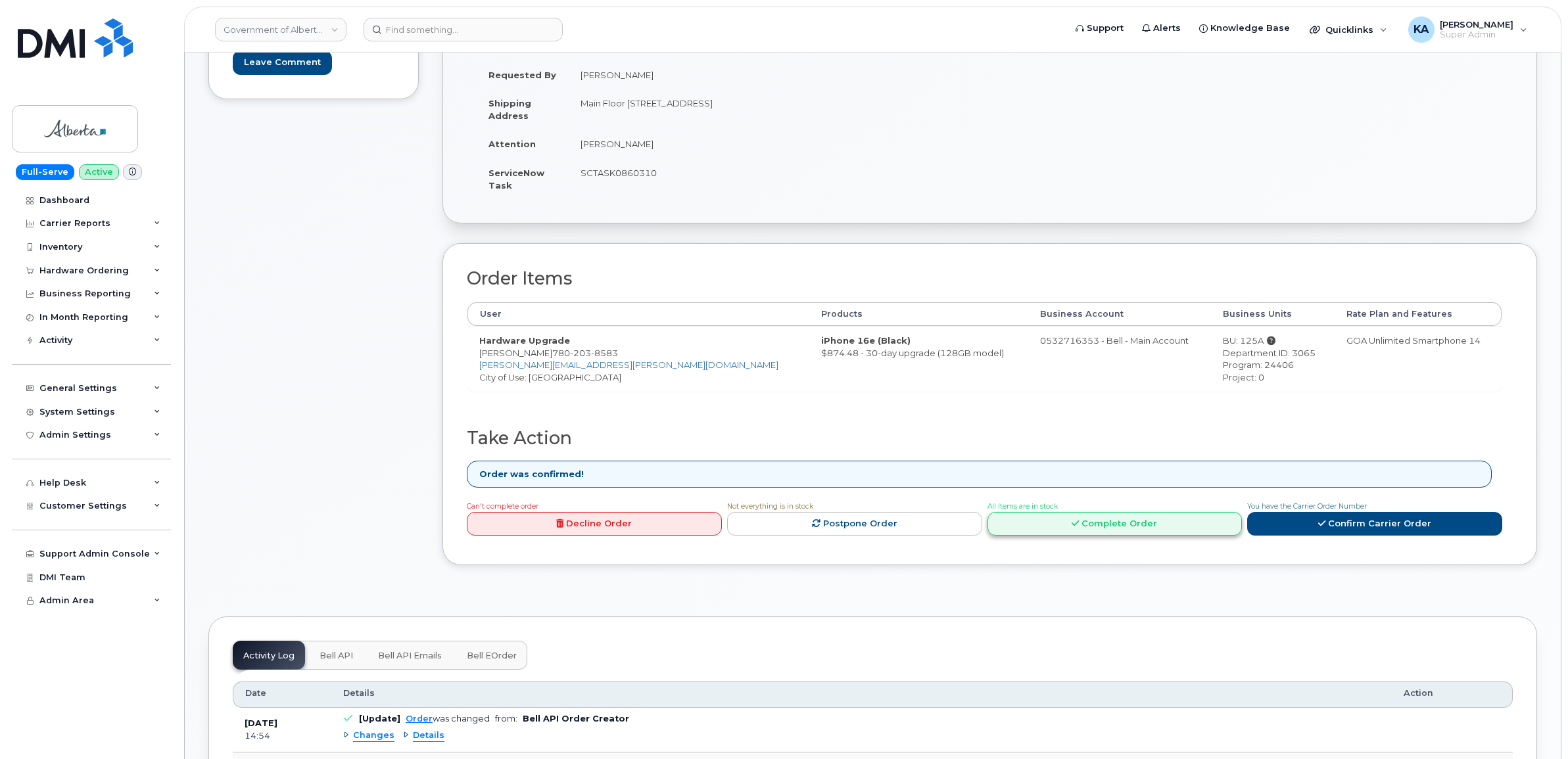
click at [1052, 529] on link "Complete Order" at bounding box center [1114, 524] width 255 height 25
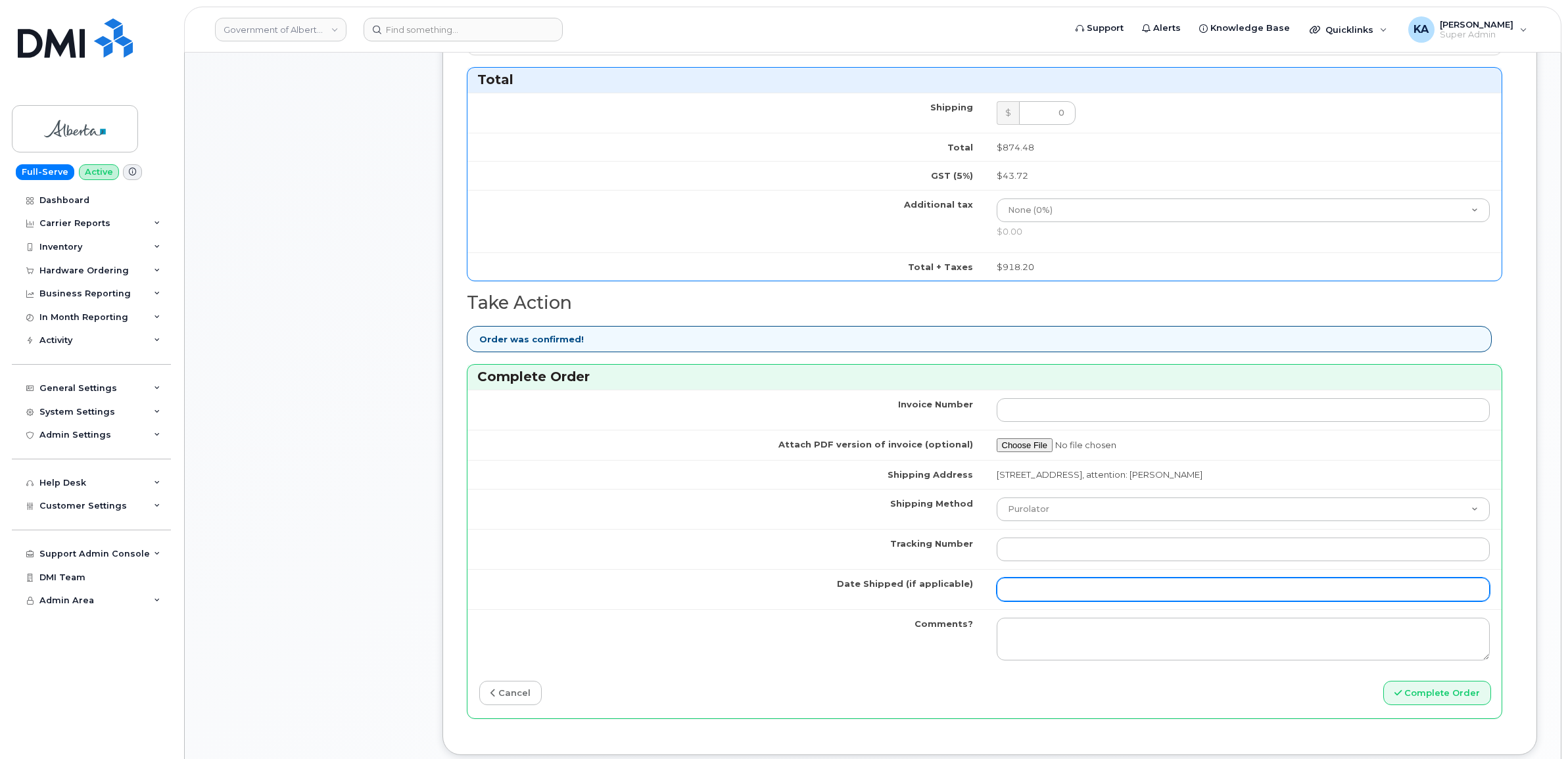
scroll to position [822, 0]
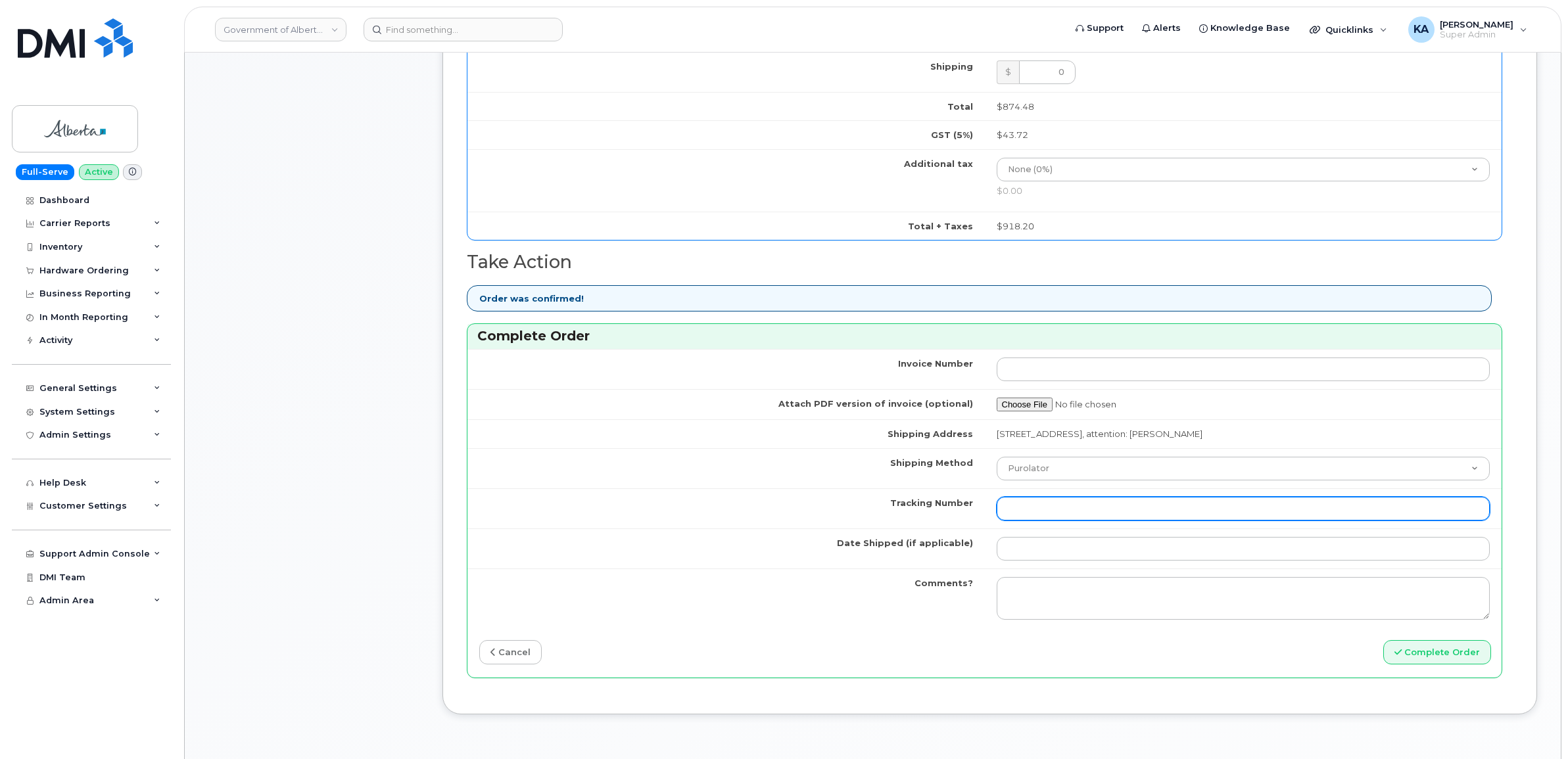
click at [1096, 510] on input "Tracking Number" at bounding box center [1243, 509] width 494 height 24
paste input "520097646977"
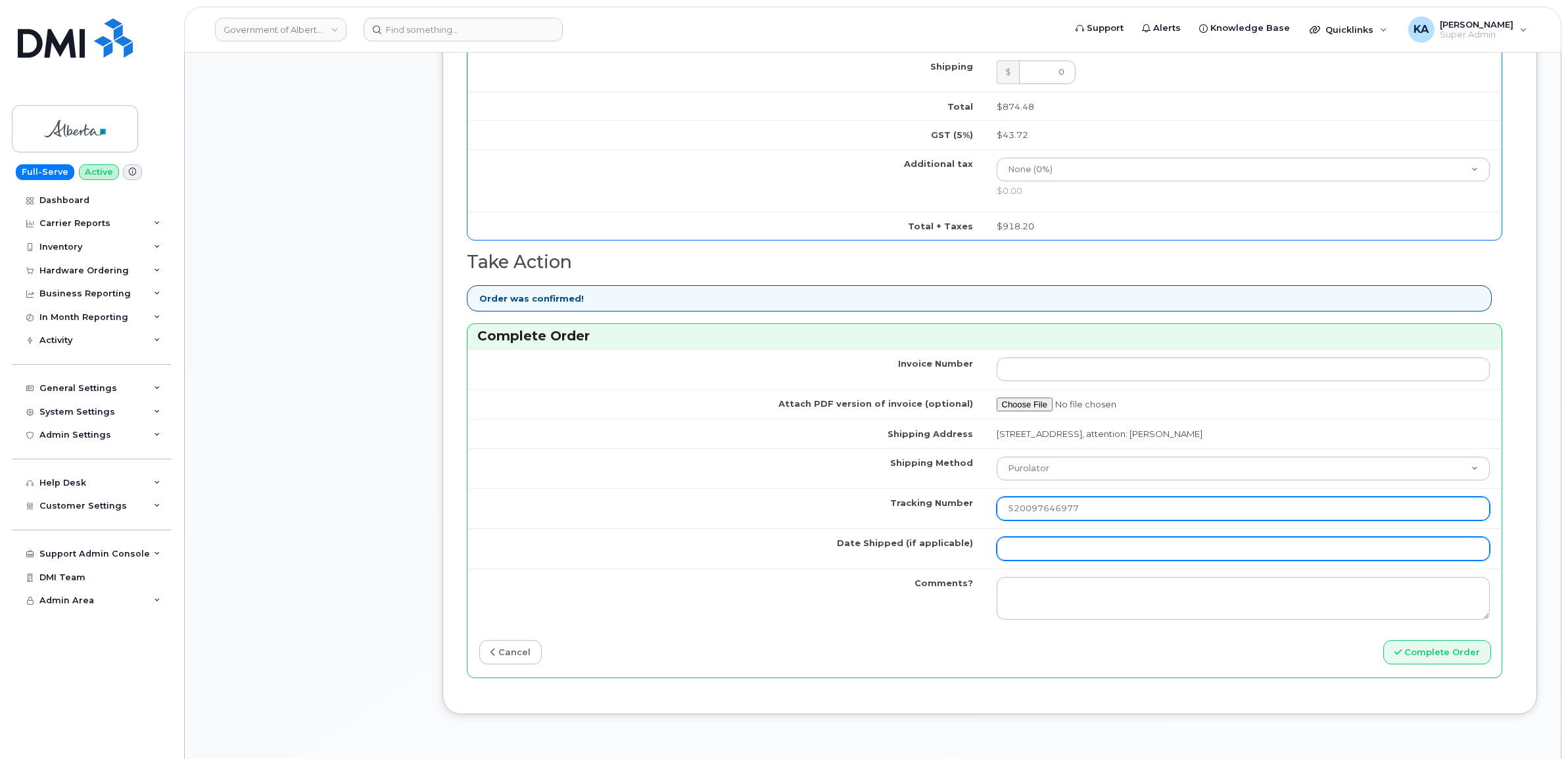
type input "520097646977"
click at [1088, 550] on input "Date Shipped (if applicable)" at bounding box center [1243, 549] width 494 height 24
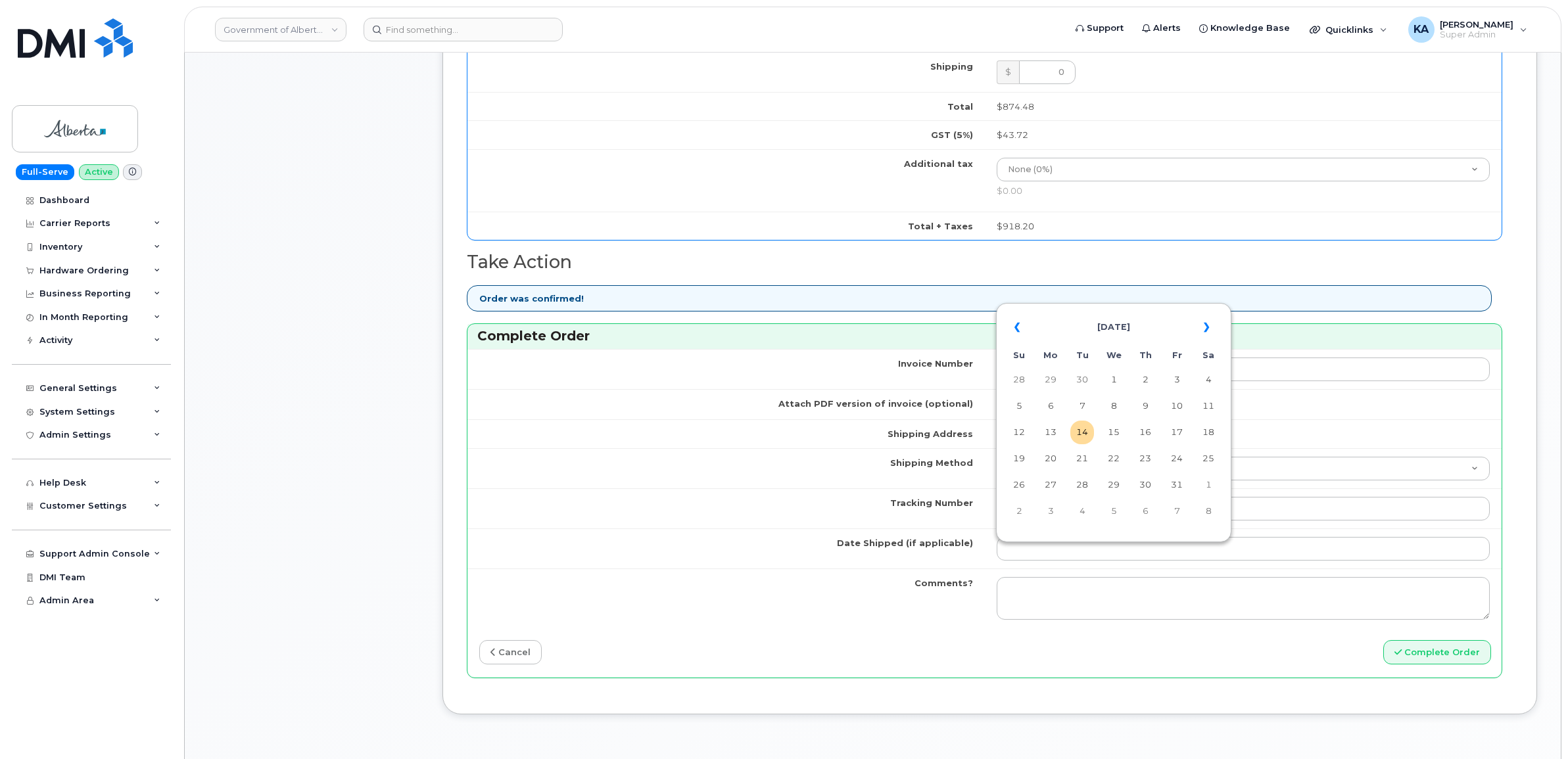
click at [1132, 309] on table "« [DATE] » Su Mo Tu We Th Fr Sa 28 29 30 1 2 3 4 5 6 7 8 9 10 11 12 13 14 15 16…" at bounding box center [1113, 419] width 229 height 225
click at [1148, 406] on td "9" at bounding box center [1145, 406] width 24 height 24
type input "[DATE]"
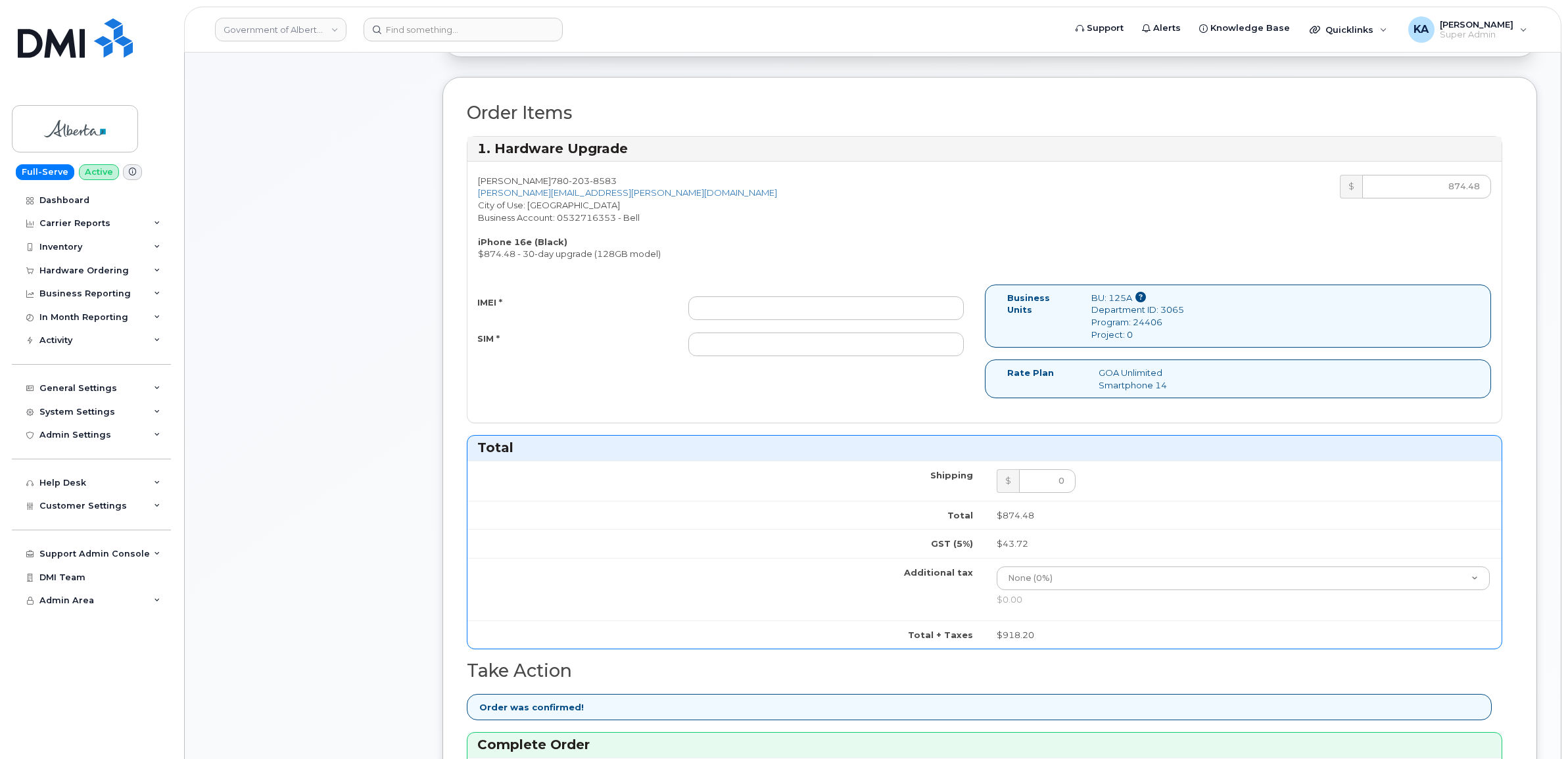
scroll to position [410, 0]
click at [875, 316] on input "IMEI *" at bounding box center [826, 310] width 276 height 24
paste input "354216331216295"
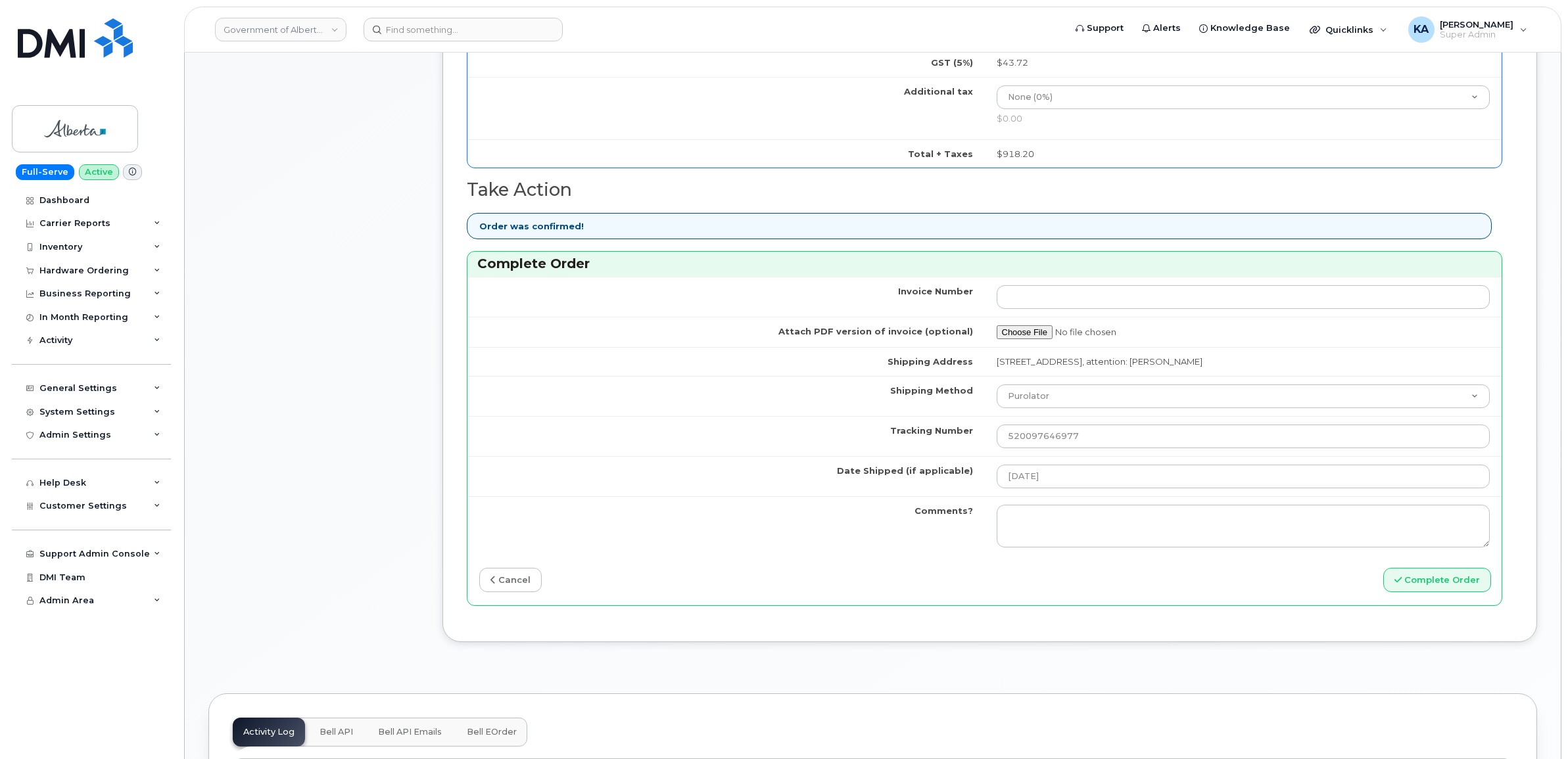
scroll to position [903, 0]
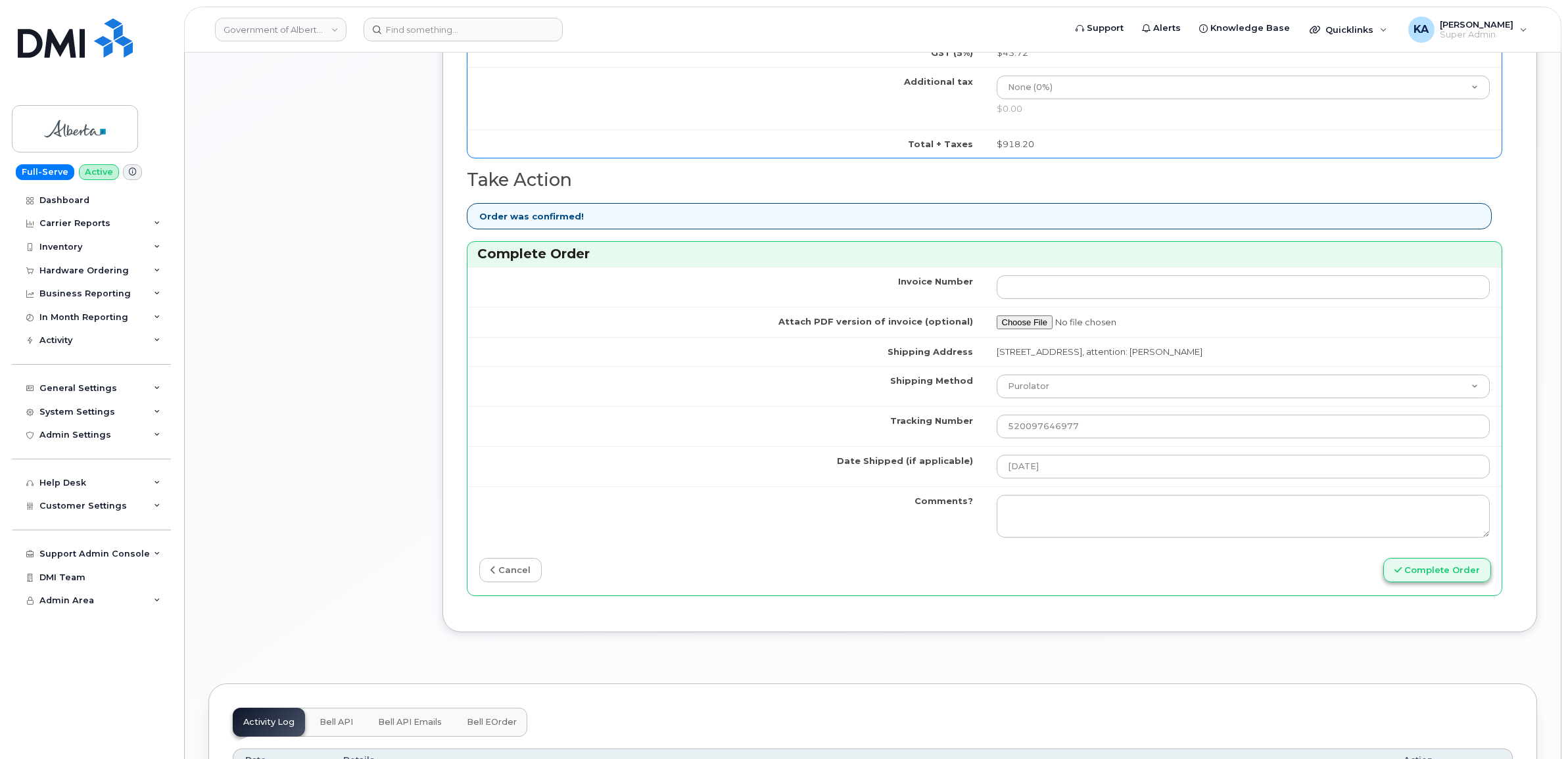
type input "354216331216295"
click at [1414, 572] on button "Complete Order" at bounding box center [1437, 570] width 108 height 25
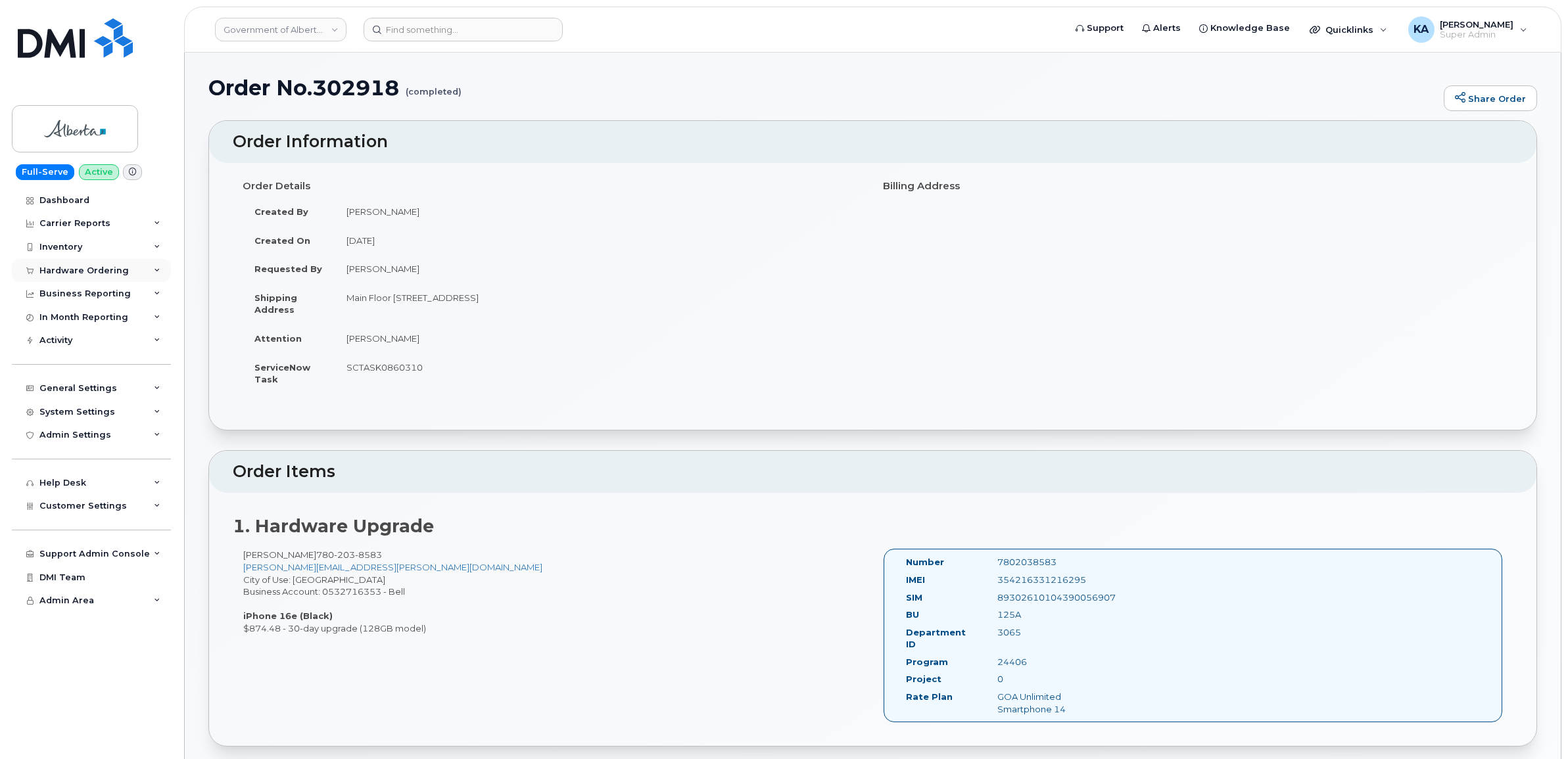
click at [82, 266] on div "Hardware Ordering" at bounding box center [91, 271] width 159 height 24
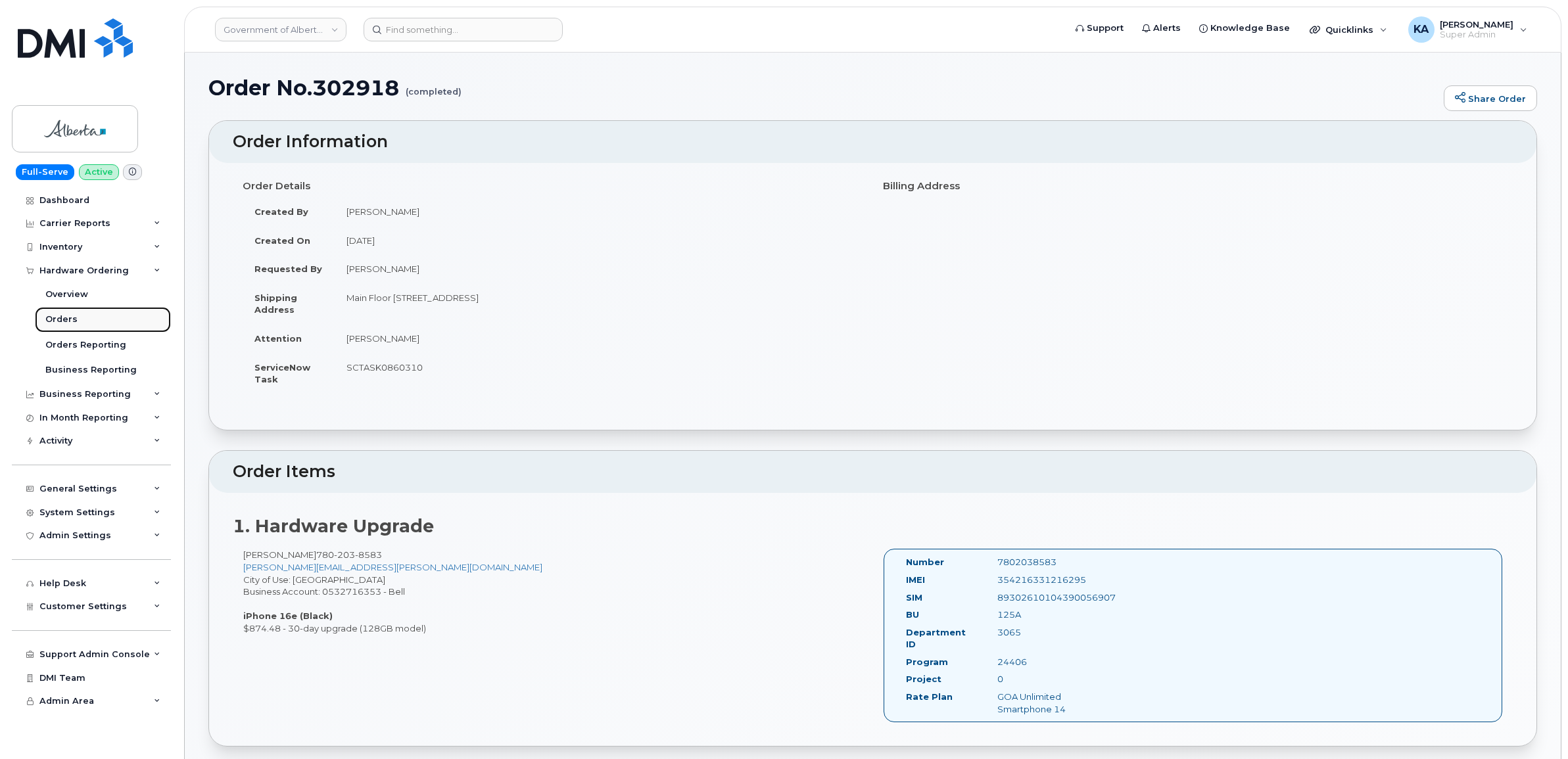
click at [55, 316] on div "Orders" at bounding box center [62, 319] width 32 height 12
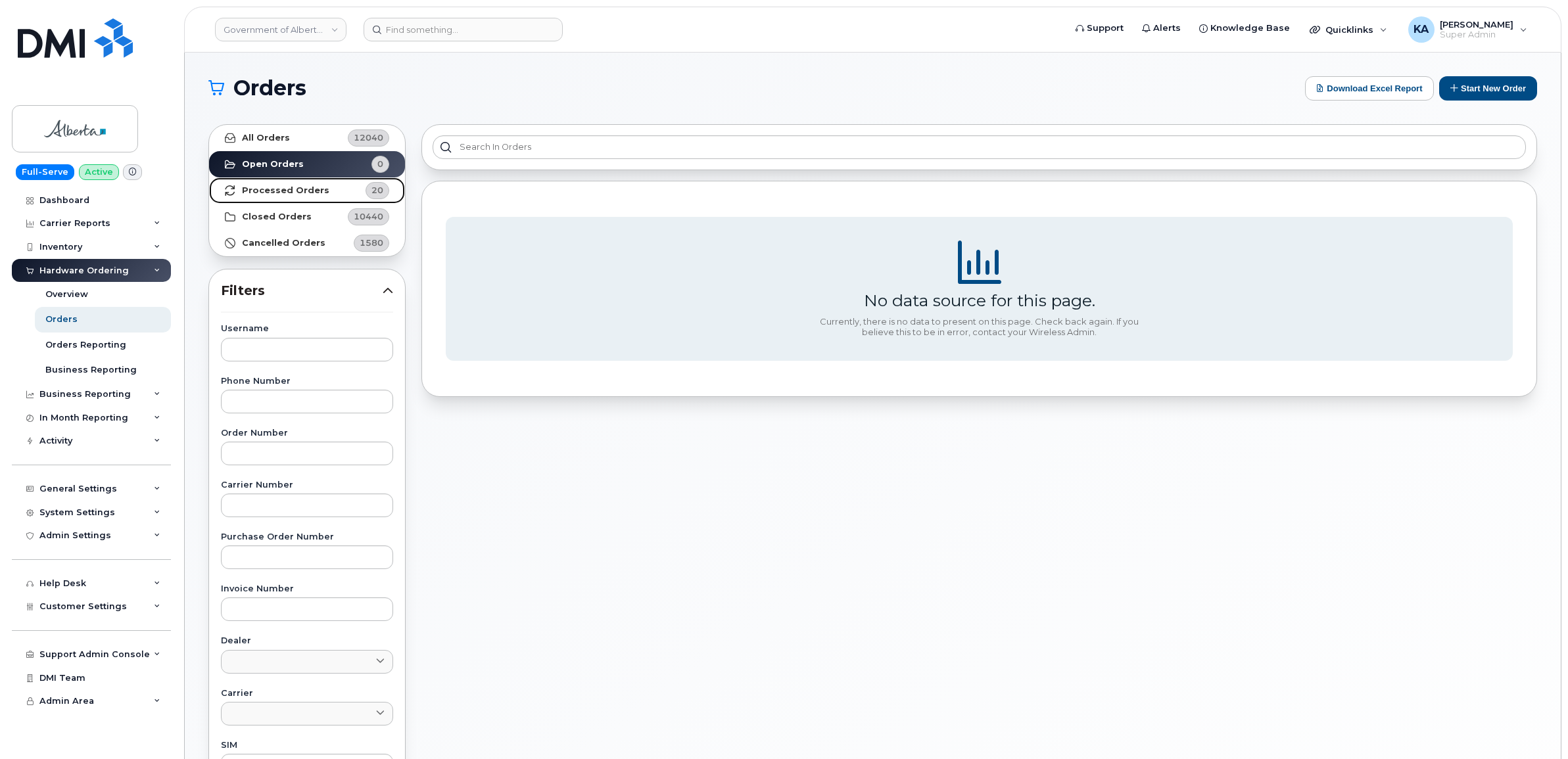
click at [268, 188] on strong "Processed Orders" at bounding box center [285, 190] width 87 height 11
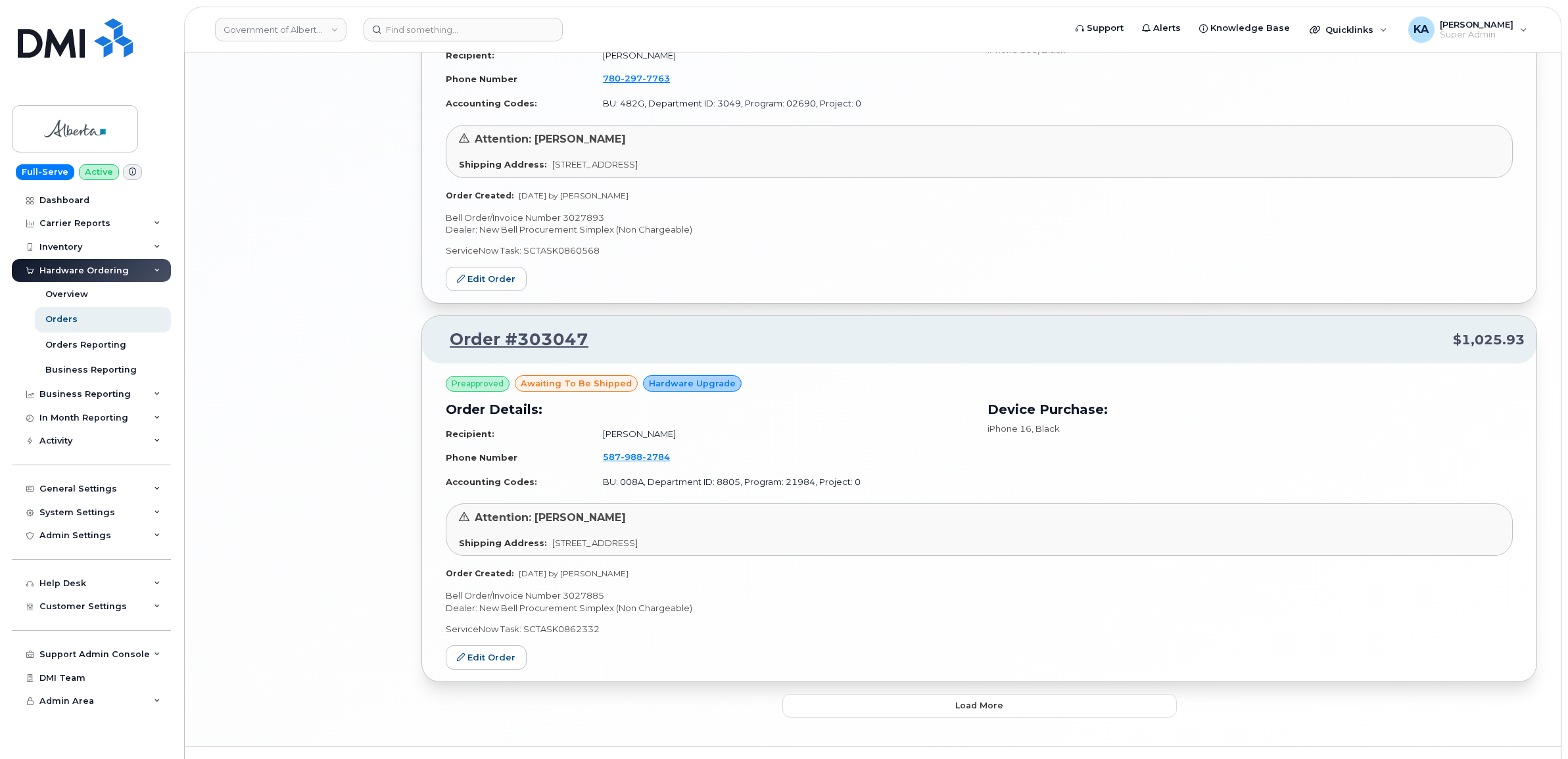
scroll to position [2669, 0]
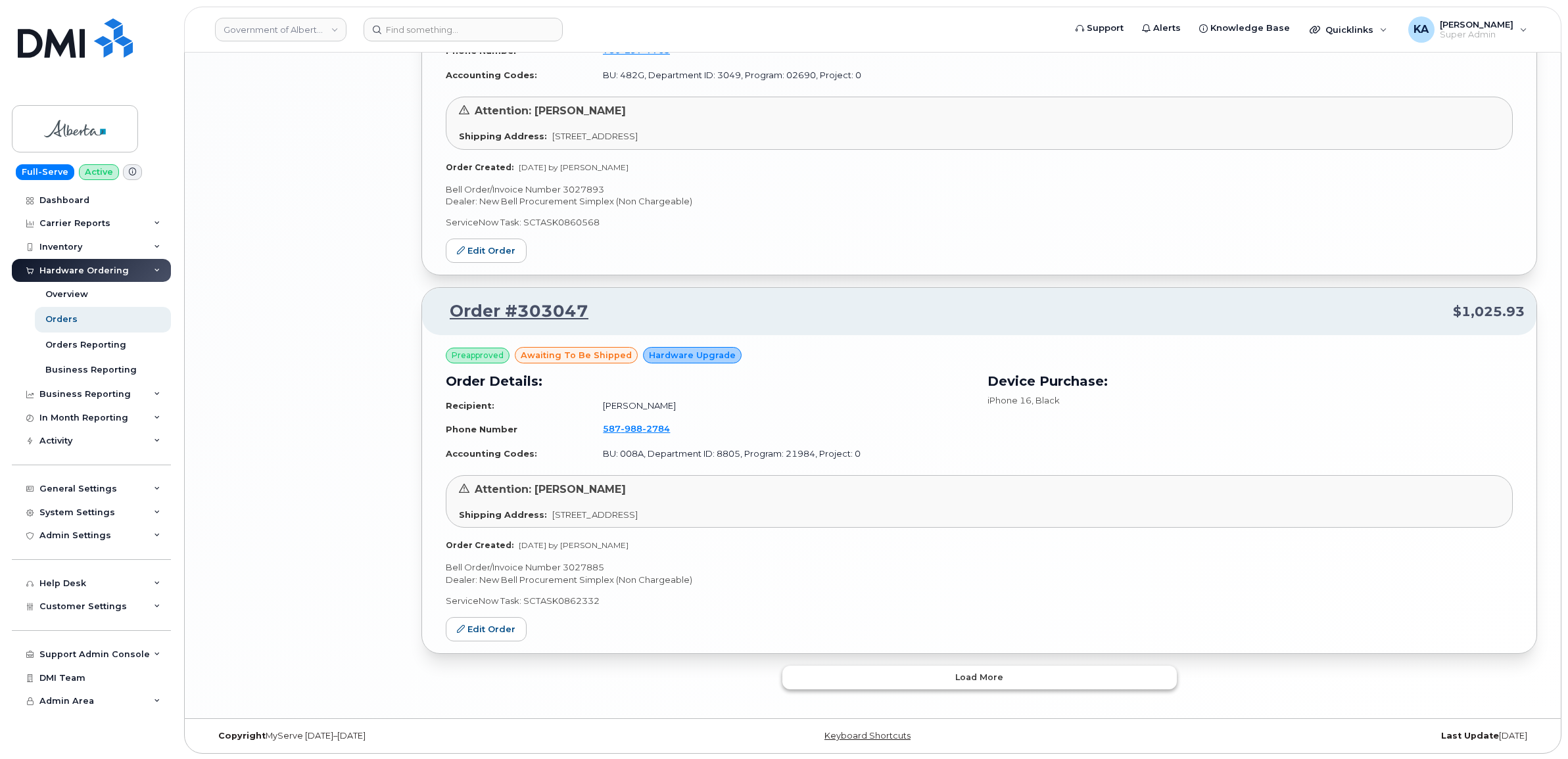
click at [860, 677] on button "Load more" at bounding box center [979, 677] width 394 height 24
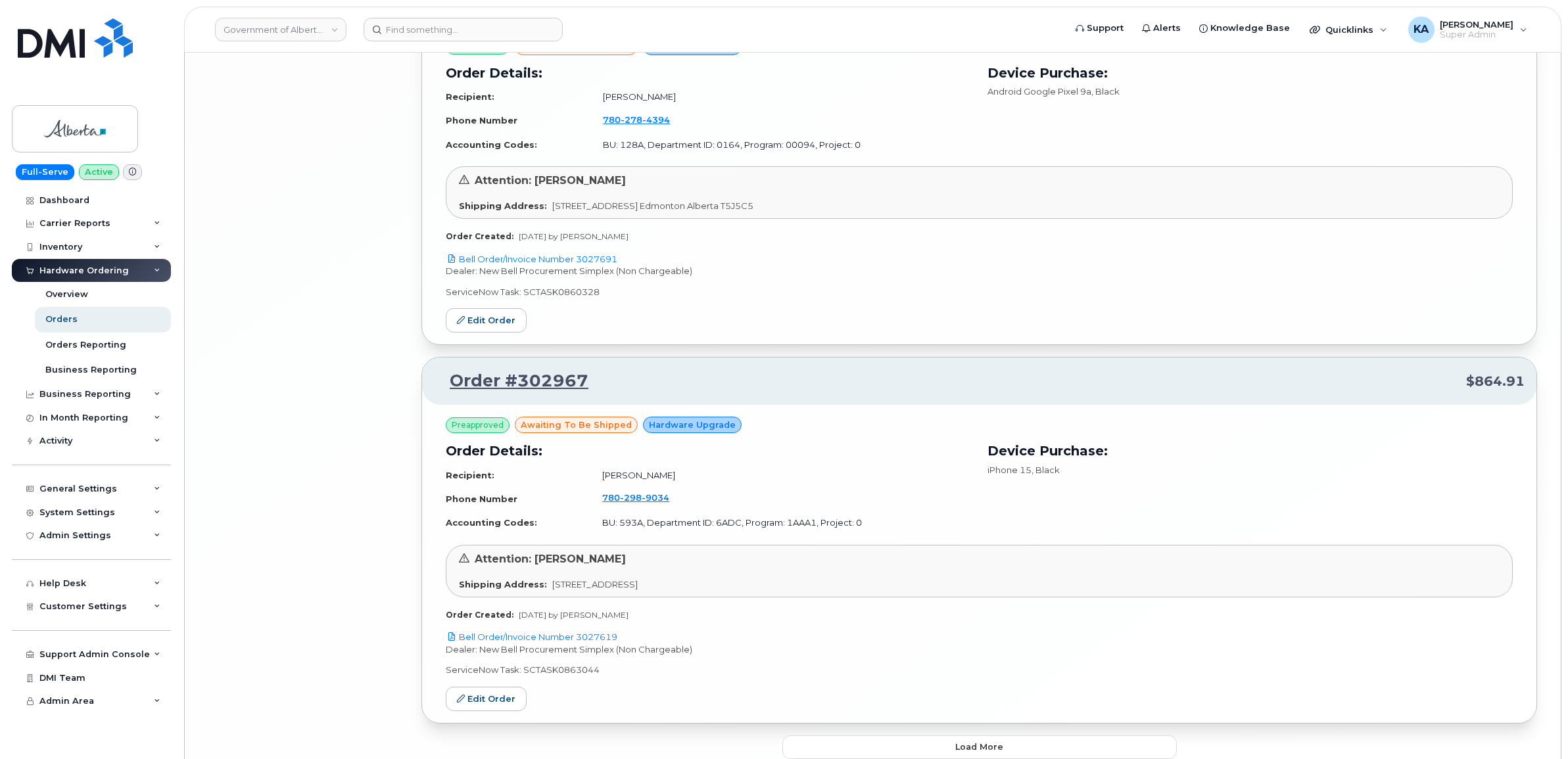
scroll to position [5696, 0]
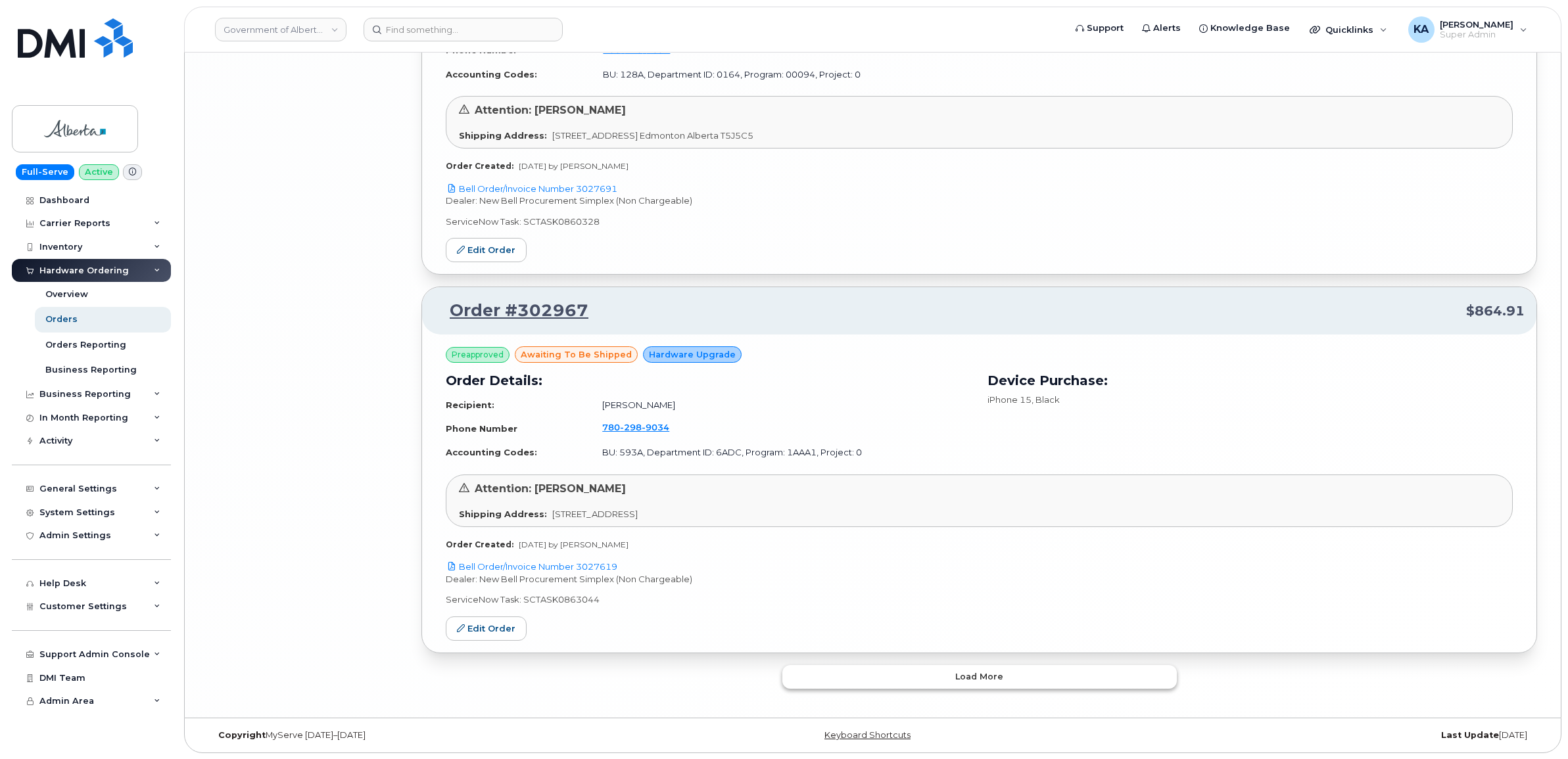
click at [854, 672] on button "Load more" at bounding box center [979, 677] width 394 height 24
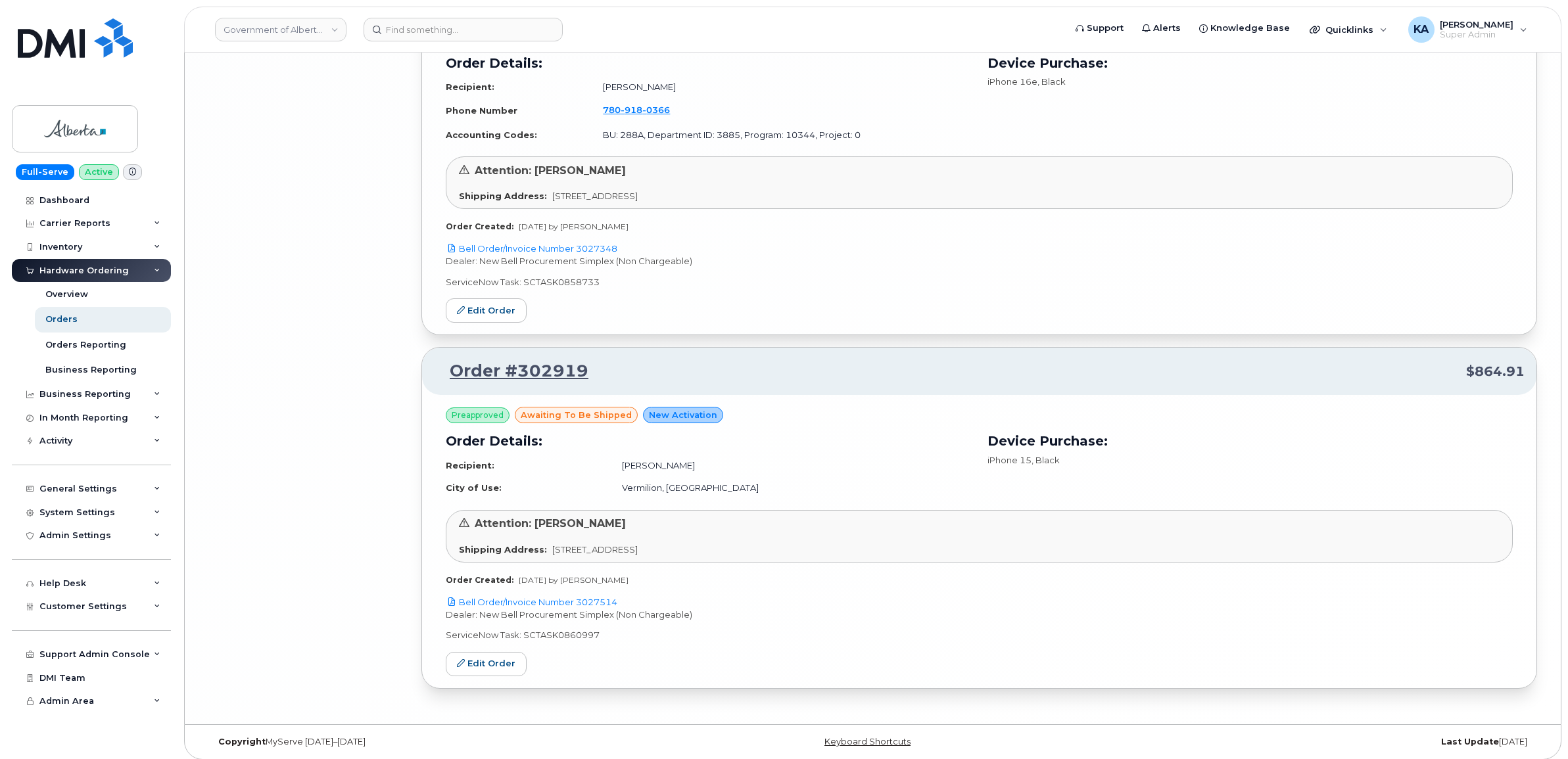
scroll to position [7132, 0]
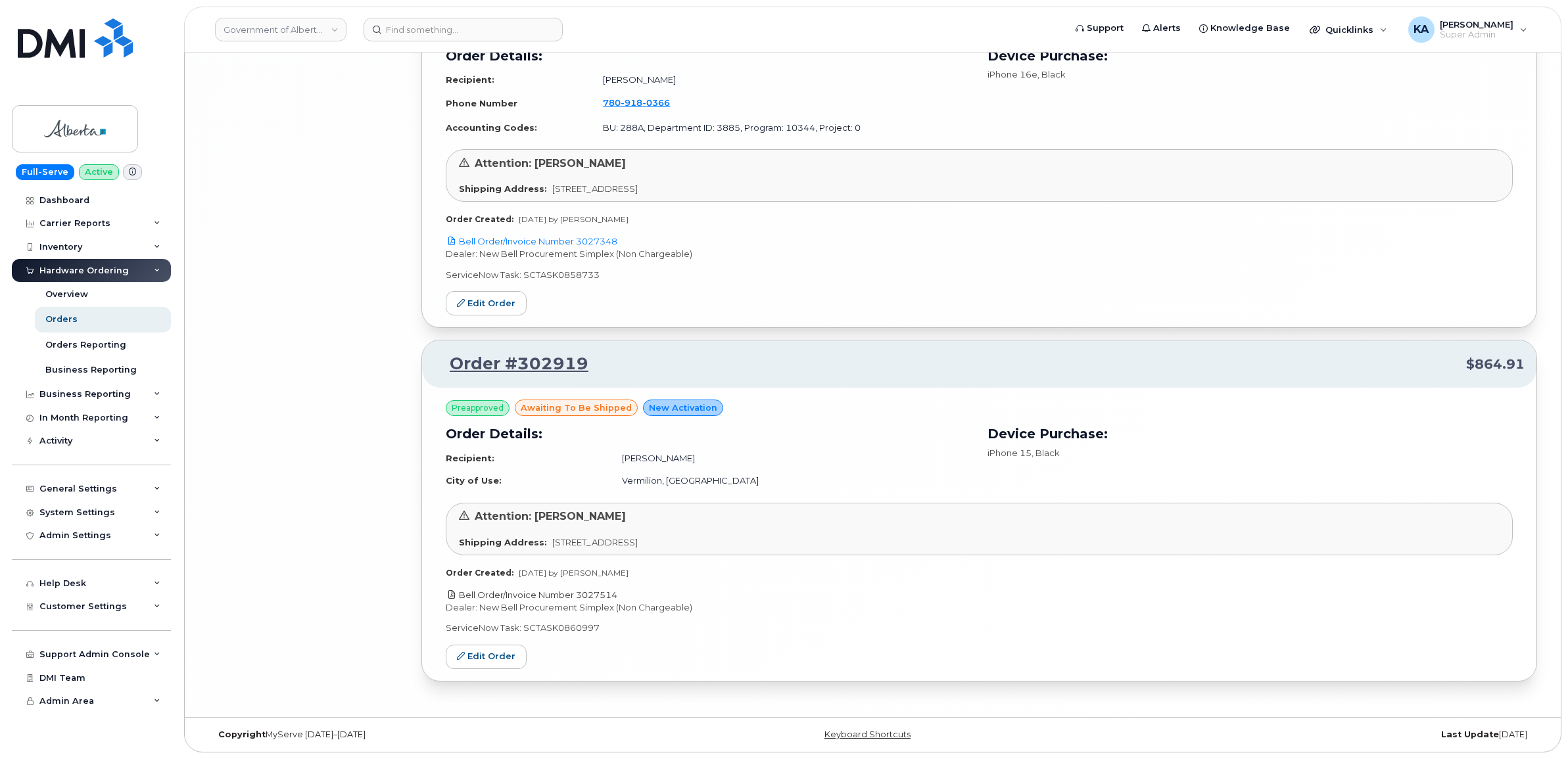
drag, startPoint x: 626, startPoint y: 592, endPoint x: 579, endPoint y: 593, distance: 47.0
click at [579, 593] on p "Bell Order/Invoice Number 3027514" at bounding box center [979, 595] width 1067 height 13
copy link "3027514"
click at [468, 651] on link "Edit Order" at bounding box center [486, 656] width 81 height 25
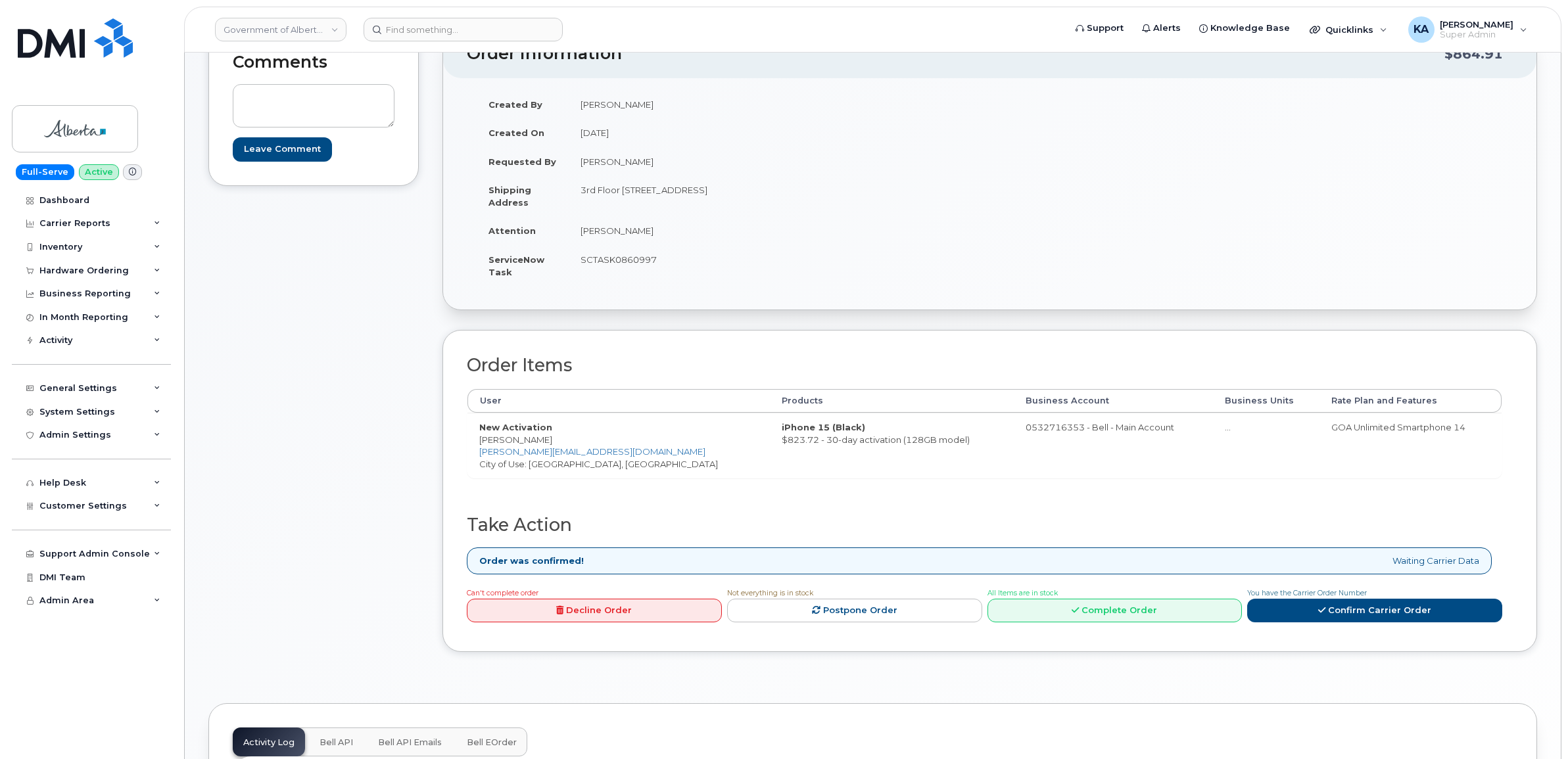
scroll to position [164, 0]
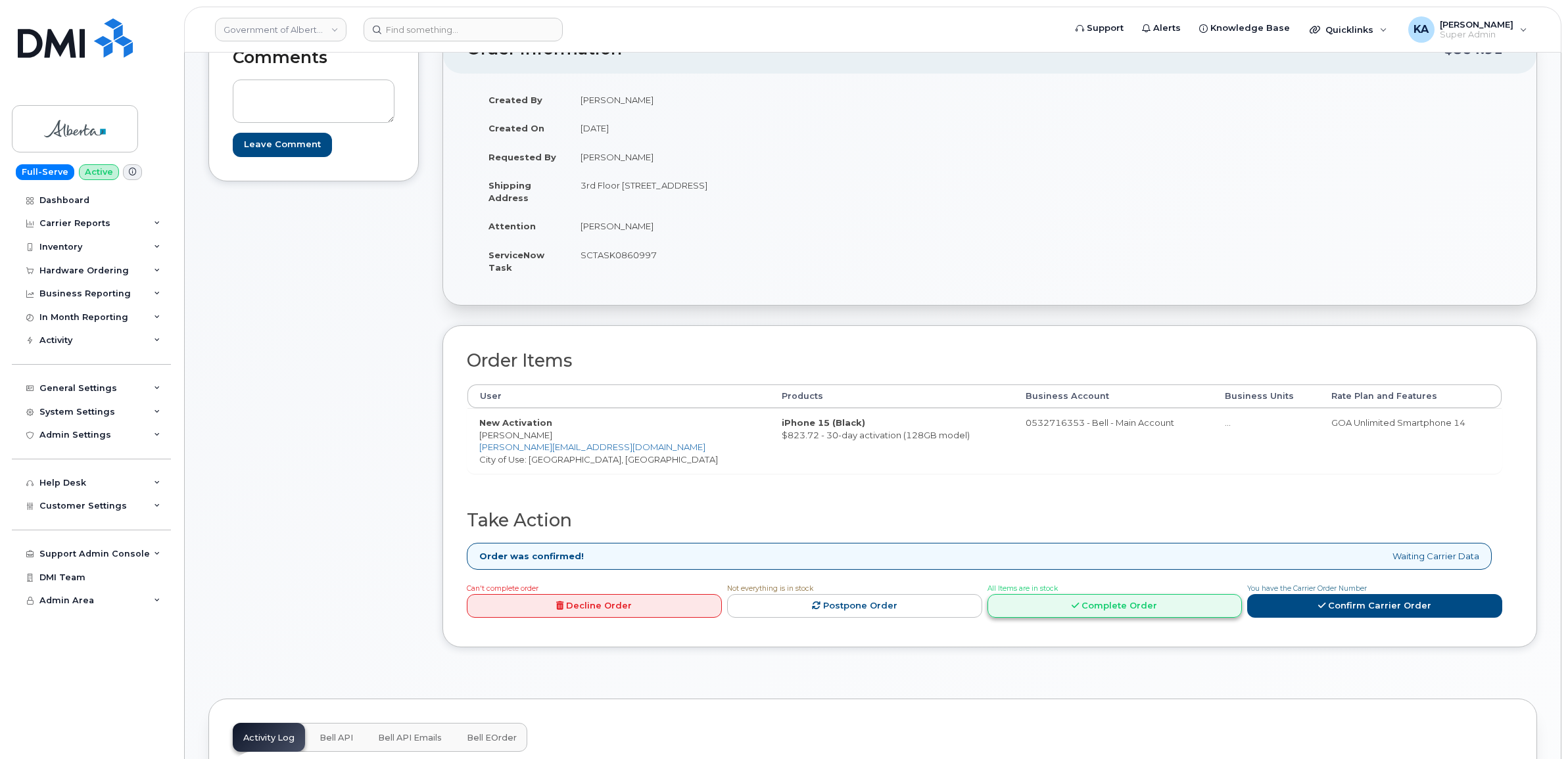
click at [1152, 610] on link "Complete Order" at bounding box center [1114, 606] width 255 height 25
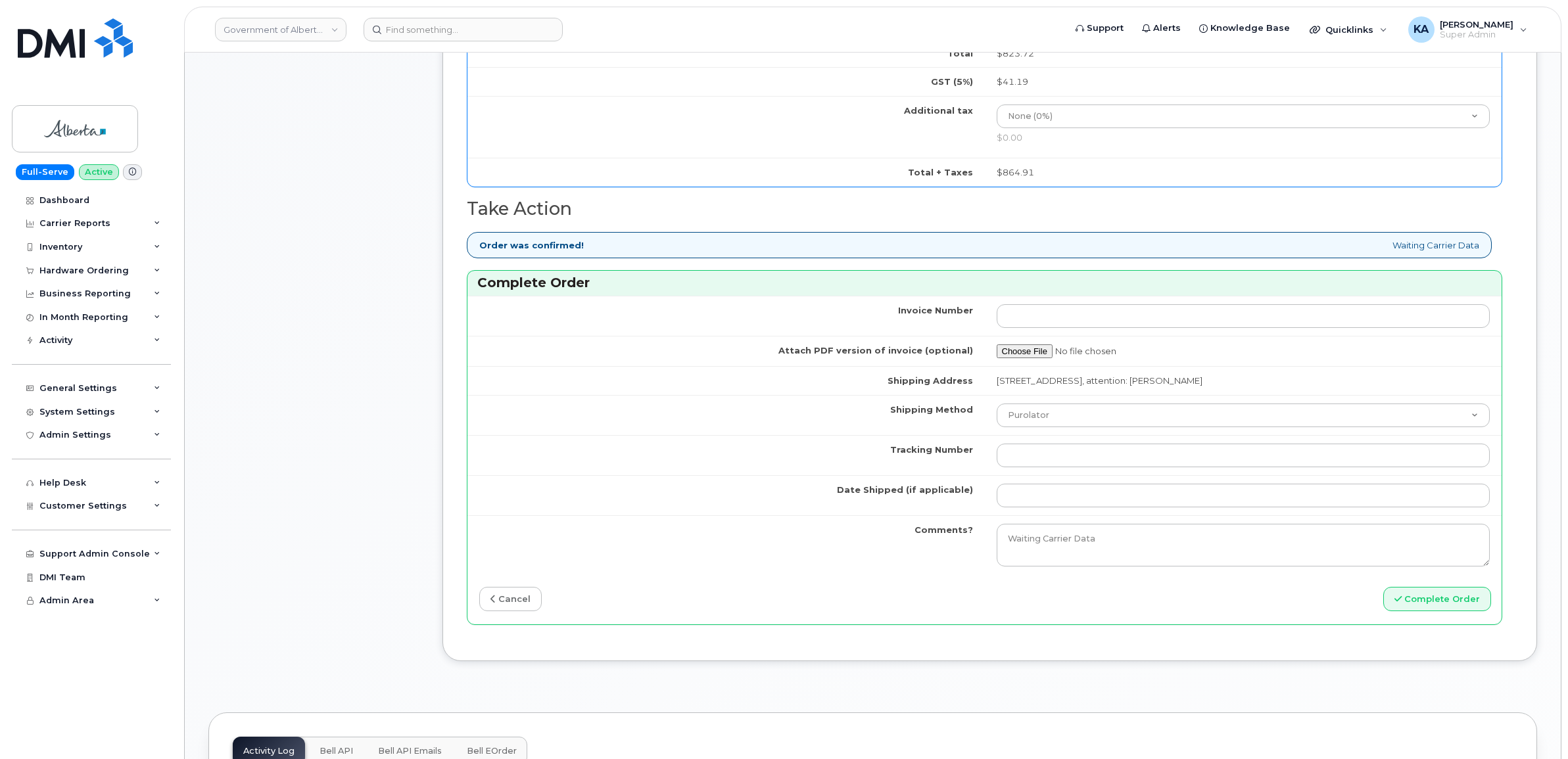
scroll to position [903, 0]
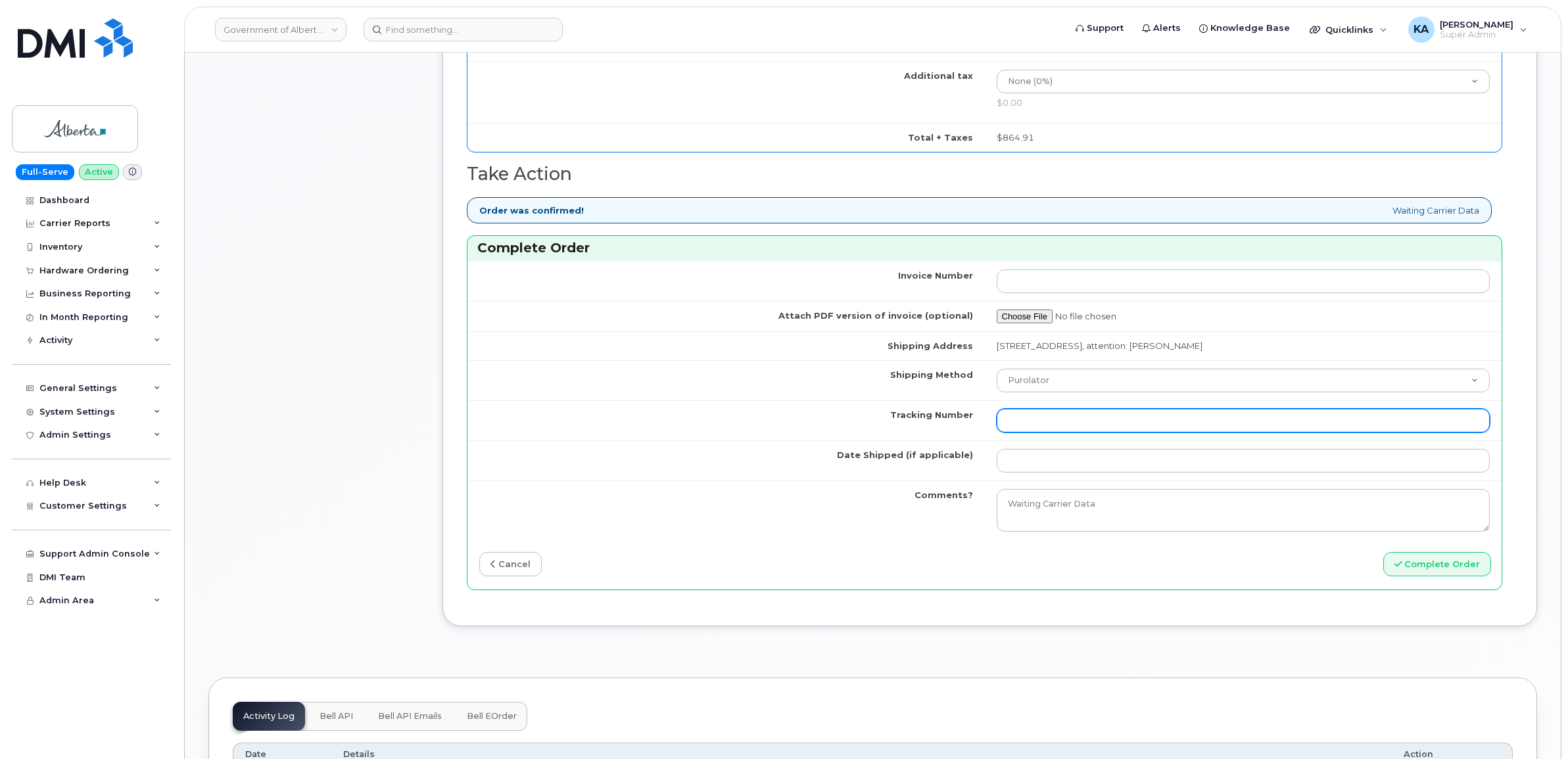
click at [1055, 424] on input "Tracking Number" at bounding box center [1243, 420] width 494 height 24
paste input "520097652967"
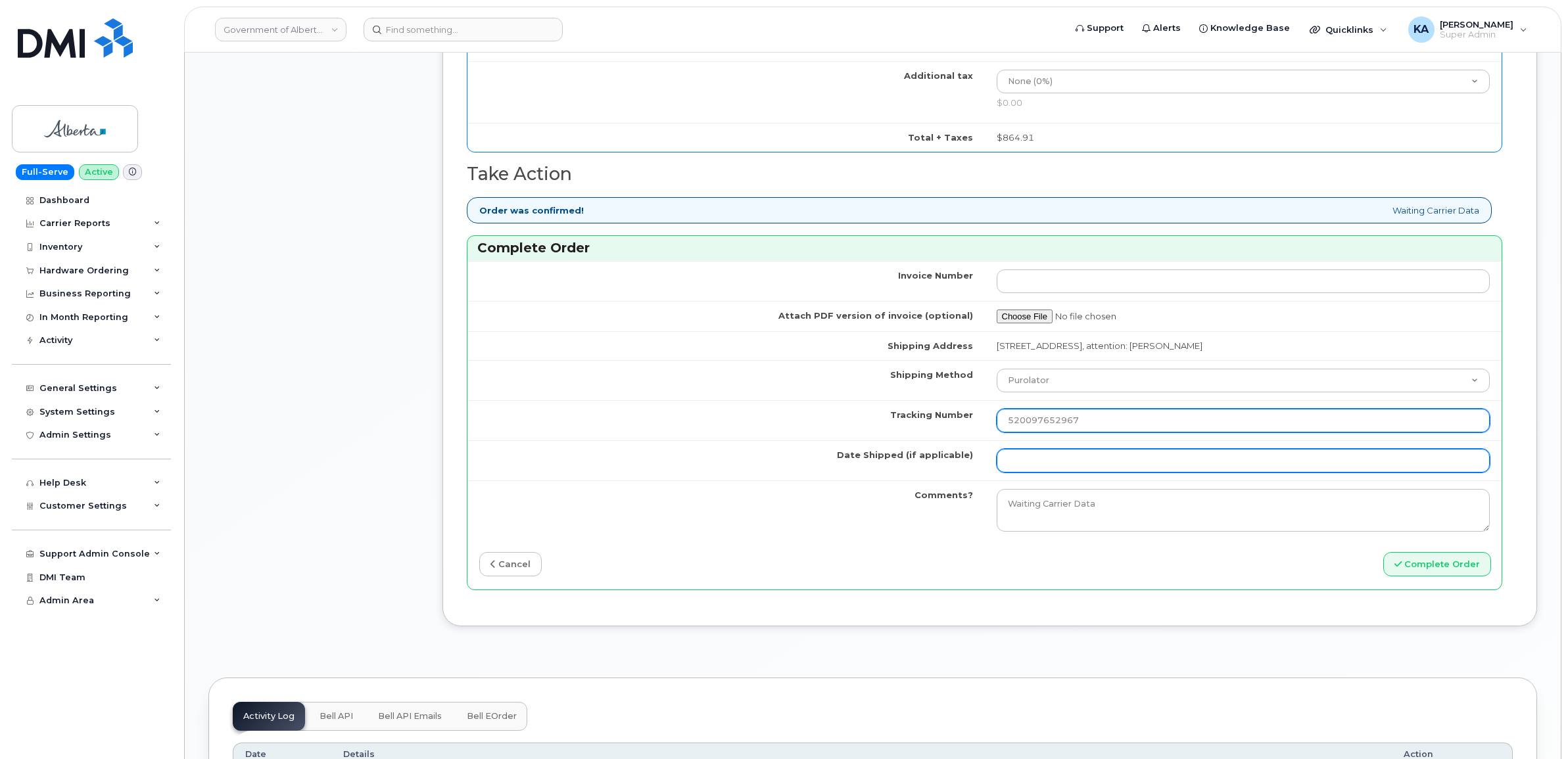
type input "520097652967"
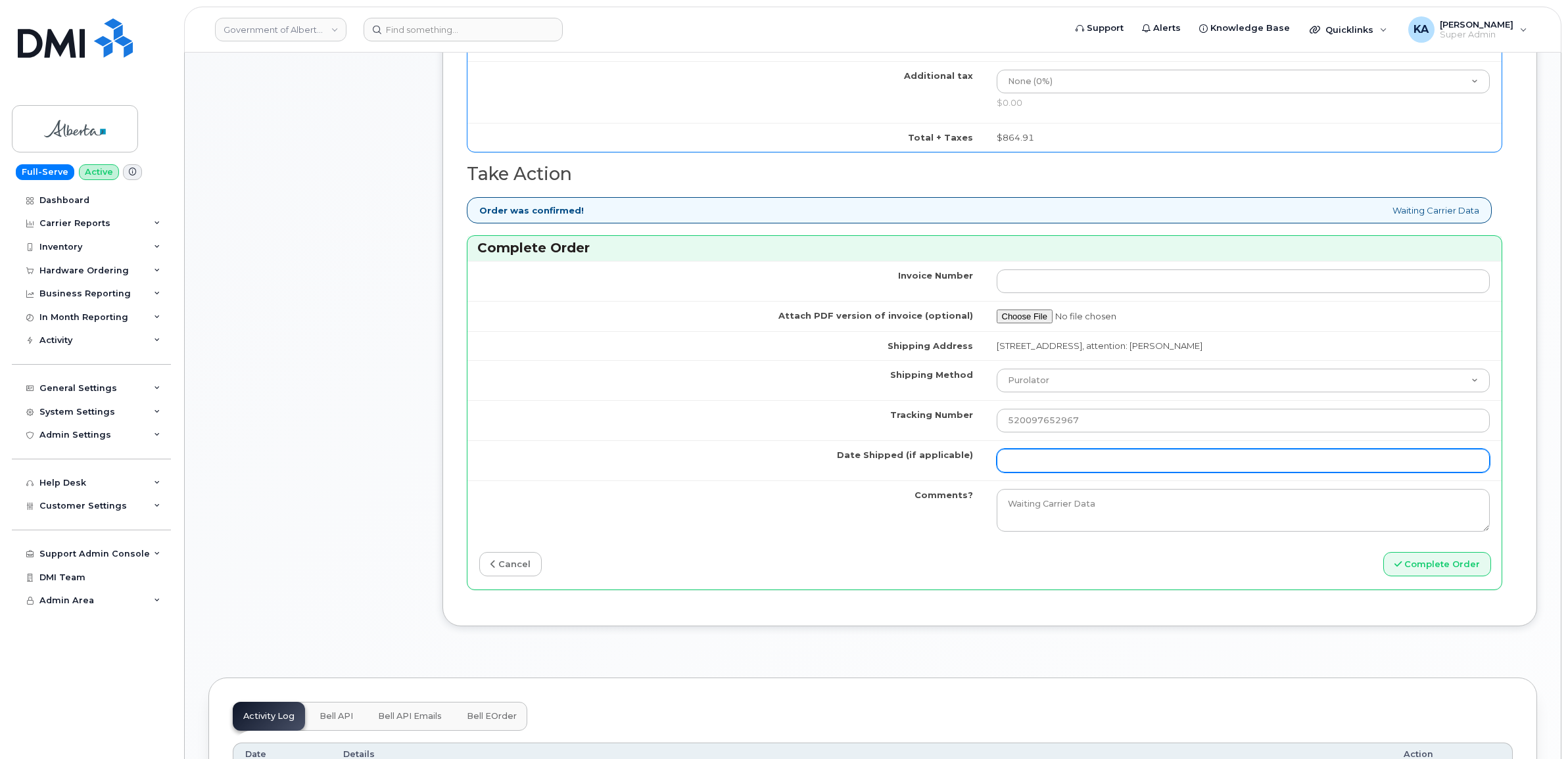
click at [1035, 465] on input "Date Shipped (if applicable)" at bounding box center [1243, 460] width 494 height 24
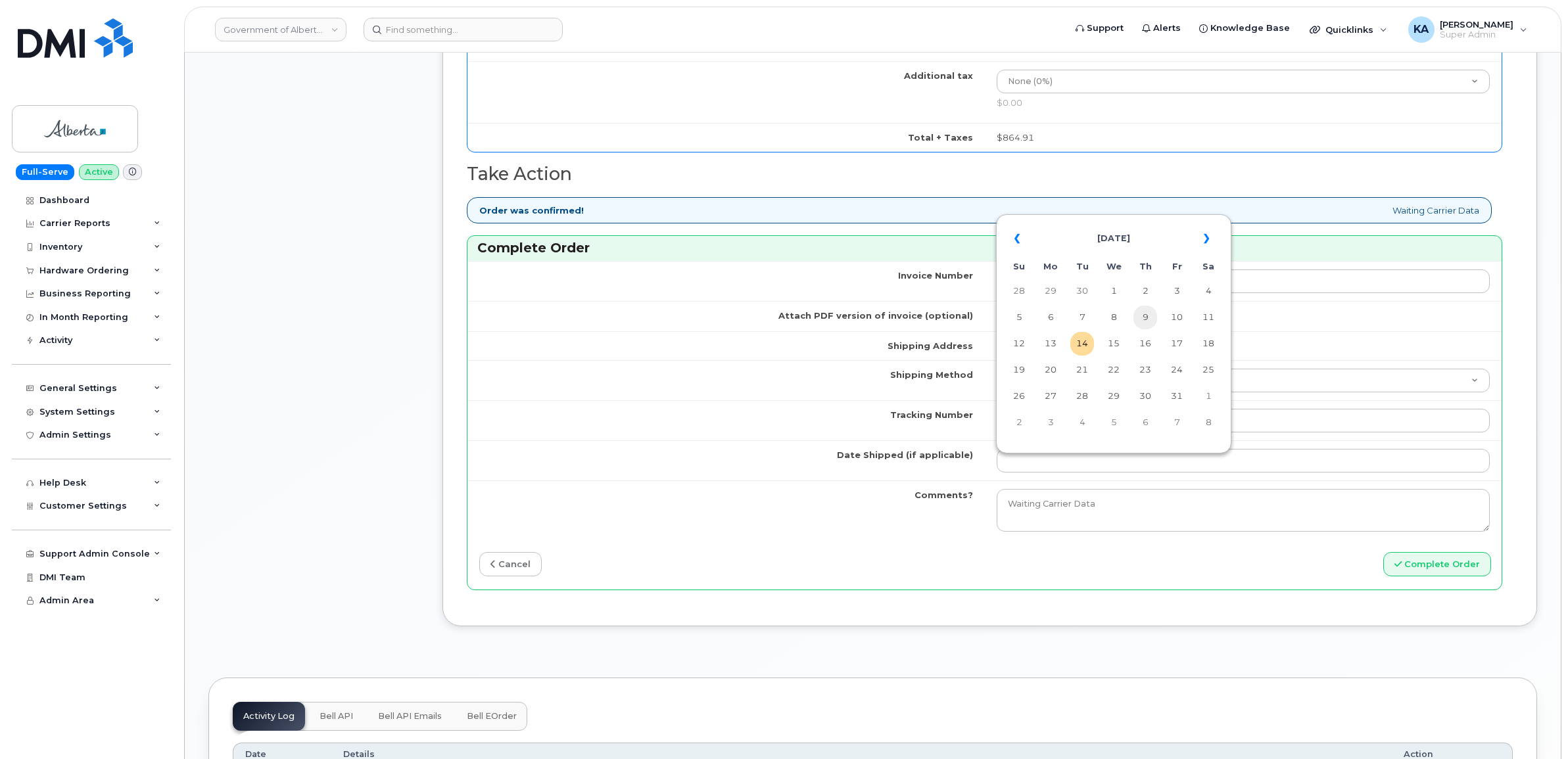
click at [1145, 314] on td "9" at bounding box center [1145, 318] width 24 height 24
type input "[DATE]"
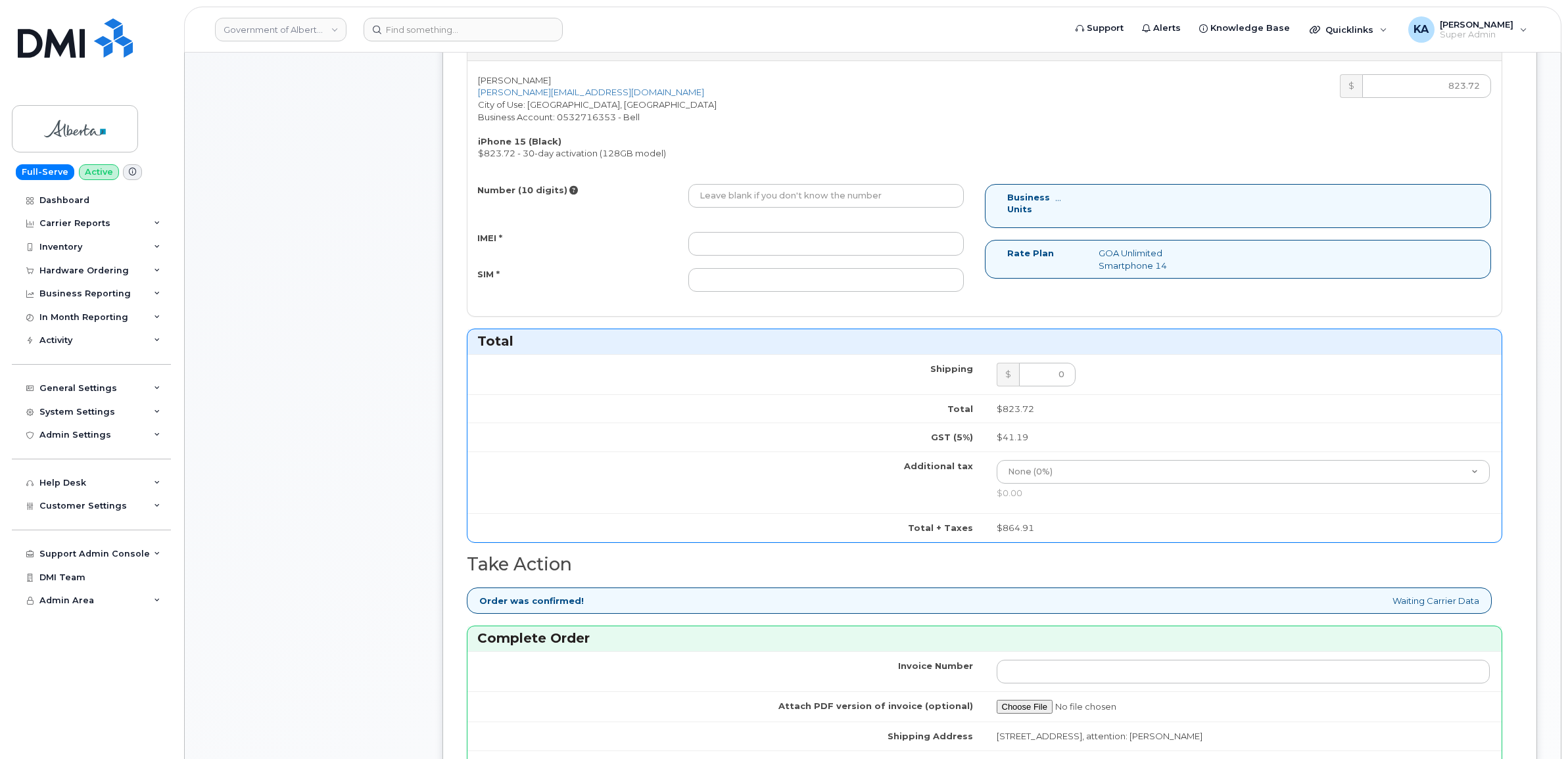
scroll to position [493, 0]
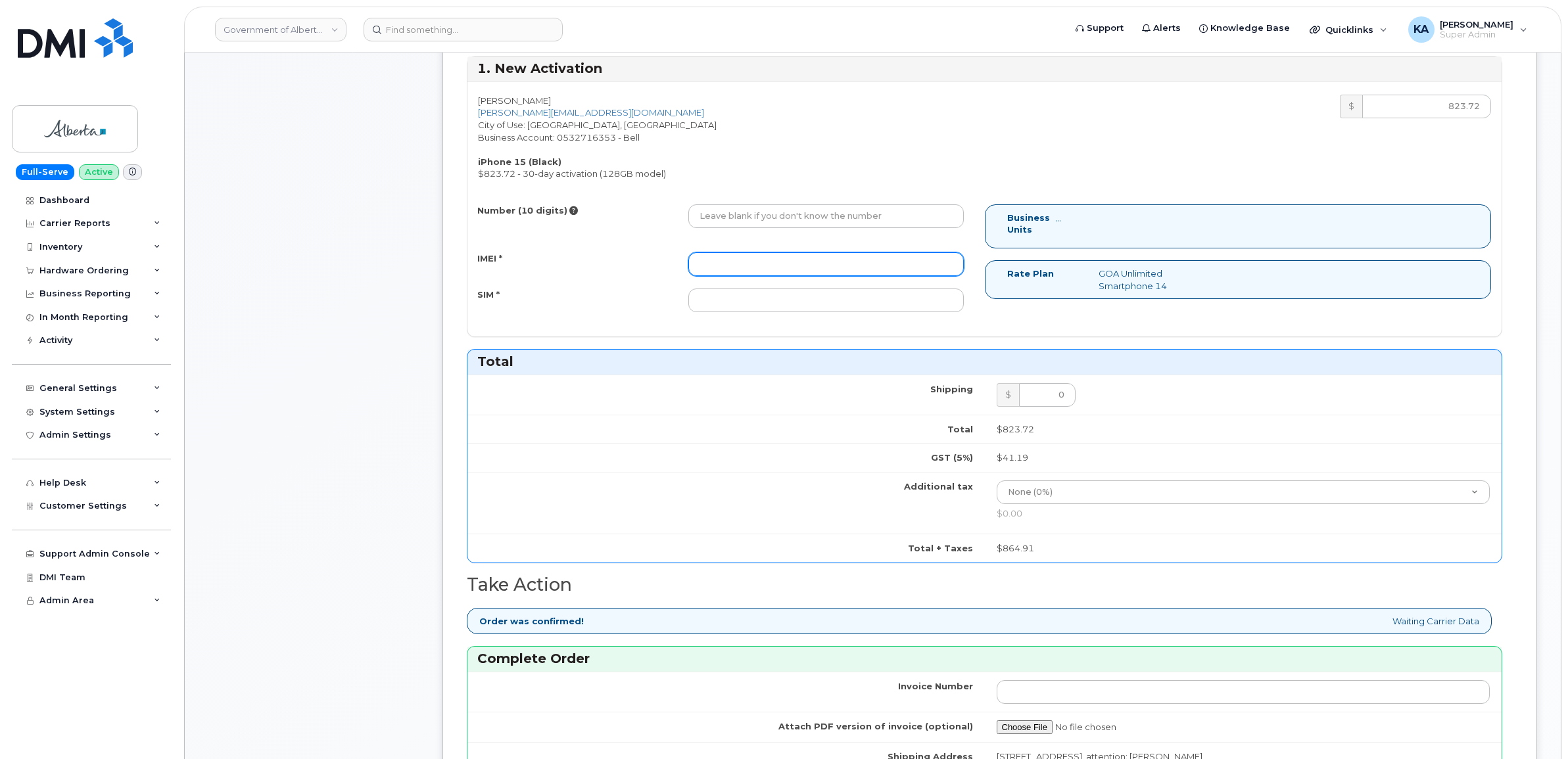
click at [807, 267] on input "IMEI *" at bounding box center [826, 264] width 276 height 24
paste input "355700859258713"
type input "355700859258713"
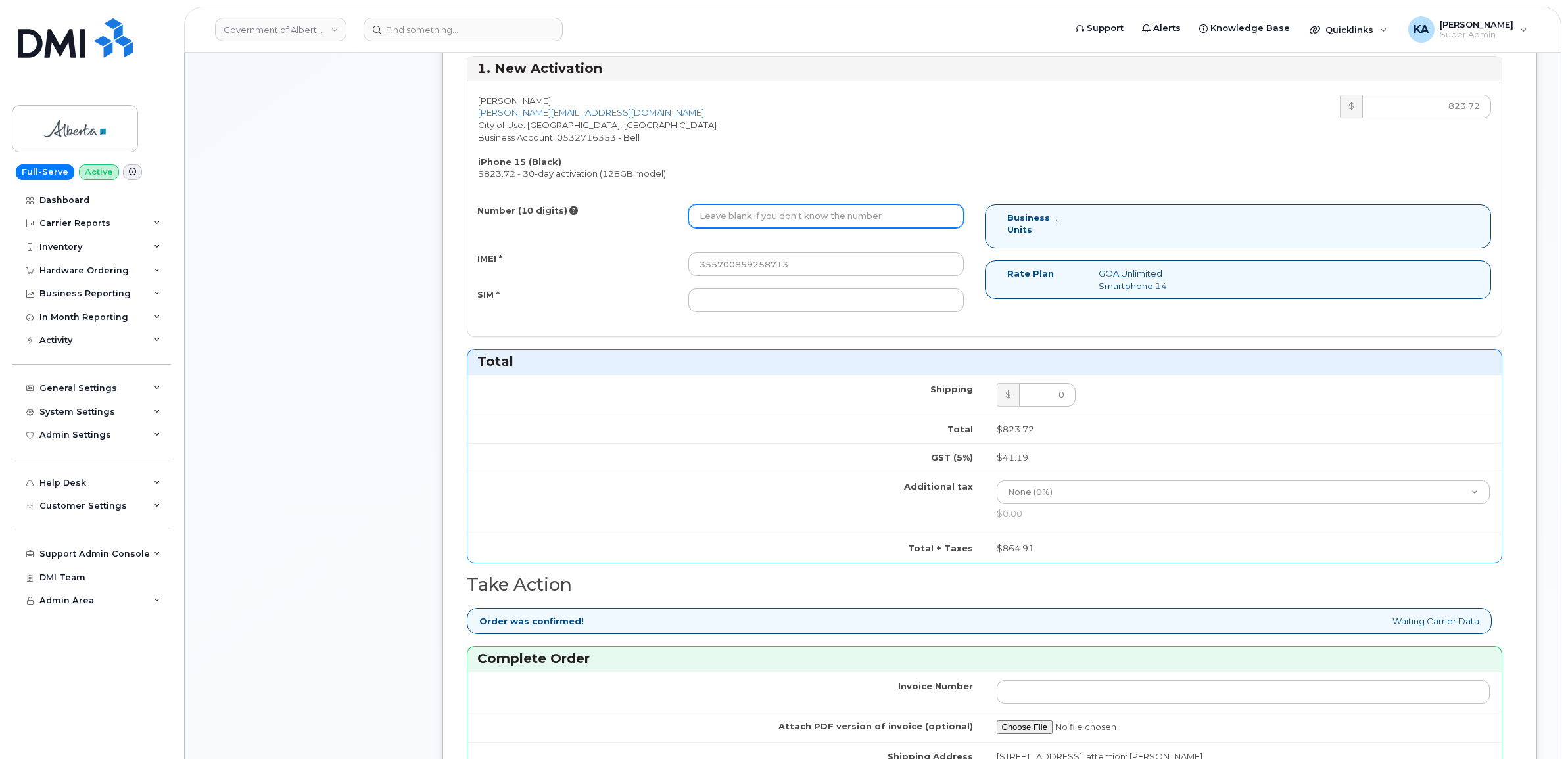
click at [837, 217] on input "Number (10 digits)" at bounding box center [826, 216] width 276 height 24
paste input "7805499724"
type input "7805499724"
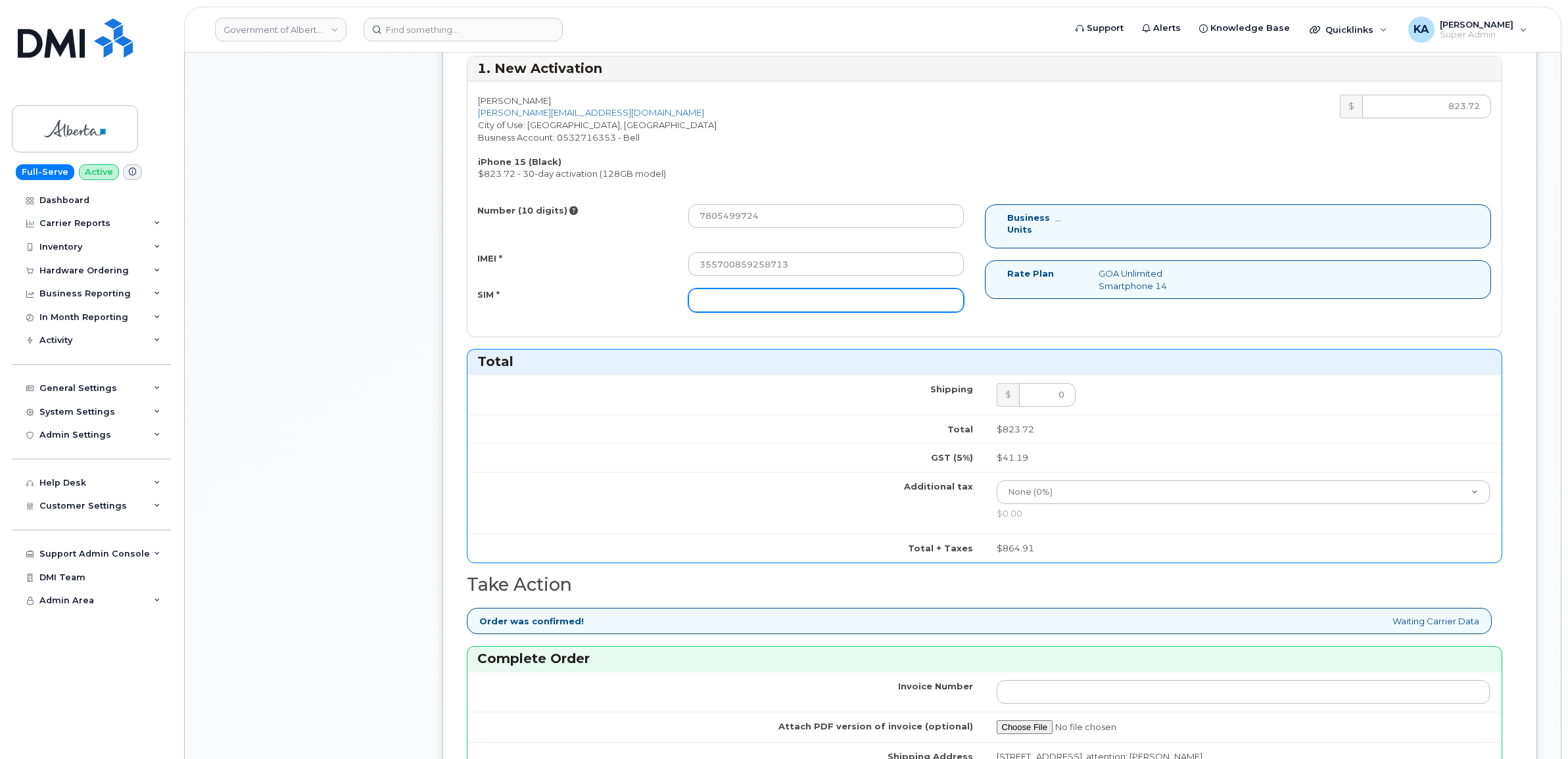
click at [754, 302] on input "SIM *" at bounding box center [826, 300] width 276 height 24
paste input "89302610207413901361"
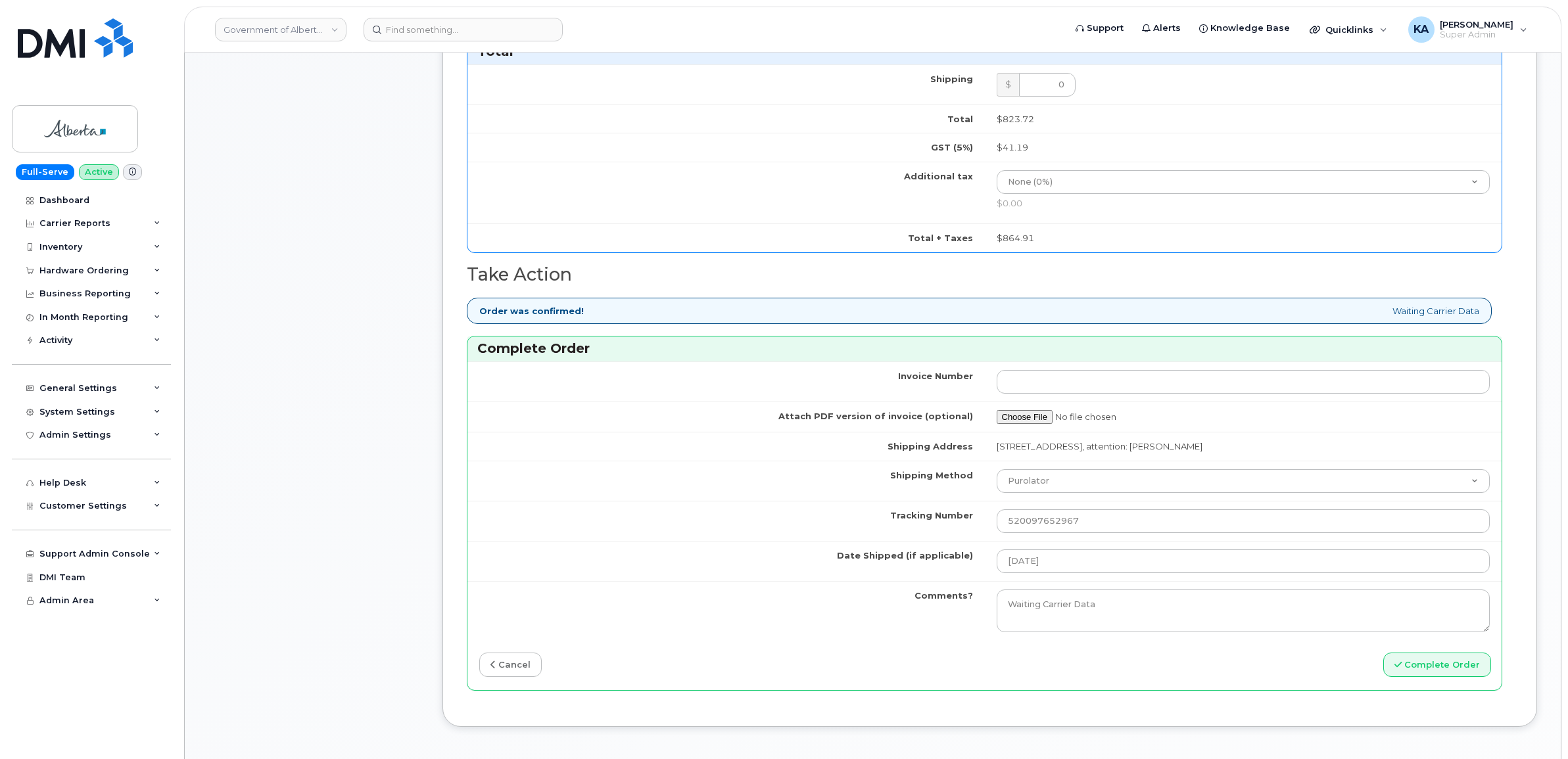
scroll to position [822, 0]
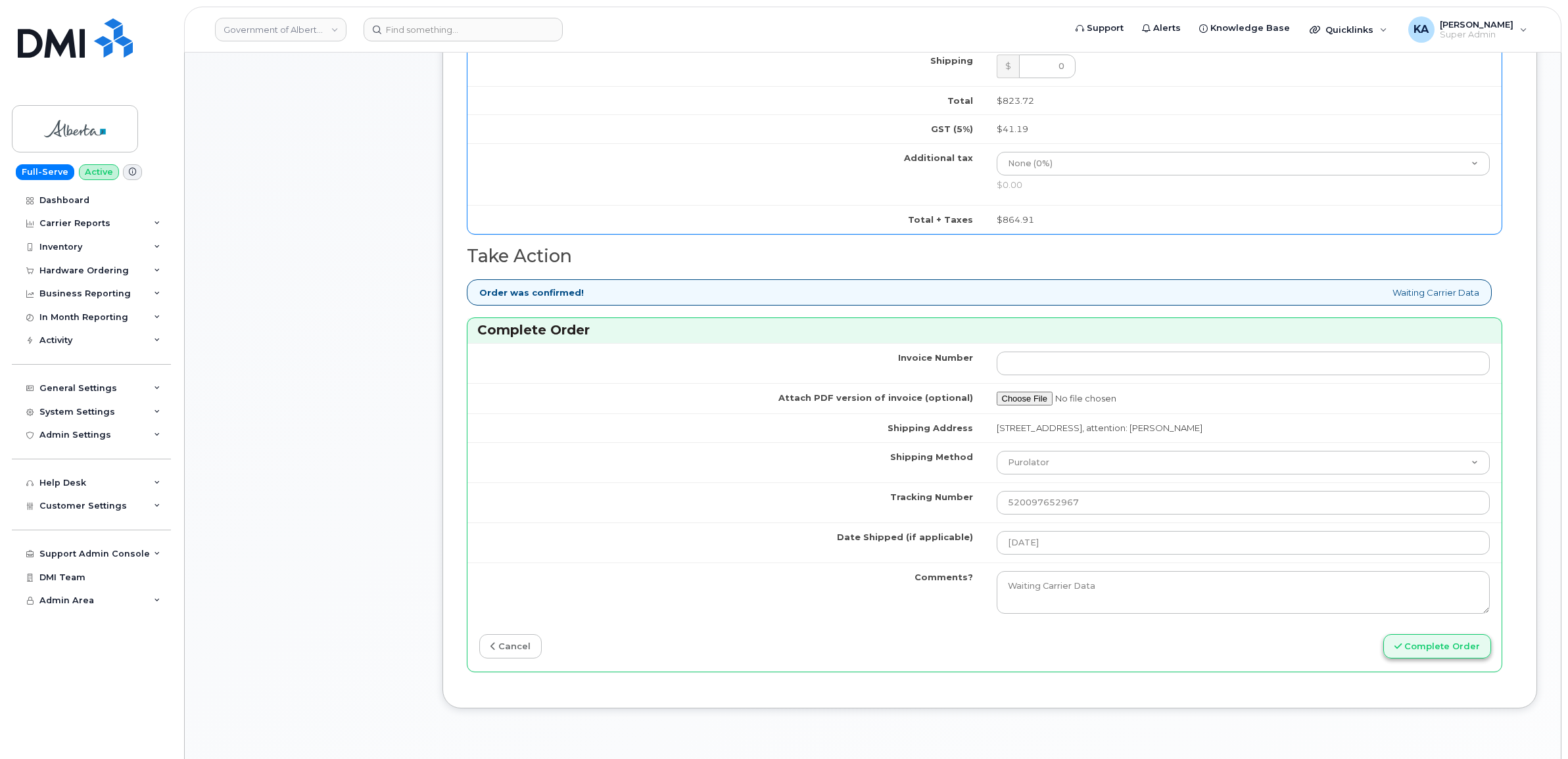
type input "89302610207413901361"
click at [1427, 650] on button "Complete Order" at bounding box center [1437, 646] width 108 height 25
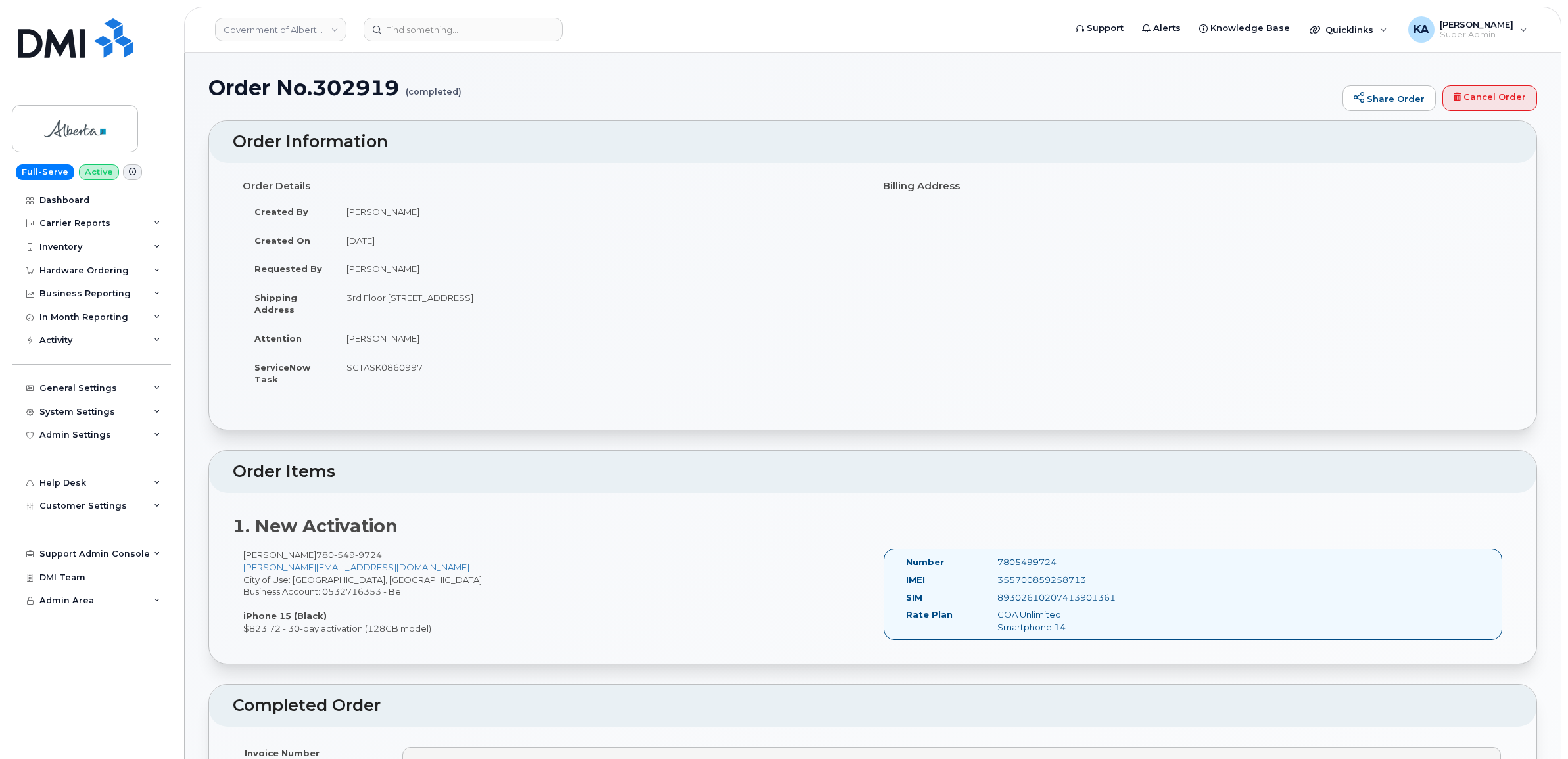
scroll to position [82, 0]
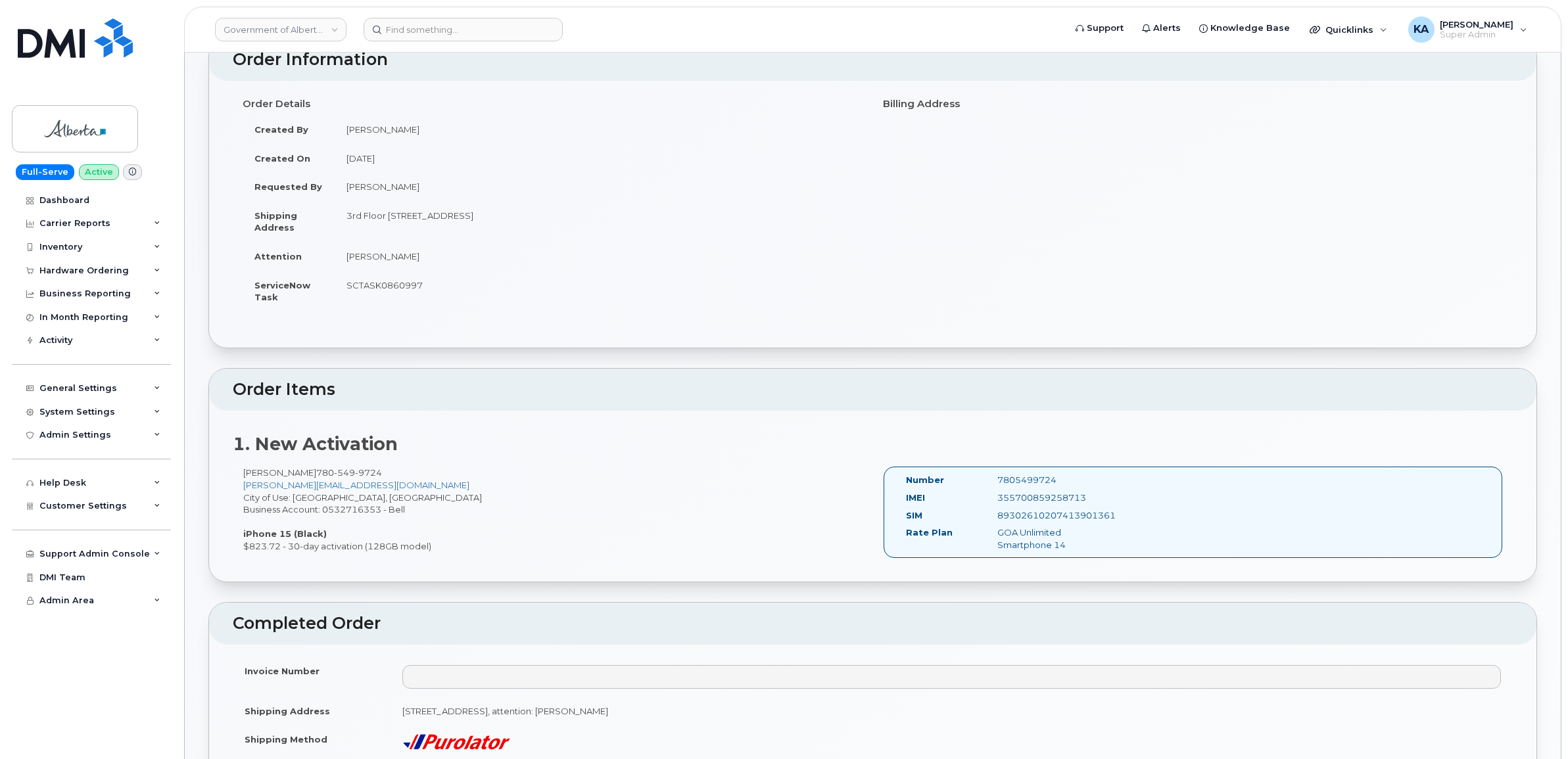
drag, startPoint x: 902, startPoint y: 478, endPoint x: 1079, endPoint y: 547, distance: 190.0
click at [1079, 547] on div "Number 7805499724 IMEI [TECHNICAL_ID] SIM [TECHNICAL_ID] Rate Plan GOA Unlimite…" at bounding box center [1005, 512] width 220 height 77
copy div "Number 7805499724 IMEI [TECHNICAL_ID] SIM [TECHNICAL_ID] Rate Plan GOA Unlimite…"
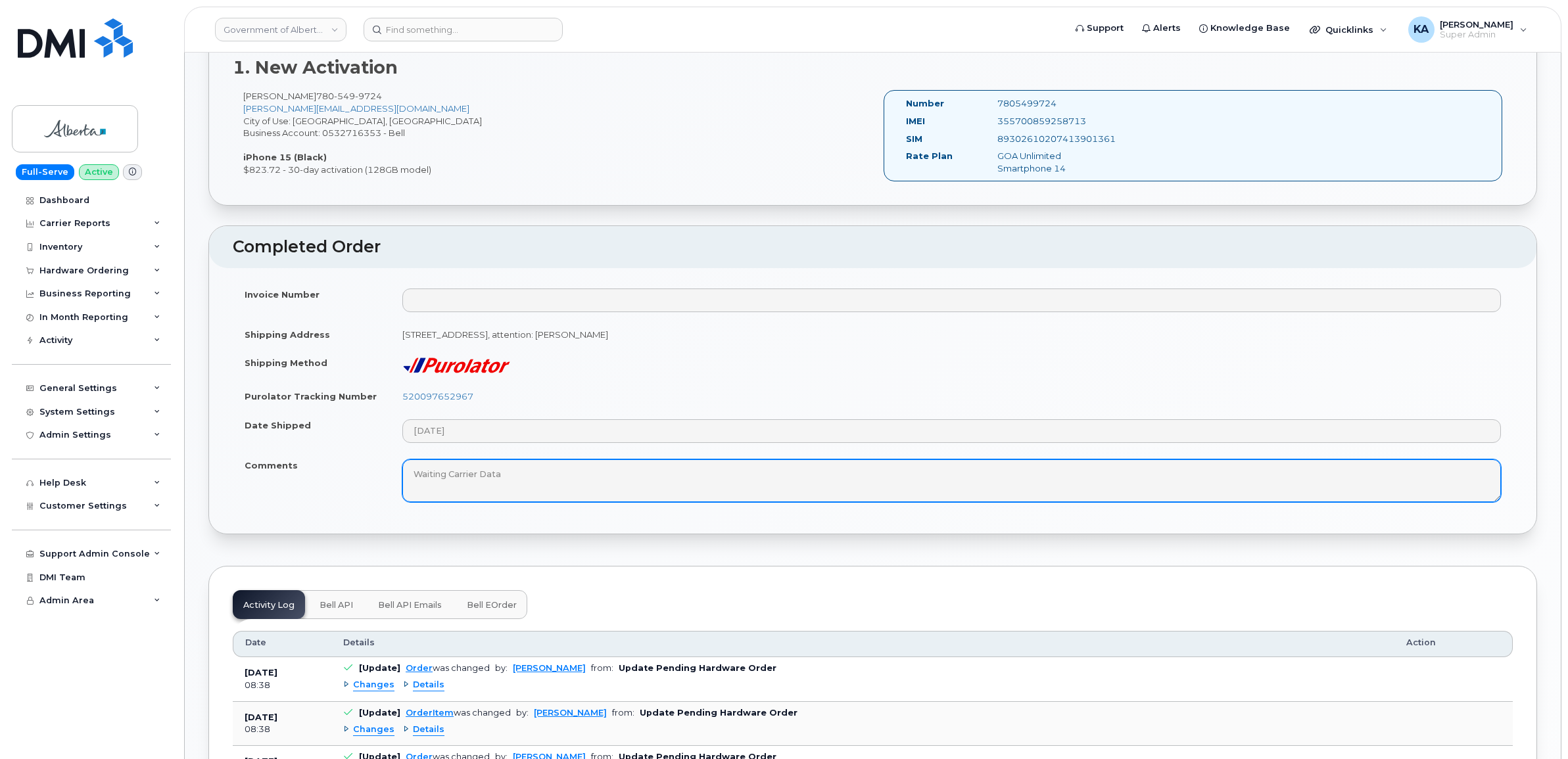
scroll to position [493, 0]
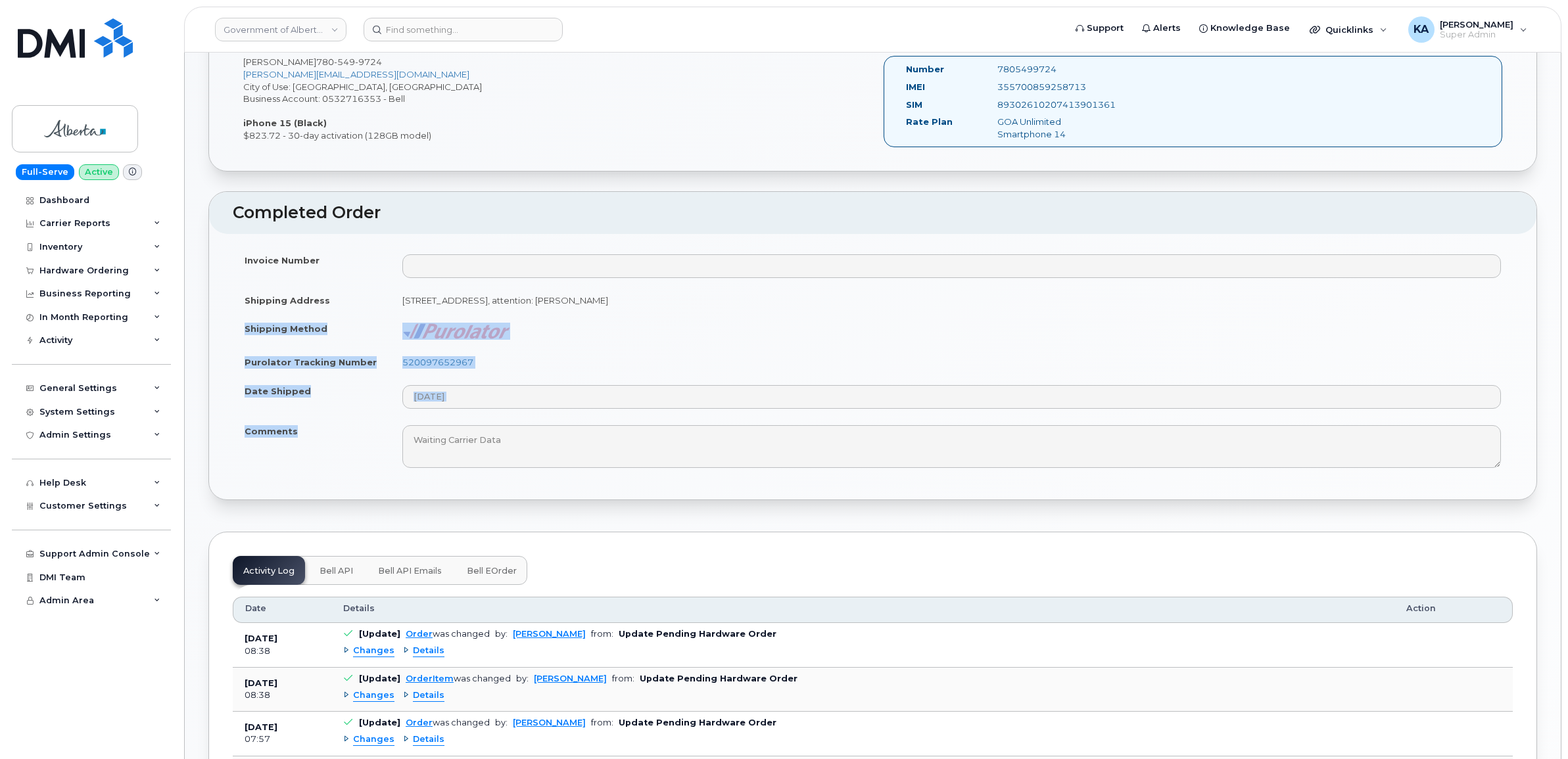
drag, startPoint x: 241, startPoint y: 327, endPoint x: 307, endPoint y: 434, distance: 125.7
click at [307, 434] on tbody "Invoice Number Shipping Address [STREET_ADDRESS]: [PERSON_NAME] Shipping Method…" at bounding box center [873, 361] width 1280 height 231
copy tbody "Shipping Method Purolator Tracking Number 520097652967 Date Shipped Comments"
click at [533, 371] on td "520097652967" at bounding box center [951, 362] width 1122 height 29
drag, startPoint x: 491, startPoint y: 363, endPoint x: 397, endPoint y: 366, distance: 94.0
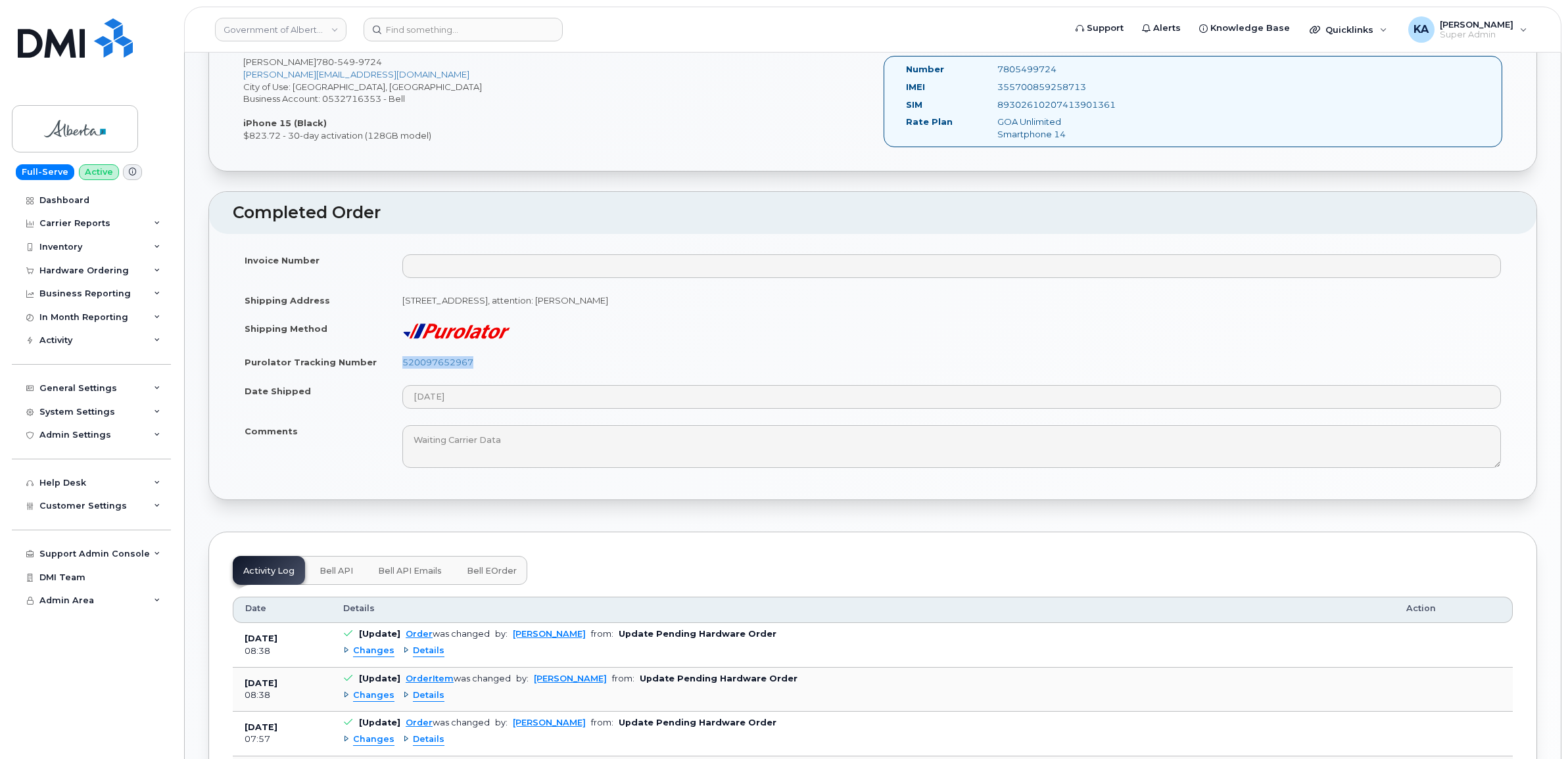
click at [397, 366] on td "520097652967" at bounding box center [951, 362] width 1122 height 29
copy link "520097652967"
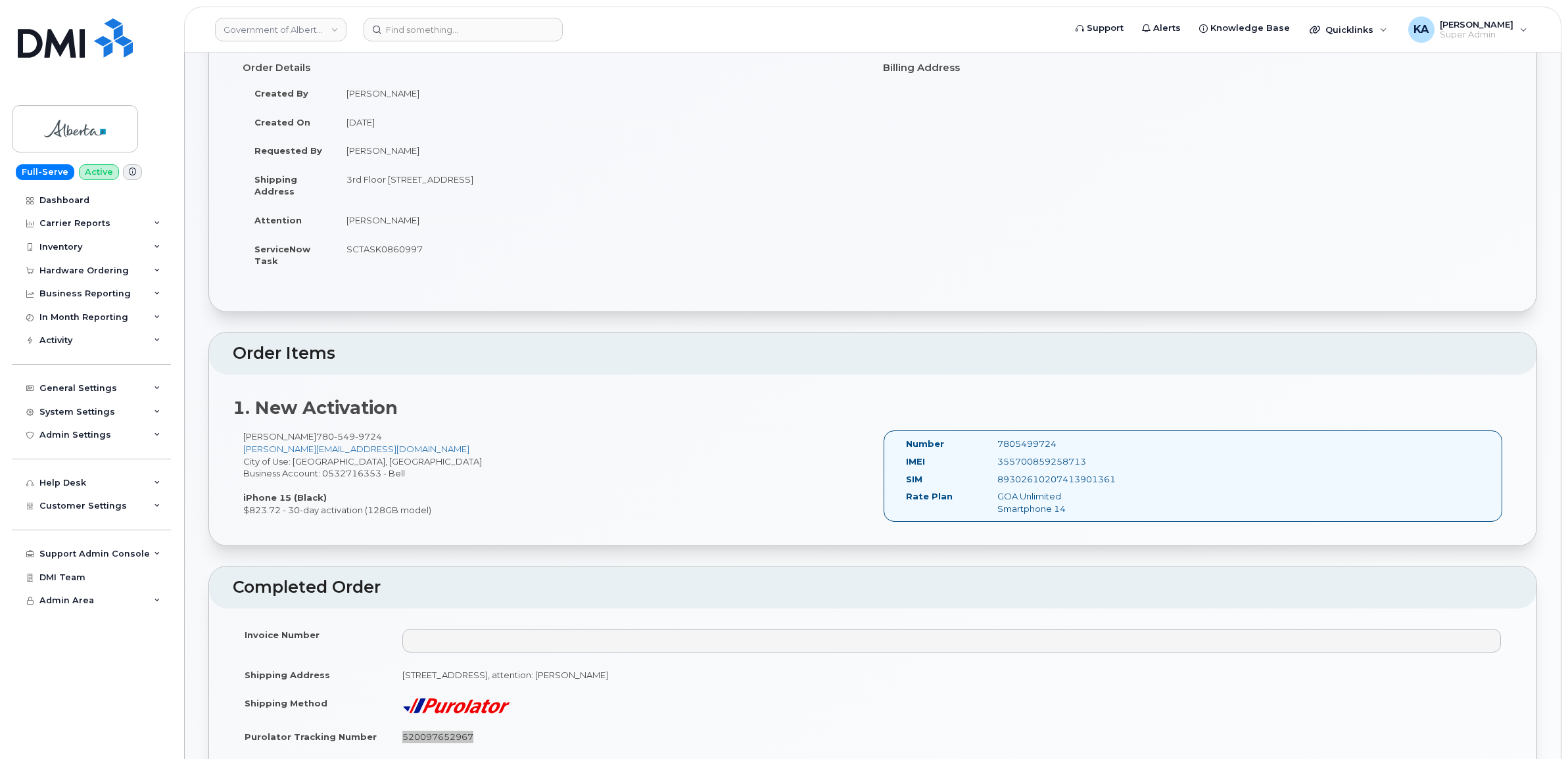
scroll to position [82, 0]
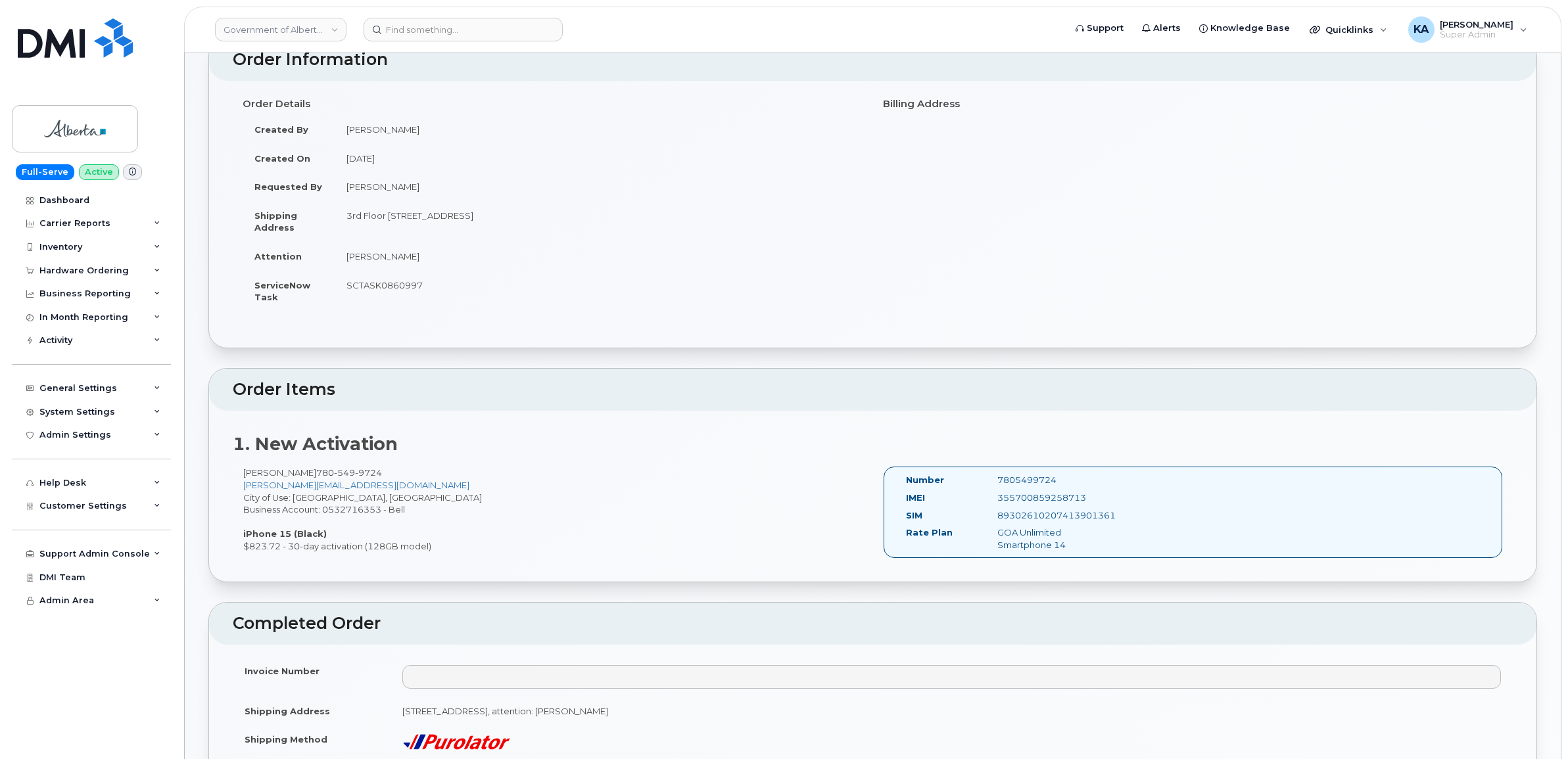
drag, startPoint x: 1088, startPoint y: 494, endPoint x: 993, endPoint y: 493, distance: 95.0
click at [993, 493] on div "355700859258713" at bounding box center [1051, 498] width 128 height 13
copy div "355700859258713"
drag, startPoint x: 1060, startPoint y: 479, endPoint x: 990, endPoint y: 476, distance: 70.1
click at [990, 476] on div "7805499724" at bounding box center [1051, 480] width 128 height 13
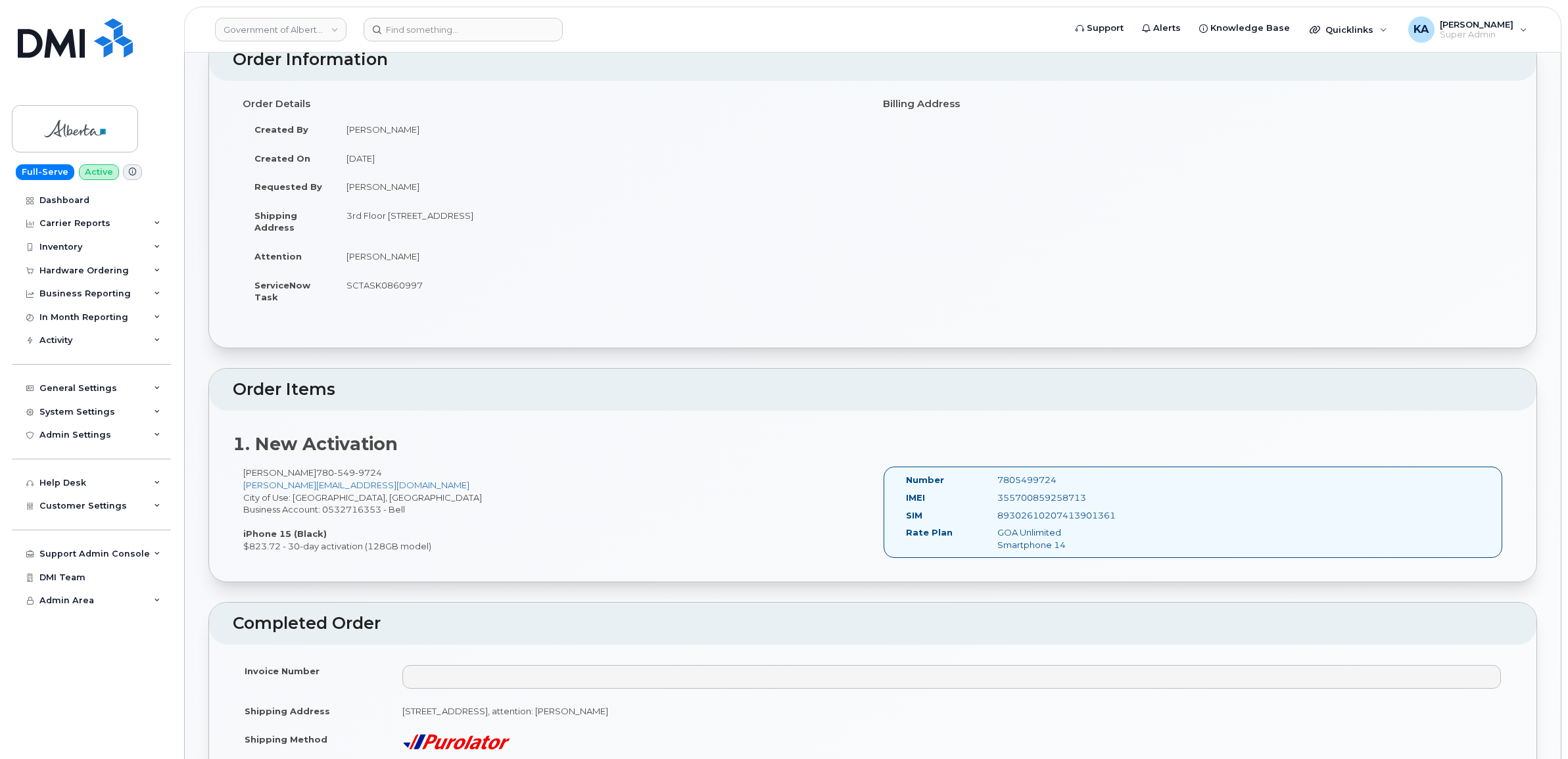
copy div "7805499724"
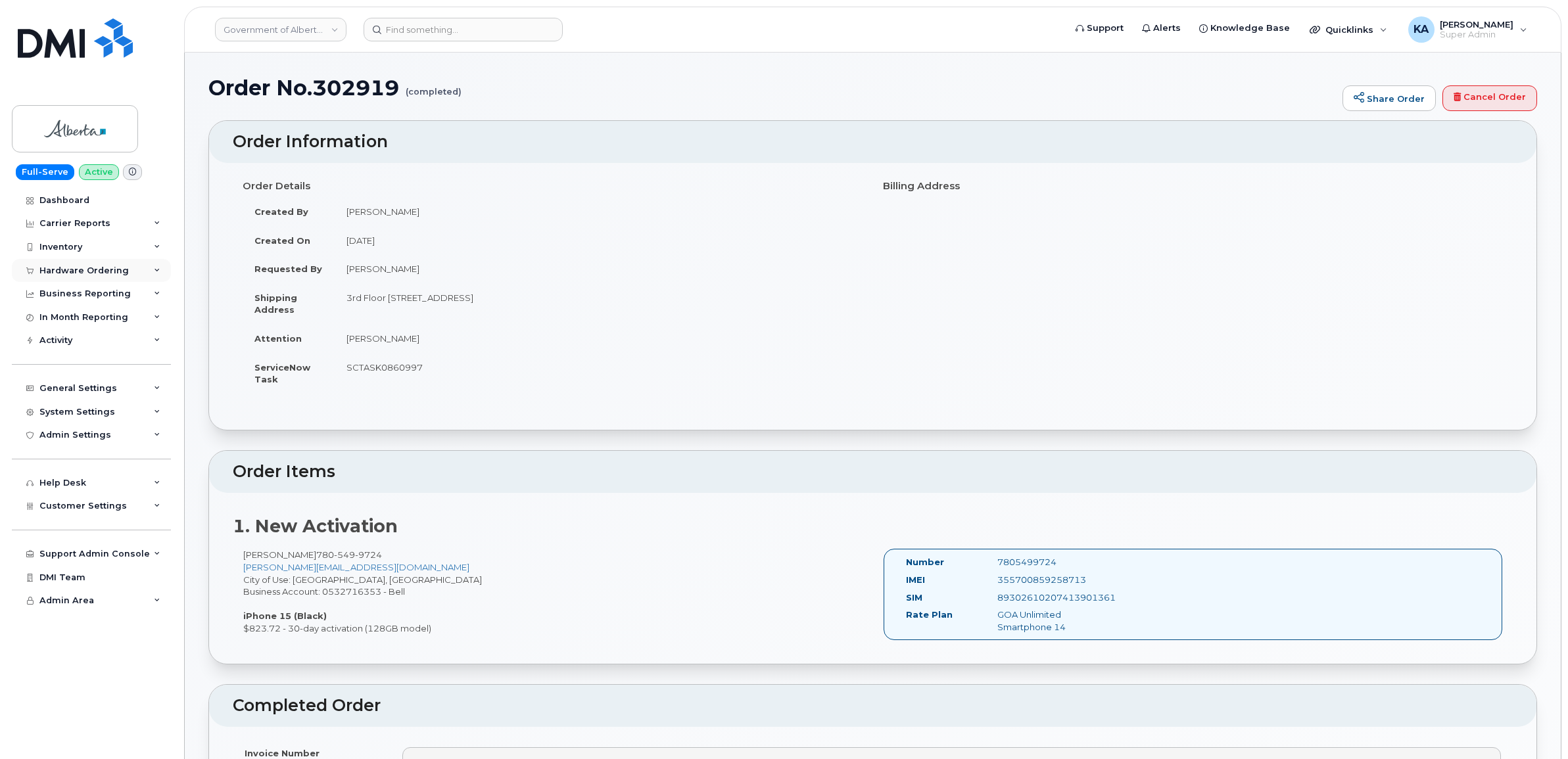
click at [84, 270] on div "Hardware Ordering" at bounding box center [84, 271] width 89 height 11
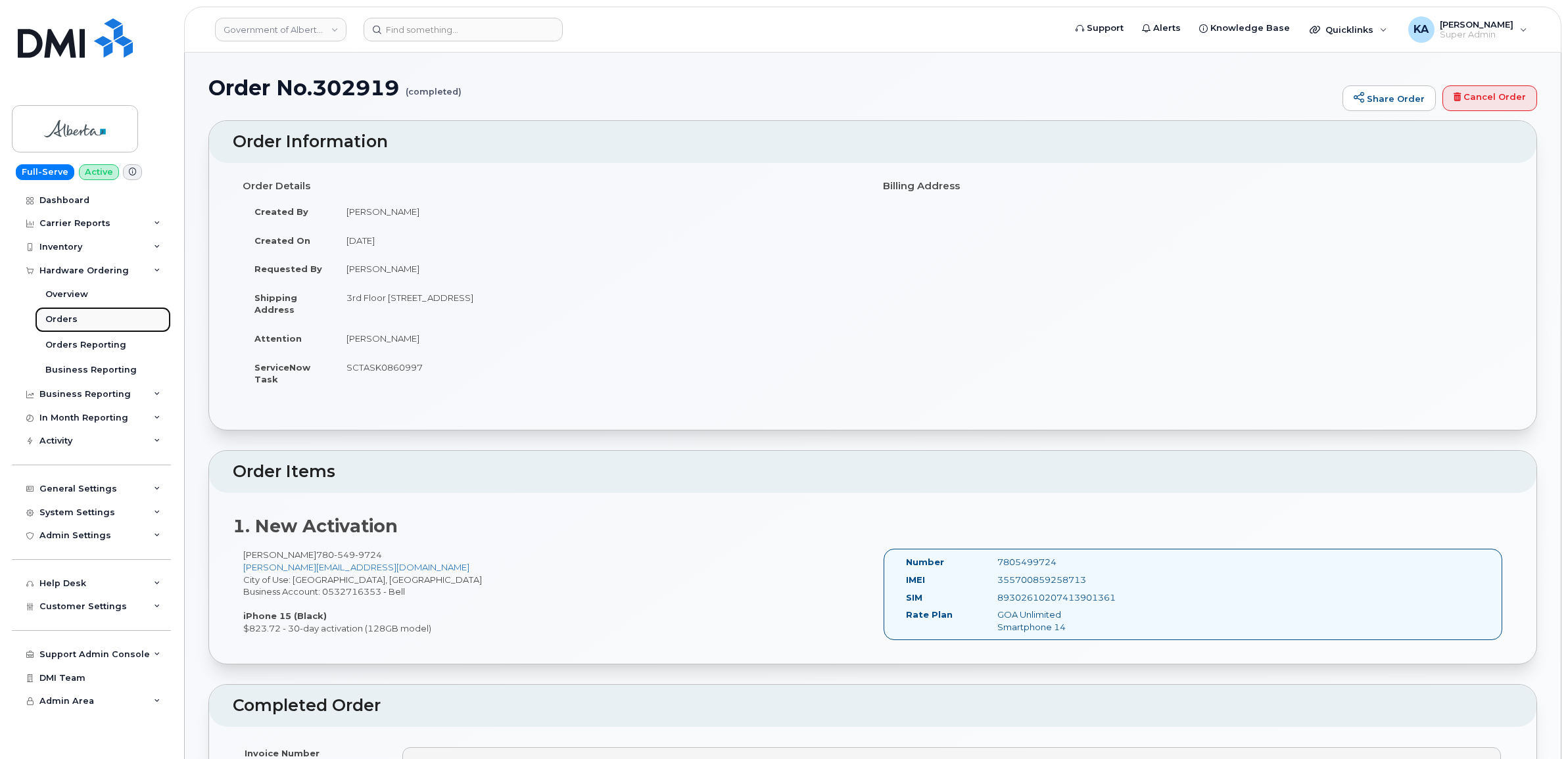
click at [58, 318] on div "Orders" at bounding box center [62, 319] width 32 height 12
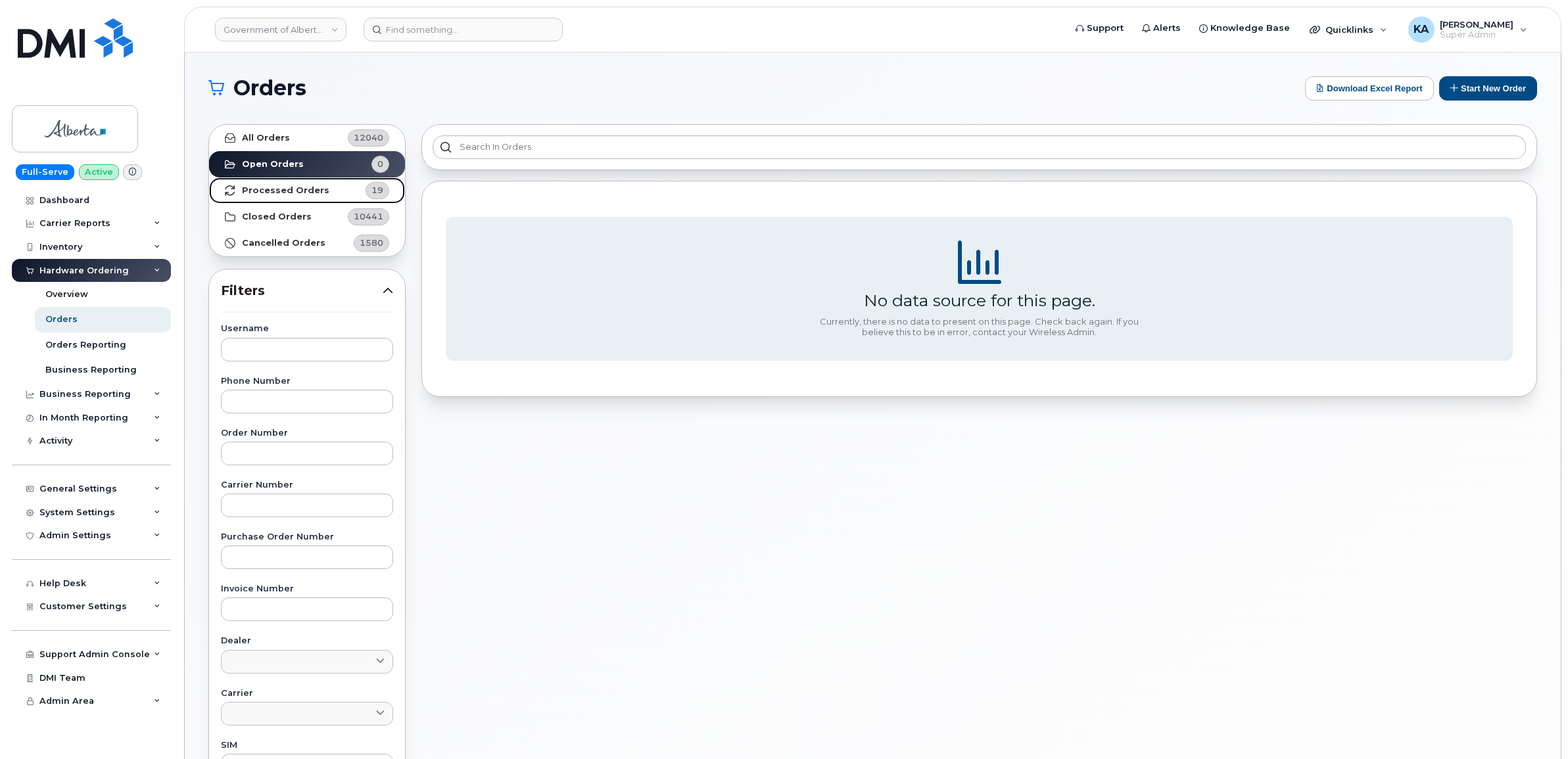
click at [257, 188] on strong "Processed Orders" at bounding box center [285, 190] width 87 height 11
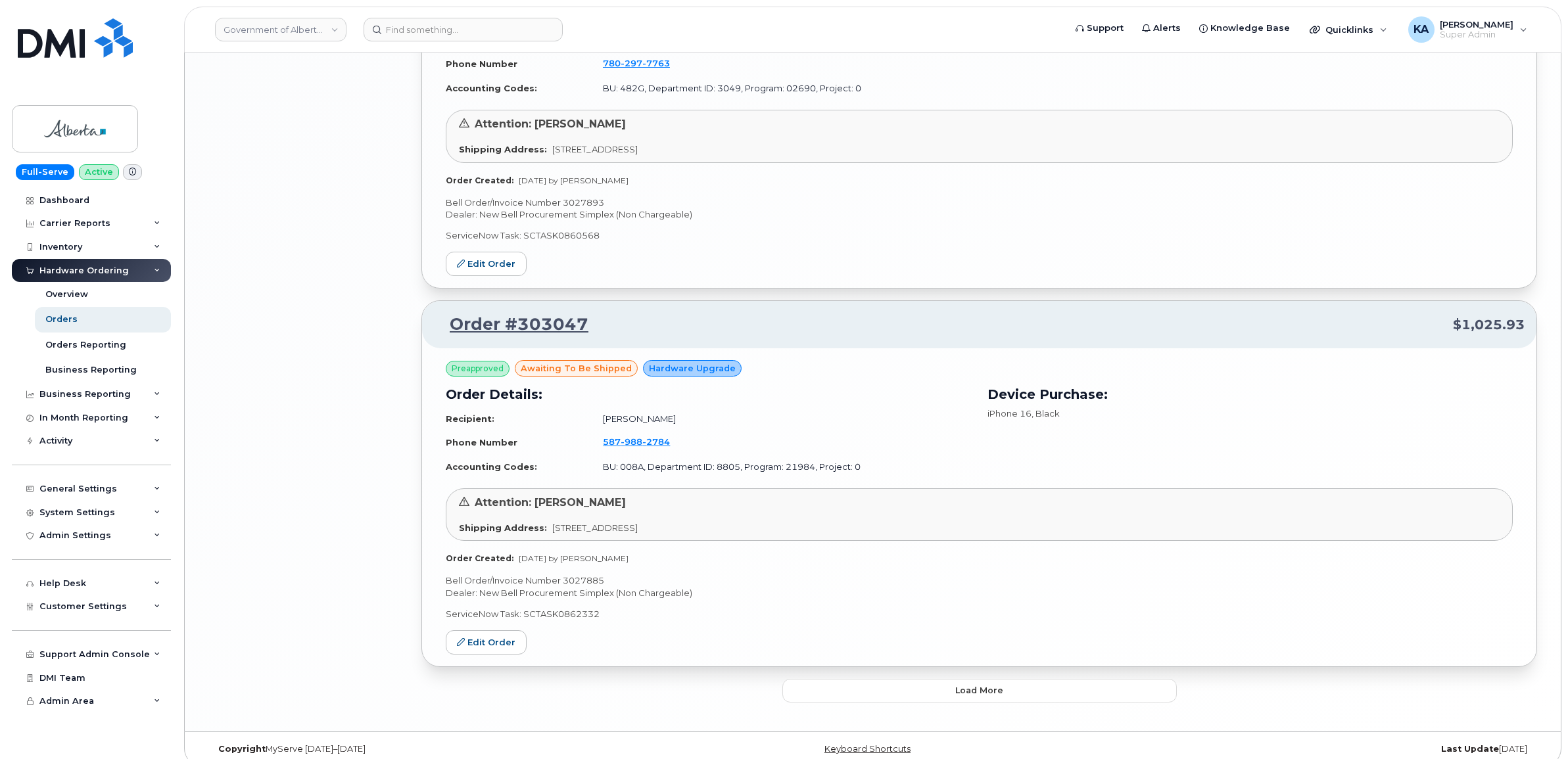
scroll to position [2669, 0]
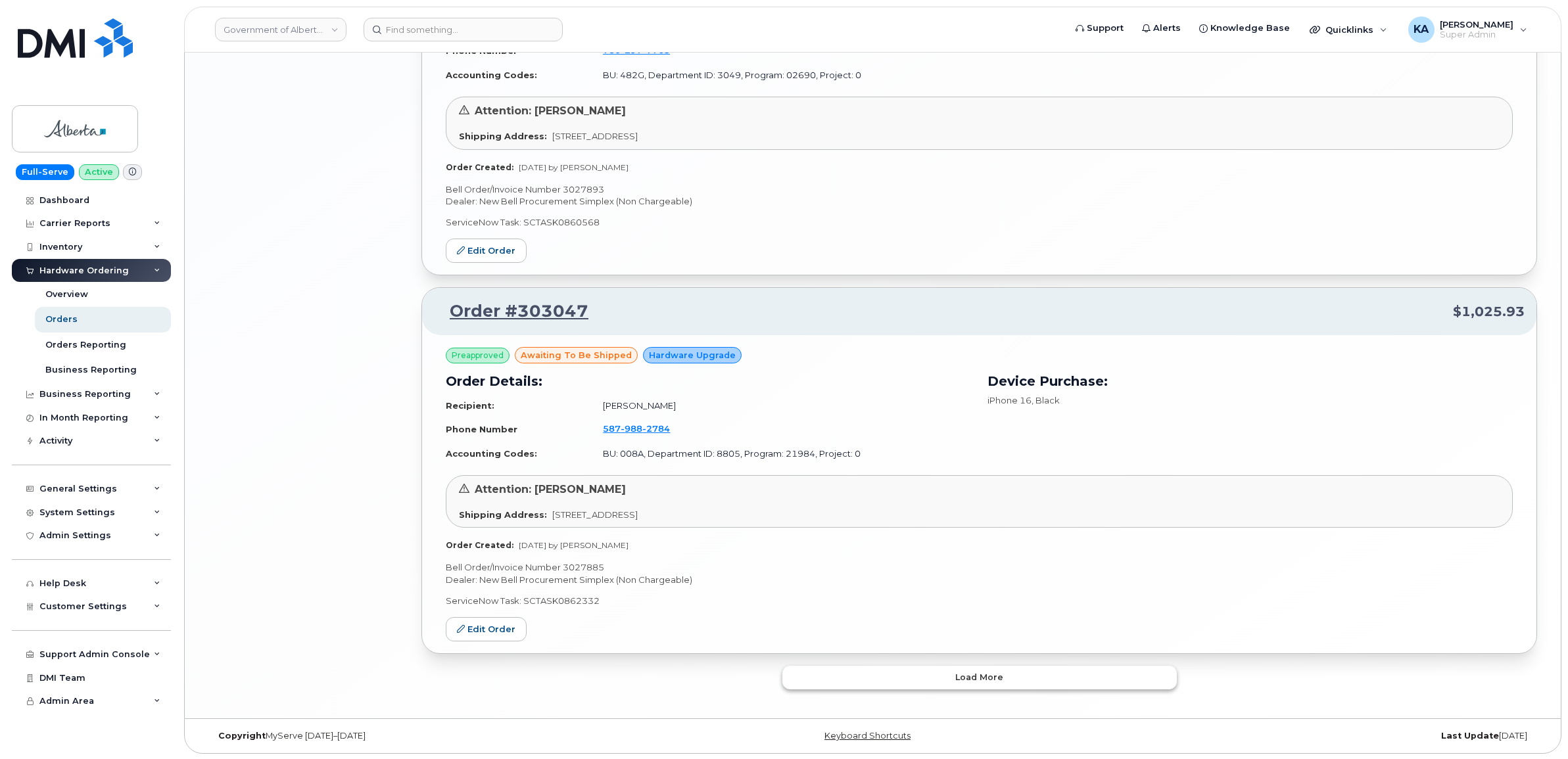
click at [894, 675] on button "Load more" at bounding box center [979, 677] width 394 height 24
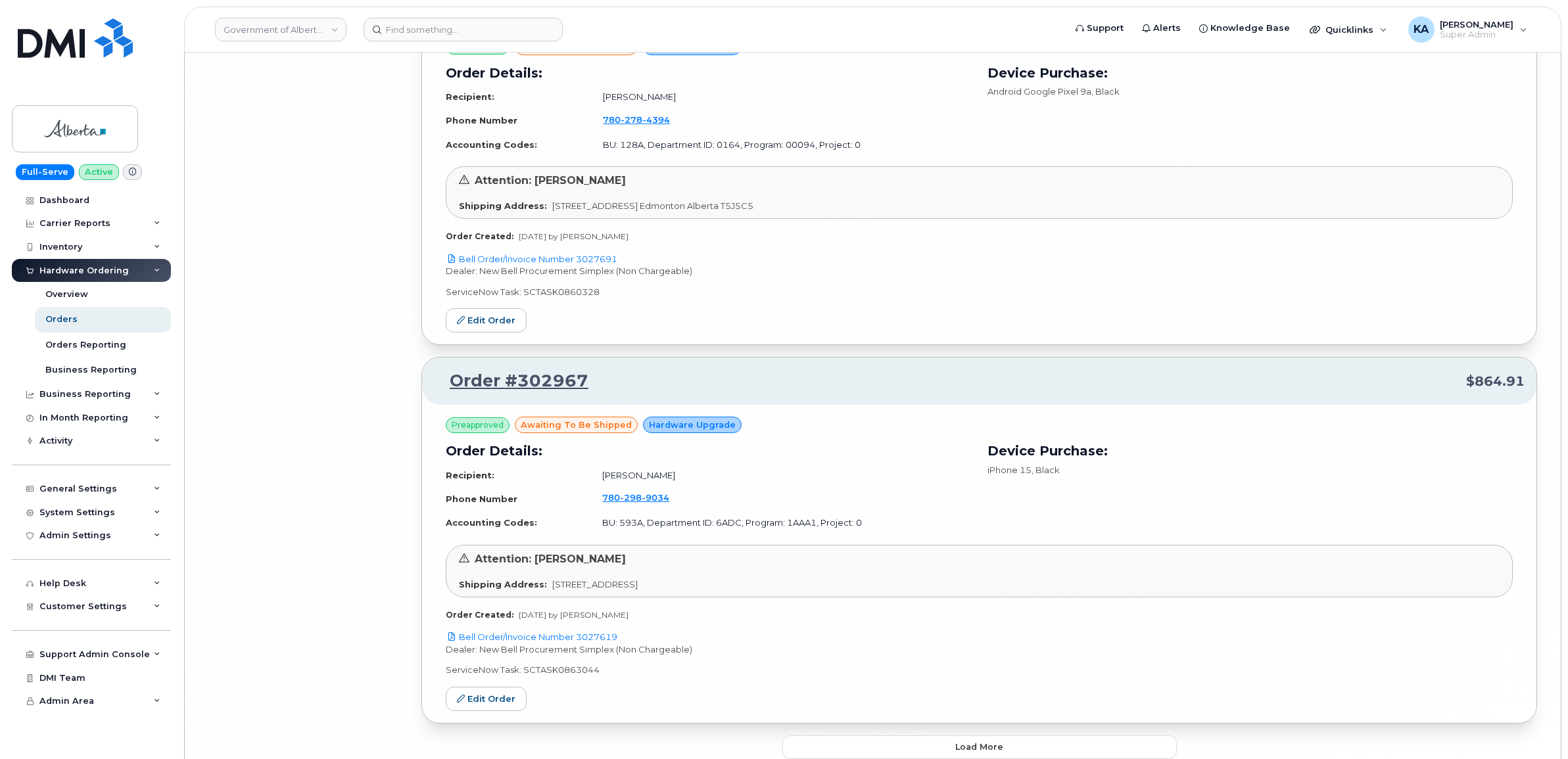
scroll to position [5696, 0]
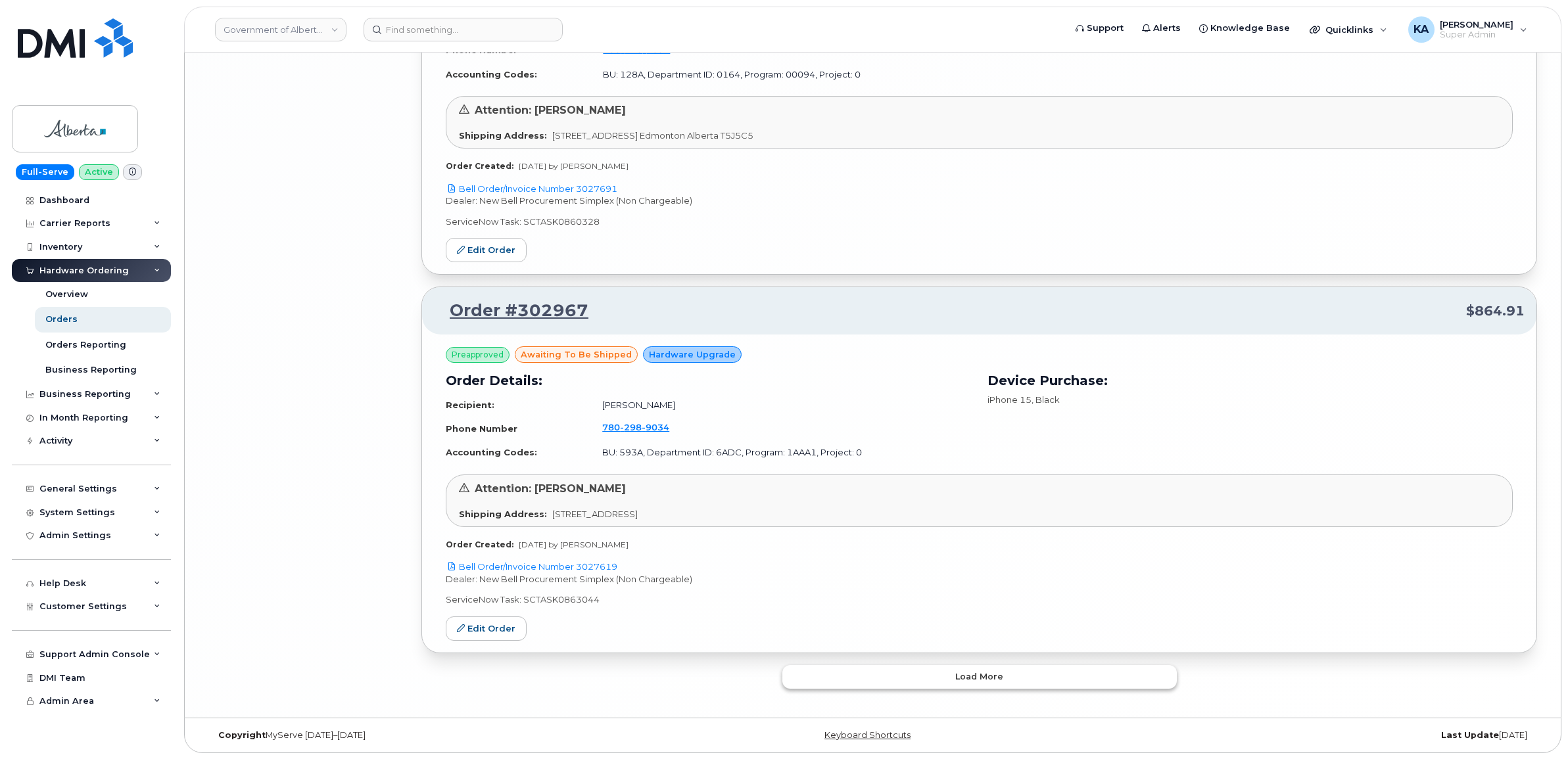
click at [899, 670] on button "Load more" at bounding box center [979, 677] width 394 height 24
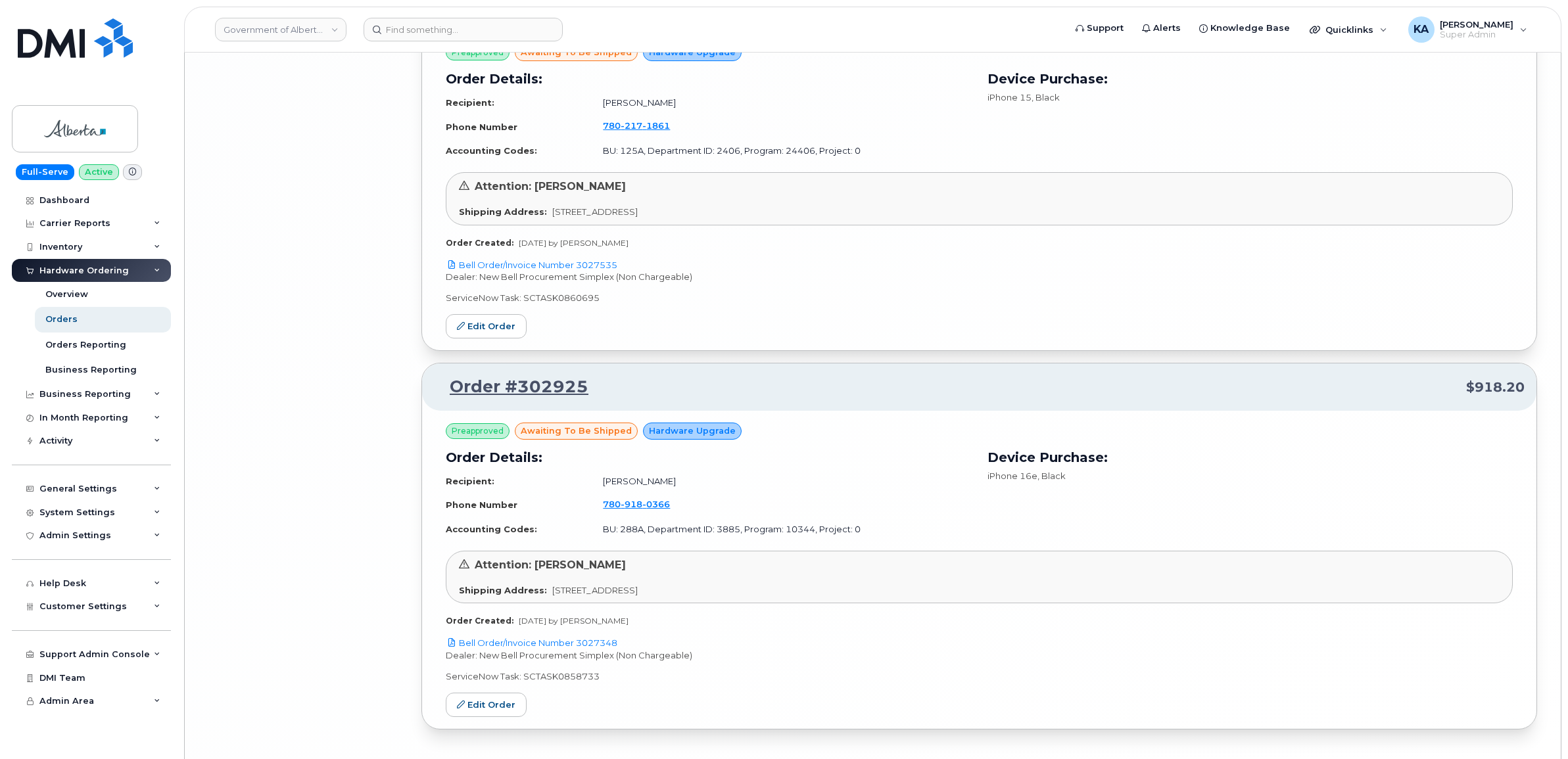
scroll to position [6778, 0]
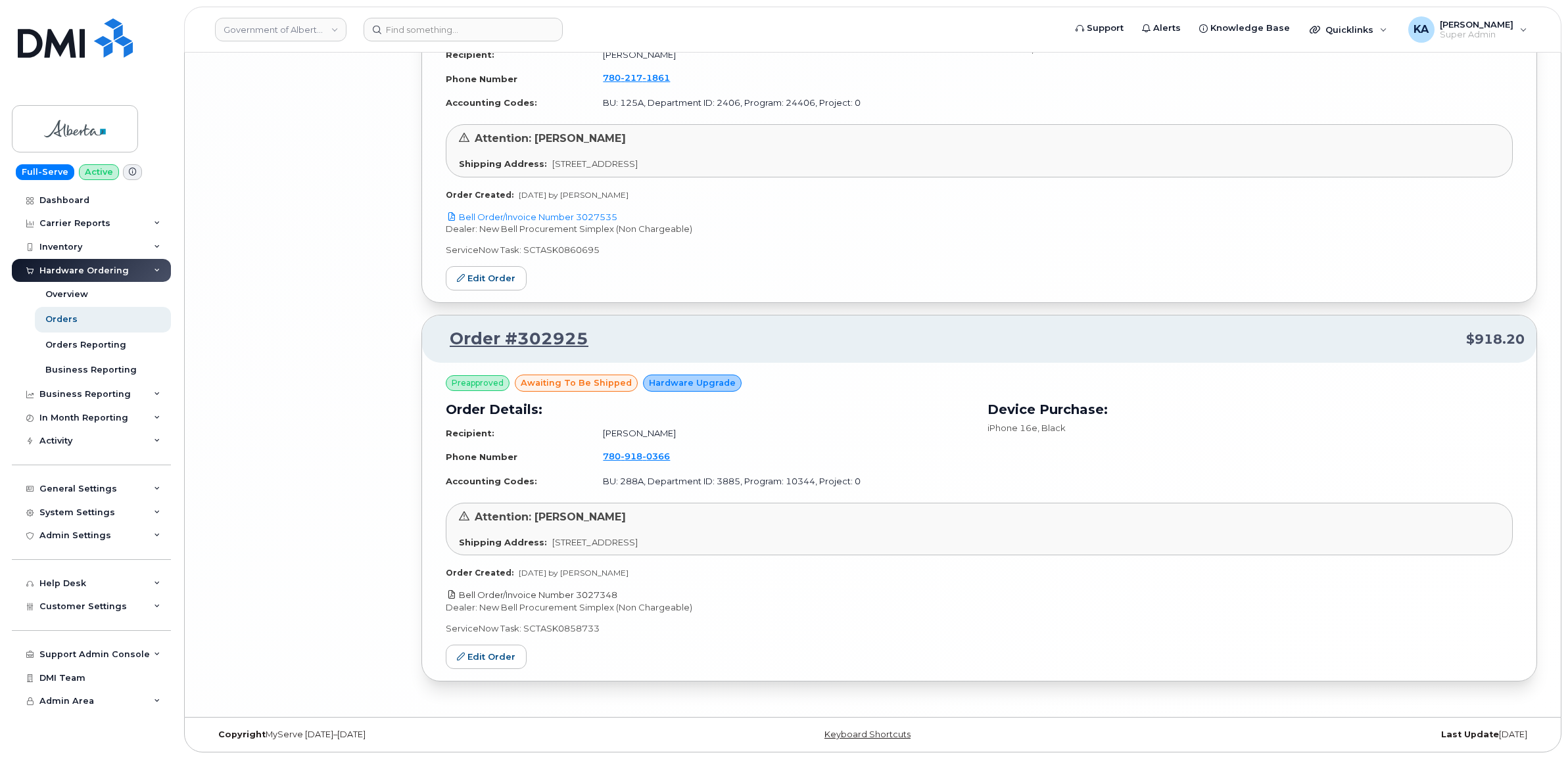
drag, startPoint x: 631, startPoint y: 593, endPoint x: 579, endPoint y: 595, distance: 52.0
click at [579, 595] on p "Bell Order/Invoice Number 3027348" at bounding box center [979, 595] width 1067 height 13
copy link "3027348"
click at [475, 656] on link "Edit Order" at bounding box center [486, 656] width 81 height 25
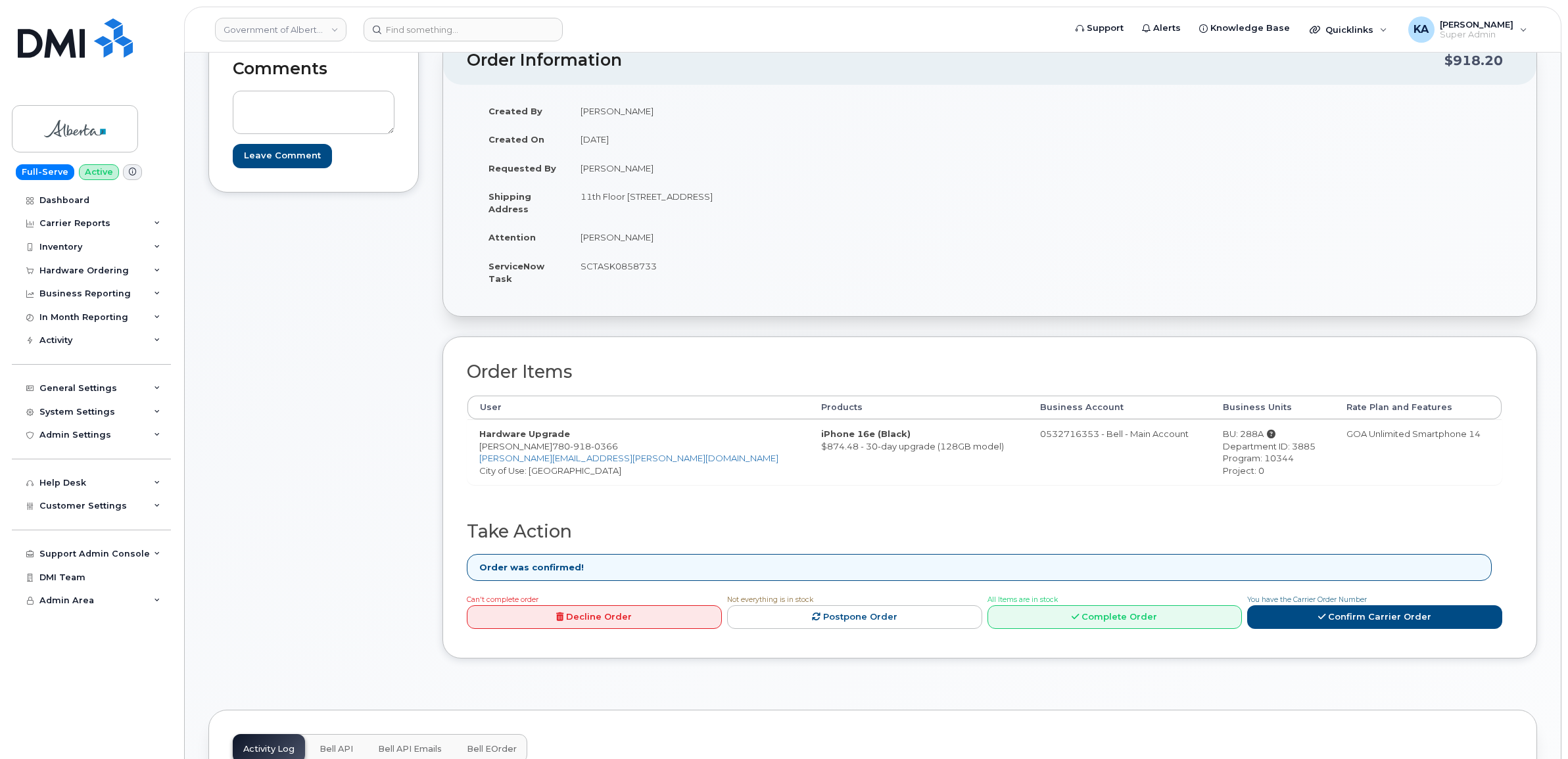
scroll to position [164, 0]
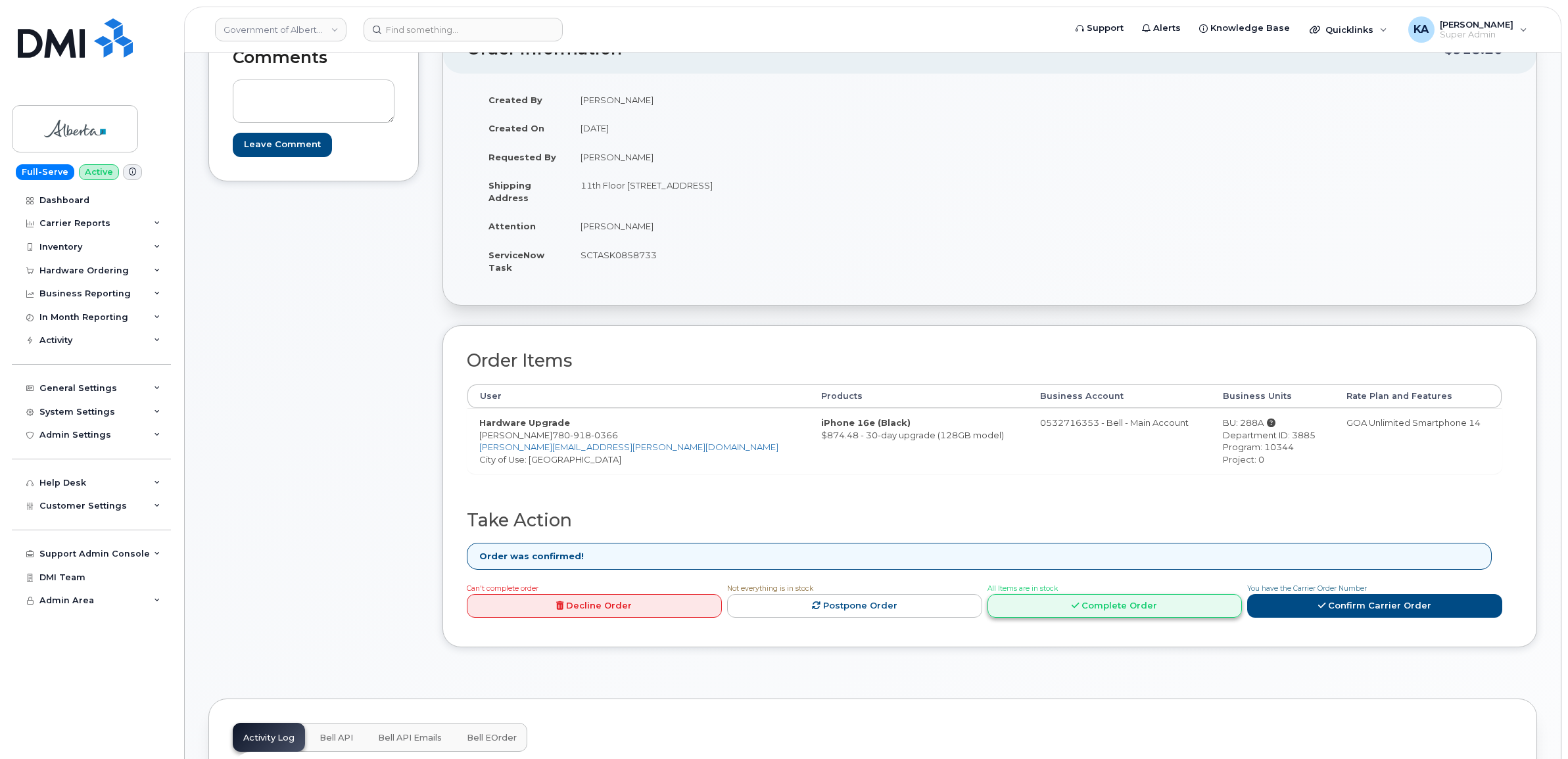
click at [1093, 604] on link "Complete Order" at bounding box center [1114, 606] width 255 height 25
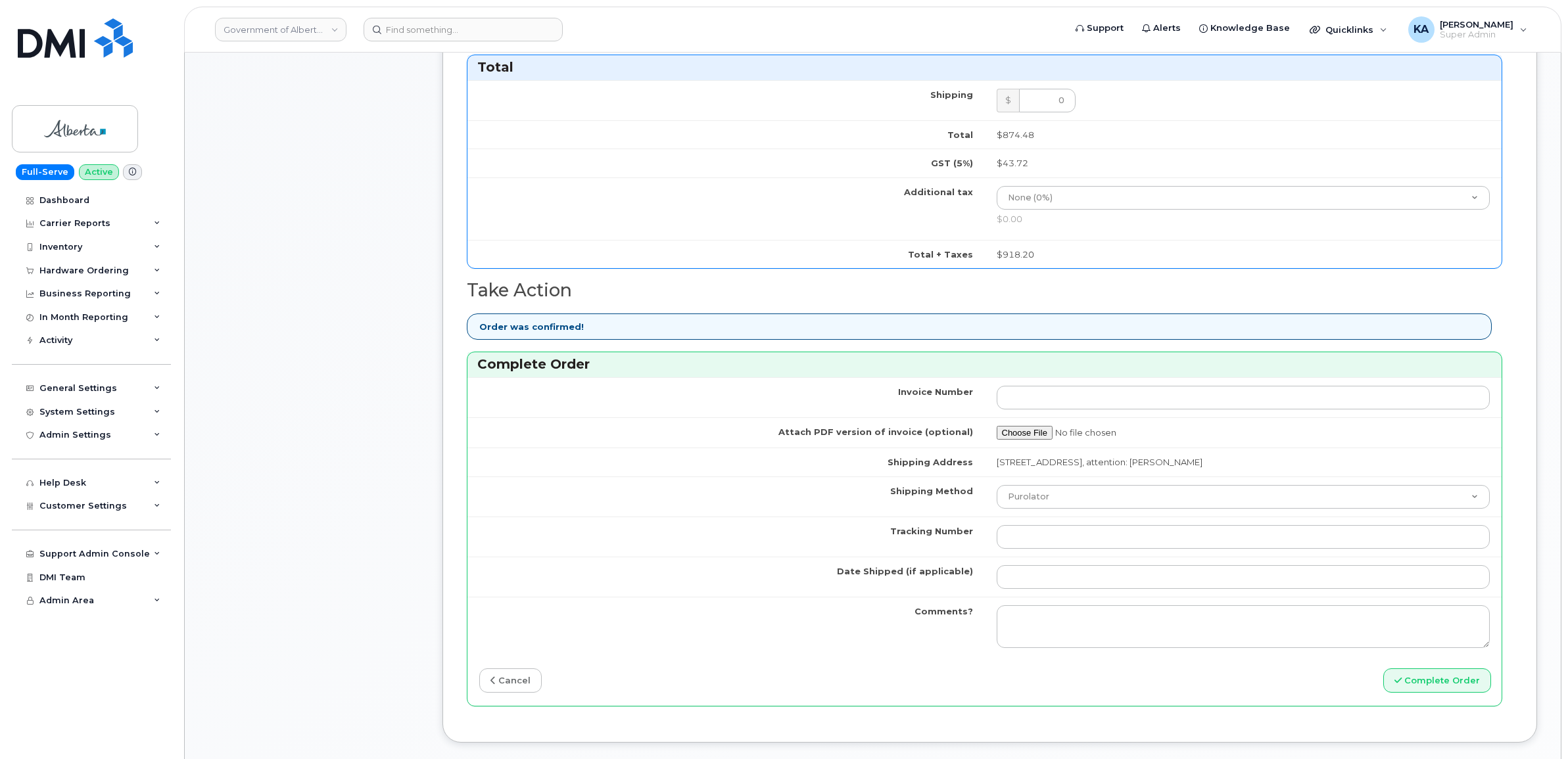
scroll to position [822, 0]
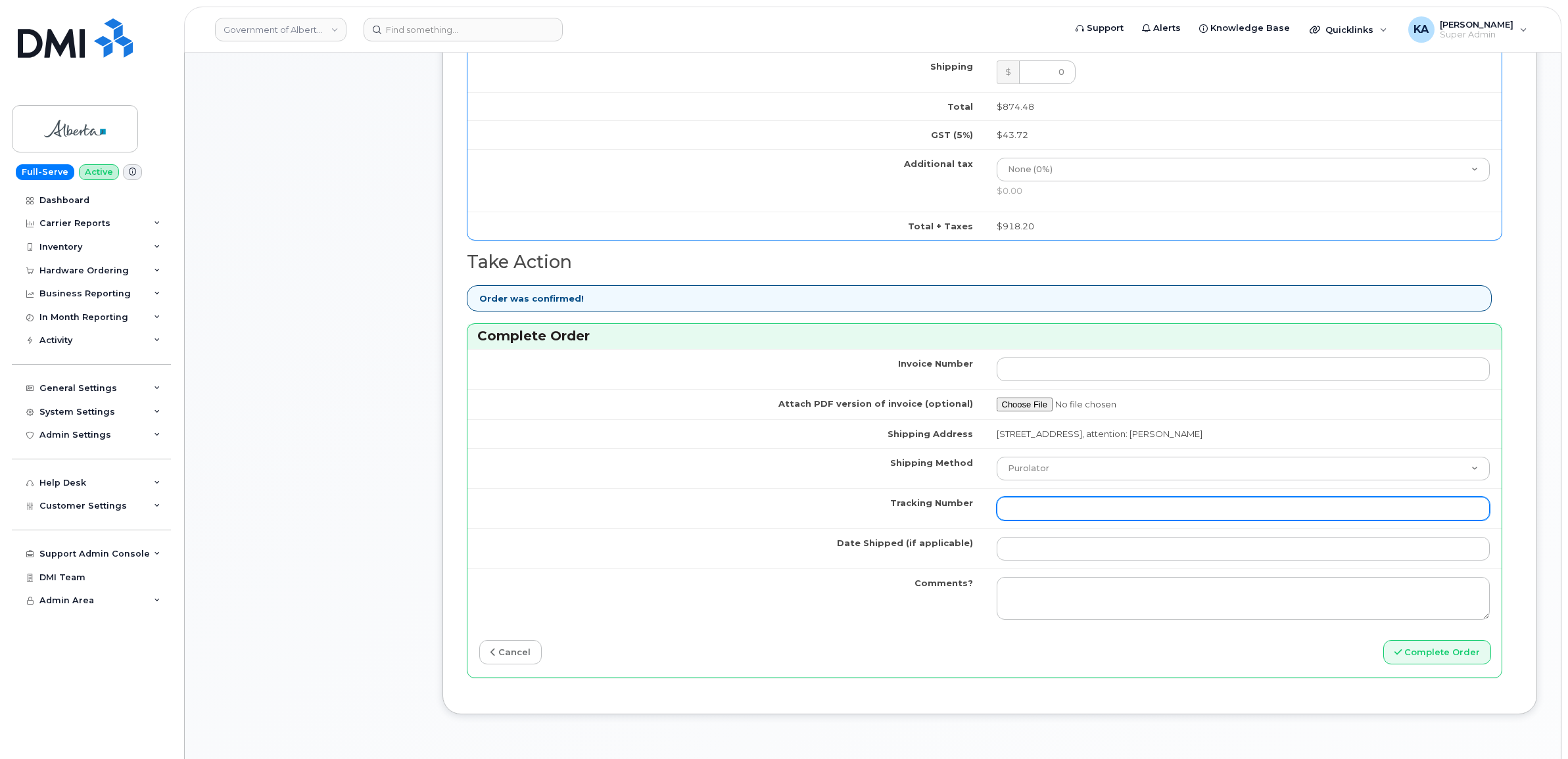
click at [1098, 511] on input "Tracking Number" at bounding box center [1243, 509] width 494 height 24
paste input "520097593344"
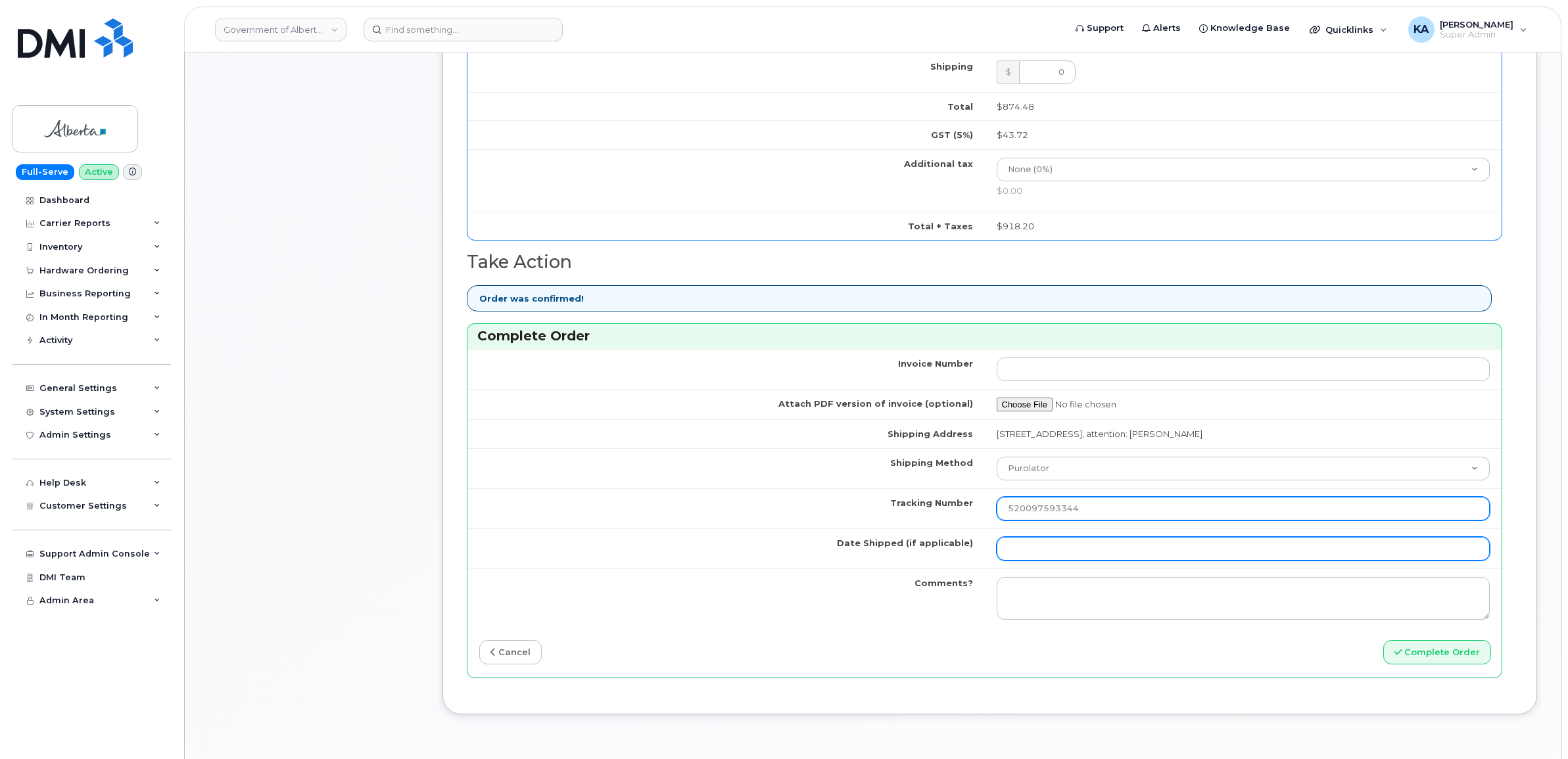
type input "520097593344"
click at [1078, 546] on input "Date Shipped (if applicable)" at bounding box center [1243, 549] width 494 height 24
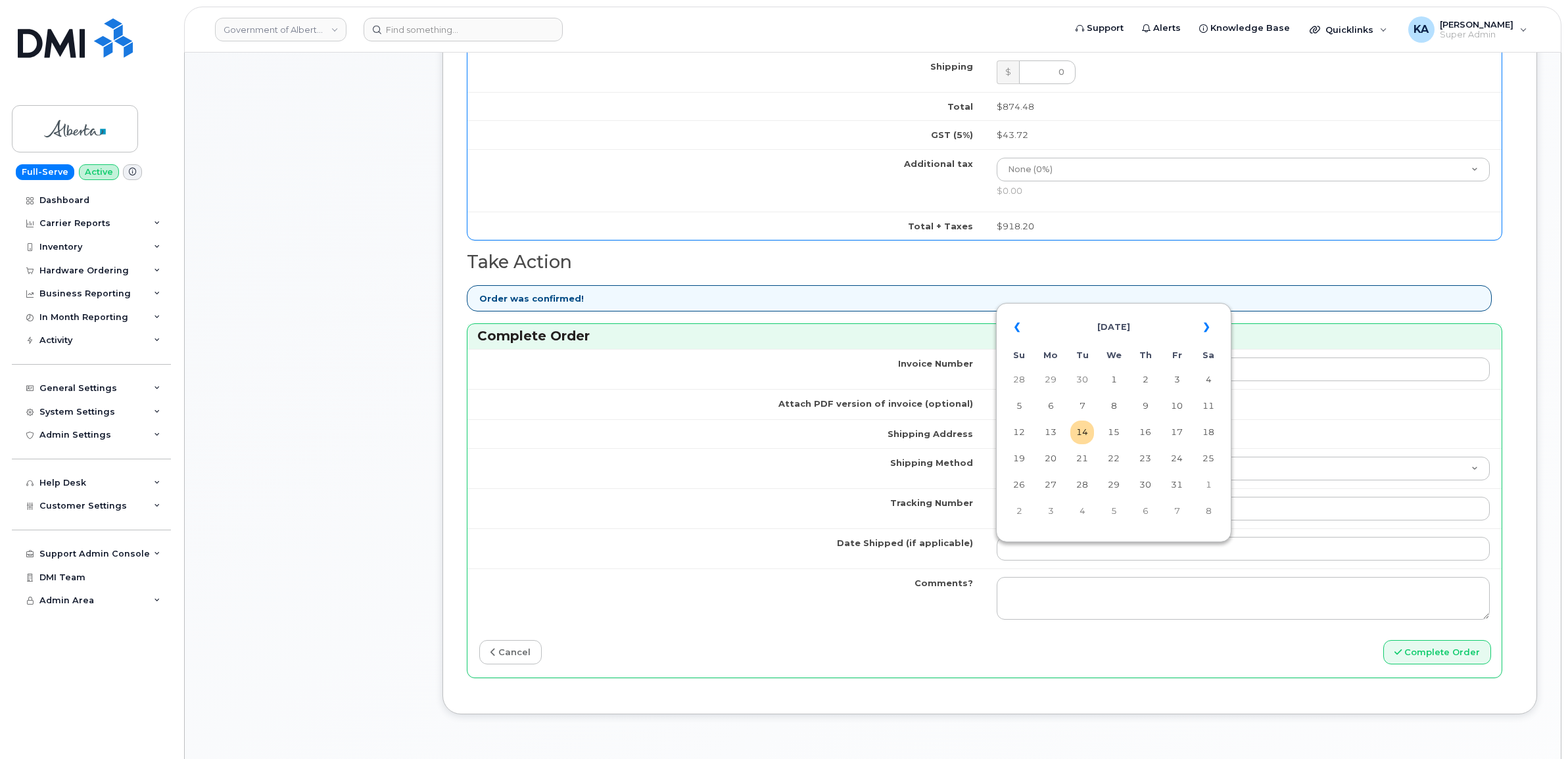
click at [1148, 306] on div "« [DATE] » Su Mo Tu We Th Fr Sa 28 29 30 1 2 3 4 5 6 7 8 9 10 11 12 13 14 15 16…" at bounding box center [1113, 422] width 236 height 239
click at [1148, 406] on td "9" at bounding box center [1145, 406] width 24 height 24
type input "[DATE]"
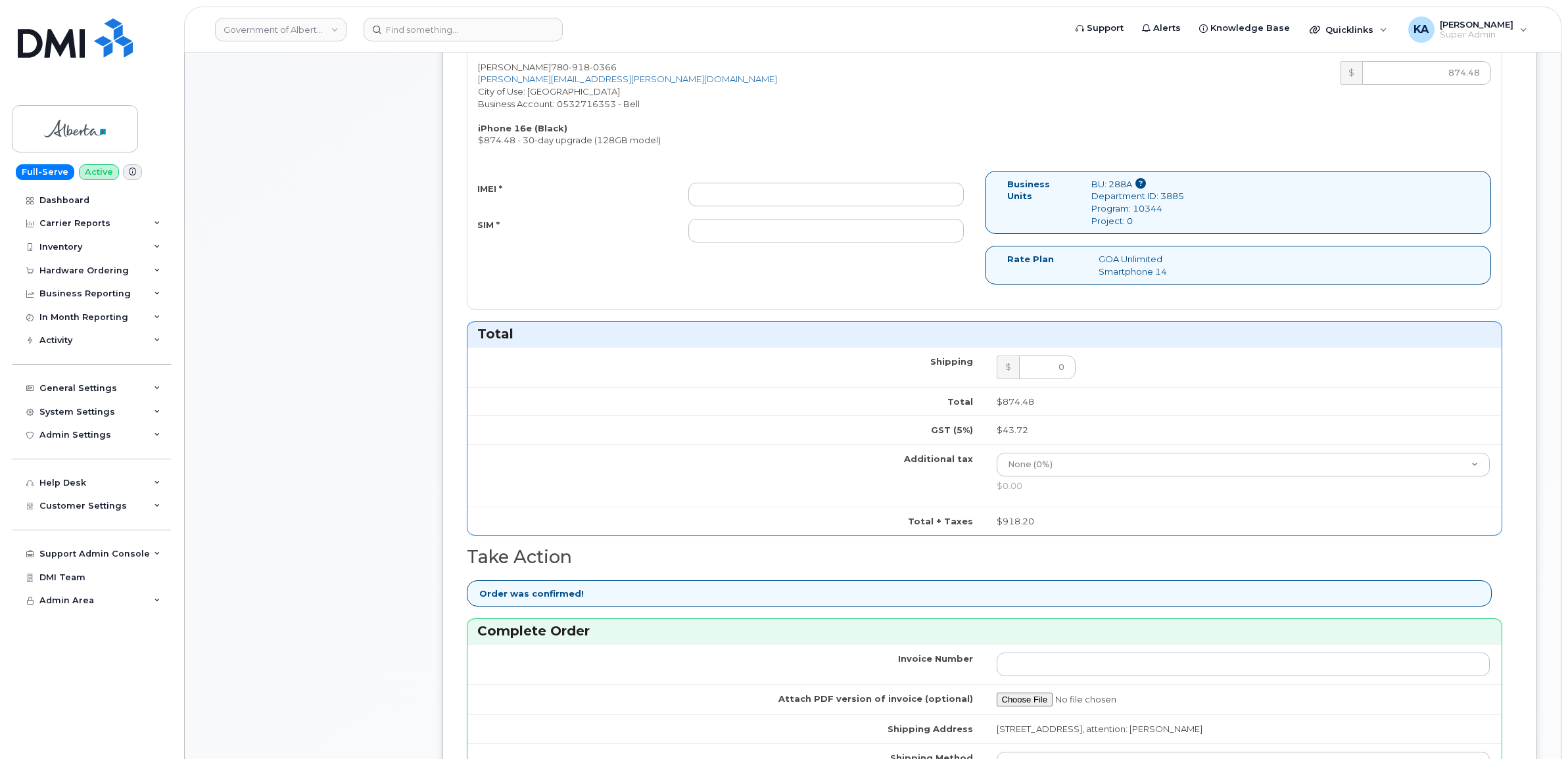
scroll to position [410, 0]
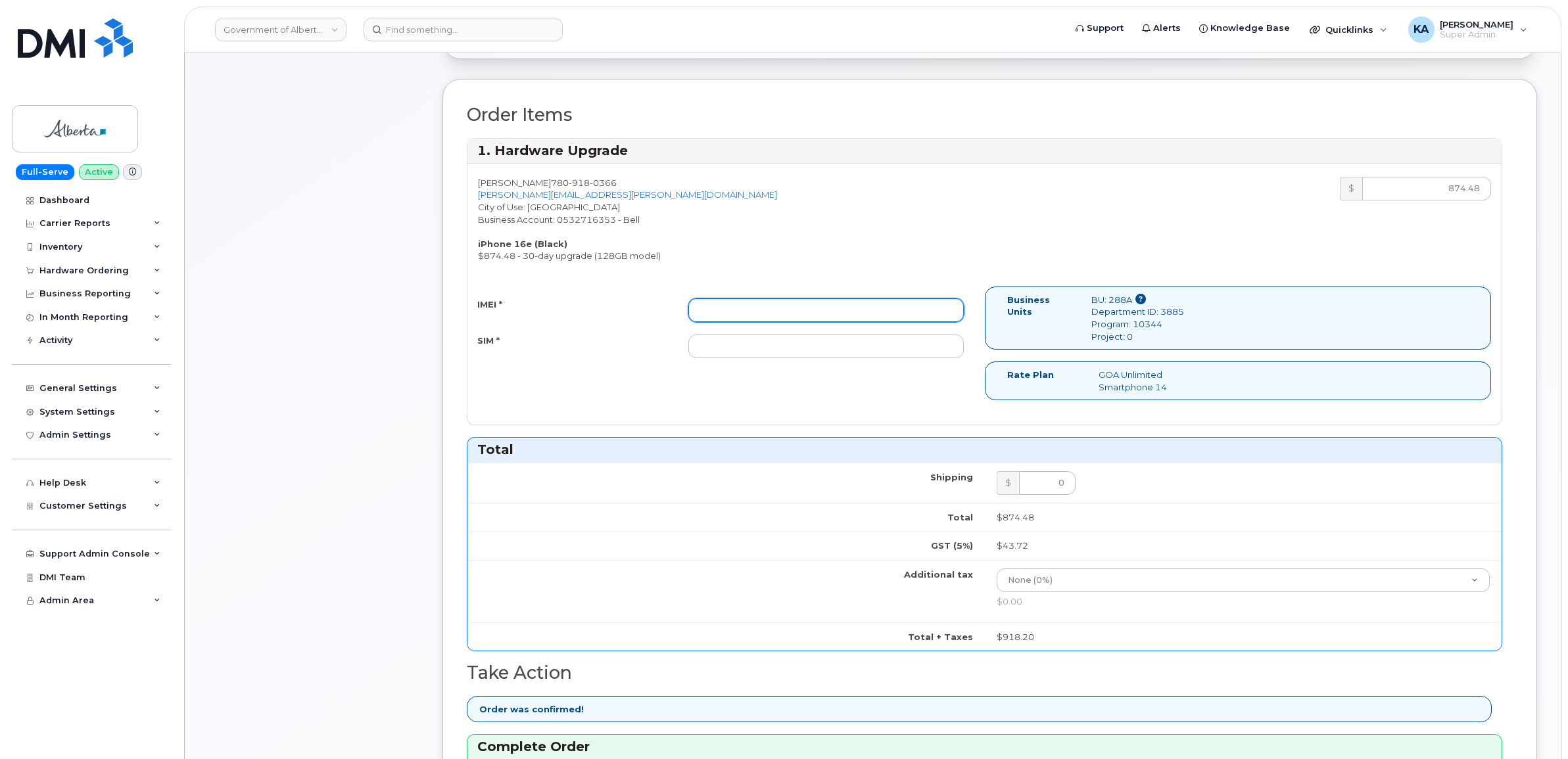
click at [823, 313] on input "IMEI *" at bounding box center [826, 310] width 276 height 24
paste input "354216331311716"
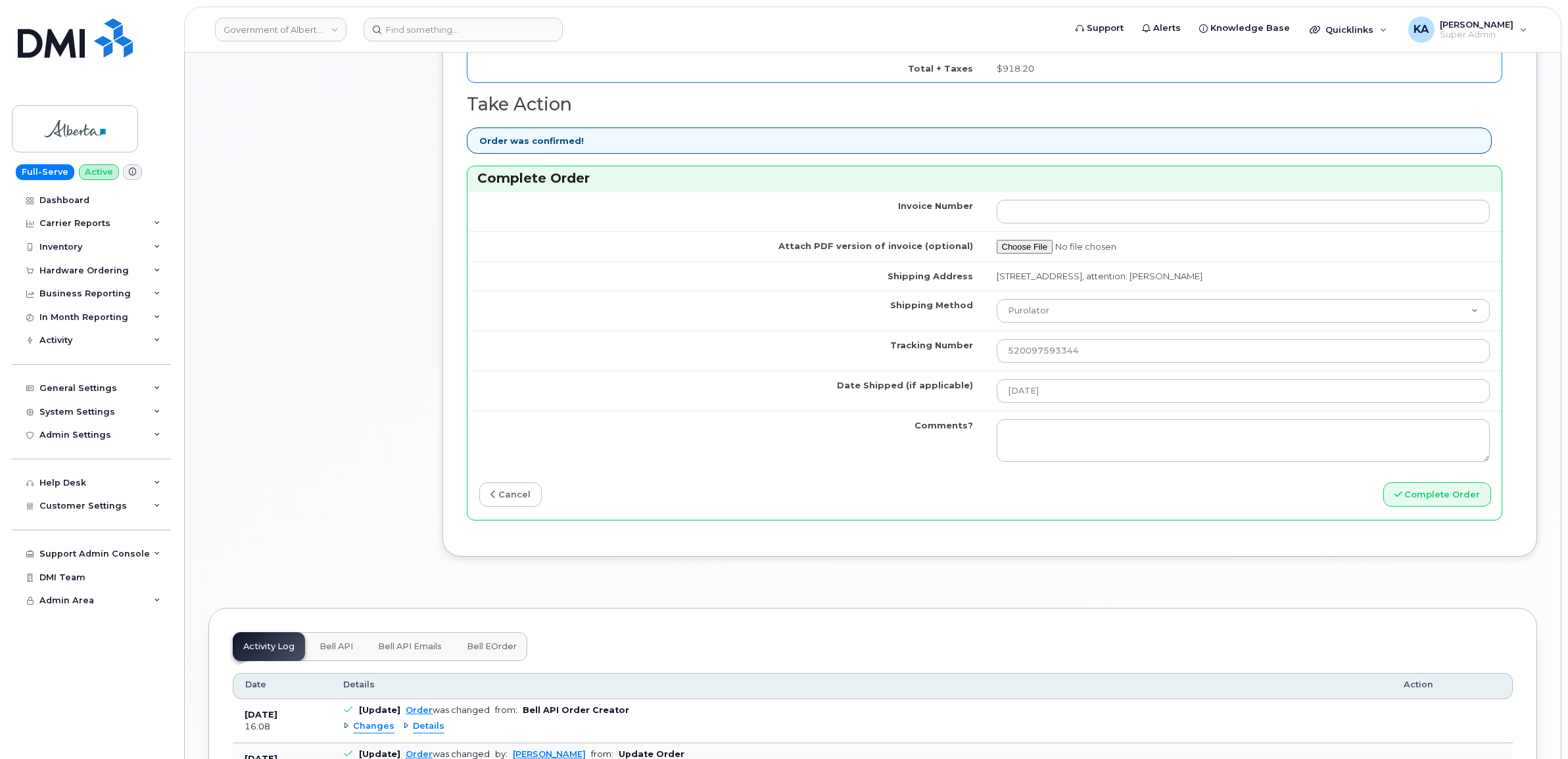
scroll to position [985, 0]
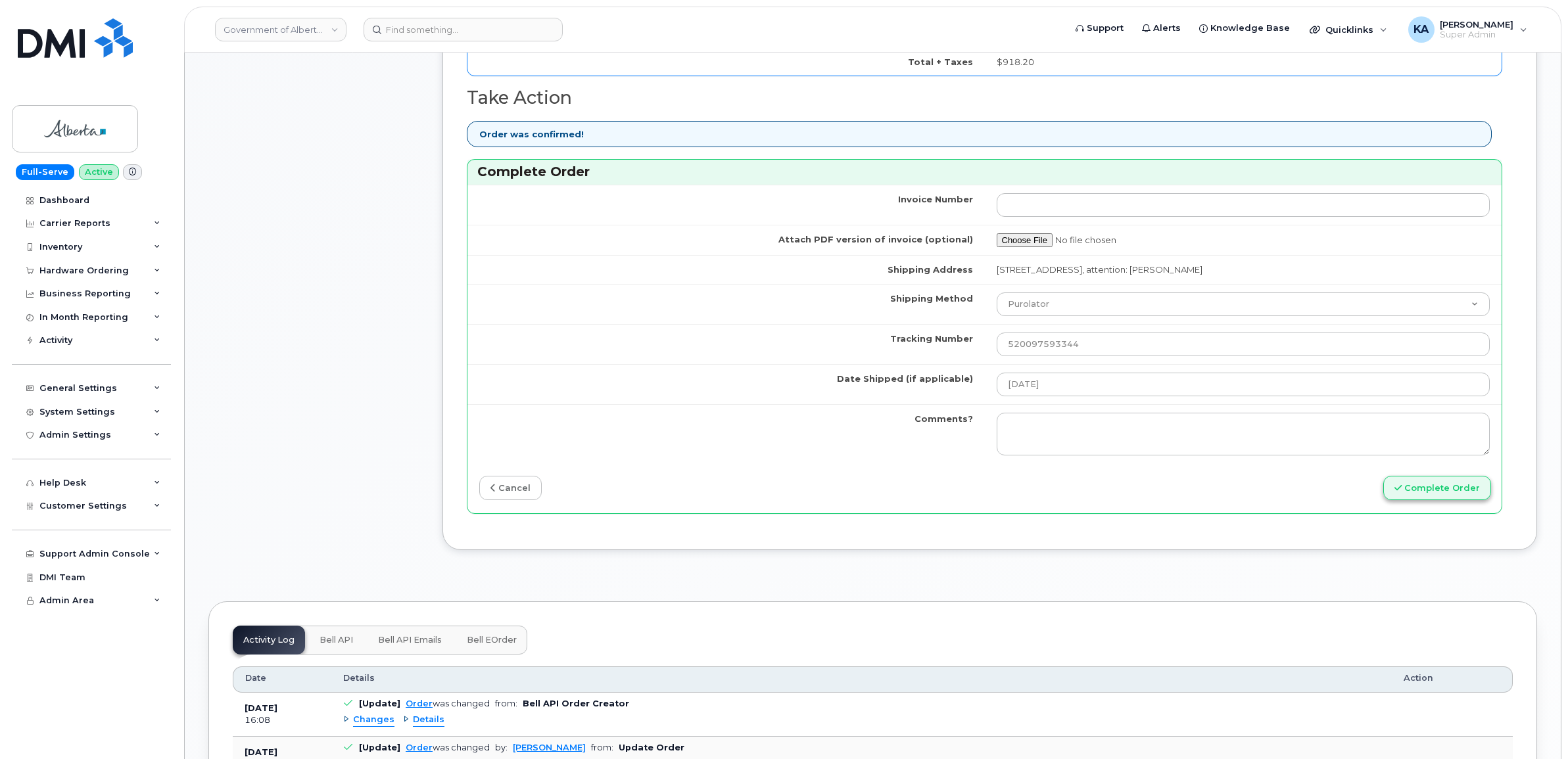
type input "354216331311716"
click at [1424, 497] on button "Complete Order" at bounding box center [1437, 488] width 108 height 25
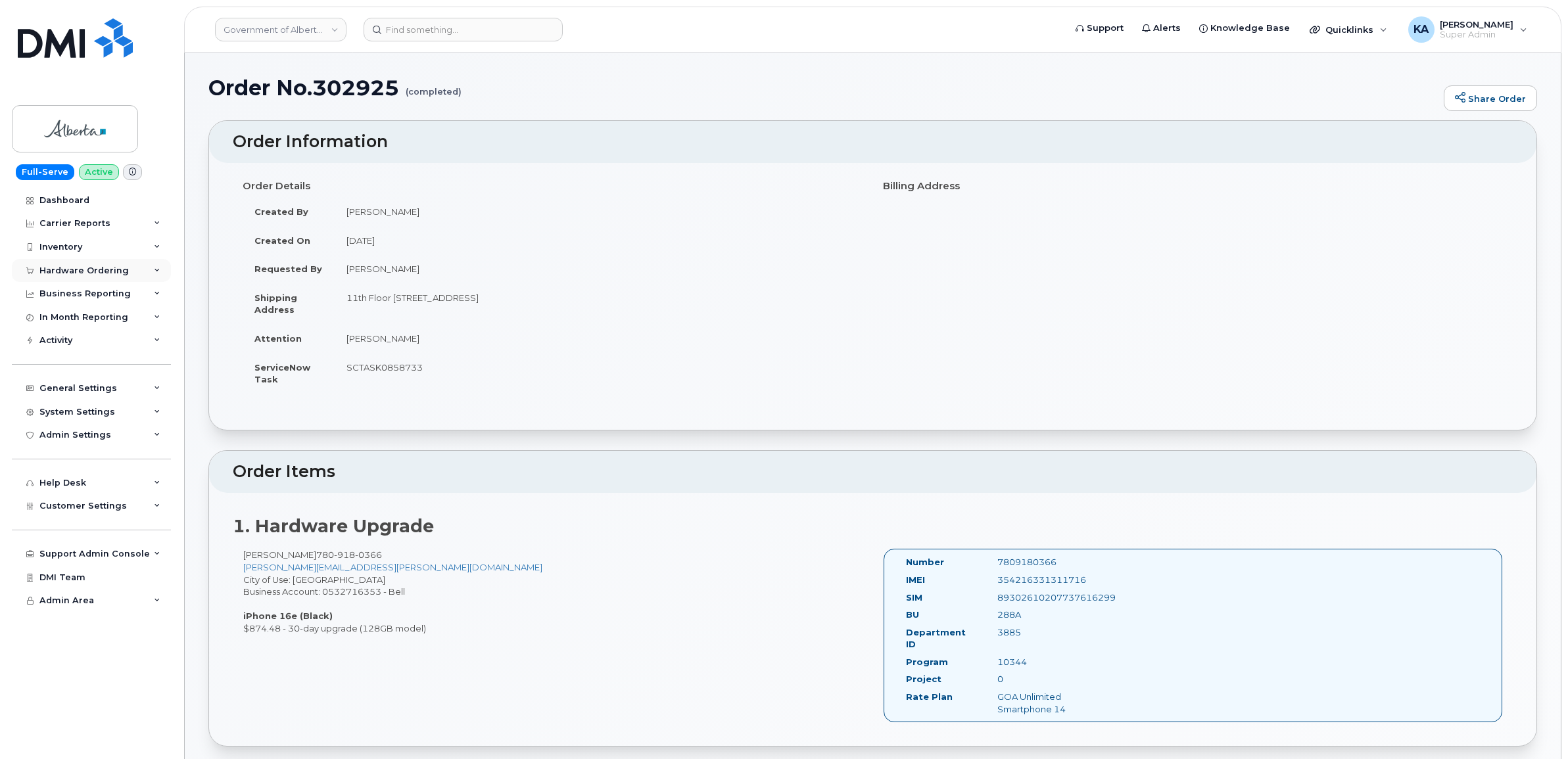
click at [70, 266] on div "Hardware Ordering" at bounding box center [84, 271] width 89 height 11
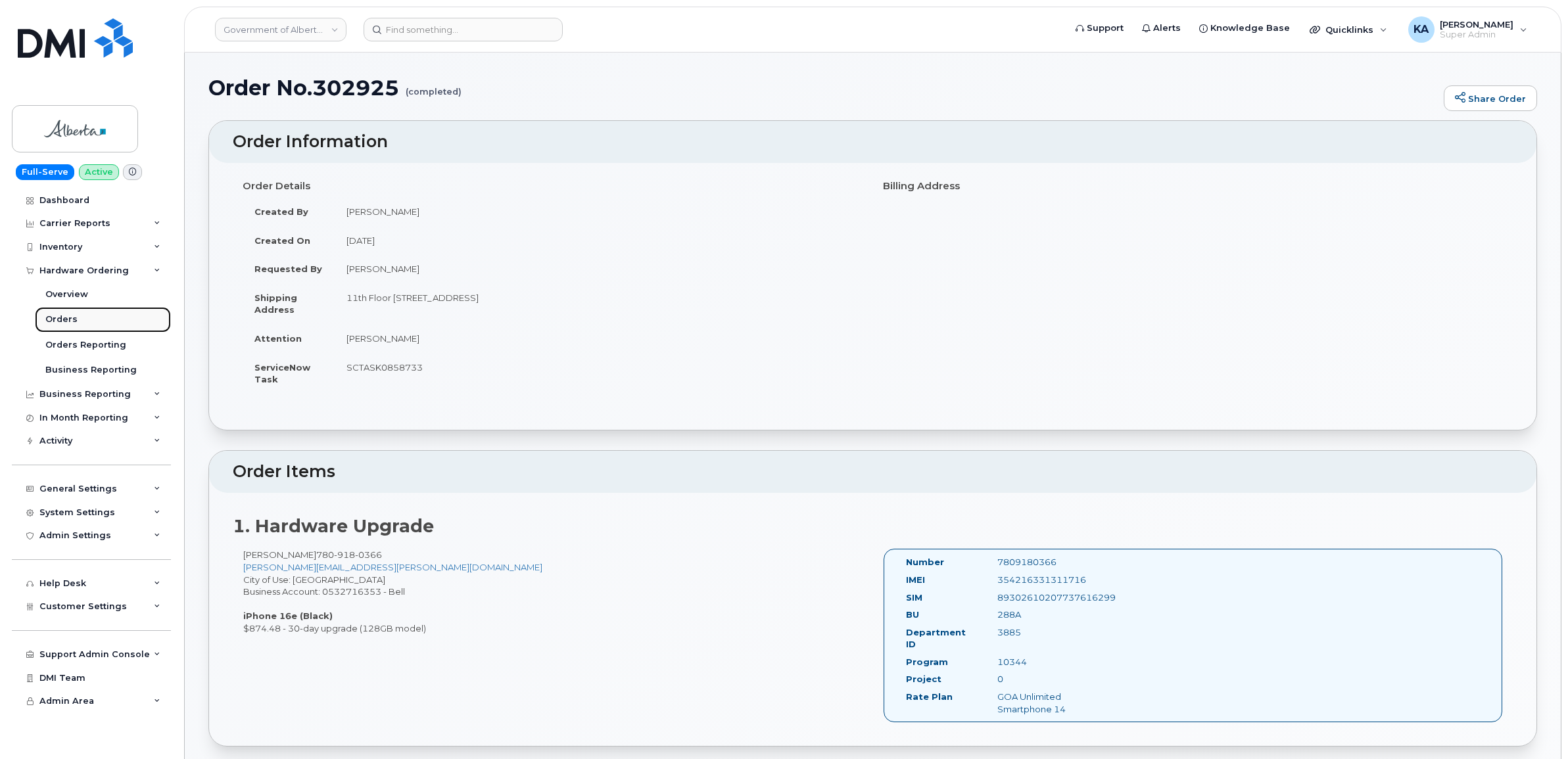
click at [58, 317] on div "Orders" at bounding box center [62, 319] width 32 height 12
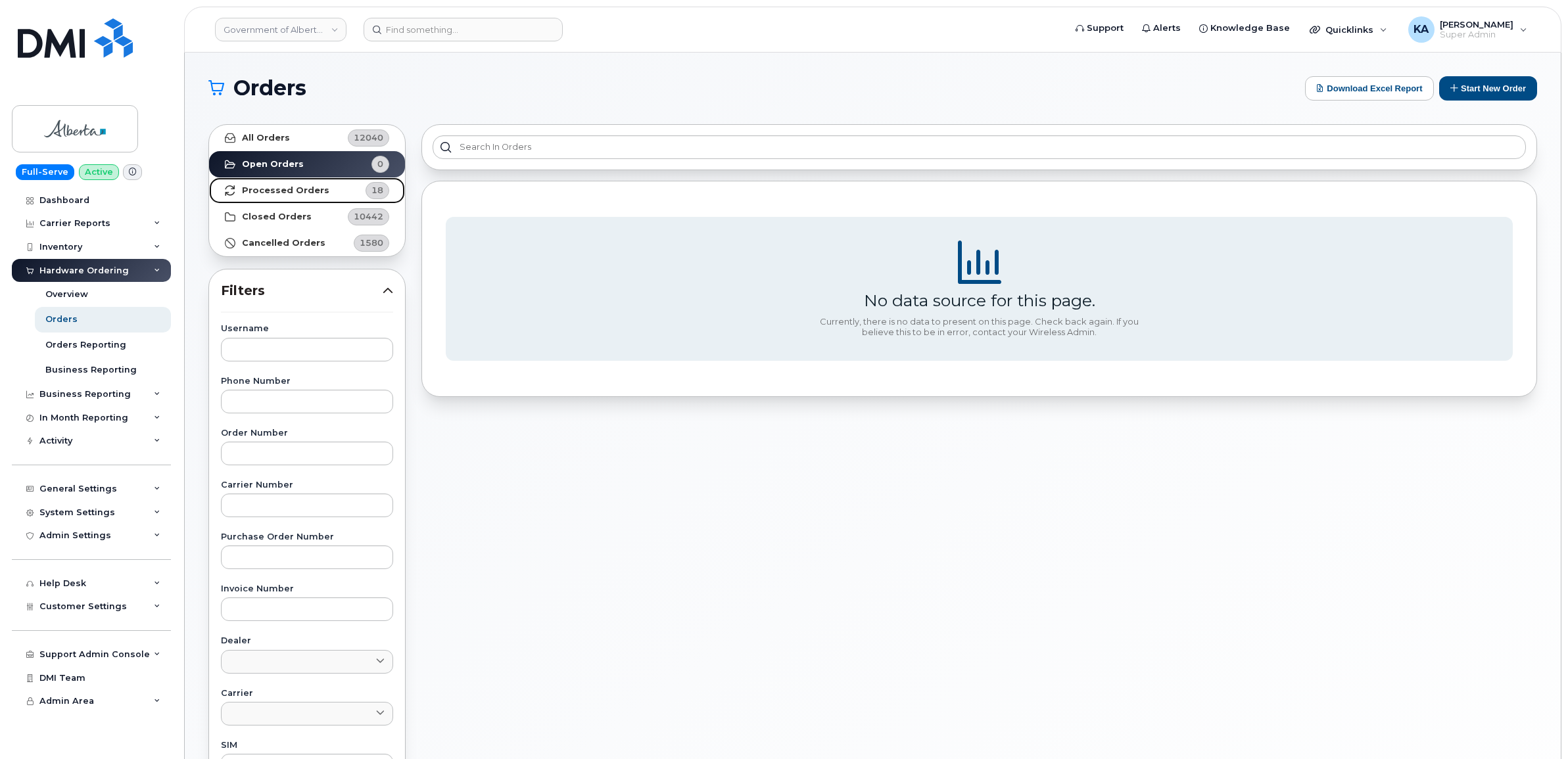
click at [287, 192] on strong "Processed Orders" at bounding box center [285, 190] width 87 height 11
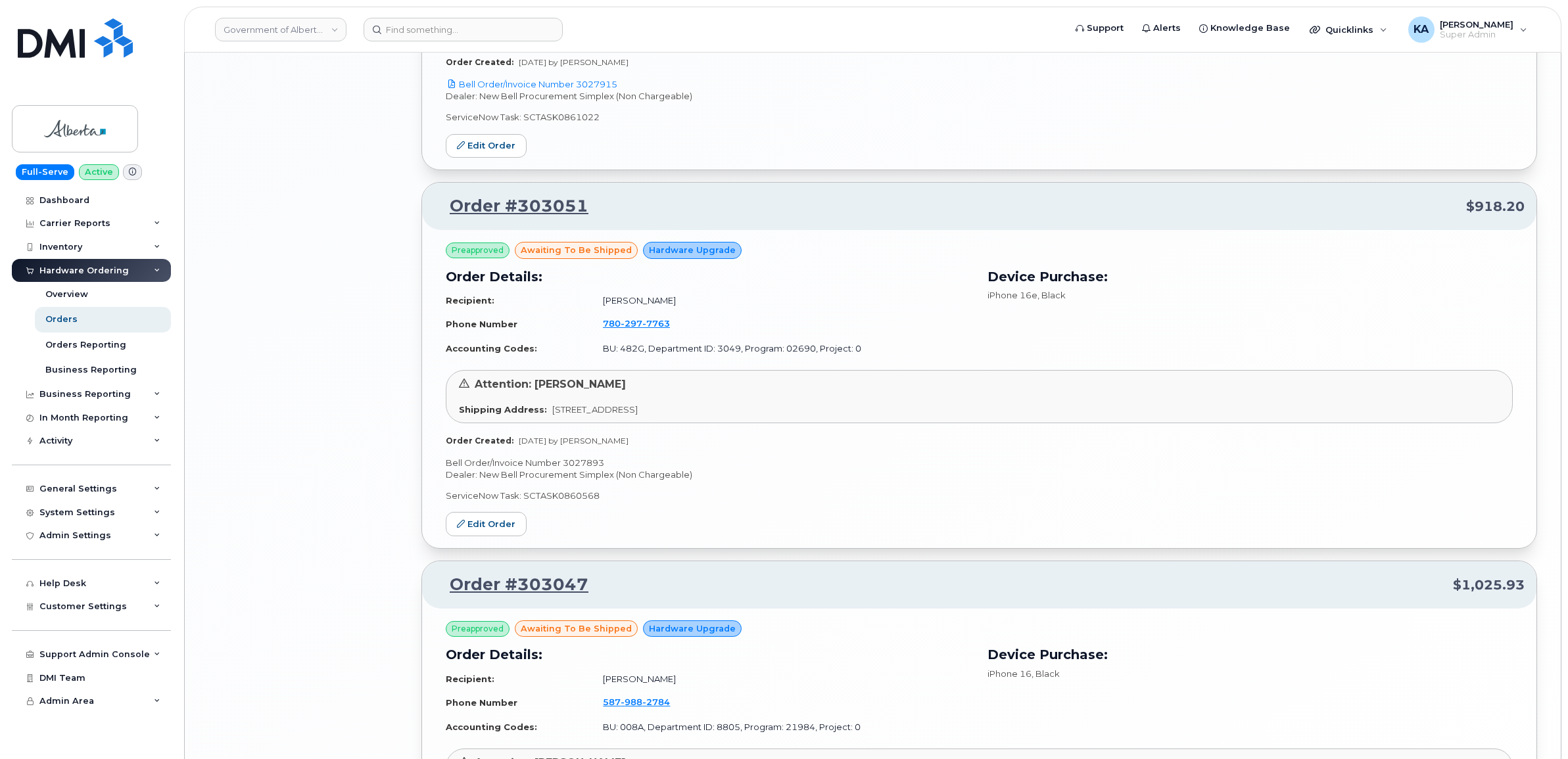
scroll to position [2669, 0]
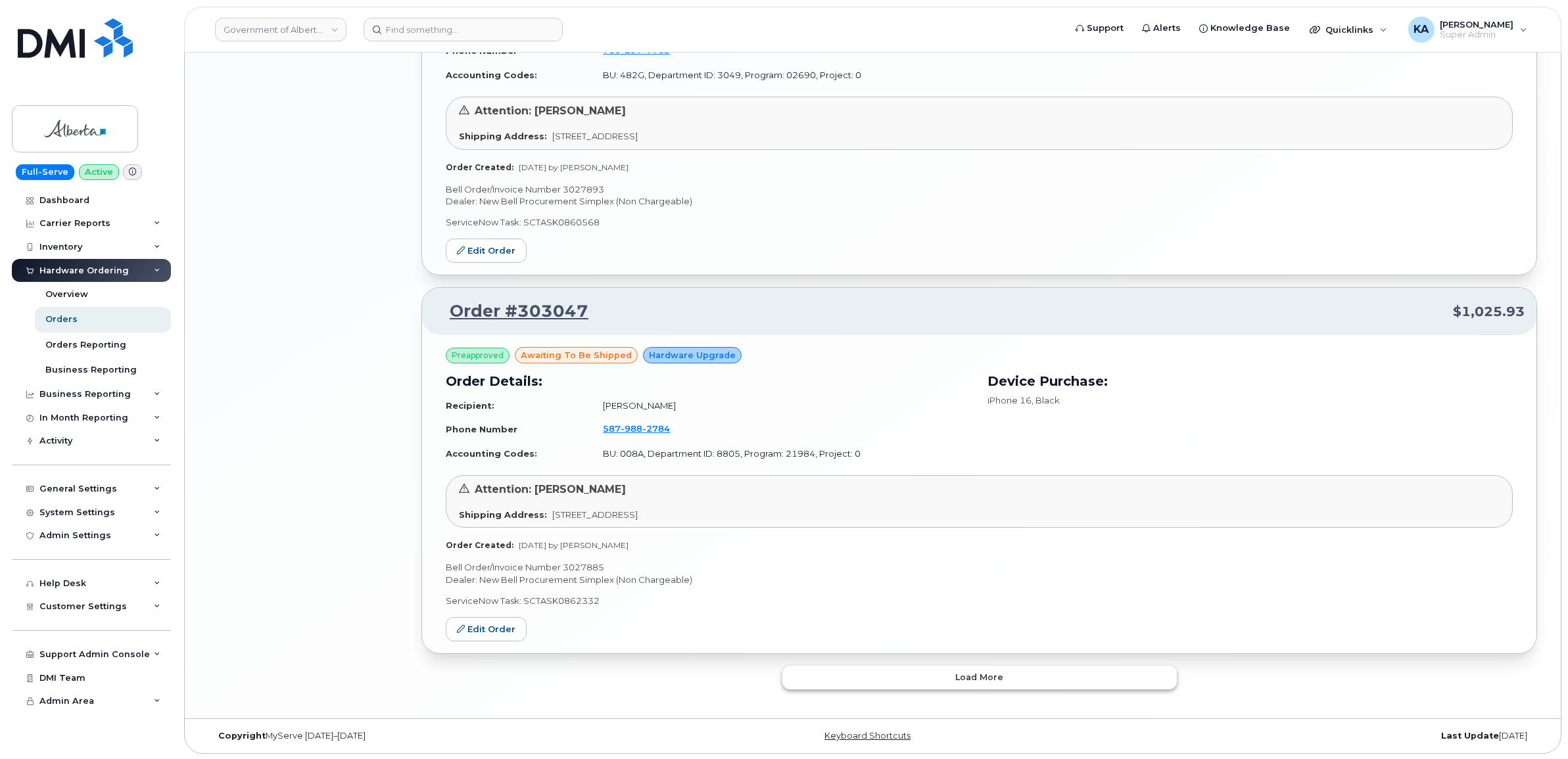
click at [875, 670] on button "Load more" at bounding box center [979, 677] width 394 height 24
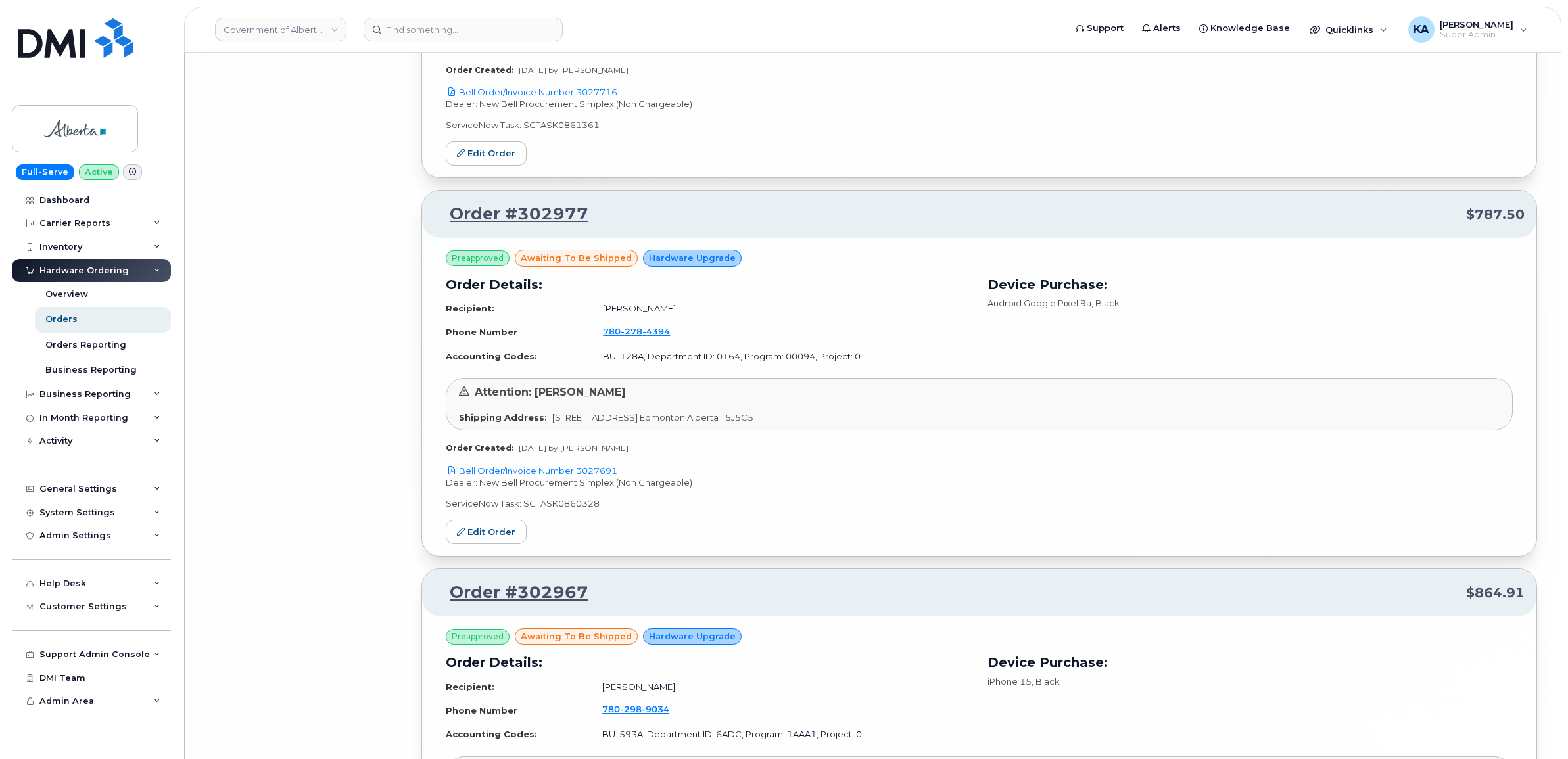
scroll to position [5696, 0]
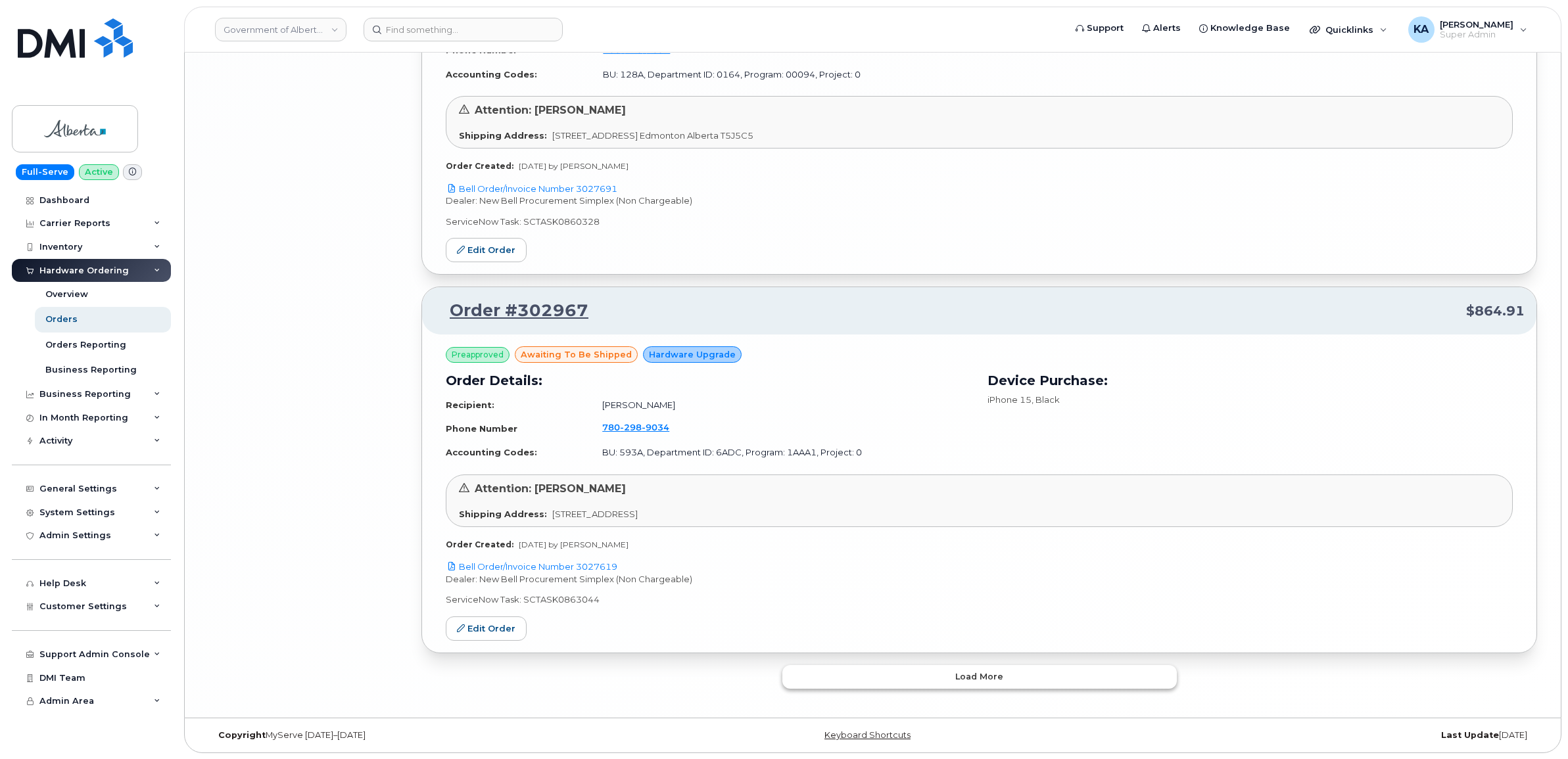
click at [862, 673] on button "Load more" at bounding box center [979, 677] width 394 height 24
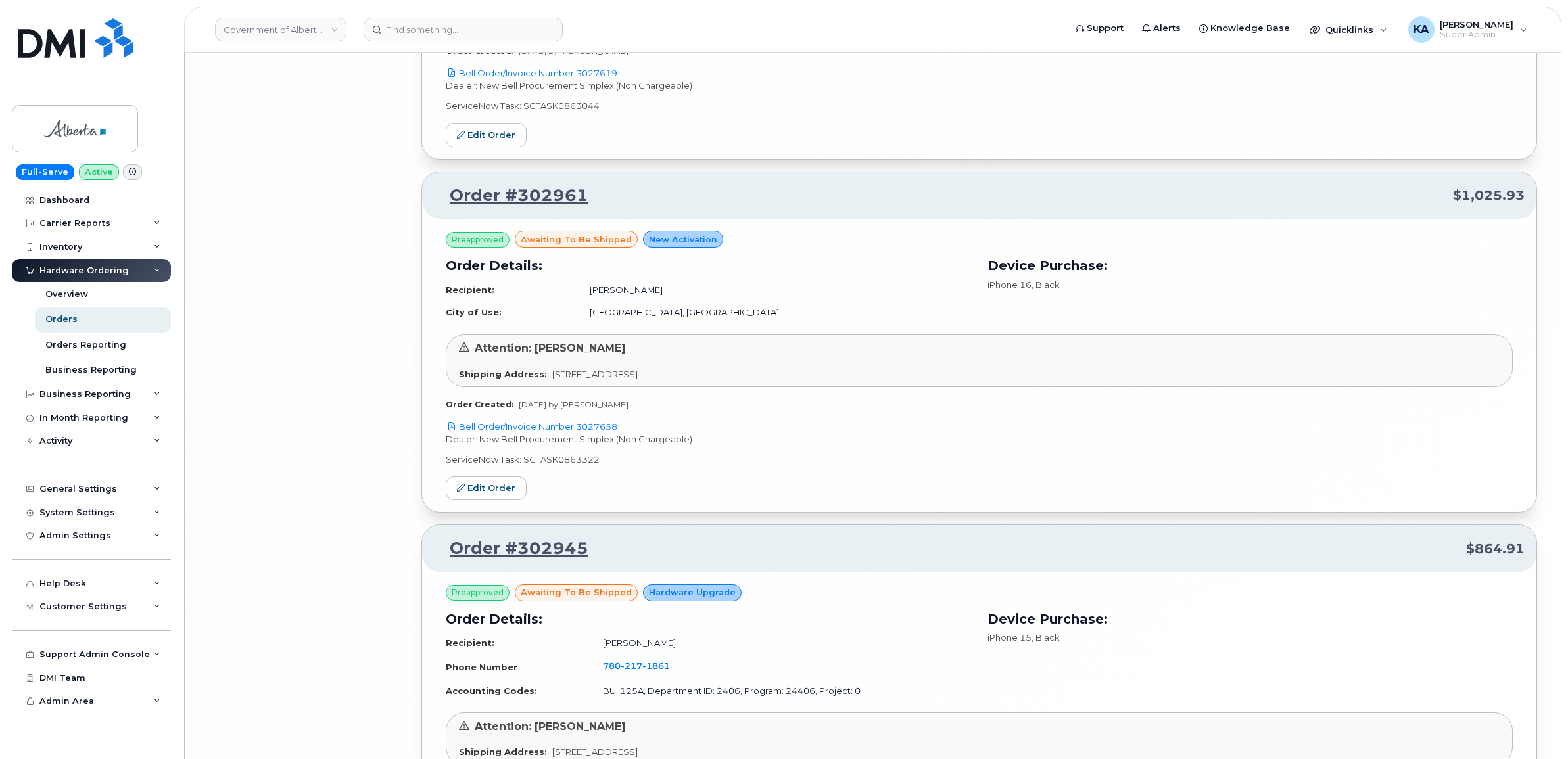
scroll to position [6399, 0]
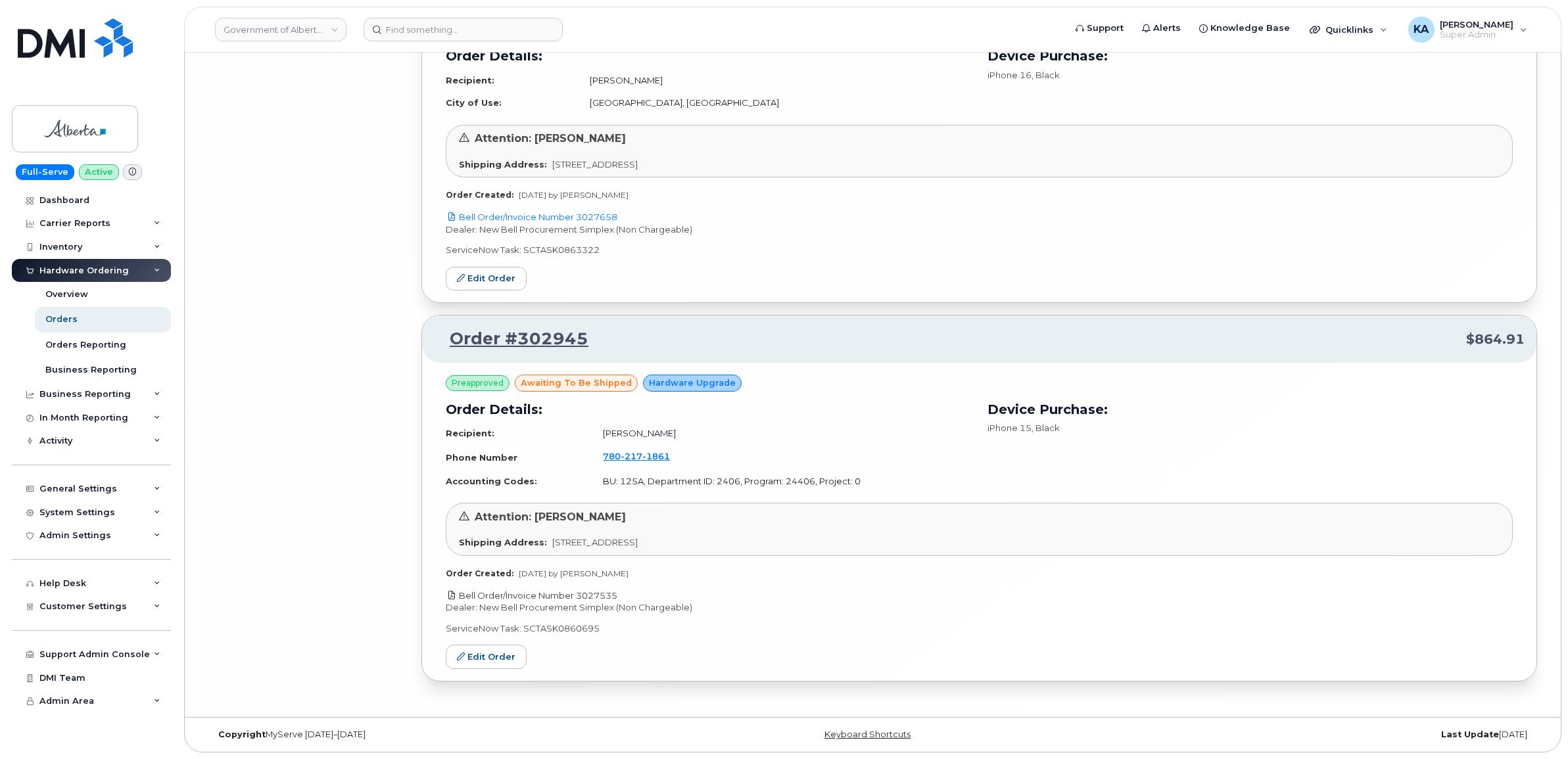
drag, startPoint x: 612, startPoint y: 592, endPoint x: 579, endPoint y: 593, distance: 33.0
click at [579, 593] on p "Bell Order/Invoice Number 3027535" at bounding box center [979, 596] width 1067 height 13
copy link "3027535"
drag, startPoint x: 493, startPoint y: 650, endPoint x: 533, endPoint y: 647, distance: 40.1
click at [493, 650] on link "Edit Order" at bounding box center [486, 656] width 81 height 25
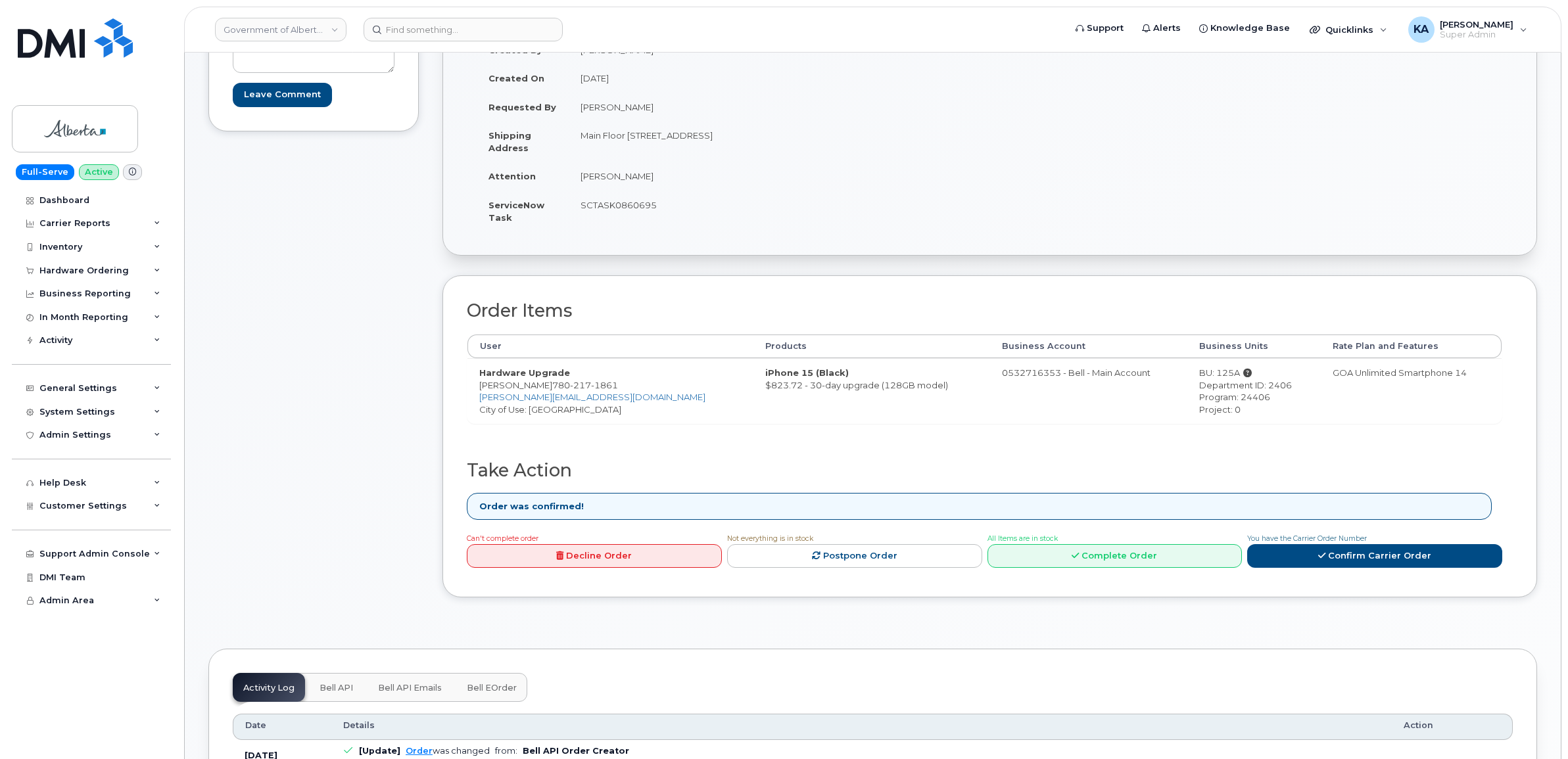
scroll to position [247, 0]
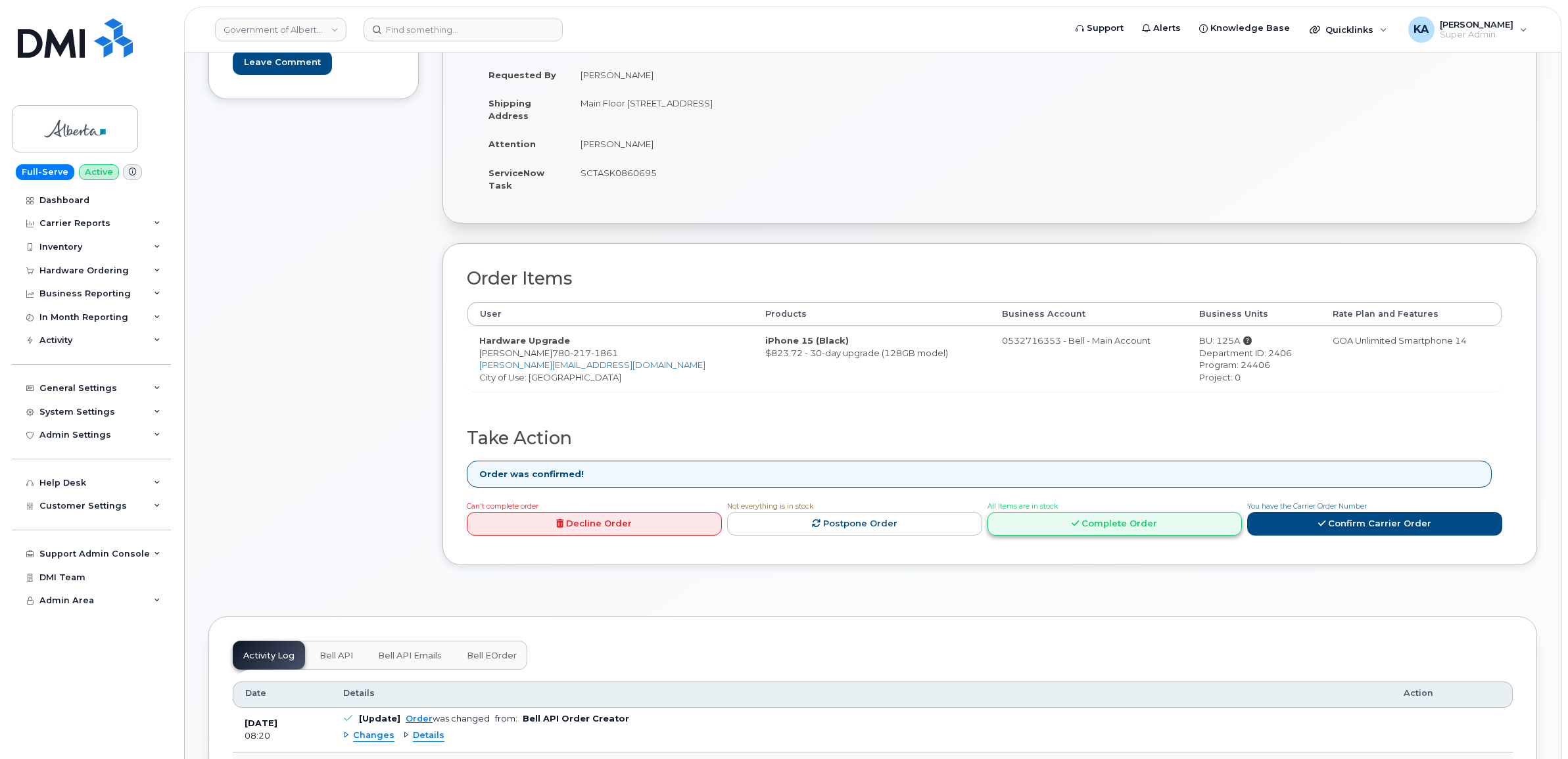
click at [1121, 527] on link "Complete Order" at bounding box center [1114, 524] width 255 height 25
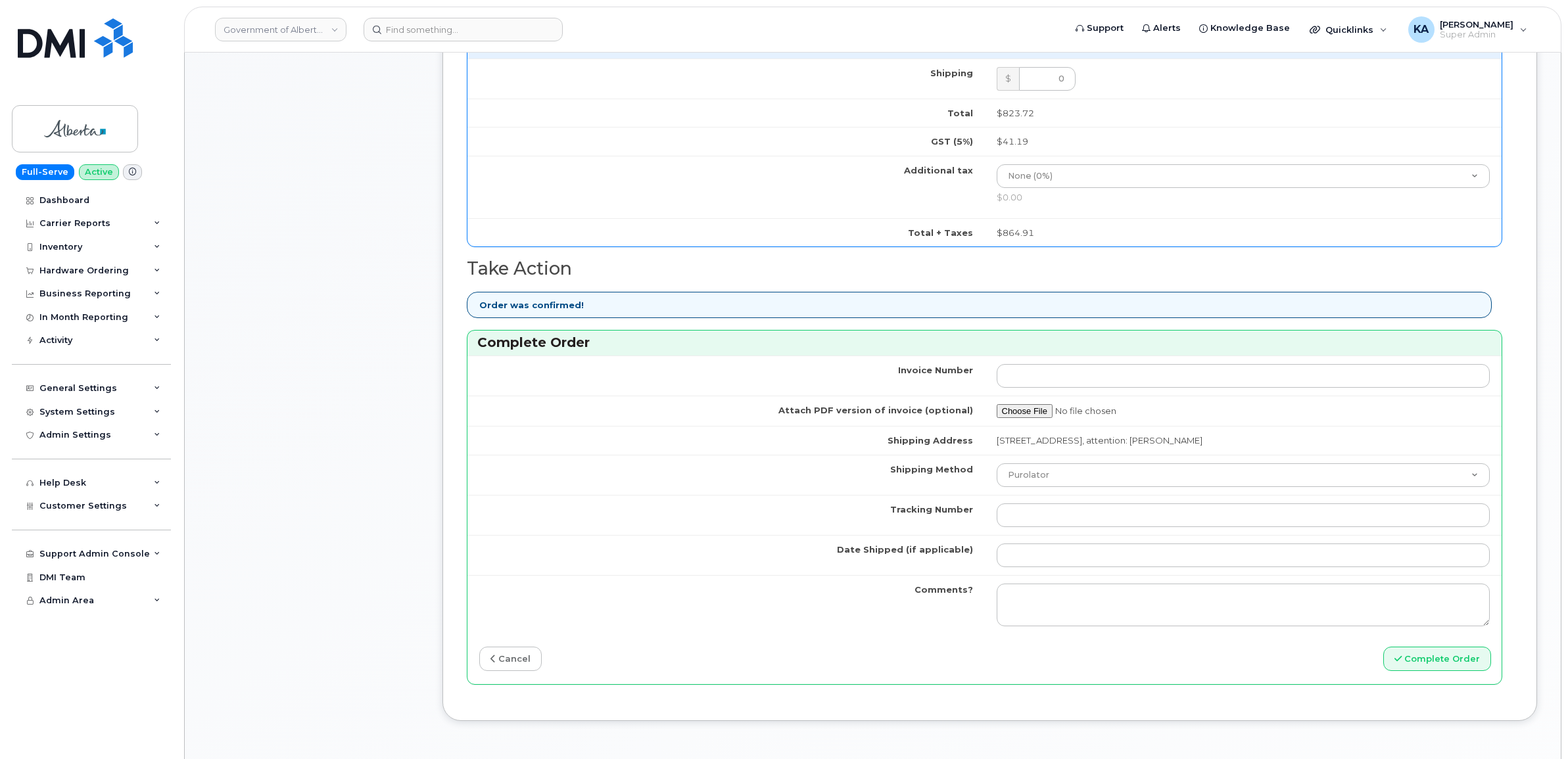
scroll to position [822, 0]
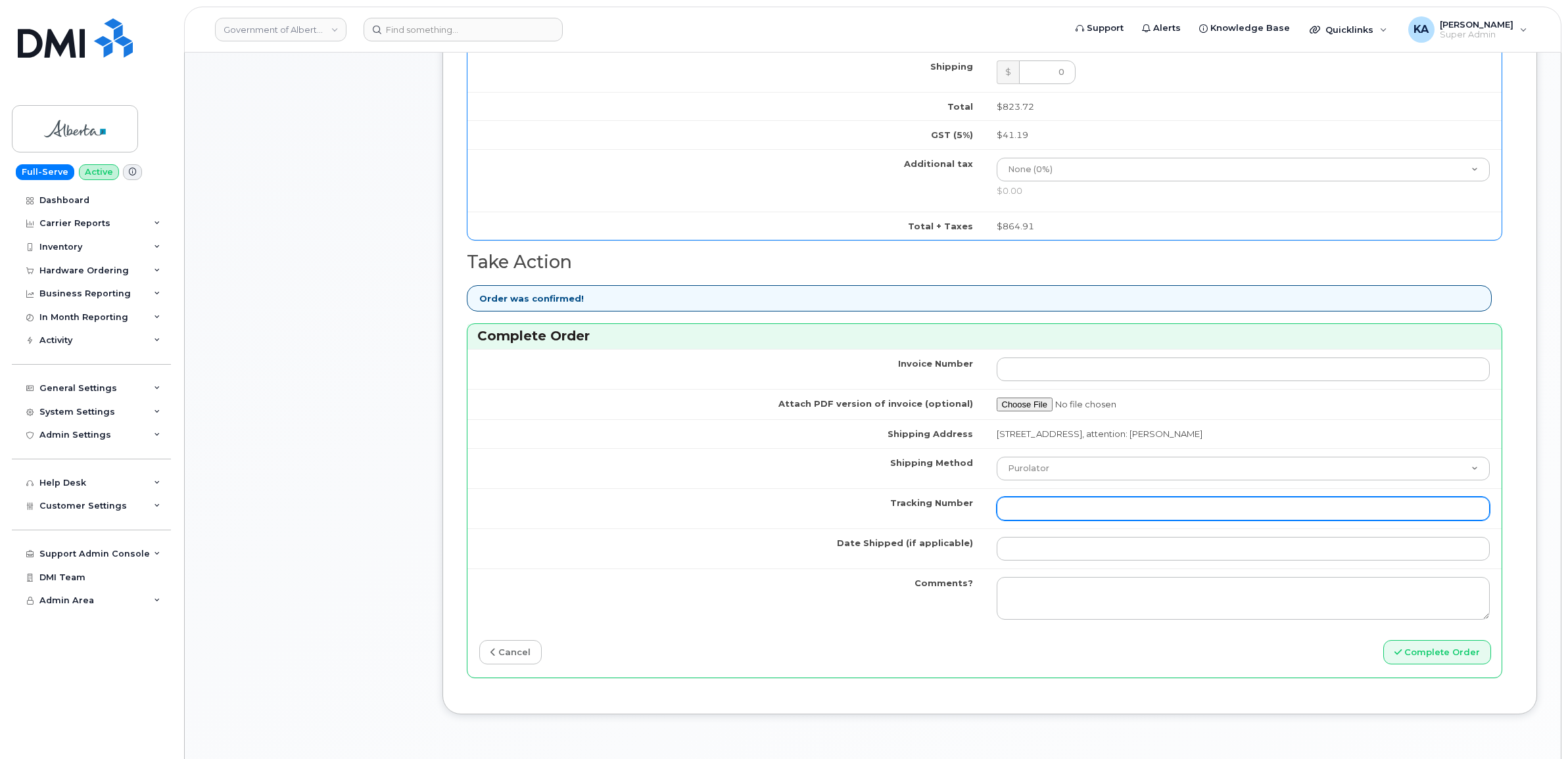
click at [1092, 512] on input "Tracking Number" at bounding box center [1243, 509] width 494 height 24
paste input "520097825001"
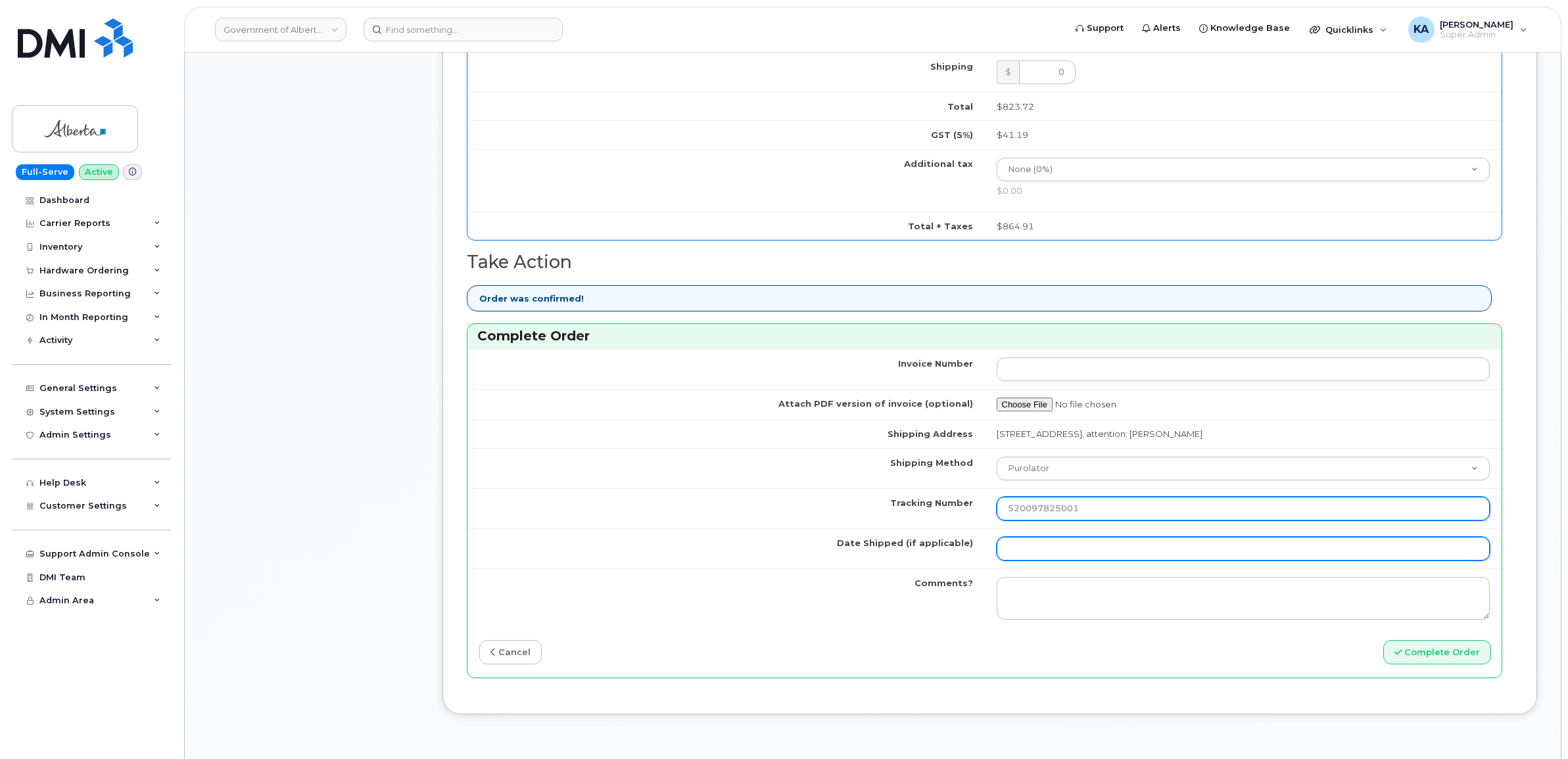
type input "520097825001"
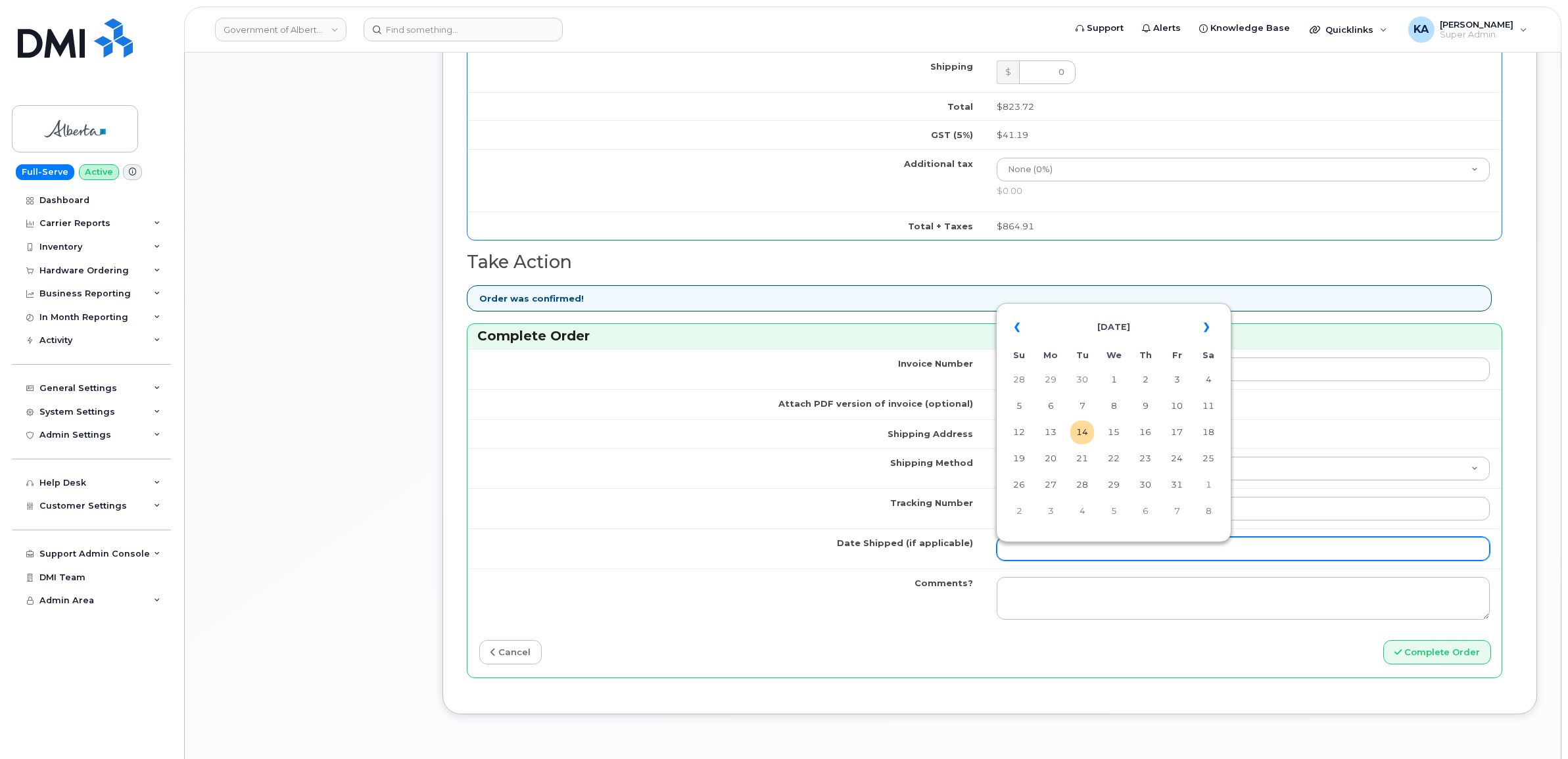
click at [1082, 547] on input "Date Shipped (if applicable)" at bounding box center [1243, 549] width 494 height 24
click at [1154, 309] on table "« [DATE] » Su Mo Tu We Th Fr Sa 28 29 30 1 2 3 4 5 6 7 8 9 10 11 12 13 14 15 16…" at bounding box center [1113, 419] width 229 height 225
click at [1144, 408] on td "9" at bounding box center [1145, 406] width 24 height 24
type input "[DATE]"
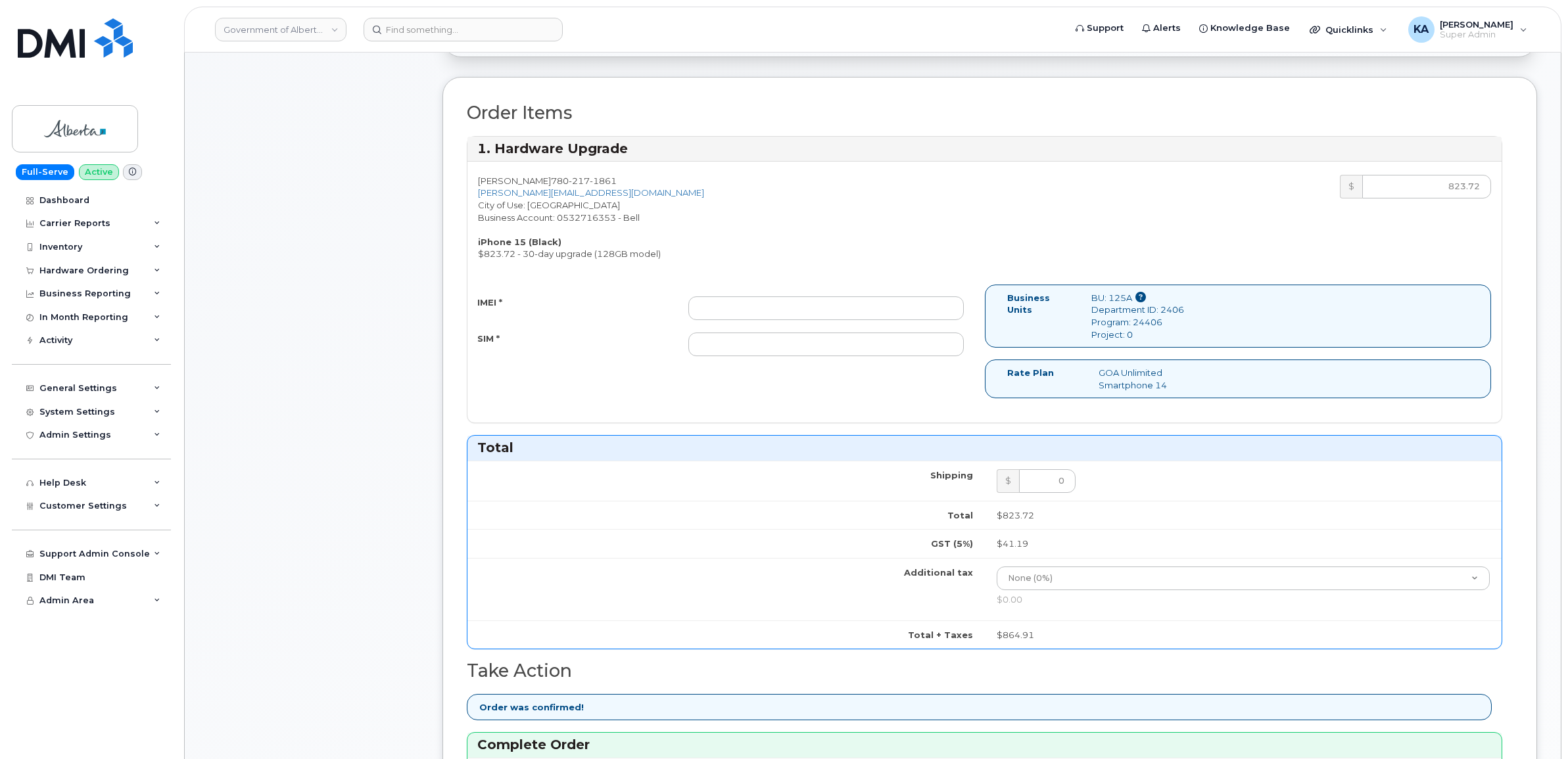
scroll to position [410, 0]
click at [908, 316] on input "IMEI *" at bounding box center [826, 310] width 276 height 24
paste input "357670568818735"
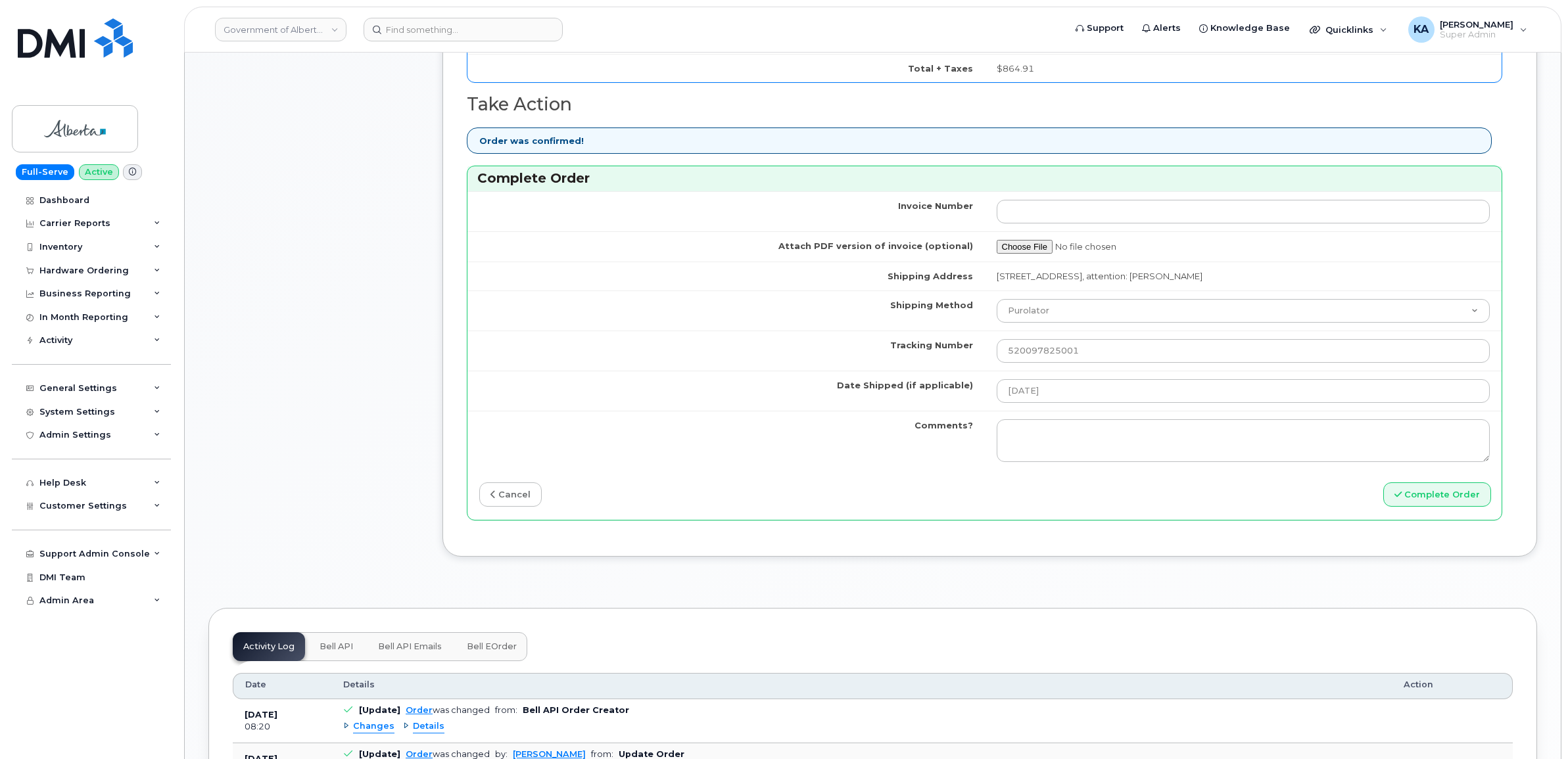
scroll to position [985, 0]
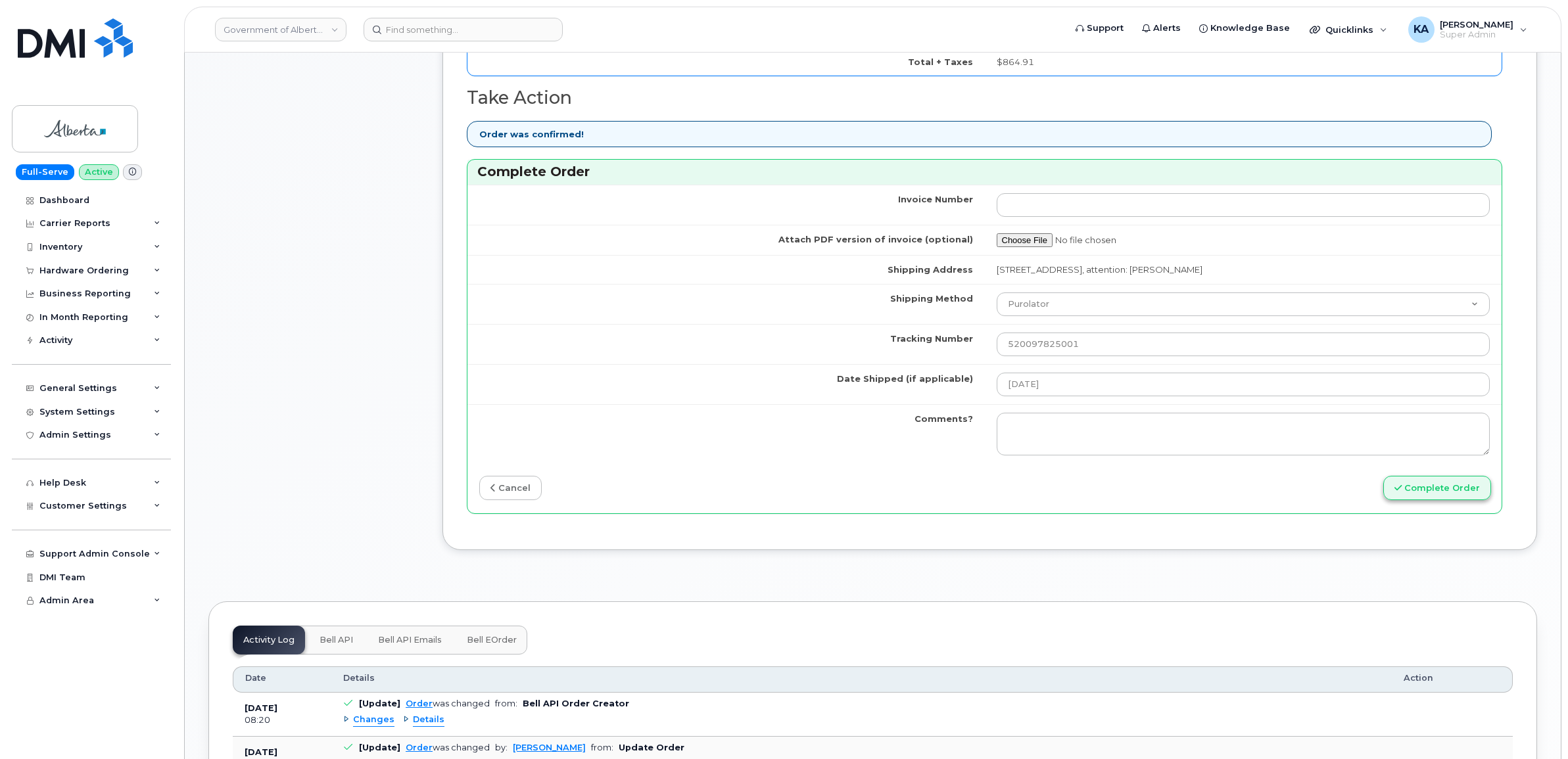
type input "357670568818735"
click at [1434, 491] on button "Complete Order" at bounding box center [1437, 488] width 108 height 25
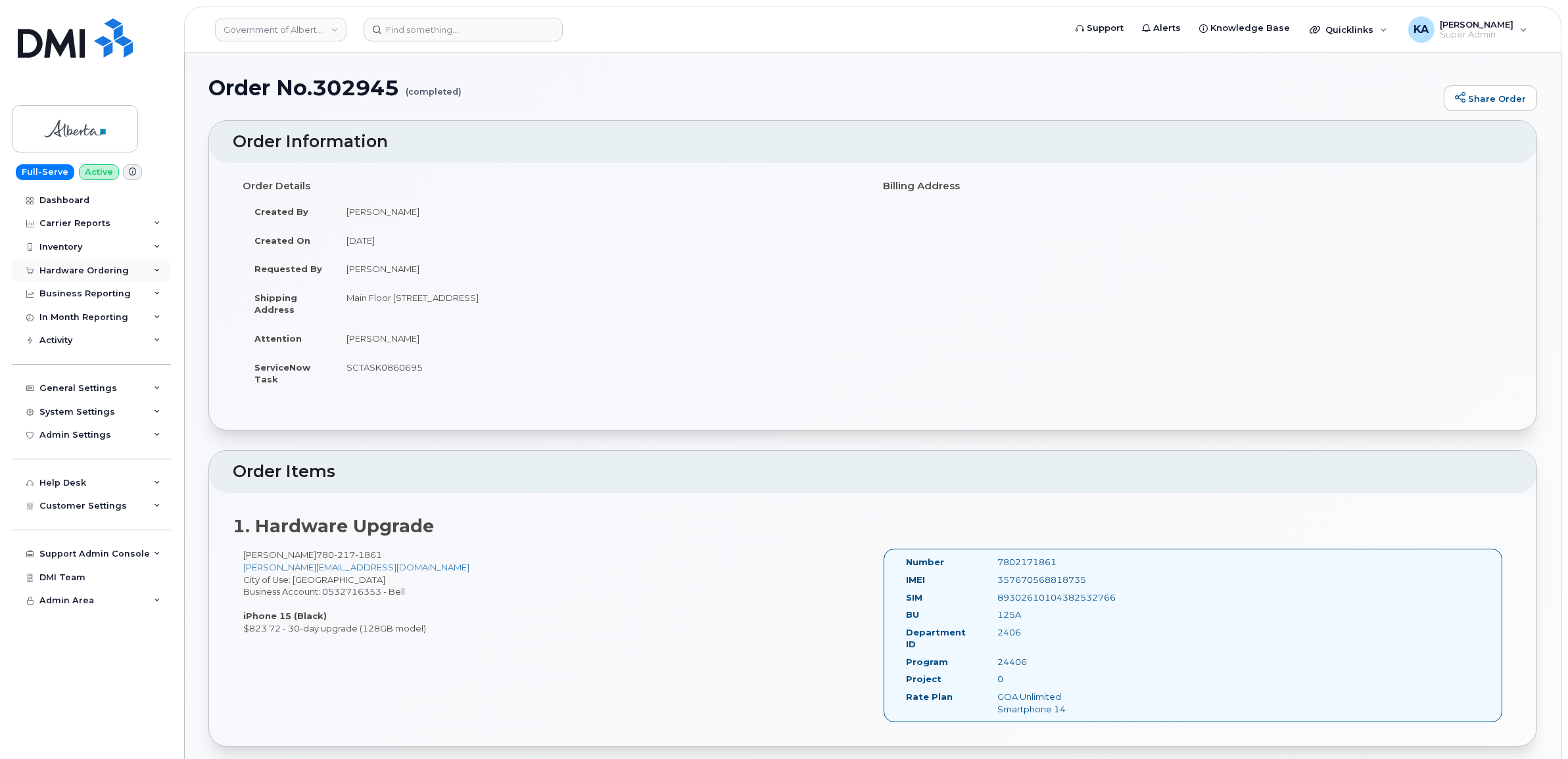
click at [75, 269] on div "Hardware Ordering" at bounding box center [84, 271] width 89 height 11
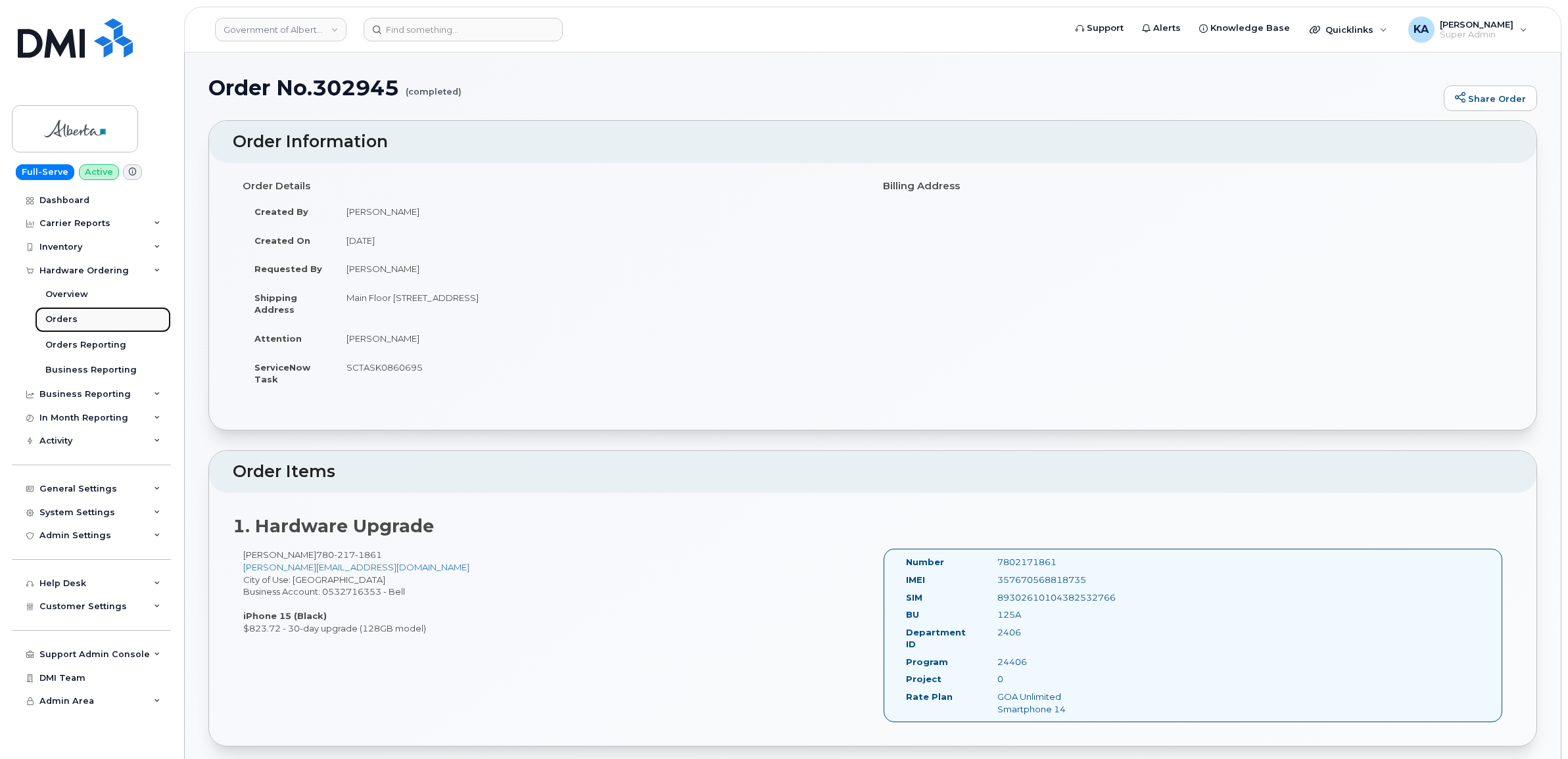
click at [57, 318] on div "Orders" at bounding box center [62, 319] width 32 height 12
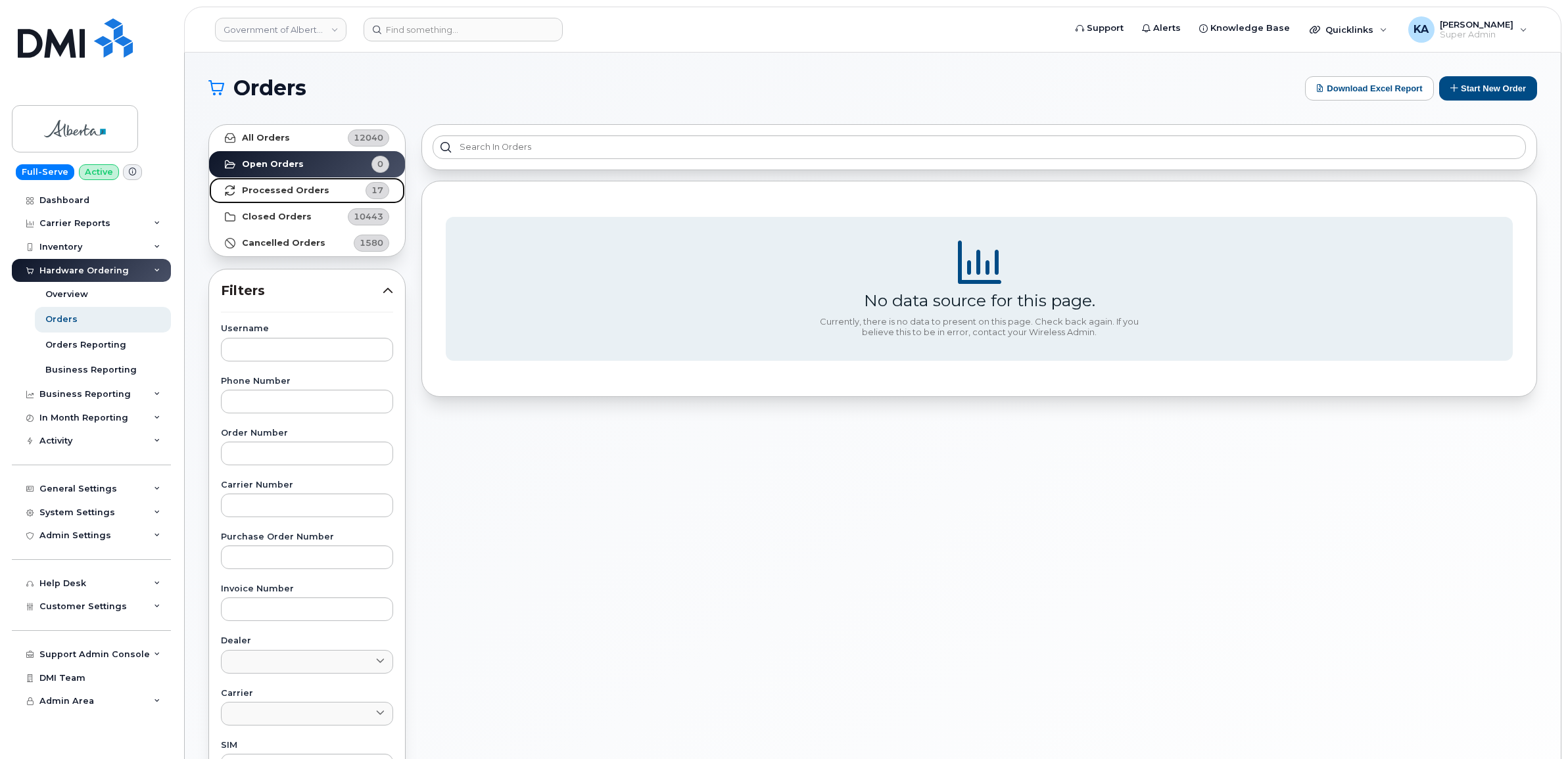
click at [301, 191] on strong "Processed Orders" at bounding box center [285, 190] width 87 height 11
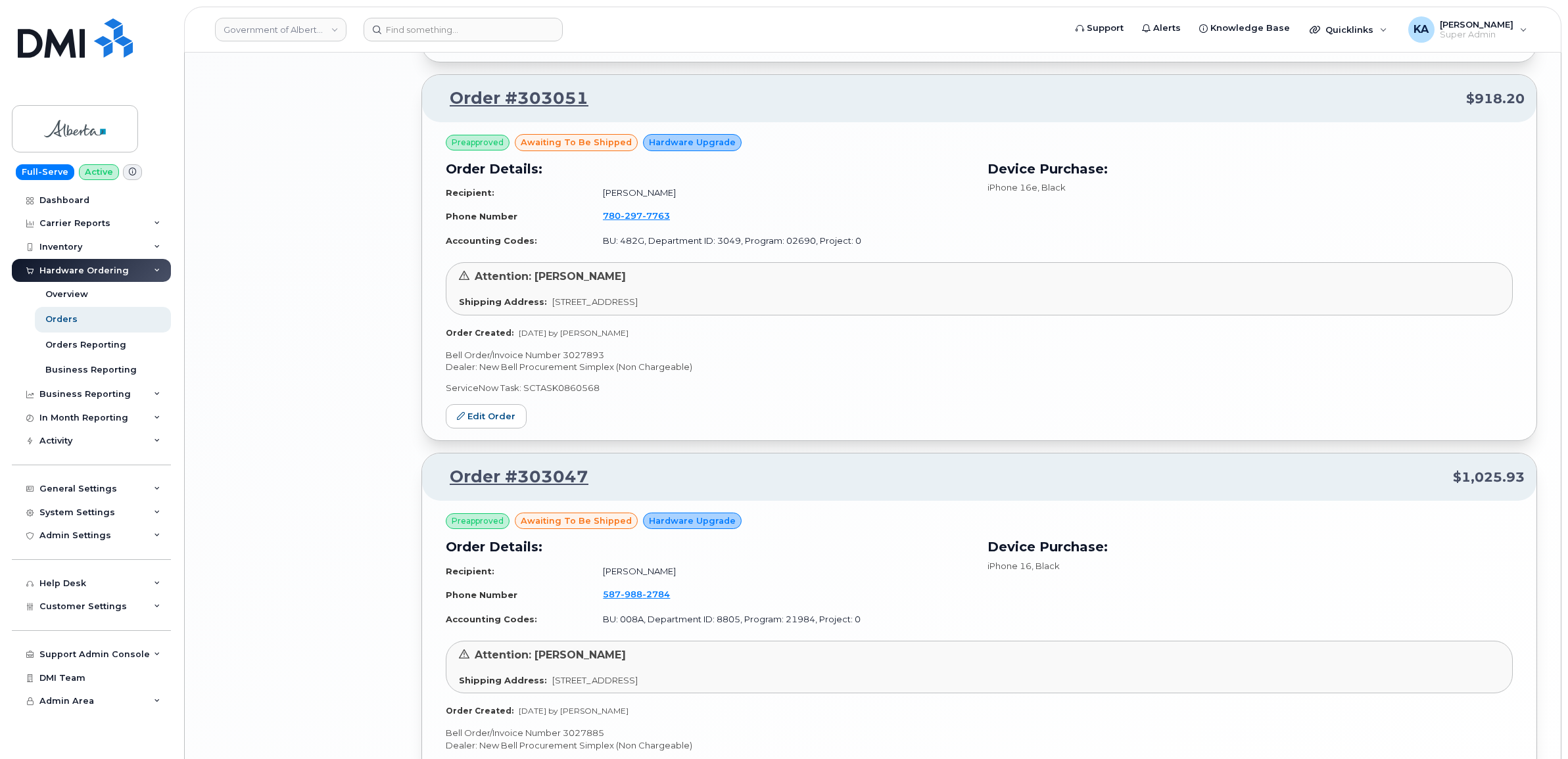
scroll to position [2669, 0]
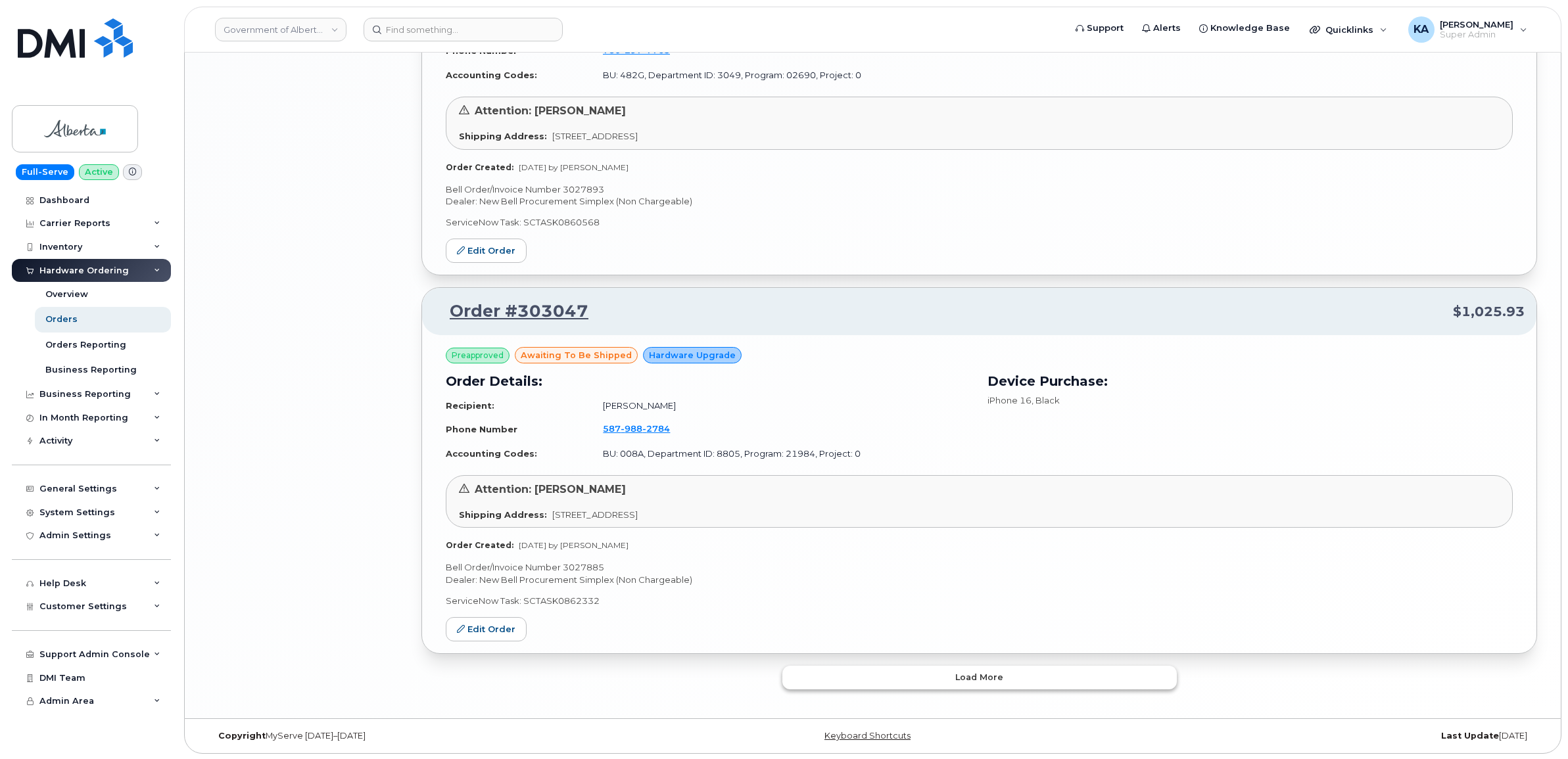
click at [843, 672] on button "Load more" at bounding box center [979, 677] width 394 height 24
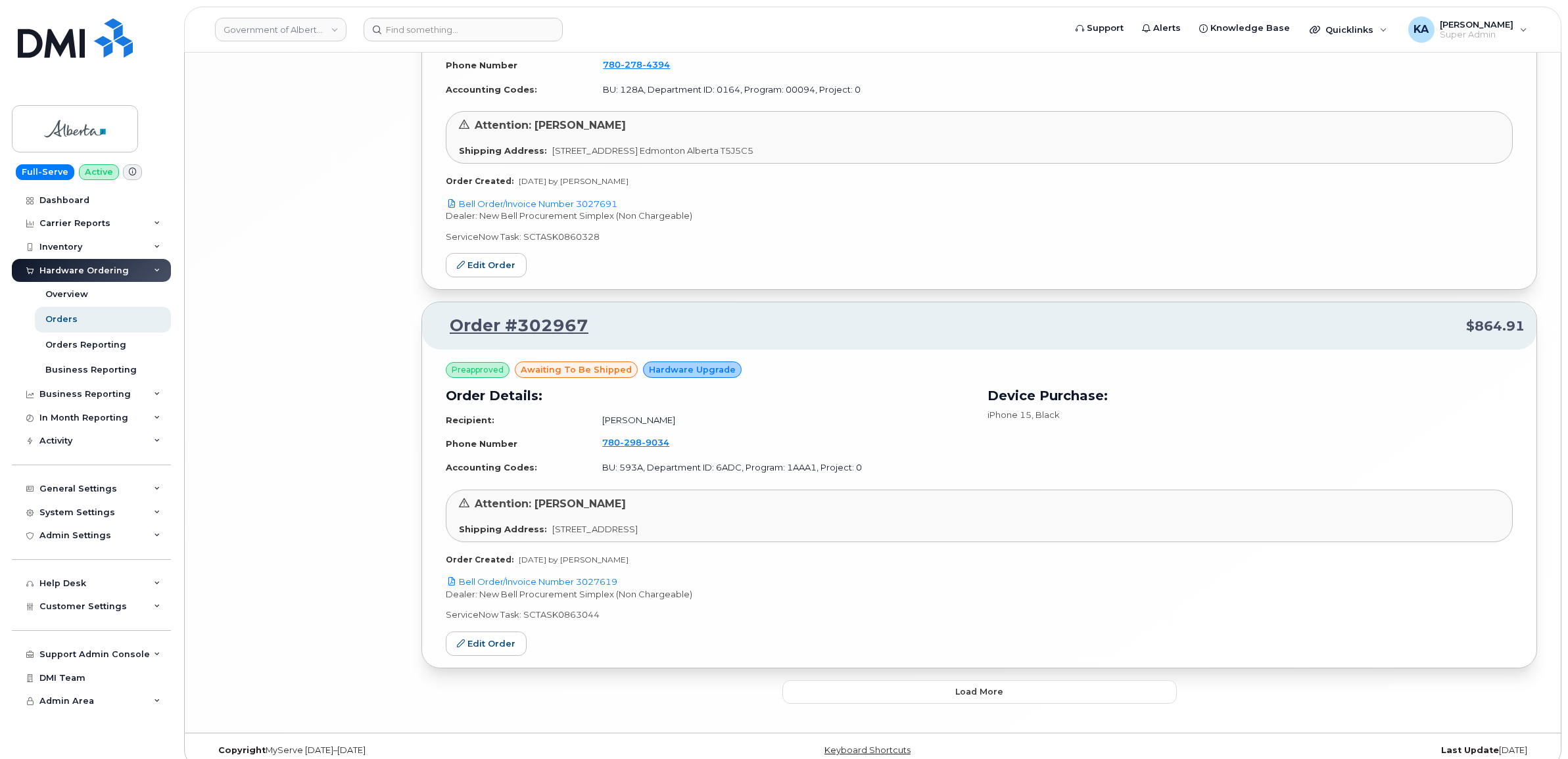
scroll to position [5696, 0]
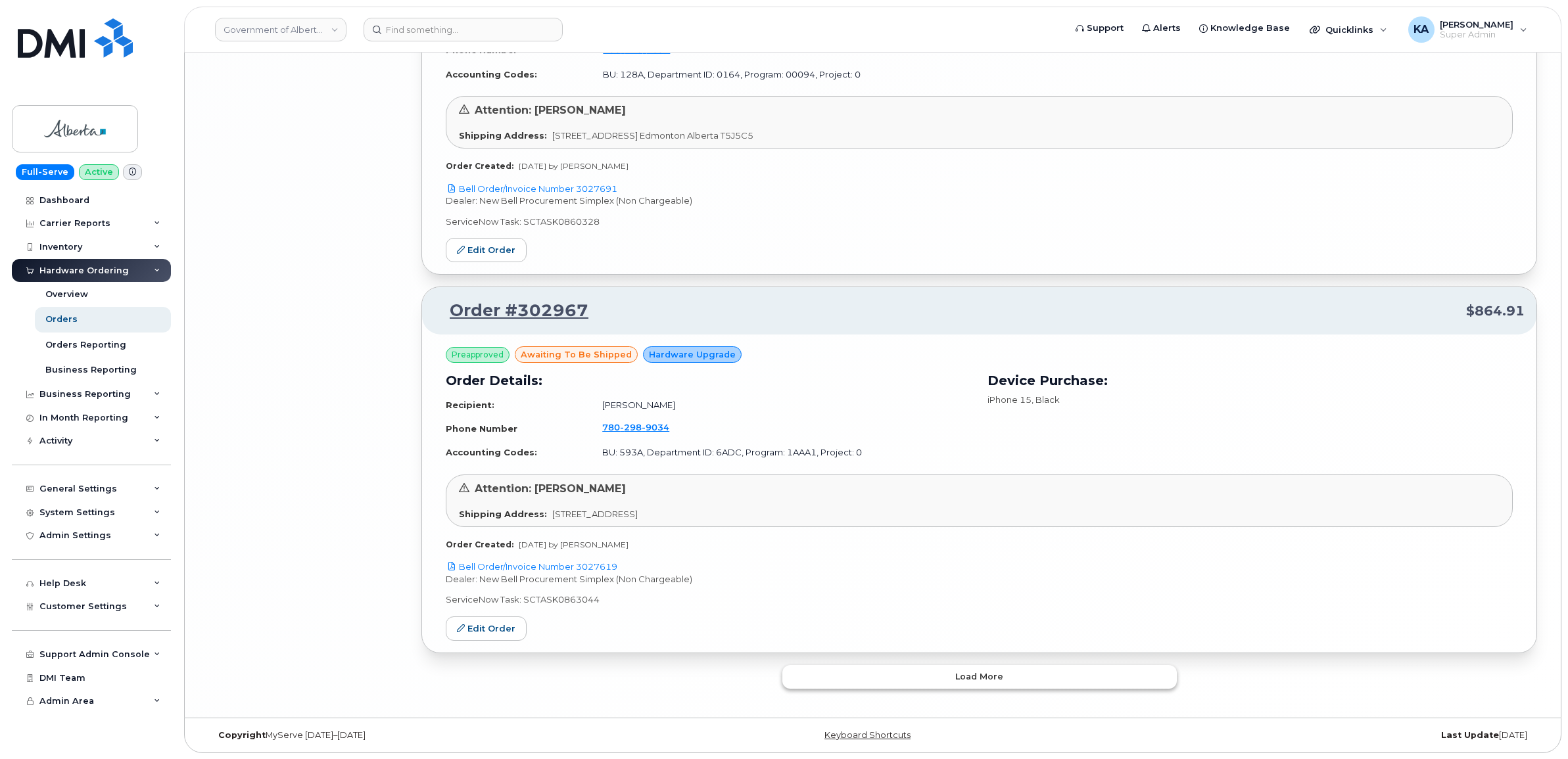
click at [852, 675] on button "Load more" at bounding box center [979, 677] width 394 height 24
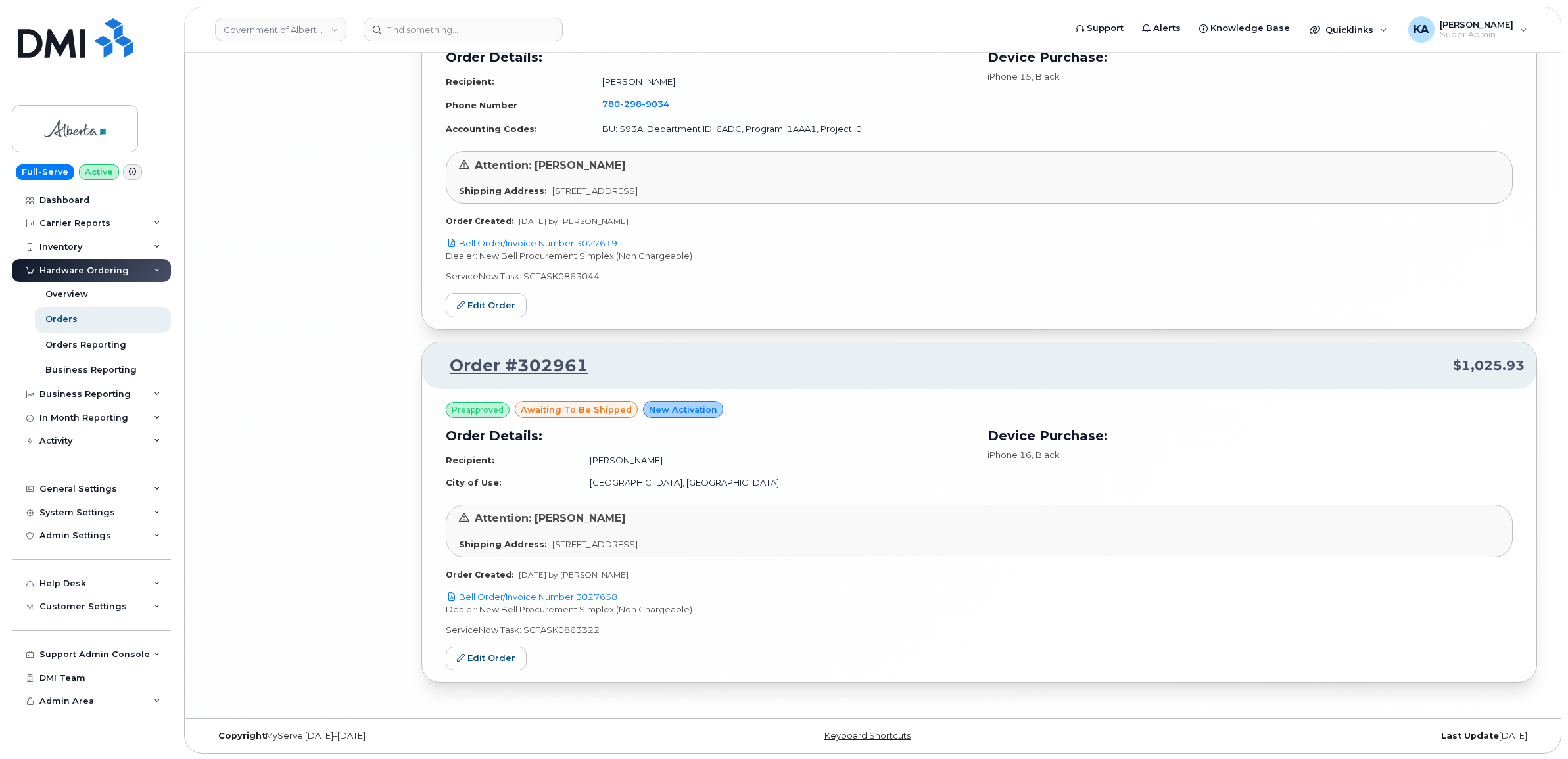
scroll to position [6021, 0]
drag, startPoint x: 631, startPoint y: 591, endPoint x: 579, endPoint y: 590, distance: 52.0
click at [579, 590] on p "Bell Order/Invoice Number 3027658" at bounding box center [979, 596] width 1067 height 13
copy link "3027658"
click at [494, 649] on link "Edit Order" at bounding box center [486, 657] width 81 height 25
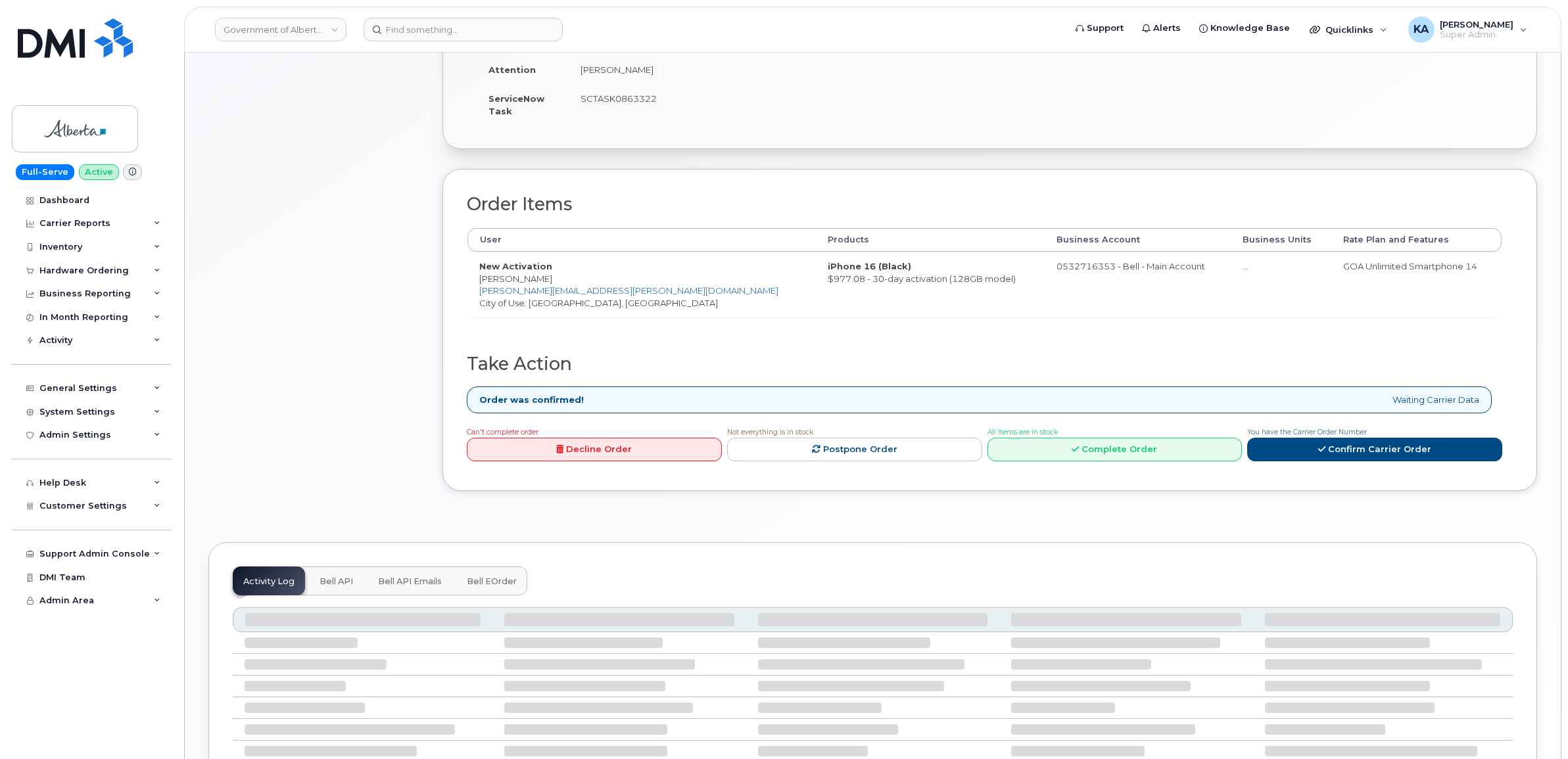
scroll to position [328, 0]
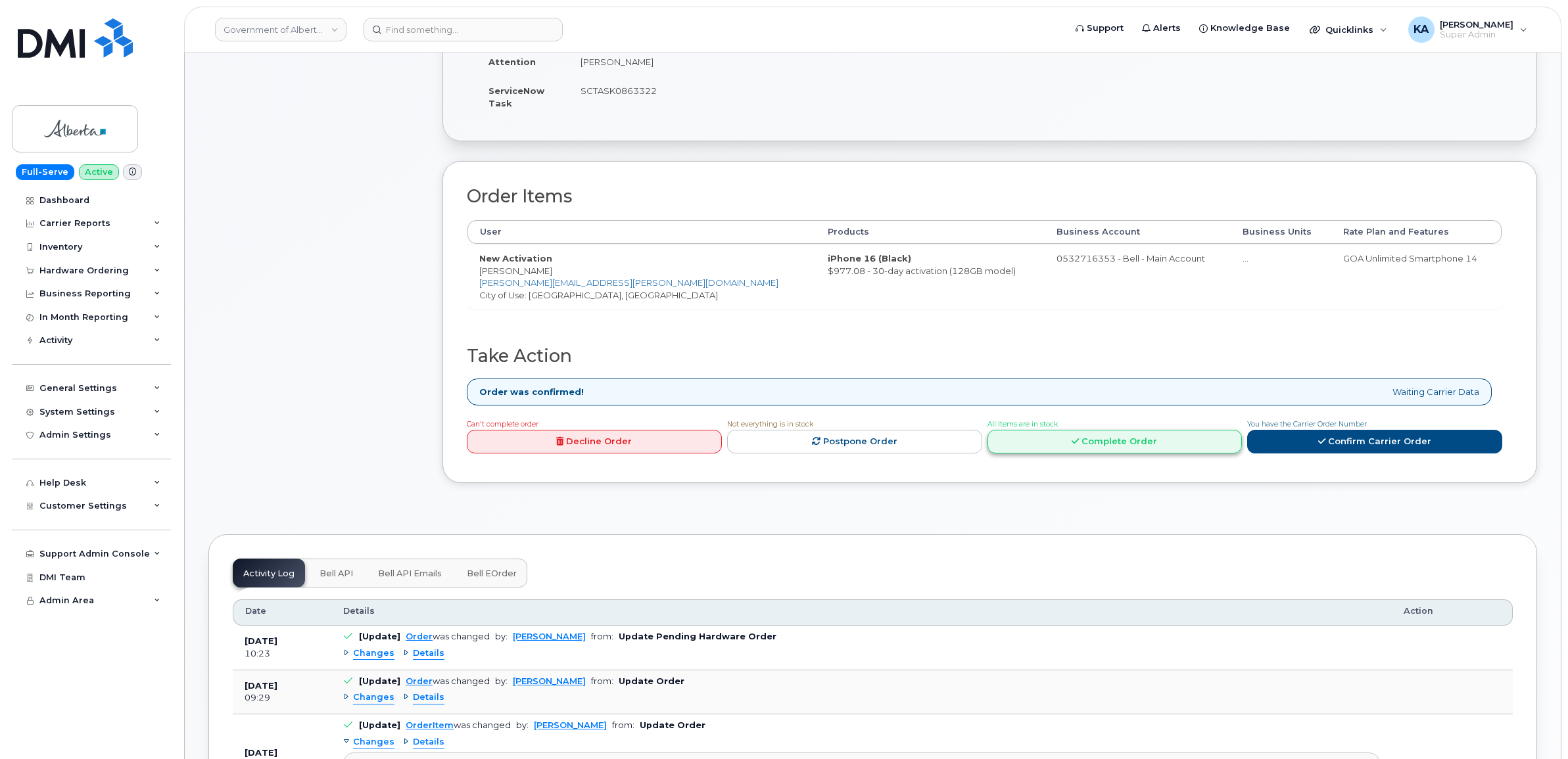
click at [1090, 434] on link "Complete Order" at bounding box center [1114, 441] width 255 height 25
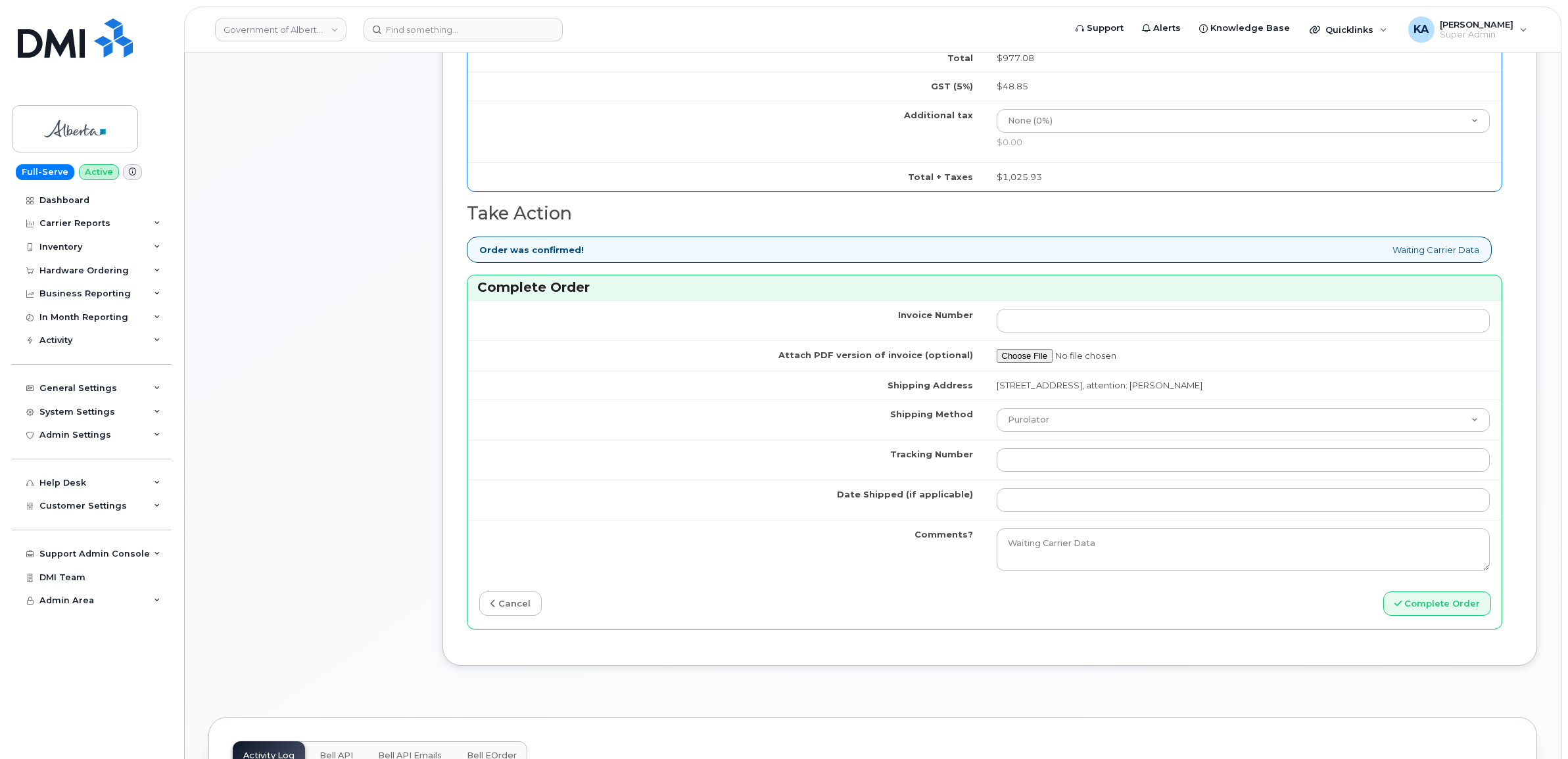
scroll to position [903, 0]
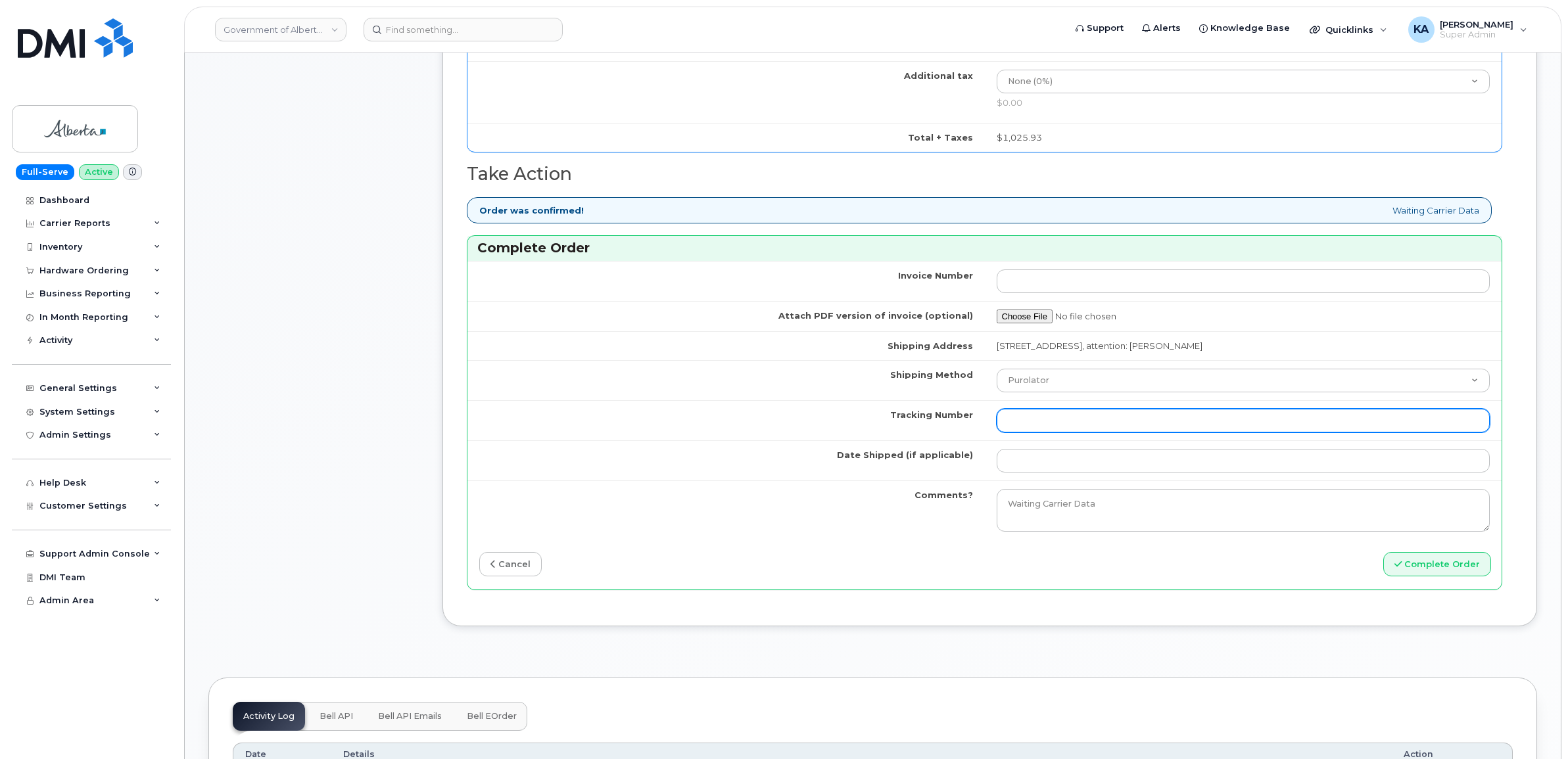
click at [1053, 420] on input "Tracking Number" at bounding box center [1243, 420] width 494 height 24
paste input "520097664491"
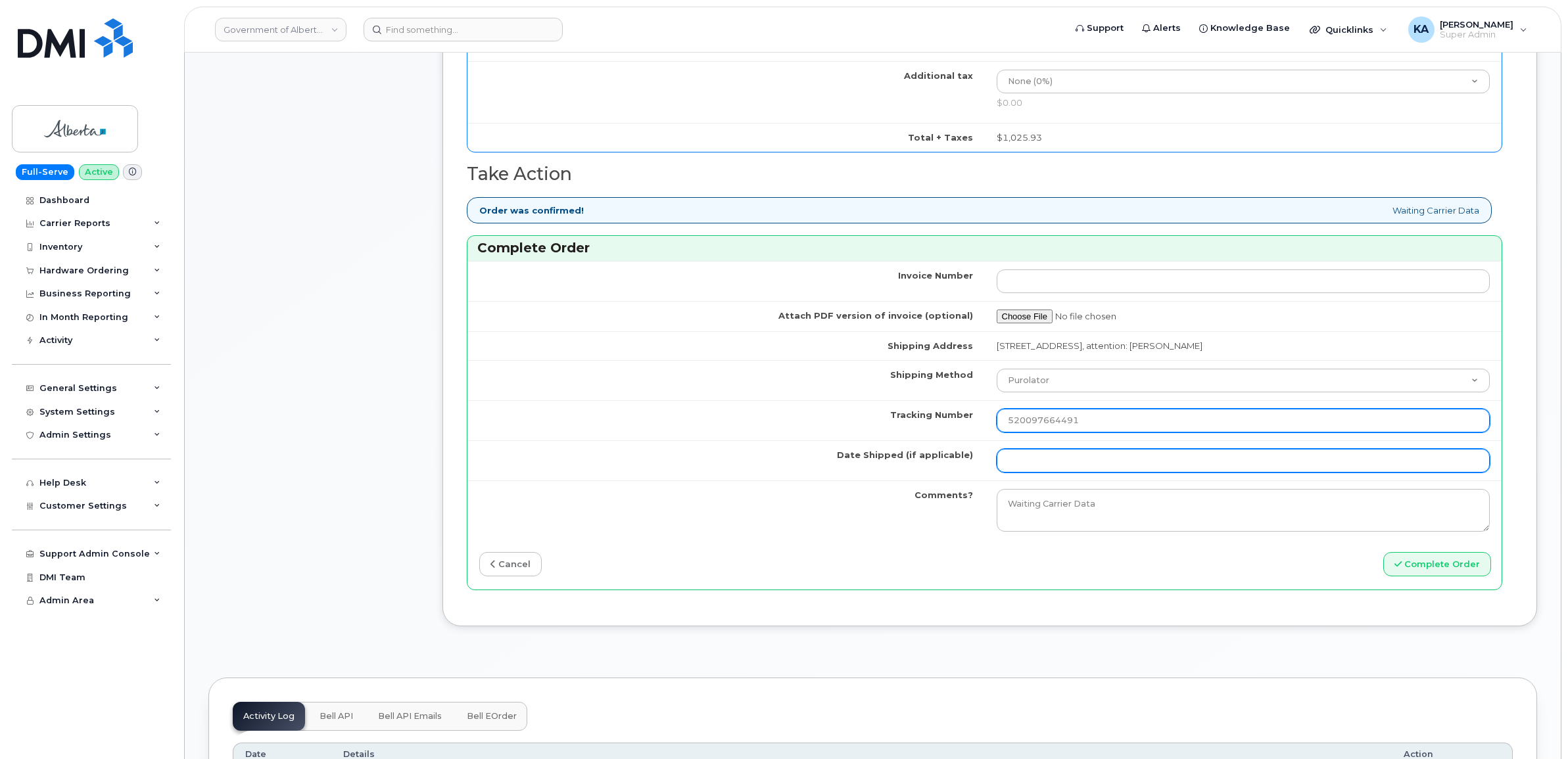
type input "520097664491"
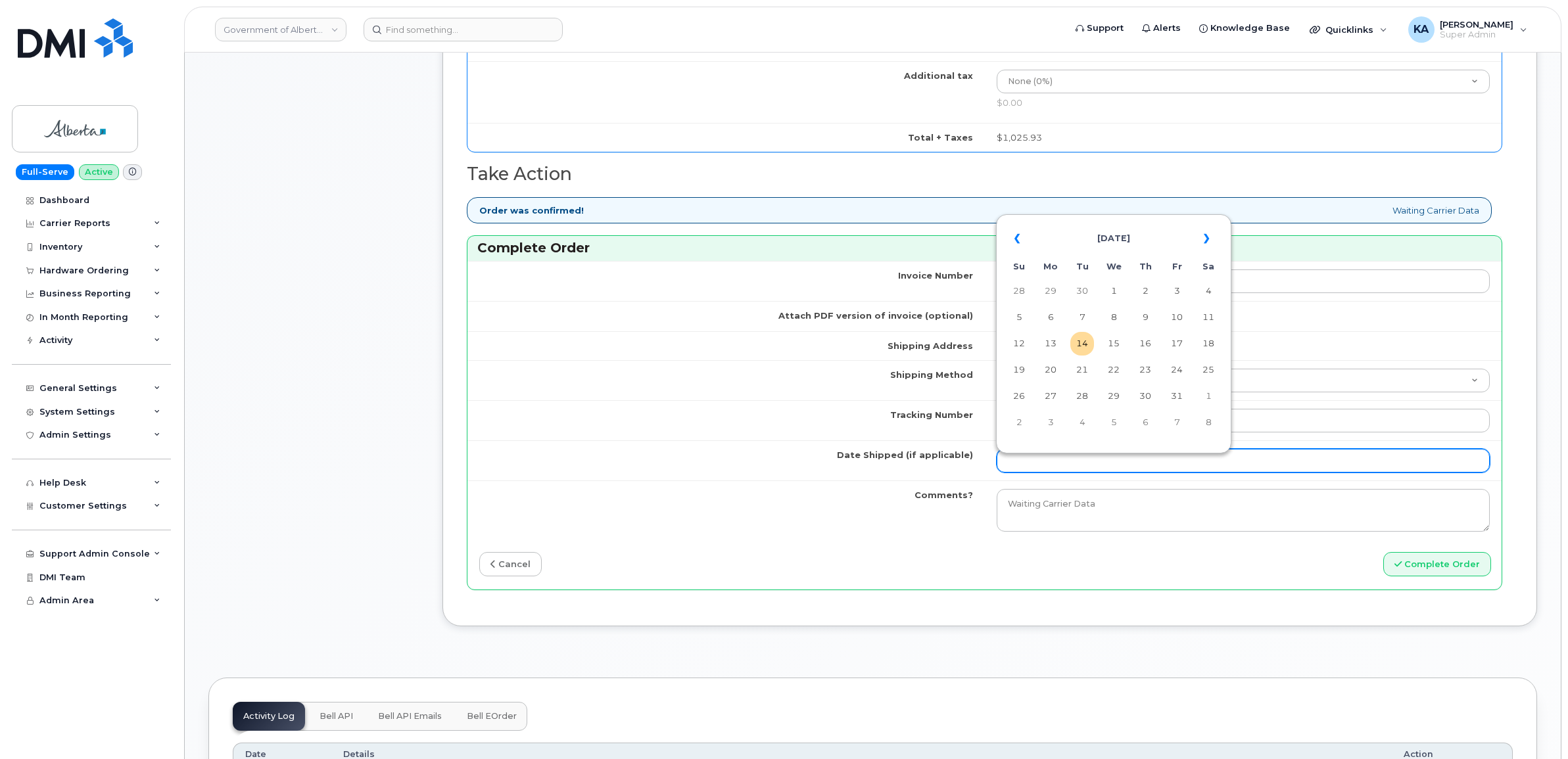
click at [1048, 464] on input "Date Shipped (if applicable)" at bounding box center [1243, 460] width 494 height 24
click at [1148, 317] on td "9" at bounding box center [1145, 318] width 24 height 24
type input "[DATE]"
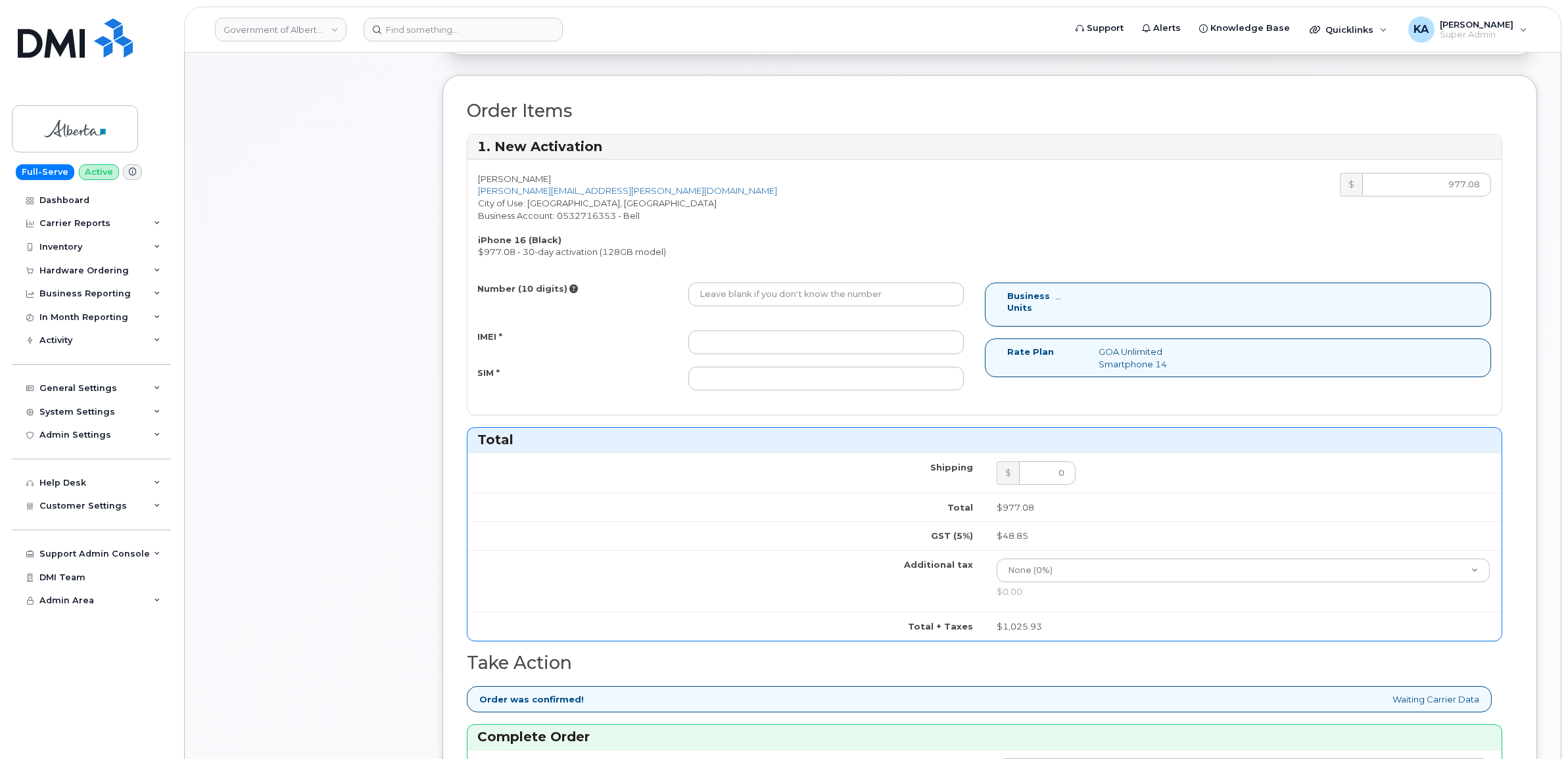
scroll to position [410, 0]
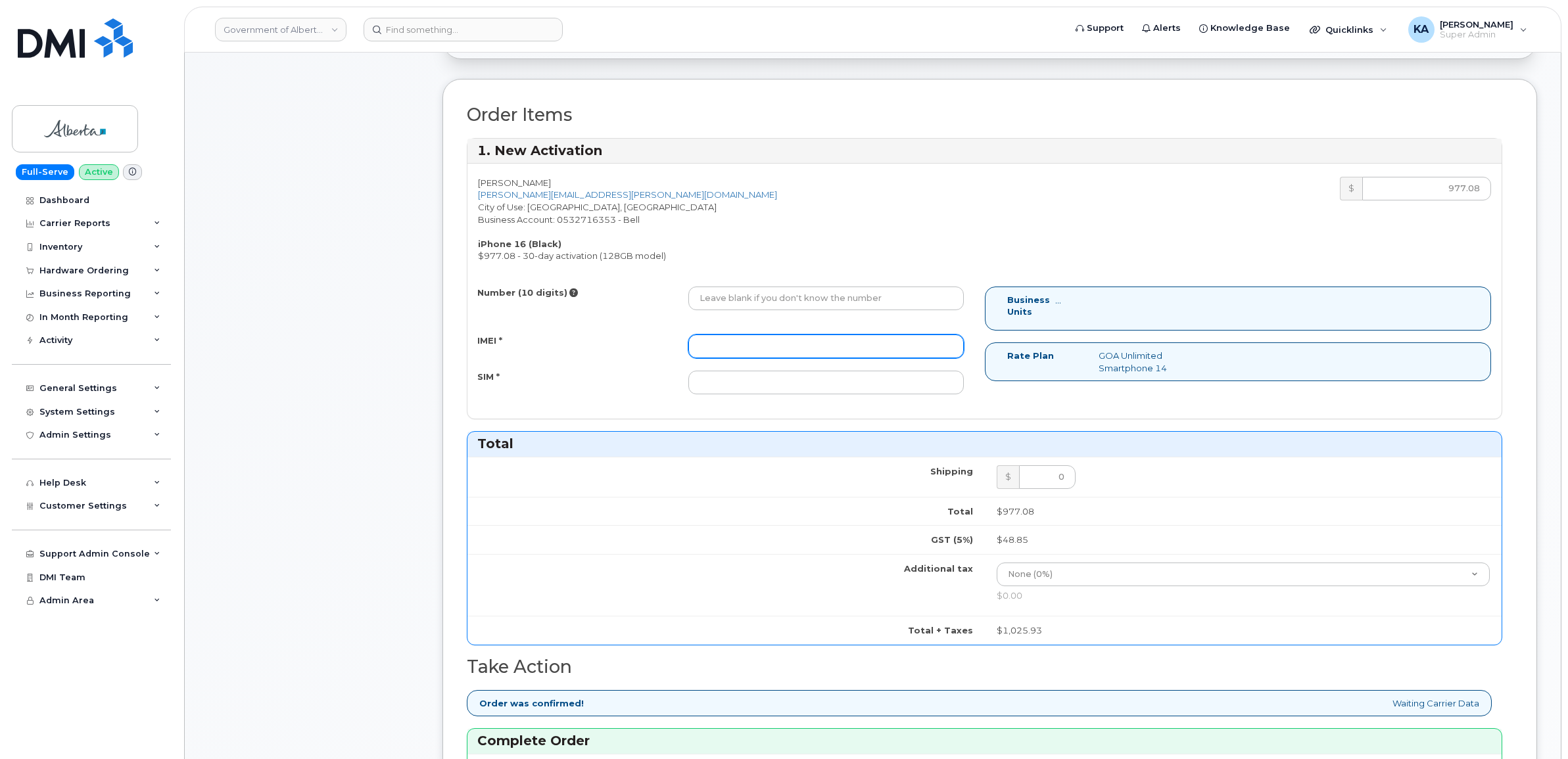
click at [838, 347] on input "IMEI *" at bounding box center [826, 346] width 276 height 24
paste input "355250940750773"
type input "355250940750773"
click at [816, 300] on input "Number (10 digits)" at bounding box center [826, 299] width 276 height 24
paste input "2263798261"
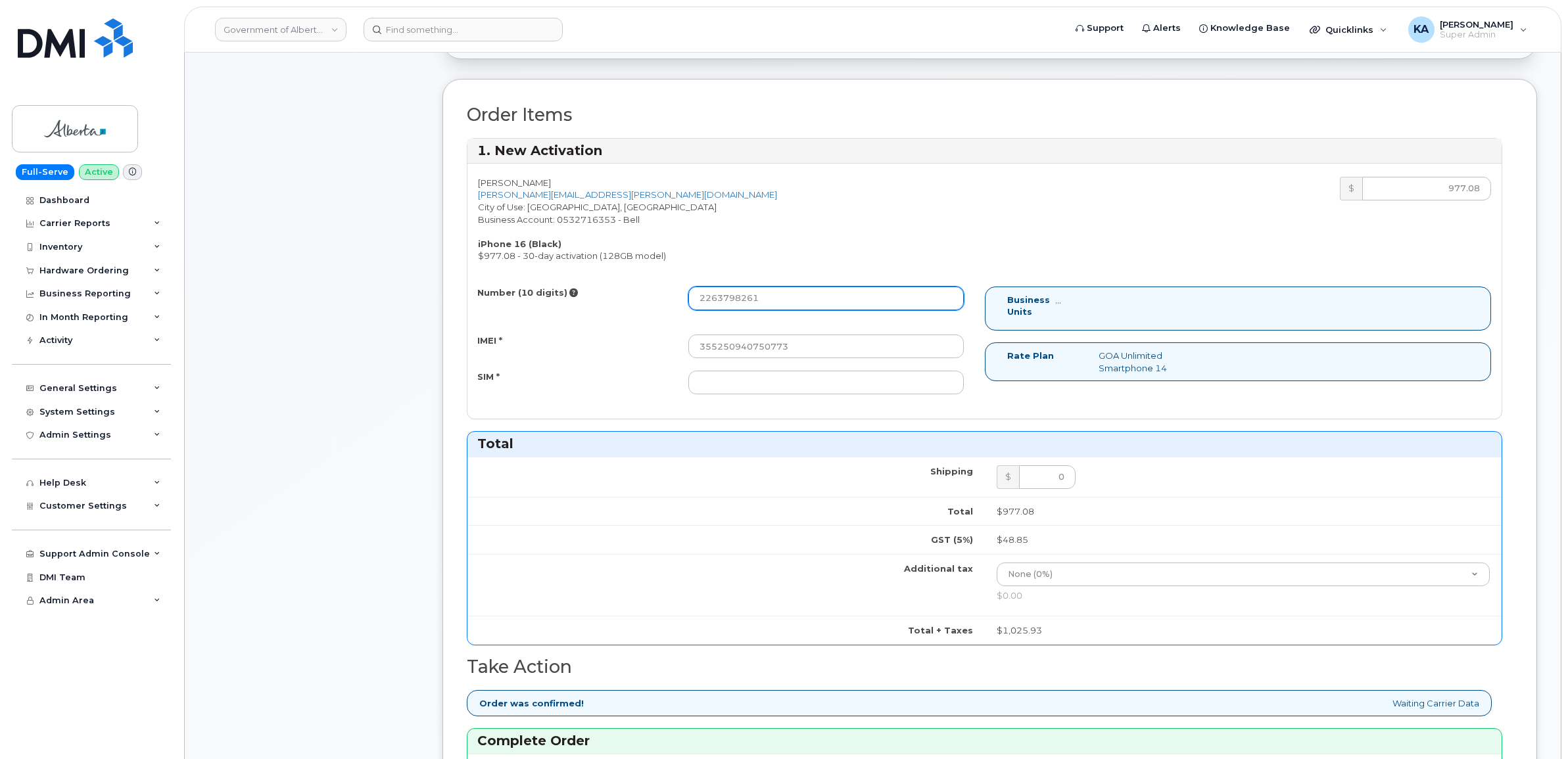
type input "2263798261"
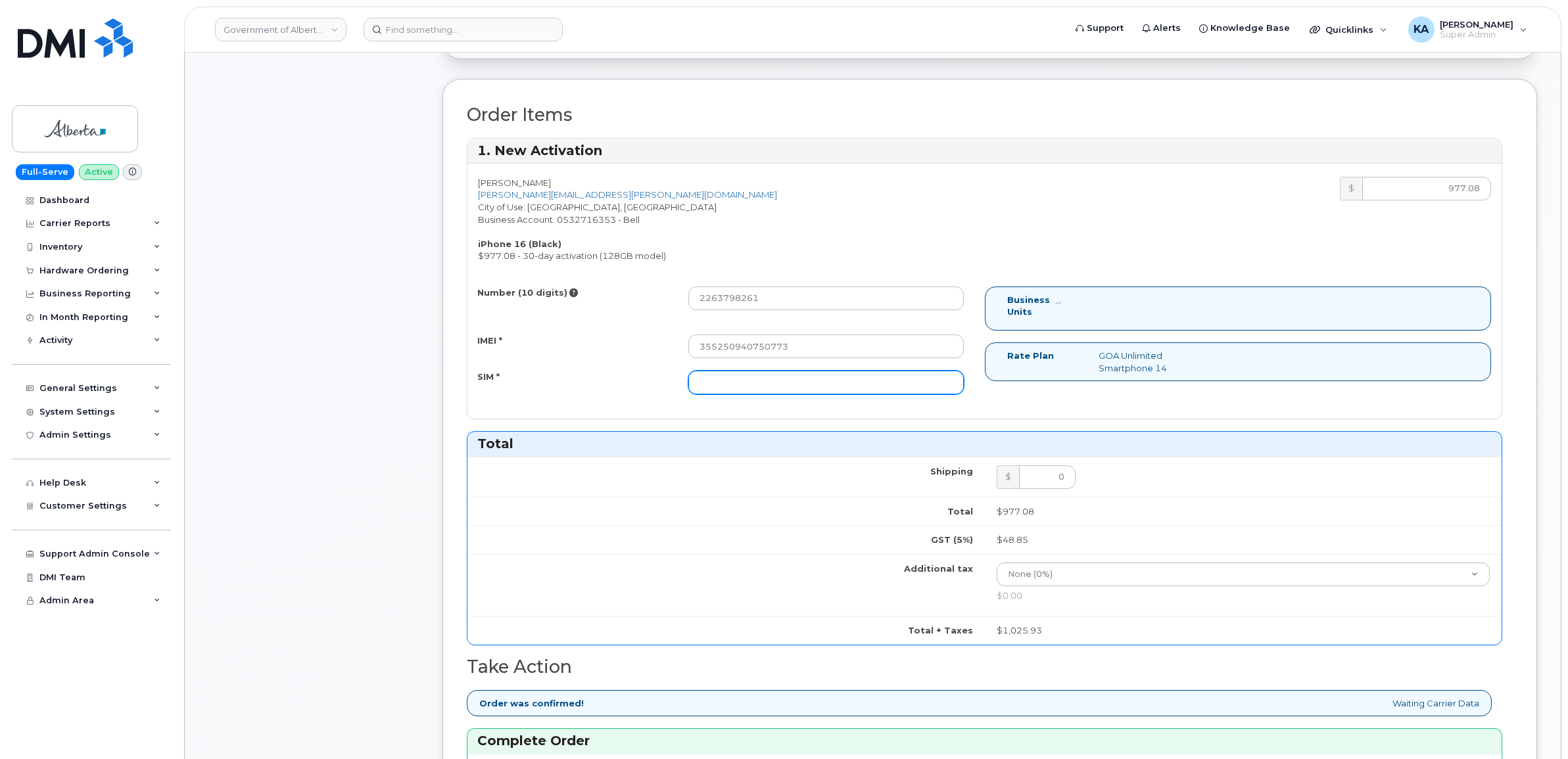
click at [750, 387] on input "SIM *" at bounding box center [826, 382] width 276 height 24
paste input "89302610207413901346"
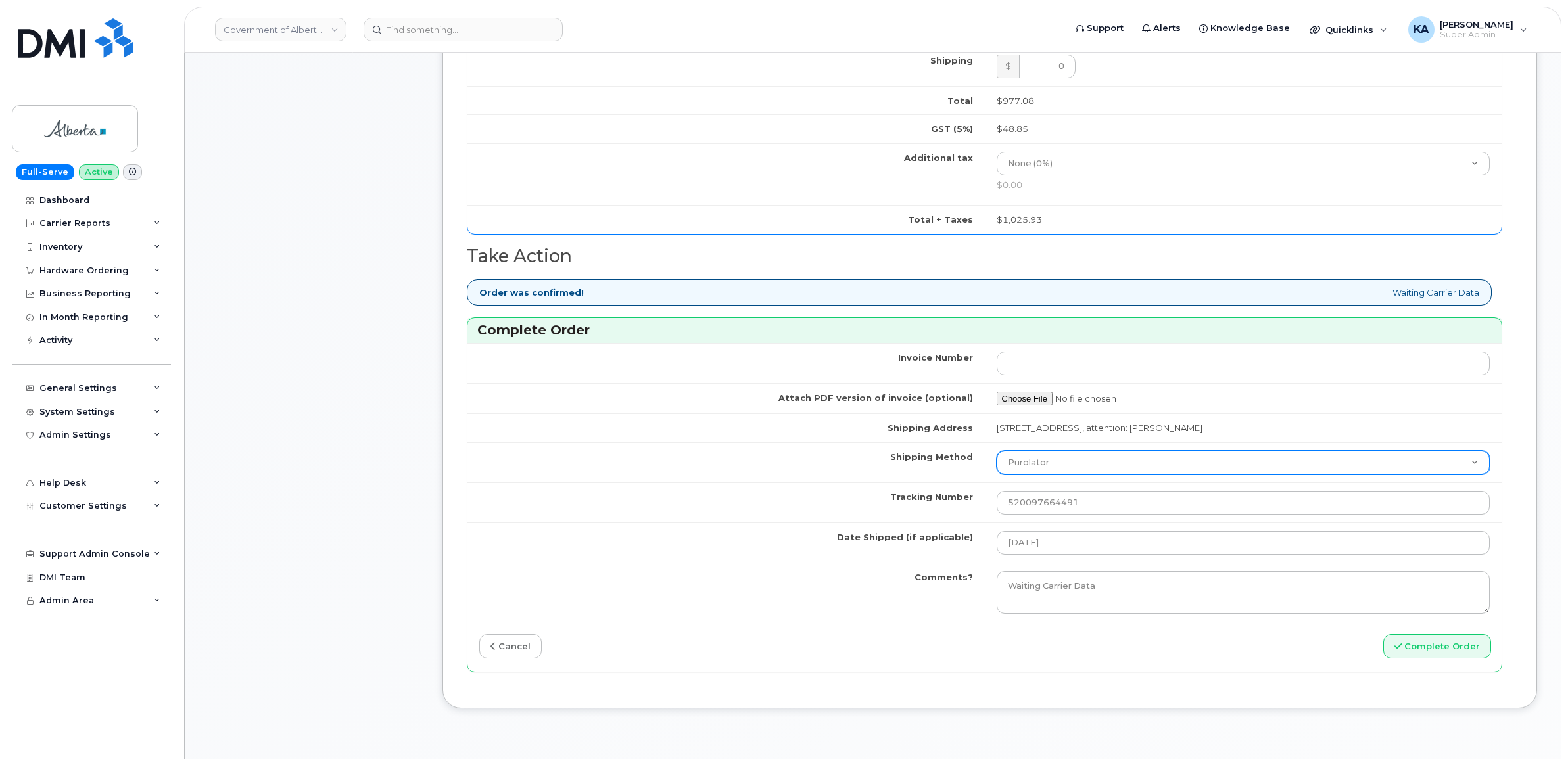
scroll to position [903, 0]
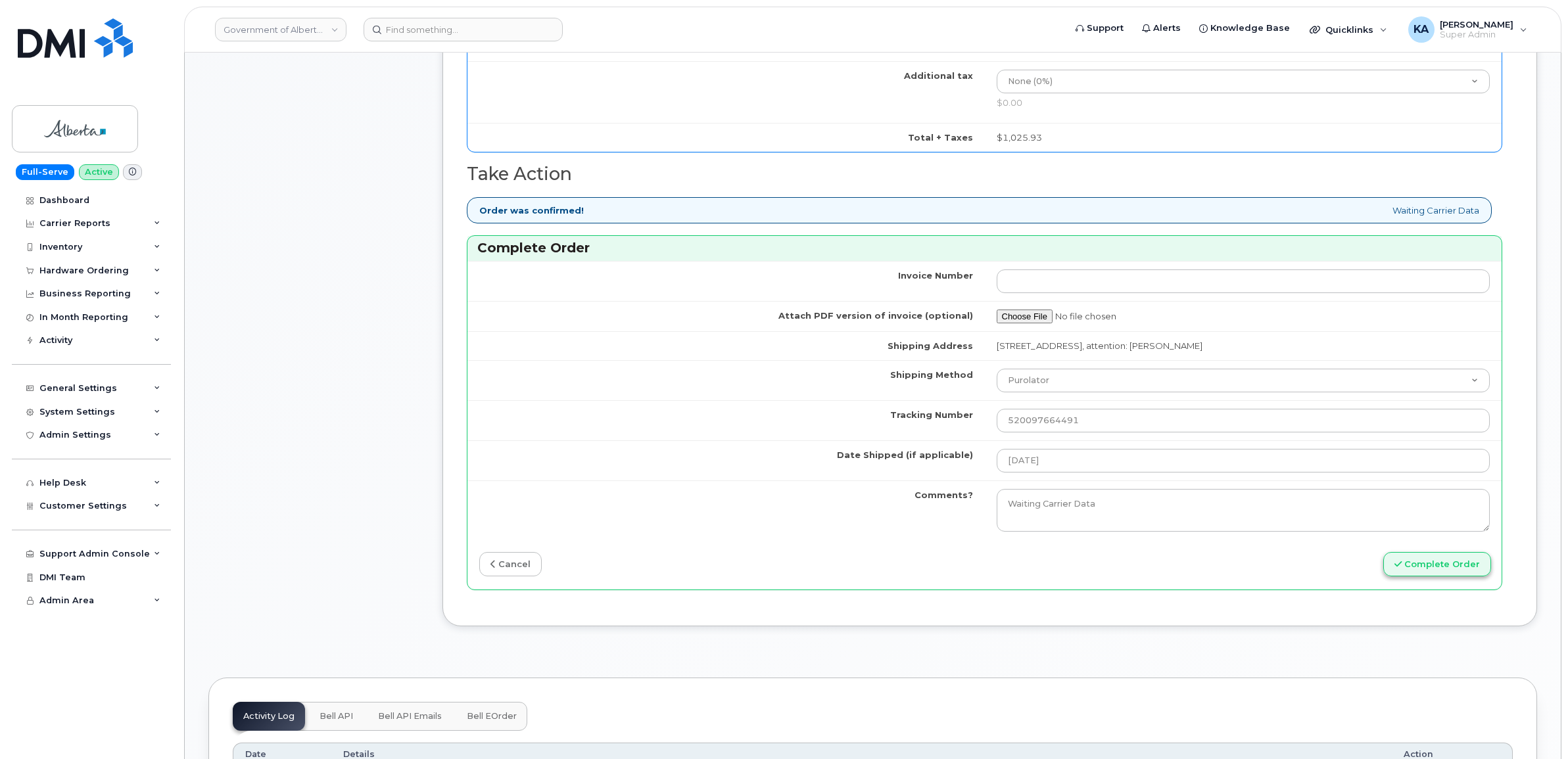
type input "89302610207413901346"
click at [1439, 570] on button "Complete Order" at bounding box center [1437, 564] width 108 height 25
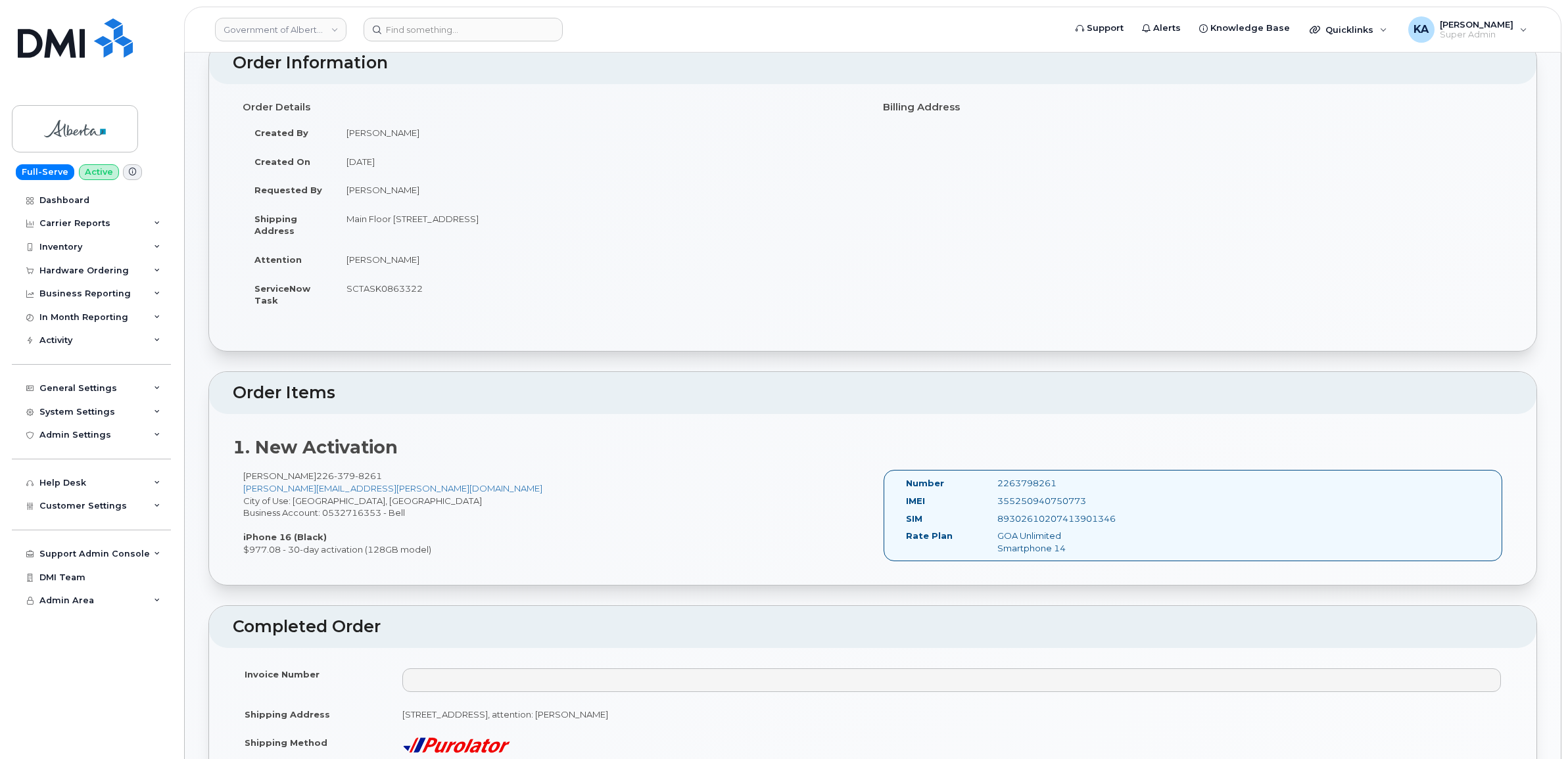
scroll to position [328, 0]
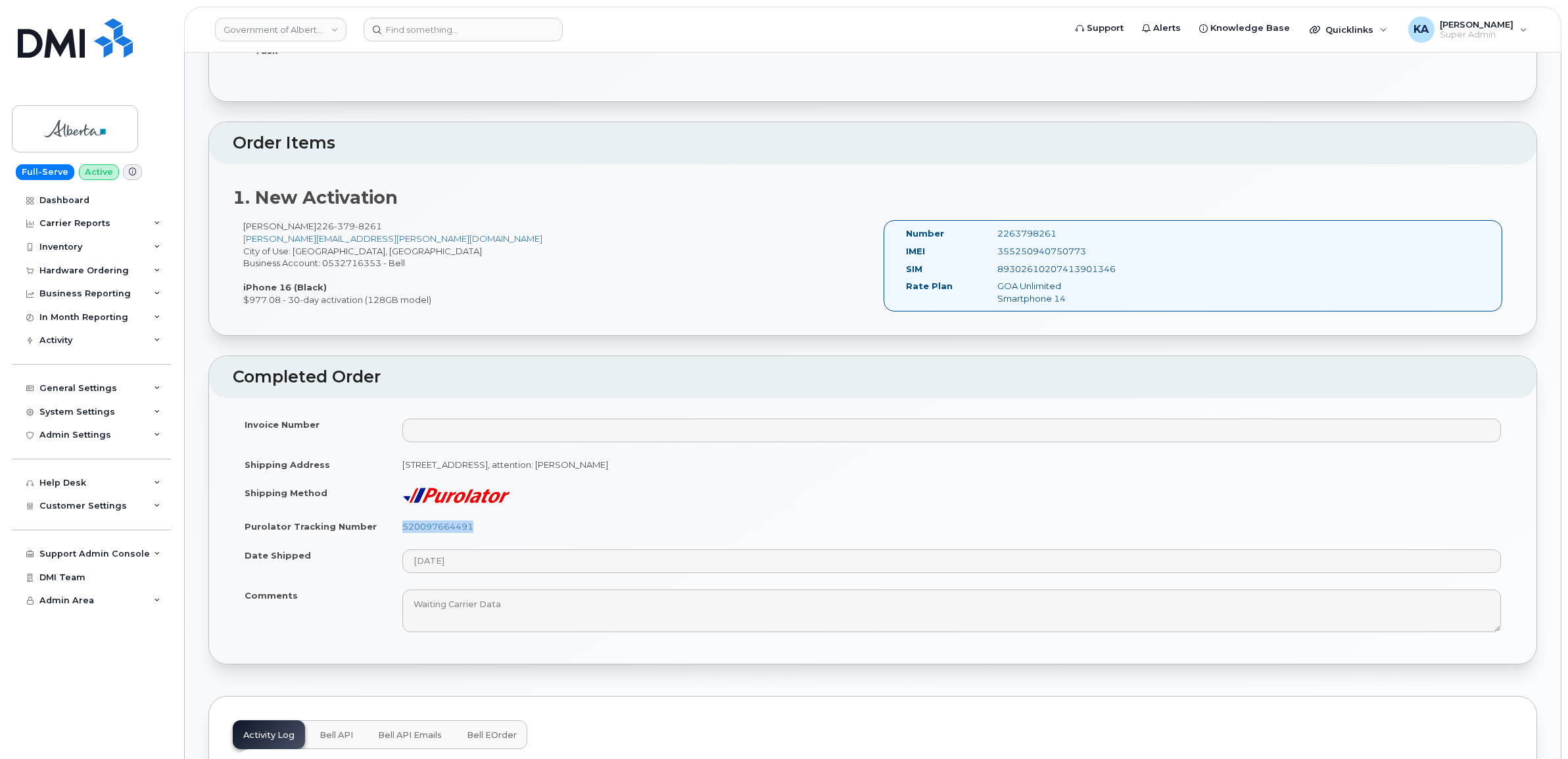
drag, startPoint x: 485, startPoint y: 526, endPoint x: 398, endPoint y: 529, distance: 87.1
click at [398, 529] on td "520097664491" at bounding box center [951, 526] width 1122 height 29
copy link "520097664491"
drag, startPoint x: 1089, startPoint y: 252, endPoint x: 994, endPoint y: 252, distance: 95.0
click at [994, 252] on div "355250940750773" at bounding box center [1051, 252] width 128 height 13
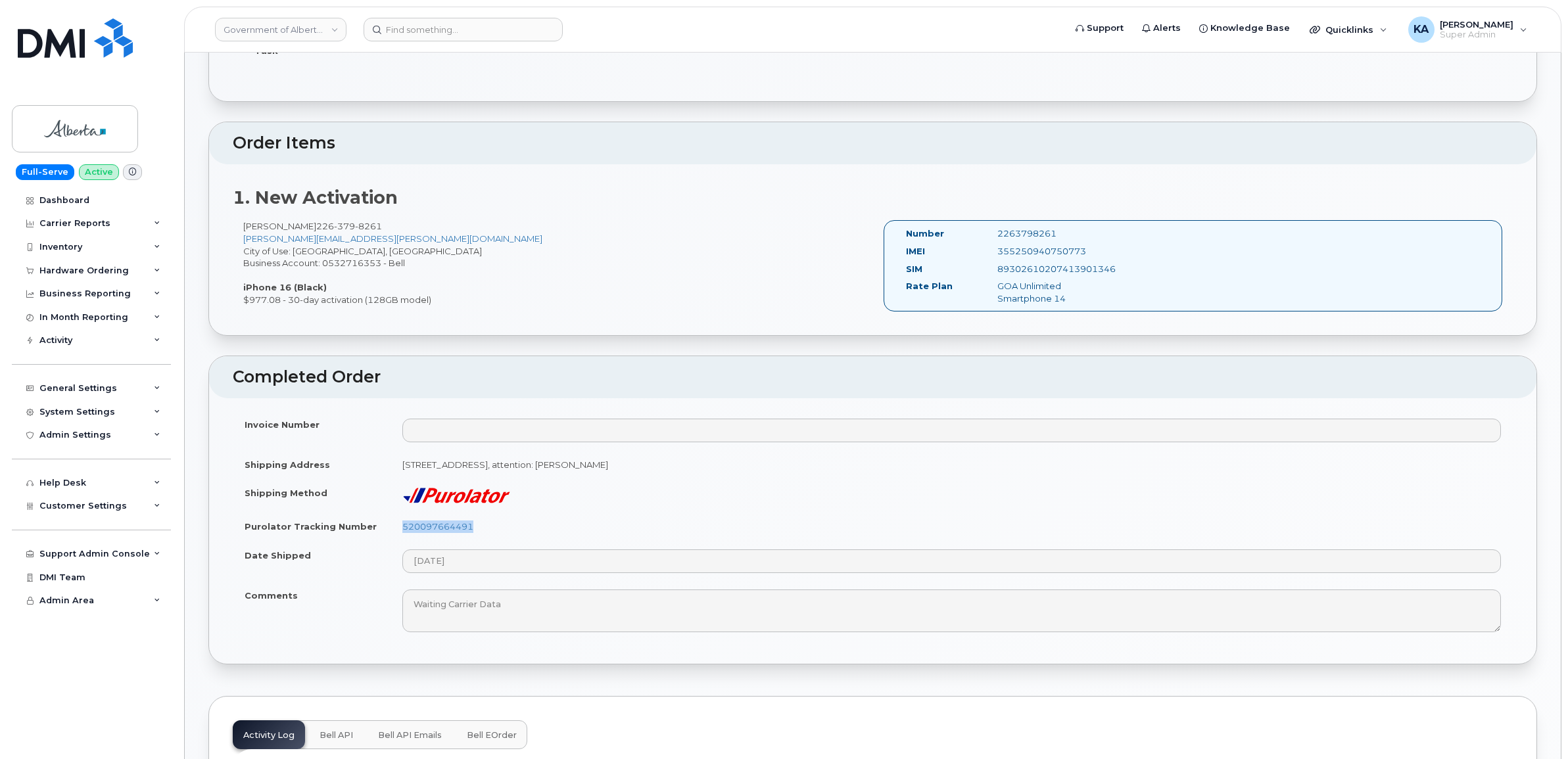
copy div "355250940750773"
drag, startPoint x: 1063, startPoint y: 232, endPoint x: 990, endPoint y: 233, distance: 73.0
click at [990, 233] on div "2263798261" at bounding box center [1051, 233] width 128 height 13
copy div "2263798261"
drag, startPoint x: 902, startPoint y: 231, endPoint x: 1086, endPoint y: 316, distance: 202.7
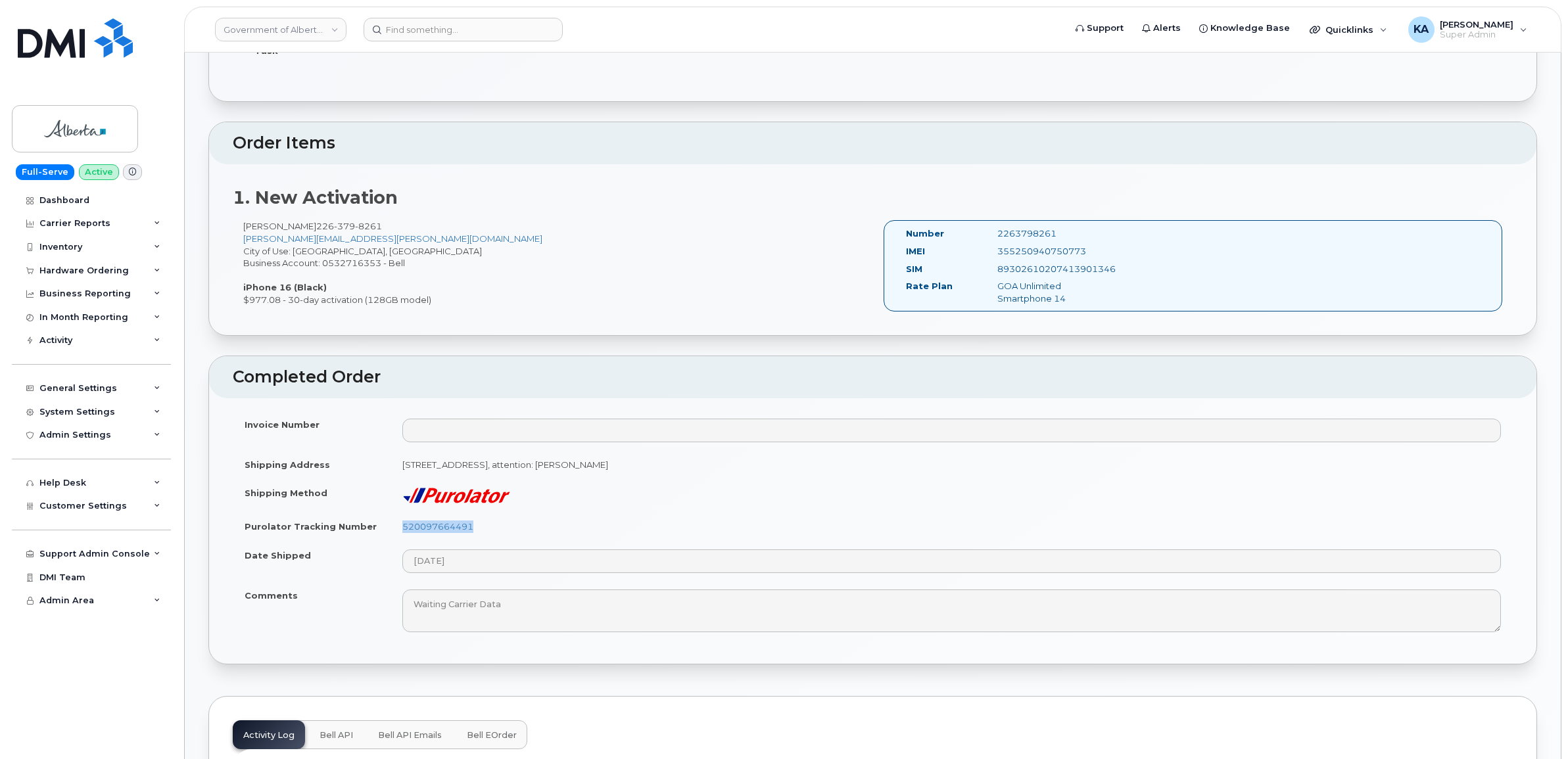
click at [1086, 316] on div "Number 2263798261 IMEI 355250940750773 SIM 89302610207413901346 Rate Plan GOA U…" at bounding box center [1193, 271] width 641 height 103
copy div "Number 2263798261 IMEI 355250940750773 SIM 89302610207413901346 Rate Plan GOA U…"
drag, startPoint x: 241, startPoint y: 488, endPoint x: 293, endPoint y: 601, distance: 124.4
click at [293, 601] on tbody "Invoice Number Shipping Address 5121 - 49 Street Vegreville Alberta T9C1S7, att…" at bounding box center [873, 525] width 1280 height 231
copy tbody "Shipping Method Purolator Tracking Number 520097664491 Date Shipped Comments"
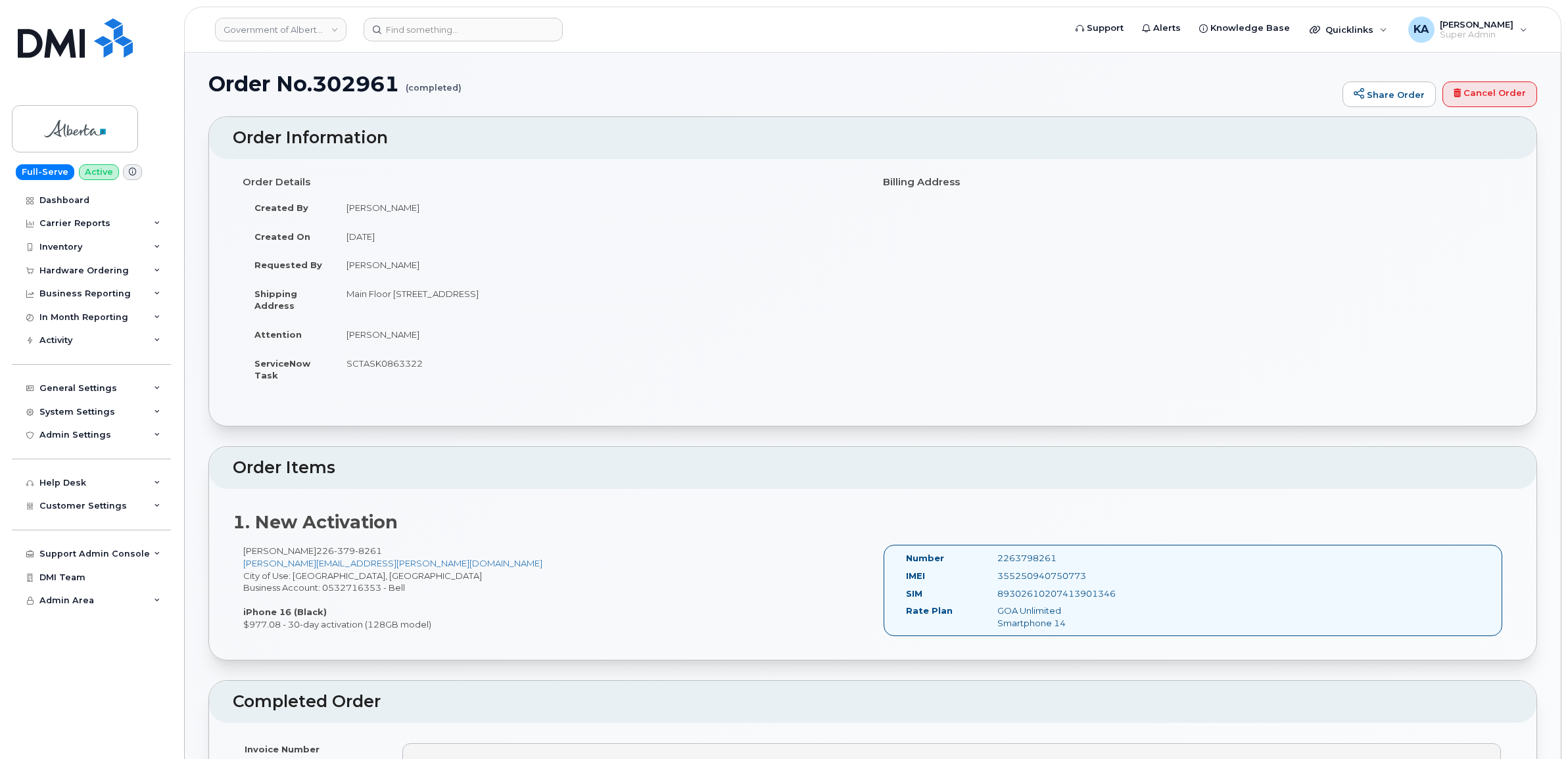
scroll to position [0, 0]
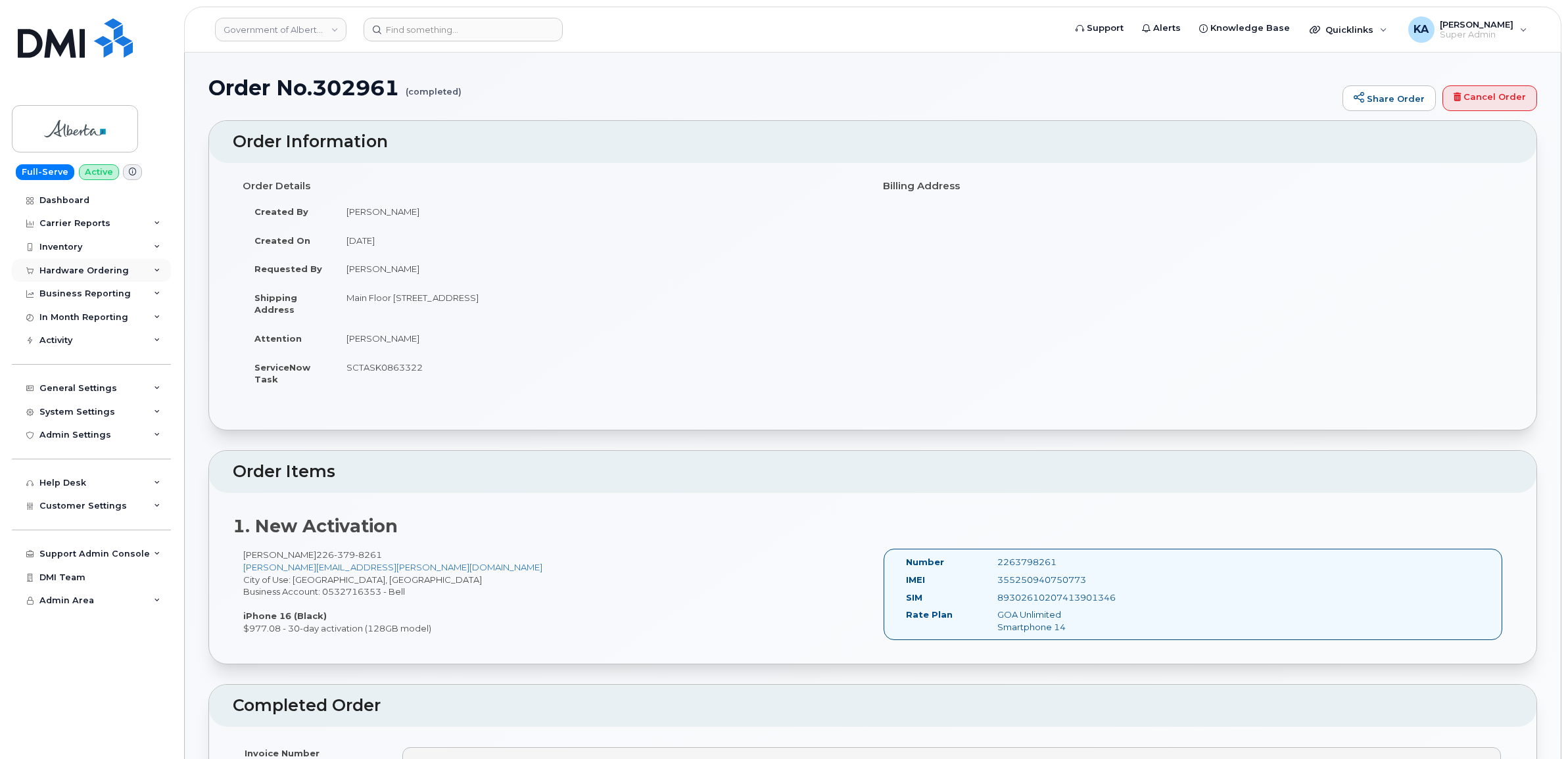
click at [58, 270] on div "Hardware Ordering" at bounding box center [84, 271] width 89 height 11
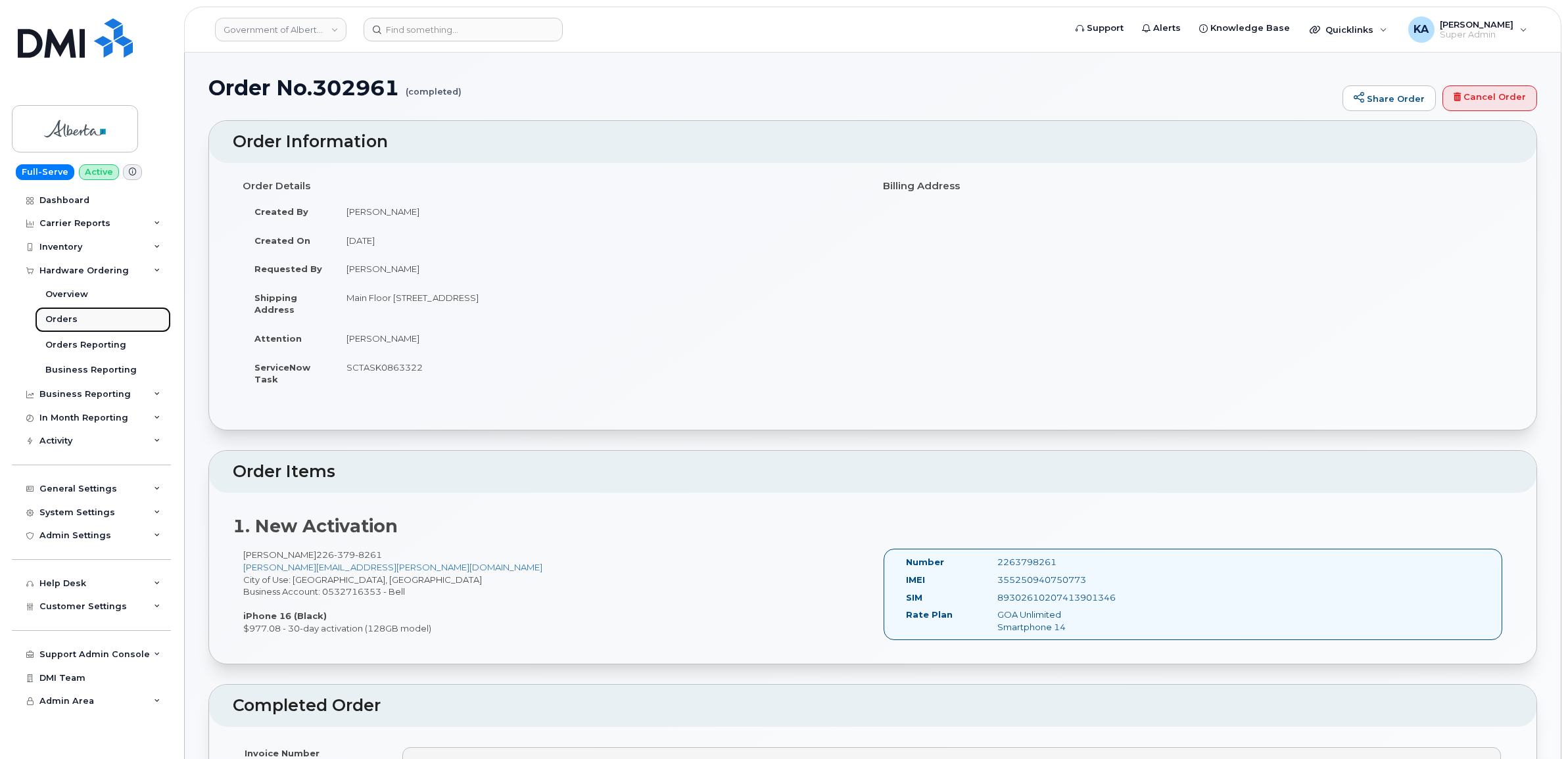
click at [56, 320] on div "Orders" at bounding box center [62, 319] width 32 height 12
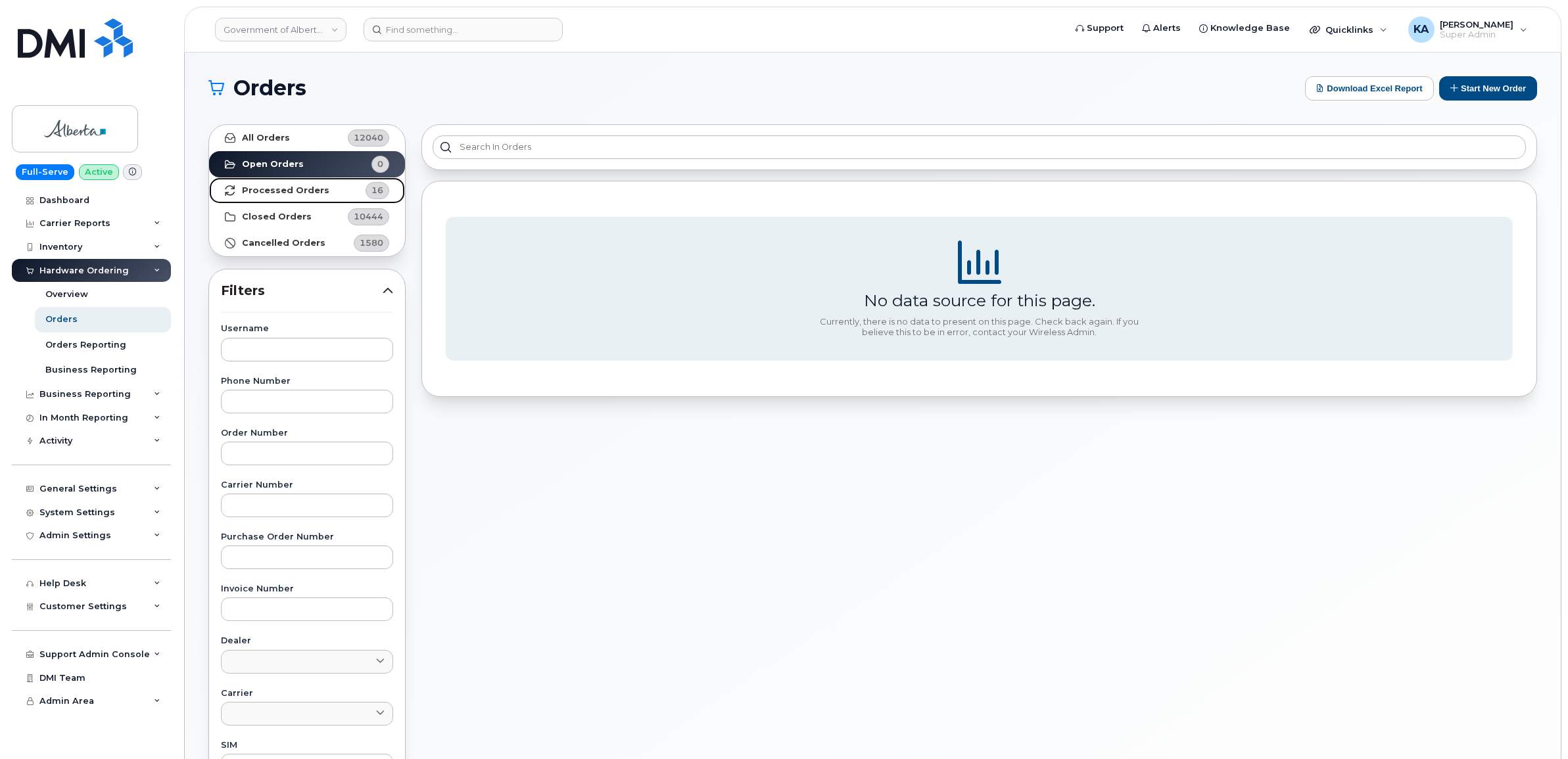
click at [257, 193] on strong "Processed Orders" at bounding box center [285, 190] width 87 height 11
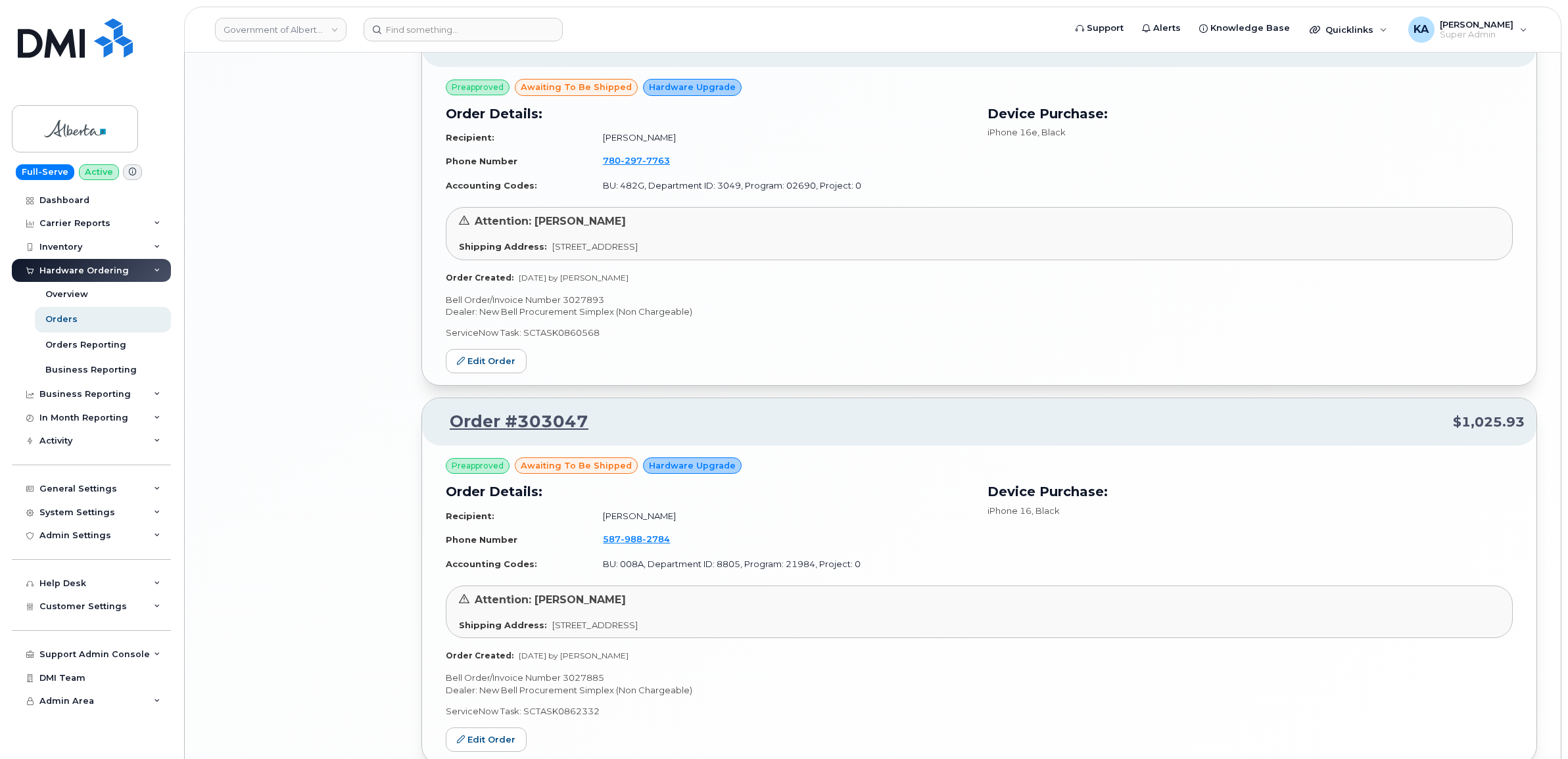
scroll to position [2669, 0]
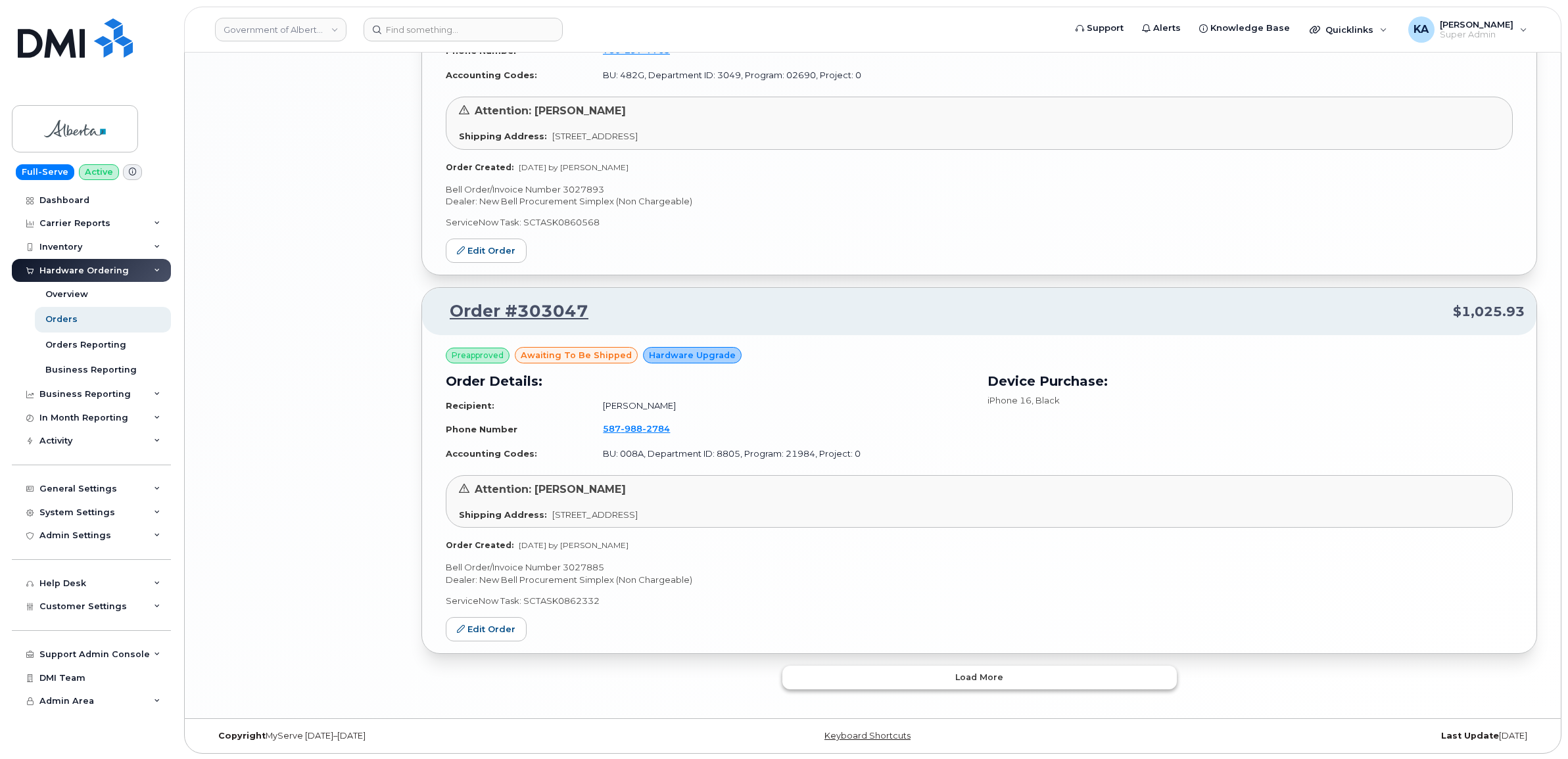
click at [830, 680] on button "Load more" at bounding box center [979, 677] width 394 height 24
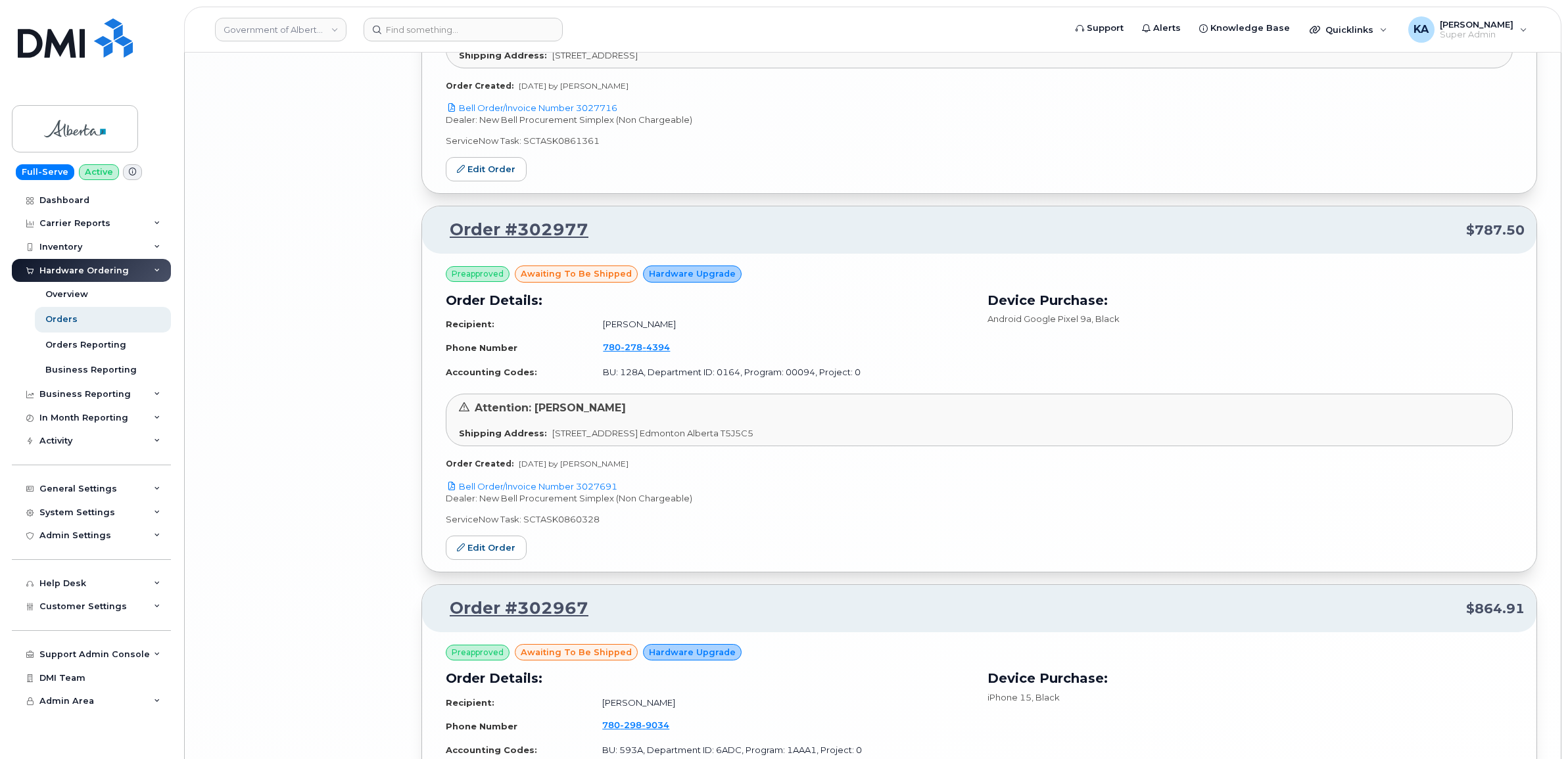
scroll to position [5666, 0]
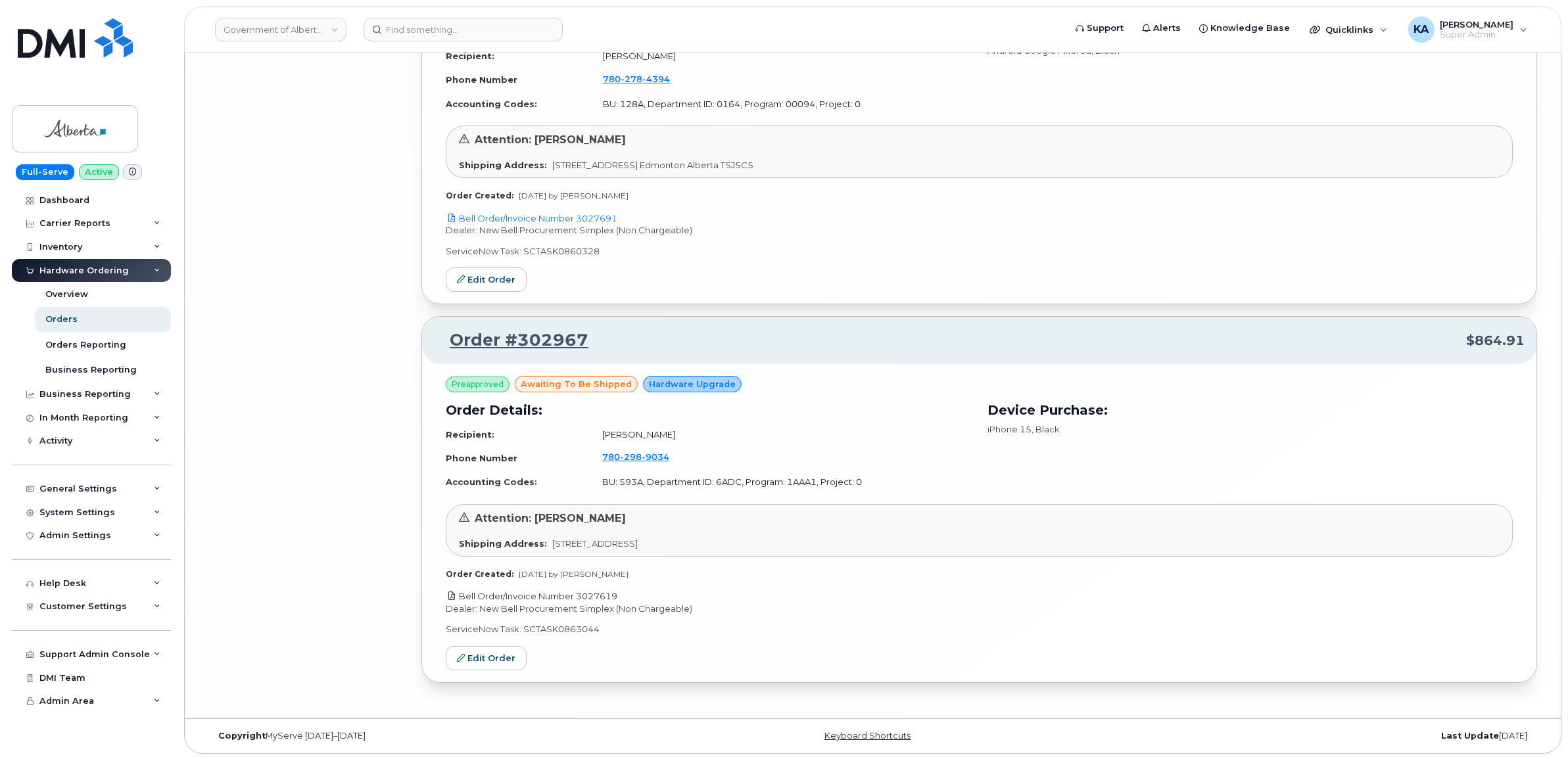
drag, startPoint x: 622, startPoint y: 591, endPoint x: 580, endPoint y: 596, distance: 42.3
click at [580, 596] on p "Bell Order/Invoice Number 3027619" at bounding box center [979, 596] width 1067 height 13
copy link "3027619"
click at [485, 652] on link "Edit Order" at bounding box center [486, 658] width 81 height 25
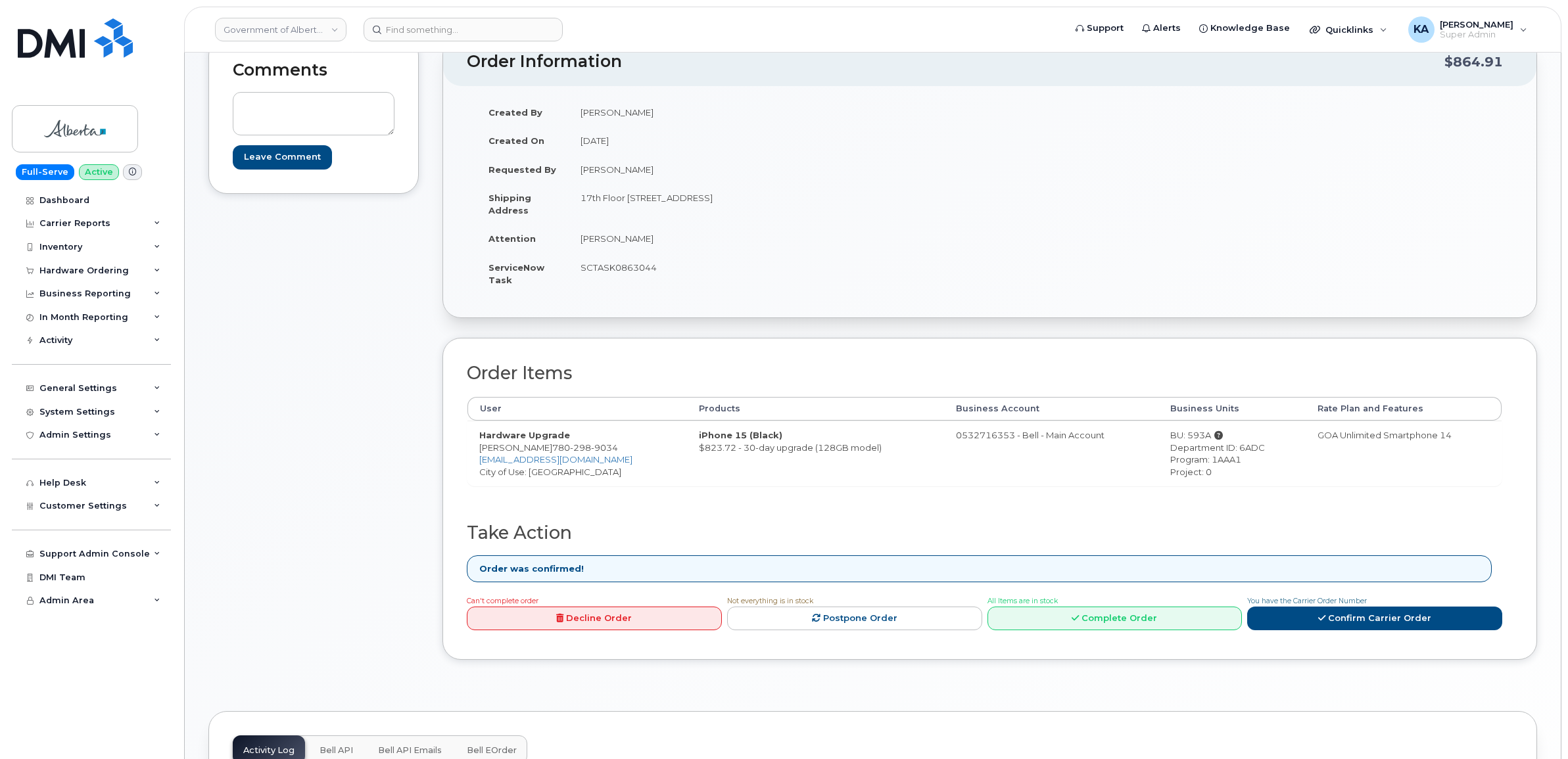
scroll to position [164, 0]
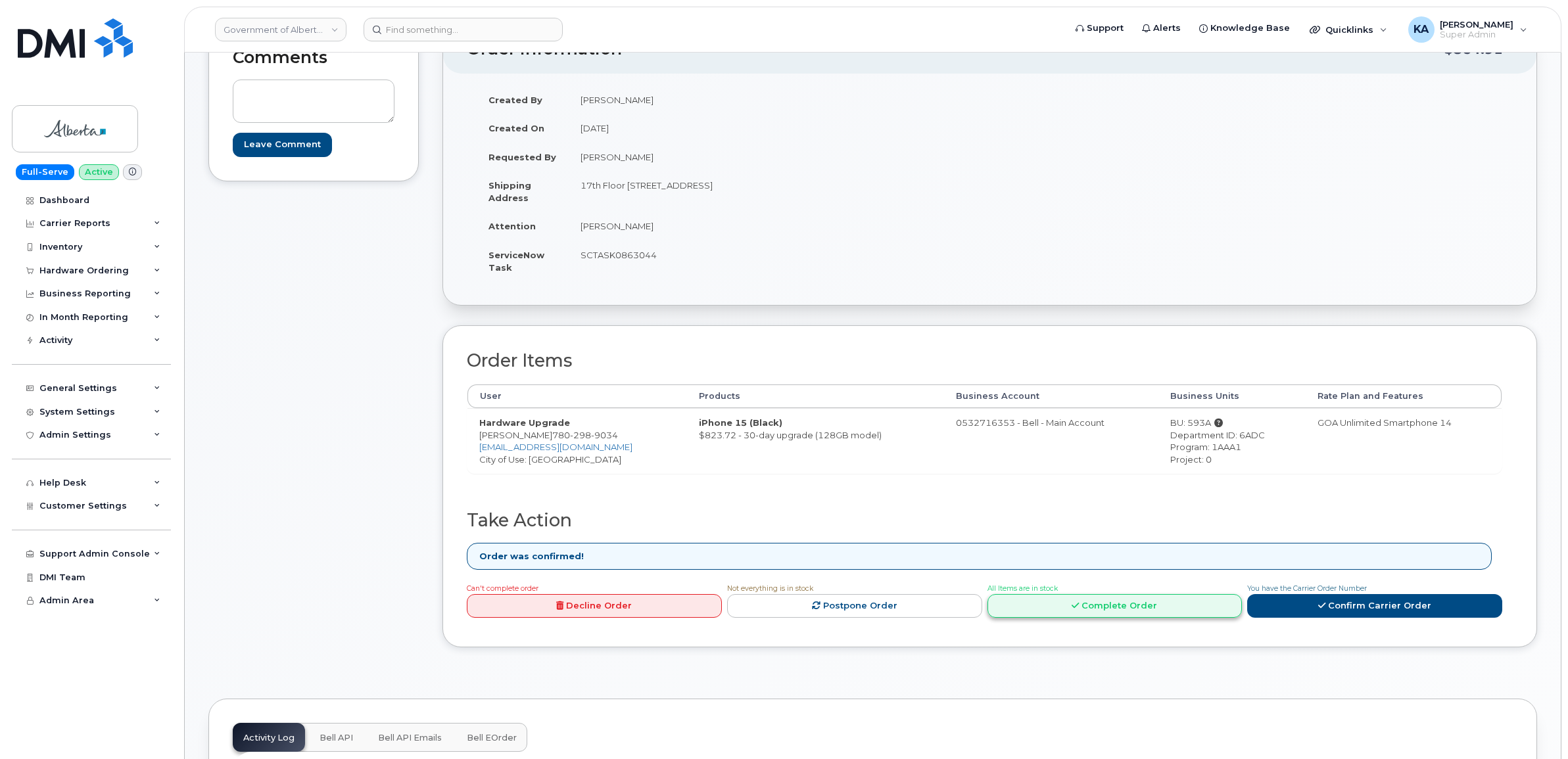
click at [1103, 609] on link "Complete Order" at bounding box center [1114, 606] width 255 height 25
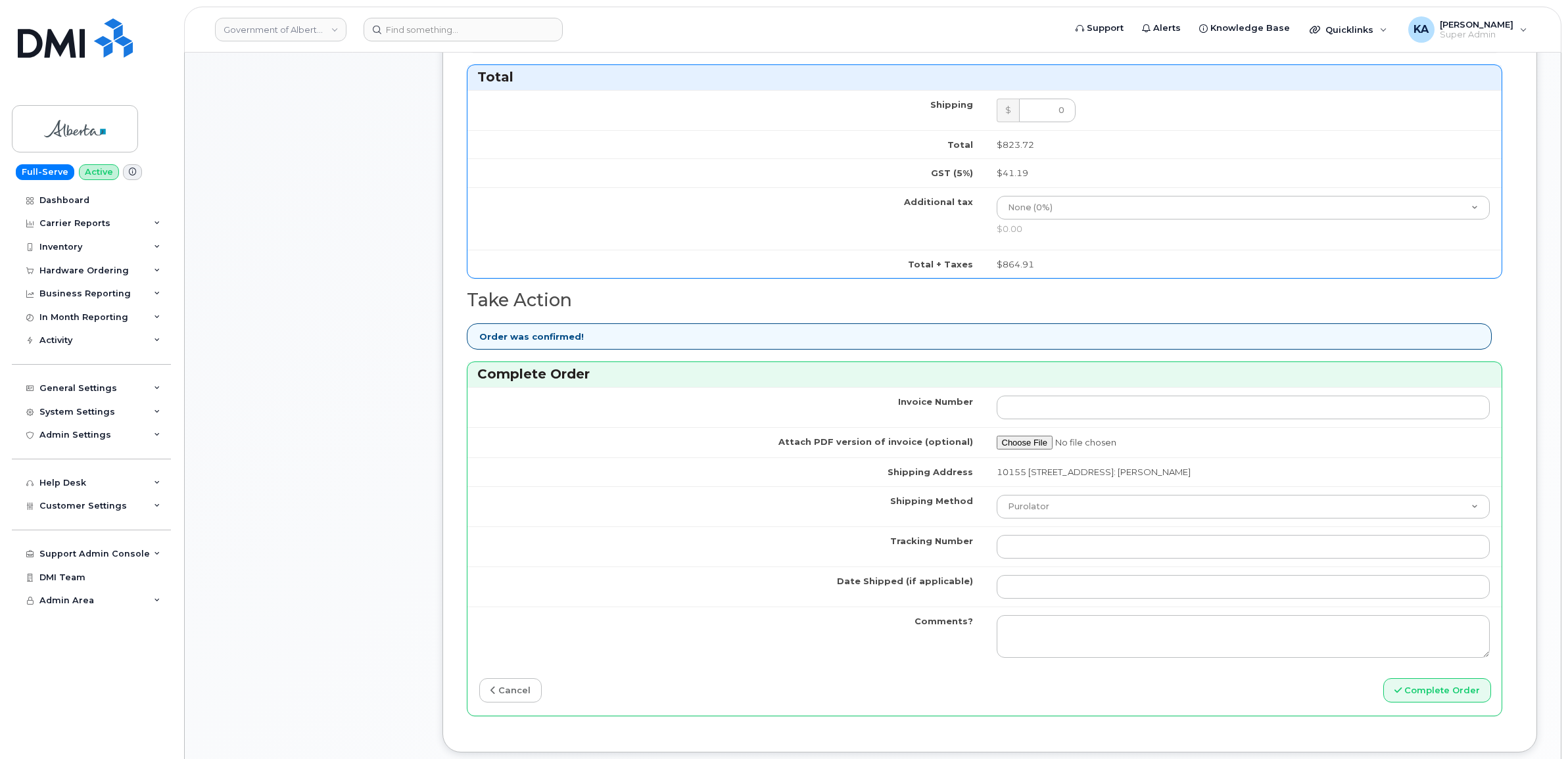
scroll to position [822, 0]
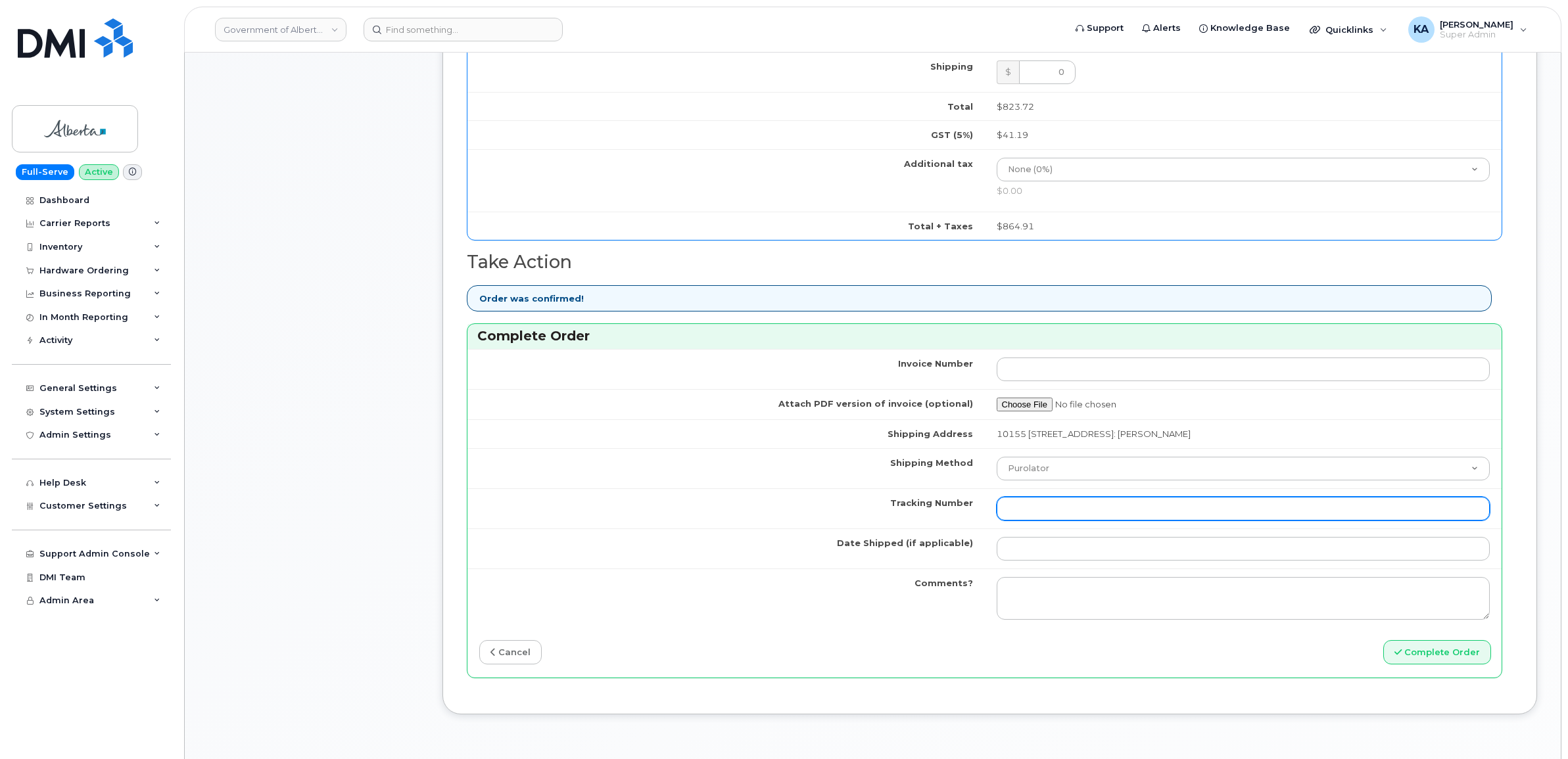
click at [1072, 513] on input "Tracking Number" at bounding box center [1243, 509] width 494 height 24
paste input "520097671306"
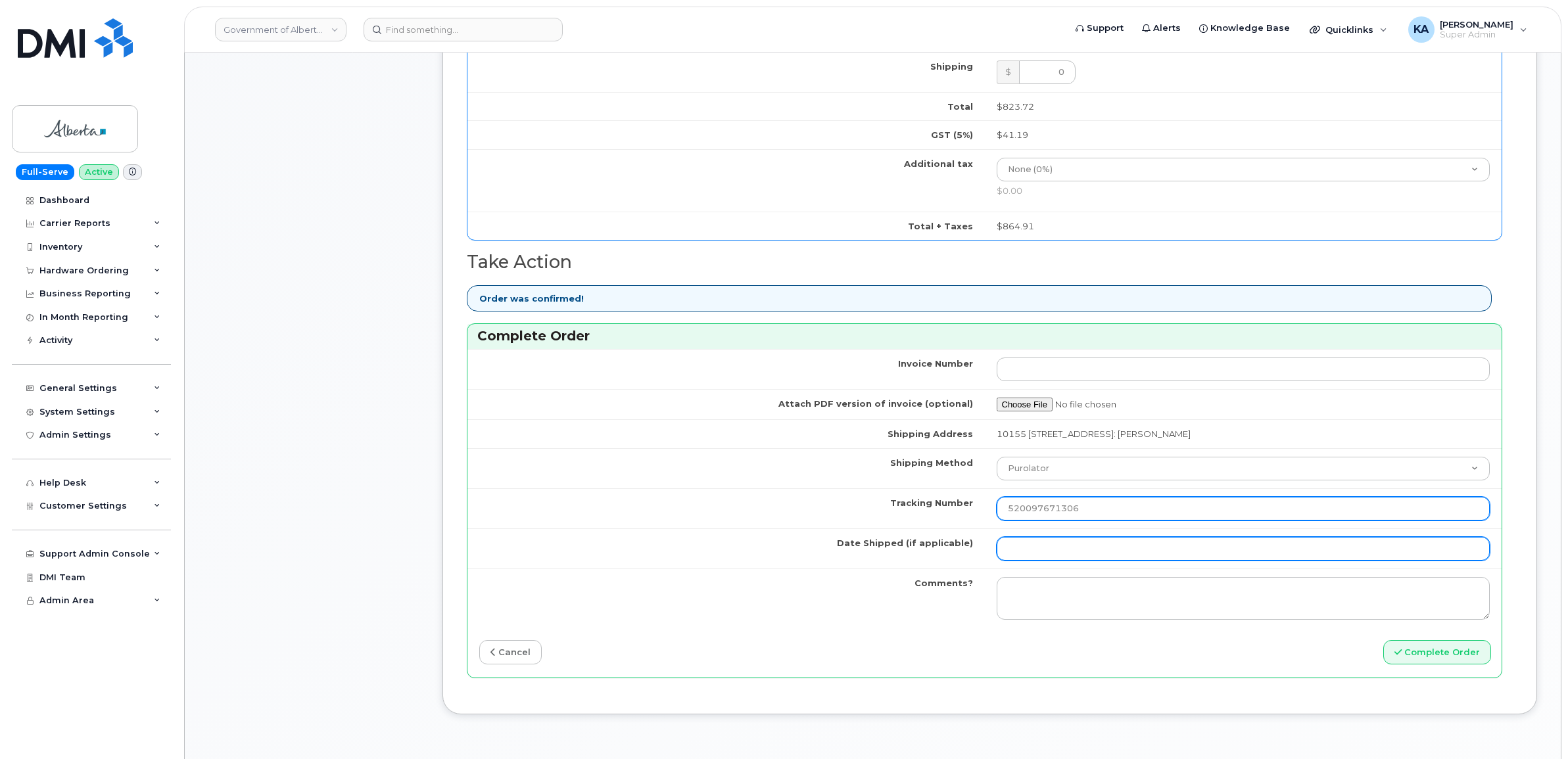
type input "520097671306"
click at [1060, 550] on input "Date Shipped (if applicable)" at bounding box center [1243, 549] width 494 height 24
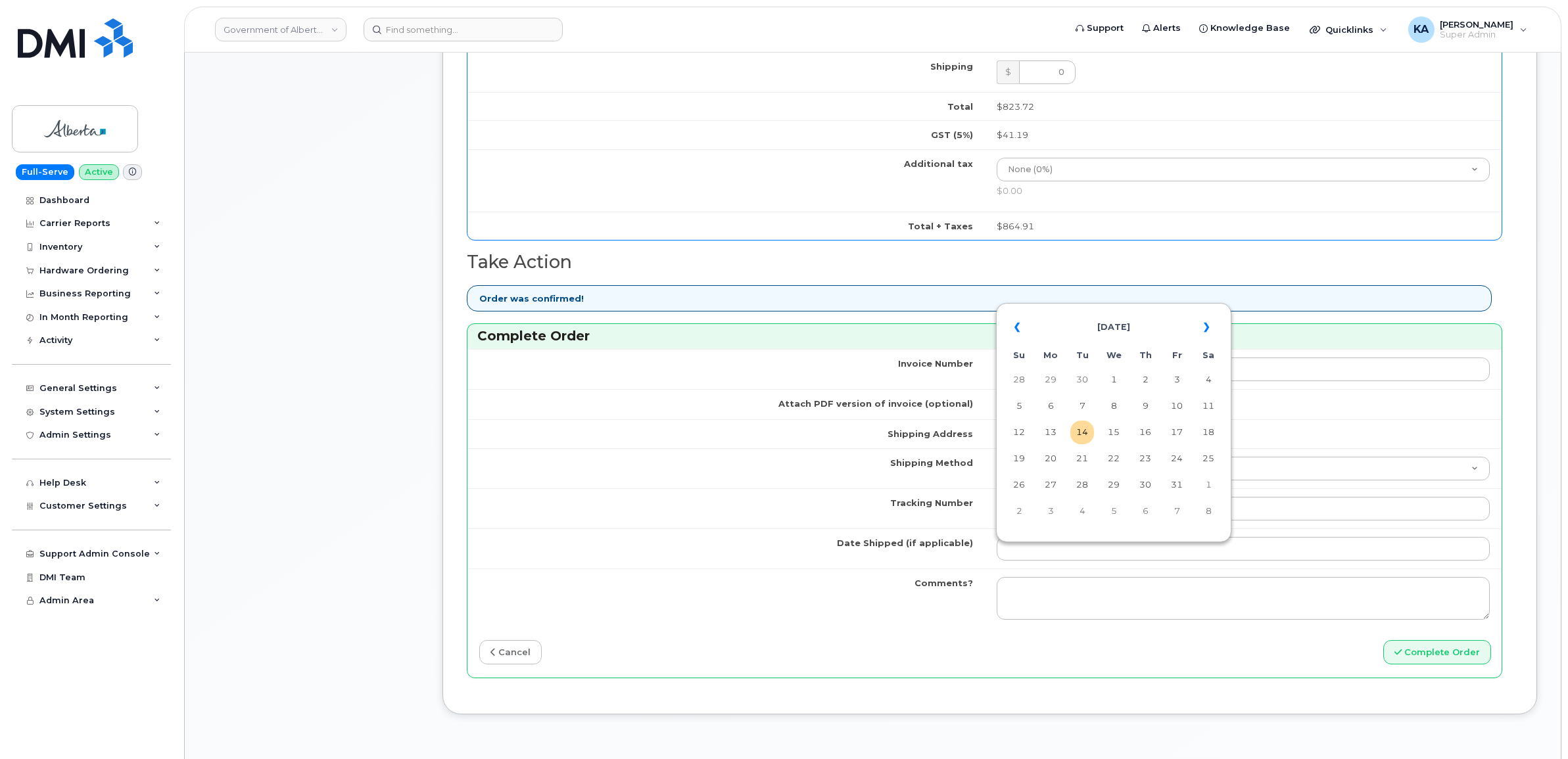
click at [1152, 307] on table "« [DATE] » Su Mo Tu We Th Fr Sa 28 29 30 1 2 3 4 5 6 7 8 9 10 11 12 13 14 15 16…" at bounding box center [1113, 419] width 229 height 225
click at [1143, 403] on td "9" at bounding box center [1145, 406] width 24 height 24
type input "2025-10-09"
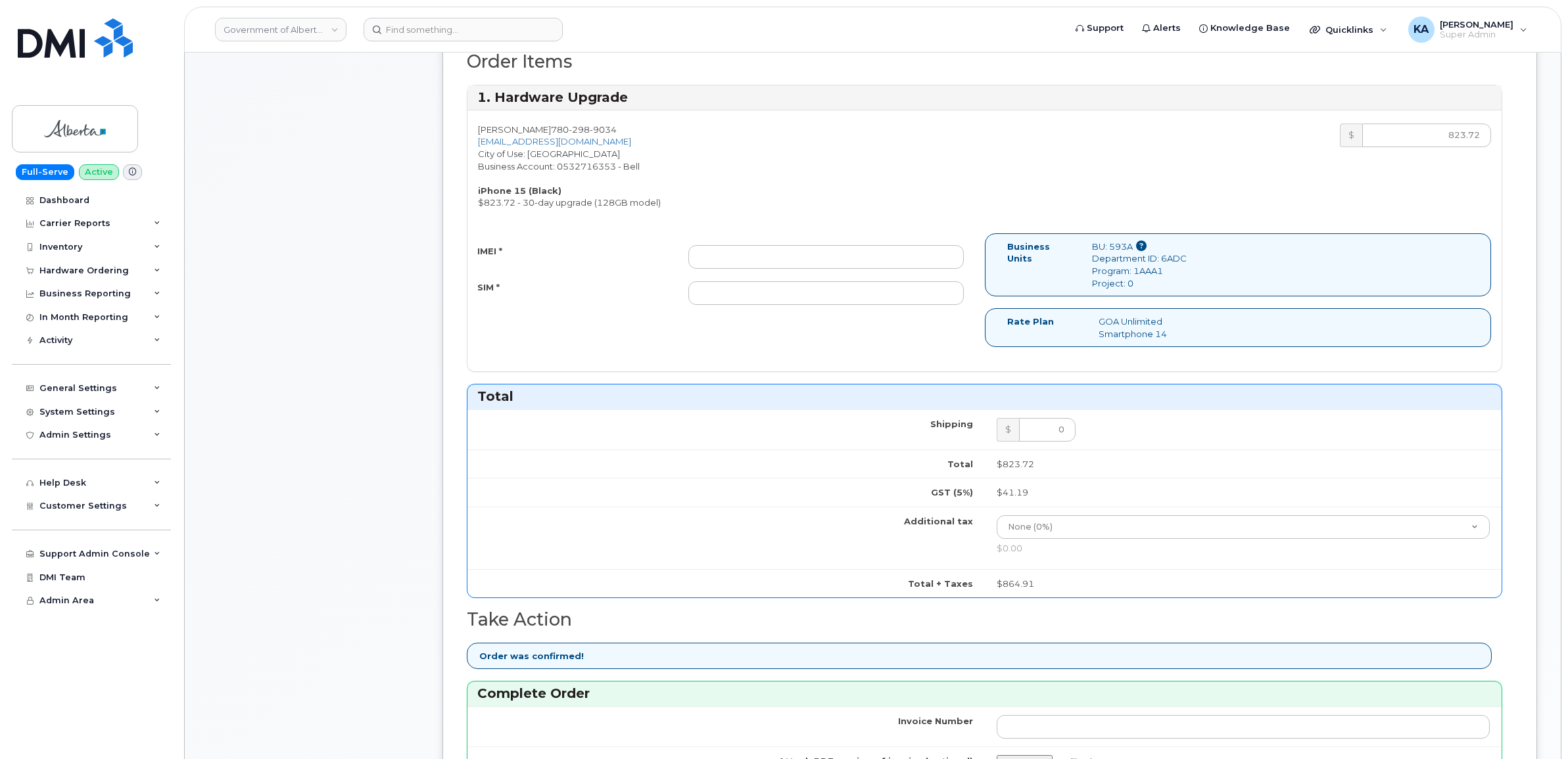
scroll to position [410, 0]
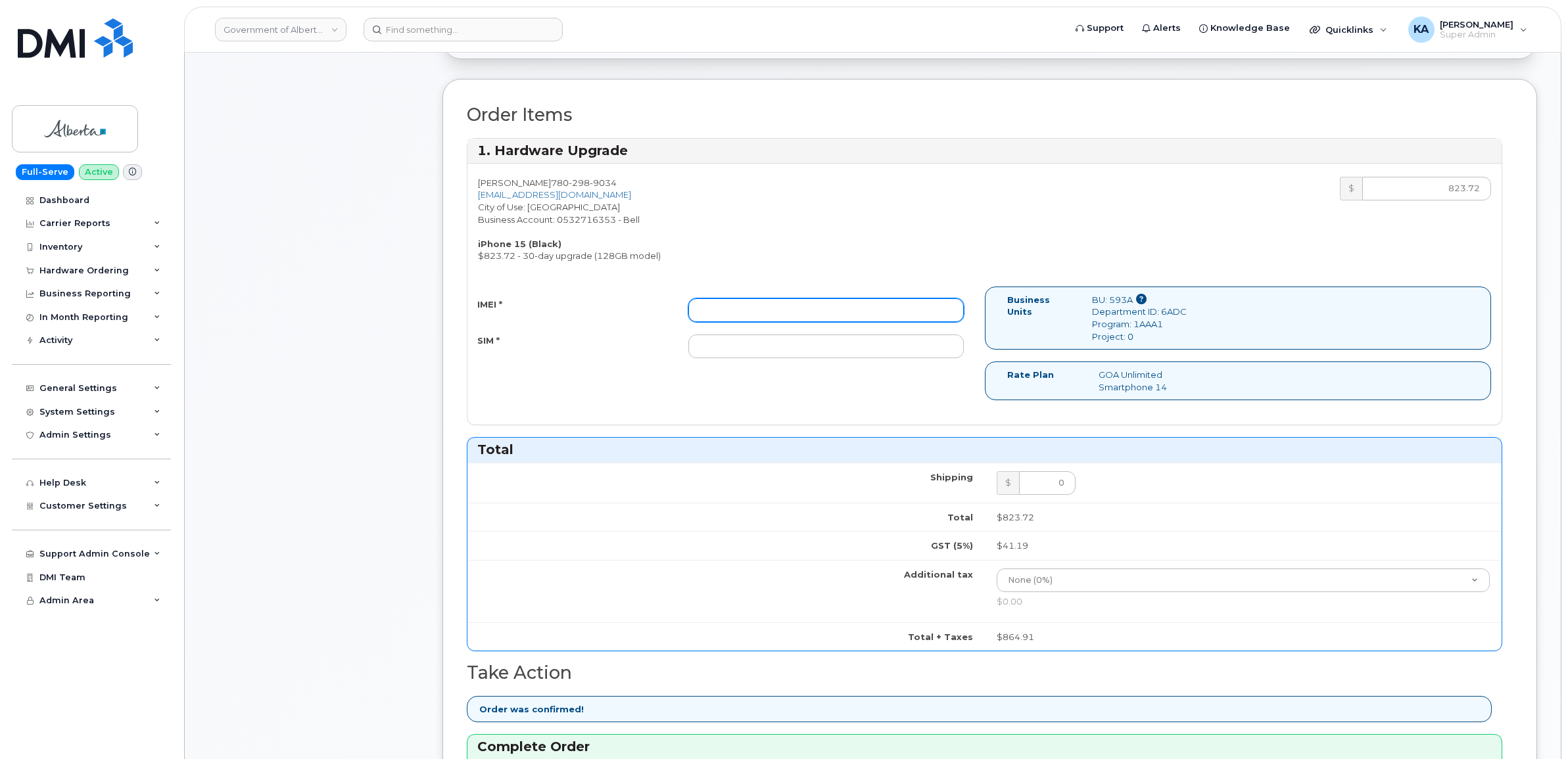
click at [912, 320] on input "IMEI *" at bounding box center [826, 310] width 276 height 24
paste input "356052196171483"
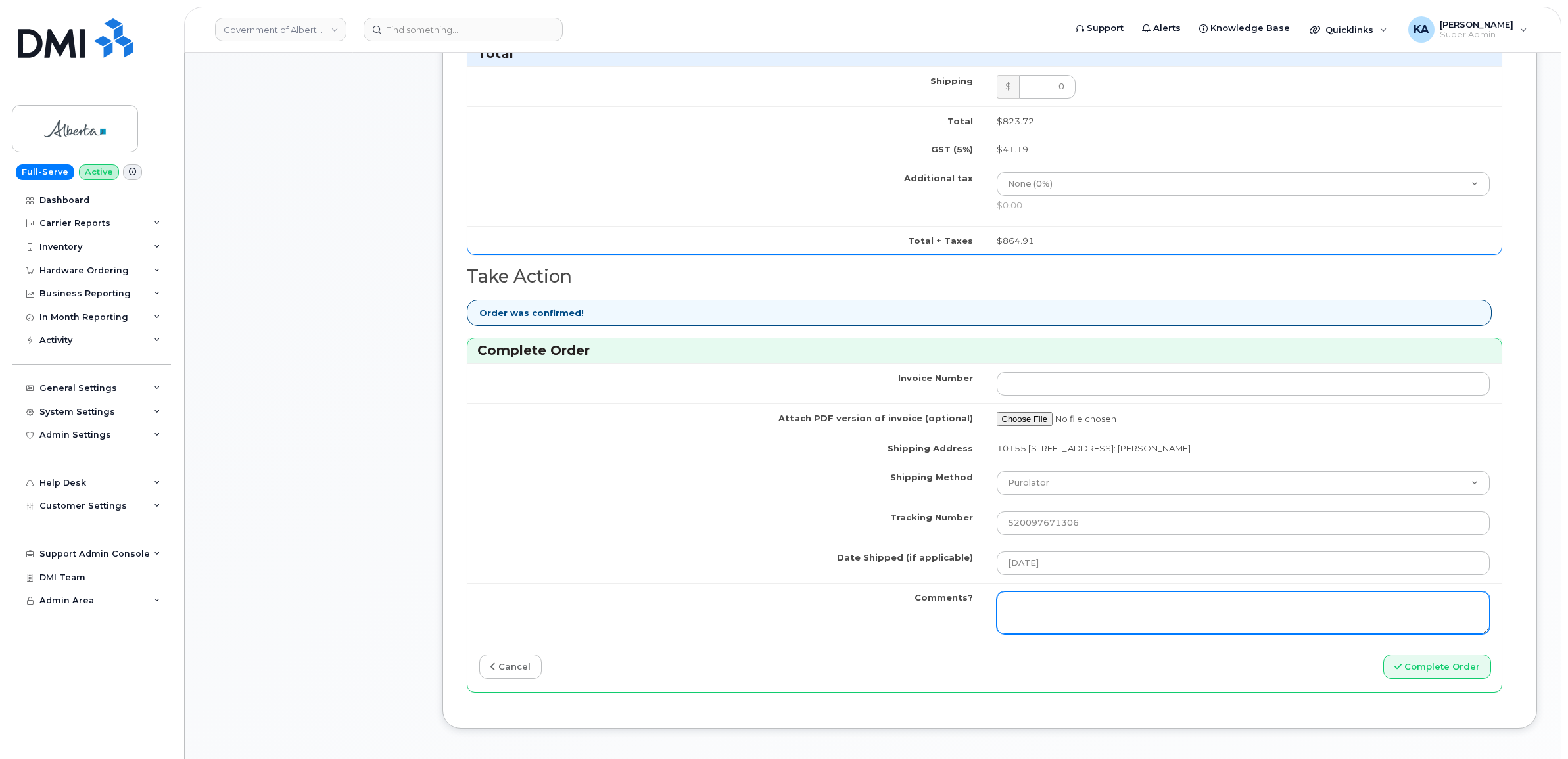
scroll to position [822, 0]
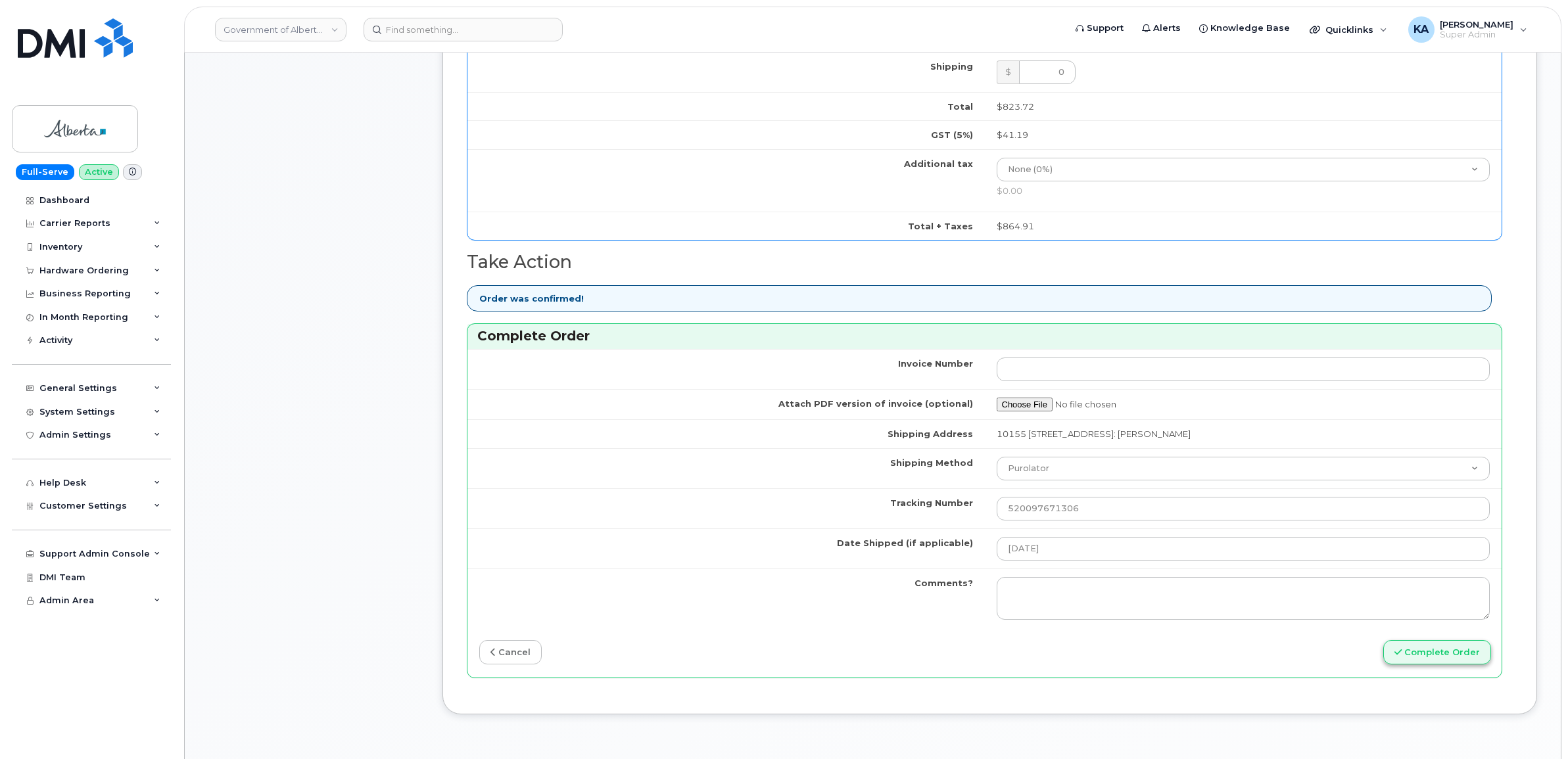
type input "356052196171483"
click at [1418, 655] on button "Complete Order" at bounding box center [1437, 652] width 108 height 25
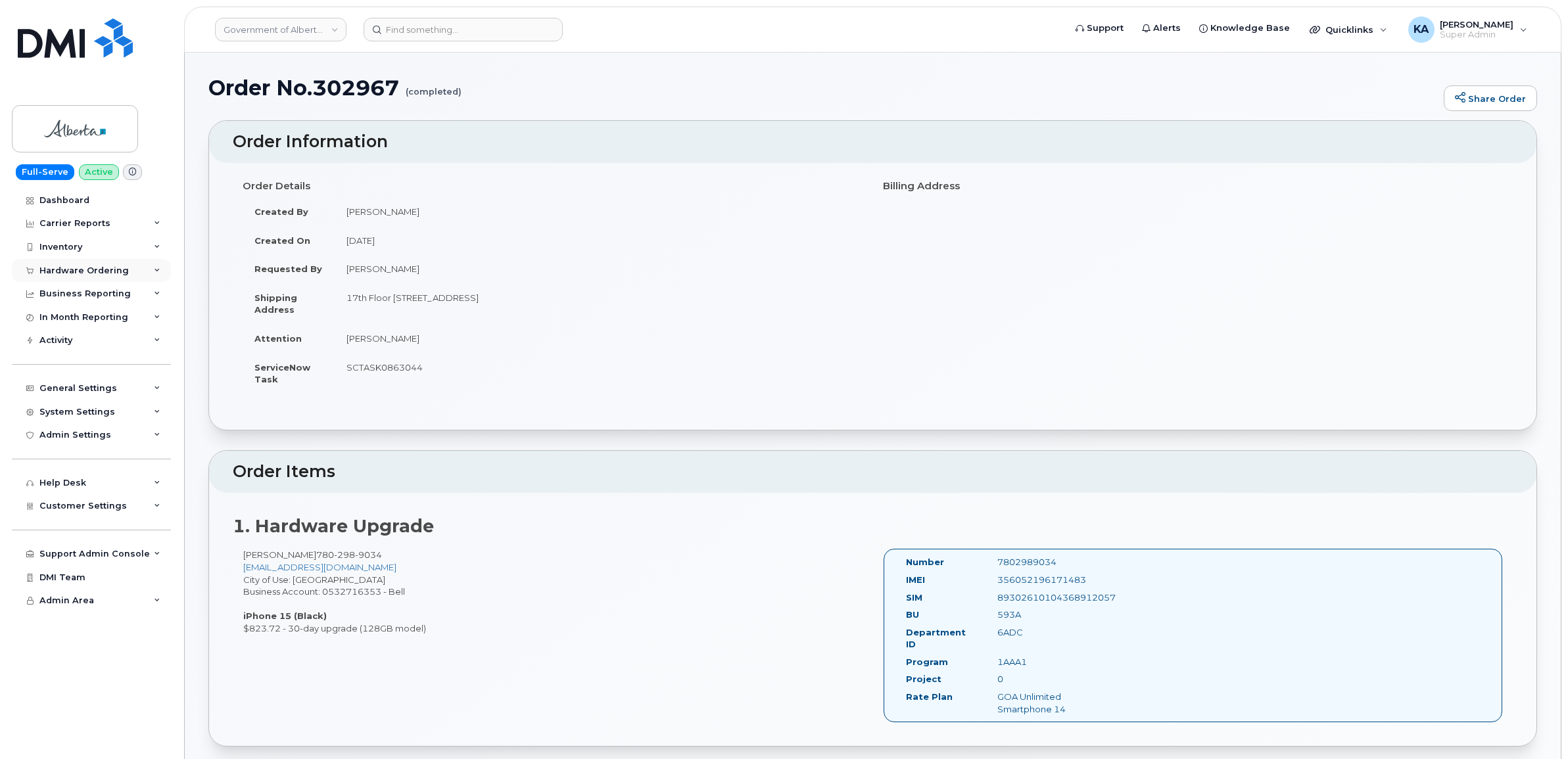
click at [48, 263] on div "Hardware Ordering" at bounding box center [91, 271] width 159 height 24
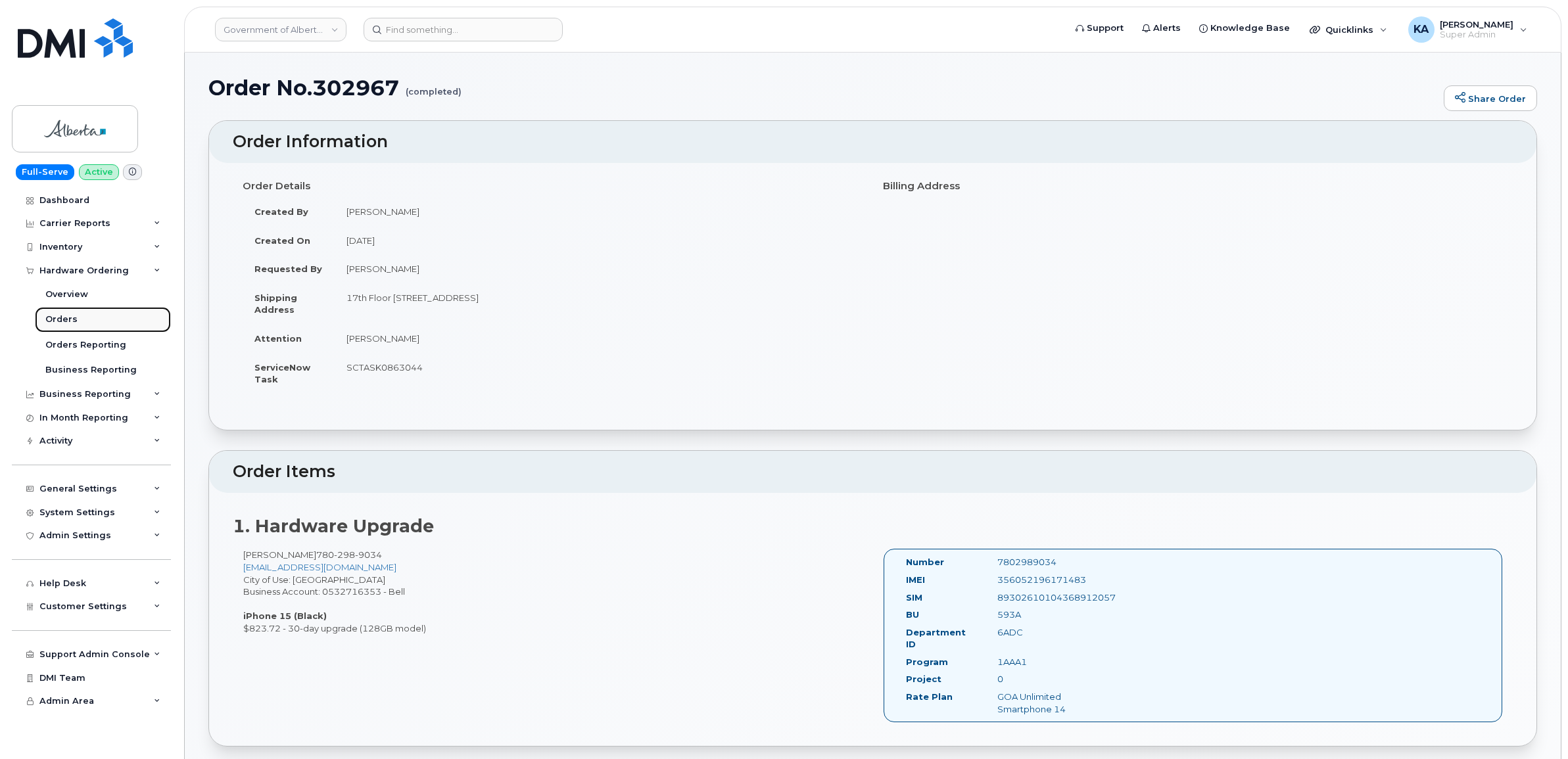
click at [46, 316] on div "Orders" at bounding box center [62, 319] width 32 height 12
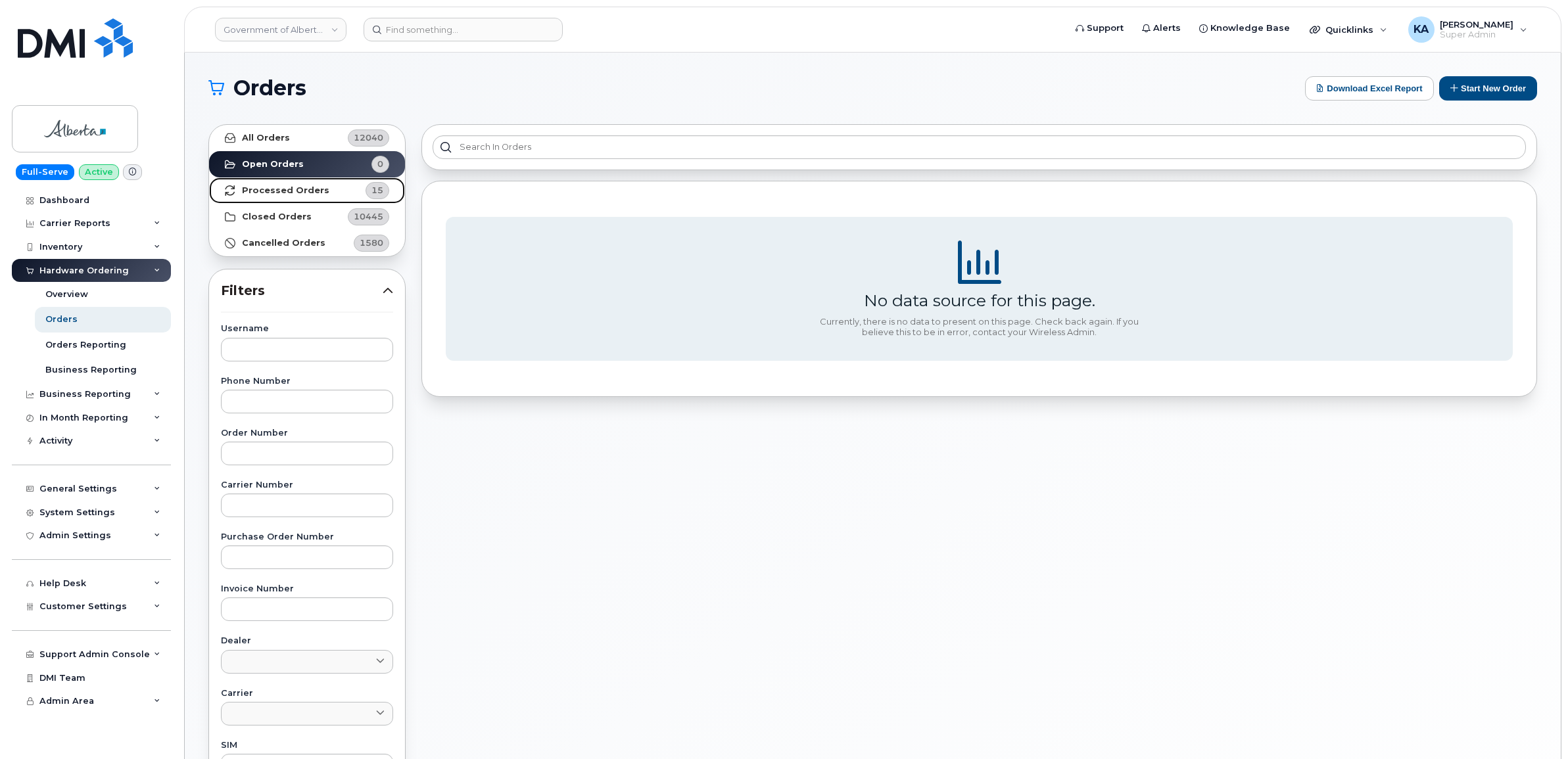
click at [299, 186] on strong "Processed Orders" at bounding box center [285, 190] width 87 height 11
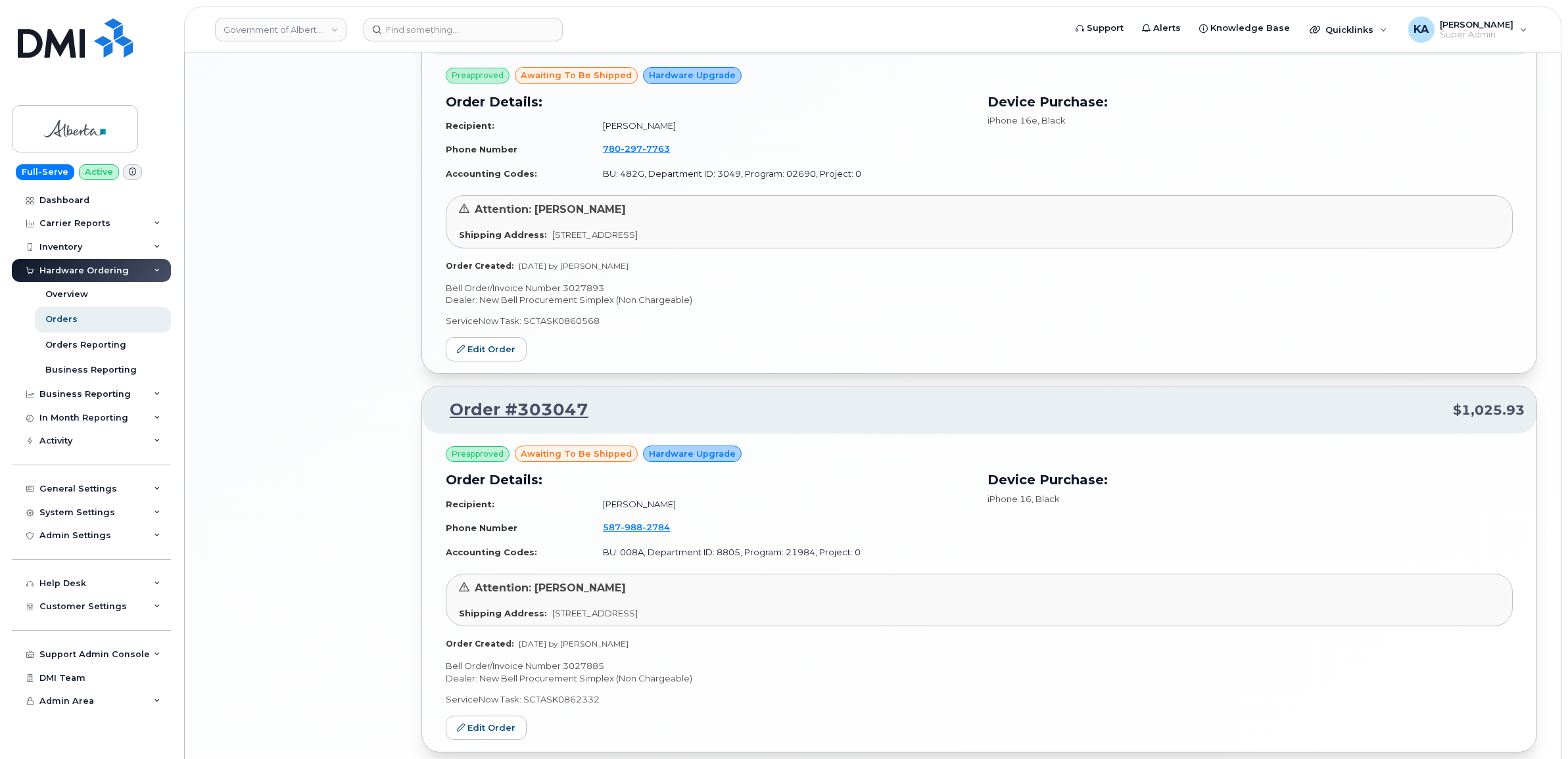
scroll to position [2669, 0]
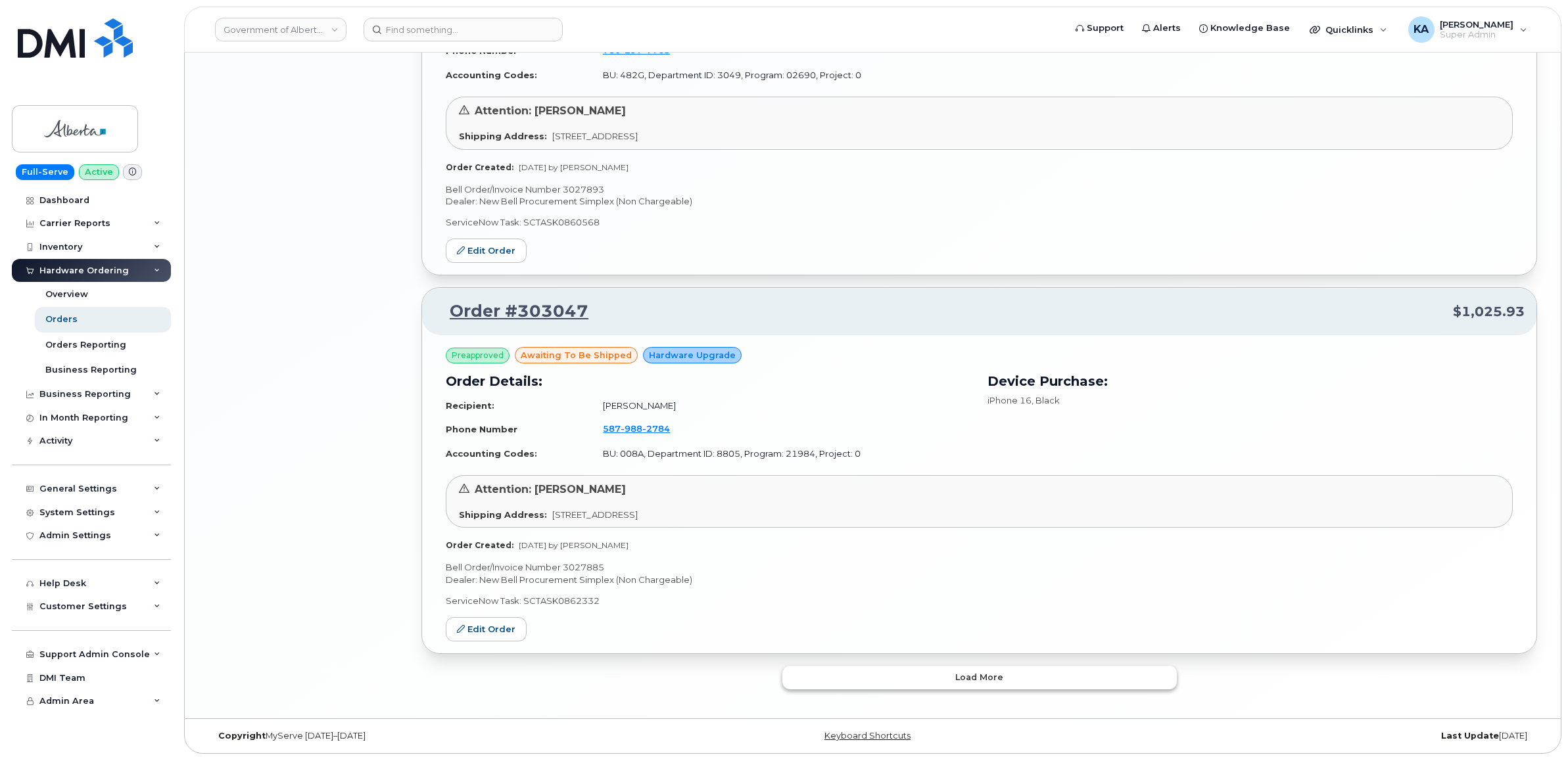
click at [912, 668] on button "Load more" at bounding box center [979, 677] width 394 height 24
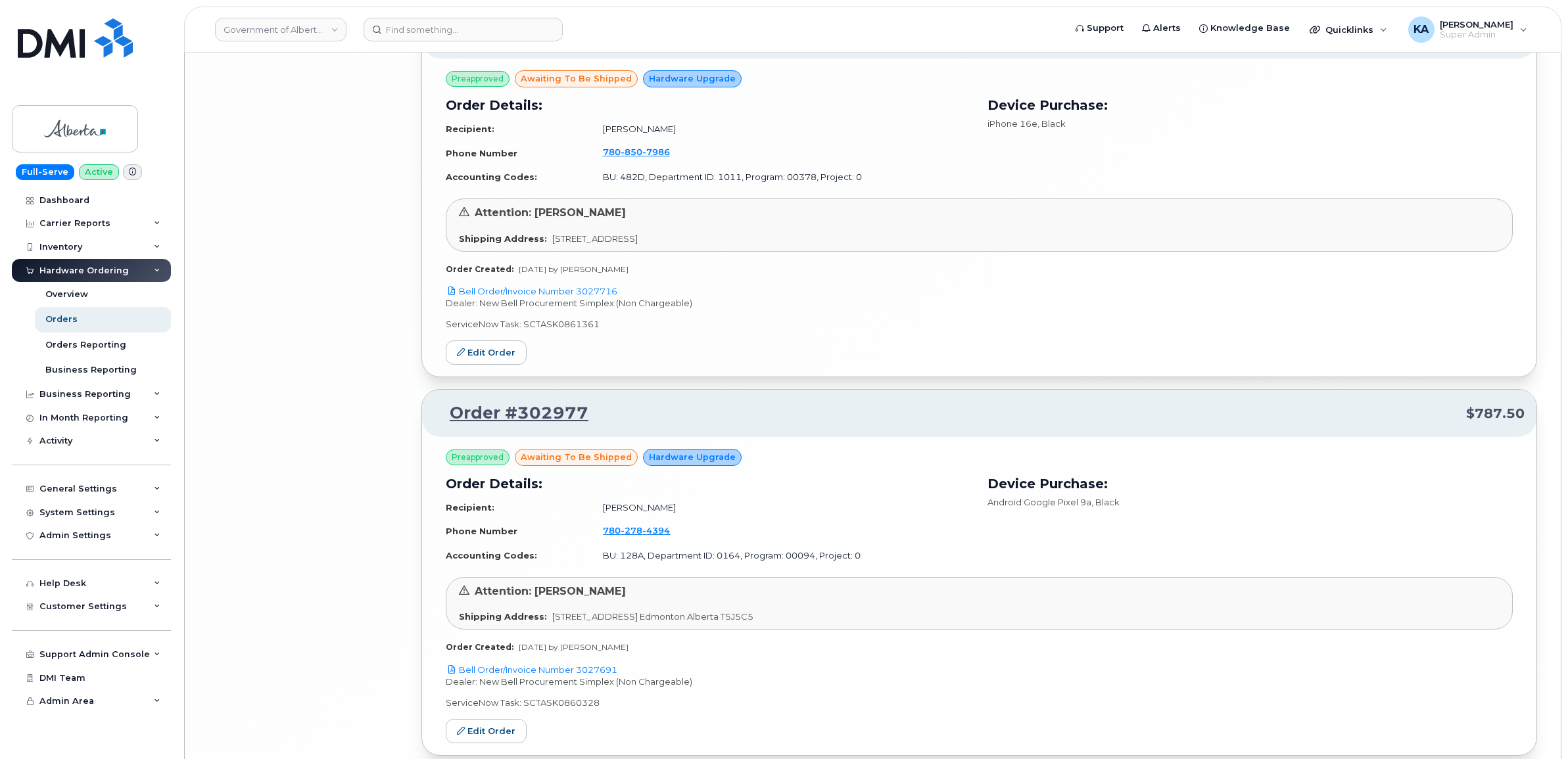
scroll to position [5288, 0]
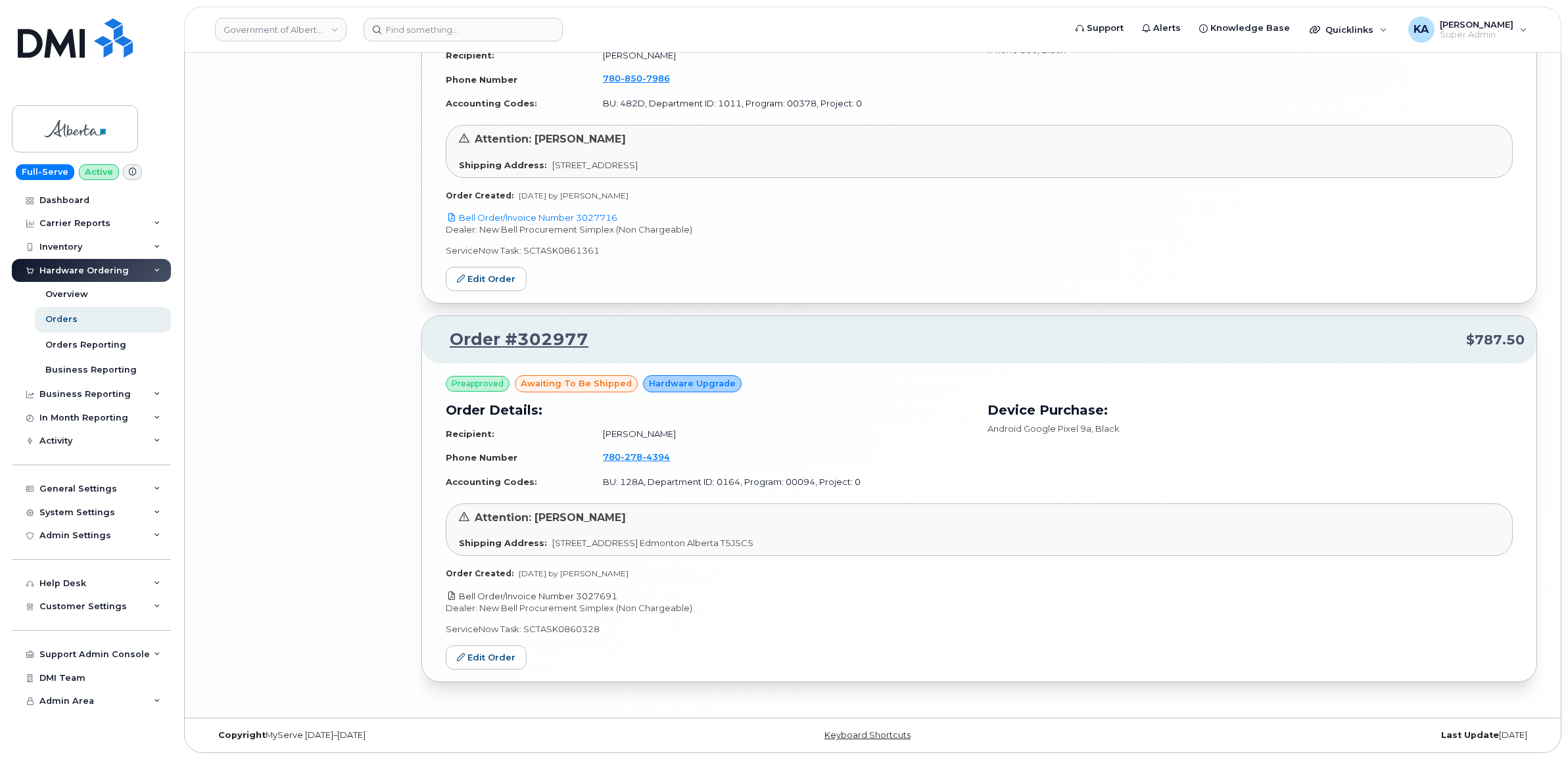
drag, startPoint x: 626, startPoint y: 590, endPoint x: 579, endPoint y: 595, distance: 47.3
click at [579, 595] on p "Bell Order/Invoice Number 3027691" at bounding box center [979, 596] width 1067 height 13
copy link "3027691"
click at [499, 656] on link "Edit Order" at bounding box center [486, 657] width 81 height 25
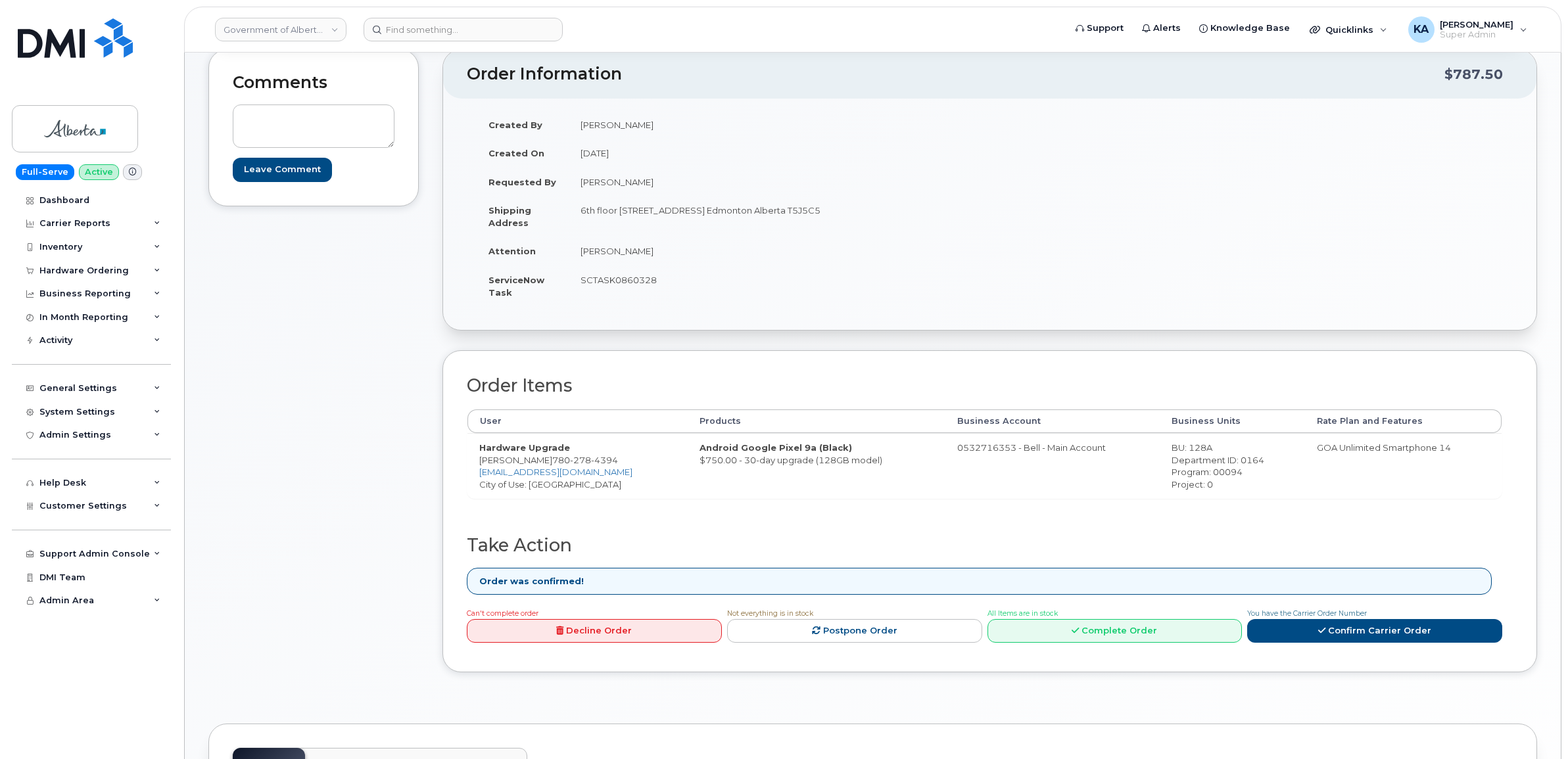
scroll to position [164, 0]
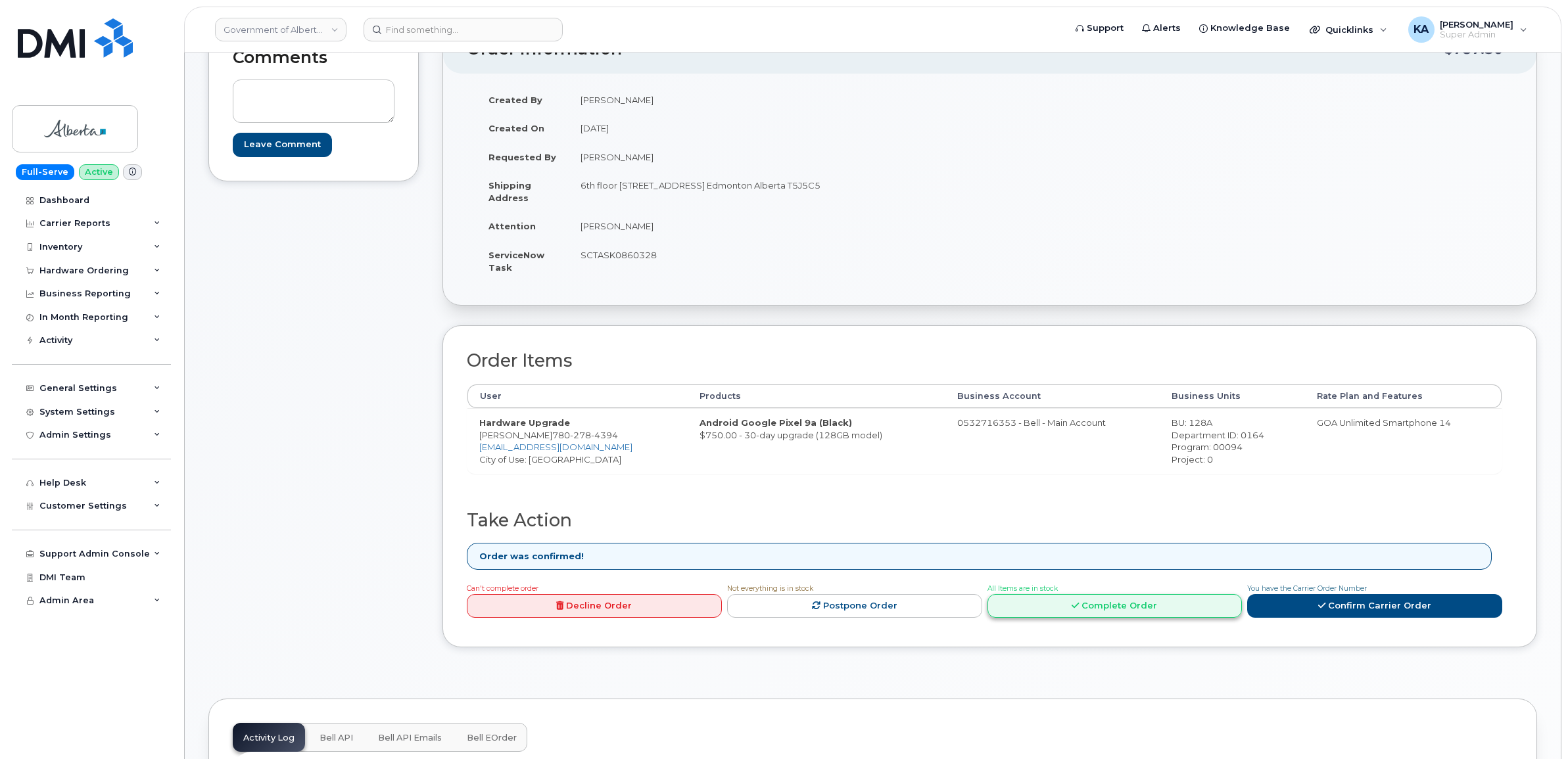
click at [1092, 611] on link "Complete Order" at bounding box center [1114, 606] width 255 height 25
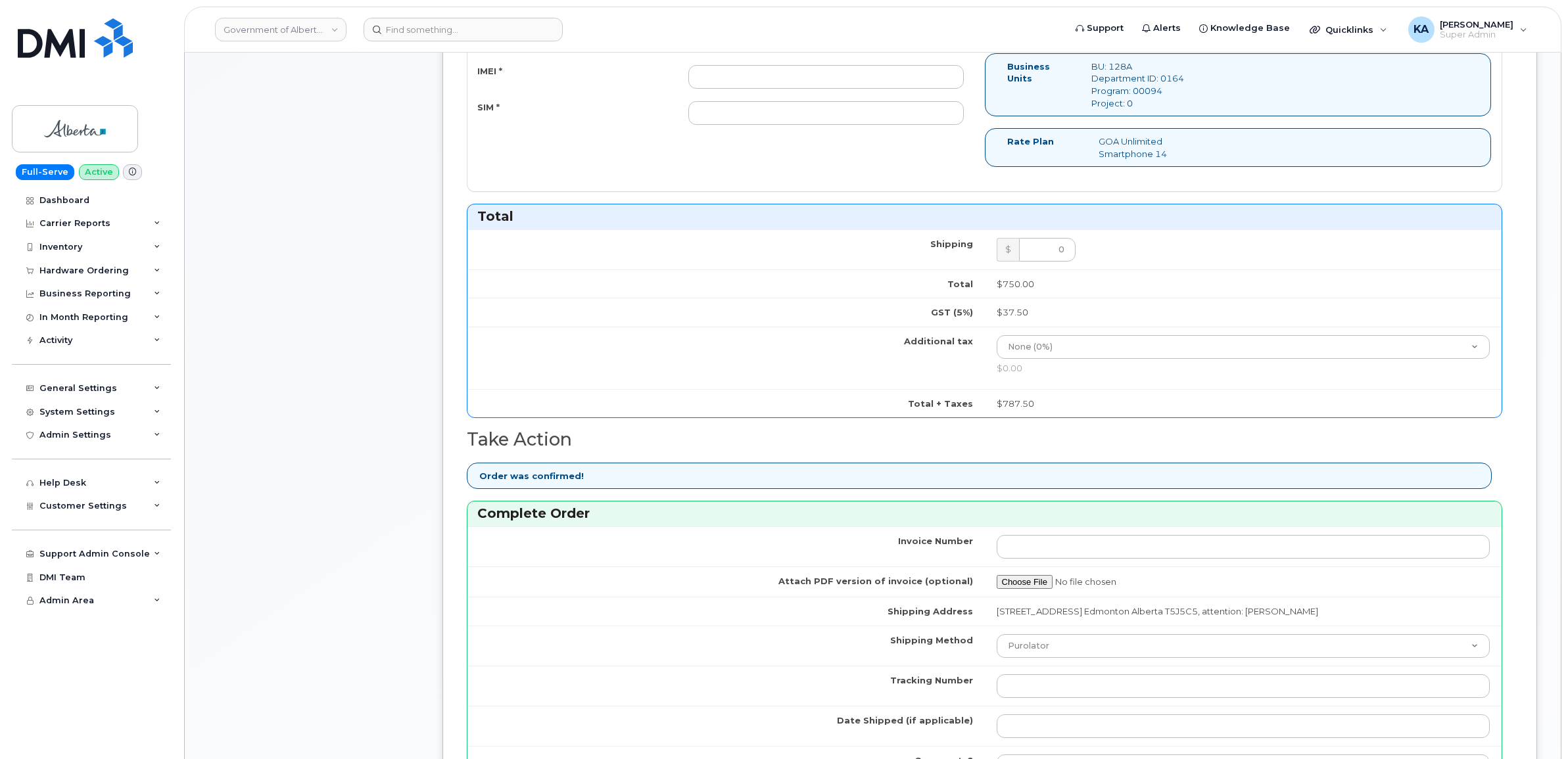
scroll to position [822, 0]
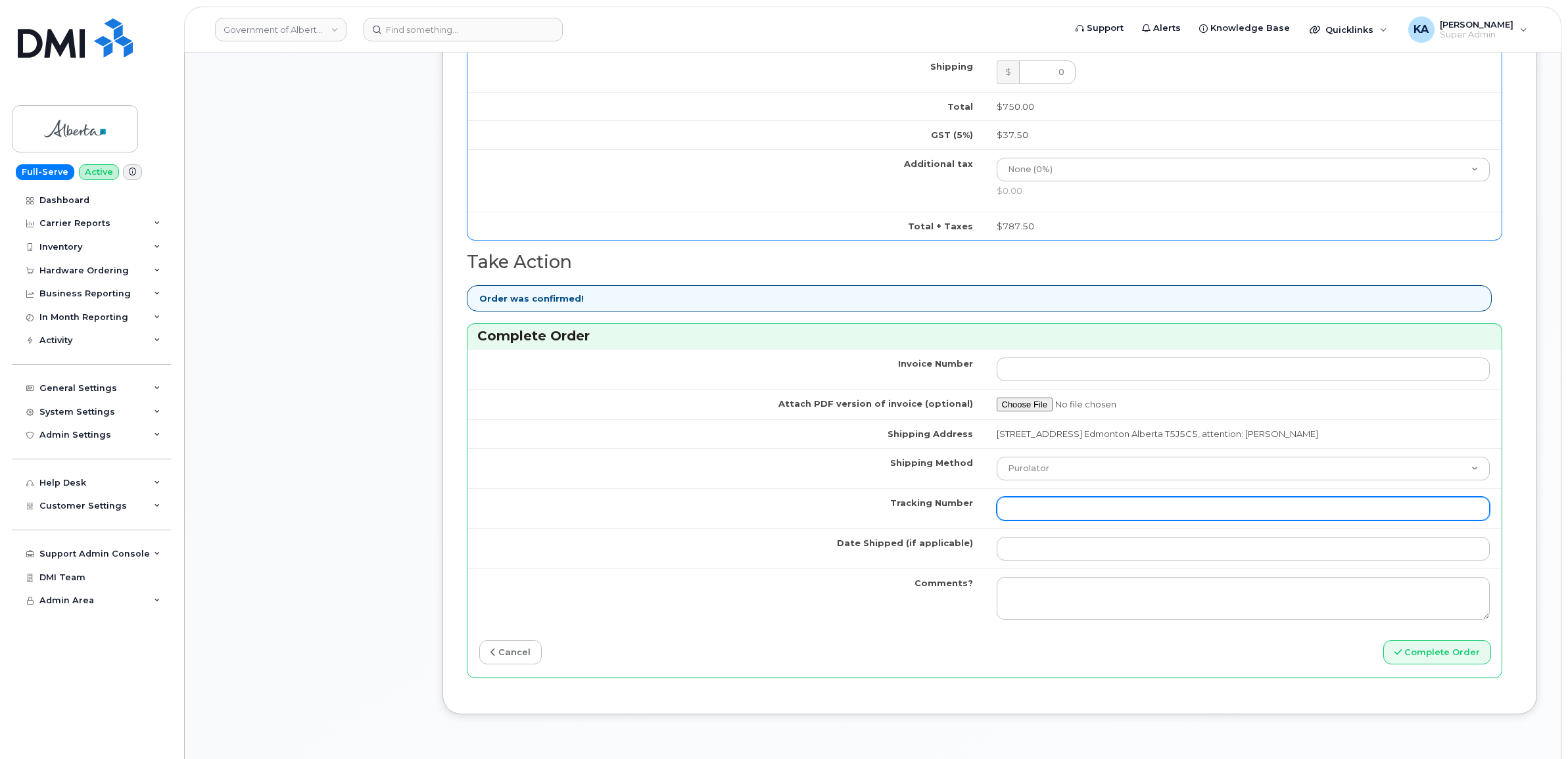
click at [1058, 510] on input "Tracking Number" at bounding box center [1243, 509] width 494 height 24
paste input "520097778671"
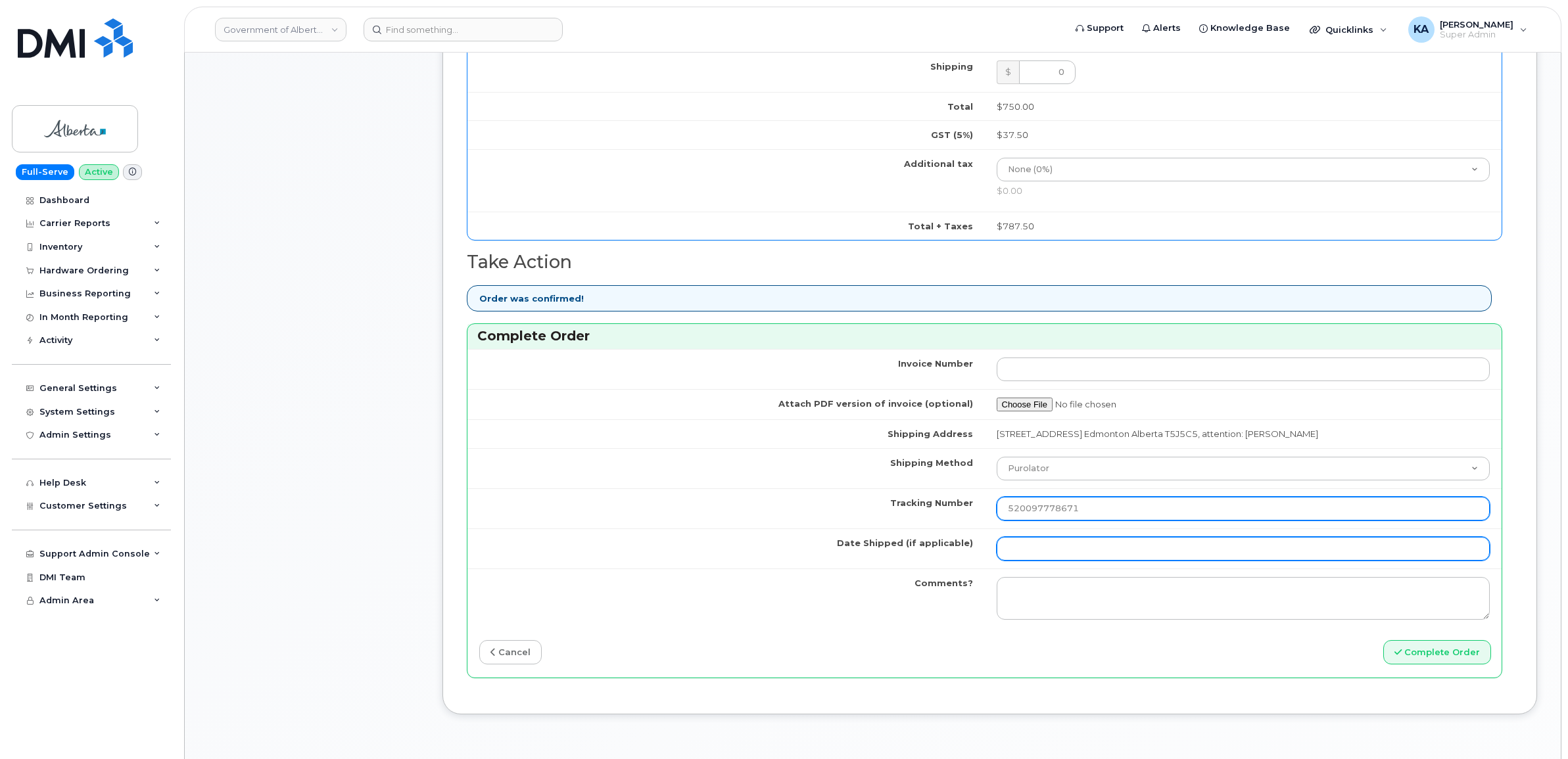
type input "520097778671"
click at [1055, 554] on input "Date Shipped (if applicable)" at bounding box center [1243, 549] width 494 height 24
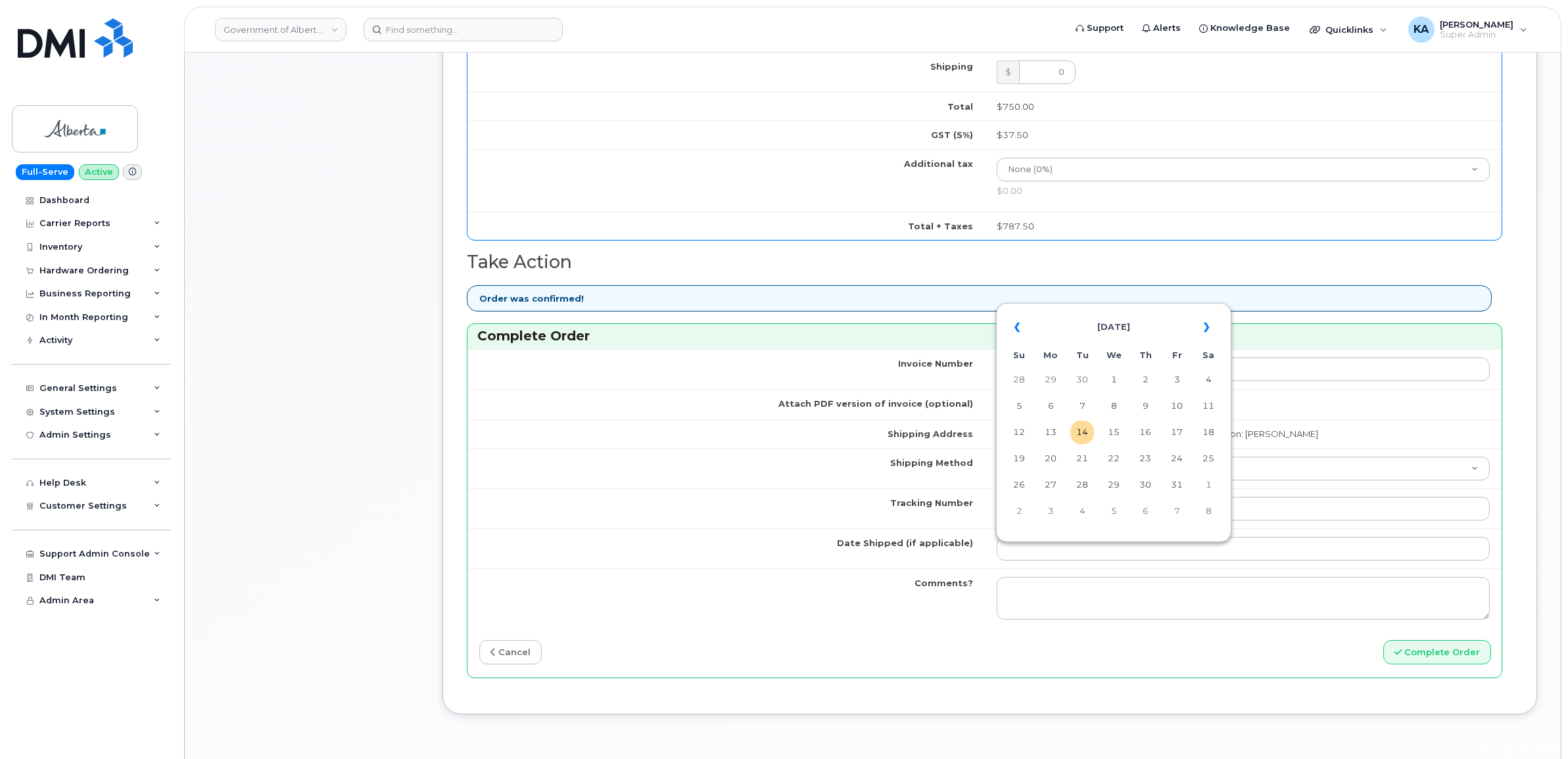
click at [1139, 307] on table "« October 2025 » Su Mo Tu We Th Fr Sa 28 29 30 1 2 3 4 5 6 7 8 9 10 11 12 13 14…" at bounding box center [1113, 419] width 229 height 225
click at [1147, 402] on td "9" at bounding box center [1145, 406] width 24 height 24
type input "[DATE]"
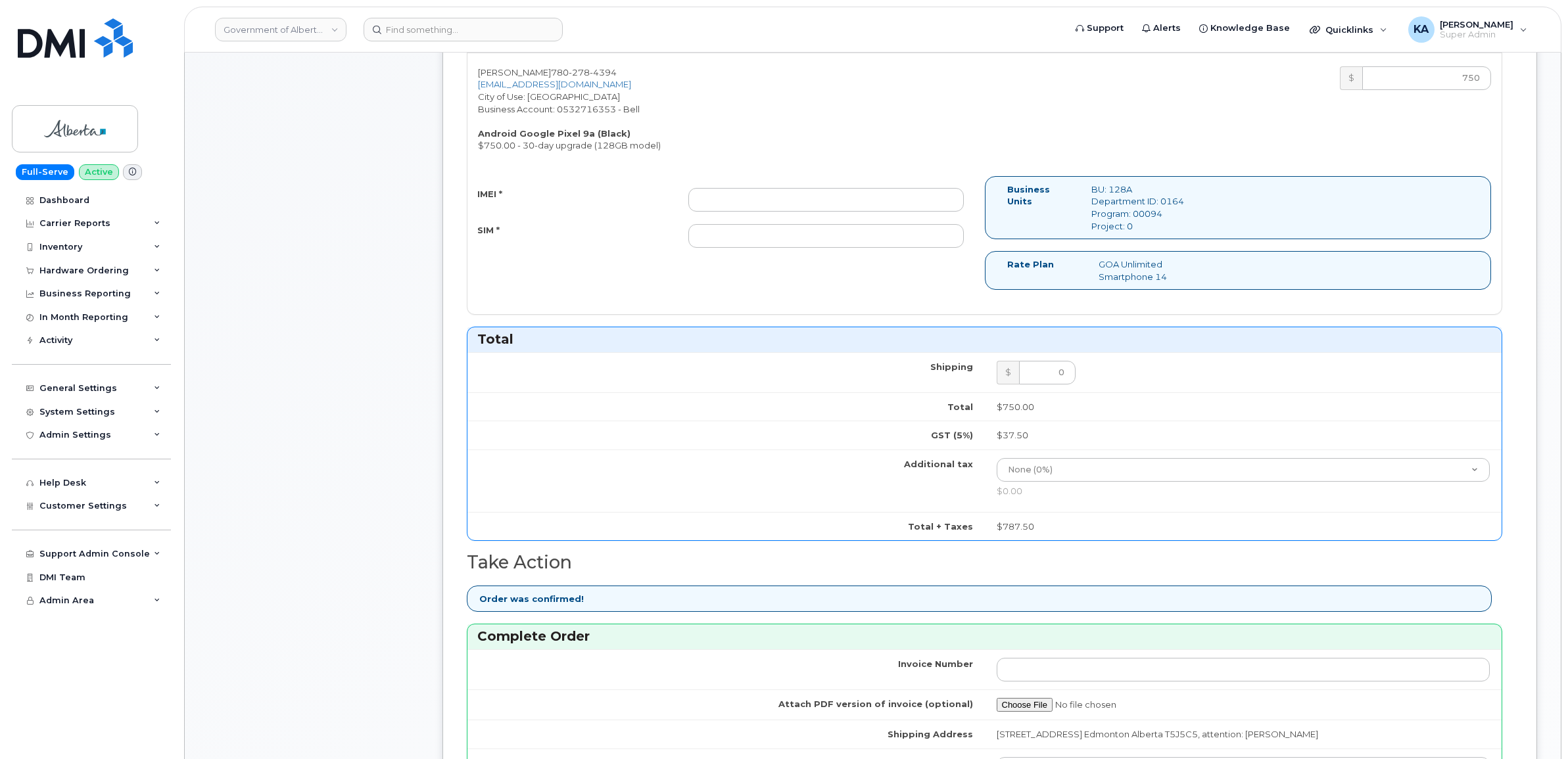
scroll to position [410, 0]
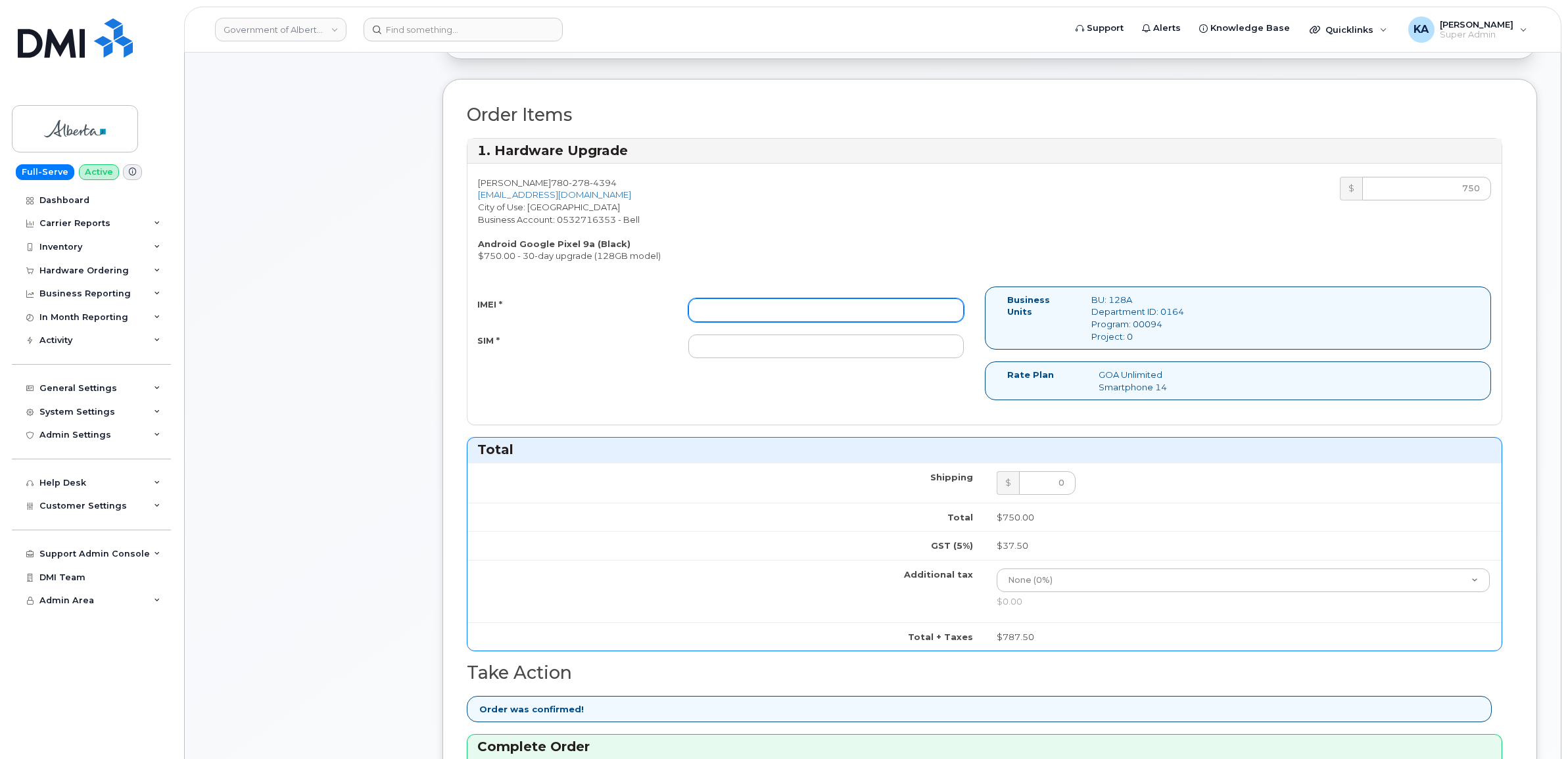
click at [825, 313] on input "IMEI *" at bounding box center [826, 310] width 276 height 24
paste input "355952399524225"
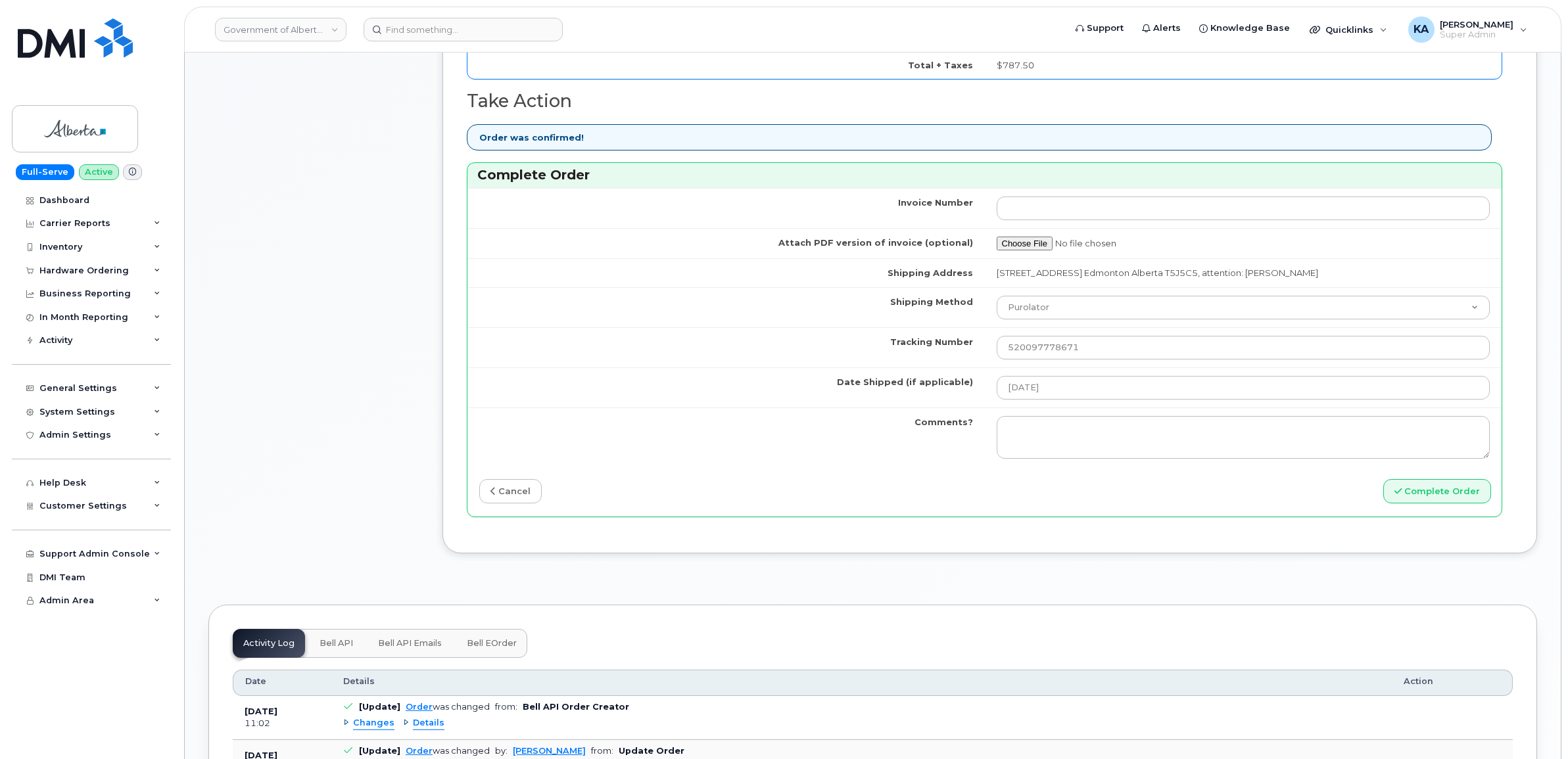
scroll to position [985, 0]
type input "355952399524225"
click at [1407, 491] on button "Complete Order" at bounding box center [1437, 488] width 108 height 25
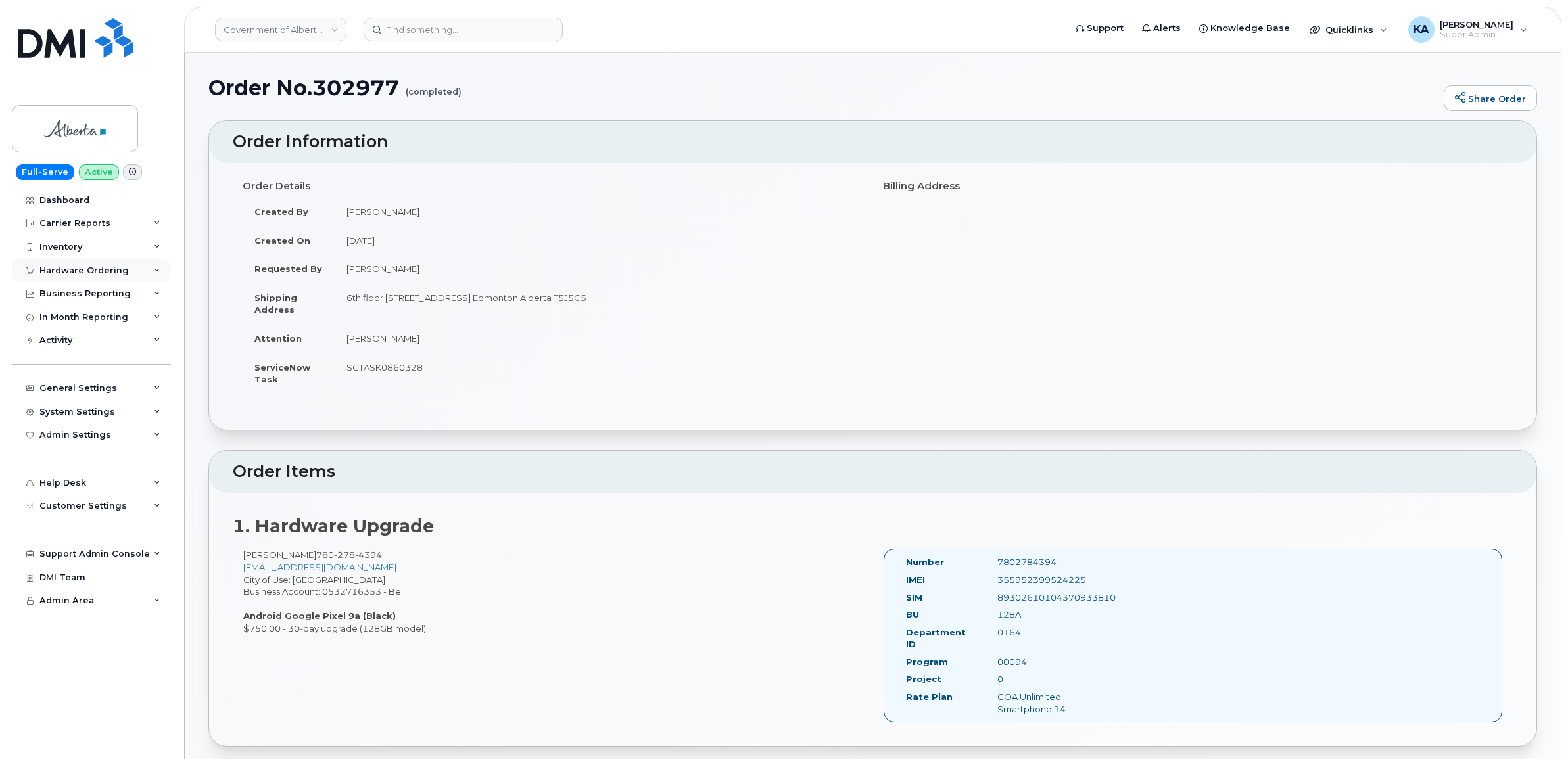
click at [66, 271] on div "Hardware Ordering" at bounding box center [84, 271] width 89 height 11
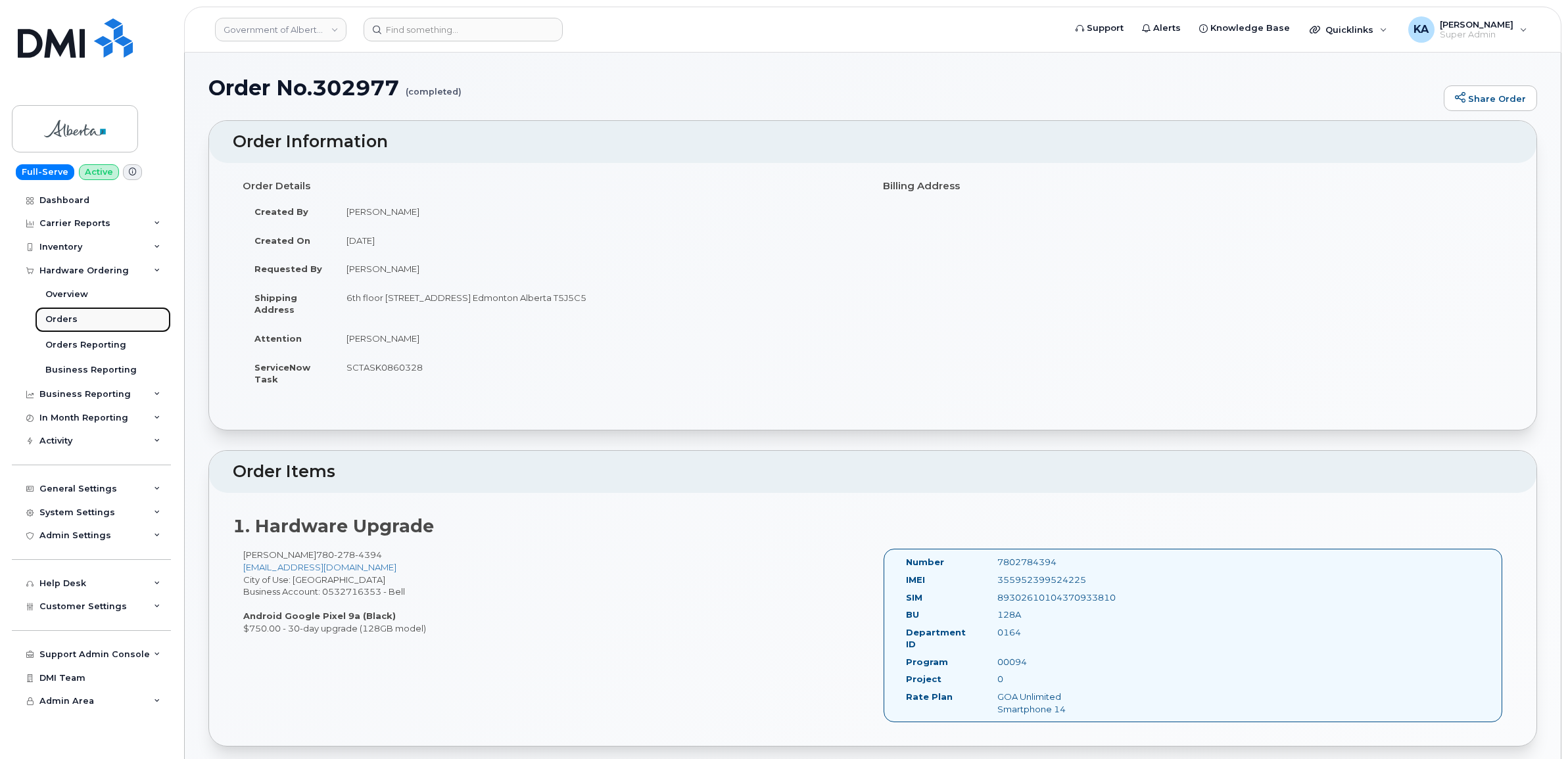
click at [56, 318] on div "Orders" at bounding box center [62, 319] width 32 height 12
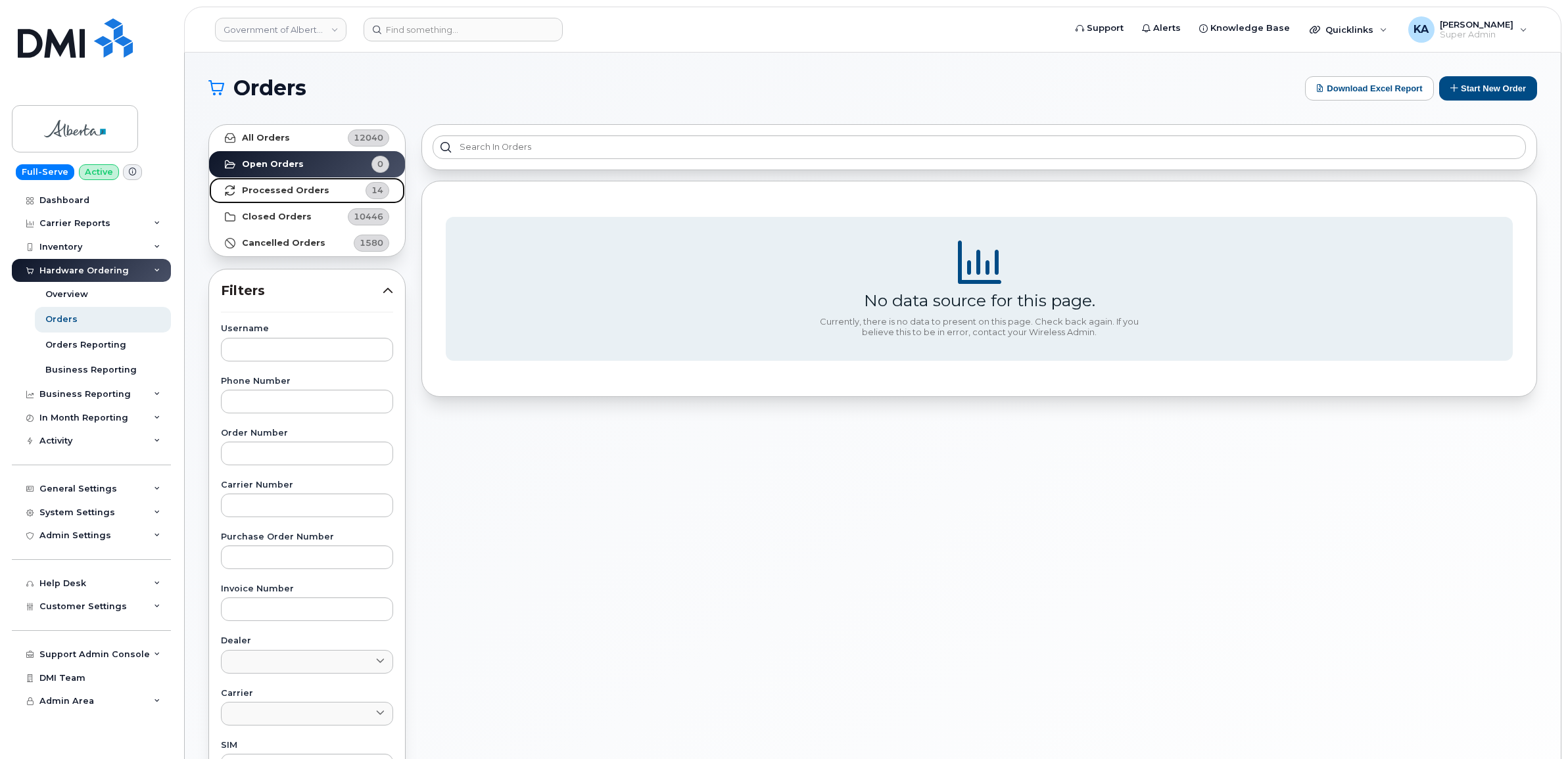
click at [257, 191] on strong "Processed Orders" at bounding box center [285, 190] width 87 height 11
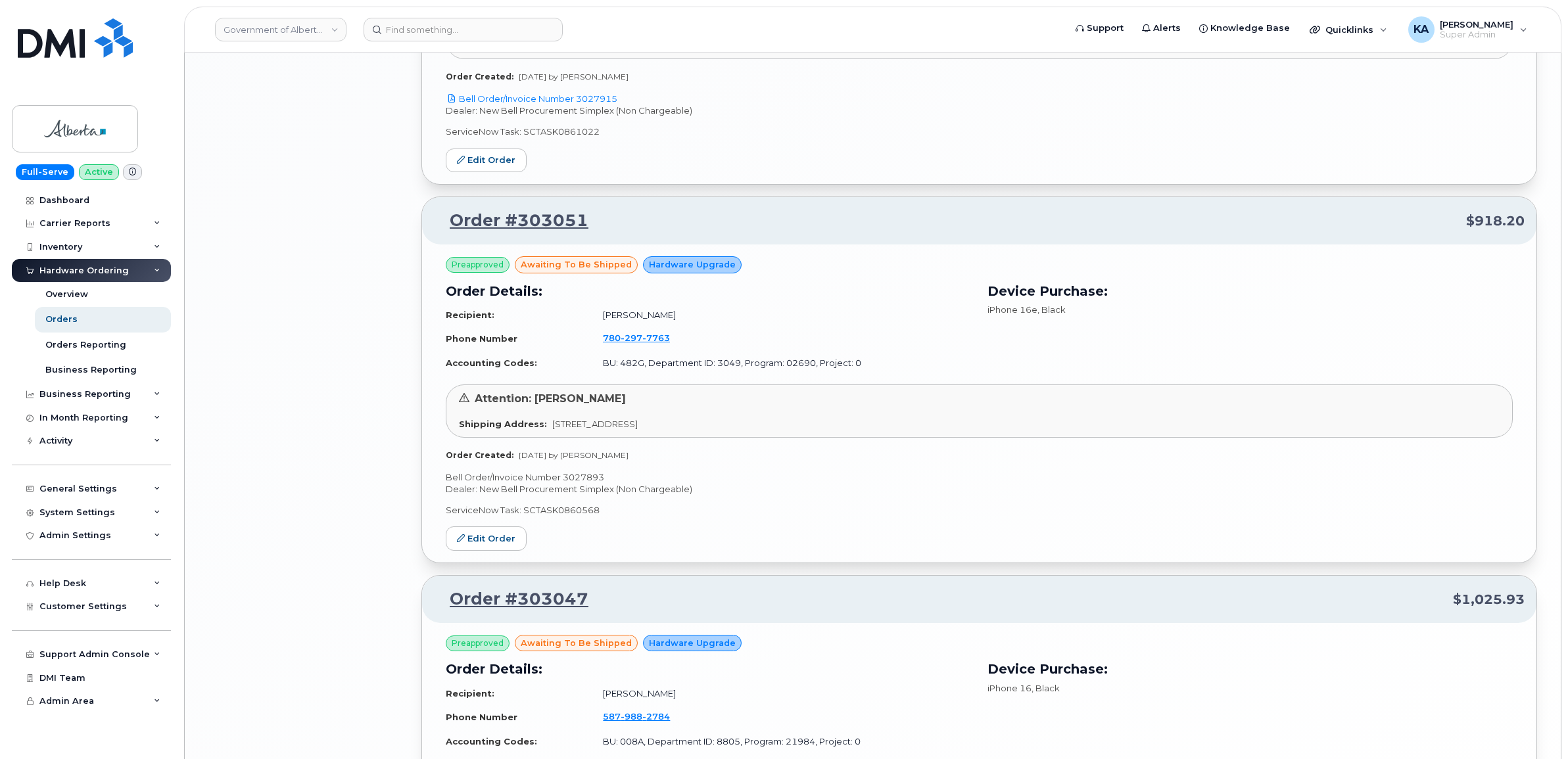
scroll to position [2669, 0]
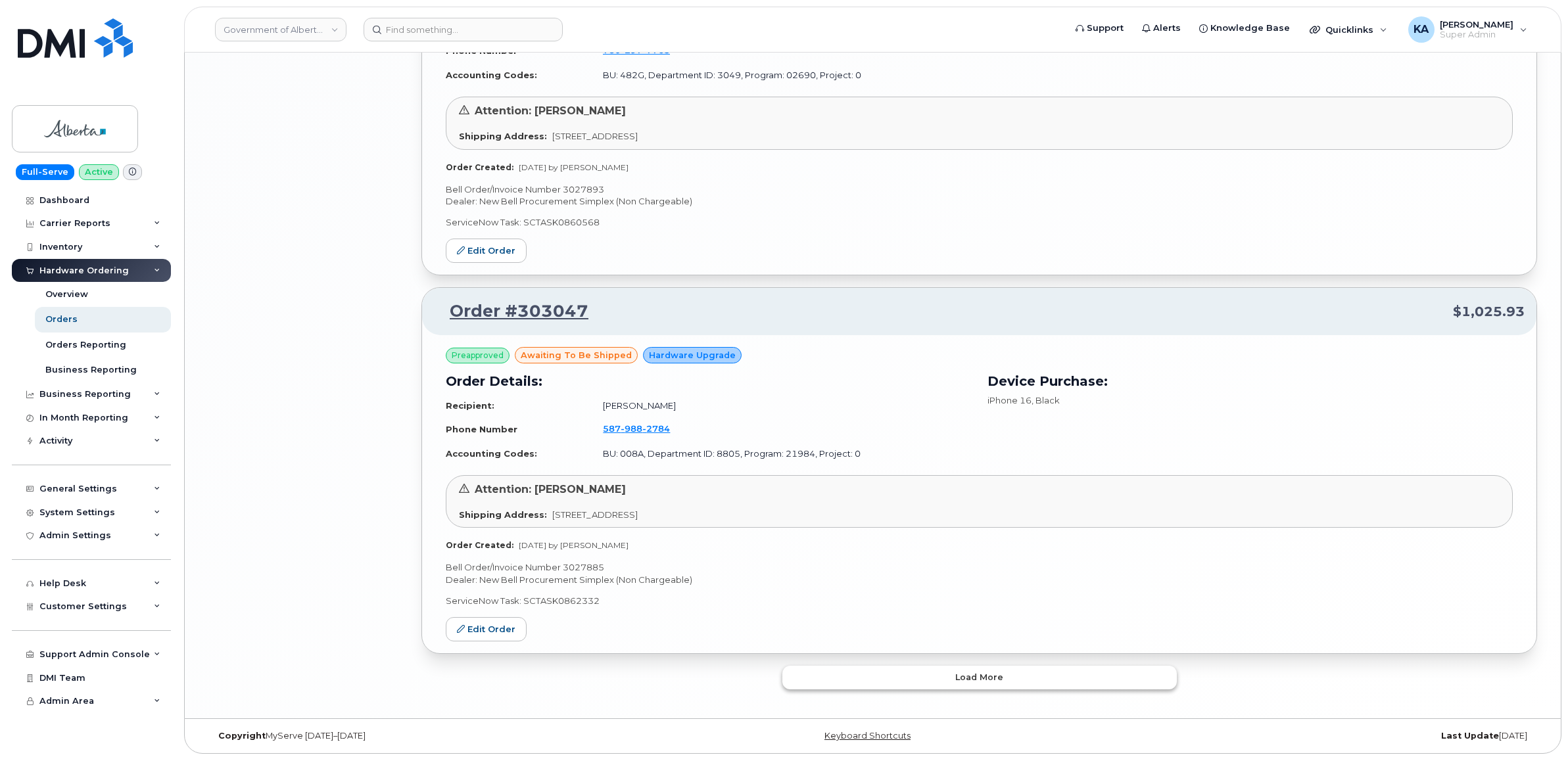
click at [811, 669] on button "Load more" at bounding box center [979, 677] width 394 height 24
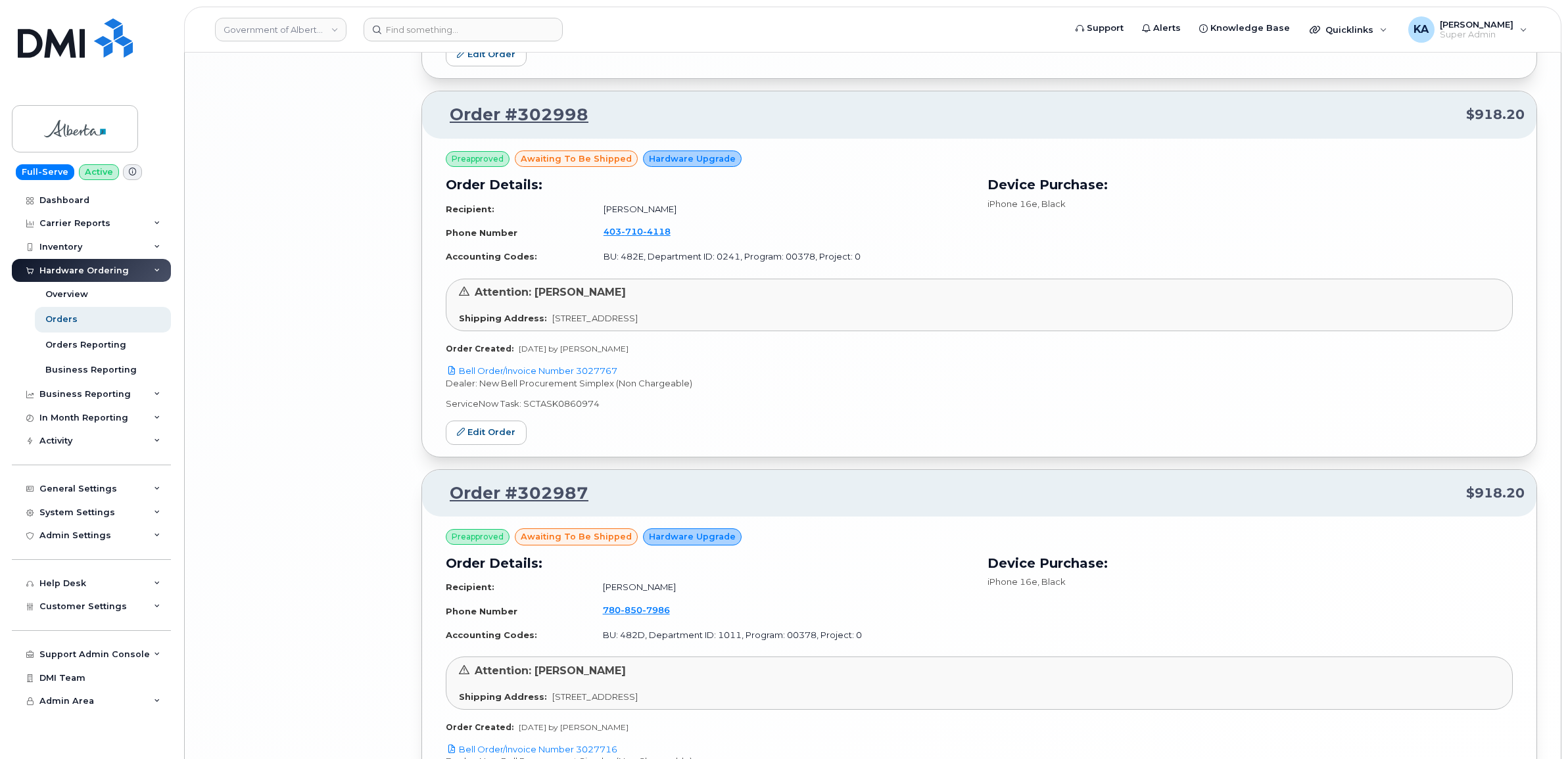
scroll to position [4910, 0]
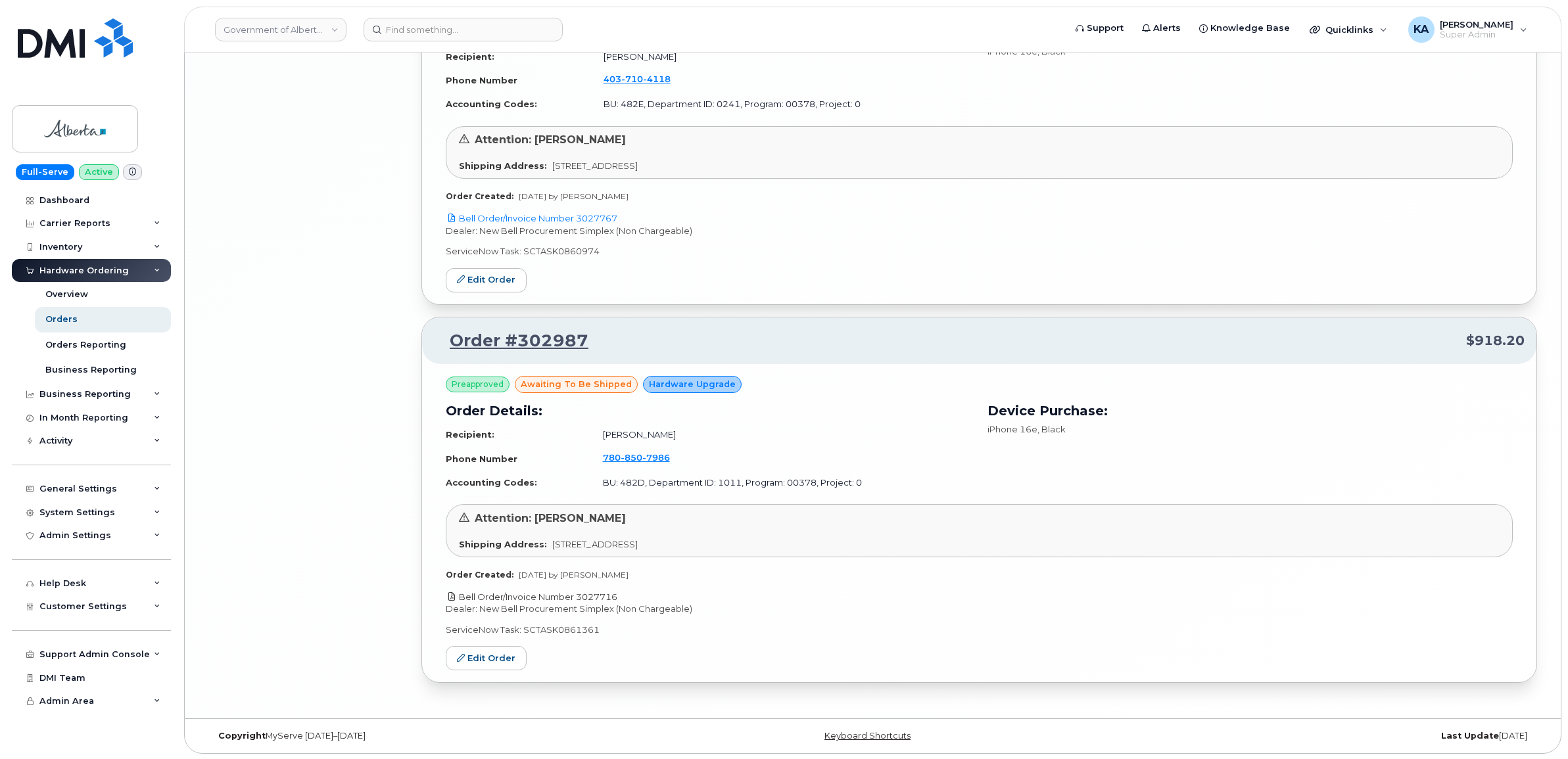
drag, startPoint x: 624, startPoint y: 592, endPoint x: 579, endPoint y: 592, distance: 45.0
click at [579, 592] on p "Bell Order/Invoice Number 3027716" at bounding box center [979, 597] width 1067 height 13
copy link "3027716"
click at [481, 651] on link "Edit Order" at bounding box center [486, 658] width 81 height 25
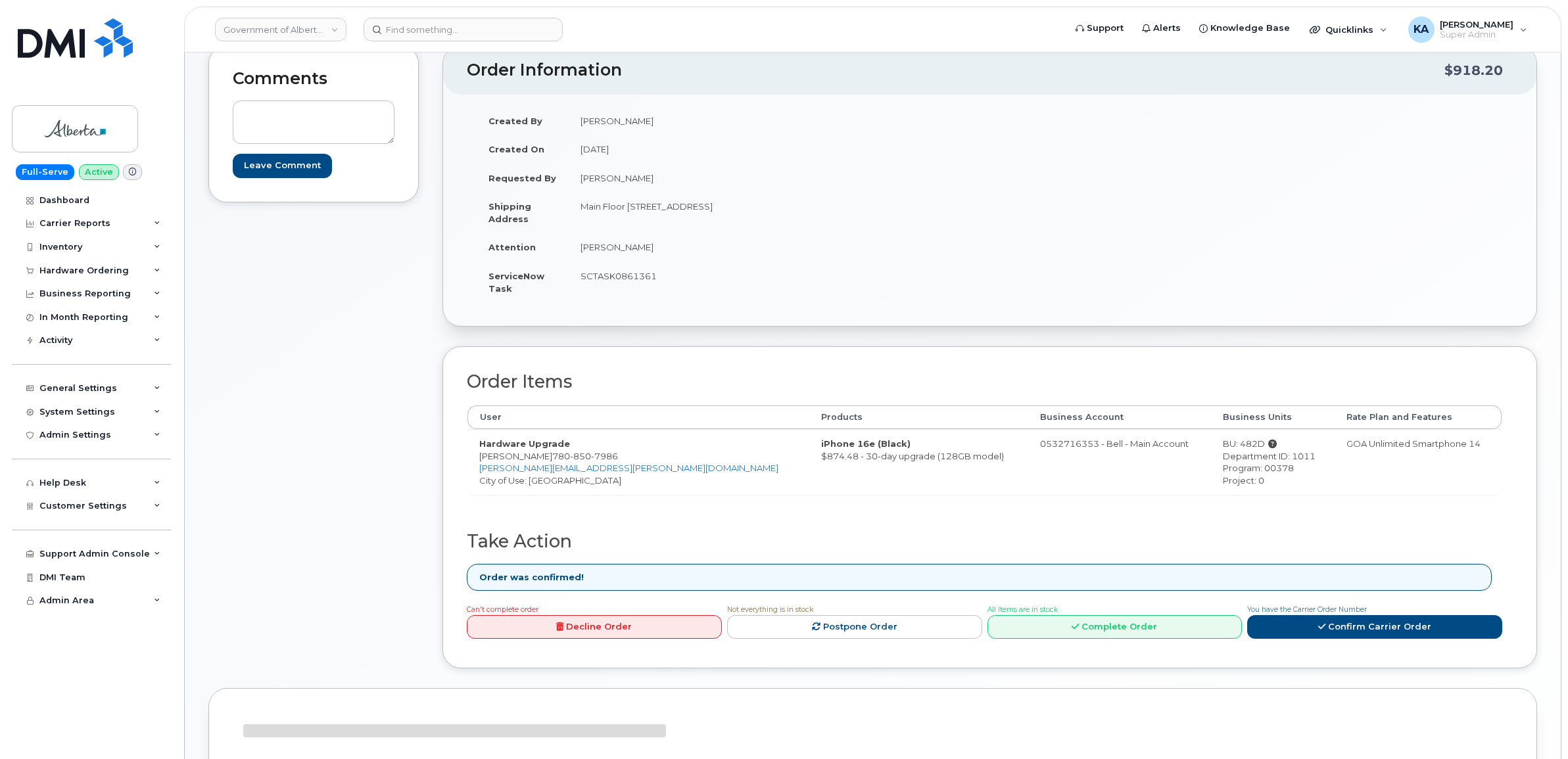
scroll to position [164, 0]
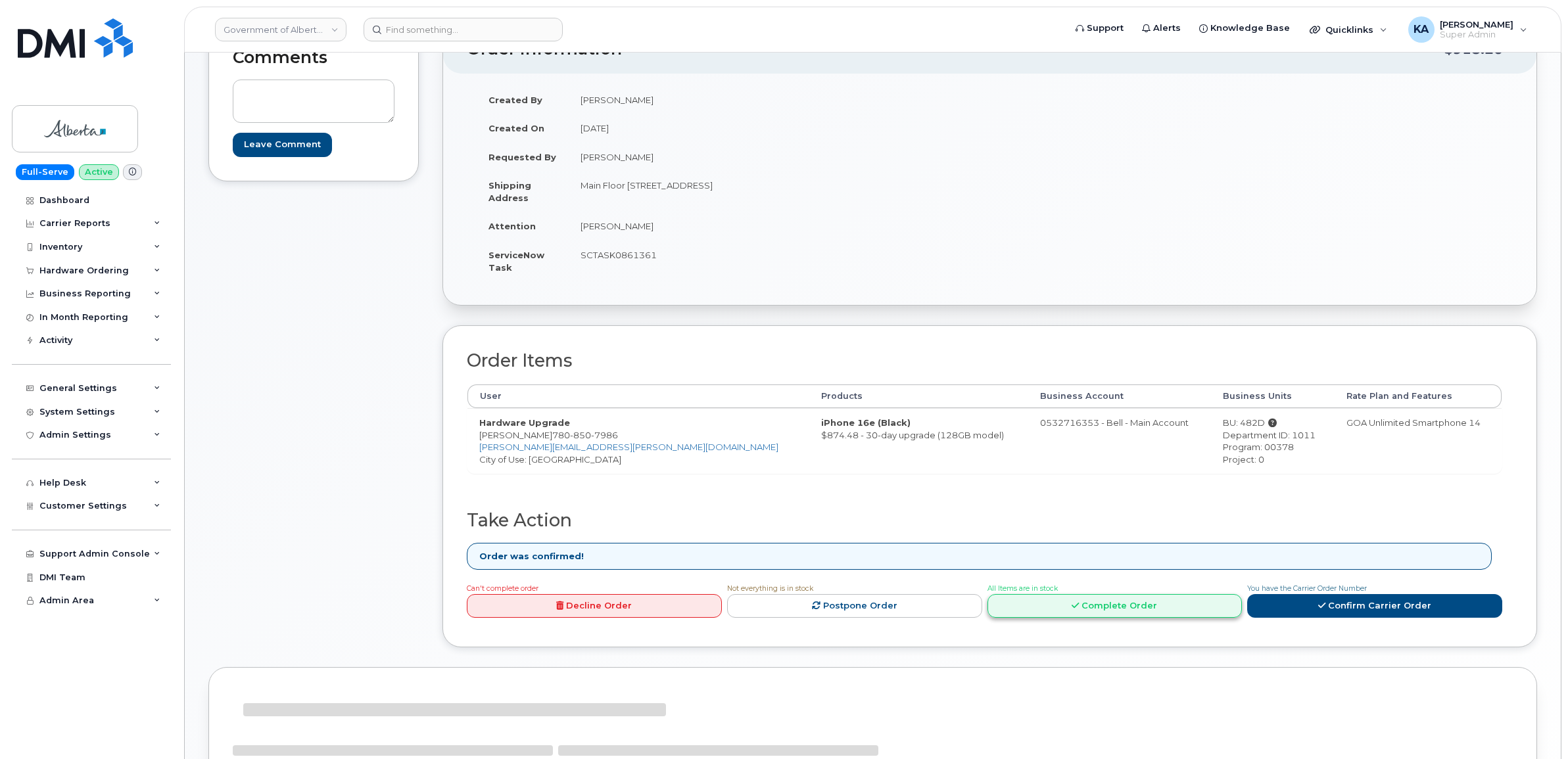
click at [1102, 610] on link "Complete Order" at bounding box center [1114, 606] width 255 height 25
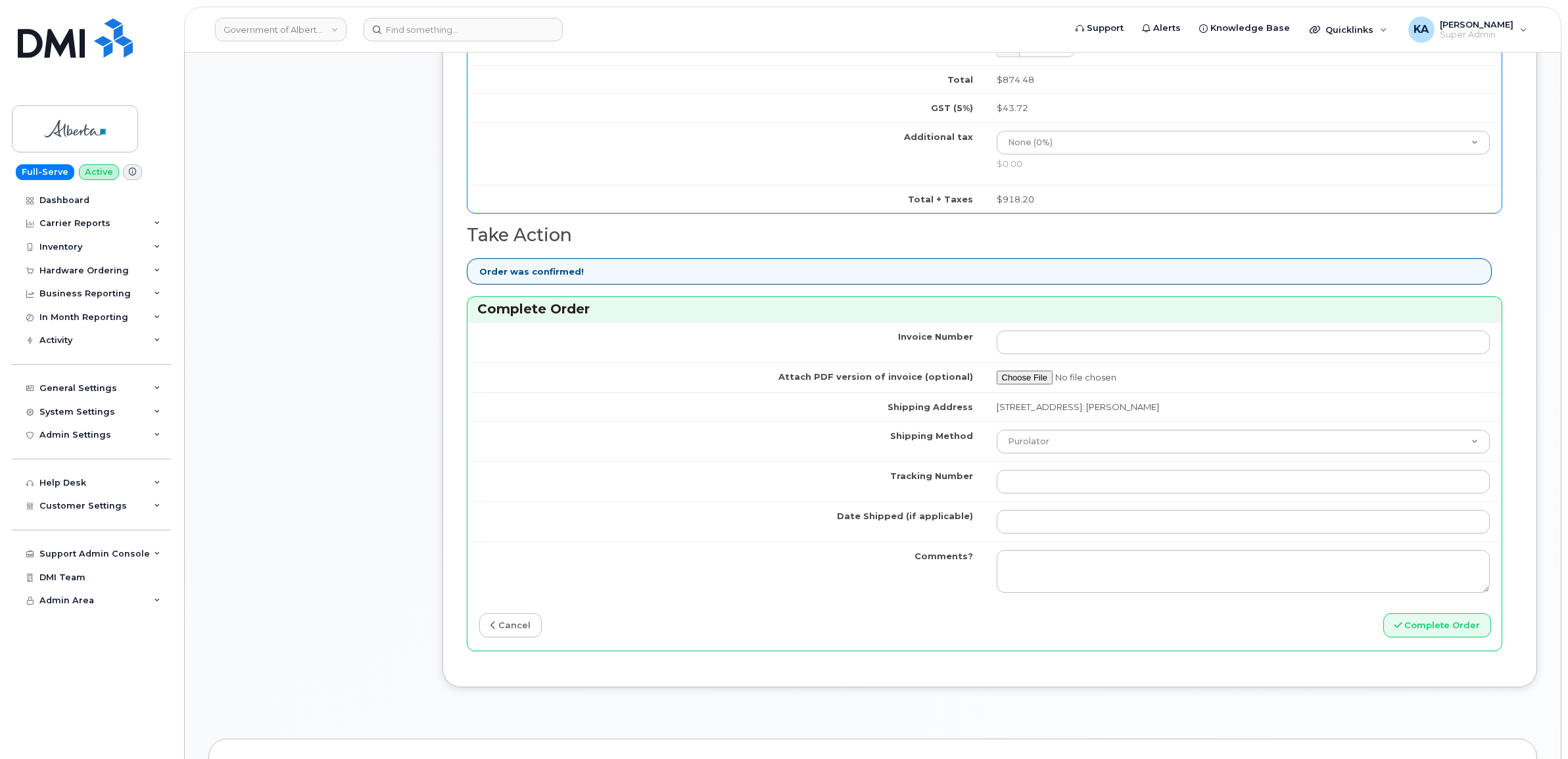
scroll to position [903, 0]
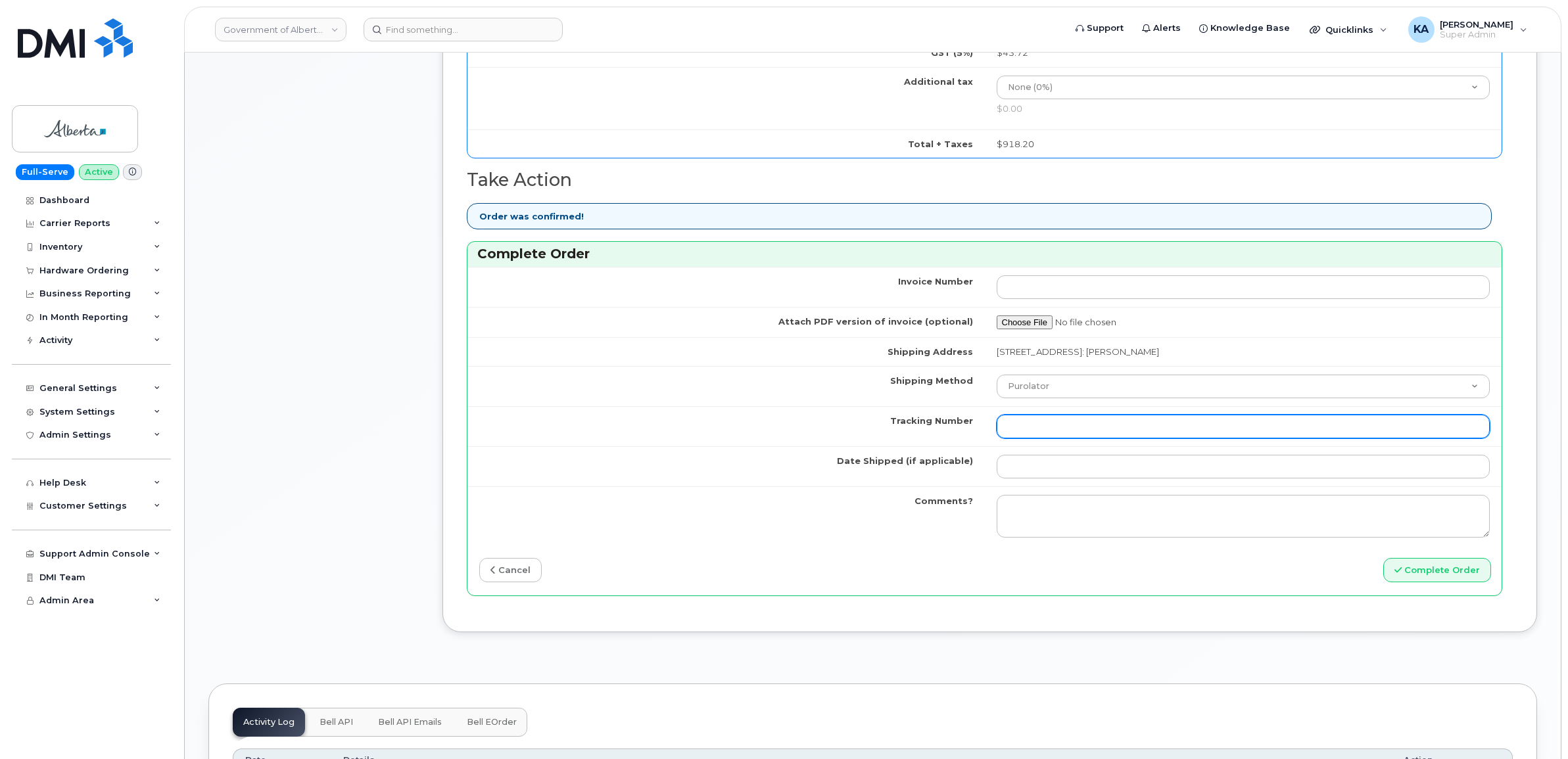
click at [1080, 432] on input "Tracking Number" at bounding box center [1243, 427] width 494 height 24
paste input "520097904350"
type input "520097904350"
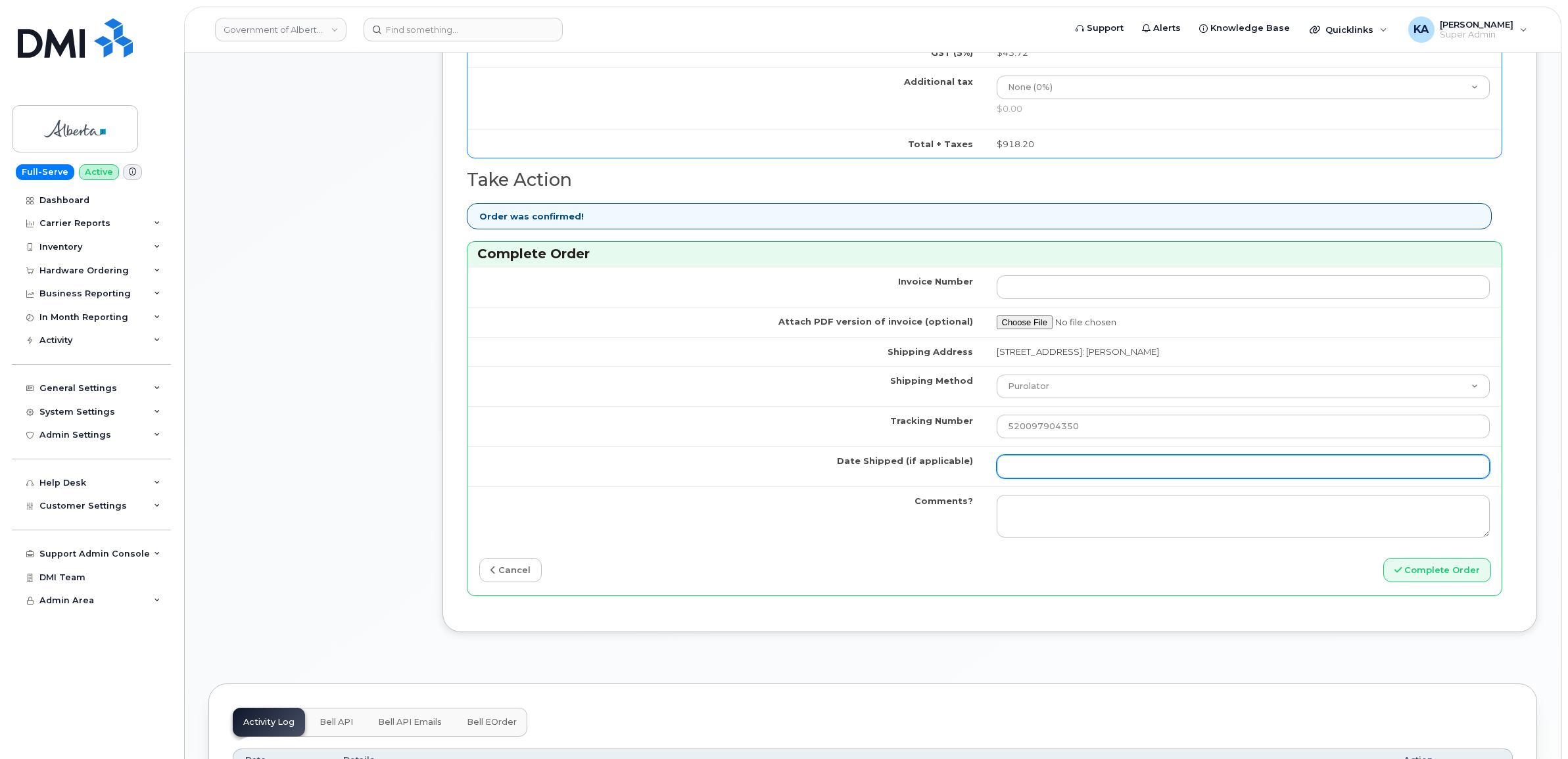
click at [1062, 473] on input "Date Shipped (if applicable)" at bounding box center [1243, 467] width 494 height 24
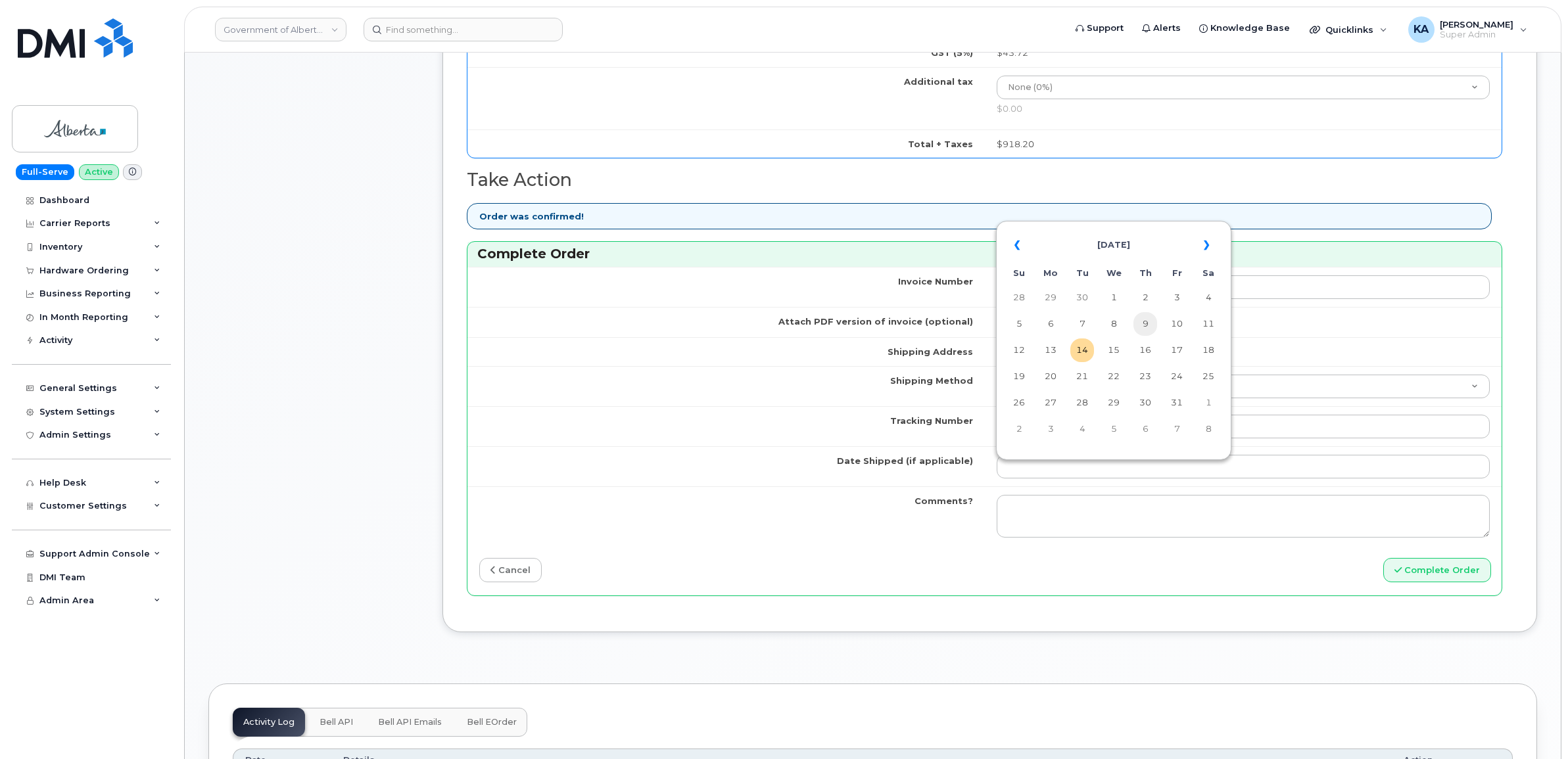
click at [1145, 323] on td "9" at bounding box center [1145, 324] width 24 height 24
type input "[DATE]"
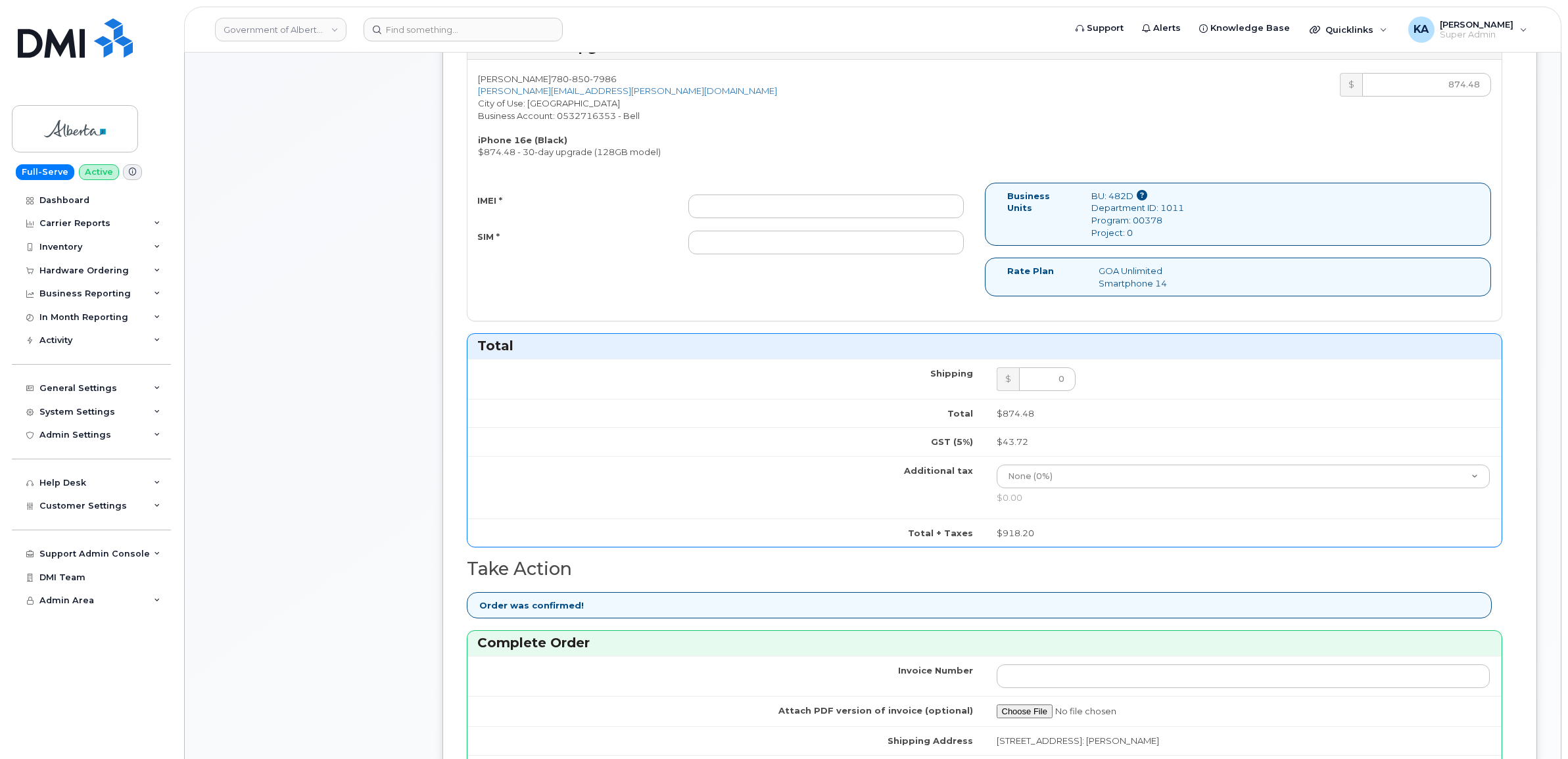
scroll to position [493, 0]
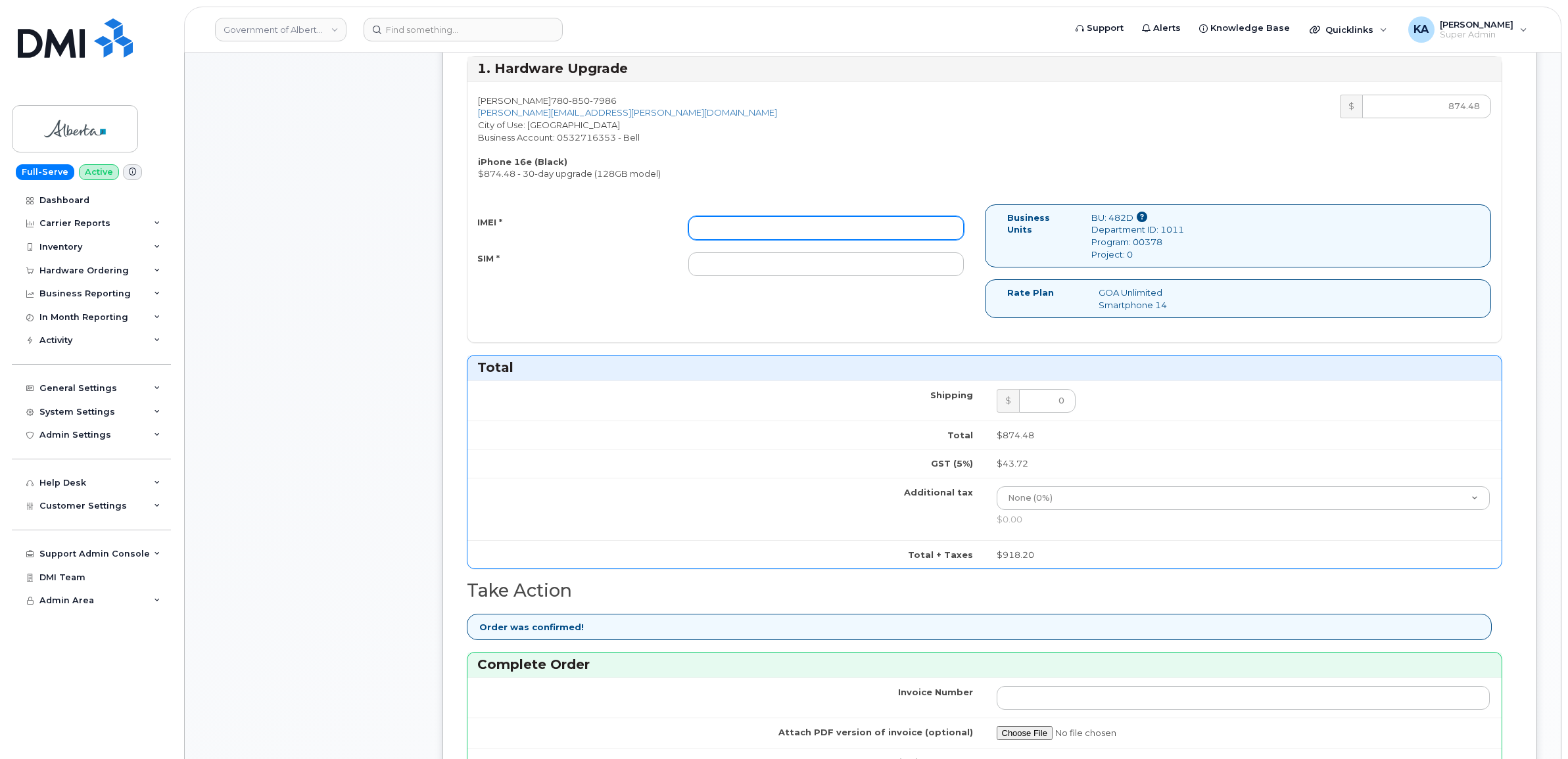
click at [802, 221] on input "IMEI *" at bounding box center [826, 228] width 276 height 24
paste input "354216331534143"
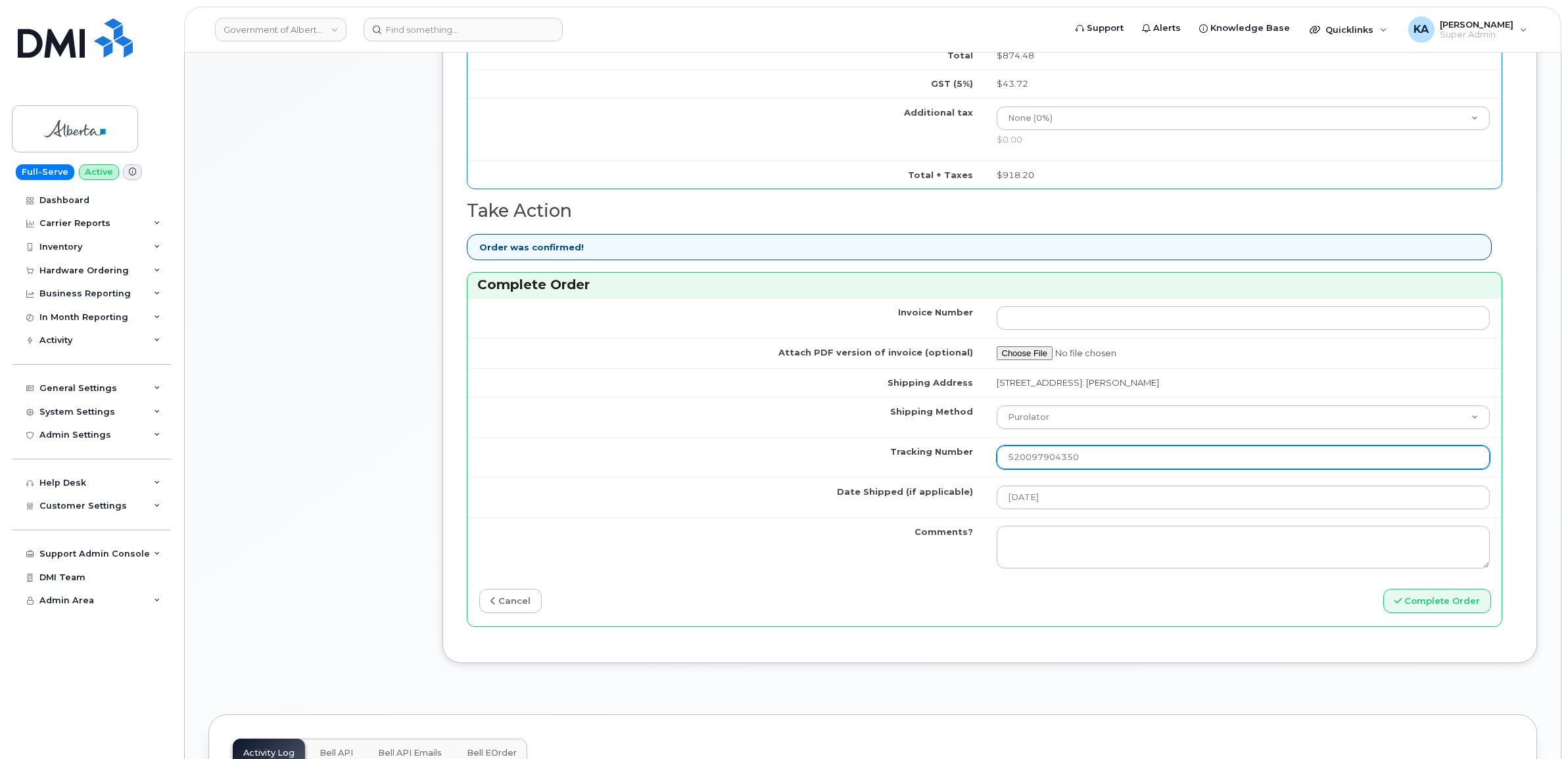
scroll to position [903, 0]
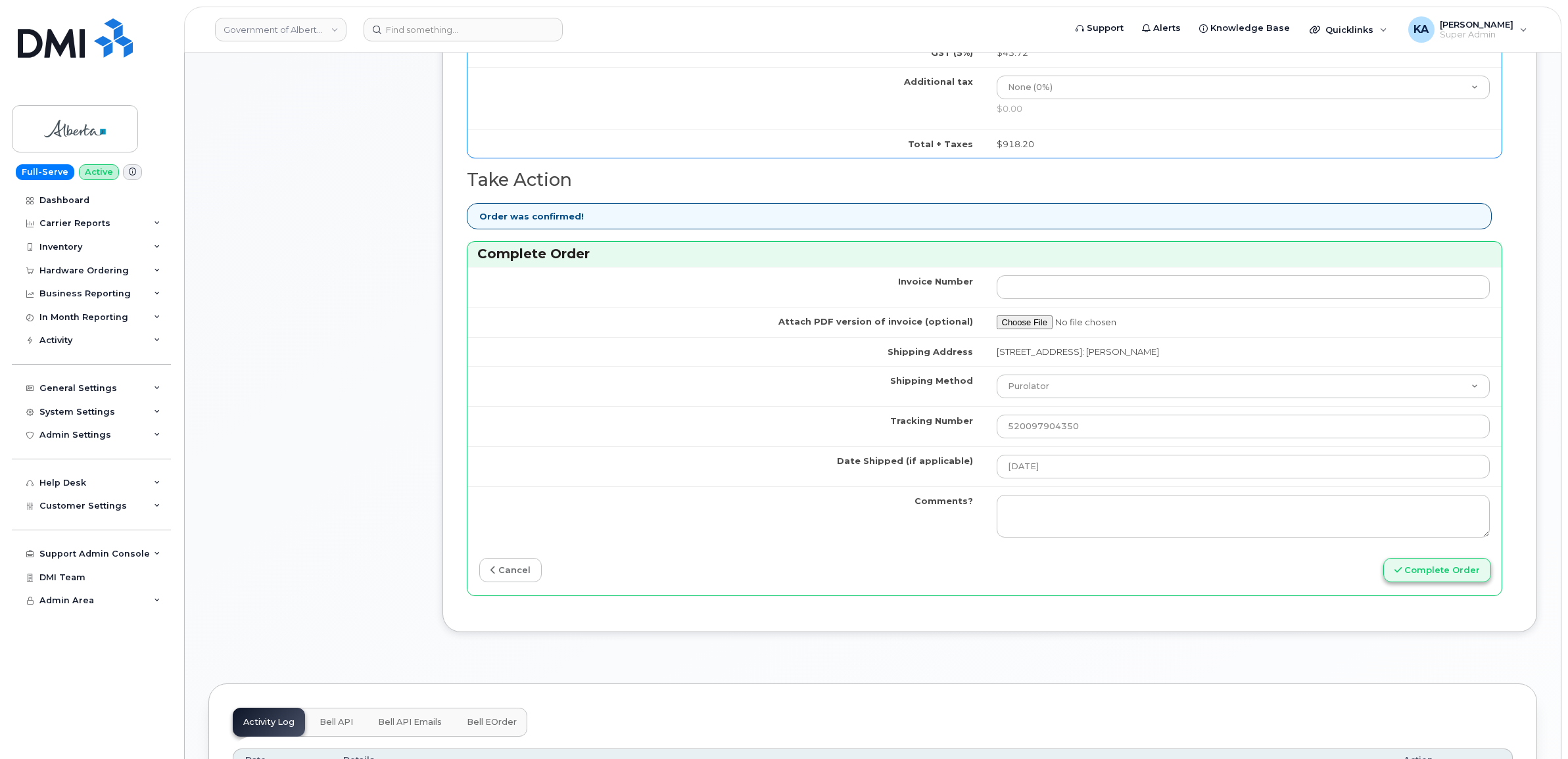
type input "354216331534143"
click at [1414, 579] on button "Complete Order" at bounding box center [1437, 570] width 108 height 25
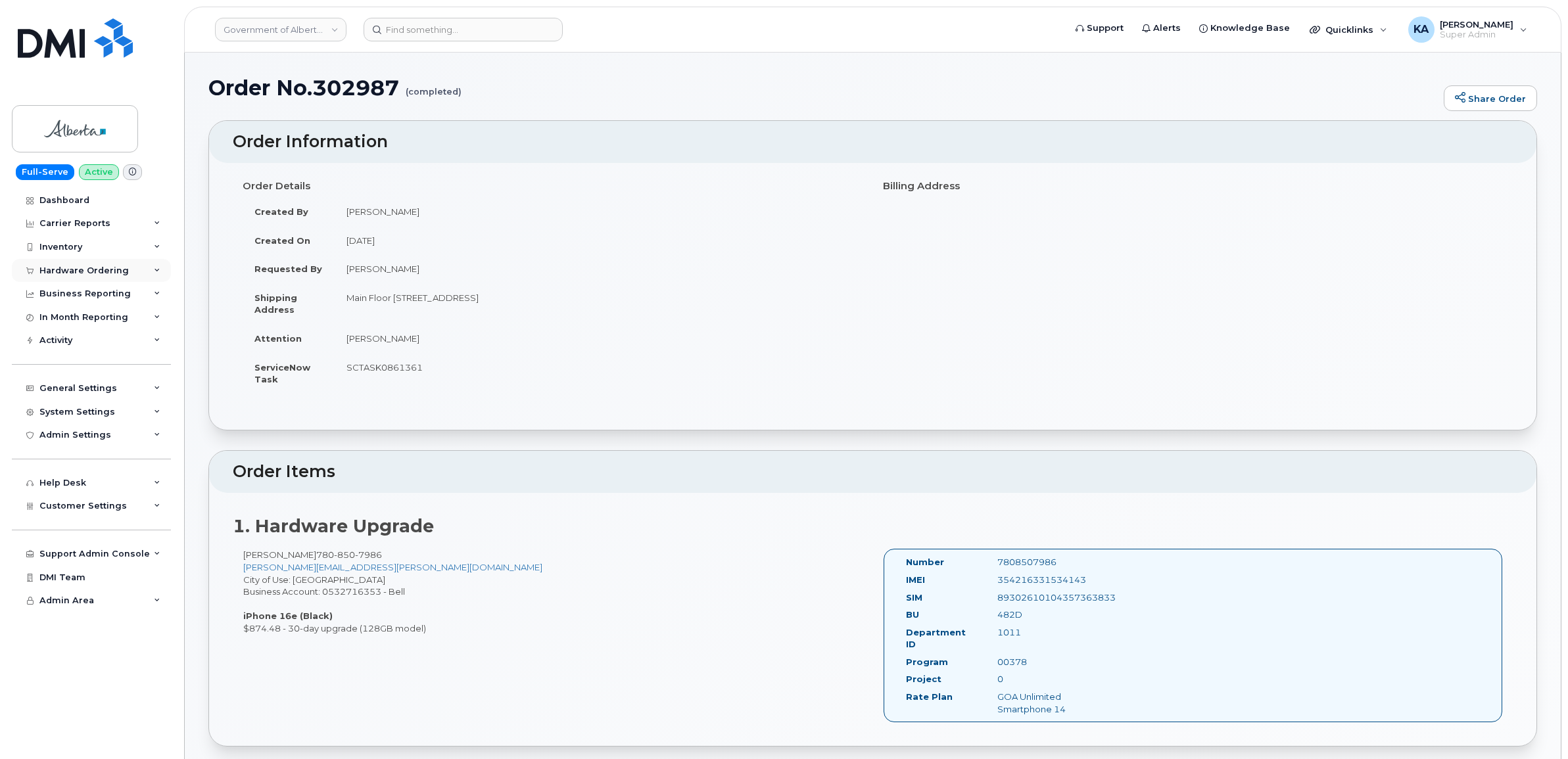
click at [97, 269] on div "Hardware Ordering" at bounding box center [84, 271] width 89 height 11
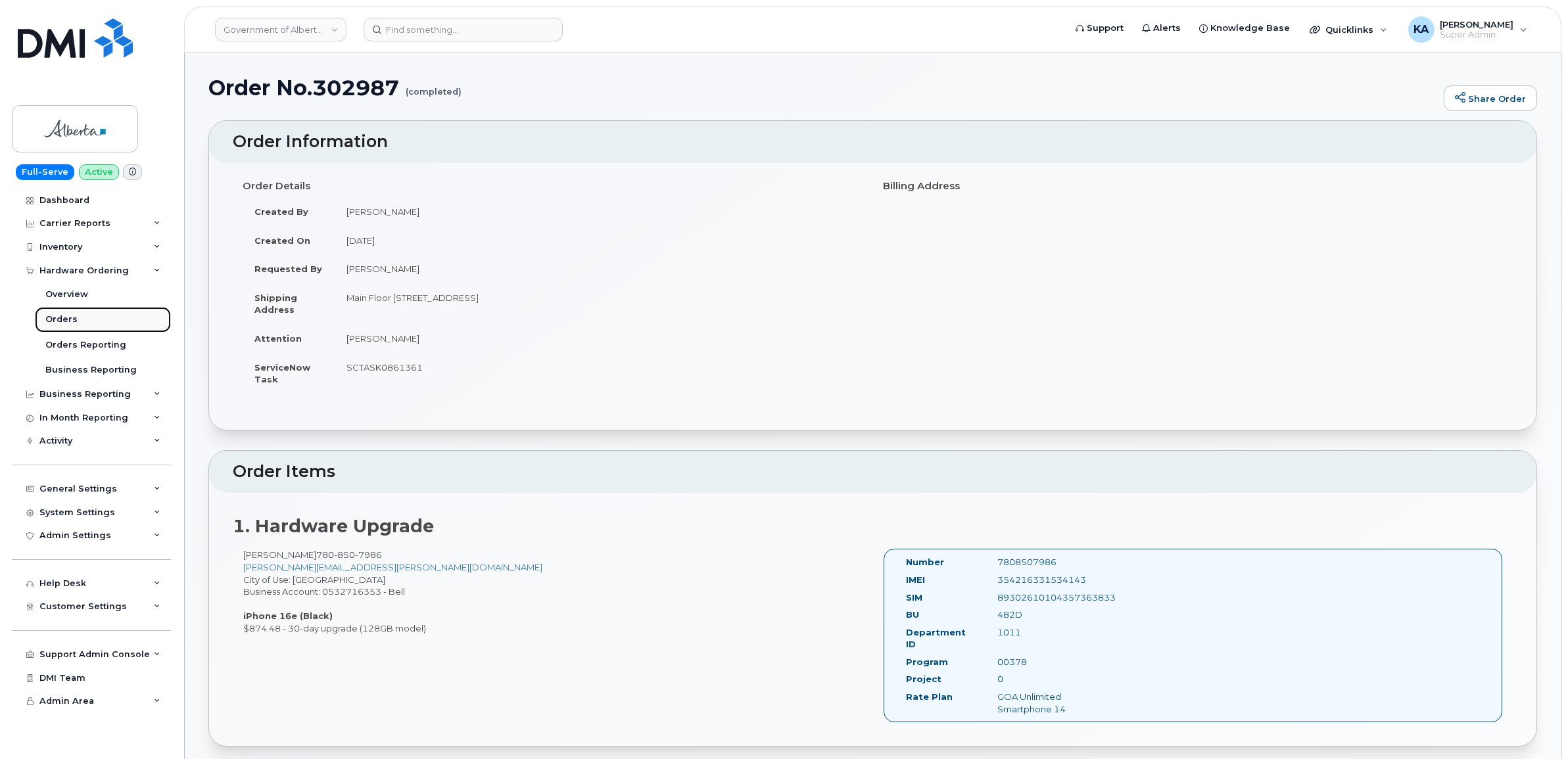
click at [60, 320] on div "Orders" at bounding box center [62, 319] width 32 height 12
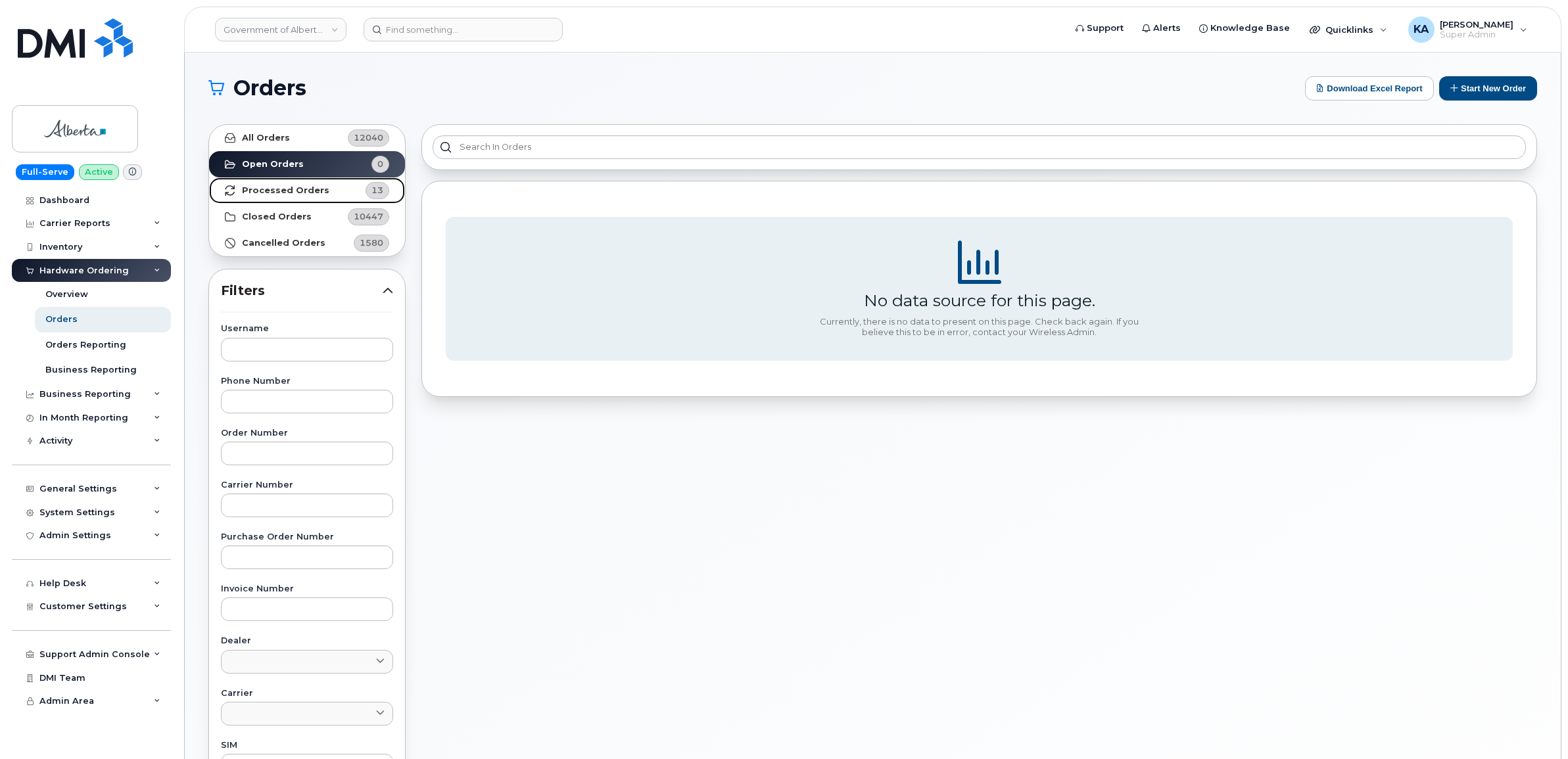
click at [290, 193] on strong "Processed Orders" at bounding box center [285, 190] width 87 height 11
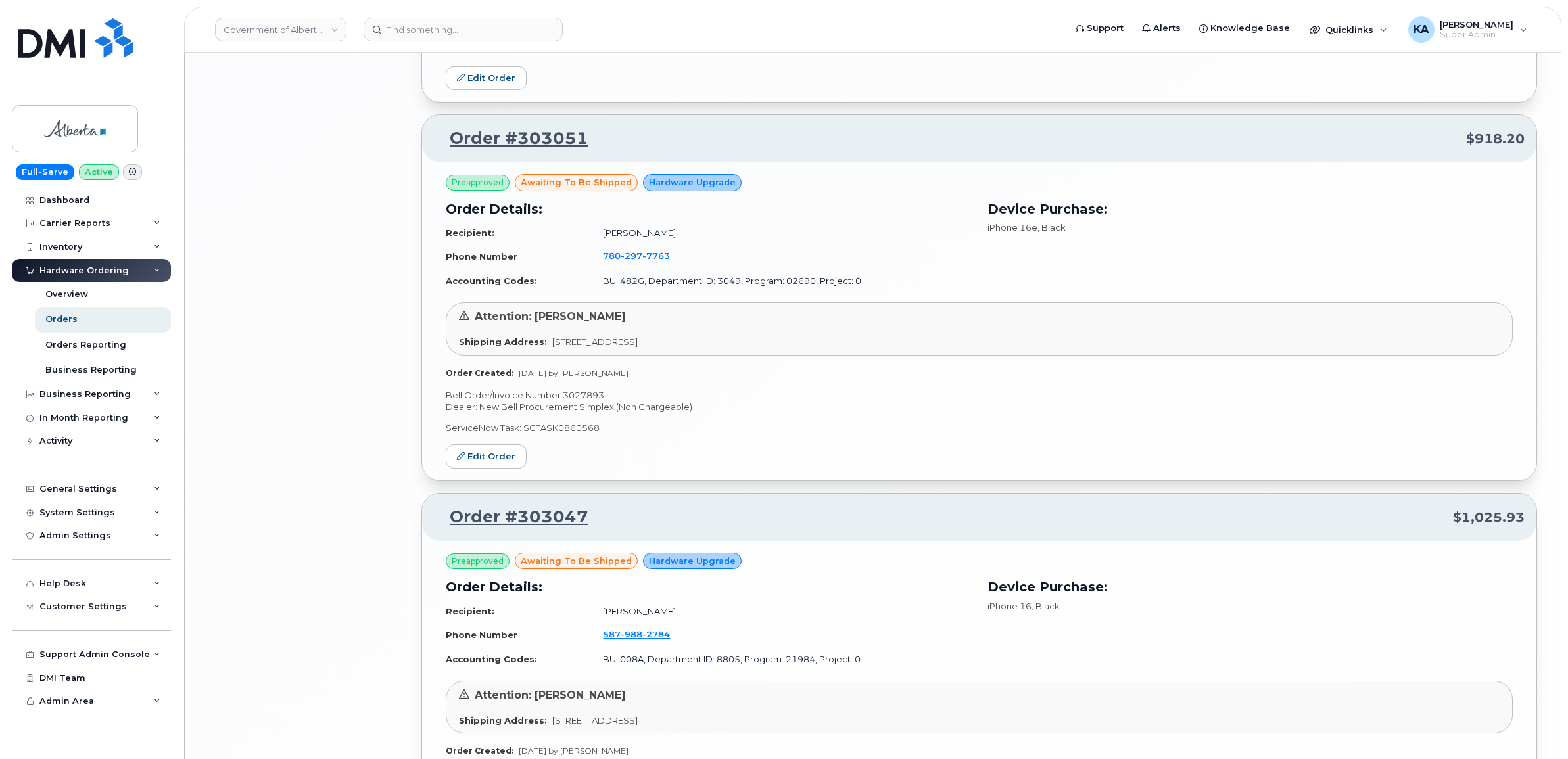
scroll to position [2669, 0]
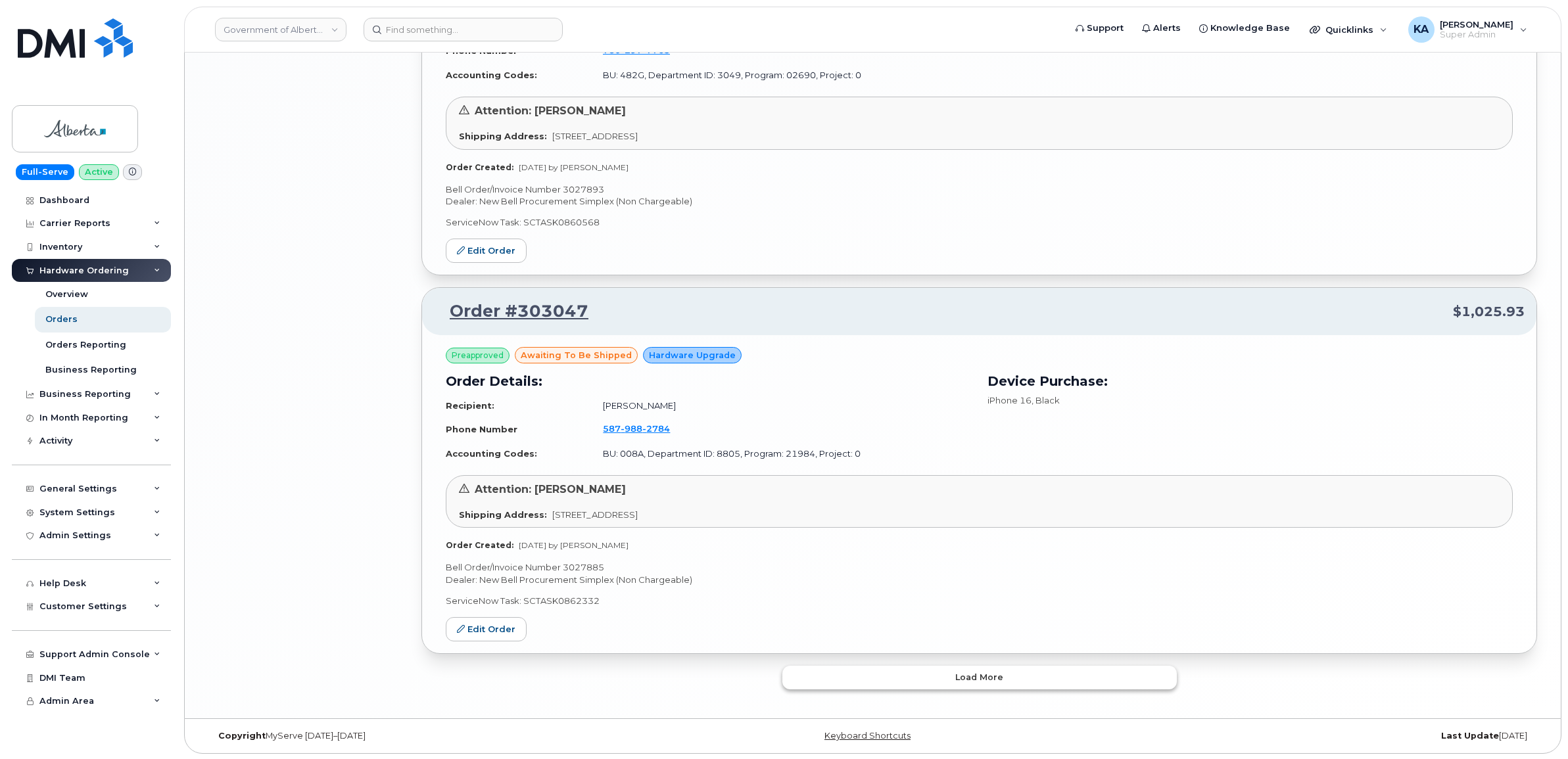
click at [845, 675] on button "Load more" at bounding box center [979, 677] width 394 height 24
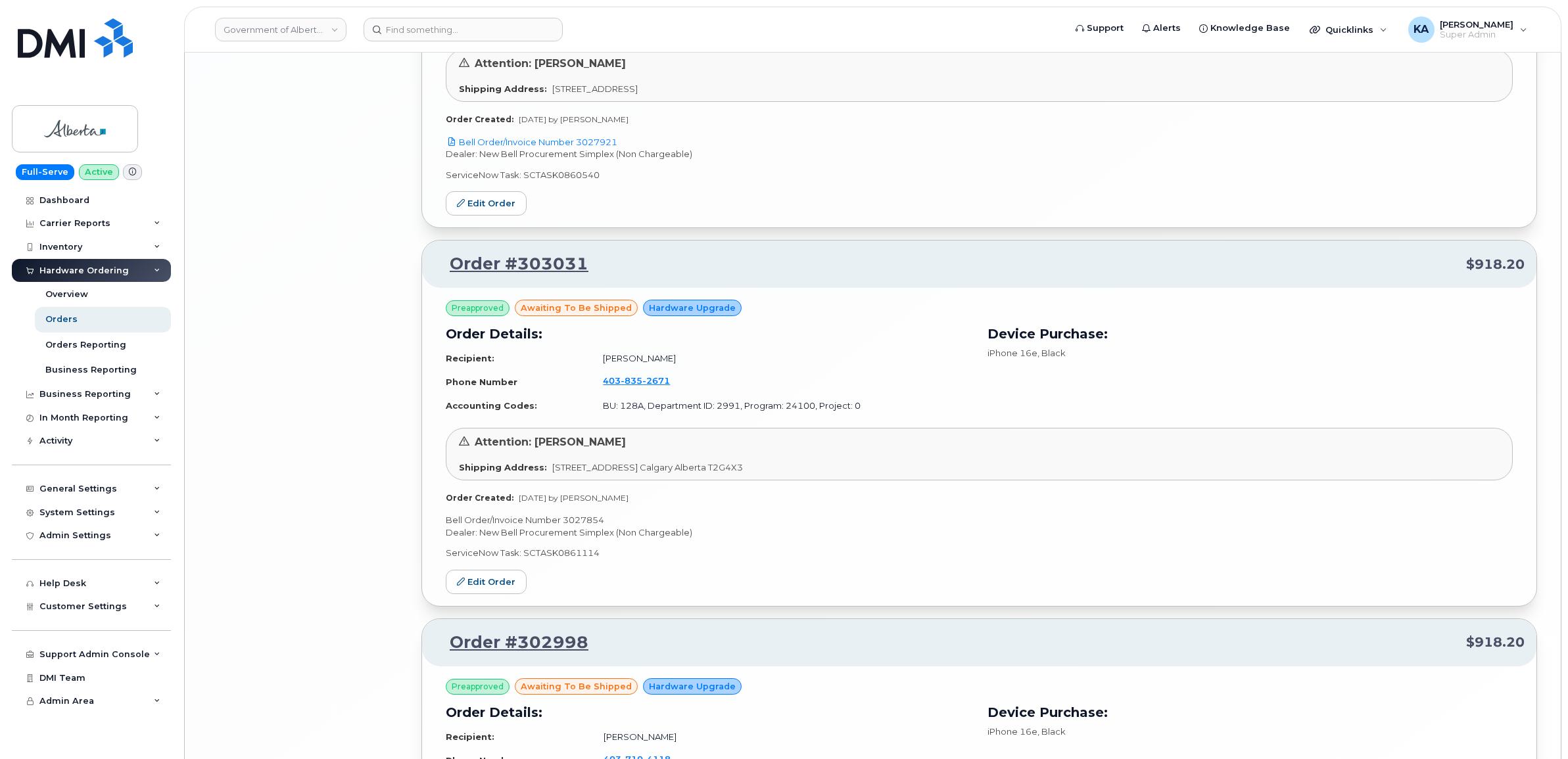
scroll to position [4532, 0]
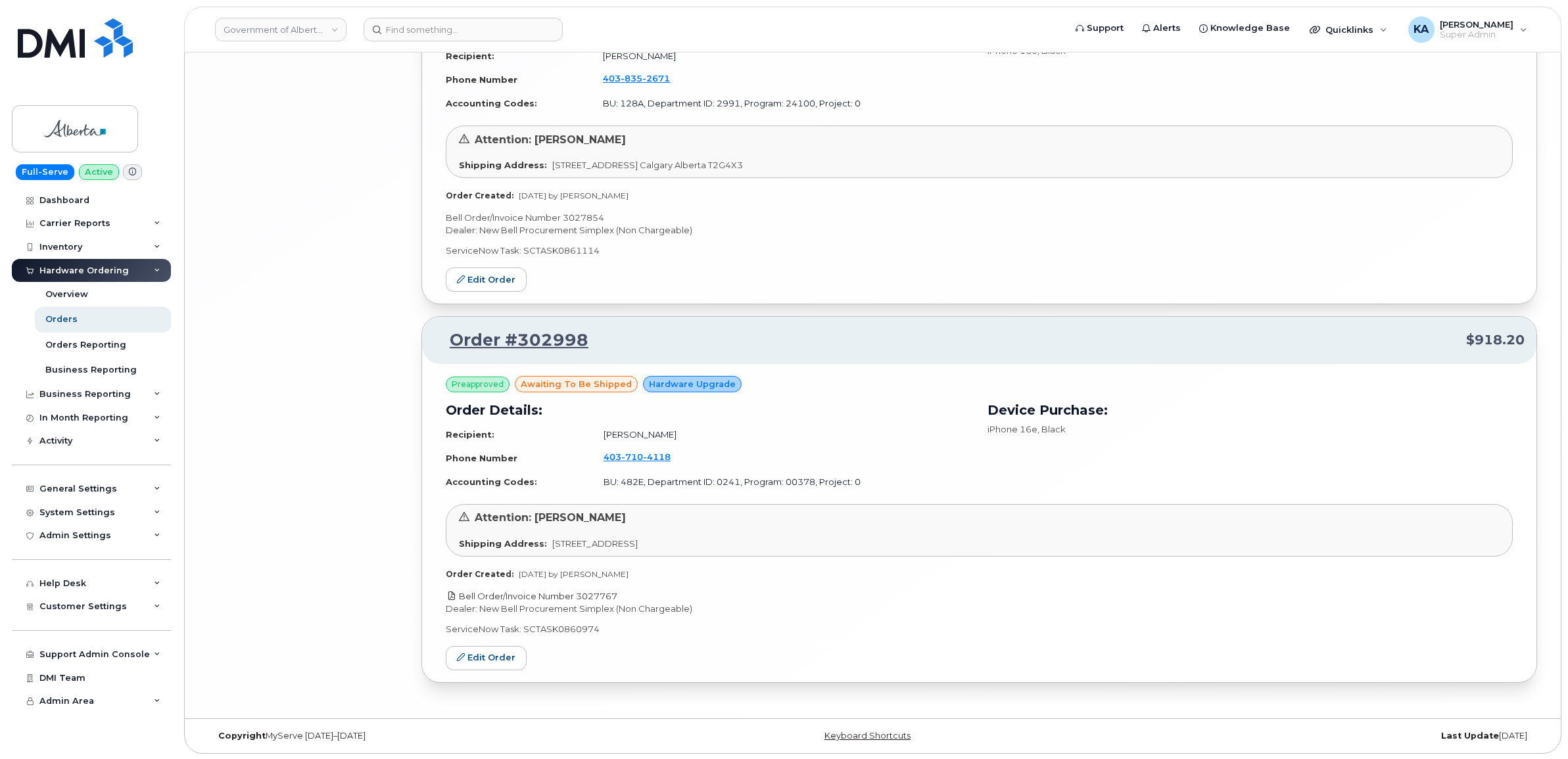
drag, startPoint x: 626, startPoint y: 592, endPoint x: 579, endPoint y: 595, distance: 47.1
click at [579, 595] on p "Bell Order/Invoice Number 3027767" at bounding box center [979, 596] width 1067 height 13
copy link "3027767"
click at [462, 653] on icon at bounding box center [461, 656] width 8 height 8
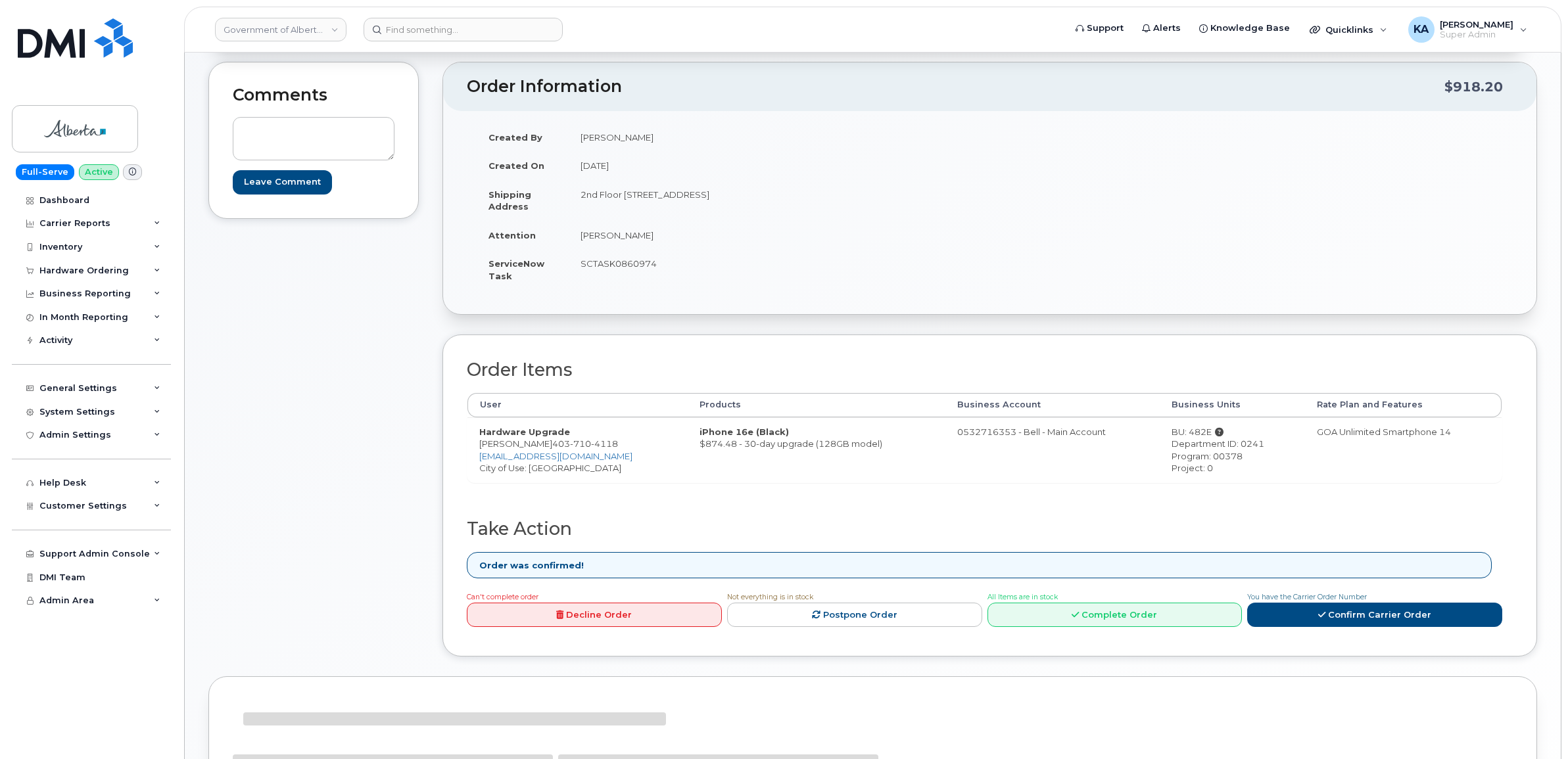
scroll to position [195, 0]
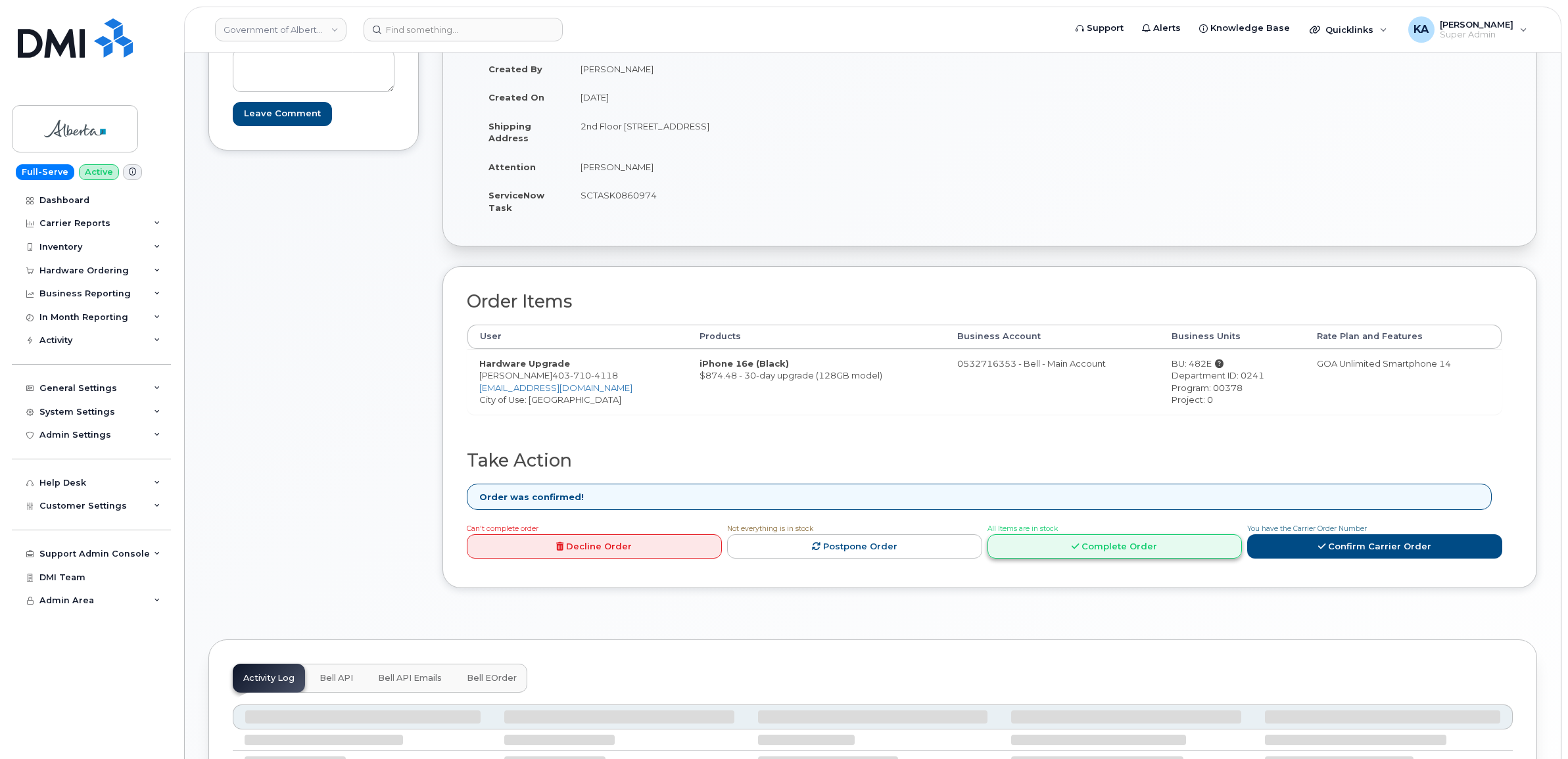
click at [1141, 543] on link "Complete Order" at bounding box center [1114, 546] width 255 height 25
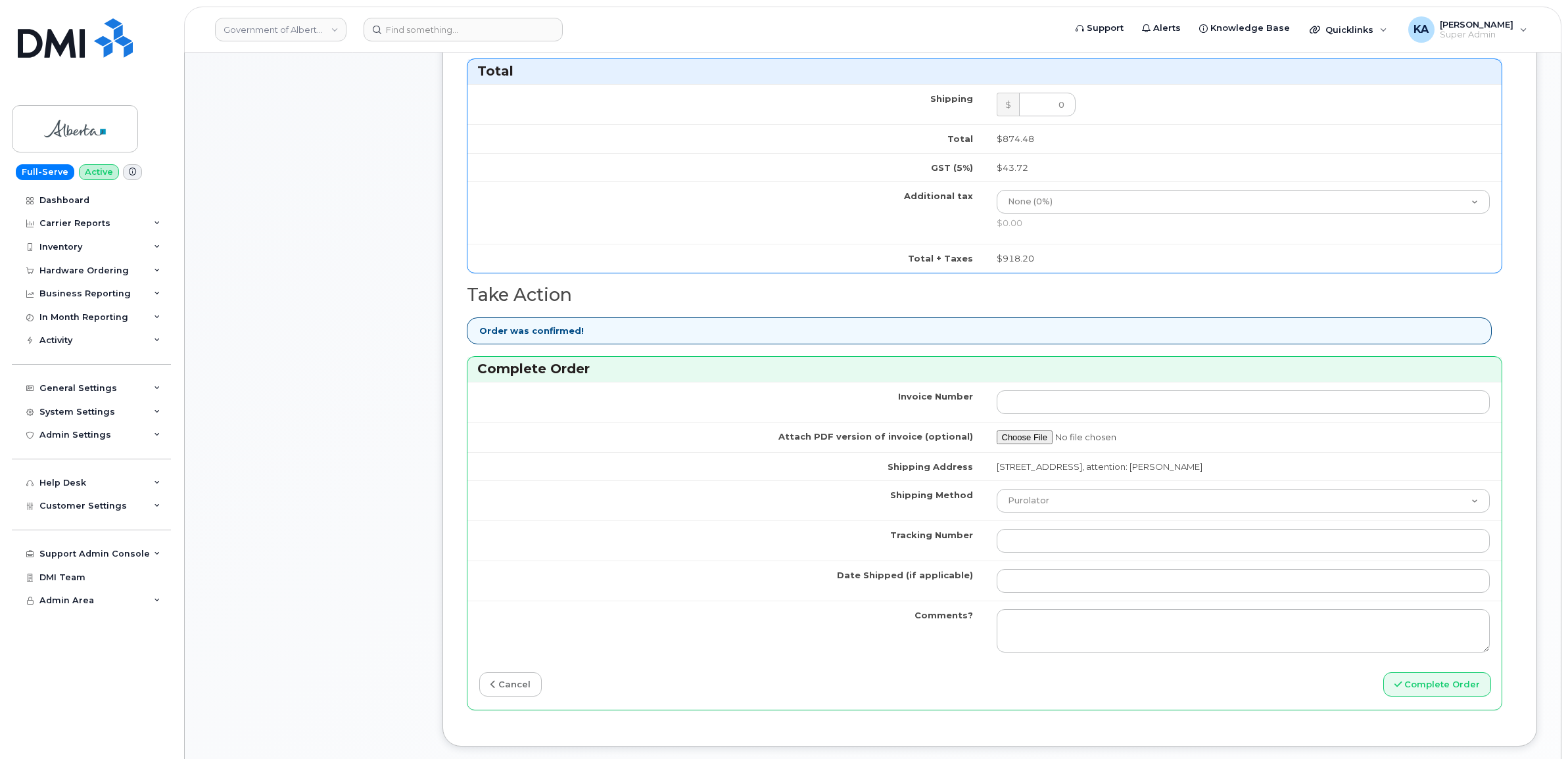
scroll to position [770, 0]
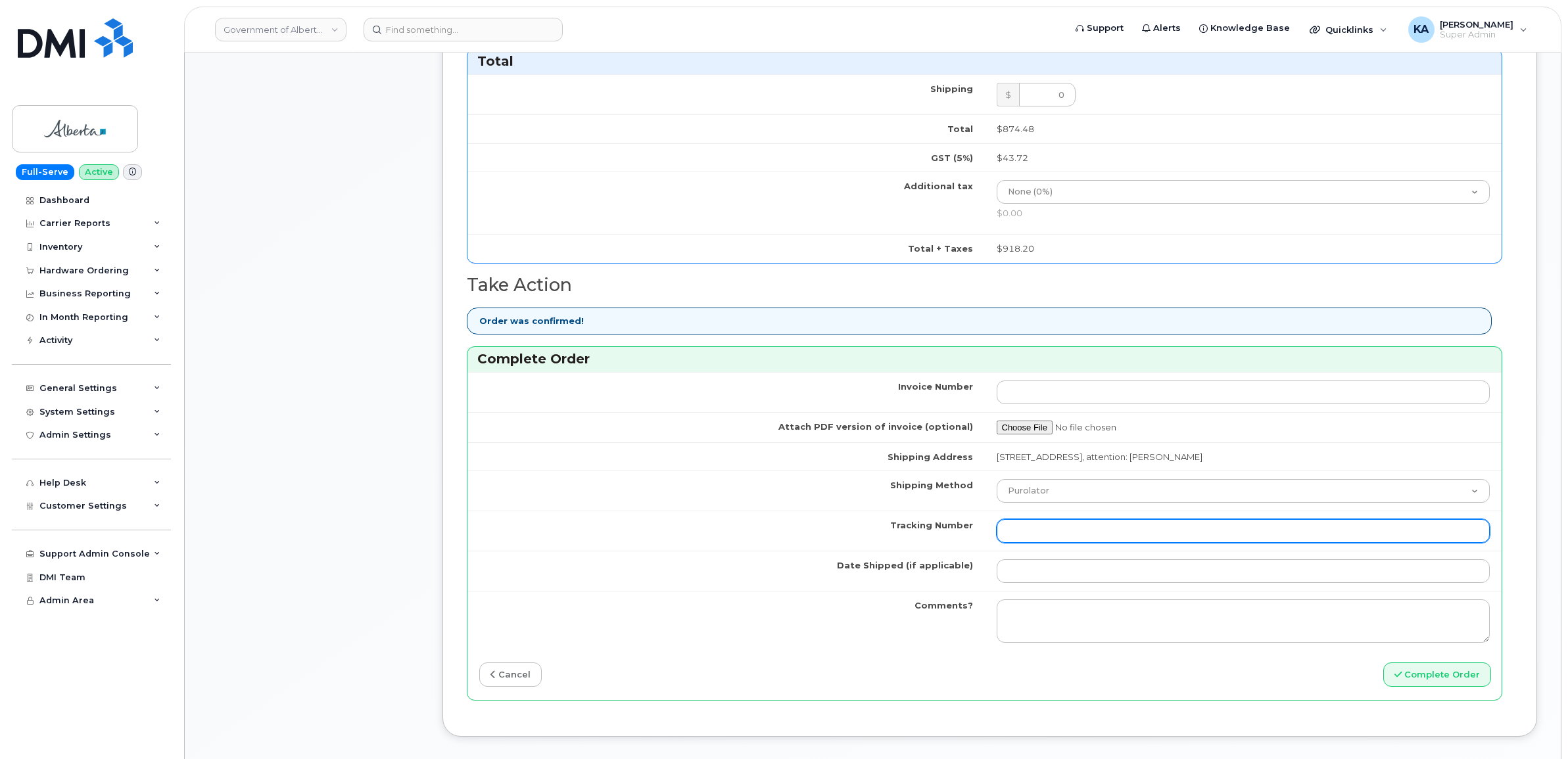
click at [1140, 533] on input "Tracking Number" at bounding box center [1243, 531] width 494 height 24
paste input "520097765157"
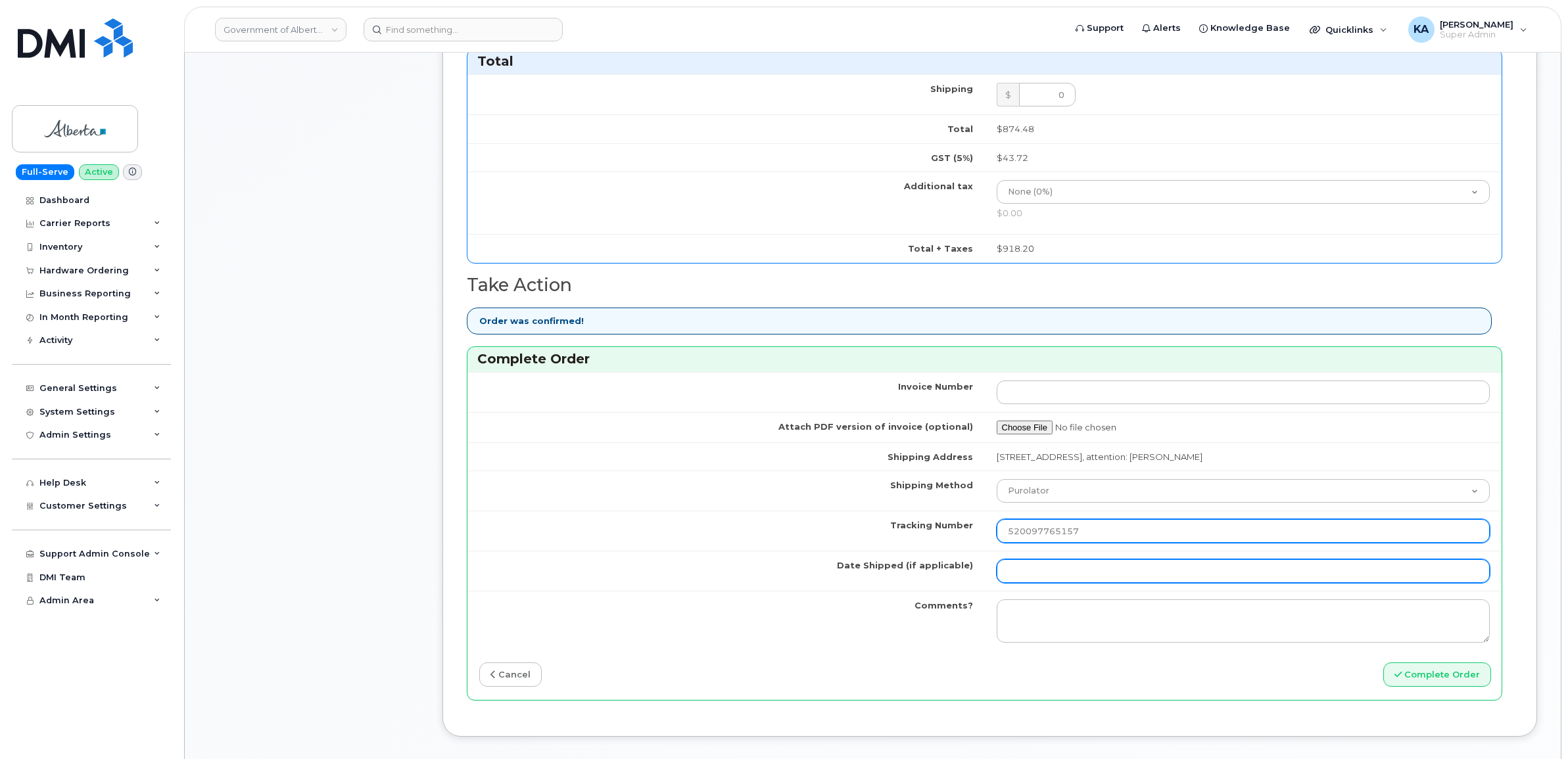
type input "520097765157"
click at [1103, 577] on input "Date Shipped (if applicable)" at bounding box center [1243, 571] width 494 height 24
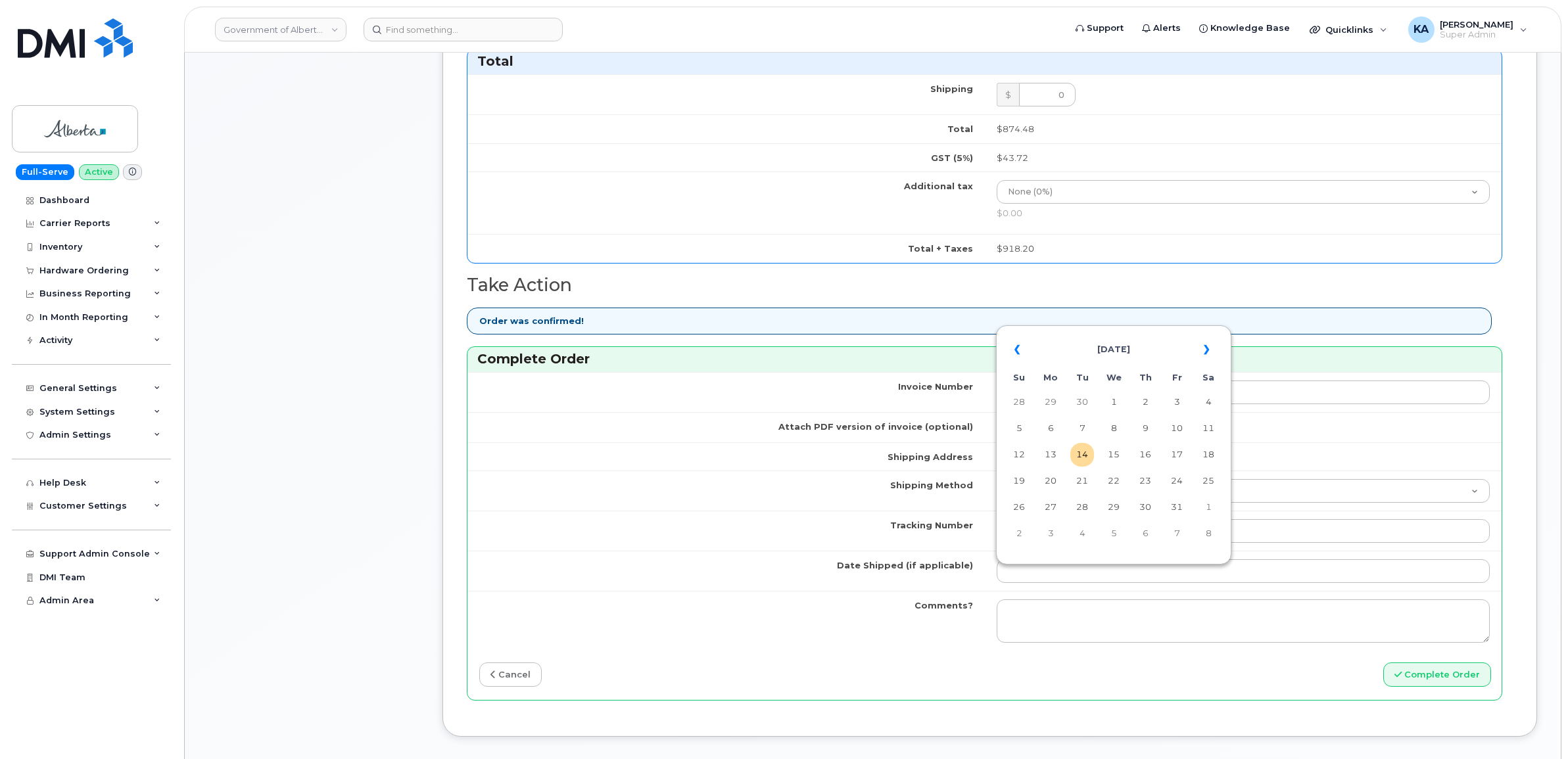
click at [1154, 329] on table "« [DATE] » Su Mo Tu We Th Fr Sa 28 29 30 1 2 3 4 5 6 7 8 9 10 11 12 13 14 15 16…" at bounding box center [1113, 441] width 229 height 225
click at [1148, 426] on td "9" at bounding box center [1145, 429] width 24 height 24
type input "2025-10-09"
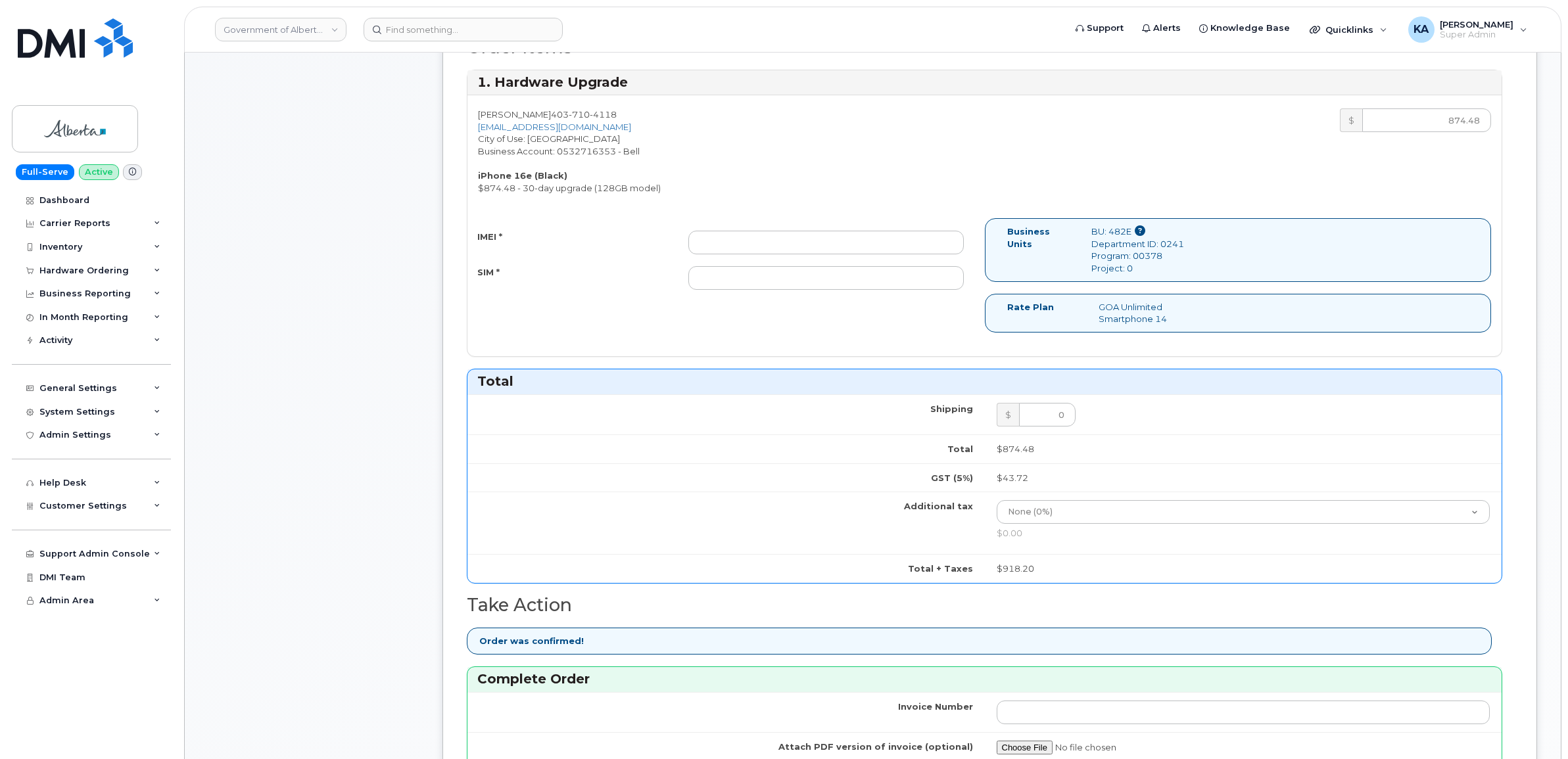
scroll to position [359, 0]
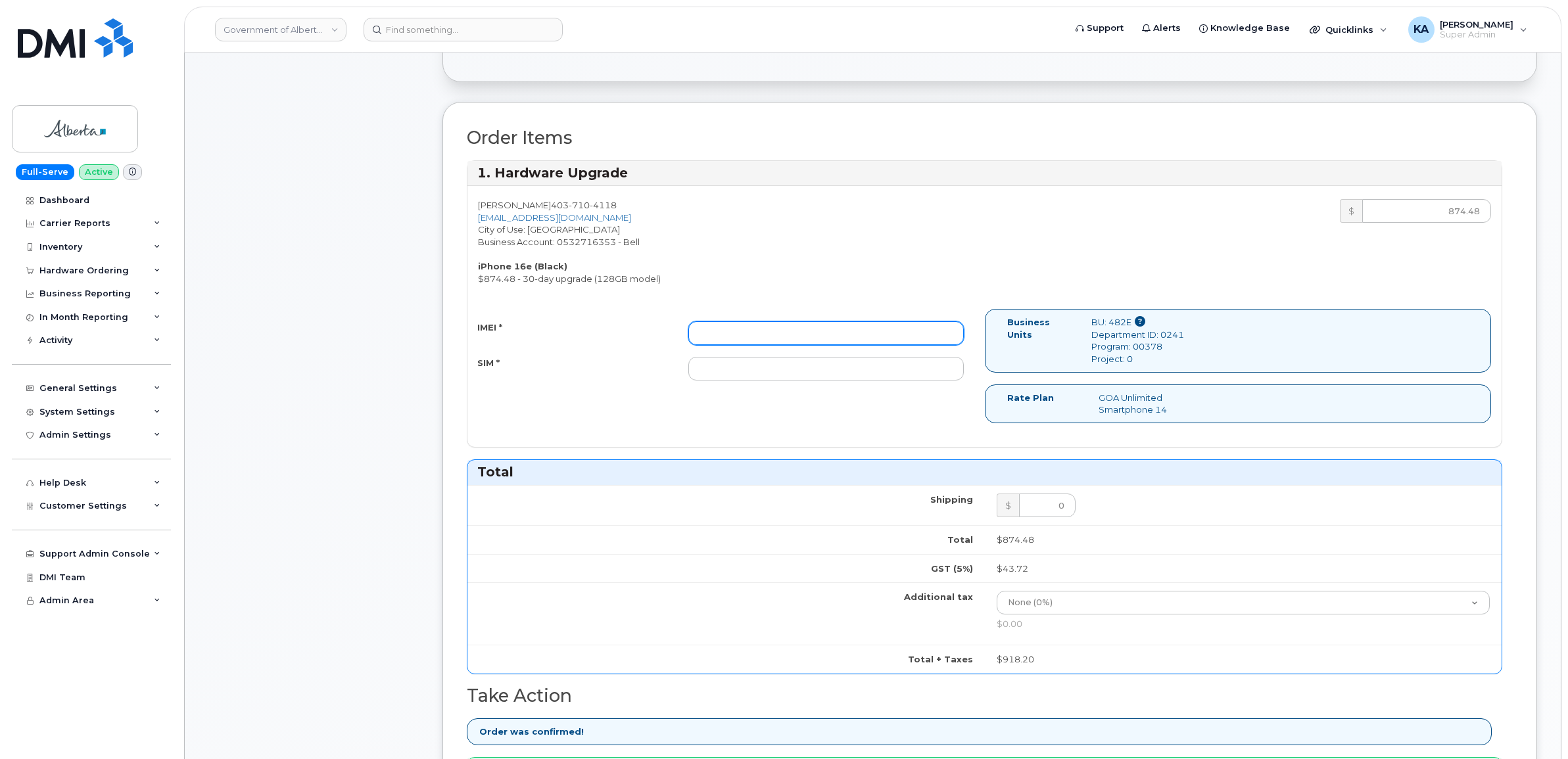
click at [878, 332] on input "IMEI *" at bounding box center [826, 333] width 276 height 24
paste input "354216331515449"
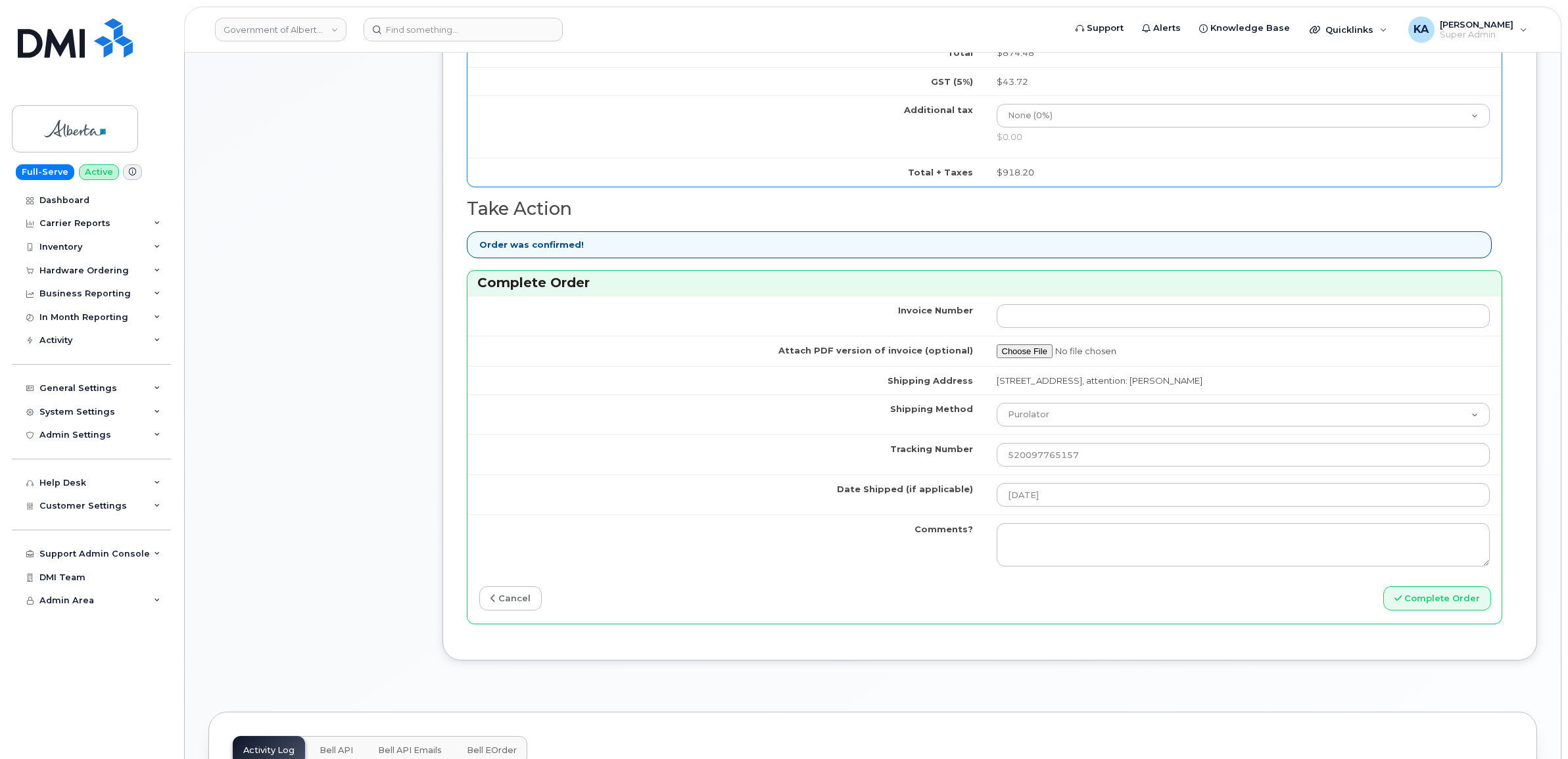
scroll to position [852, 0]
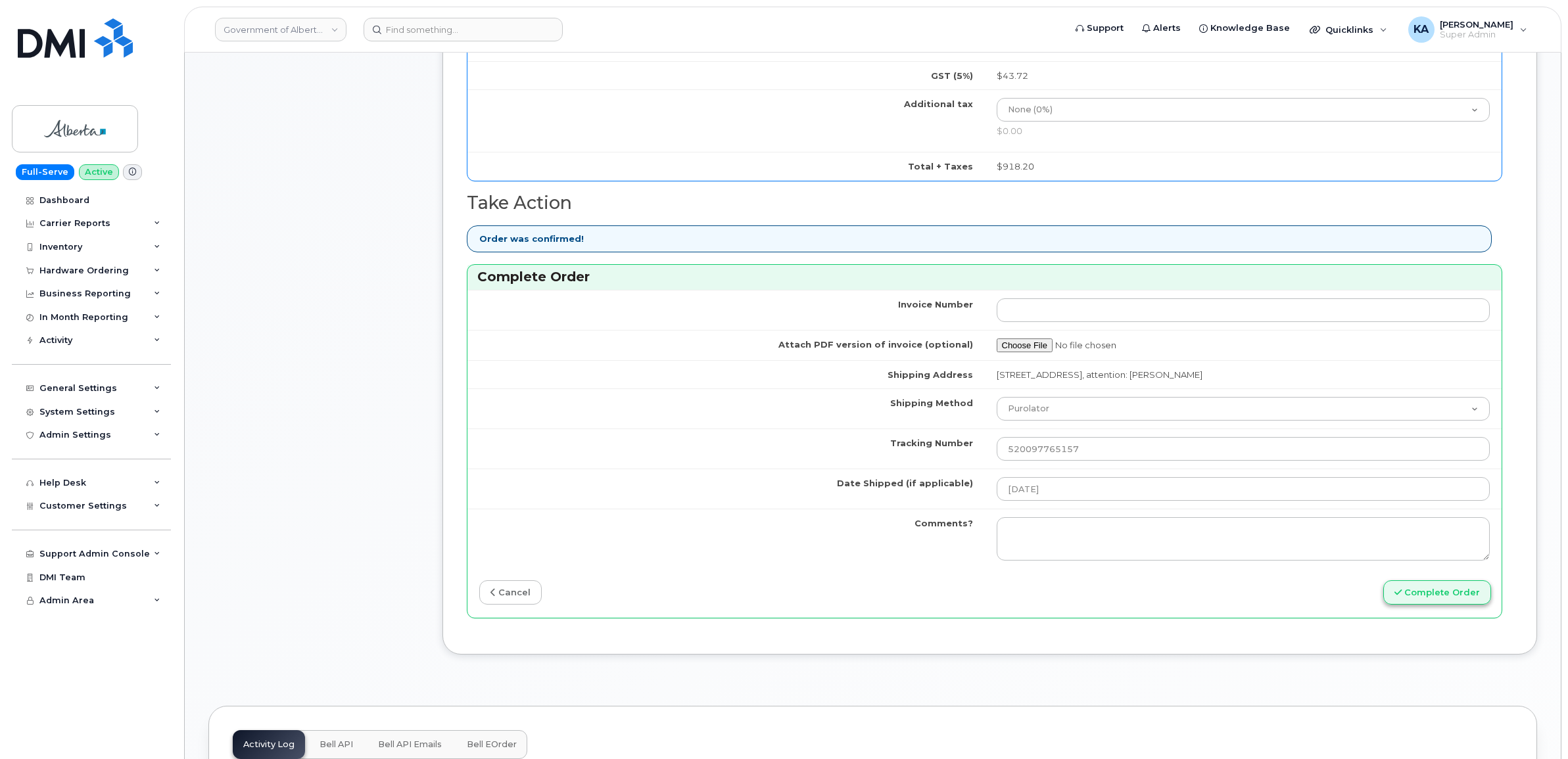
type input "354216331515449"
click at [1425, 592] on button "Complete Order" at bounding box center [1437, 592] width 108 height 25
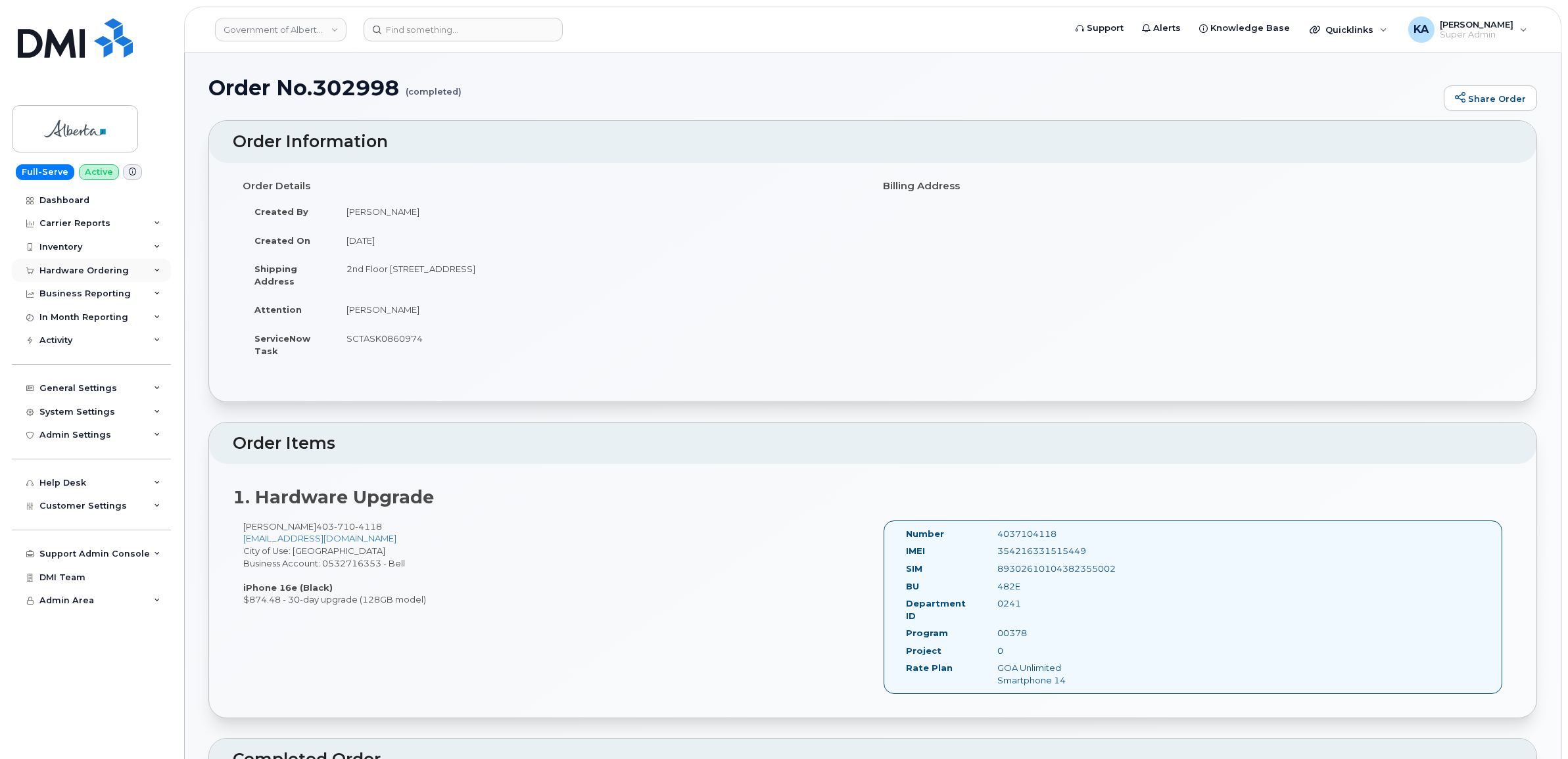
click at [66, 271] on div "Hardware Ordering" at bounding box center [84, 271] width 89 height 11
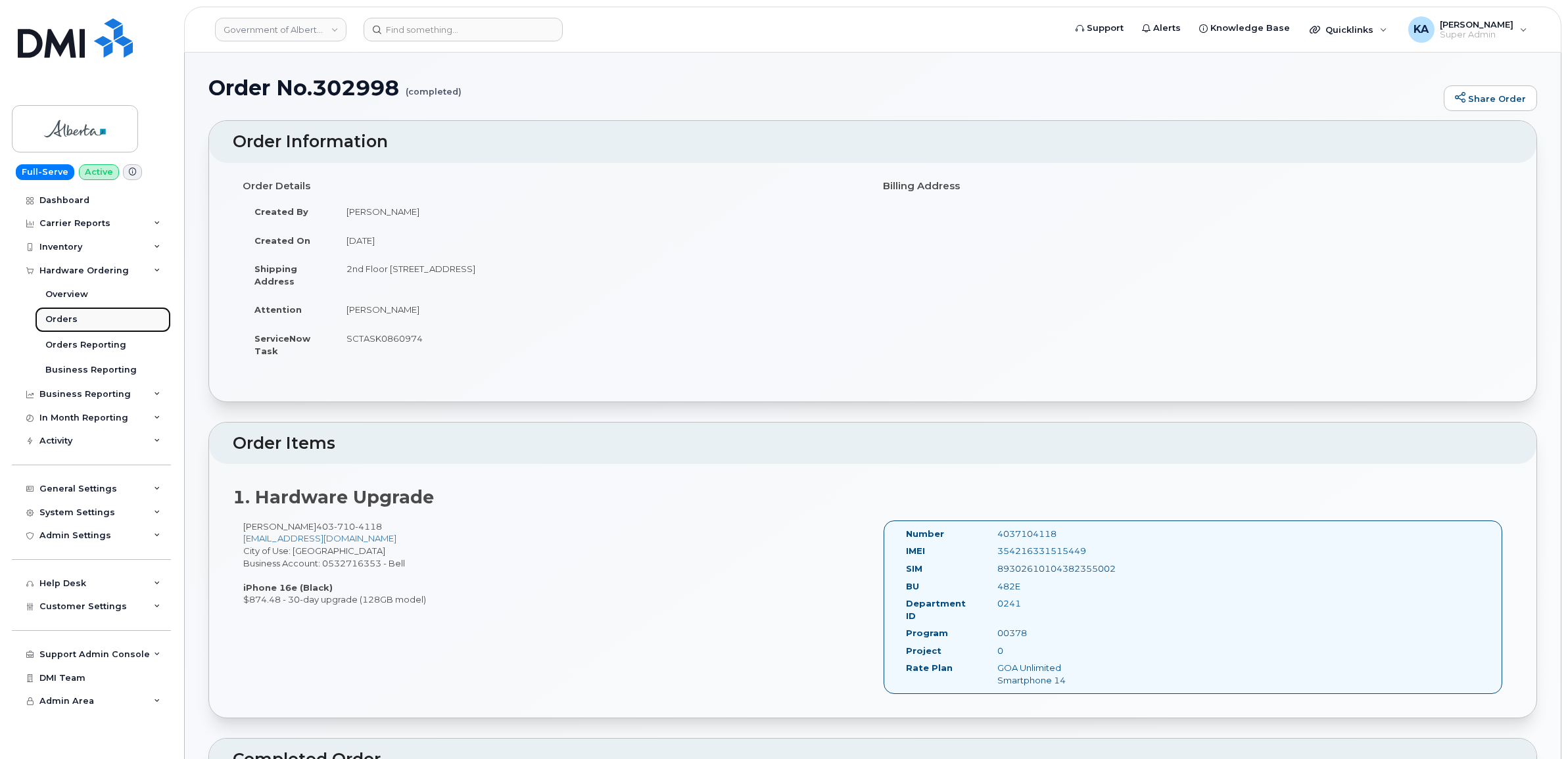
click at [57, 316] on div "Orders" at bounding box center [62, 319] width 32 height 12
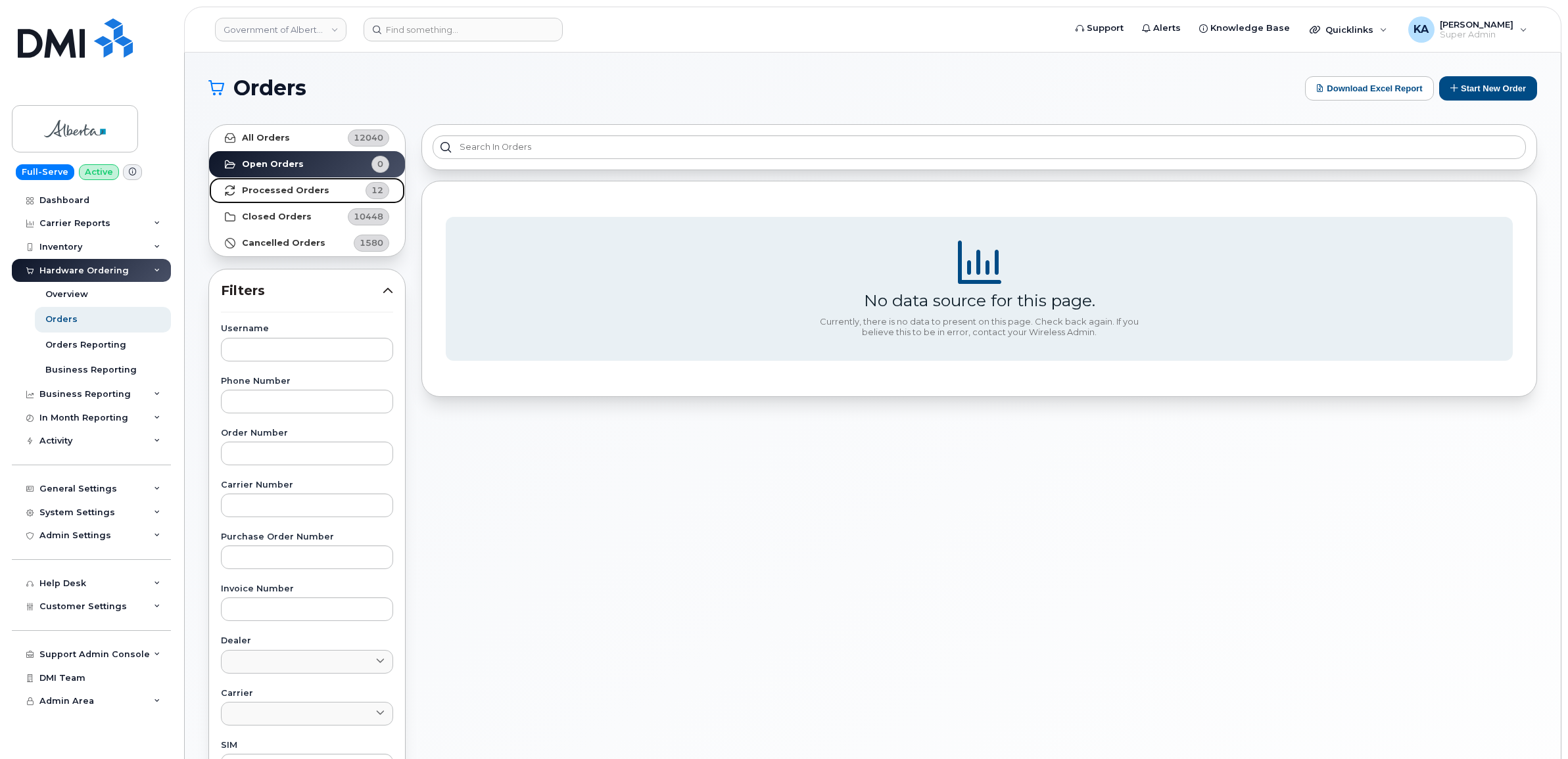
click at [265, 186] on strong "Processed Orders" at bounding box center [285, 190] width 87 height 11
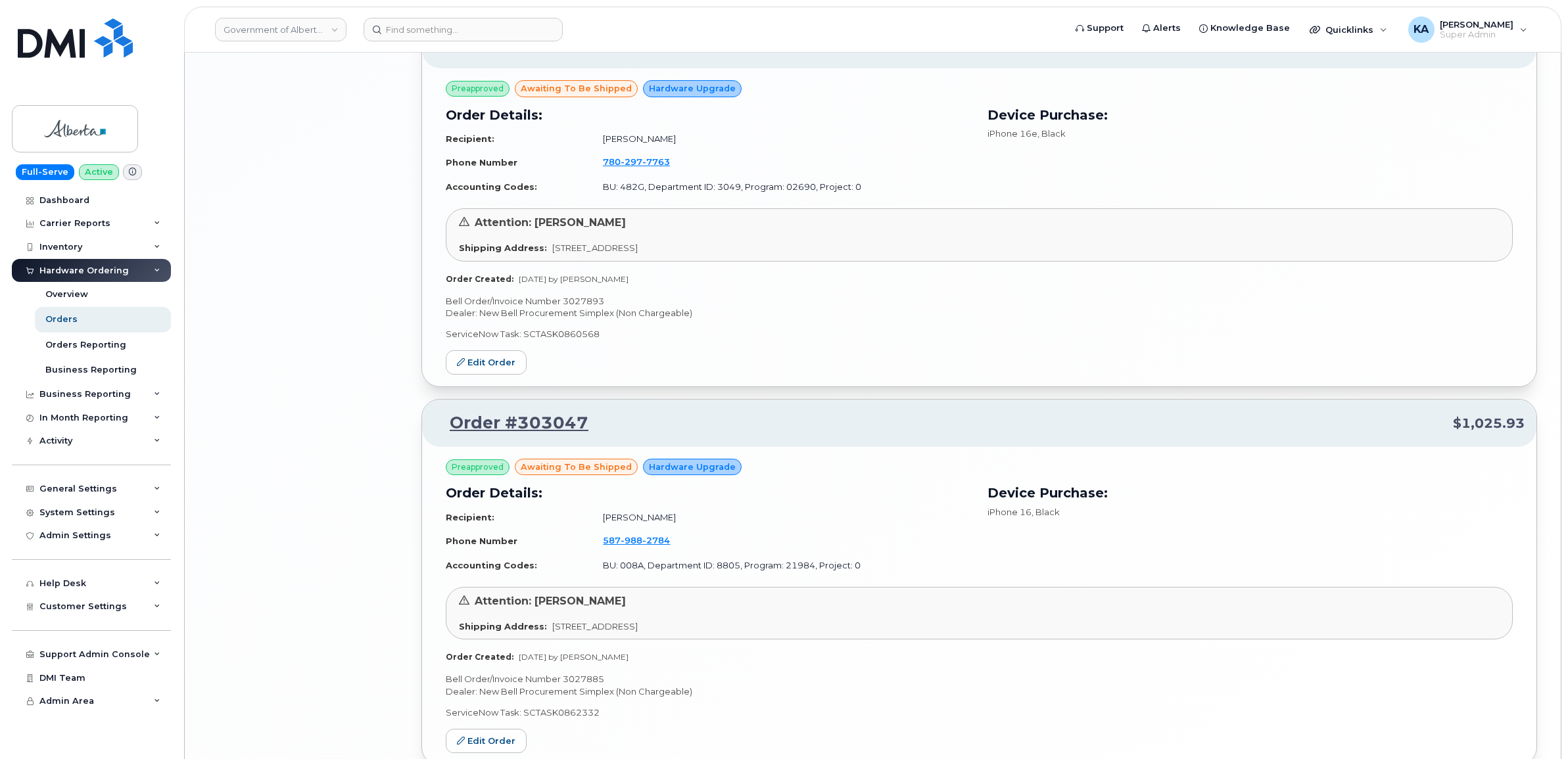
scroll to position [2669, 0]
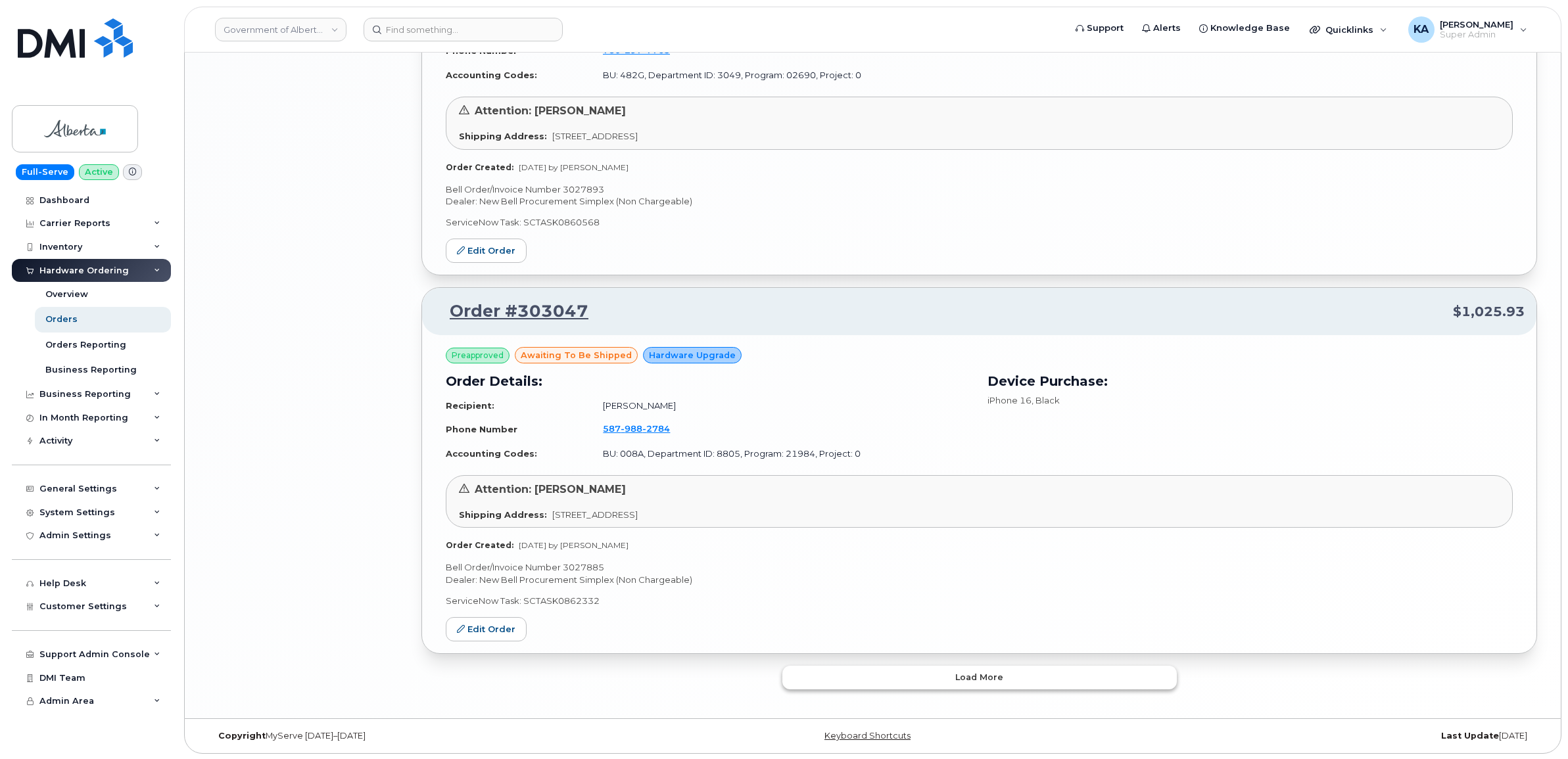
click at [840, 677] on button "Load more" at bounding box center [979, 677] width 394 height 24
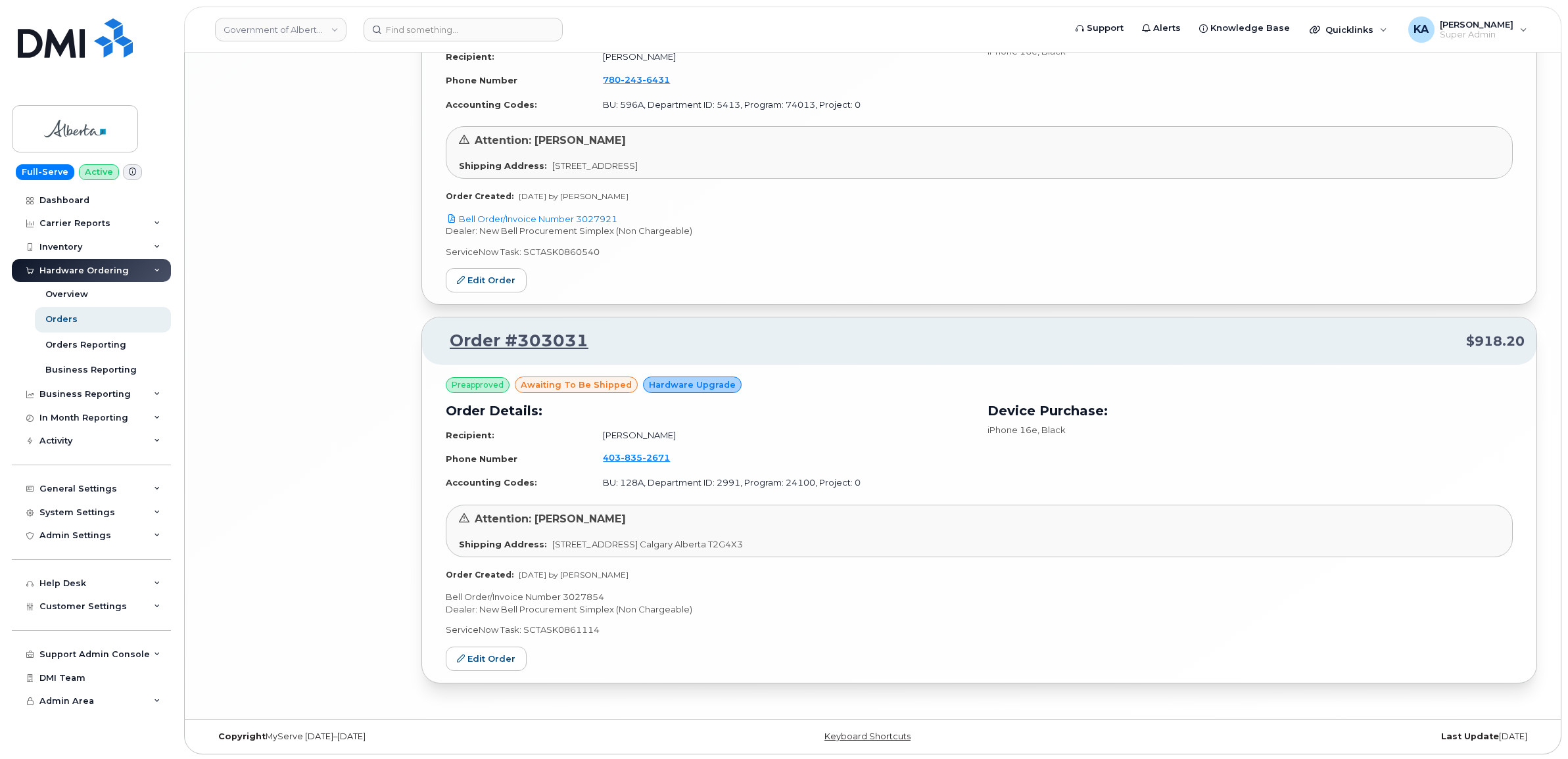
scroll to position [4153, 0]
click at [583, 592] on p "Bell Order/Invoice Number 3027854" at bounding box center [979, 596] width 1067 height 13
copy p "3027854"
drag, startPoint x: 623, startPoint y: 214, endPoint x: 579, endPoint y: 216, distance: 44.0
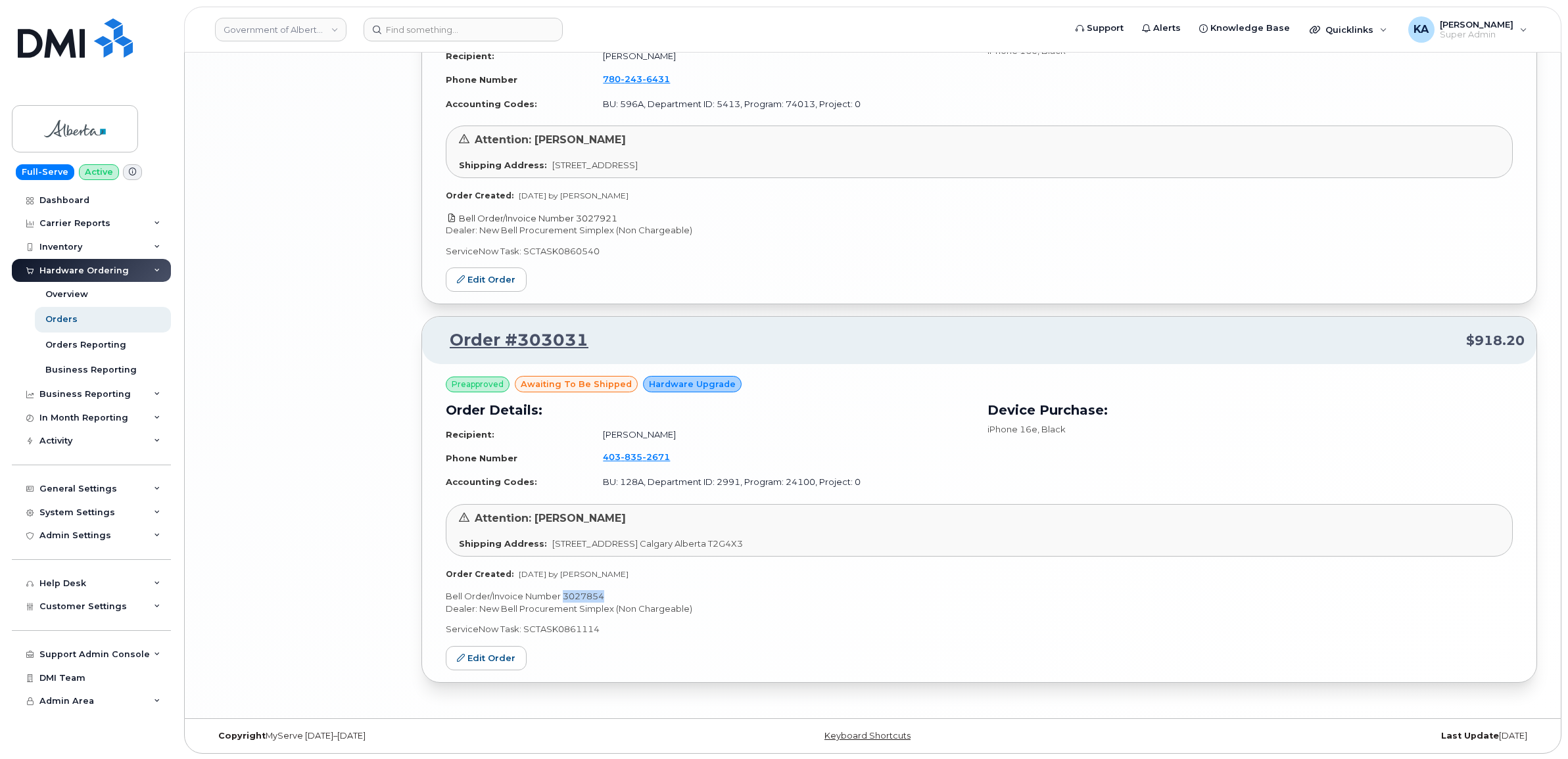
click at [579, 216] on p "Bell Order/Invoice Number 3027921" at bounding box center [979, 219] width 1067 height 13
copy link "3027921"
click at [491, 270] on link "Edit Order" at bounding box center [486, 279] width 81 height 25
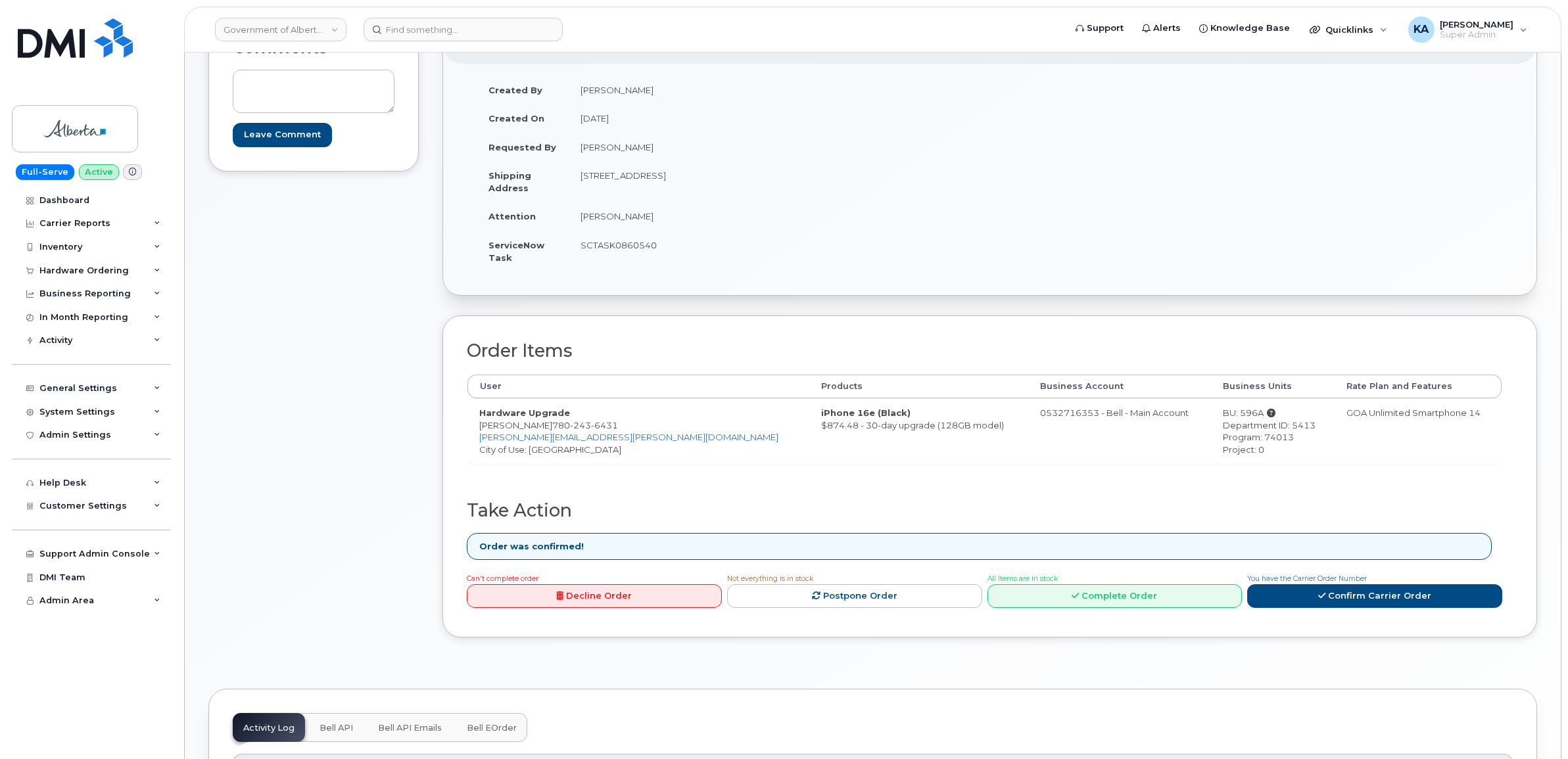
scroll to position [247, 0]
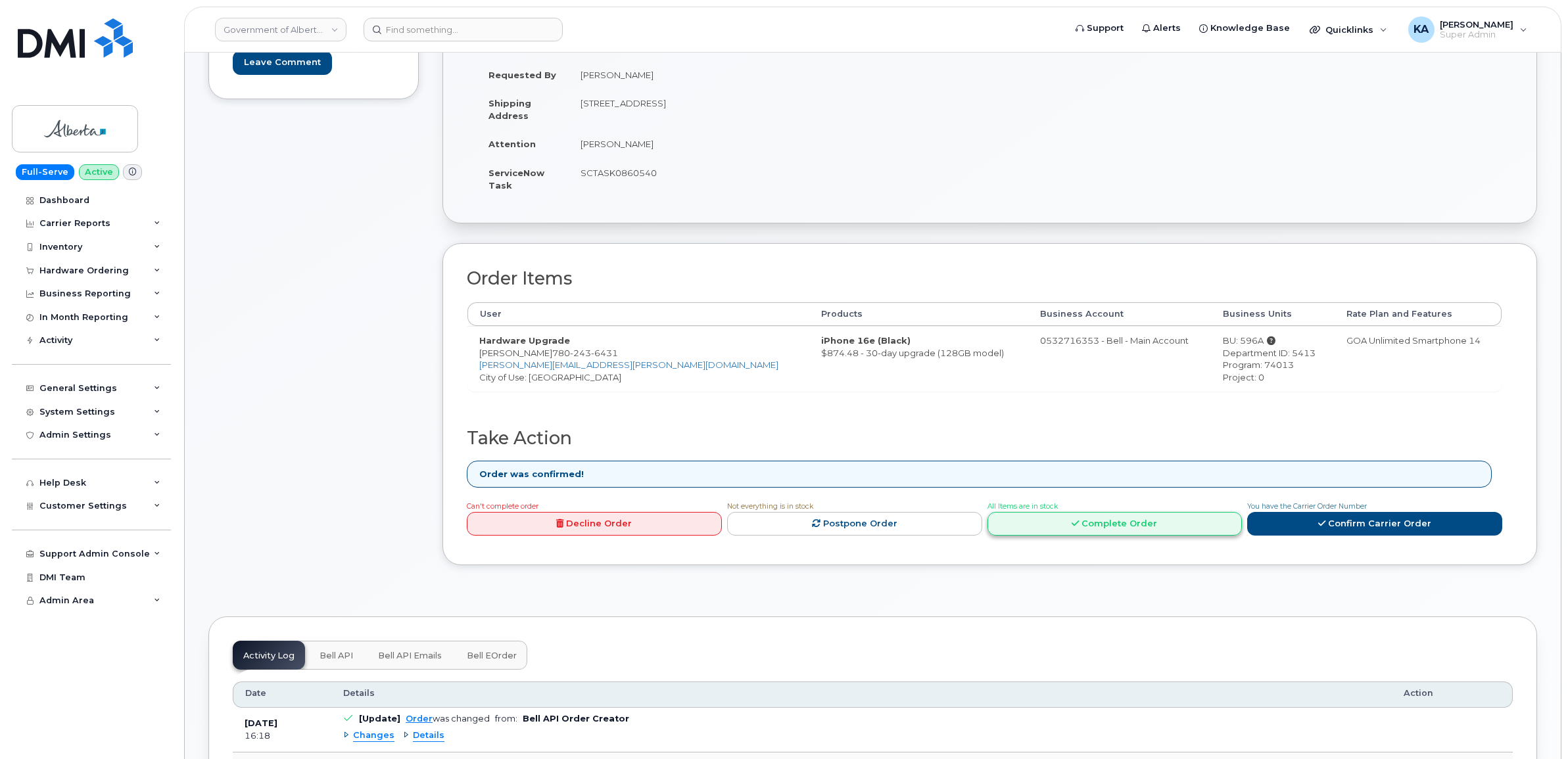
click at [1084, 519] on link "Complete Order" at bounding box center [1114, 524] width 255 height 25
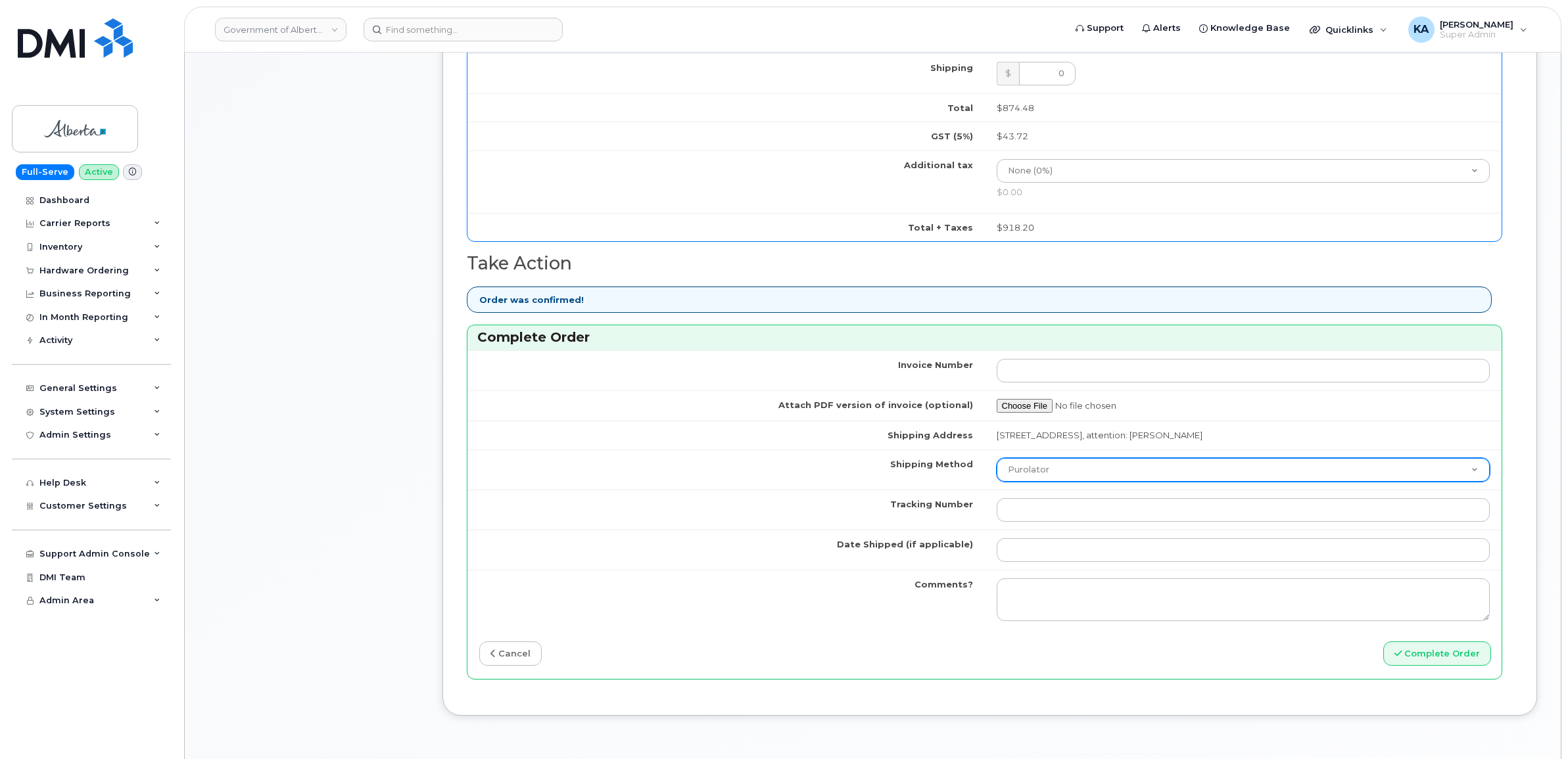
scroll to position [822, 0]
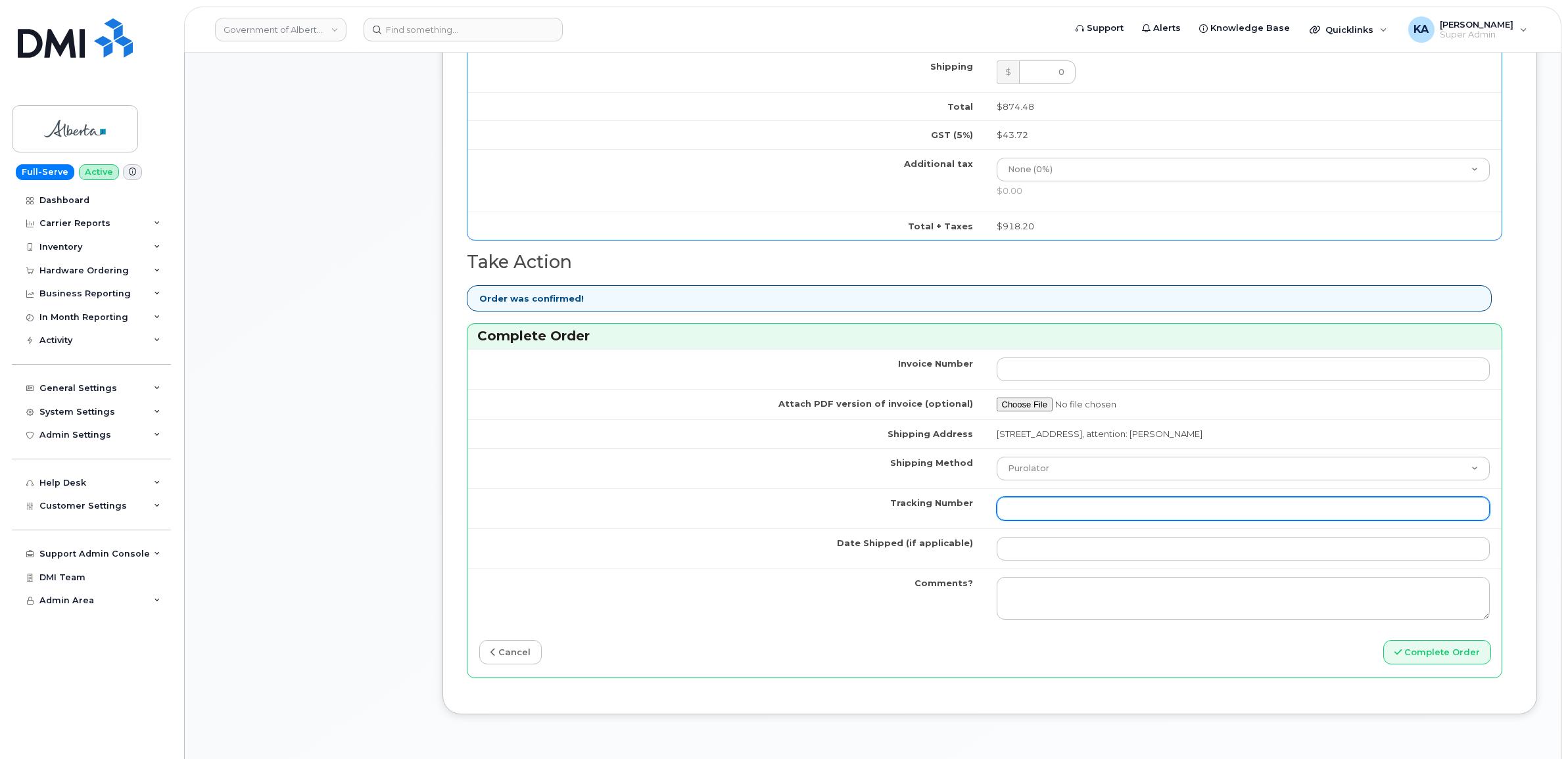
click at [1019, 512] on input "Tracking Number" at bounding box center [1243, 509] width 494 height 24
paste input "520100018651"
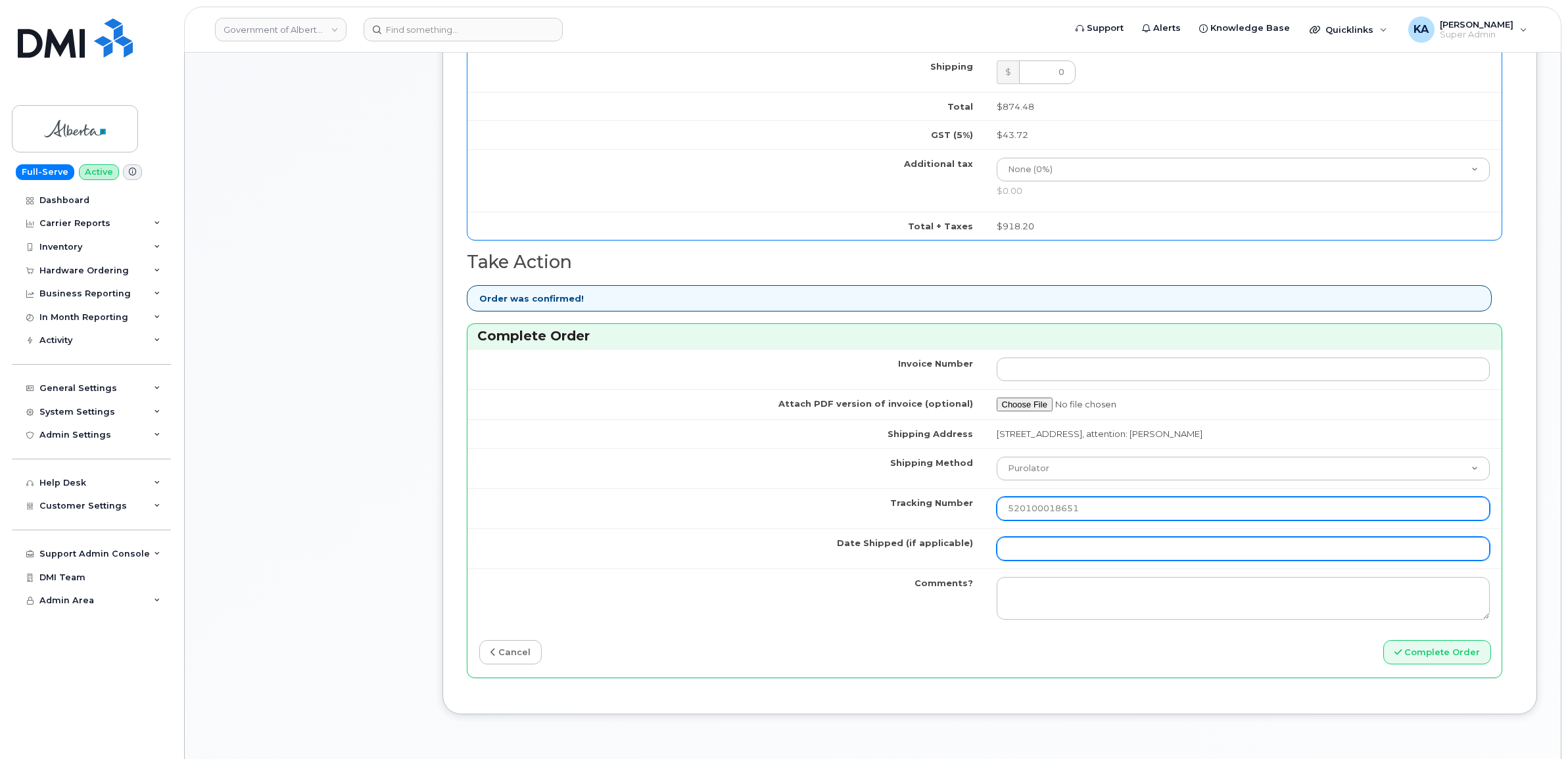
type input "520100018651"
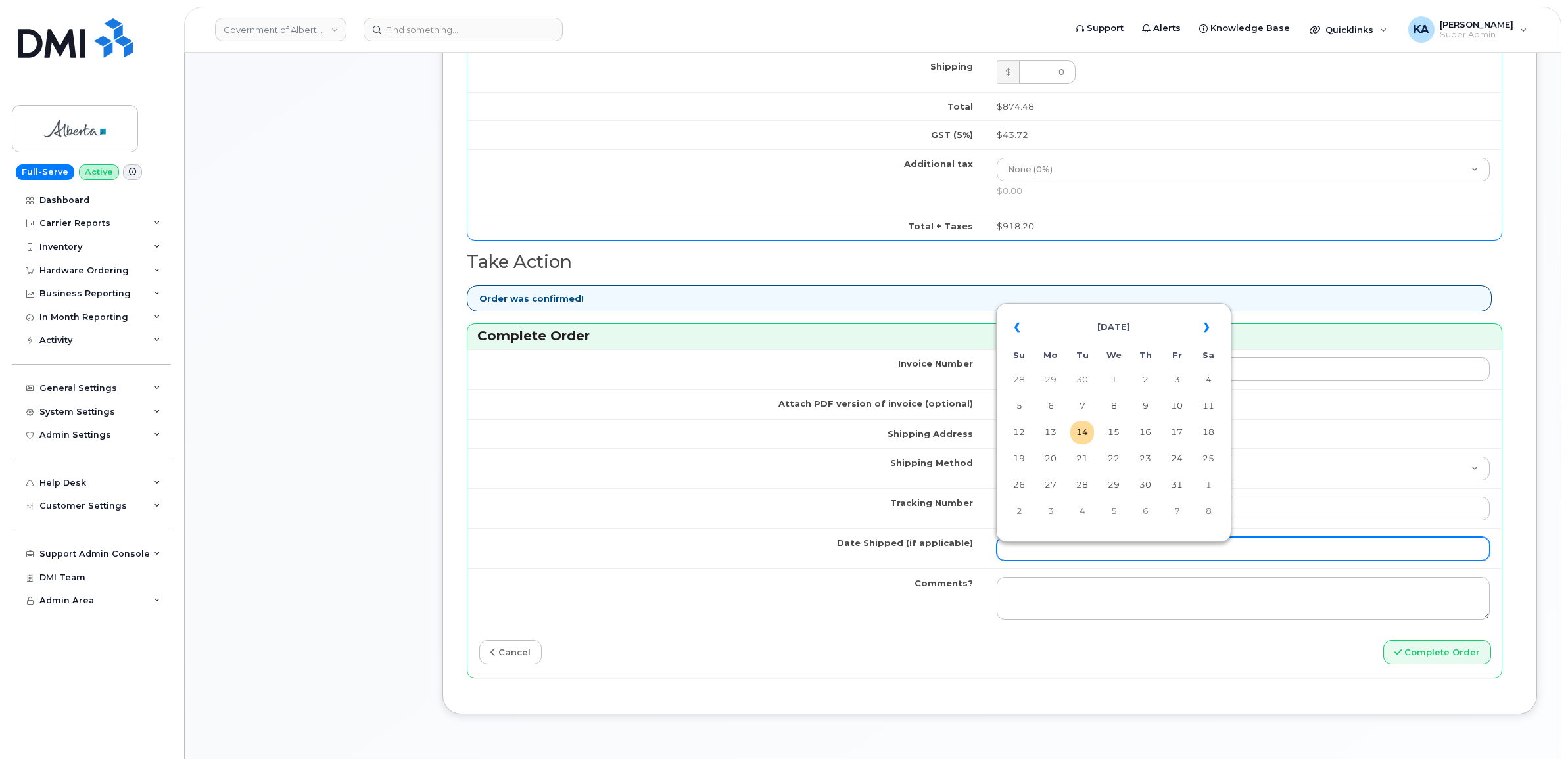
click at [1027, 550] on input "Date Shipped (if applicable)" at bounding box center [1243, 549] width 494 height 24
click at [1135, 309] on table "« [DATE] » Su Mo Tu We Th Fr Sa 28 29 30 1 2 3 4 5 6 7 8 9 10 11 12 13 14 15 16…" at bounding box center [1113, 419] width 229 height 225
click at [1185, 403] on td "10" at bounding box center [1176, 406] width 24 height 24
type input "[DATE]"
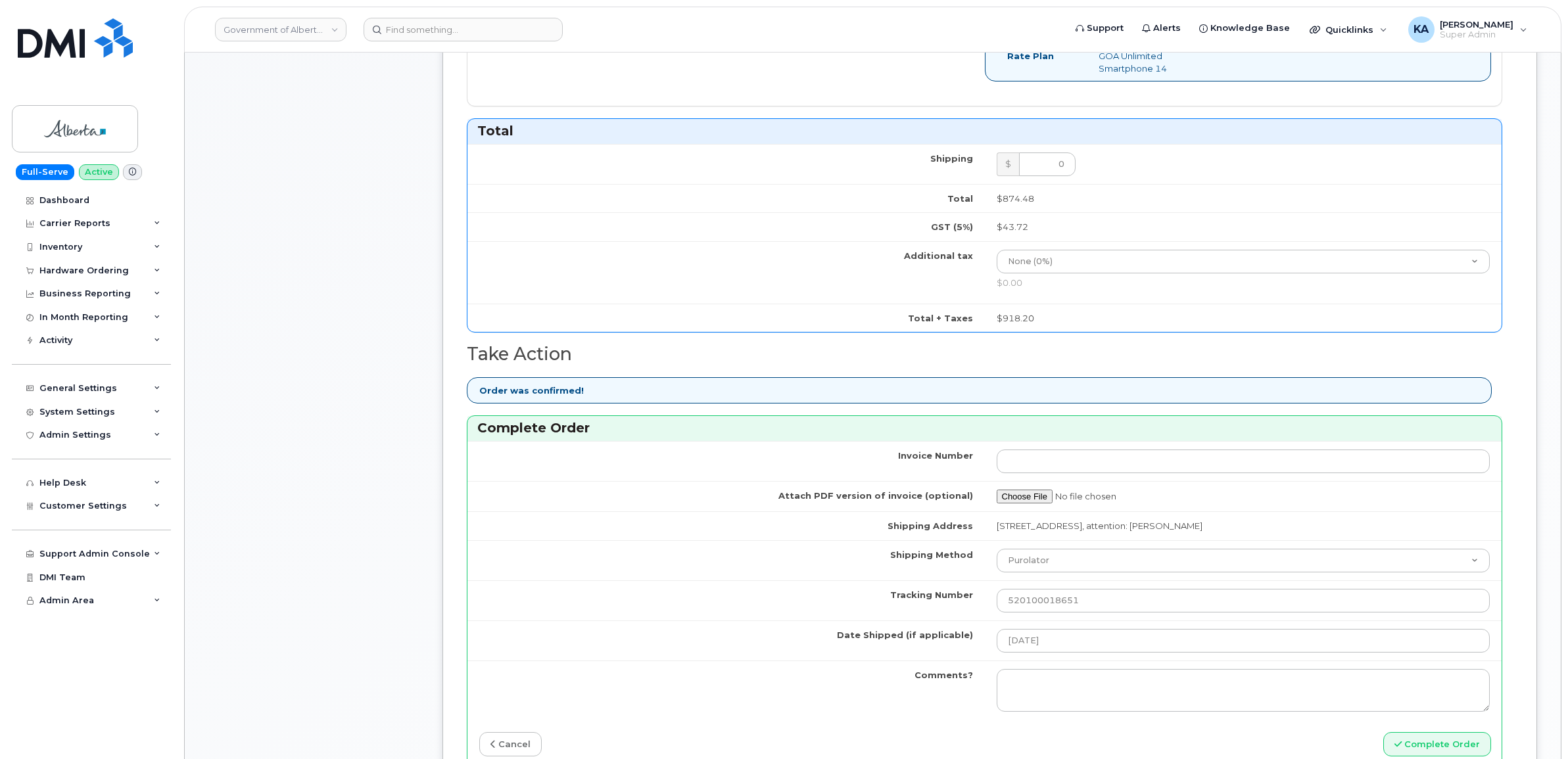
scroll to position [410, 0]
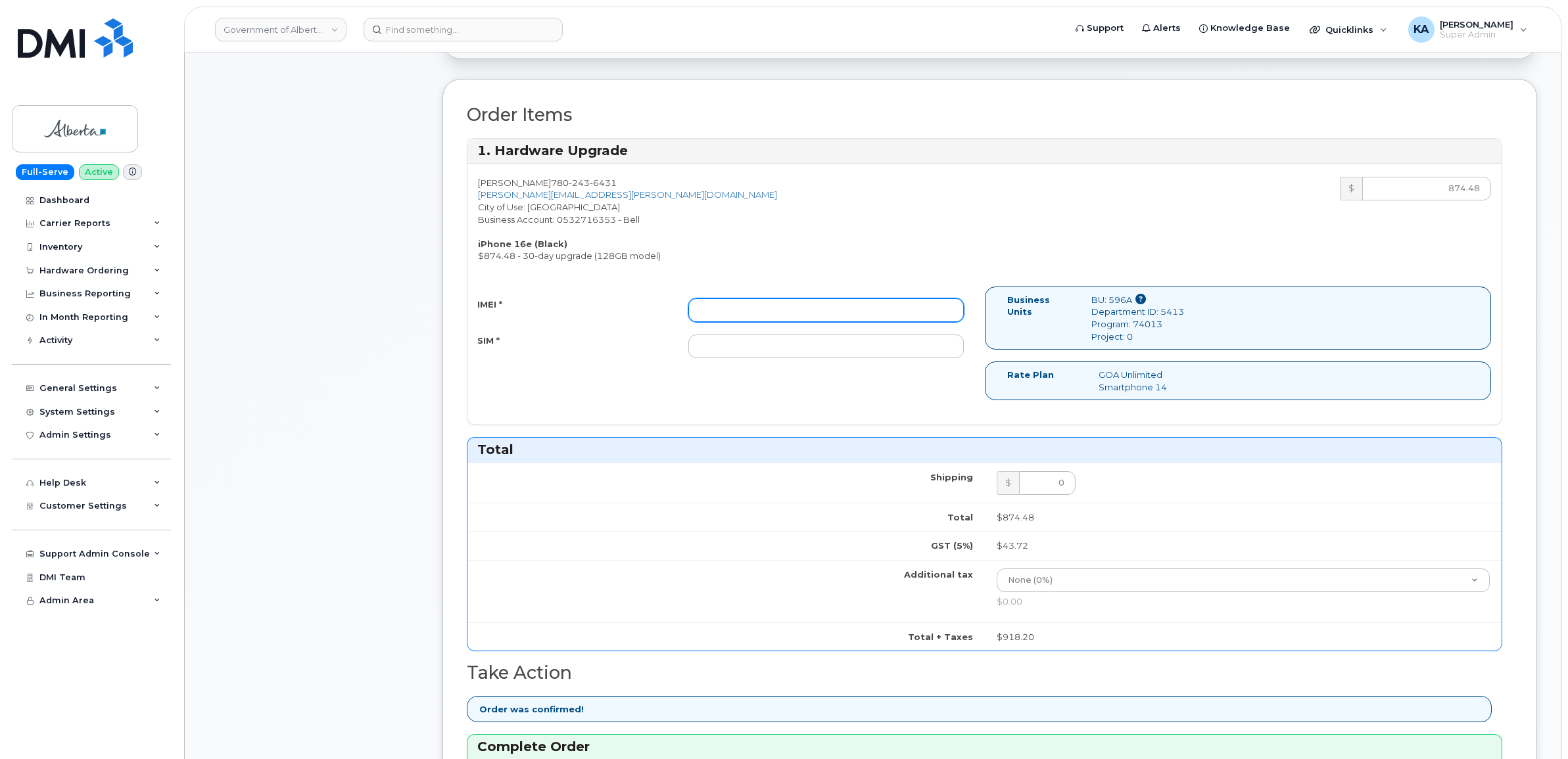
click at [780, 309] on input "IMEI *" at bounding box center [826, 310] width 276 height 24
paste input "354216331397061"
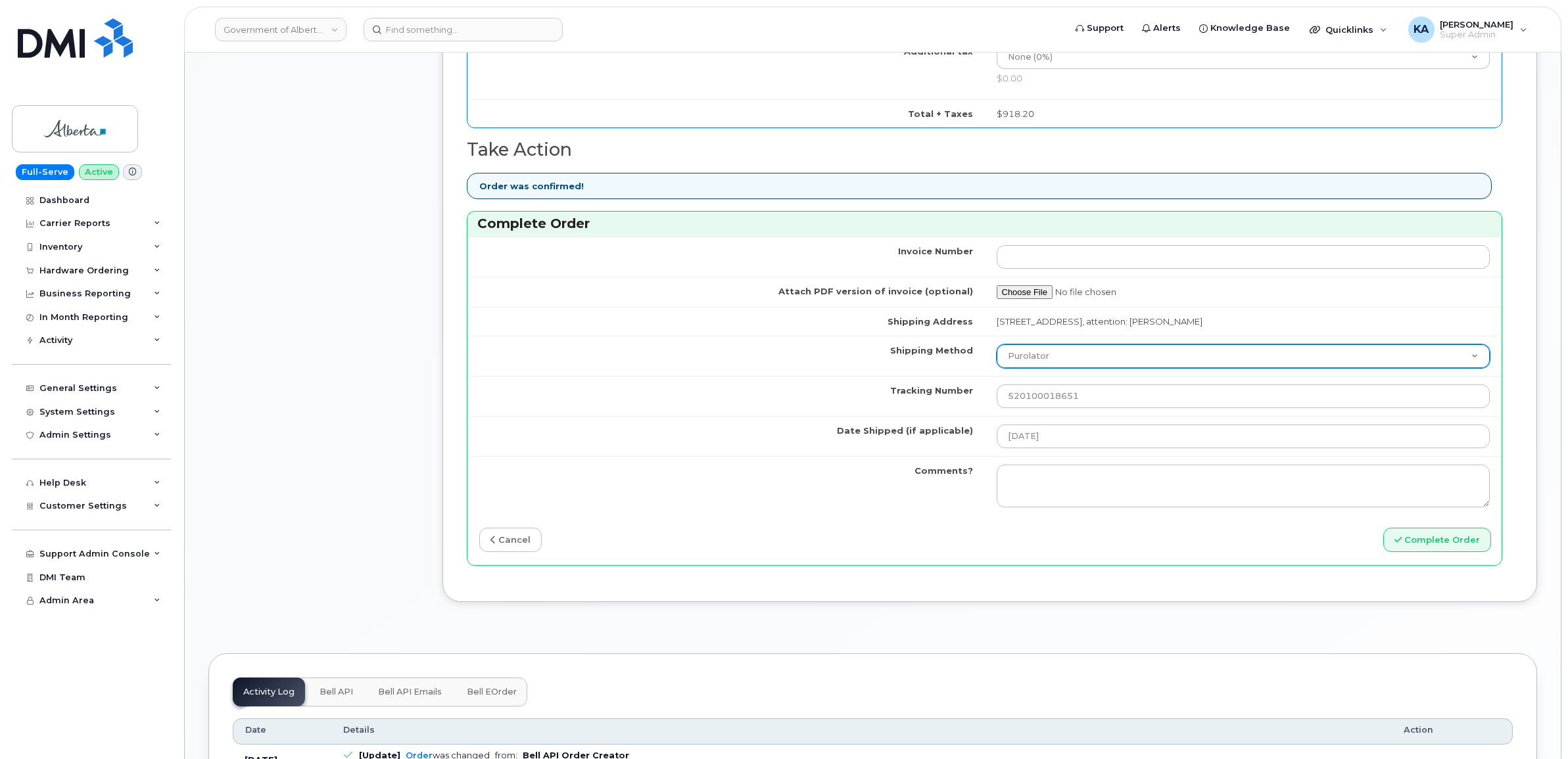
scroll to position [985, 0]
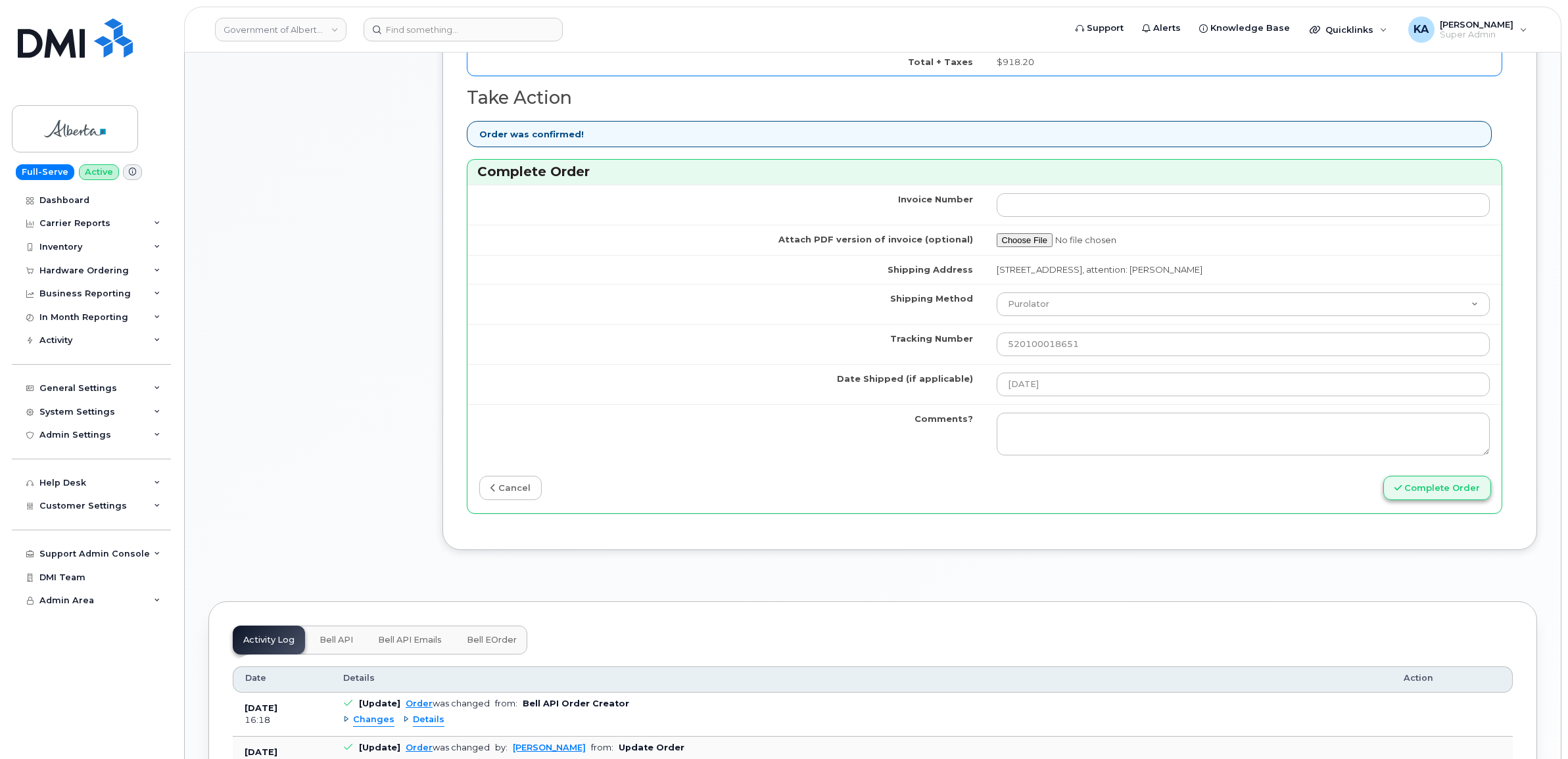
type input "354216331397061"
click at [1422, 491] on button "Complete Order" at bounding box center [1437, 488] width 108 height 25
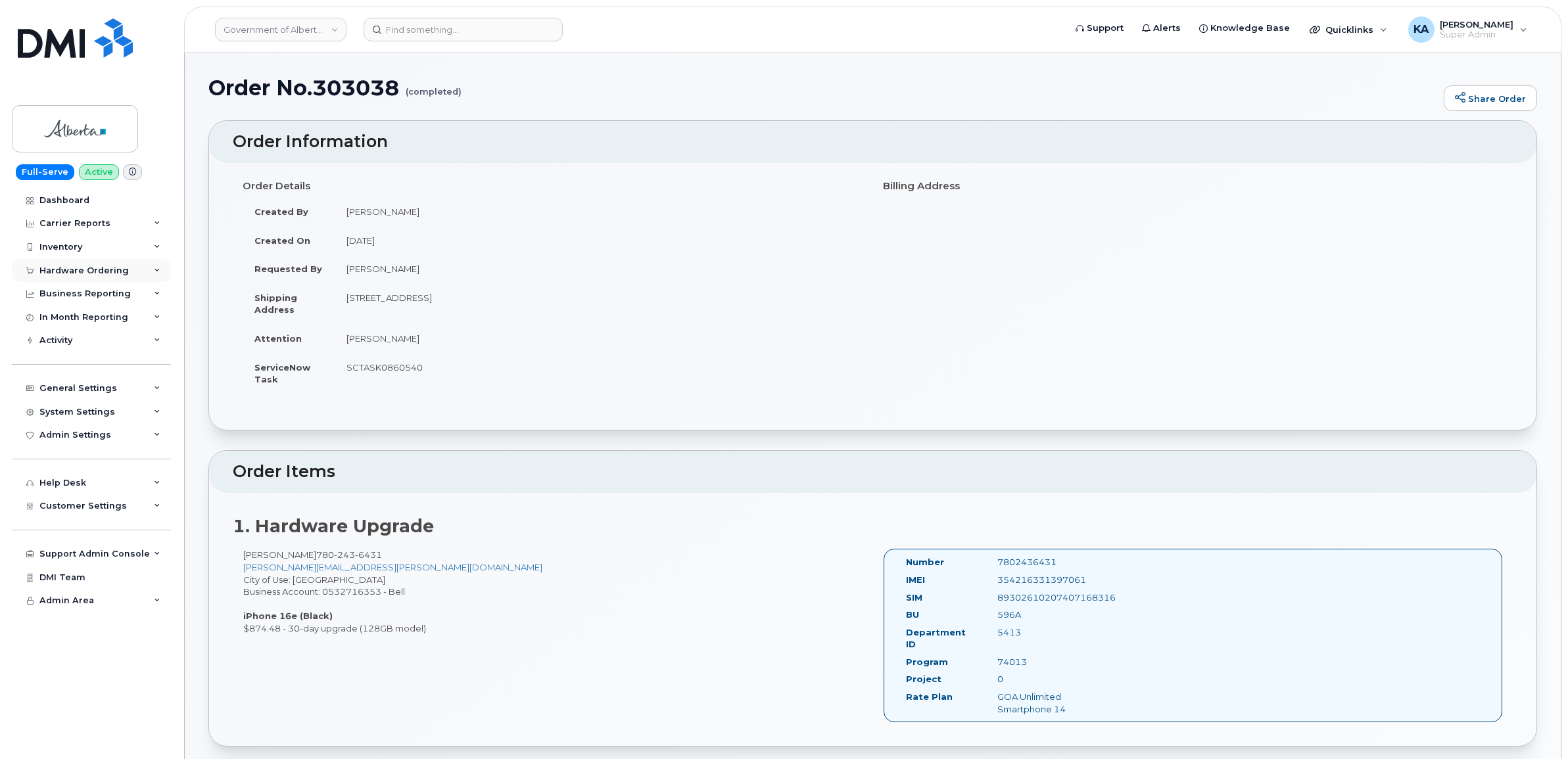
click at [83, 271] on div "Hardware Ordering" at bounding box center [84, 271] width 89 height 11
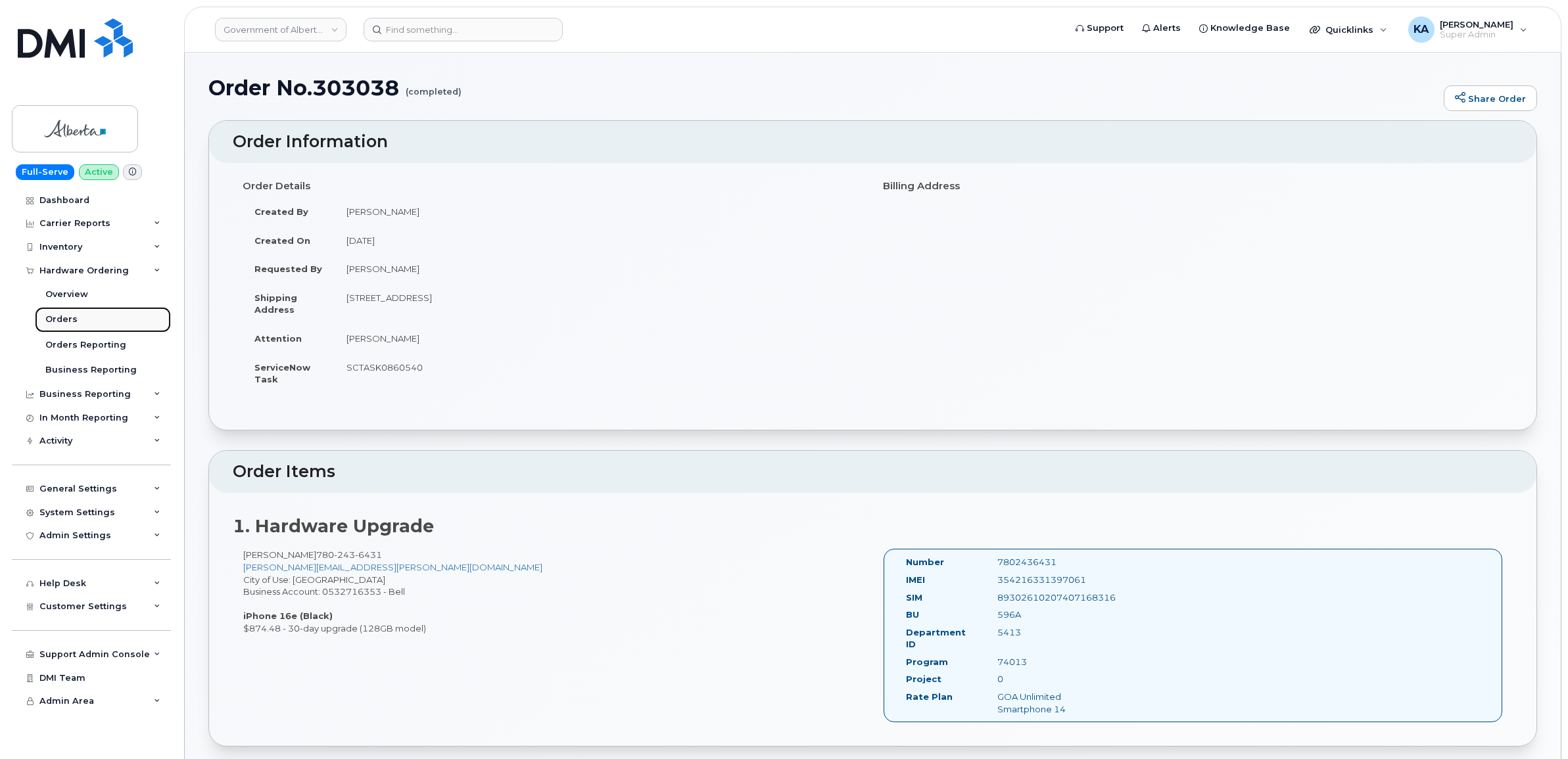
click at [63, 319] on div "Orders" at bounding box center [62, 319] width 32 height 12
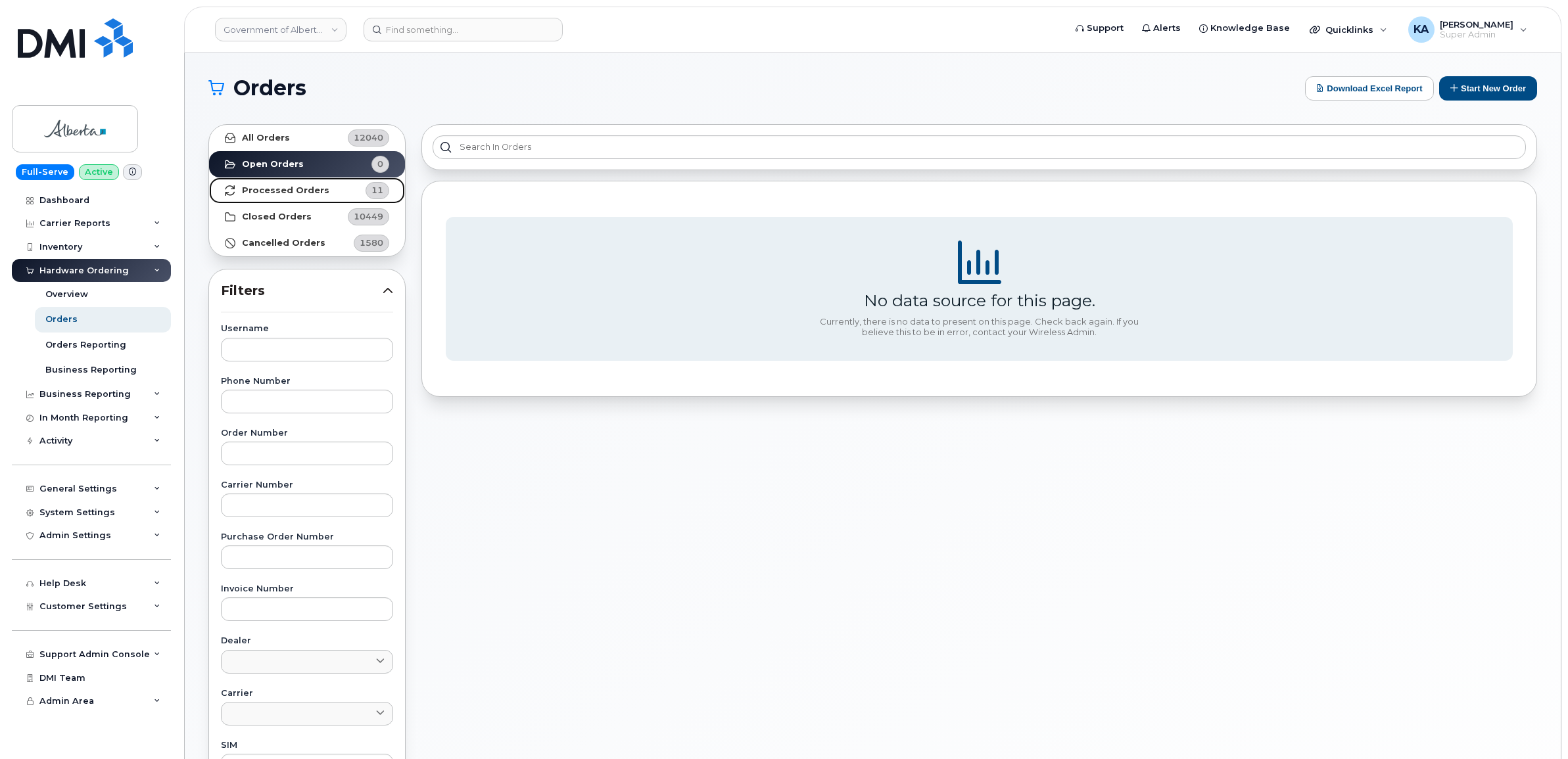
click at [262, 188] on strong "Processed Orders" at bounding box center [285, 190] width 87 height 11
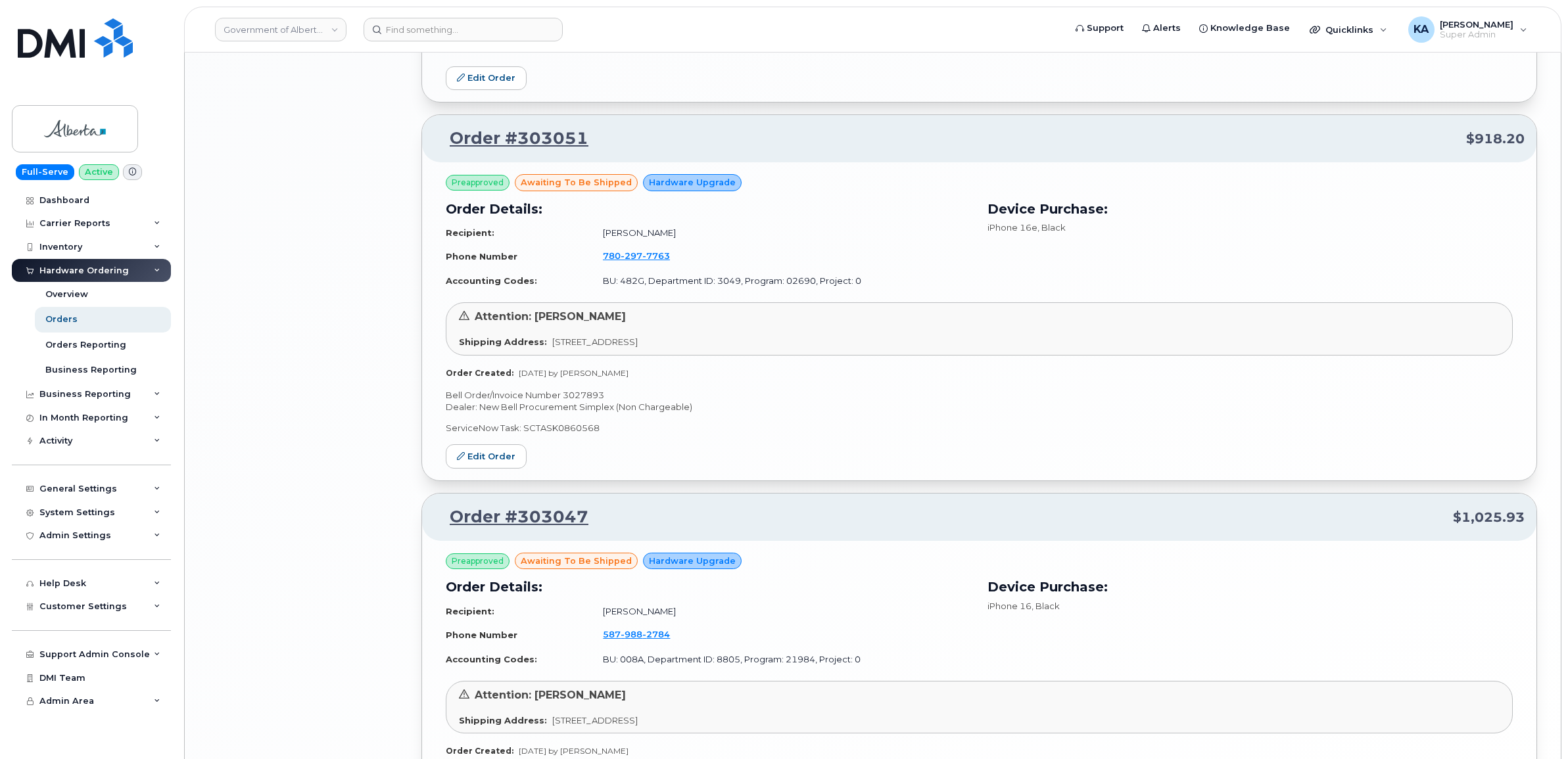
scroll to position [2669, 0]
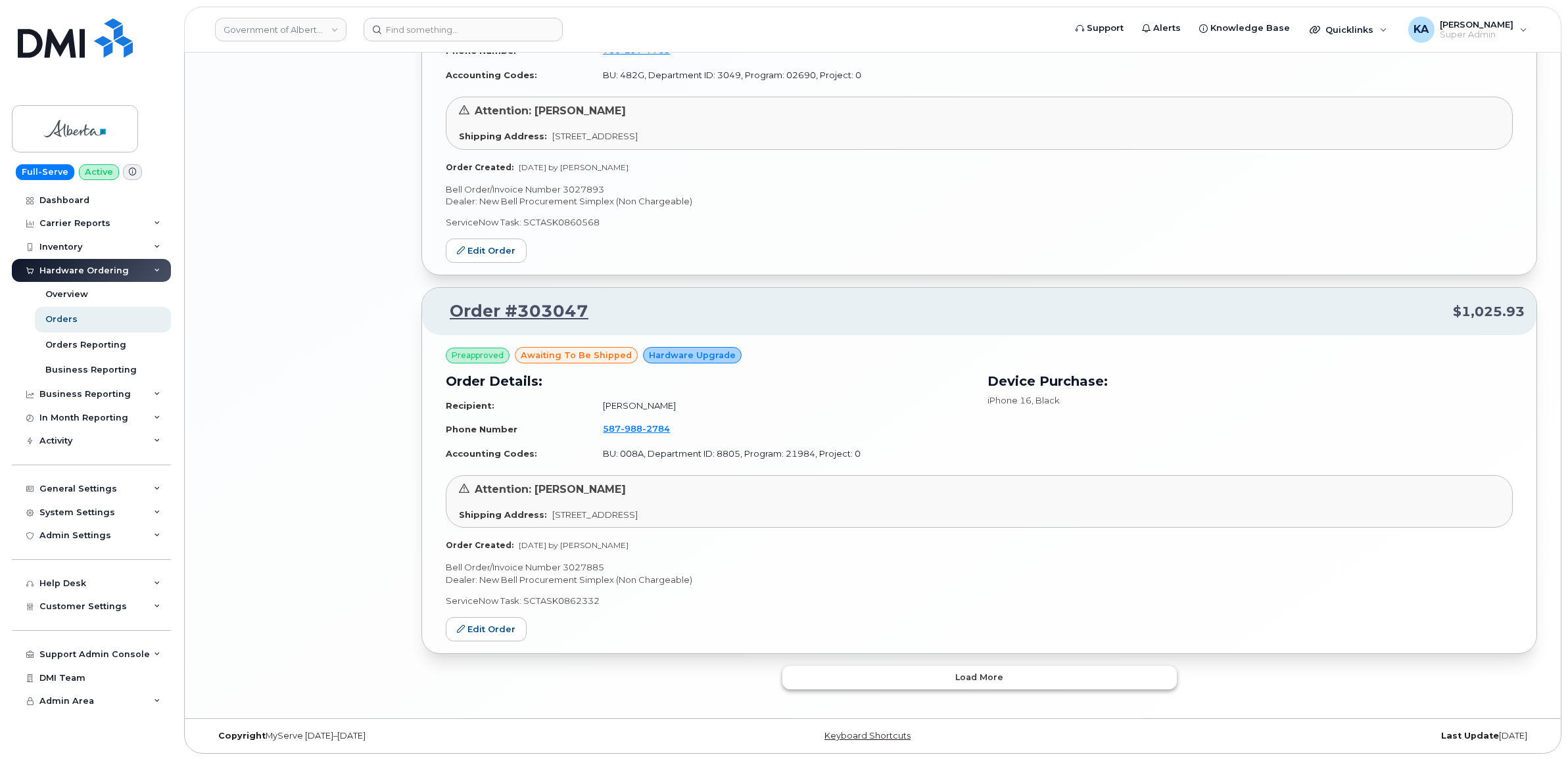
click at [816, 672] on button "Load more" at bounding box center [979, 677] width 394 height 24
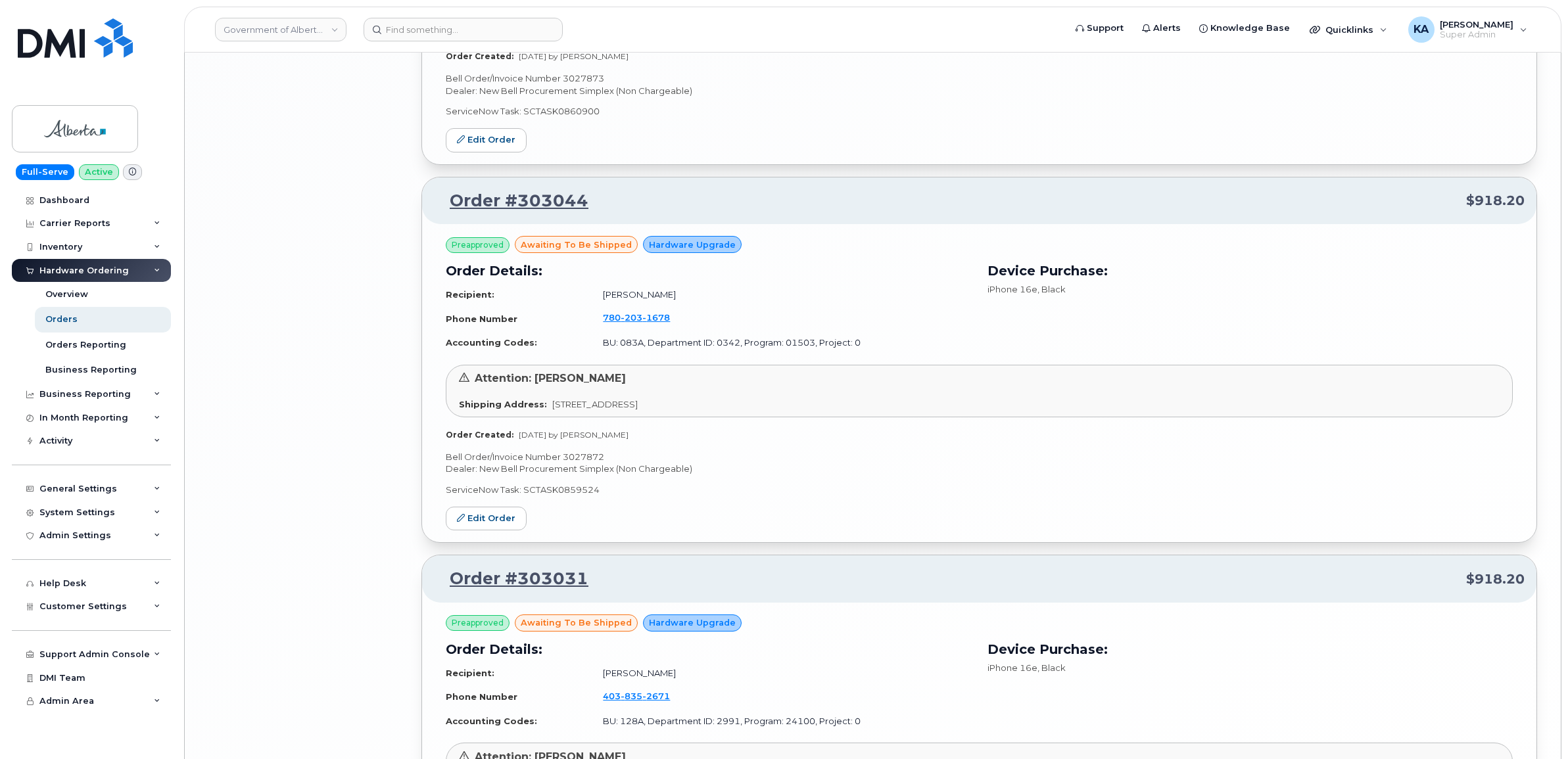
scroll to position [3529, 0]
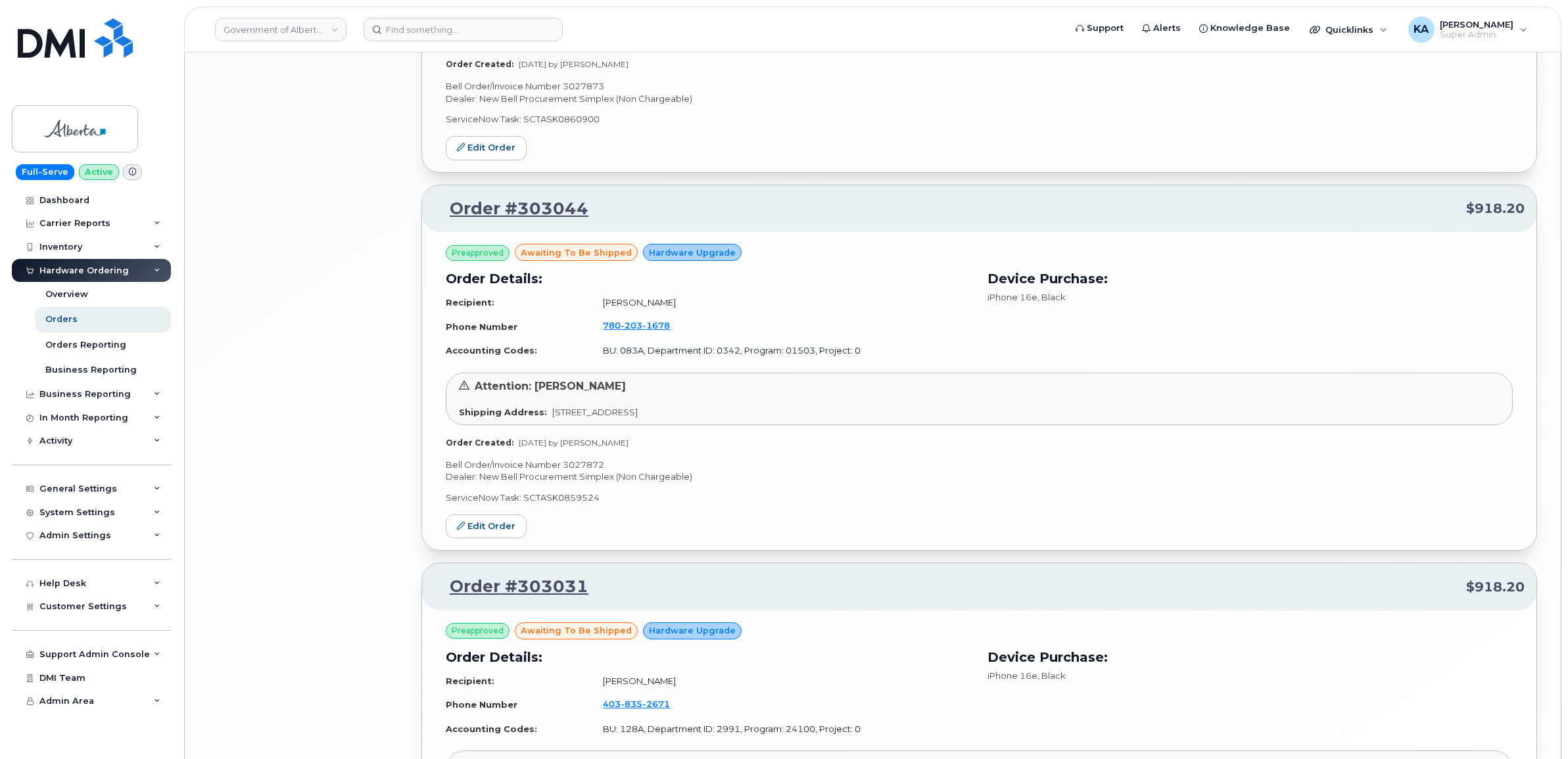
click at [579, 460] on p "Bell Order/Invoice Number 3027872" at bounding box center [979, 465] width 1067 height 13
copy p "3027872"
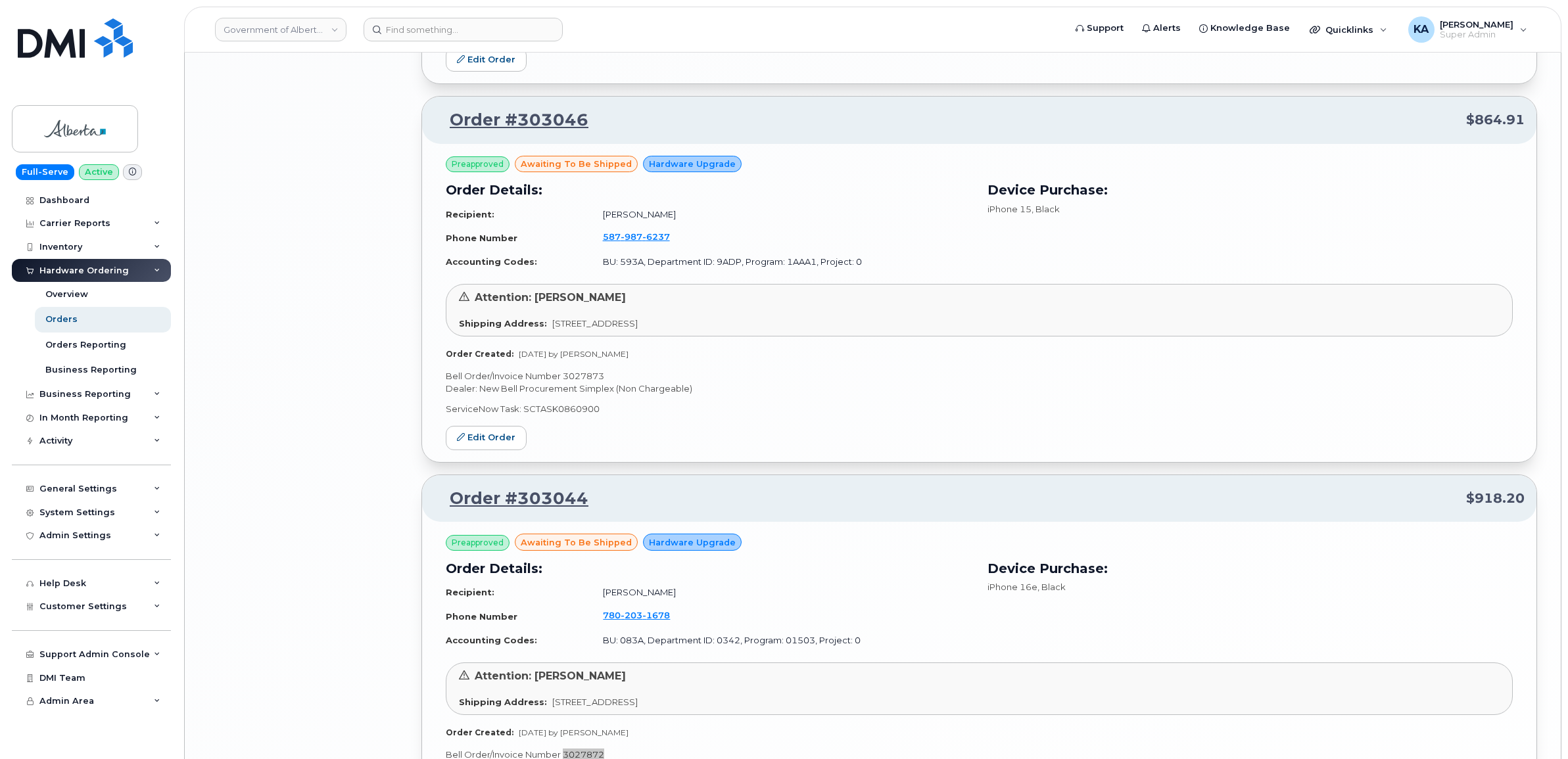
scroll to position [3200, 0]
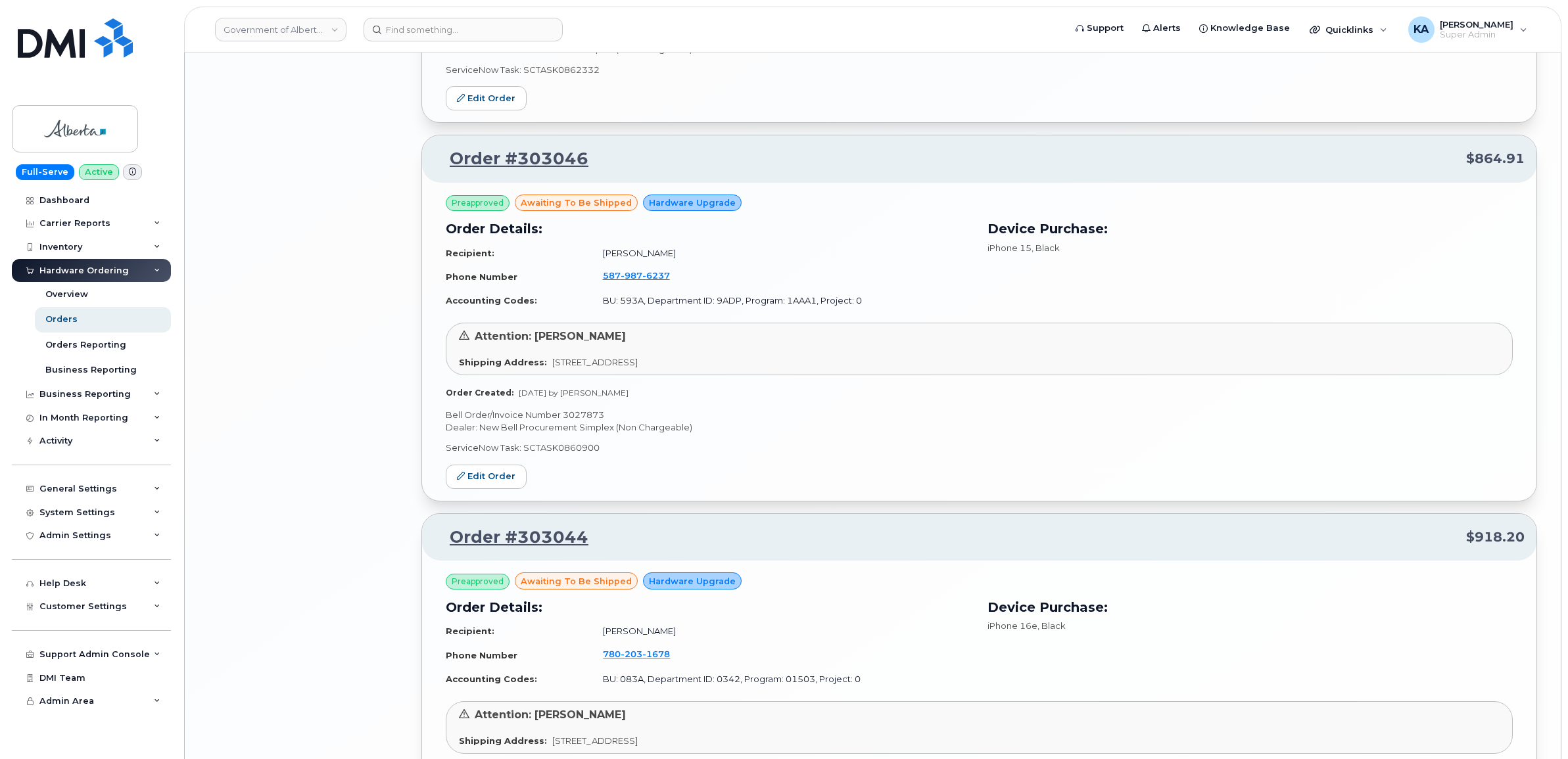
click at [579, 411] on p "Bell Order/Invoice Number 3027873" at bounding box center [979, 415] width 1067 height 13
copy p "3027873"
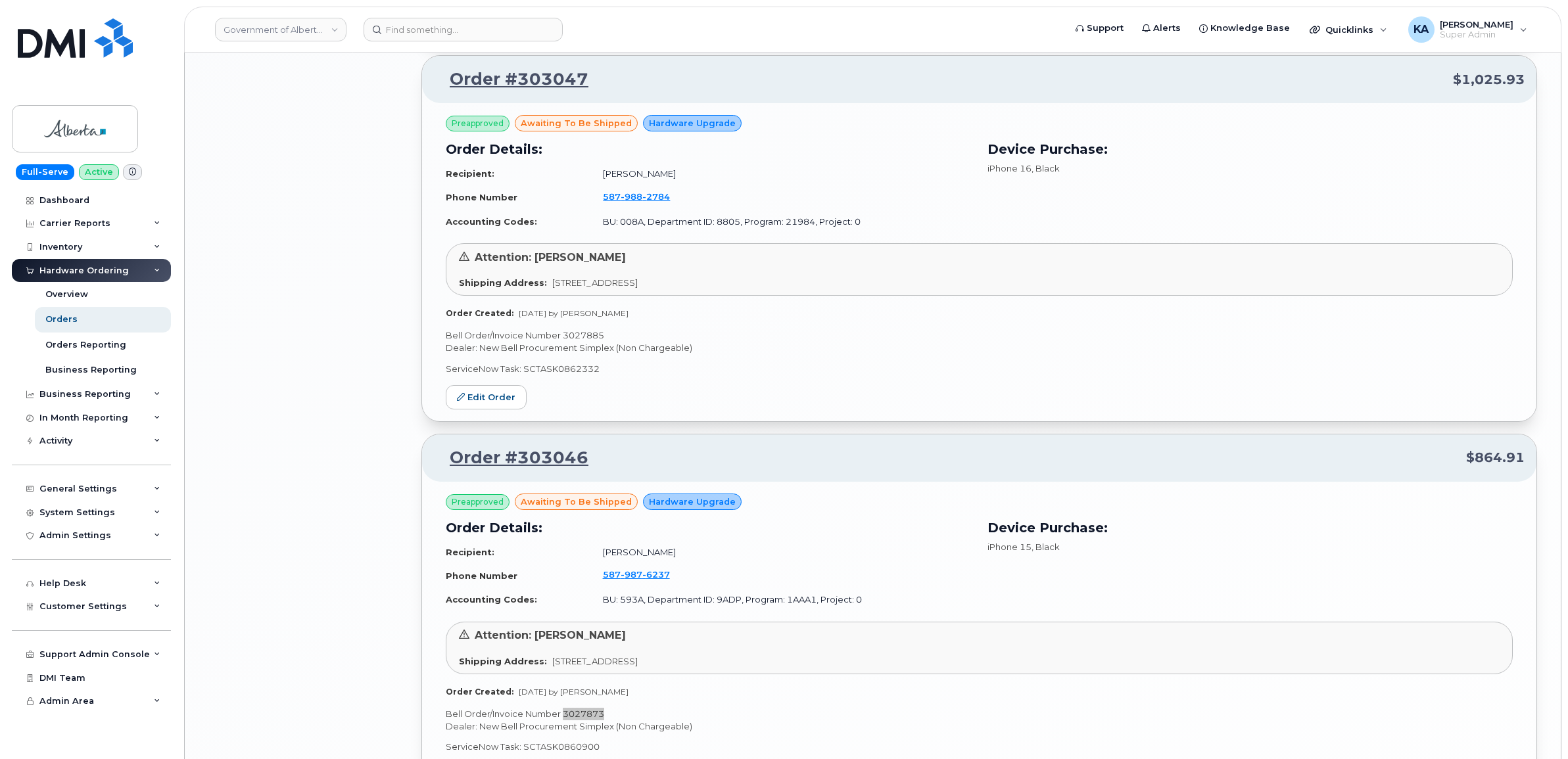
scroll to position [2872, 0]
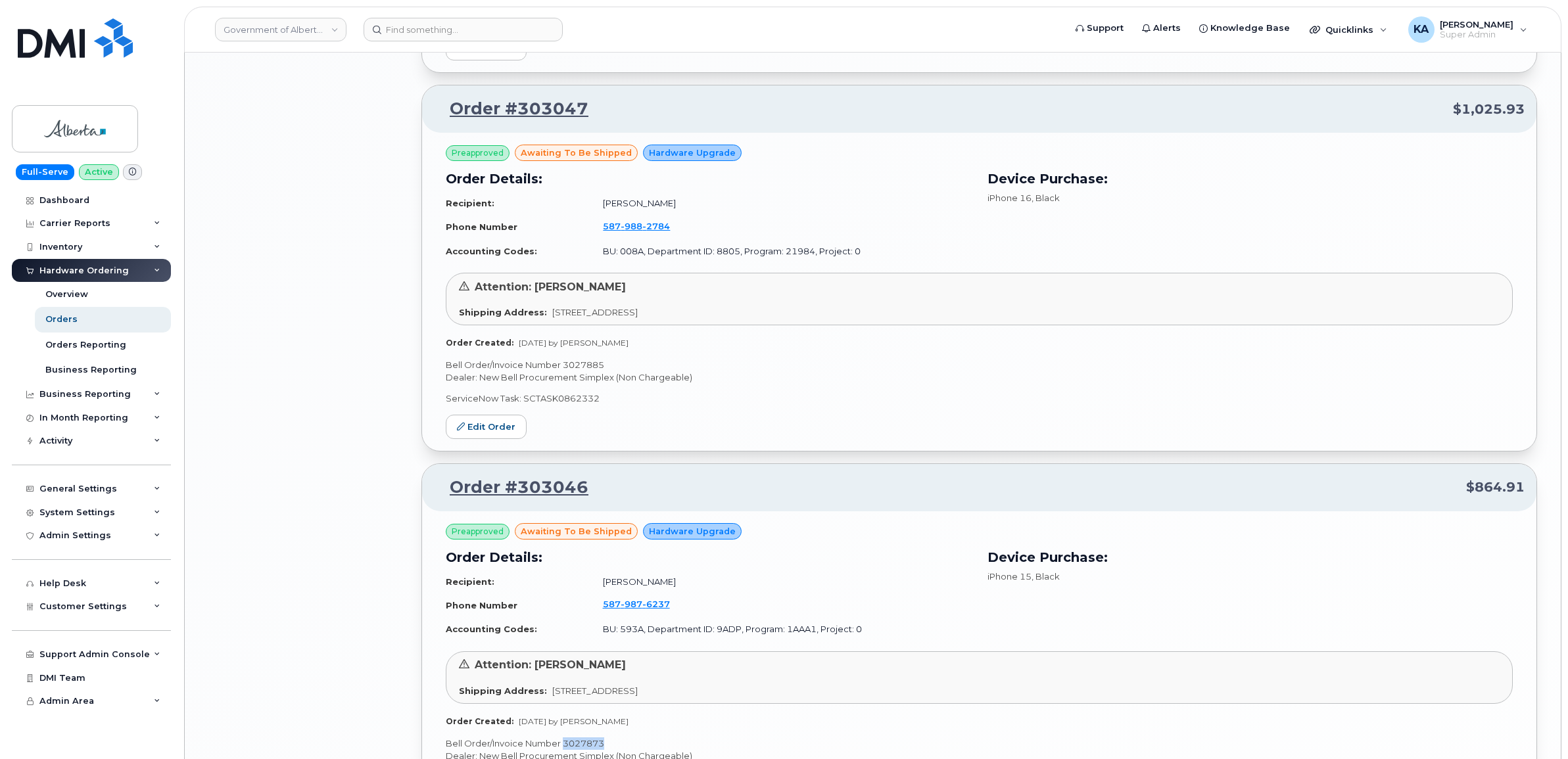
click at [589, 362] on p "Bell Order/Invoice Number 3027885" at bounding box center [979, 365] width 1067 height 13
copy p "3027885"
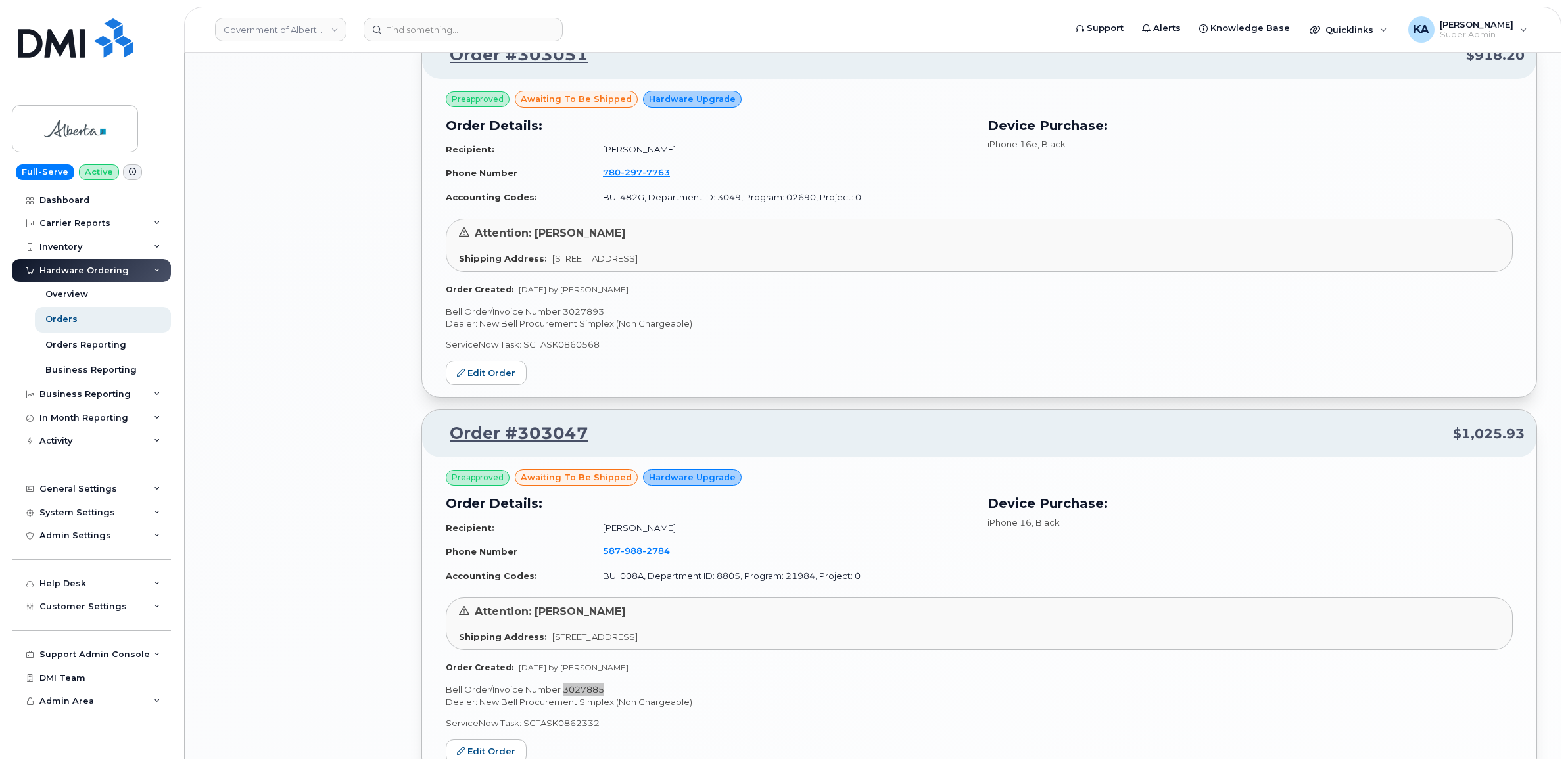
scroll to position [2543, 0]
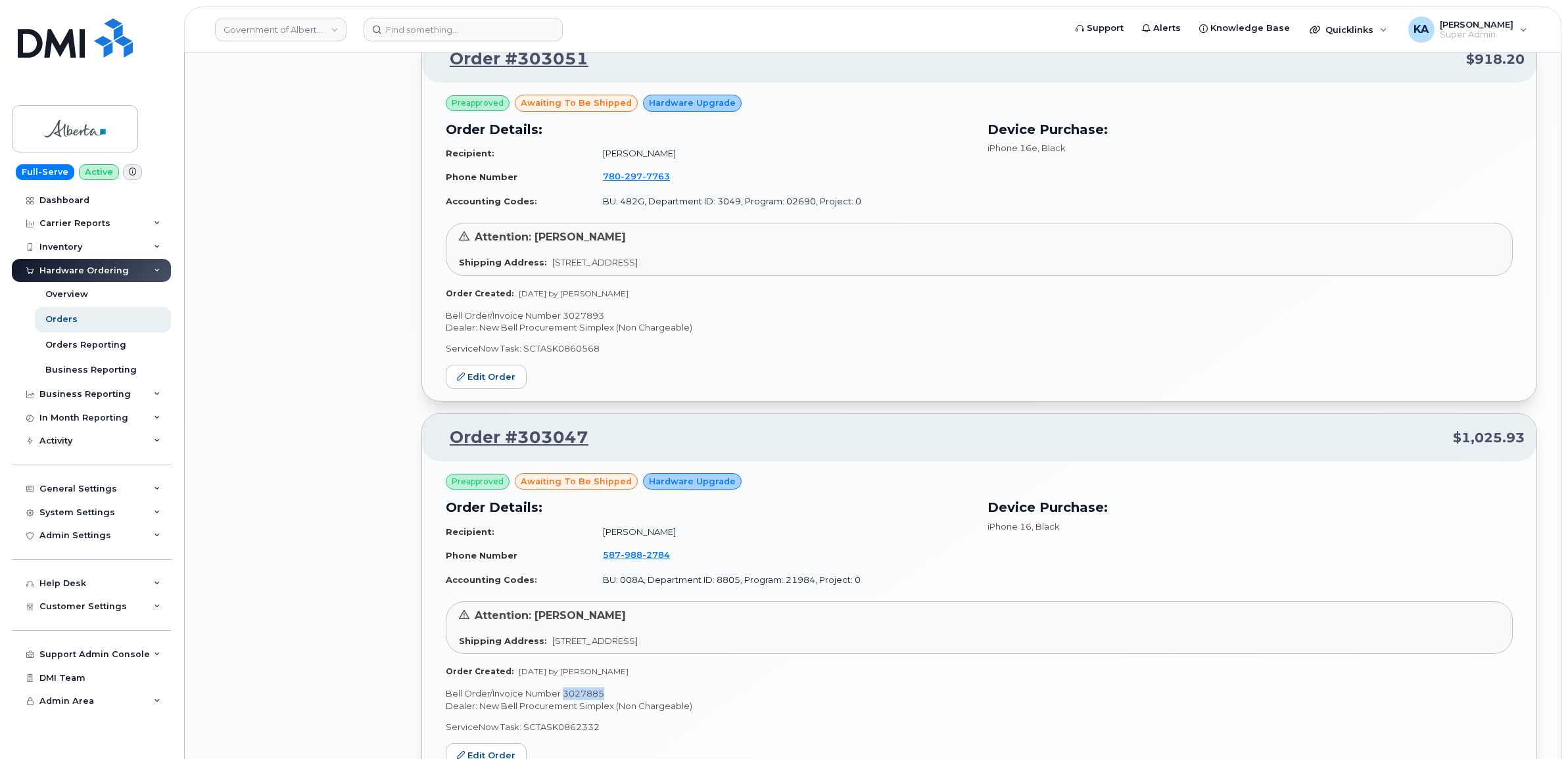
click at [586, 312] on p "Bell Order/Invoice Number 3027893" at bounding box center [979, 316] width 1067 height 13
copy p "3027893"
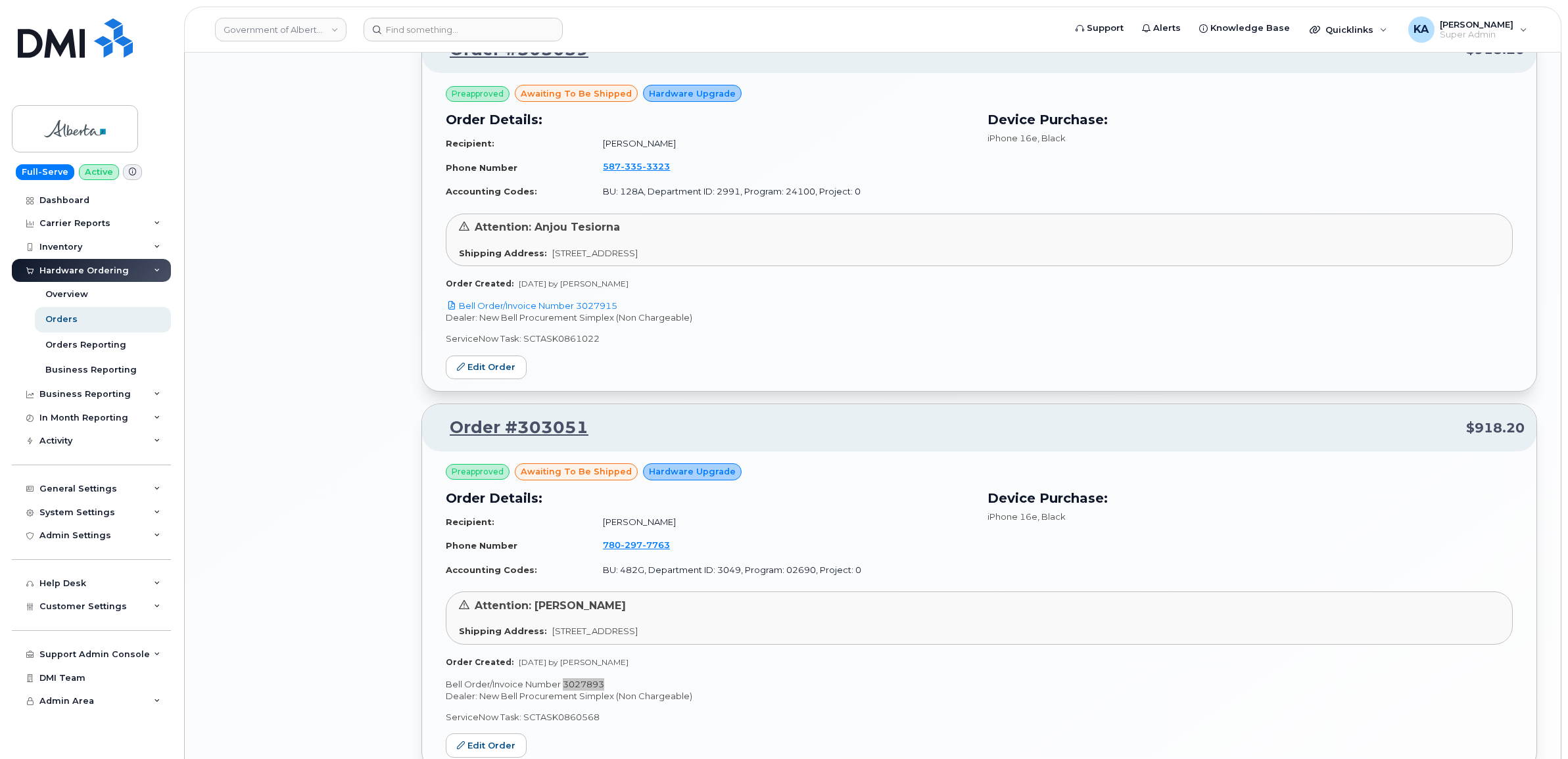
scroll to position [2132, 0]
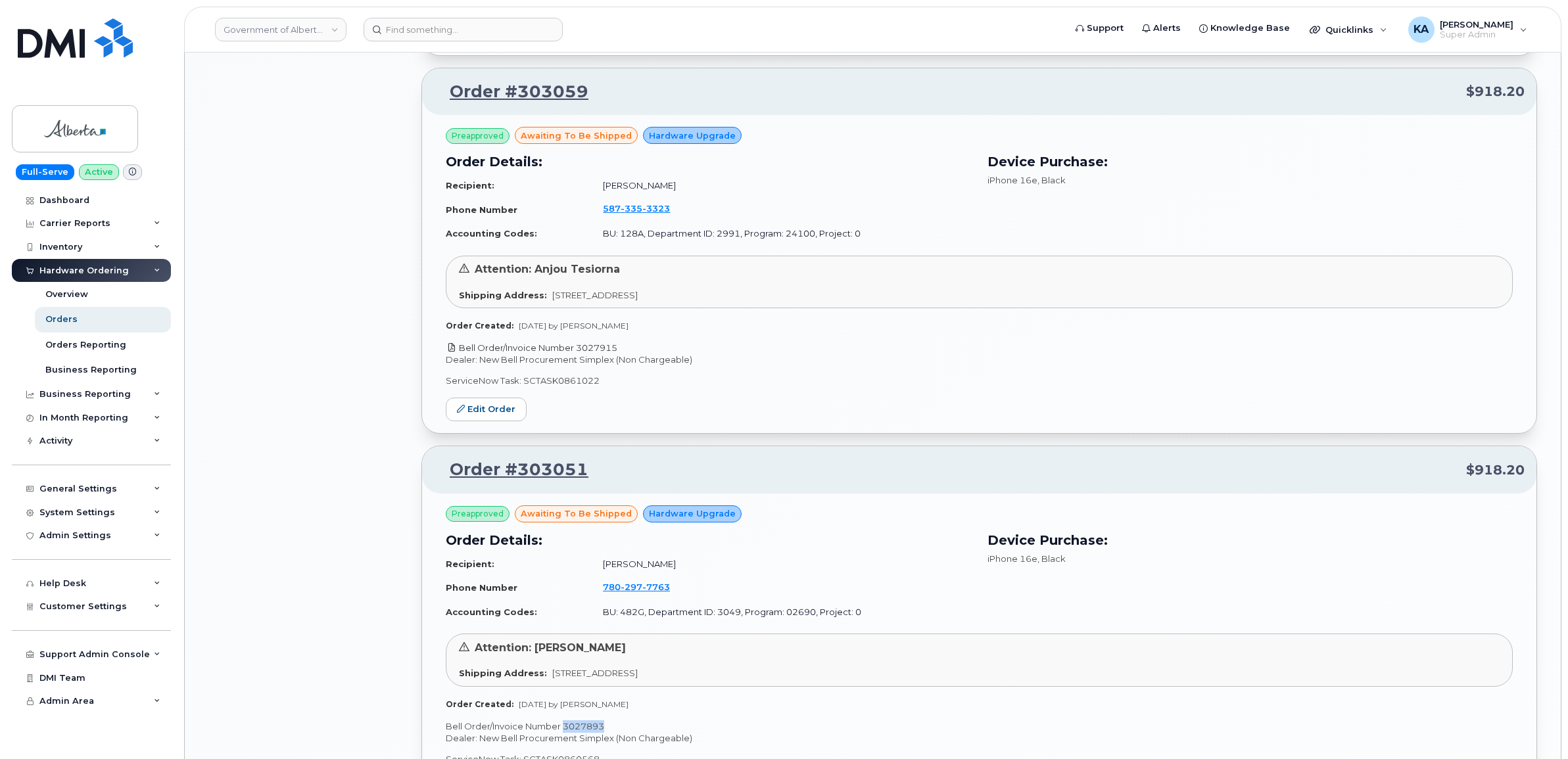
drag, startPoint x: 625, startPoint y: 345, endPoint x: 579, endPoint y: 349, distance: 46.2
click at [579, 349] on p "Bell Order/Invoice Number 3027915" at bounding box center [979, 348] width 1067 height 13
copy link "3027915"
click at [493, 405] on link "Edit Order" at bounding box center [486, 410] width 81 height 25
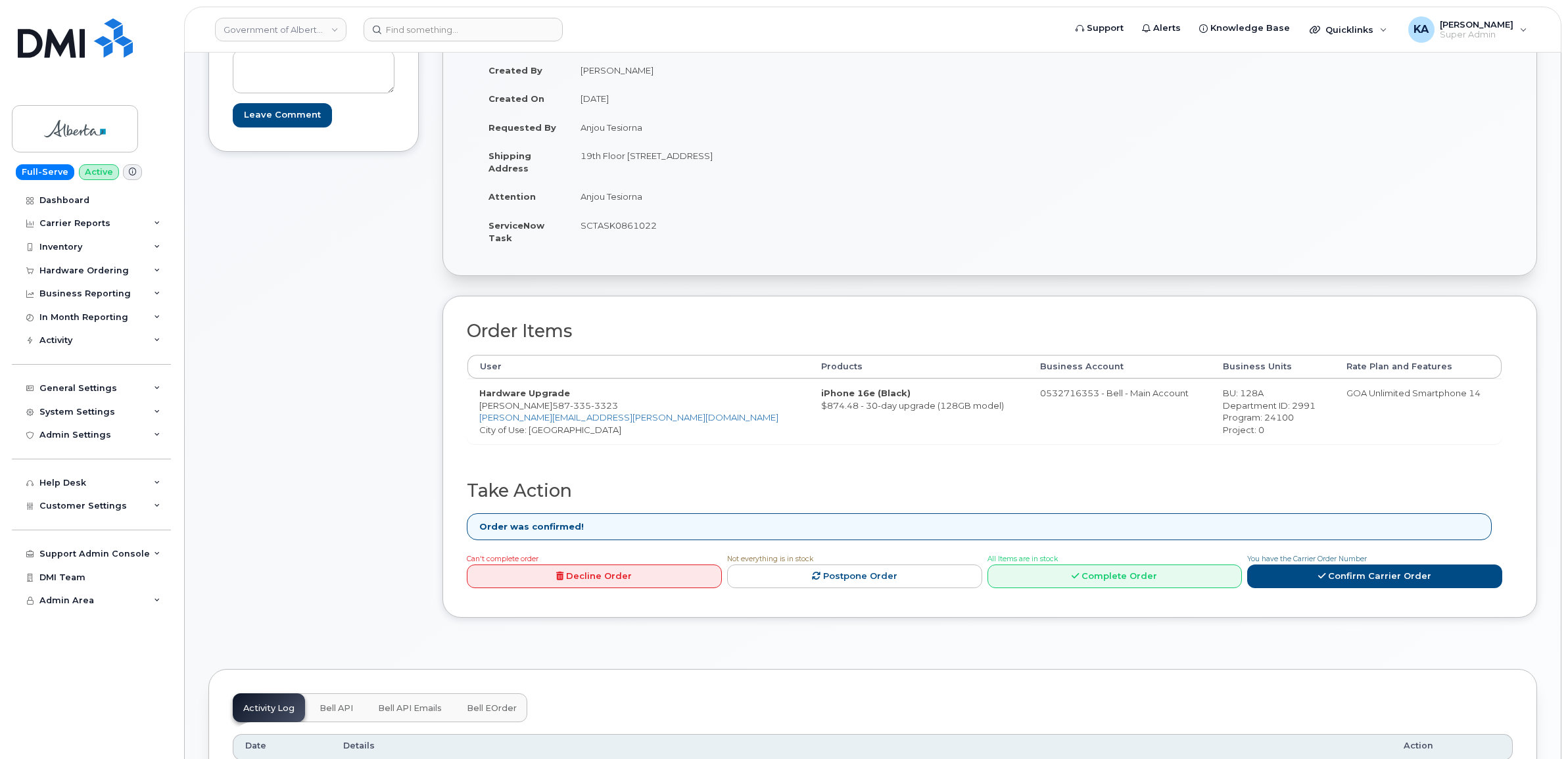
scroll to position [247, 0]
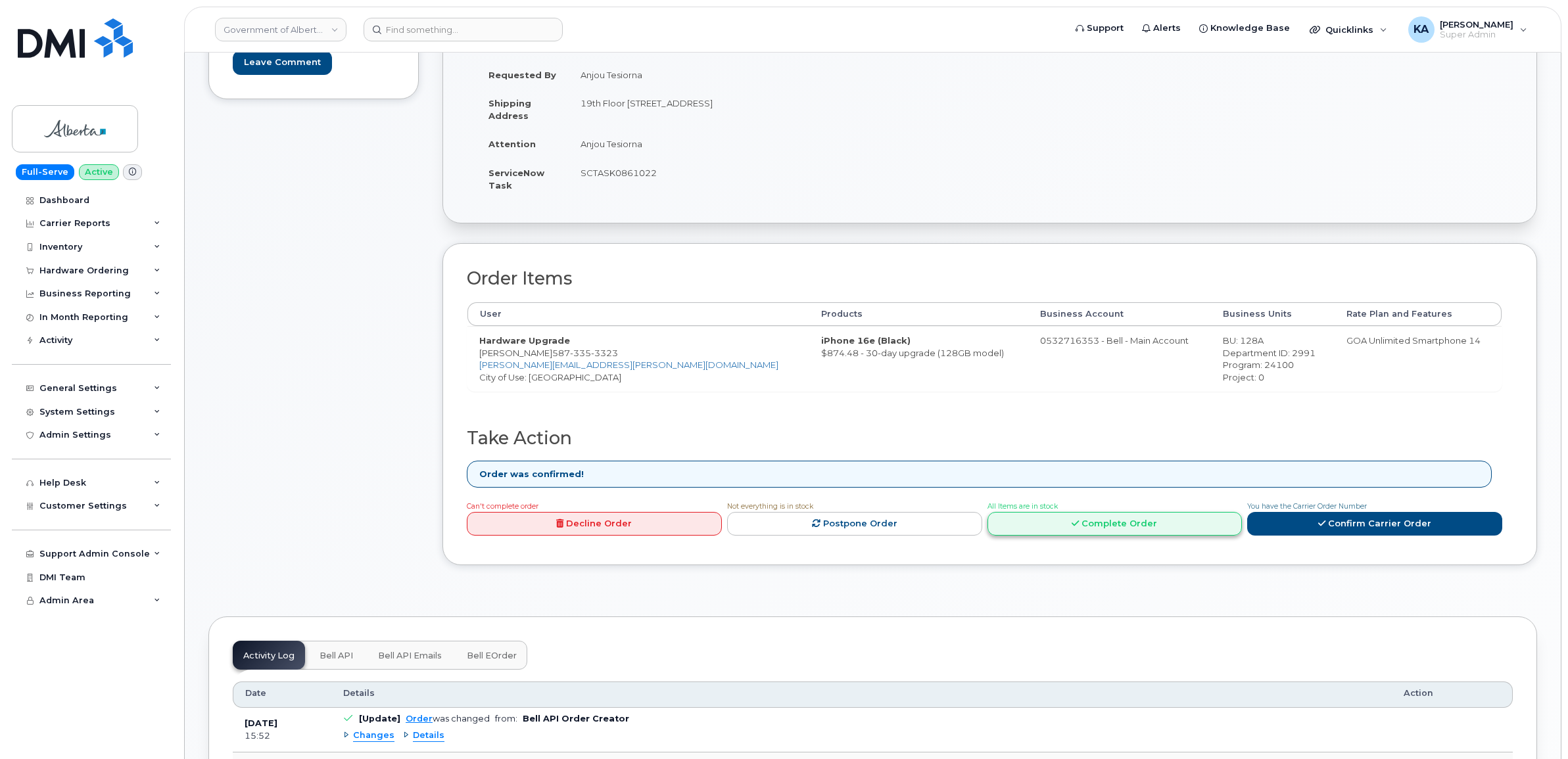
click at [1069, 528] on link "Complete Order" at bounding box center [1114, 524] width 255 height 25
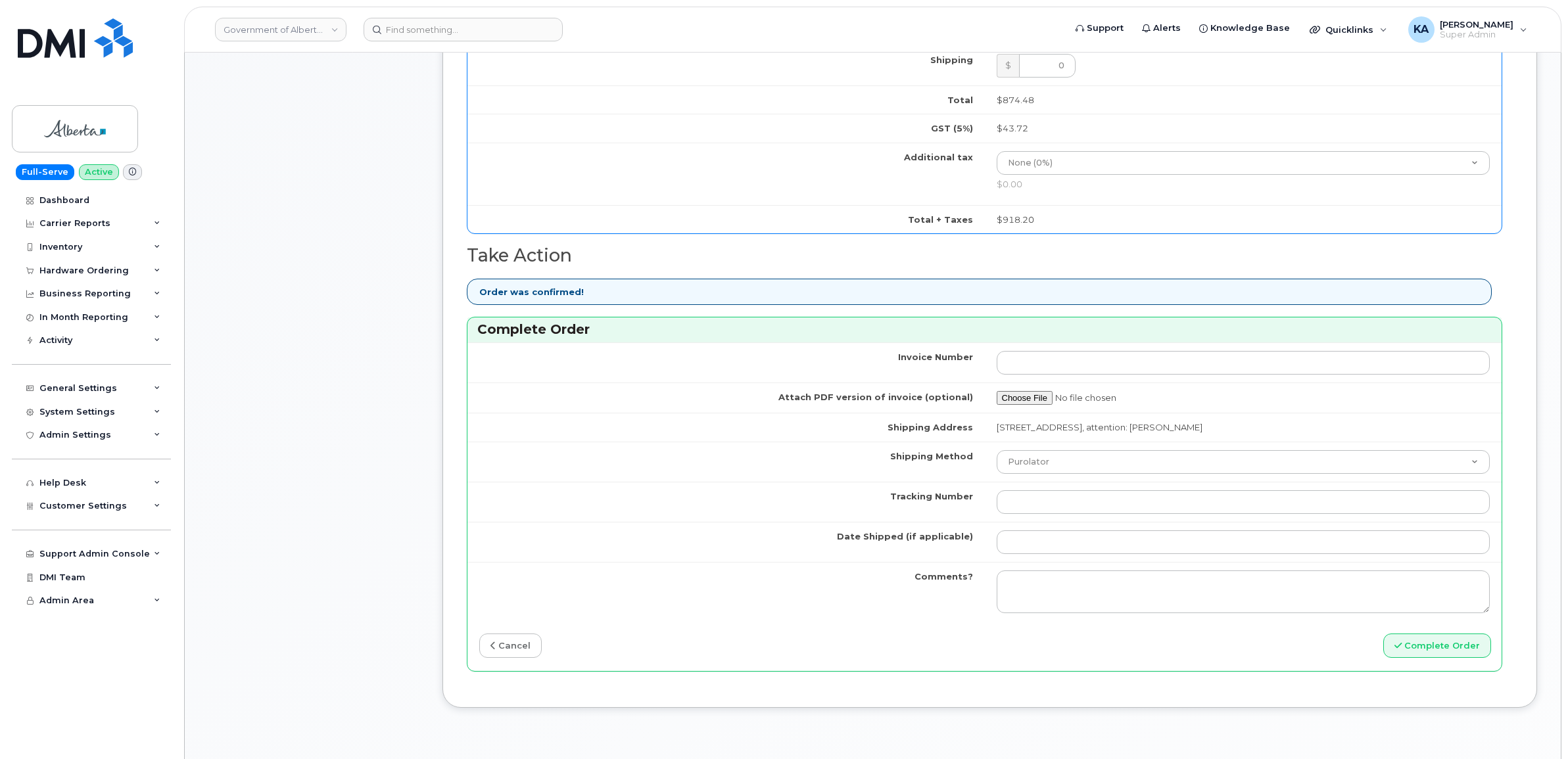
scroll to position [903, 0]
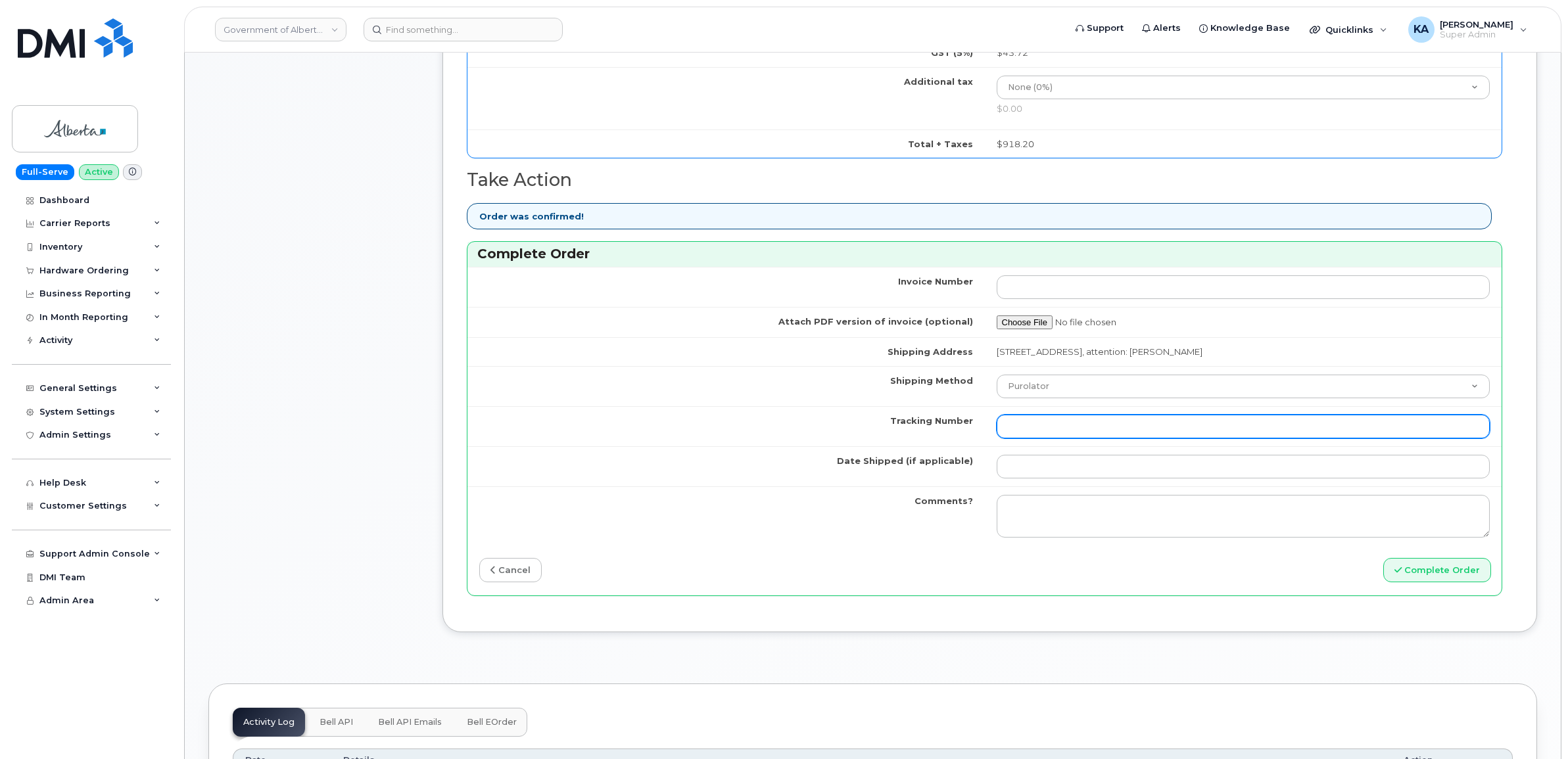
click at [1086, 431] on input "Tracking Number" at bounding box center [1243, 427] width 494 height 24
paste input "520100014767"
type input "520100014767"
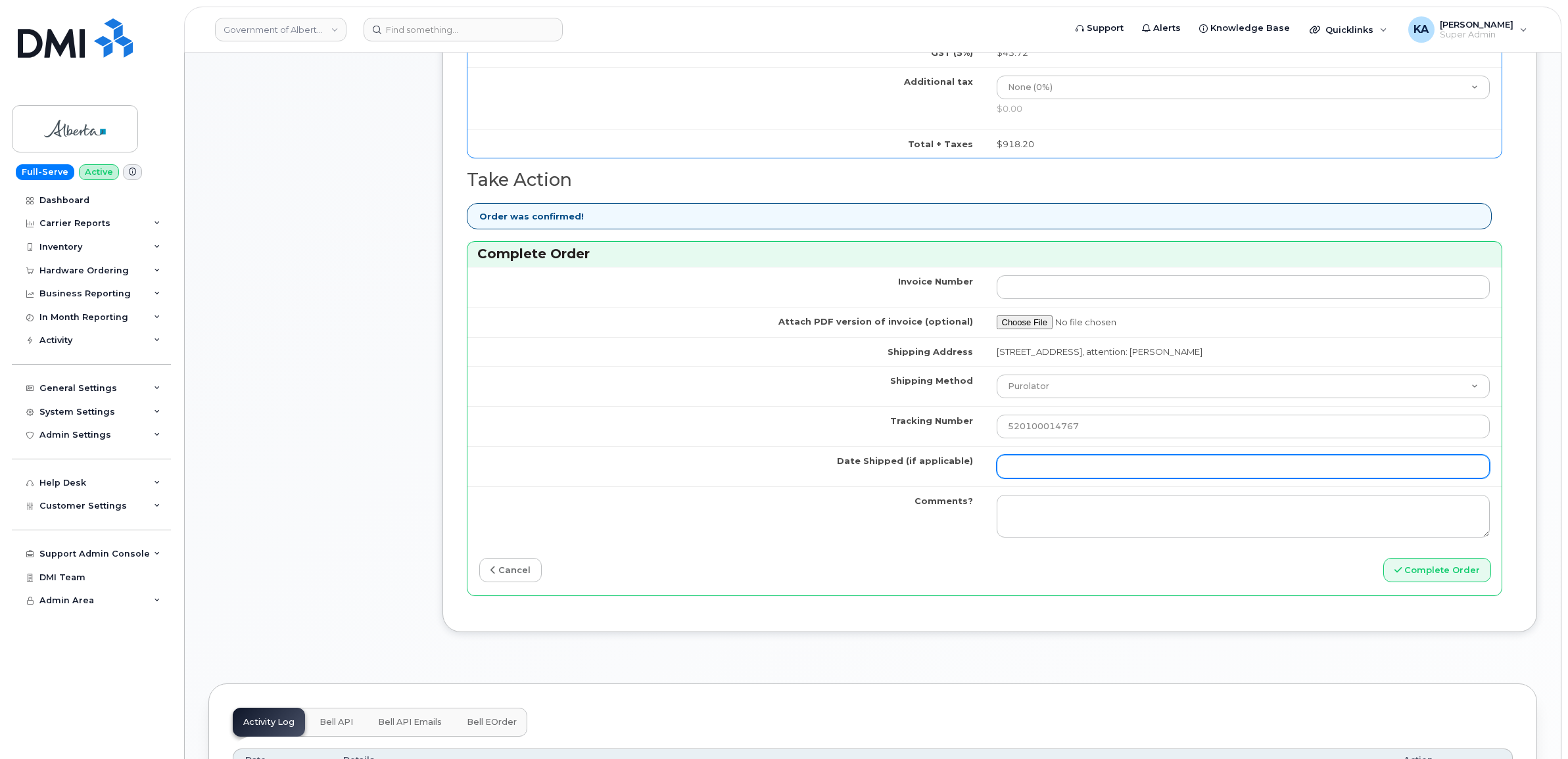
click at [1056, 465] on input "Date Shipped (if applicable)" at bounding box center [1243, 467] width 494 height 24
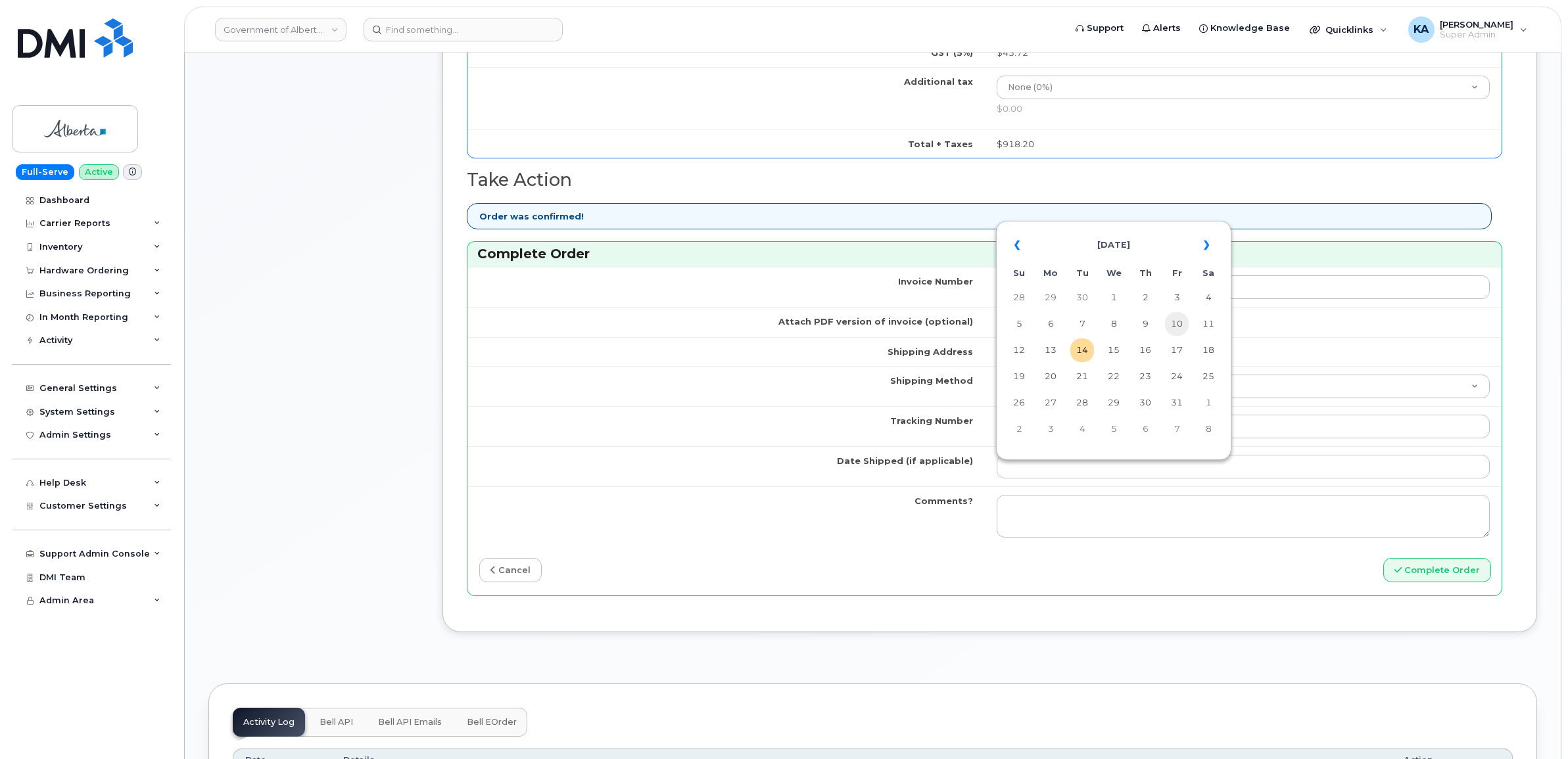
click at [1178, 324] on td "10" at bounding box center [1176, 324] width 24 height 24
type input "[DATE]"
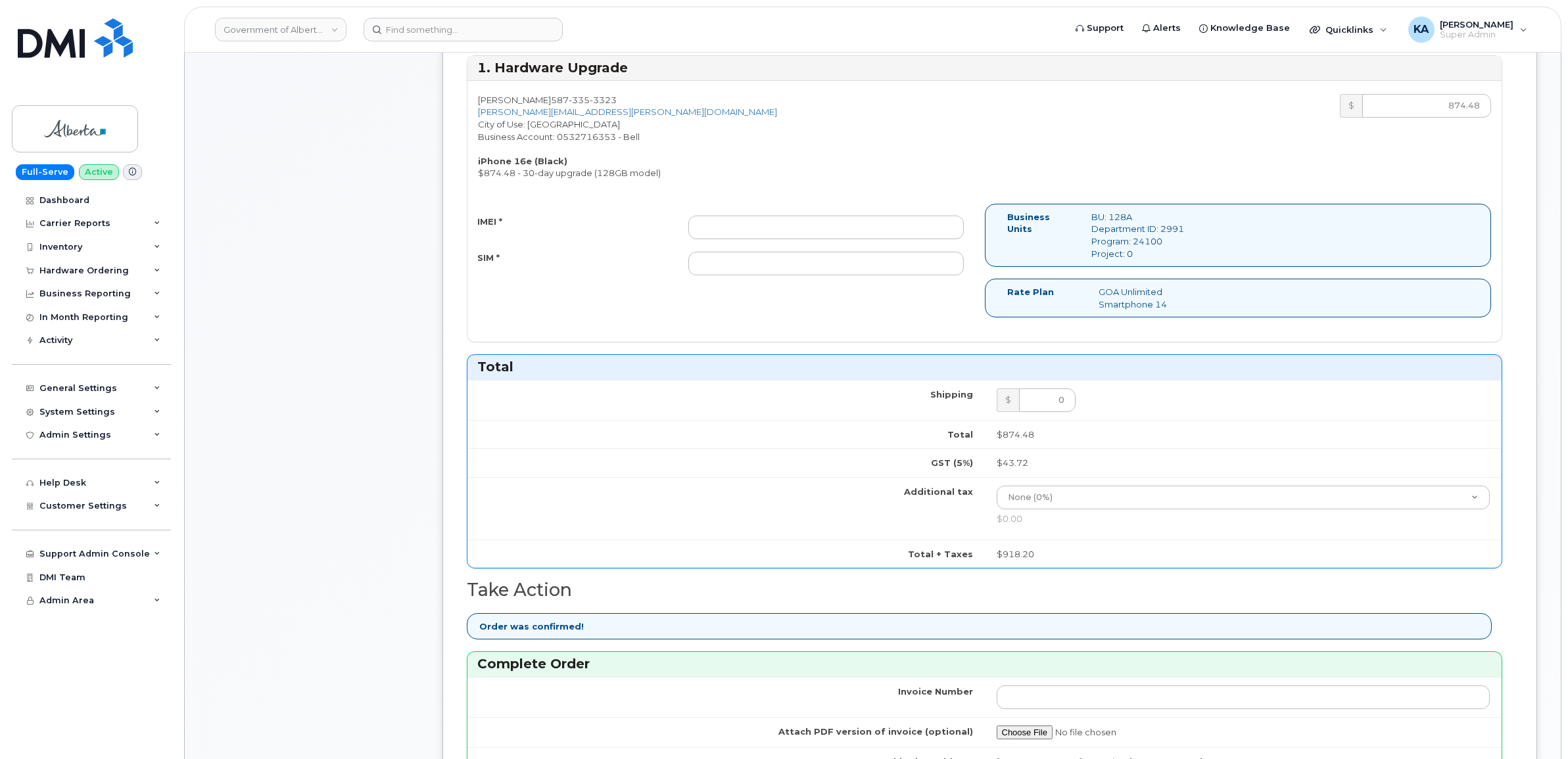
scroll to position [493, 0]
click at [889, 231] on input "IMEI *" at bounding box center [826, 228] width 276 height 24
paste input "354216331419600"
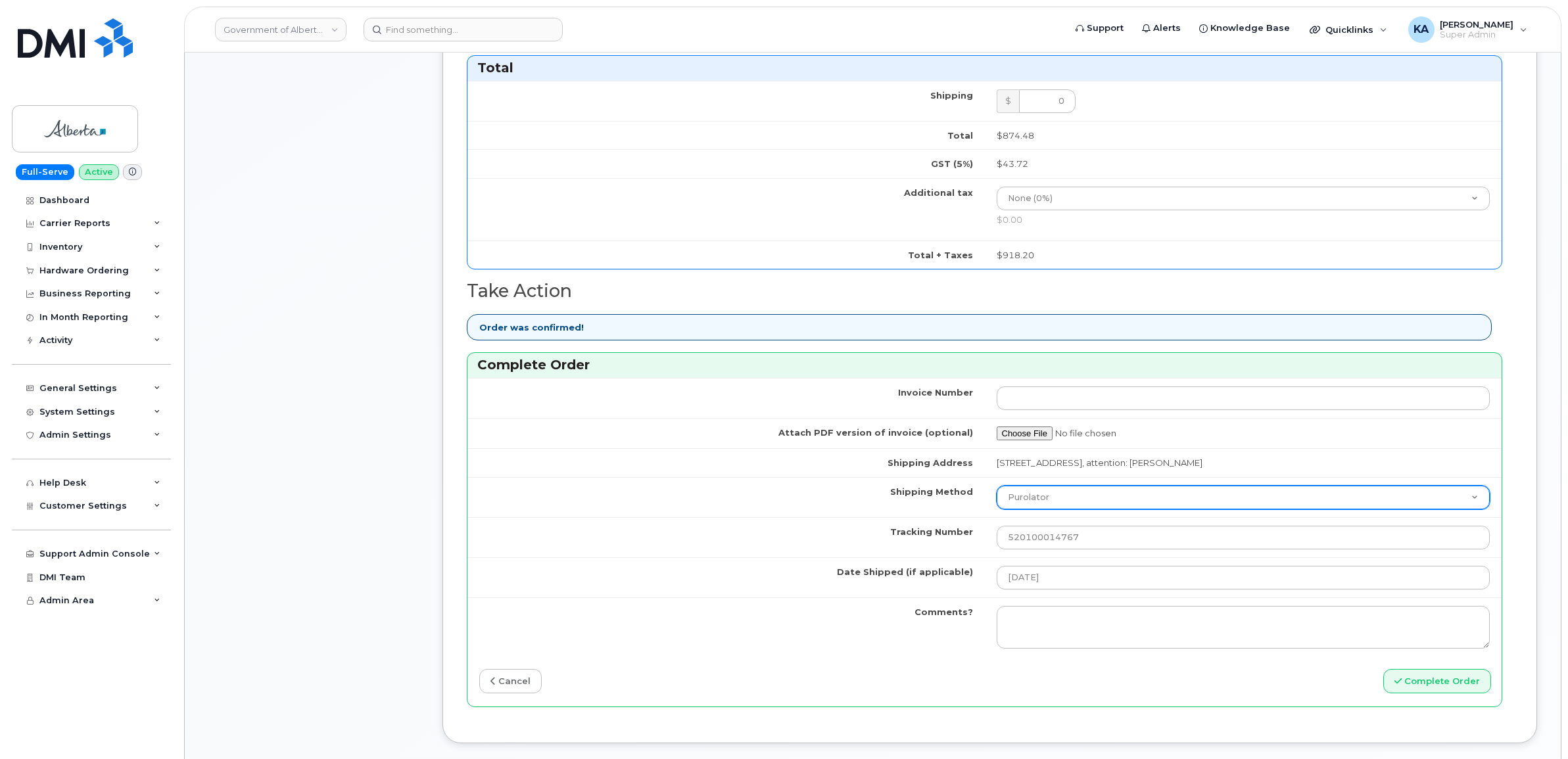
scroll to position [822, 0]
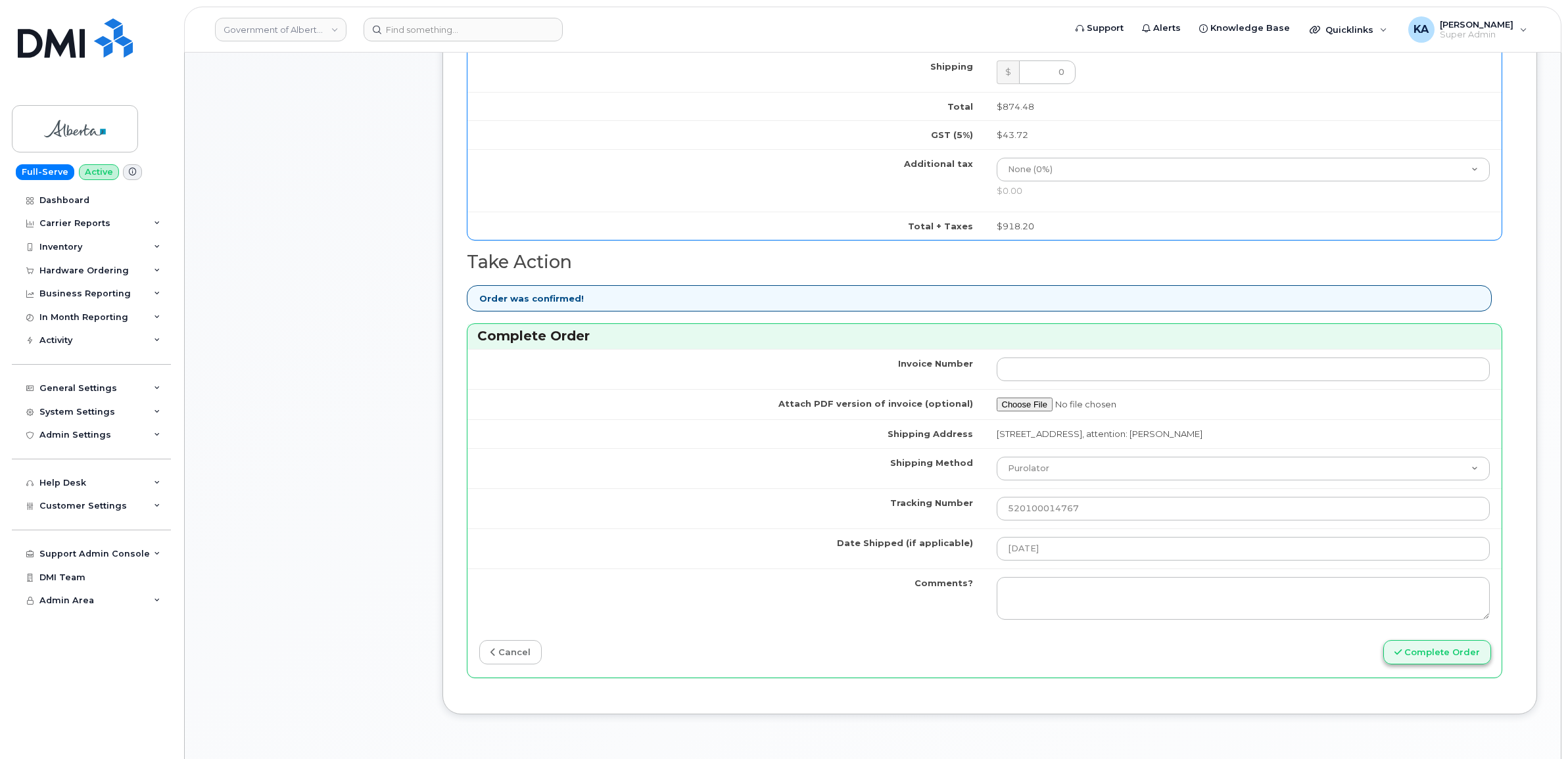
type input "354216331419600"
click at [1441, 660] on button "Complete Order" at bounding box center [1437, 652] width 108 height 25
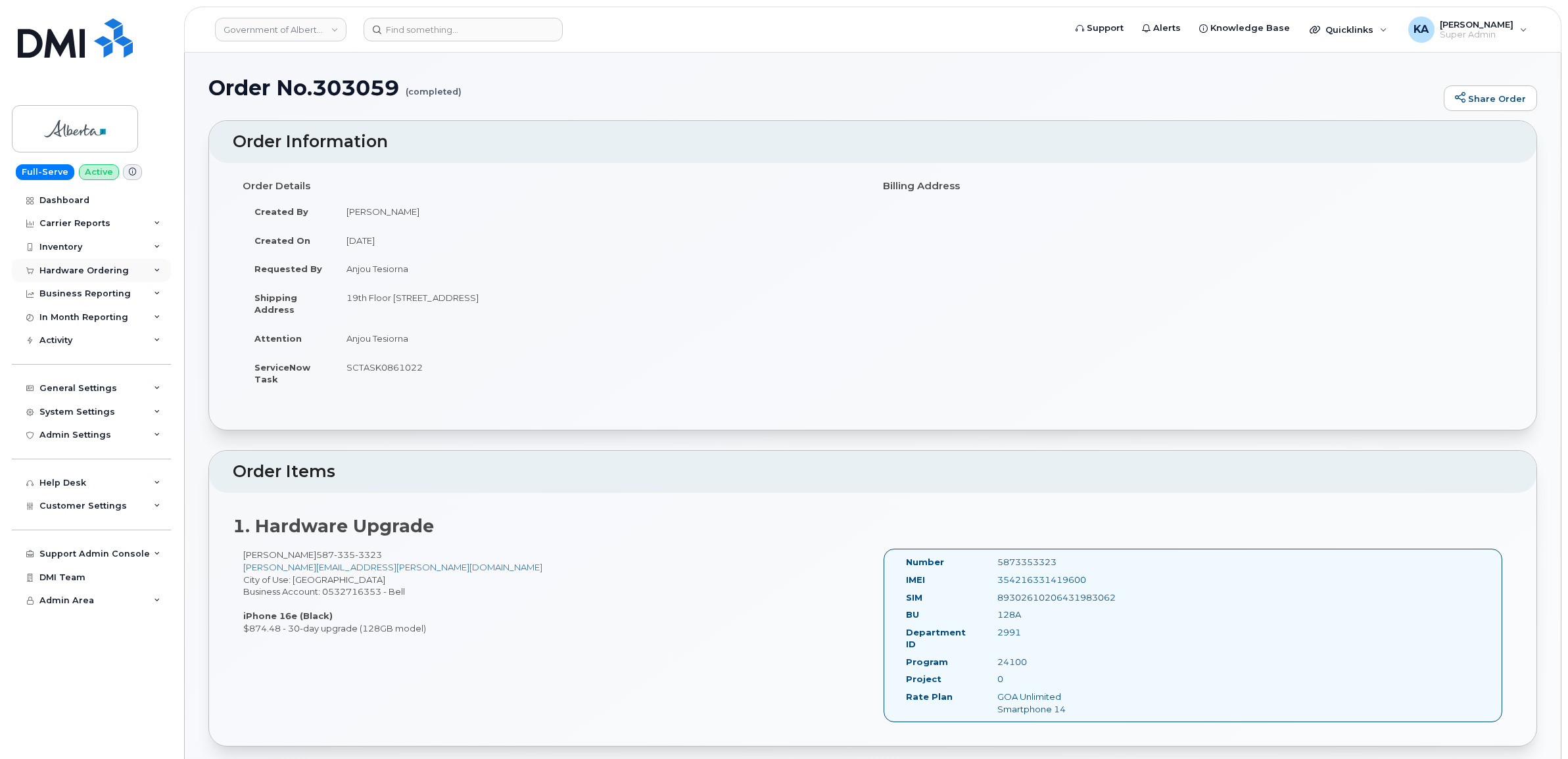
click at [77, 264] on div "Hardware Ordering" at bounding box center [91, 271] width 159 height 24
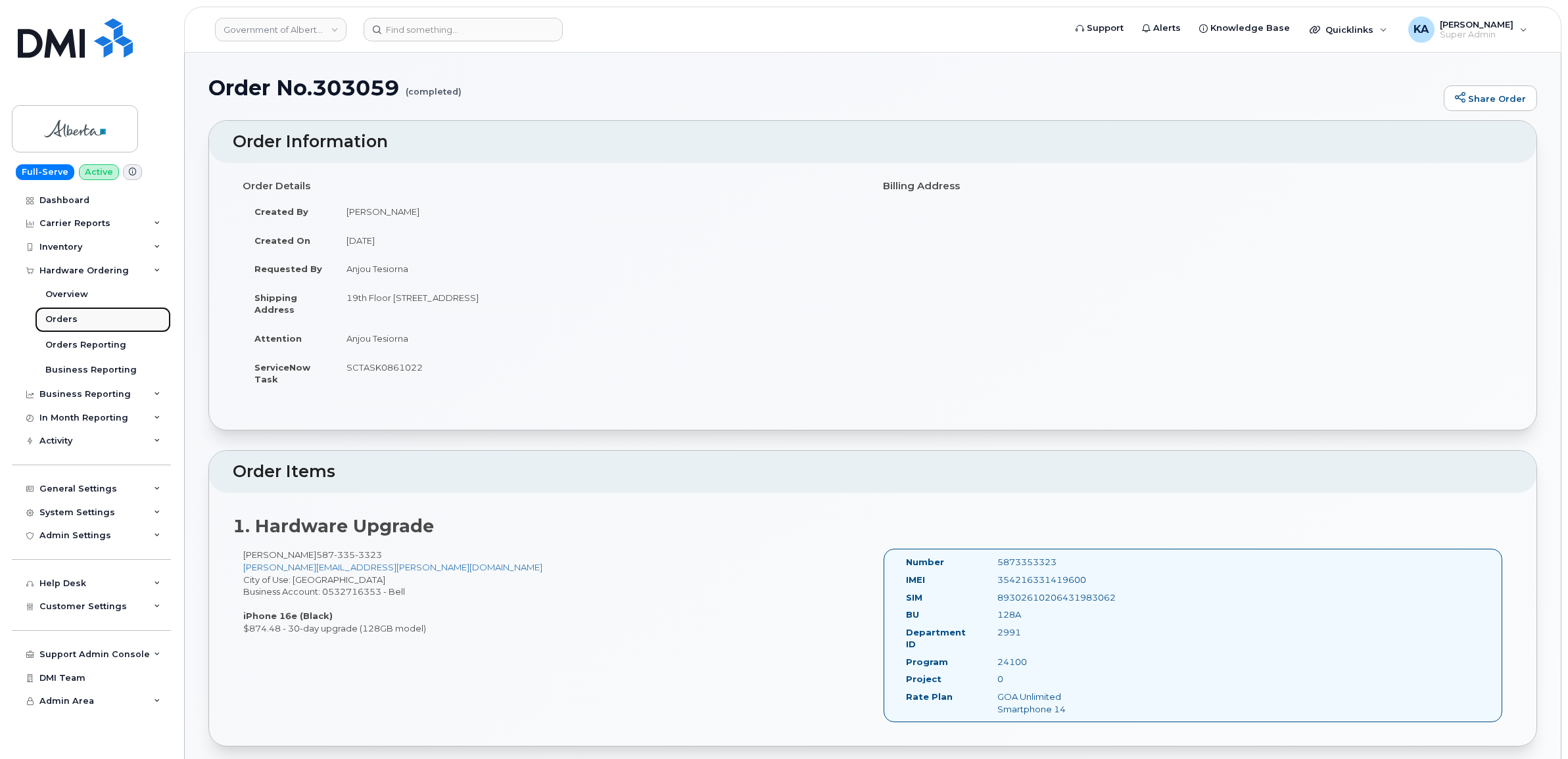
click at [56, 316] on div "Orders" at bounding box center [62, 319] width 32 height 12
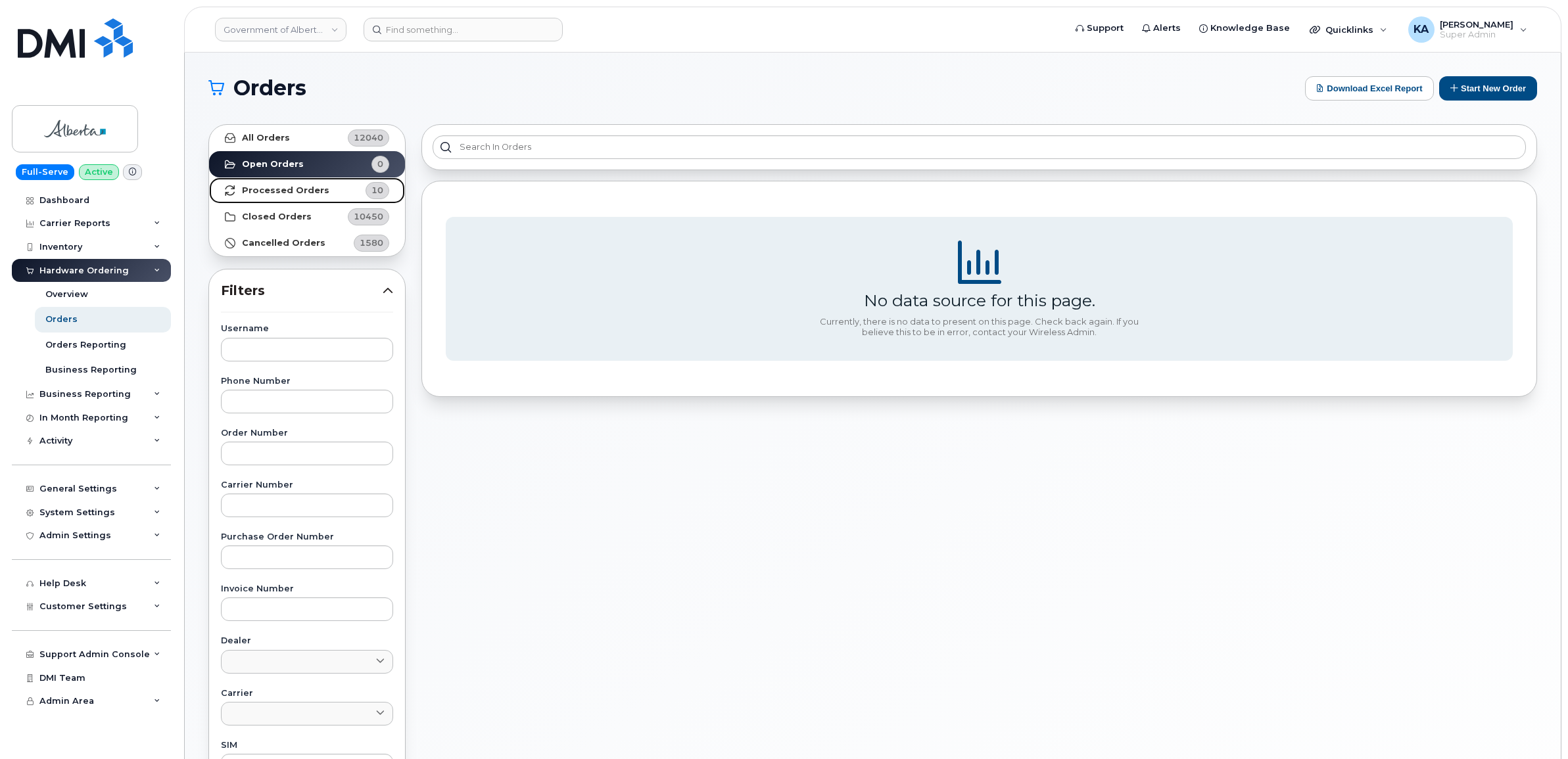
click at [267, 186] on strong "Processed Orders" at bounding box center [285, 190] width 87 height 11
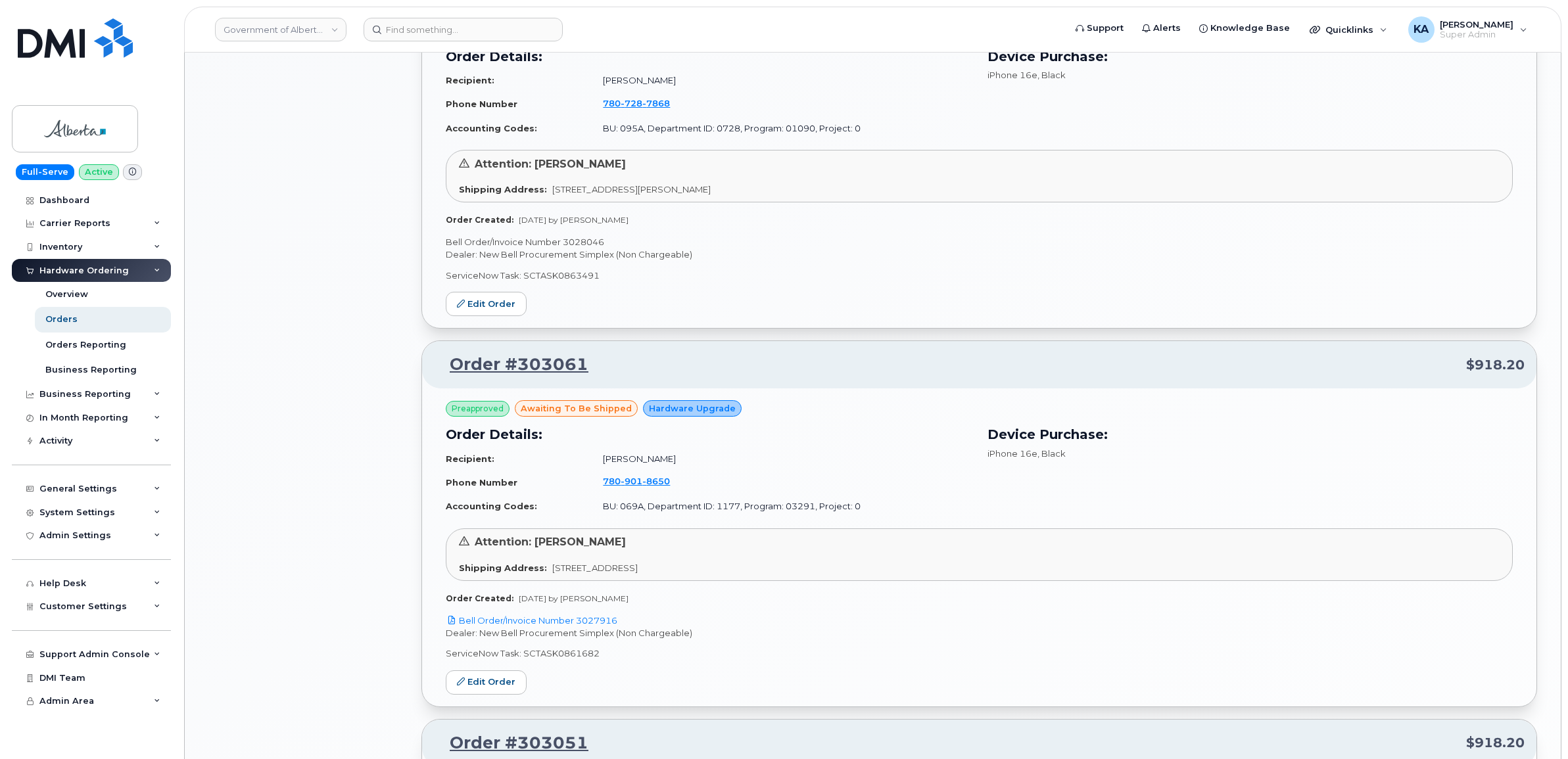
scroll to position [1642, 0]
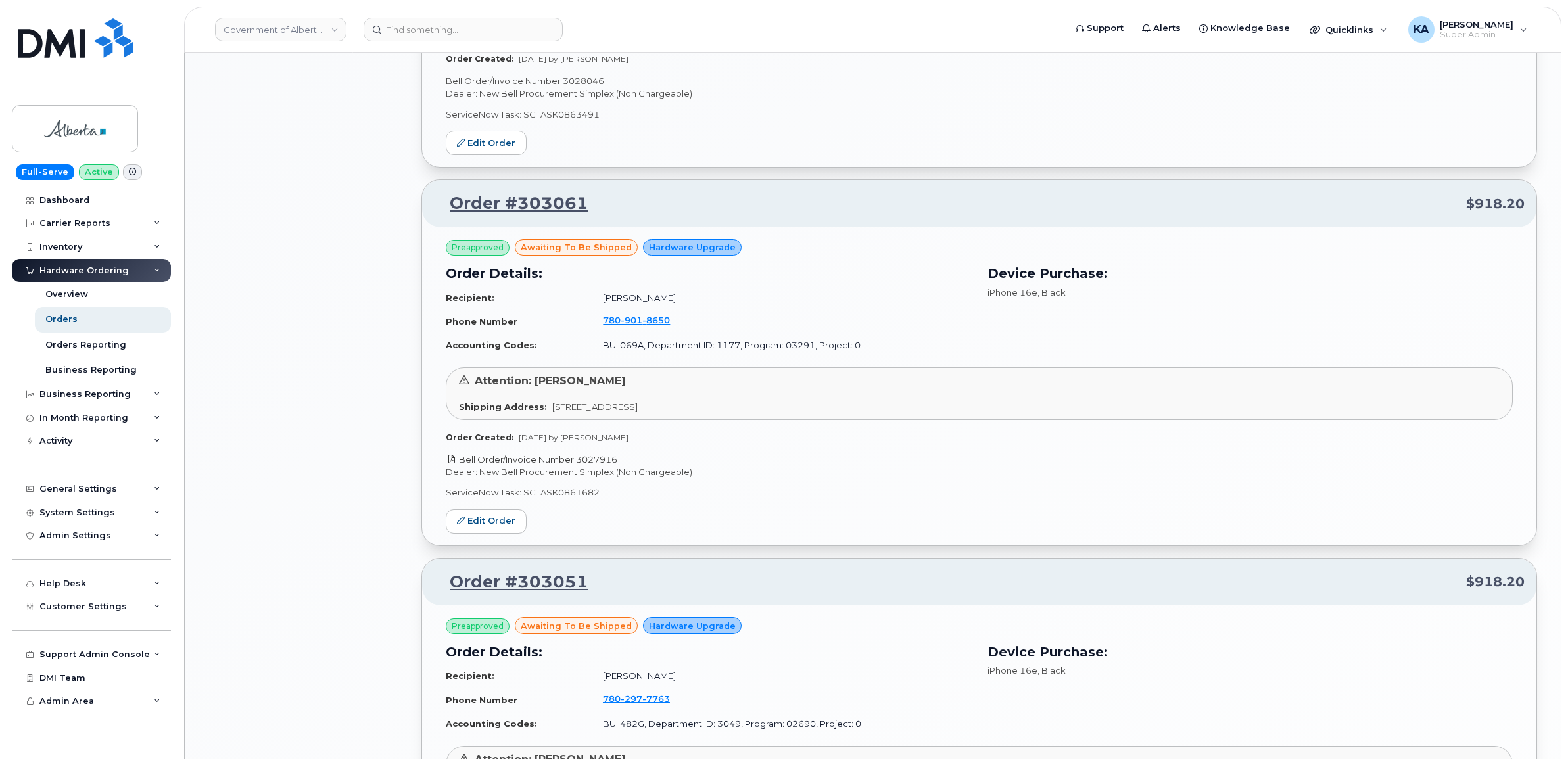
drag, startPoint x: 622, startPoint y: 458, endPoint x: 576, endPoint y: 457, distance: 46.0
click at [576, 457] on p "Bell Order/Invoice Number 3027916" at bounding box center [979, 460] width 1067 height 13
copy link "3027916"
click at [491, 512] on link "Edit Order" at bounding box center [486, 521] width 81 height 25
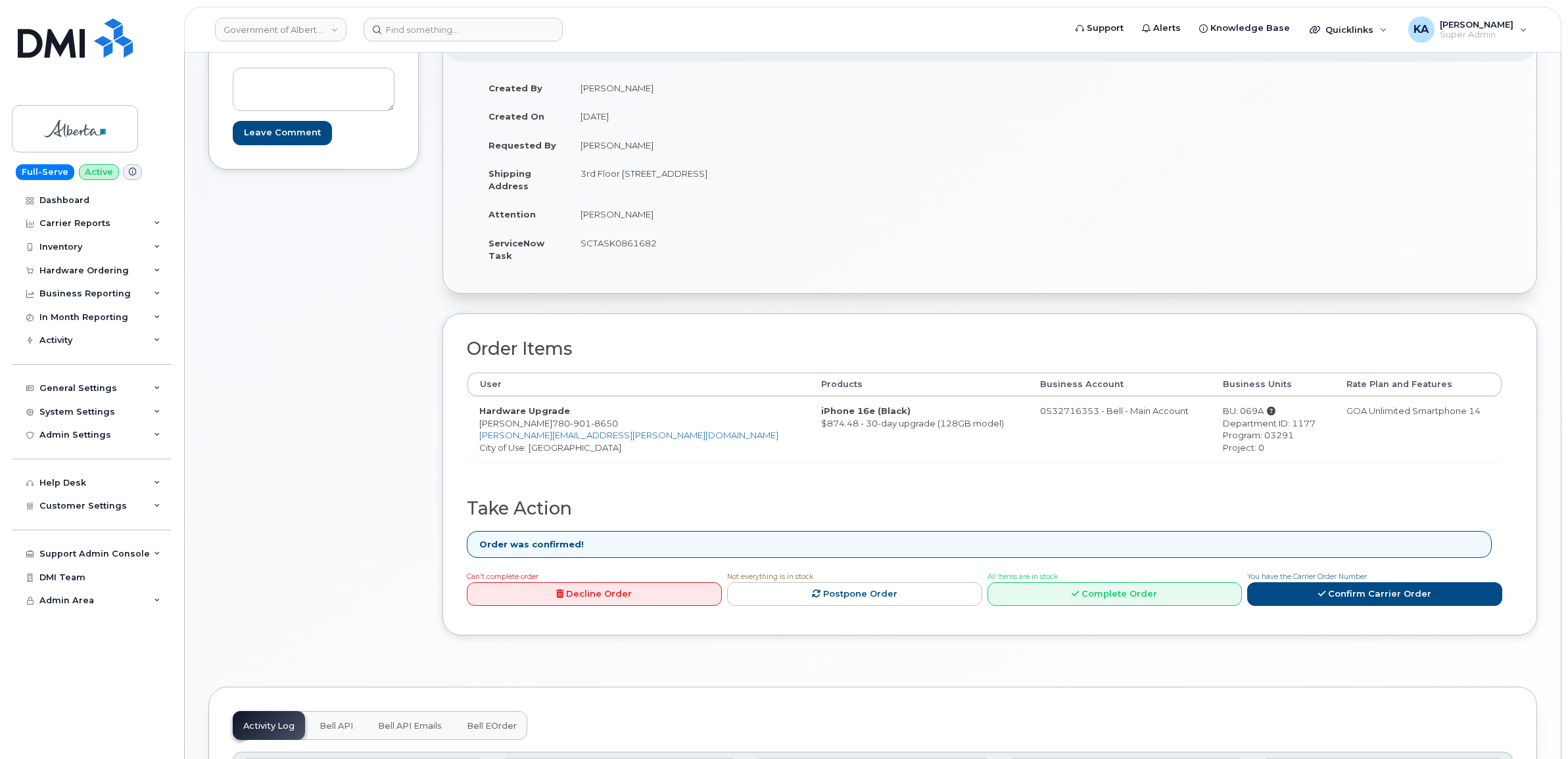
scroll to position [247, 0]
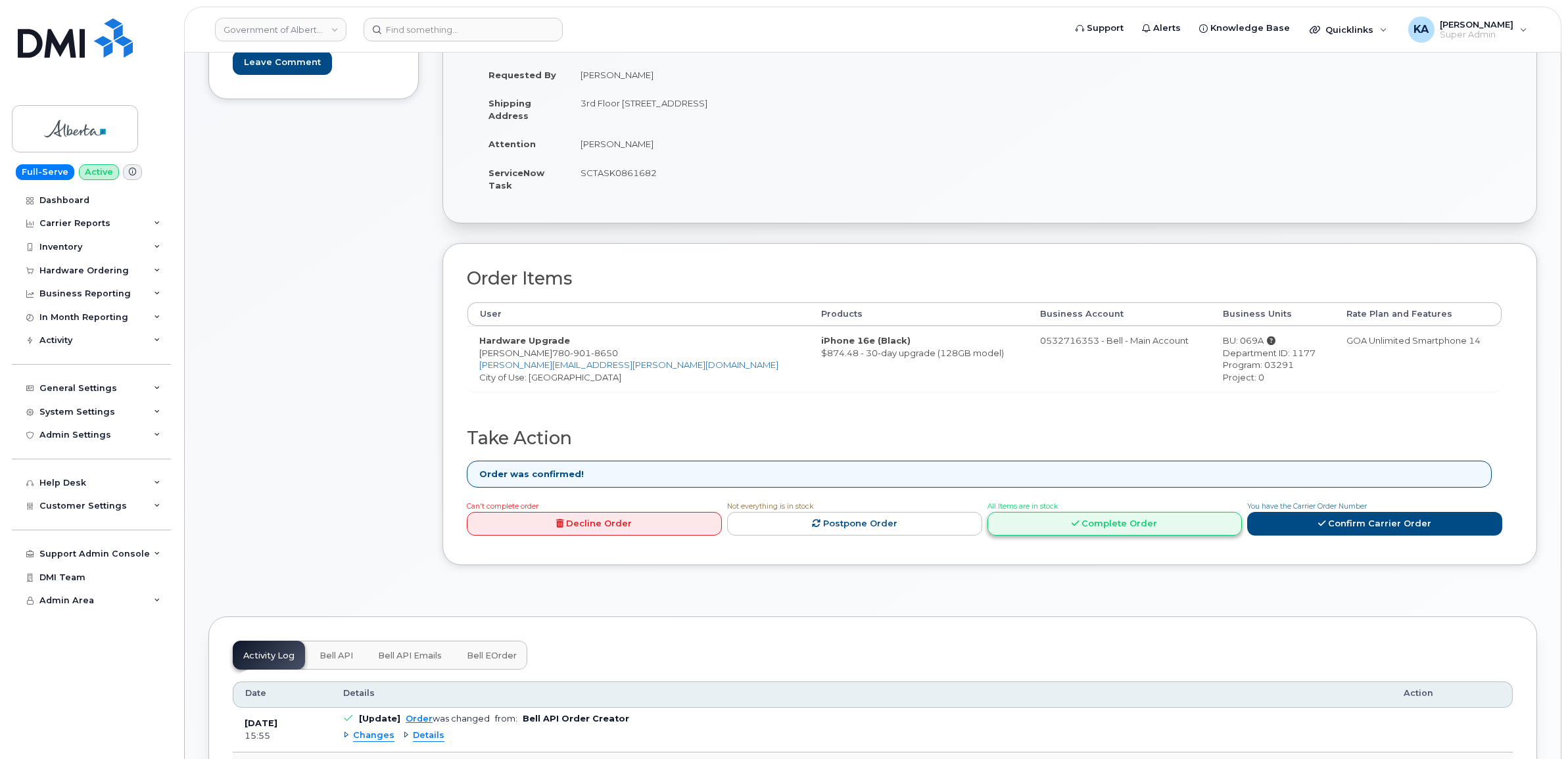
click at [1062, 524] on link "Complete Order" at bounding box center [1114, 524] width 255 height 25
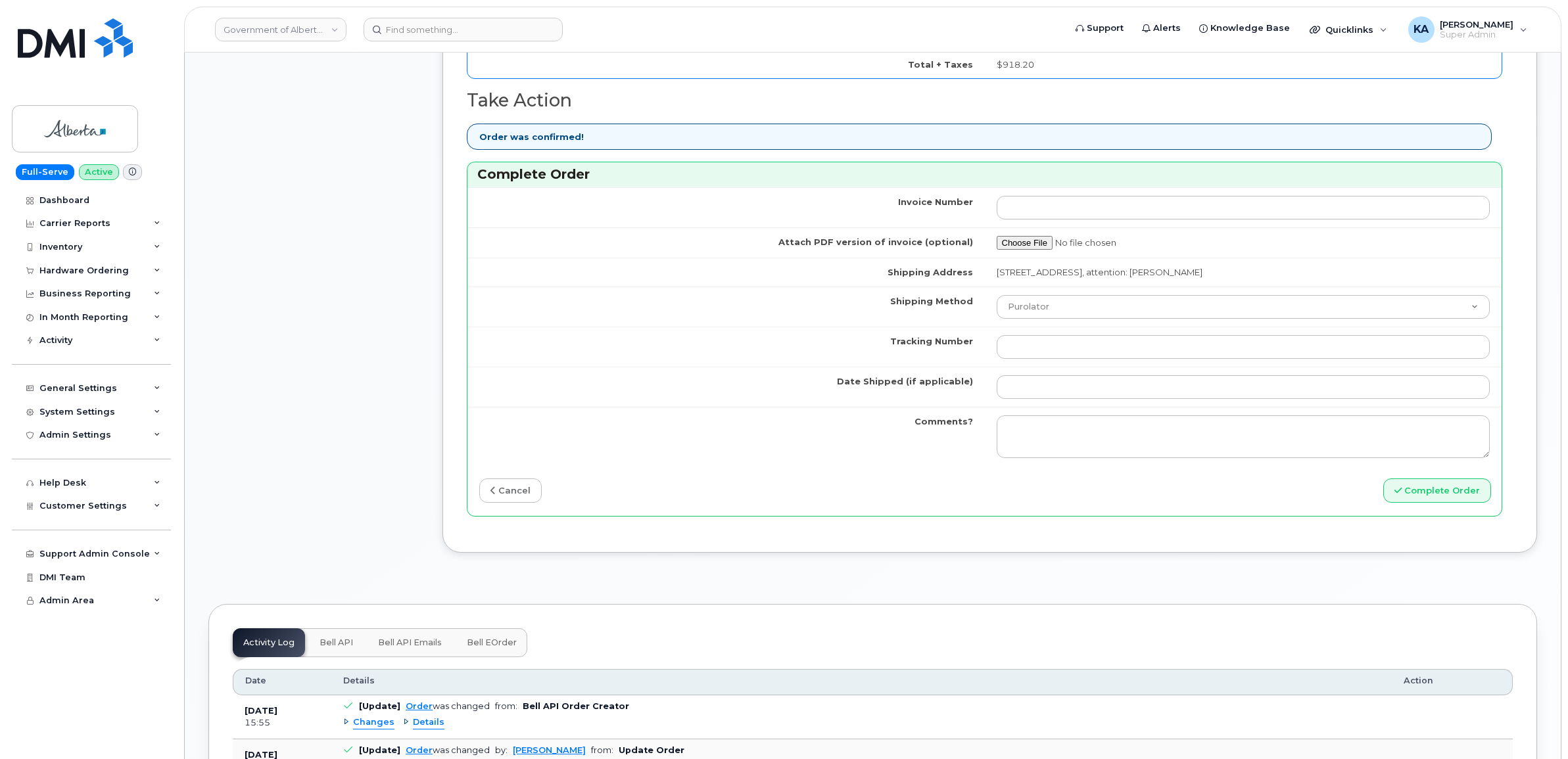
scroll to position [985, 0]
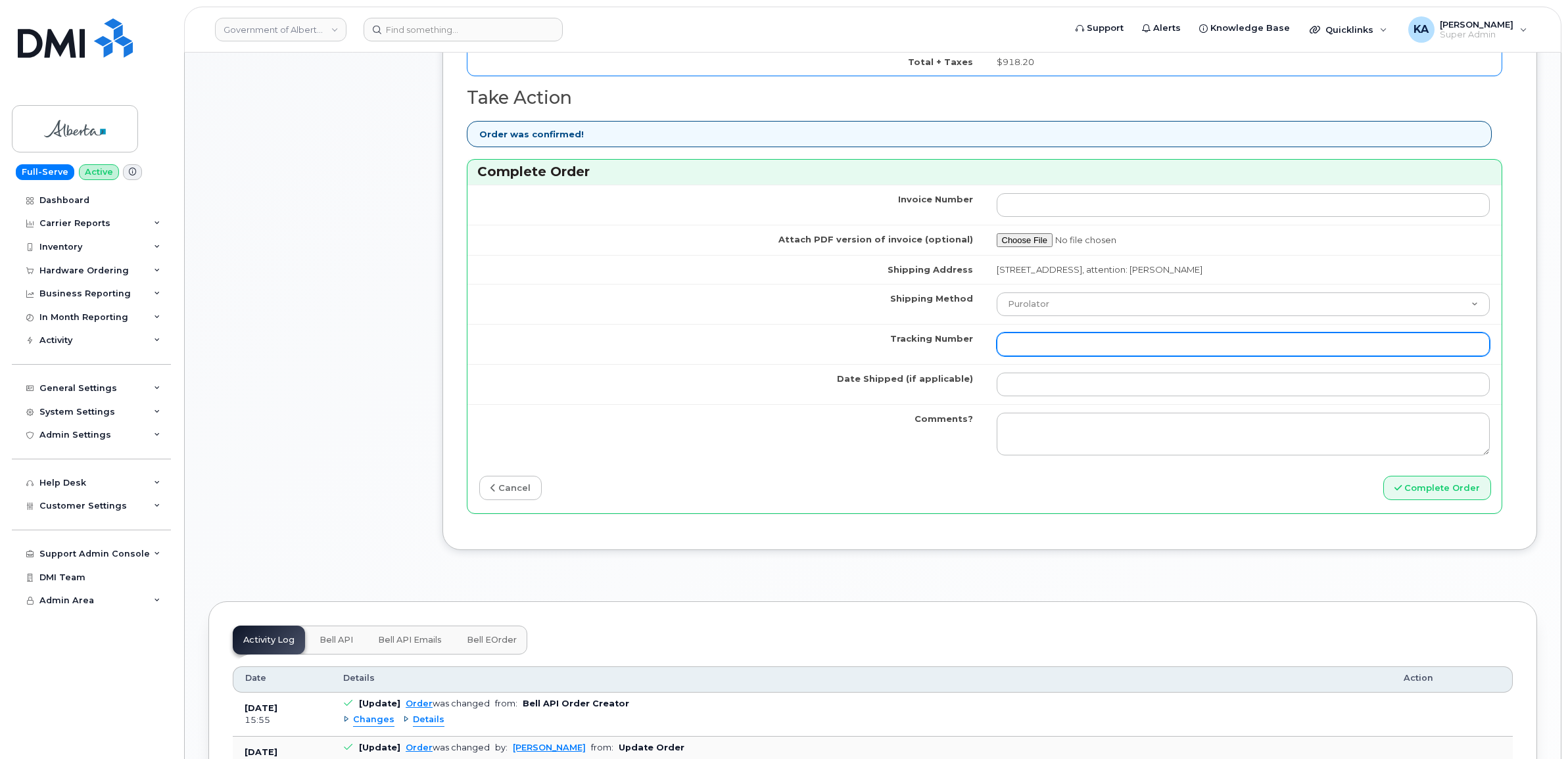
click at [1049, 348] on input "Tracking Number" at bounding box center [1243, 344] width 494 height 24
paste input "520100018750"
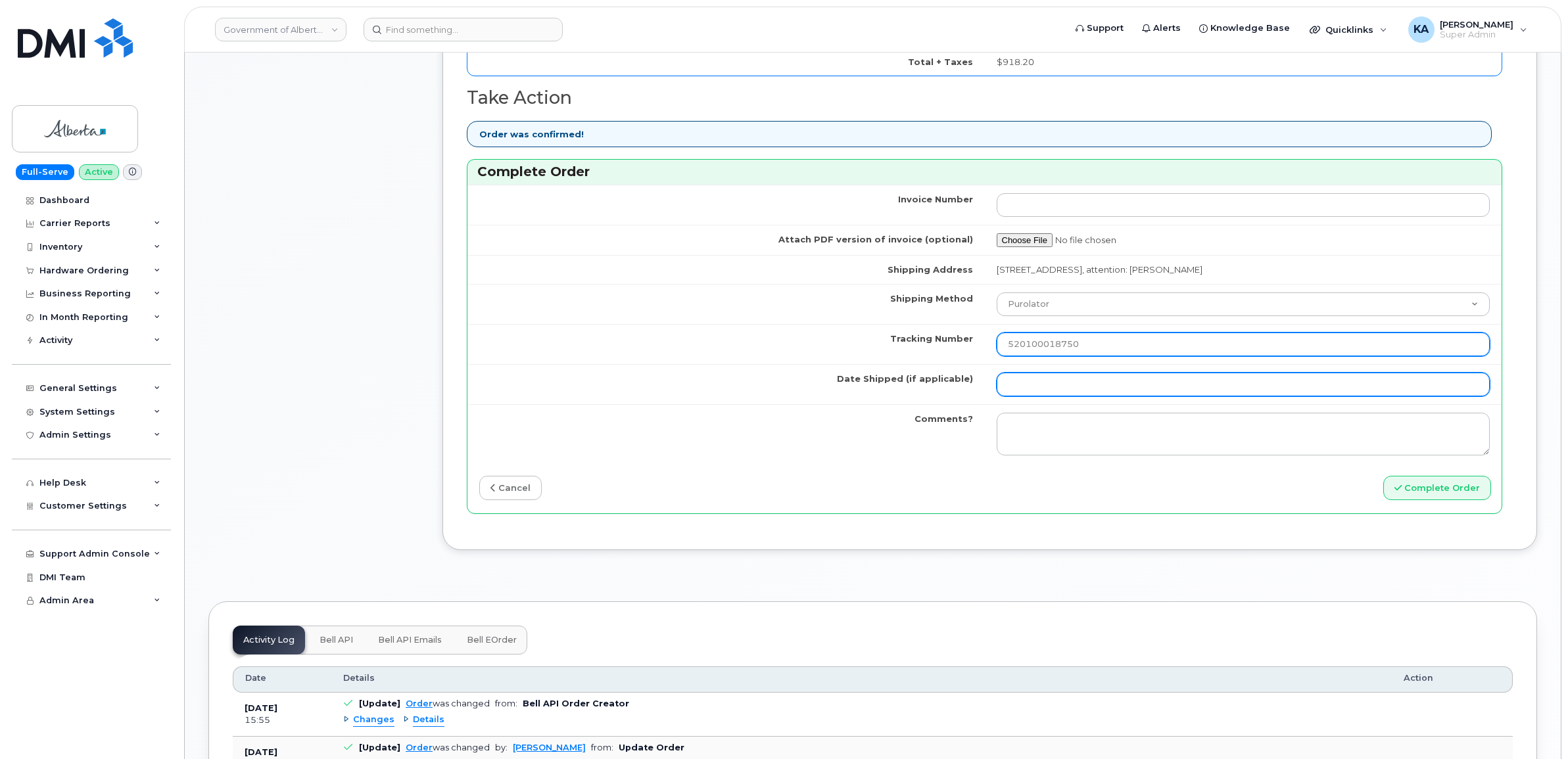
type input "520100018750"
click at [1041, 388] on input "Date Shipped (if applicable)" at bounding box center [1243, 384] width 494 height 24
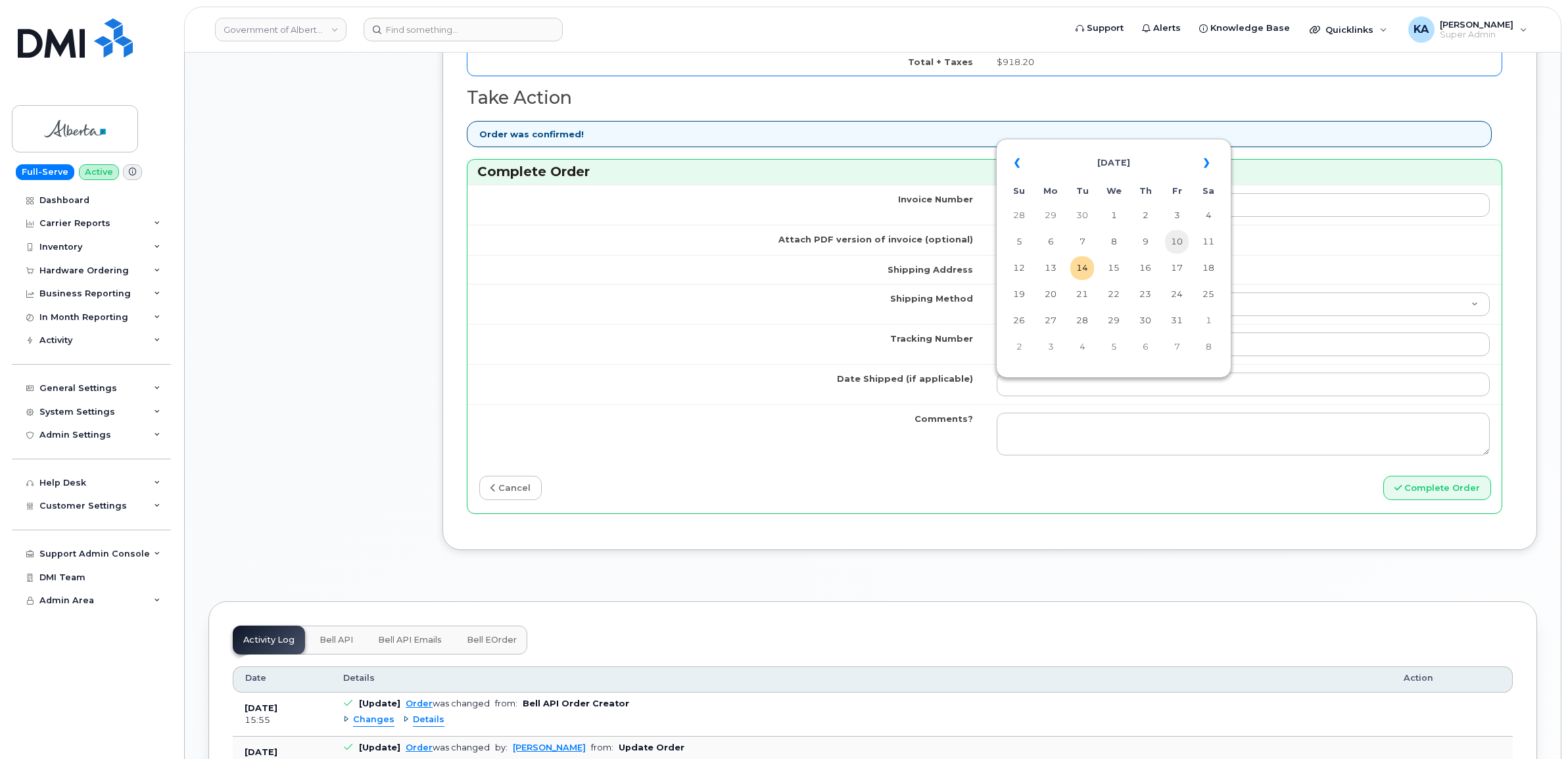
click at [1181, 240] on td "10" at bounding box center [1176, 242] width 24 height 24
type input "[DATE]"
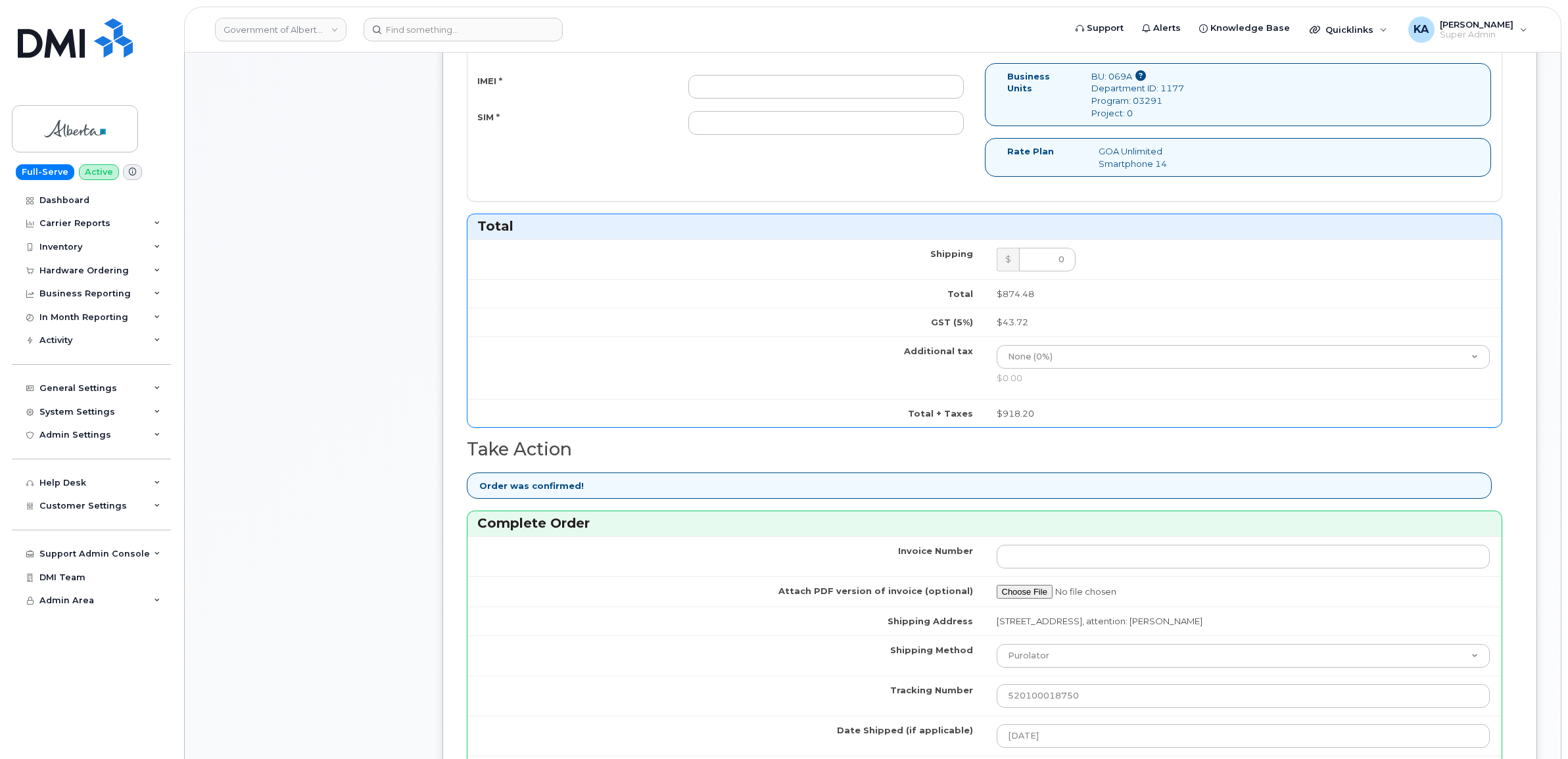
scroll to position [575, 0]
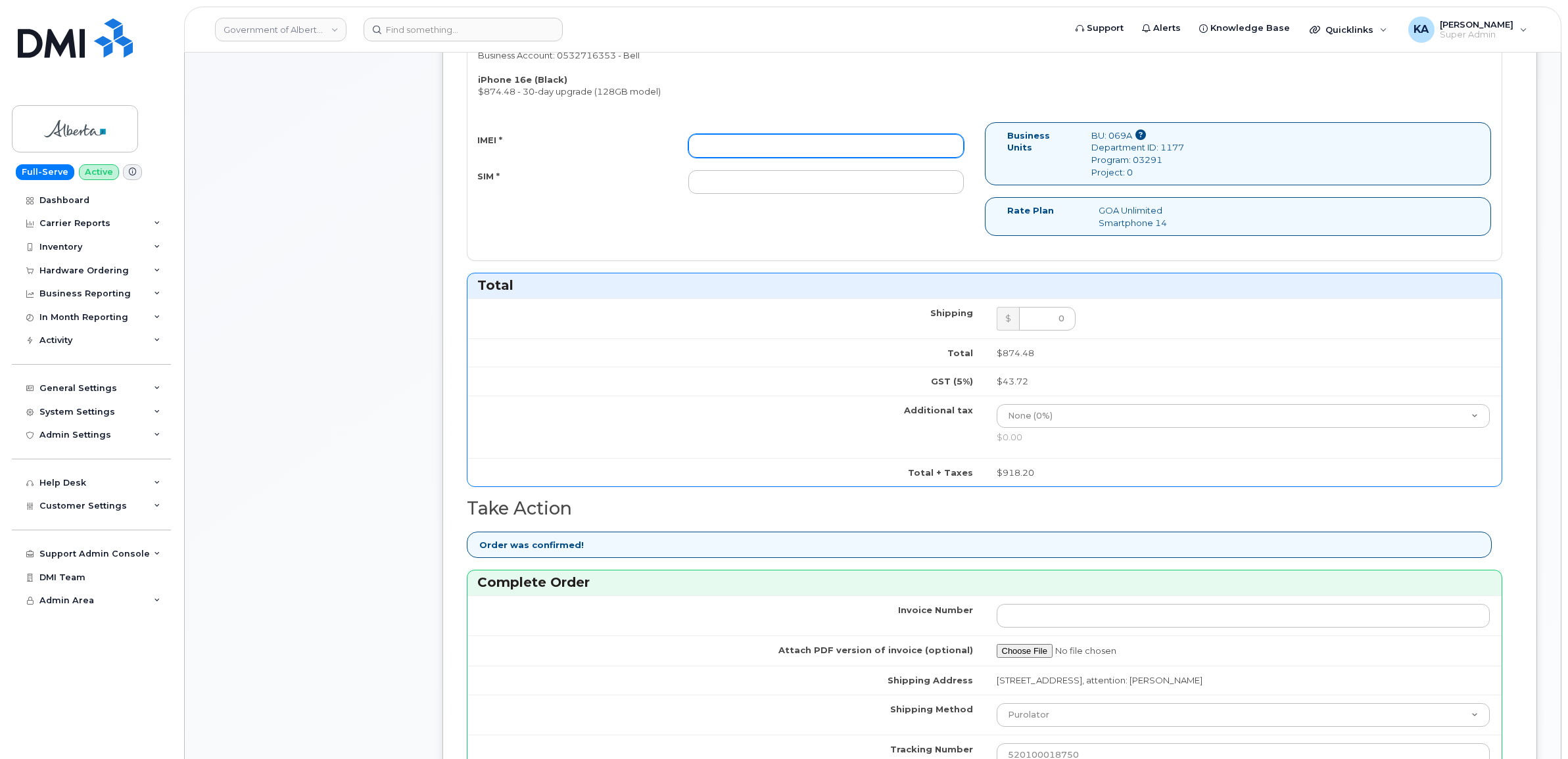
click at [842, 153] on input "IMEI *" at bounding box center [826, 146] width 276 height 24
paste input "354216331169916"
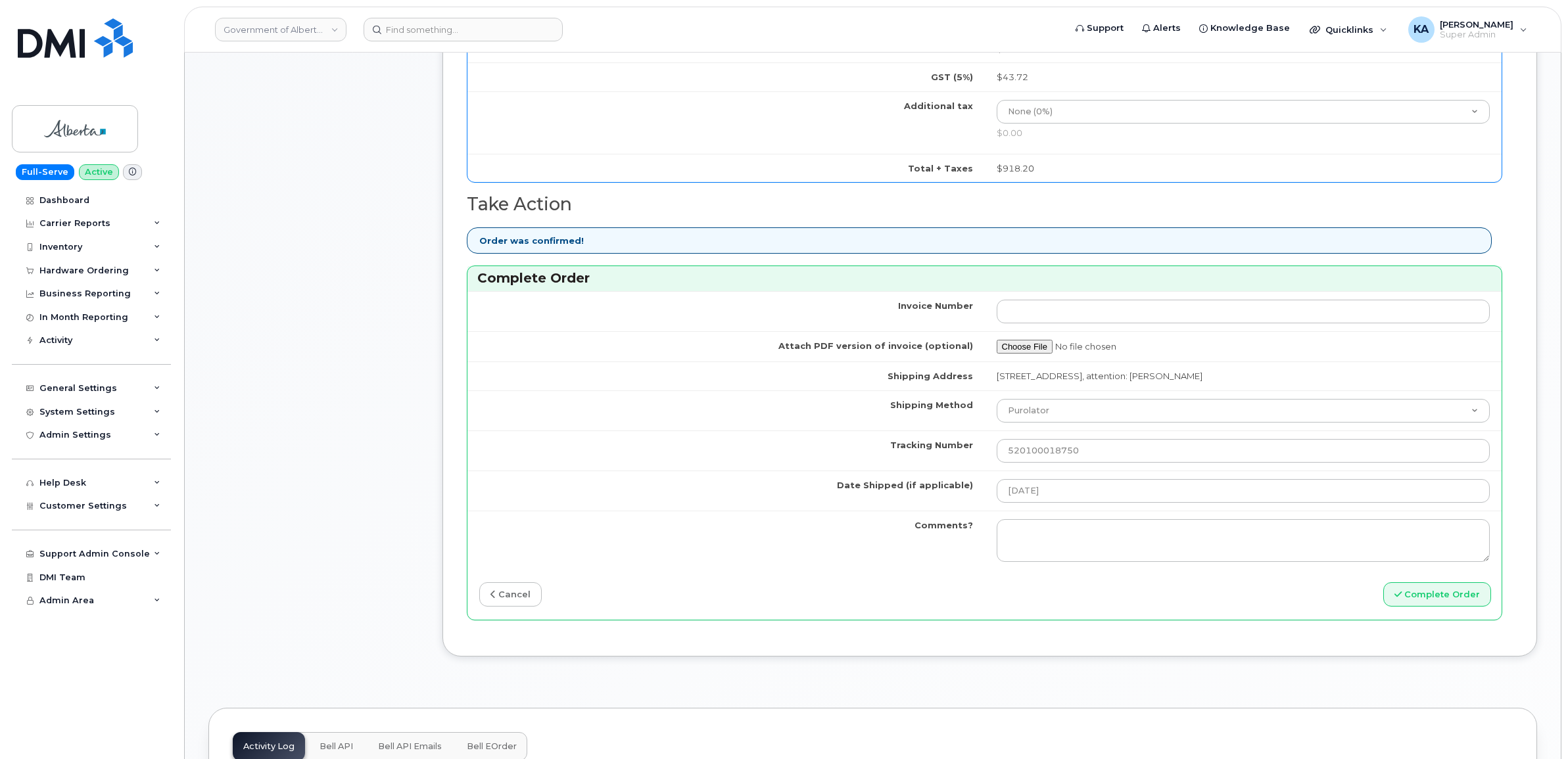
scroll to position [985, 0]
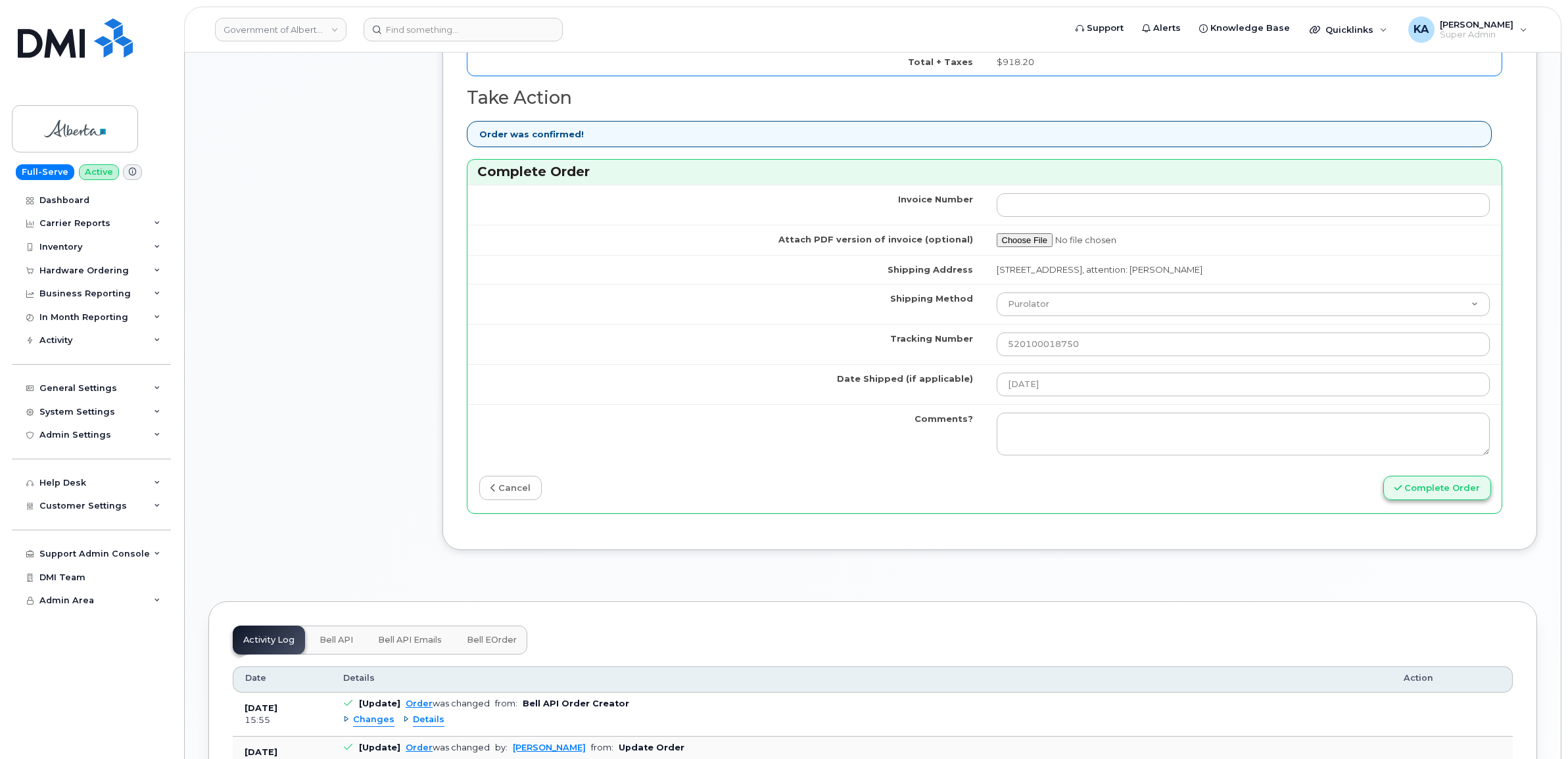
type input "354216331169916"
click at [1425, 497] on button "Complete Order" at bounding box center [1437, 488] width 108 height 25
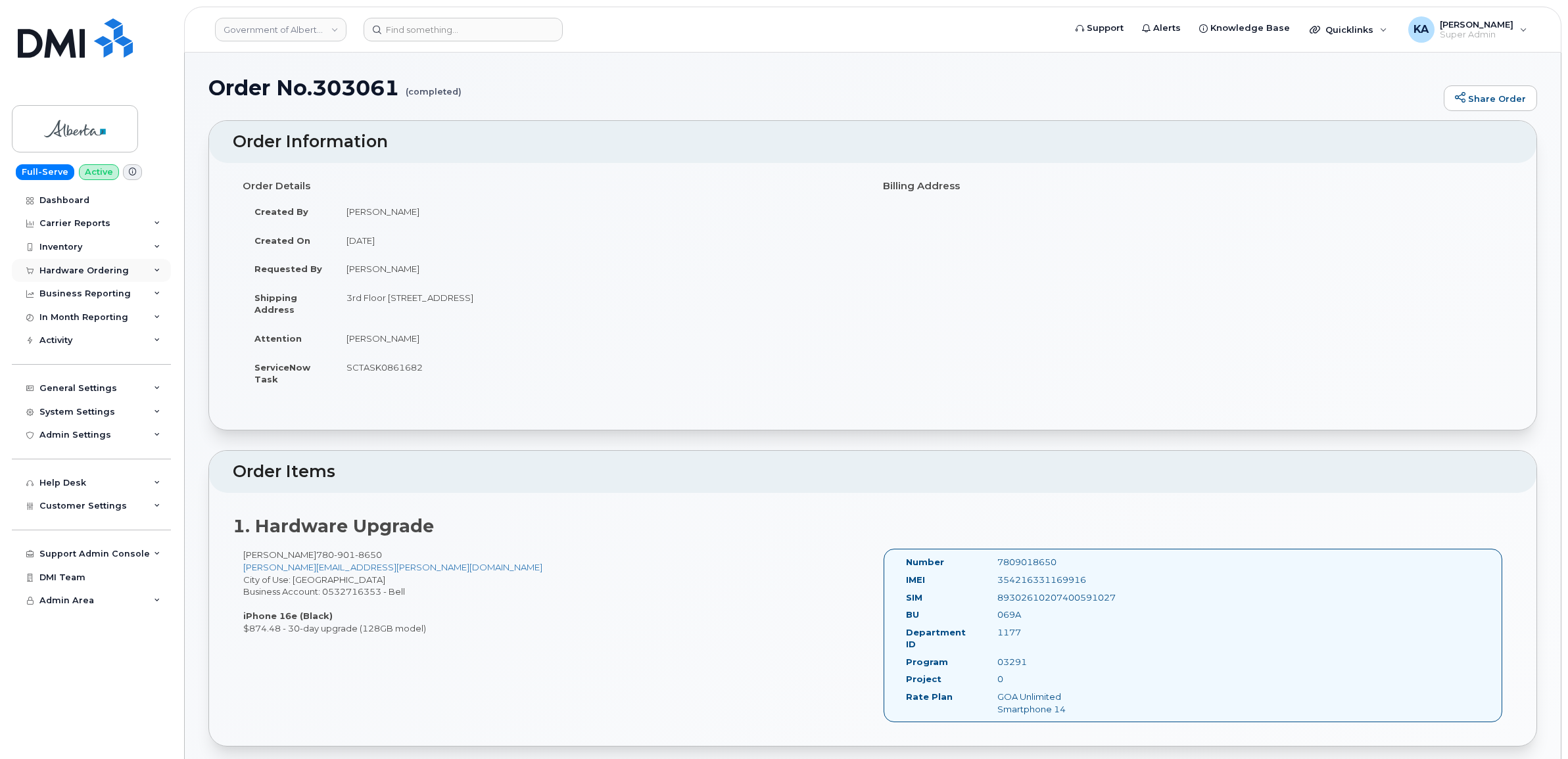
click at [76, 267] on div "Hardware Ordering" at bounding box center [84, 271] width 89 height 11
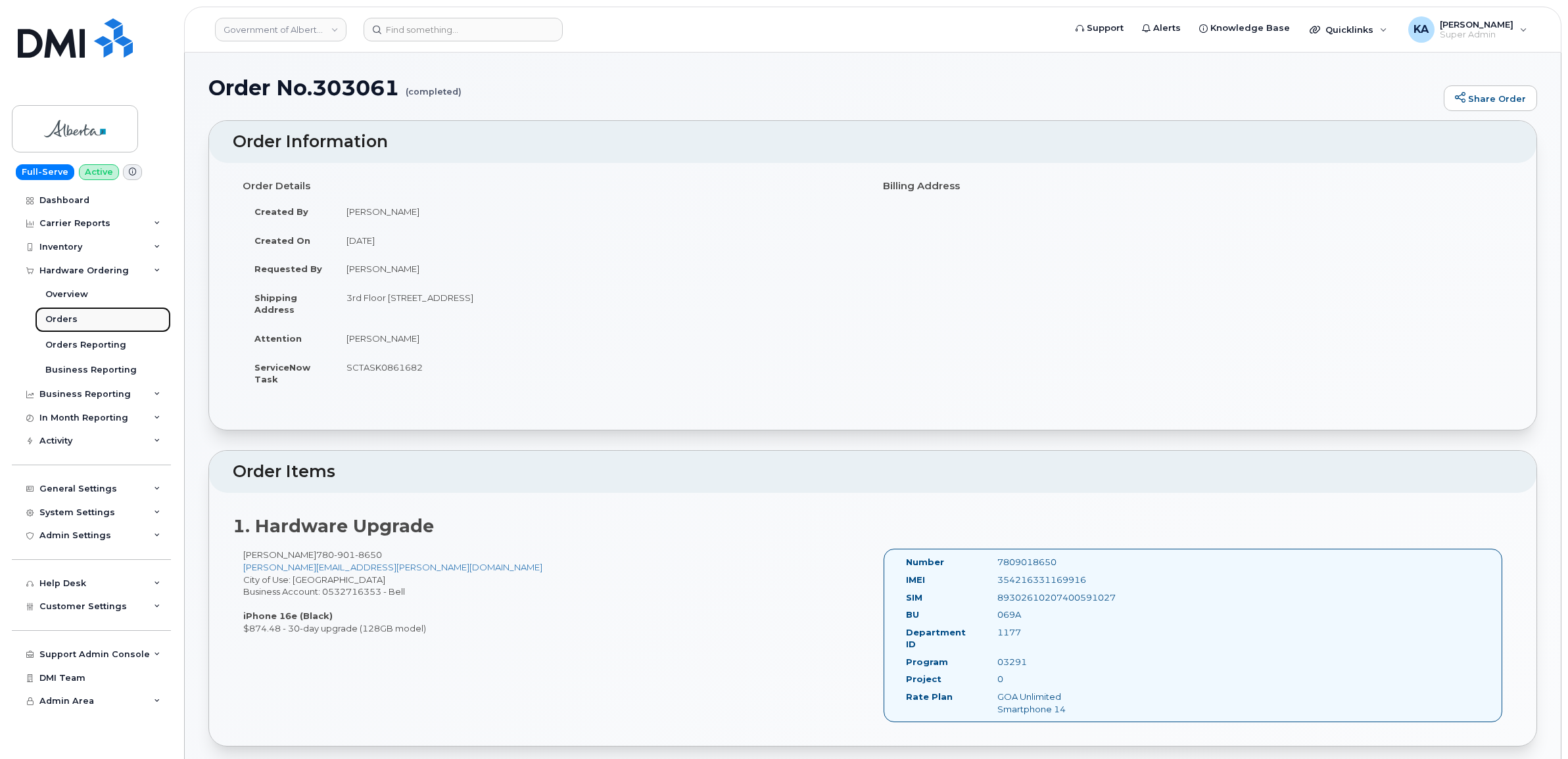
click at [57, 316] on div "Orders" at bounding box center [62, 319] width 32 height 12
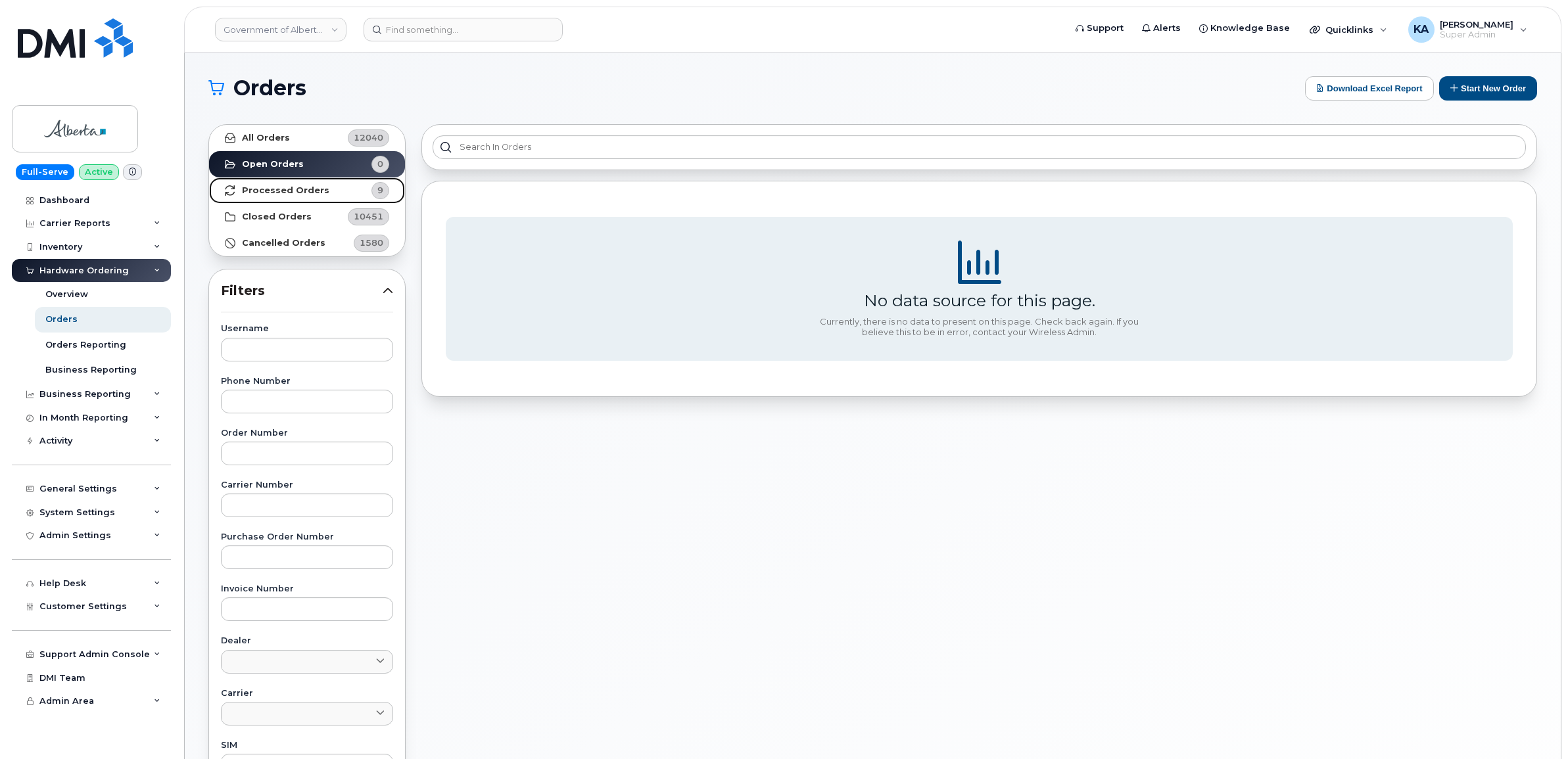
click at [275, 191] on strong "Processed Orders" at bounding box center [285, 190] width 87 height 11
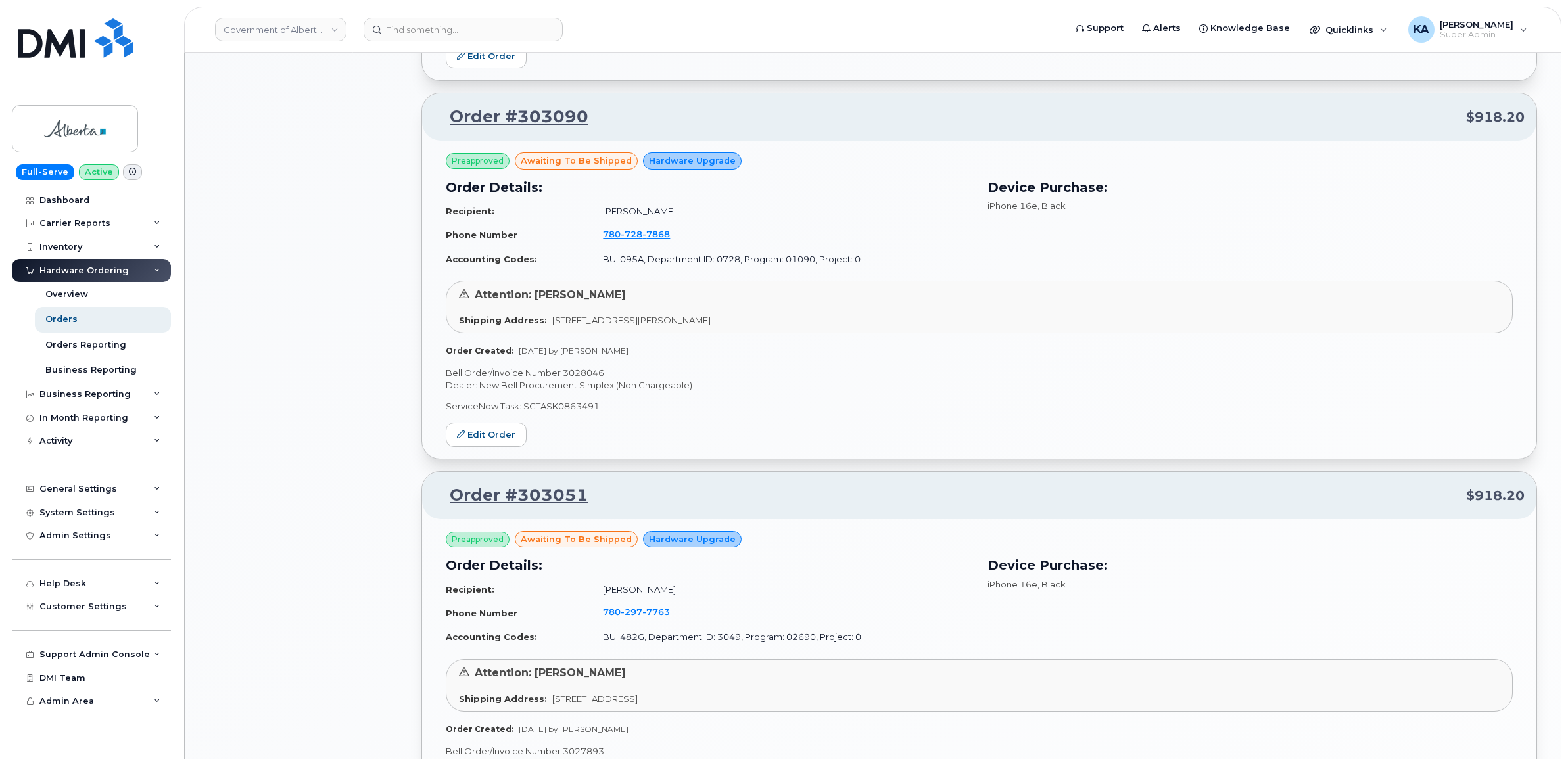
scroll to position [1314, 0]
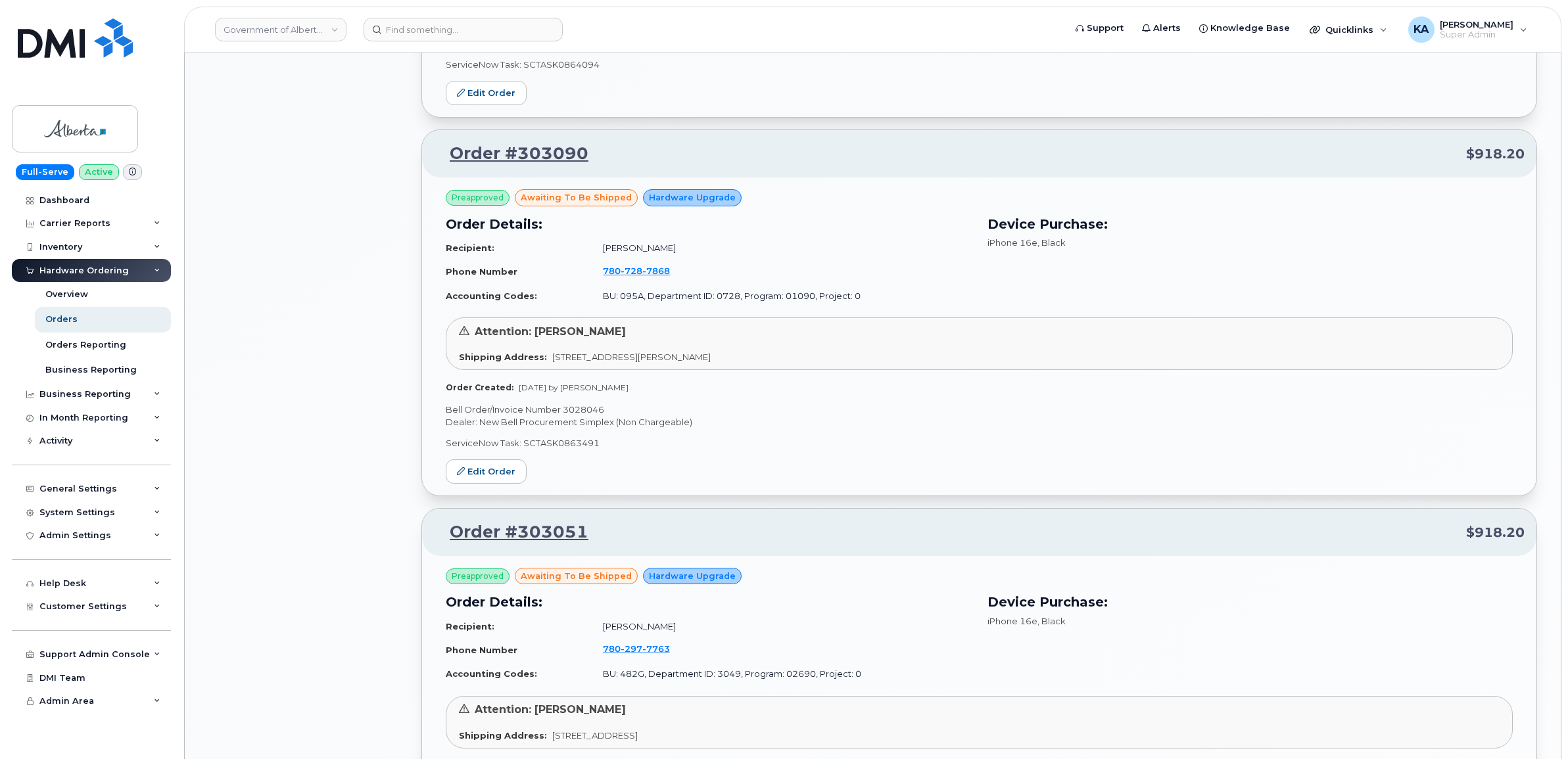
click at [586, 410] on p "Bell Order/Invoice Number 3028046" at bounding box center [979, 410] width 1067 height 13
copy p "3028046"
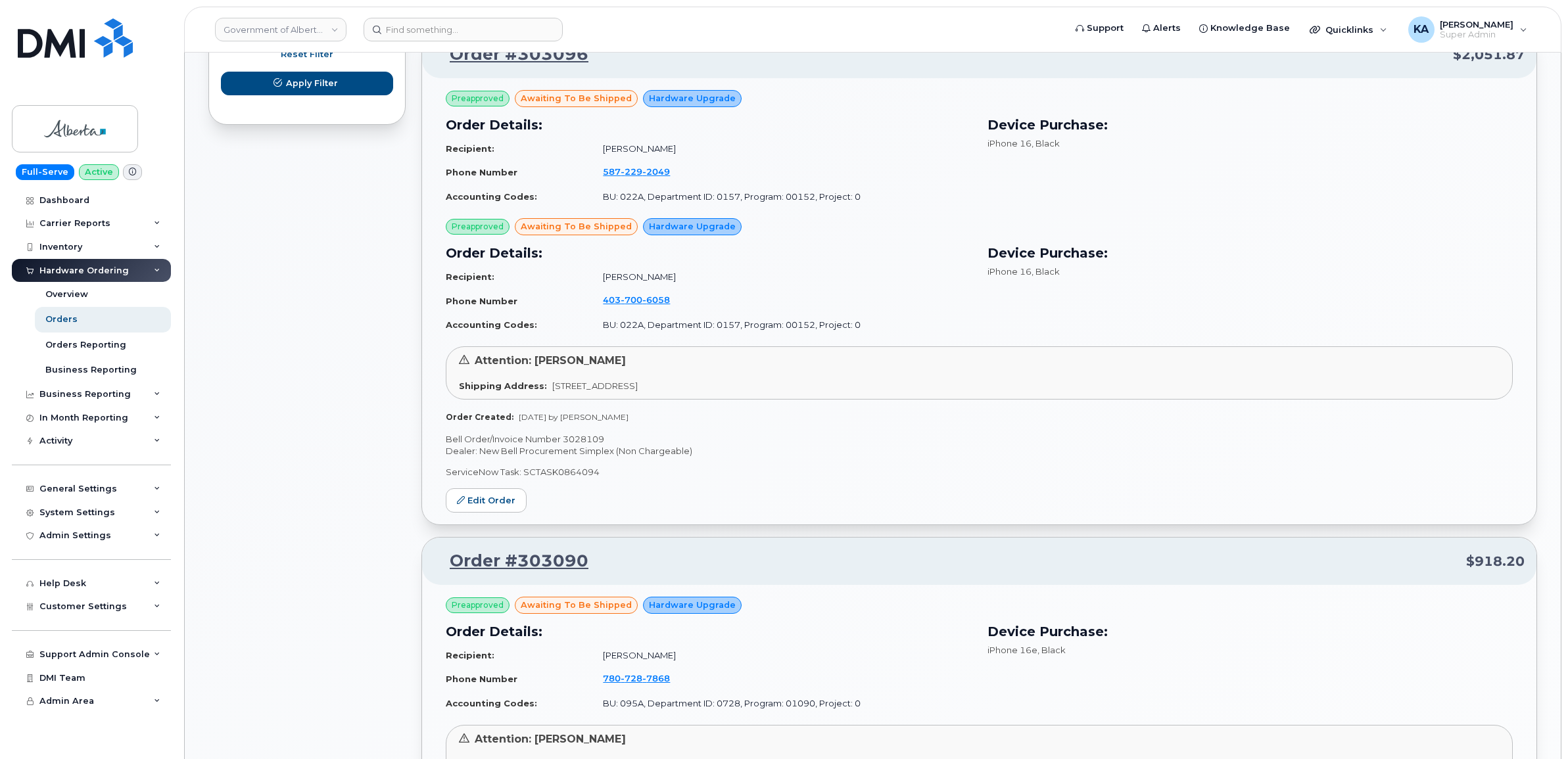
scroll to position [903, 0]
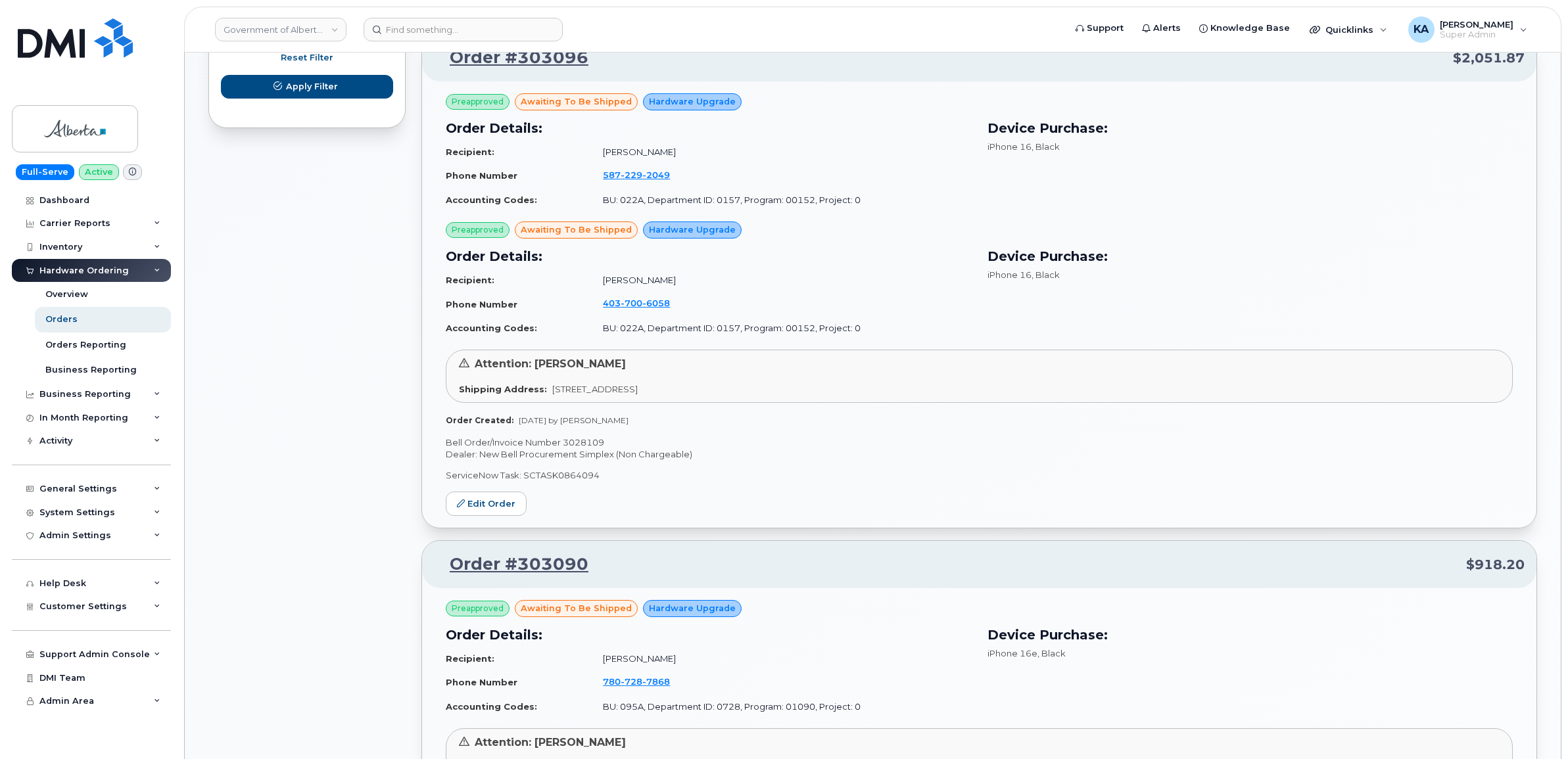
click at [577, 439] on p "Bell Order/Invoice Number 3028109" at bounding box center [979, 443] width 1067 height 13
copy p "3028109"
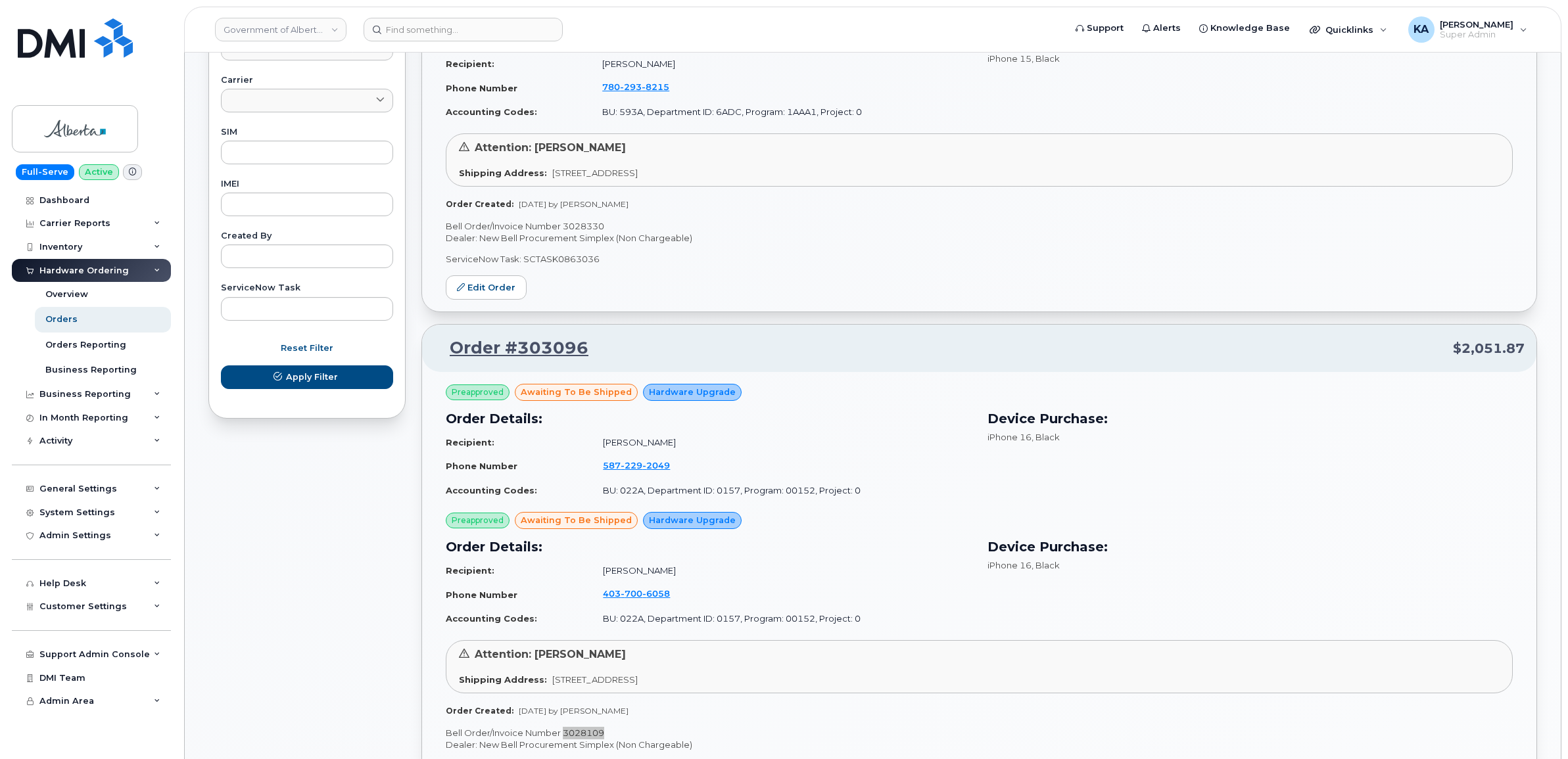
scroll to position [575, 0]
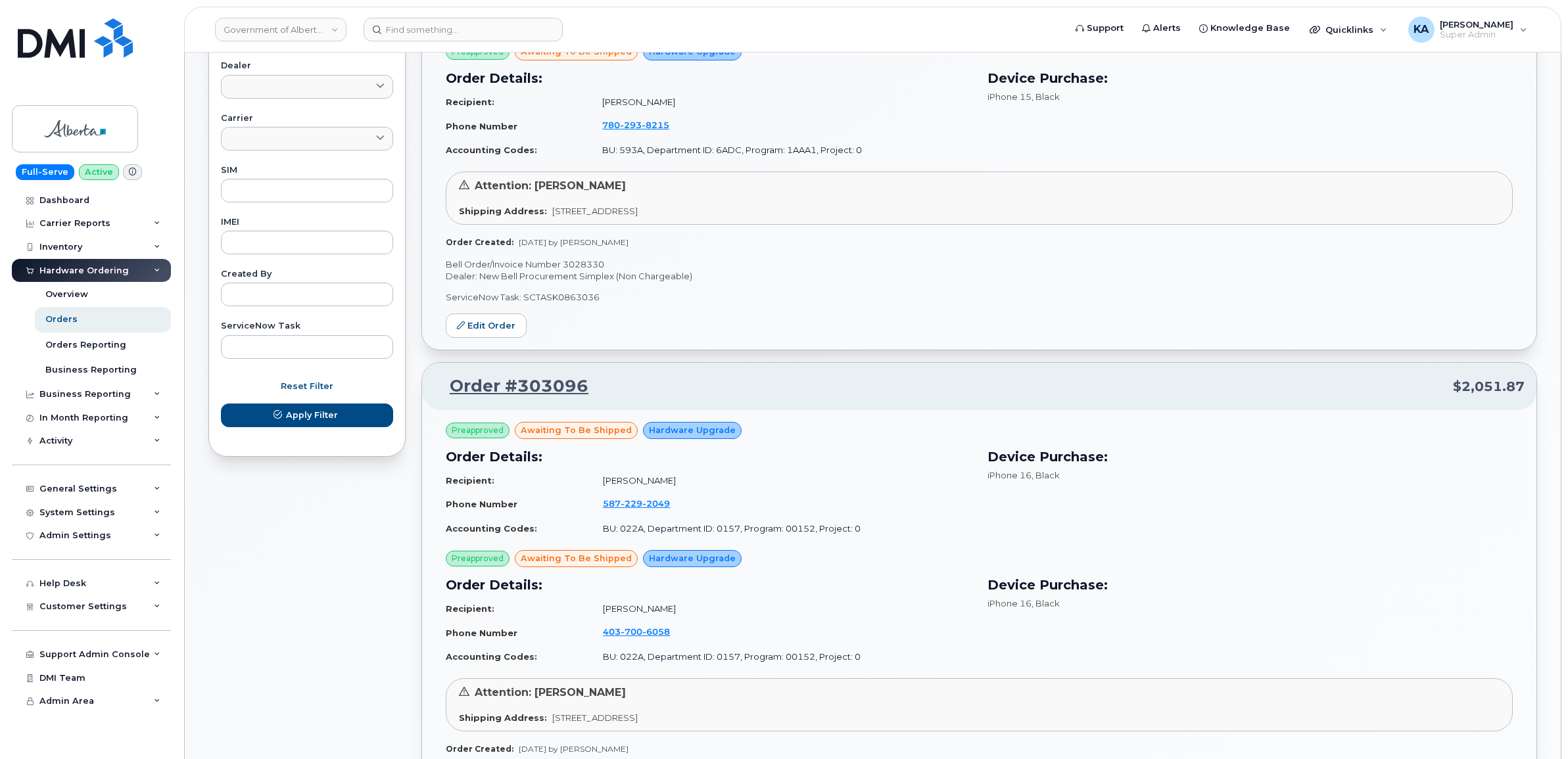
click at [583, 264] on p "Bell Order/Invoice Number 3028330" at bounding box center [979, 264] width 1067 height 13
copy p "3028330"
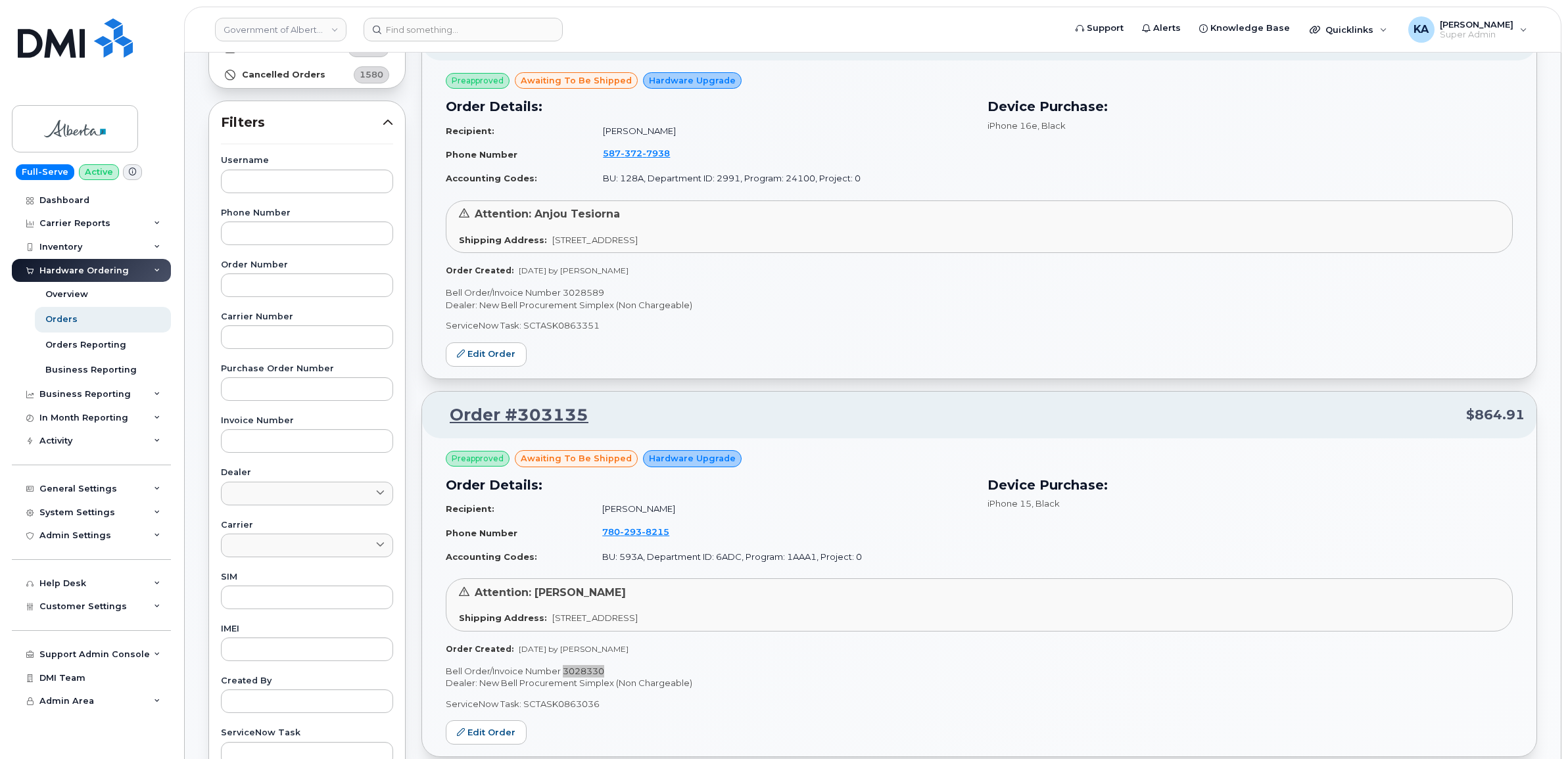
scroll to position [164, 0]
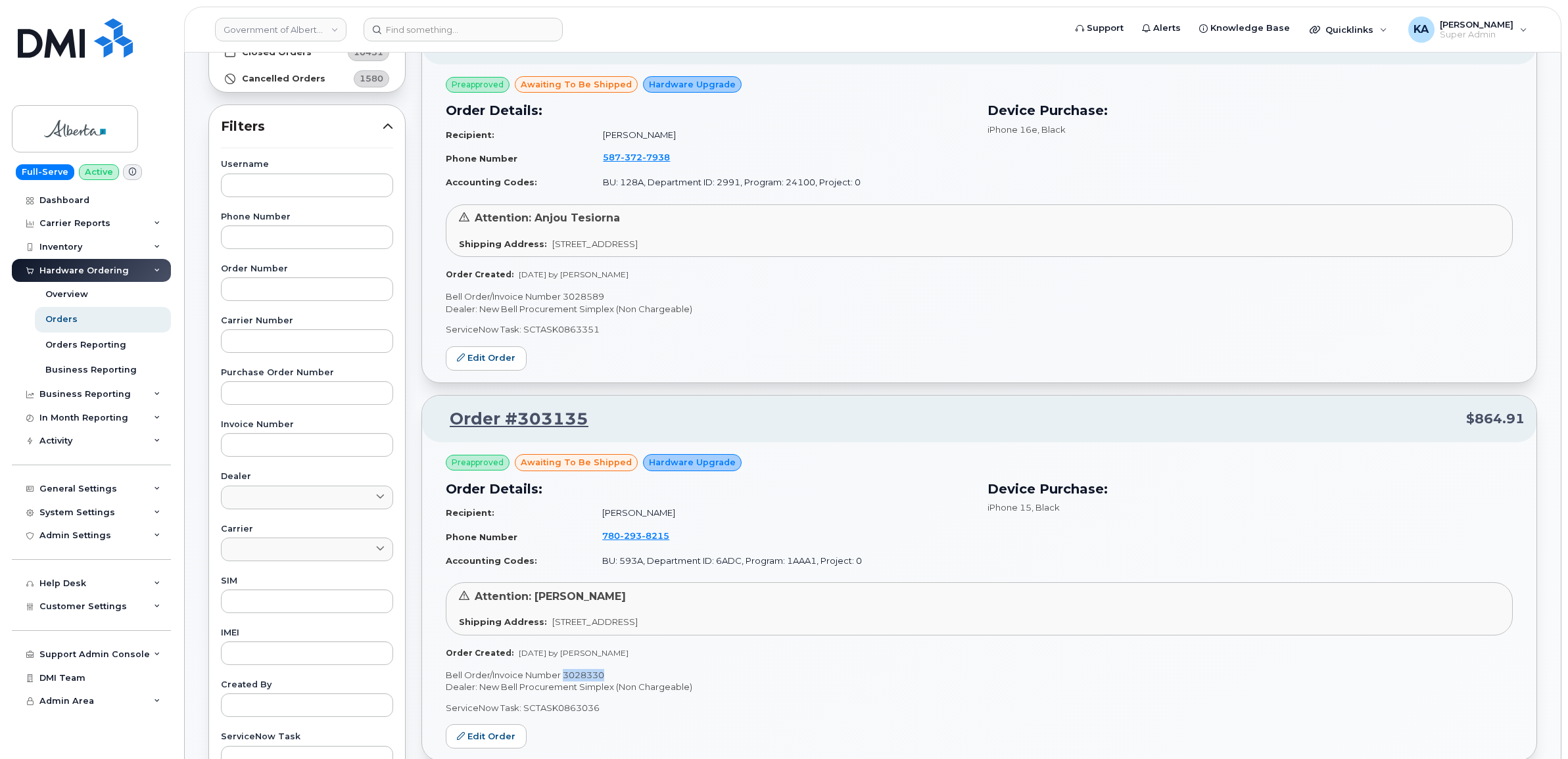
click at [580, 297] on p "Bell Order/Invoice Number 3028589" at bounding box center [979, 297] width 1067 height 13
copy p "3028589"
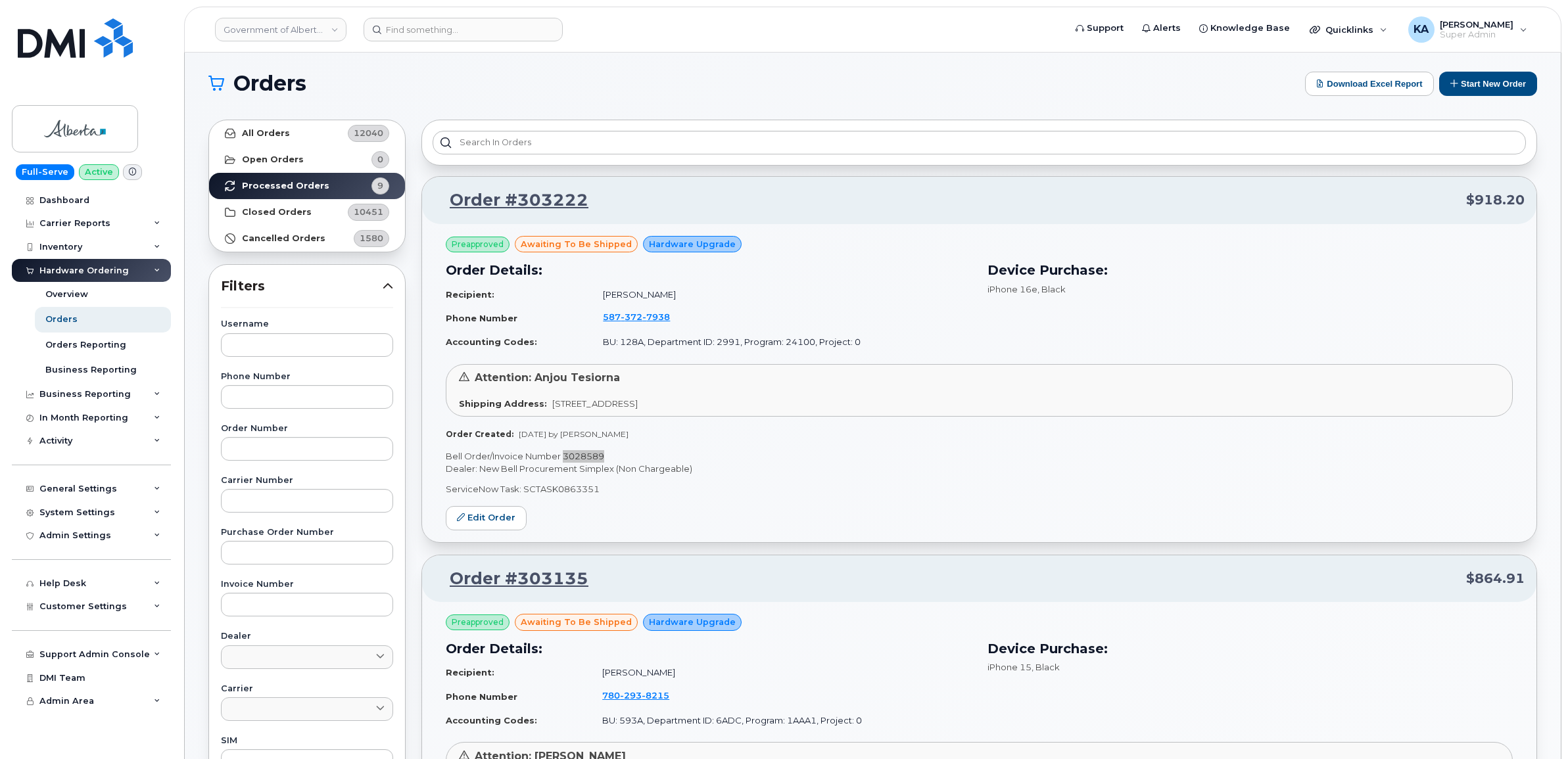
scroll to position [0, 0]
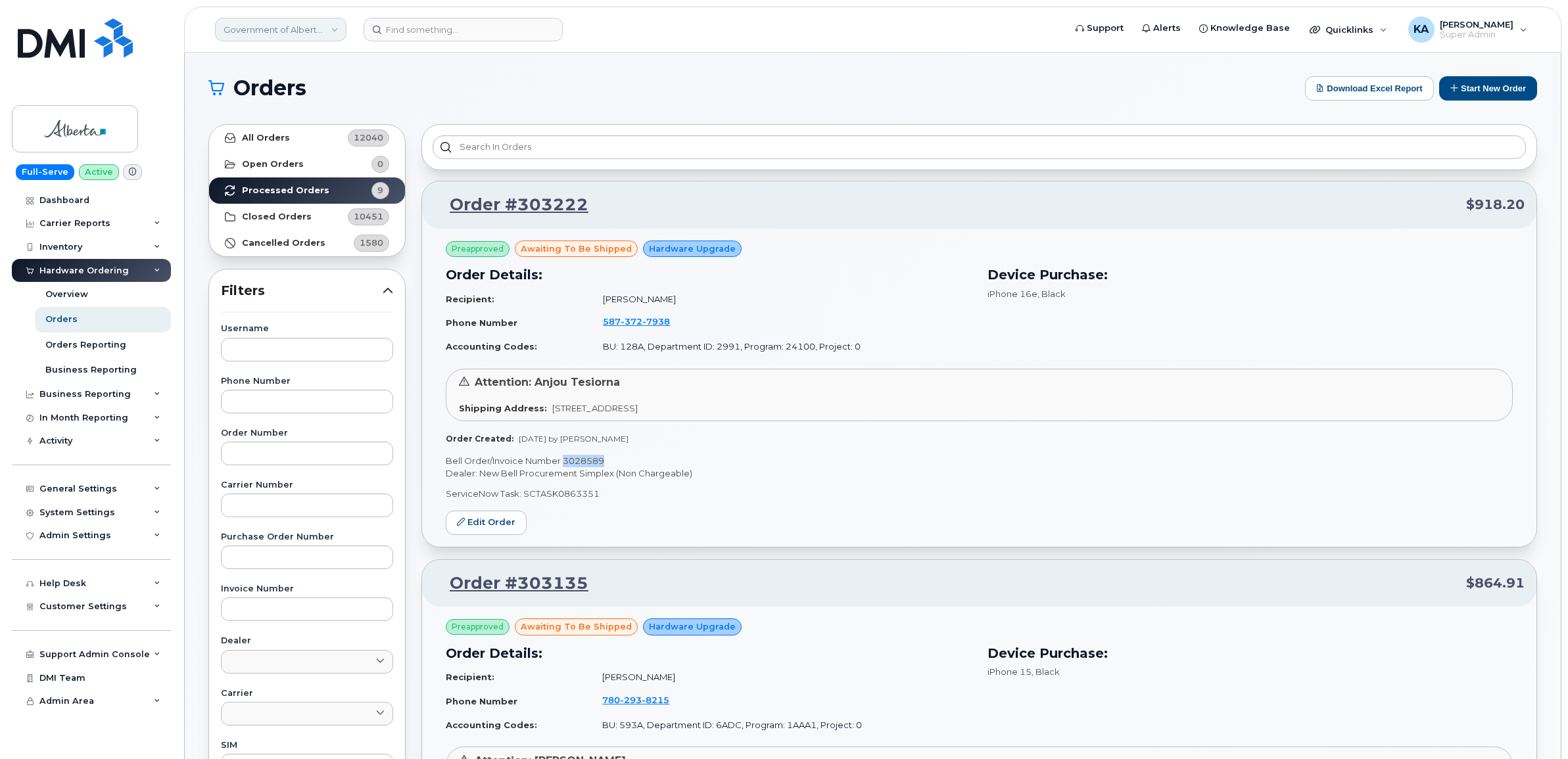
click at [257, 27] on link "Government of Alberta (GOA)" at bounding box center [281, 30] width 131 height 24
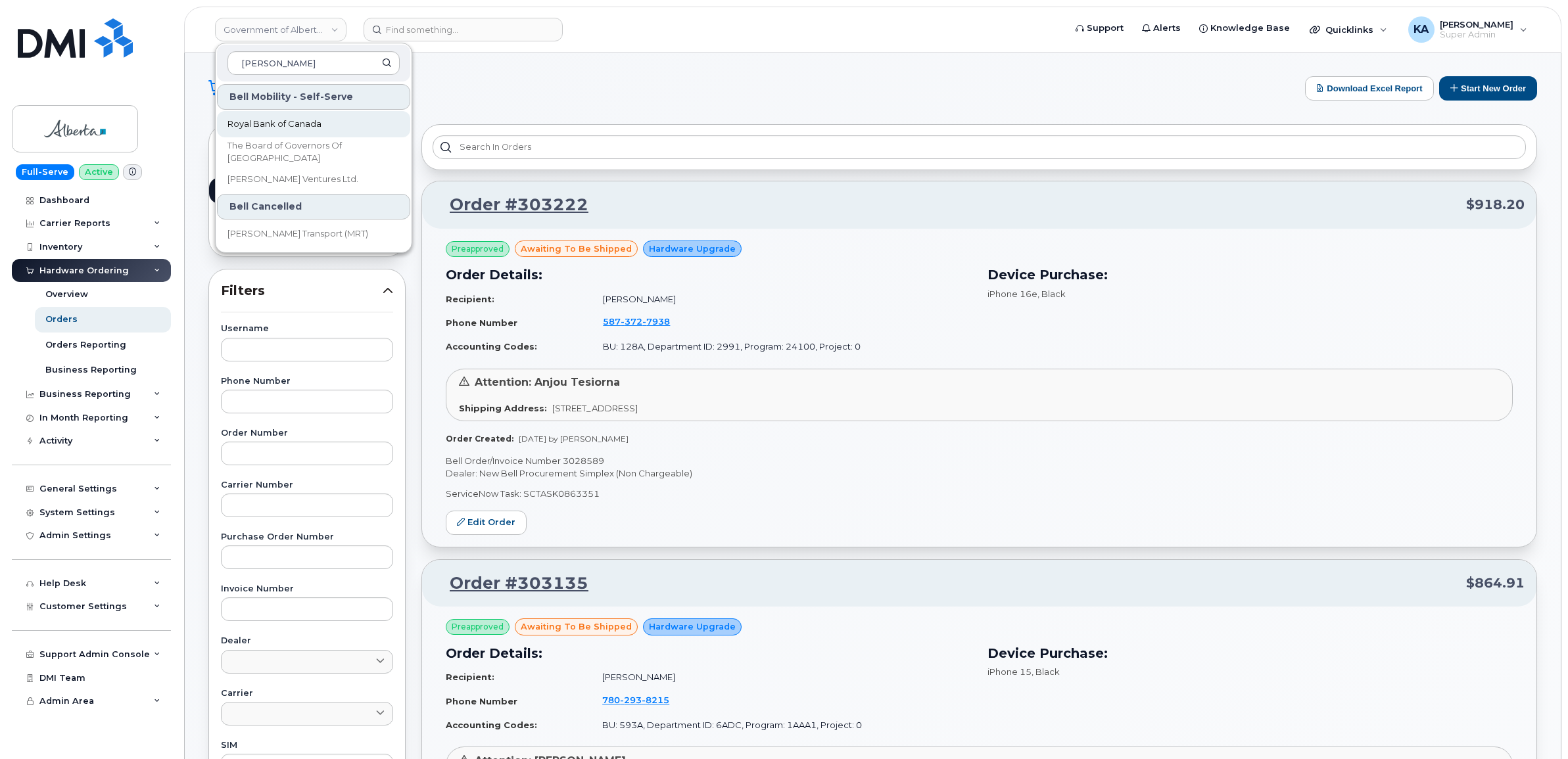
type input "roy"
click at [253, 119] on span "Royal Bank of Canada" at bounding box center [274, 124] width 94 height 13
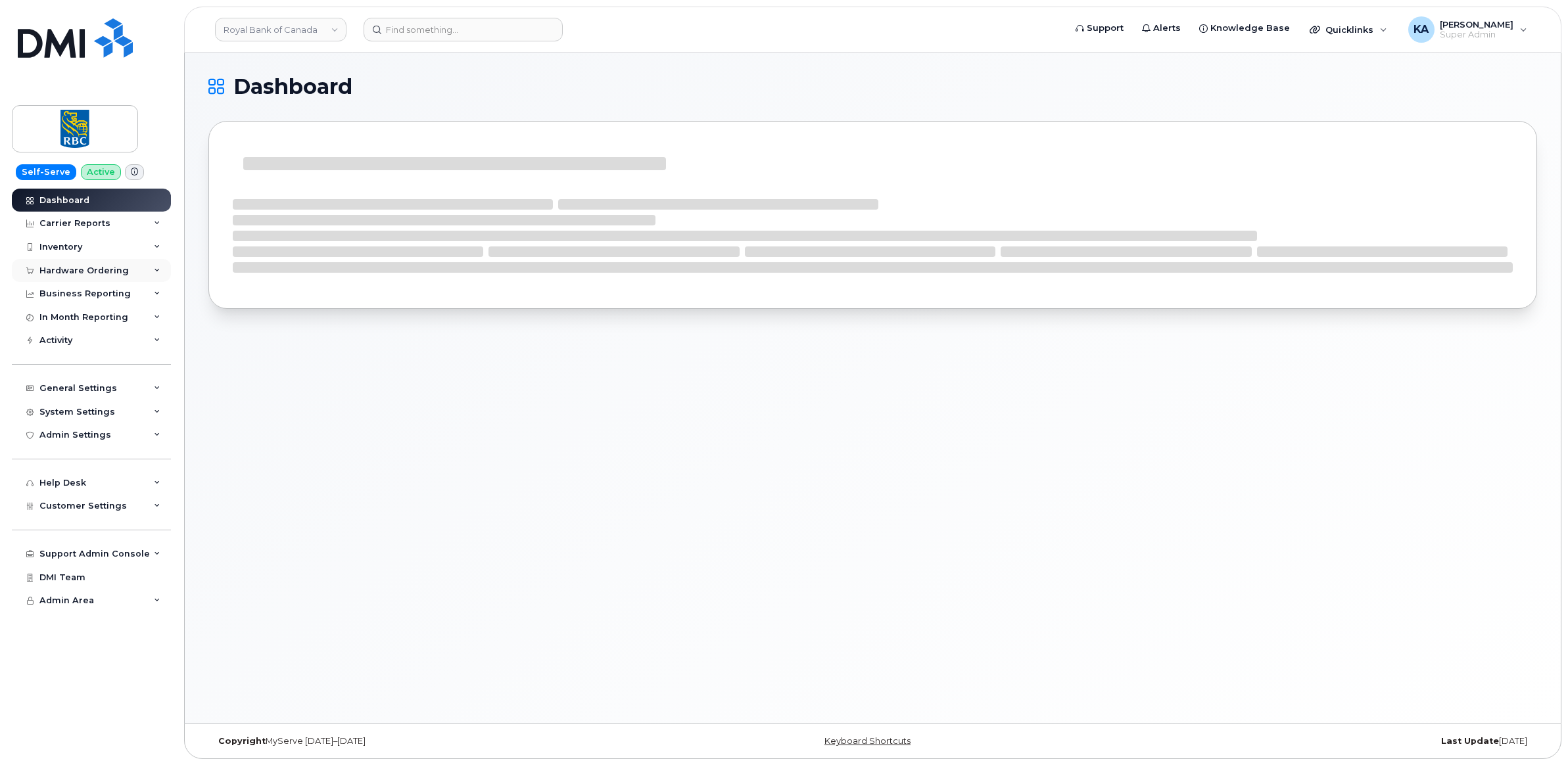
click at [76, 266] on div "Hardware Ordering" at bounding box center [84, 271] width 89 height 11
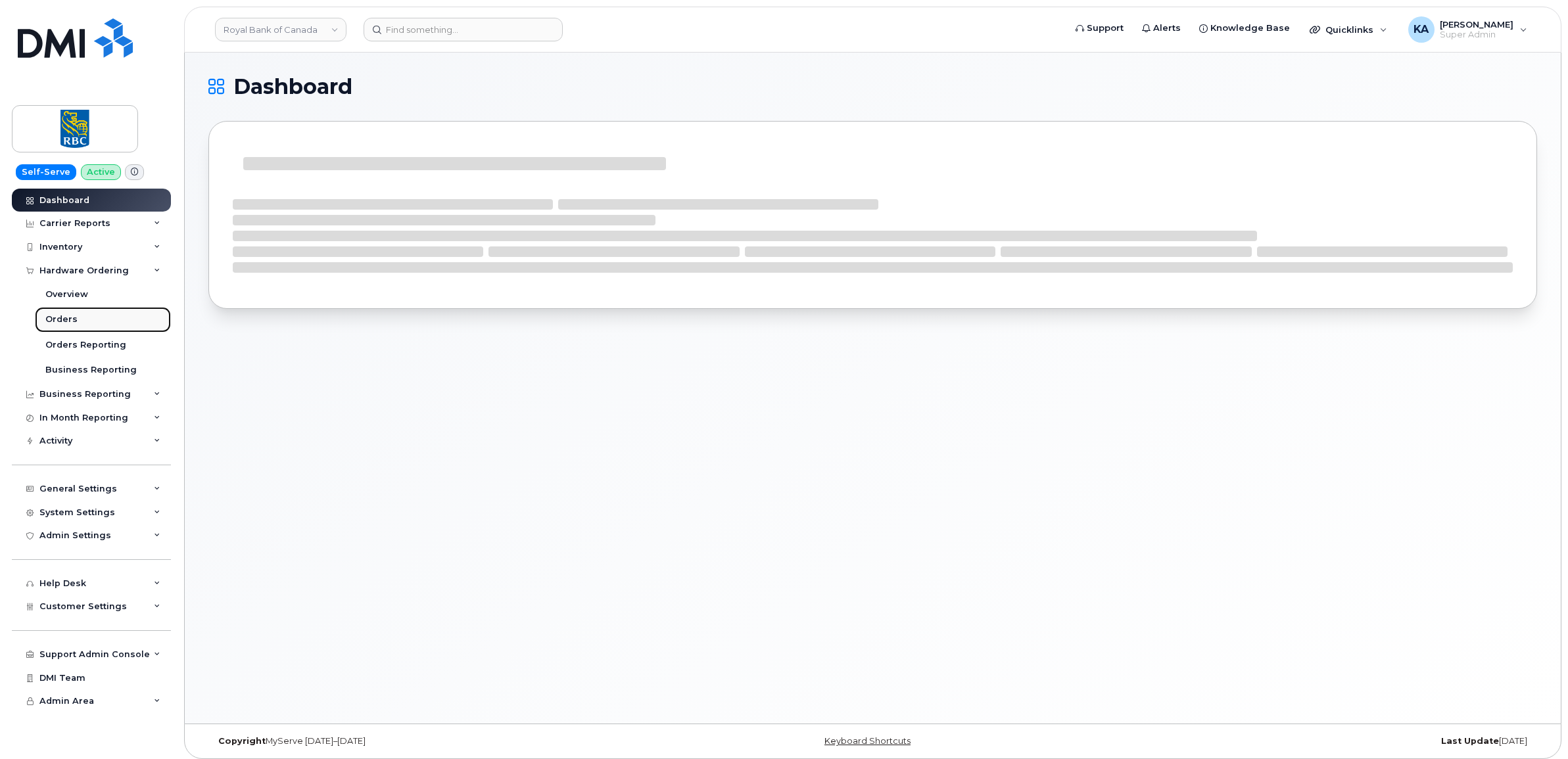
click at [63, 318] on div "Orders" at bounding box center [62, 319] width 32 height 12
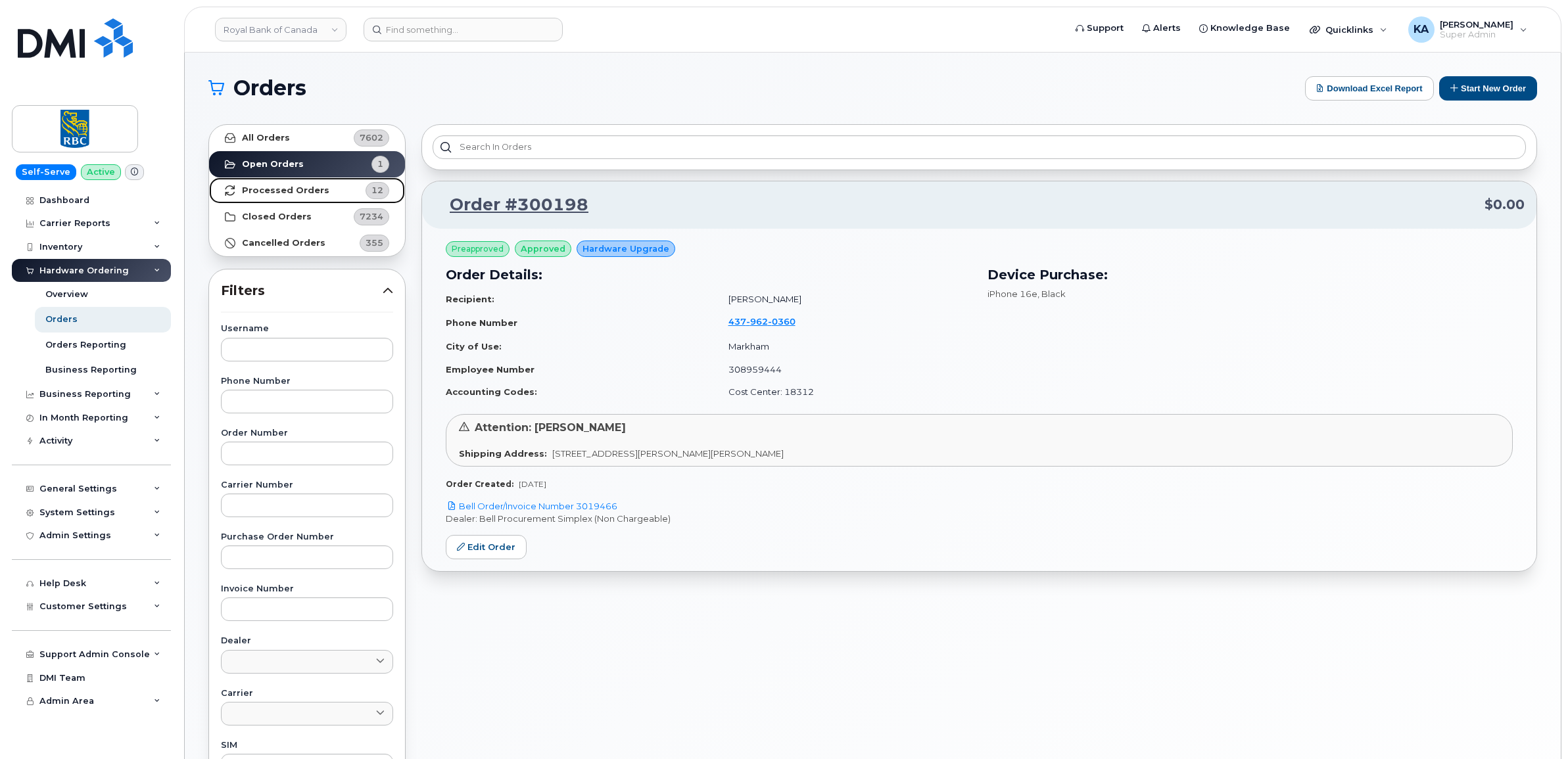
click at [274, 186] on strong "Processed Orders" at bounding box center [285, 190] width 87 height 11
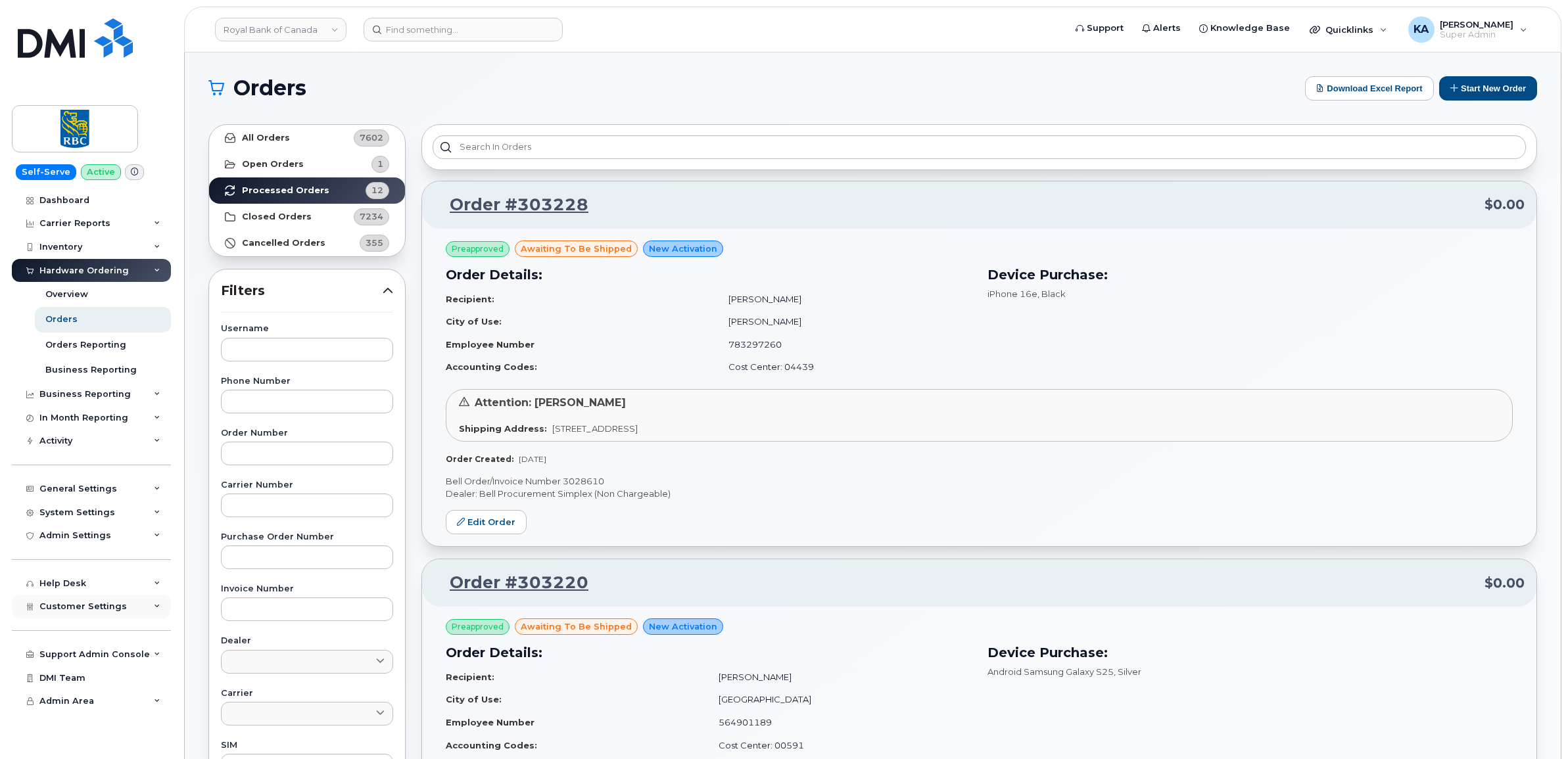
click at [63, 610] on span "Customer Settings" at bounding box center [83, 606] width 87 height 10
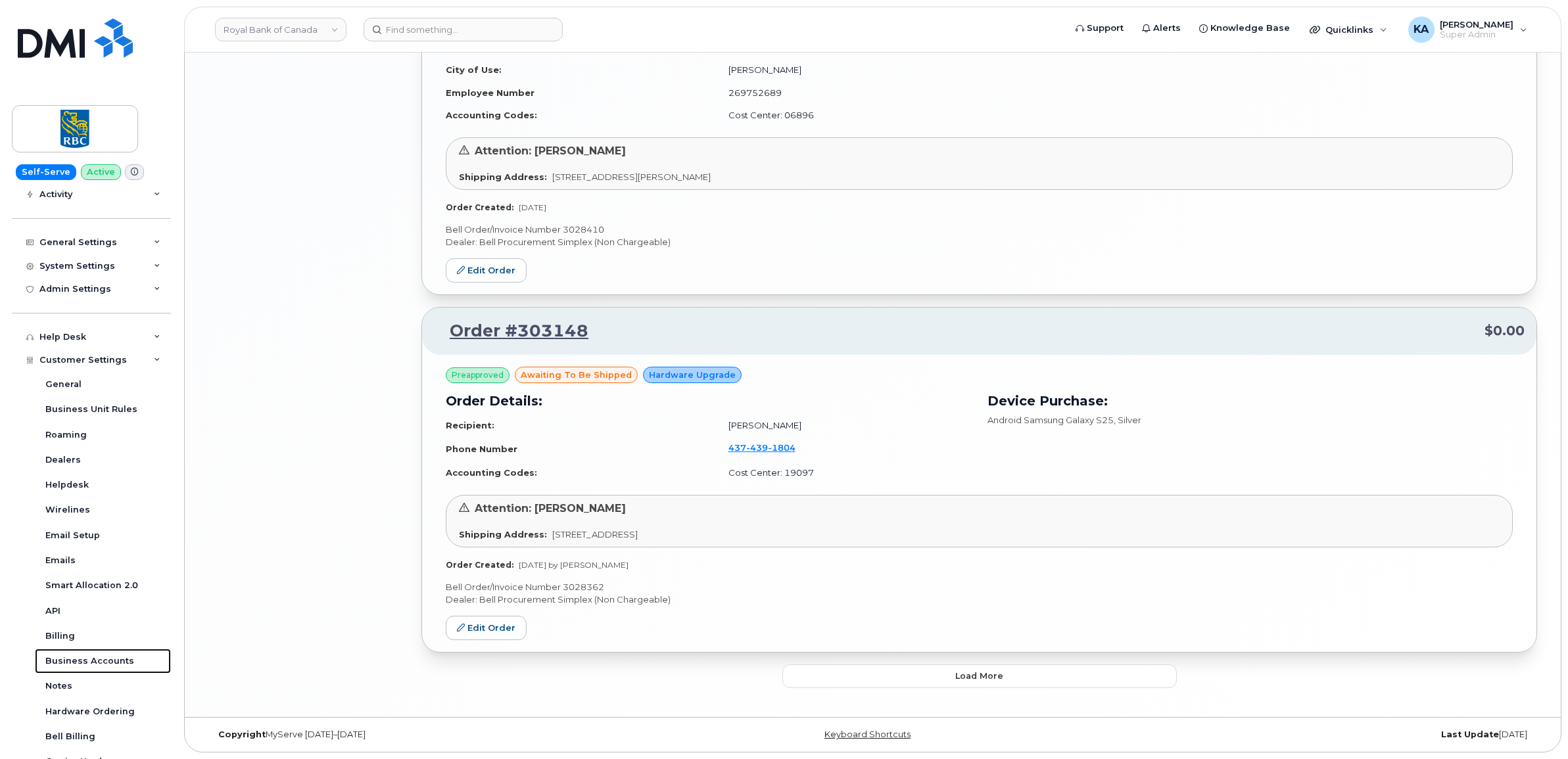
scroll to position [2550, 0]
click at [811, 675] on button "Load more" at bounding box center [979, 676] width 394 height 24
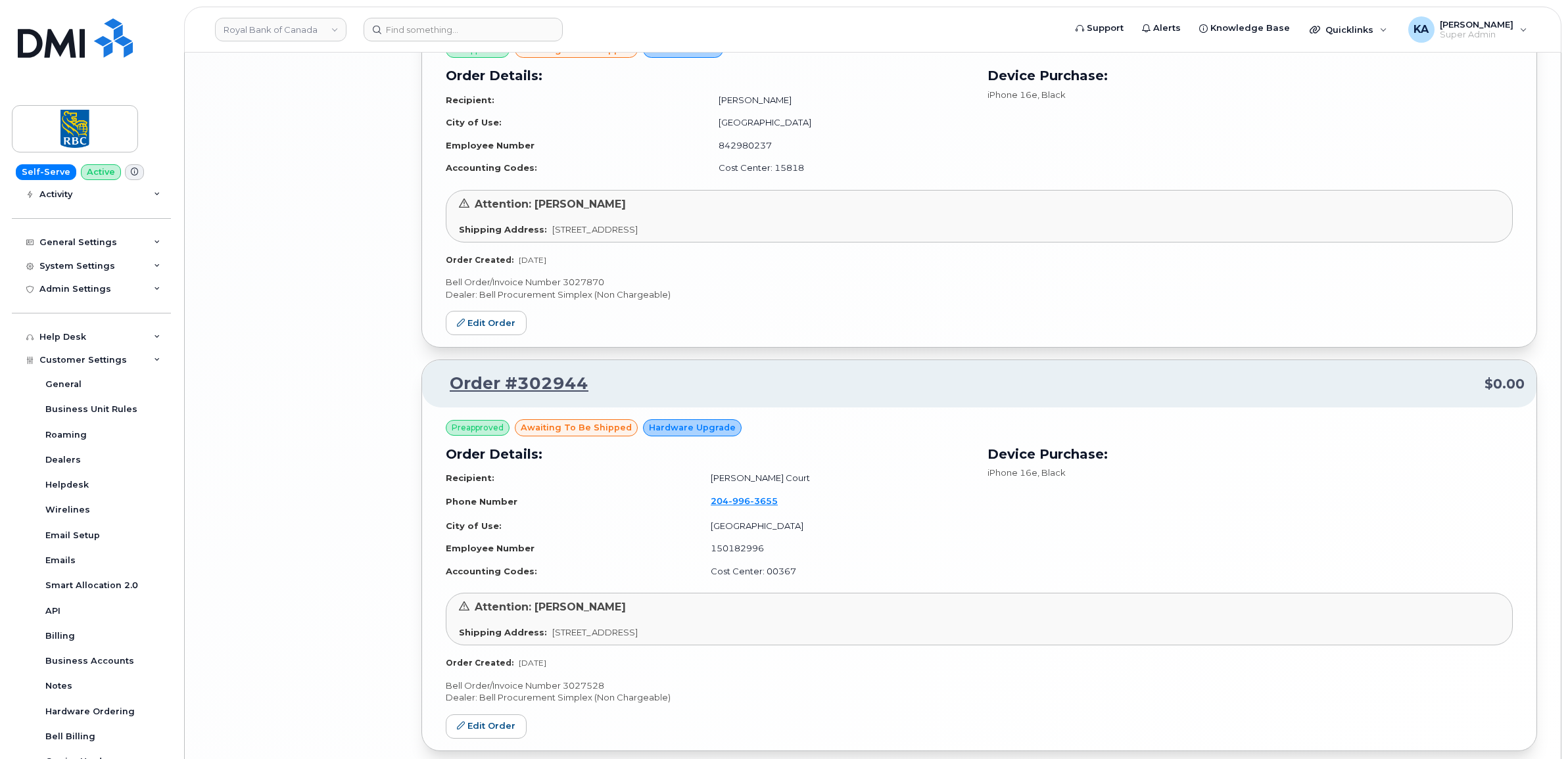
scroll to position [4040, 0]
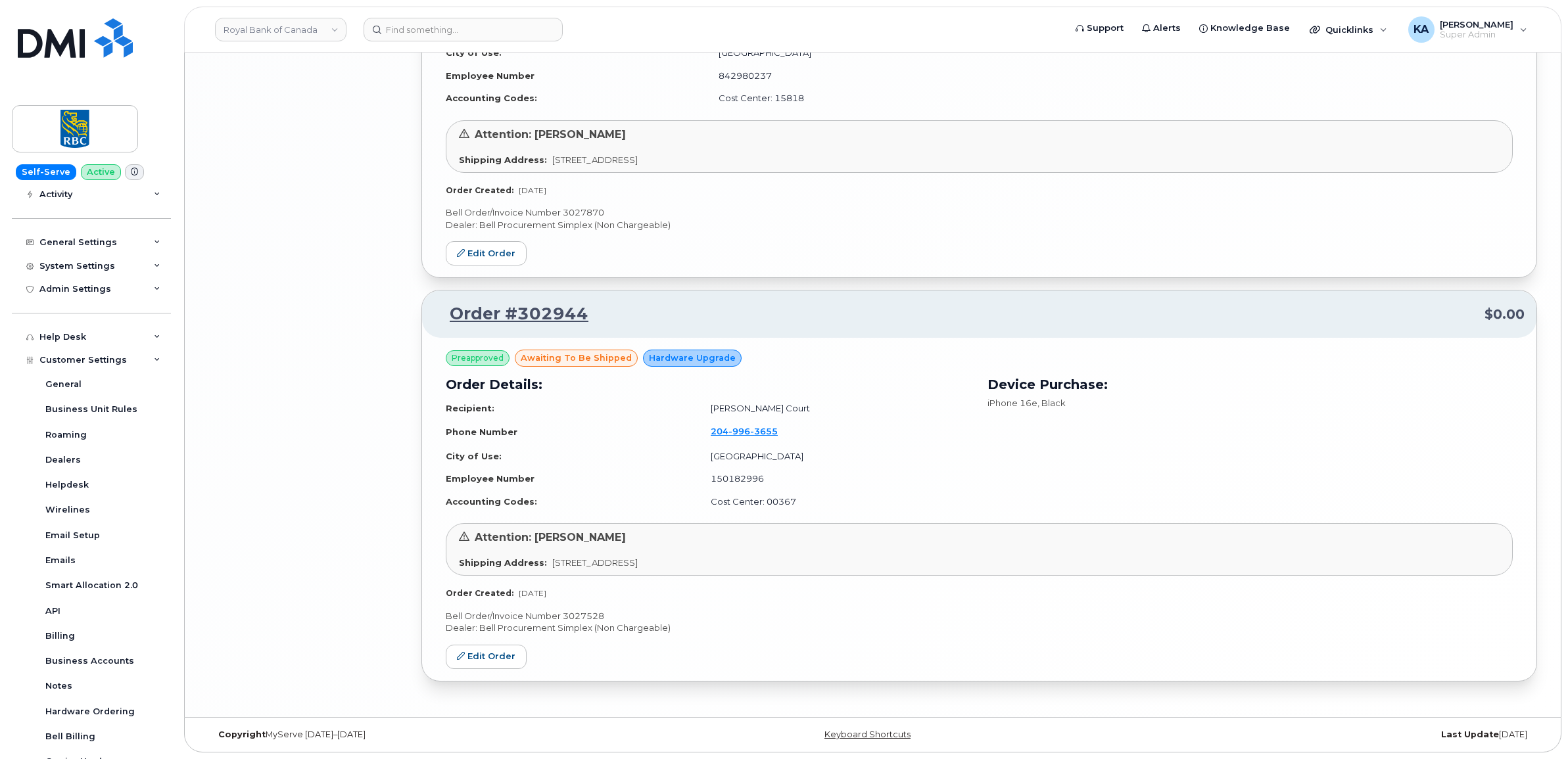
click at [583, 614] on p "Bell Order/Invoice Number 3027528" at bounding box center [979, 616] width 1067 height 13
copy p "3027528"
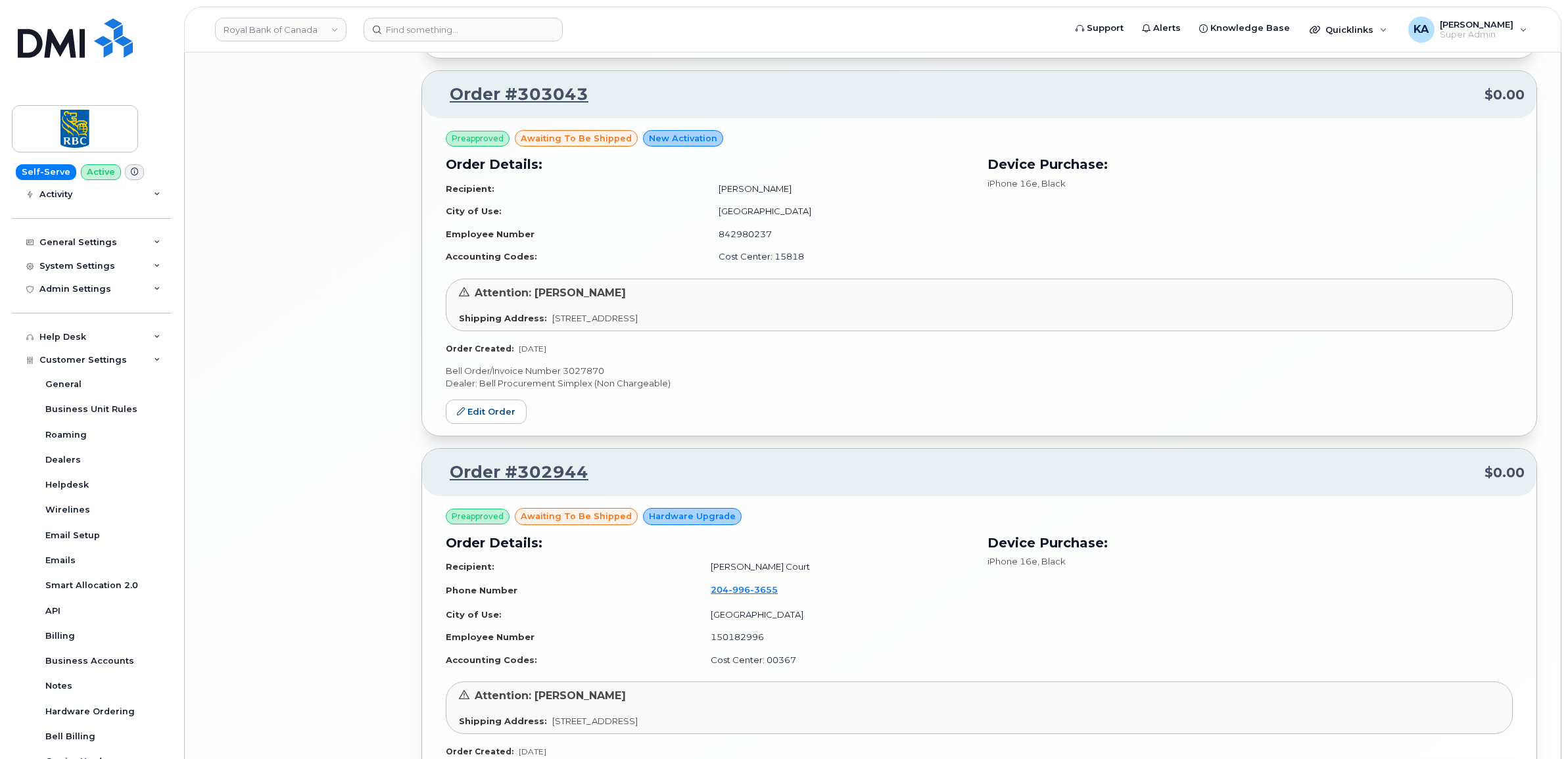
scroll to position [3794, 0]
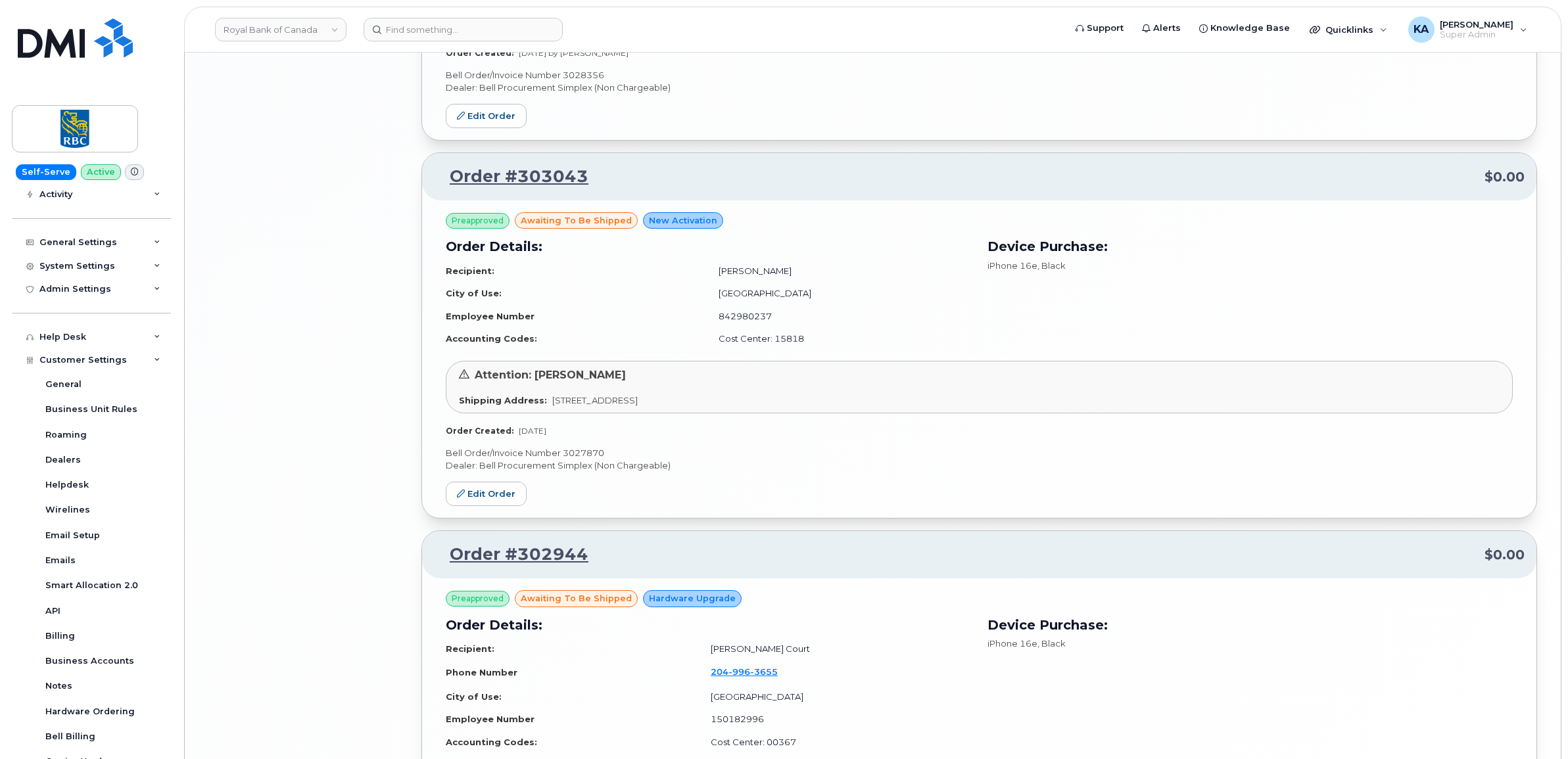
click at [584, 458] on p "Bell Order/Invoice Number 3027870" at bounding box center [979, 453] width 1067 height 13
copy p "3027870"
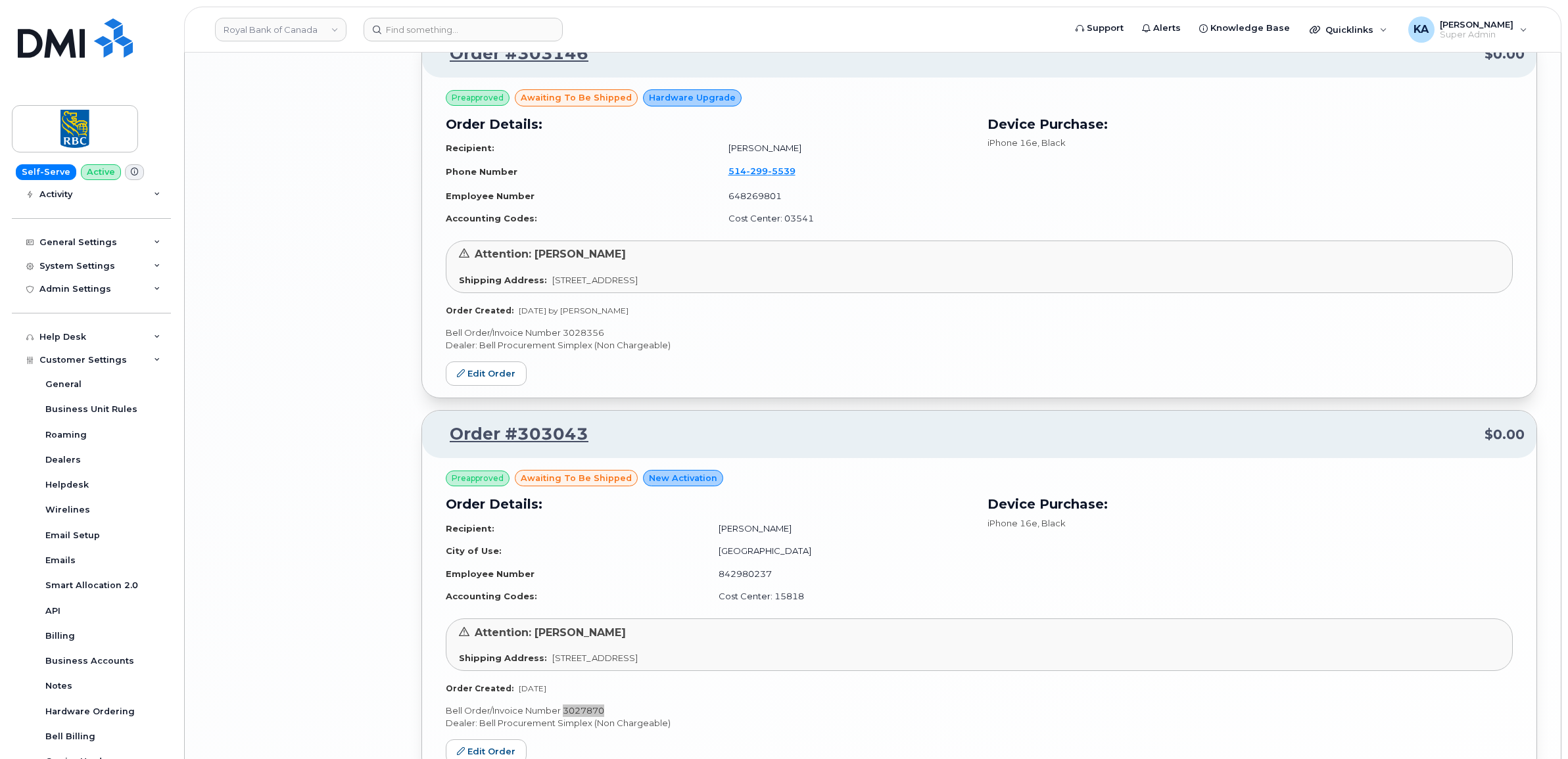
scroll to position [3465, 0]
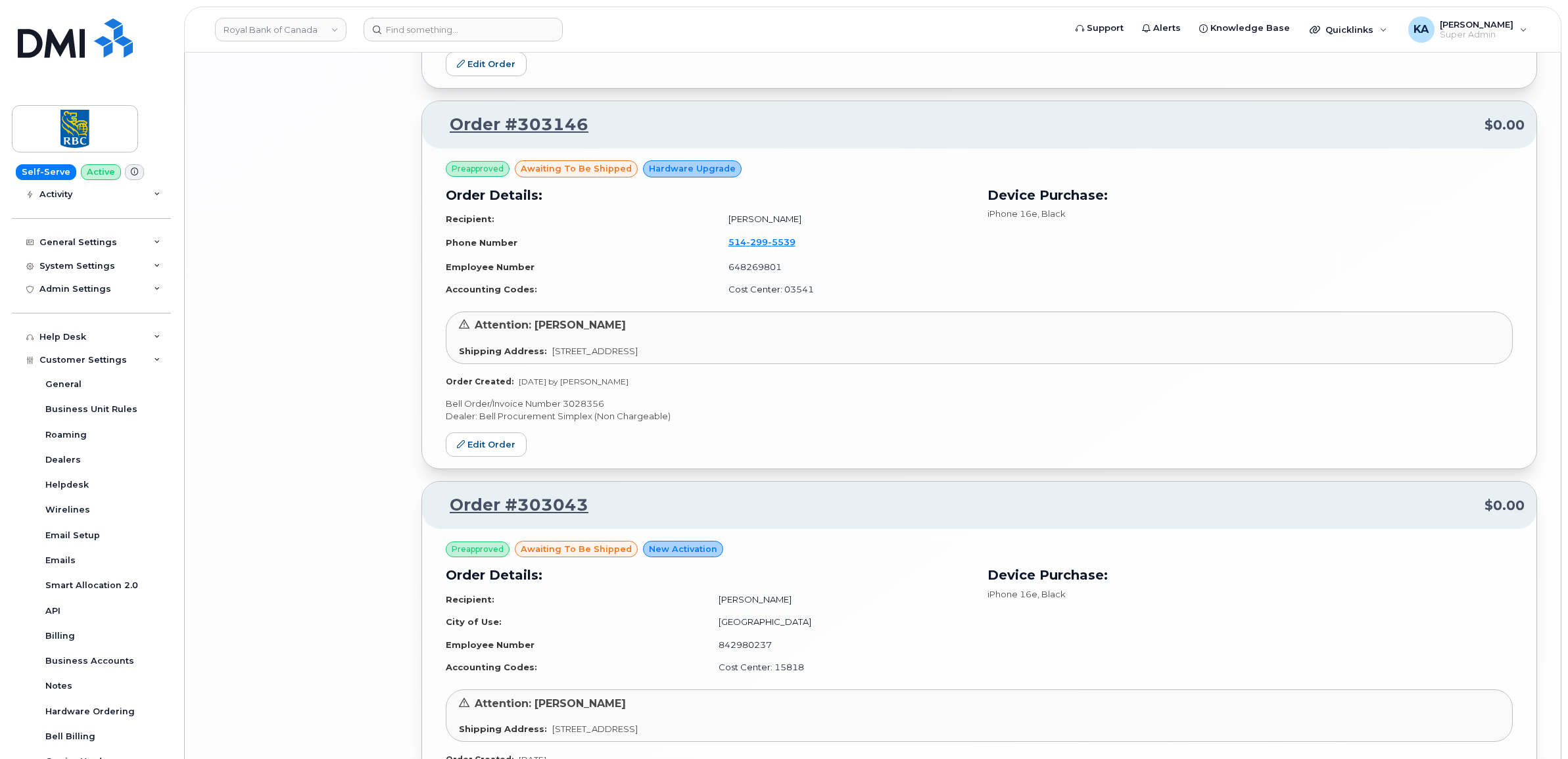
click at [579, 406] on p "Bell Order/Invoice Number 3028356" at bounding box center [979, 404] width 1067 height 13
copy p "3028356"
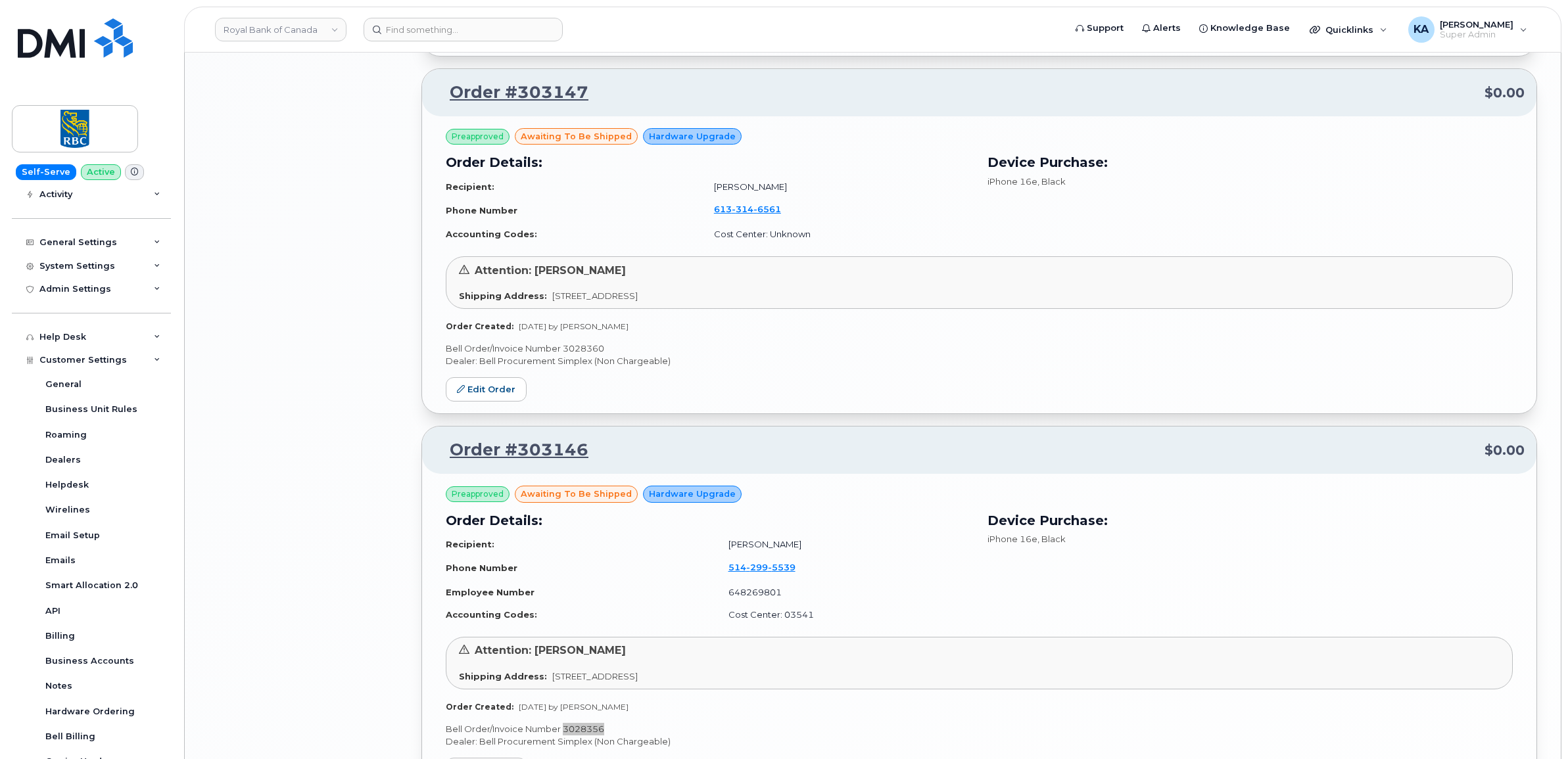
scroll to position [3137, 0]
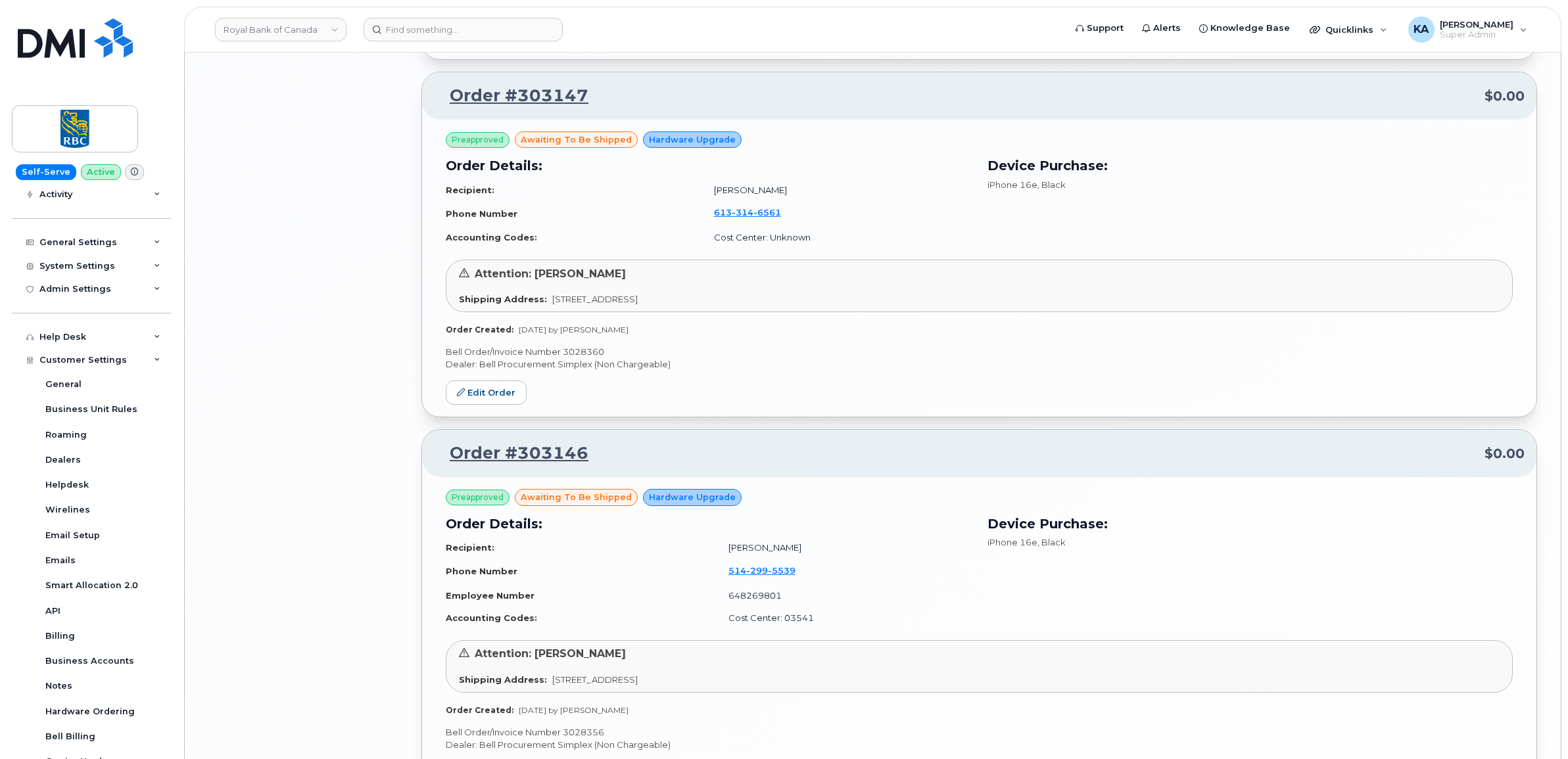
click at [580, 358] on p "Bell Order/Invoice Number 3028360" at bounding box center [979, 352] width 1067 height 13
copy p "3028360"
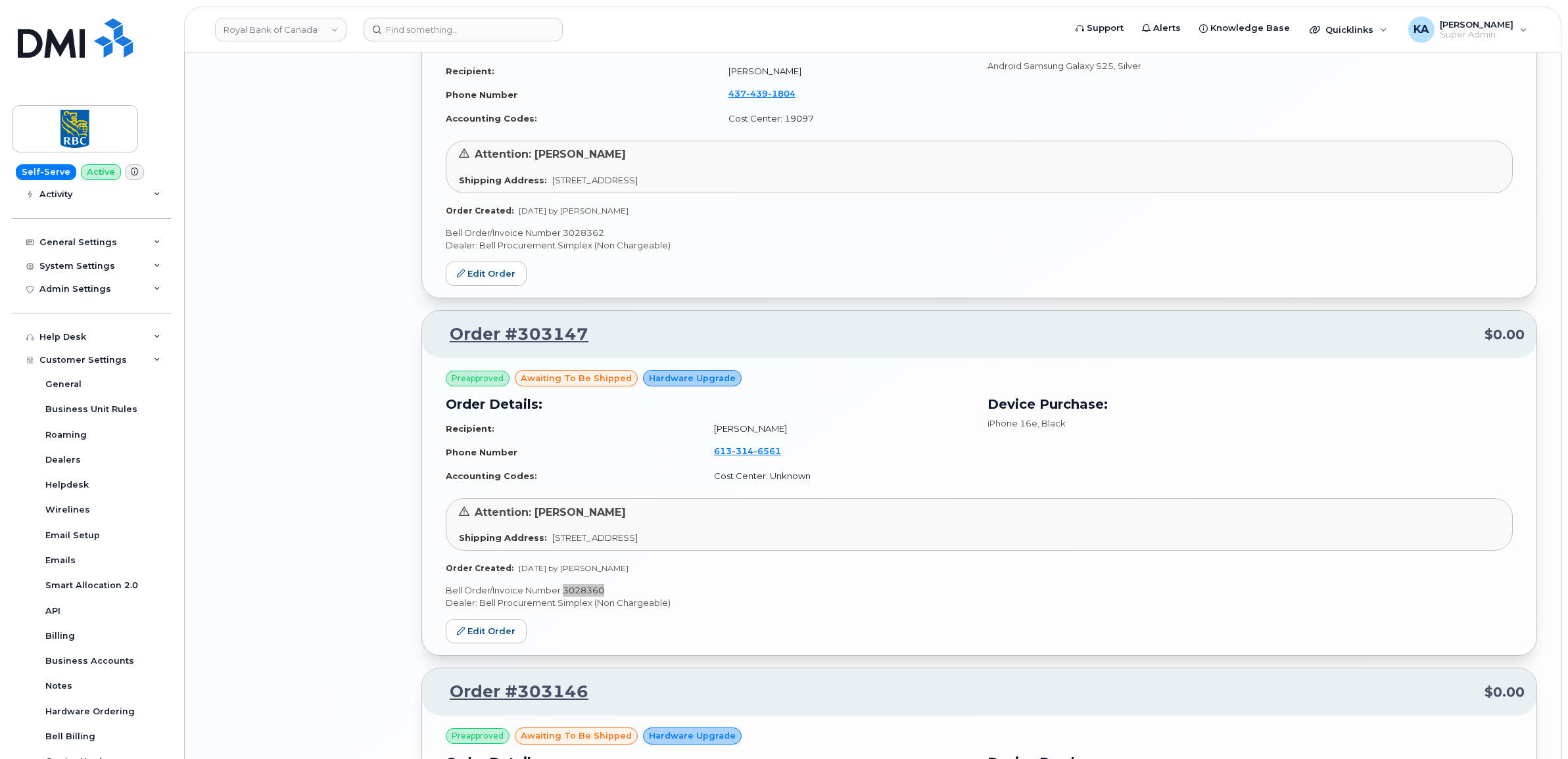
scroll to position [2808, 0]
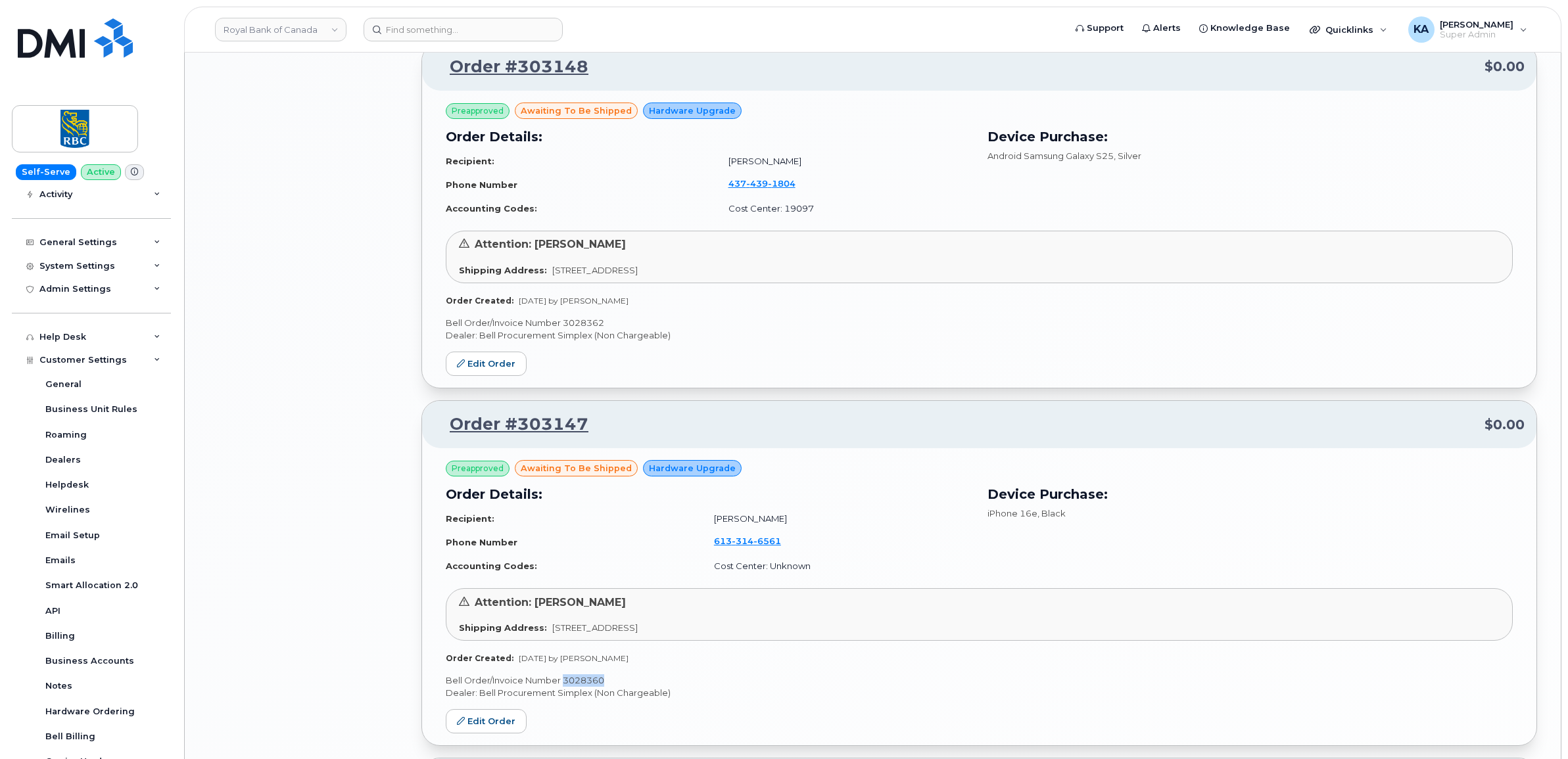
click at [583, 327] on p "Bell Order/Invoice Number 3028362" at bounding box center [979, 323] width 1067 height 13
copy p "3028362"
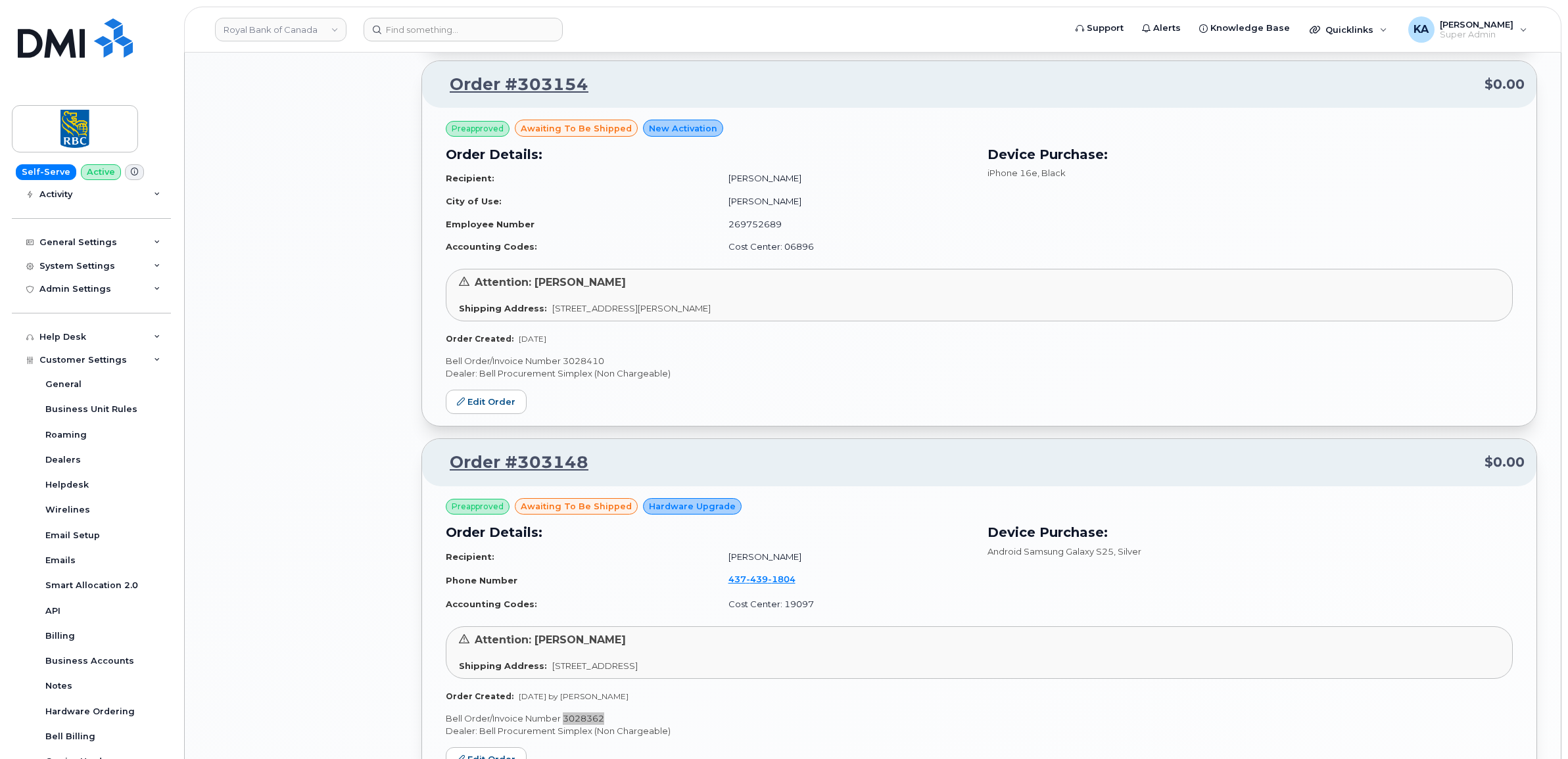
scroll to position [2398, 0]
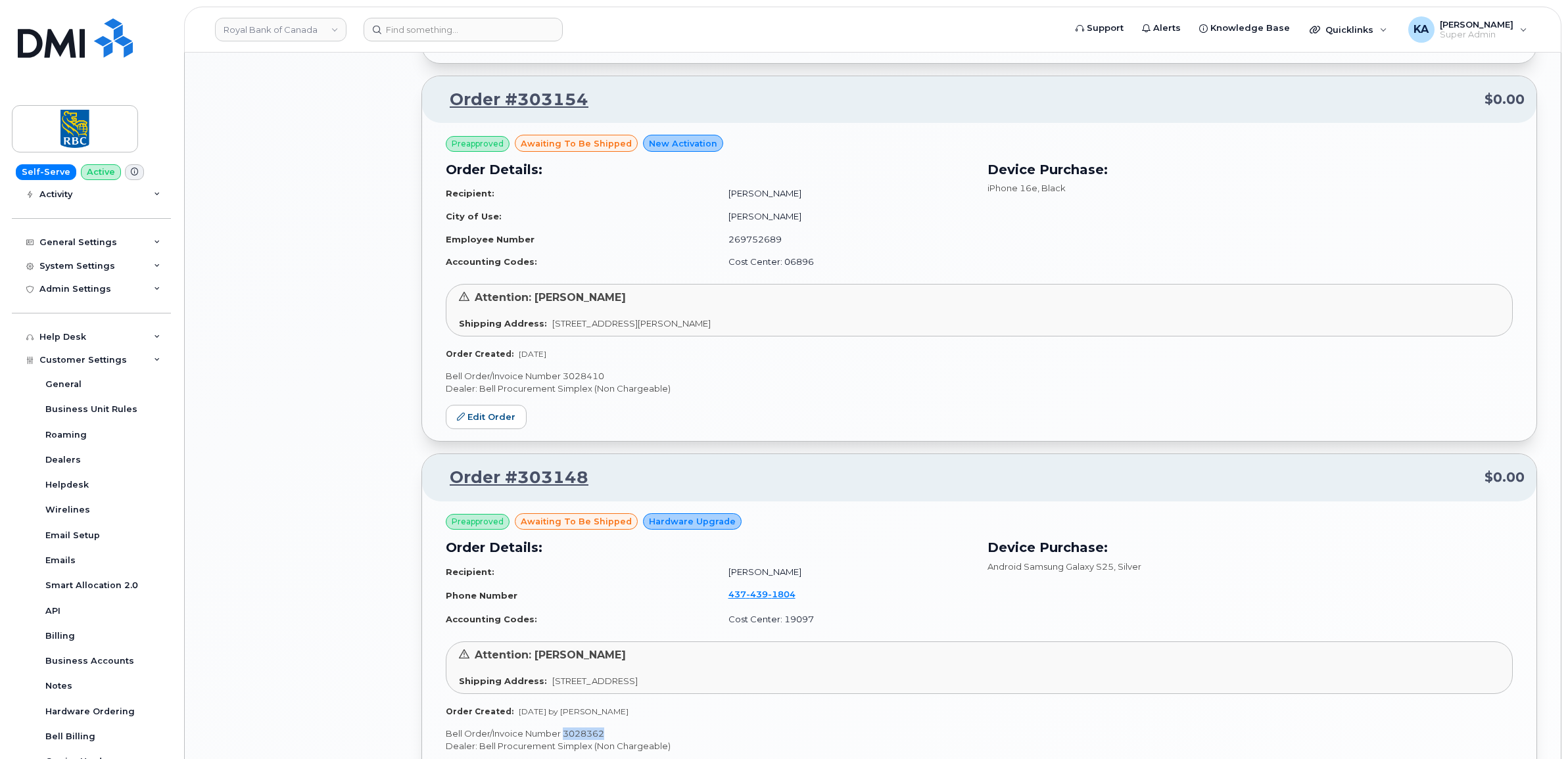
click at [590, 382] on p "Bell Order/Invoice Number 3028410" at bounding box center [979, 376] width 1067 height 13
copy p "3028410"
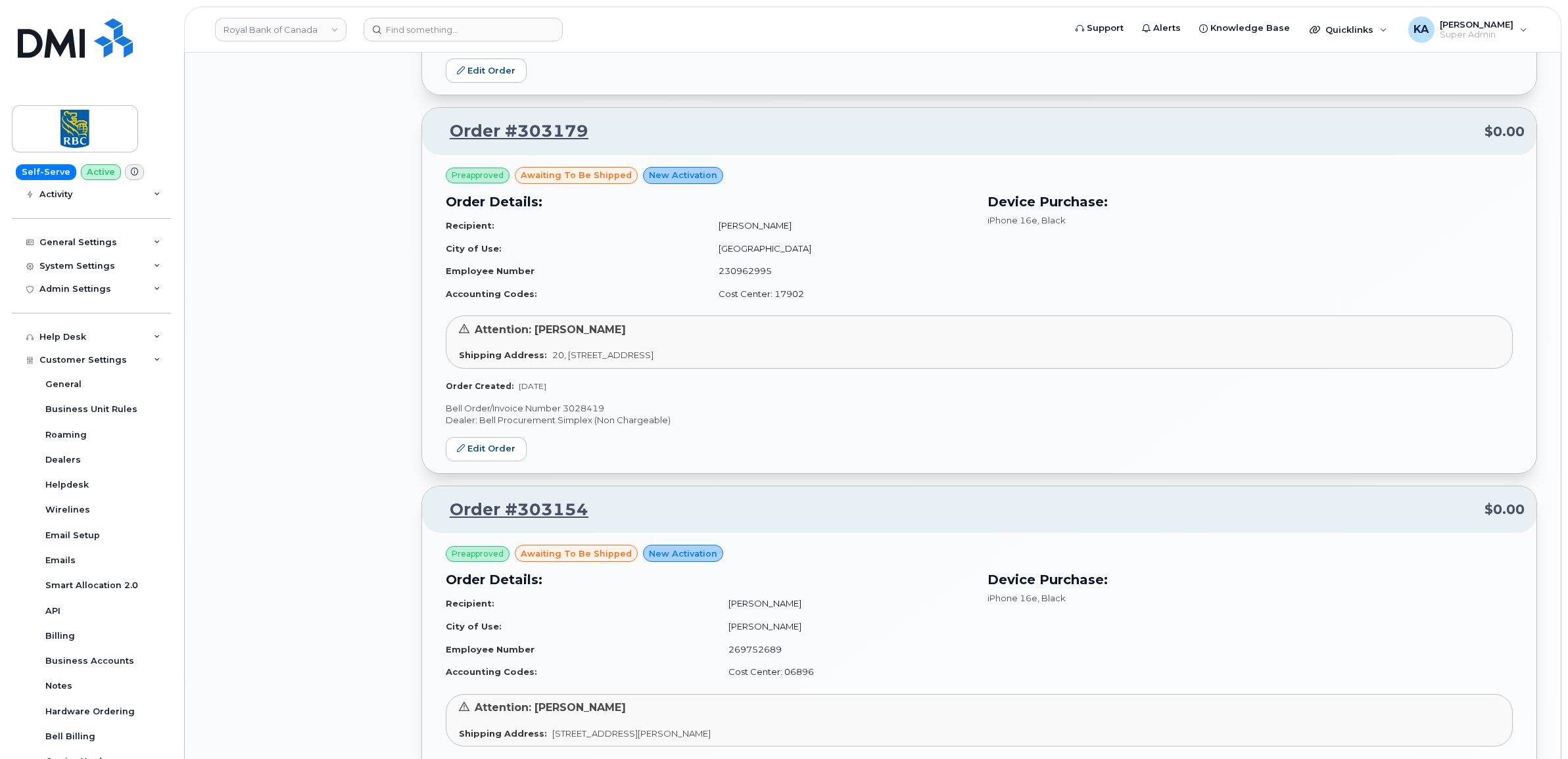
scroll to position [1987, 0]
click at [586, 414] on p "Bell Order/Invoice Number 3028419" at bounding box center [979, 409] width 1067 height 13
copy p "3028419"
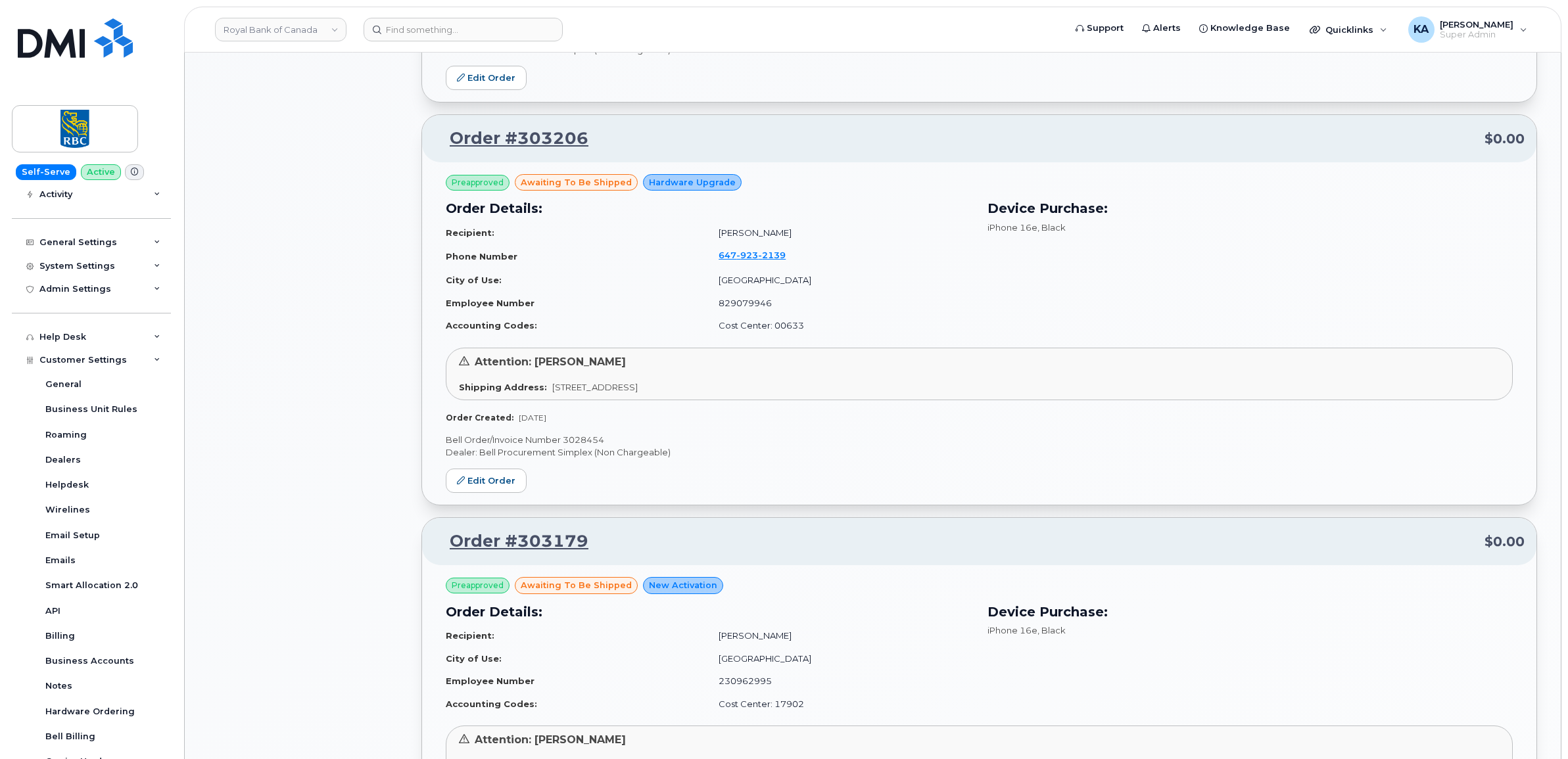
scroll to position [1577, 0]
click at [577, 443] on p "Bell Order/Invoice Number 3028454" at bounding box center [979, 441] width 1067 height 13
copy p "3028454"
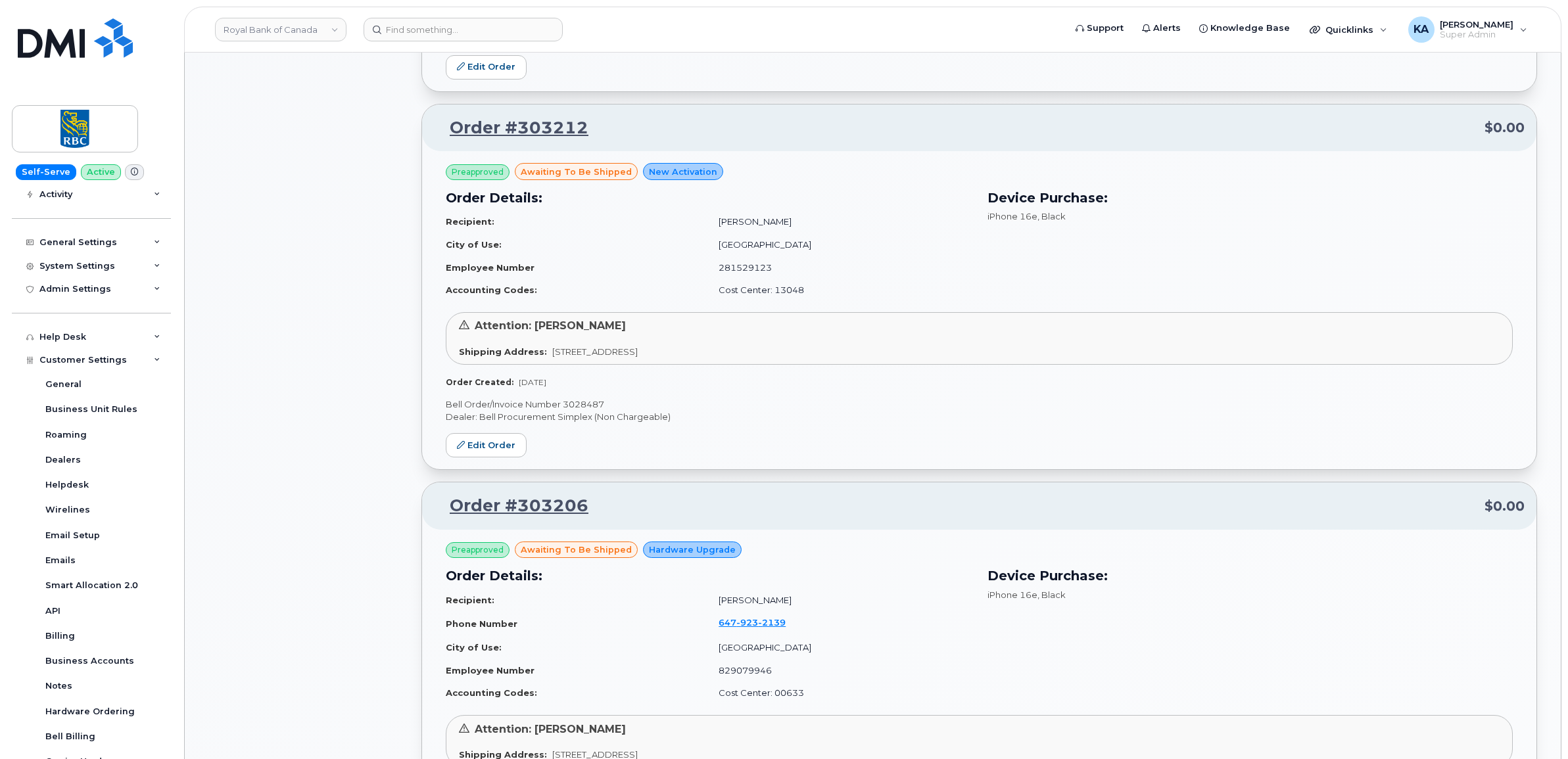
scroll to position [1166, 0]
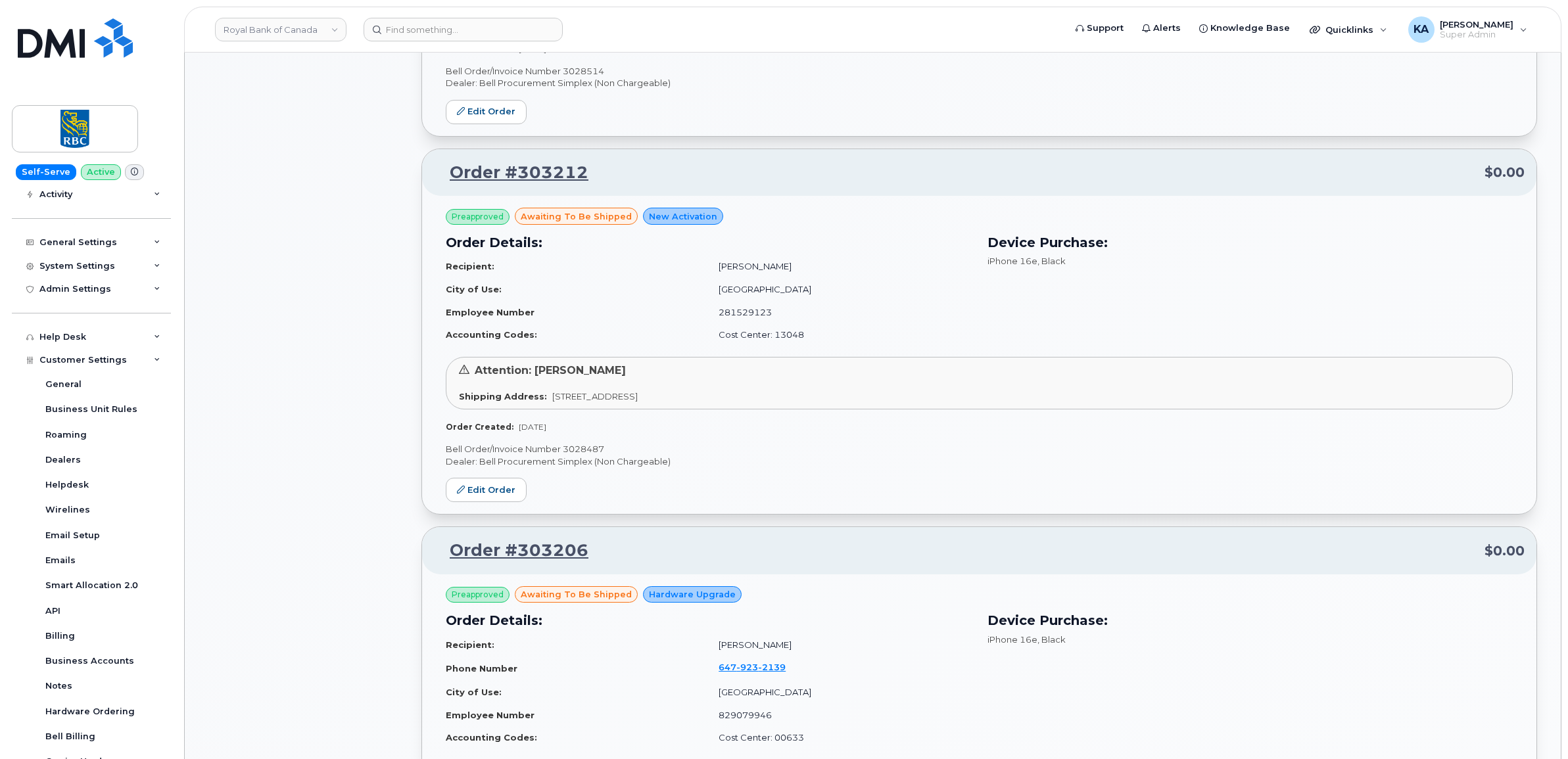
click at [593, 450] on p "Bell Order/Invoice Number 3028487" at bounding box center [979, 449] width 1067 height 13
copy p "3028487"
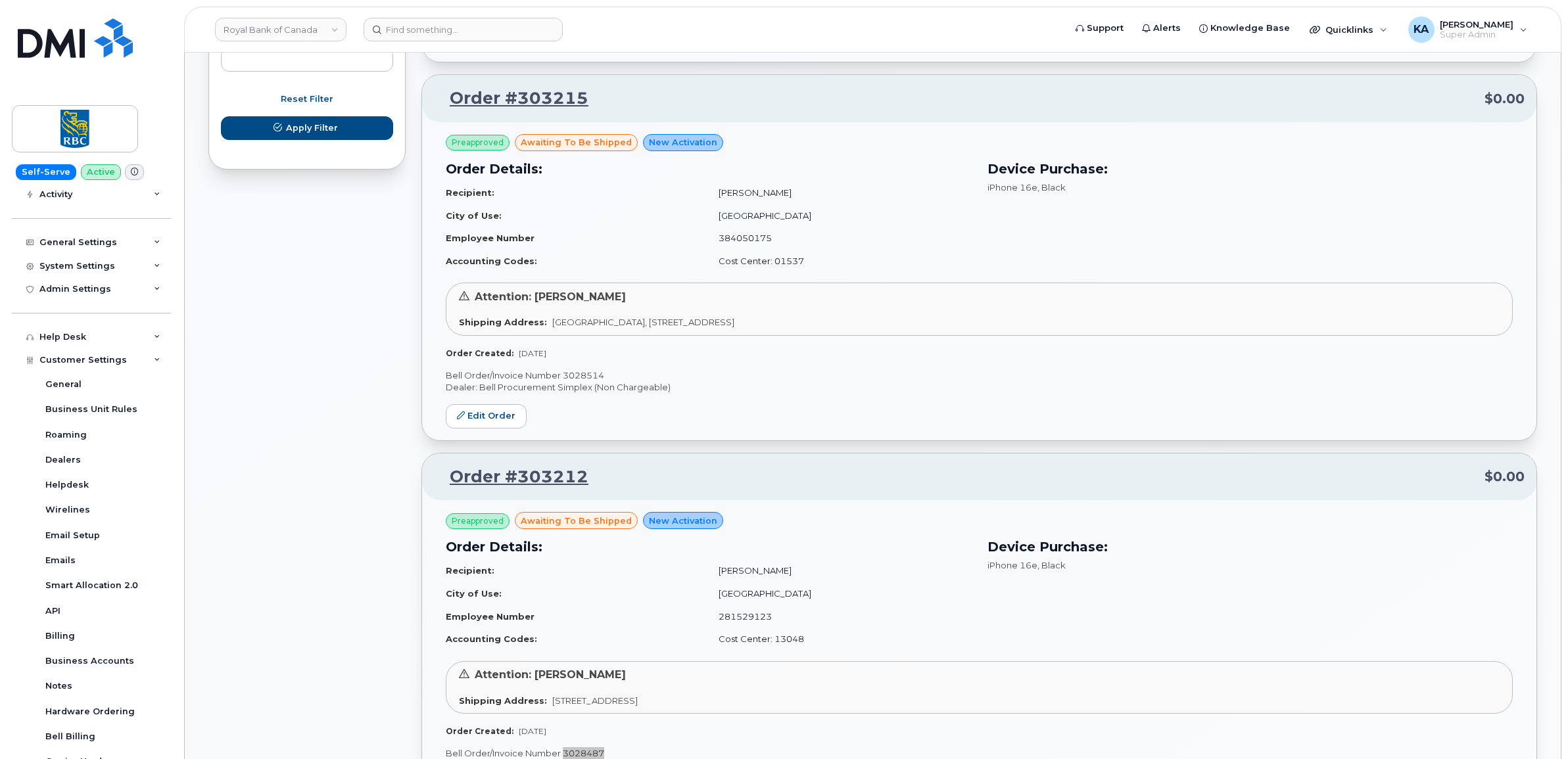
scroll to position [838, 0]
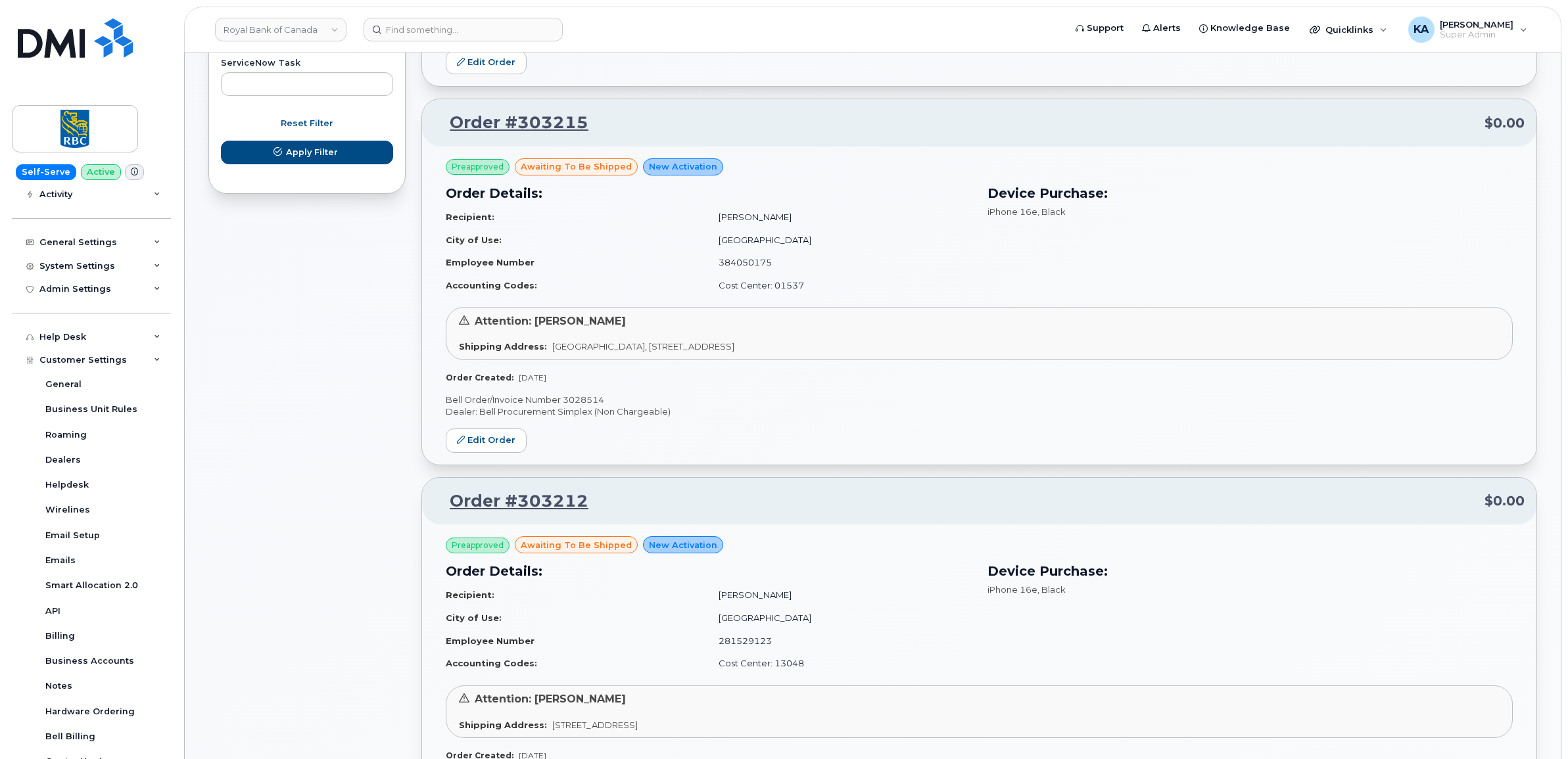
click at [589, 401] on p "Bell Order/Invoice Number 3028514" at bounding box center [979, 400] width 1067 height 13
copy p "3028514"
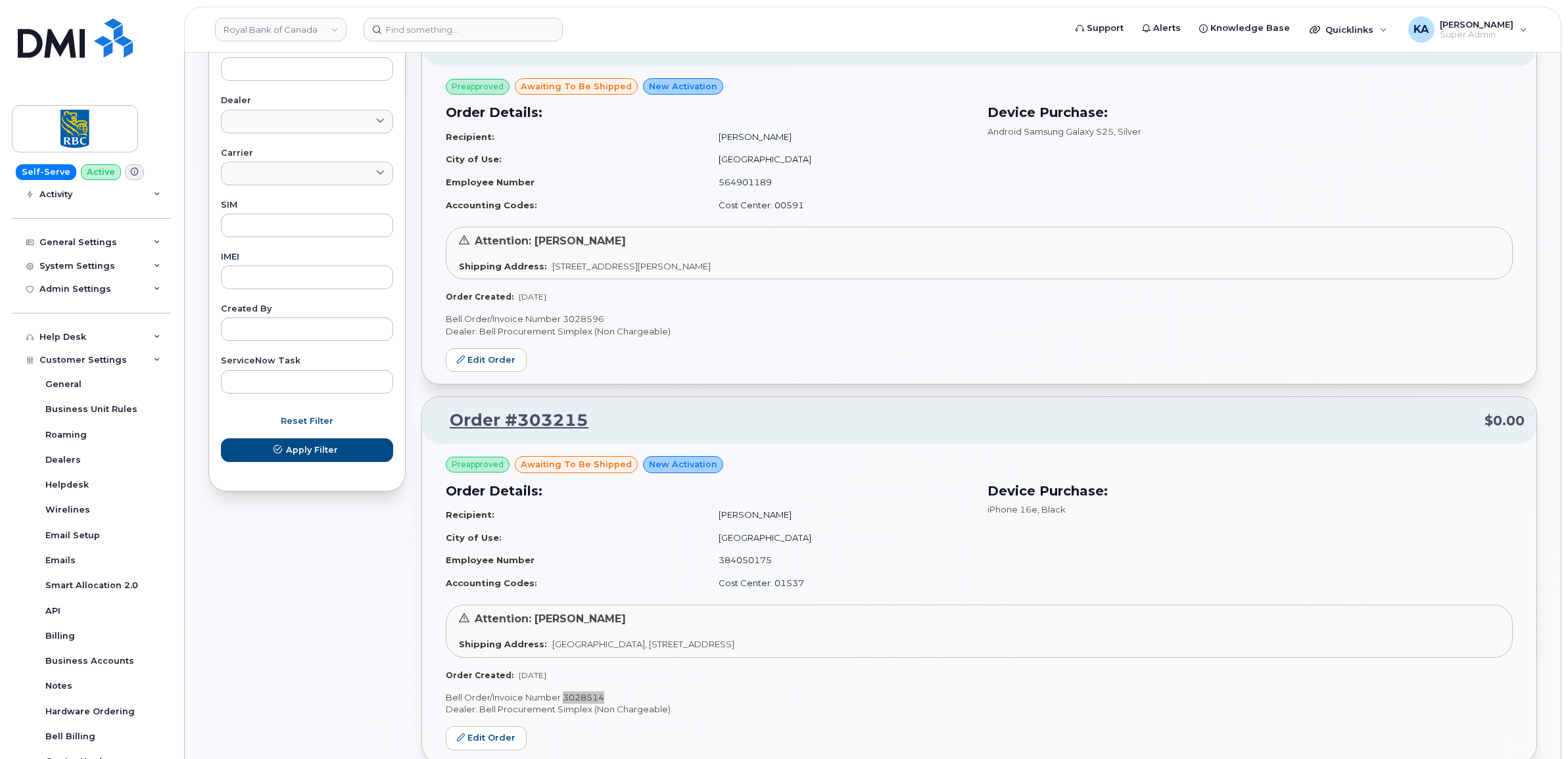
scroll to position [509, 0]
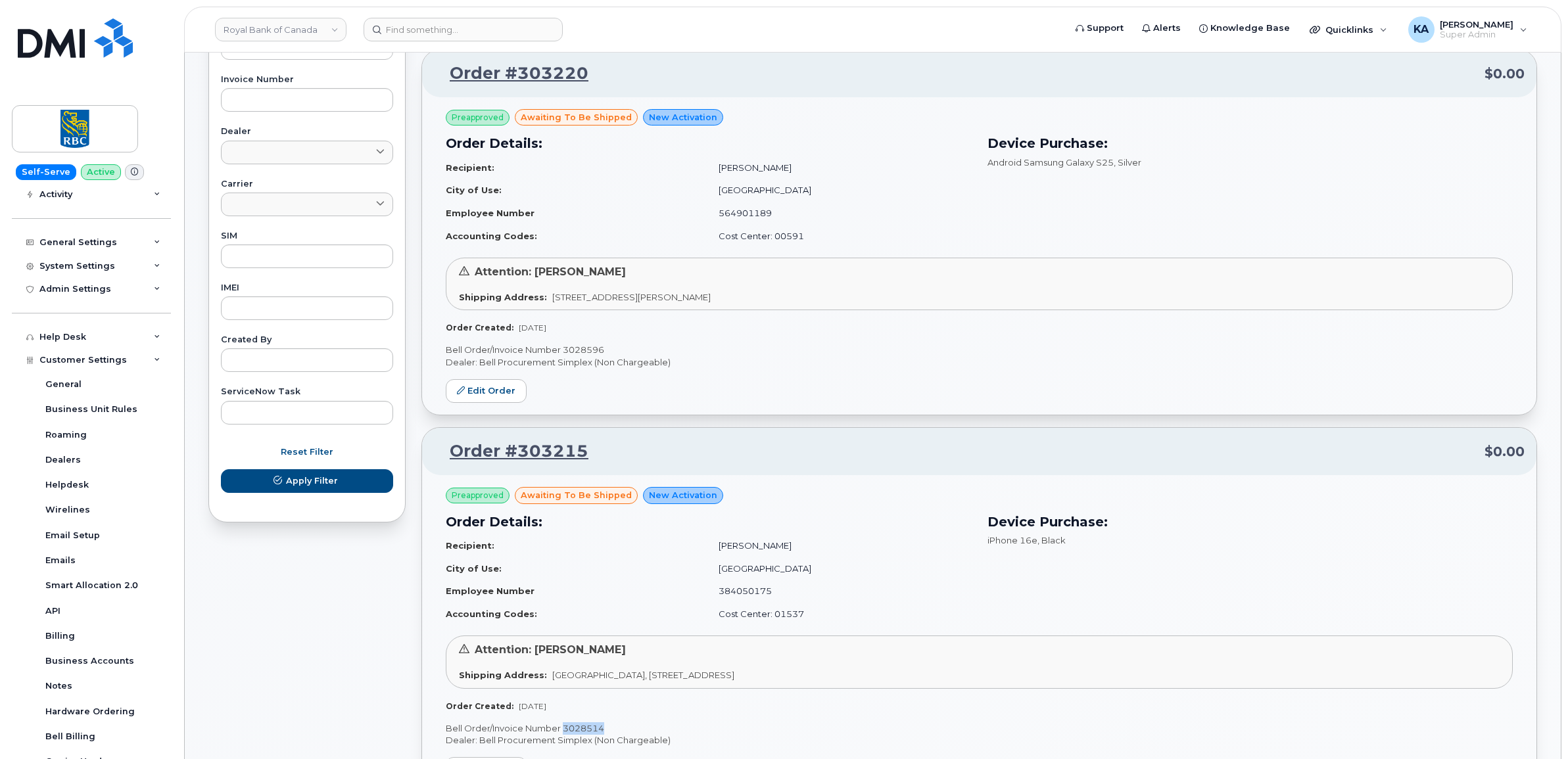
click at [584, 353] on p "Bell Order/Invoice Number 3028596" at bounding box center [979, 350] width 1067 height 13
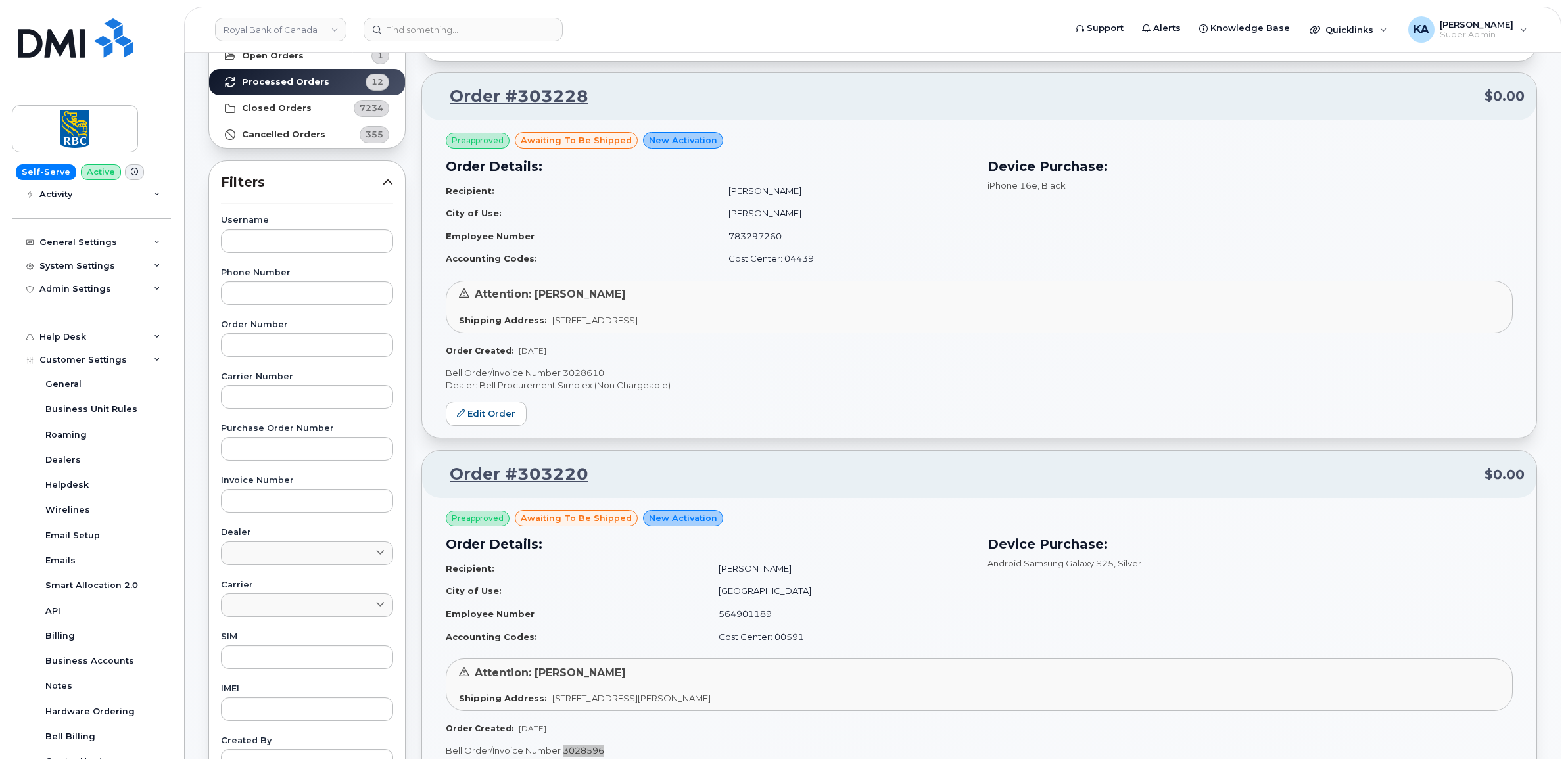
scroll to position [98, 0]
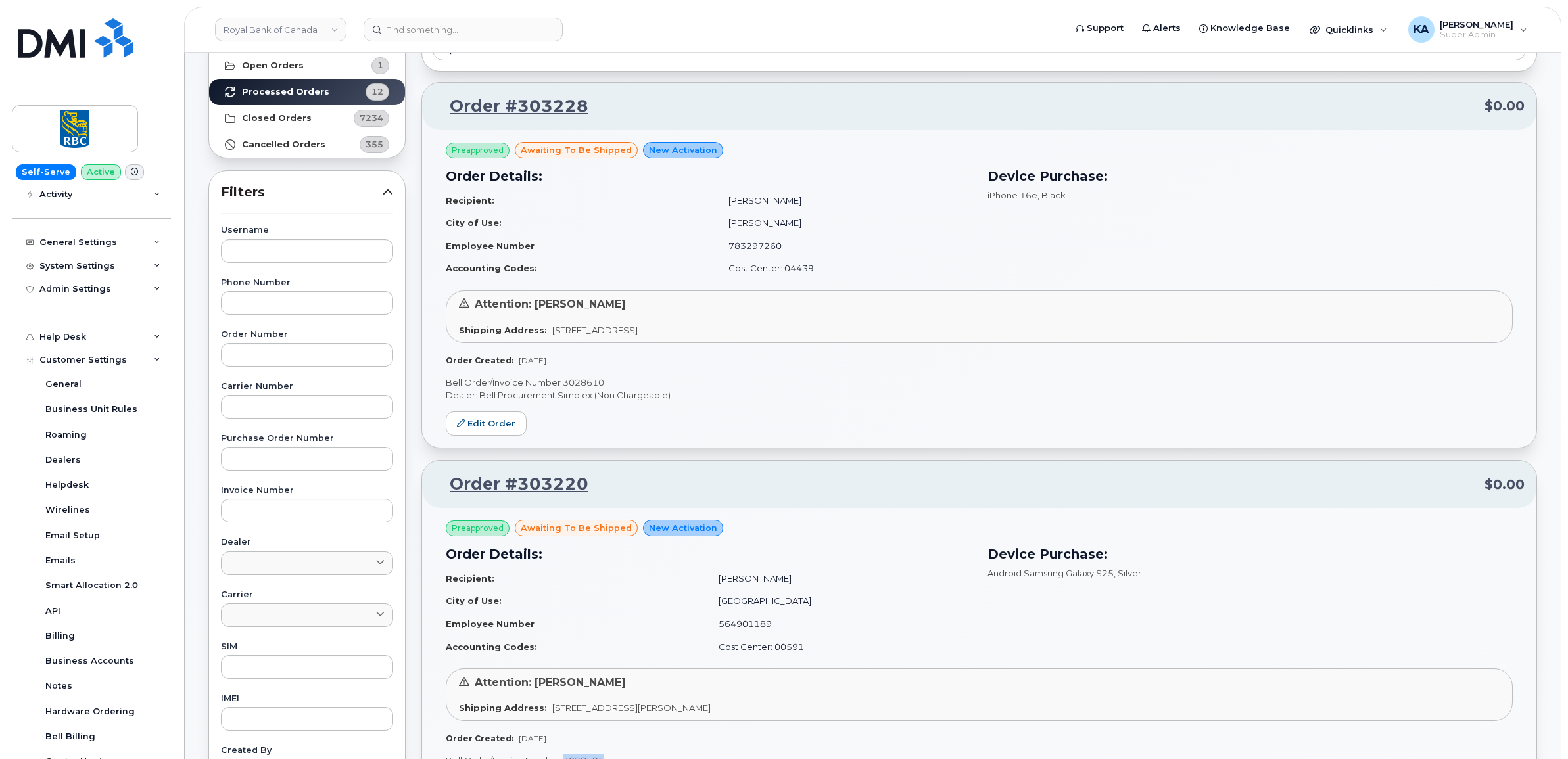
click at [589, 382] on p "Bell Order/Invoice Number 3028610" at bounding box center [979, 383] width 1067 height 13
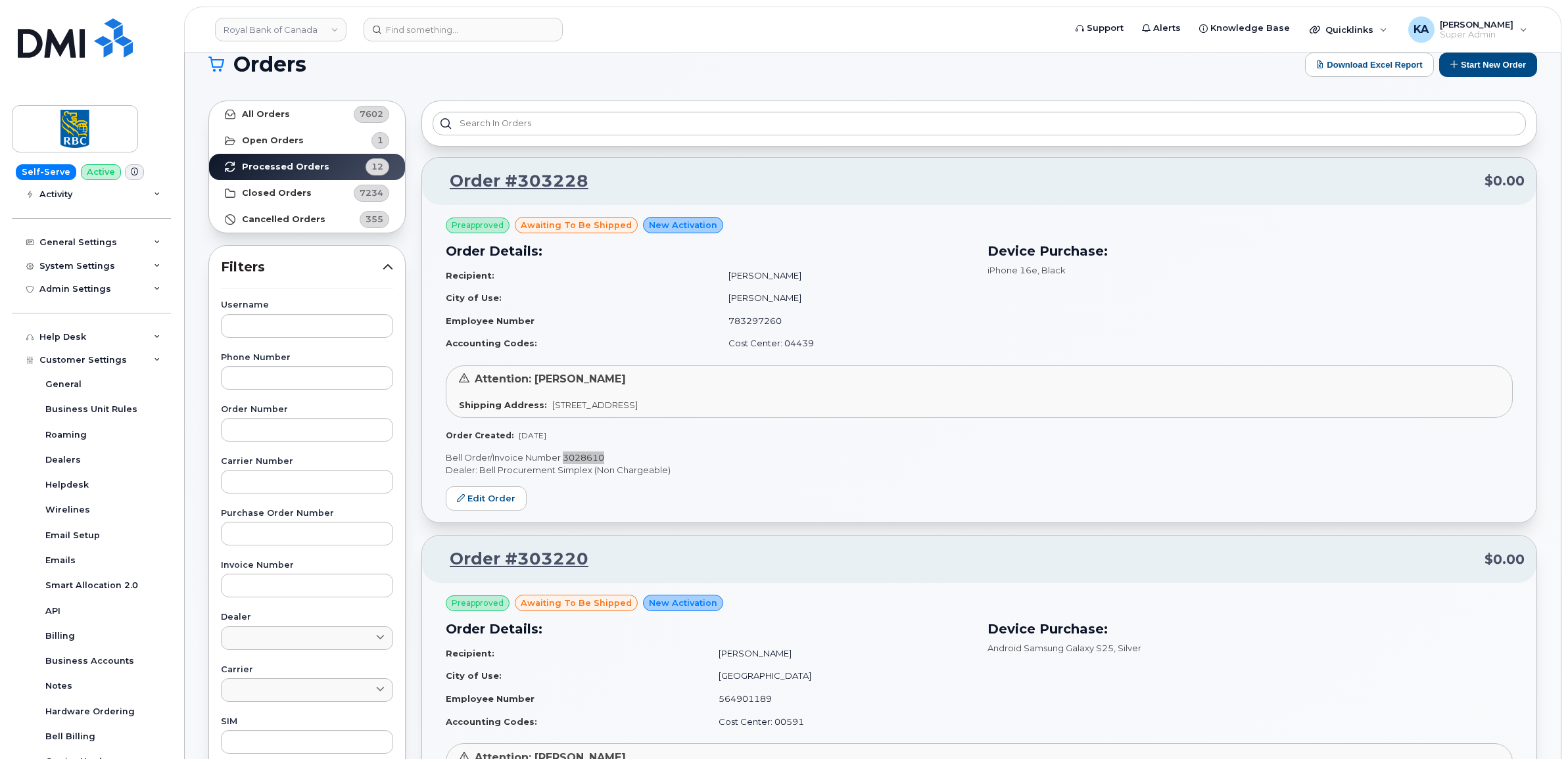
scroll to position [0, 0]
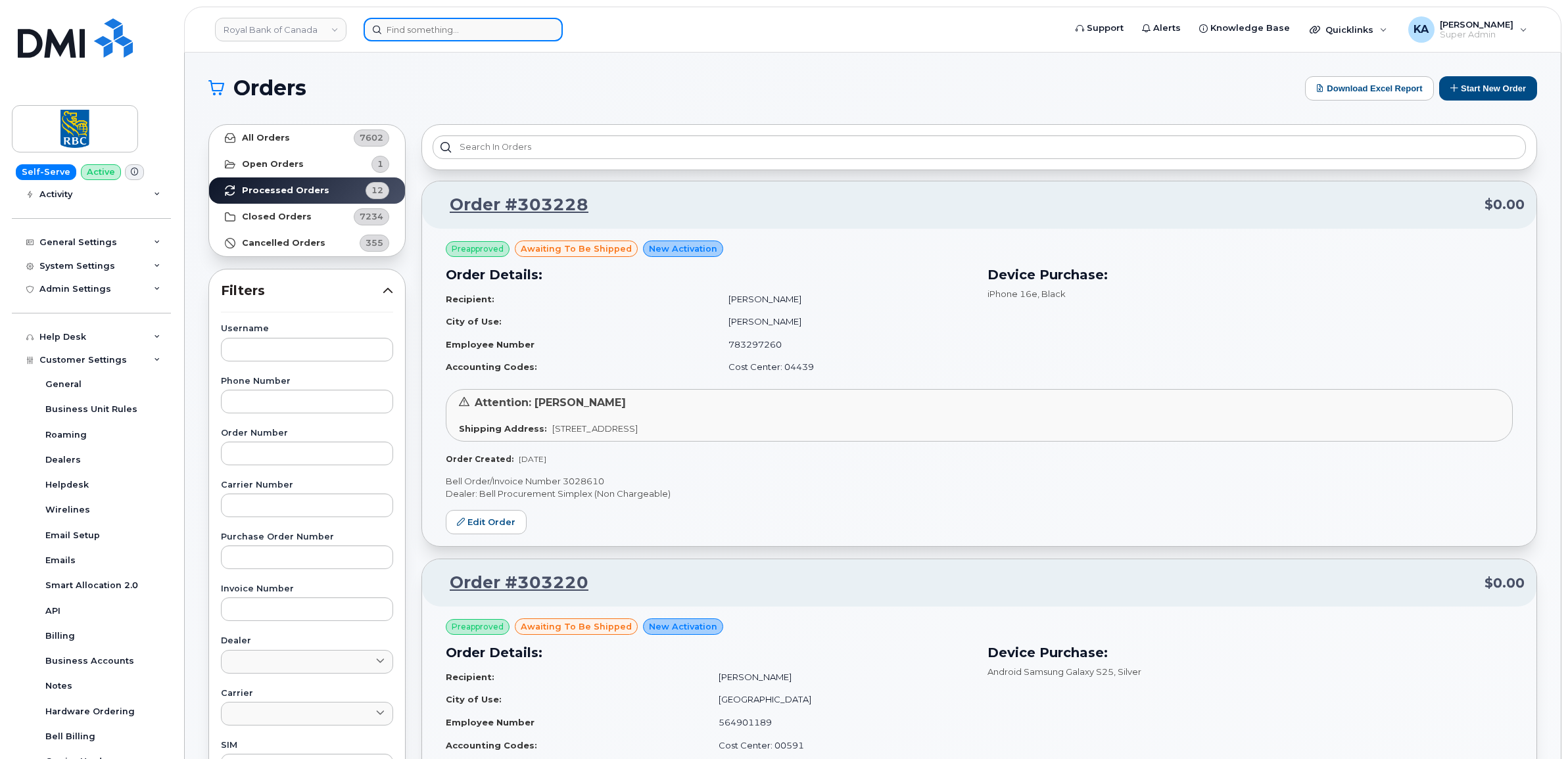
click at [418, 27] on input at bounding box center [463, 30] width 199 height 24
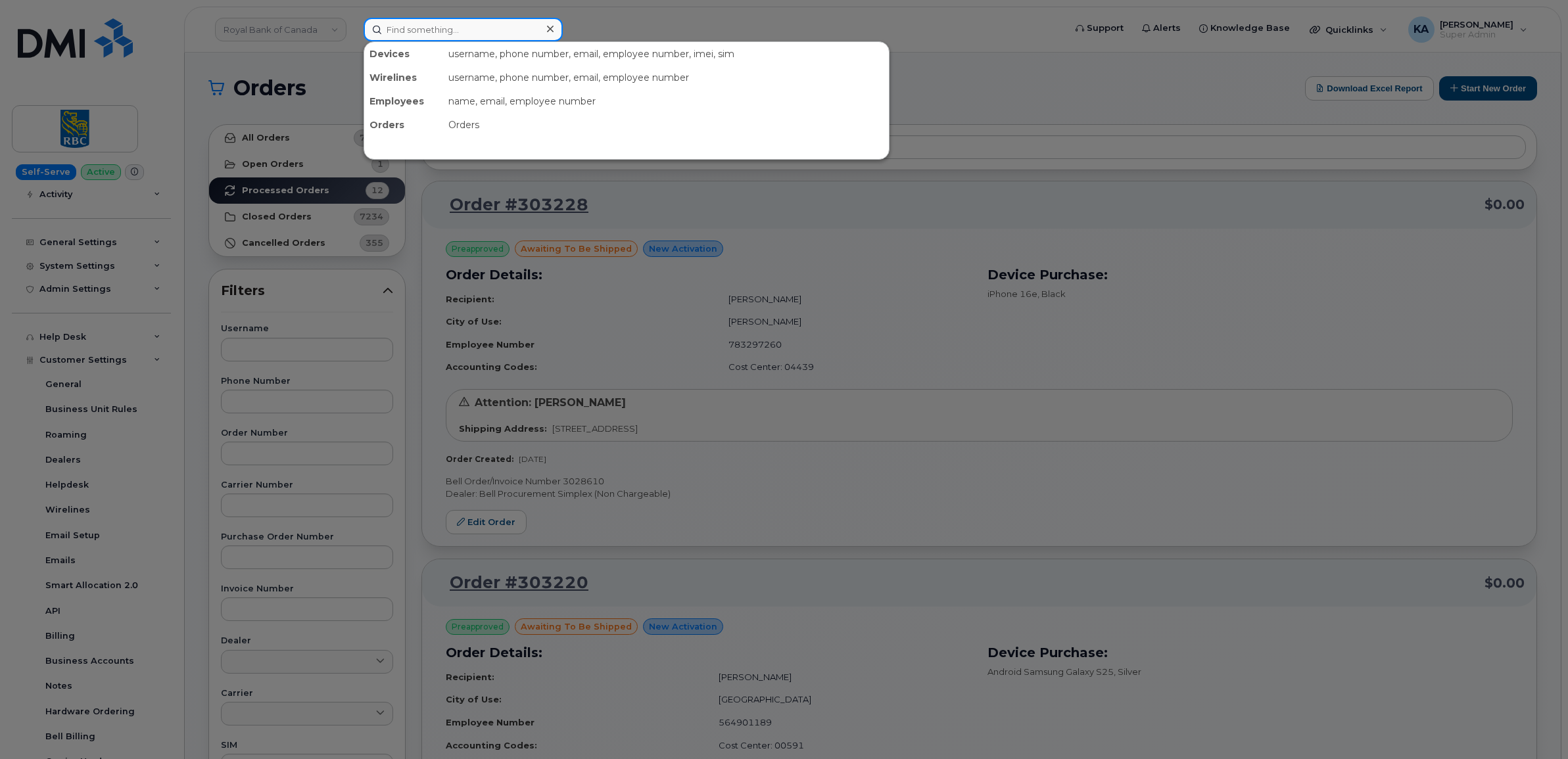
paste input "5066238029"
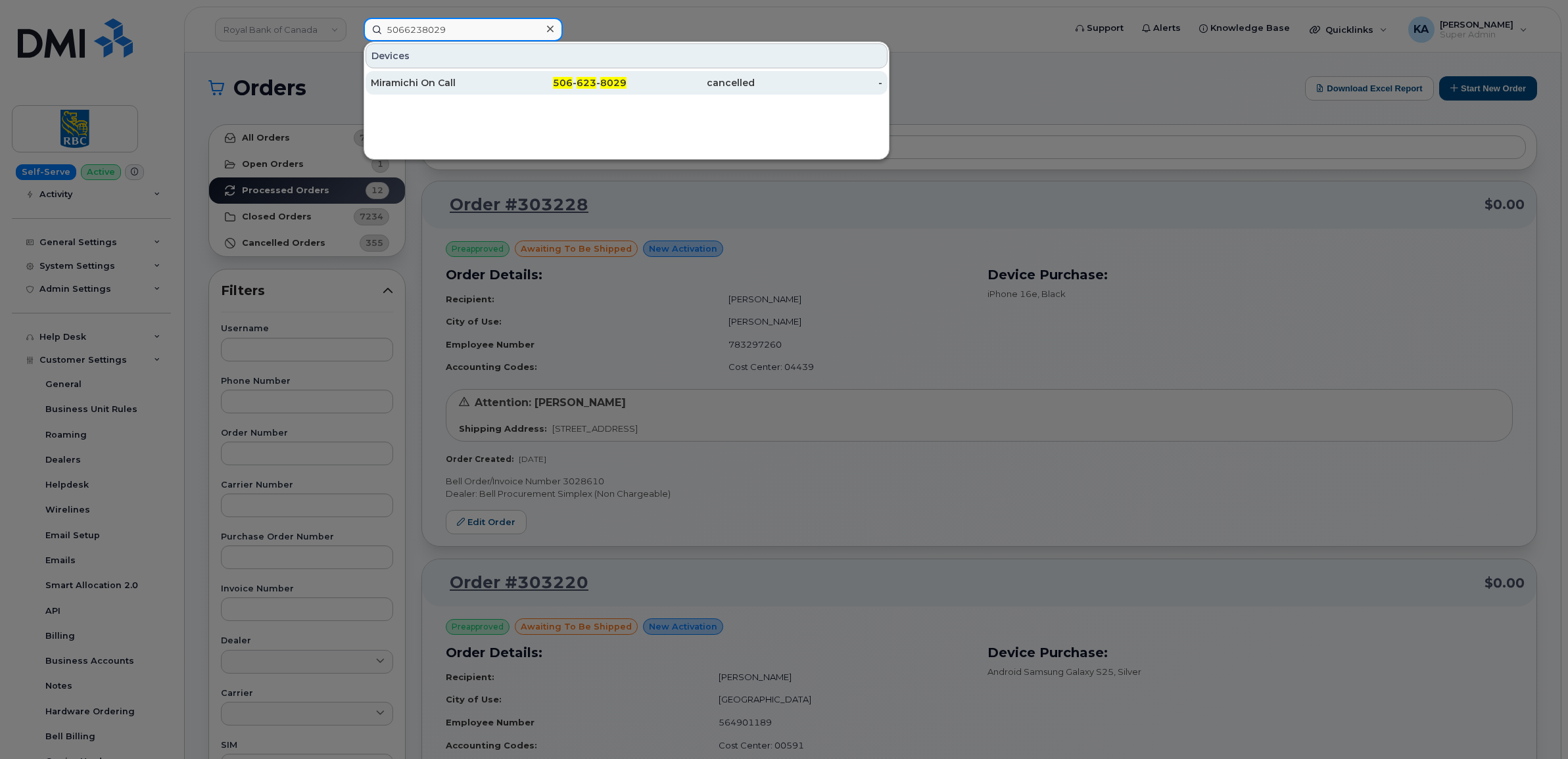
type input "5066238029"
click at [418, 80] on div "Miramichi On Call" at bounding box center [435, 82] width 128 height 13
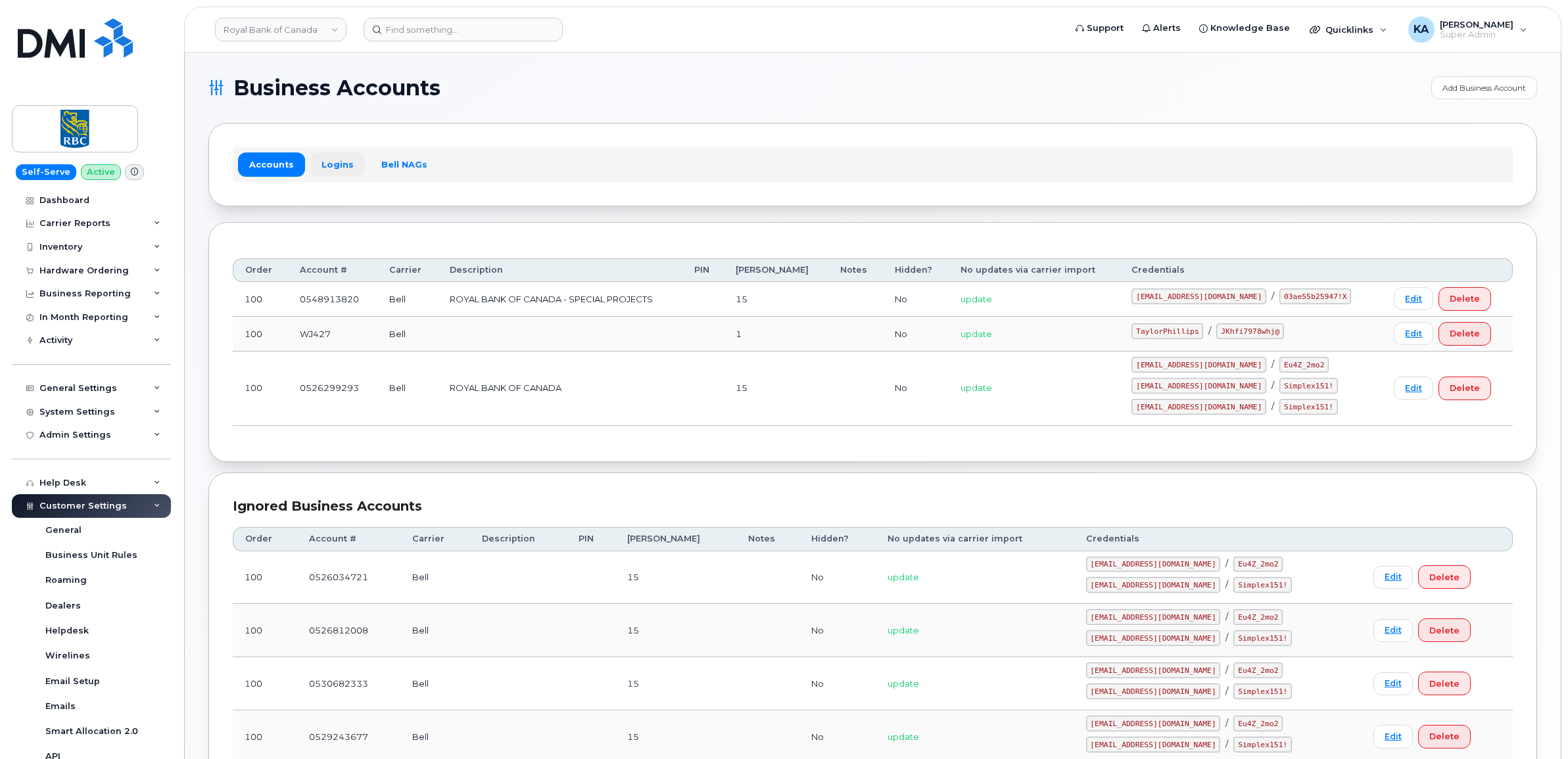
click at [338, 160] on link "Logins" at bounding box center [338, 164] width 55 height 24
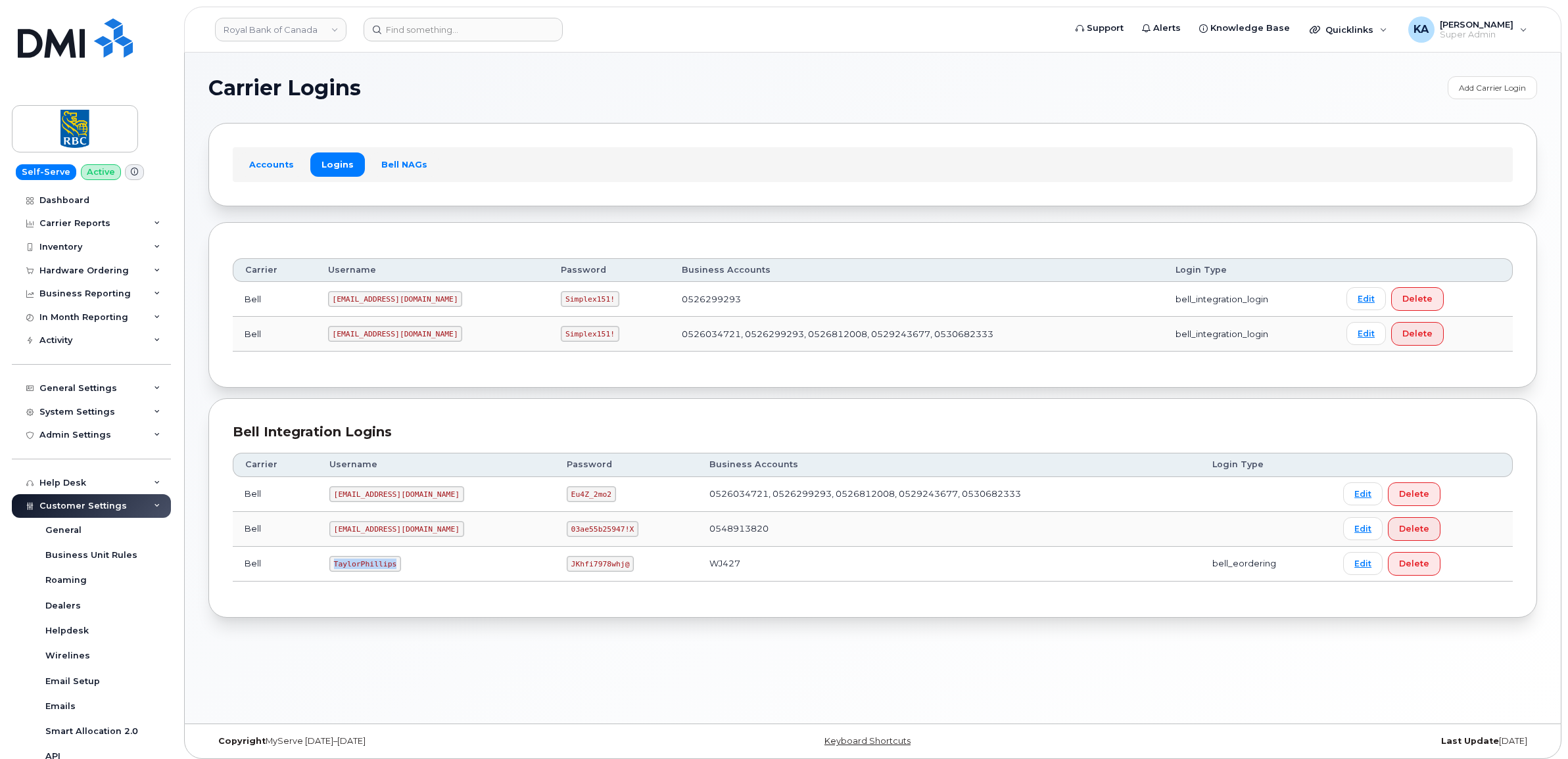
drag, startPoint x: 333, startPoint y: 569, endPoint x: 393, endPoint y: 573, distance: 60.1
click at [393, 571] on code "TaylorPhillips" at bounding box center [365, 564] width 72 height 15
copy code "TaylorPhillips"
drag, startPoint x: 527, startPoint y: 566, endPoint x: 587, endPoint y: 572, distance: 60.3
click at [587, 572] on td "JKhfi7978whj@" at bounding box center [626, 564] width 143 height 35
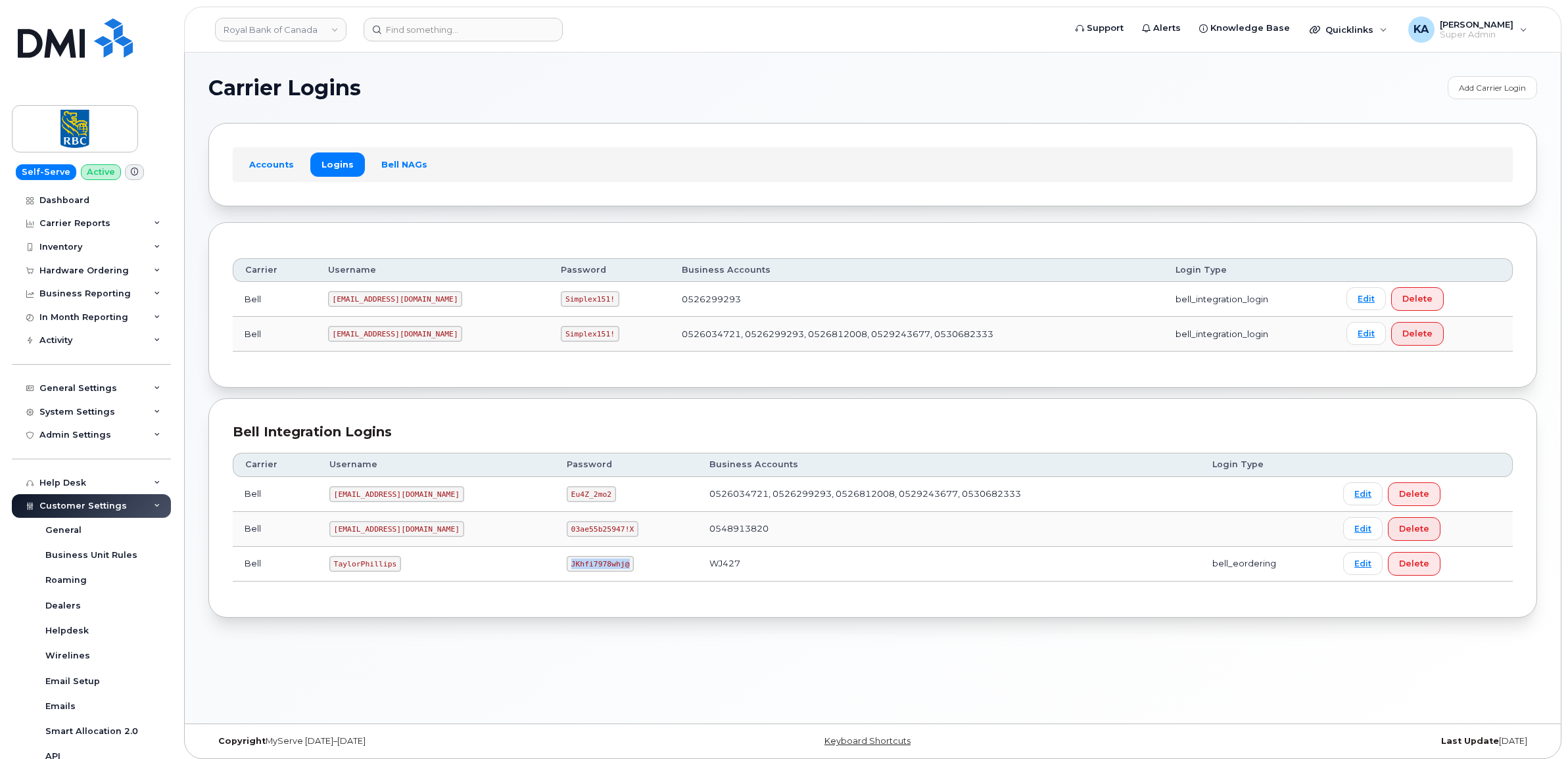
copy code "JKhfi7978whj@"
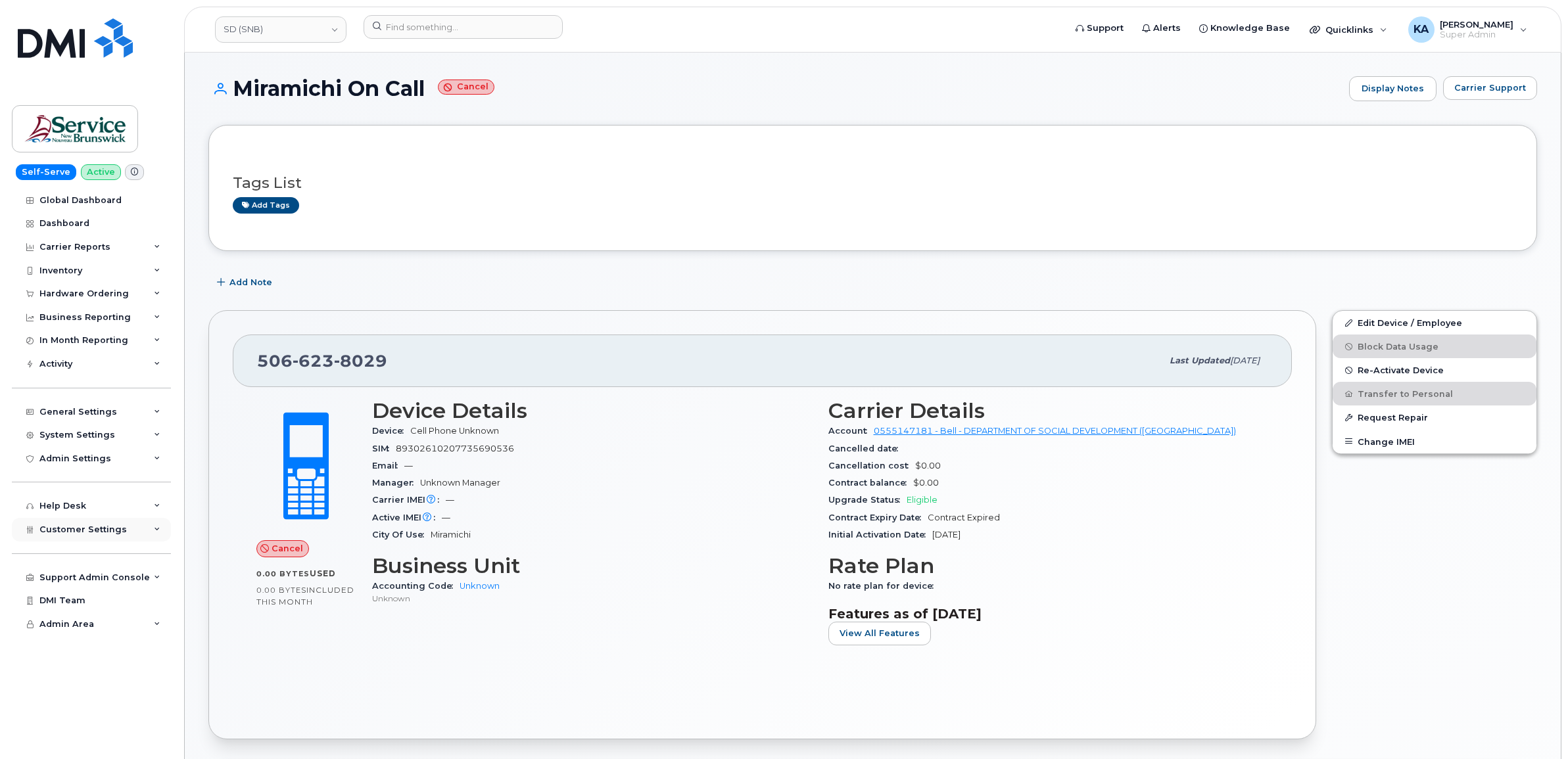
click at [51, 530] on span "Customer Settings" at bounding box center [83, 529] width 87 height 10
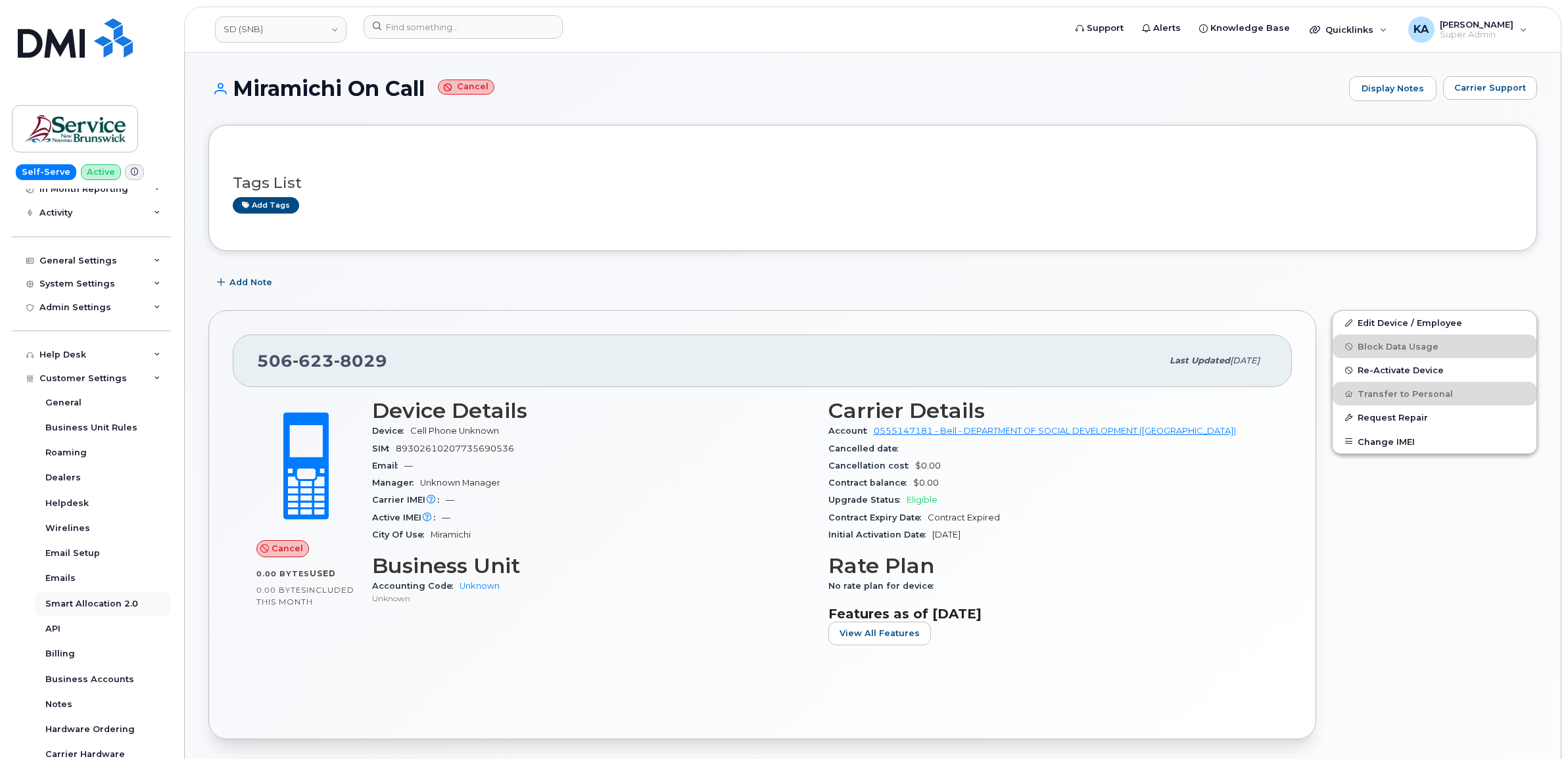
scroll to position [164, 0]
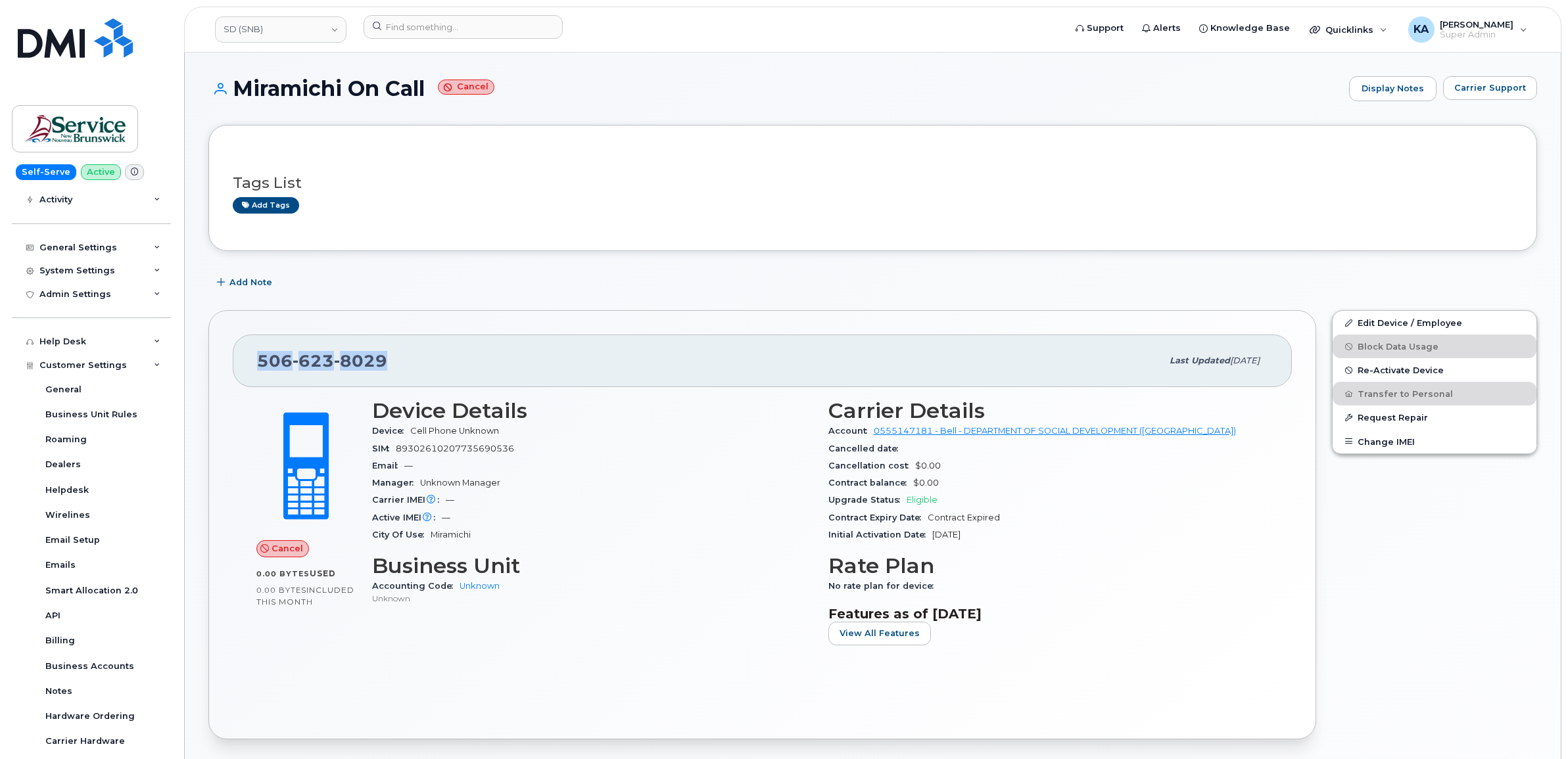
drag, startPoint x: 391, startPoint y: 359, endPoint x: 257, endPoint y: 366, distance: 134.2
click at [257, 366] on div "506 623 8029" at bounding box center [709, 361] width 904 height 27
copy span "506 623 8029"
click at [435, 30] on input at bounding box center [463, 27] width 199 height 24
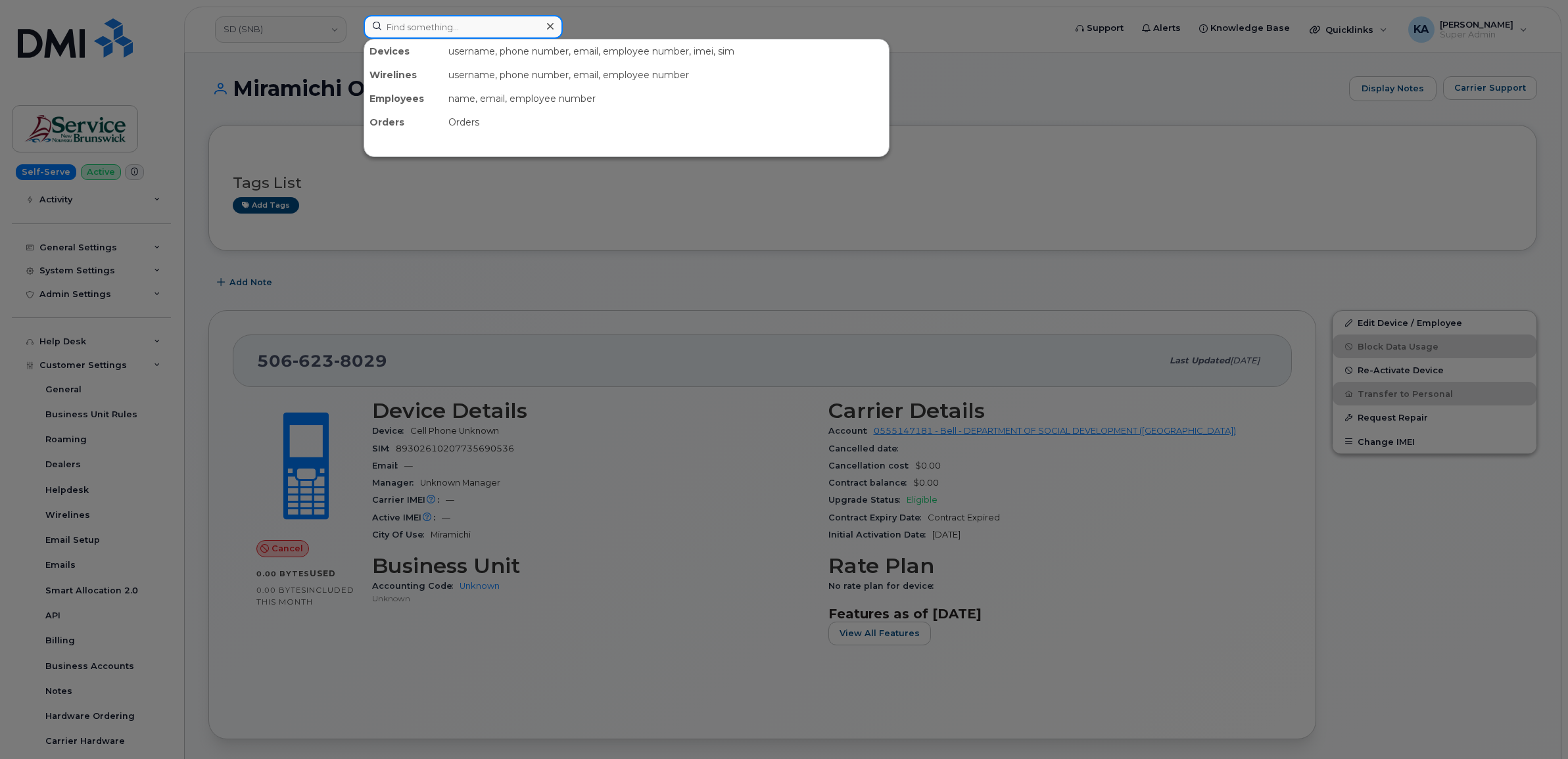
paste input "5062597687"
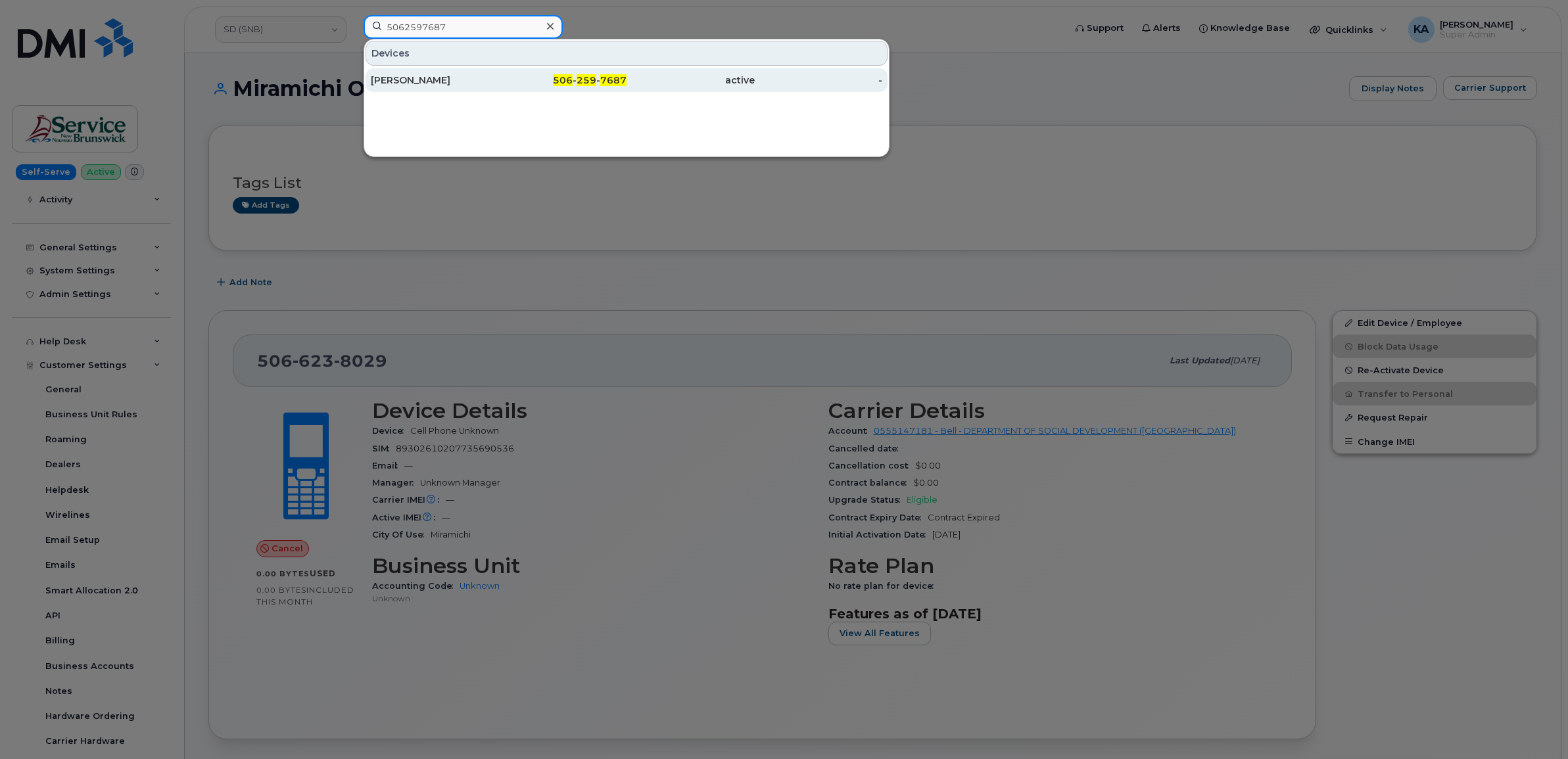
type input "5062597687"
click at [428, 80] on div "Carmen Matheson" at bounding box center [435, 80] width 128 height 13
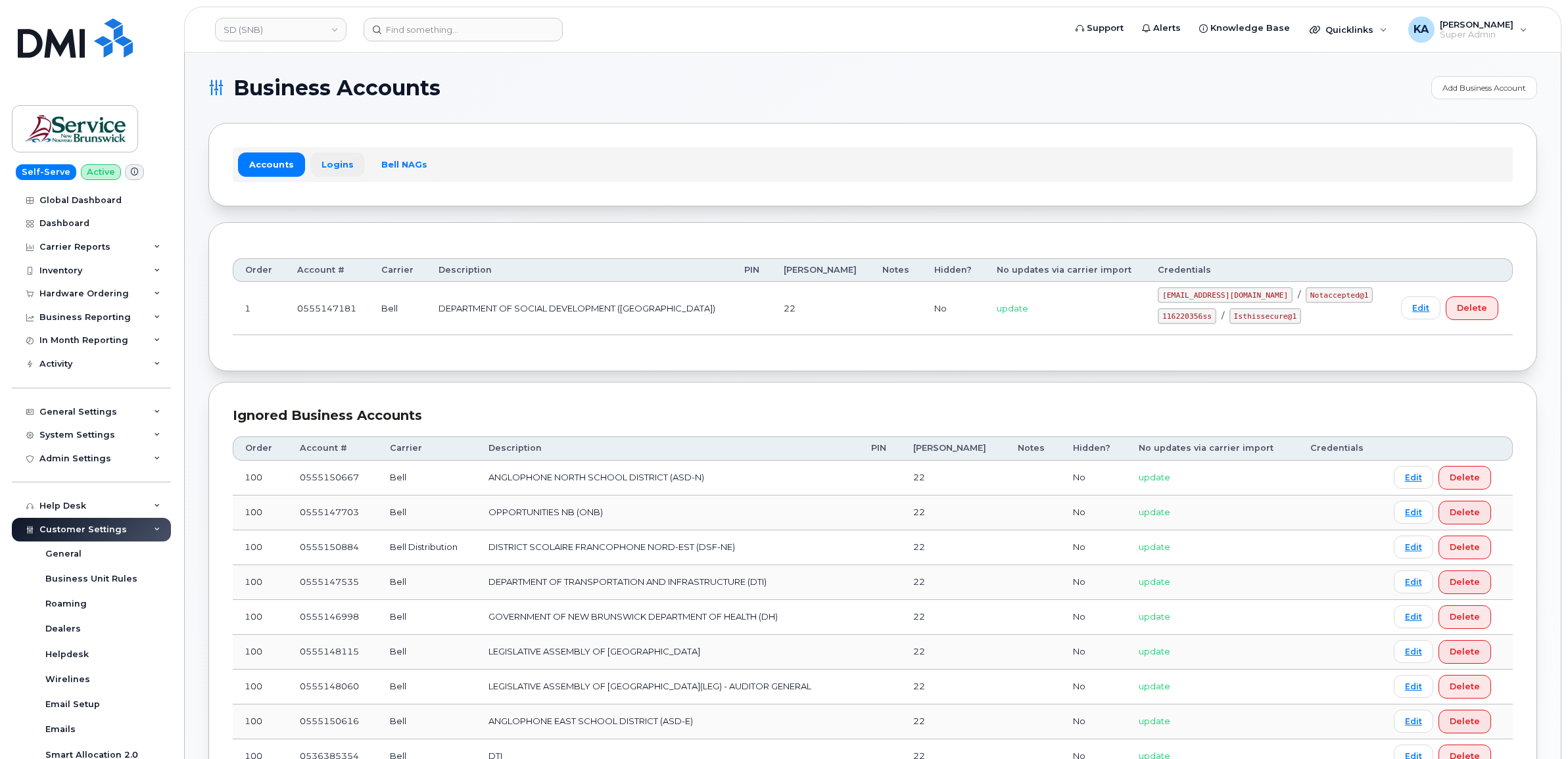
click at [332, 159] on link "Logins" at bounding box center [338, 164] width 55 height 24
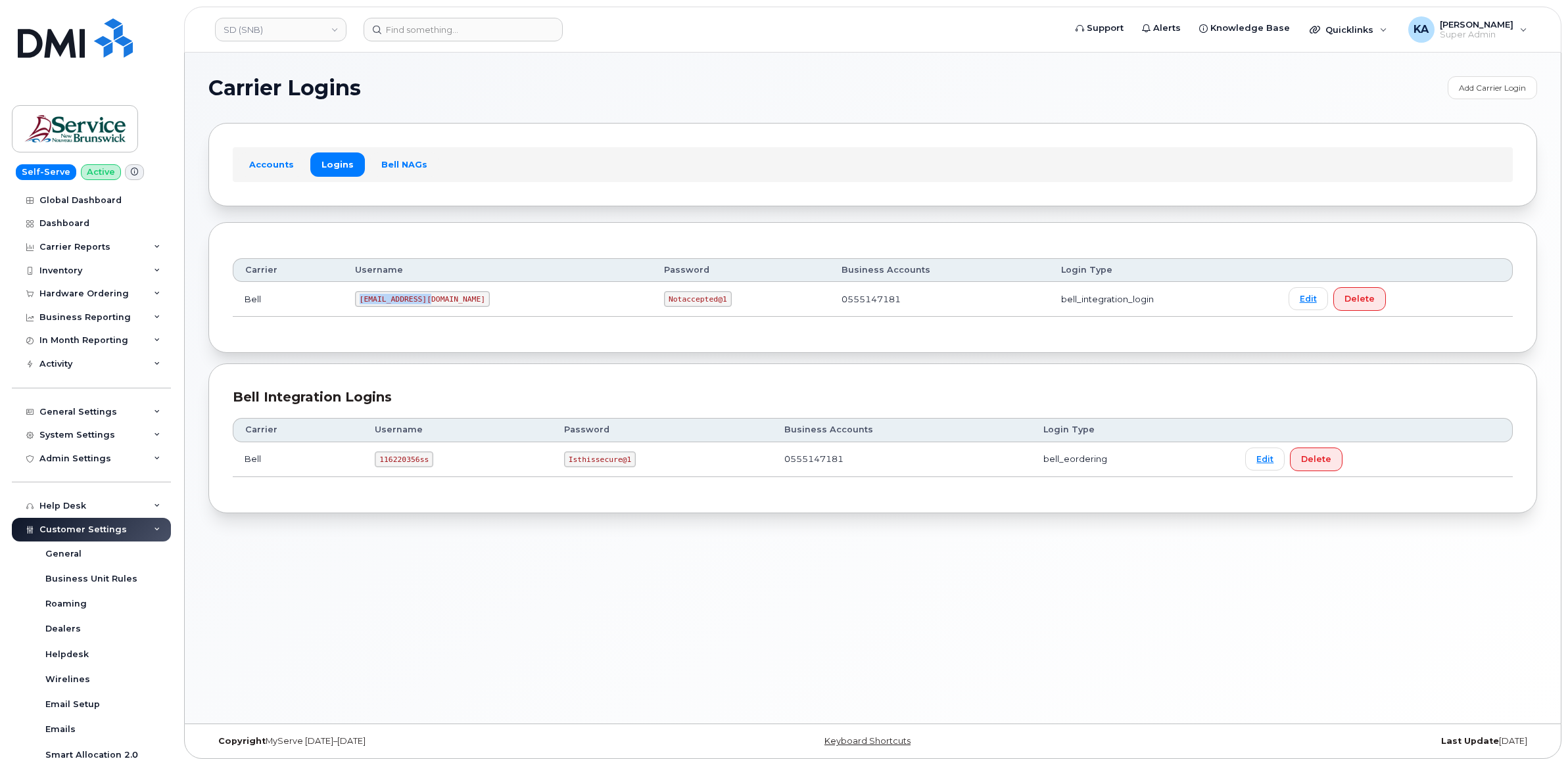
drag, startPoint x: 366, startPoint y: 302, endPoint x: 439, endPoint y: 311, distance: 73.6
click at [436, 312] on td "[EMAIL_ADDRESS][DOMAIN_NAME]" at bounding box center [497, 299] width 309 height 35
drag, startPoint x: 582, startPoint y: 301, endPoint x: 679, endPoint y: 312, distance: 97.6
click at [679, 312] on td "Notaccepted@1" at bounding box center [740, 299] width 177 height 35
copy code "Notaccepted@1"
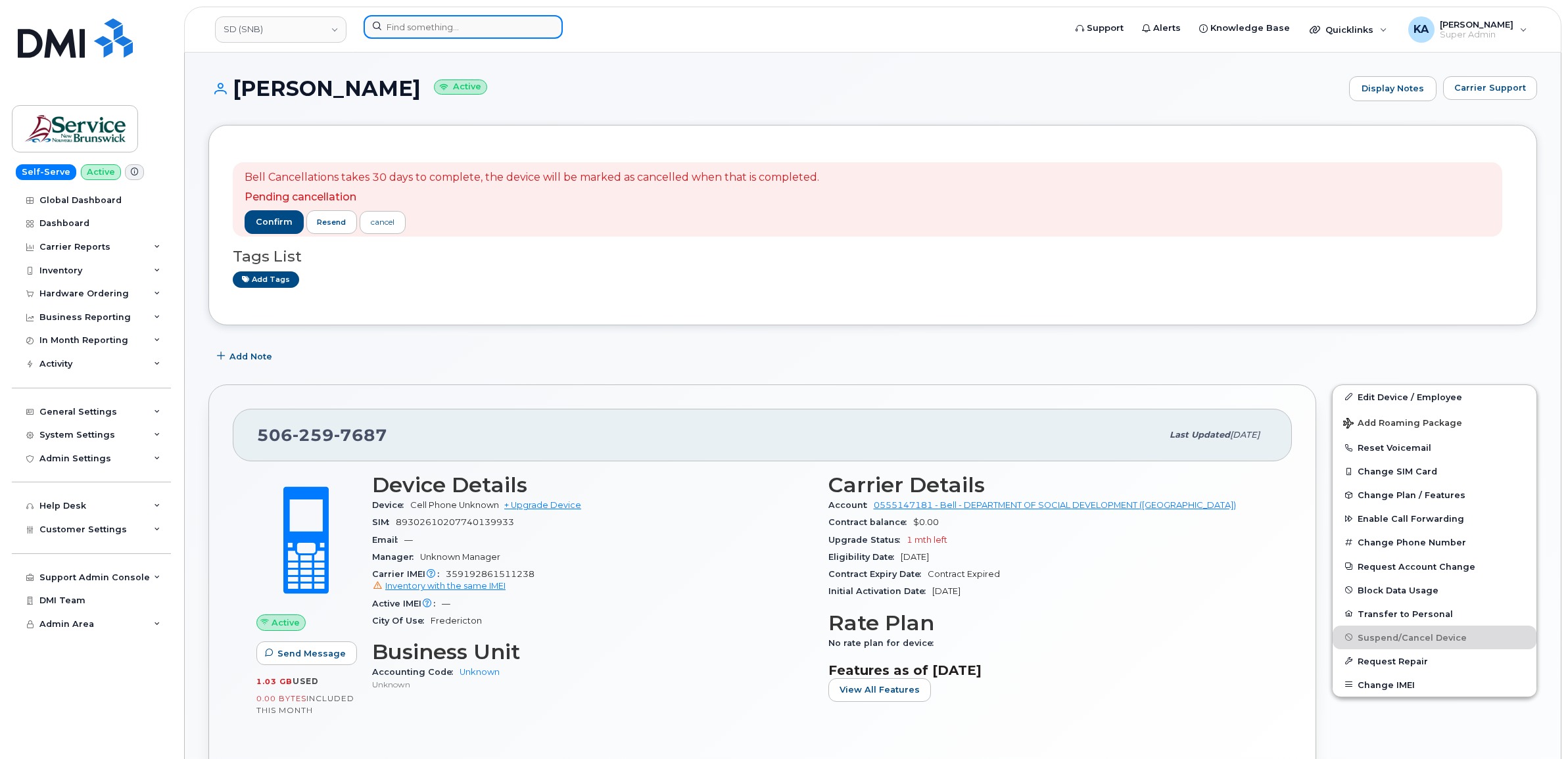
click at [393, 26] on input at bounding box center [463, 27] width 199 height 24
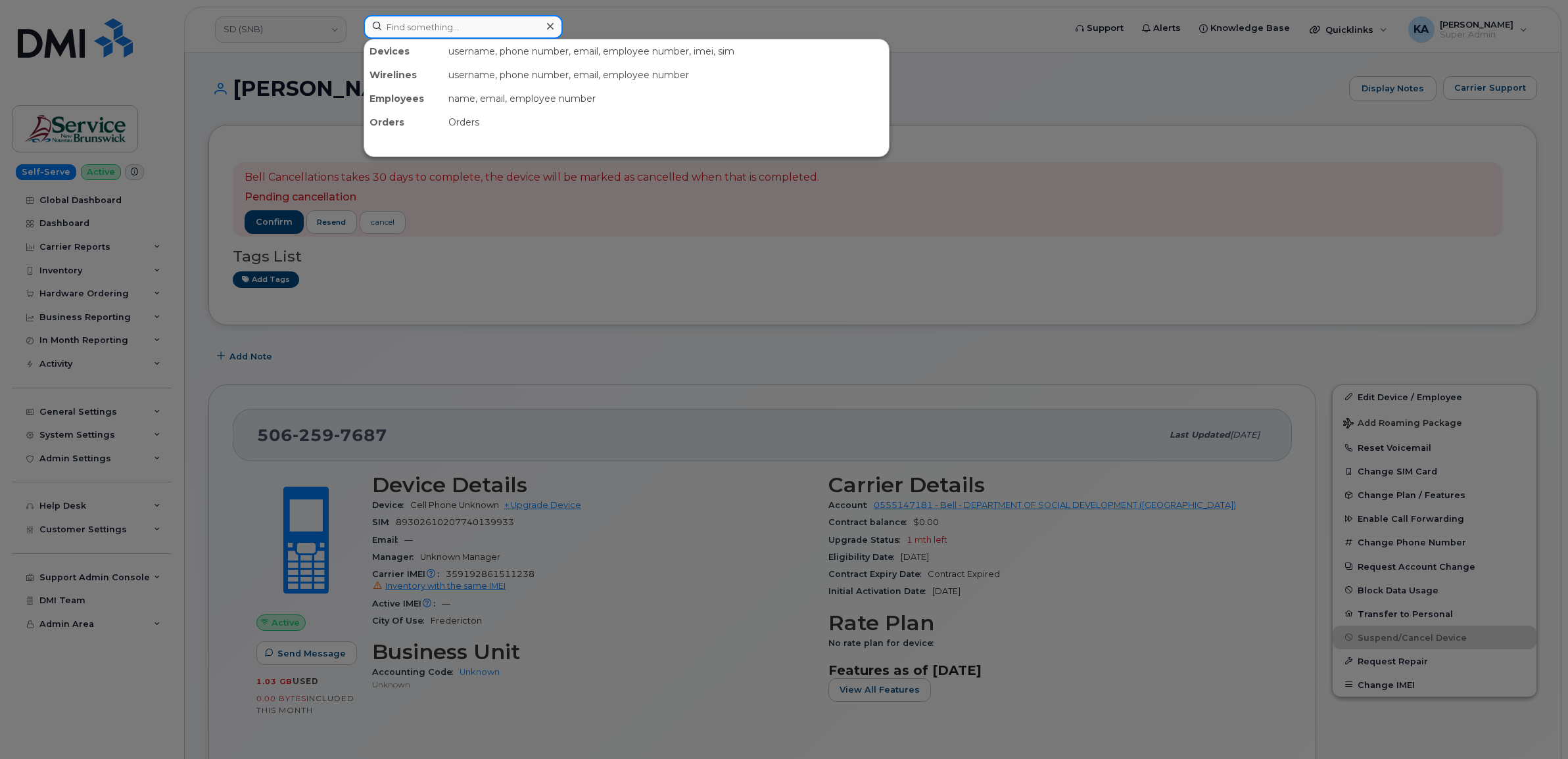
paste input "6139134843"
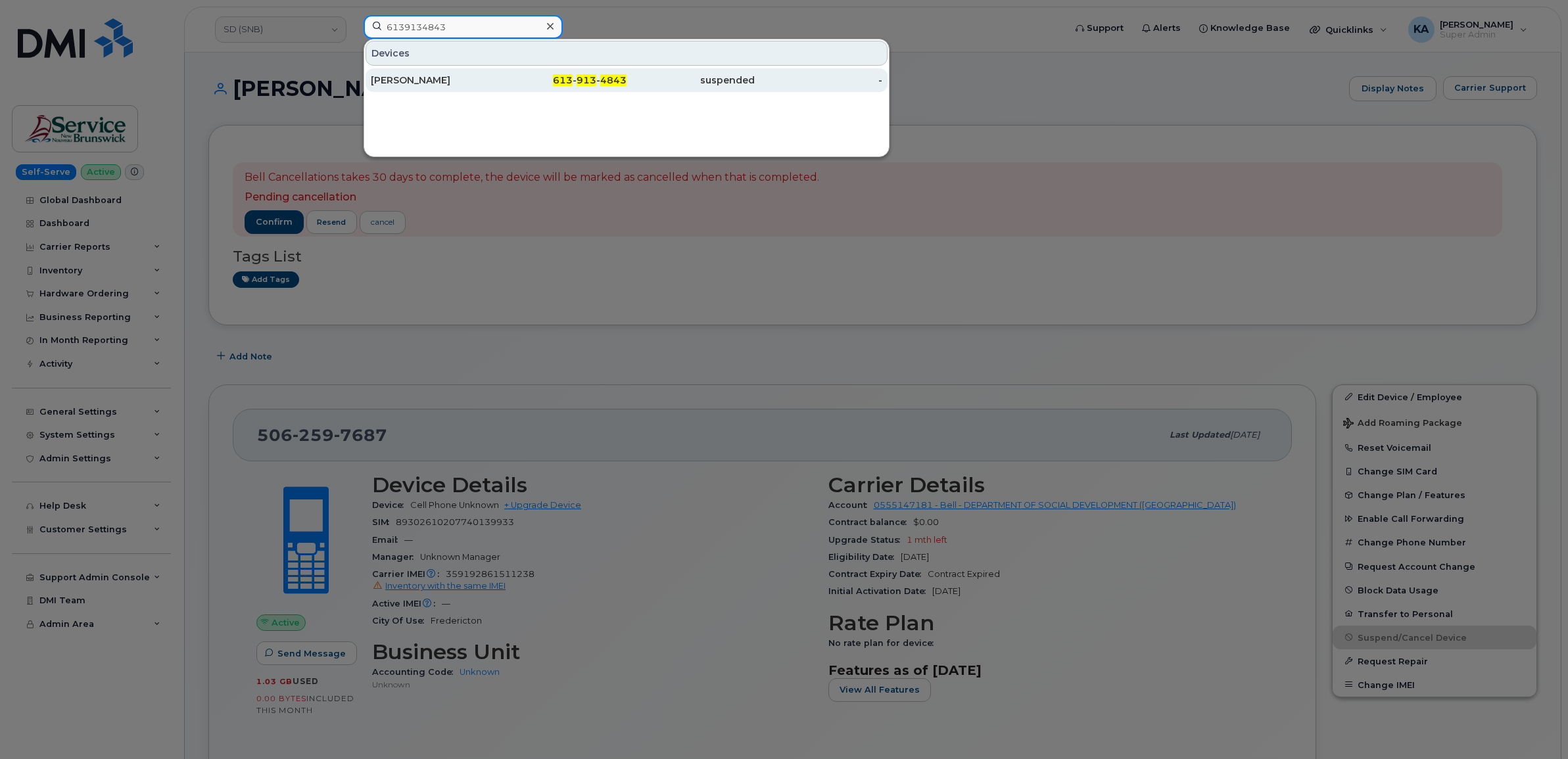
type input "6139134843"
click at [396, 79] on div "[PERSON_NAME]" at bounding box center [435, 80] width 128 height 13
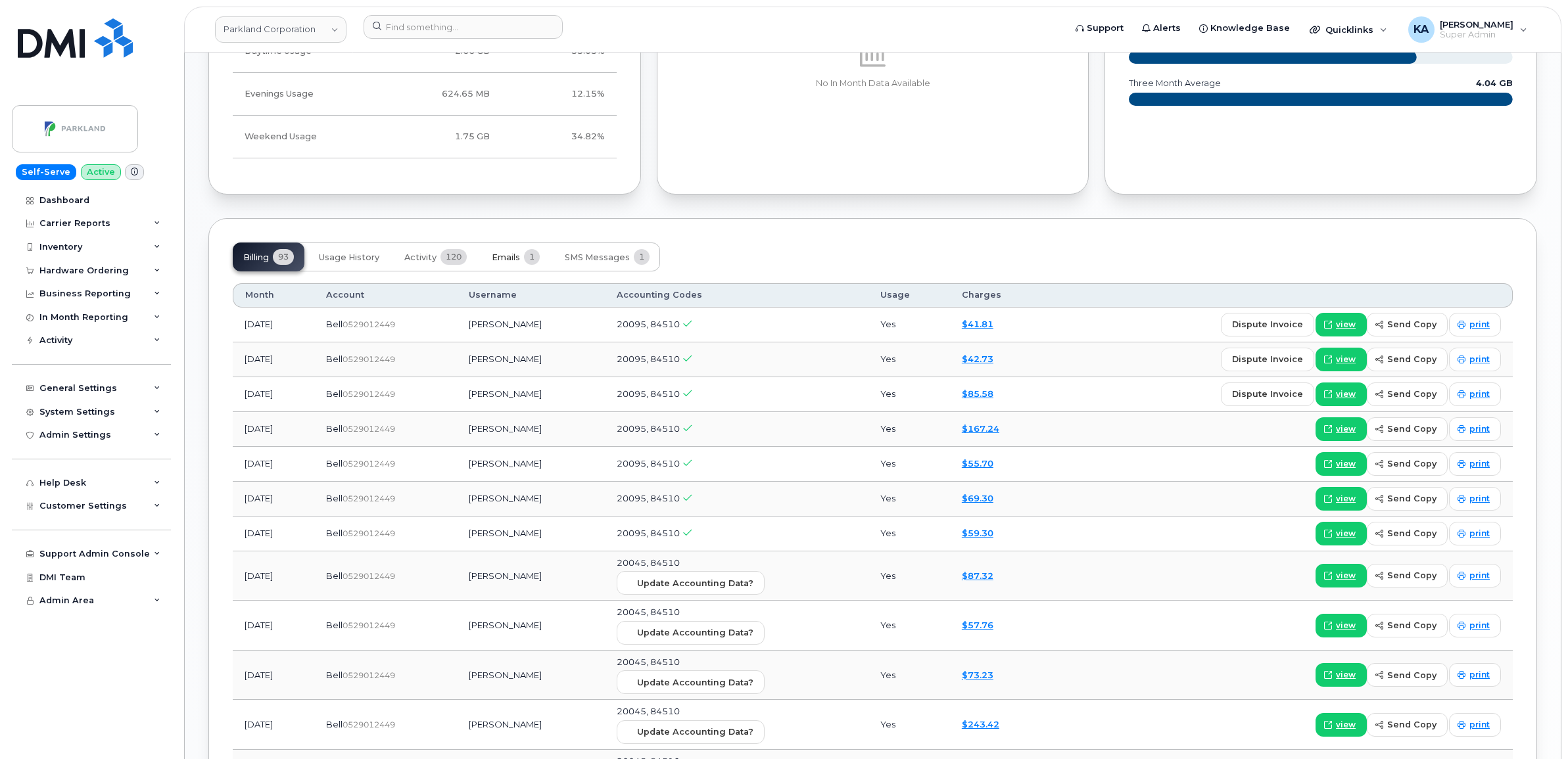
scroll to position [1036, 0]
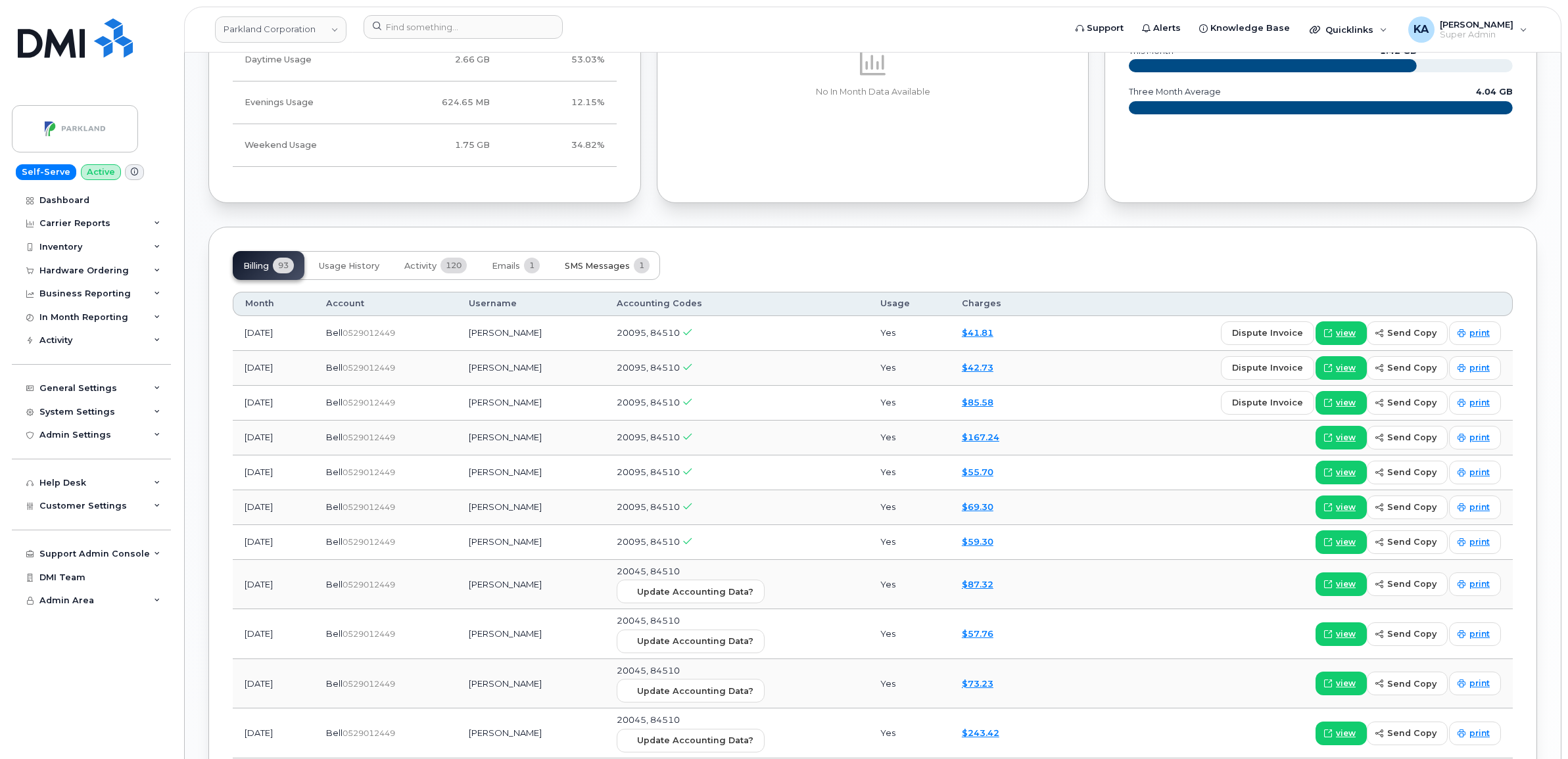
click at [587, 268] on span "SMS Messages" at bounding box center [597, 266] width 65 height 11
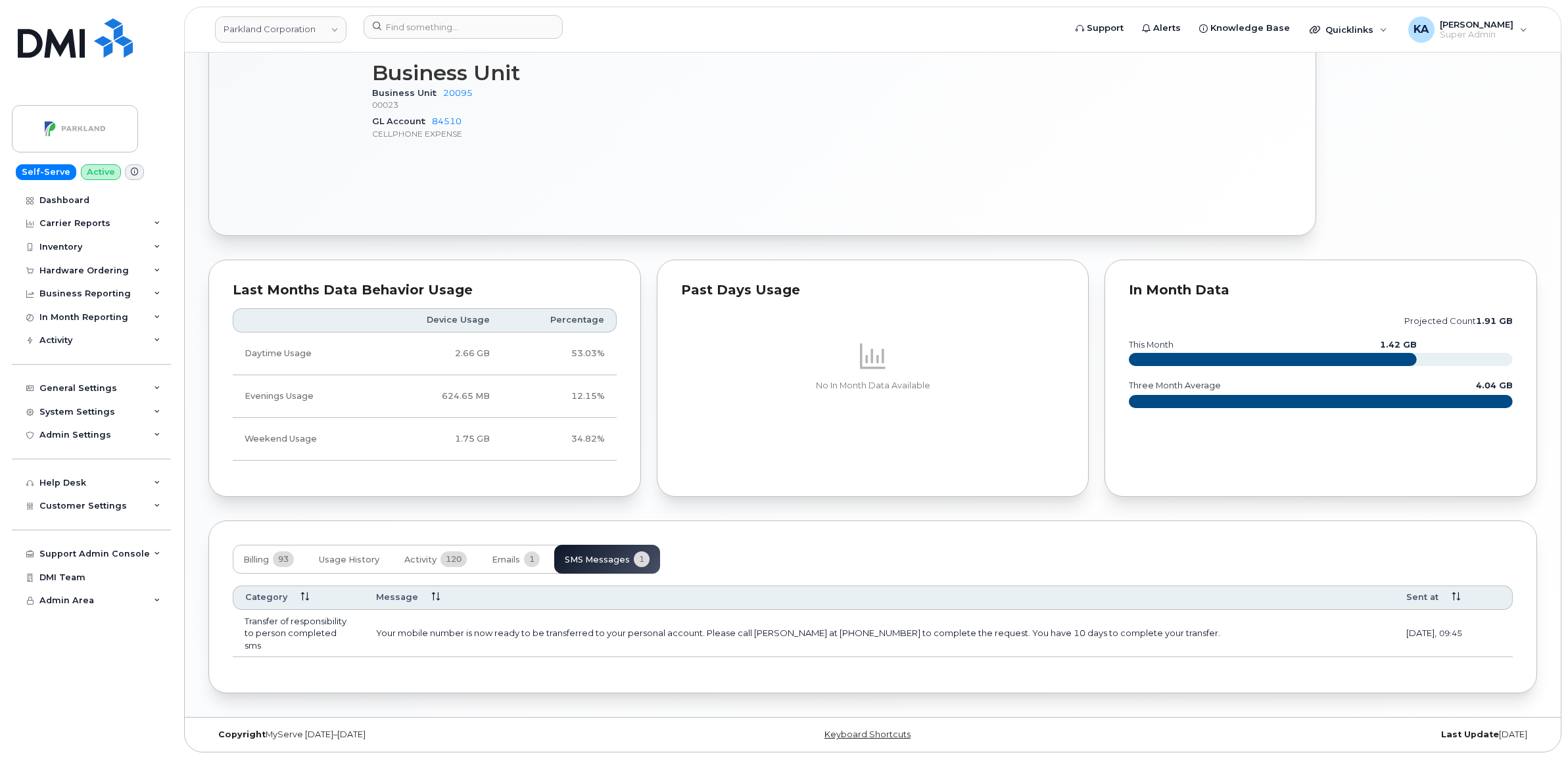
scroll to position [746, 0]
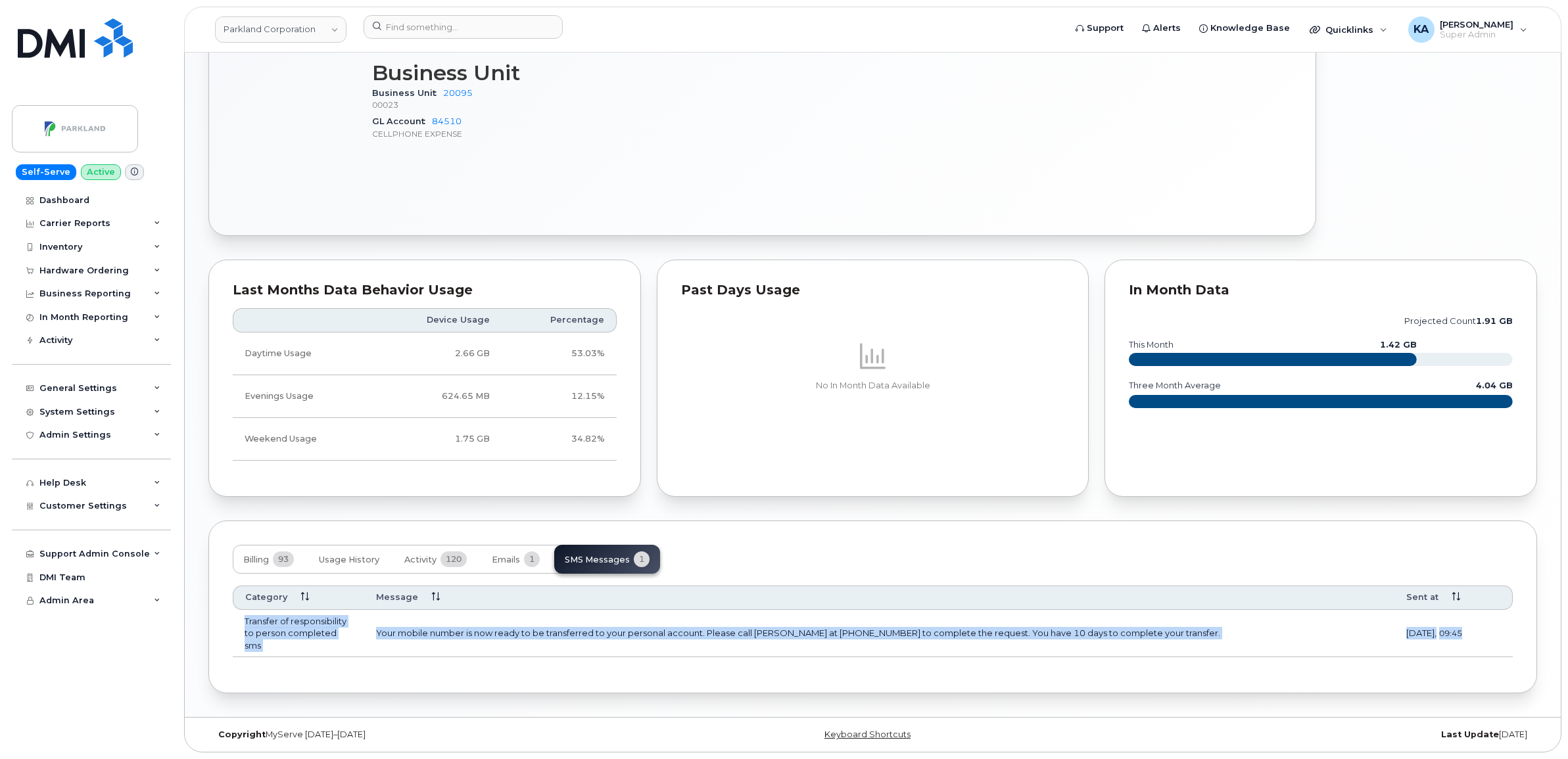
drag, startPoint x: 237, startPoint y: 616, endPoint x: 1500, endPoint y: 644, distance: 1263.3
click at [1500, 644] on tr "Transfer of responsibility to person completed sms Your mobile number is now re…" at bounding box center [873, 634] width 1280 height 48
copy tr "Transfer of responsibility to person completed sms Your mobile number is now re…"
click at [508, 557] on span "Emails" at bounding box center [506, 559] width 28 height 11
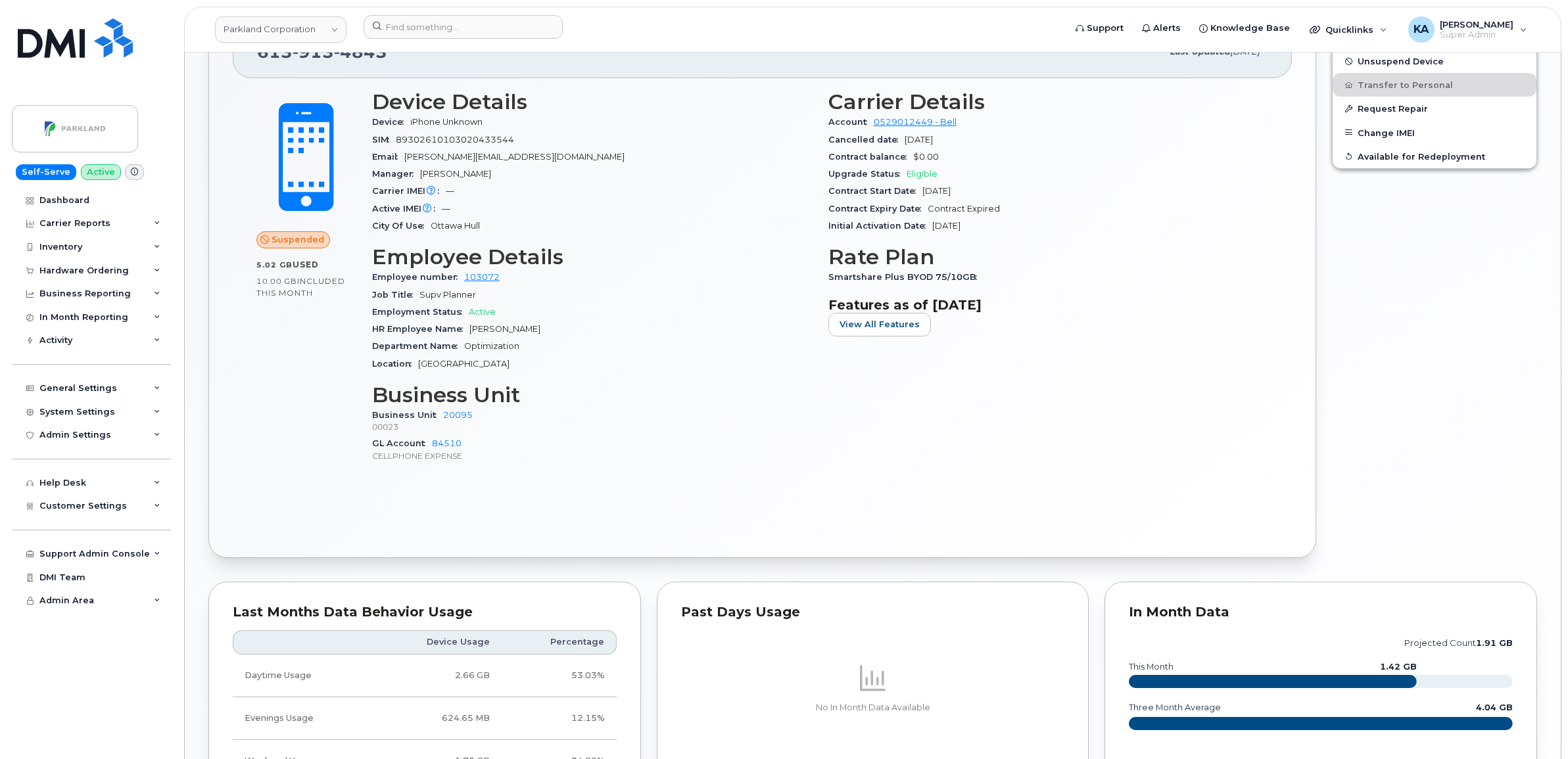
scroll to position [394, 0]
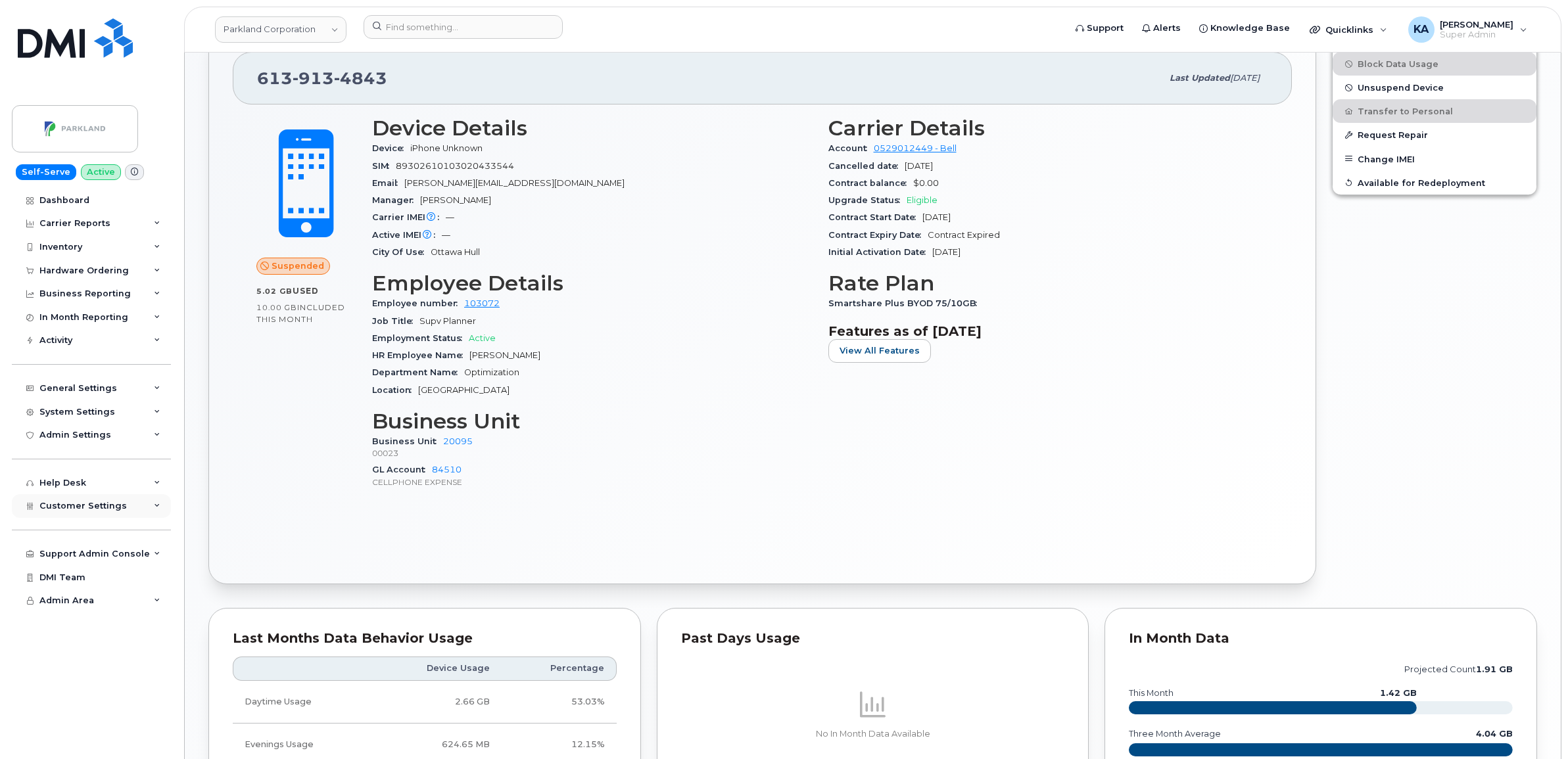
click at [57, 510] on span "Customer Settings" at bounding box center [83, 505] width 87 height 10
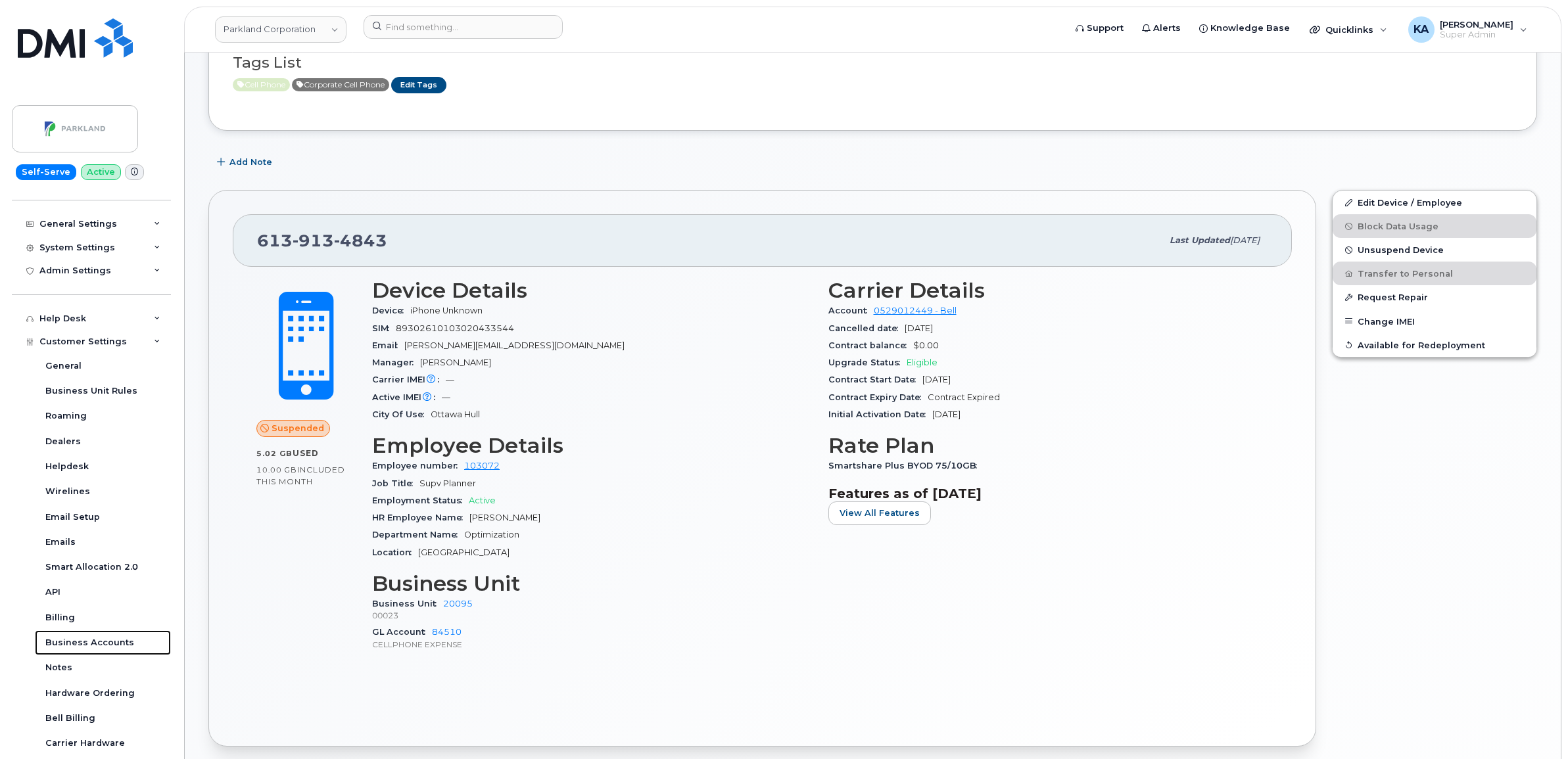
scroll to position [230, 0]
drag, startPoint x: 381, startPoint y: 242, endPoint x: 255, endPoint y: 242, distance: 126.0
click at [255, 242] on div "613 913 4843 Last updated Oct 06, 2025" at bounding box center [762, 242] width 1059 height 53
copy span "613 913 4843"
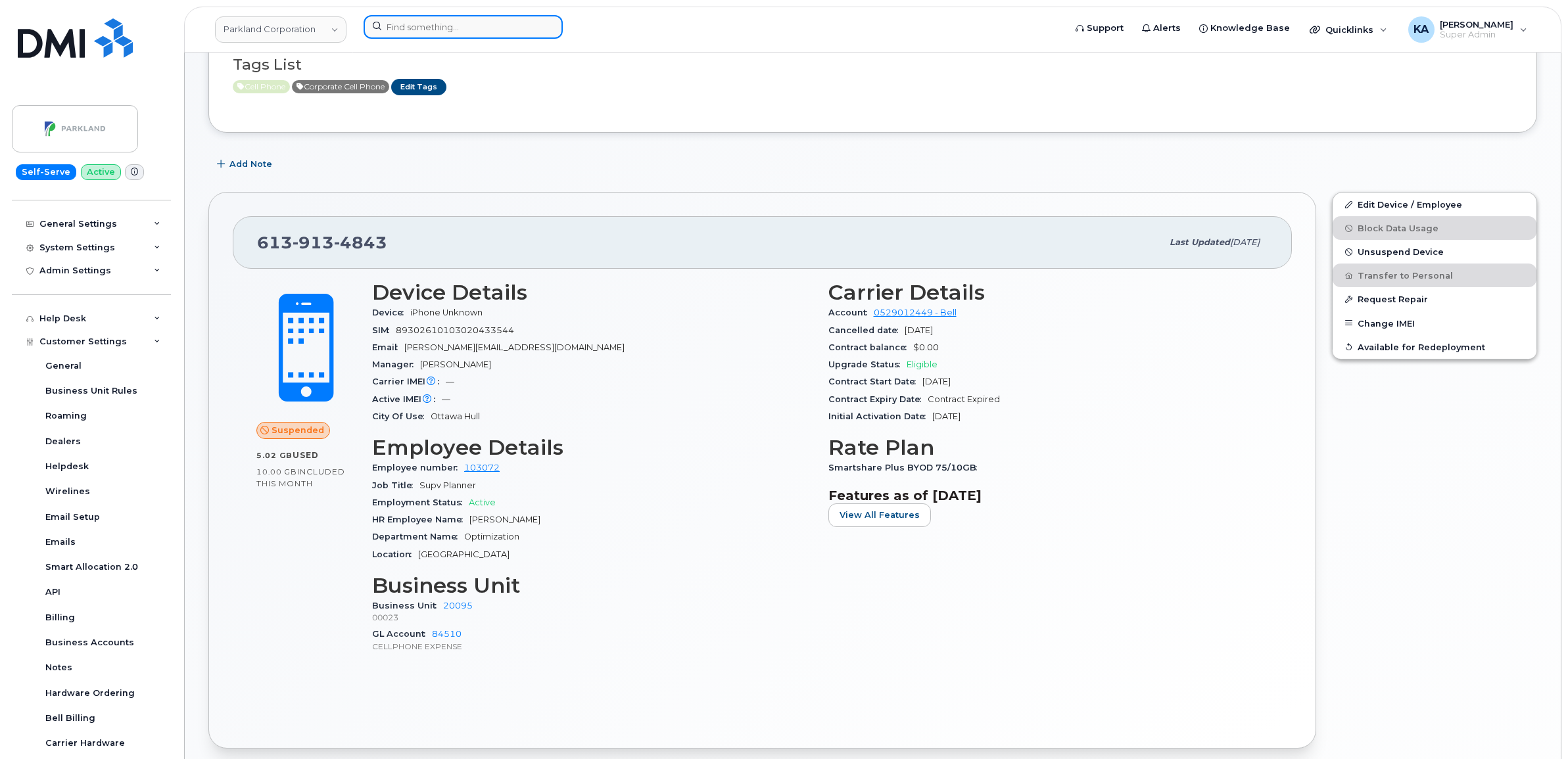
click at [406, 27] on input at bounding box center [463, 27] width 199 height 24
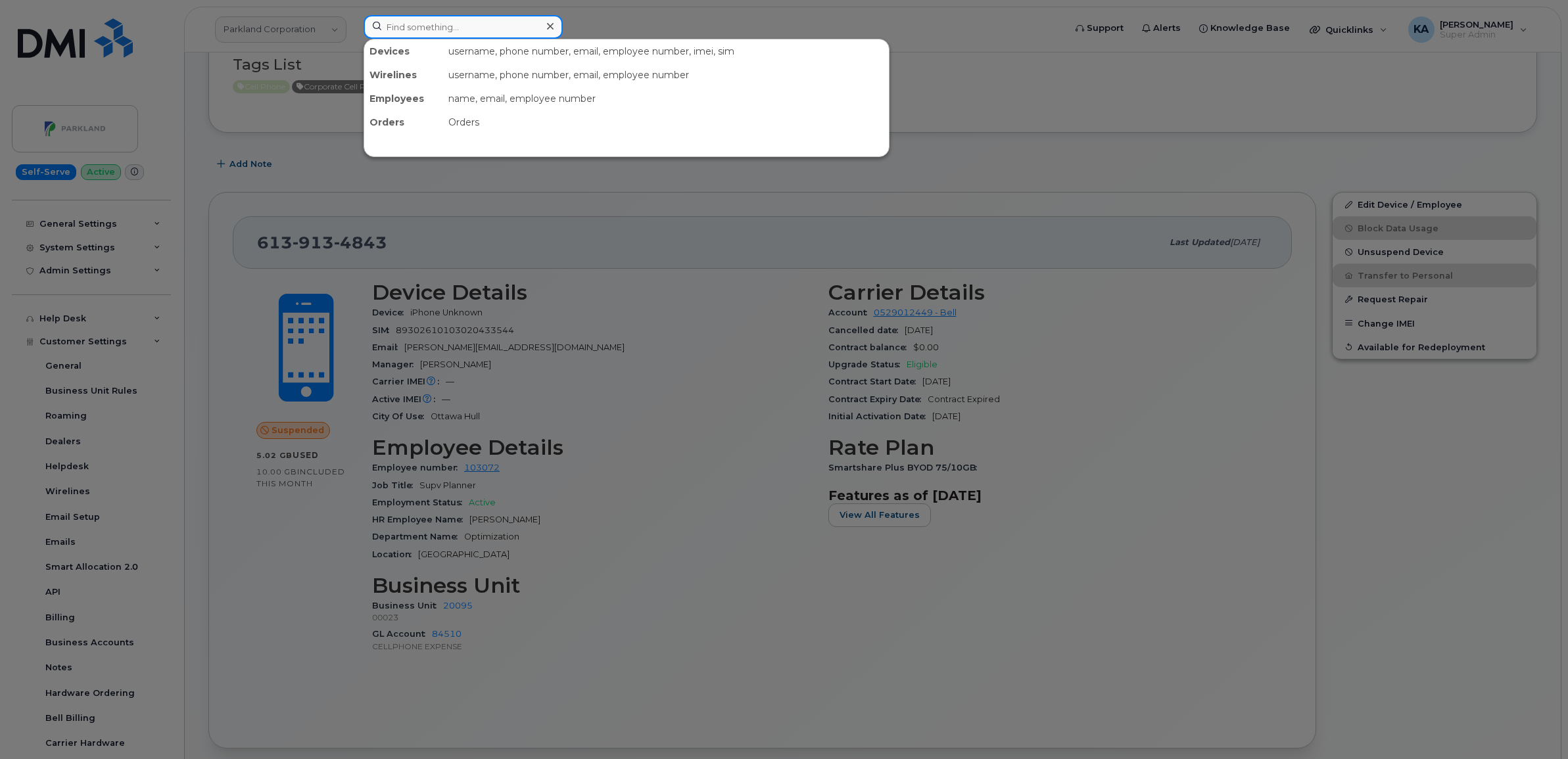
paste input "6049992203"
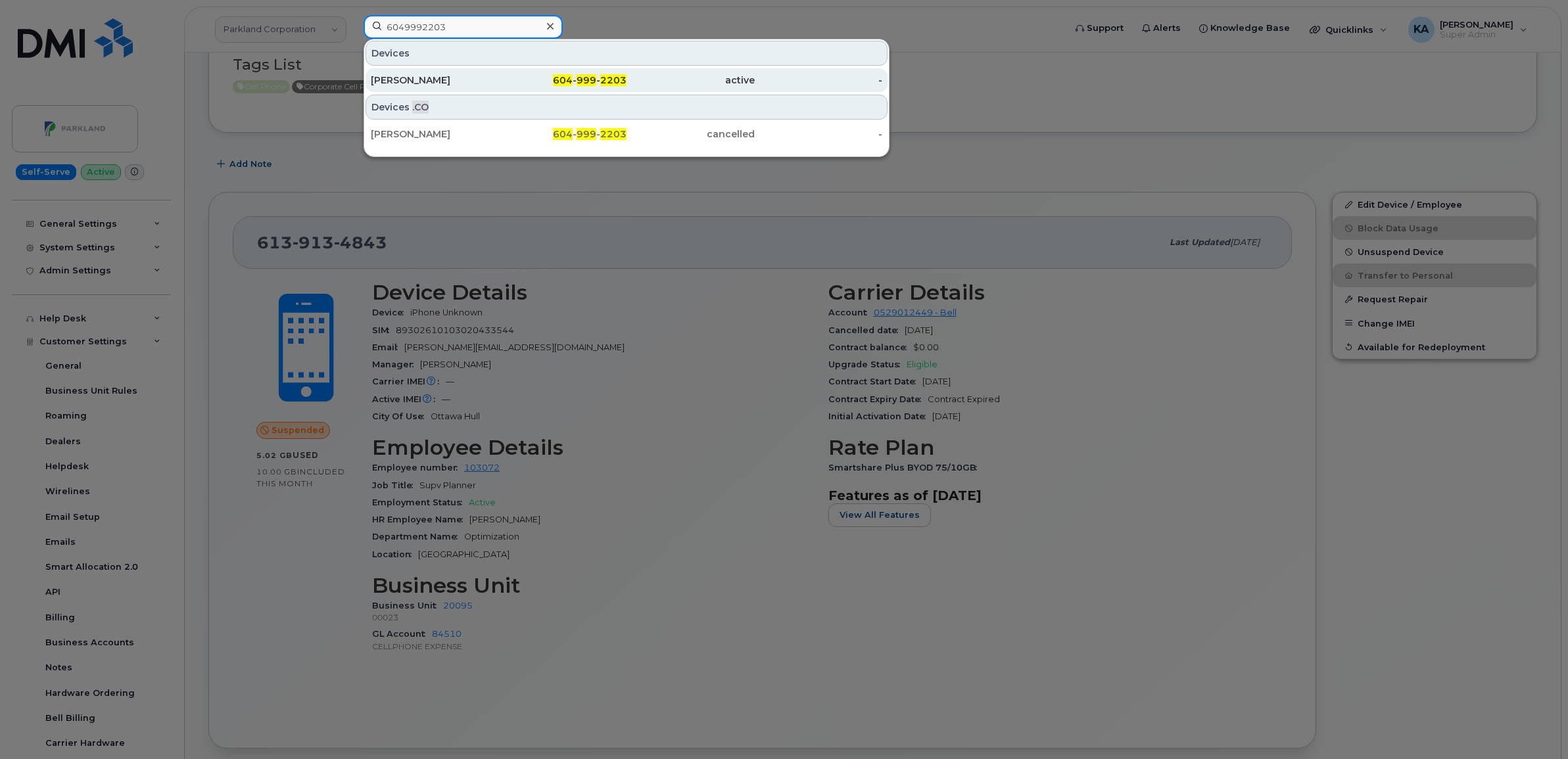
type input "6049992203"
click at [406, 74] on div "Barbara Engstrom" at bounding box center [435, 80] width 128 height 24
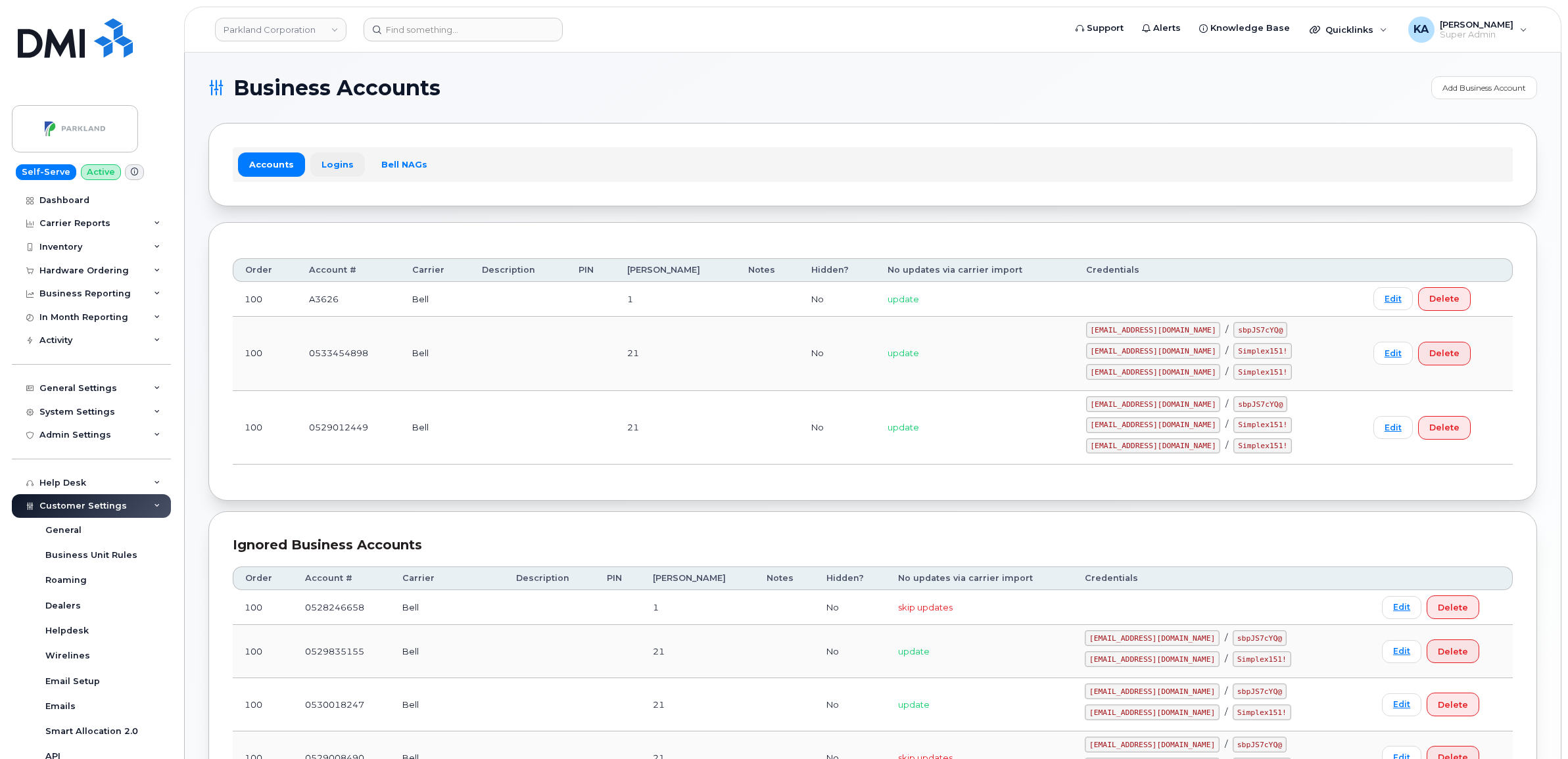
click at [340, 162] on link "Logins" at bounding box center [338, 164] width 55 height 24
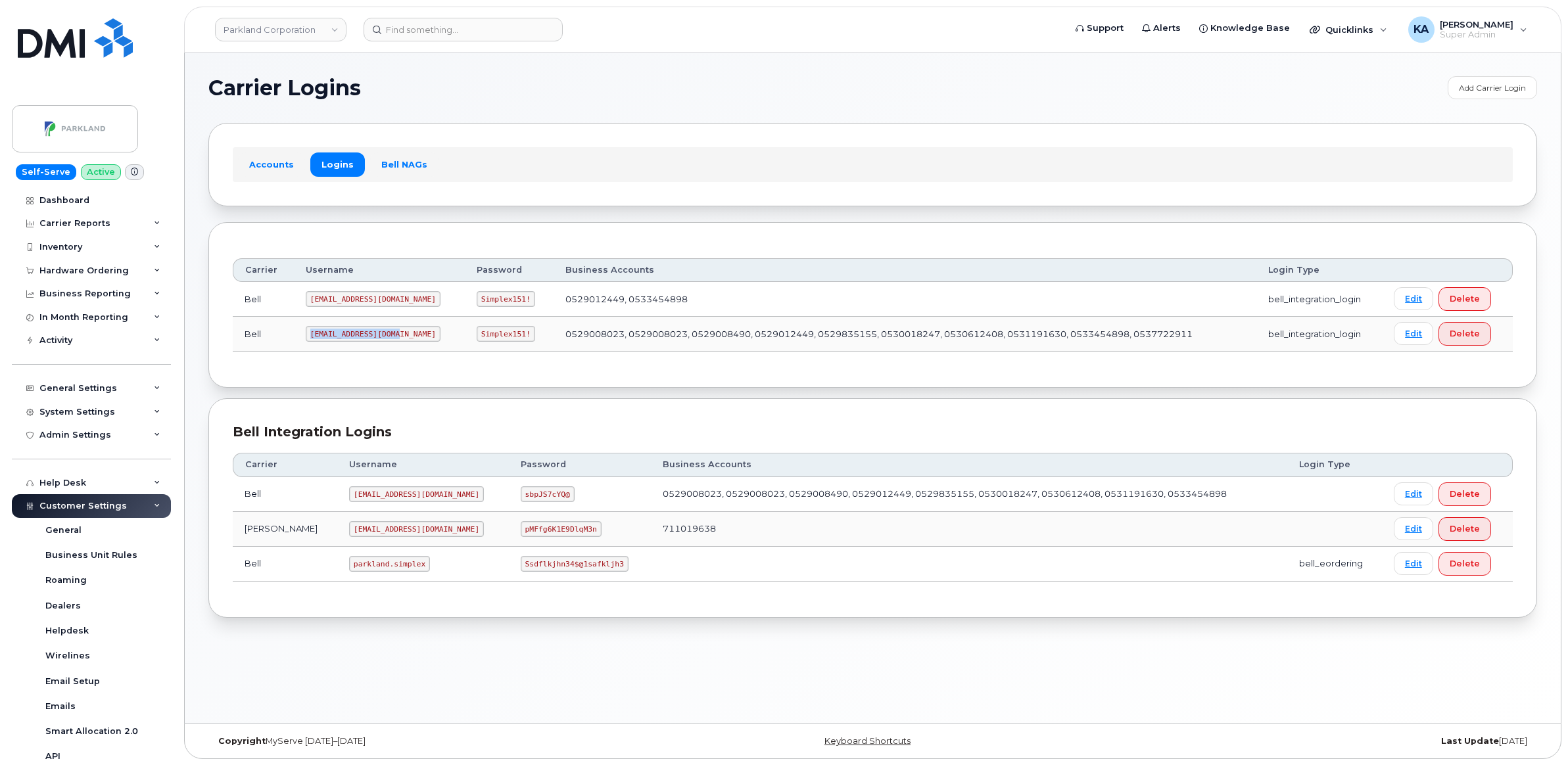
drag, startPoint x: 309, startPoint y: 337, endPoint x: 378, endPoint y: 346, distance: 69.6
click at [378, 346] on td "Parkland2@myserve.ca" at bounding box center [379, 335] width 171 height 35
copy code "Parkland2@myserve.ca"
drag, startPoint x: 437, startPoint y: 335, endPoint x: 489, endPoint y: 345, distance: 53.0
click at [489, 345] on td "Simplex151!" at bounding box center [509, 335] width 89 height 35
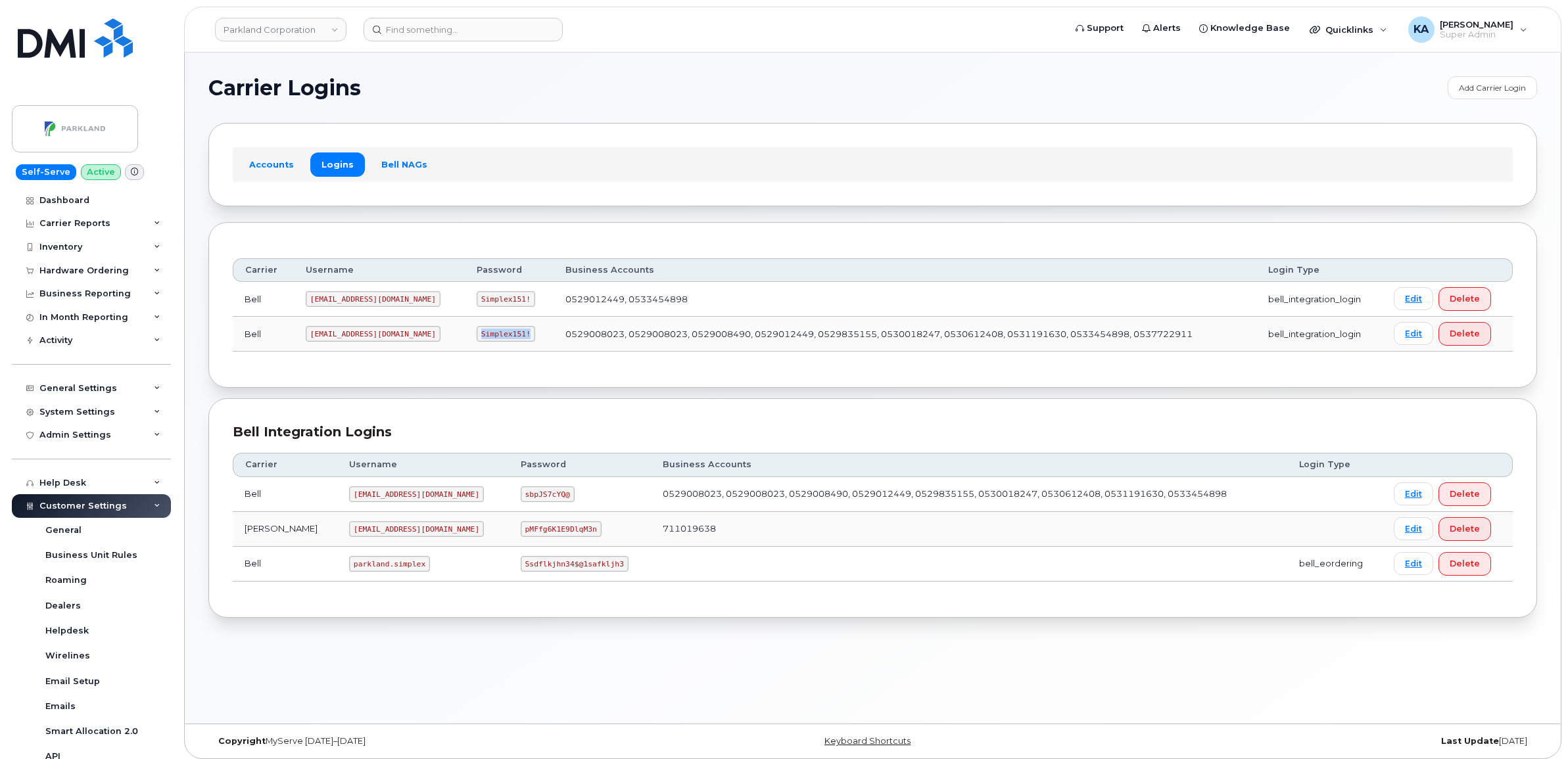
copy code "Simplex151!"
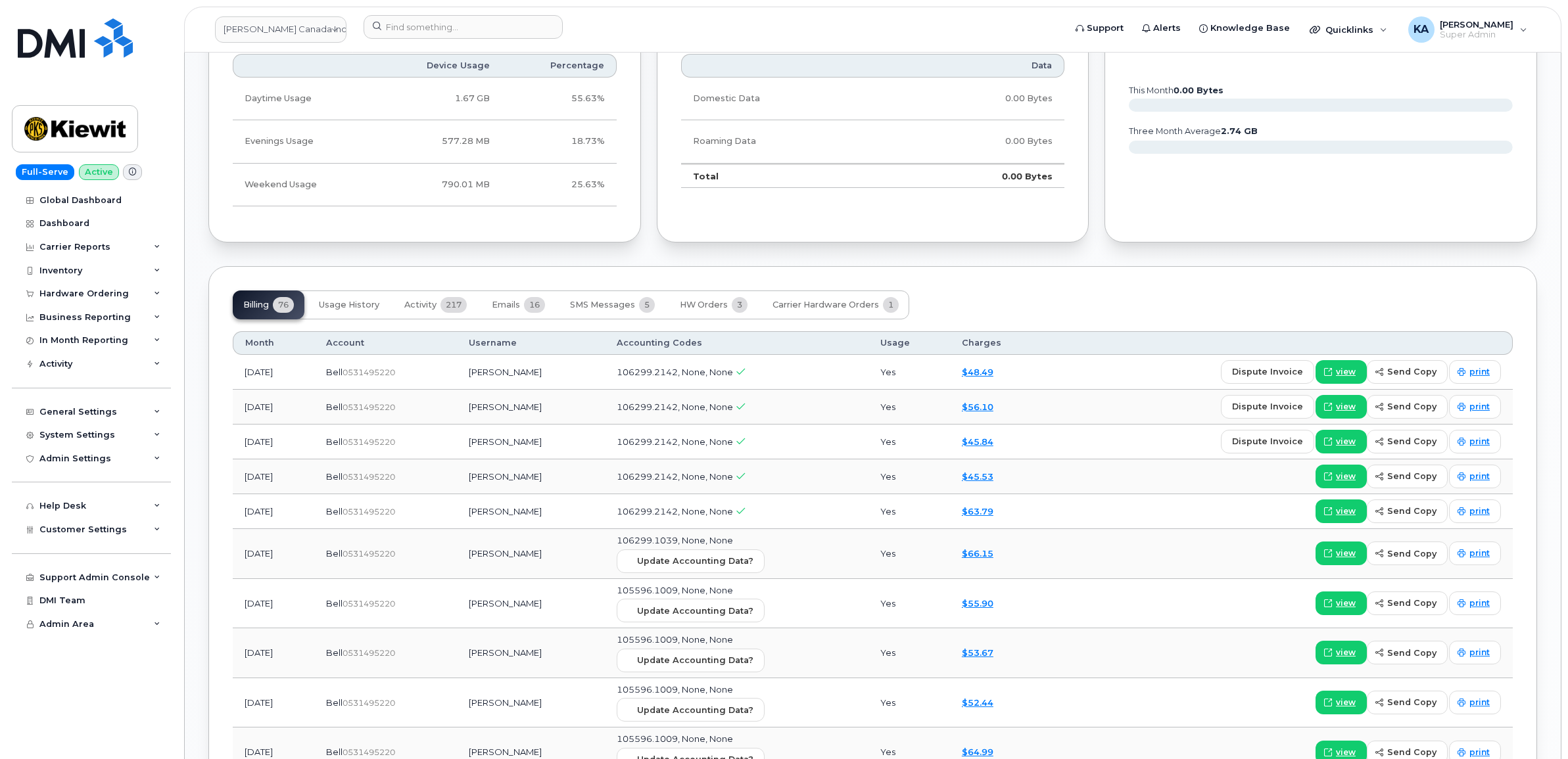
scroll to position [1396, 0]
click at [598, 307] on span "SMS Messages" at bounding box center [602, 303] width 65 height 11
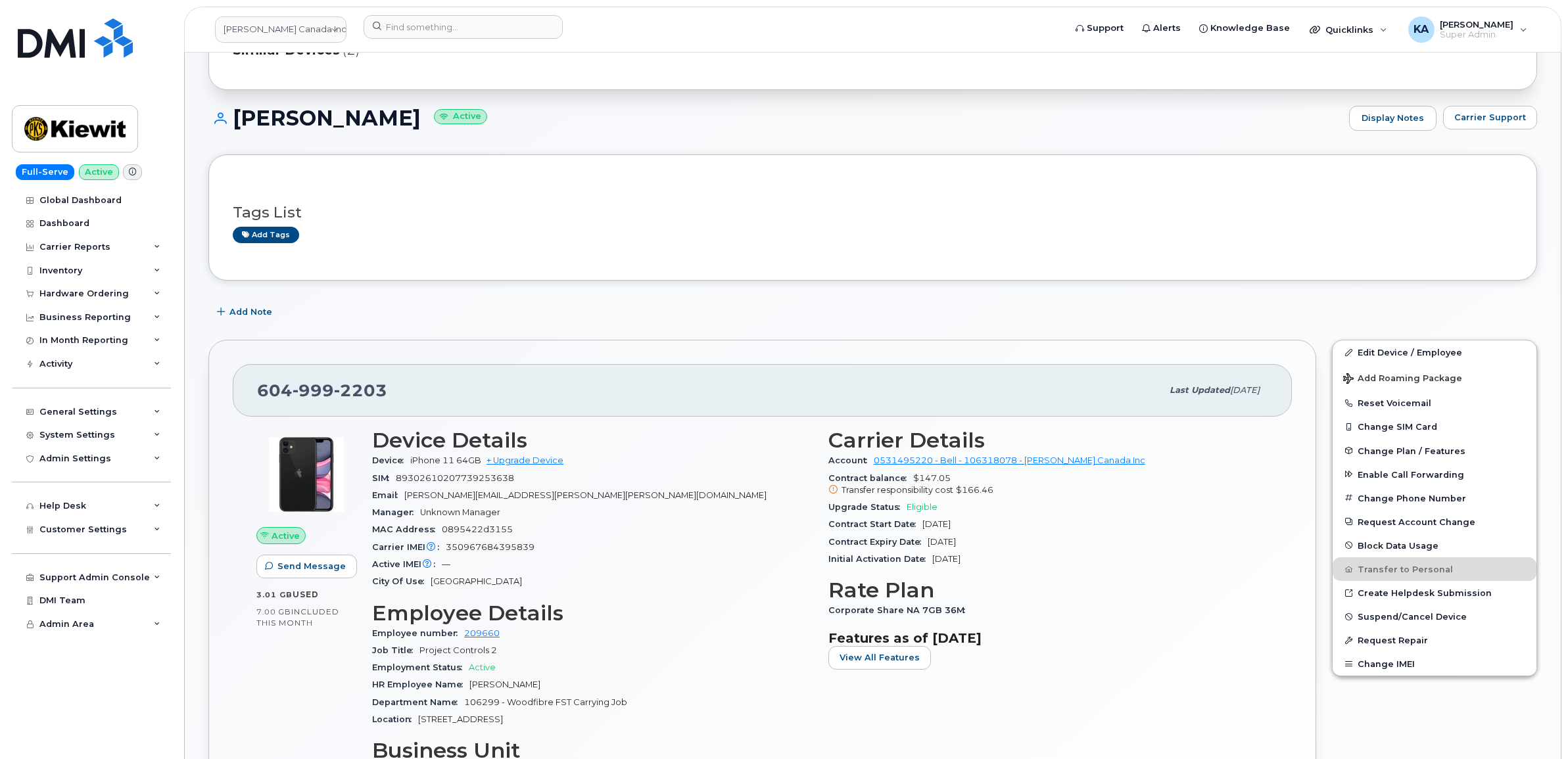
scroll to position [0, 0]
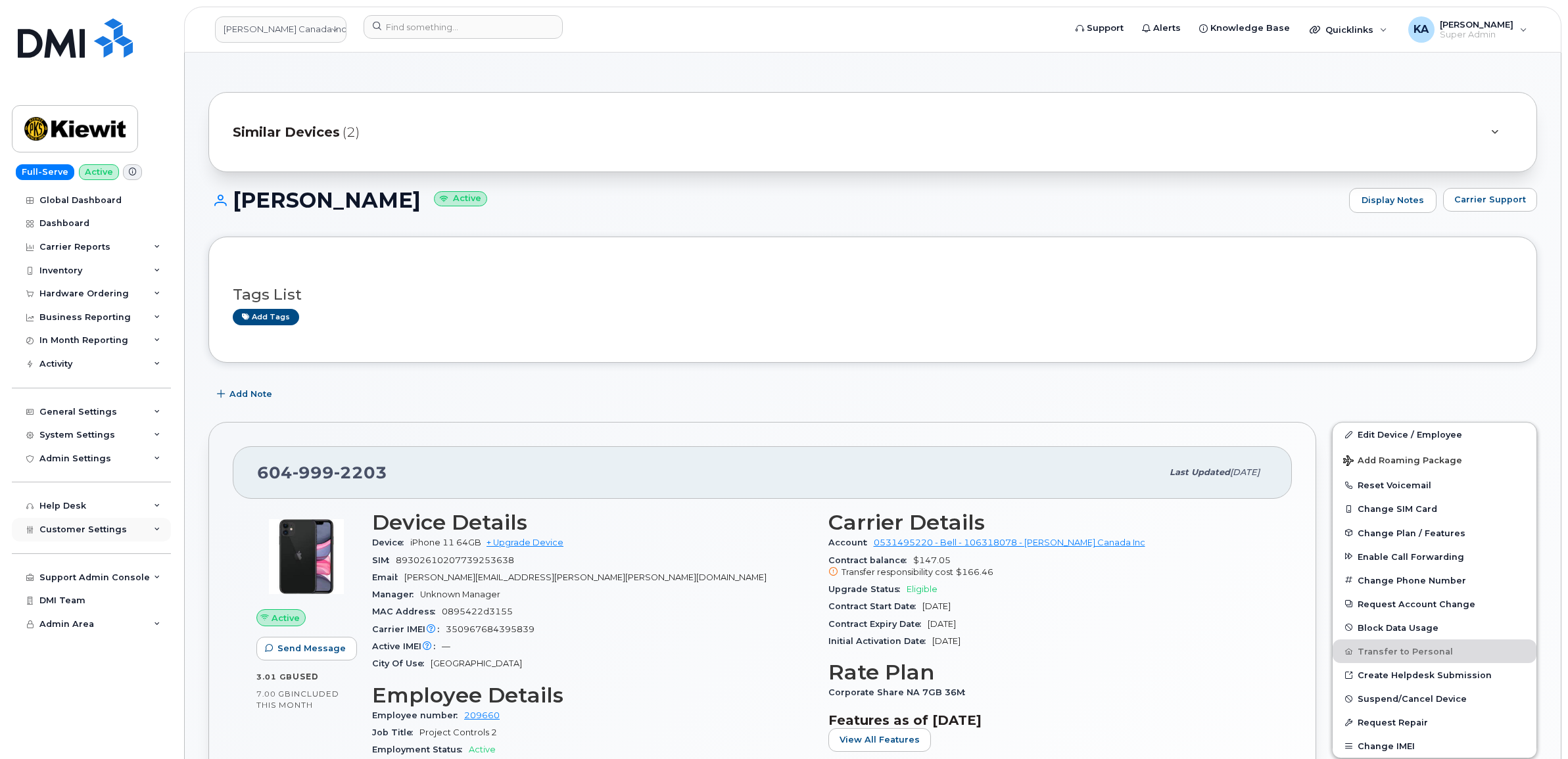
click at [66, 534] on span "Customer Settings" at bounding box center [83, 529] width 87 height 10
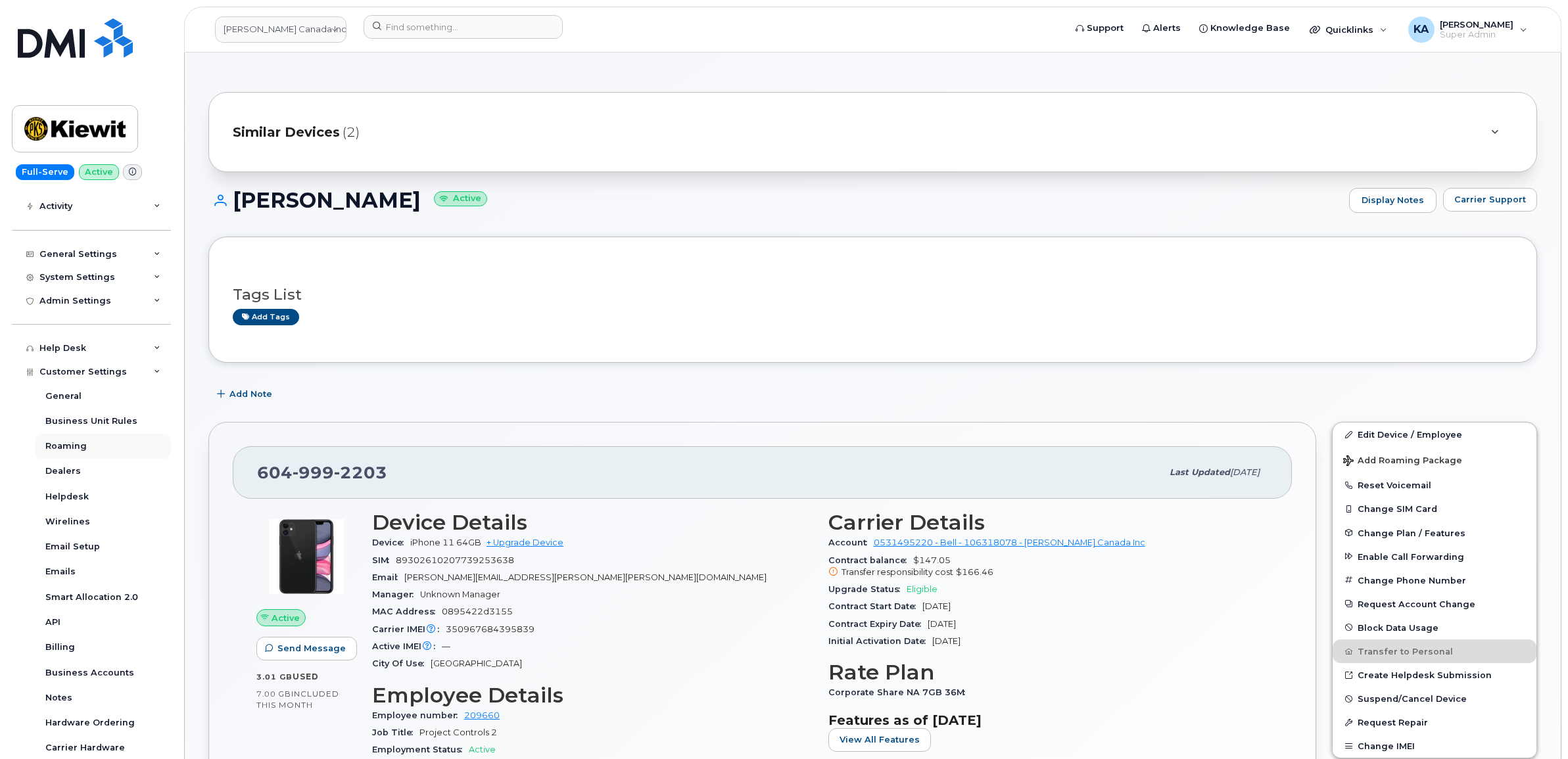
scroll to position [164, 0]
drag, startPoint x: 395, startPoint y: 472, endPoint x: 257, endPoint y: 478, distance: 138.1
click at [257, 478] on div "604 999 2203 Last updated Oct 14, 2025" at bounding box center [762, 472] width 1059 height 53
copy span "604 999 2203"
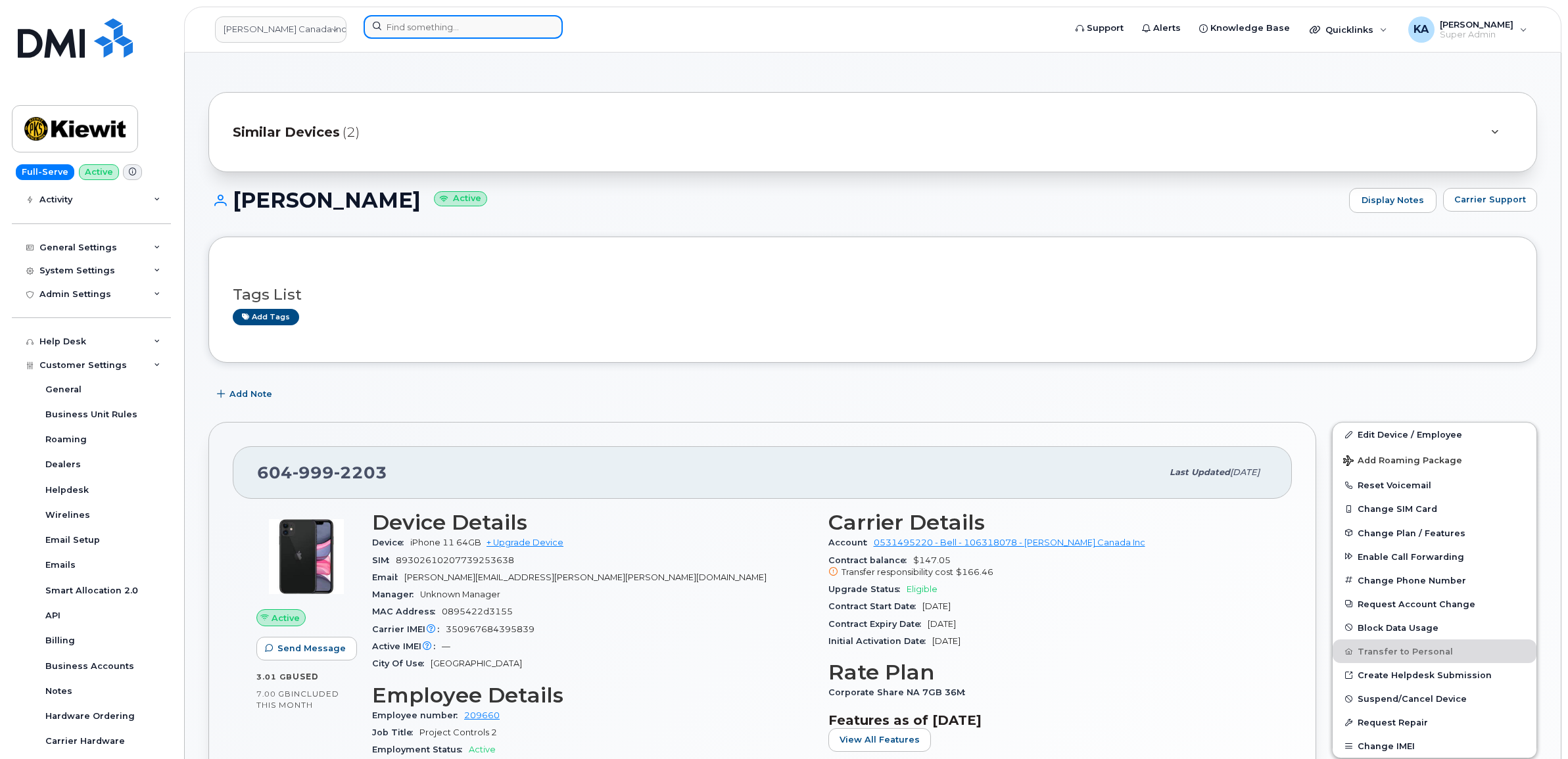
click at [435, 27] on input at bounding box center [463, 27] width 199 height 24
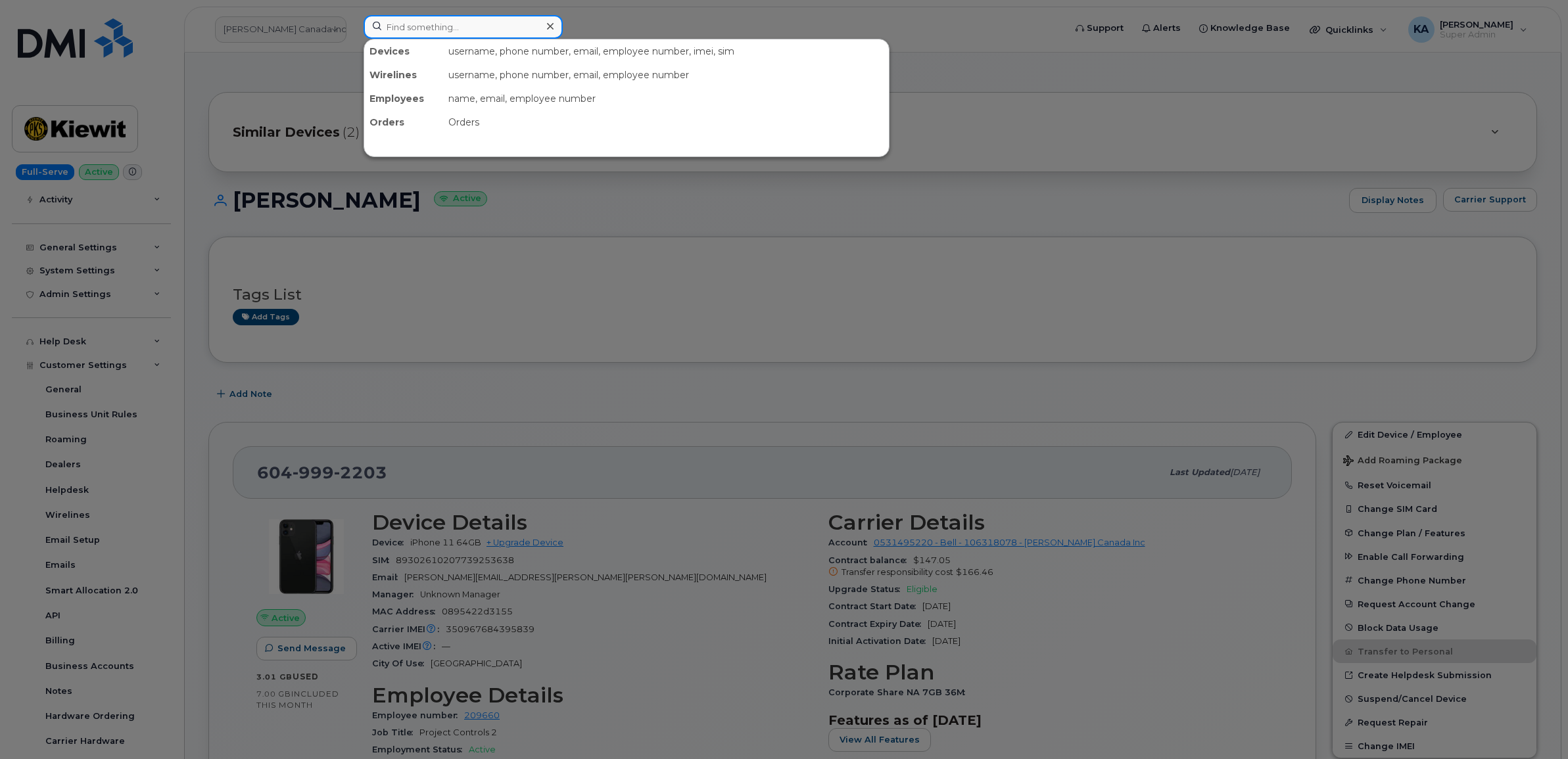
paste input "5142093710"
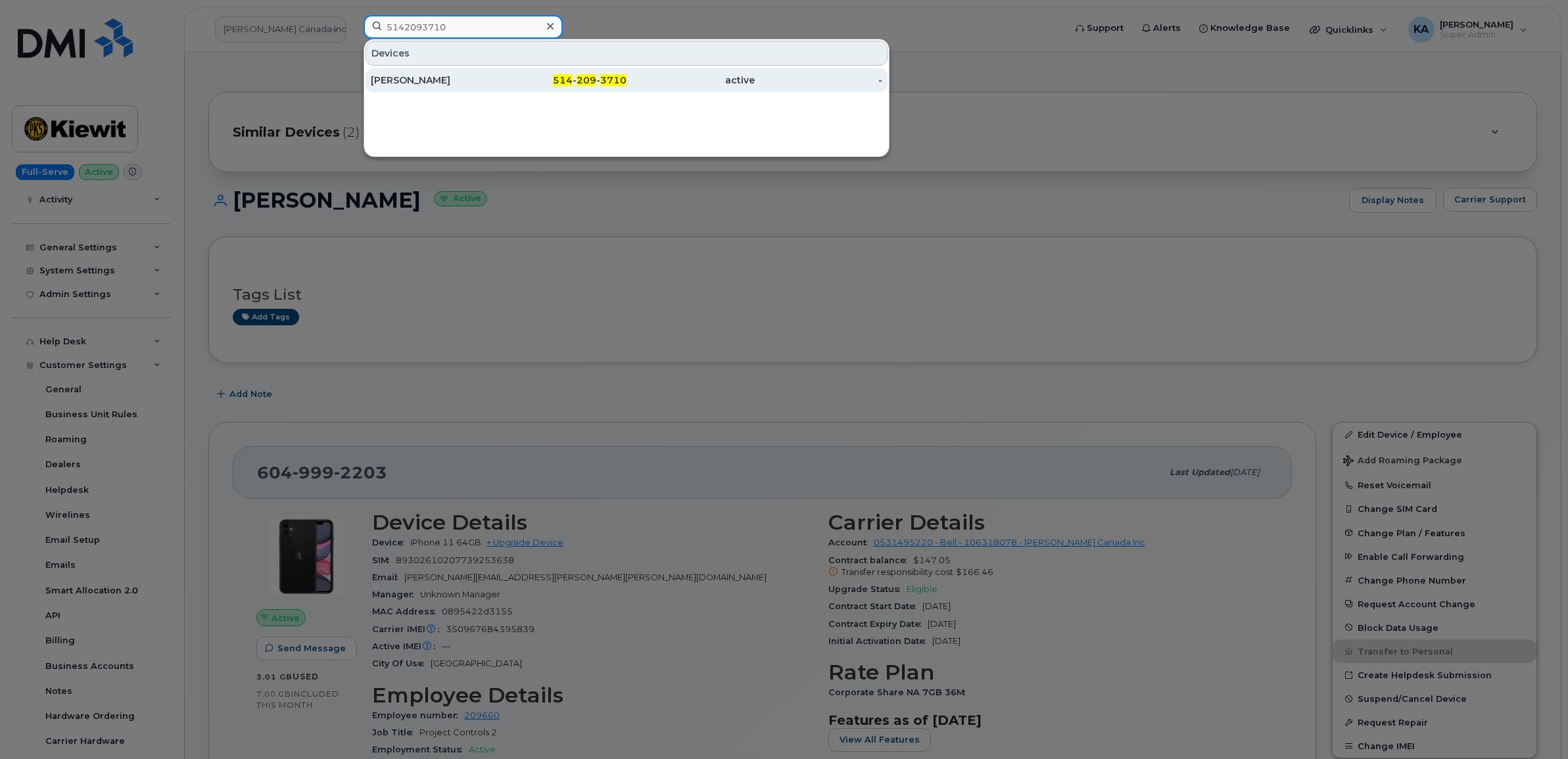
type input "5142093710"
click at [412, 77] on div "[PERSON_NAME]" at bounding box center [435, 80] width 128 height 13
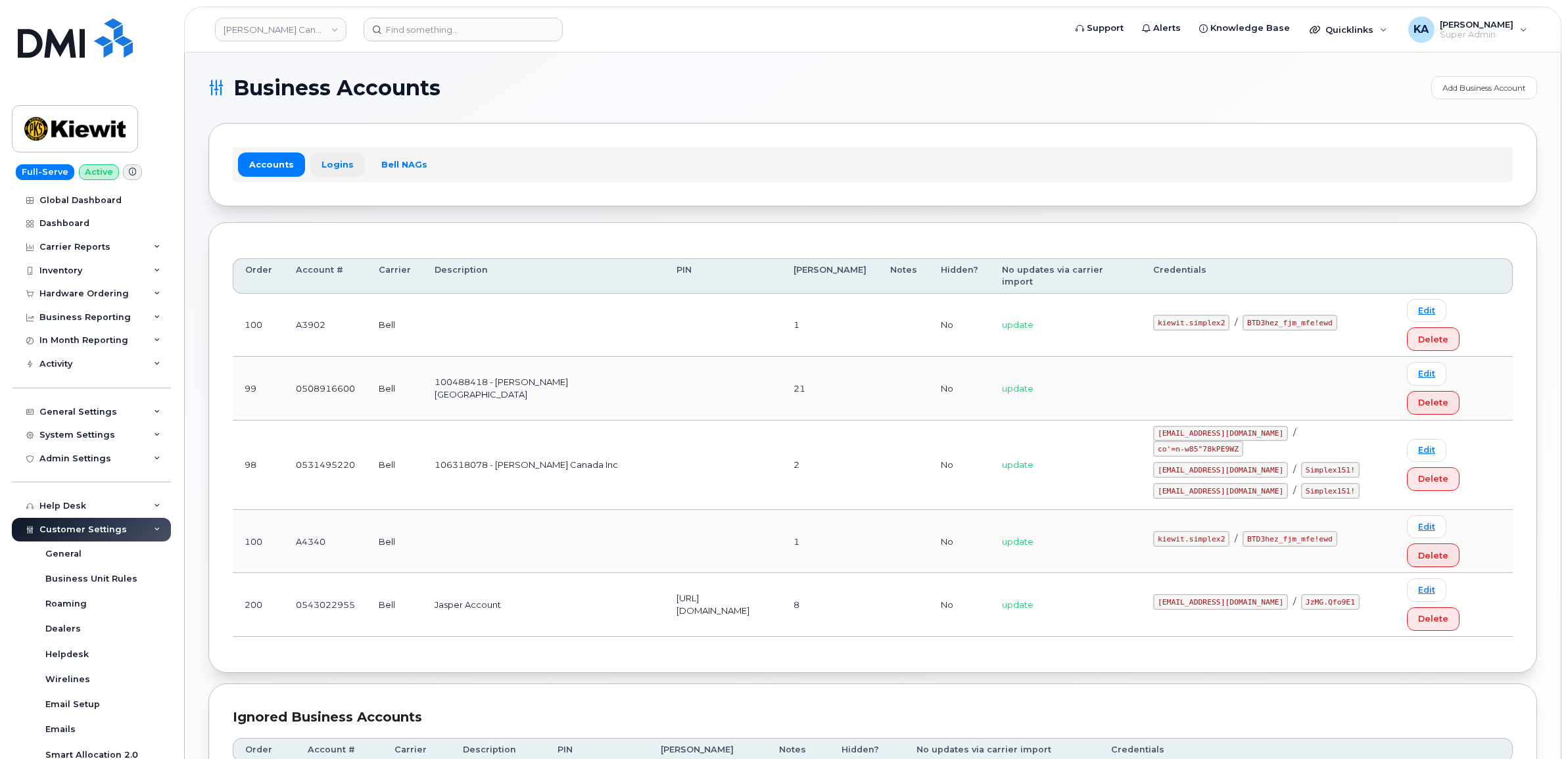
click at [335, 163] on link "Logins" at bounding box center [338, 164] width 55 height 24
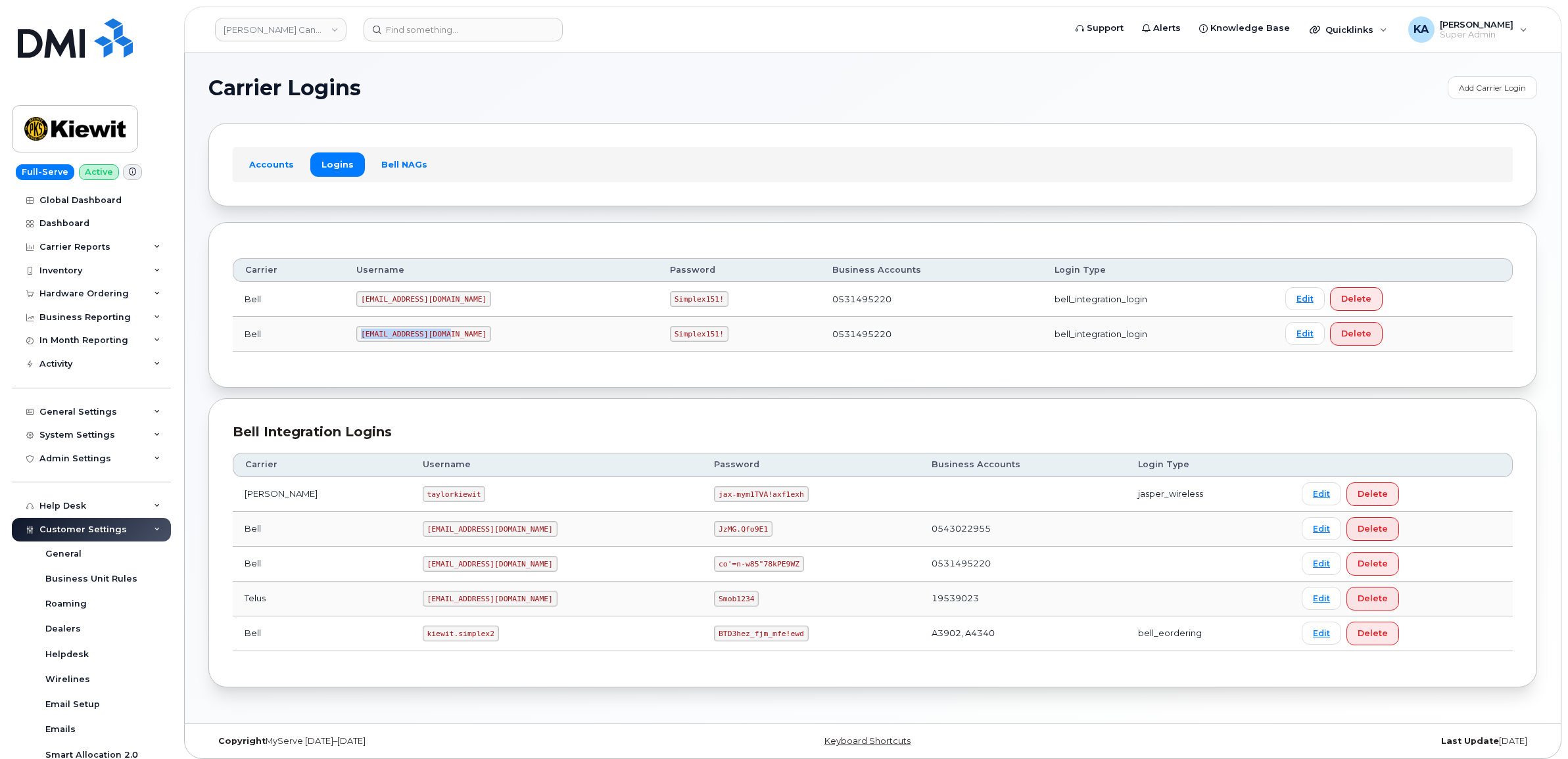
drag, startPoint x: 363, startPoint y: 333, endPoint x: 454, endPoint y: 342, distance: 91.4
click at [454, 342] on td "PeterKie2@myserve.ca" at bounding box center [501, 335] width 314 height 35
copy code "PeterKie2@myserve.ca"
drag, startPoint x: 613, startPoint y: 336, endPoint x: 678, endPoint y: 339, distance: 65.1
click at [678, 339] on td "Simplex151!" at bounding box center [739, 335] width 162 height 35
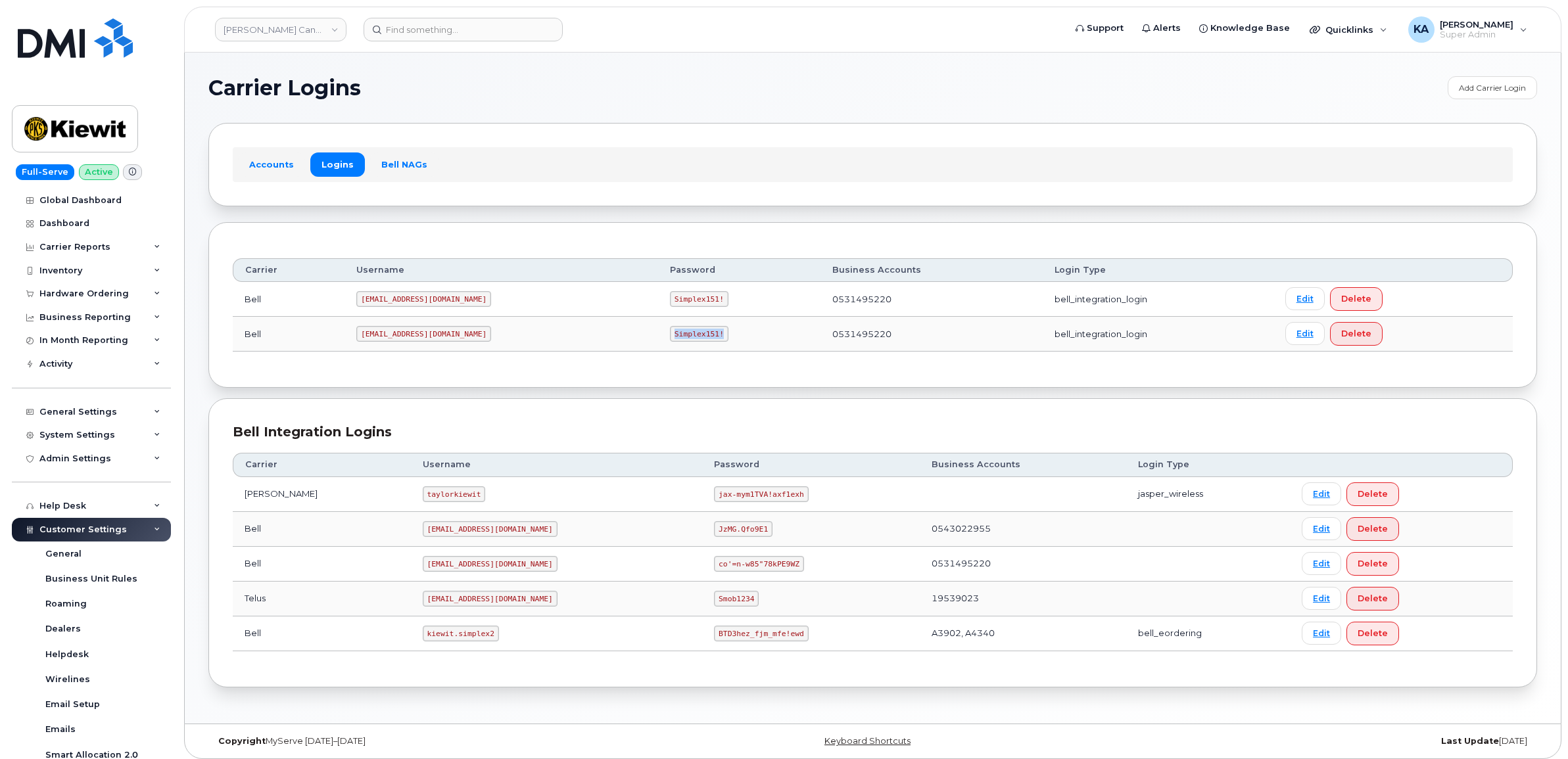
copy code "Simplex151!"
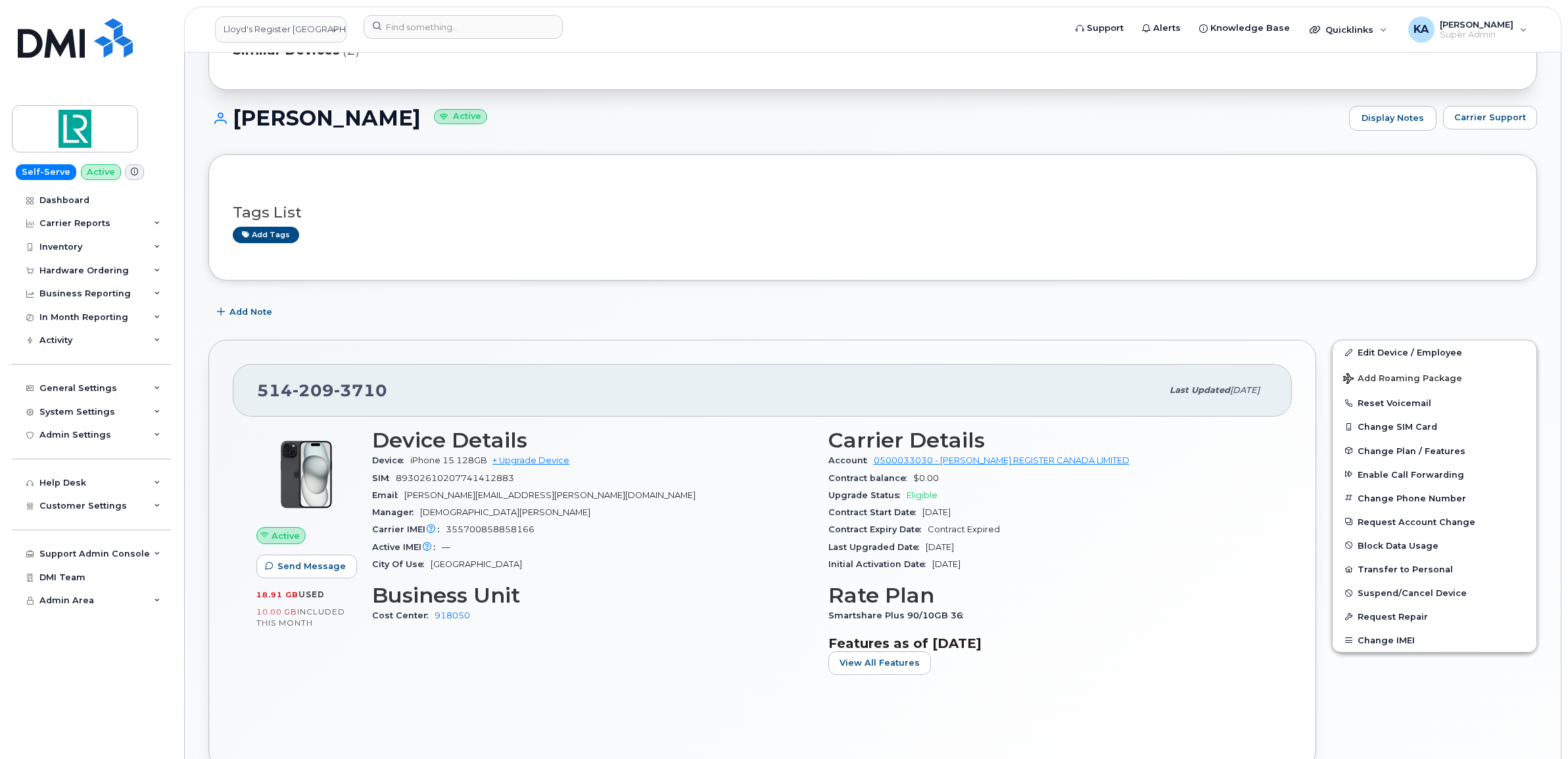
scroll to position [164, 0]
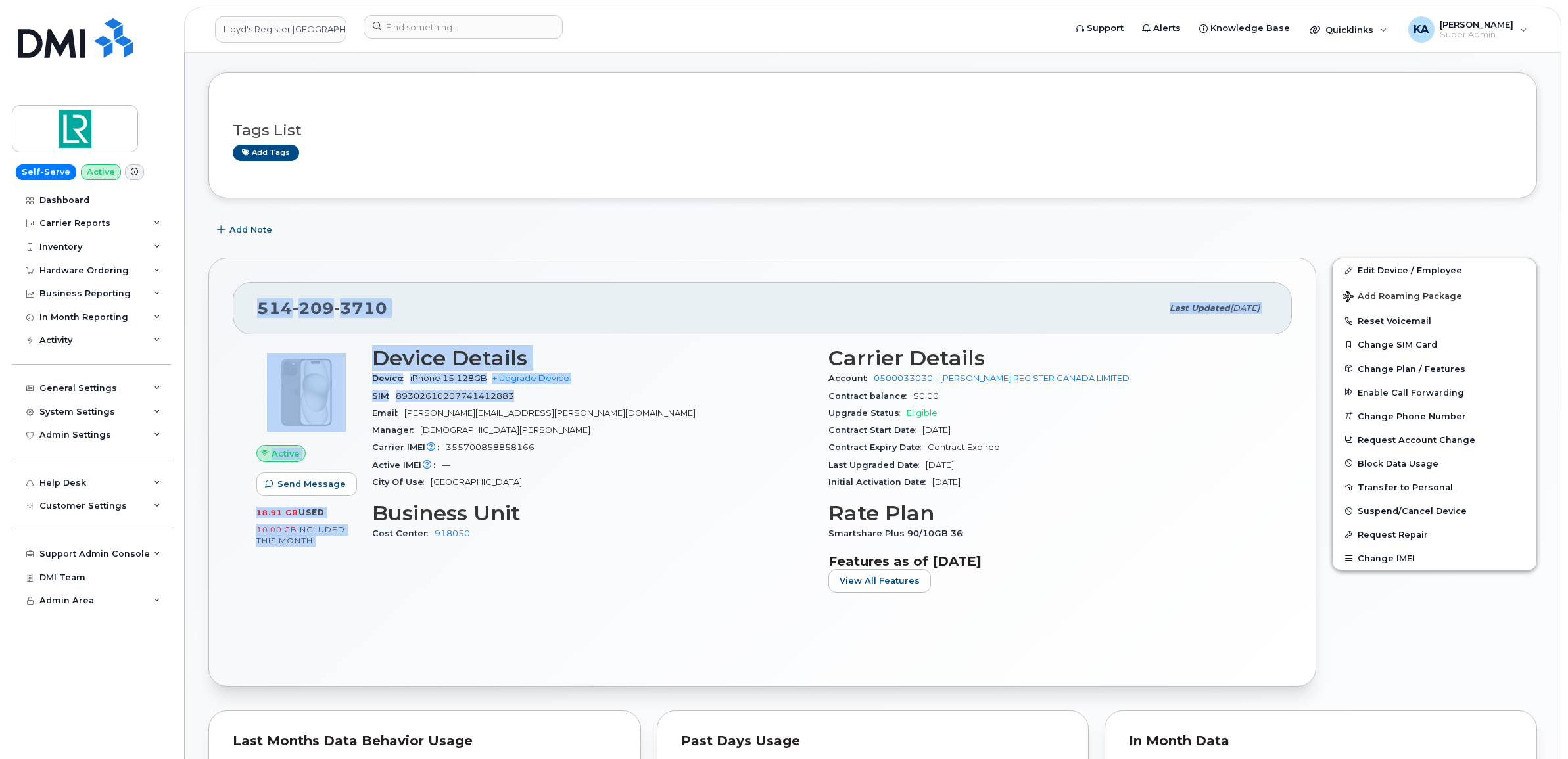
drag, startPoint x: 255, startPoint y: 306, endPoint x: 780, endPoint y: 404, distance: 534.1
click at [780, 404] on div "514 209 3710 Last updated Oct 02, 2025 Active Send Message 18.91 GB  used 10.00…" at bounding box center [761, 472] width 1107 height 429
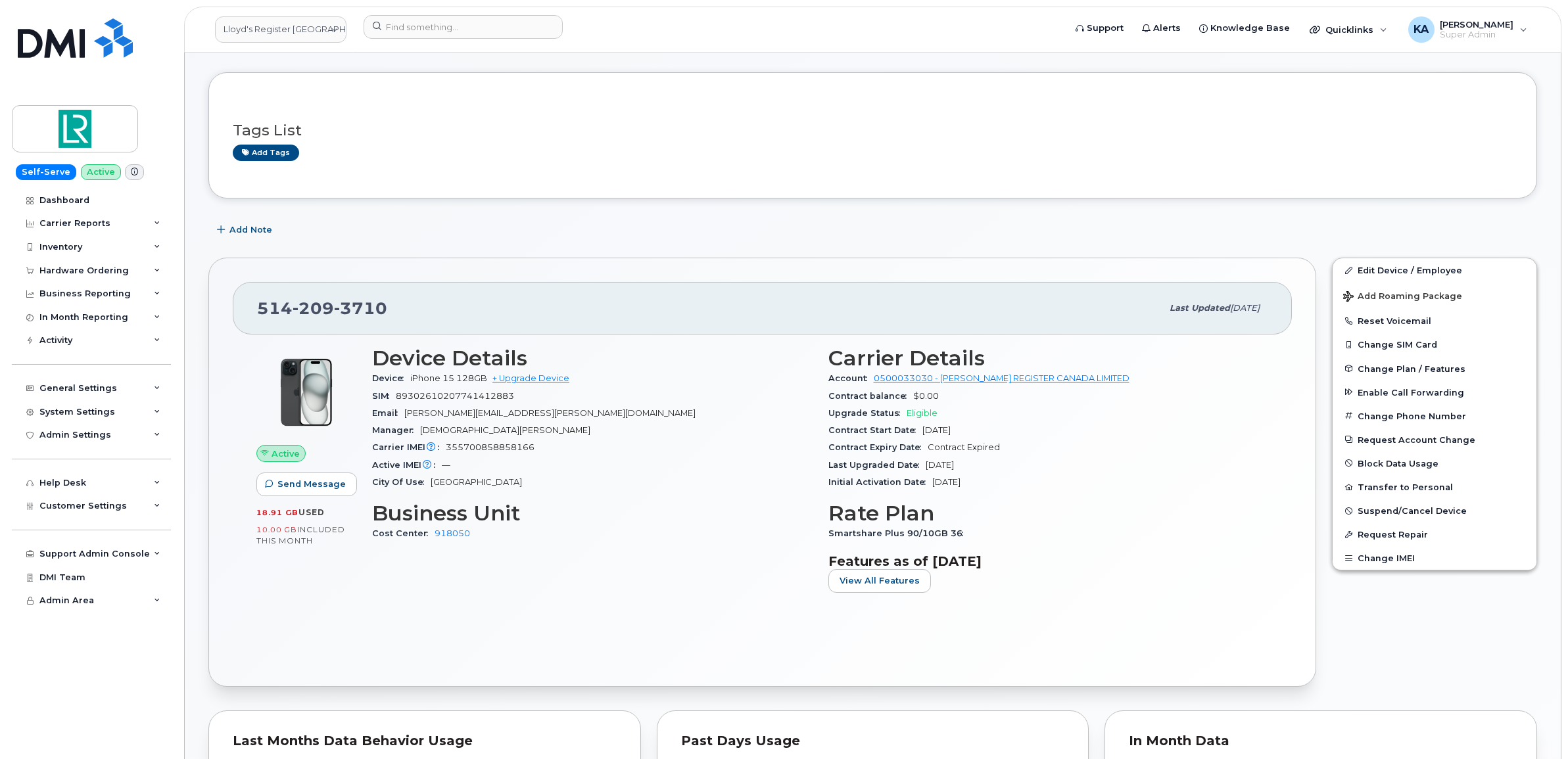
drag, startPoint x: 780, startPoint y: 404, endPoint x: 780, endPoint y: 455, distance: 51.0
click at [780, 455] on div "Carrier IMEI Carrier IMEI is reported during the last billing cycle or change o…" at bounding box center [592, 447] width 440 height 17
click at [751, 518] on h3 "Business Unit" at bounding box center [592, 513] width 440 height 24
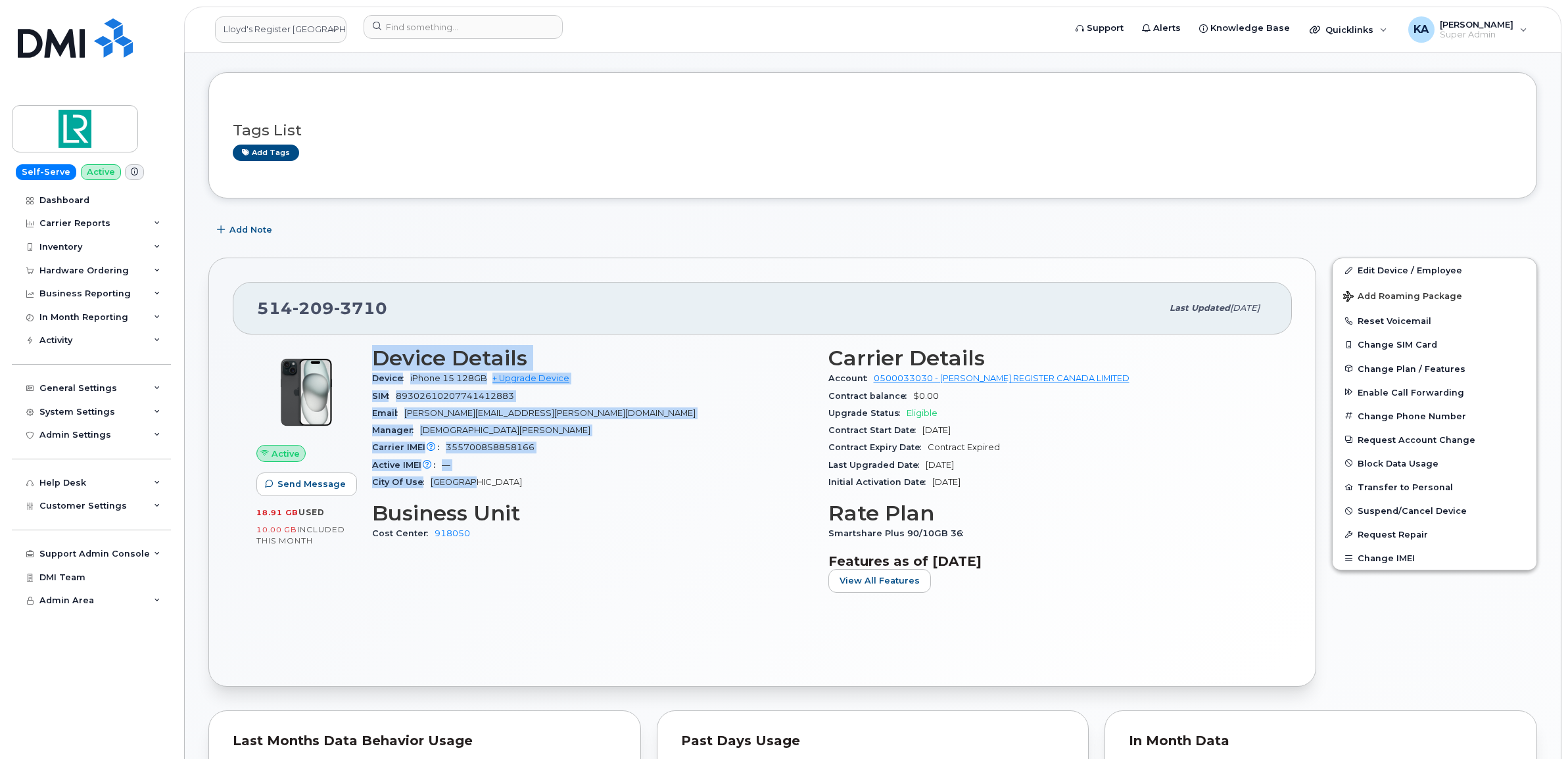
drag, startPoint x: 368, startPoint y: 357, endPoint x: 527, endPoint y: 483, distance: 202.9
click at [527, 483] on div "Device Details Device iPhone 15 128GB + Upgrade Device SIM 89302610207741412883…" at bounding box center [592, 474] width 456 height 272
drag, startPoint x: 527, startPoint y: 483, endPoint x: 480, endPoint y: 396, distance: 98.9
copy section "Device Details Device iPhone 15 128GB + Upgrade Device SIM 89302610207741412883…"
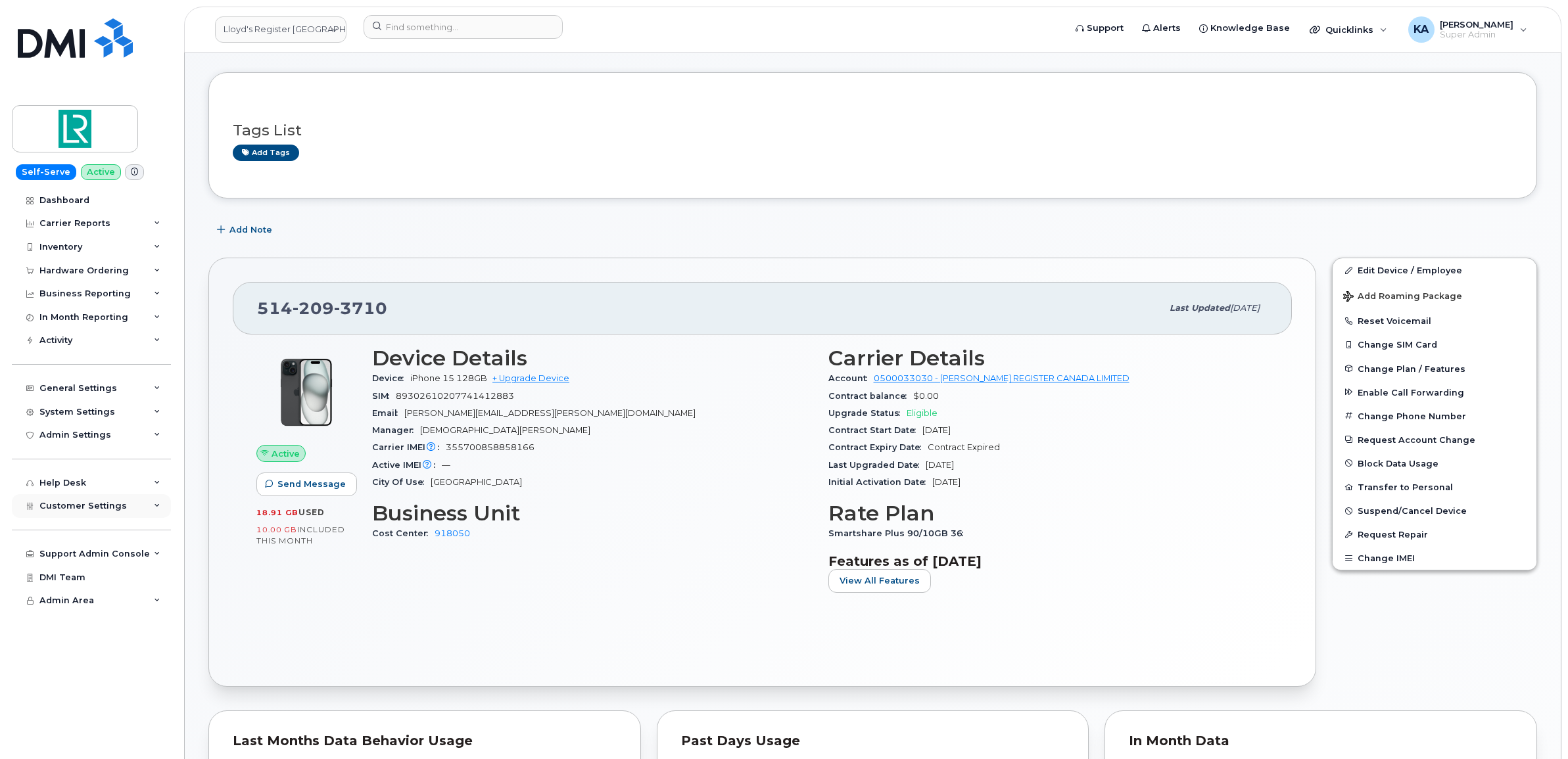
click at [77, 510] on span "Customer Settings" at bounding box center [83, 505] width 87 height 10
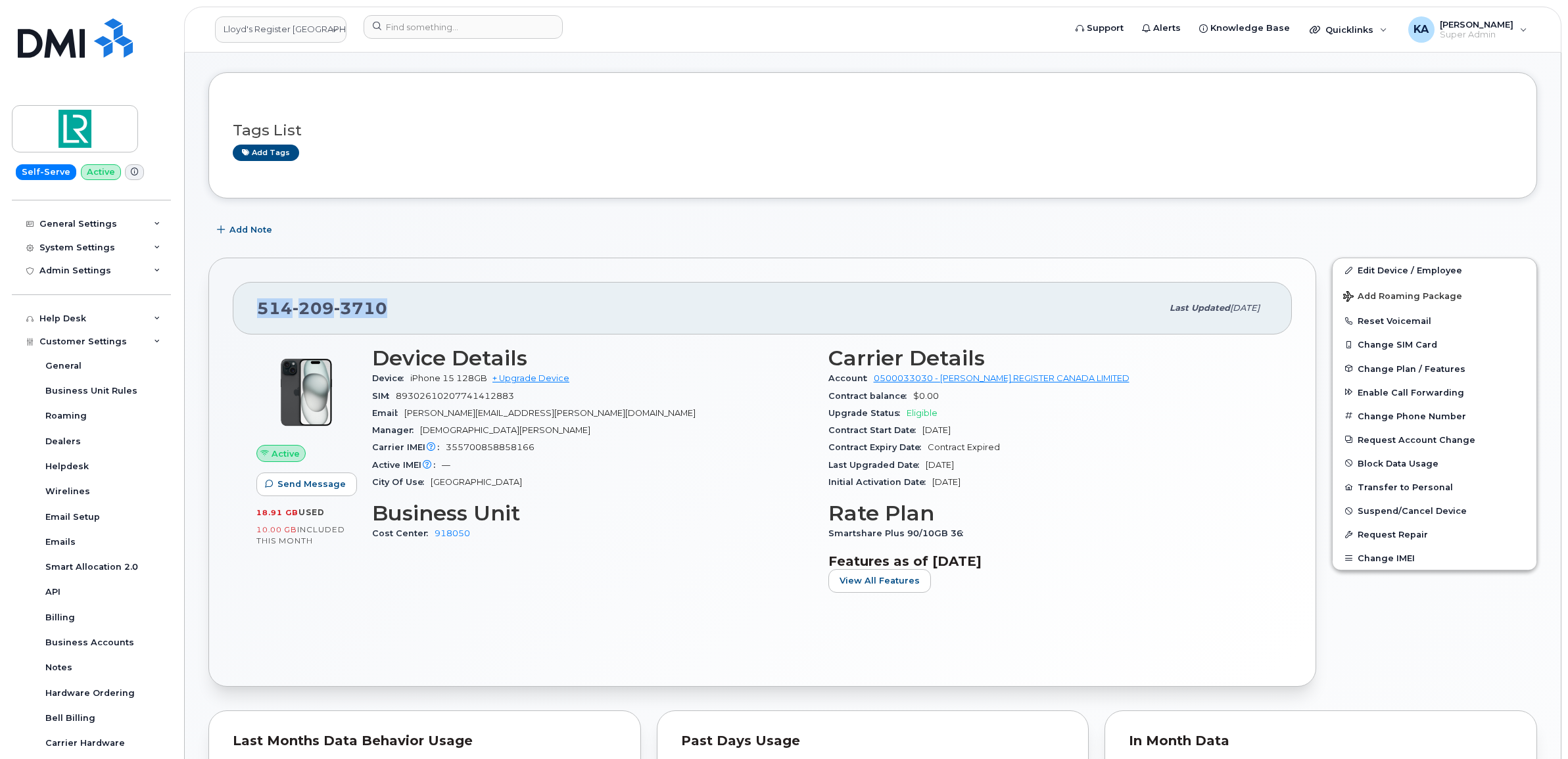
drag, startPoint x: 387, startPoint y: 309, endPoint x: 259, endPoint y: 310, distance: 128.0
click at [259, 310] on div "514 209 3710" at bounding box center [709, 308] width 904 height 27
copy span "514 209 3710"
click at [261, 30] on link "Lloyd's Register Canada" at bounding box center [281, 29] width 131 height 26
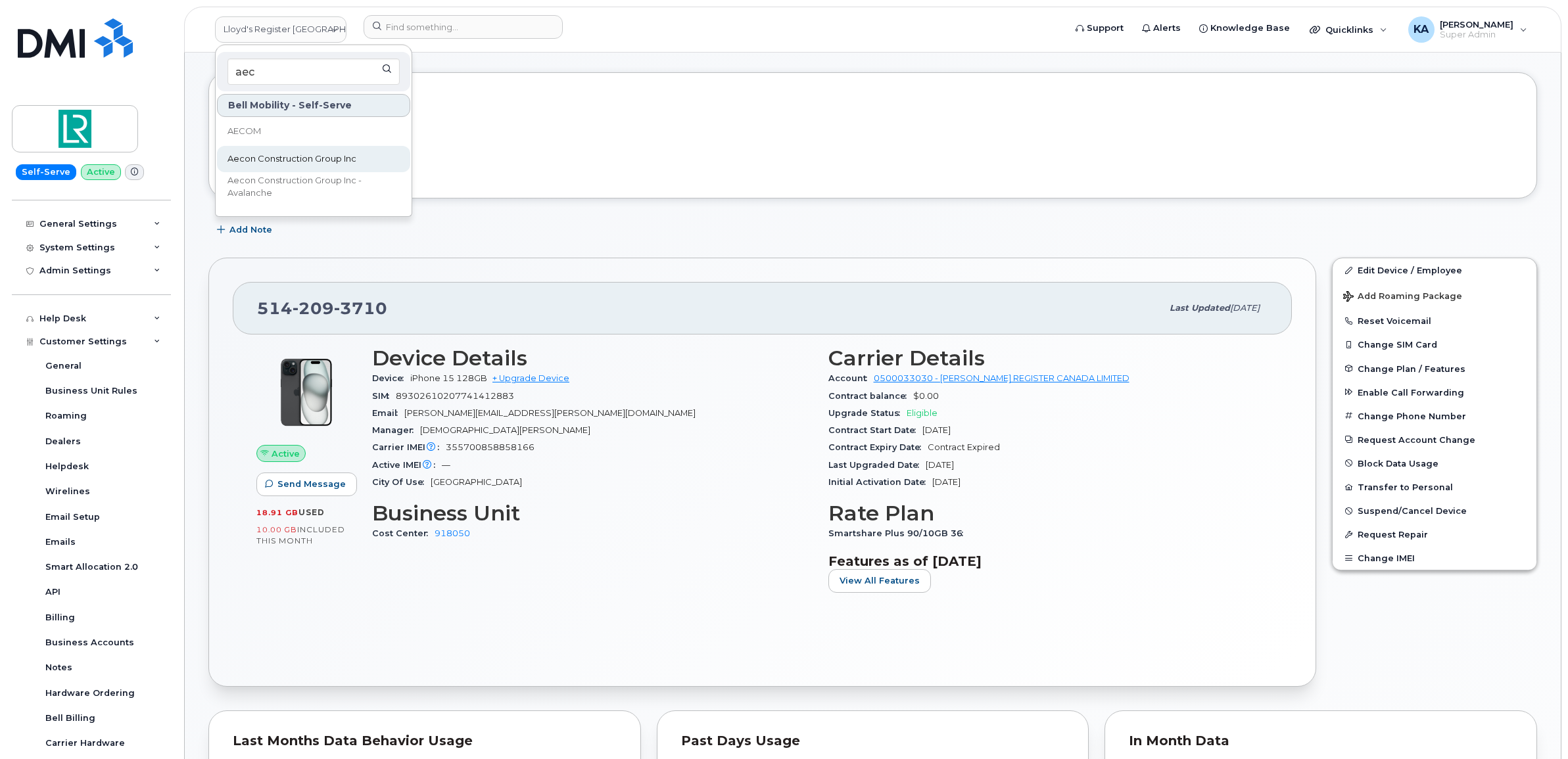
type input "aec"
click at [248, 150] on link "Aecon Construction Group Inc" at bounding box center [313, 159] width 193 height 26
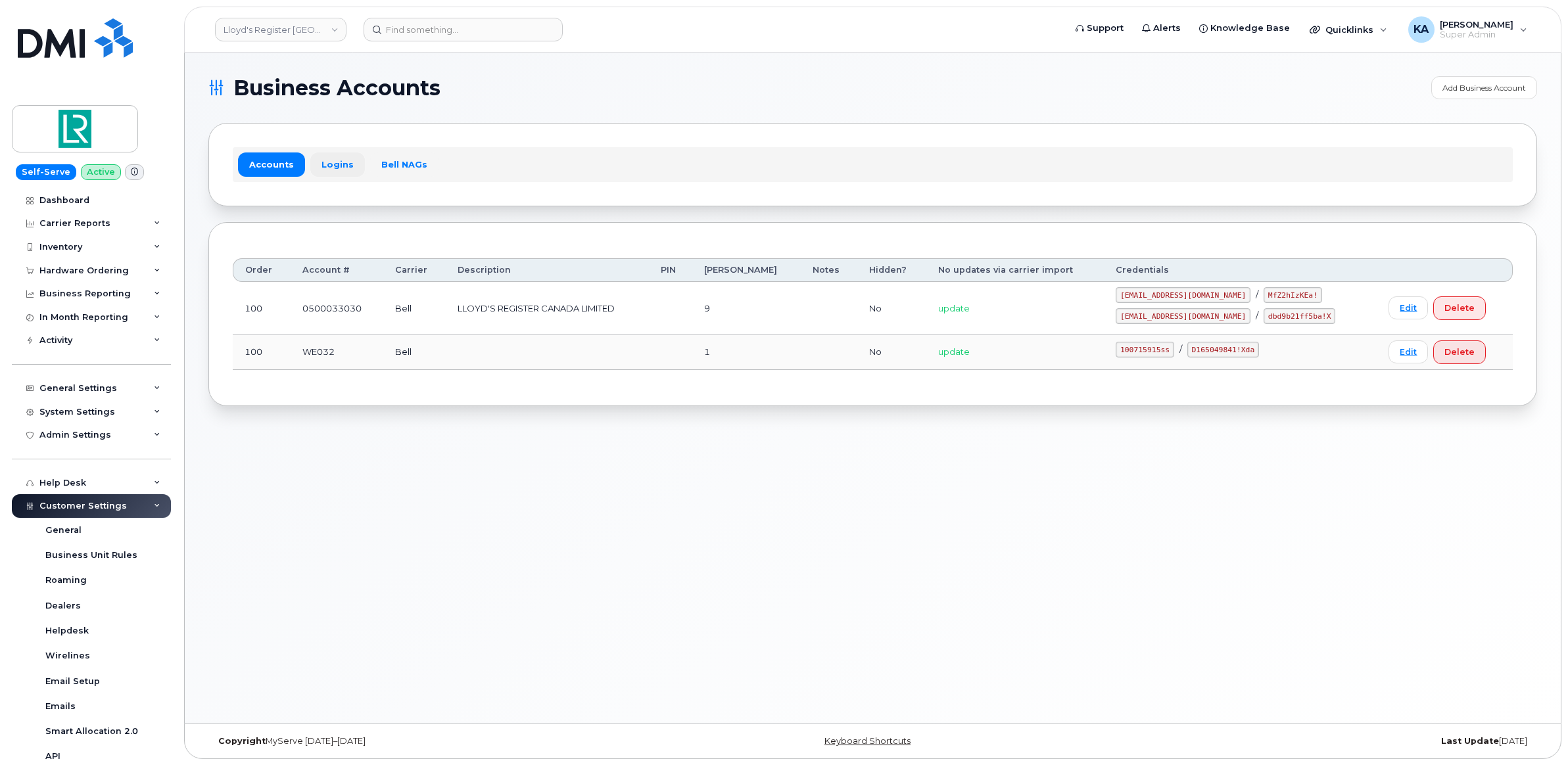
click at [337, 162] on link "Logins" at bounding box center [338, 164] width 55 height 24
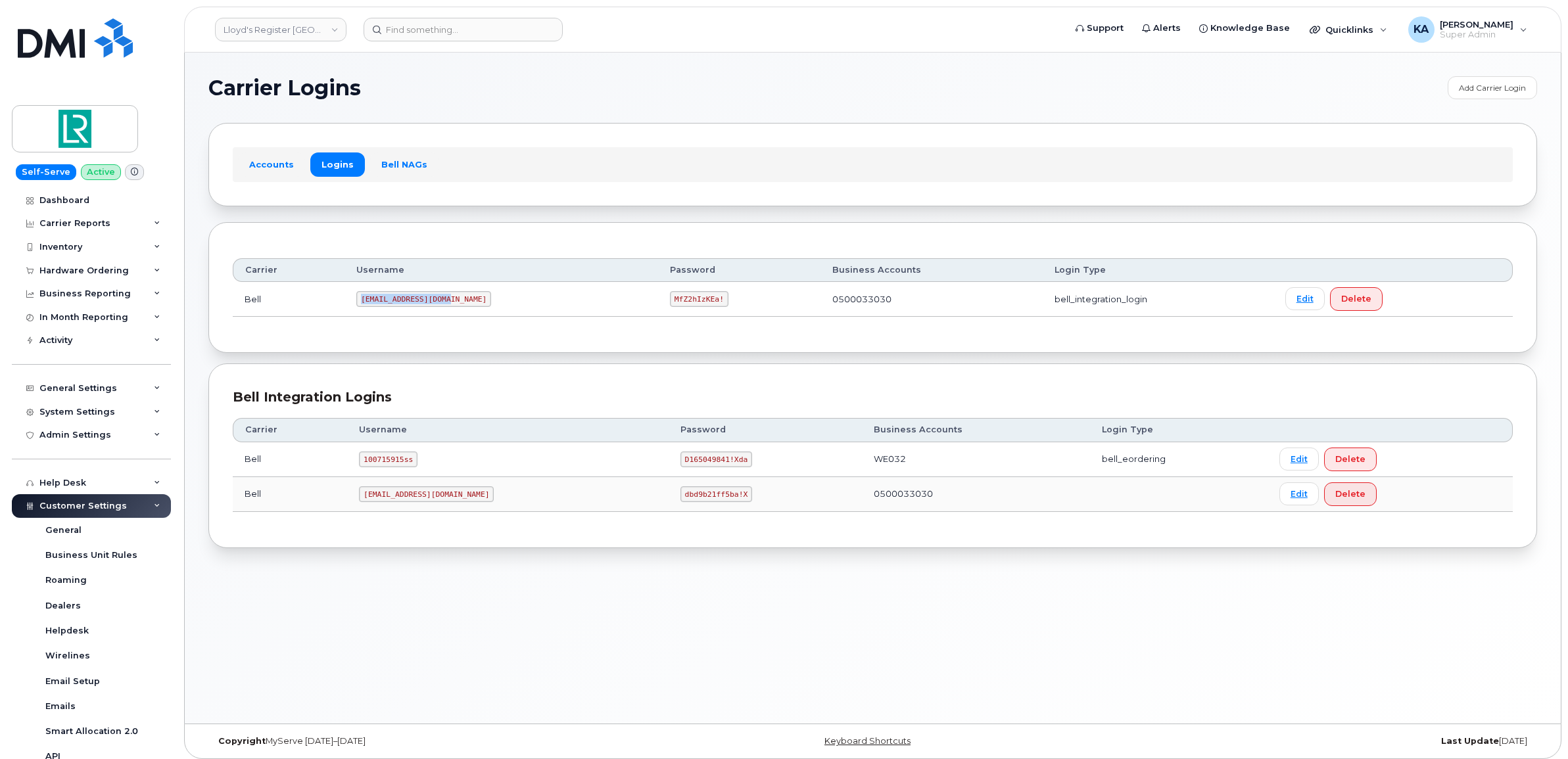
drag, startPoint x: 363, startPoint y: 301, endPoint x: 444, endPoint y: 309, distance: 81.4
click at [444, 309] on td "lloyddmir@myserve.ca" at bounding box center [501, 299] width 314 height 35
copy code "lloyddmir@myserve.ca"
drag, startPoint x: 616, startPoint y: 299, endPoint x: 669, endPoint y: 309, distance: 53.9
click at [669, 309] on td "MfZ2hIzKEa!" at bounding box center [739, 299] width 162 height 35
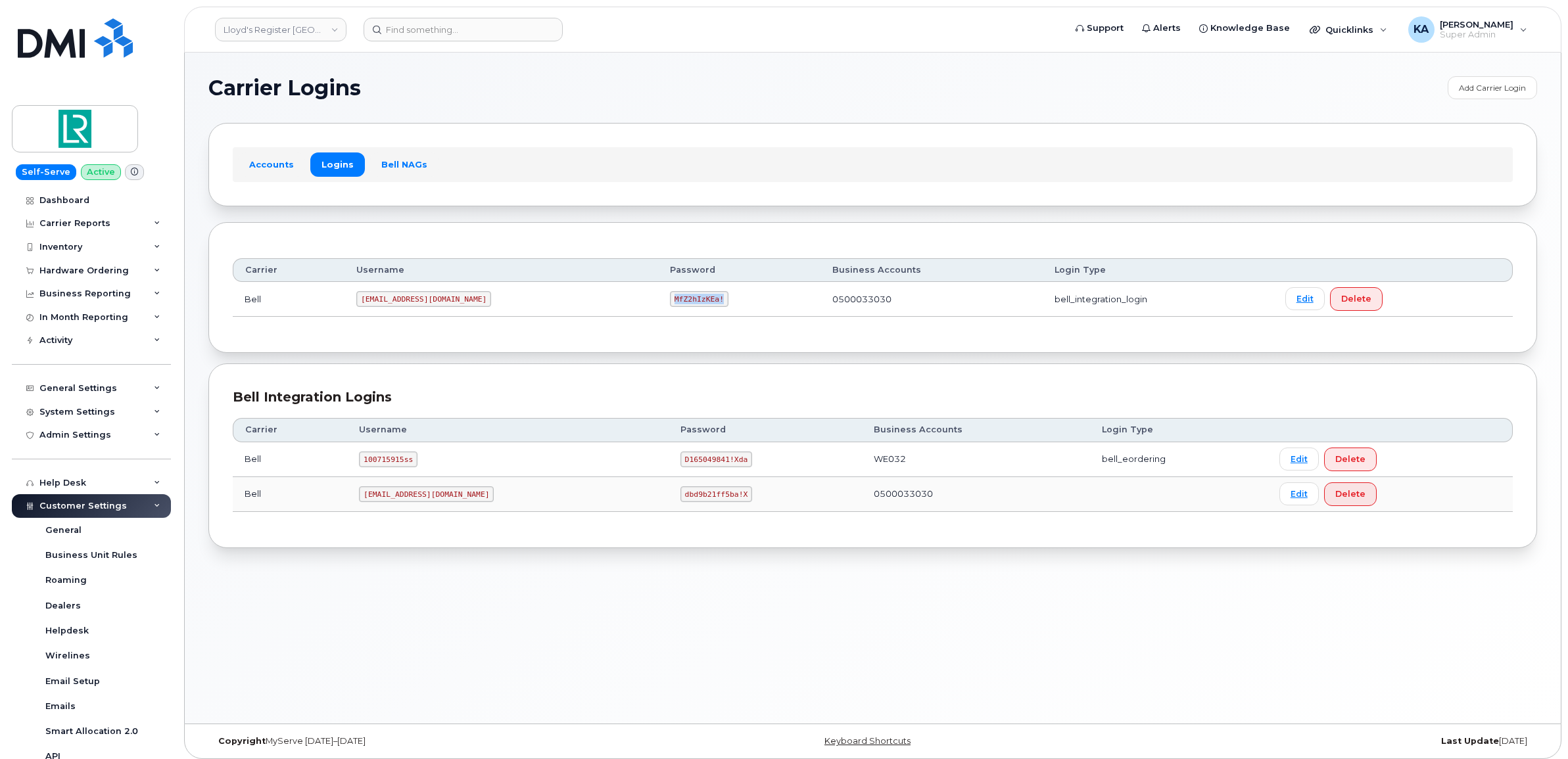
copy code "MfZ2hIzKEa!"
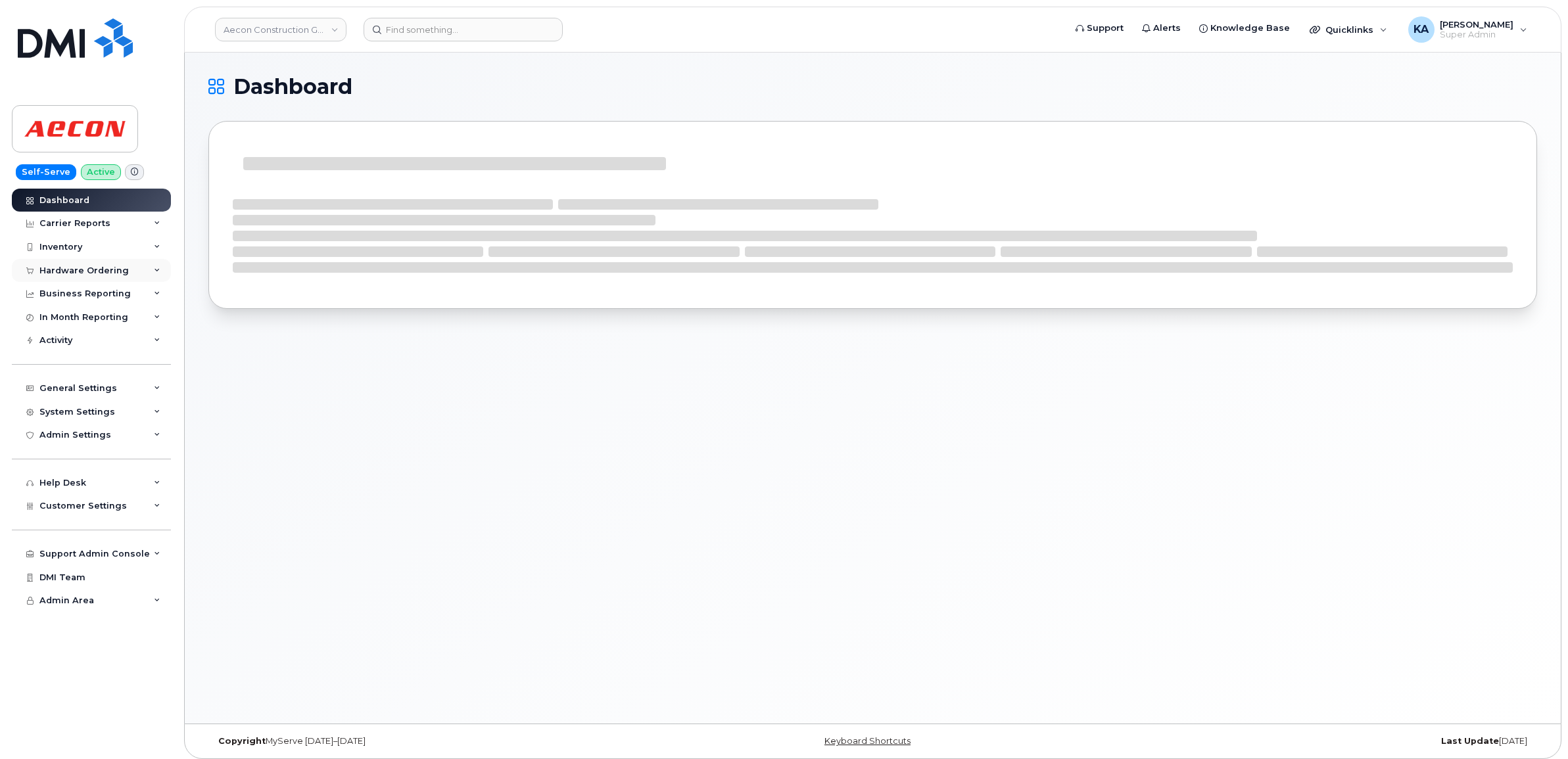
click at [70, 269] on div "Hardware Ordering" at bounding box center [84, 271] width 89 height 11
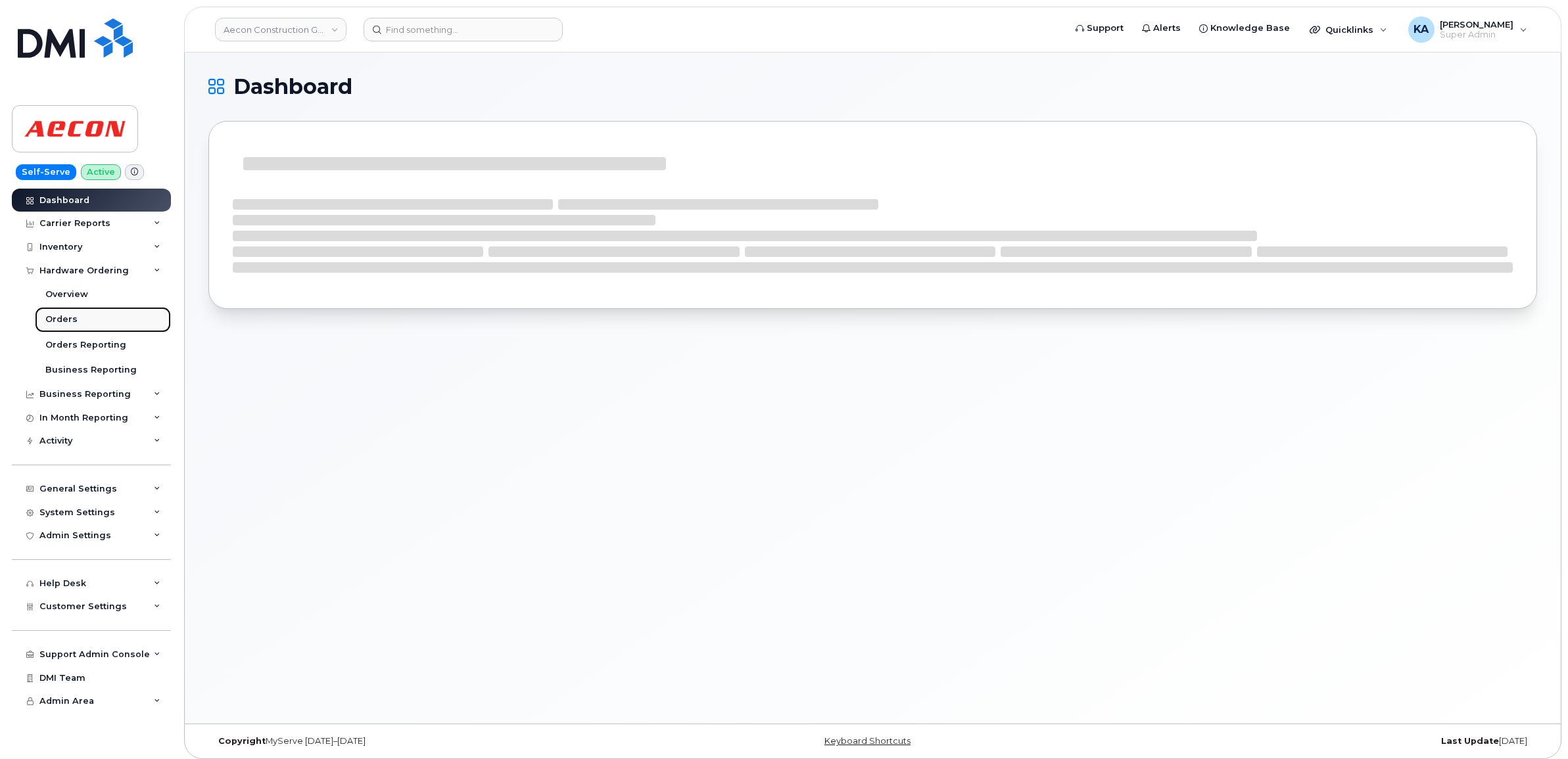
click at [57, 318] on div "Orders" at bounding box center [62, 319] width 32 height 12
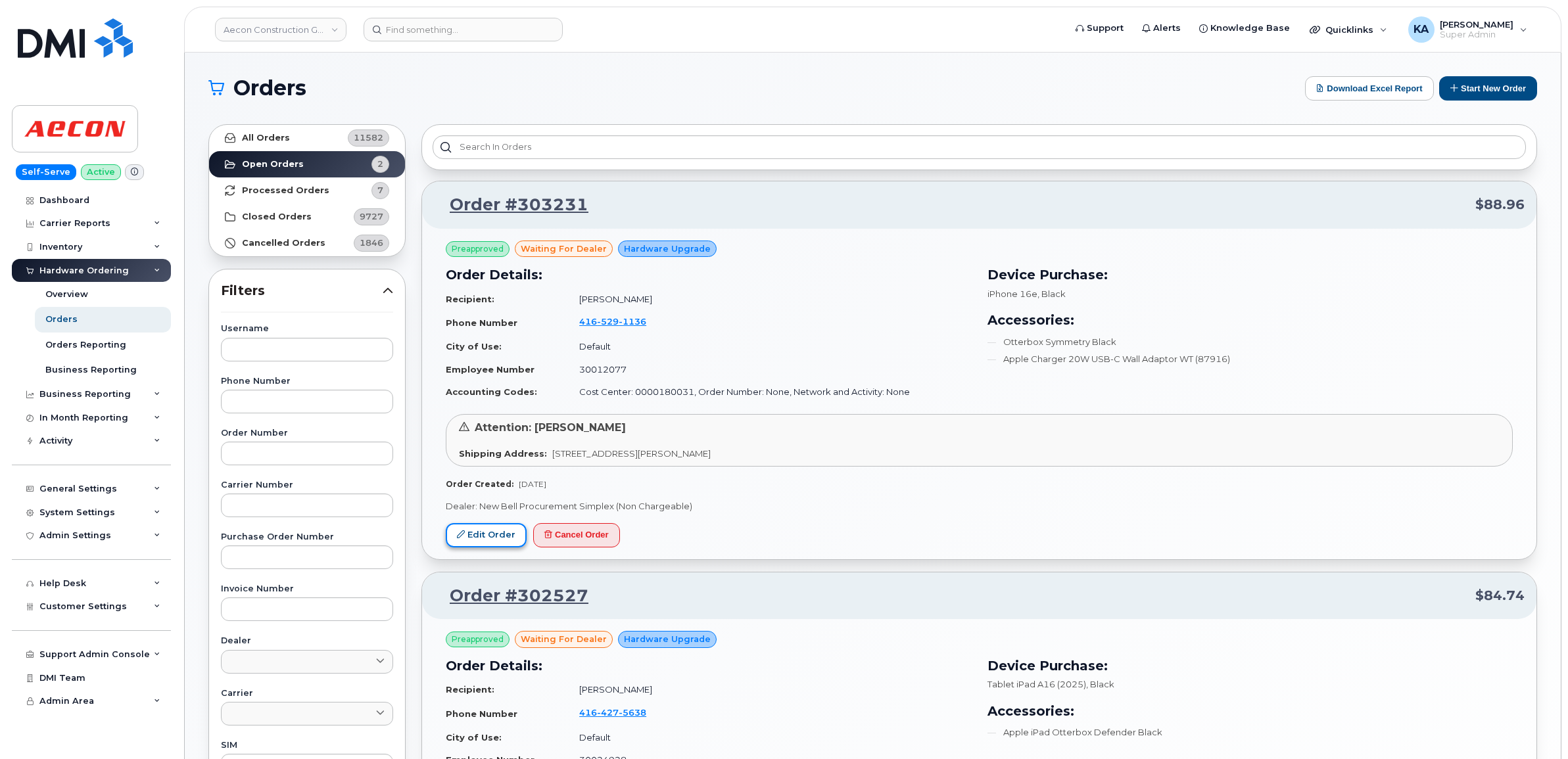
click at [483, 536] on link "Edit Order" at bounding box center [486, 535] width 81 height 25
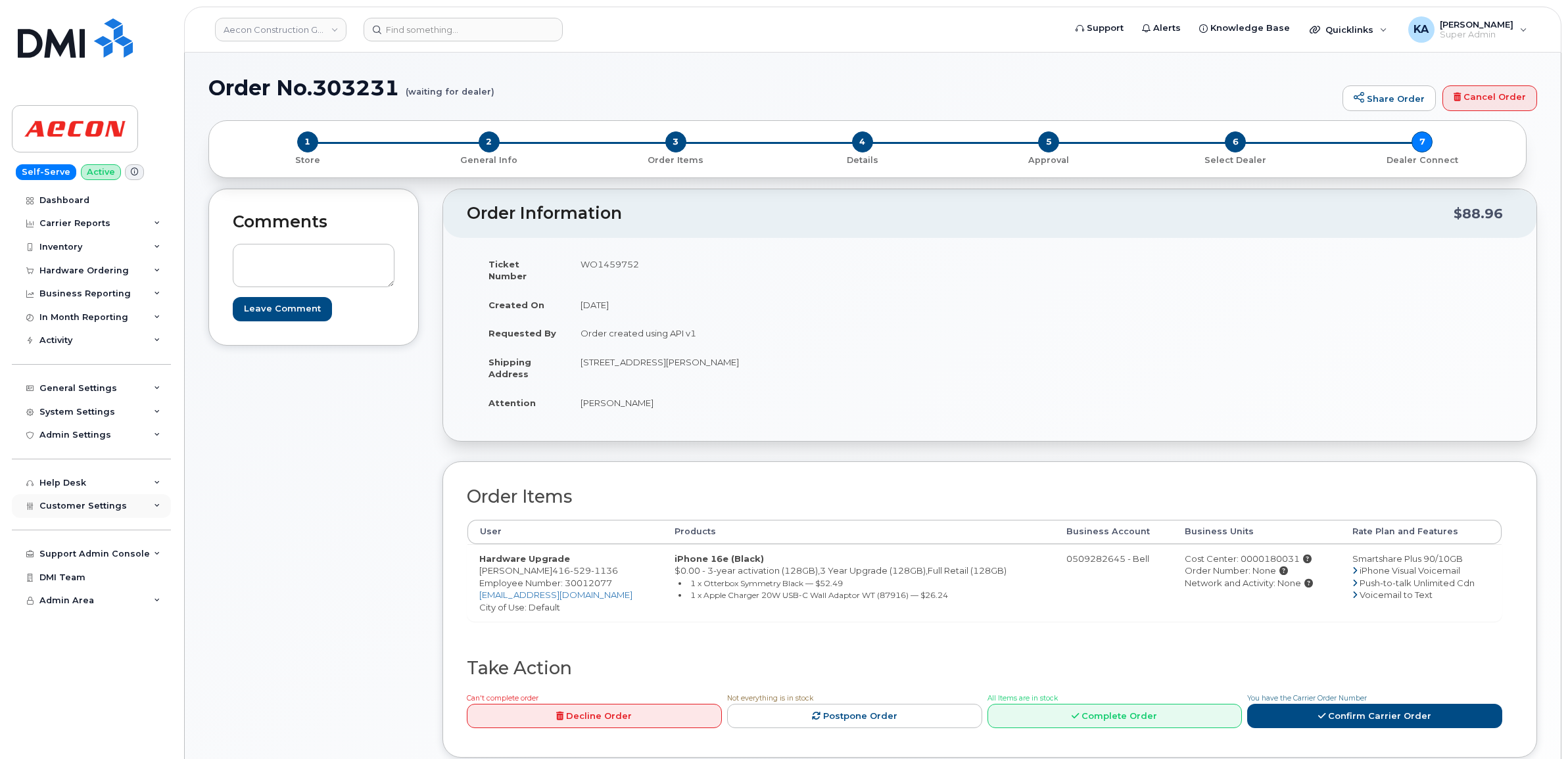
click at [56, 508] on span "Customer Settings" at bounding box center [83, 505] width 87 height 10
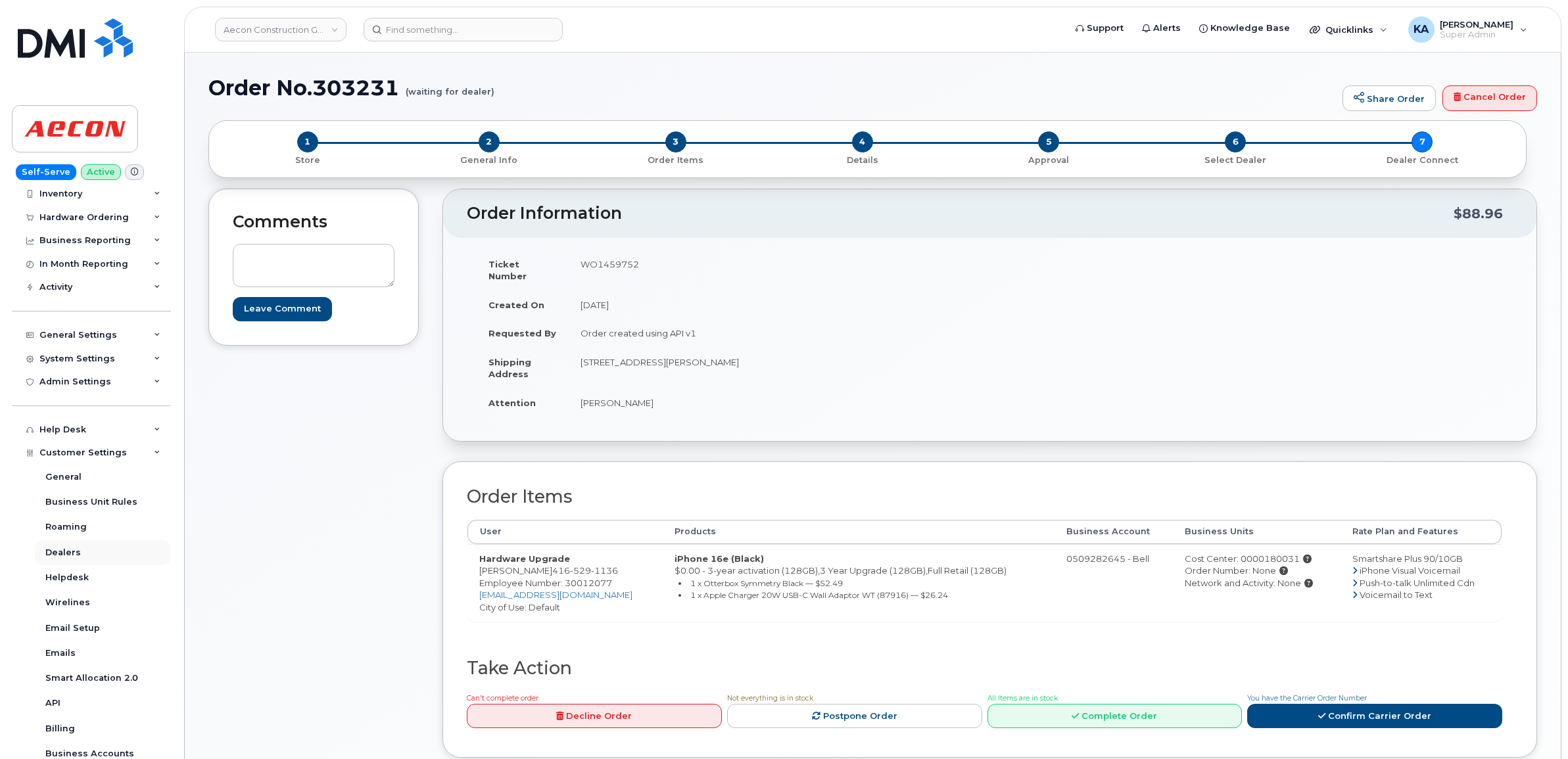
scroll to position [164, 0]
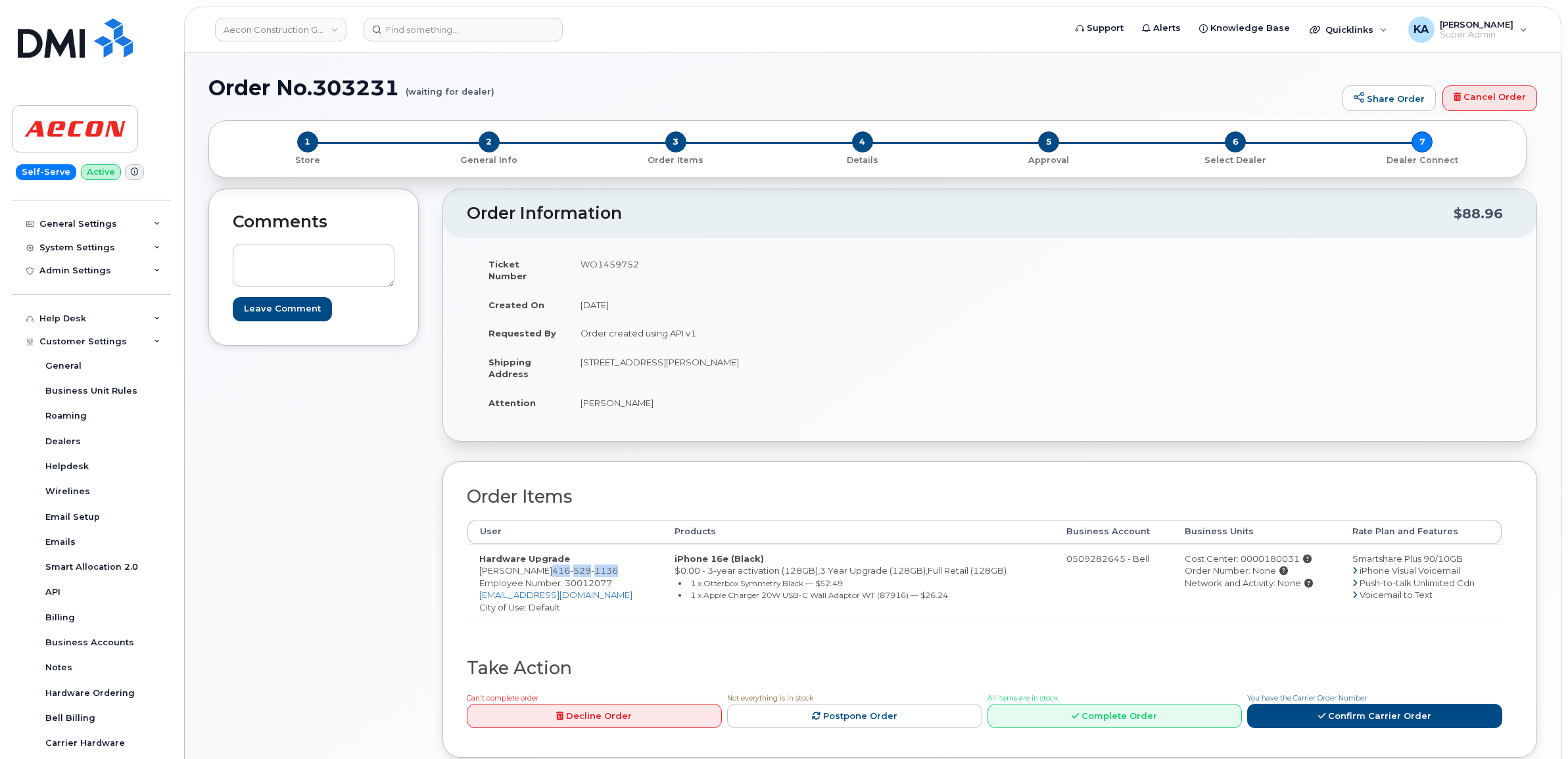
drag, startPoint x: 552, startPoint y: 557, endPoint x: 619, endPoint y: 566, distance: 67.6
click at [619, 566] on td "Hardware Upgrade Bradley Silvestre 416 529 1136 Employee Number: 30012077 bsilv…" at bounding box center [565, 583] width 195 height 77
copy span "416 529 1136"
click at [584, 578] on span "Employee Number: 30012077" at bounding box center [545, 583] width 133 height 11
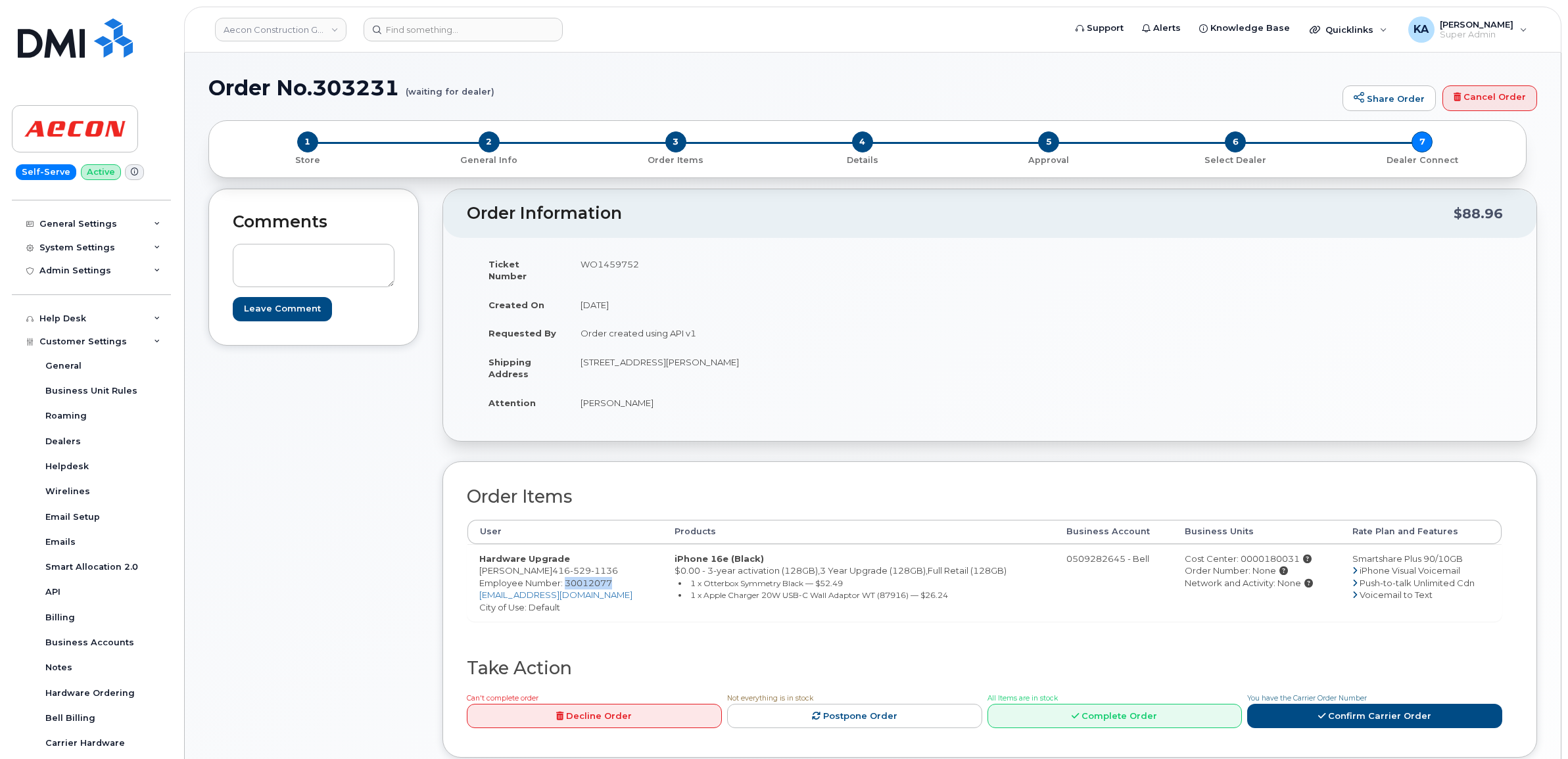
copy span "30012077"
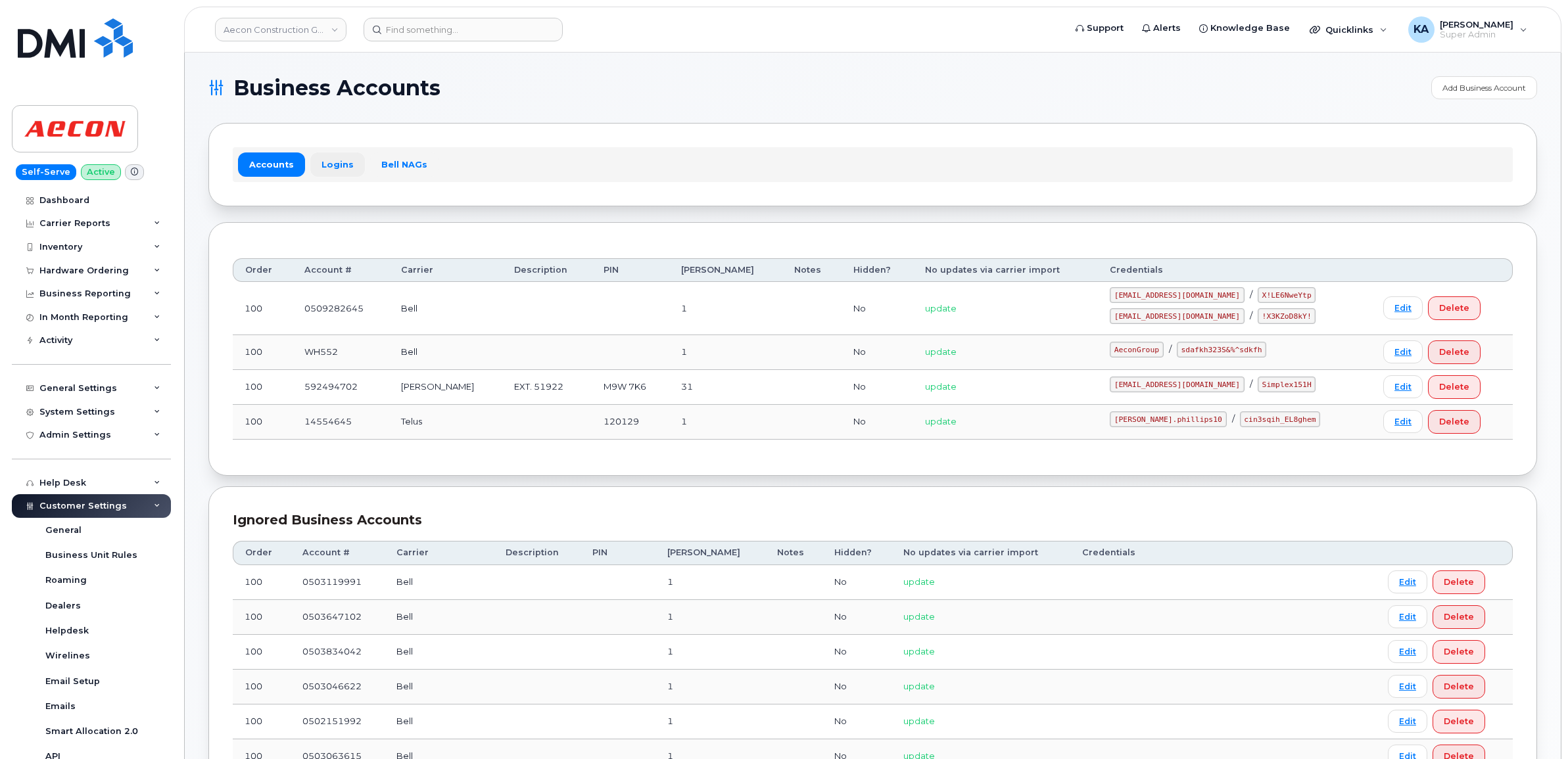
click at [326, 163] on link "Logins" at bounding box center [338, 164] width 55 height 24
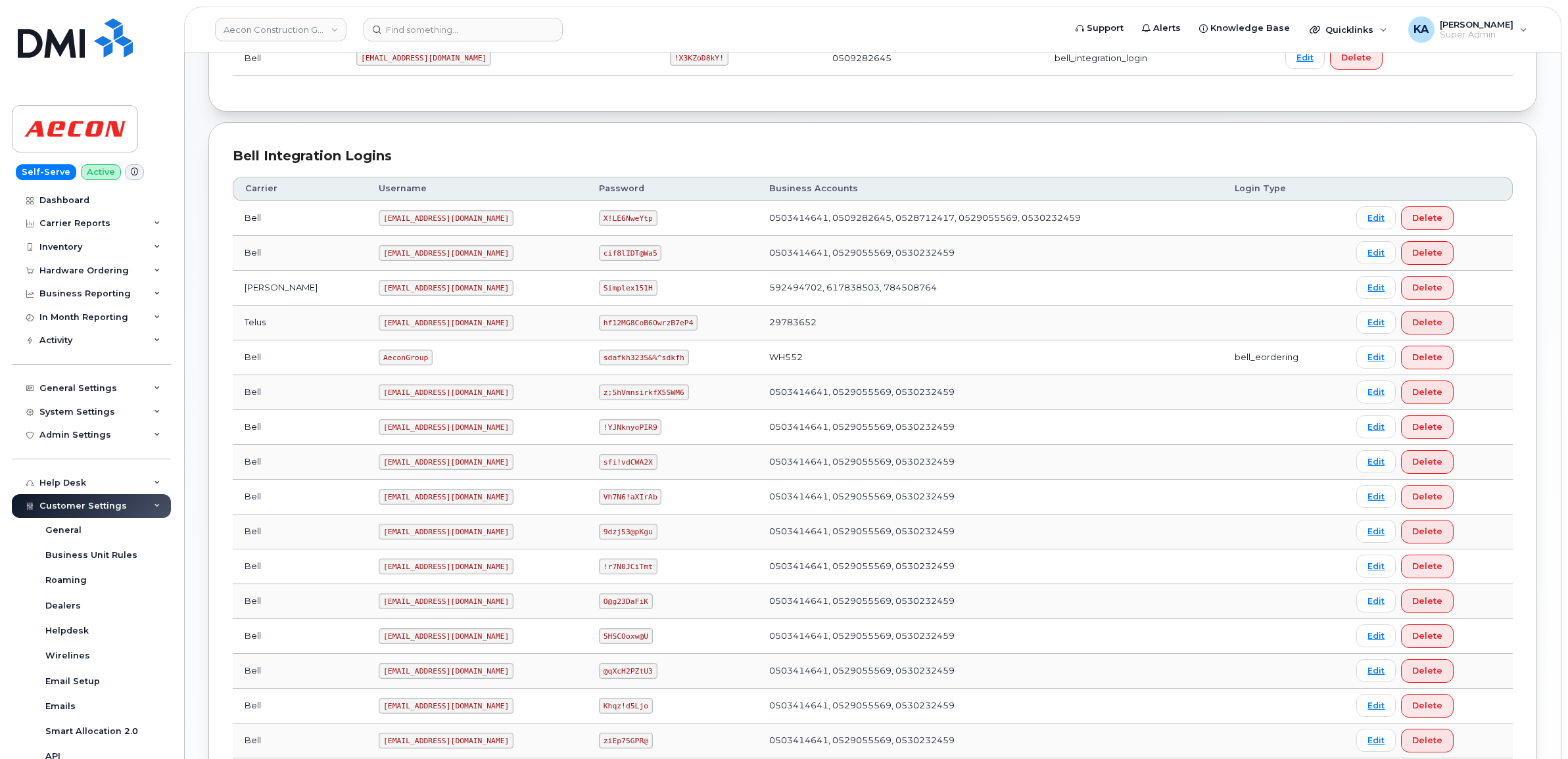
scroll to position [247, 0]
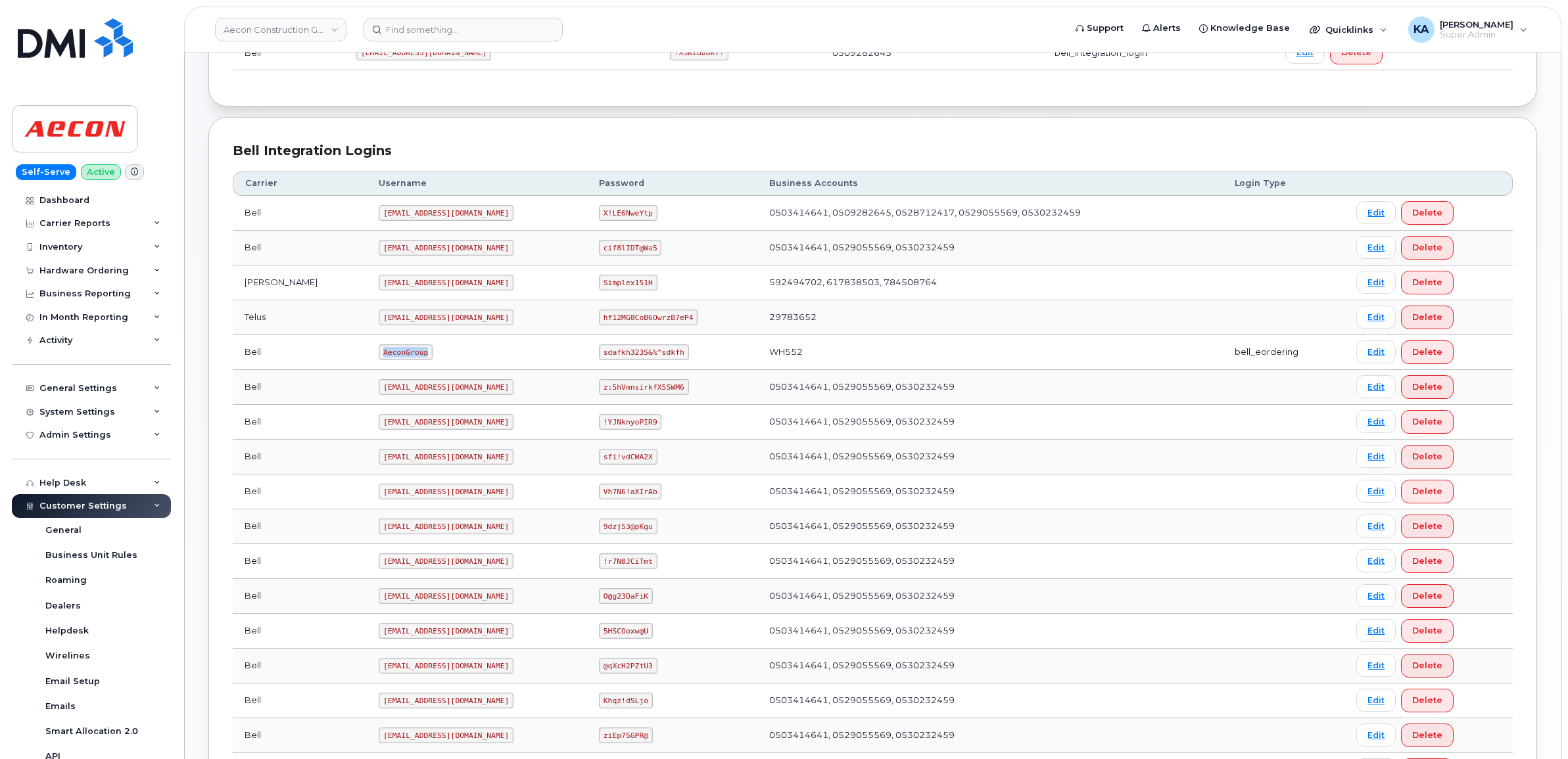
drag, startPoint x: 324, startPoint y: 356, endPoint x: 376, endPoint y: 365, distance: 52.8
click at [376, 365] on td "AeconGroup" at bounding box center [477, 353] width 220 height 35
copy code "AeconGroup"
drag, startPoint x: 579, startPoint y: 356, endPoint x: 671, endPoint y: 369, distance: 92.9
click at [671, 369] on td "sdafkh323S&%^sdkfh" at bounding box center [672, 353] width 170 height 35
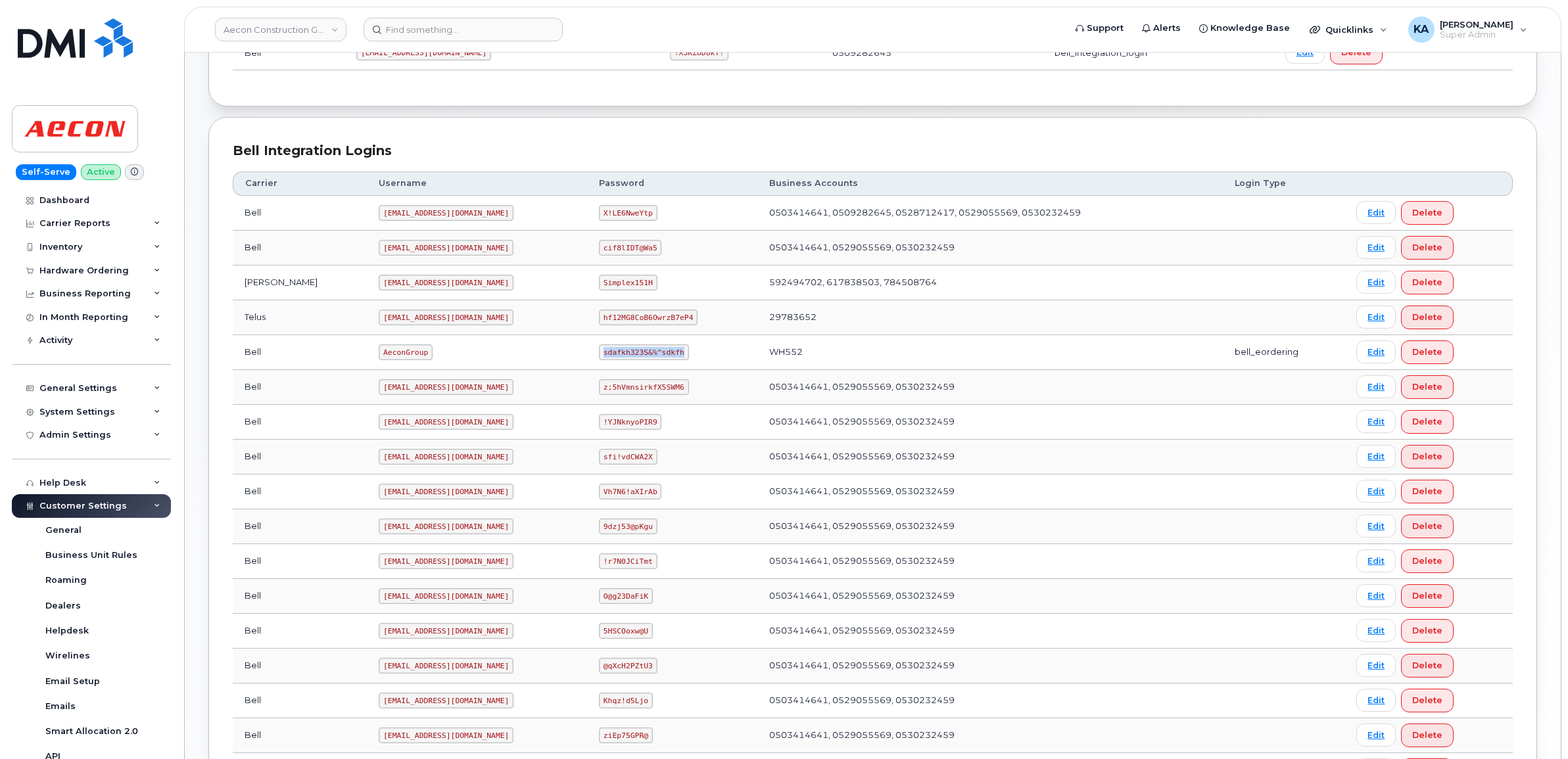
copy code "sdafkh323S&%^sdkfh"
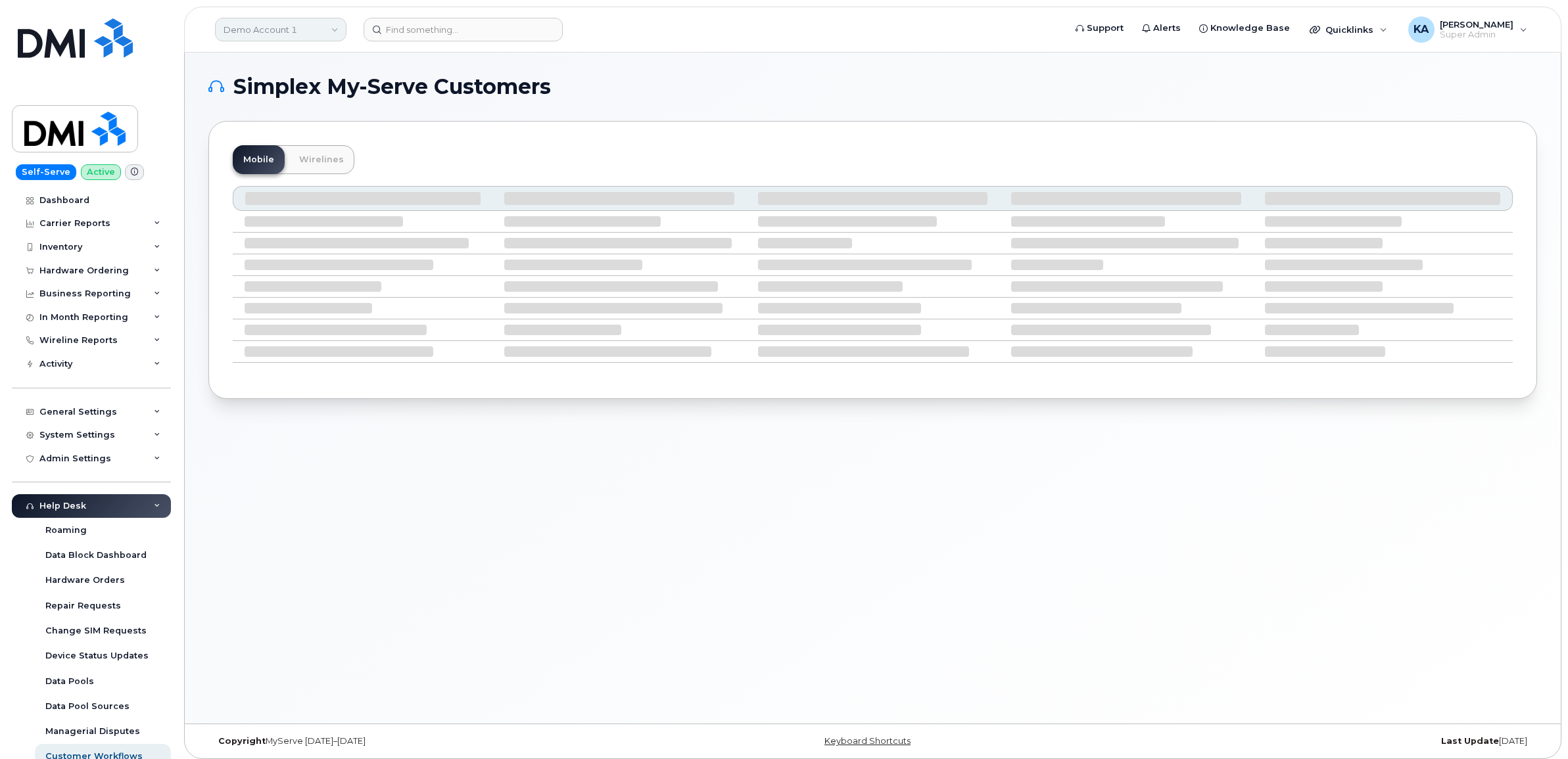
click at [277, 27] on link "Demo Account 1" at bounding box center [281, 30] width 131 height 24
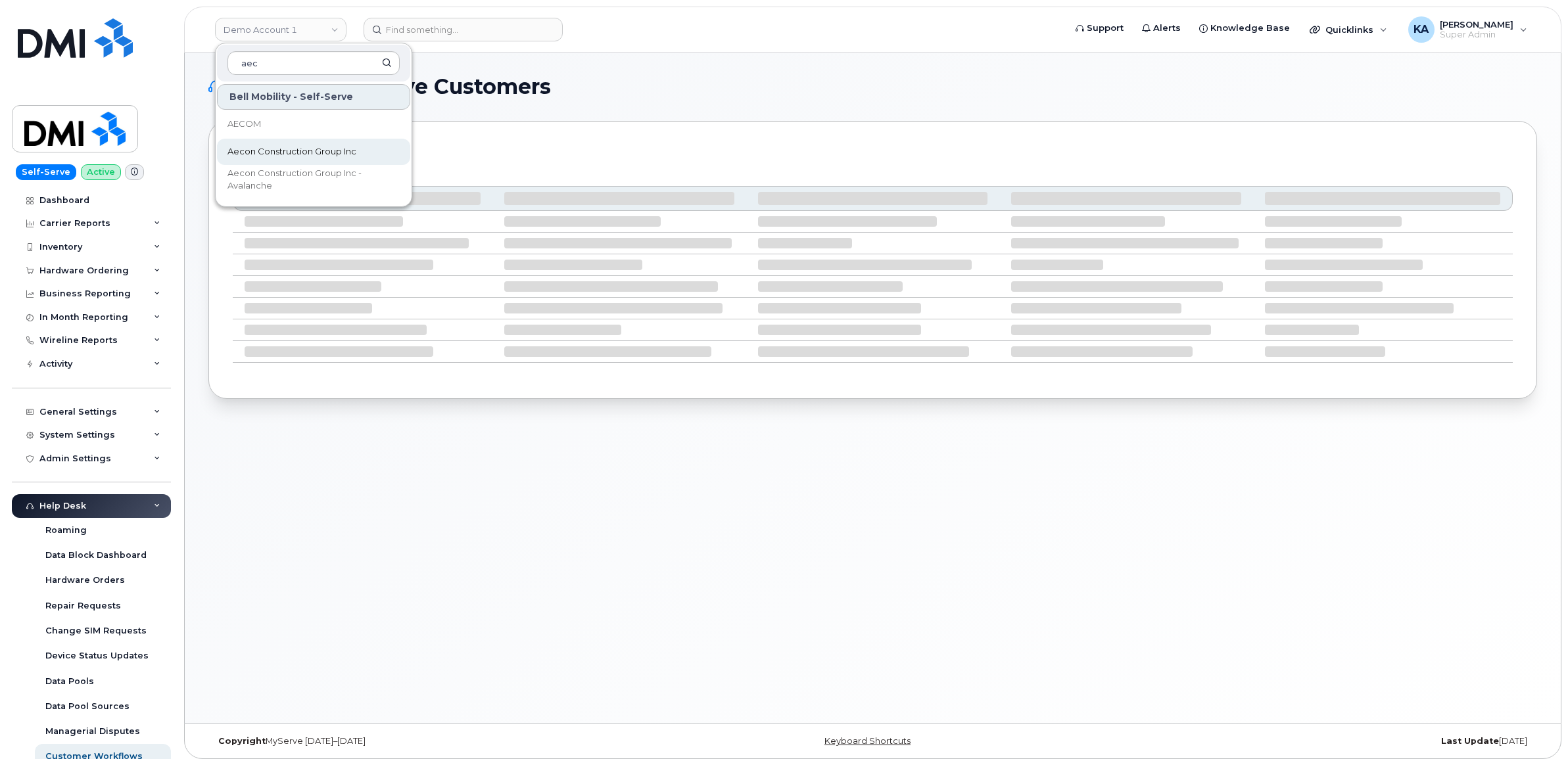
type input "aec"
click at [257, 145] on span "Aecon Construction Group Inc" at bounding box center [291, 152] width 129 height 13
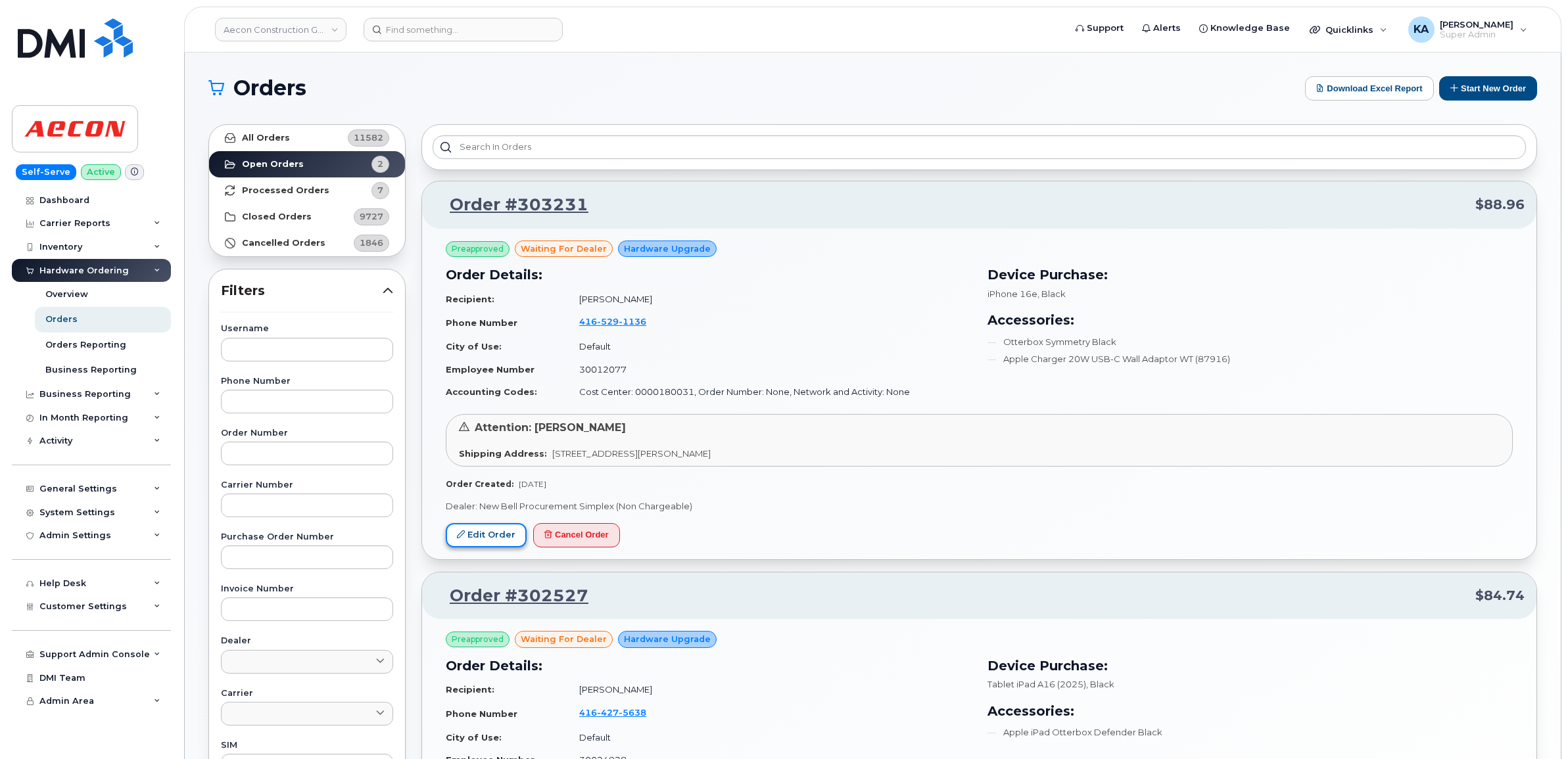
click at [468, 528] on link "Edit Order" at bounding box center [486, 535] width 81 height 25
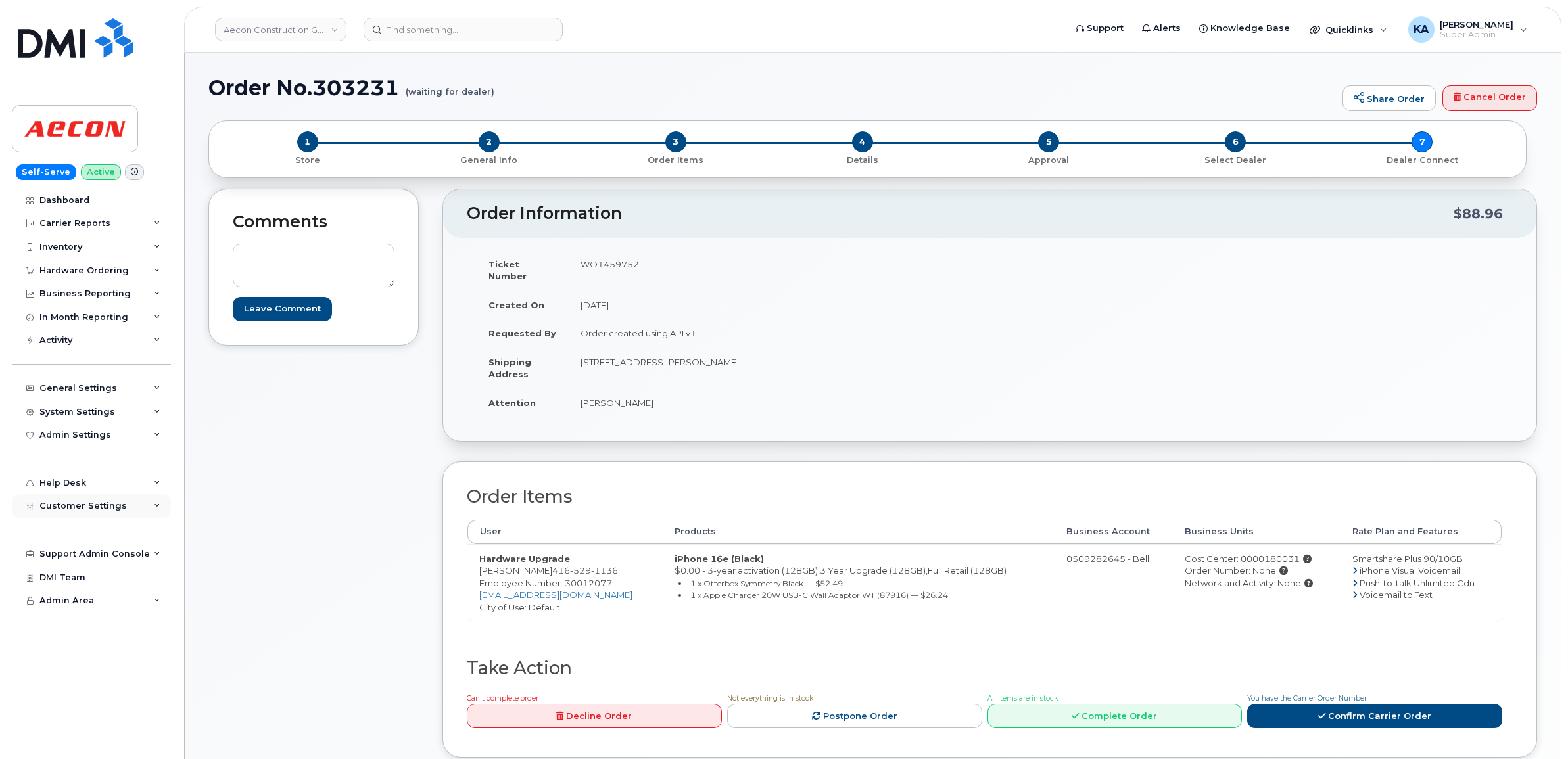
click at [63, 510] on span "Customer Settings" at bounding box center [83, 505] width 87 height 10
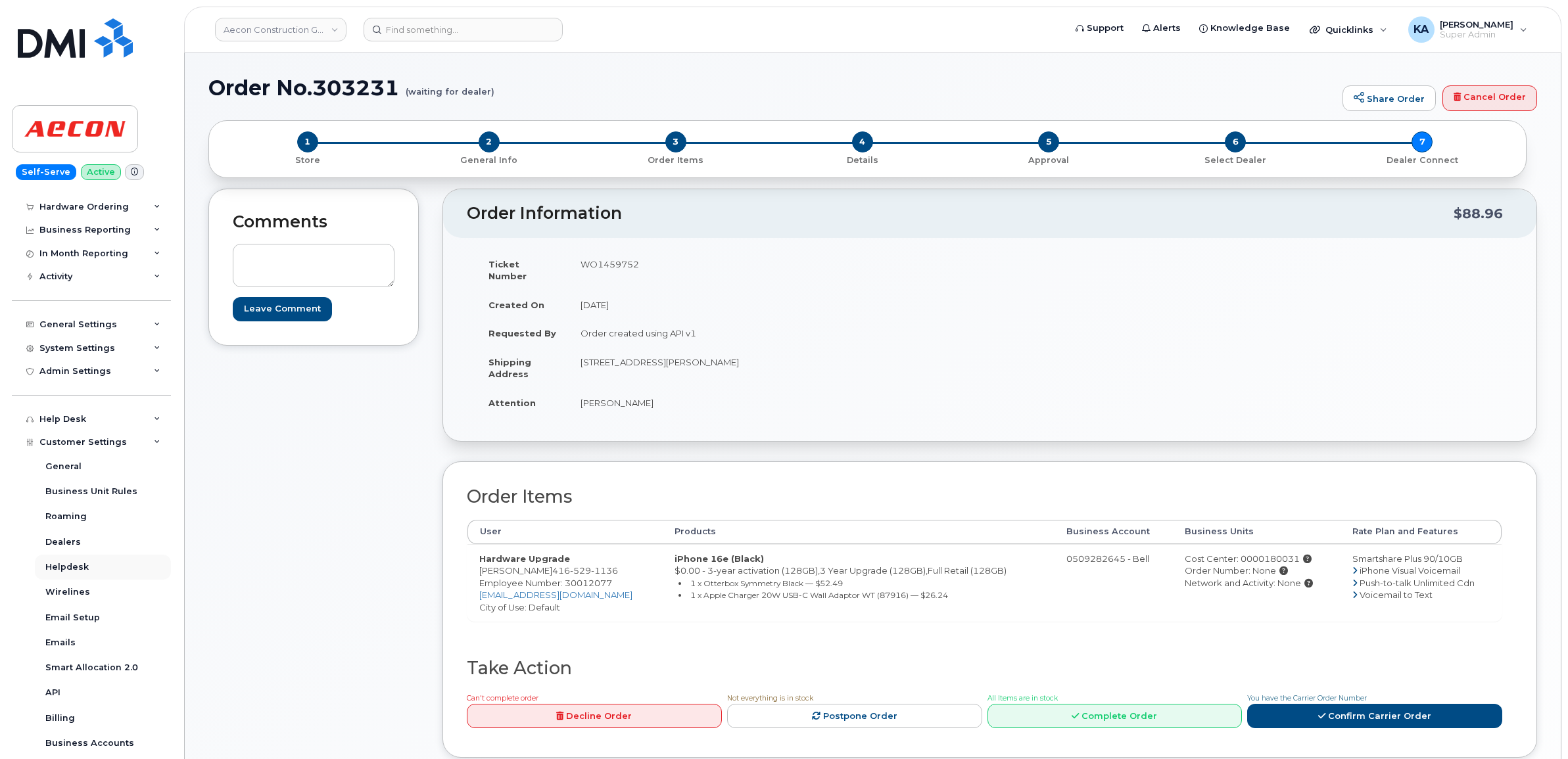
scroll to position [164, 0]
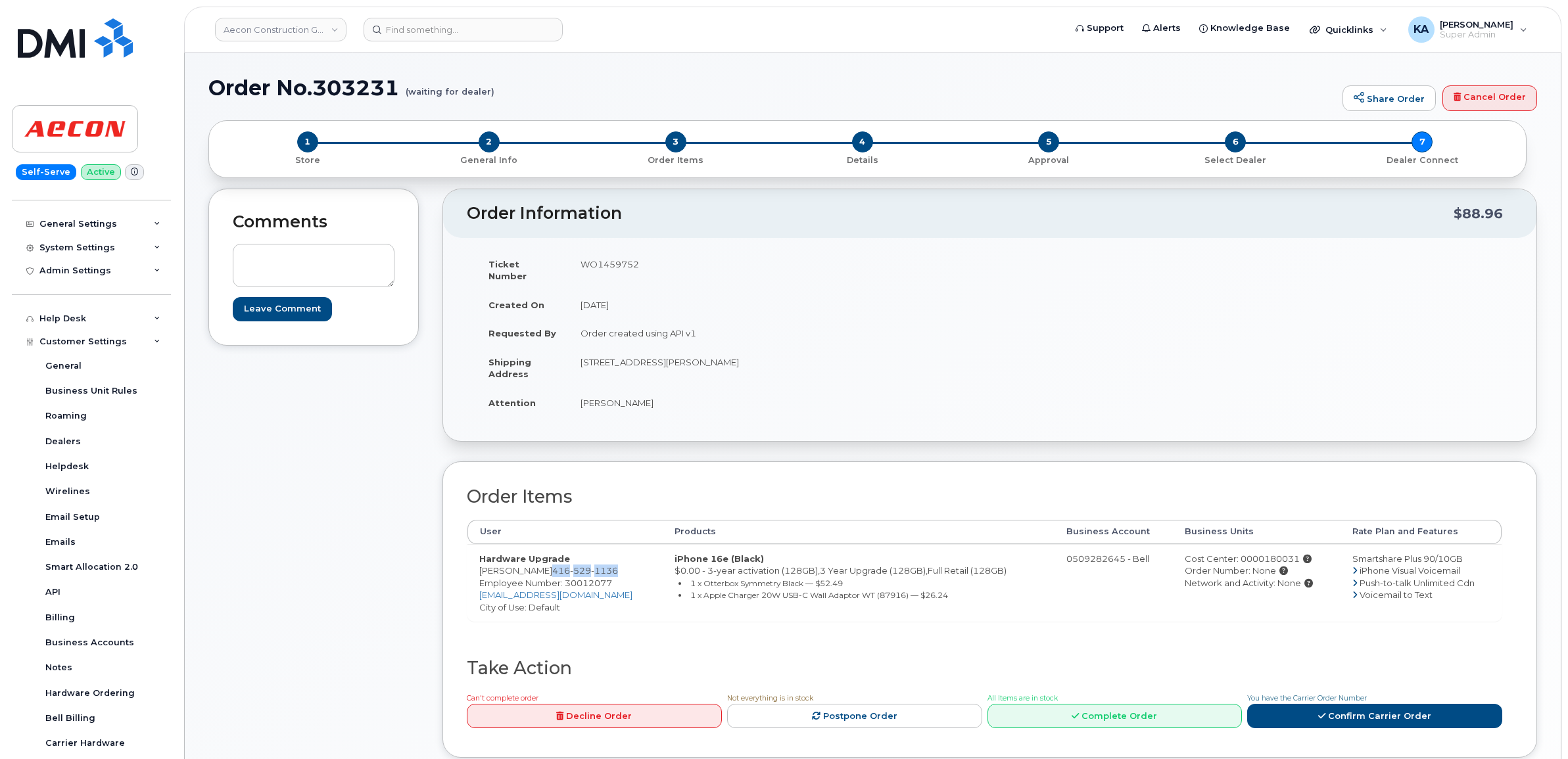
drag, startPoint x: 554, startPoint y: 557, endPoint x: 621, endPoint y: 560, distance: 67.1
click at [621, 560] on td "Hardware Upgrade Bradley Silvestre 416 529 1136 Employee Number: 30012077 bsilv…" at bounding box center [565, 583] width 195 height 77
copy span "416 529 1136"
click at [577, 578] on span "Employee Number: 30012077" at bounding box center [545, 583] width 133 height 11
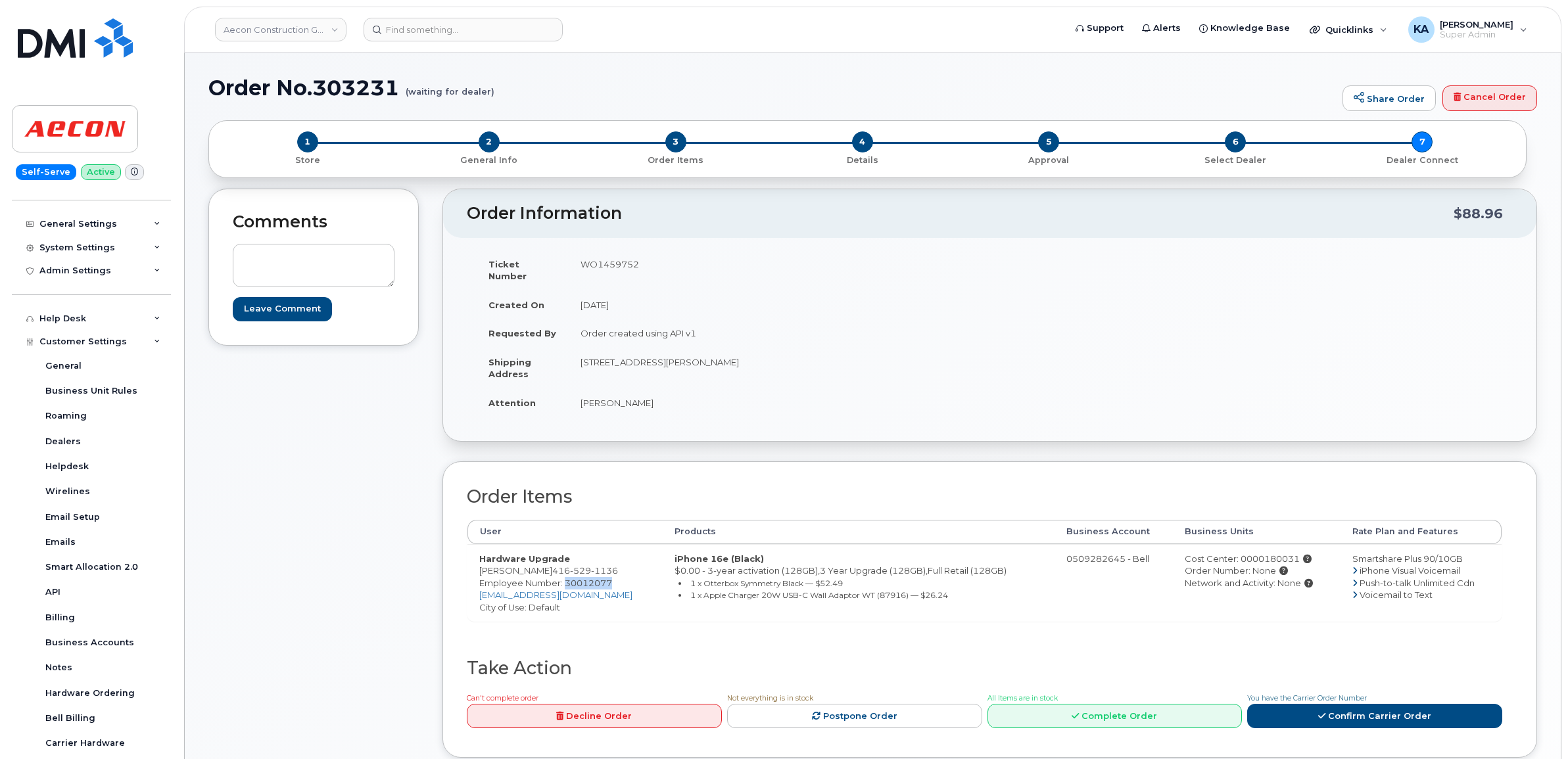
copy span "30012077"
drag, startPoint x: 577, startPoint y: 349, endPoint x: 671, endPoint y: 365, distance: 95.4
click at [671, 365] on td "594 Roseheath Drive Milton ON L9T 4V6" at bounding box center [774, 368] width 411 height 41
copy td "594 Roseheath Drive"
drag, startPoint x: 720, startPoint y: 352, endPoint x: 773, endPoint y: 357, distance: 53.2
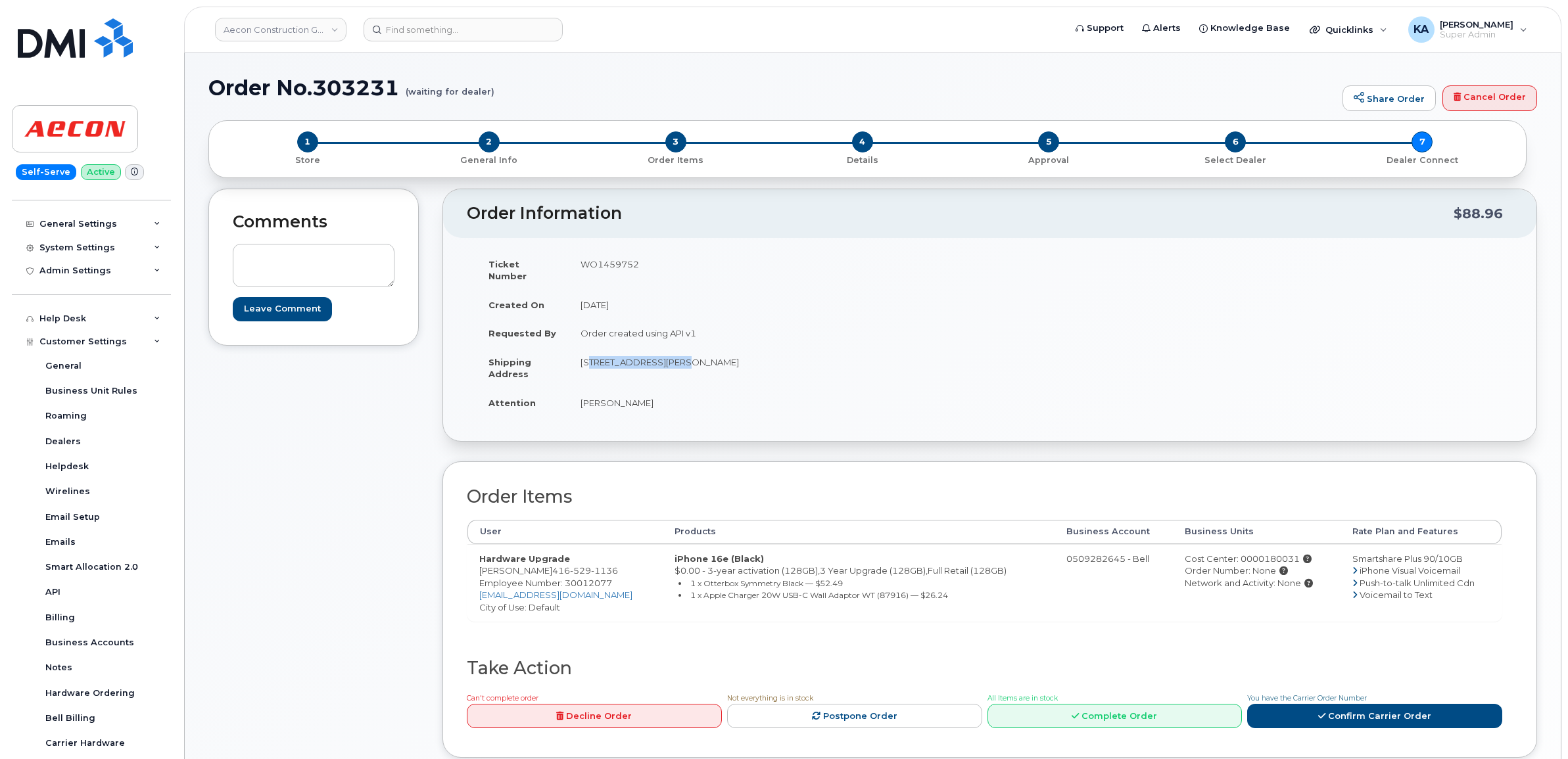
click at [773, 357] on td "594 Roseheath Drive Milton ON L9T 4V6" at bounding box center [774, 368] width 411 height 41
copy td "L9T 4V6"
drag, startPoint x: 577, startPoint y: 392, endPoint x: 653, endPoint y: 404, distance: 76.9
click at [653, 404] on td "Bradley Silvestre" at bounding box center [774, 402] width 411 height 29
copy td "Bradley Silvestre"
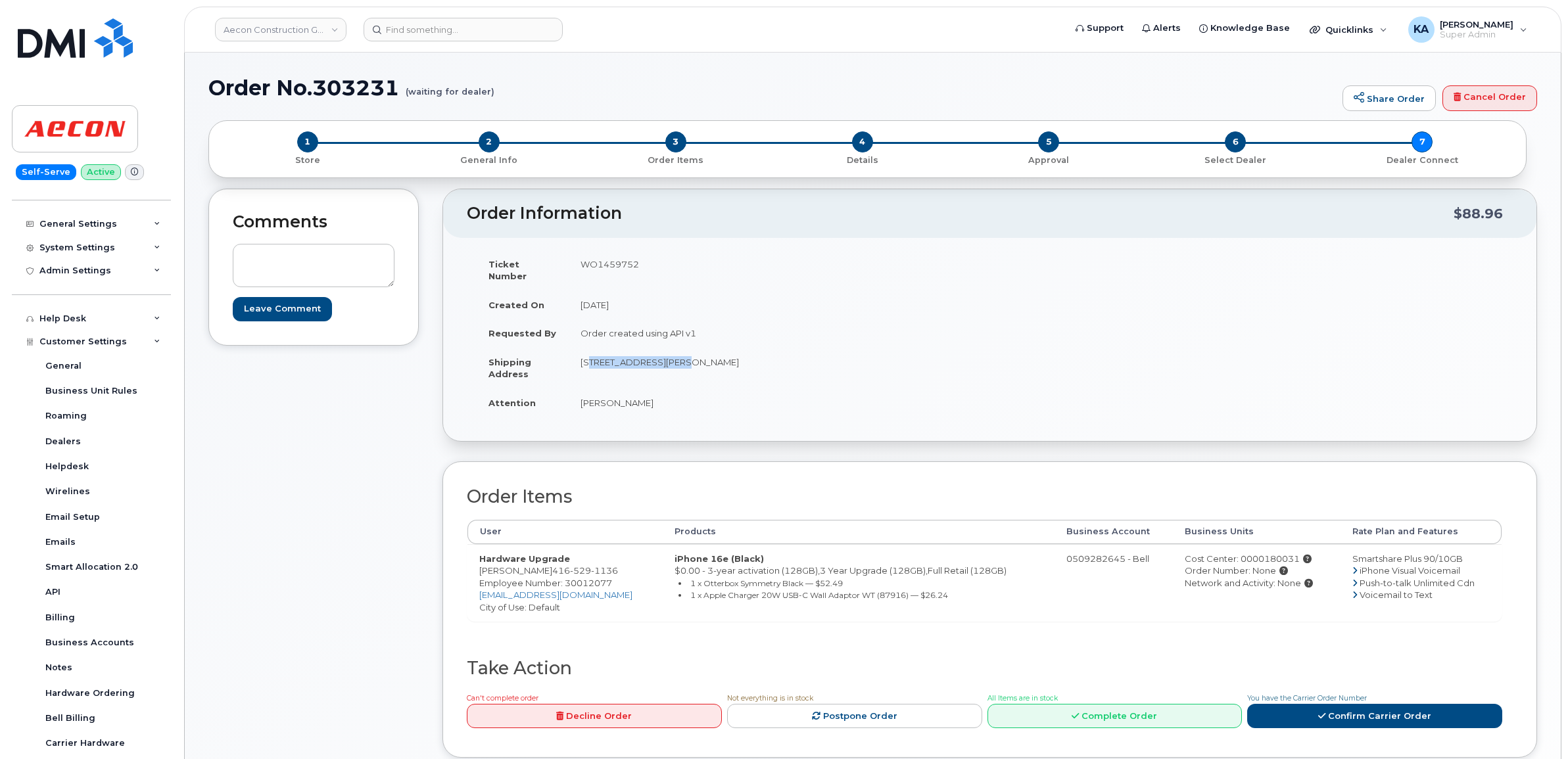
click at [584, 578] on span "Employee Number: 30012077" at bounding box center [545, 583] width 133 height 11
copy span "30012077"
click at [1261, 552] on div "Cost Center: 0000180031" at bounding box center [1257, 559] width 144 height 13
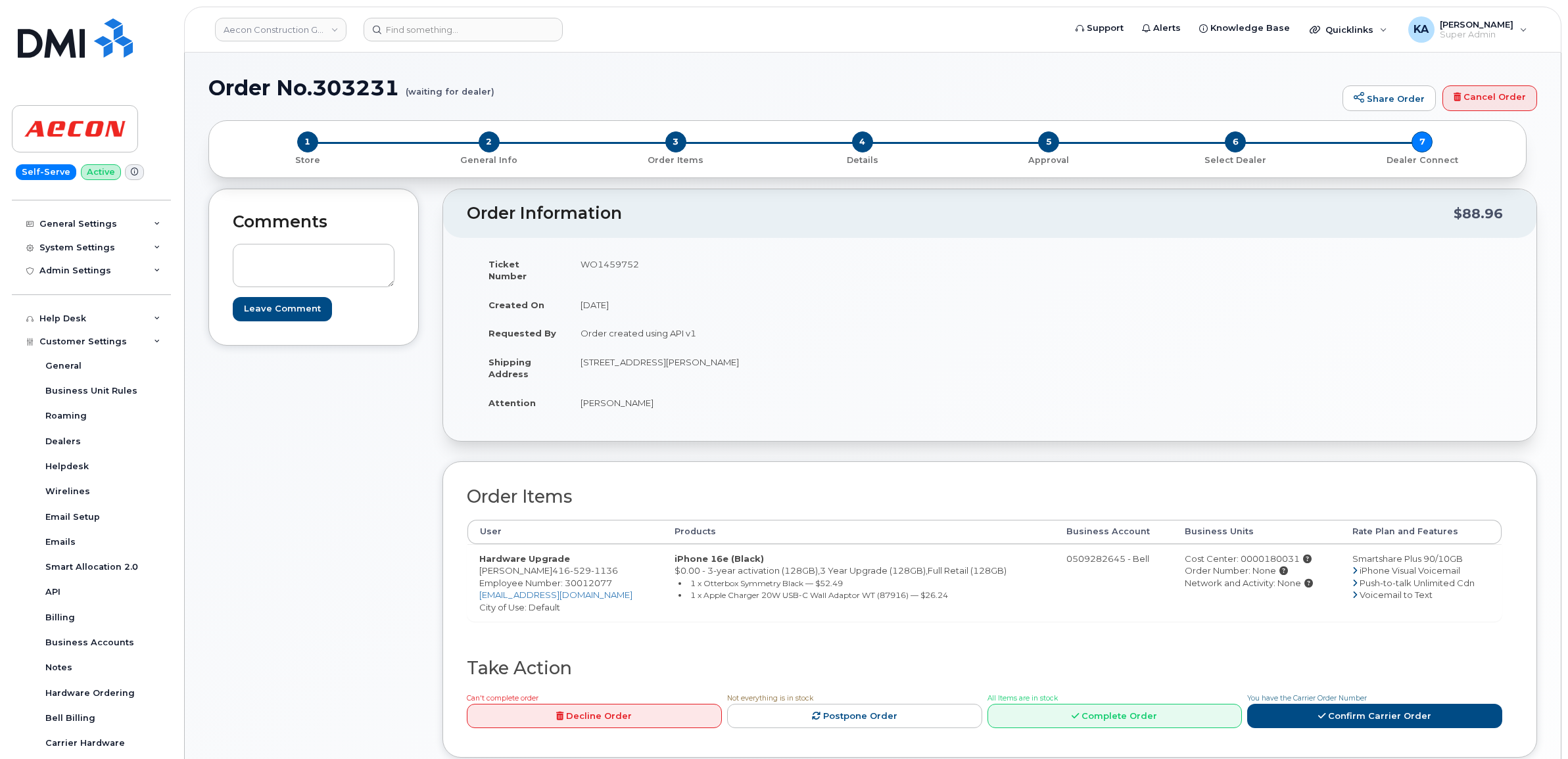
copy div "0000180031"
click at [616, 261] on td "WO1459752" at bounding box center [774, 270] width 411 height 41
copy td "WO1459752"
click at [1407, 708] on link "Confirm Carrier Order" at bounding box center [1374, 715] width 255 height 25
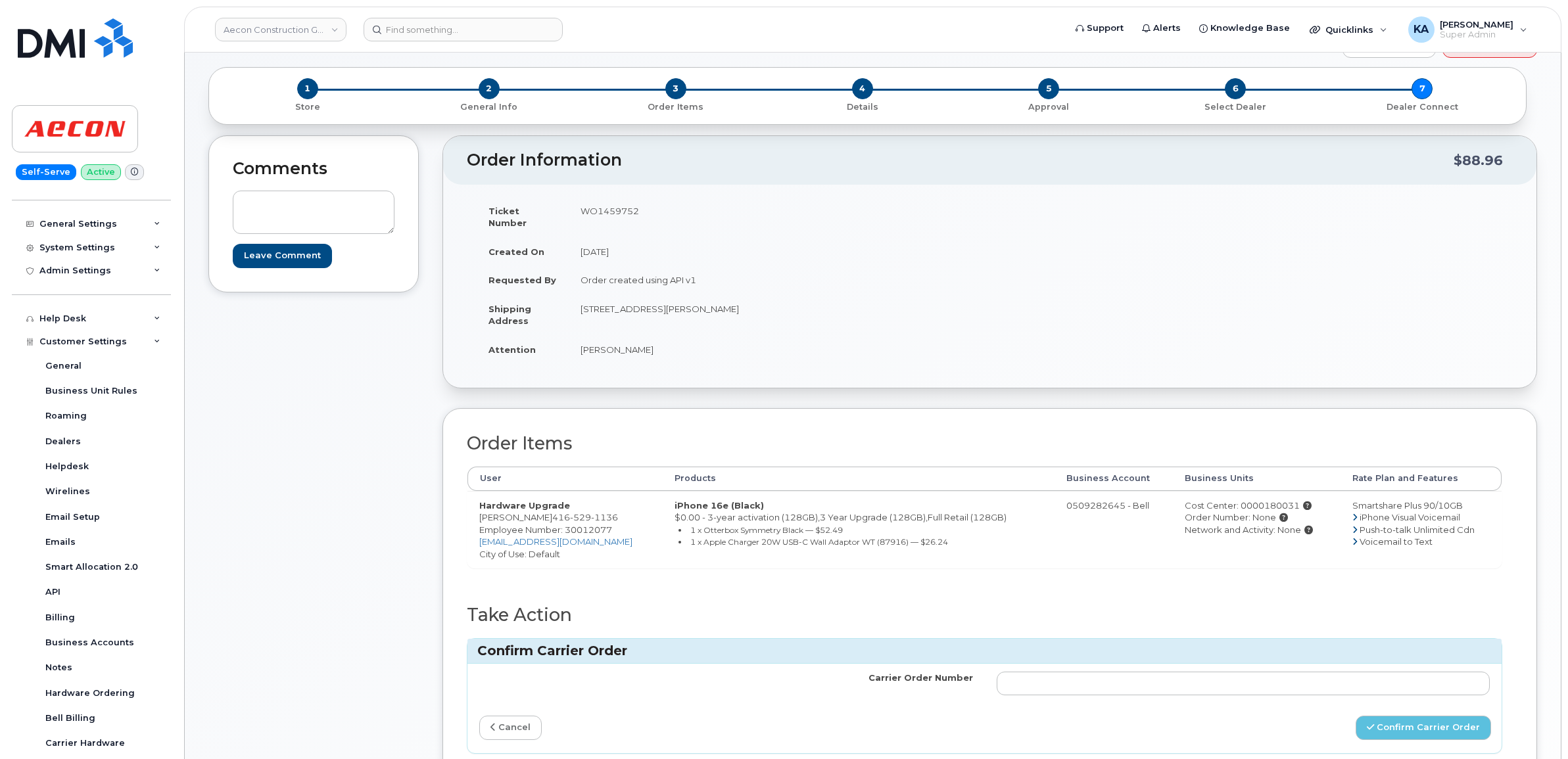
scroll to position [82, 0]
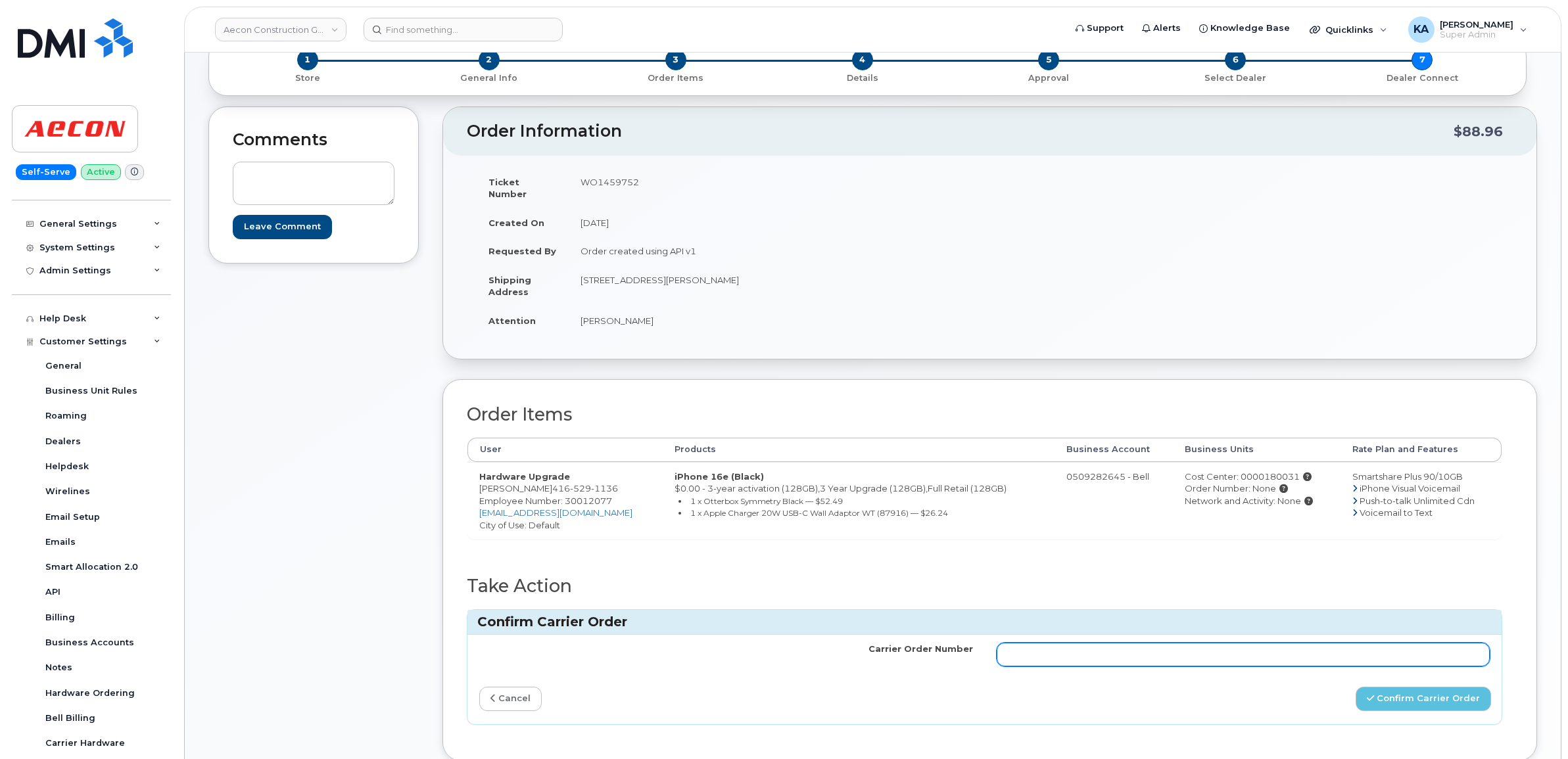
click at [1162, 646] on input "Carrier Order Number" at bounding box center [1243, 654] width 494 height 24
paste input "3028714"
type input "3028714"
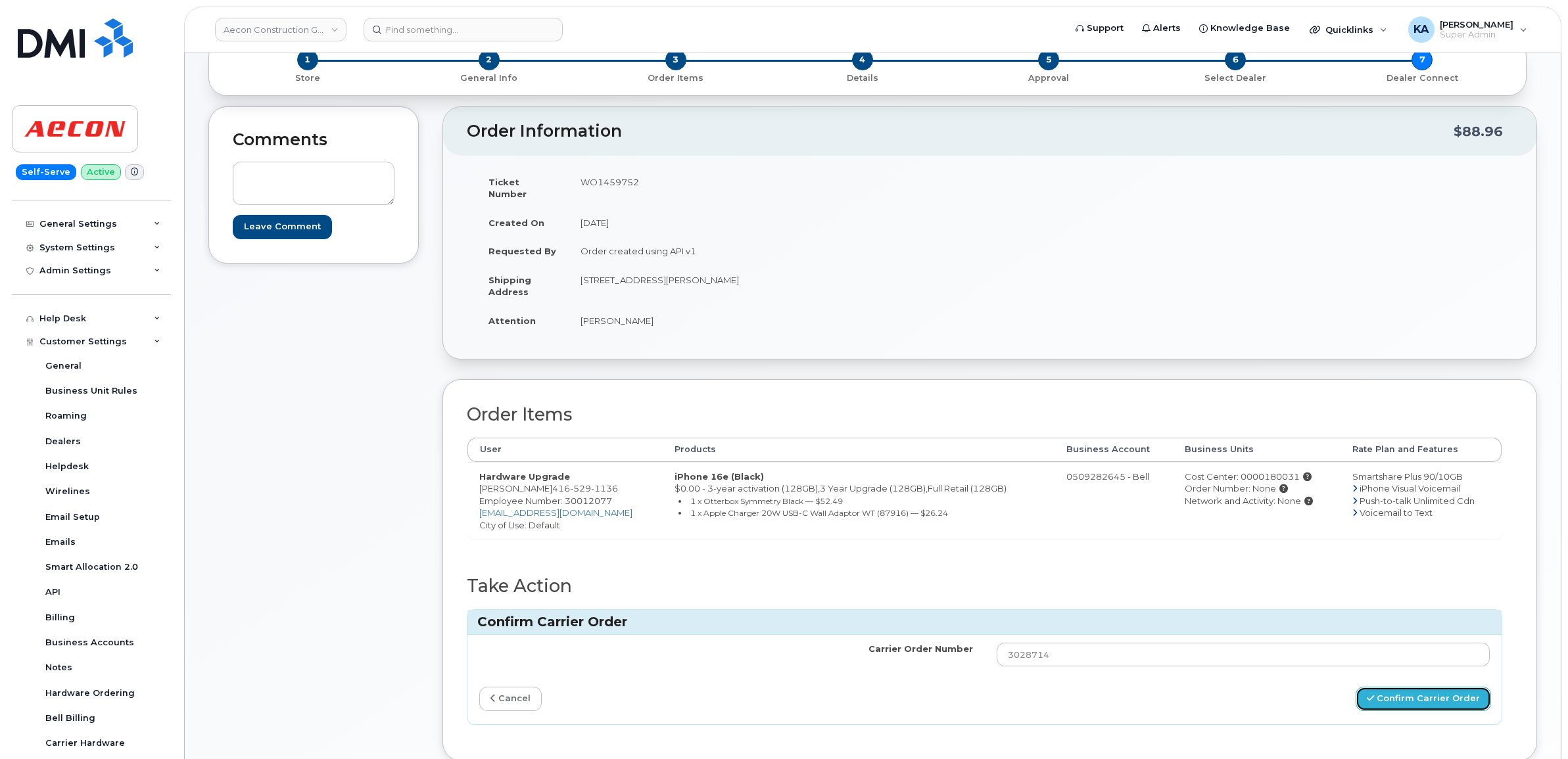
click at [1420, 689] on button "Confirm Carrier Order" at bounding box center [1423, 699] width 136 height 25
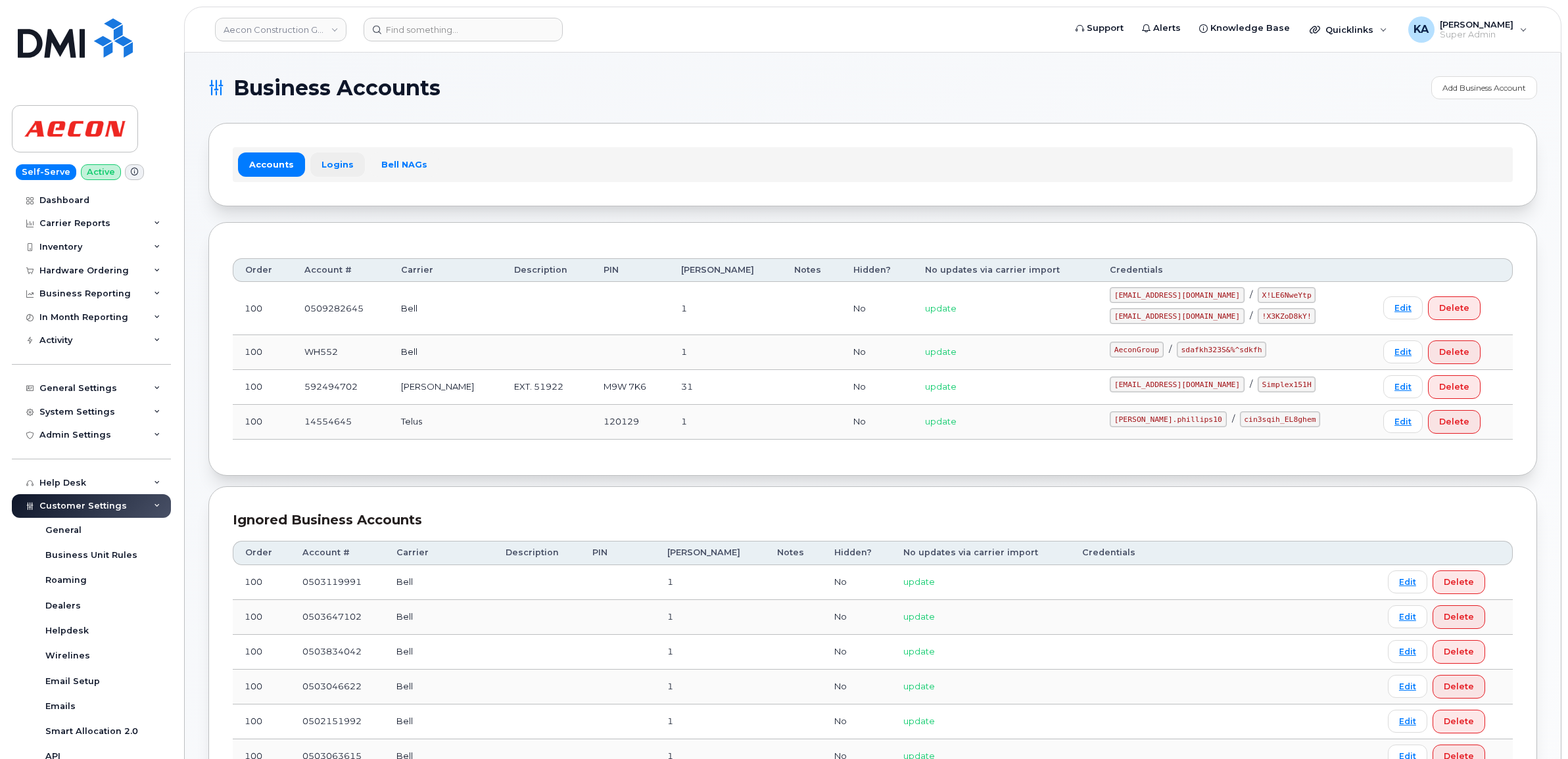
click at [328, 160] on link "Logins" at bounding box center [338, 164] width 55 height 24
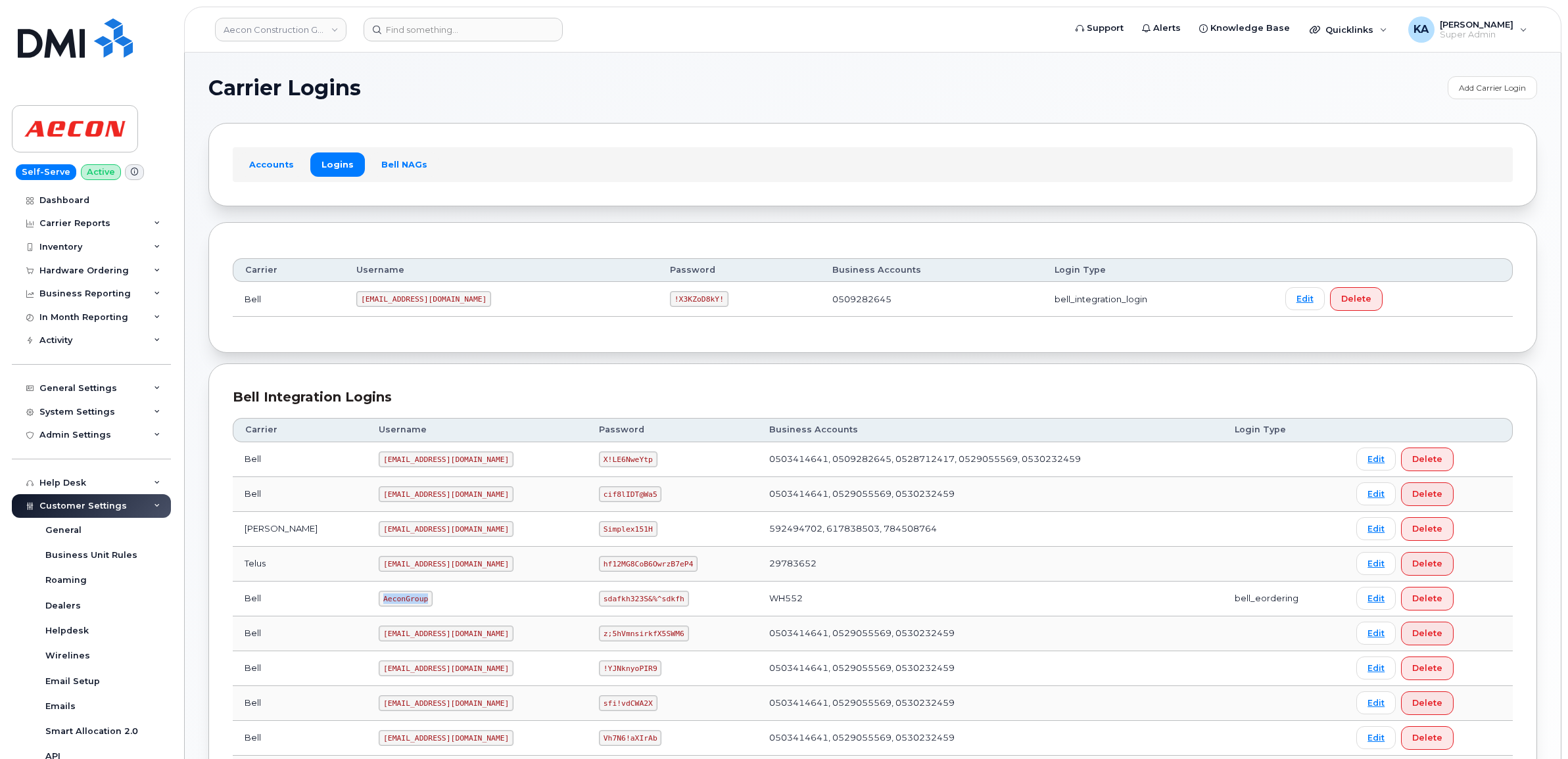
drag, startPoint x: 324, startPoint y: 605, endPoint x: 391, endPoint y: 608, distance: 67.1
click at [391, 608] on td "AeconGroup" at bounding box center [477, 599] width 220 height 35
copy code "AeconGroup"
drag, startPoint x: 579, startPoint y: 602, endPoint x: 653, endPoint y: 611, distance: 74.5
click at [653, 611] on td "sdafkh323S&%^sdkfh" at bounding box center [672, 599] width 170 height 35
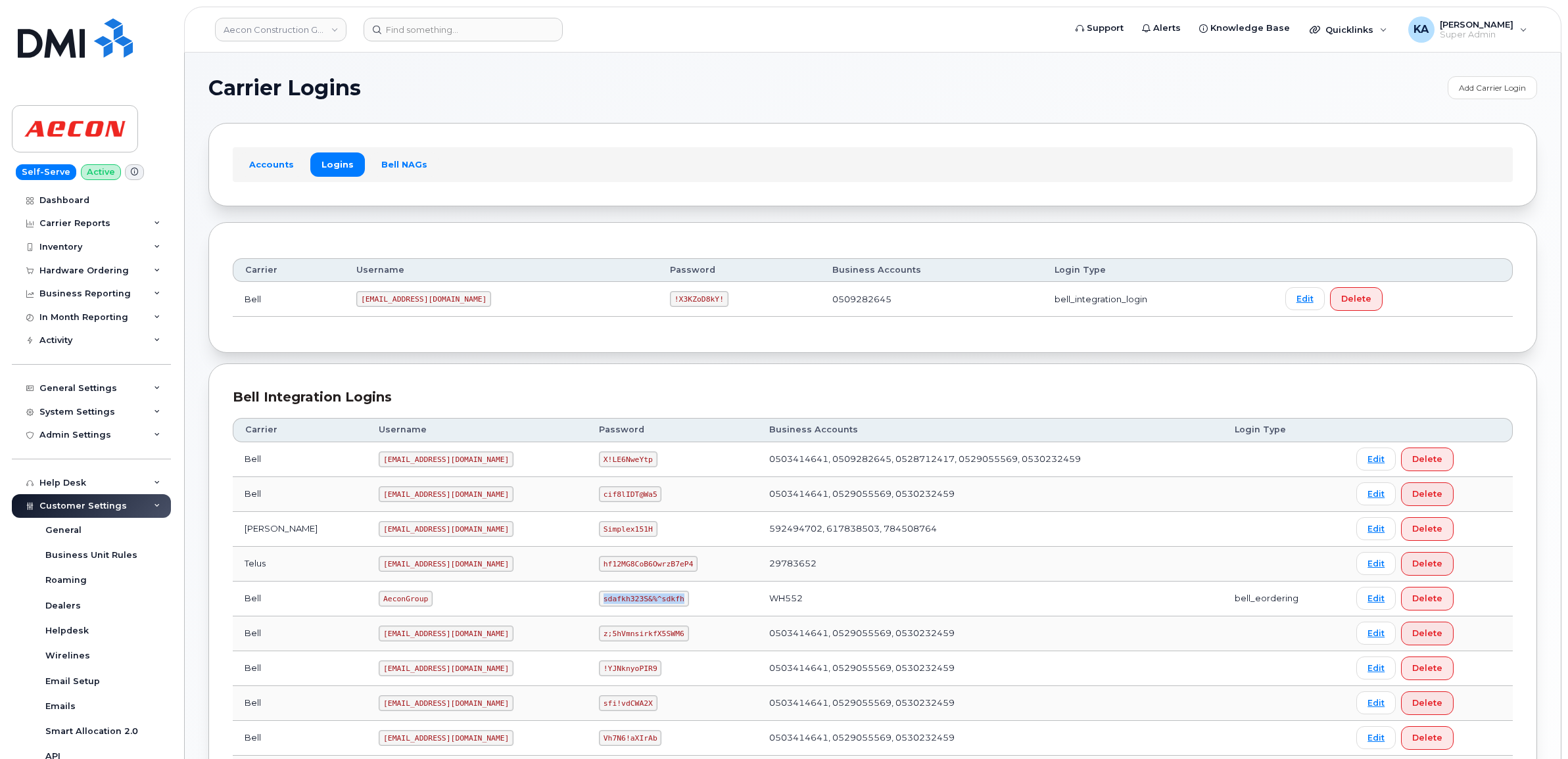
copy code "sdafkh323S&%^sdkfh"
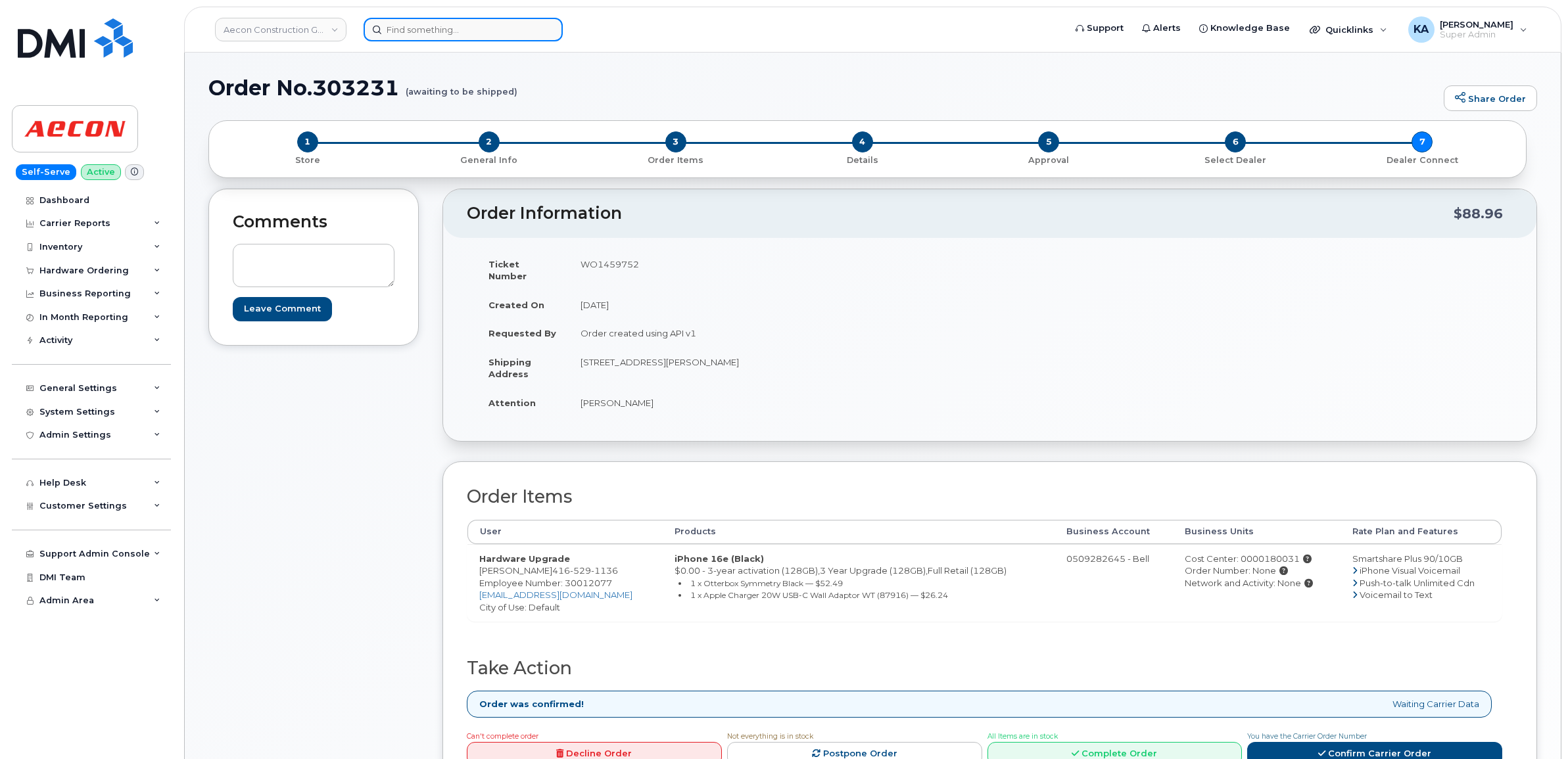
click at [412, 30] on input at bounding box center [463, 30] width 199 height 24
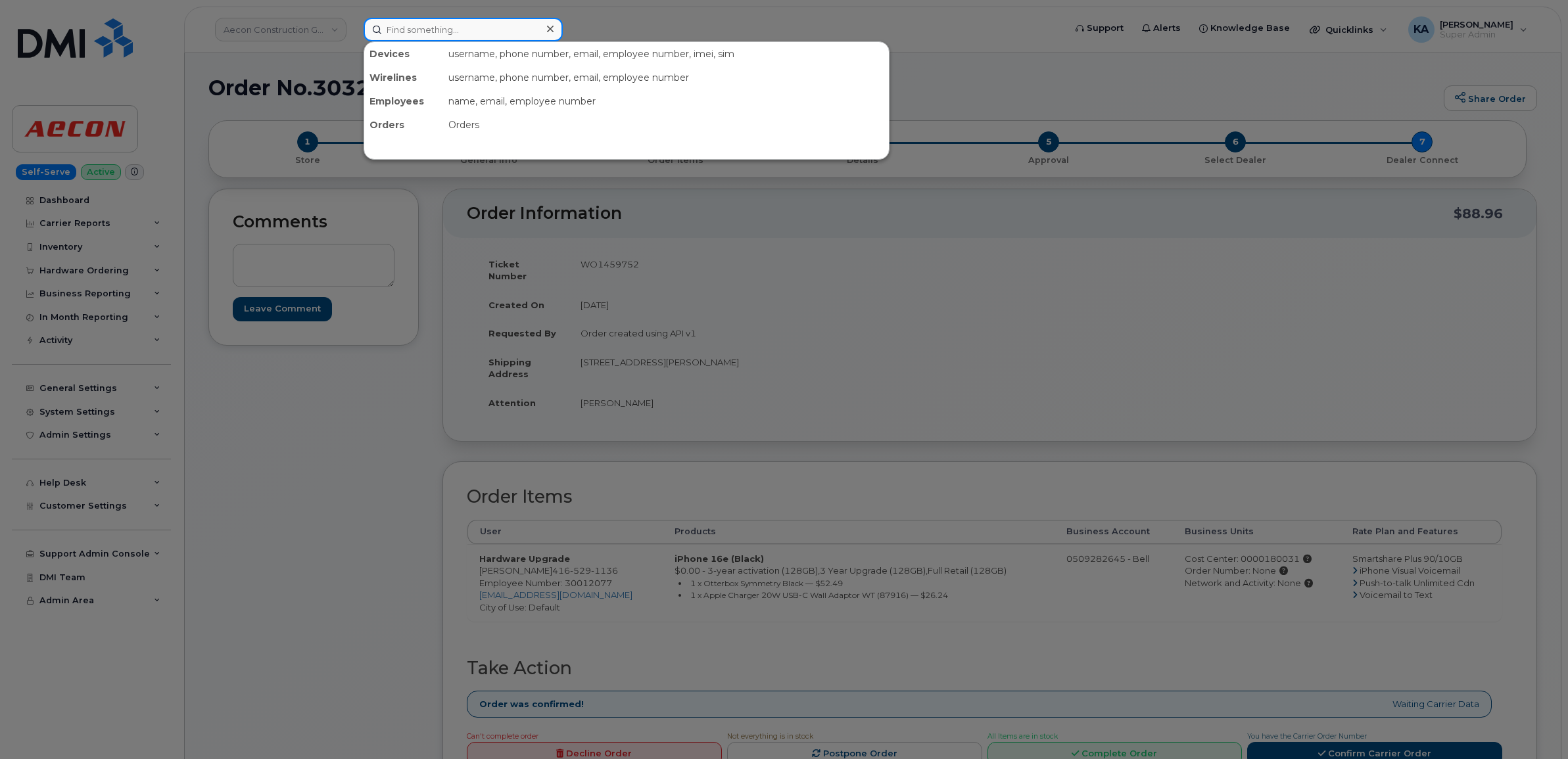
paste input "5142168862"
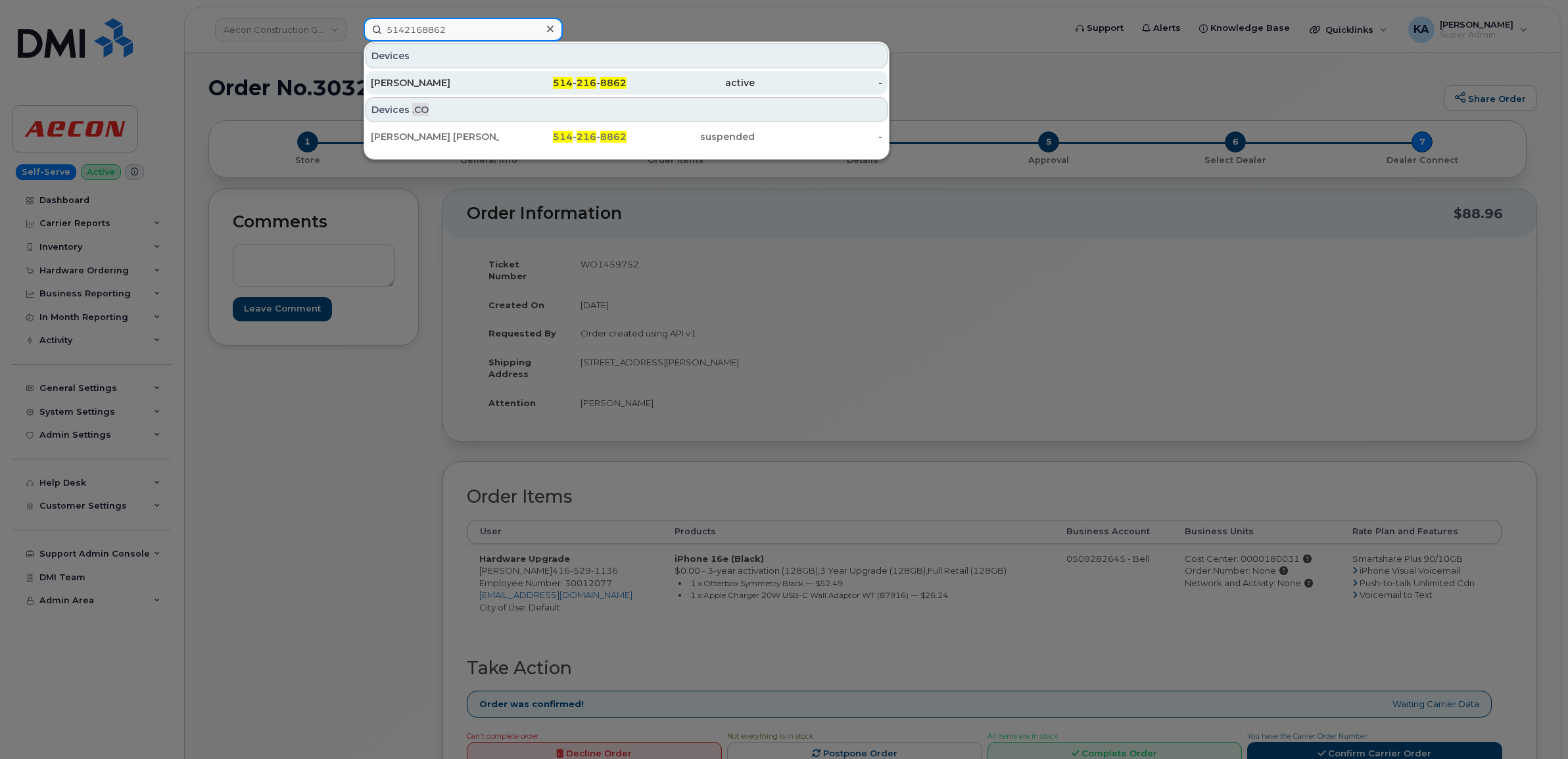
type input "5142168862"
click at [413, 82] on div "[PERSON_NAME]" at bounding box center [435, 82] width 128 height 13
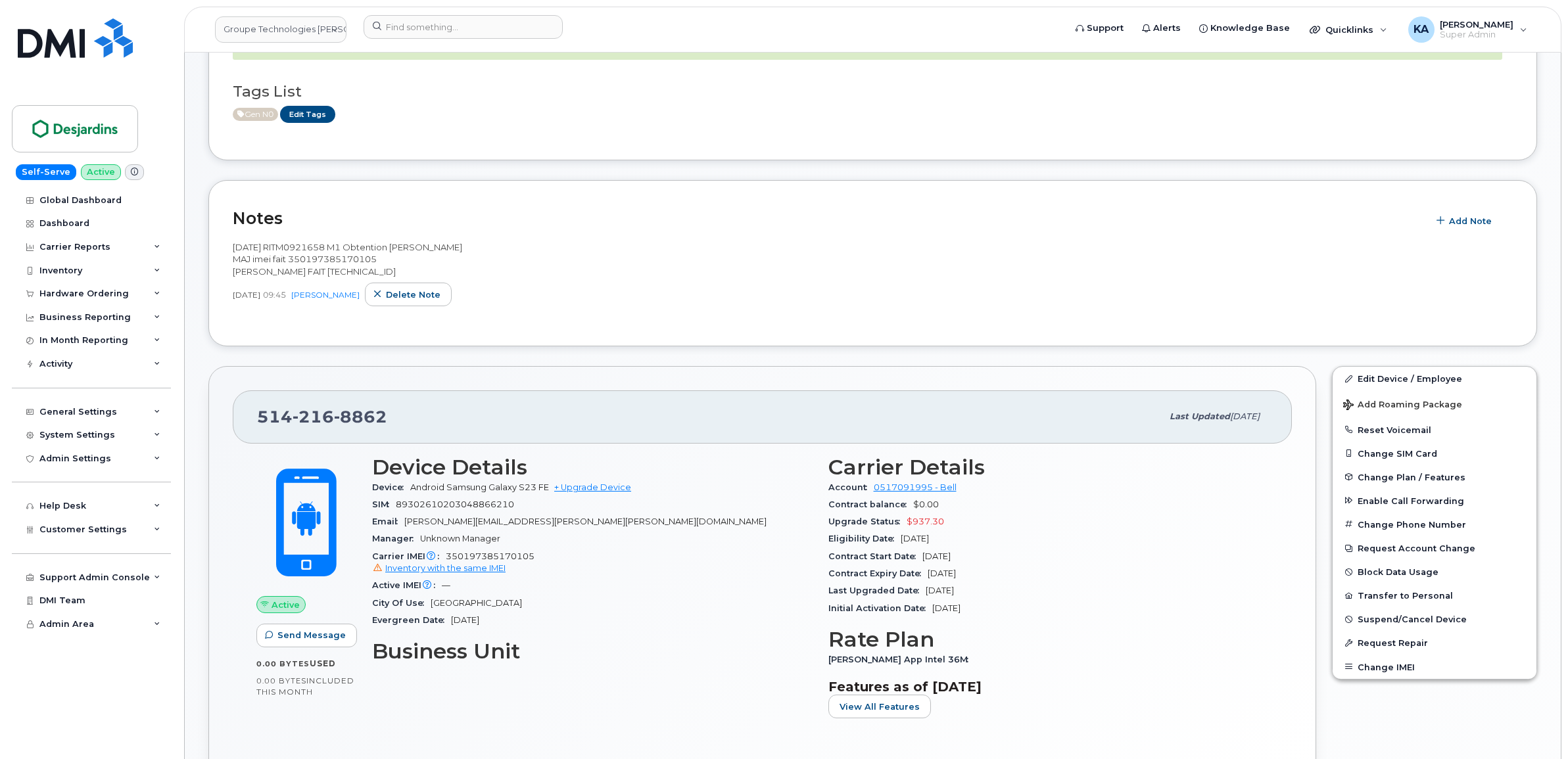
scroll to position [164, 0]
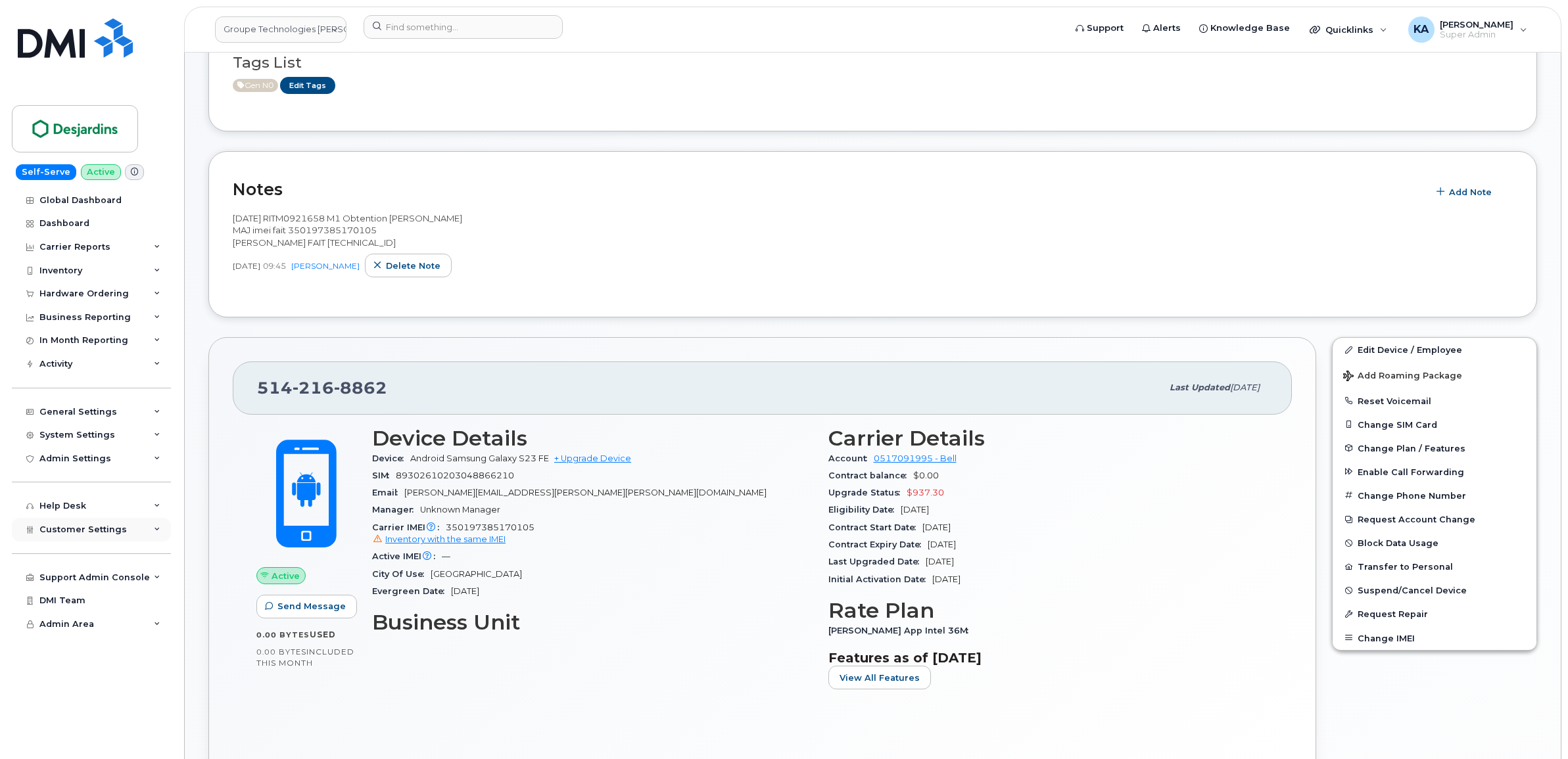
click at [72, 534] on span "Customer Settings" at bounding box center [83, 529] width 87 height 10
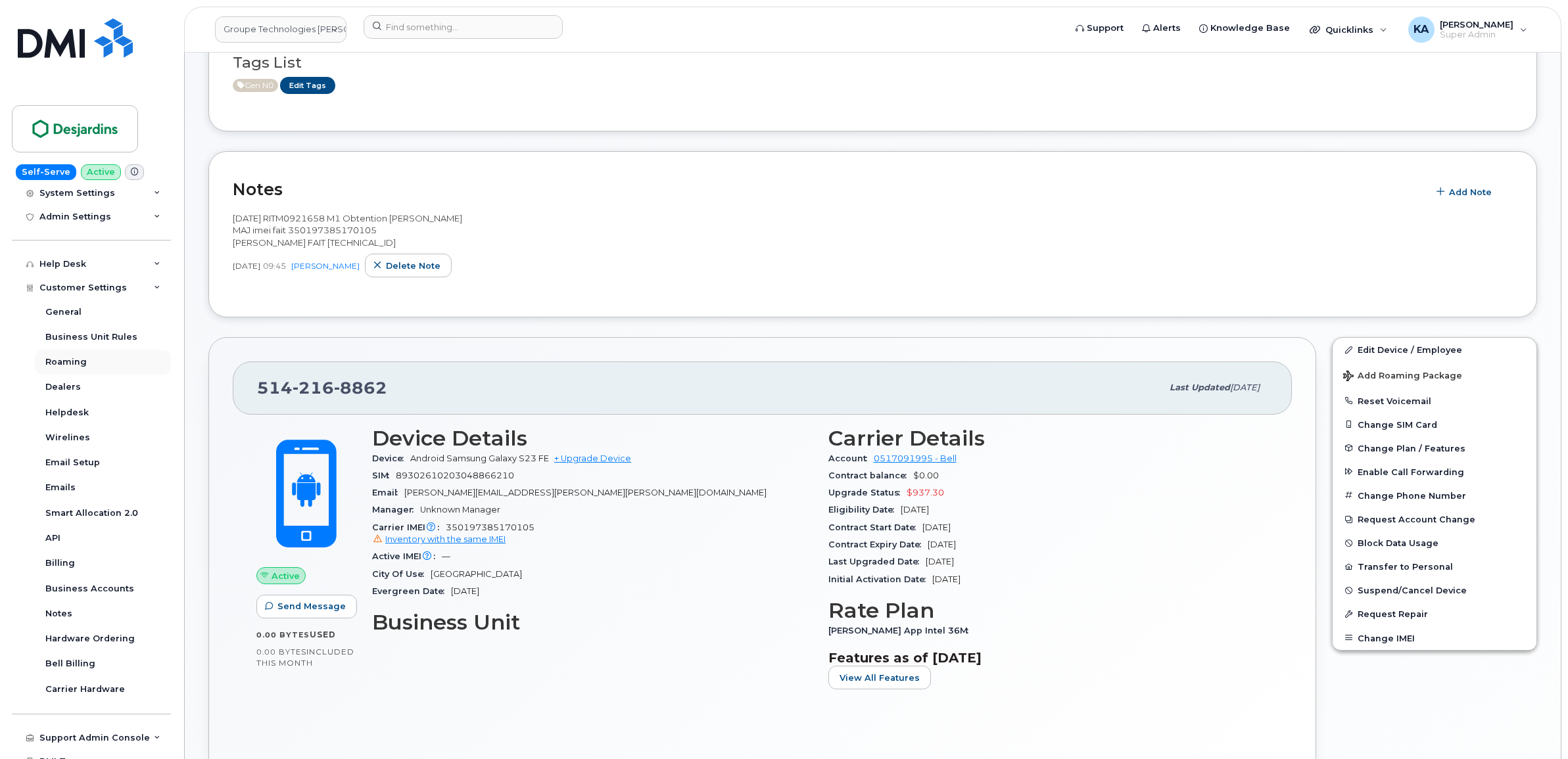
scroll to position [247, 0]
drag, startPoint x: 388, startPoint y: 391, endPoint x: 262, endPoint y: 395, distance: 126.1
click at [262, 395] on div "514 216 8862" at bounding box center [709, 387] width 904 height 27
copy span "514 216 8862"
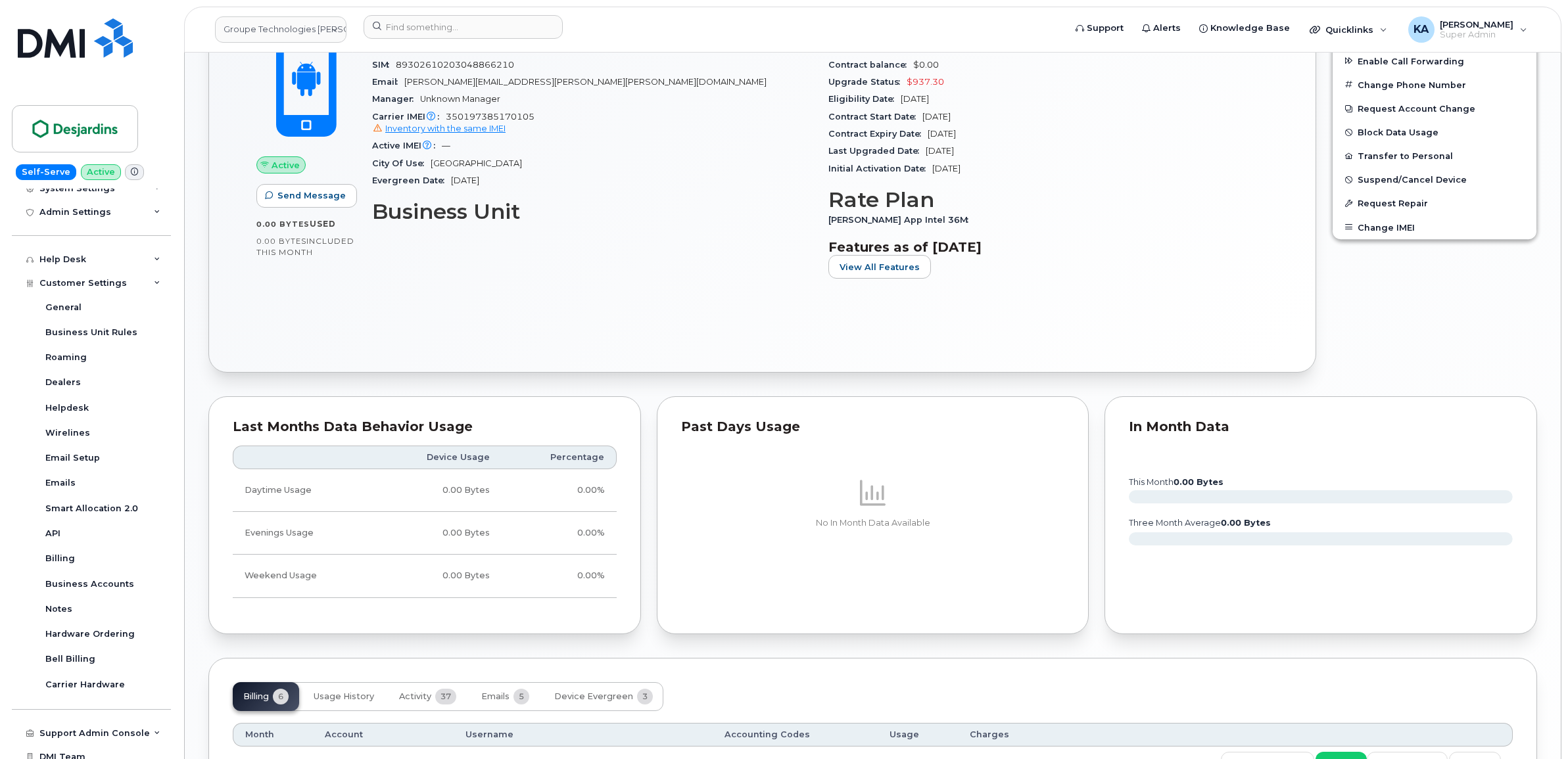
scroll to position [878, 0]
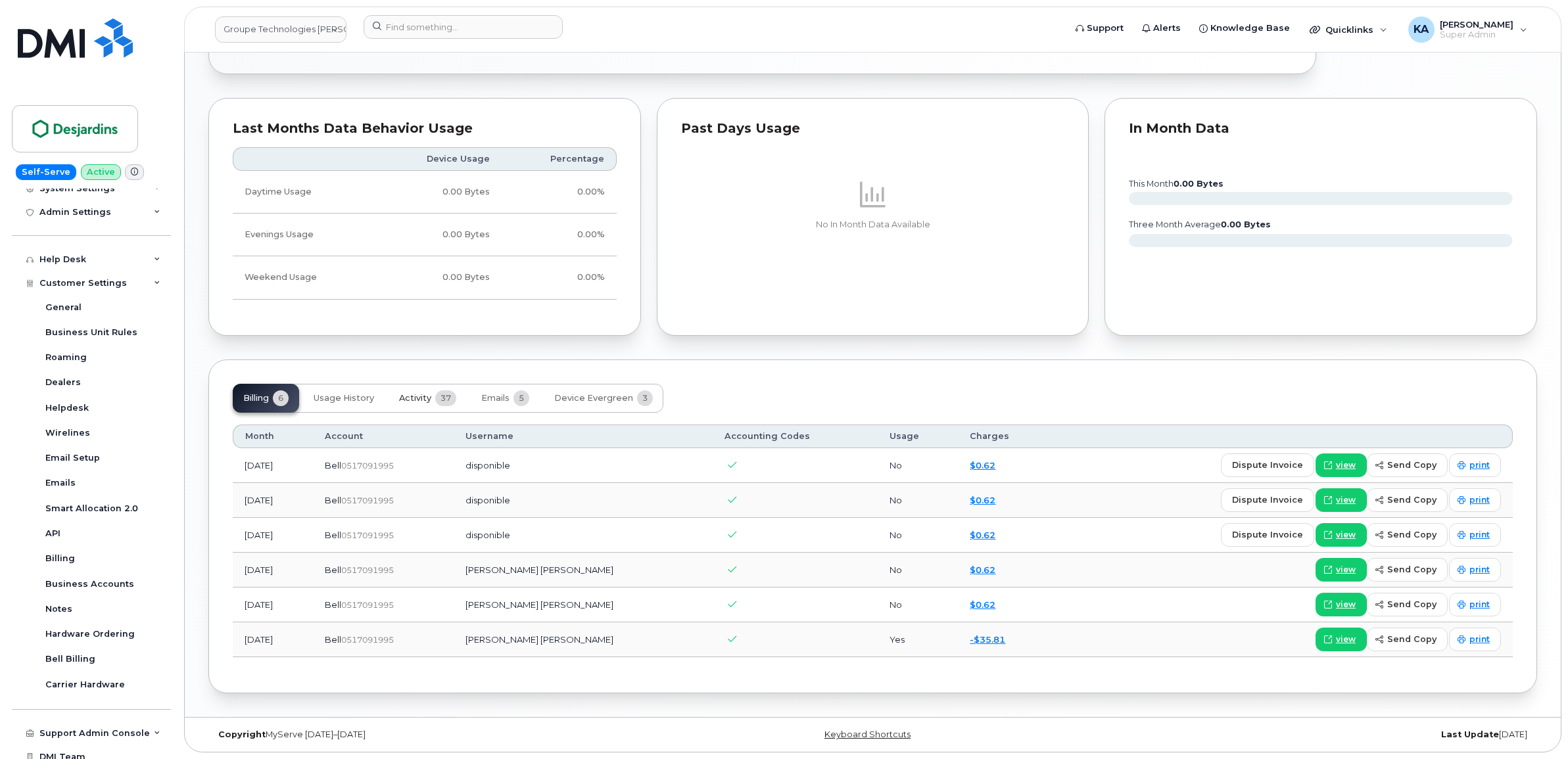
click at [422, 398] on span "Activity" at bounding box center [415, 398] width 32 height 11
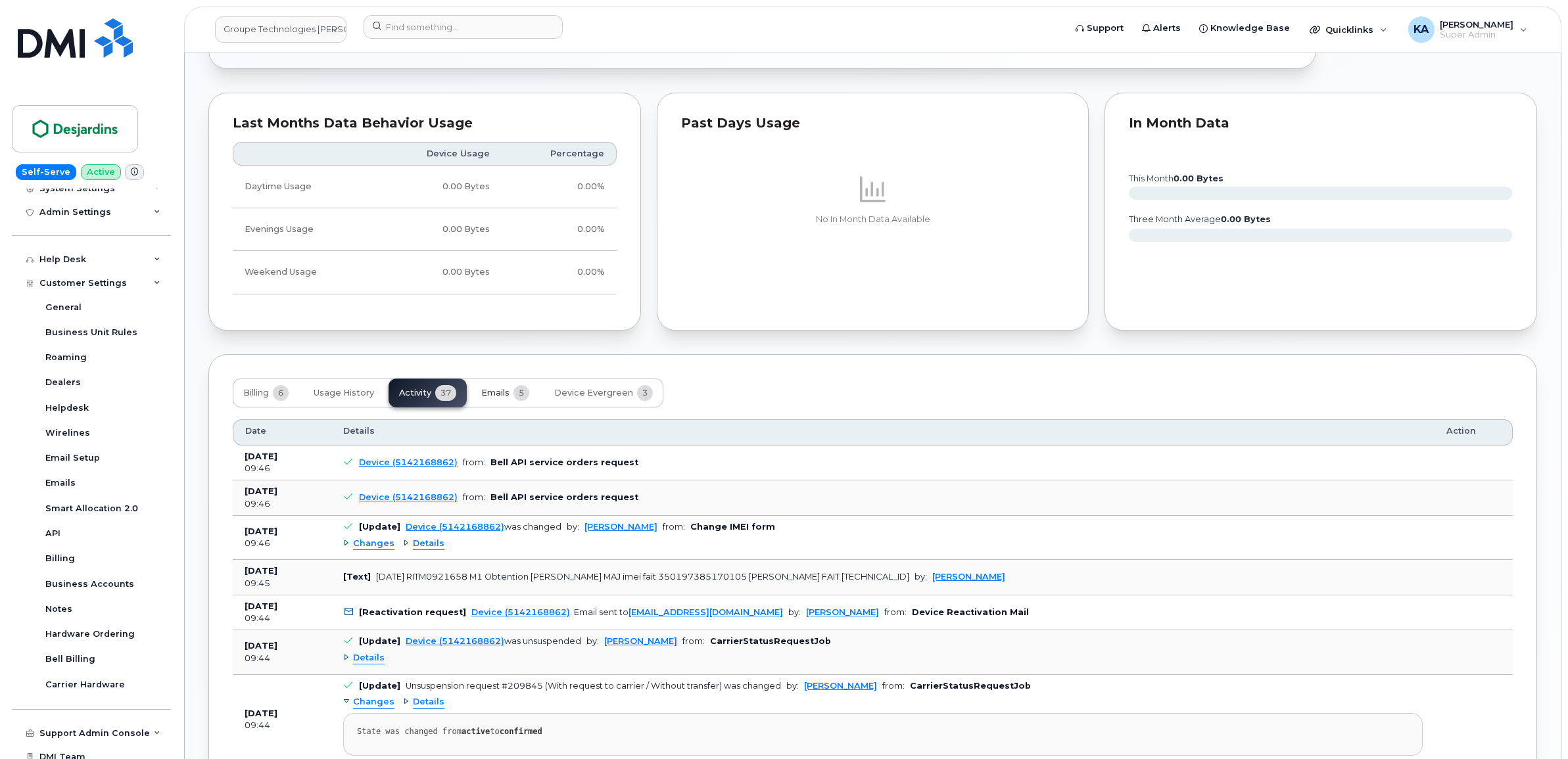
click at [499, 393] on span "Emails" at bounding box center [495, 393] width 28 height 11
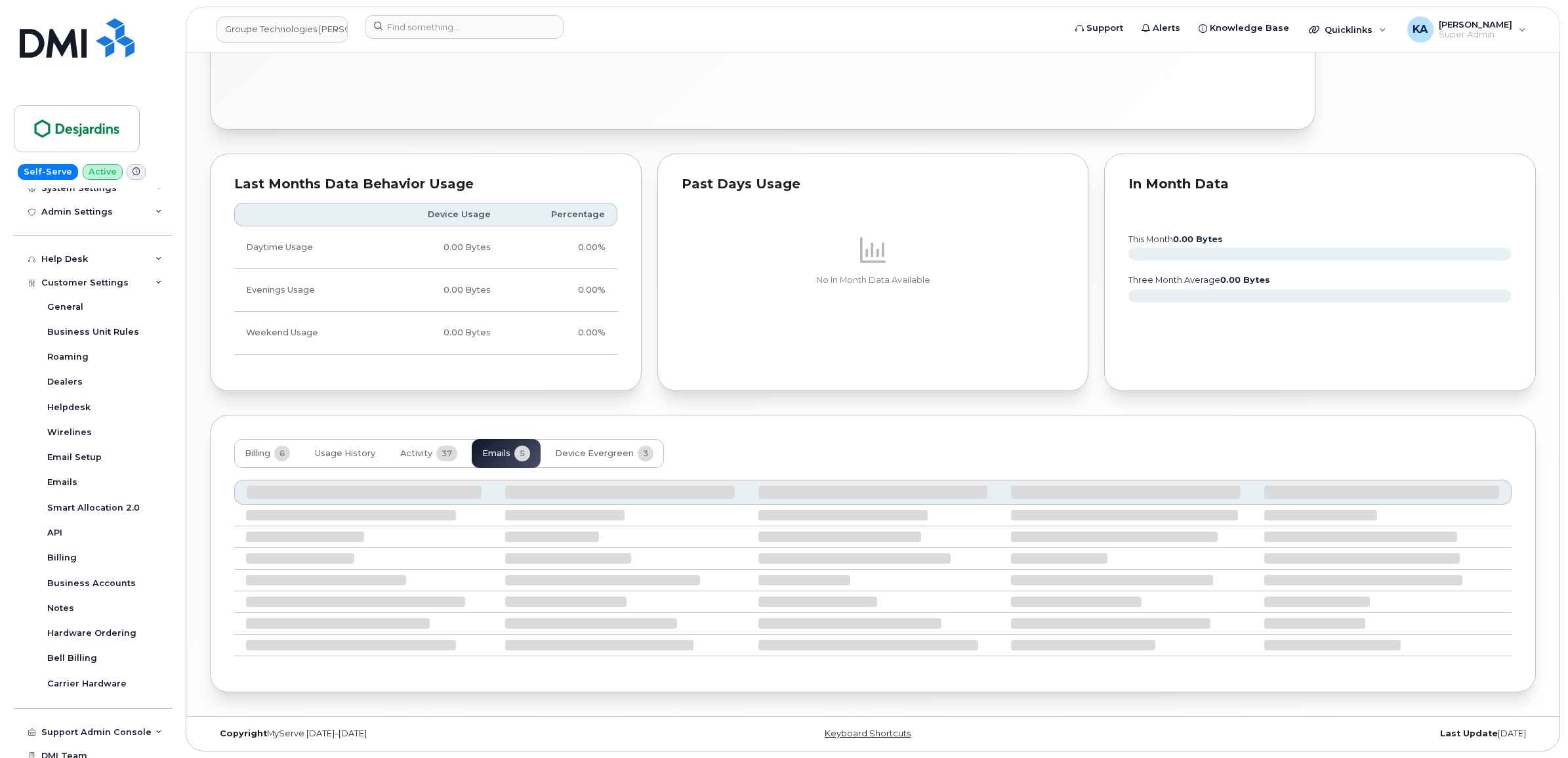
scroll to position [785, 0]
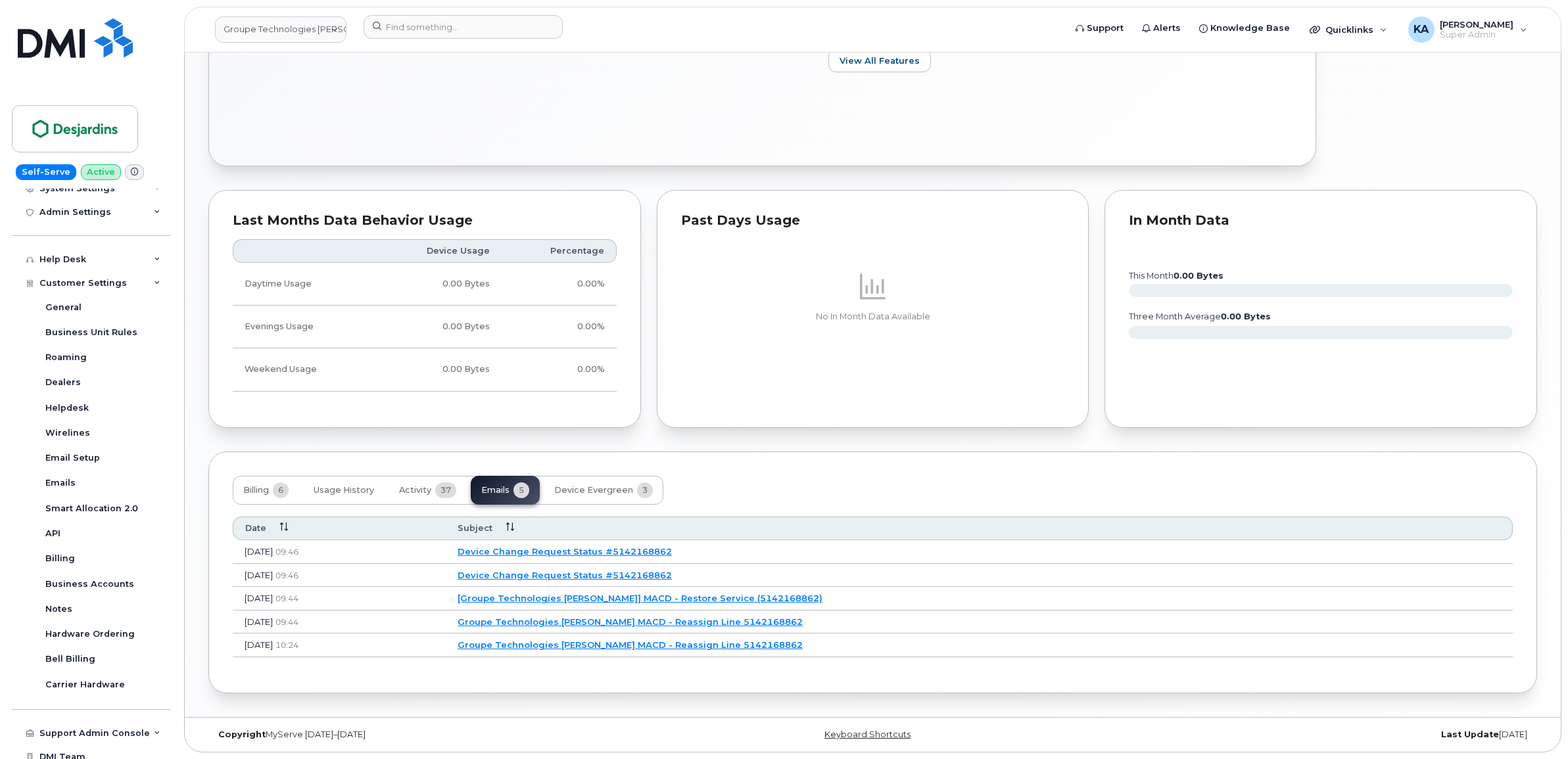
click at [609, 598] on link "[Groupe Technologies Desjardins] MACD - Restore Service (5142168862)" at bounding box center [640, 597] width 365 height 11
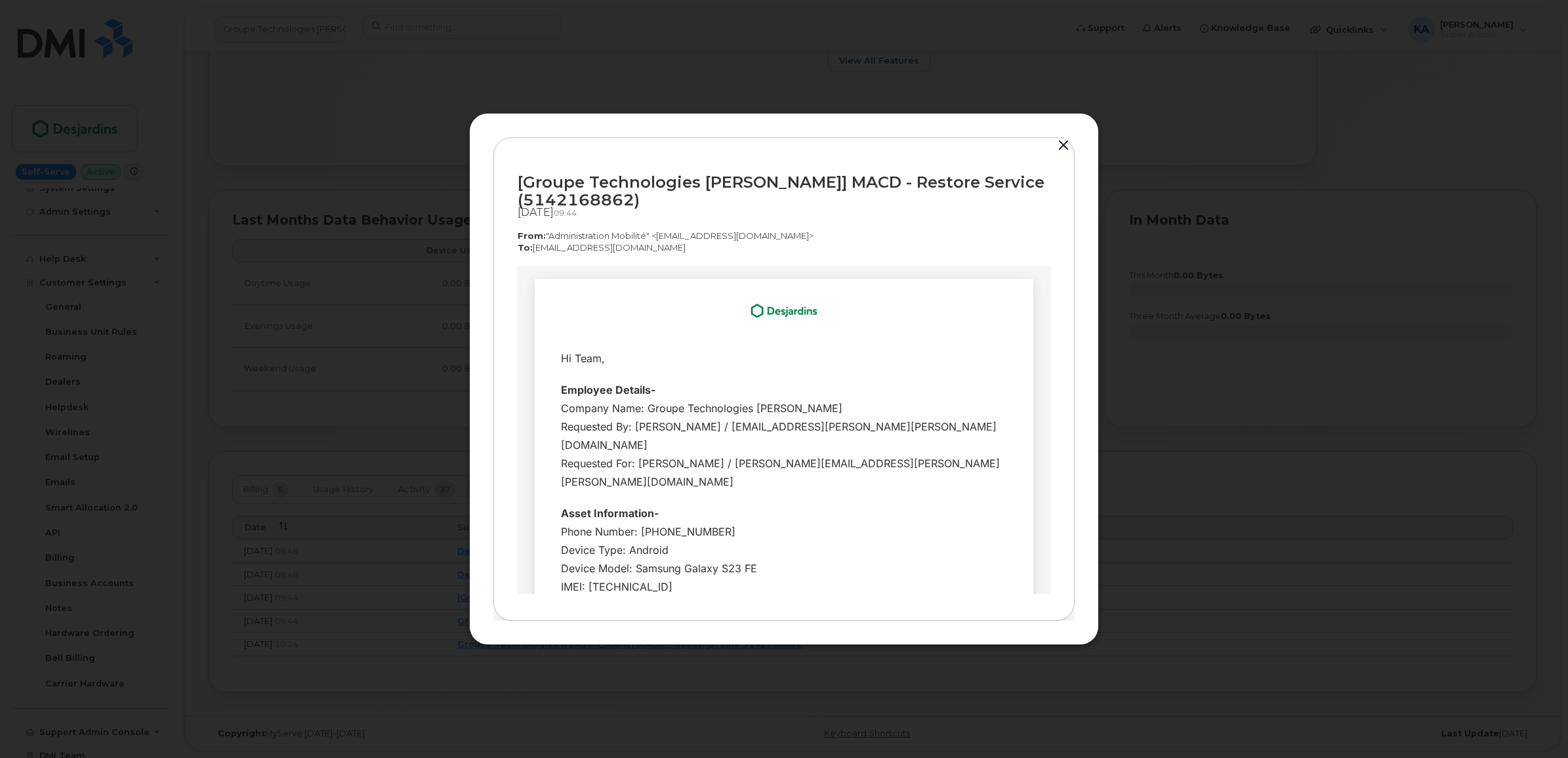
scroll to position [82, 0]
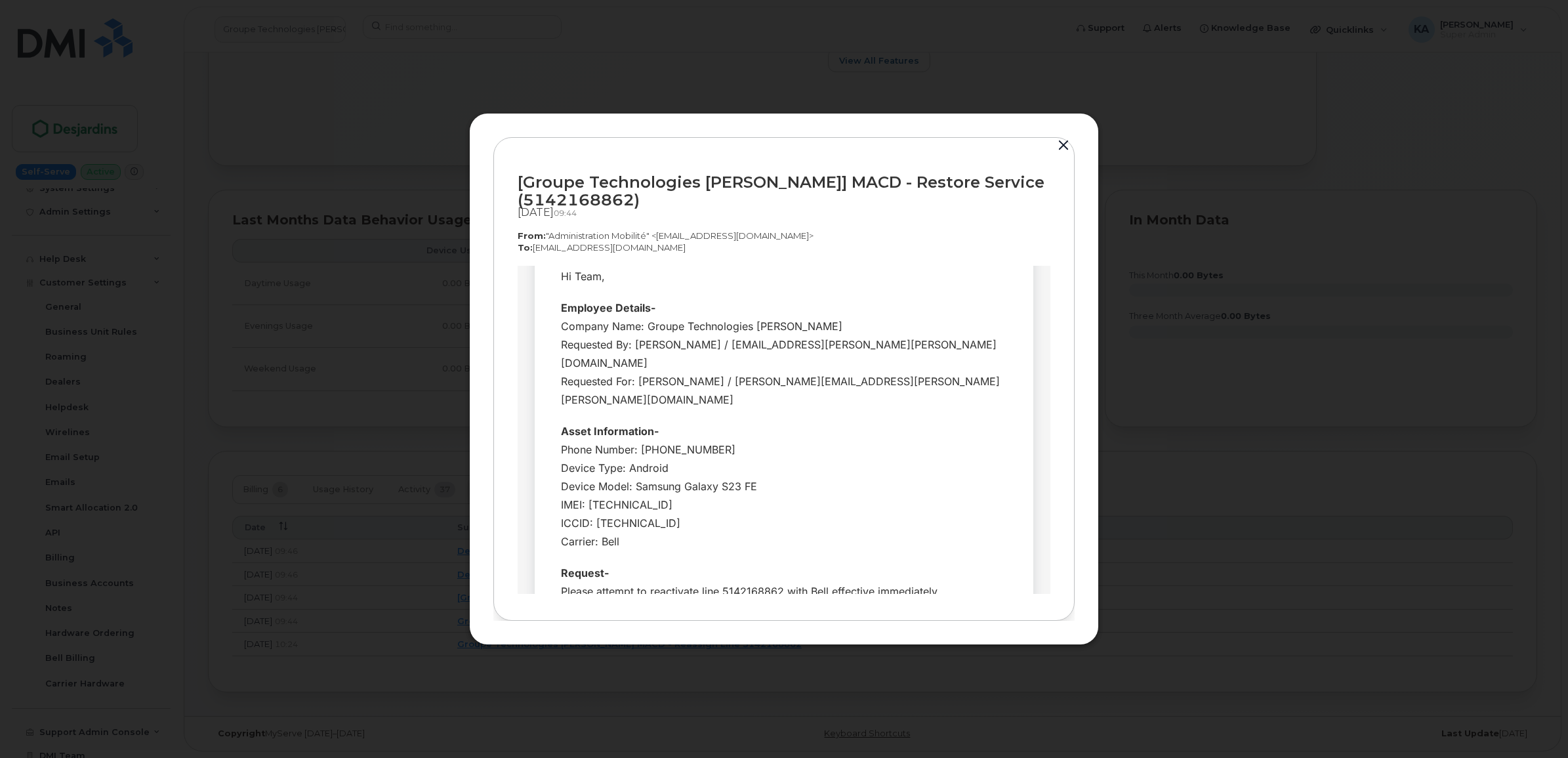
click at [1063, 141] on button "button" at bounding box center [1063, 145] width 20 height 18
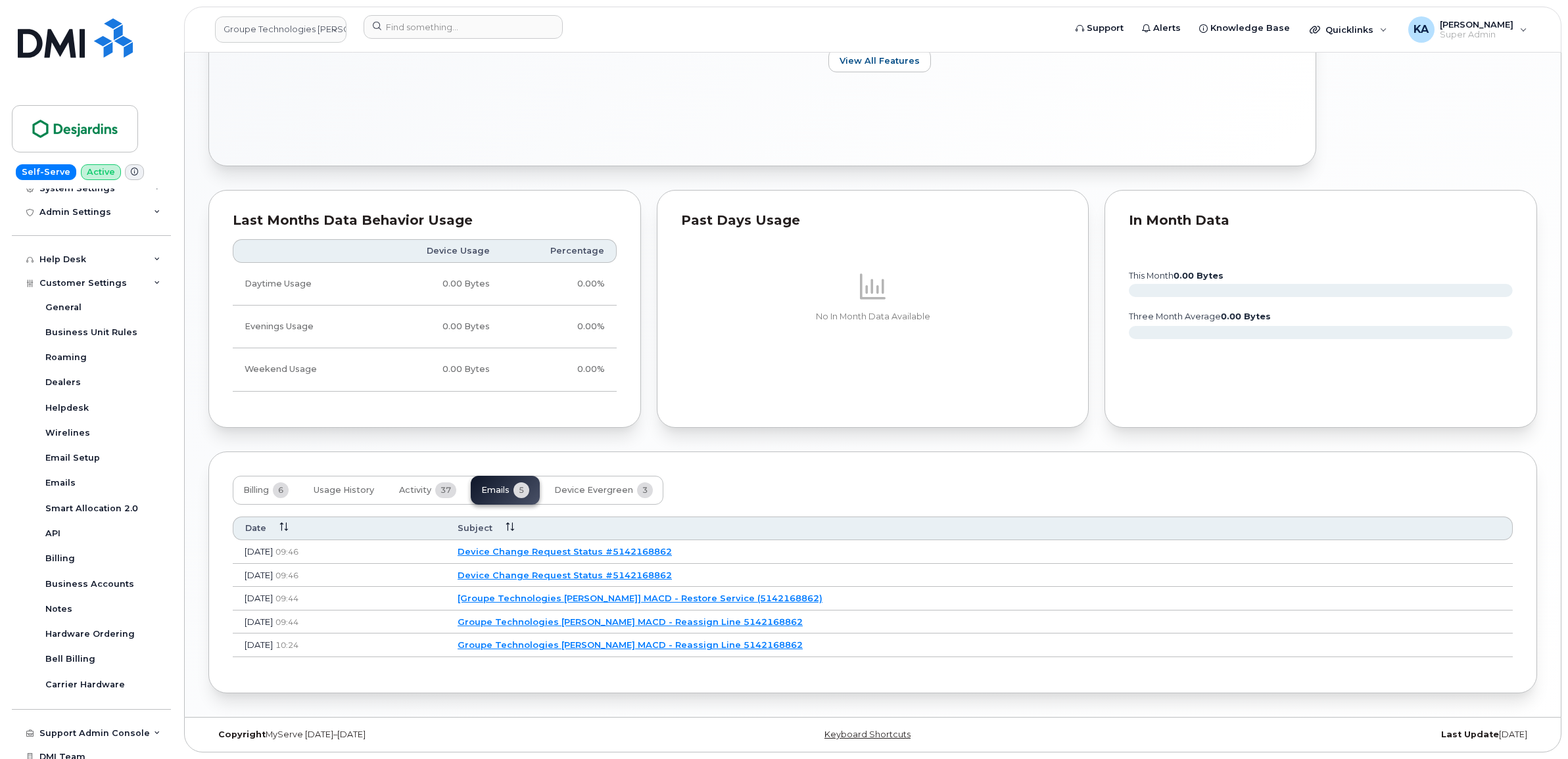
click at [641, 570] on link "Device Change Request Status #5142168862" at bounding box center [565, 574] width 214 height 11
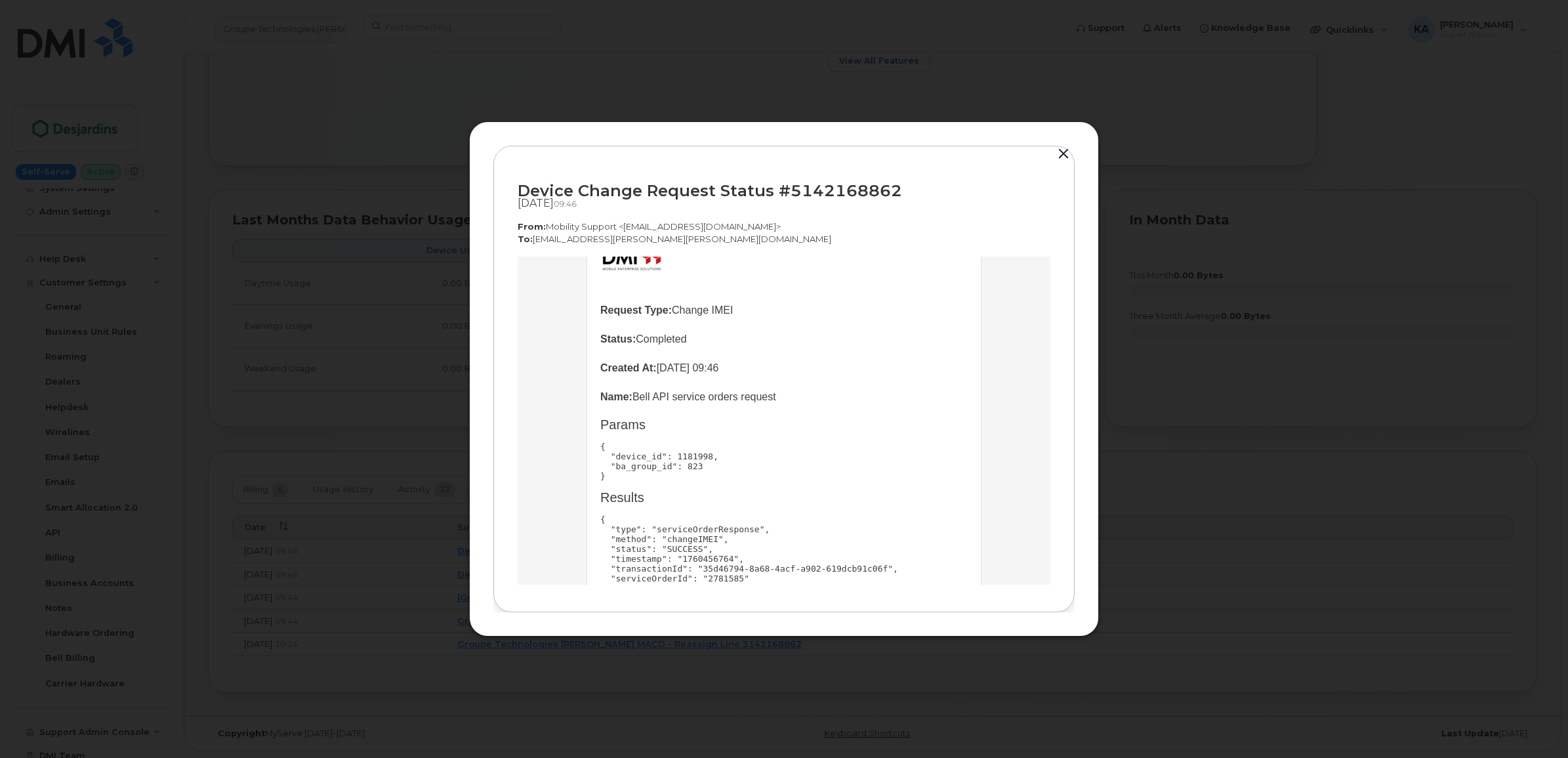
scroll to position [161, 0]
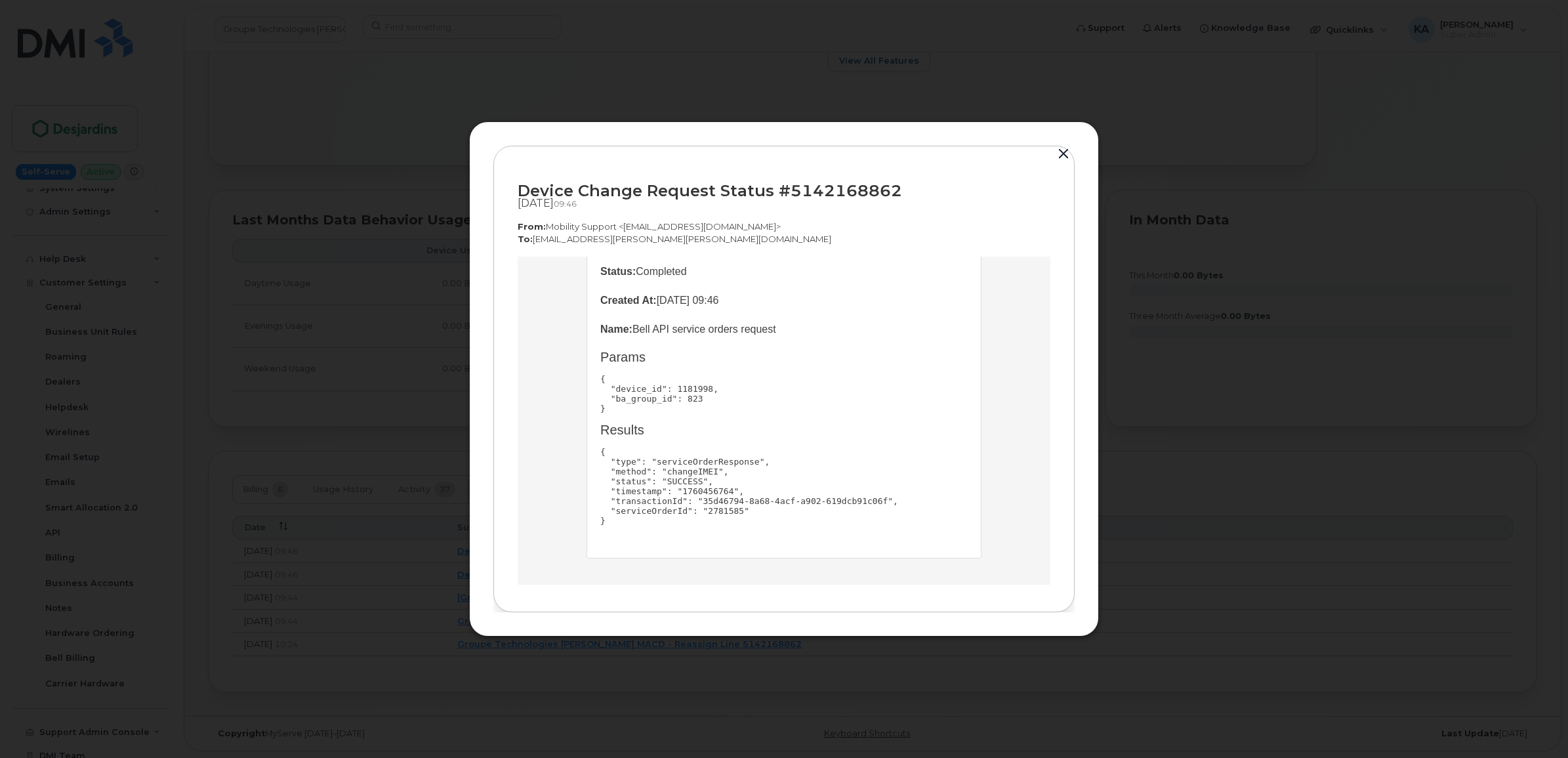
click at [1067, 149] on button "button" at bounding box center [1063, 154] width 20 height 18
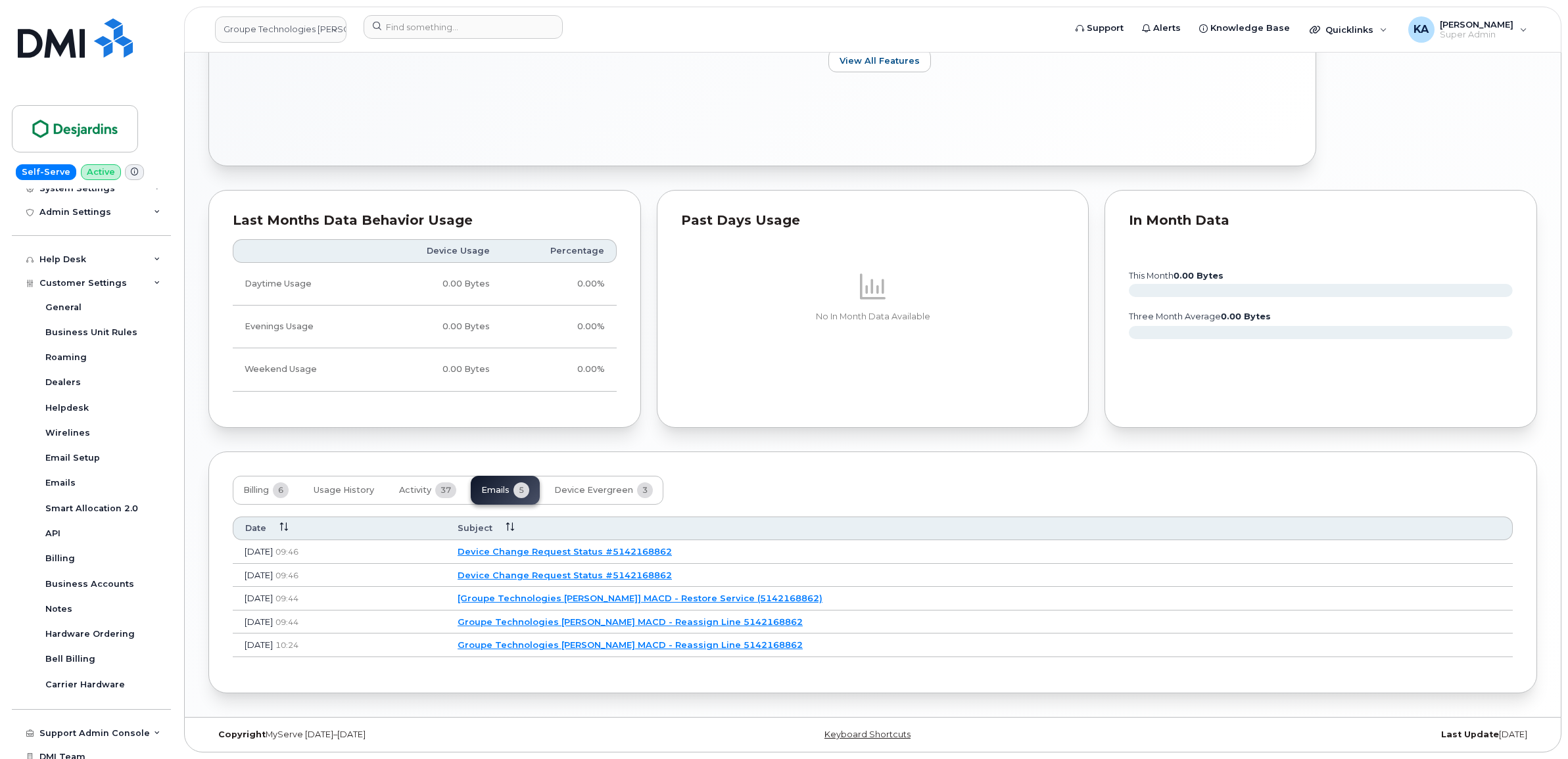
click at [650, 547] on link "Device Change Request Status #5142168862" at bounding box center [565, 551] width 214 height 11
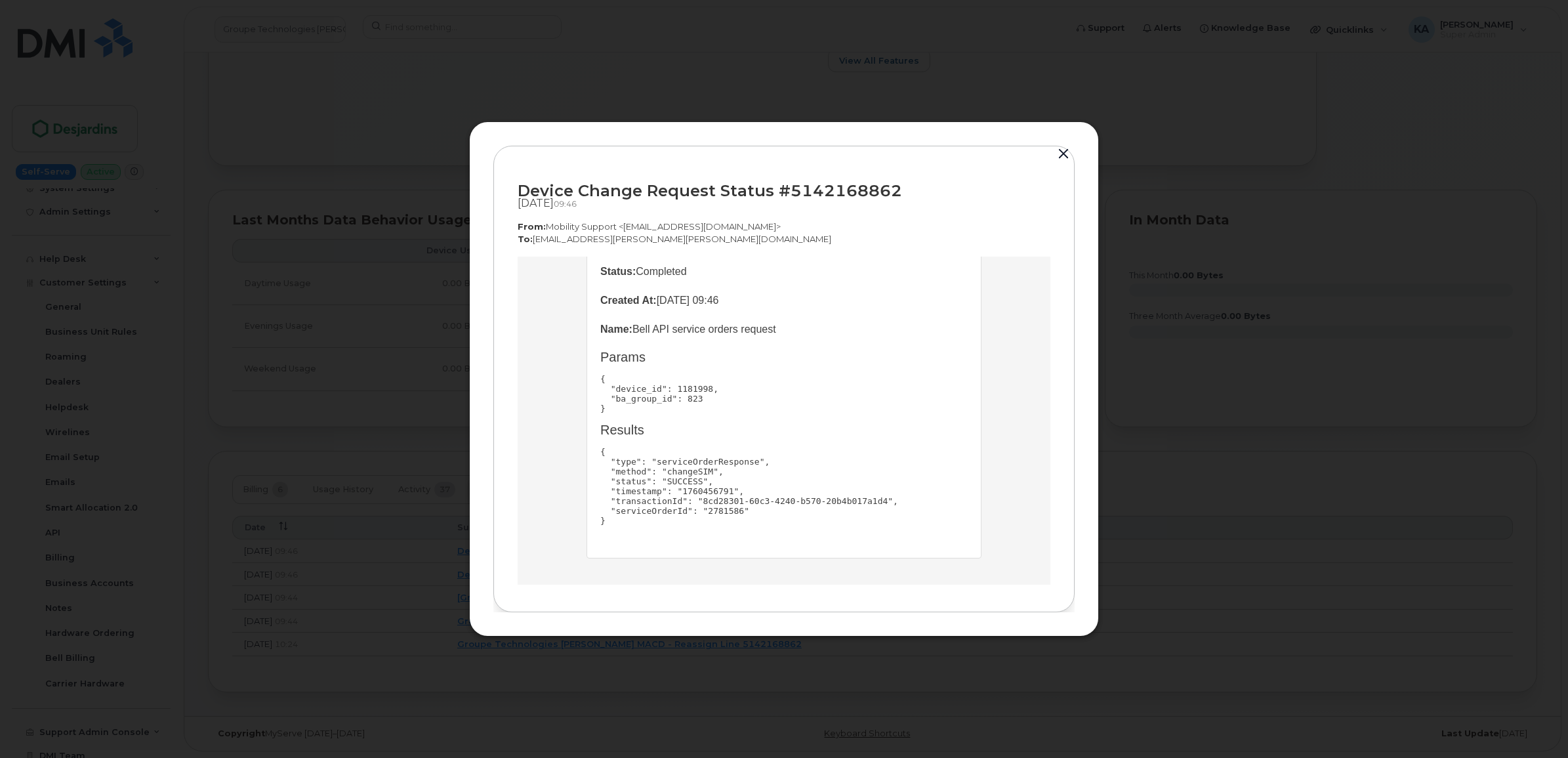
click at [1063, 149] on button "button" at bounding box center [1063, 154] width 20 height 18
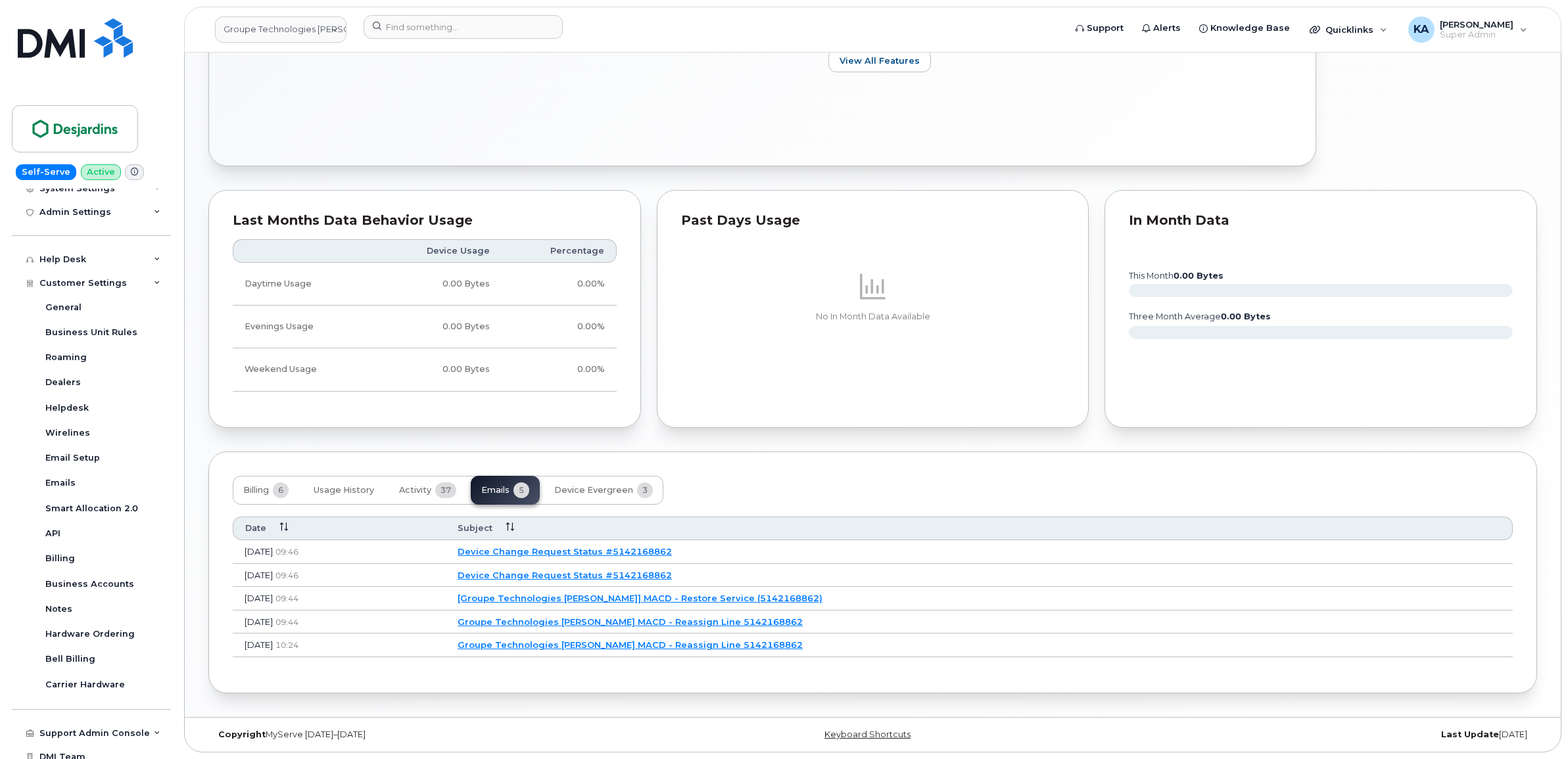
click at [641, 619] on link "Groupe Technologies Desjardins MACD - Reassign Line 5142168862" at bounding box center [630, 621] width 345 height 11
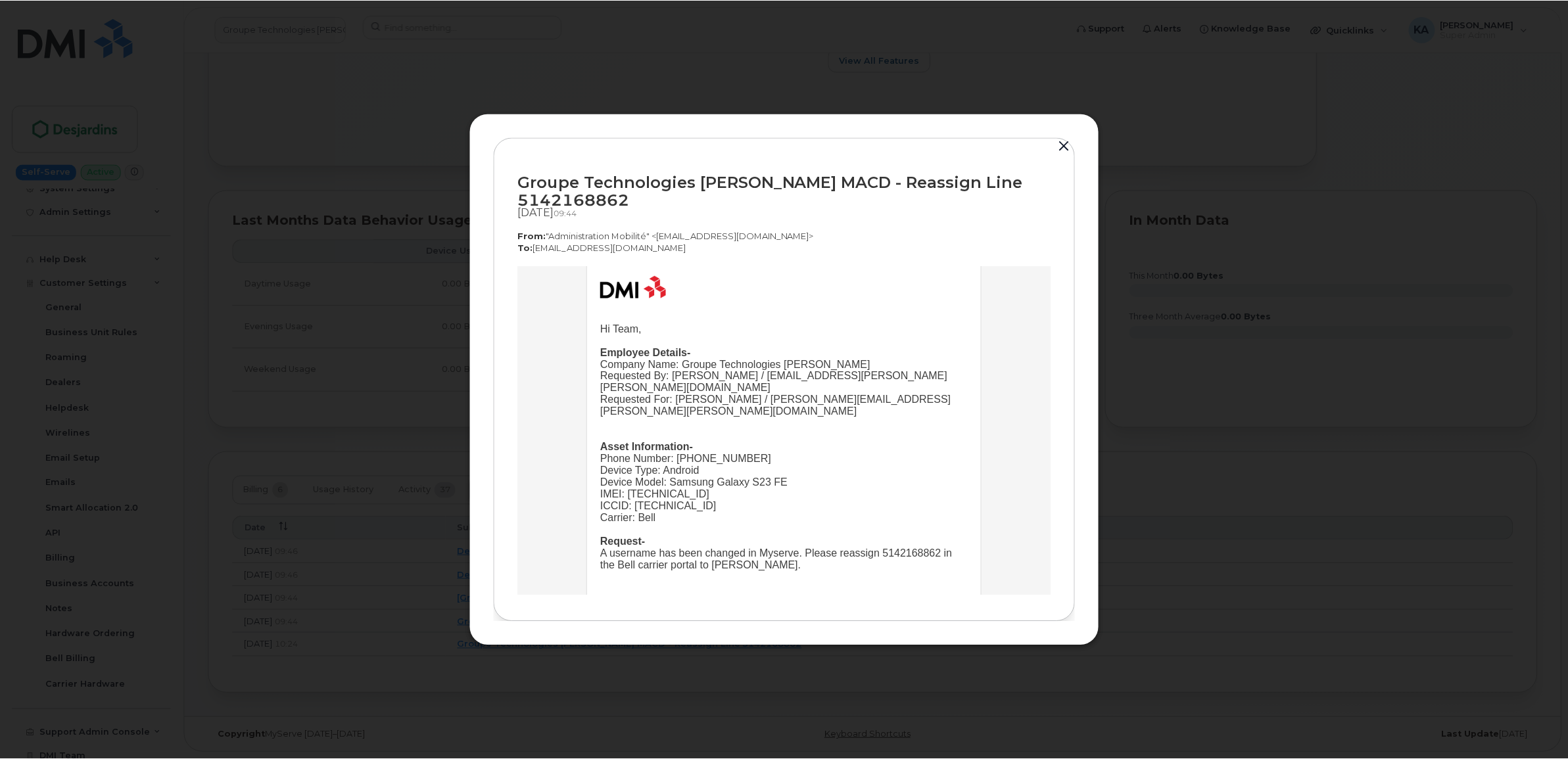
scroll to position [82, 0]
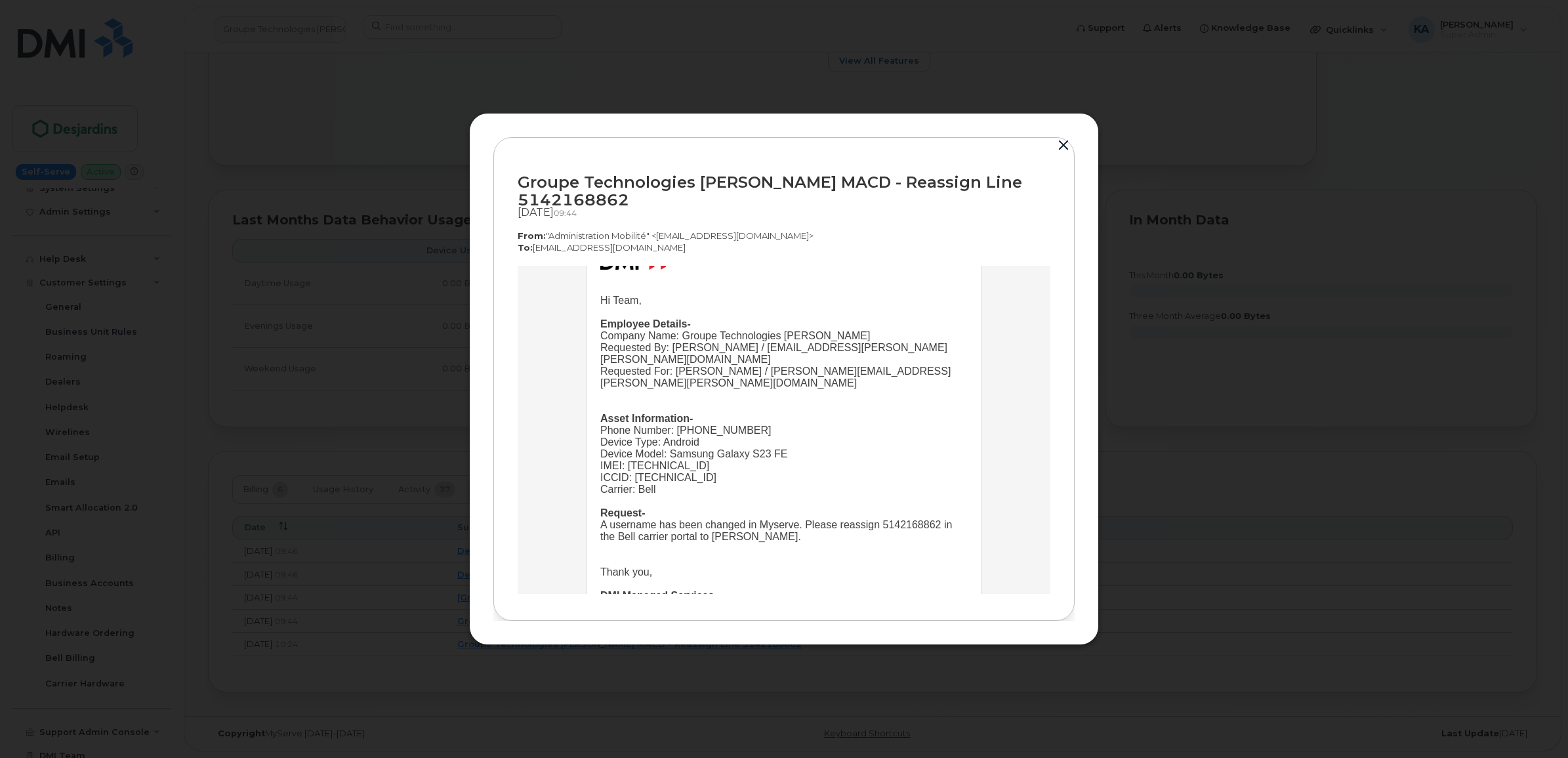
click at [1061, 145] on button "button" at bounding box center [1063, 145] width 20 height 18
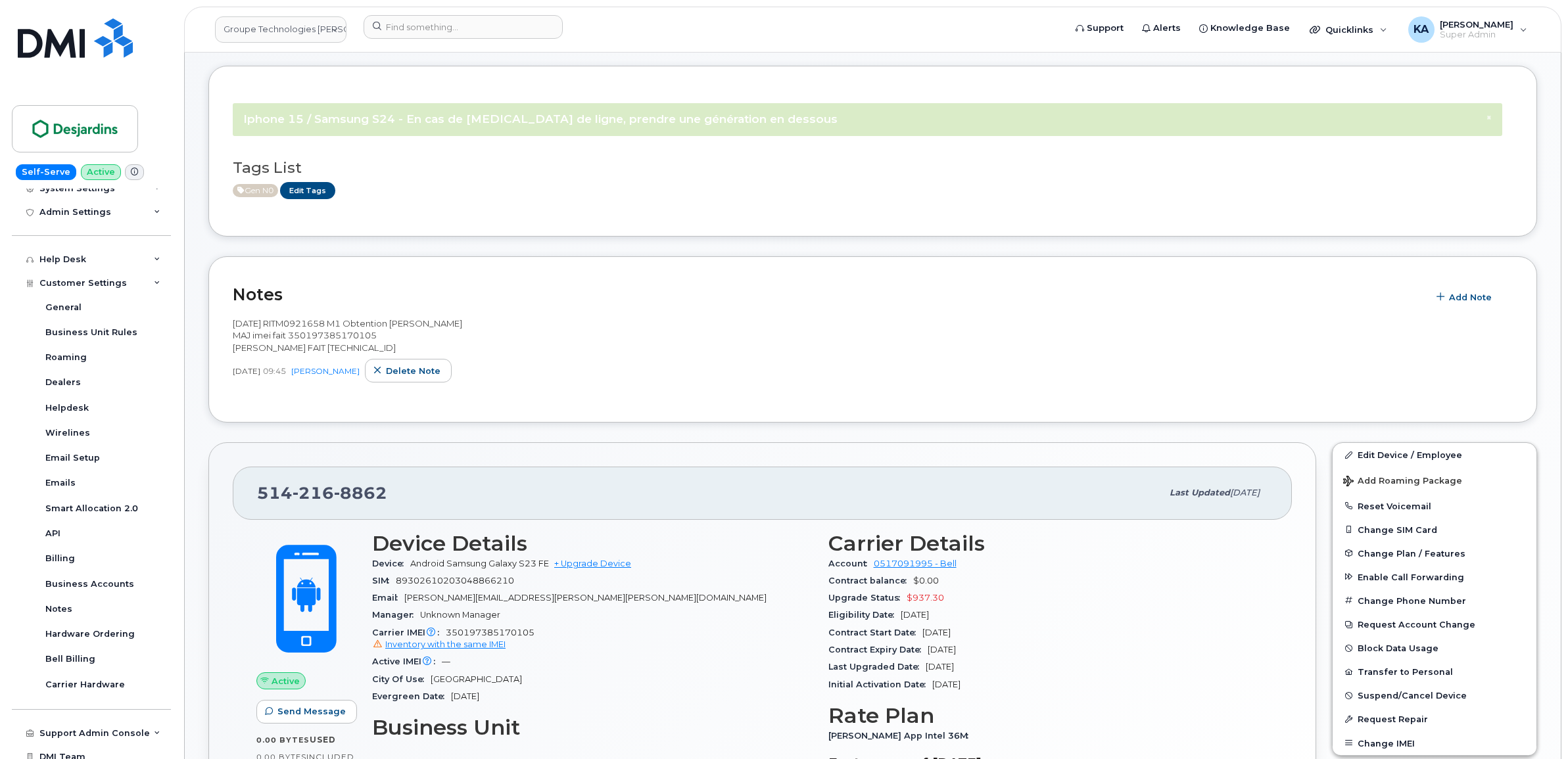
scroll to position [0, 0]
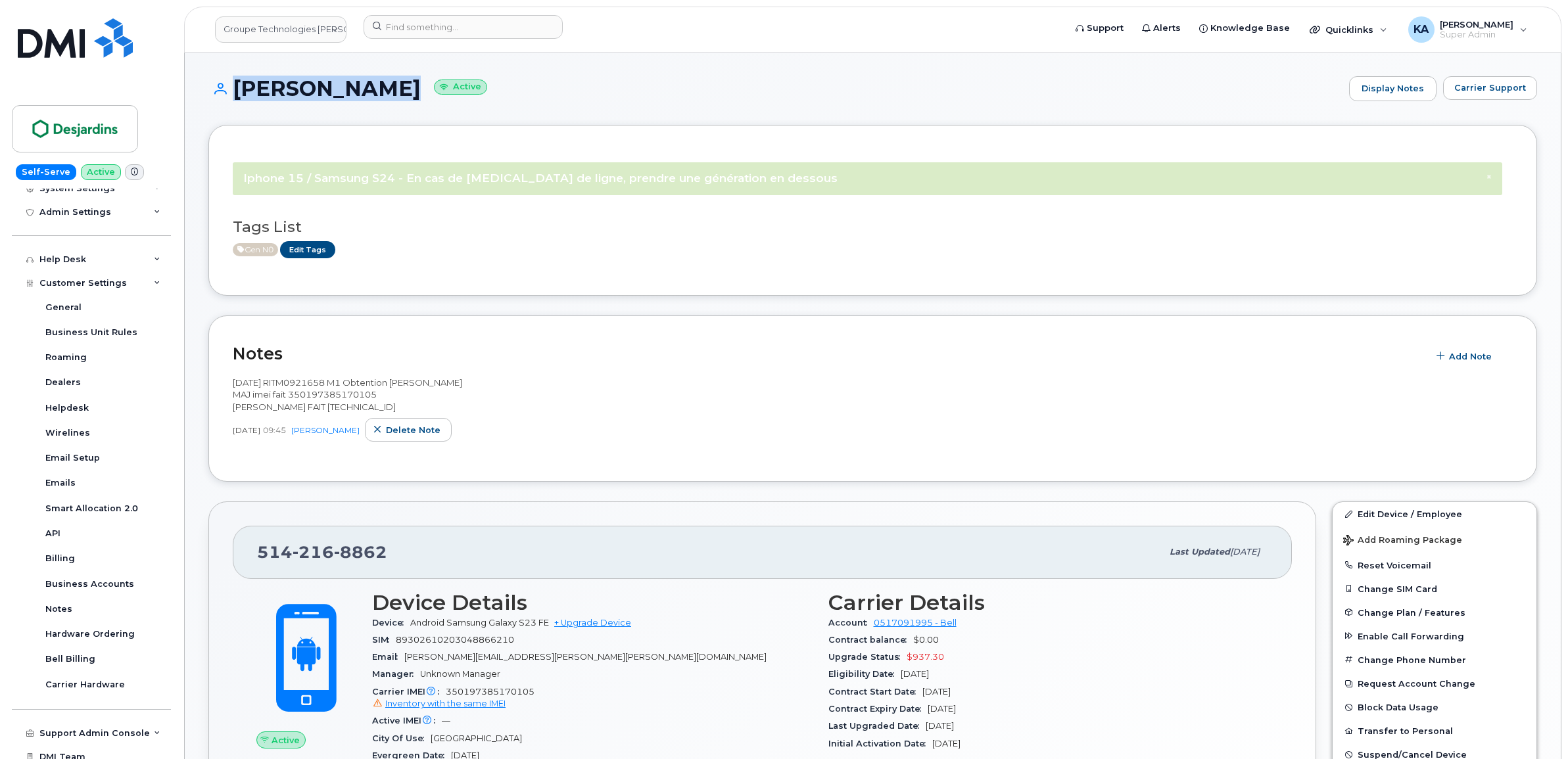
drag, startPoint x: 379, startPoint y: 86, endPoint x: 228, endPoint y: 94, distance: 151.2
click at [228, 94] on h1 "Marc Brideau Active" at bounding box center [775, 88] width 1134 height 23
copy h1 "Marc Brideau"
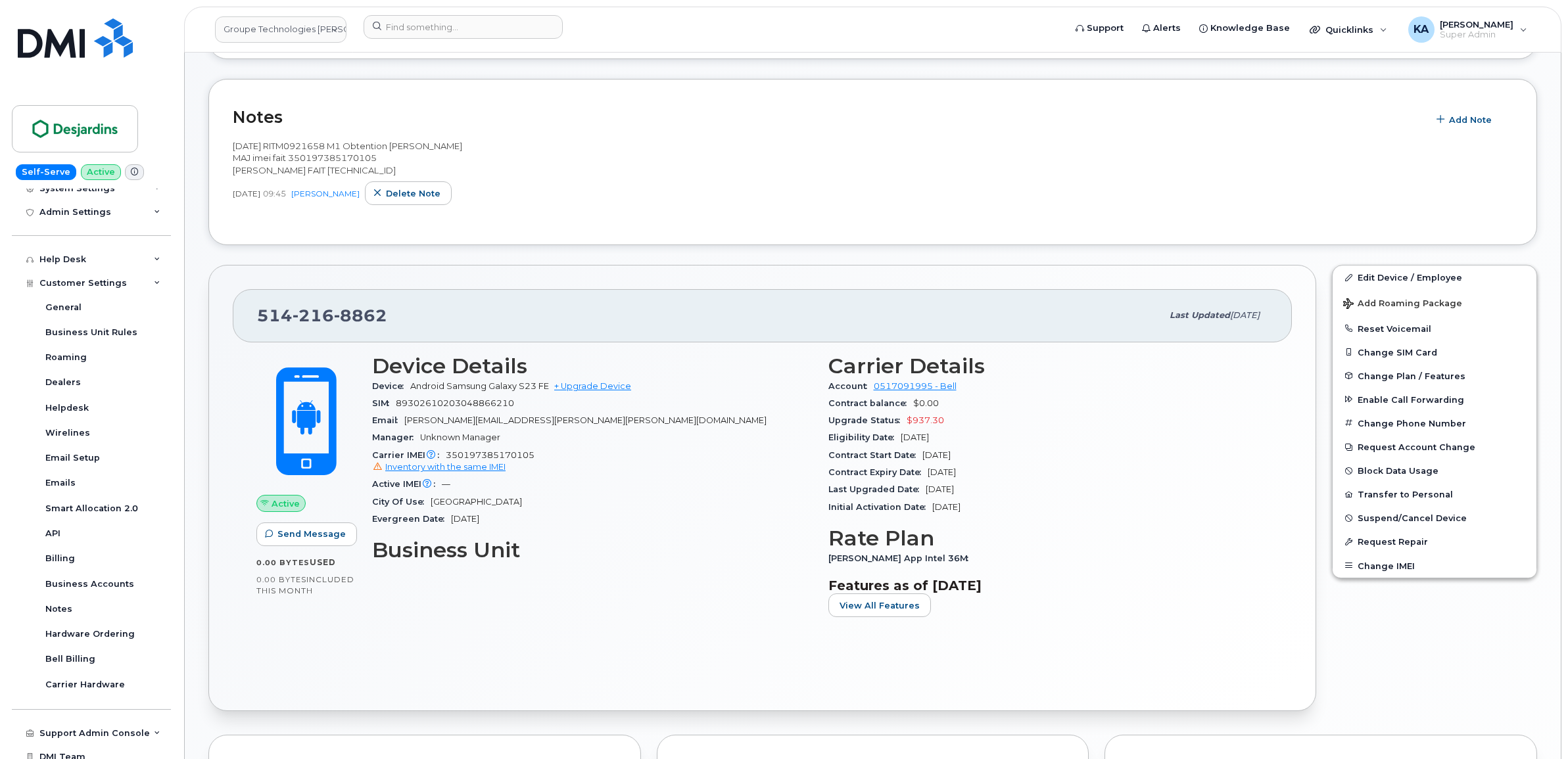
scroll to position [247, 0]
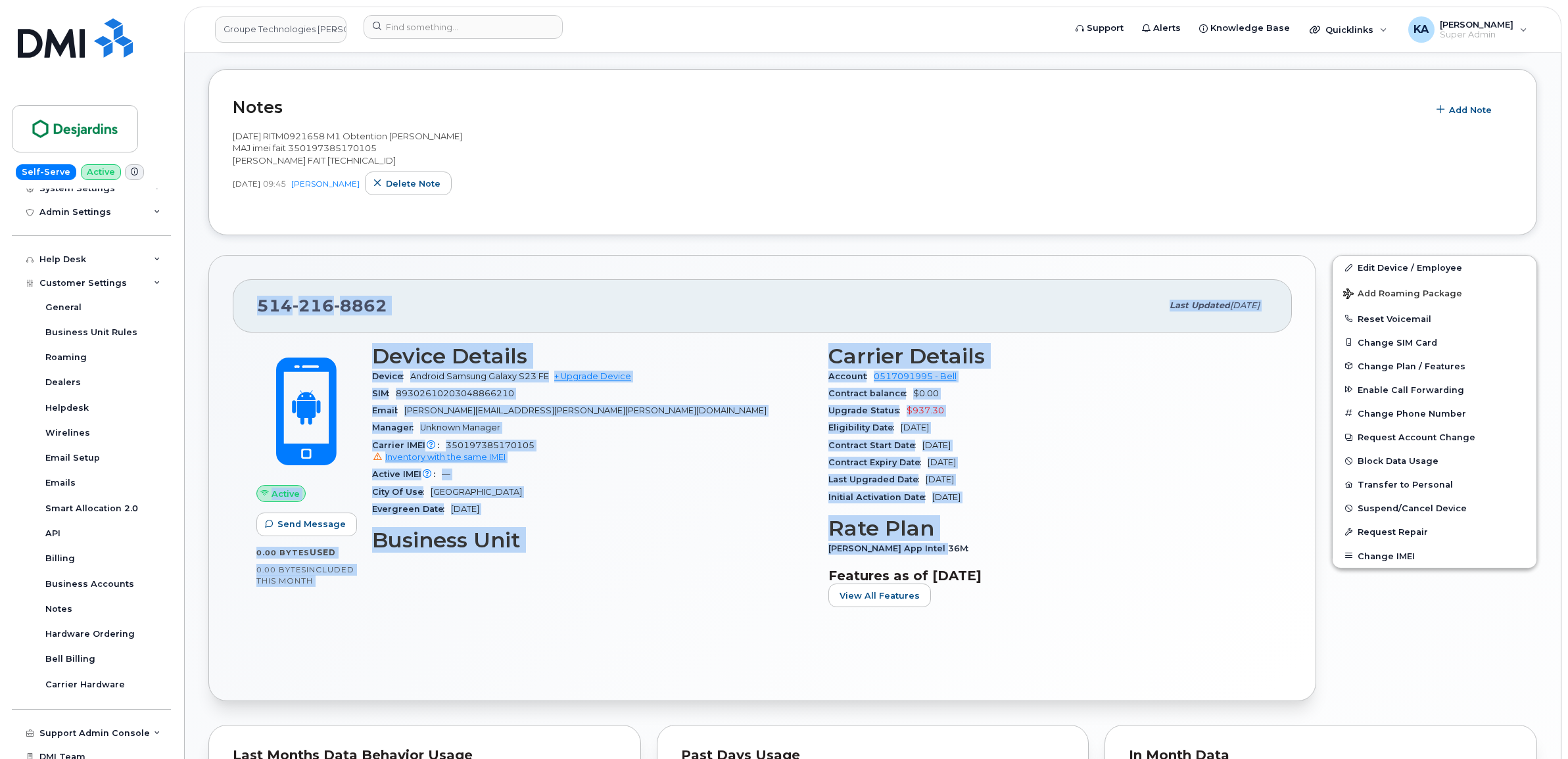
drag, startPoint x: 254, startPoint y: 310, endPoint x: 1011, endPoint y: 552, distance: 794.7
click at [1011, 552] on div "514 216 8862 Last updated Oct 14, 2025 Active Send Message 0.00 Bytes  used 0.0…" at bounding box center [761, 478] width 1107 height 446
copy div "514 216 8862 Last updated Oct 14, 2025 Active Send Message 0.00 Bytes  used 0.0…"
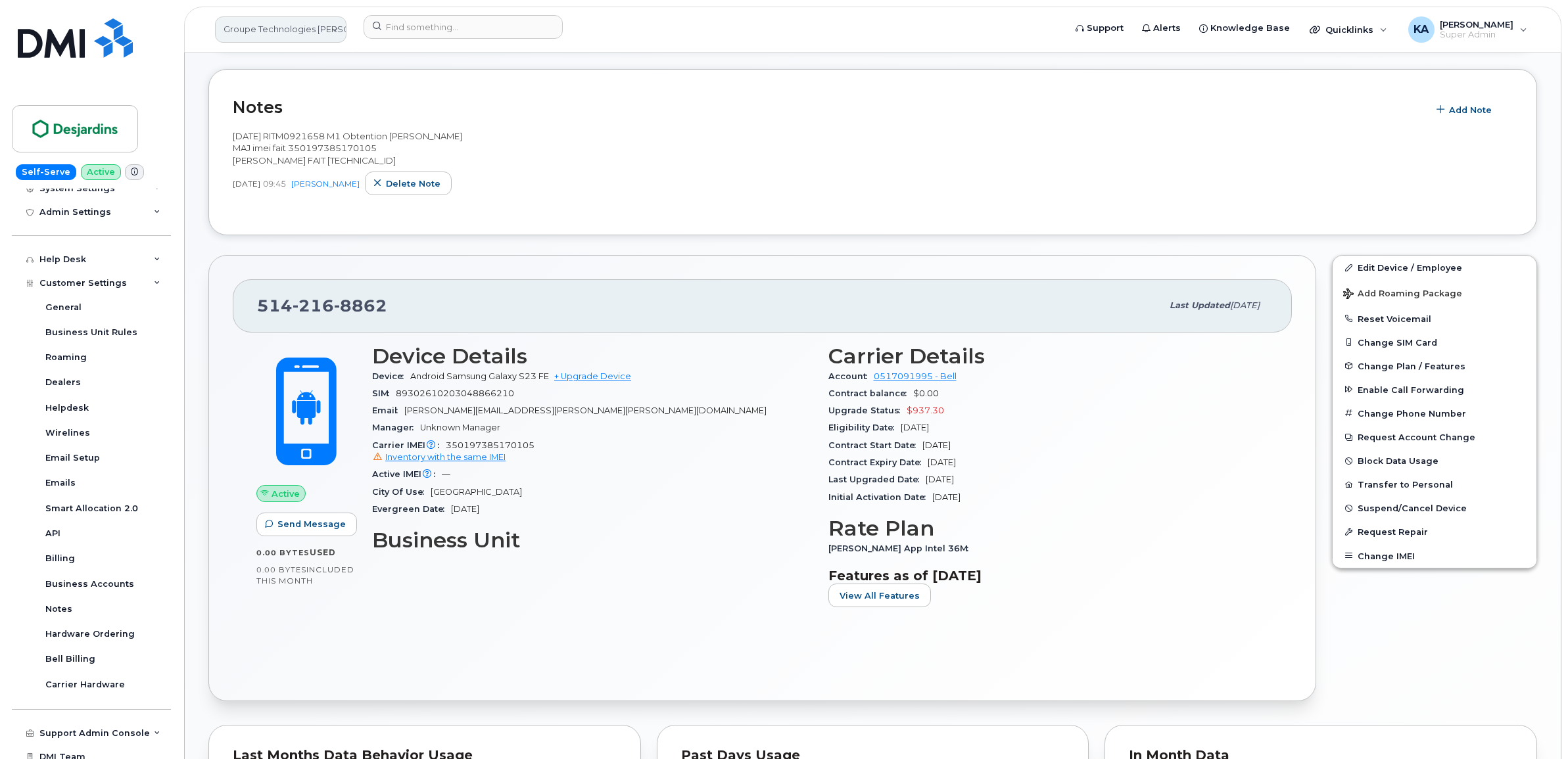
click at [307, 28] on link "Groupe Technologies Desjardins" at bounding box center [281, 29] width 131 height 26
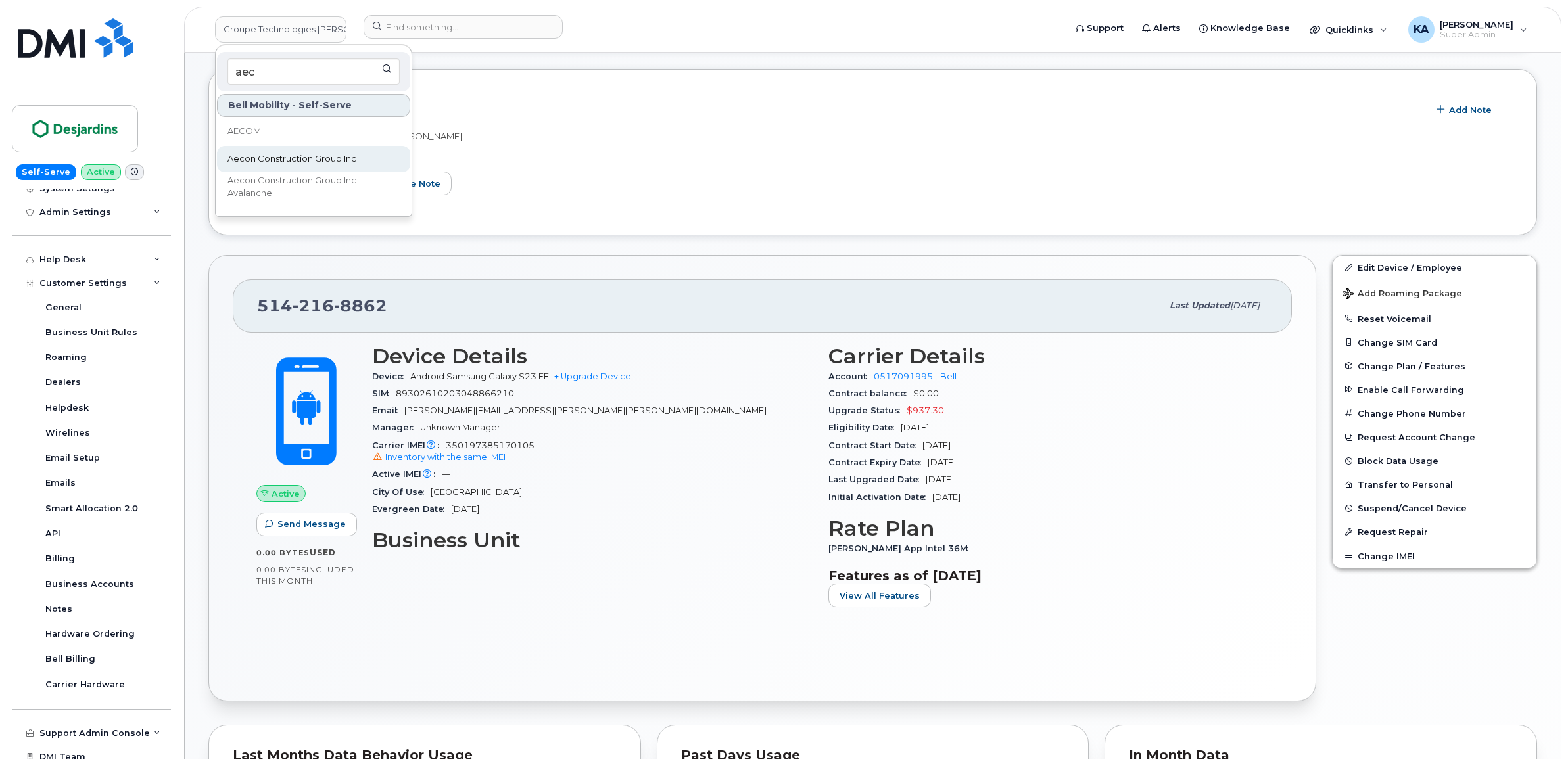
type input "aec"
click at [269, 155] on span "Aecon Construction Group Inc" at bounding box center [291, 159] width 129 height 13
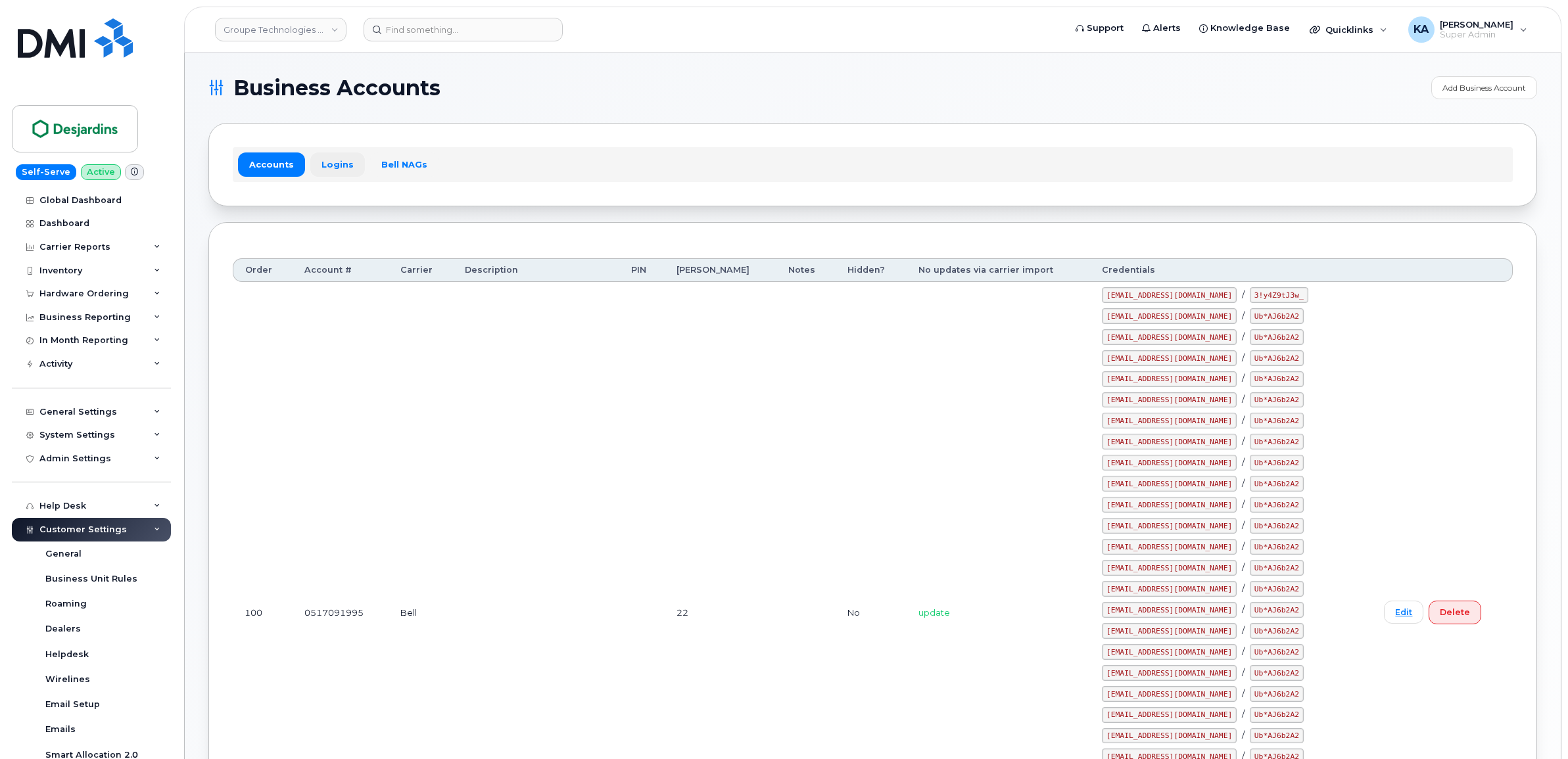
click at [334, 163] on link "Logins" at bounding box center [338, 164] width 55 height 24
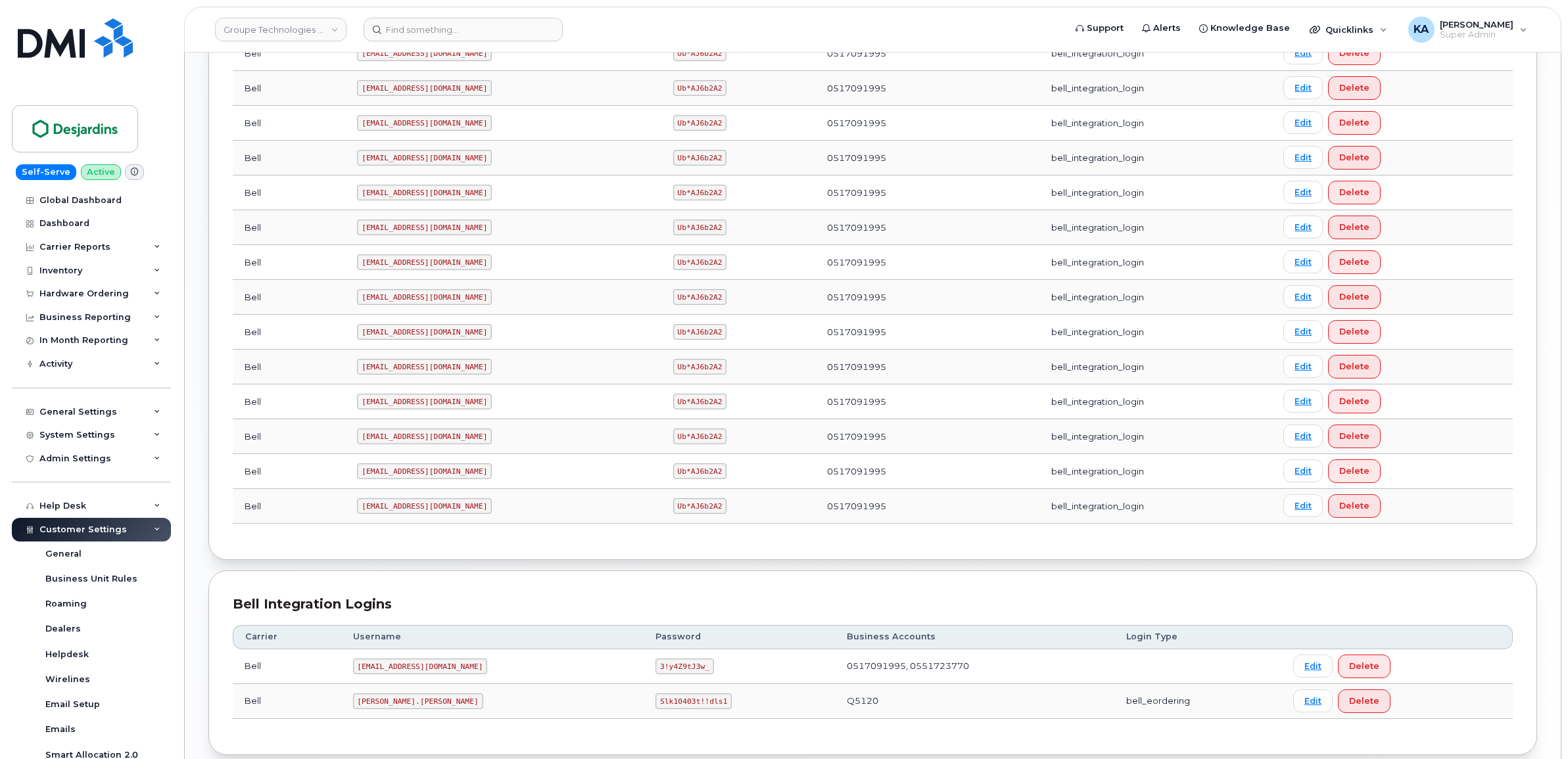
scroll to position [822, 0]
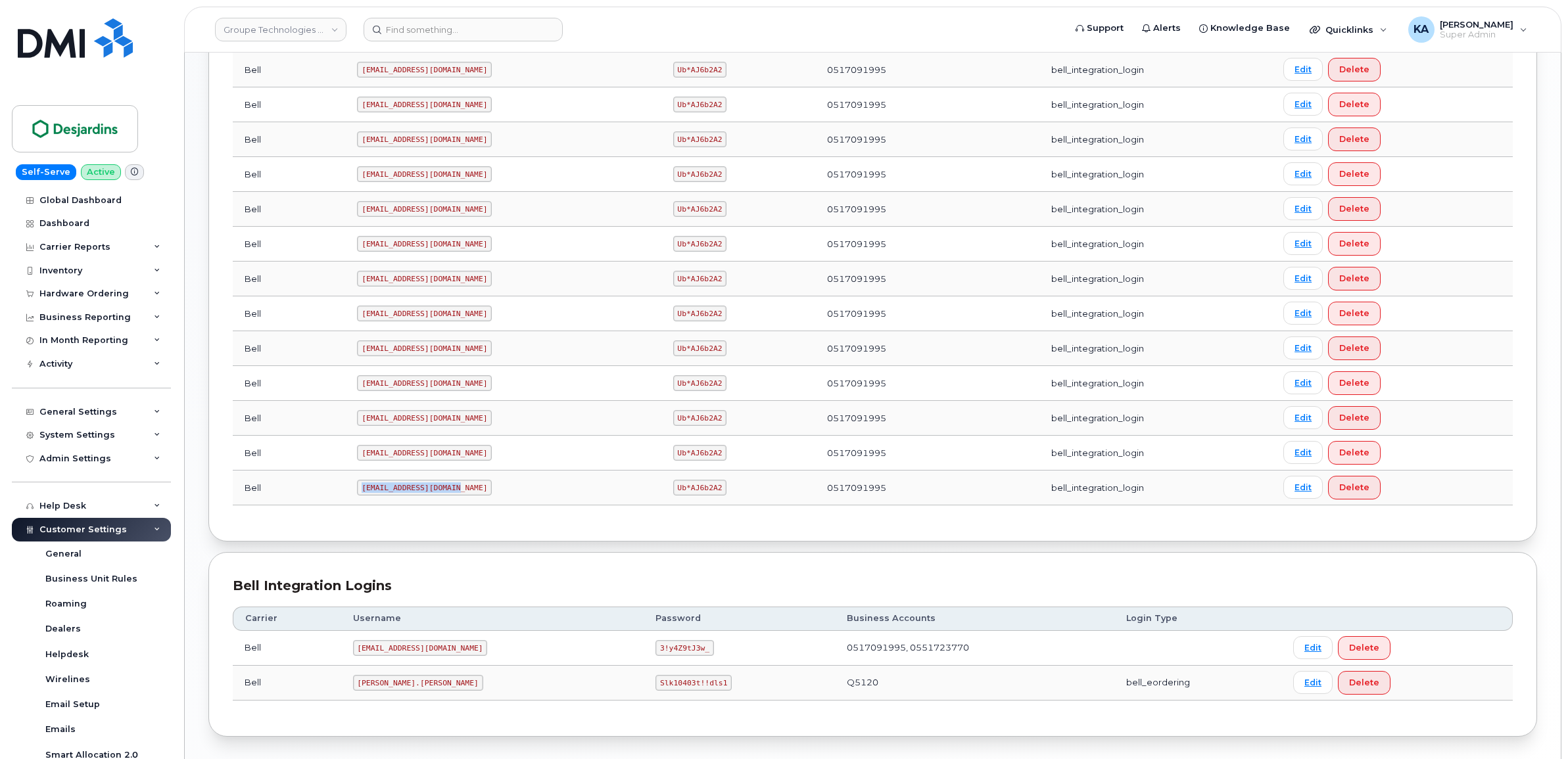
drag, startPoint x: 363, startPoint y: 495, endPoint x: 450, endPoint y: 507, distance: 87.8
click at [450, 505] on td "[EMAIL_ADDRESS][DOMAIN_NAME]" at bounding box center [503, 488] width 316 height 35
copy code "[EMAIL_ADDRESS][DOMAIN_NAME]"
drag, startPoint x: 638, startPoint y: 494, endPoint x: 692, endPoint y: 502, distance: 54.6
click at [692, 502] on td "Ub*AJ6b2A2" at bounding box center [738, 488] width 155 height 35
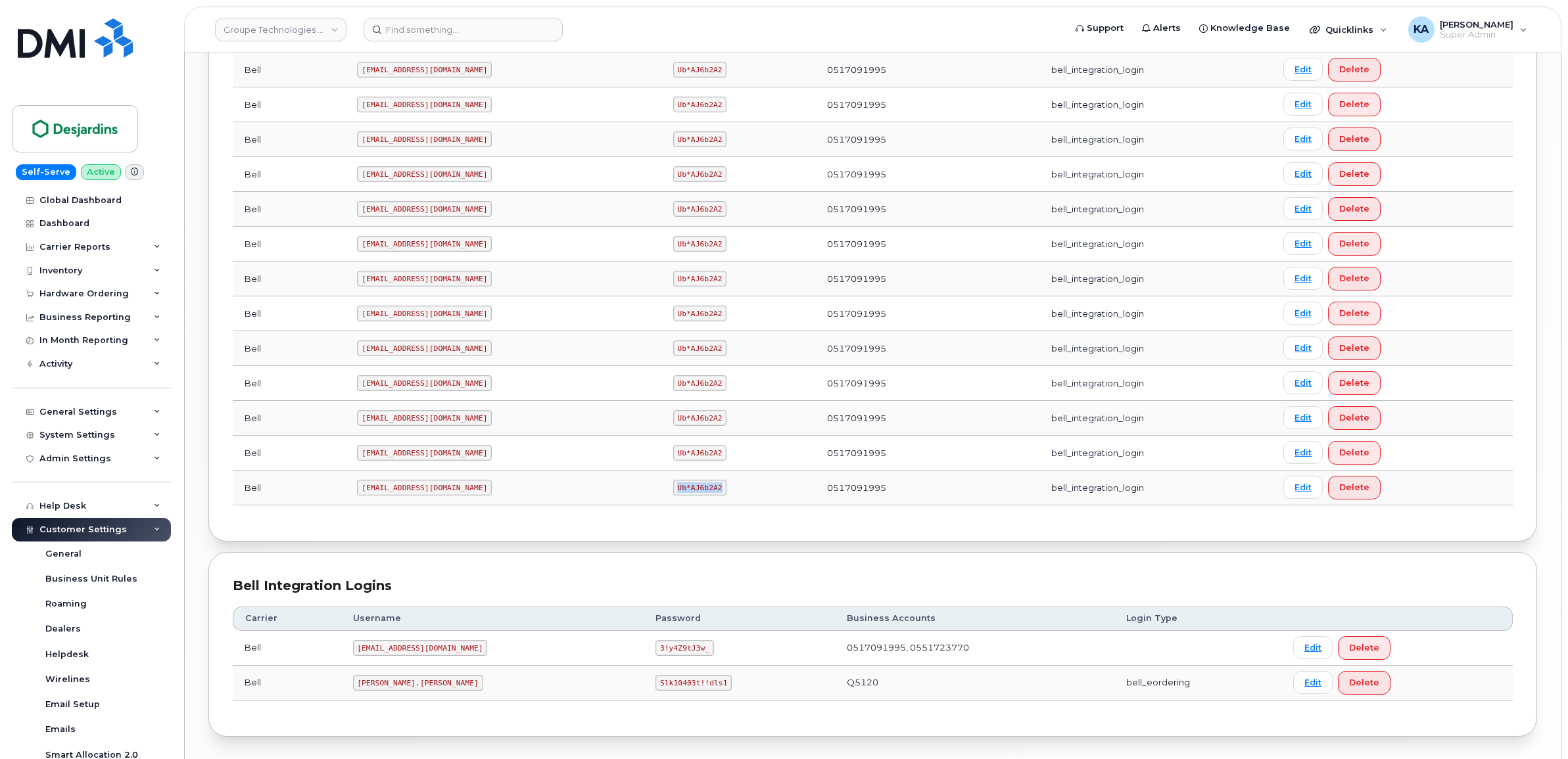
copy code "Ub*AJ6b2A2"
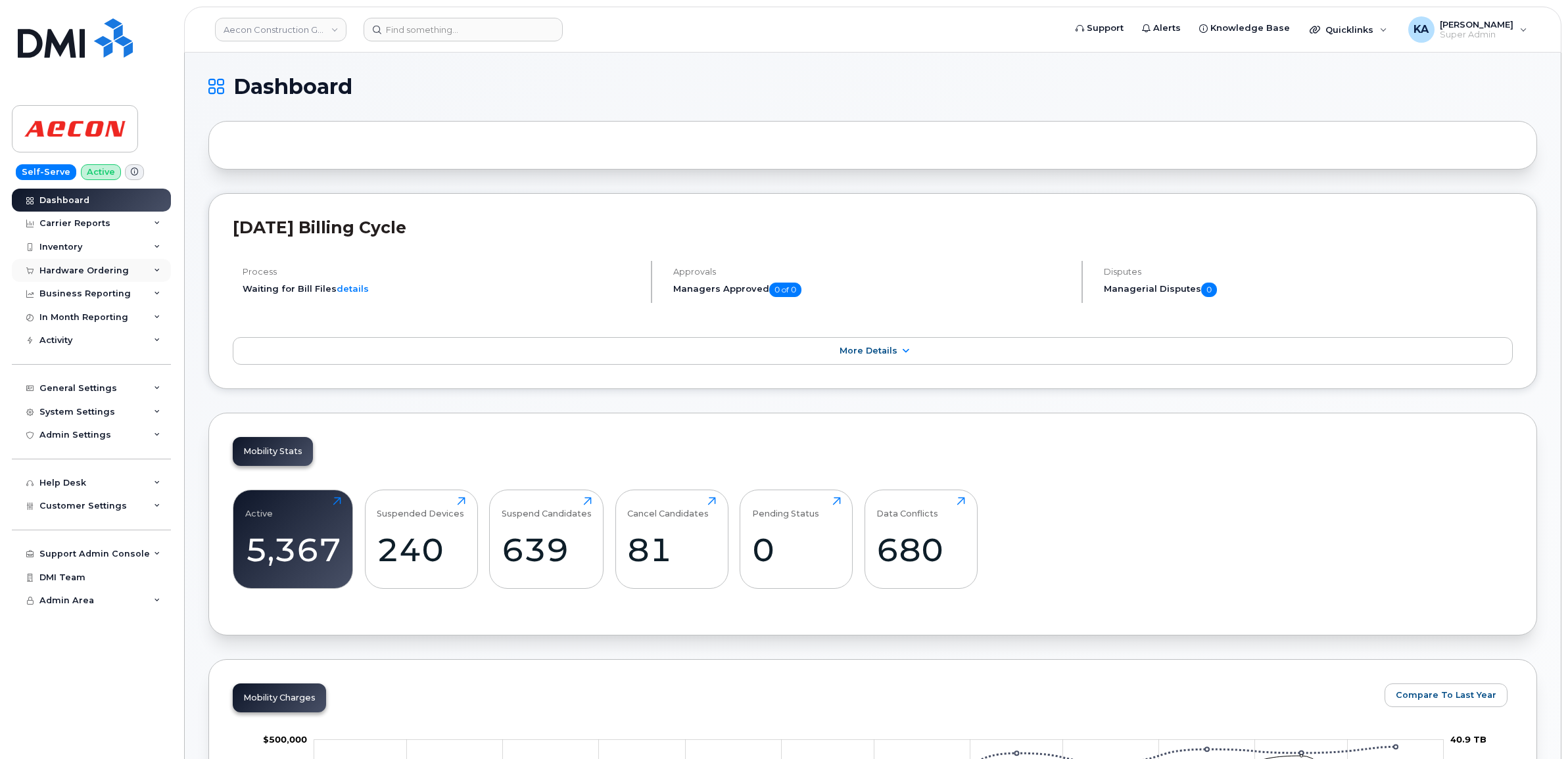
click at [65, 269] on div "Hardware Ordering" at bounding box center [84, 271] width 89 height 11
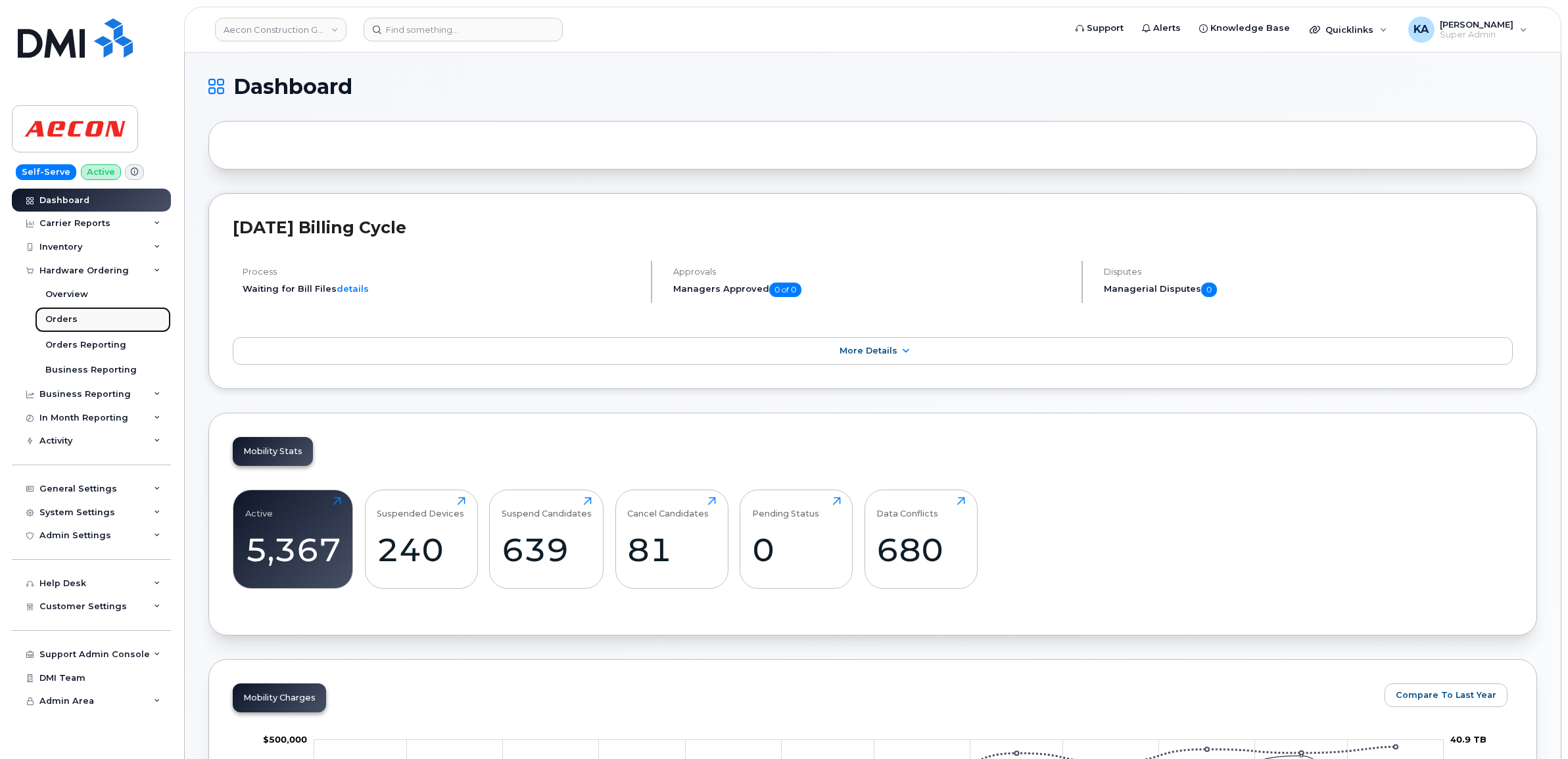
click at [56, 318] on div "Orders" at bounding box center [62, 319] width 32 height 12
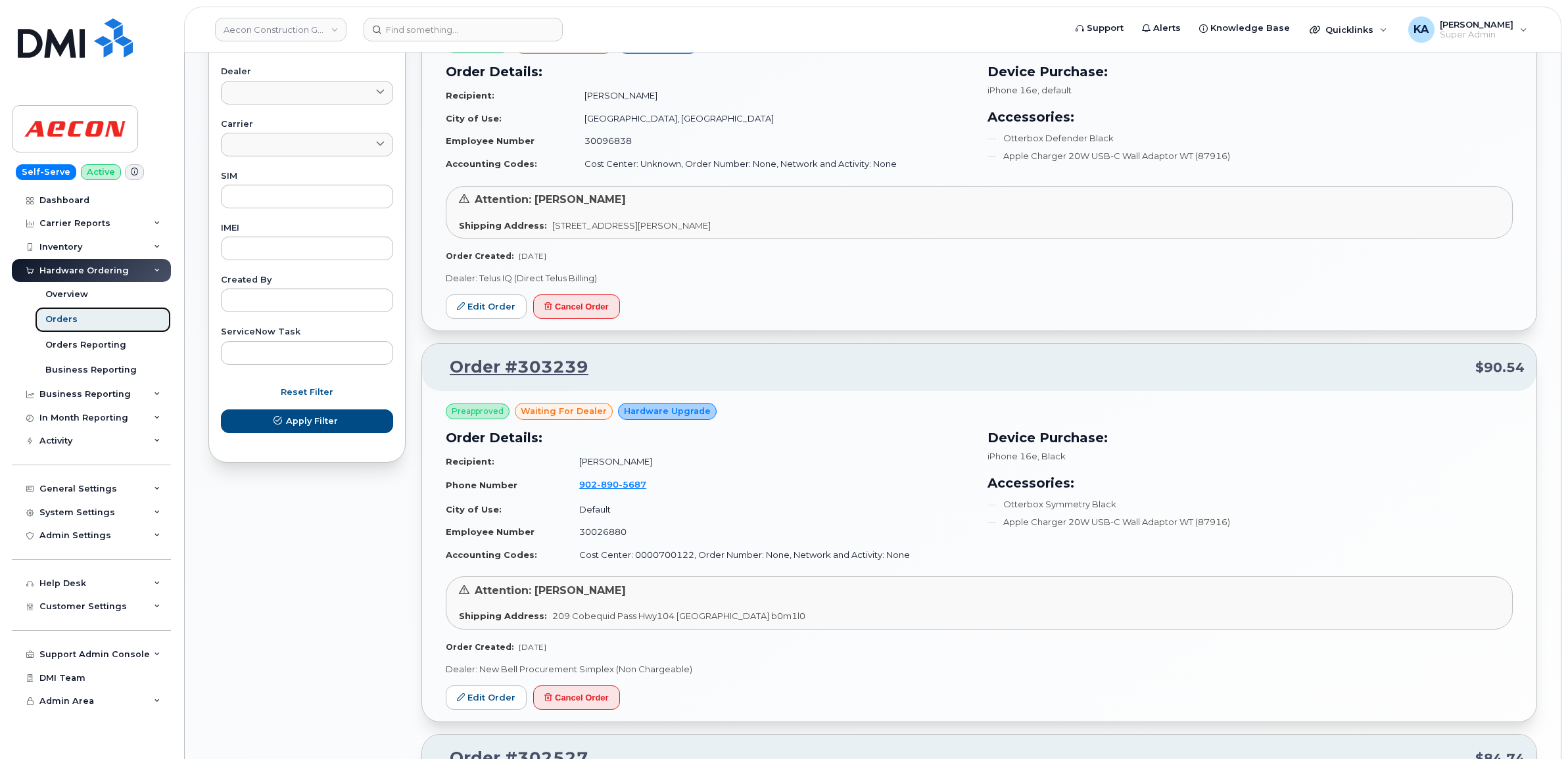
scroll to position [575, 0]
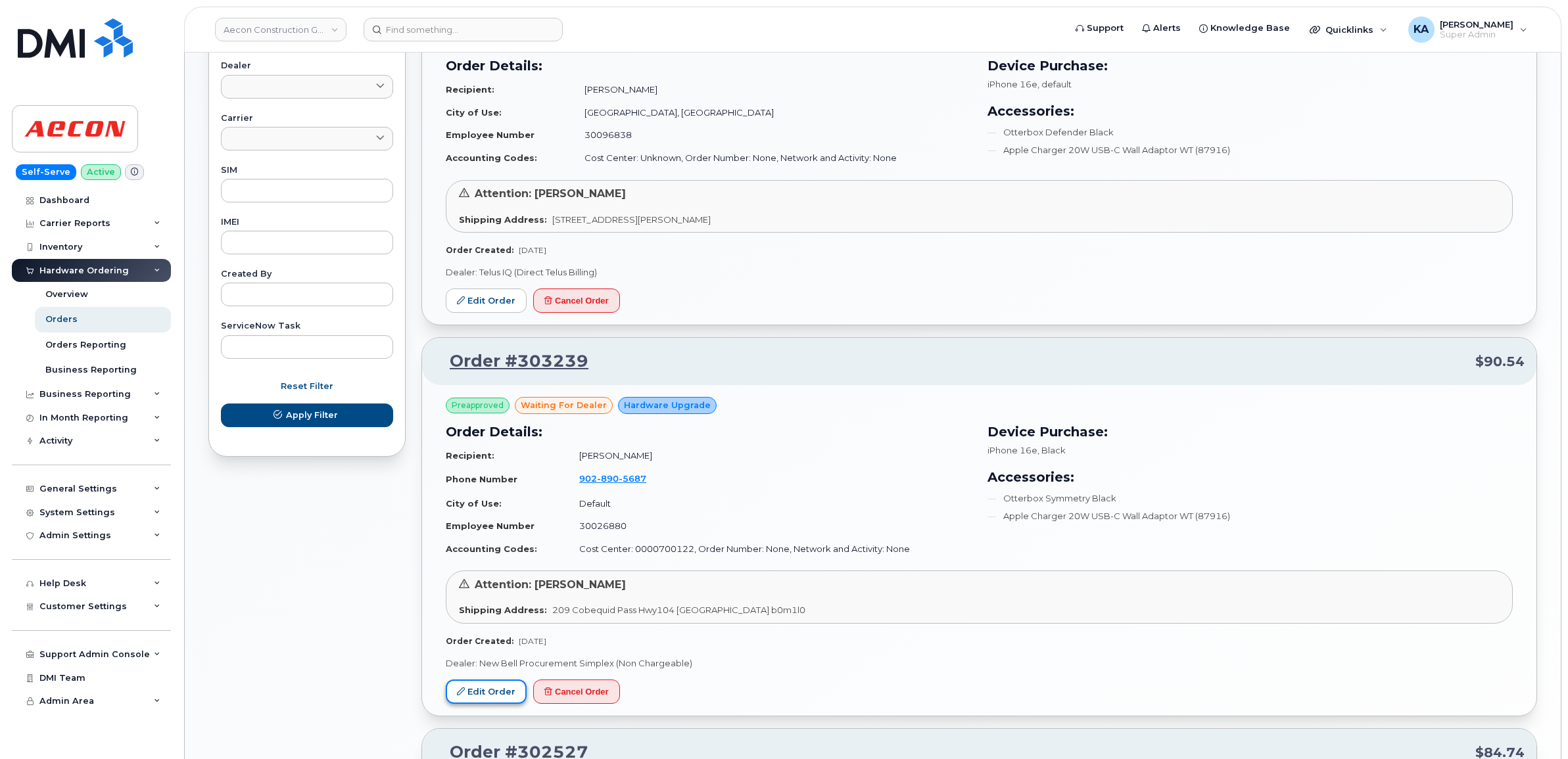
click at [487, 689] on link "Edit Order" at bounding box center [486, 692] width 81 height 25
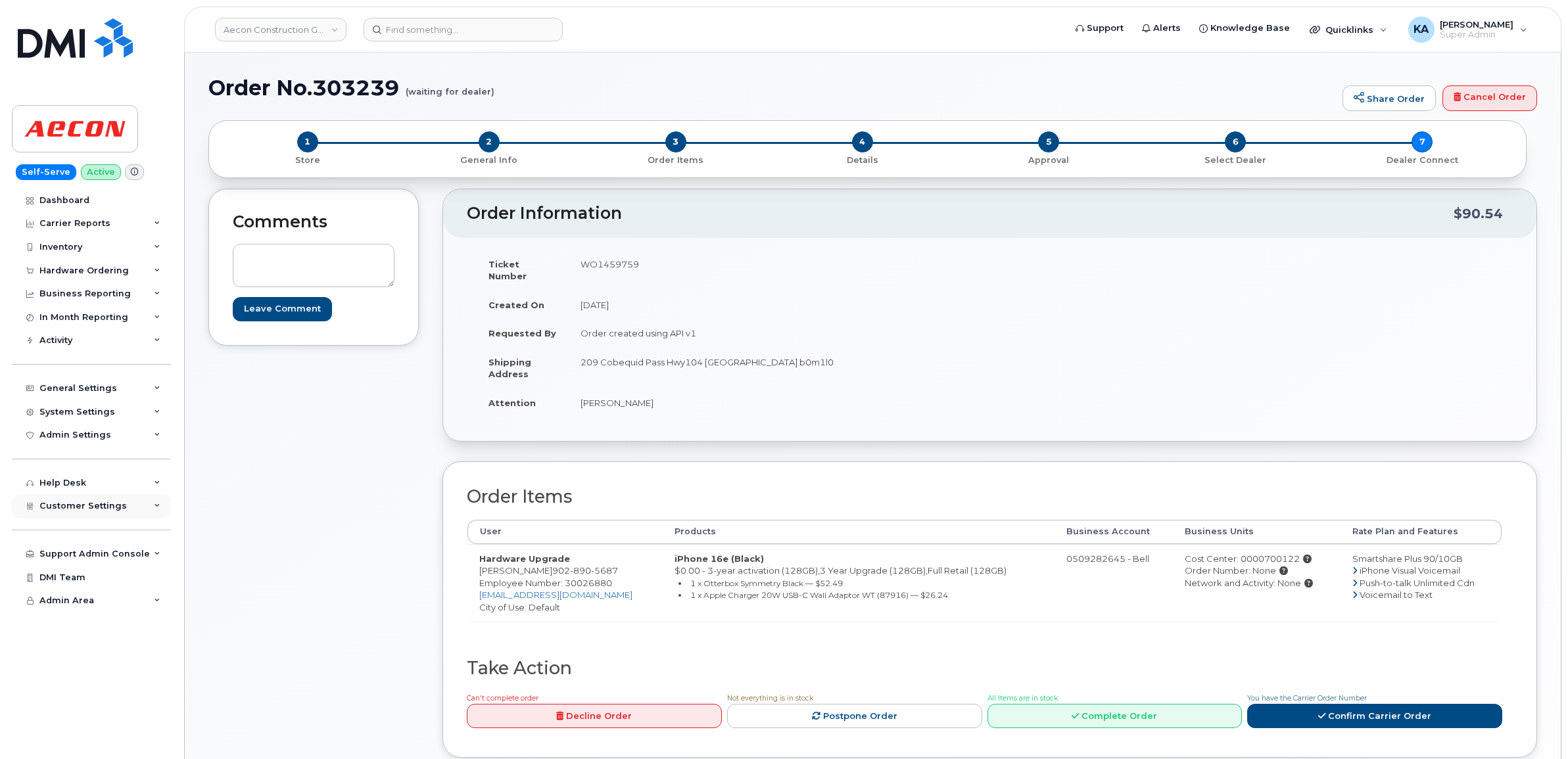
click at [61, 510] on span "Customer Settings" at bounding box center [83, 505] width 87 height 10
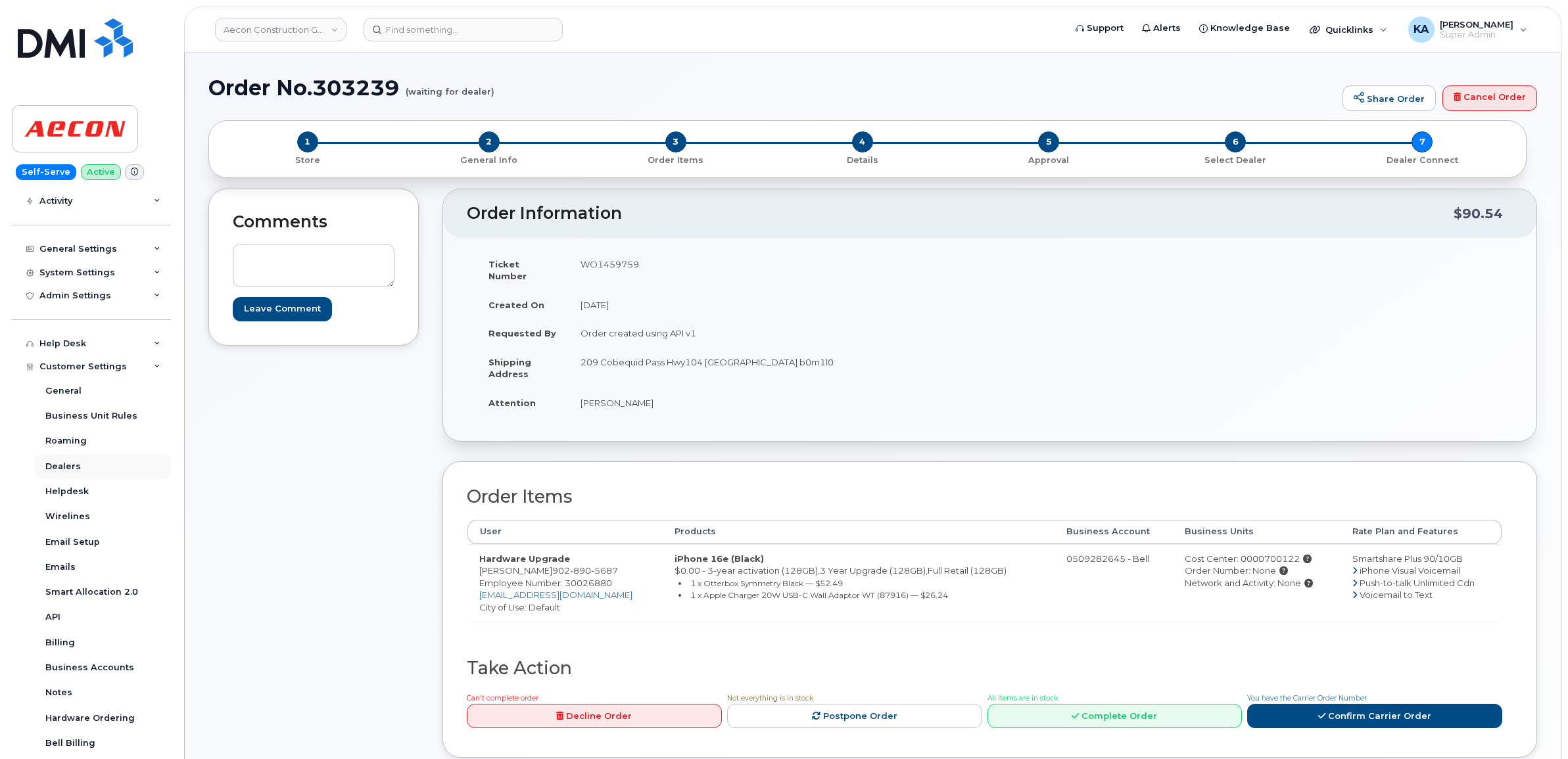
scroll to position [164, 0]
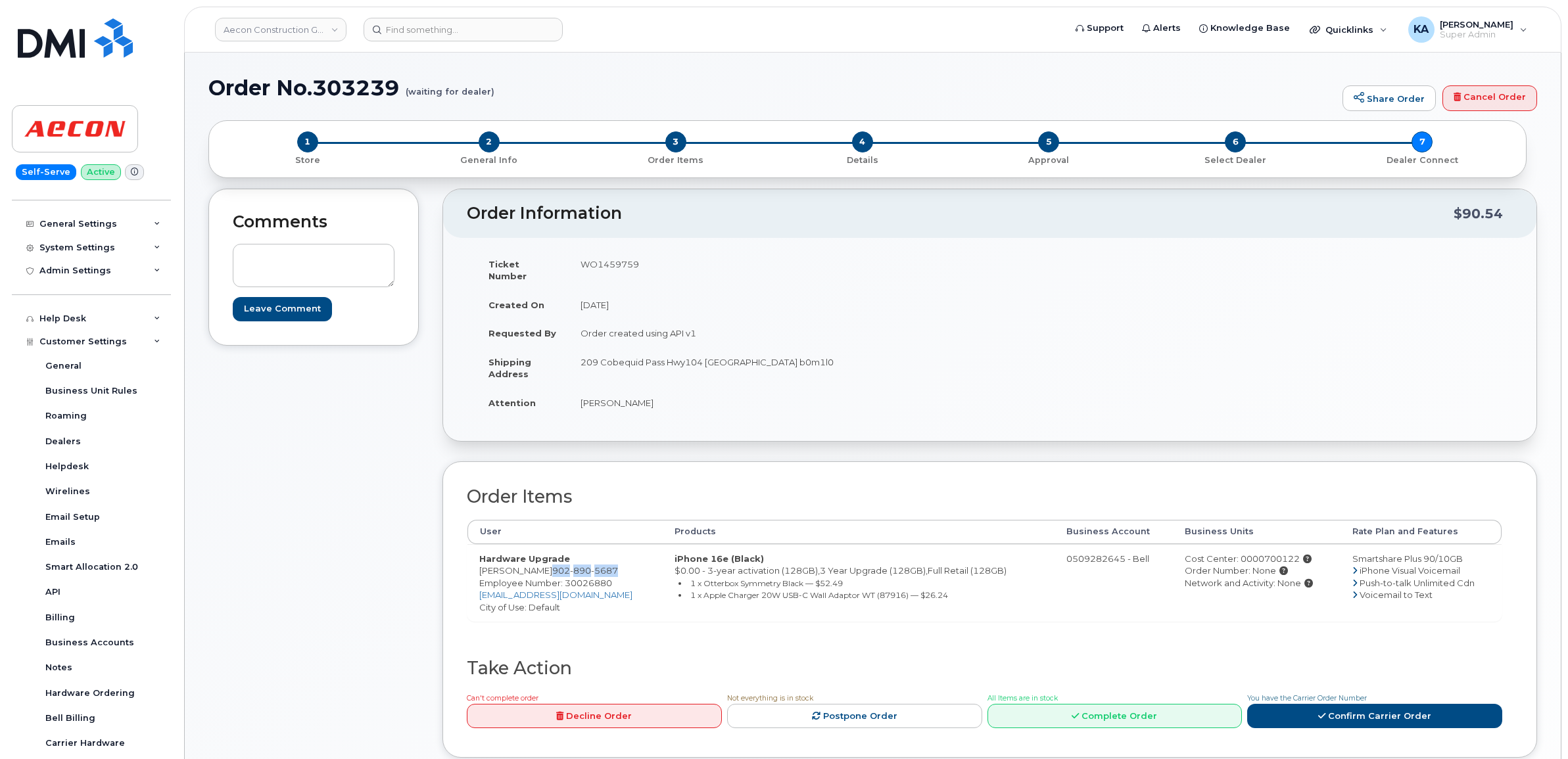
drag, startPoint x: 528, startPoint y: 556, endPoint x: 595, endPoint y: 559, distance: 67.1
click at [595, 559] on td "Hardware Upgrade [PERSON_NAME] [PHONE_NUMBER] Employee Number: 30026880 [EMAIL_…" at bounding box center [565, 583] width 195 height 77
copy span "[PHONE_NUMBER]"
click at [570, 578] on span "Employee Number: 30026880" at bounding box center [545, 583] width 133 height 11
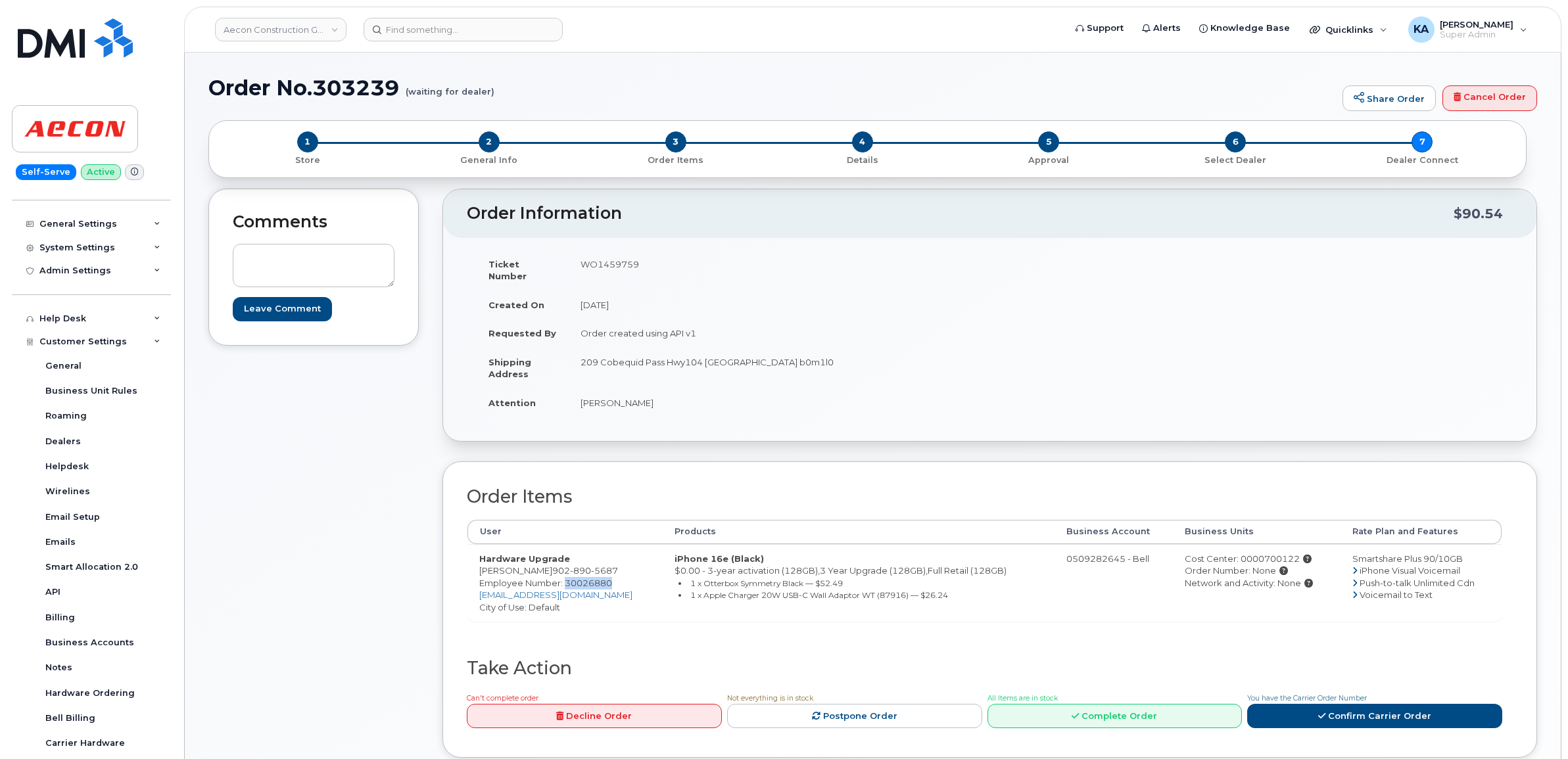
copy span "30026880"
drag, startPoint x: 574, startPoint y: 351, endPoint x: 701, endPoint y: 368, distance: 128.1
click at [701, 368] on td "209 Cobequid Pass Hwy104 Great Village NS b0m1l0" at bounding box center [774, 368] width 411 height 41
copy td "209 Cobequid Pass Hwy104"
drag, startPoint x: 776, startPoint y: 352, endPoint x: 816, endPoint y: 352, distance: 40.0
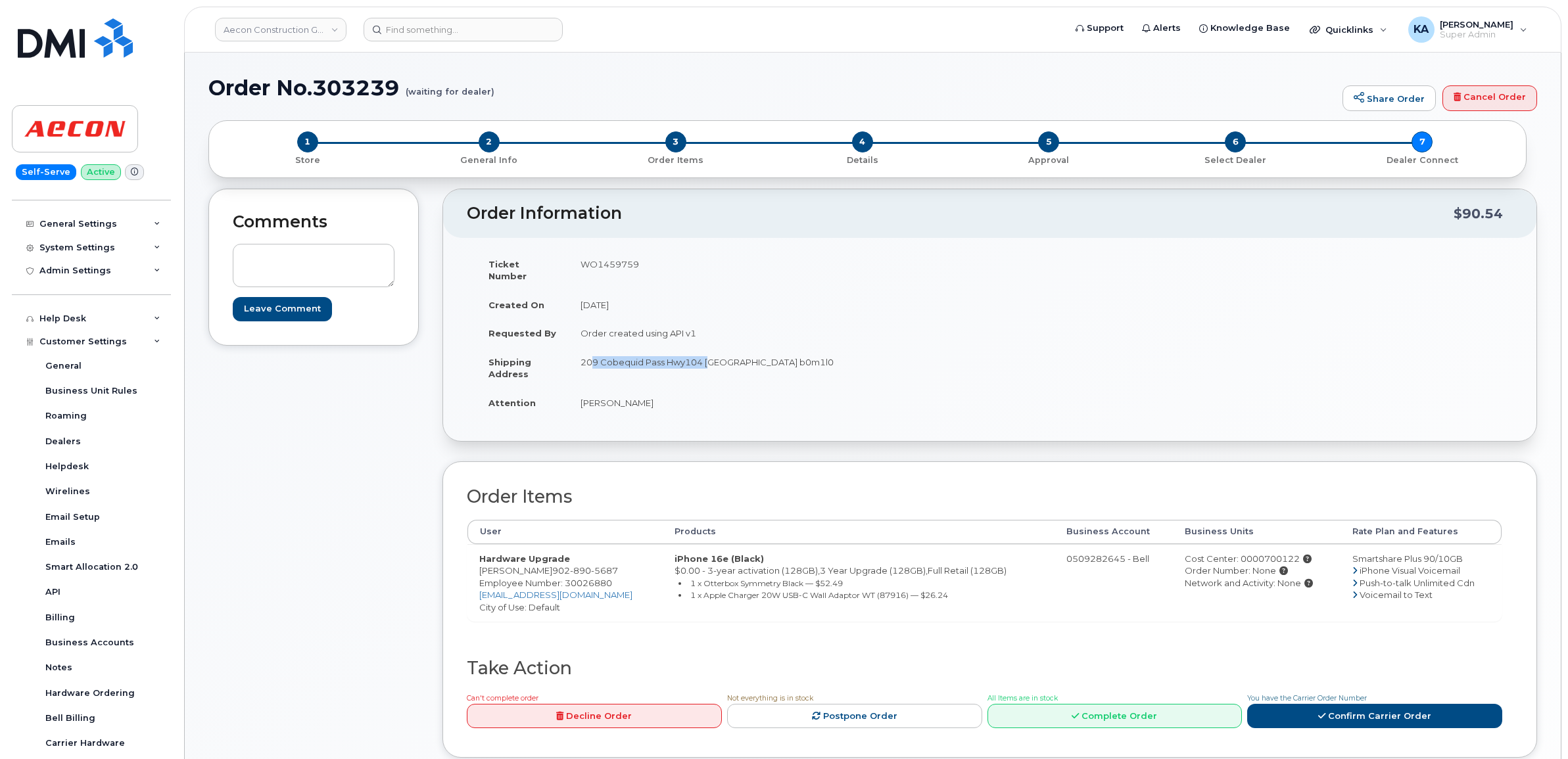
click at [816, 352] on td "209 Cobequid Pass Hwy104 Great Village NS b0m1l0" at bounding box center [774, 368] width 411 height 41
copy td "b0m1l0"
drag, startPoint x: 576, startPoint y: 391, endPoint x: 634, endPoint y: 398, distance: 58.4
click at [634, 398] on td "David Ling" at bounding box center [774, 402] width 411 height 29
copy td "David Ling"
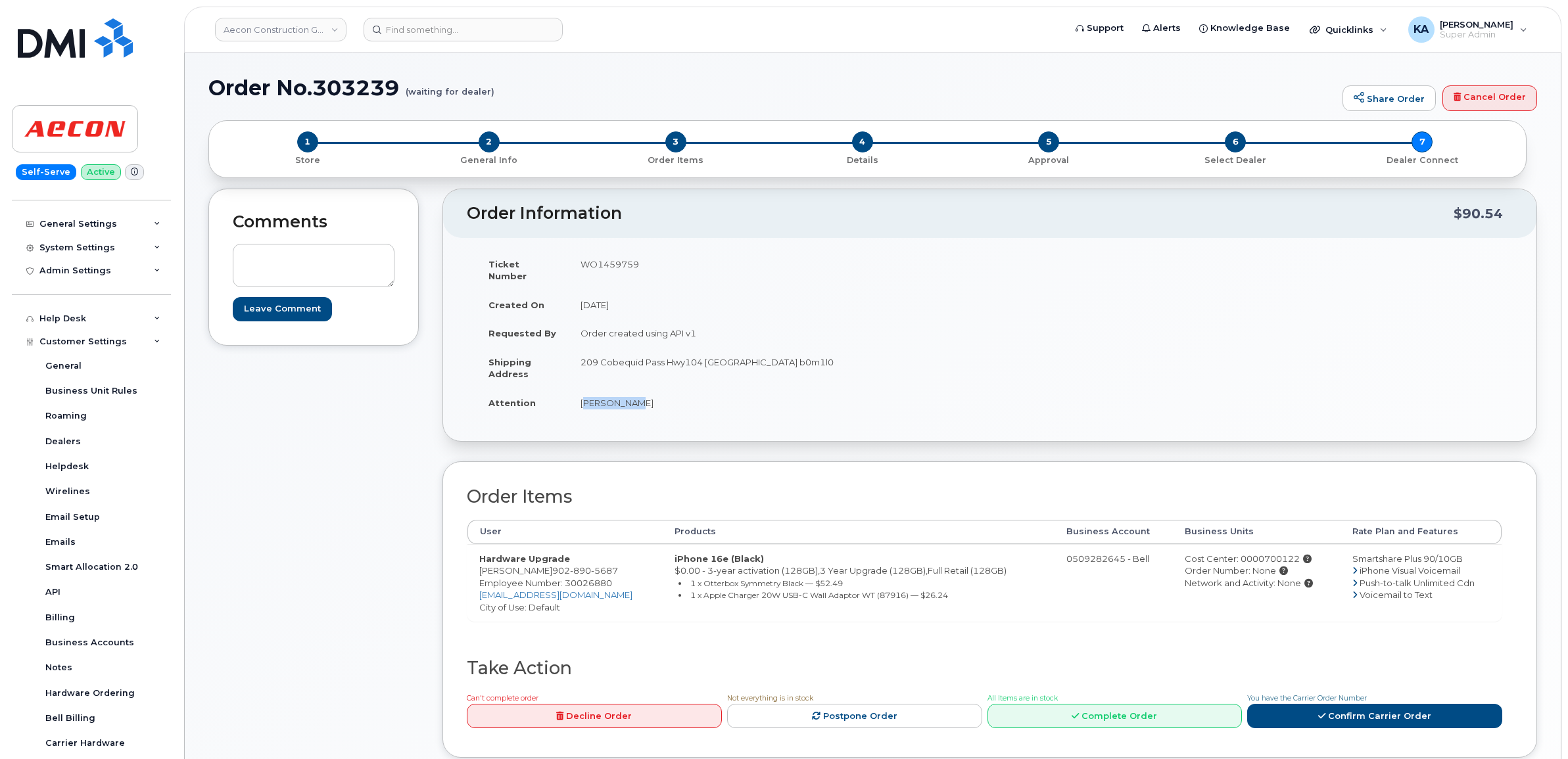
click at [593, 578] on span "Employee Number: 30026880" at bounding box center [545, 583] width 133 height 11
copy span "30026880"
click at [1264, 552] on div "Cost Center: 0000700122" at bounding box center [1257, 559] width 144 height 13
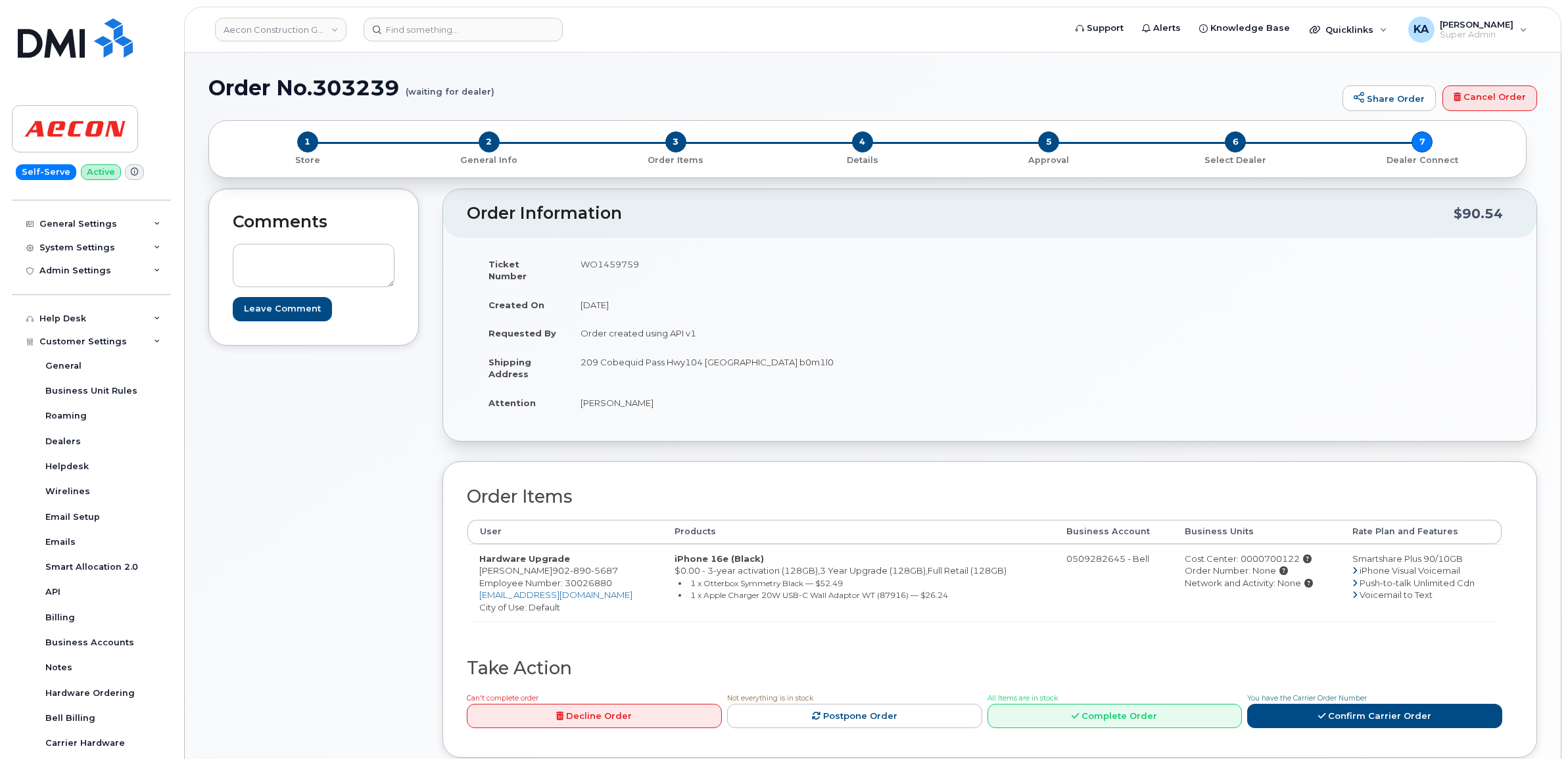
copy div "0000700122"
click at [610, 264] on td "WO1459759" at bounding box center [774, 270] width 411 height 41
copy td "WO1459759"
click at [1336, 703] on link "Confirm Carrier Order" at bounding box center [1374, 715] width 255 height 25
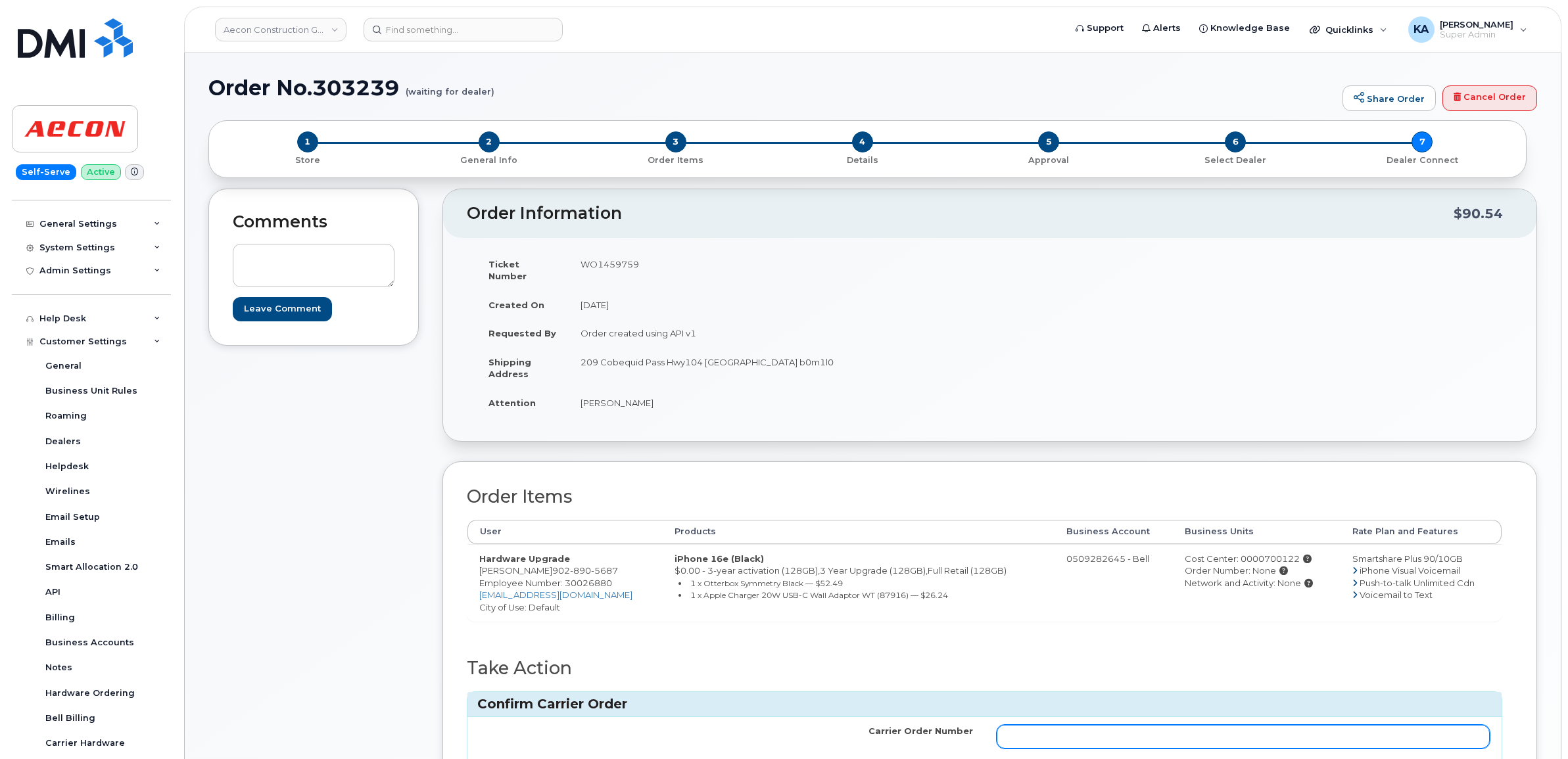
click at [1162, 725] on input "Carrier Order Number" at bounding box center [1243, 737] width 494 height 24
paste input "3028732"
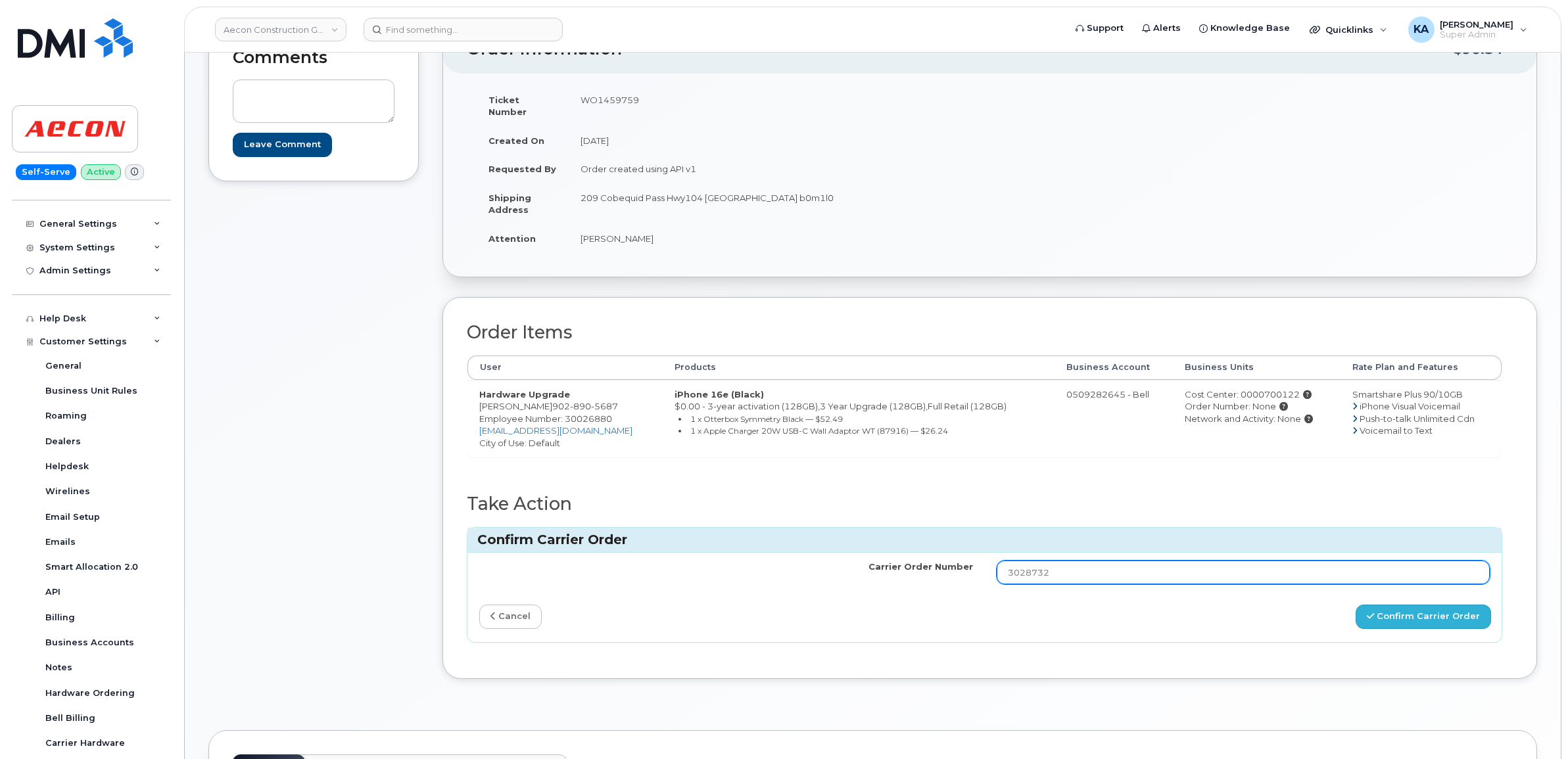
type input "3028732"
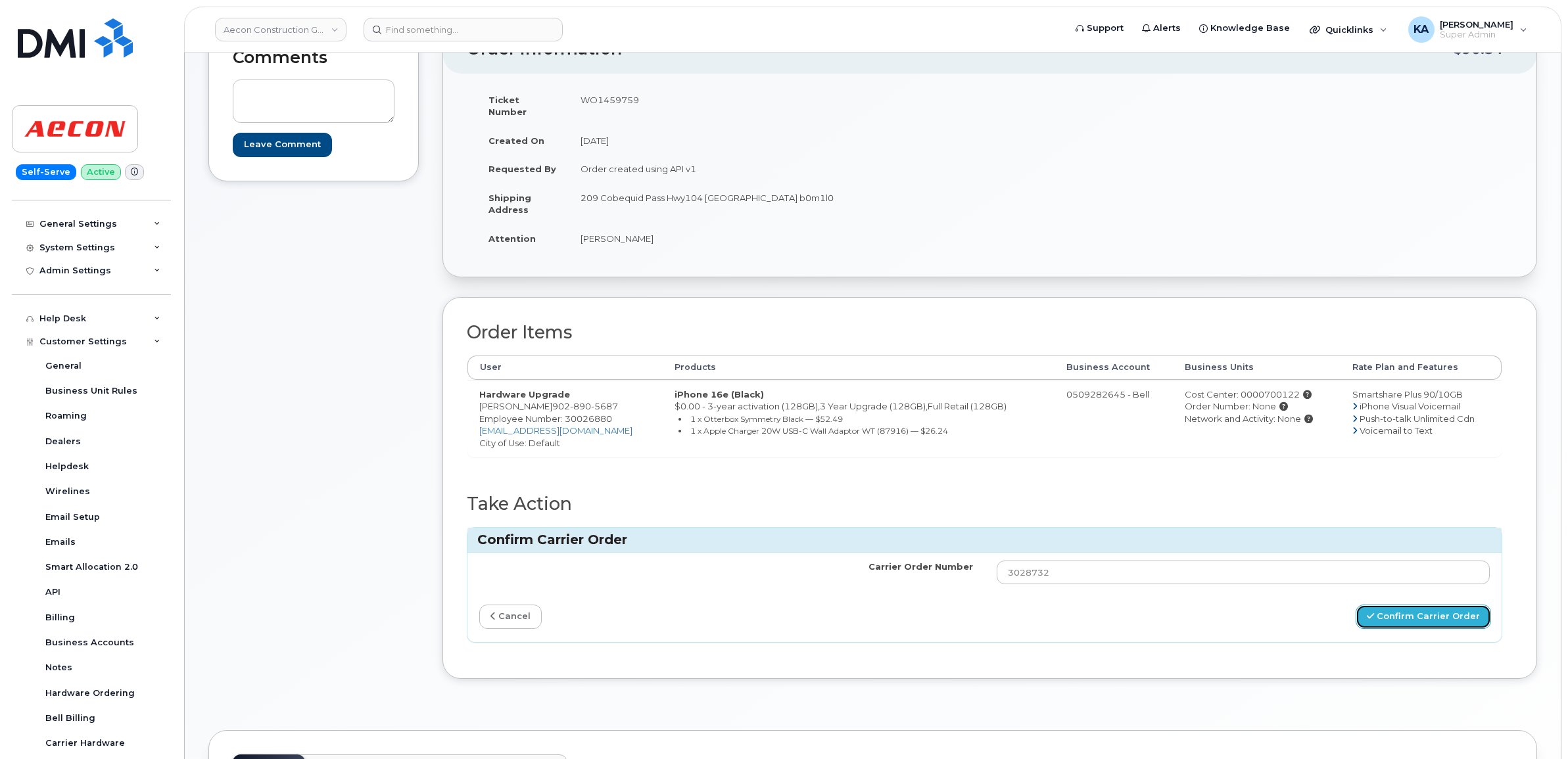
click at [1392, 604] on button "Confirm Carrier Order" at bounding box center [1423, 616] width 136 height 25
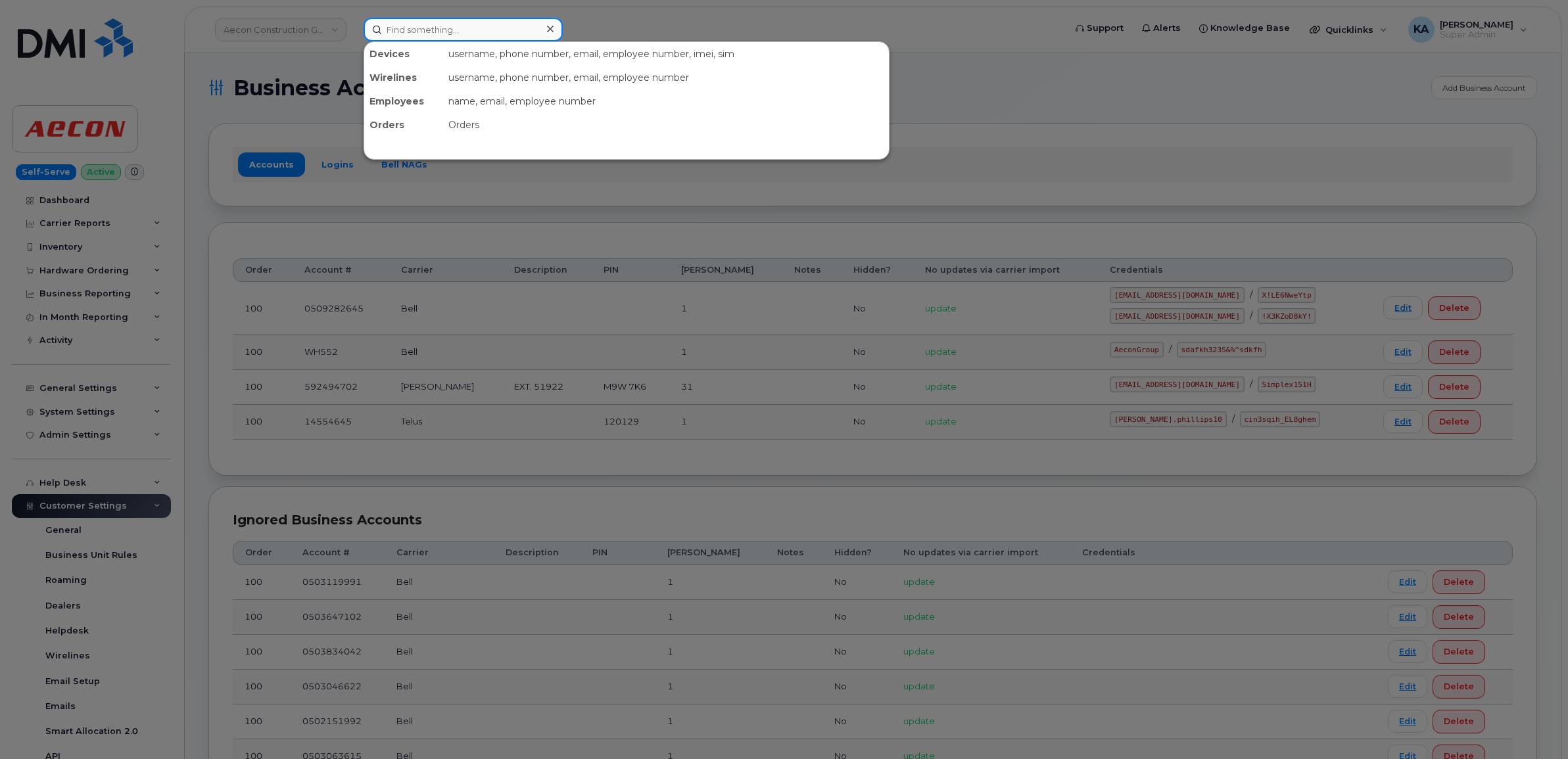
paste input "5063495591"
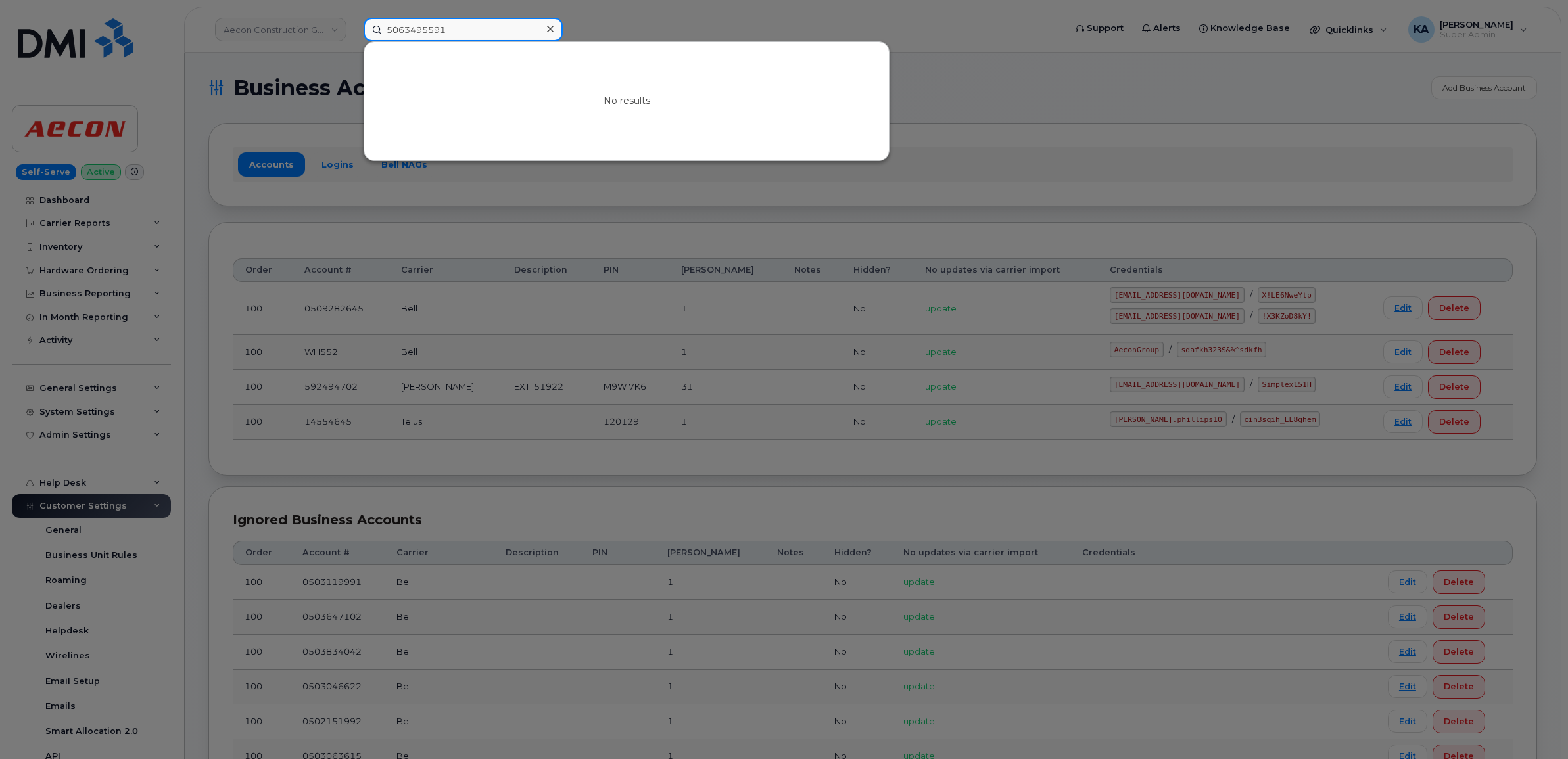
type input "5063495591"
click at [947, 132] on div at bounding box center [784, 379] width 1568 height 759
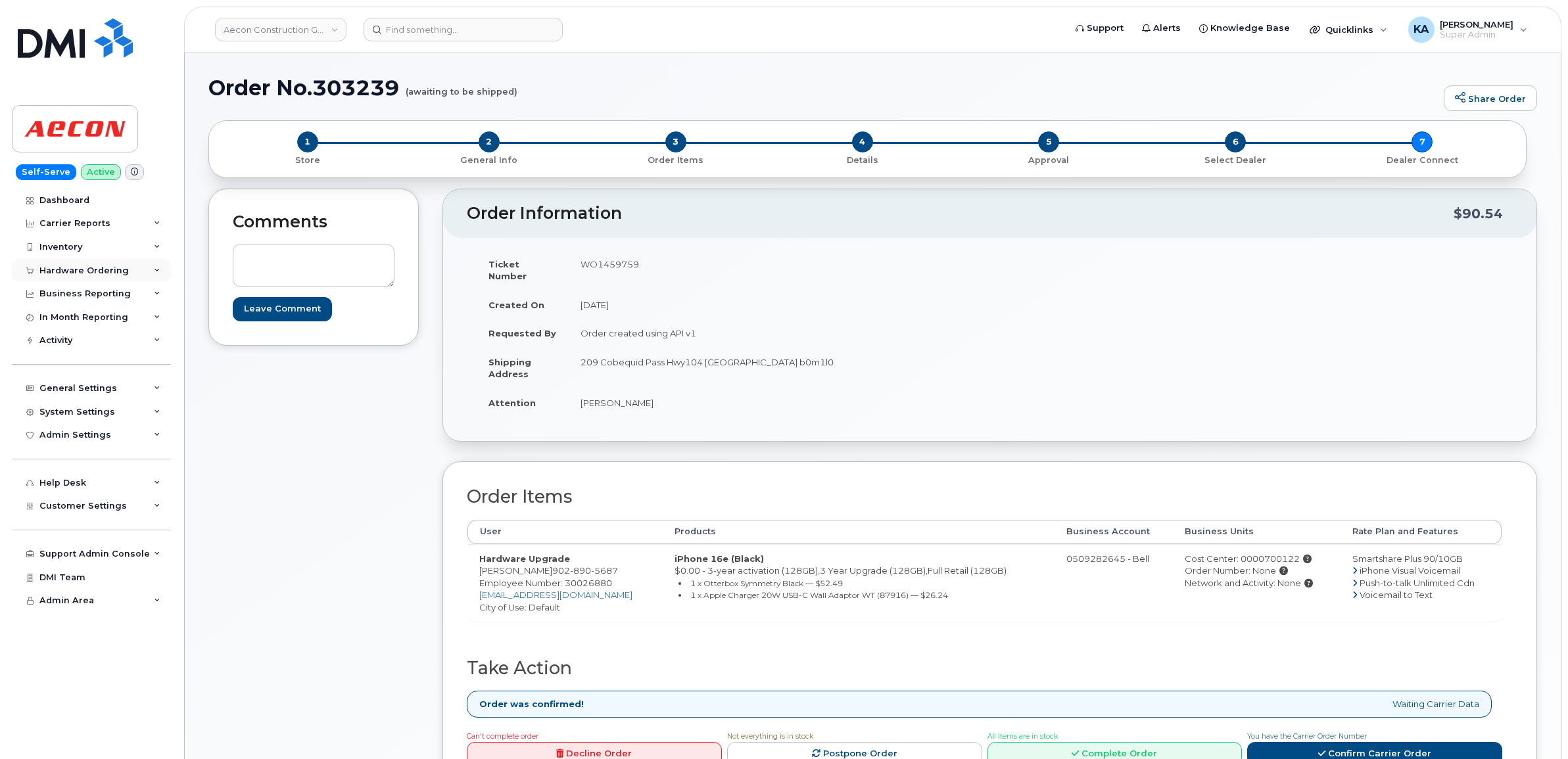
click at [79, 266] on div "Hardware Ordering" at bounding box center [84, 271] width 89 height 11
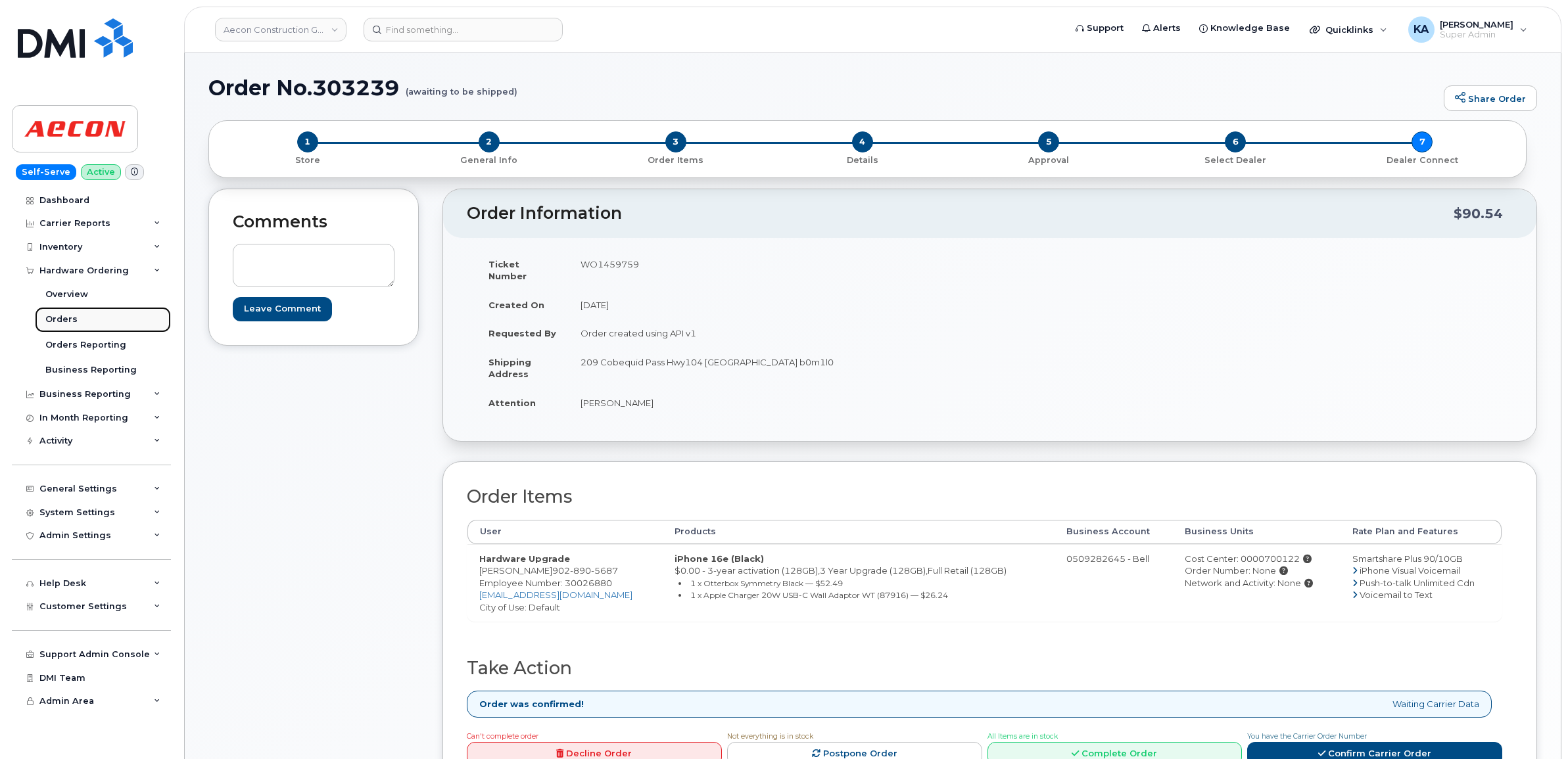
click at [57, 318] on div "Orders" at bounding box center [62, 319] width 32 height 12
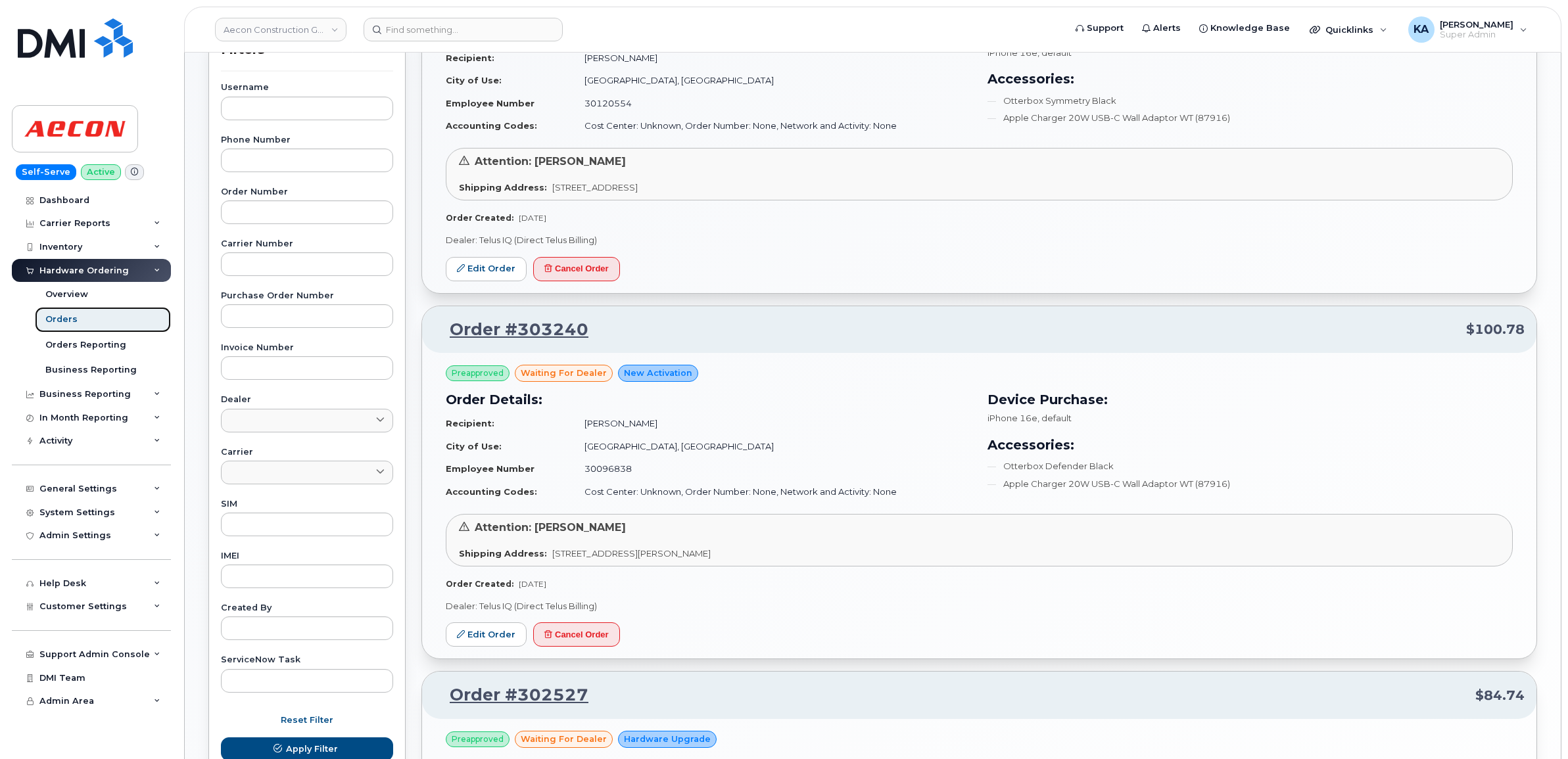
scroll to position [247, 0]
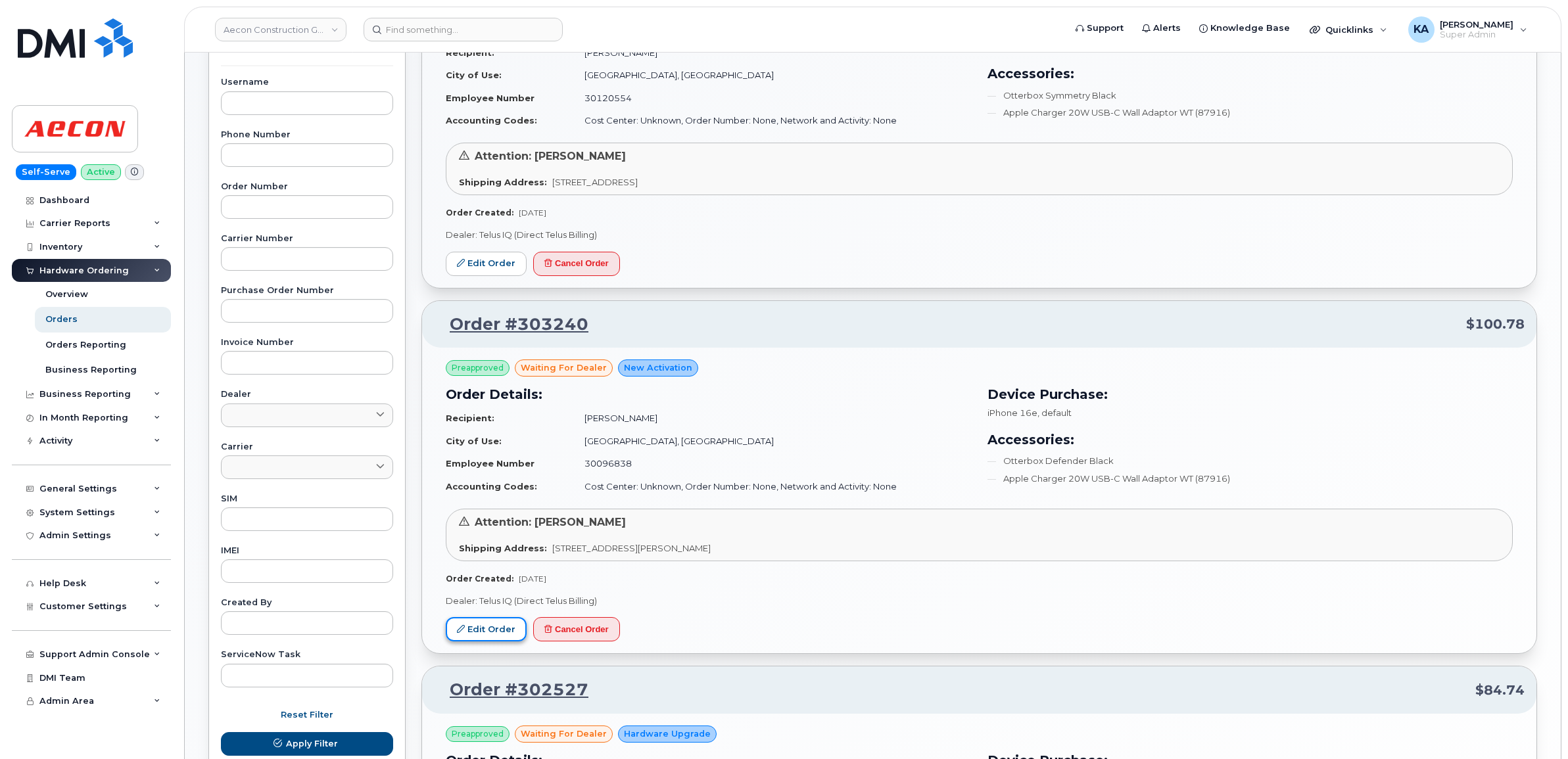
click at [479, 628] on link "Edit Order" at bounding box center [486, 629] width 81 height 25
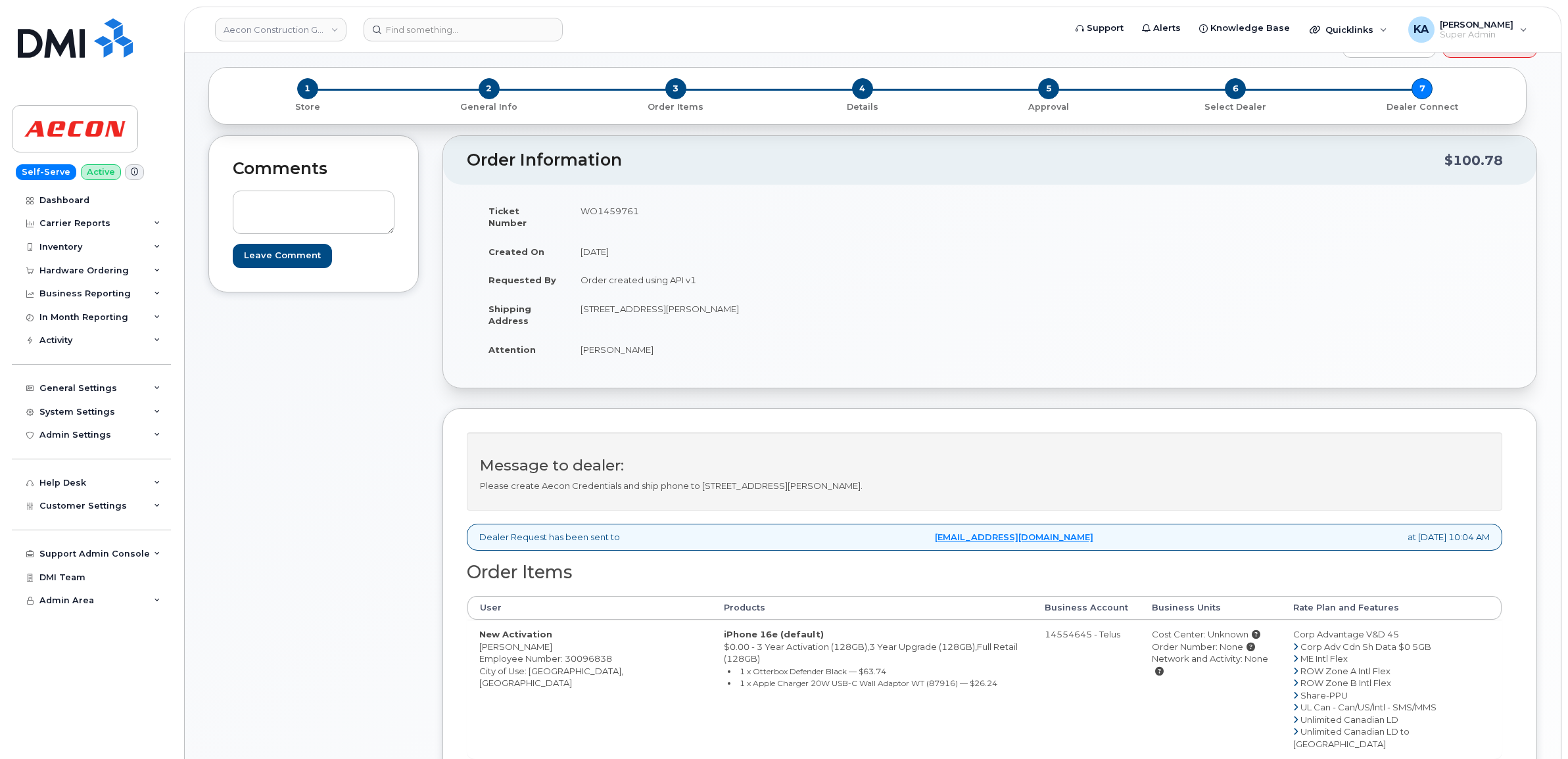
scroll to position [82, 0]
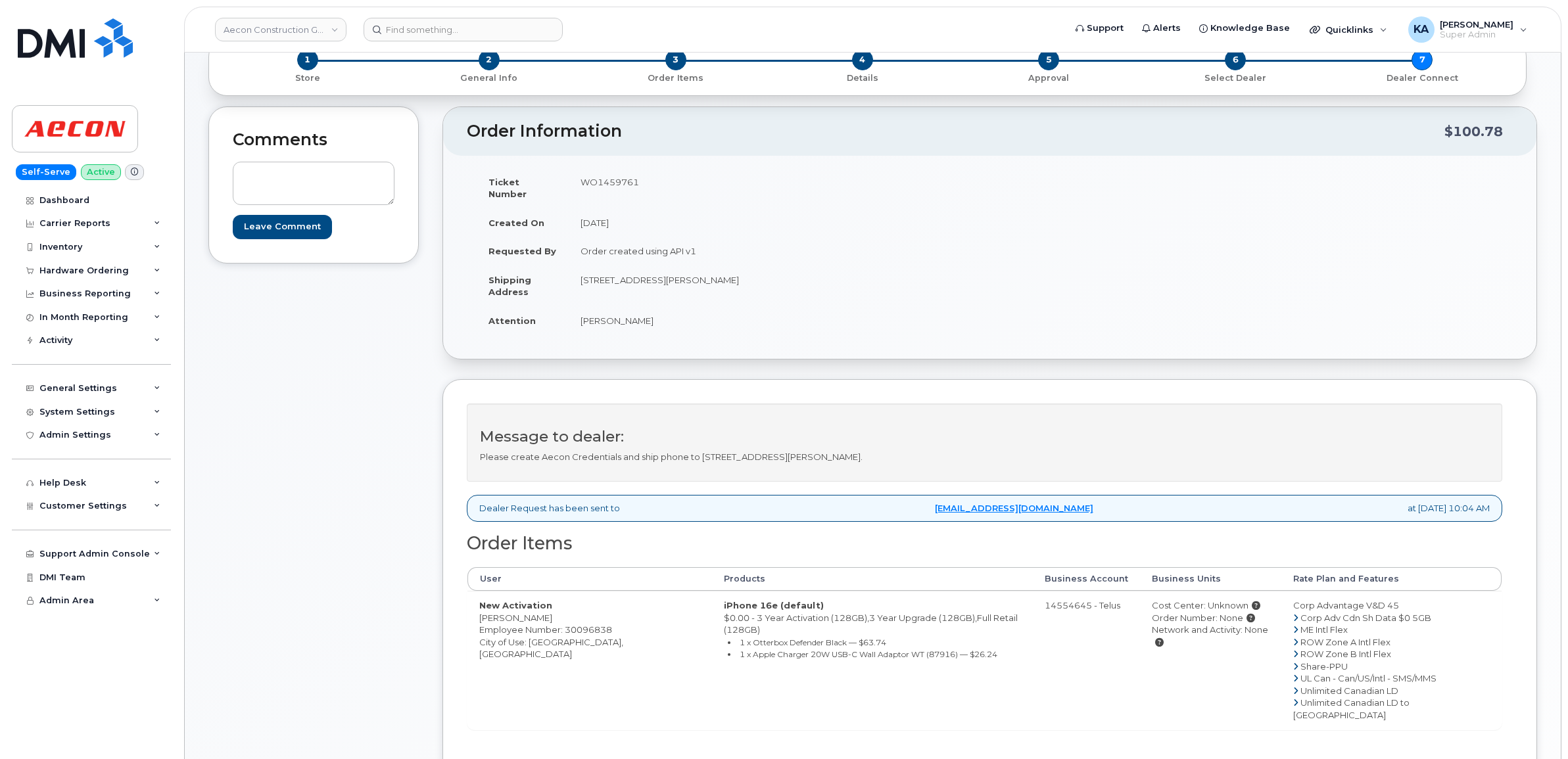
drag, startPoint x: 472, startPoint y: 606, endPoint x: 547, endPoint y: 609, distance: 75.1
click at [547, 609] on td "New Activation Caroline Booth Employee Number: 30096838 City of Use: Abbotsford…" at bounding box center [590, 659] width 245 height 138
copy td "Caroline Booth"
click at [593, 177] on td "WO1459761" at bounding box center [774, 188] width 411 height 41
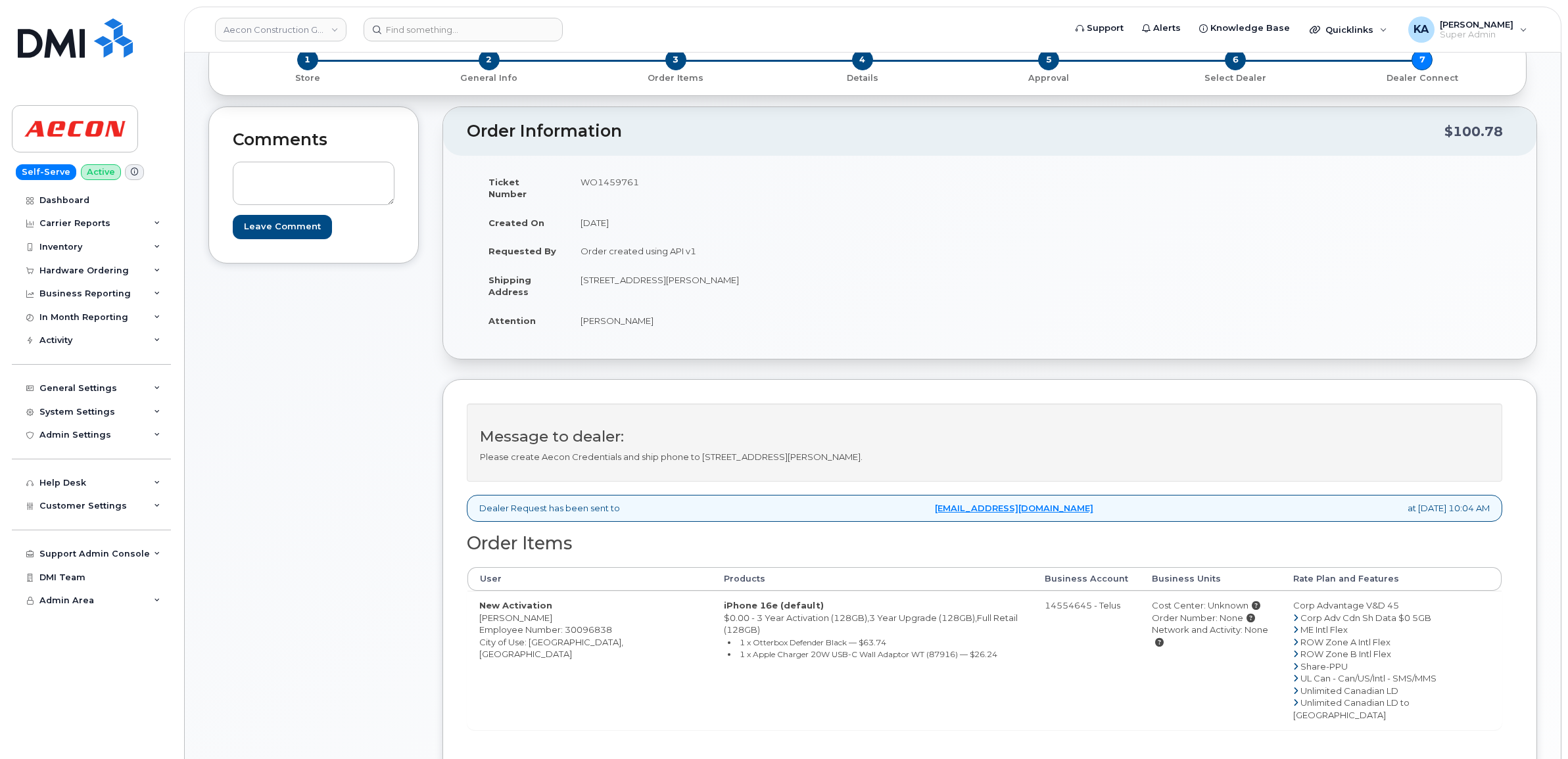
copy td "WO1459761"
drag, startPoint x: 478, startPoint y: 609, endPoint x: 548, endPoint y: 609, distance: 70.0
click at [548, 609] on td "New Activation Caroline Booth Employee Number: 30096838 City of Use: Abbotsford…" at bounding box center [590, 659] width 245 height 138
copy td "Caroline Booth"
drag, startPoint x: 565, startPoint y: 267, endPoint x: 636, endPoint y: 275, distance: 71.4
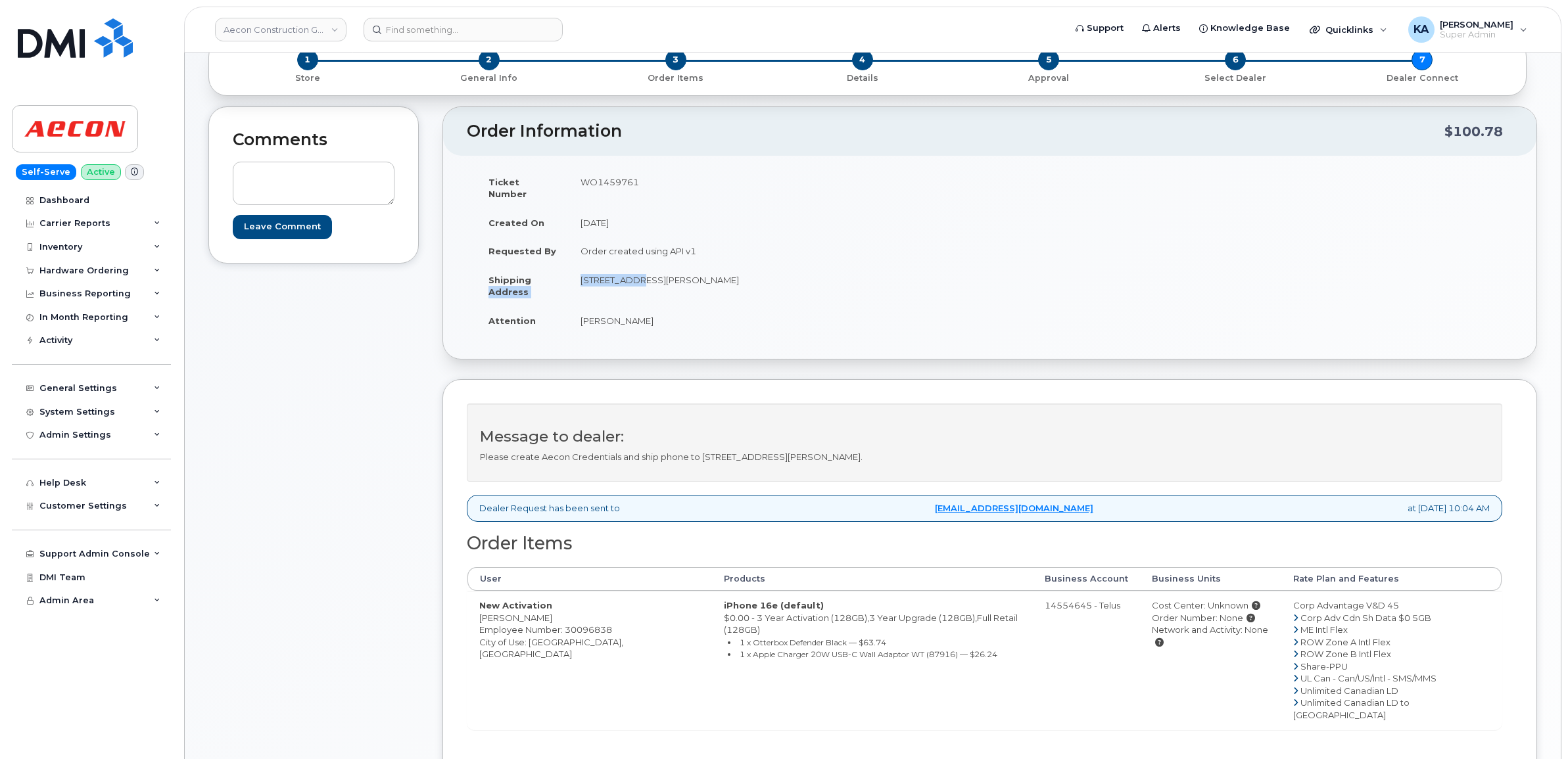
click at [636, 275] on tr "Shipping Address 33771 Morey Ave, UNIT 4, Abbotsford, BC V2S 2W5 Abbotsford BC …" at bounding box center [728, 286] width 503 height 41
drag, startPoint x: 631, startPoint y: 273, endPoint x: 605, endPoint y: 286, distance: 29.1
click at [605, 286] on td "33771 Morey Ave, UNIT 4, Abbotsford, BC V2S 2W5 Abbotsford BC V2S 2W5" at bounding box center [774, 286] width 411 height 41
drag, startPoint x: 581, startPoint y: 267, endPoint x: 688, endPoint y: 281, distance: 107.9
click at [688, 281] on td "33771 Morey Ave, UNIT 4, Abbotsford, BC V2S 2W5 Abbotsford BC V2S 2W5" at bounding box center [774, 286] width 411 height 41
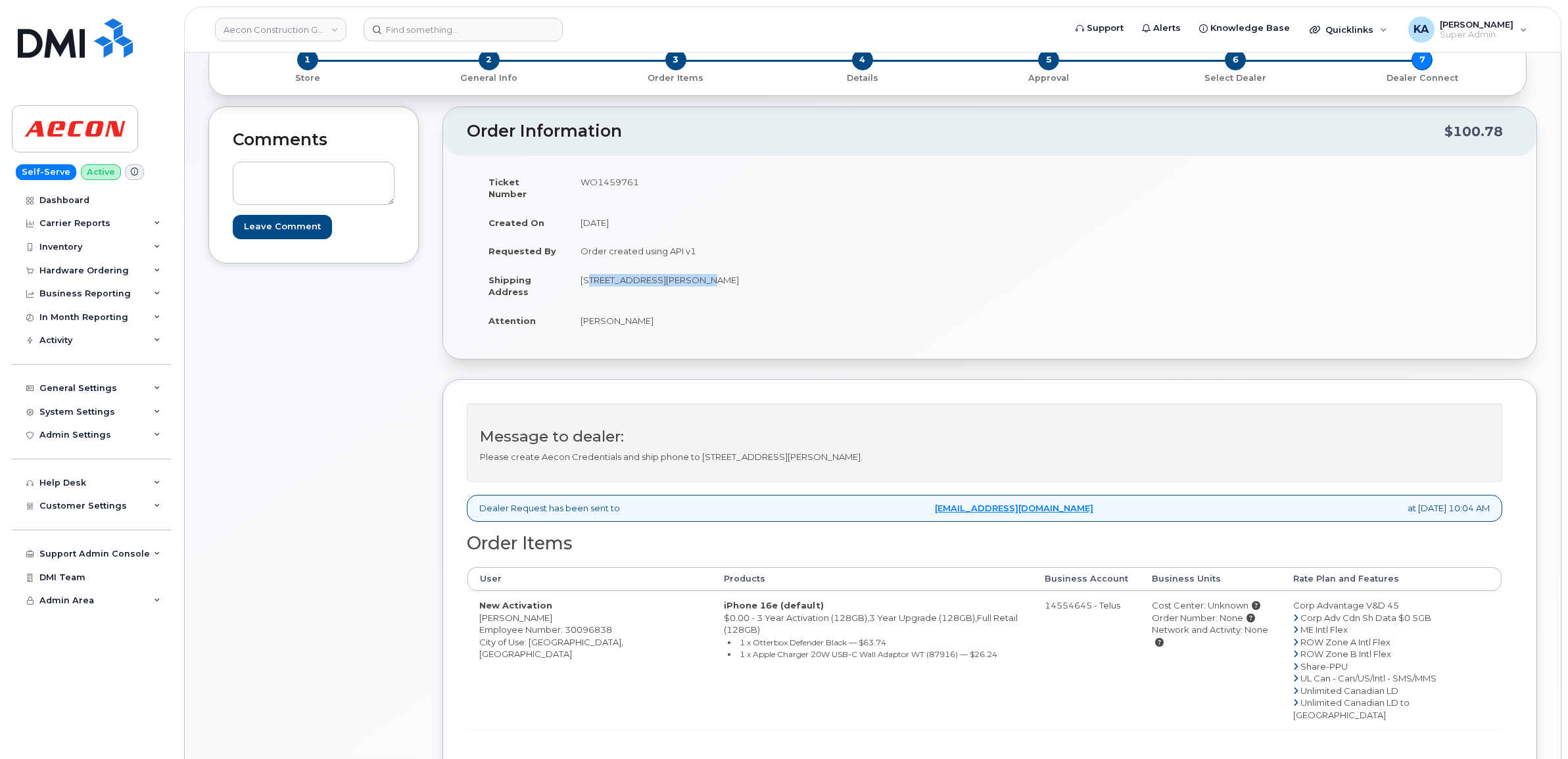
copy td "33771 Morey Ave, UNIT 4"
click at [726, 271] on td "33771 Morey Ave, UNIT 4, Abbotsford, BC V2S 2W5 Abbotsford BC V2S 2W5" at bounding box center [774, 286] width 411 height 41
copy td "Abbotsford"
drag, startPoint x: 761, startPoint y: 268, endPoint x: 800, endPoint y: 273, distance: 39.3
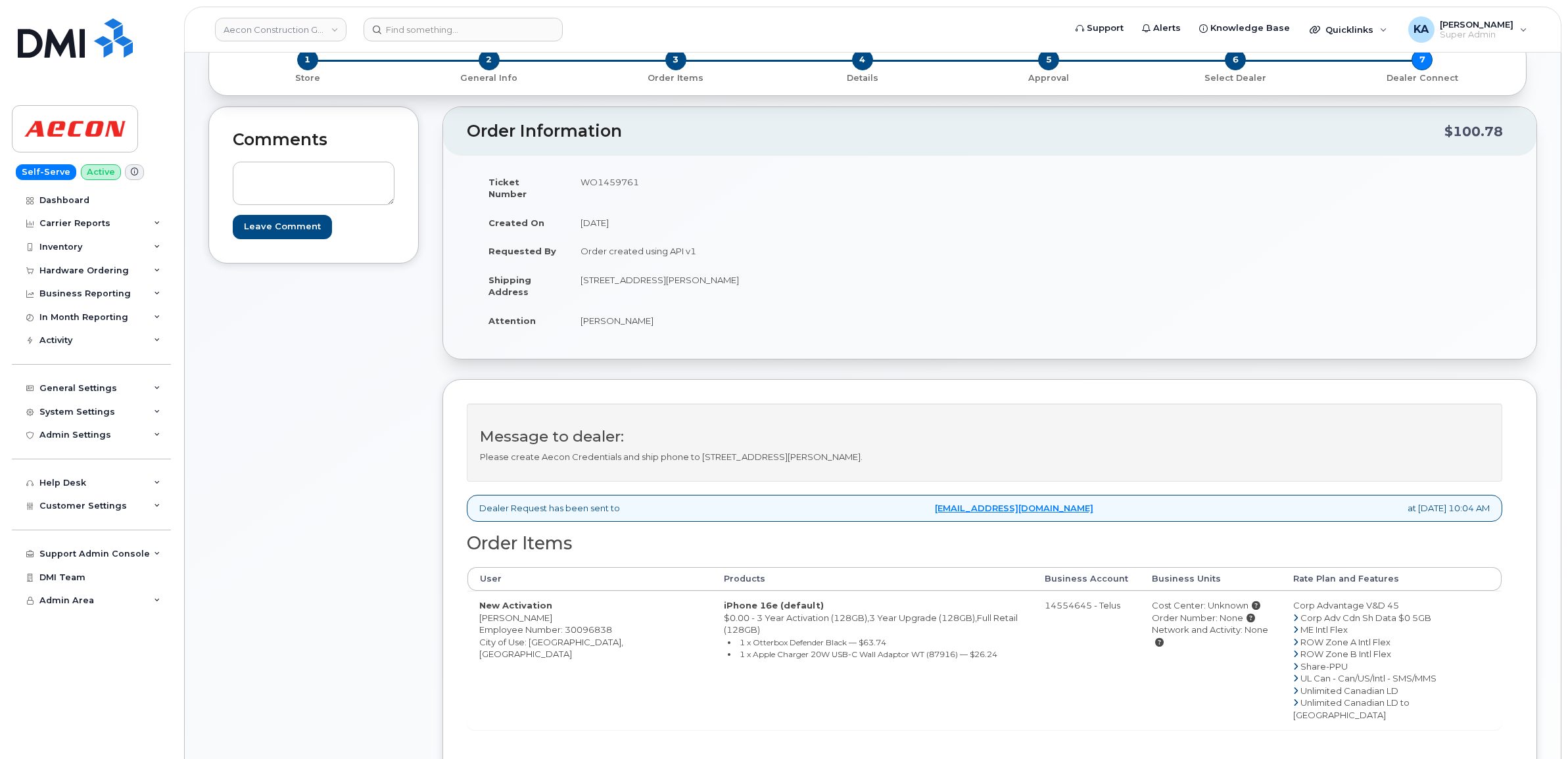
click at [800, 273] on td "33771 Morey Ave, UNIT 4, Abbotsford, BC V2S 2W5 Abbotsford BC V2S 2W5" at bounding box center [774, 286] width 411 height 41
copy td "V2S 2W5"
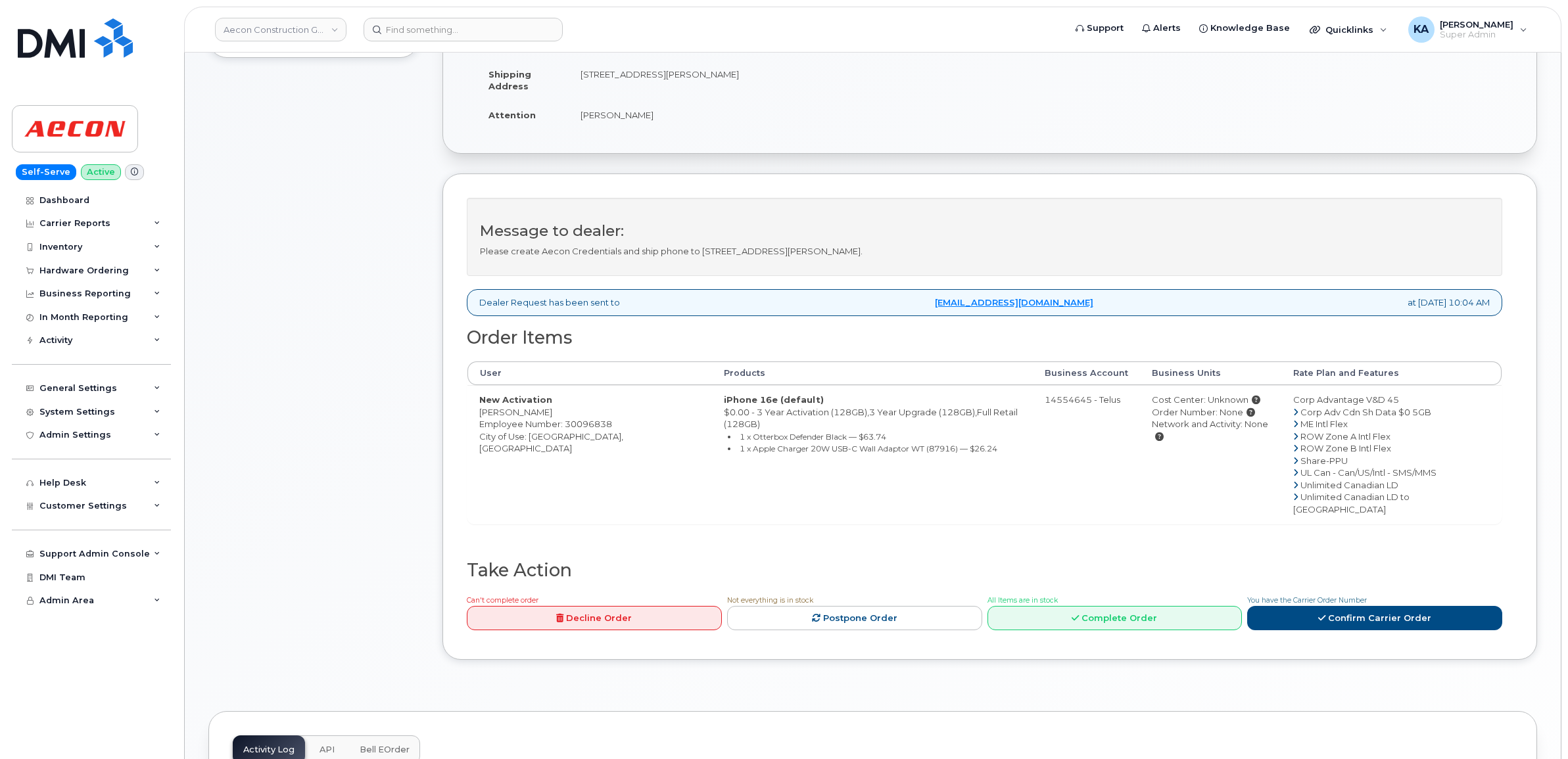
scroll to position [328, 0]
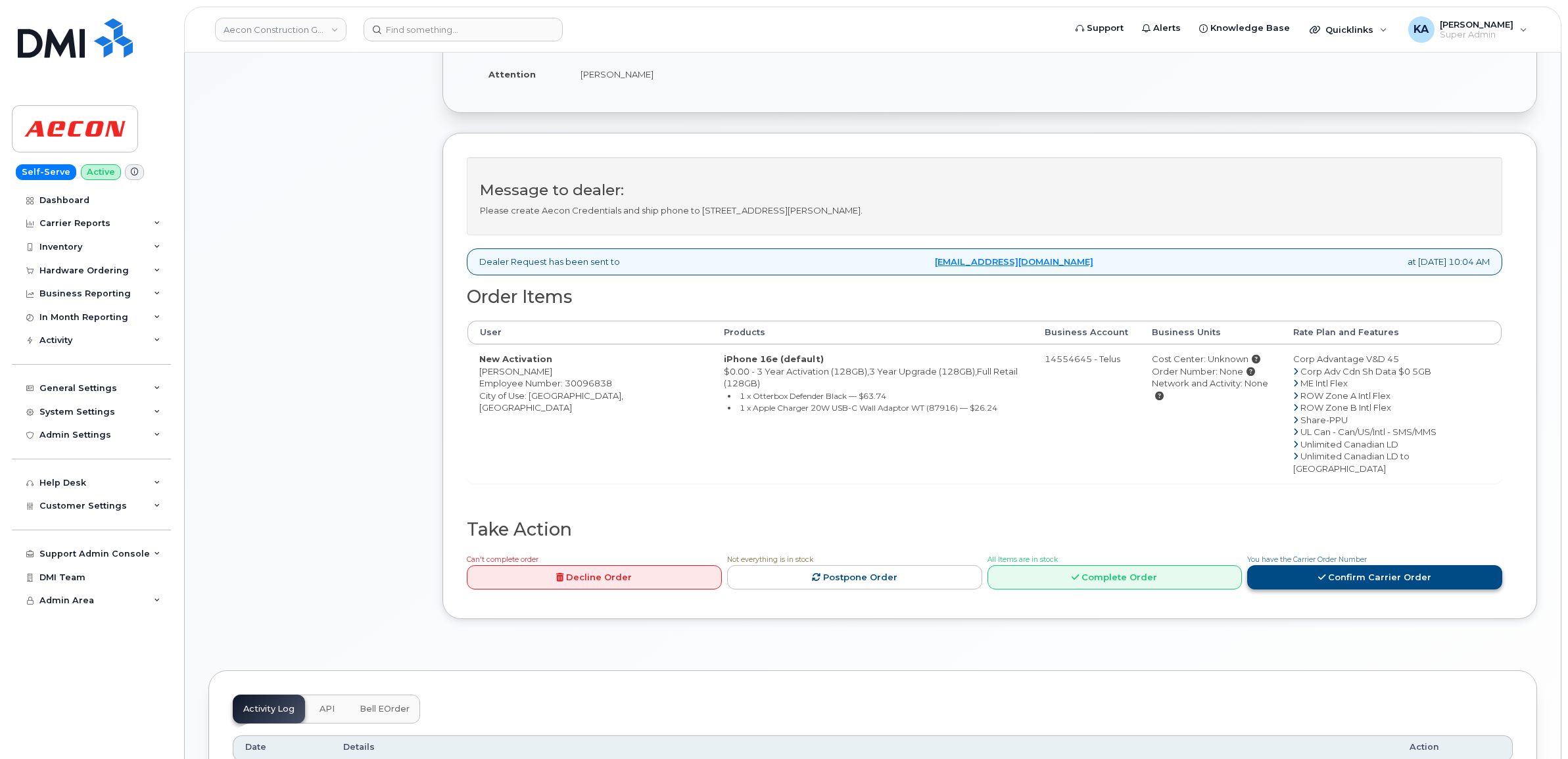
click at [1303, 565] on link "Confirm Carrier Order" at bounding box center [1374, 577] width 255 height 25
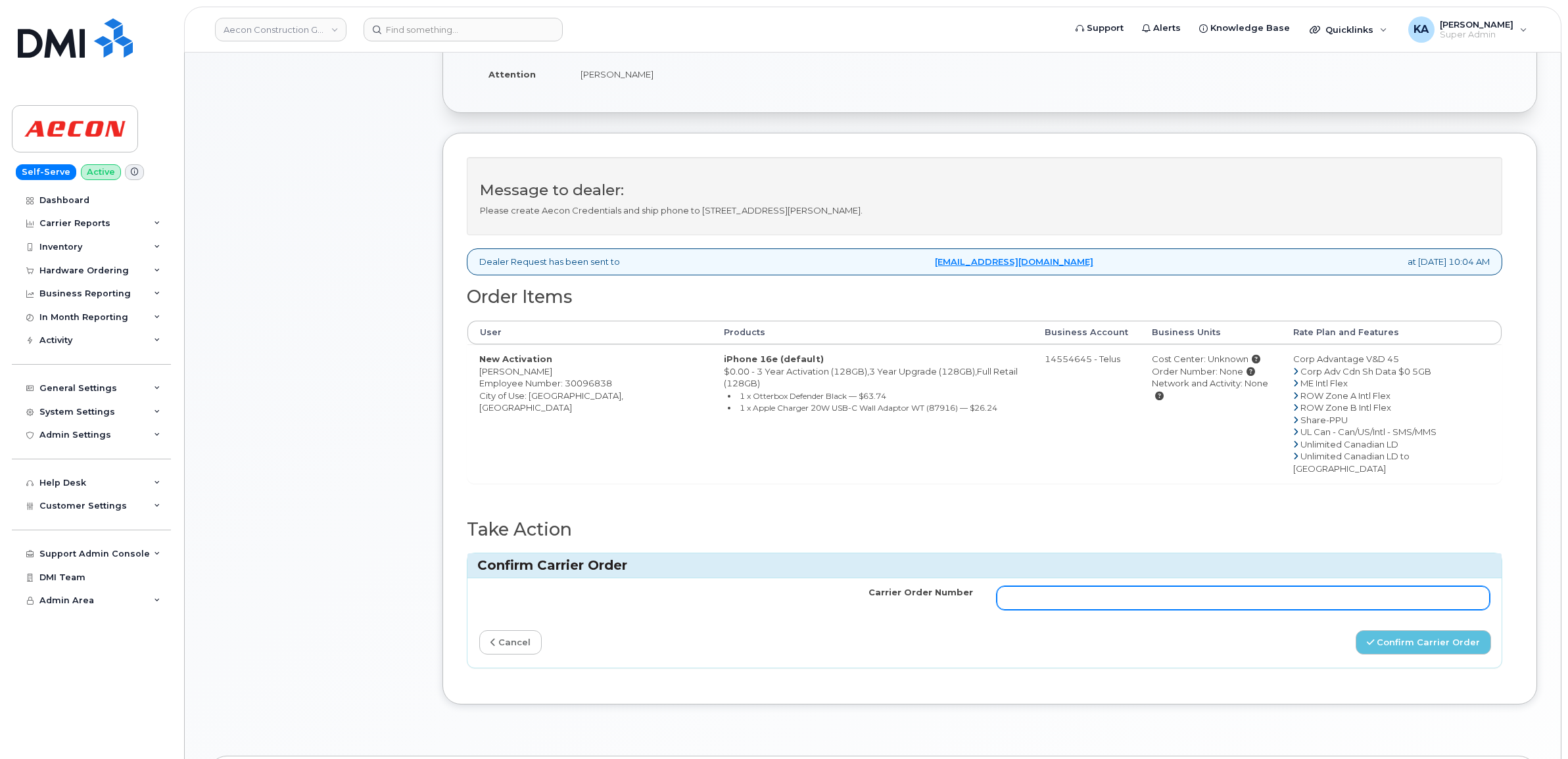
click at [1267, 586] on input "Carrier Order Number" at bounding box center [1243, 598] width 494 height 24
paste input "TL60039119"
type input "TL60039119"
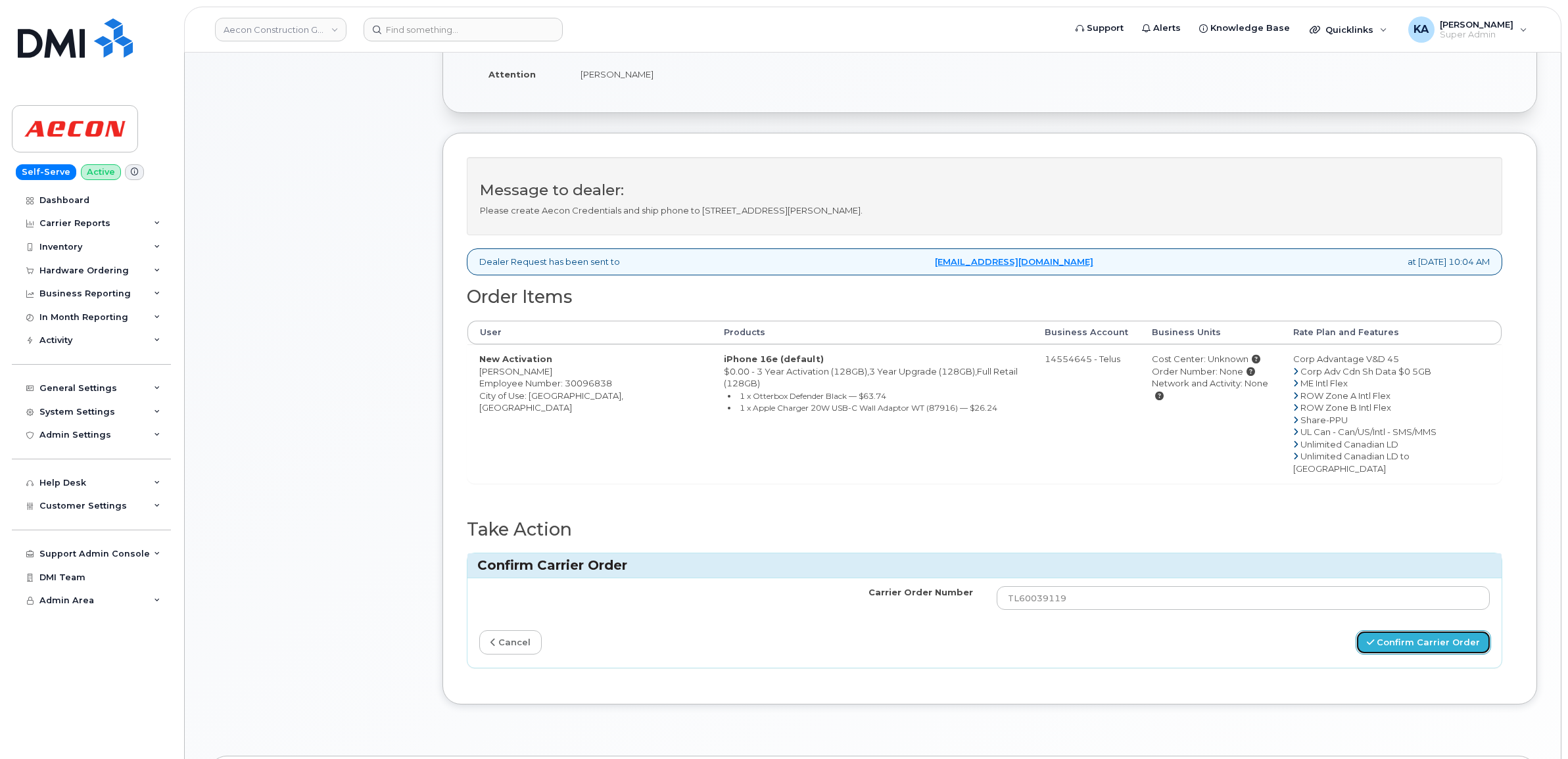
click at [1387, 630] on button "Confirm Carrier Order" at bounding box center [1423, 642] width 136 height 25
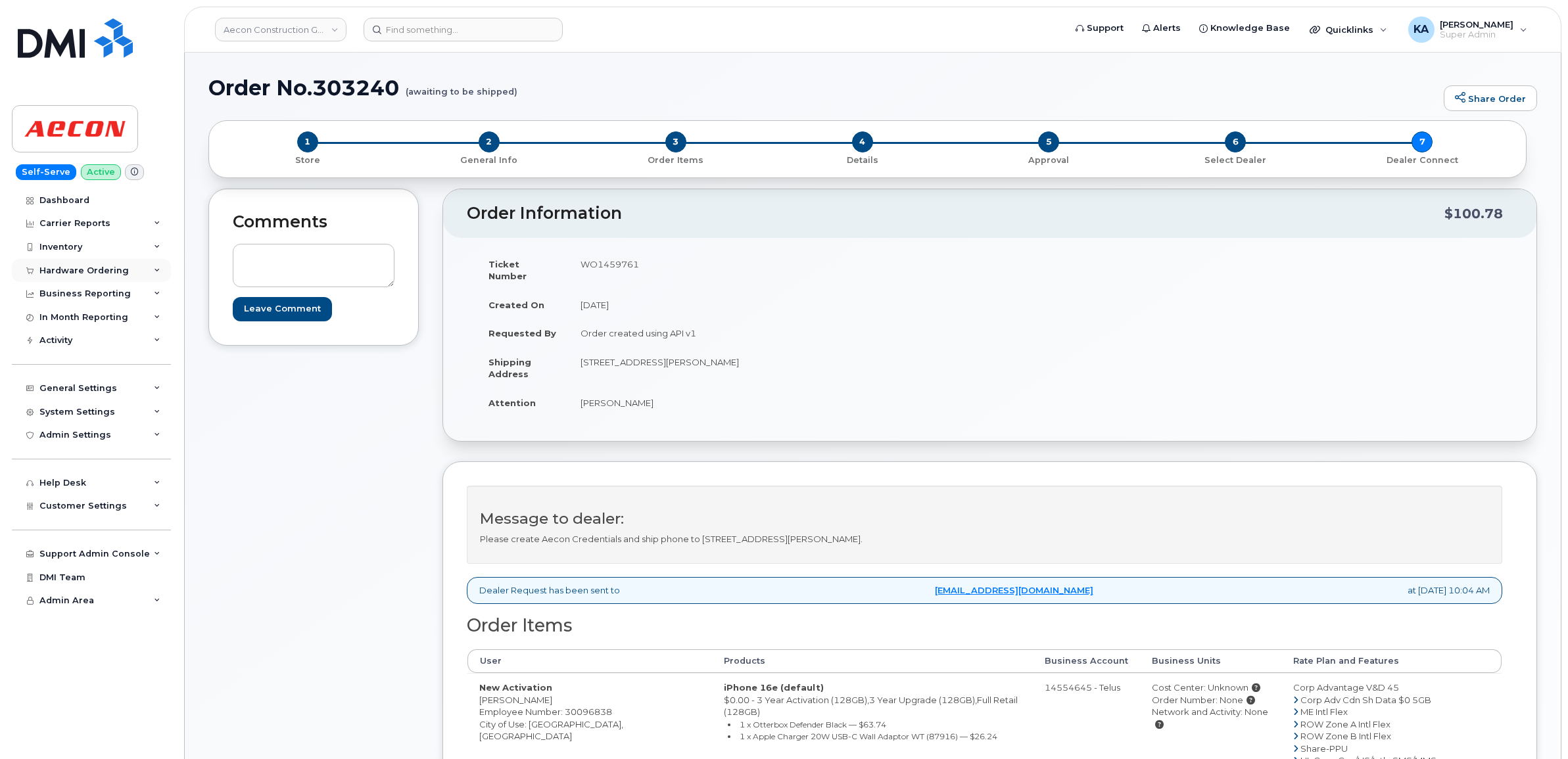
click at [53, 268] on div "Hardware Ordering" at bounding box center [84, 271] width 89 height 11
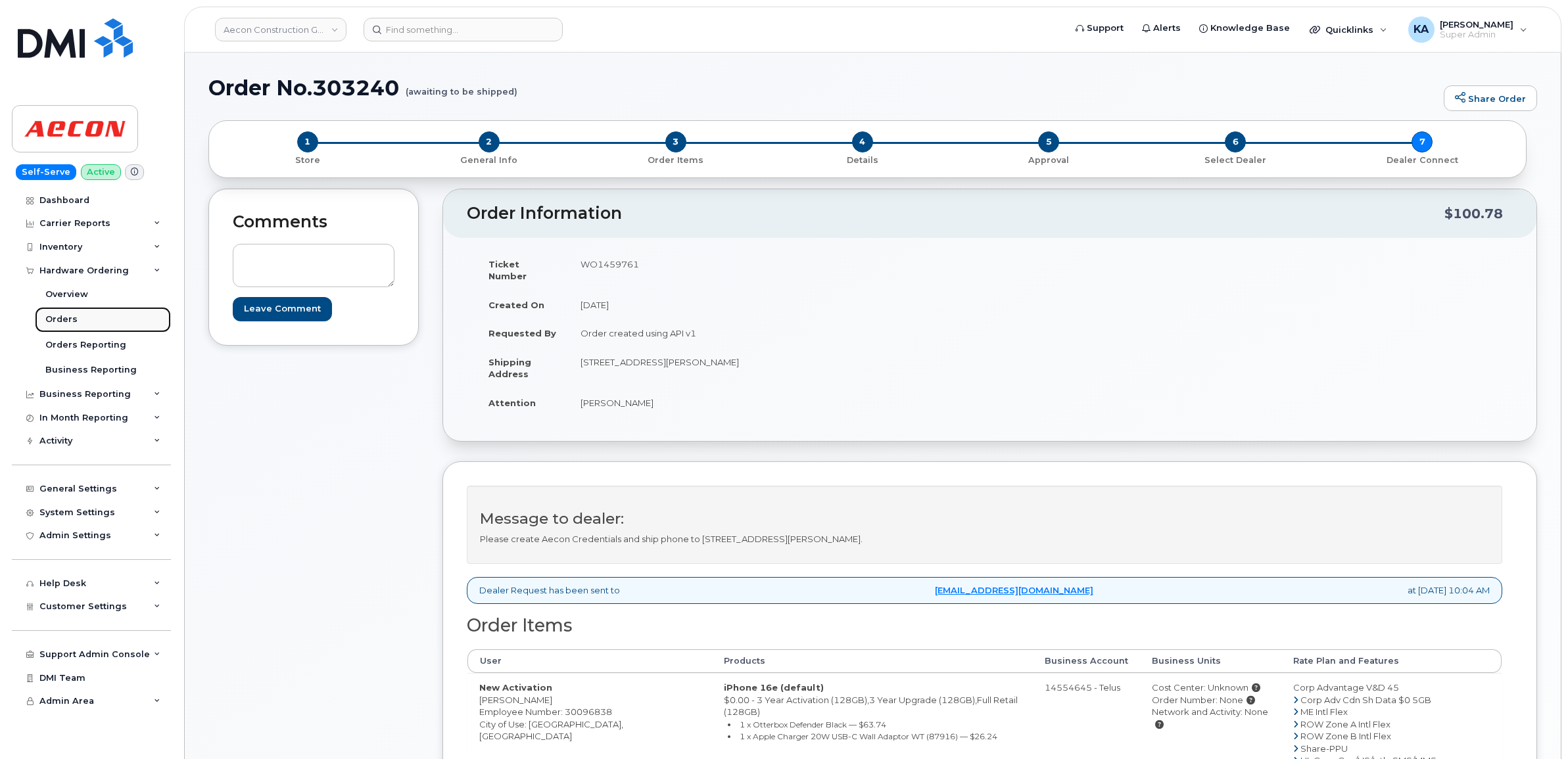
click at [51, 318] on div "Orders" at bounding box center [62, 319] width 32 height 12
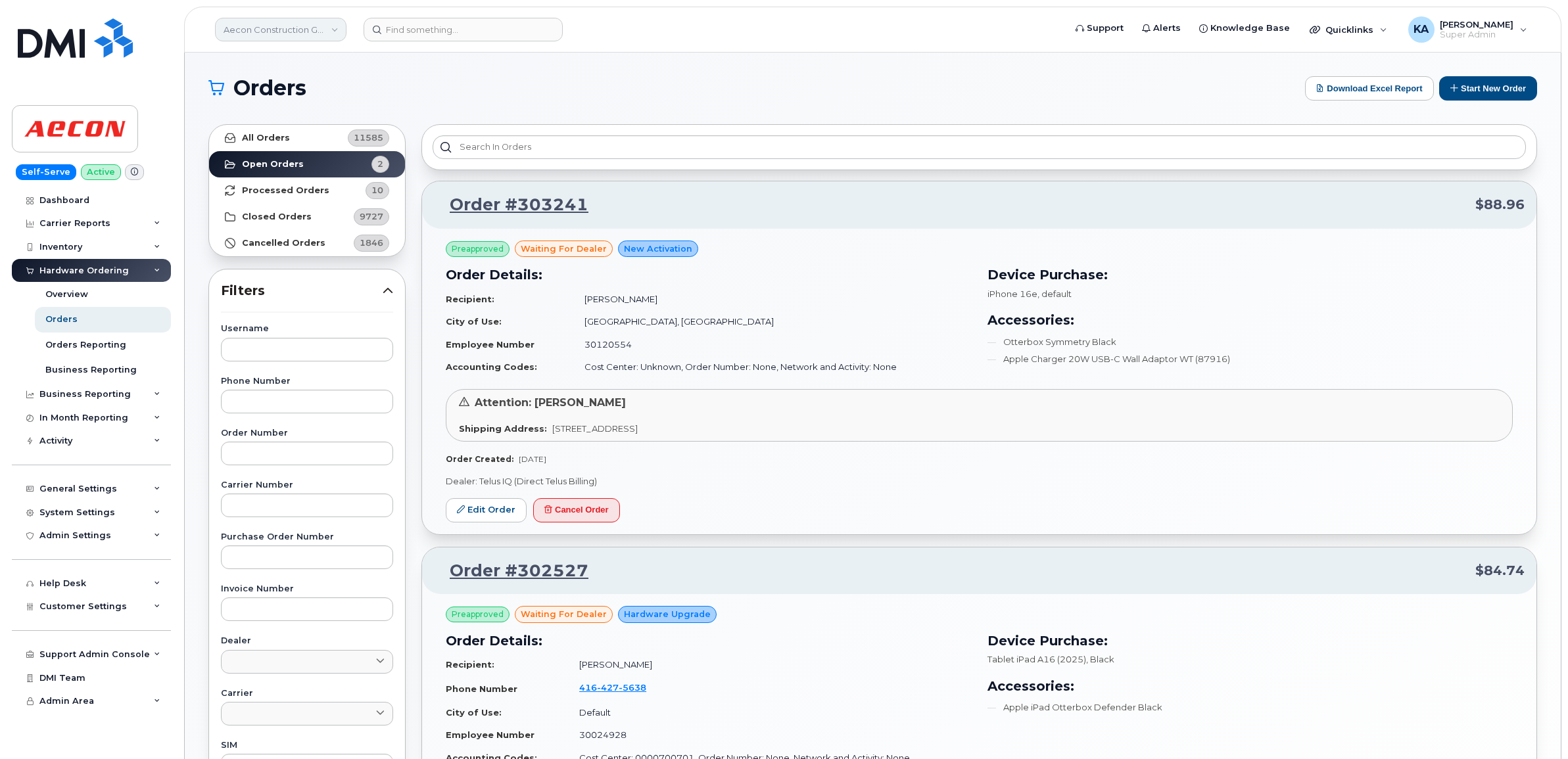
click at [283, 31] on link "Aecon Construction Group Inc" at bounding box center [281, 30] width 131 height 24
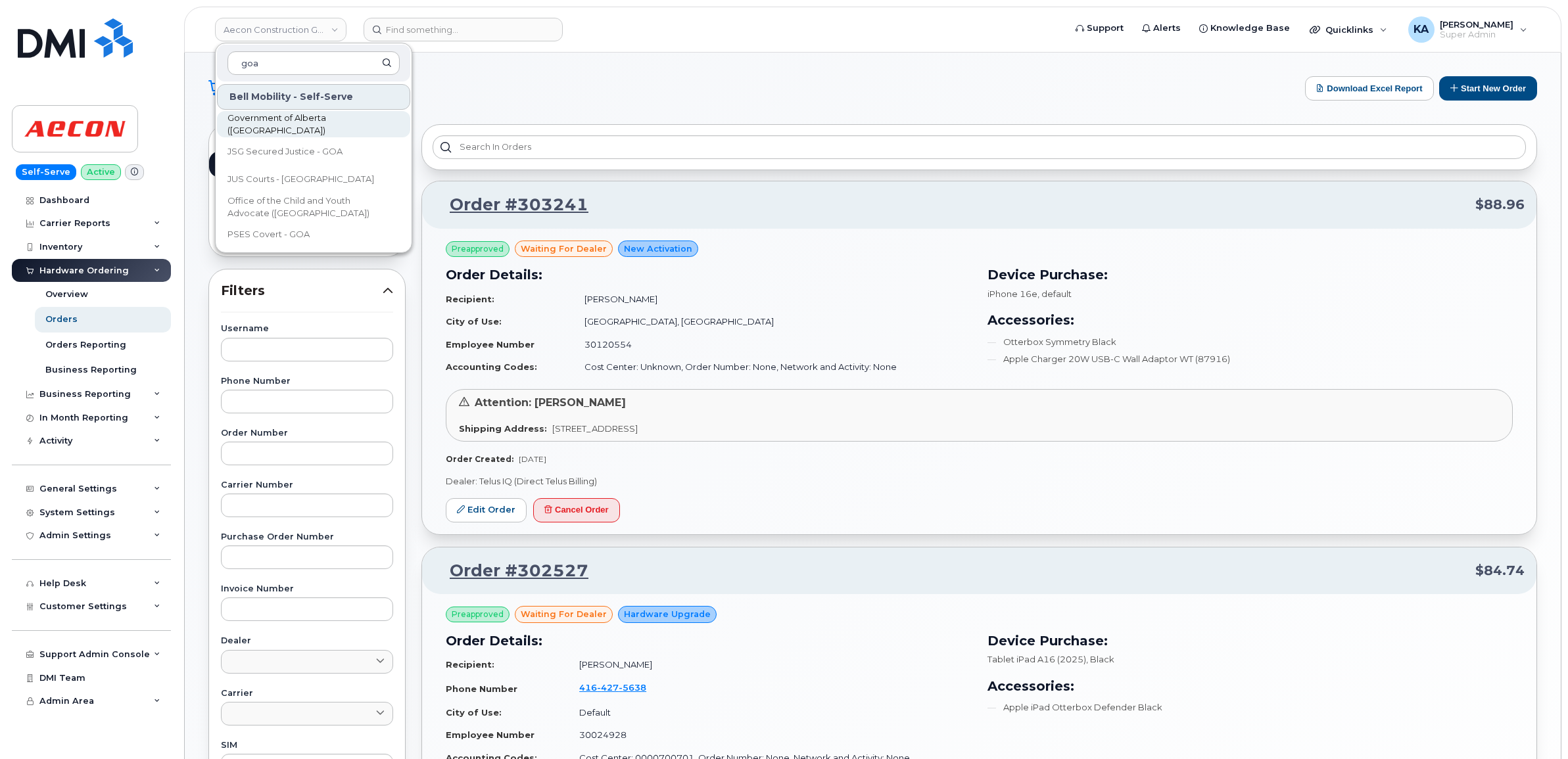
type input "goa"
click at [286, 126] on span "Government of Alberta (GOA)" at bounding box center [302, 124] width 151 height 25
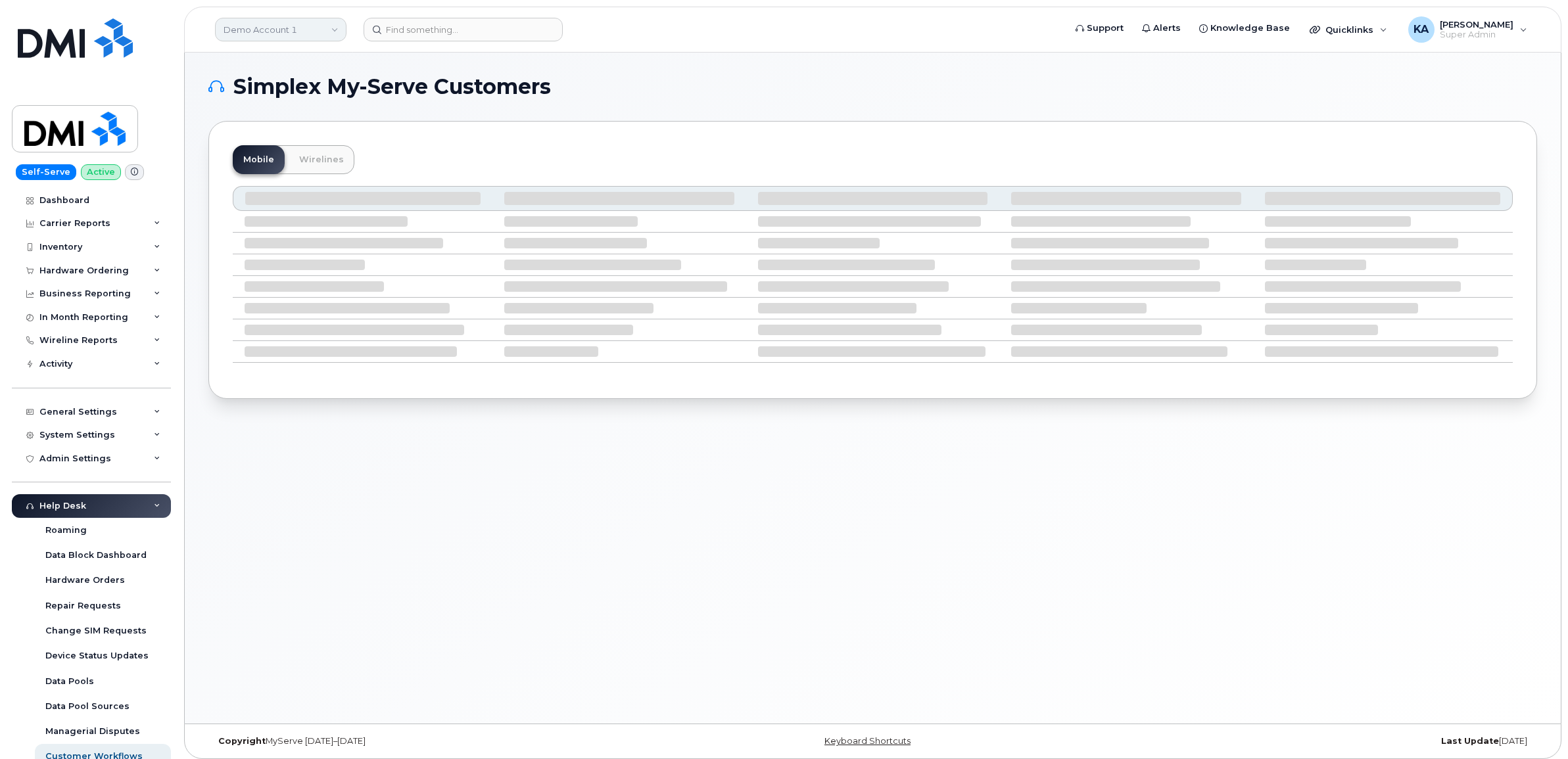
click at [266, 30] on link "Demo Account 1" at bounding box center [281, 30] width 131 height 24
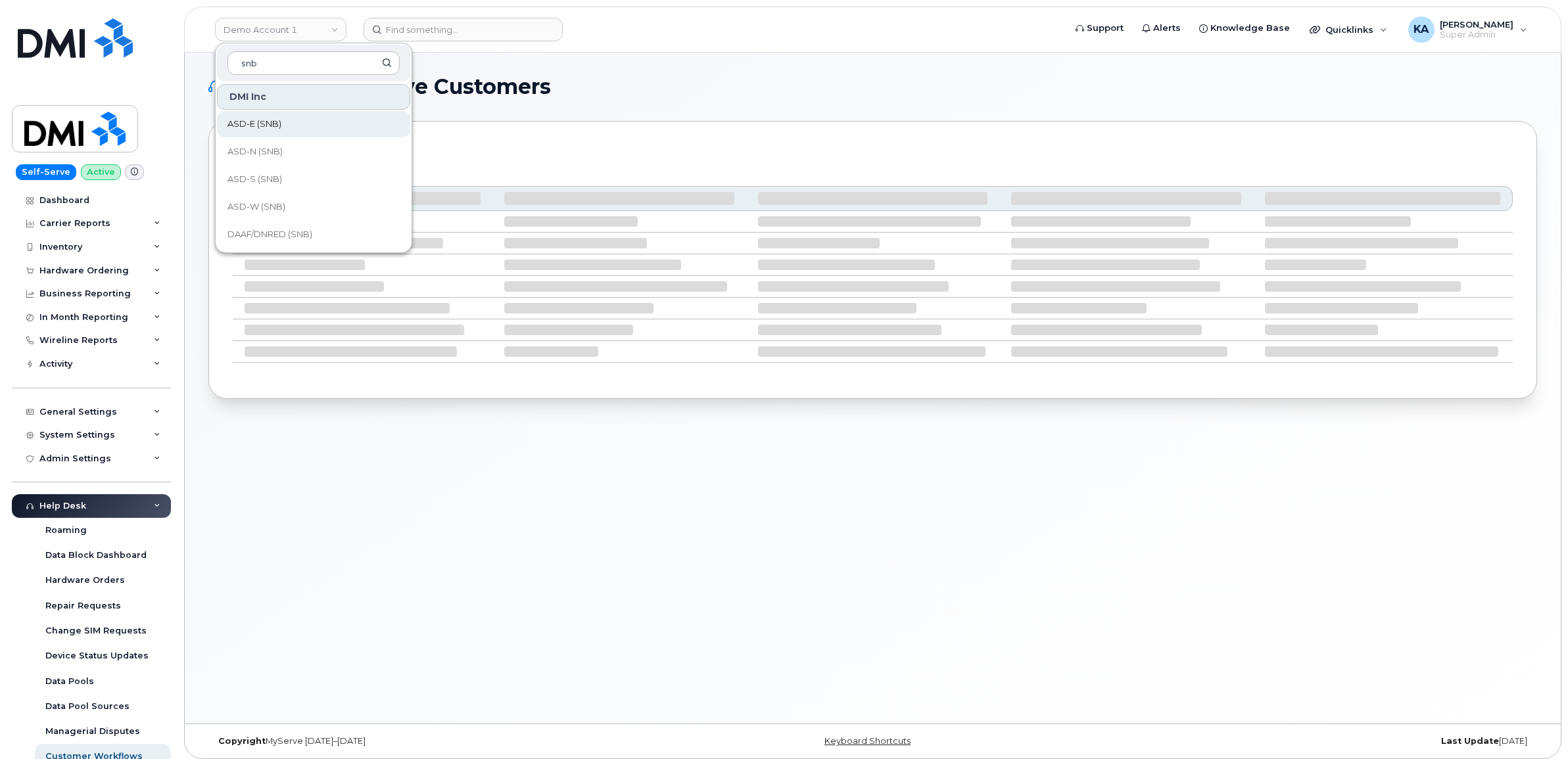
type input "snb"
click at [261, 125] on span "ASD-E (SNB)" at bounding box center [254, 124] width 54 height 13
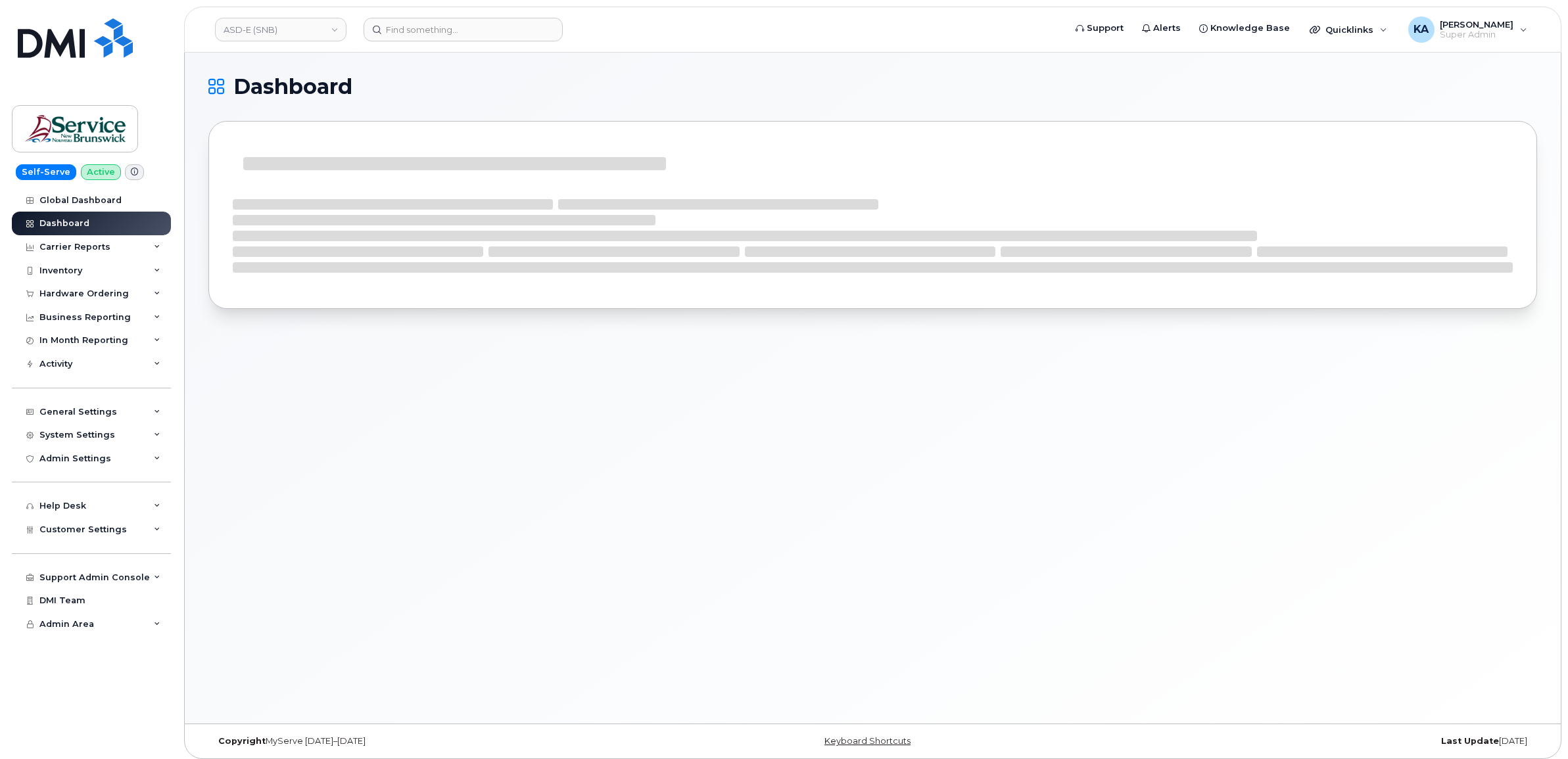
click at [74, 534] on span "Customer Settings" at bounding box center [83, 529] width 87 height 10
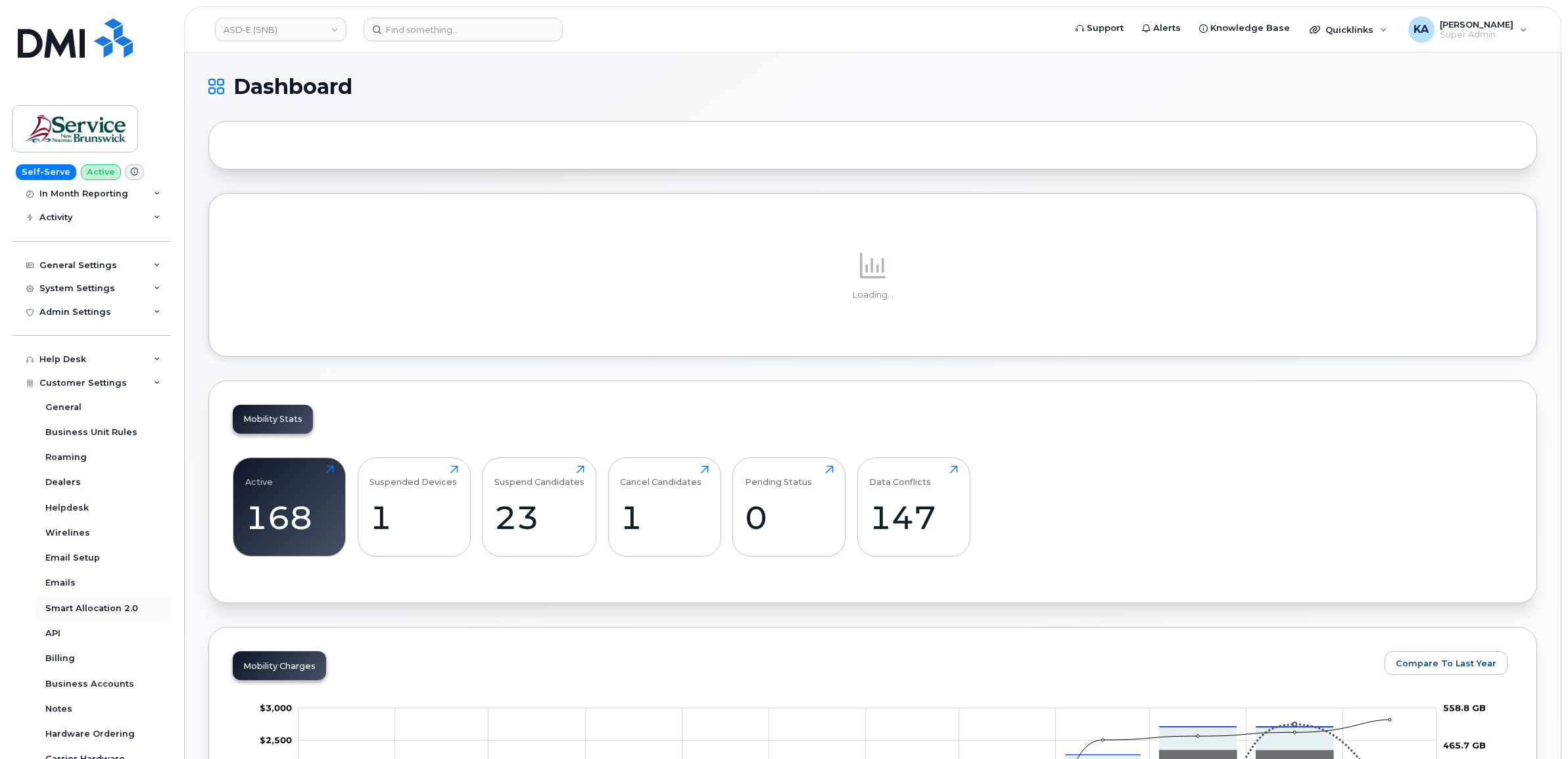
scroll to position [164, 0]
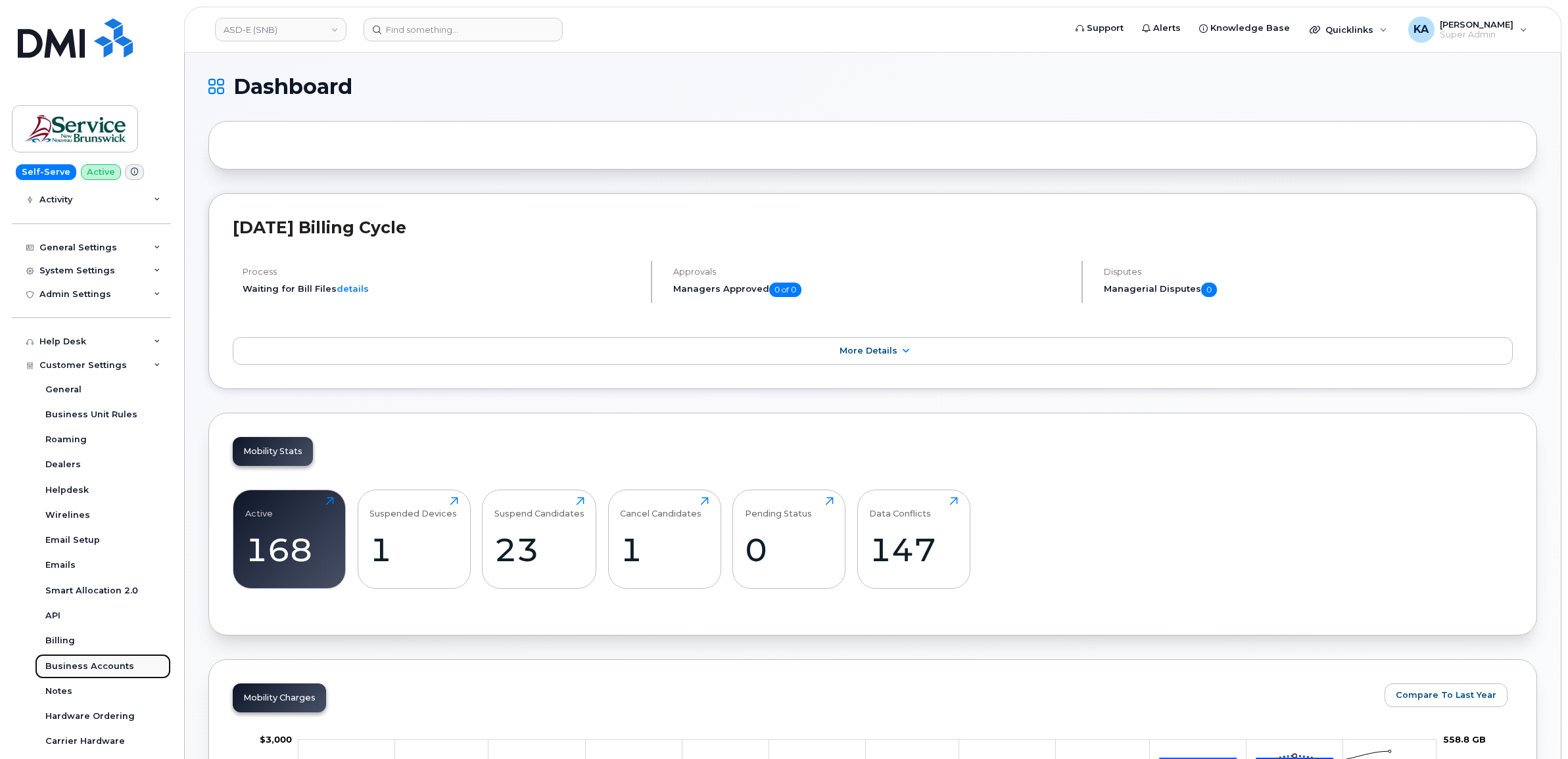
click at [69, 670] on div "Business Accounts" at bounding box center [90, 666] width 89 height 12
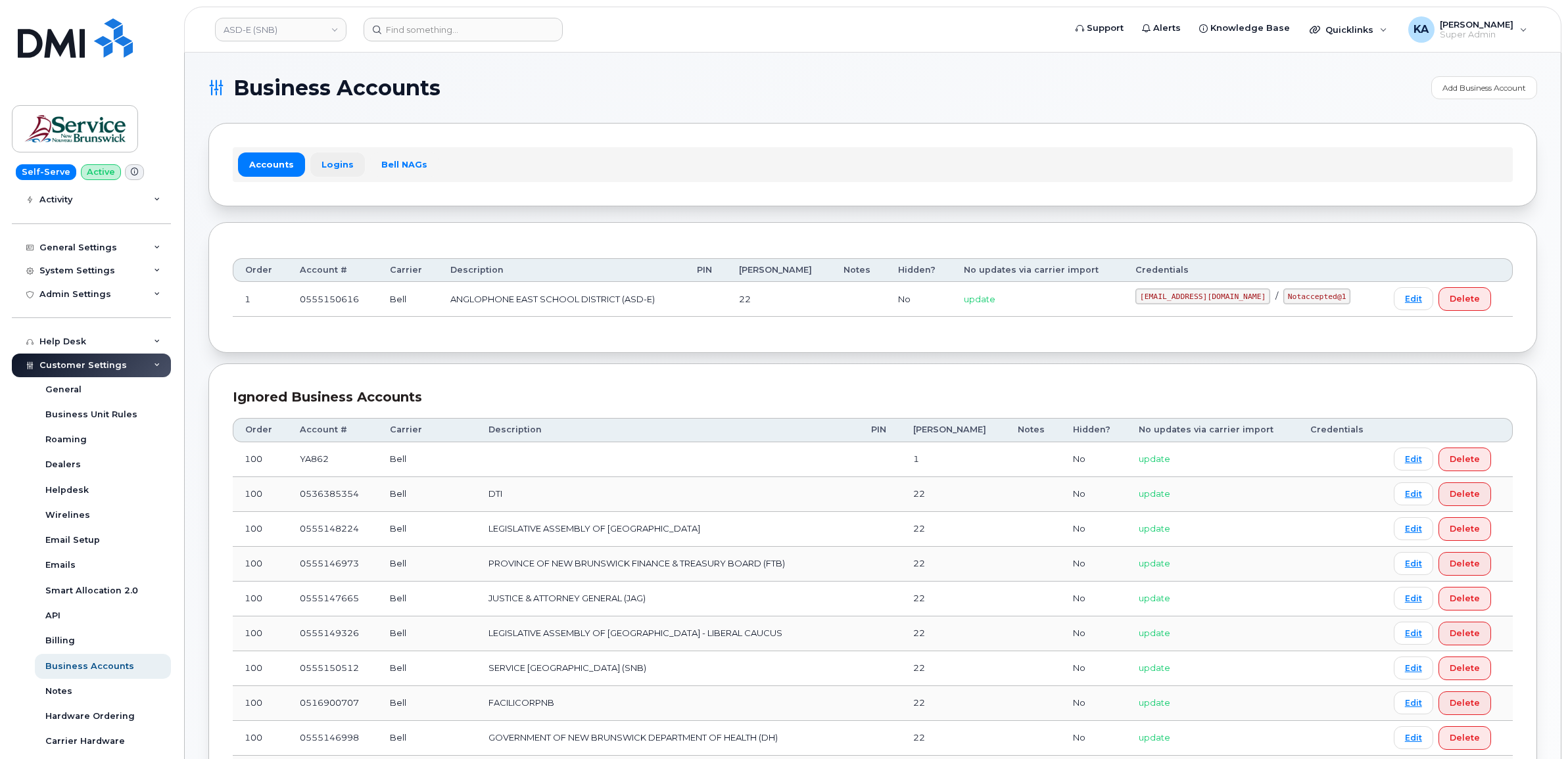
click at [333, 162] on link "Logins" at bounding box center [338, 164] width 55 height 24
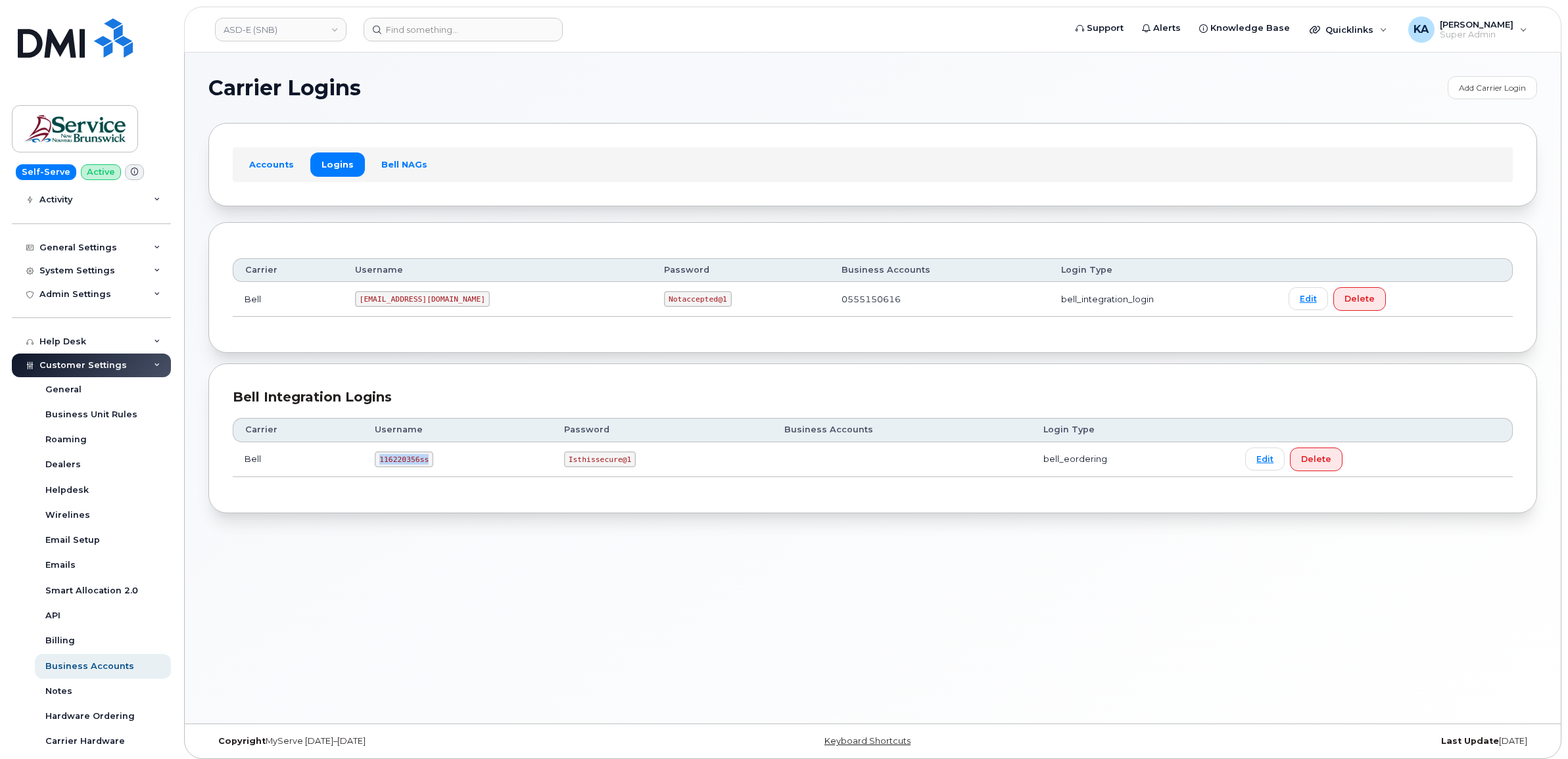
drag, startPoint x: 377, startPoint y: 464, endPoint x: 428, endPoint y: 476, distance: 52.4
click at [428, 476] on td "116220356ss" at bounding box center [457, 460] width 189 height 35
copy code "116220356ss"
drag, startPoint x: 563, startPoint y: 462, endPoint x: 634, endPoint y: 473, distance: 71.8
click at [634, 473] on td "Isthissecure@1" at bounding box center [662, 460] width 220 height 35
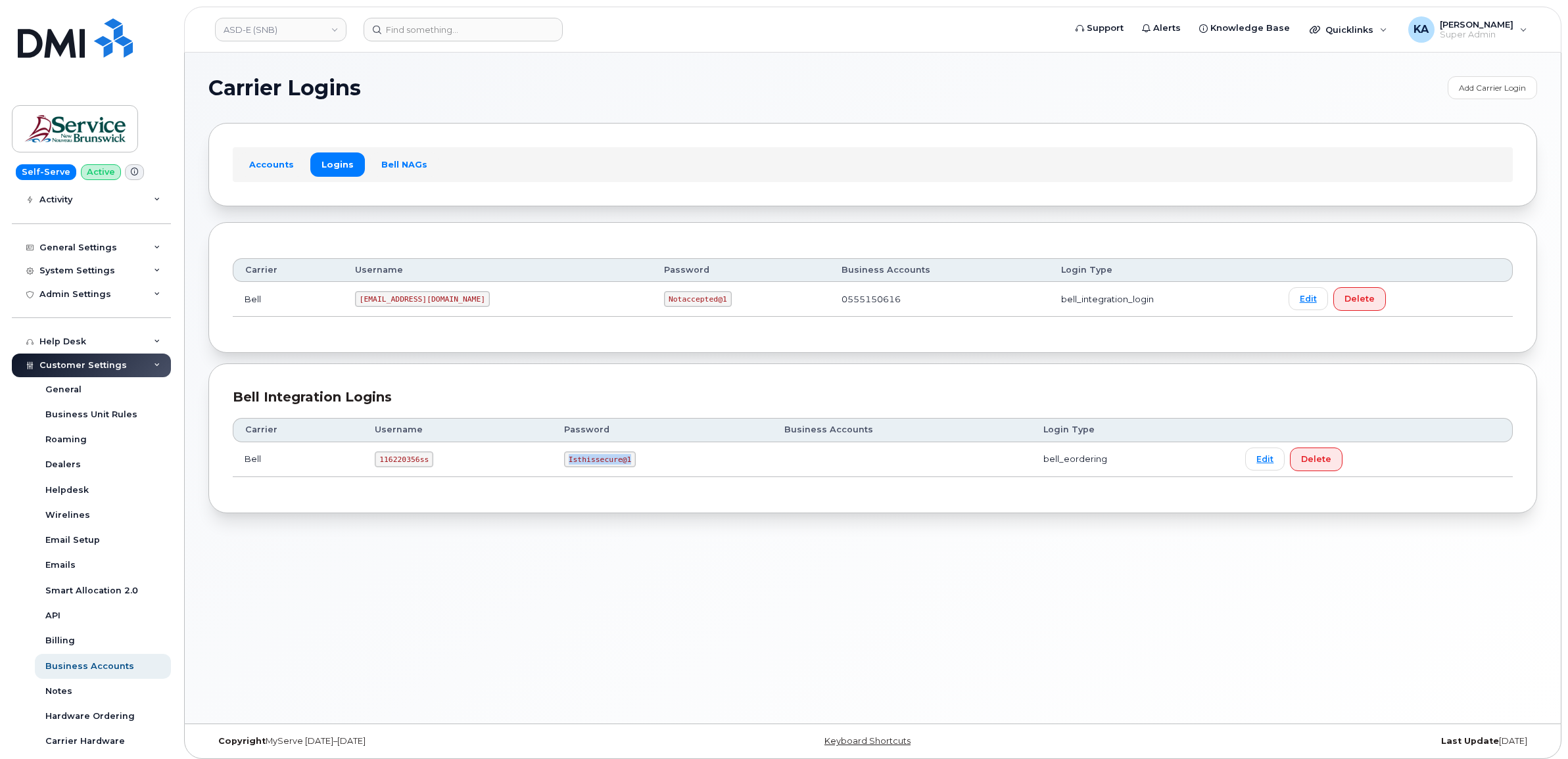
copy code "Isthissecure@1"
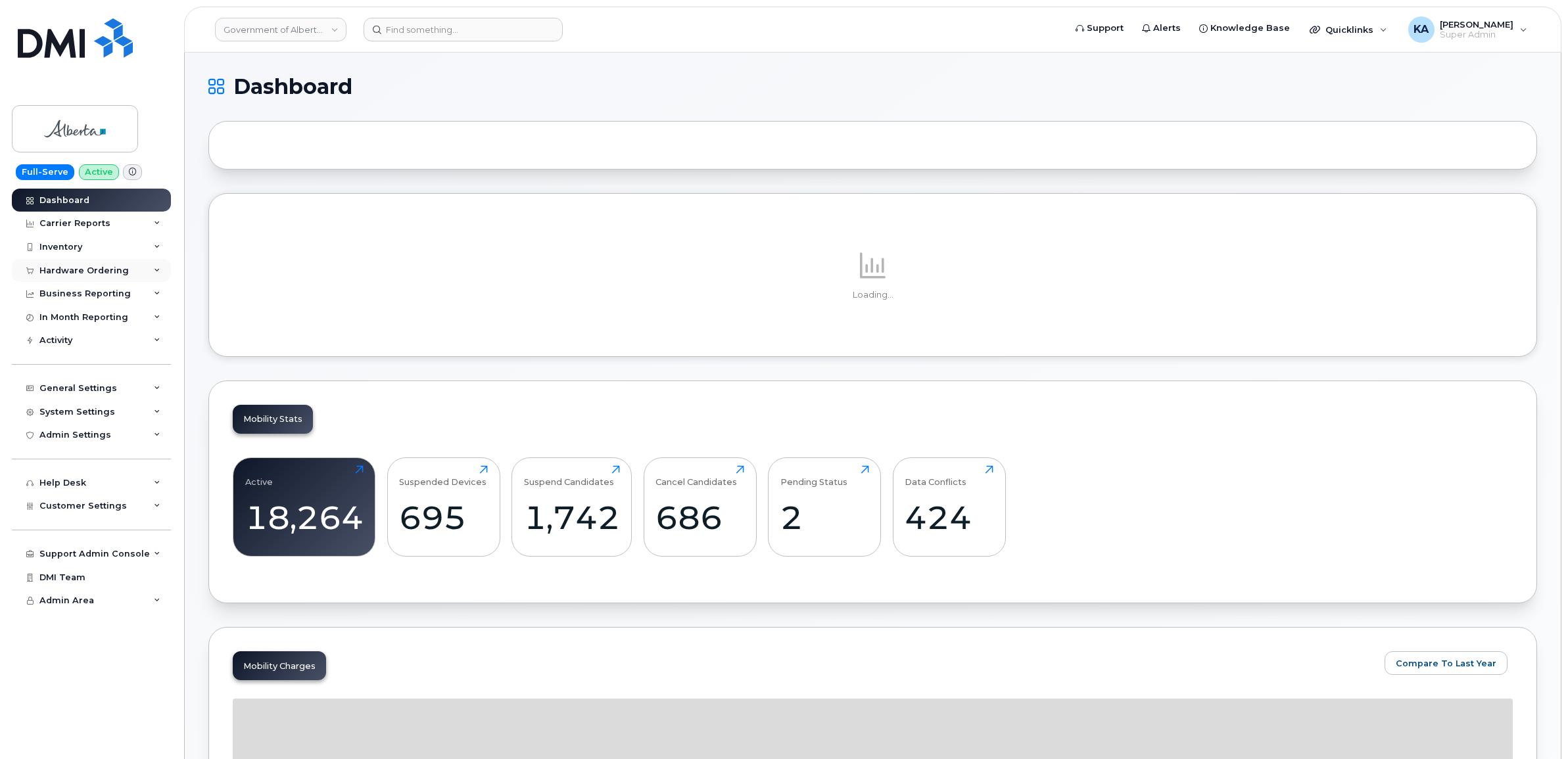
click at [77, 270] on div "Hardware Ordering" at bounding box center [84, 271] width 89 height 11
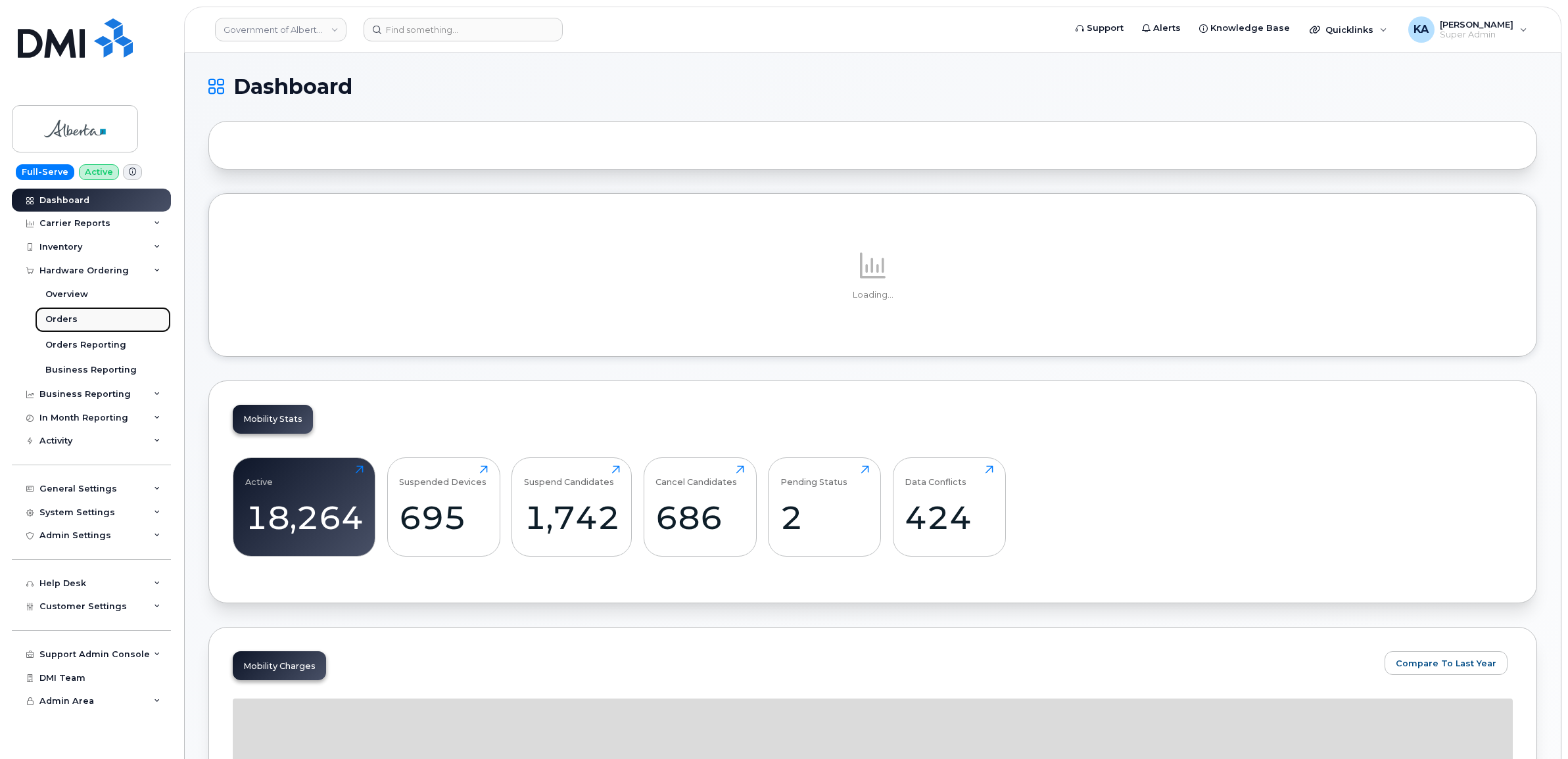
click at [61, 318] on div "Orders" at bounding box center [62, 319] width 32 height 12
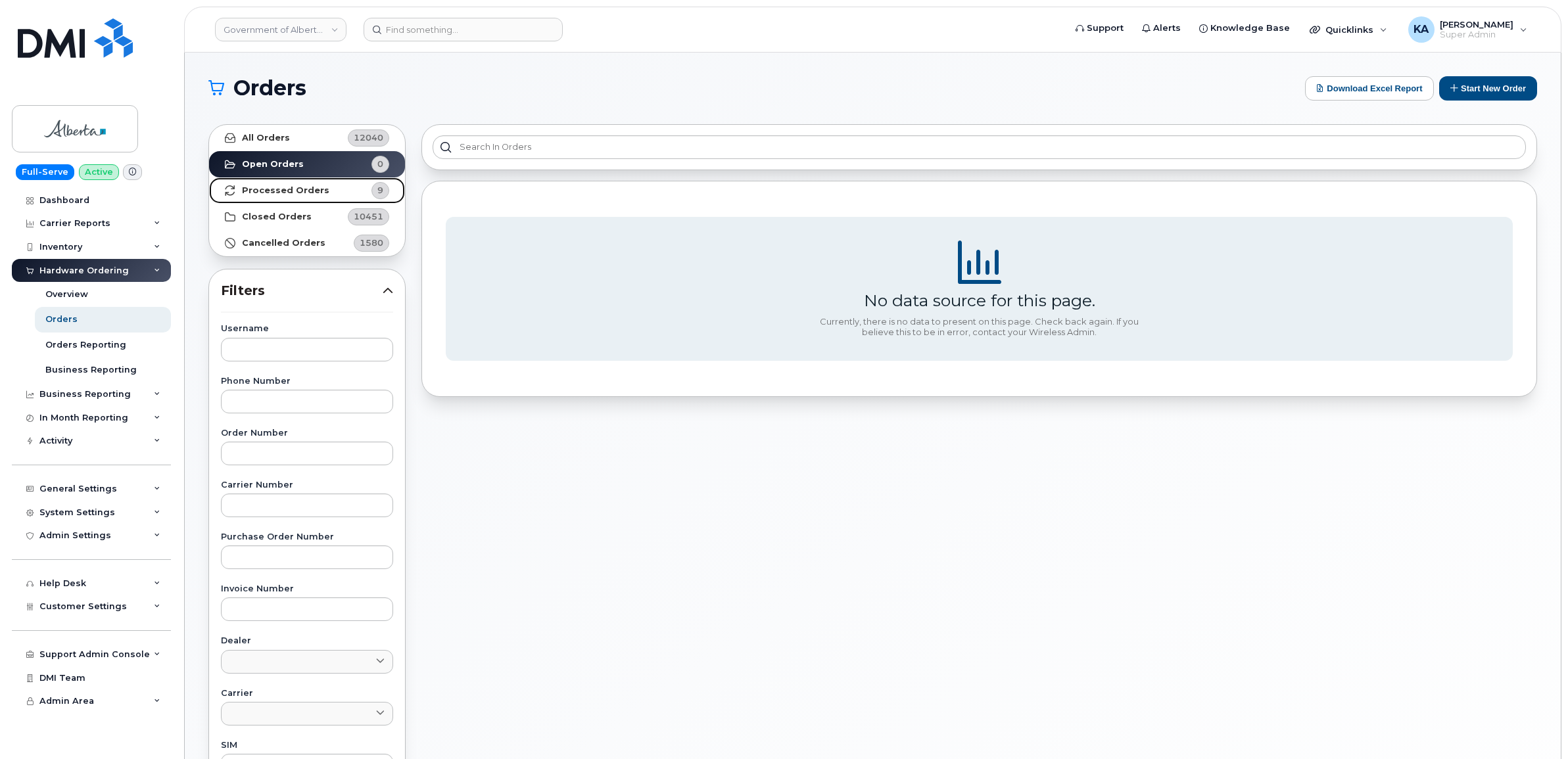
click at [301, 190] on strong "Processed Orders" at bounding box center [285, 190] width 87 height 11
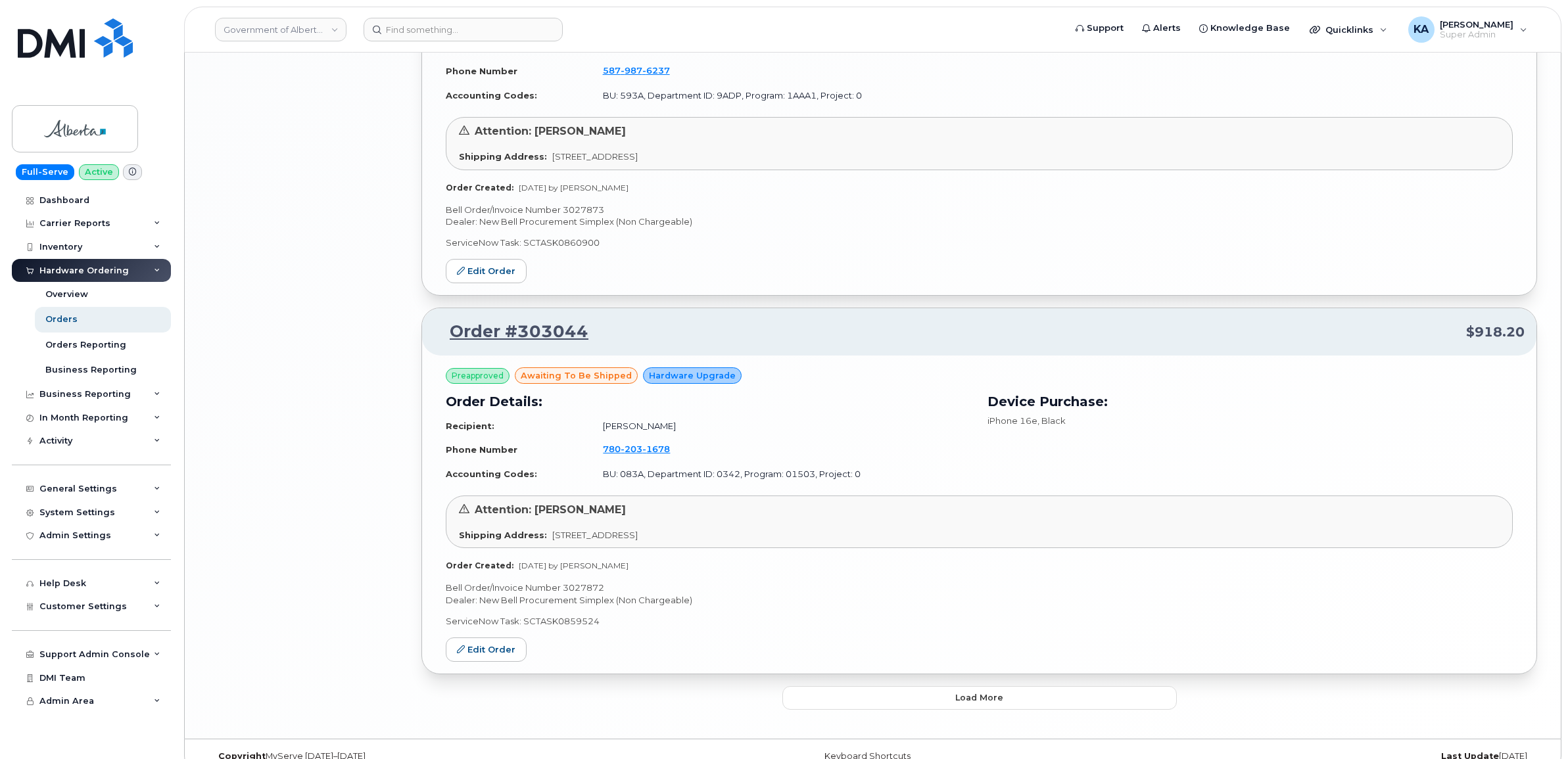
scroll to position [2669, 0]
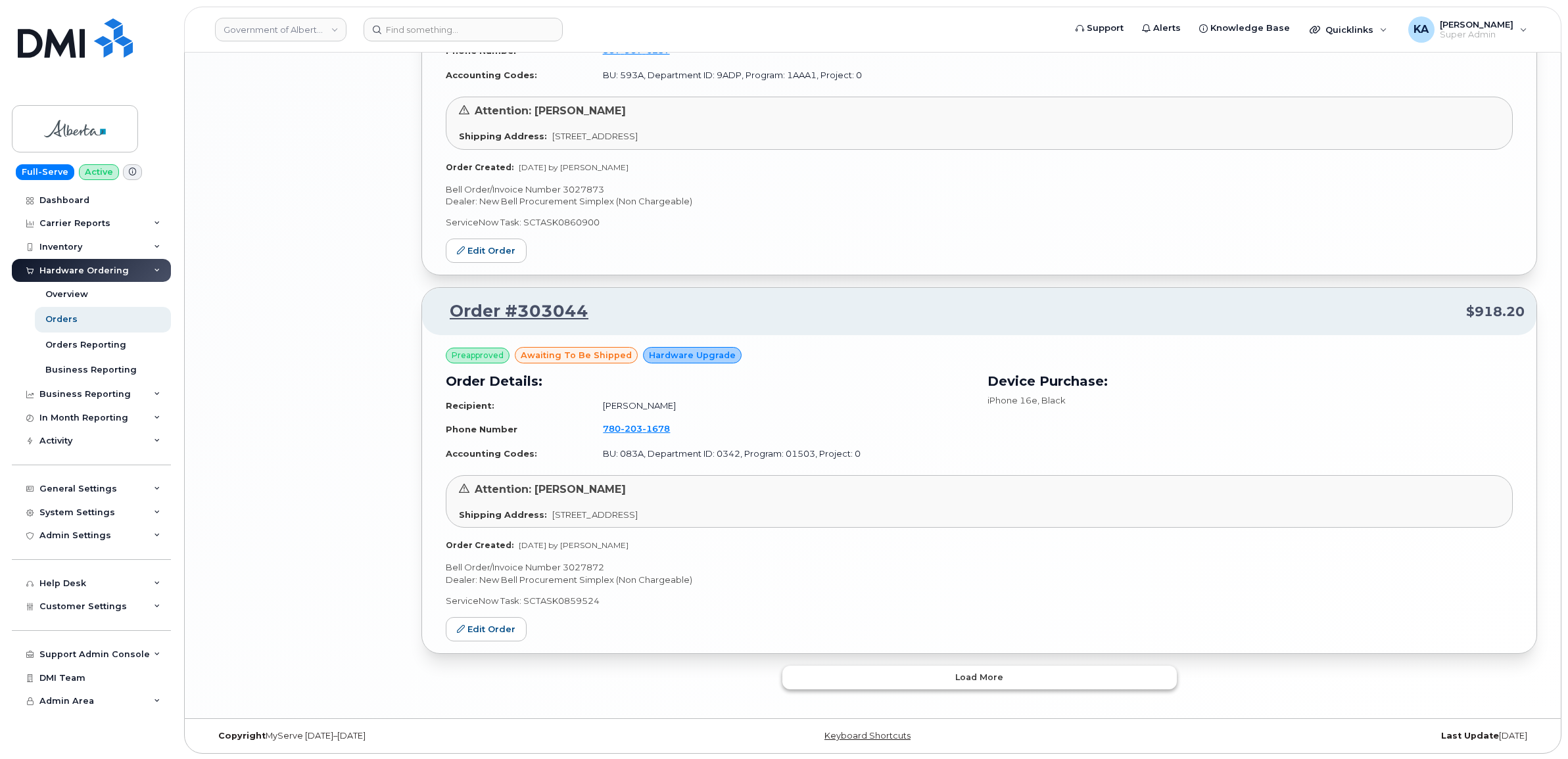
click at [844, 672] on button "Load more" at bounding box center [979, 677] width 394 height 24
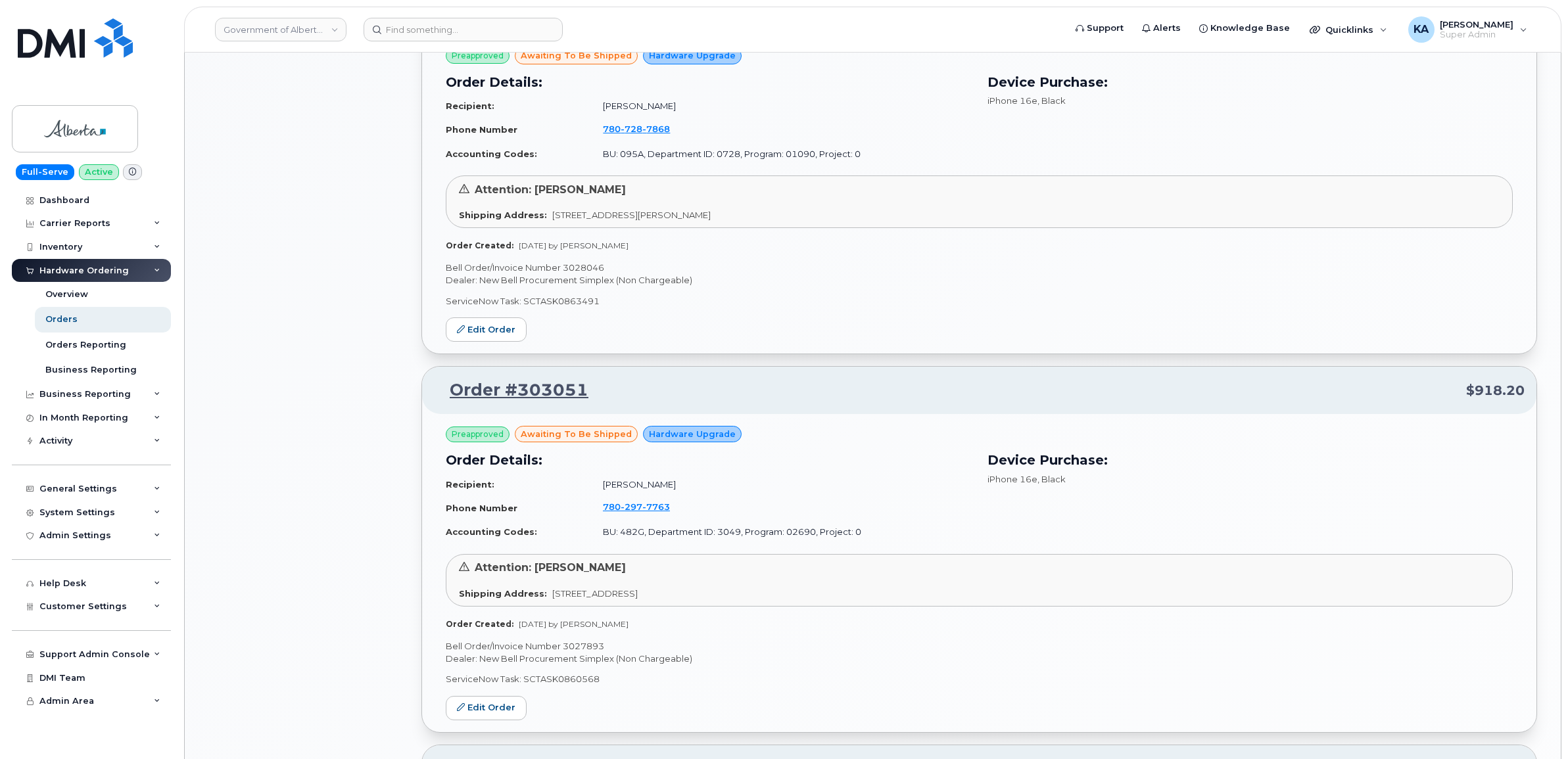
scroll to position [1295, 0]
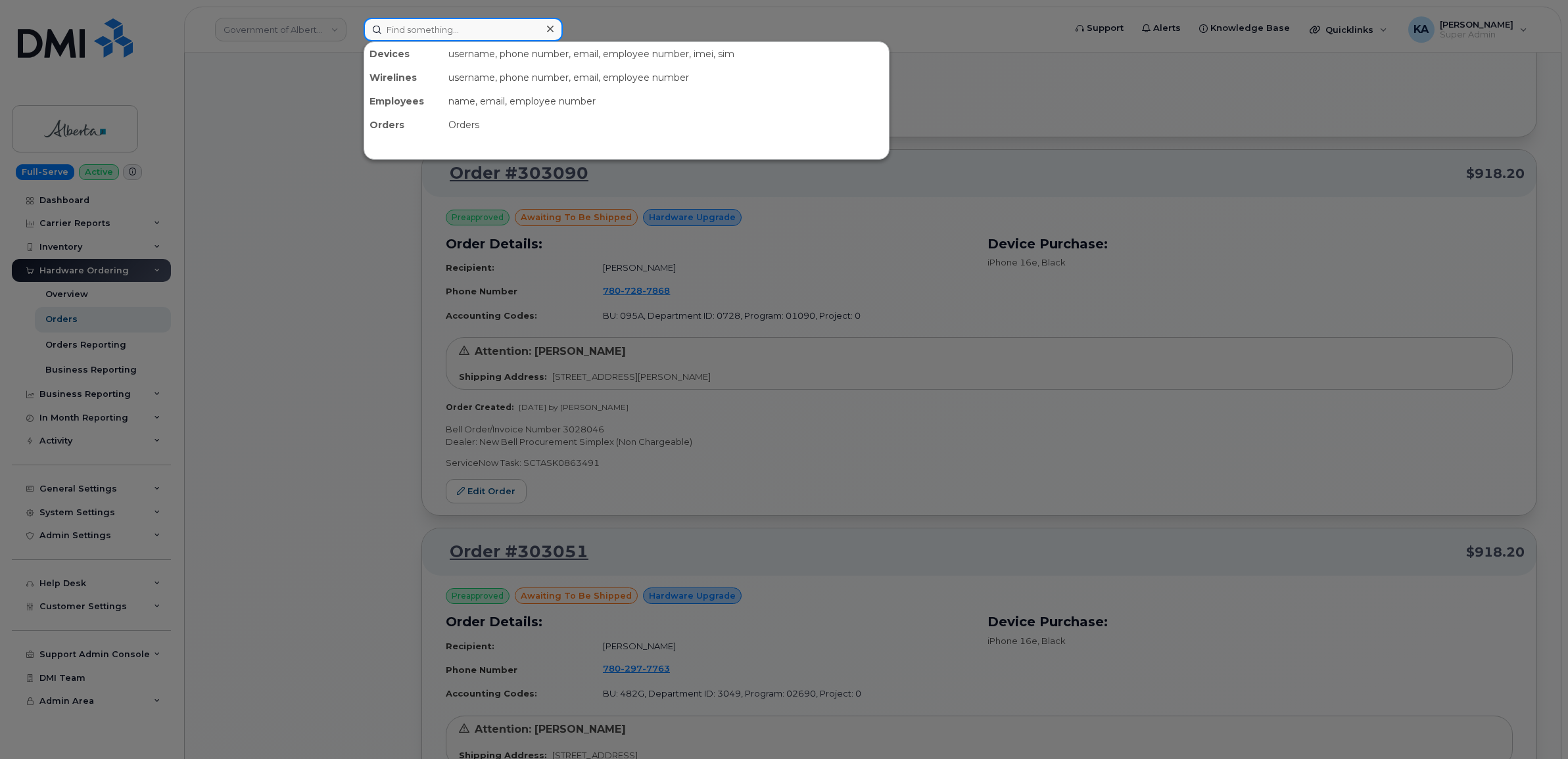
click at [418, 33] on input at bounding box center [463, 30] width 199 height 24
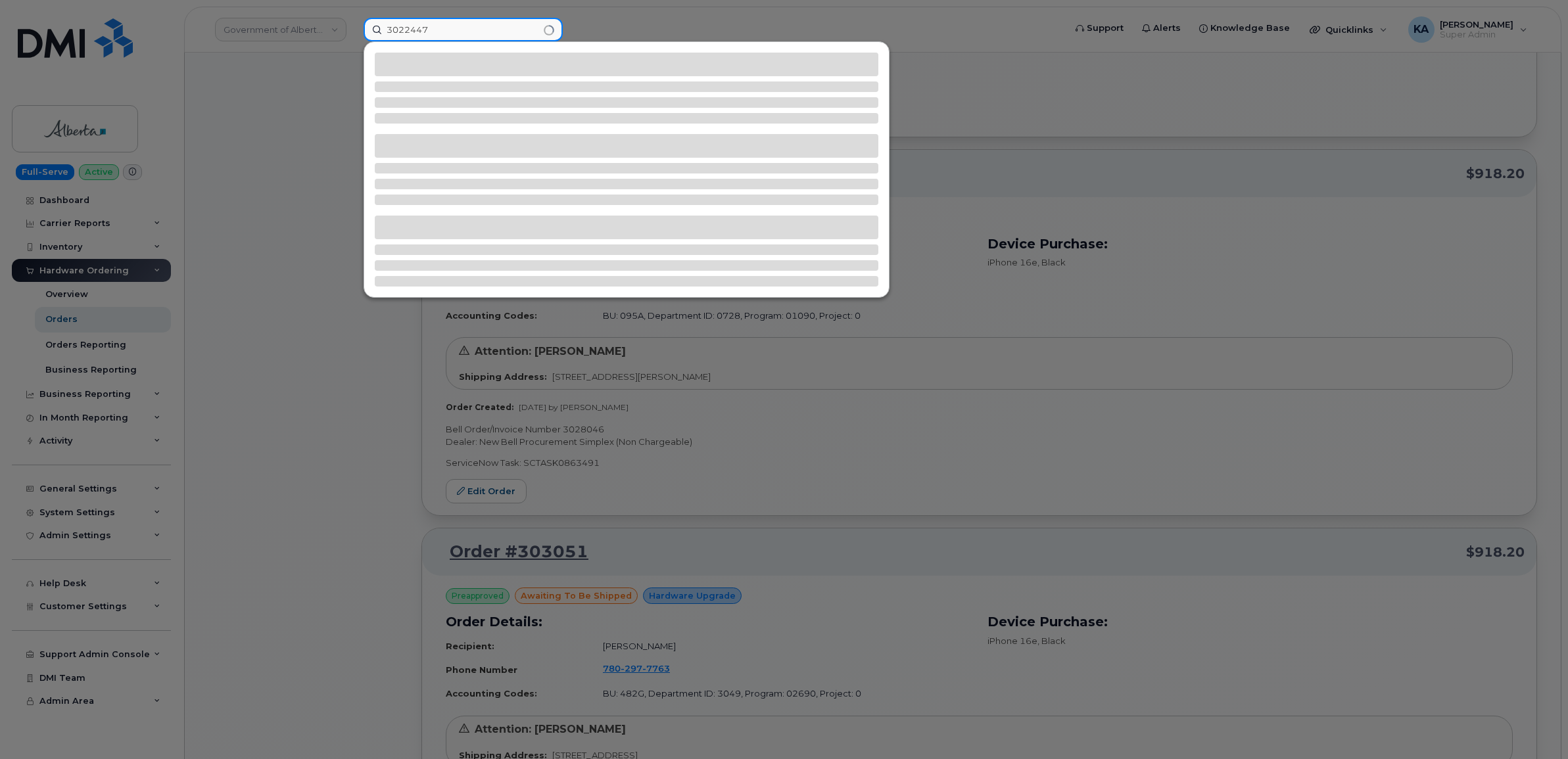
type input "3022447"
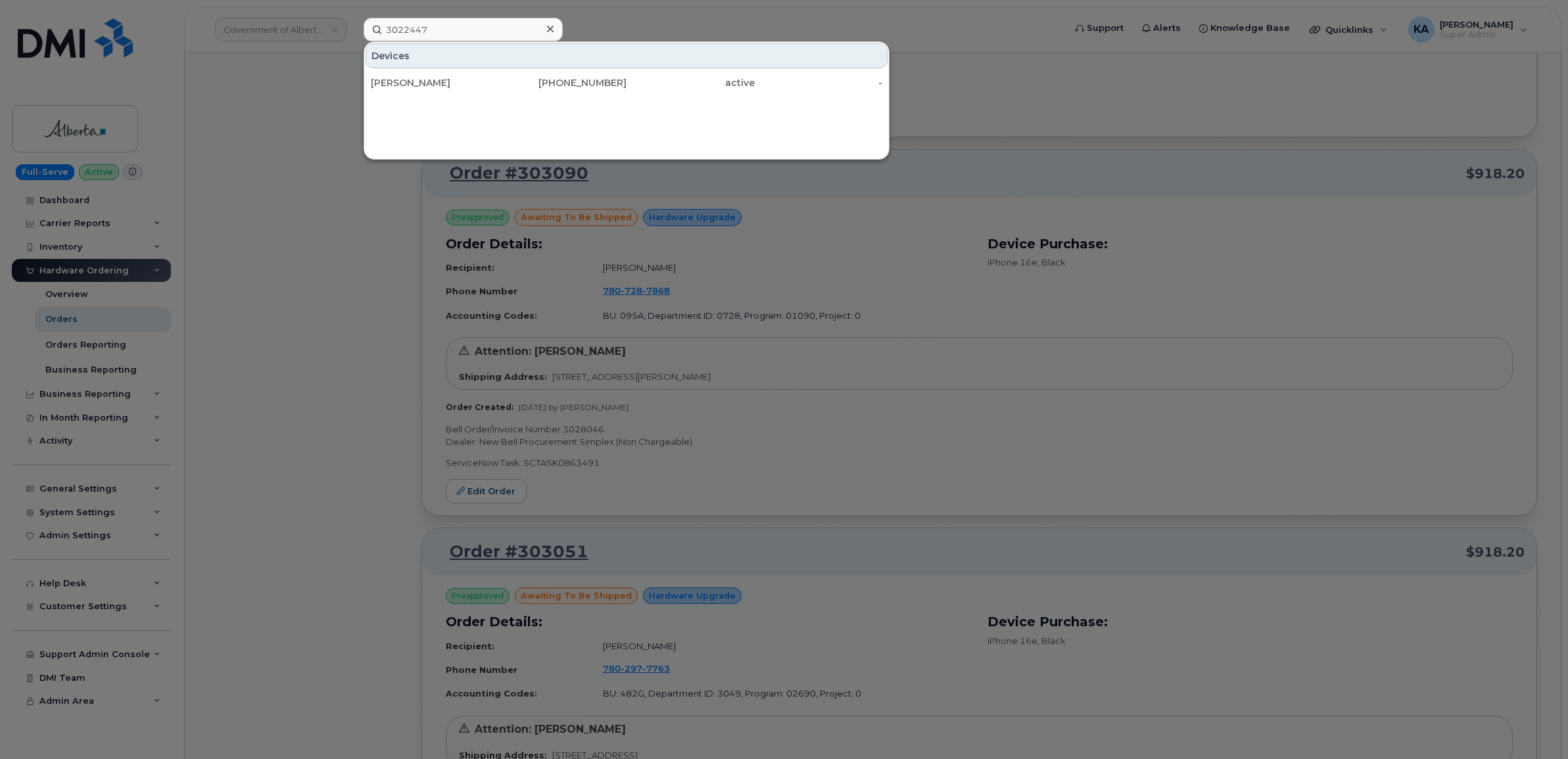
click at [550, 30] on icon at bounding box center [550, 28] width 6 height 6
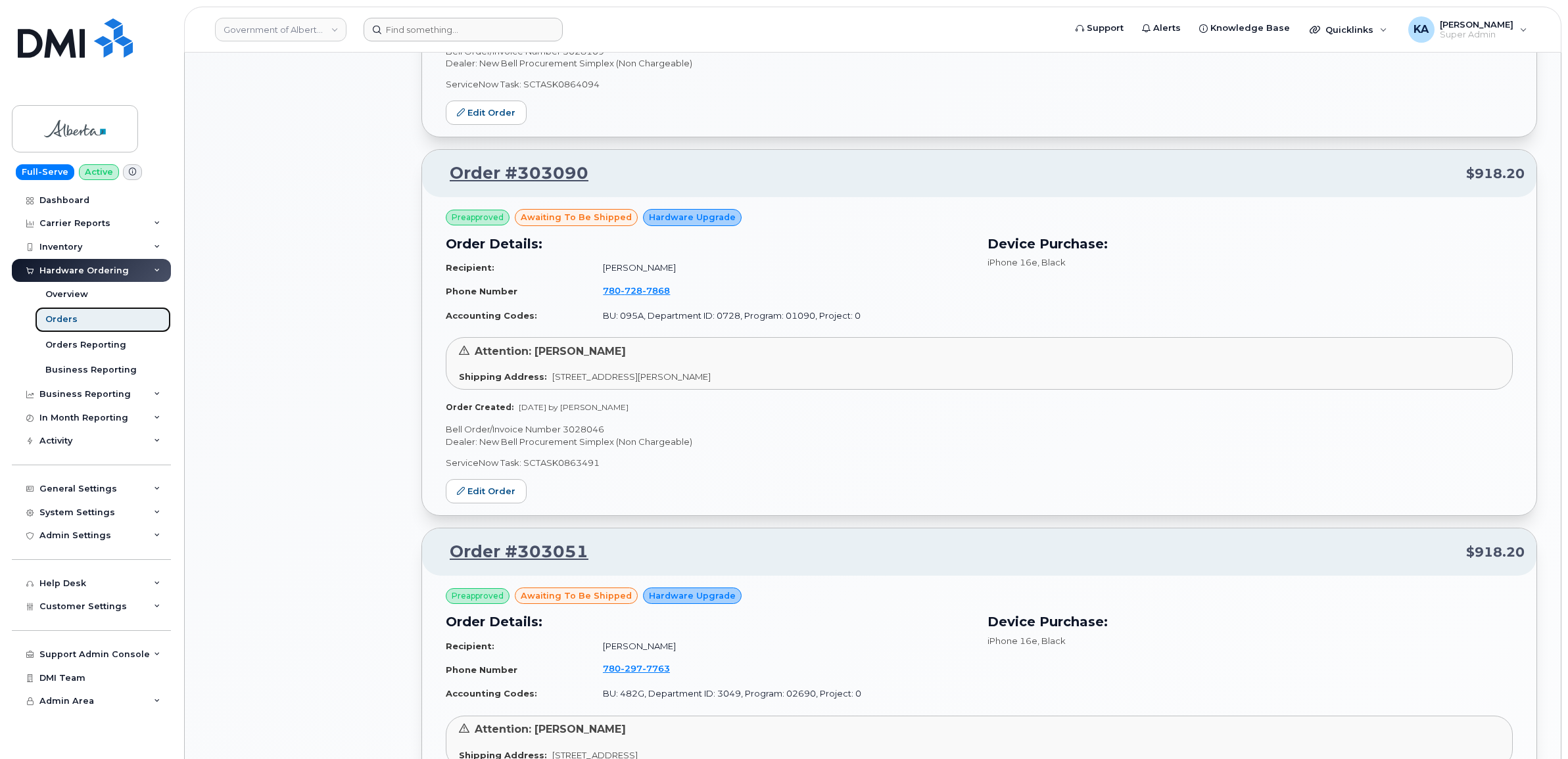
click at [57, 318] on div "Orders" at bounding box center [62, 319] width 32 height 12
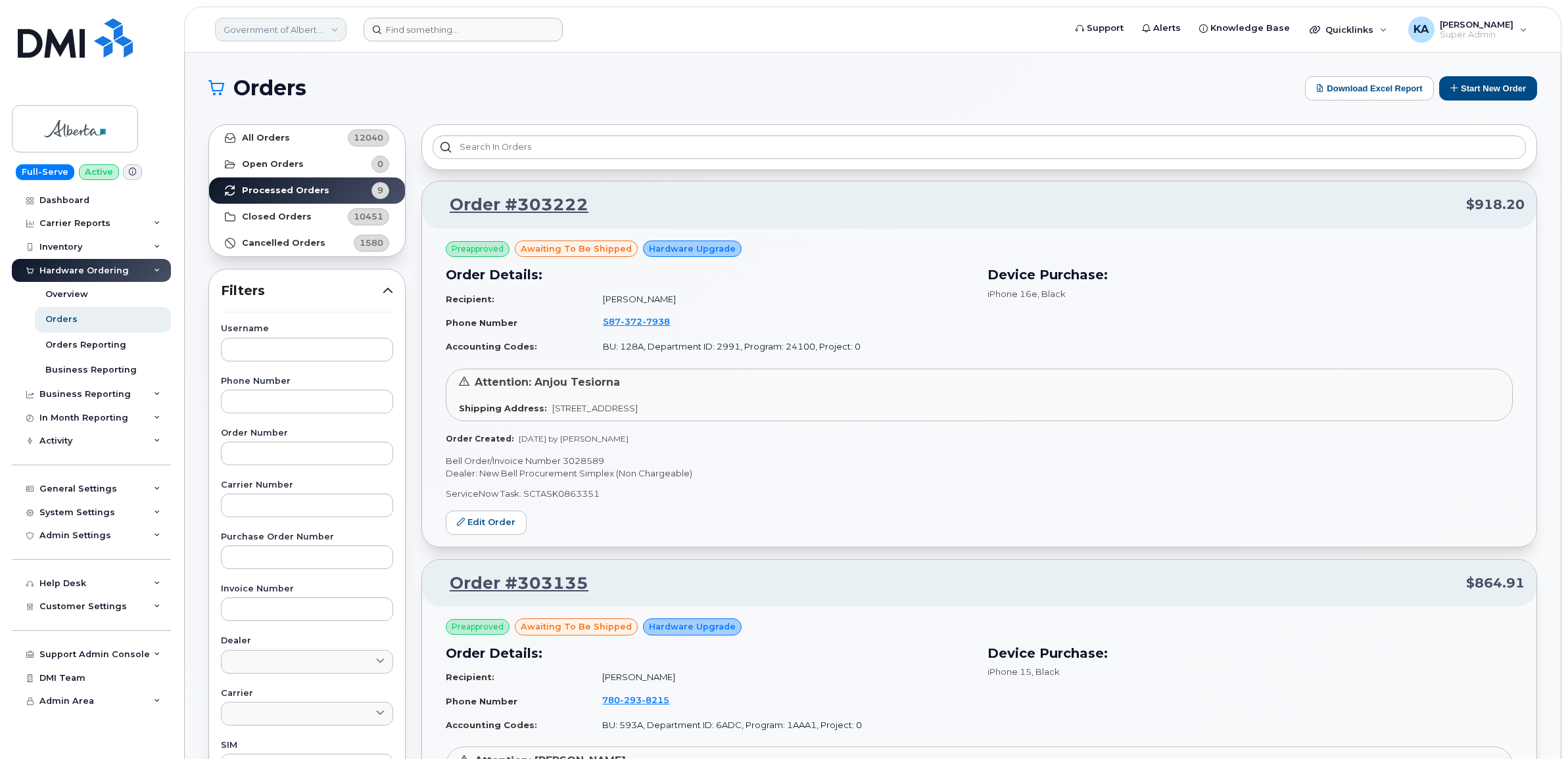
click at [267, 26] on link "Government of Alberta (GOA)" at bounding box center [281, 30] width 131 height 24
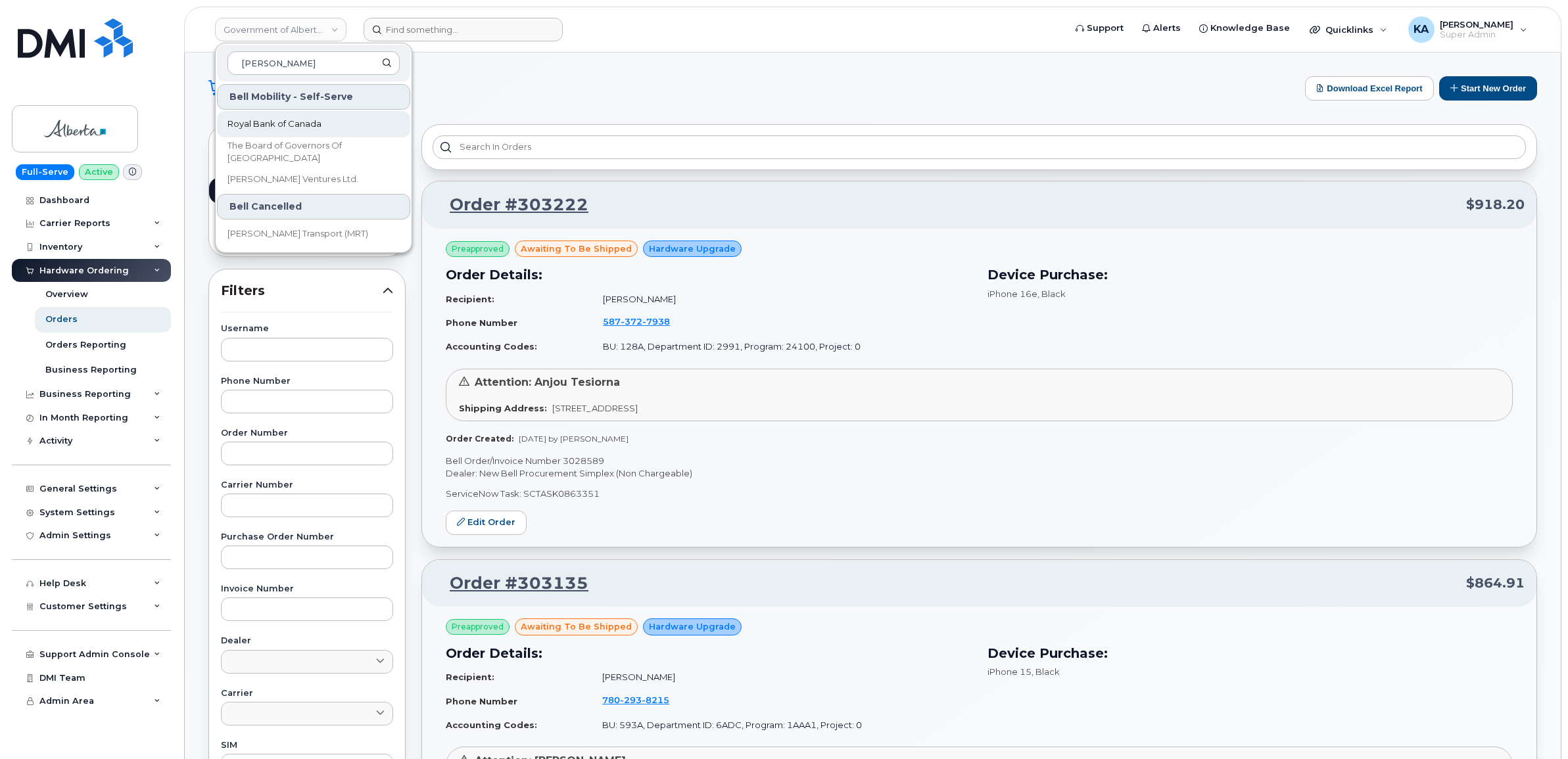
type input "roy"
click at [262, 119] on span "Royal Bank of Canada" at bounding box center [274, 124] width 94 height 13
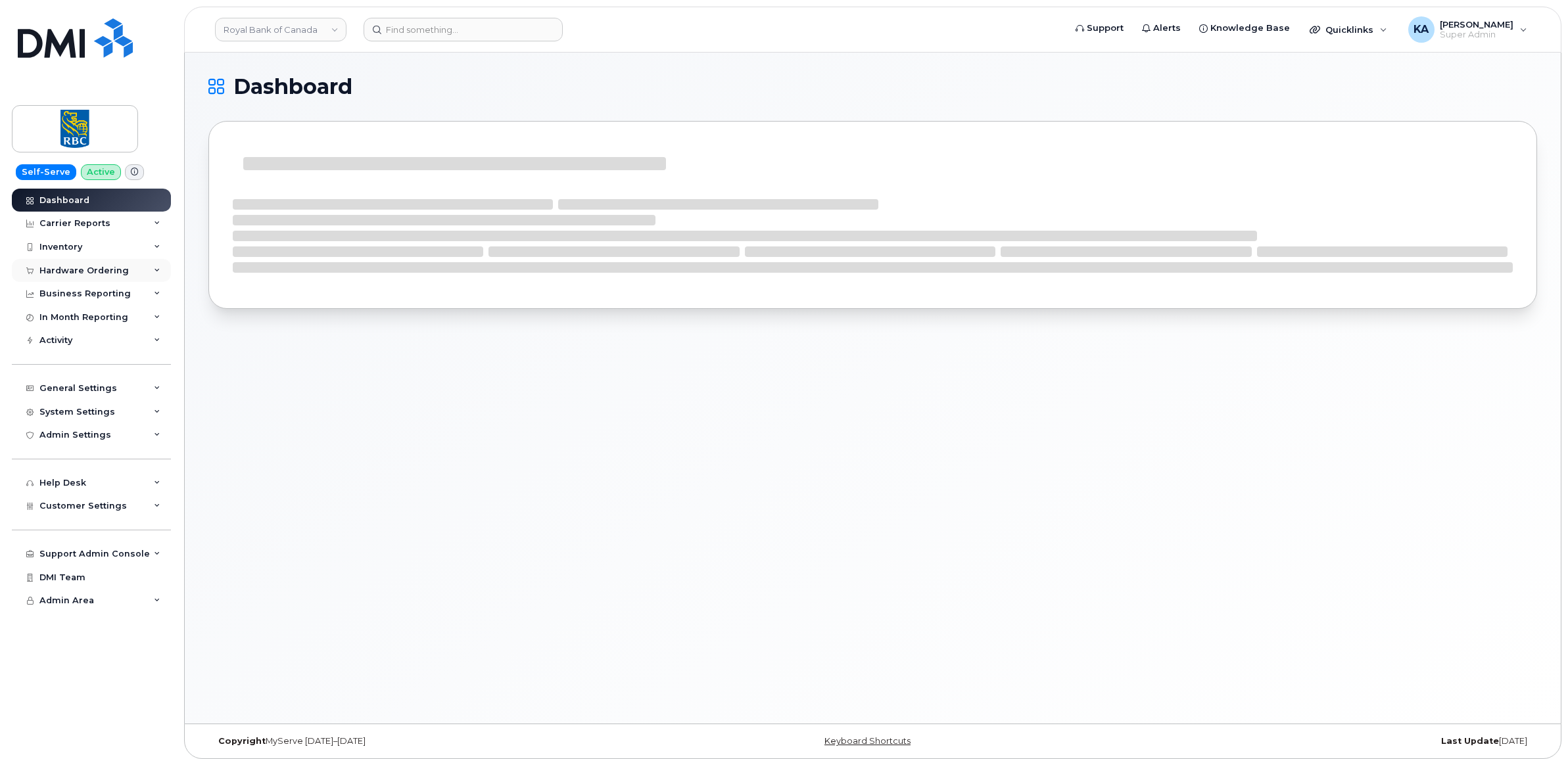
click at [80, 269] on div "Hardware Ordering" at bounding box center [84, 271] width 89 height 11
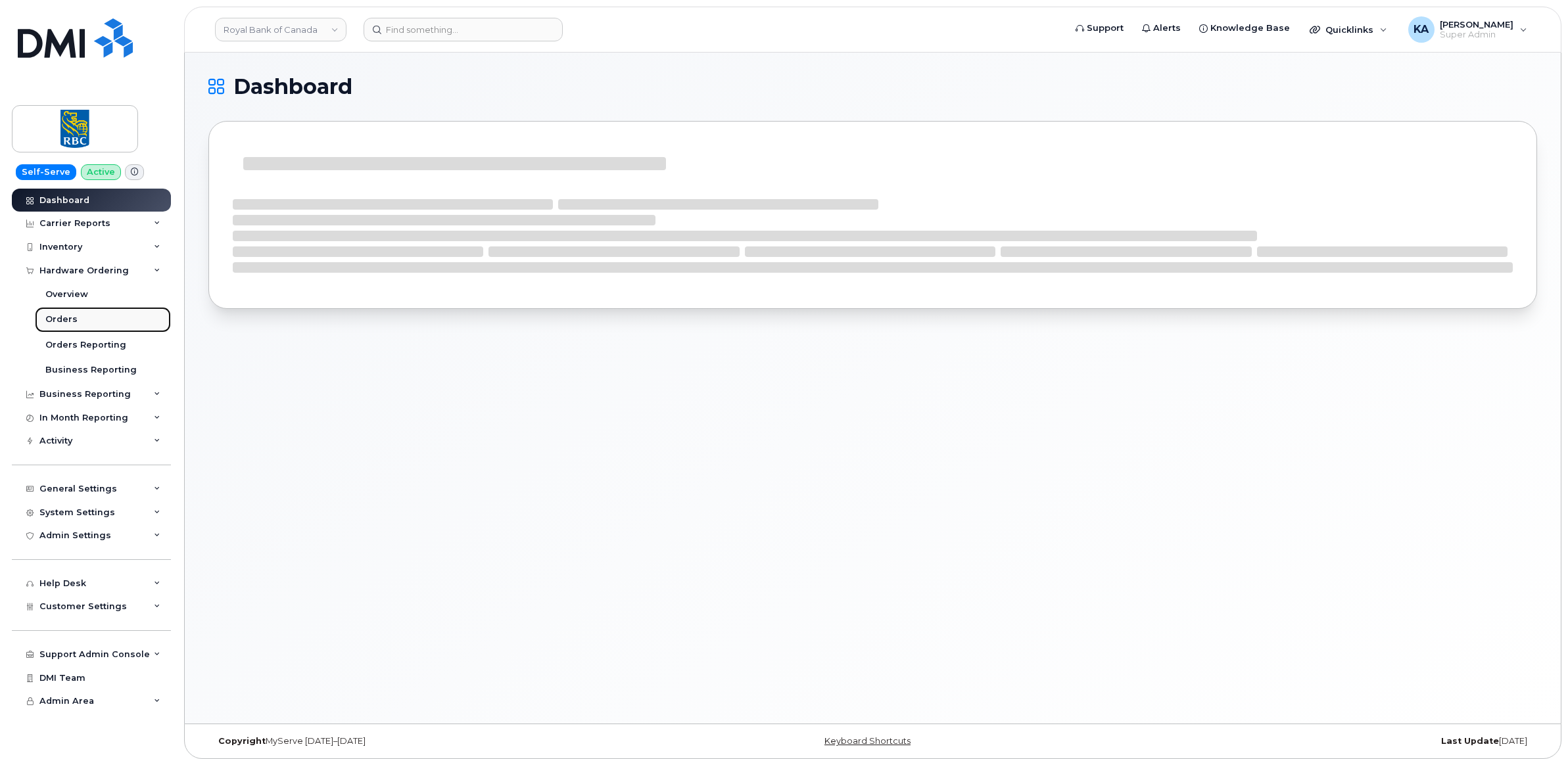
click at [63, 316] on div "Orders" at bounding box center [62, 319] width 32 height 12
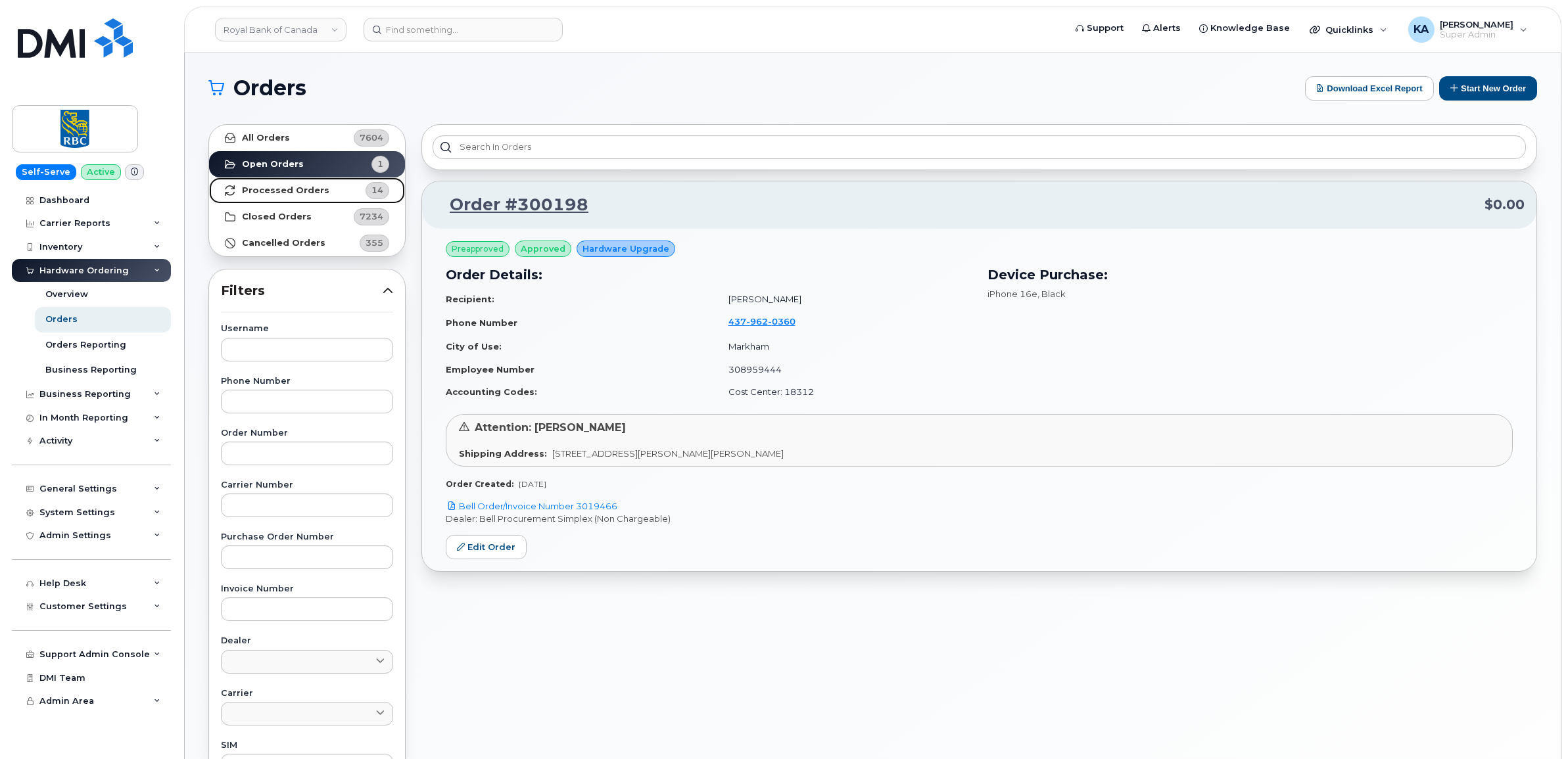
click at [267, 190] on strong "Processed Orders" at bounding box center [285, 190] width 87 height 11
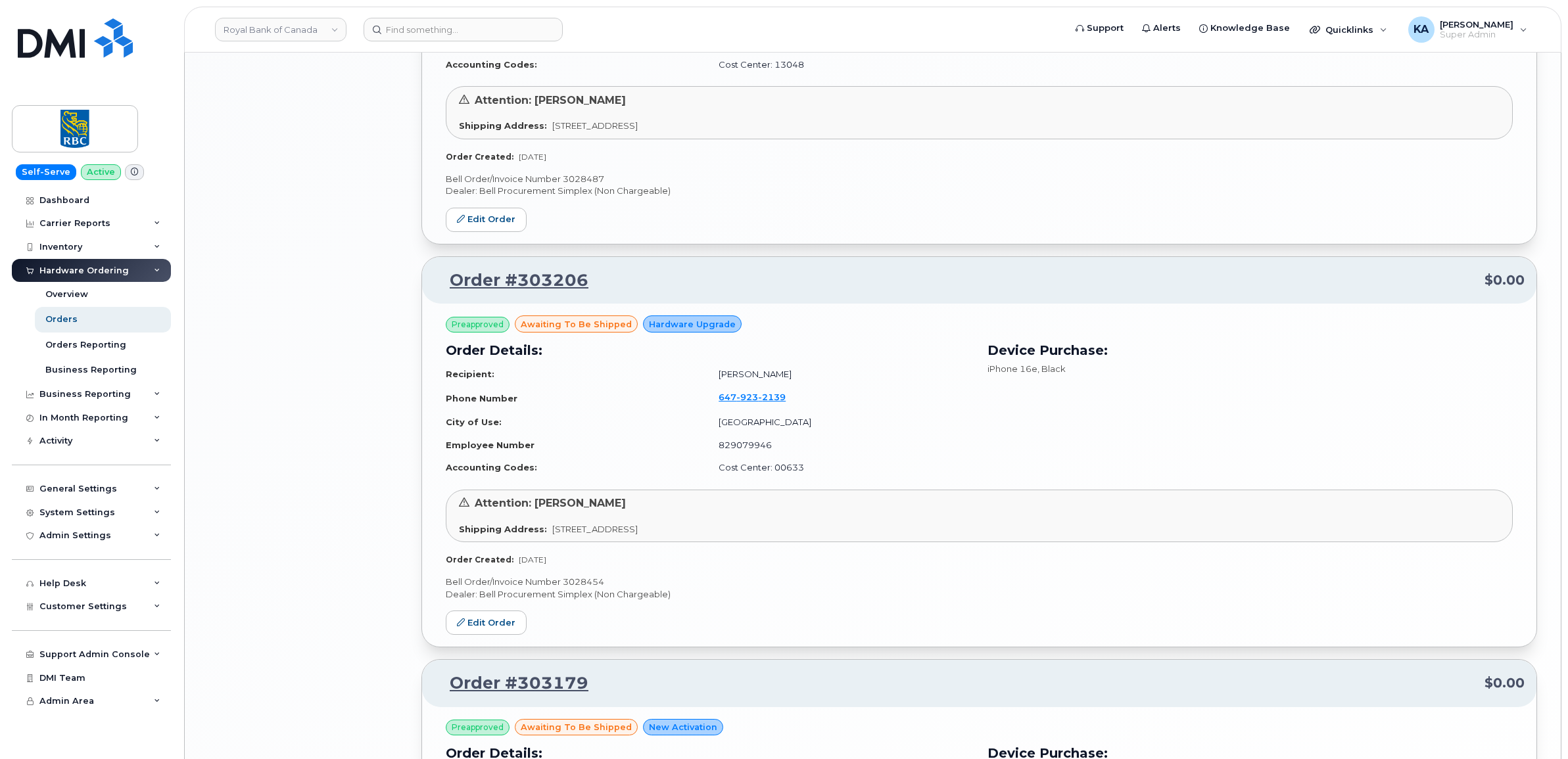
scroll to position [2595, 0]
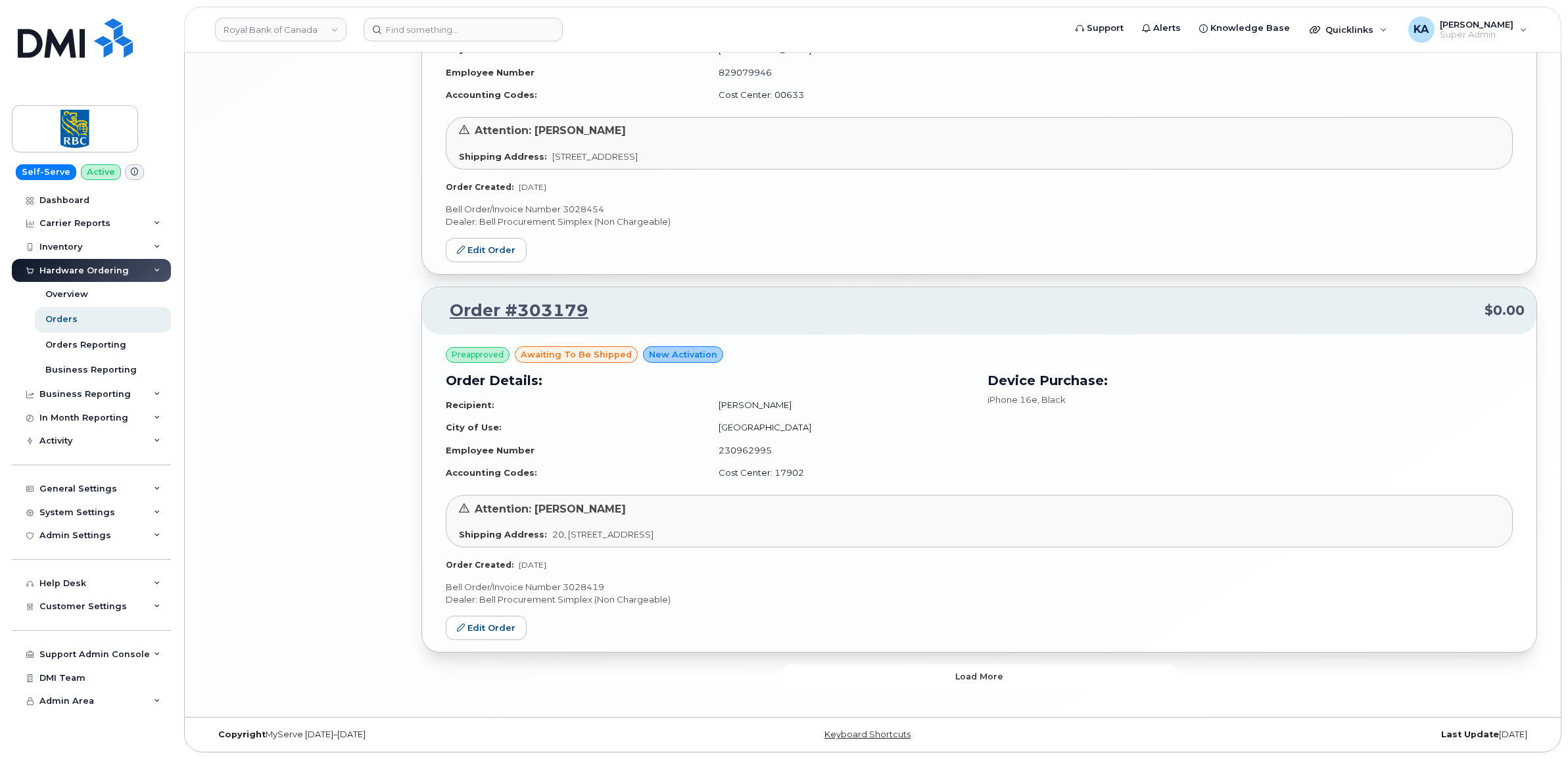
click at [797, 670] on button "Load more" at bounding box center [979, 676] width 394 height 24
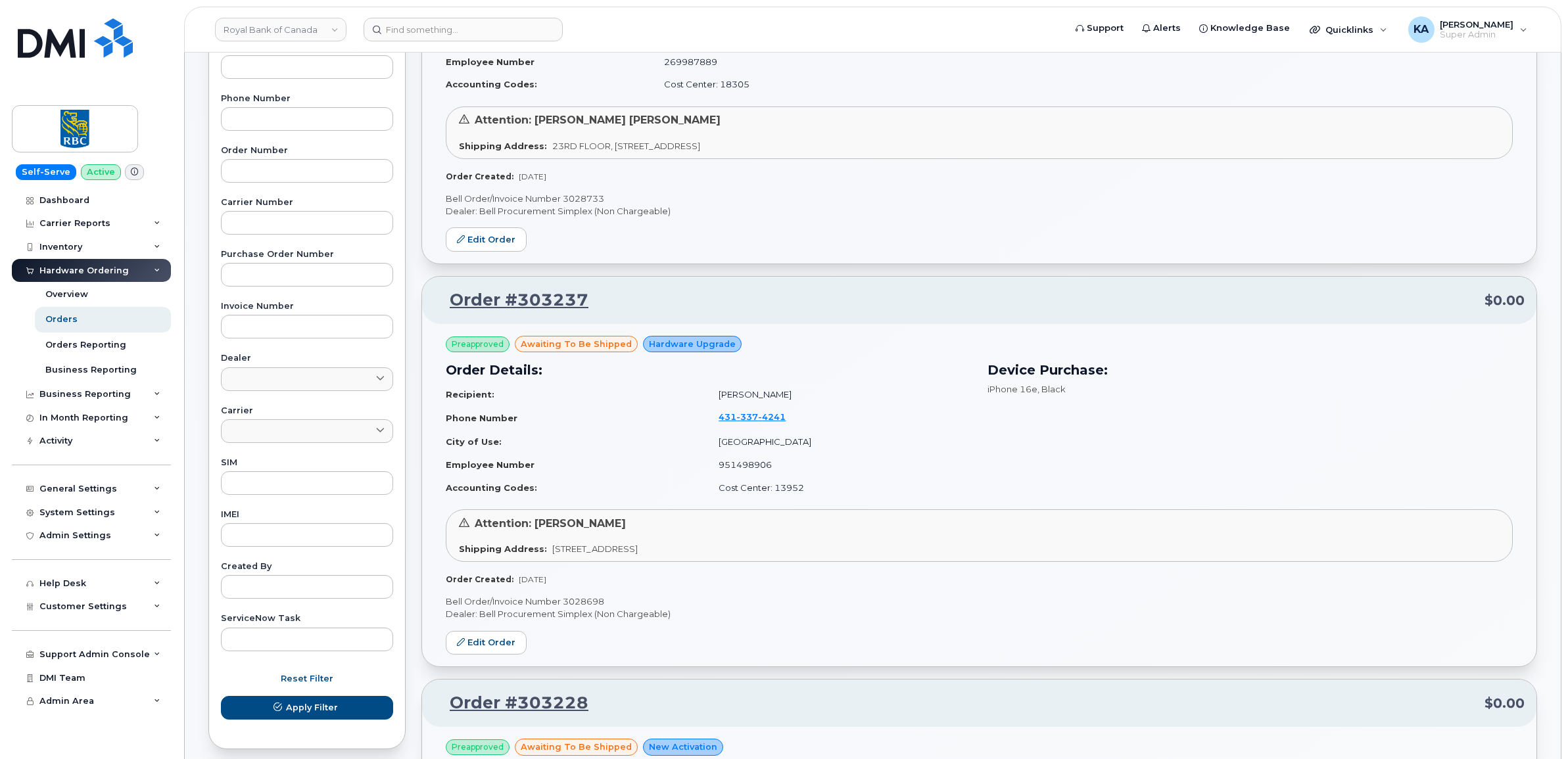
scroll to position [223, 0]
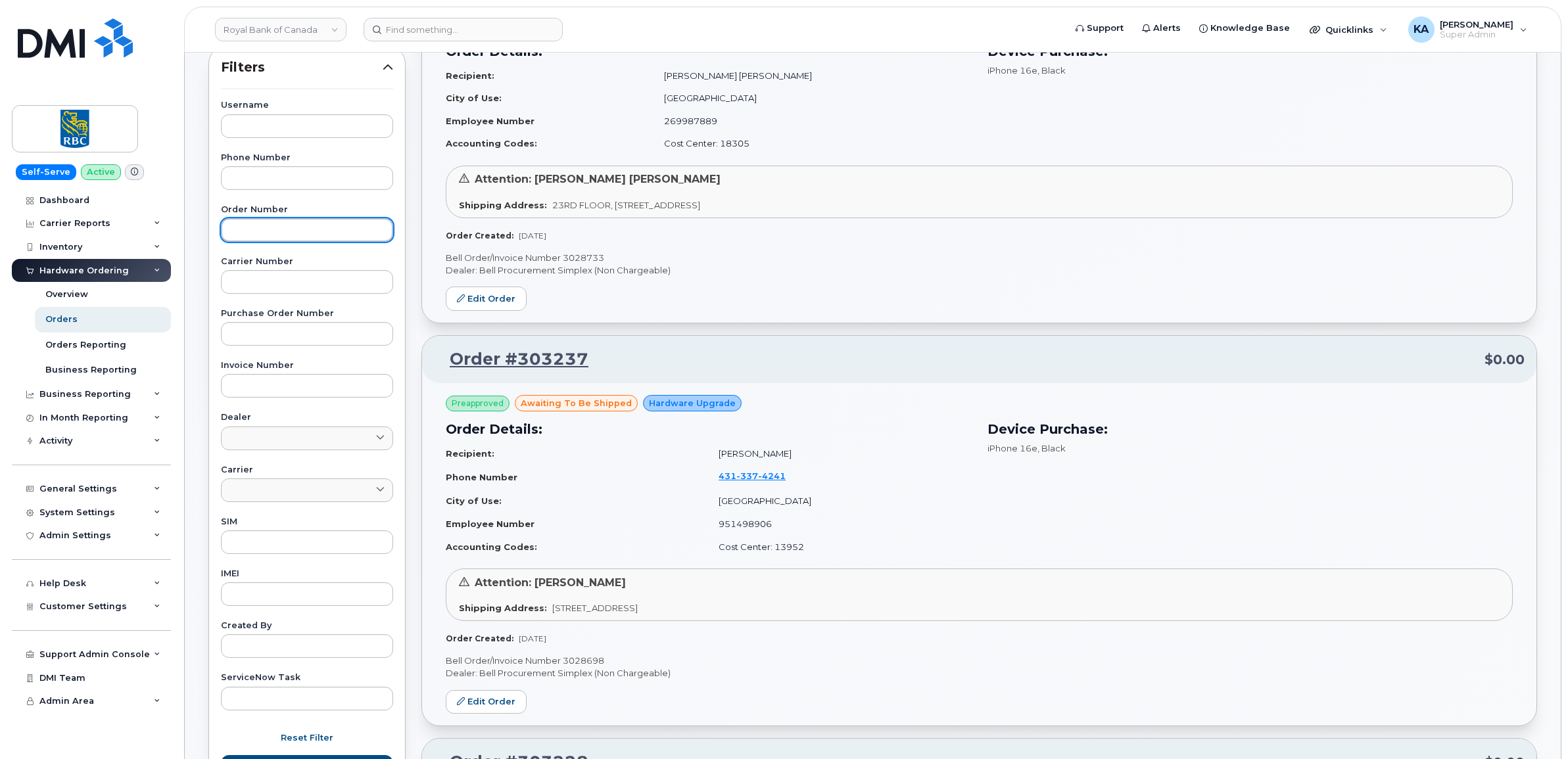
click at [283, 230] on input "text" at bounding box center [307, 230] width 172 height 24
click at [221, 755] on button "Apply Filter" at bounding box center [307, 767] width 172 height 24
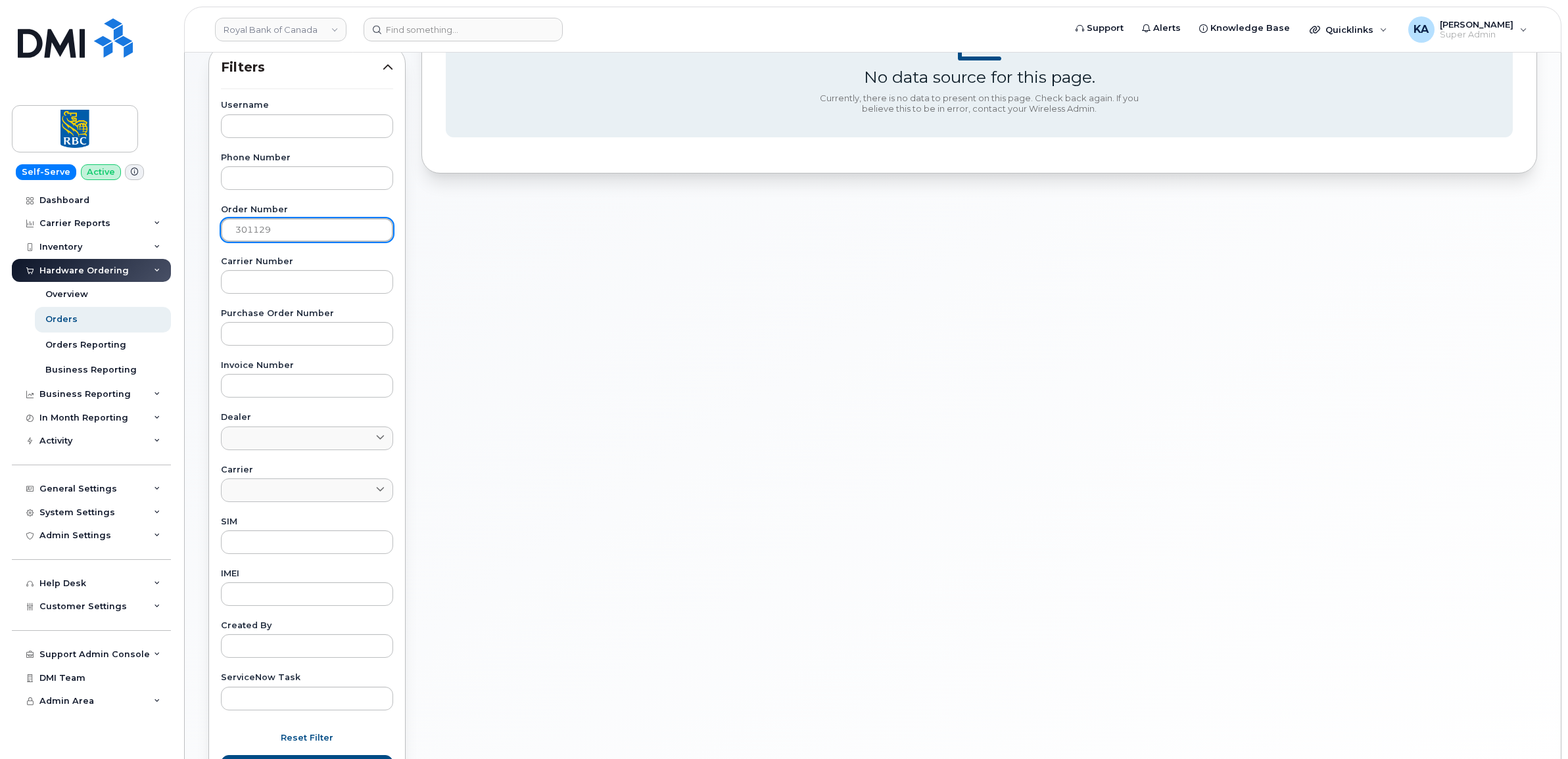
scroll to position [0, 0]
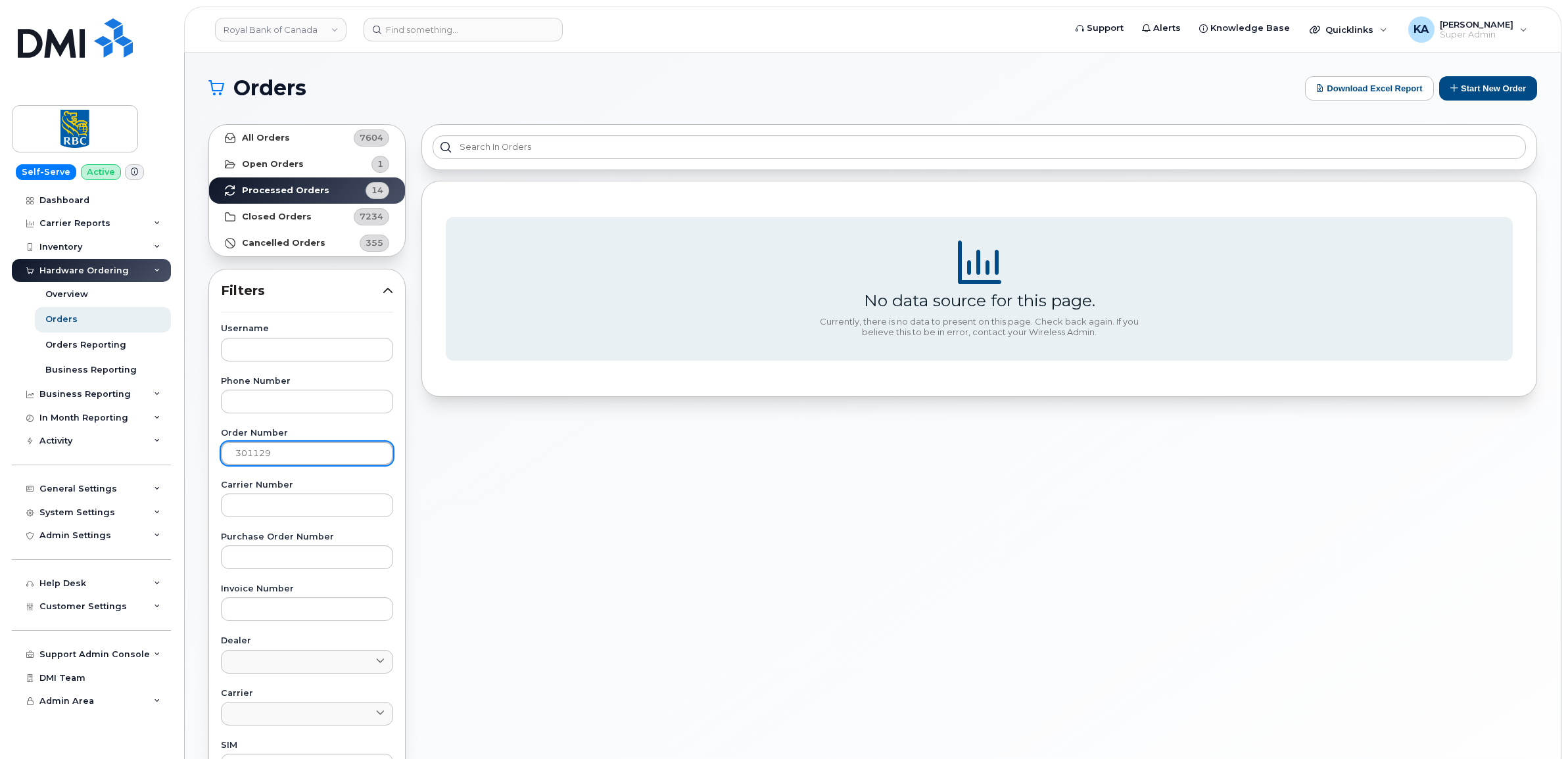
drag, startPoint x: 293, startPoint y: 448, endPoint x: 186, endPoint y: 451, distance: 107.0
click at [186, 451] on div "Orders Download Excel Report Start New Order All Orders 7604 Open Orders 1 Proc…" at bounding box center [873, 554] width 1376 height 1003
type input "3"
click at [268, 219] on strong "Closed Orders" at bounding box center [276, 216] width 70 height 11
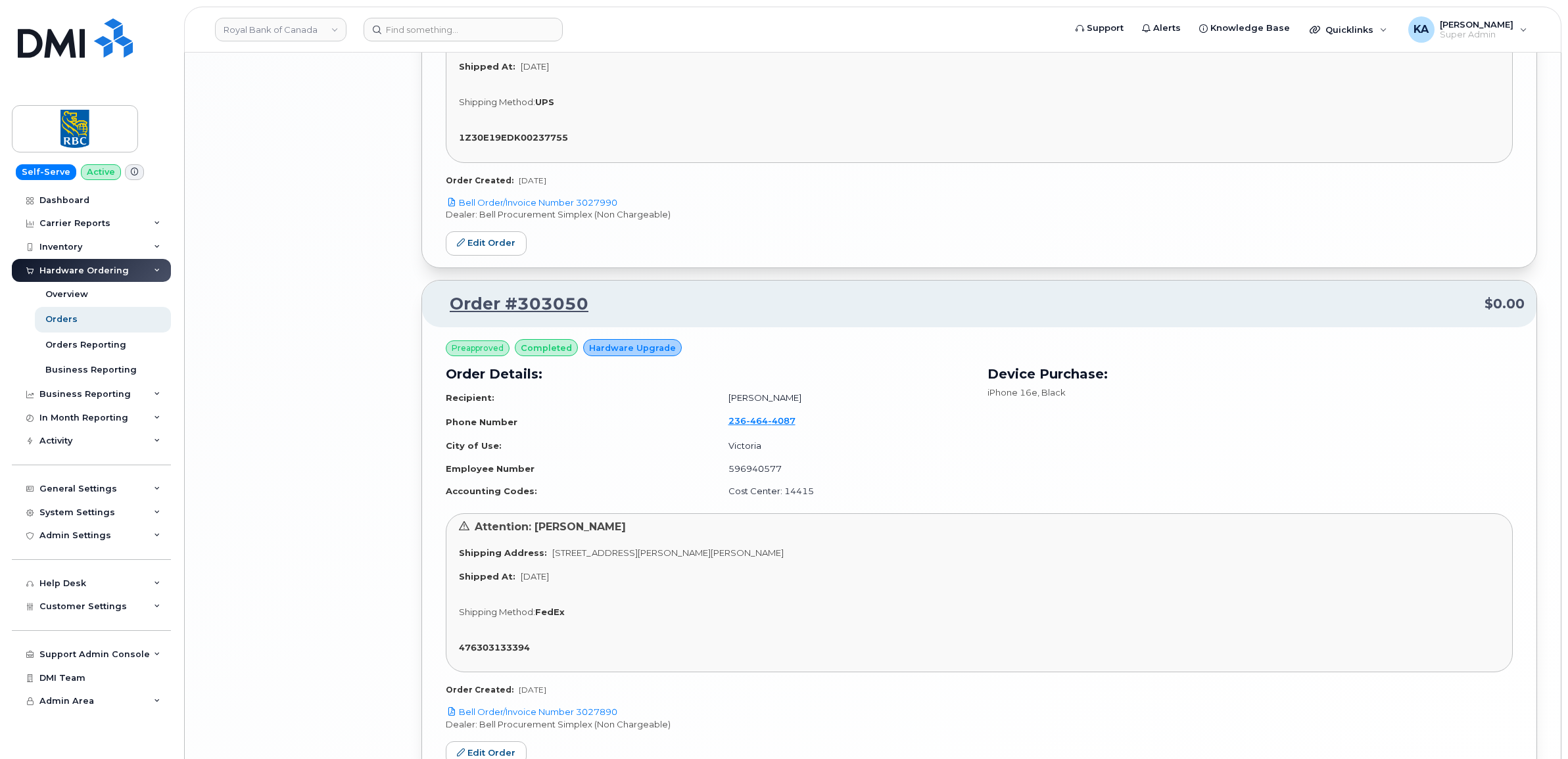
scroll to position [3572, 0]
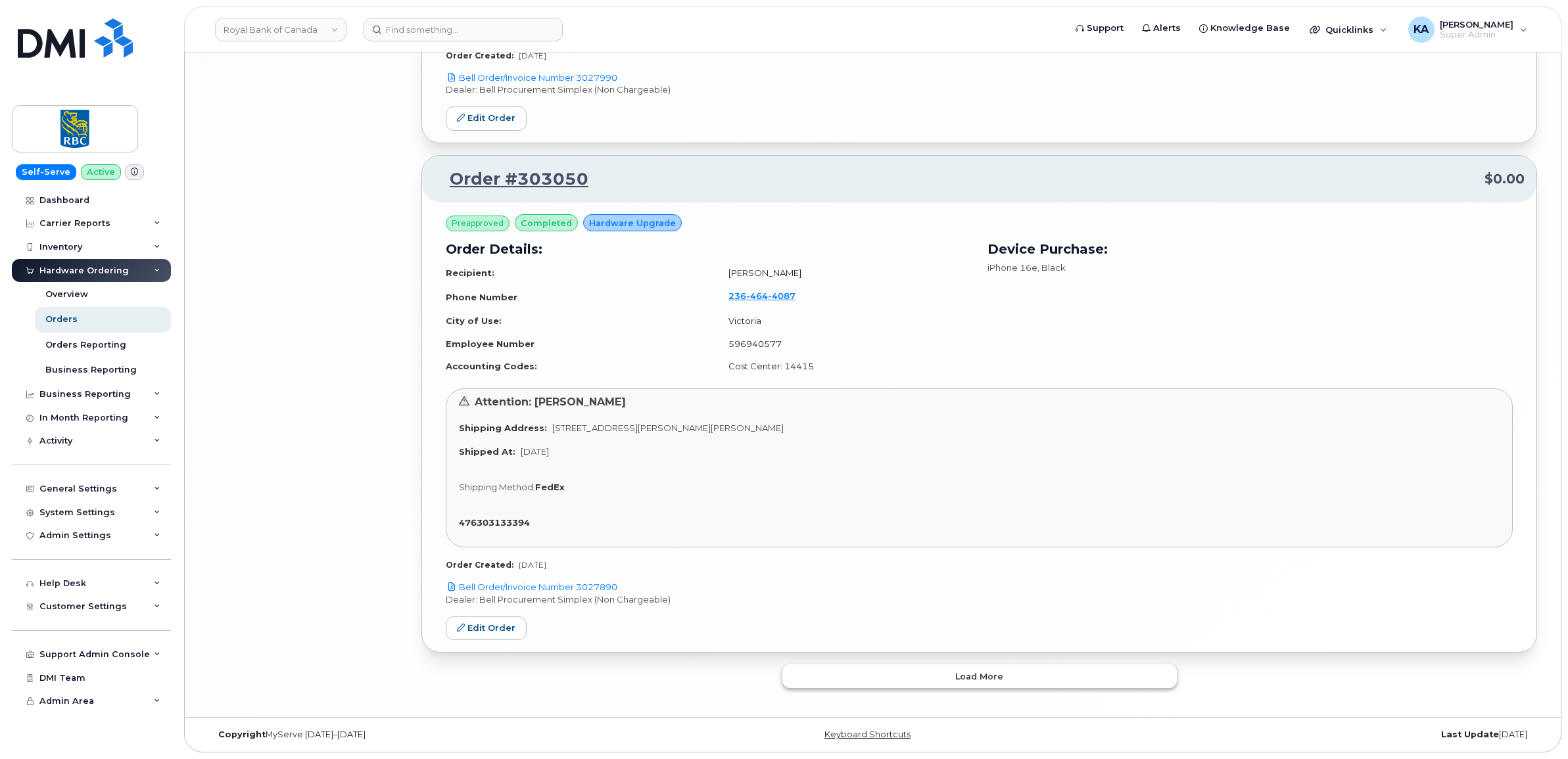
click at [919, 682] on button "Load more" at bounding box center [979, 676] width 394 height 24
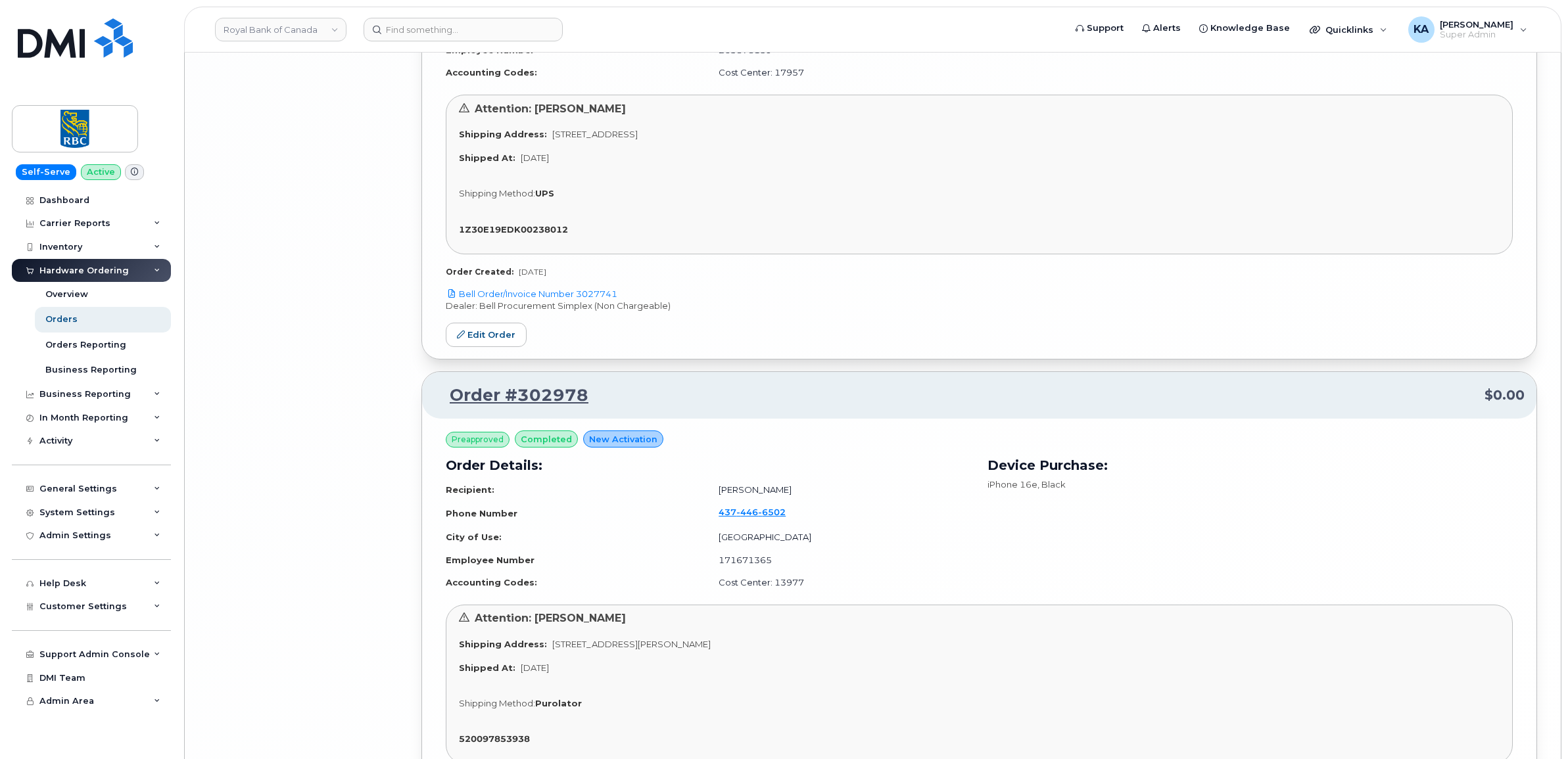
scroll to position [7649, 0]
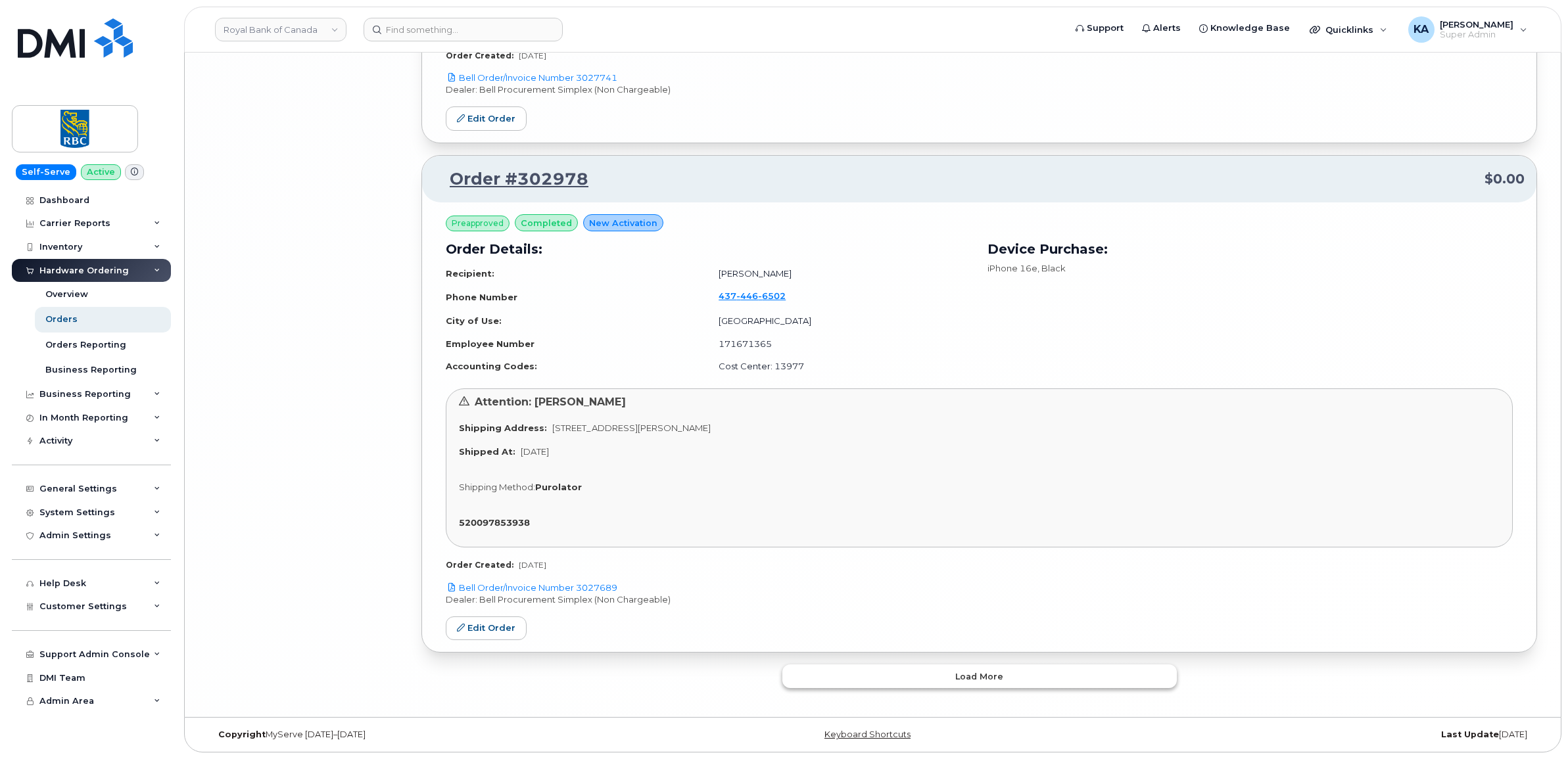
click at [944, 675] on button "Load more" at bounding box center [979, 676] width 394 height 24
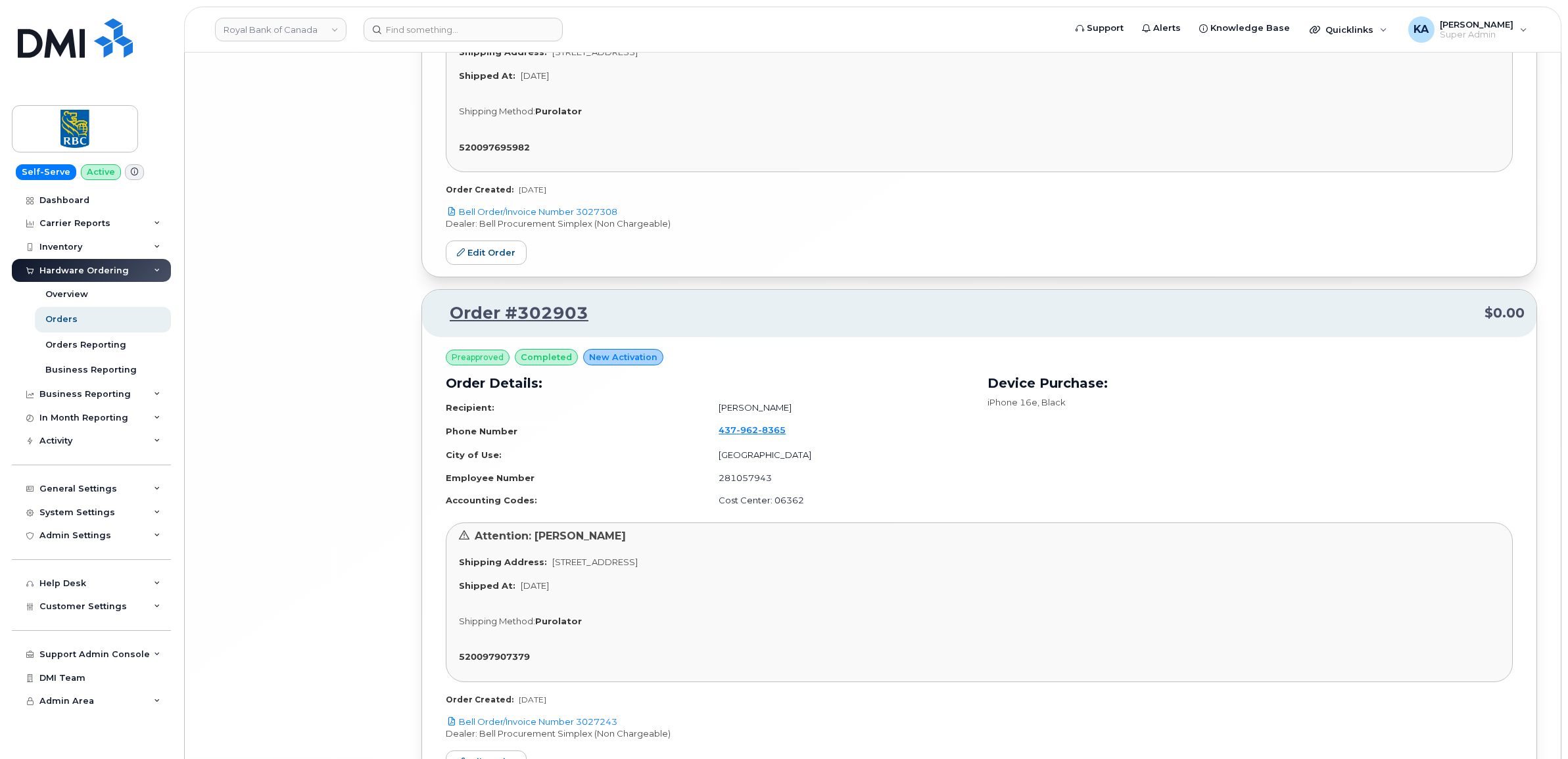
scroll to position [11727, 0]
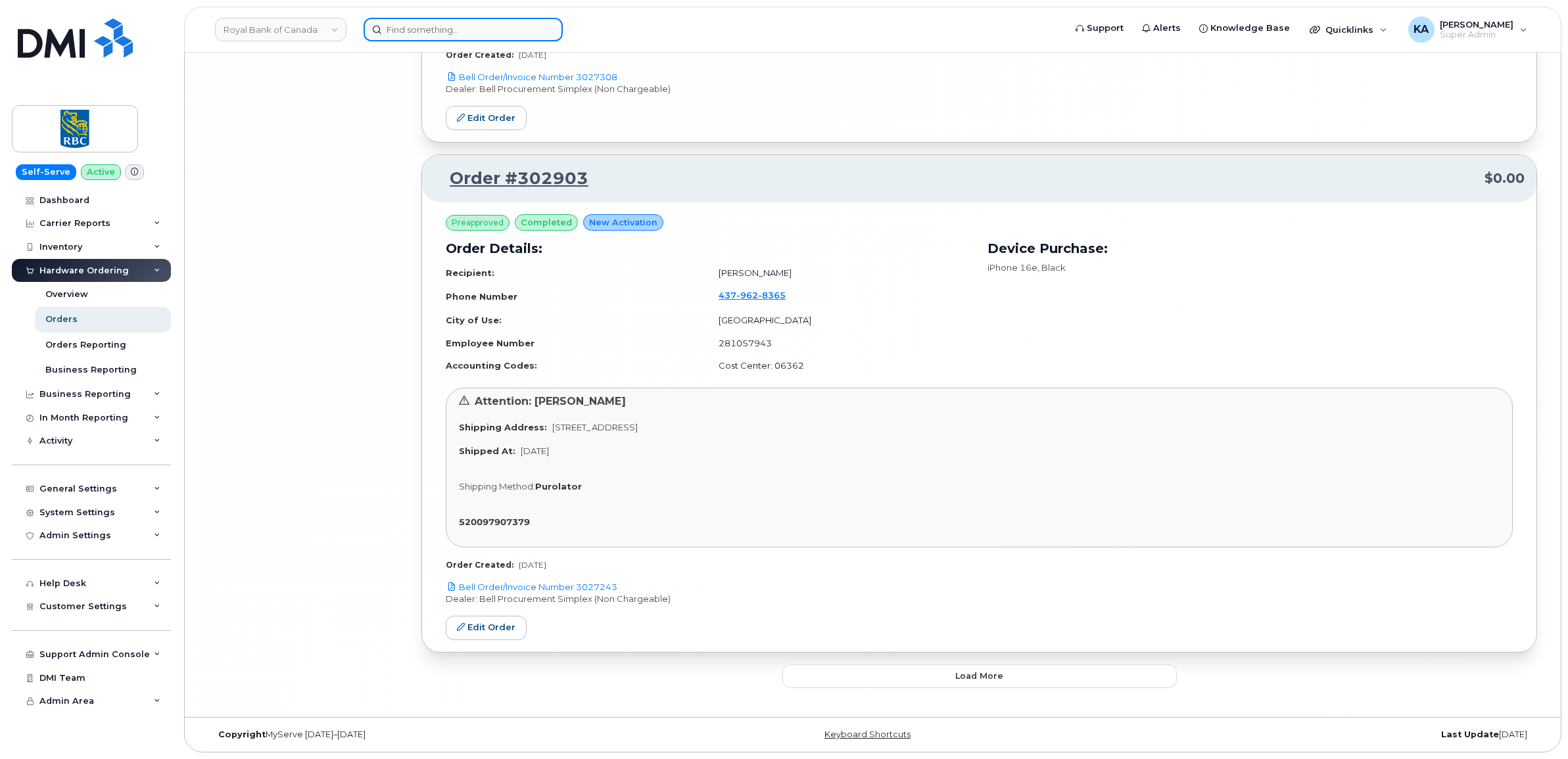
click at [480, 26] on input at bounding box center [463, 30] width 199 height 24
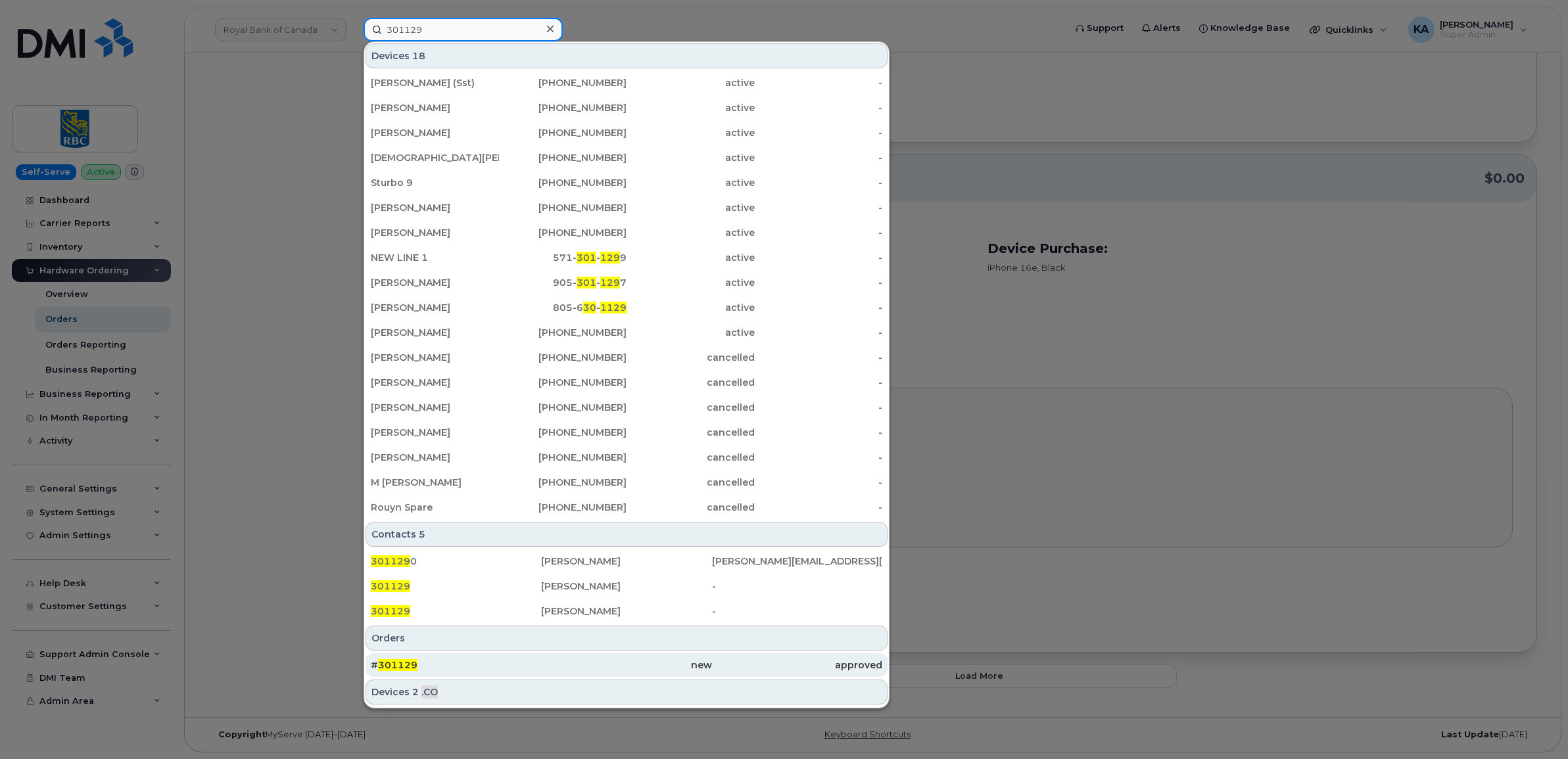
type input "301129"
click at [397, 668] on span "301129" at bounding box center [398, 665] width 39 height 12
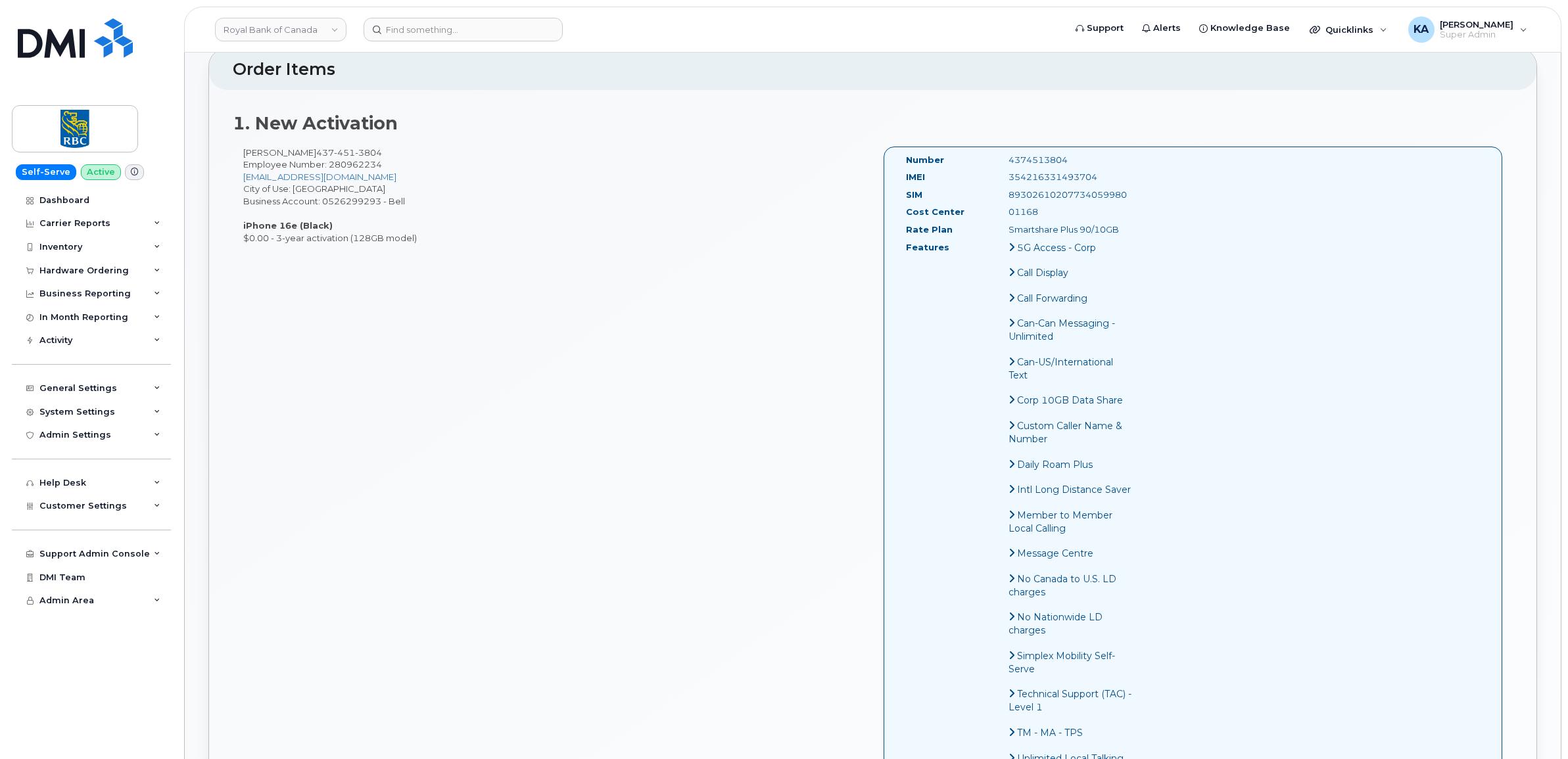
scroll to position [493, 0]
drag, startPoint x: 902, startPoint y: 164, endPoint x: 1136, endPoint y: 238, distance: 245.4
click at [1136, 238] on div "Number 4374513804 IMEI [TECHNICAL_ID] SIM [TECHNICAL_ID] Cost Center 01168 Rate…" at bounding box center [1019, 502] width 247 height 687
copy div "Number 4374513804 IMEI [TECHNICAL_ID] SIM [TECHNICAL_ID] Cost Center 01168 Rate…"
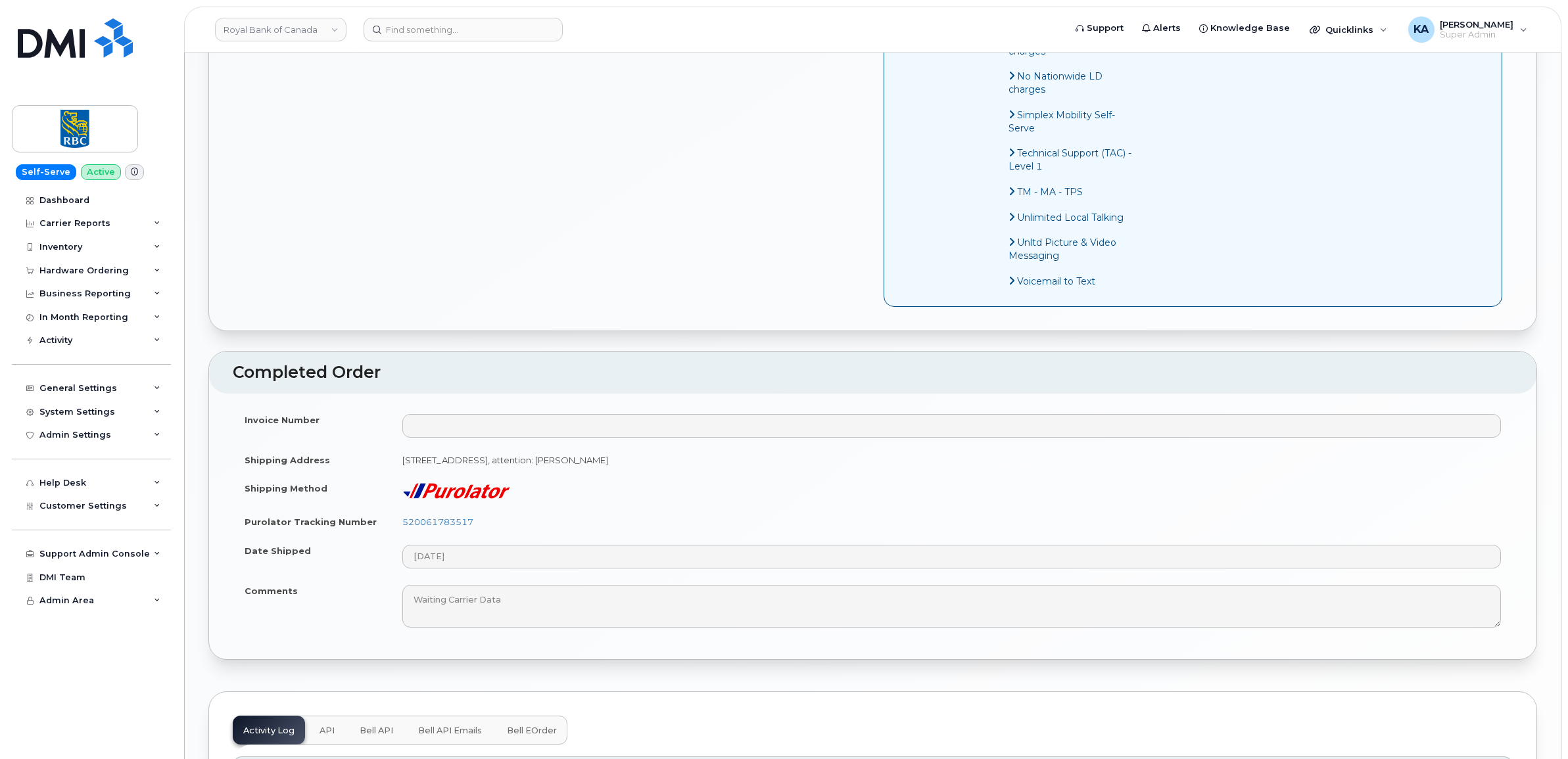
scroll to position [1068, 0]
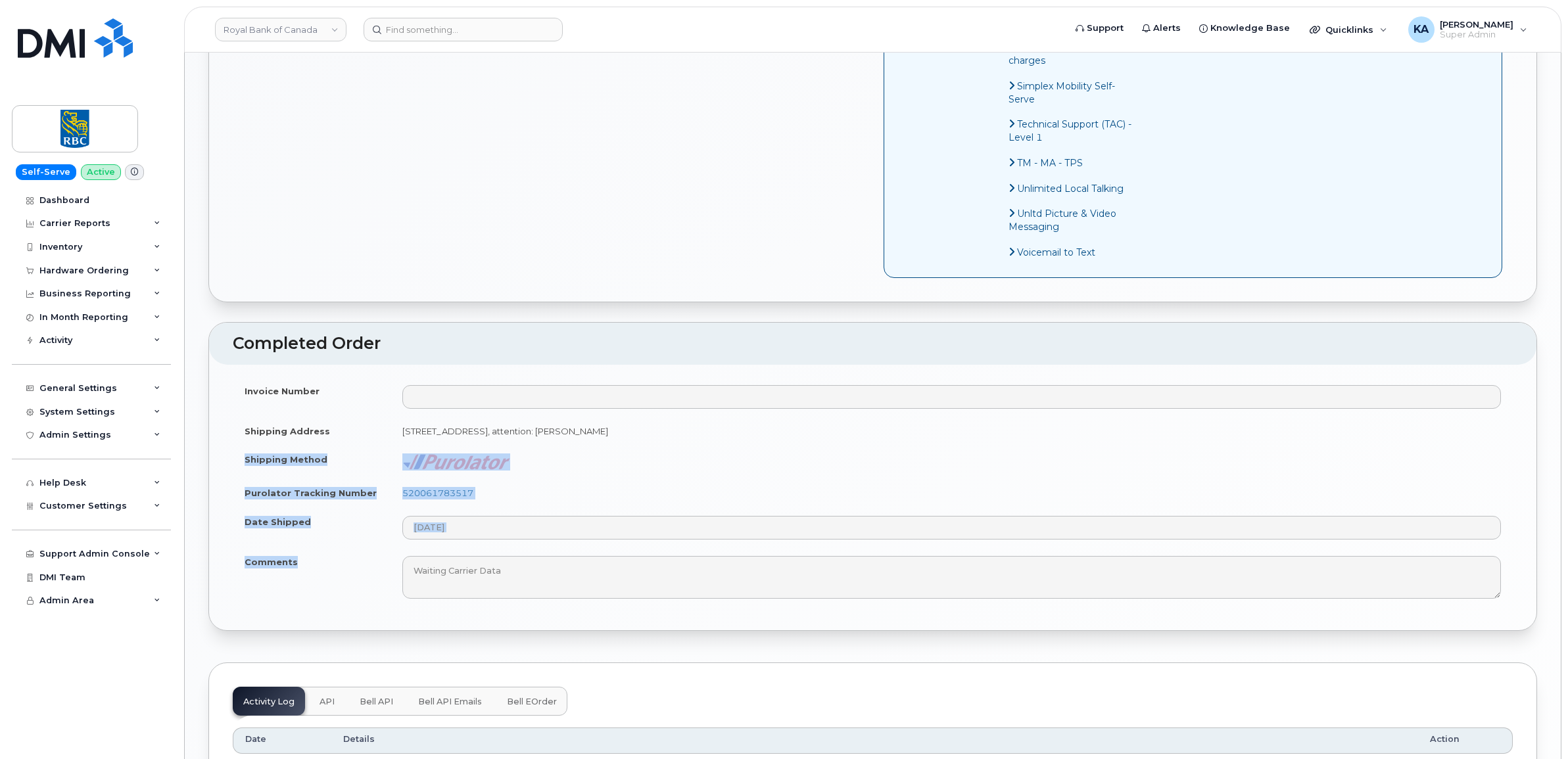
drag, startPoint x: 243, startPoint y: 478, endPoint x: 328, endPoint y: 618, distance: 163.8
click at [328, 607] on tbody "Invoice Number Shipping Address [STREET_ADDRESS], attention: [PERSON_NAME] Ship…" at bounding box center [873, 492] width 1280 height 231
copy tbody "Shipping Method Purolator Tracking Number 520061783517 Date Shipped Comments"
click at [504, 507] on td "520061783517" at bounding box center [951, 493] width 1122 height 29
drag, startPoint x: 488, startPoint y: 514, endPoint x: 401, endPoint y: 520, distance: 87.2
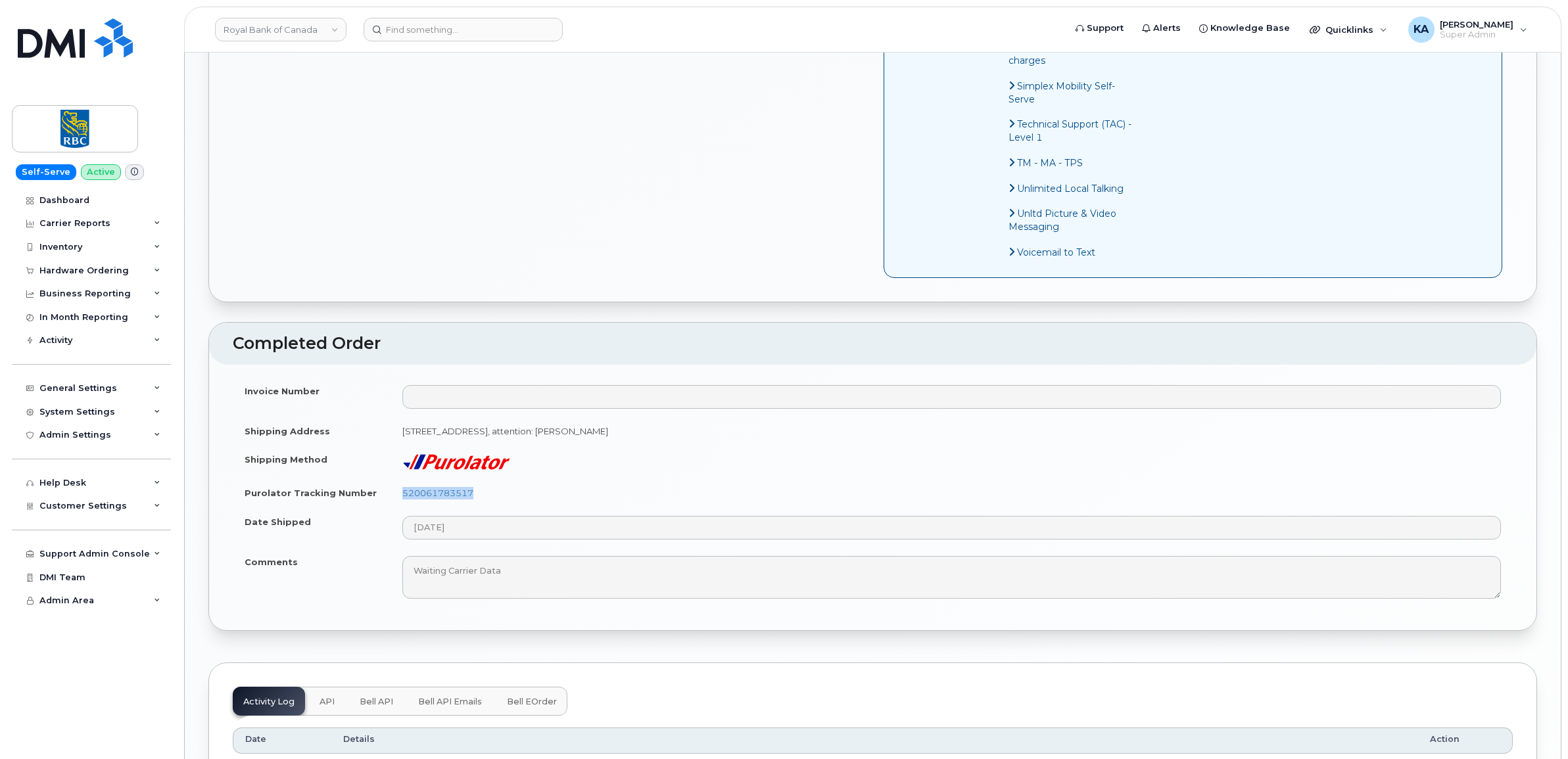
click at [401, 507] on td "520061783517" at bounding box center [951, 493] width 1122 height 29
copy link "520061783517"
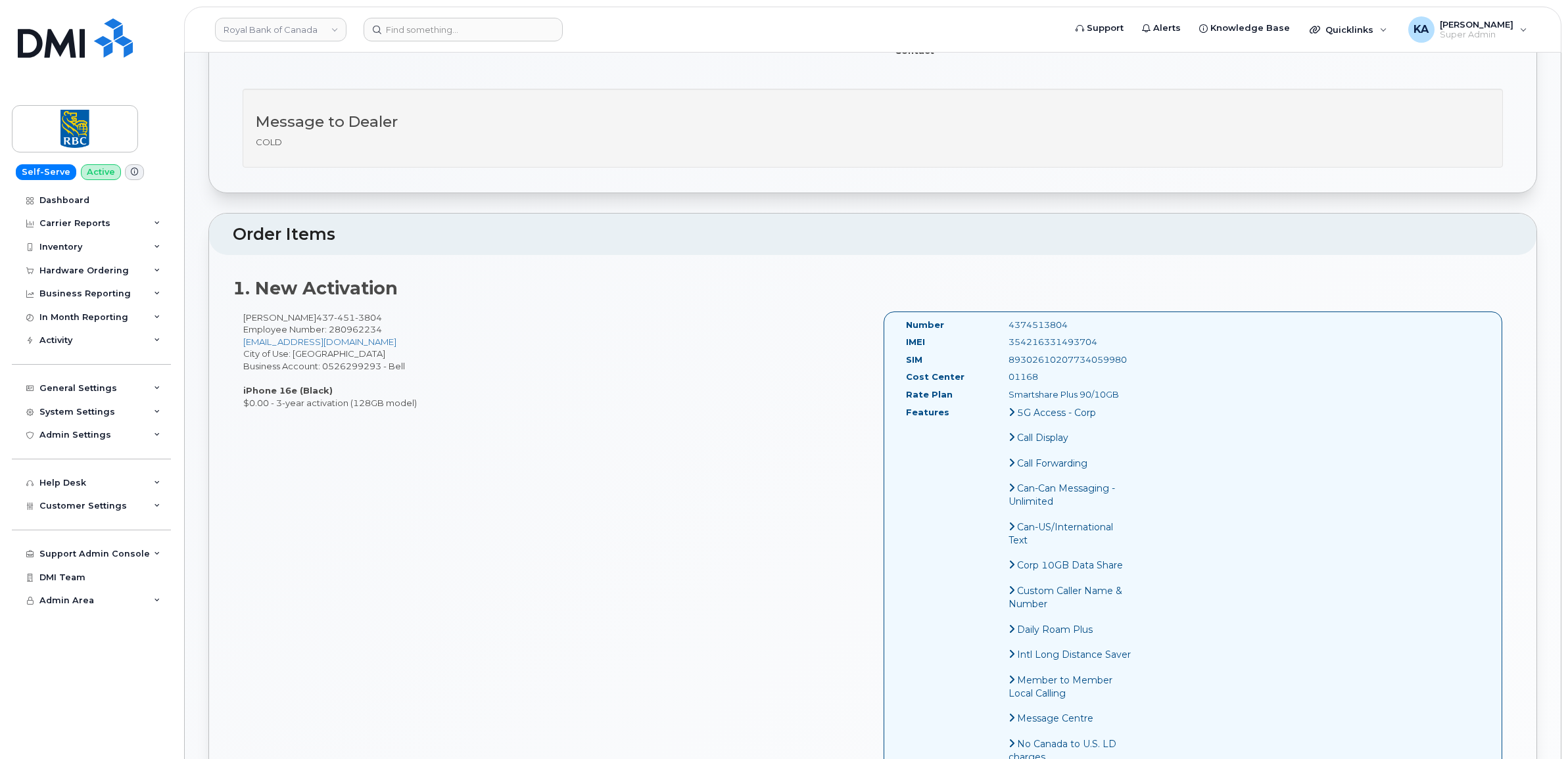
scroll to position [328, 0]
drag, startPoint x: 1100, startPoint y: 345, endPoint x: 1007, endPoint y: 350, distance: 93.1
click at [1007, 350] on div "354216331493704" at bounding box center [1070, 346] width 144 height 13
copy div "354216331493704"
drag, startPoint x: 1069, startPoint y: 330, endPoint x: 1001, endPoint y: 335, distance: 68.2
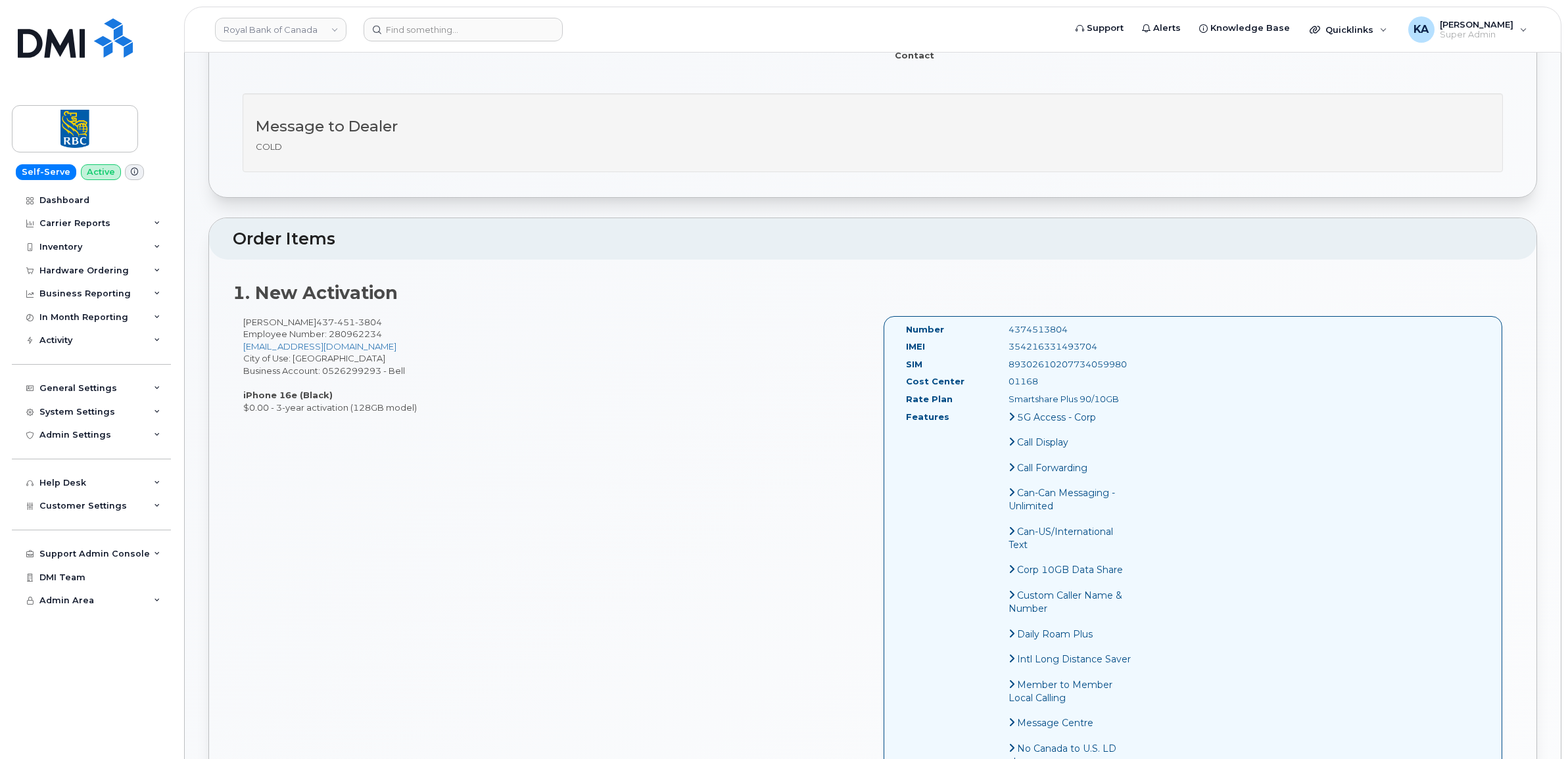
click at [1001, 335] on div "4374513804" at bounding box center [1070, 330] width 144 height 13
copy div "4374513804"
